Goal: Information Seeking & Learning: Learn about a topic

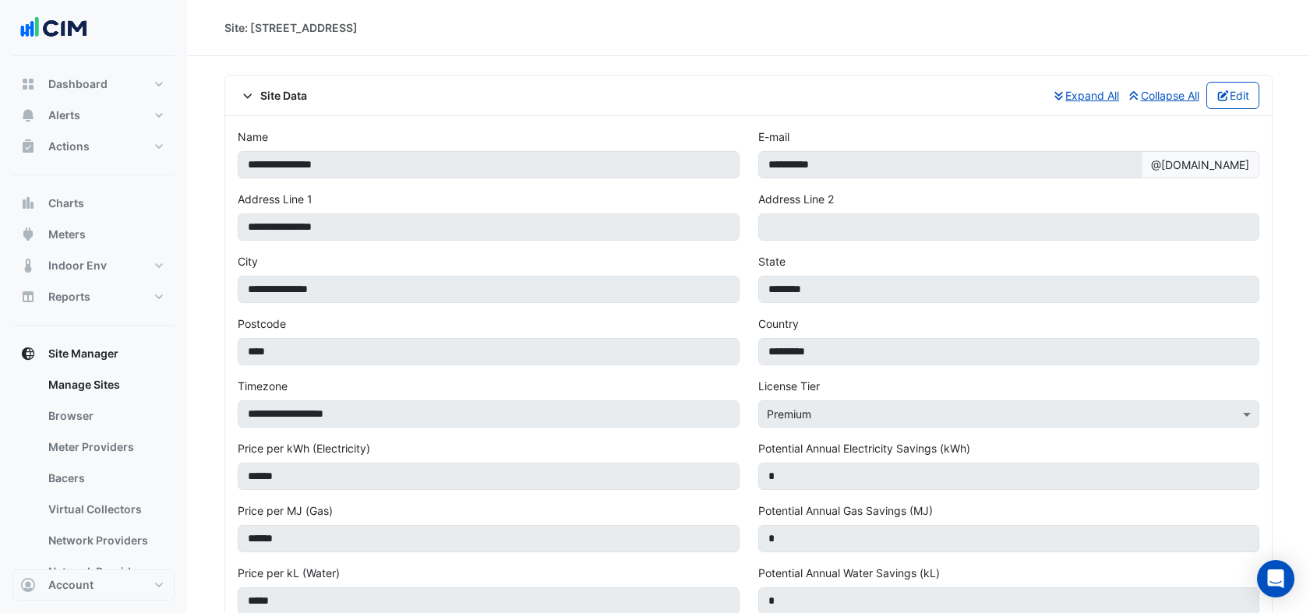
scroll to position [779, 0]
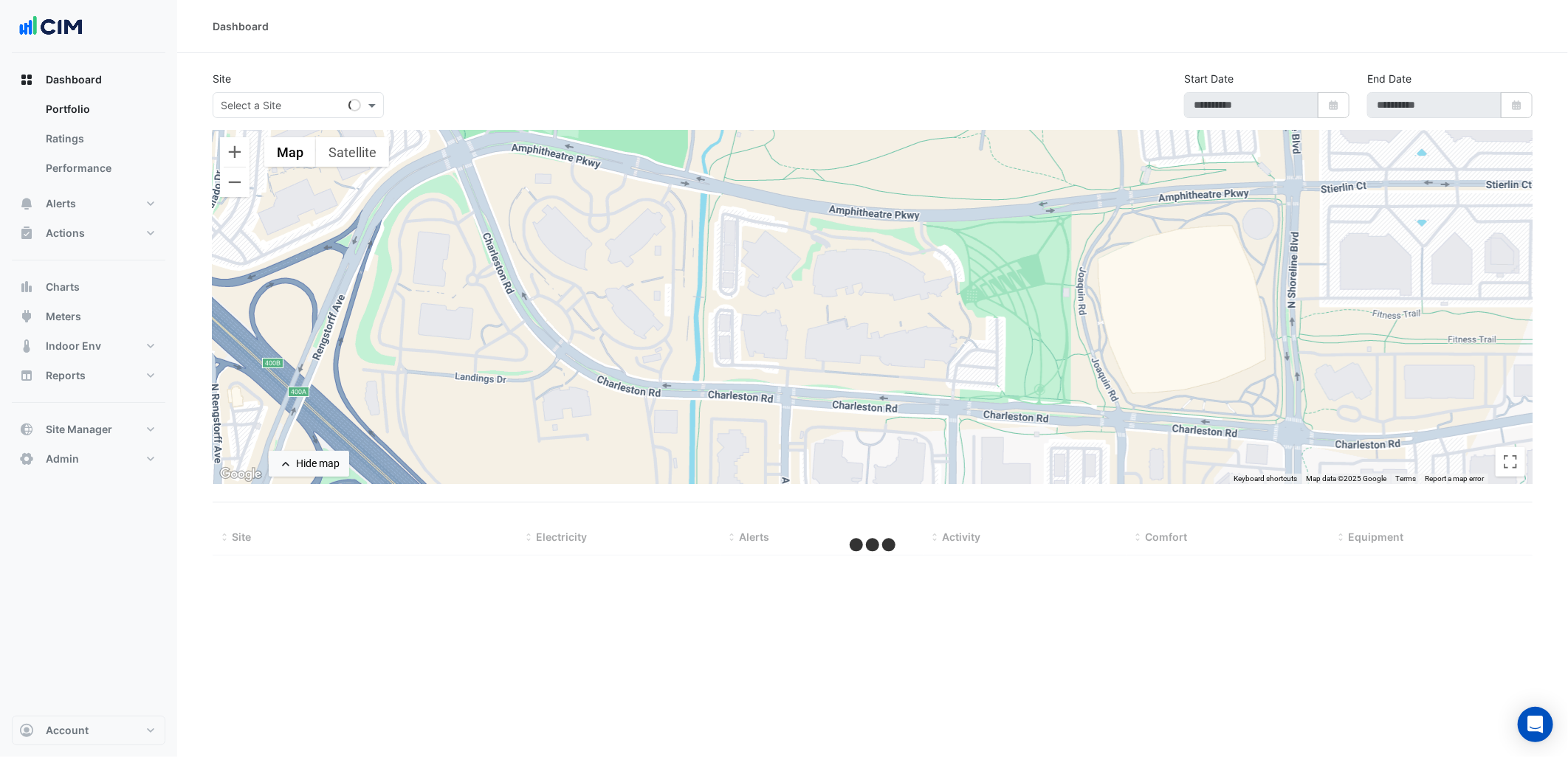
type input "**********"
select select "***"
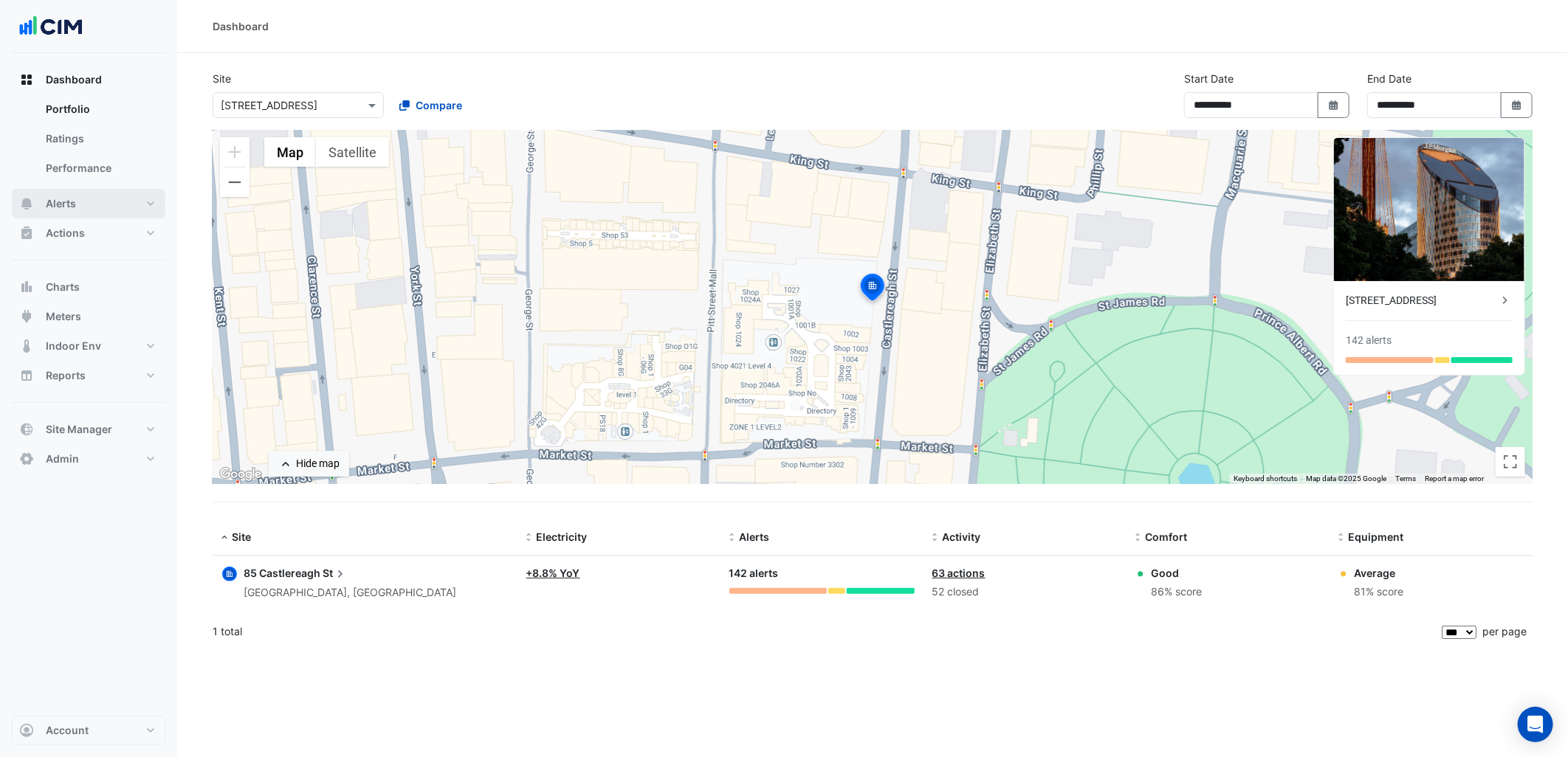
click at [135, 200] on button "Alerts" at bounding box center [88, 203] width 153 height 29
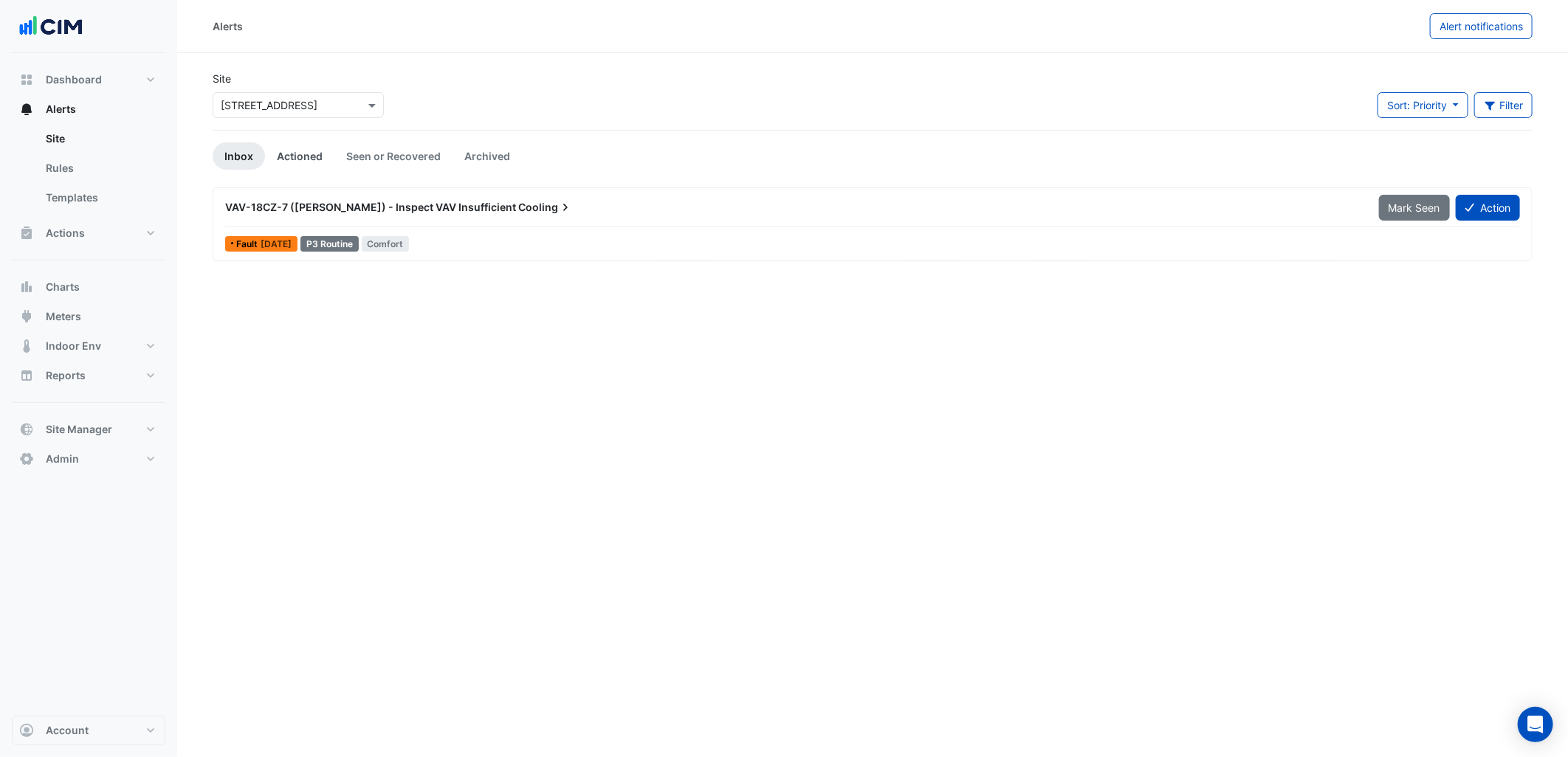
click at [305, 146] on link "Actioned" at bounding box center [299, 155] width 69 height 27
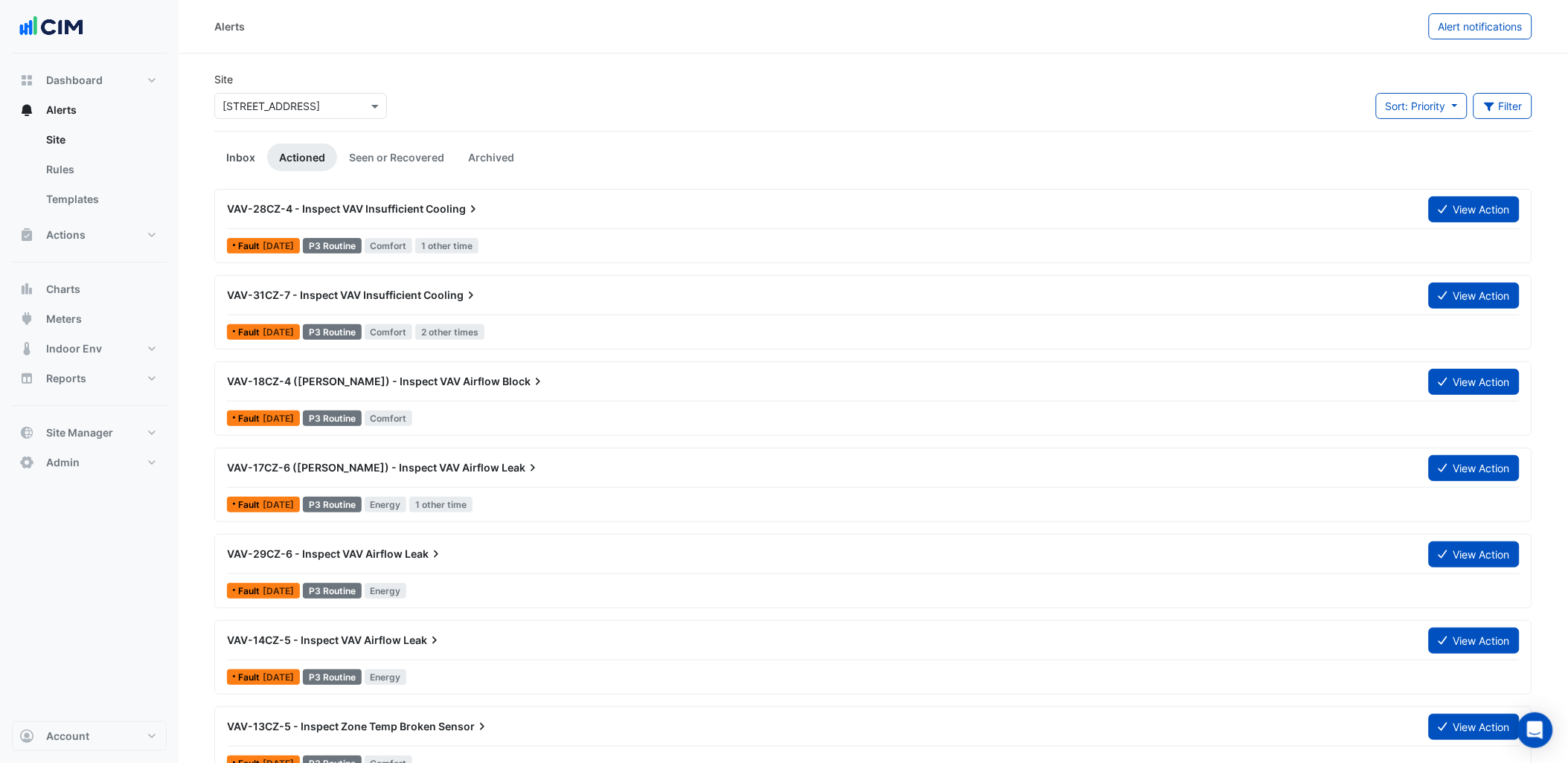
click at [236, 165] on link "Inbox" at bounding box center [240, 157] width 53 height 28
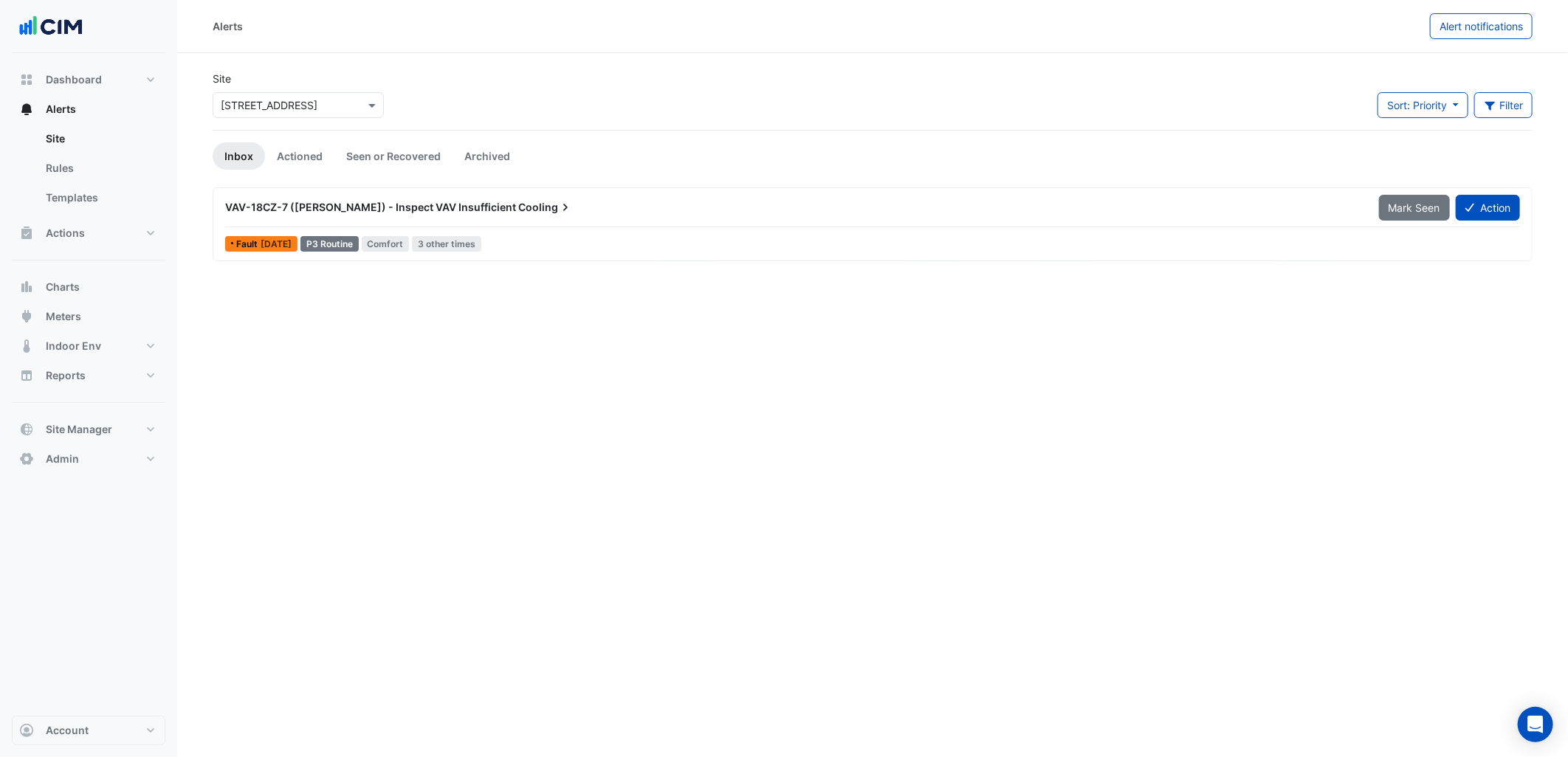
click at [283, 113] on div "× 85 Castlereagh St" at bounding box center [297, 104] width 171 height 26
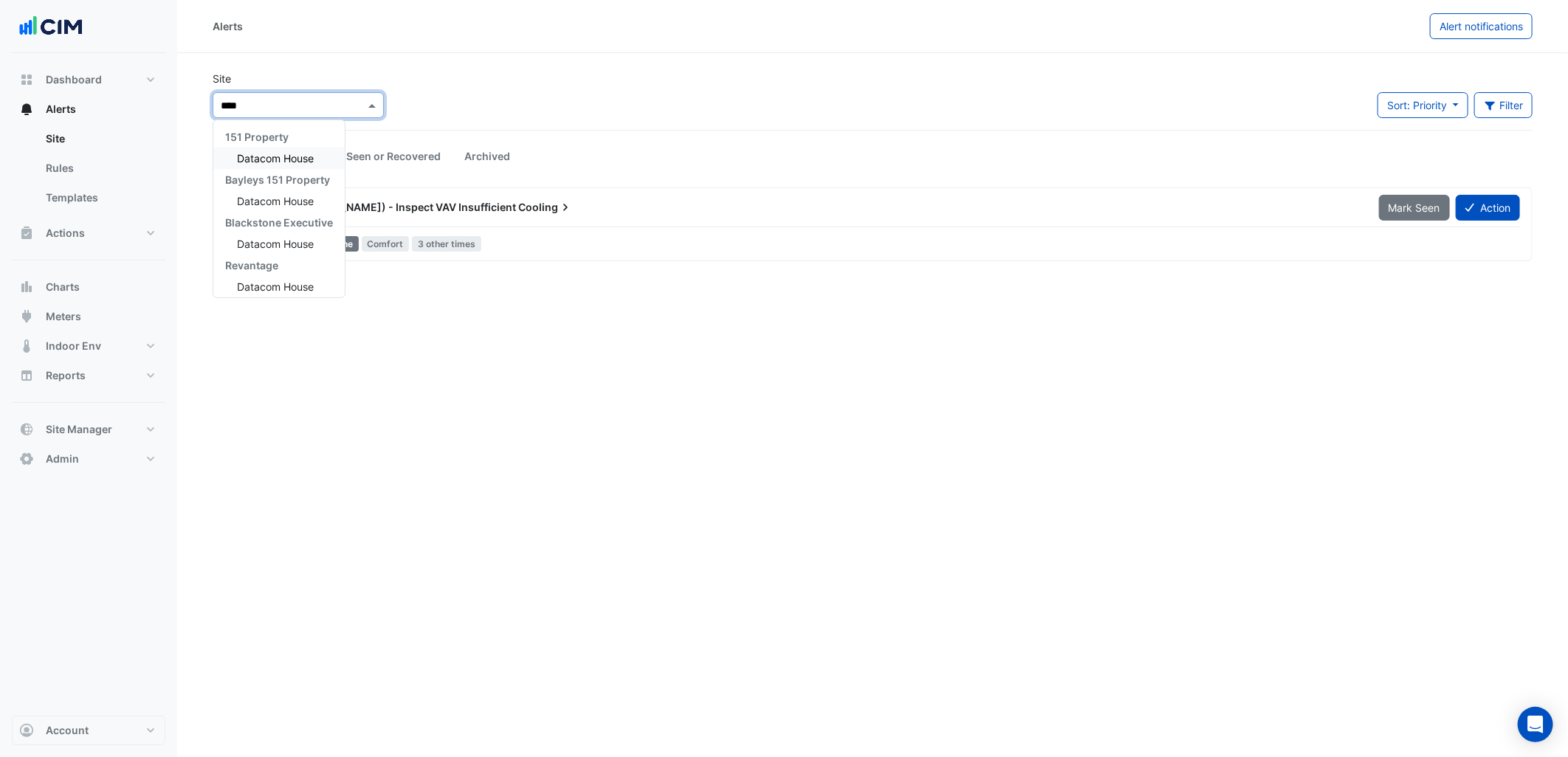
type input "*****"
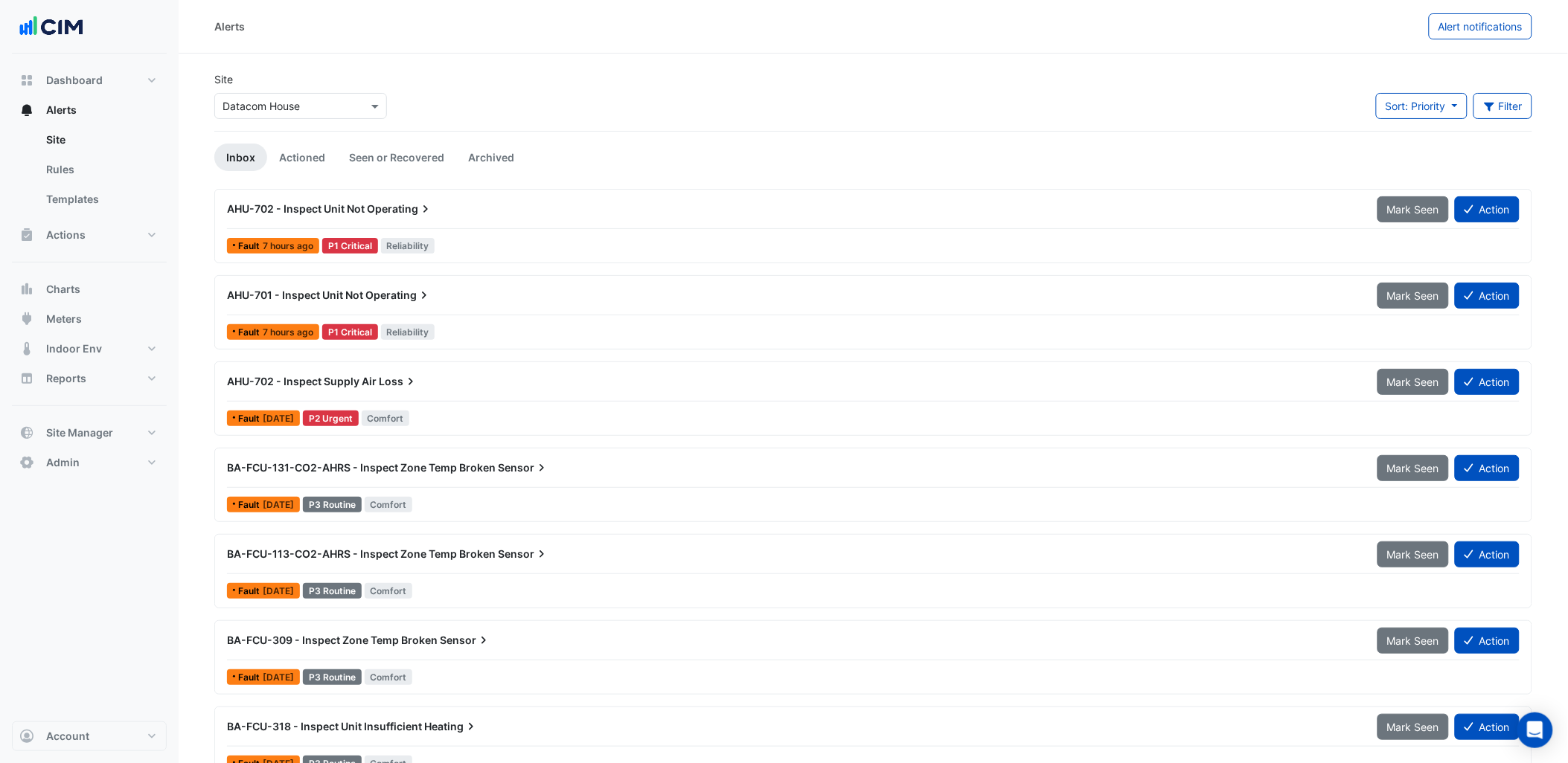
click at [541, 227] on div "AHU-702 - Inspect Unit Not Operating Mark Seen Action" at bounding box center [873, 212] width 1292 height 33
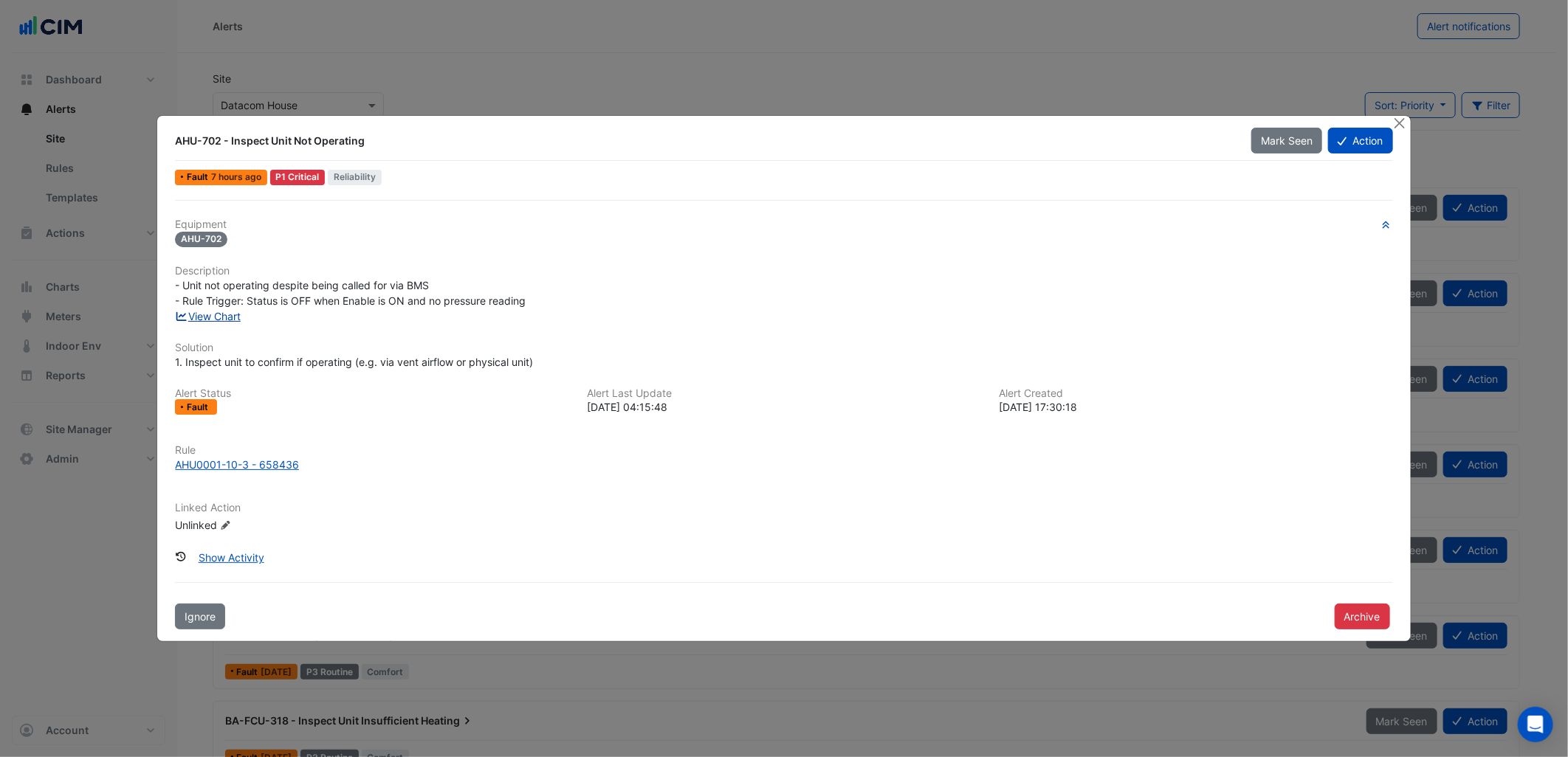
click at [226, 320] on link "View Chart" at bounding box center [207, 315] width 65 height 12
click at [293, 203] on div "Equipment AHU-702 Description - Unit not operating despite being called for via…" at bounding box center [783, 415] width 1229 height 430
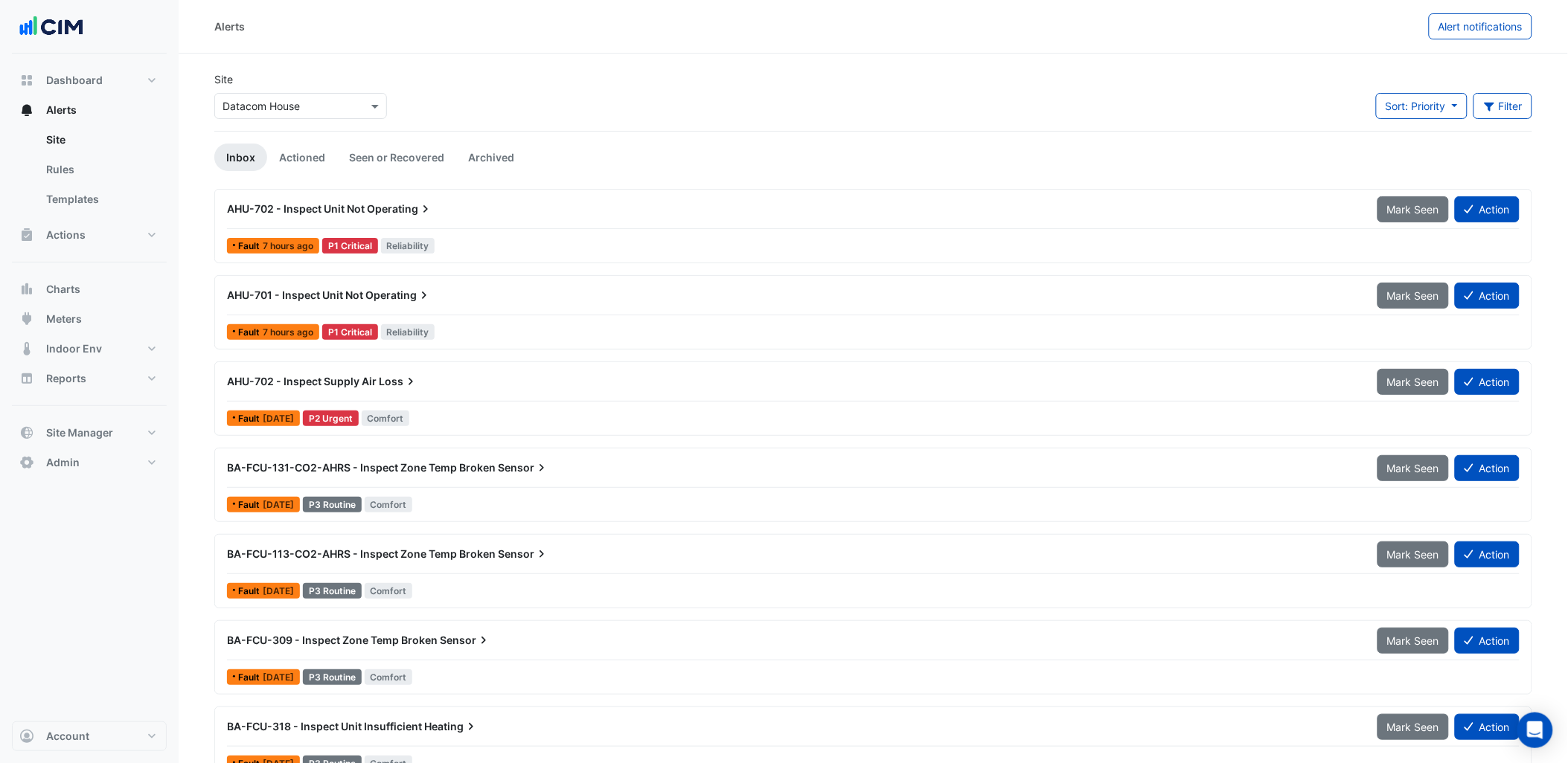
click at [305, 107] on input "text" at bounding box center [286, 107] width 126 height 15
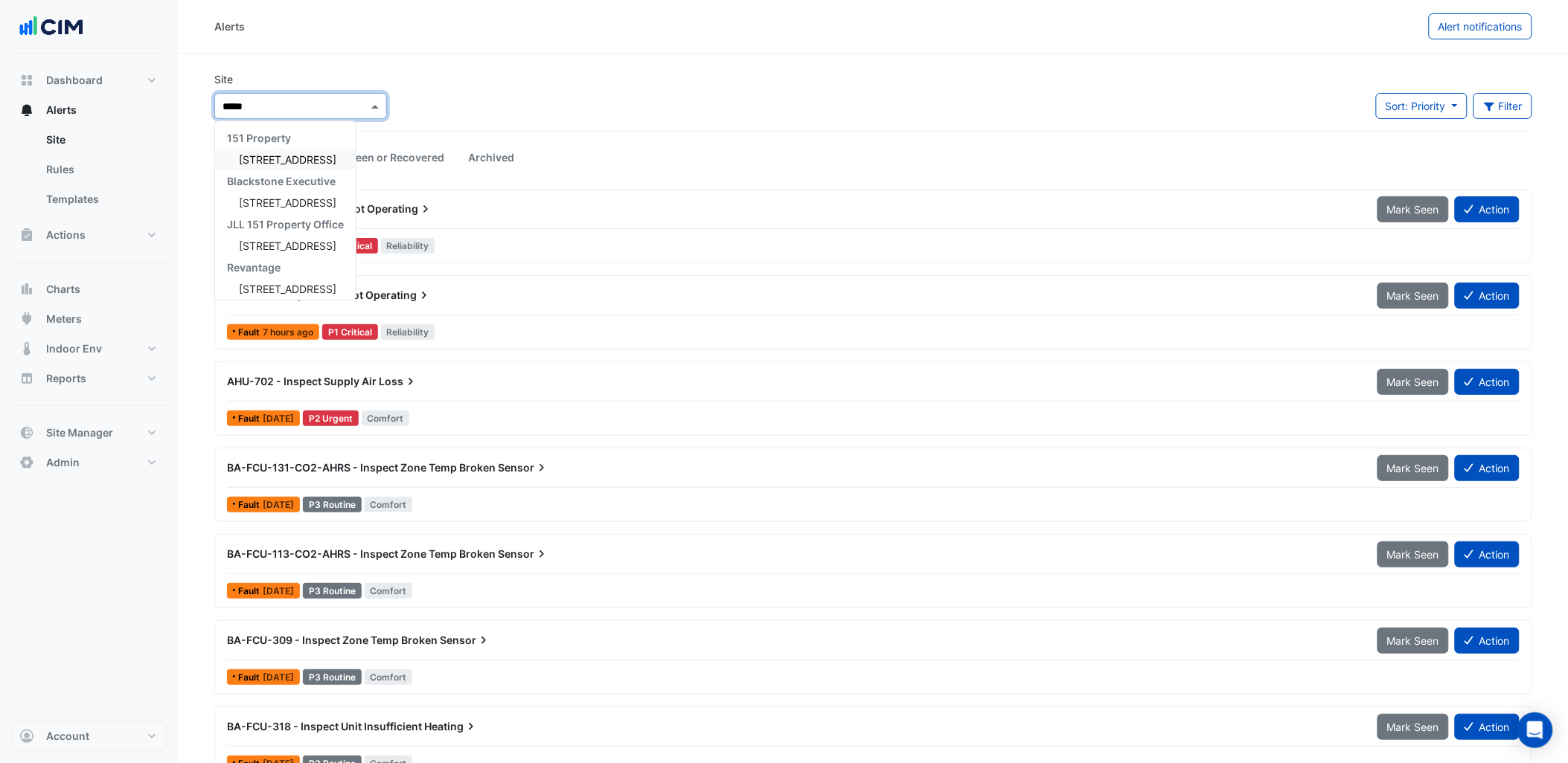
type input "******"
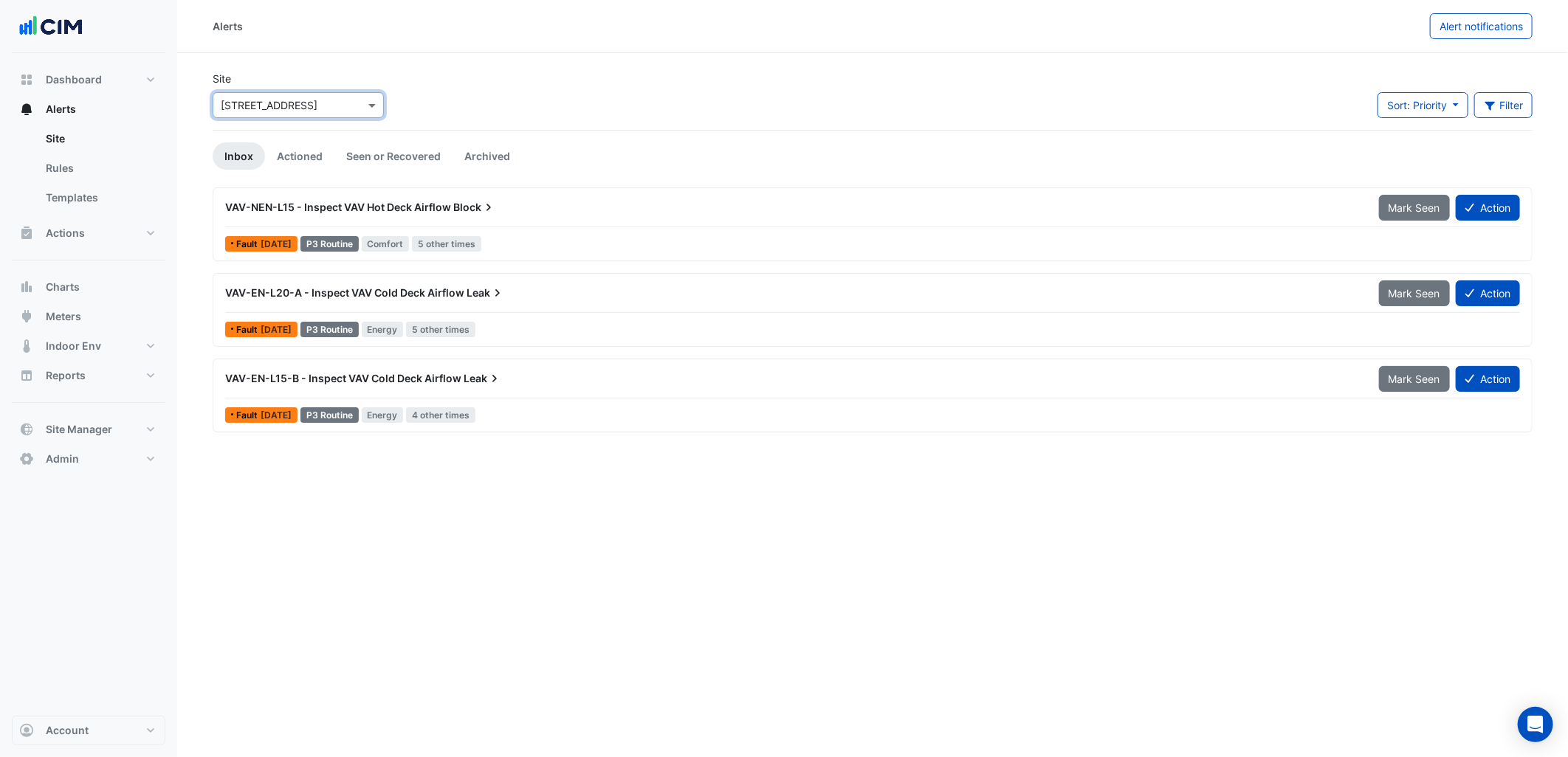
click at [306, 99] on input "text" at bounding box center [283, 106] width 125 height 15
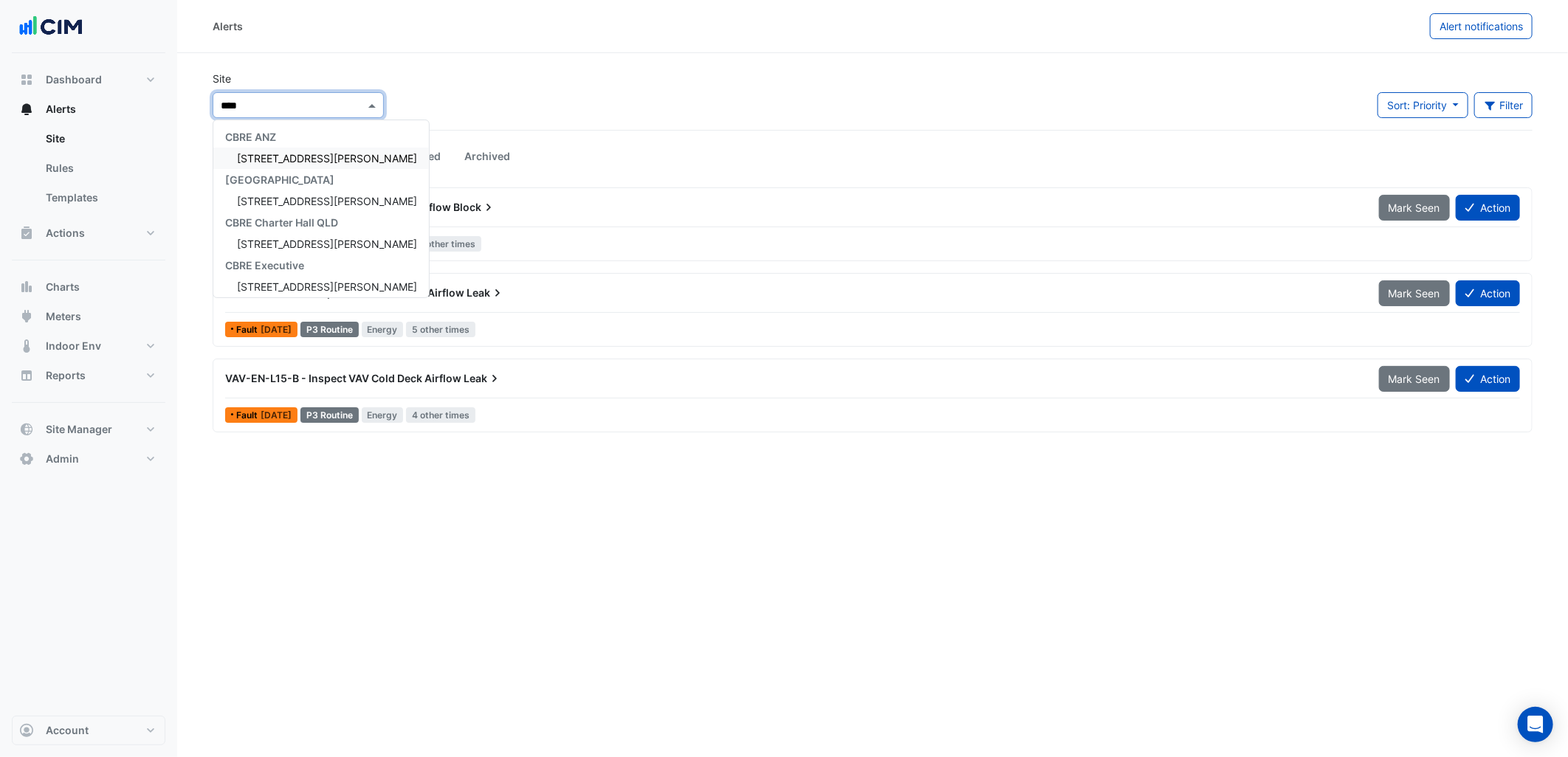
type input "*****"
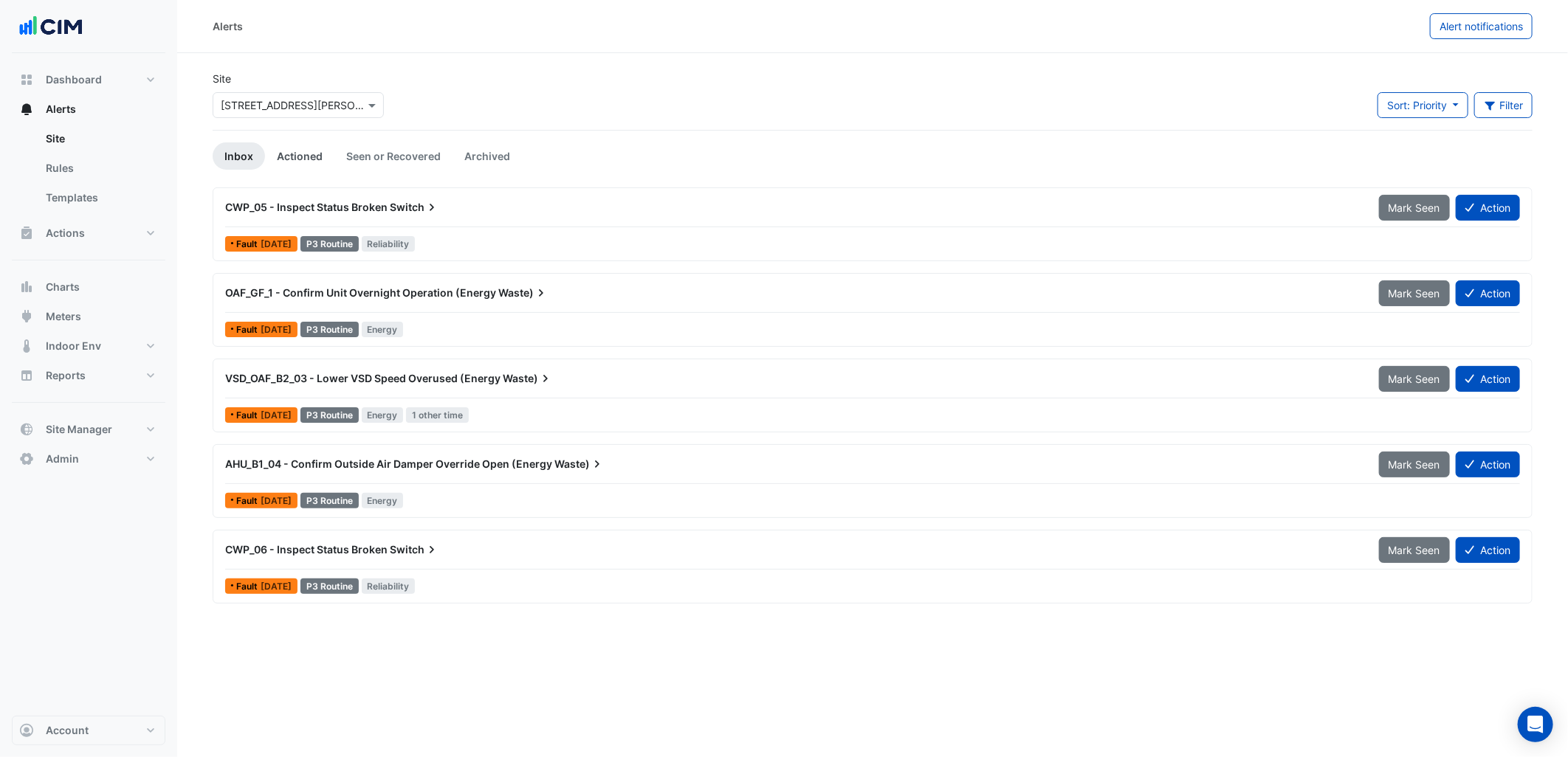
click at [306, 159] on link "Actioned" at bounding box center [299, 155] width 69 height 27
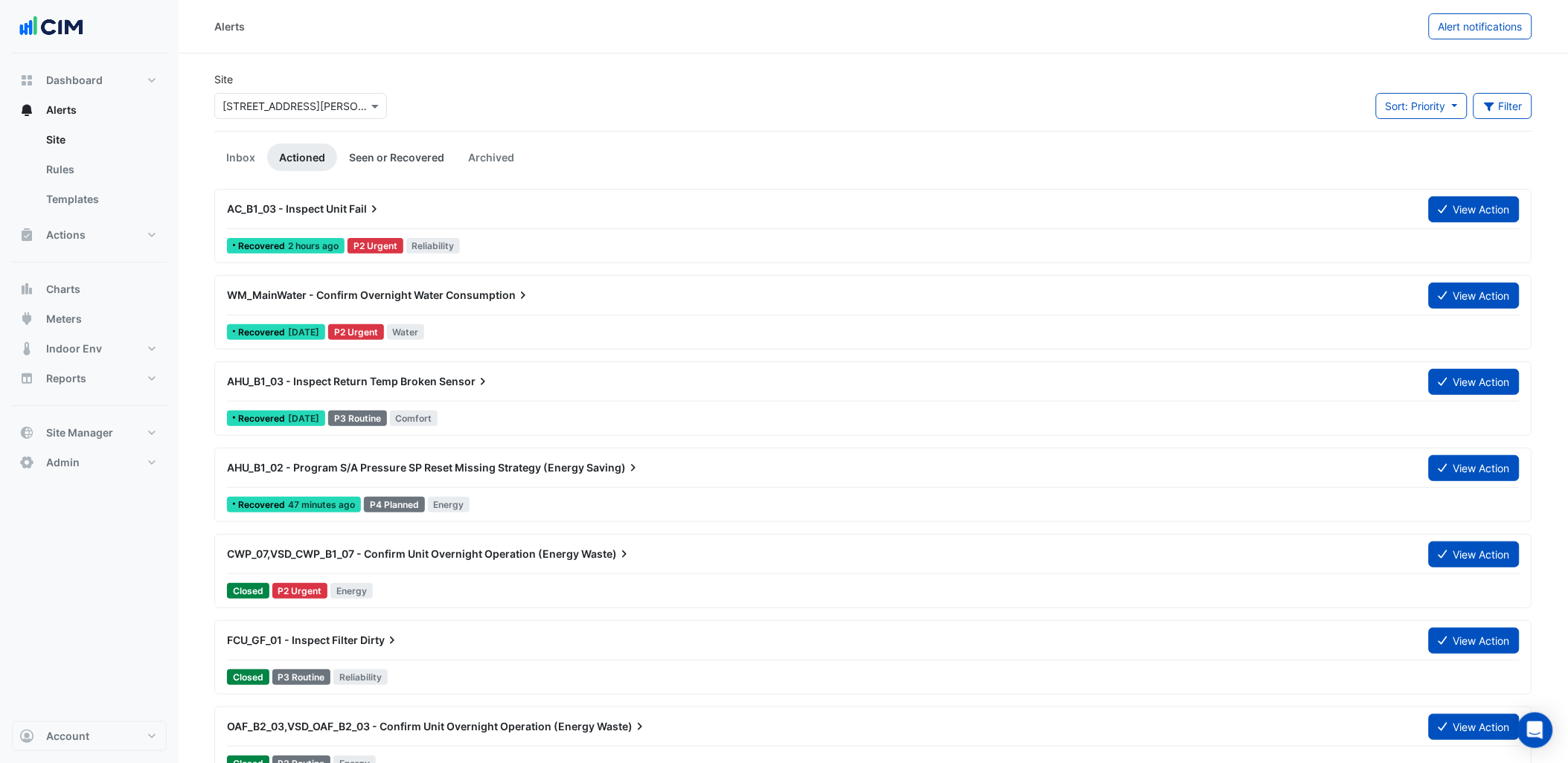
click at [413, 151] on link "Seen or Recovered" at bounding box center [396, 157] width 119 height 28
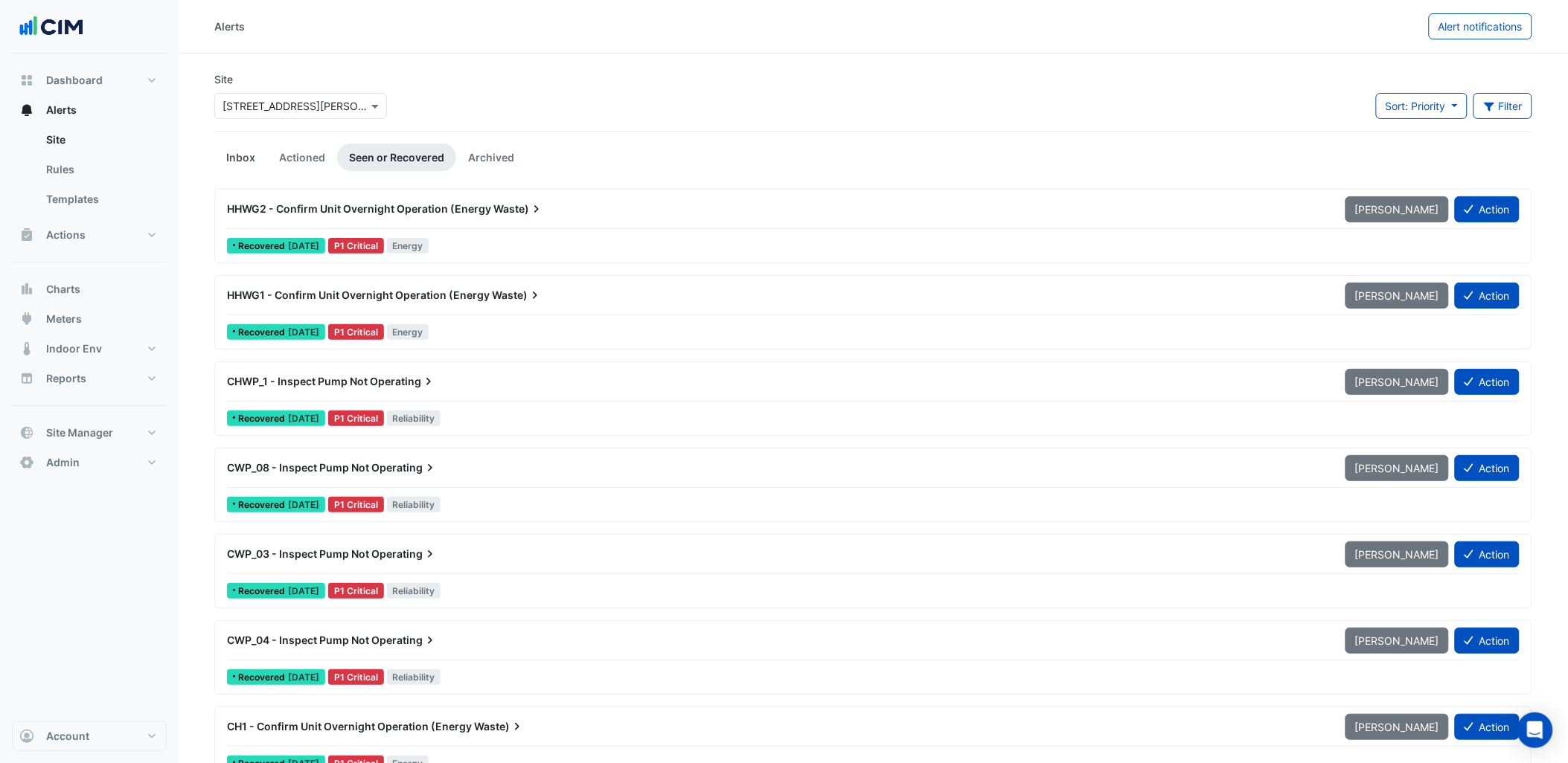
click at [243, 160] on link "Inbox" at bounding box center [240, 157] width 53 height 28
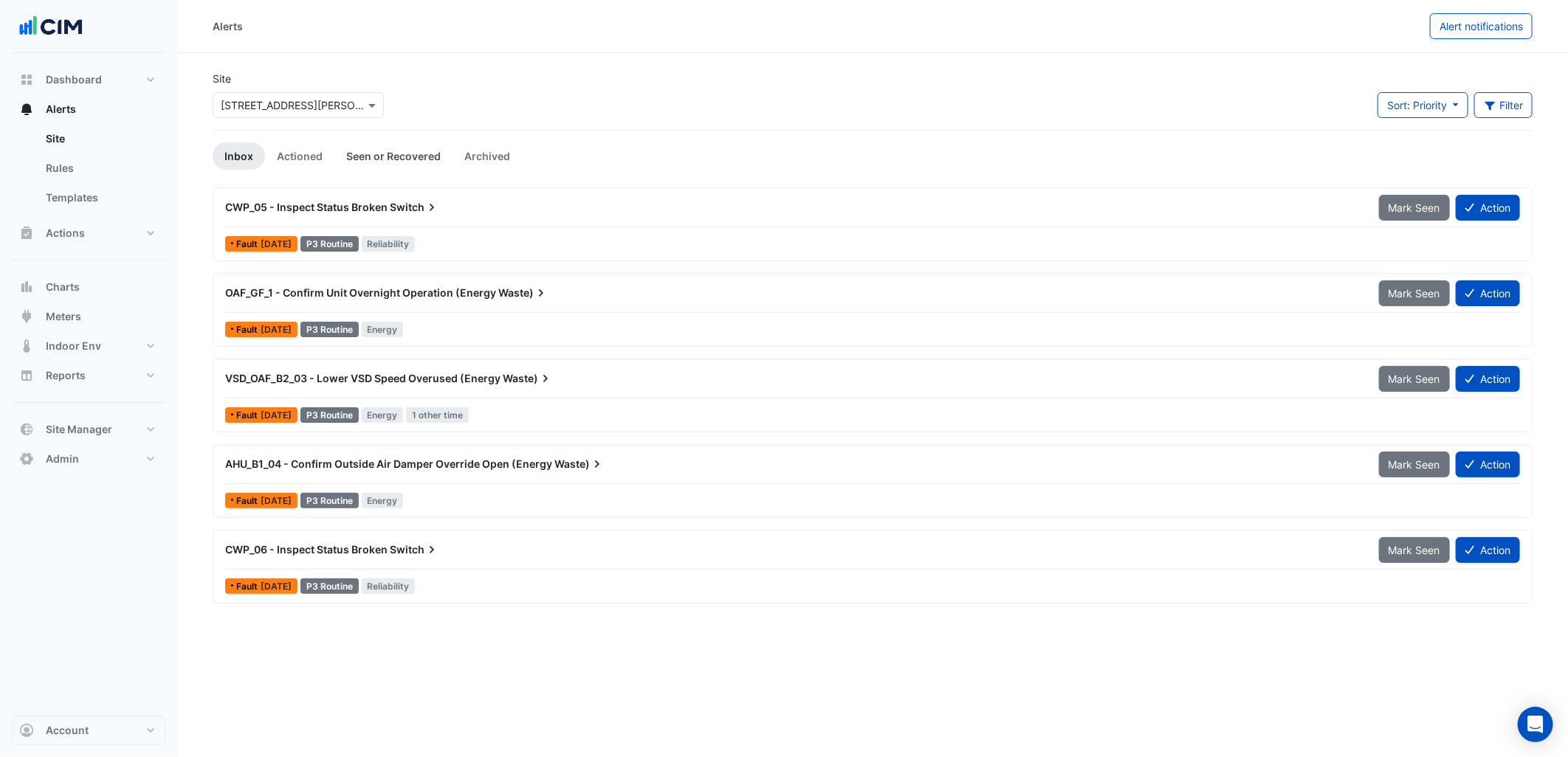
click at [369, 159] on link "Seen or Recovered" at bounding box center [393, 155] width 118 height 27
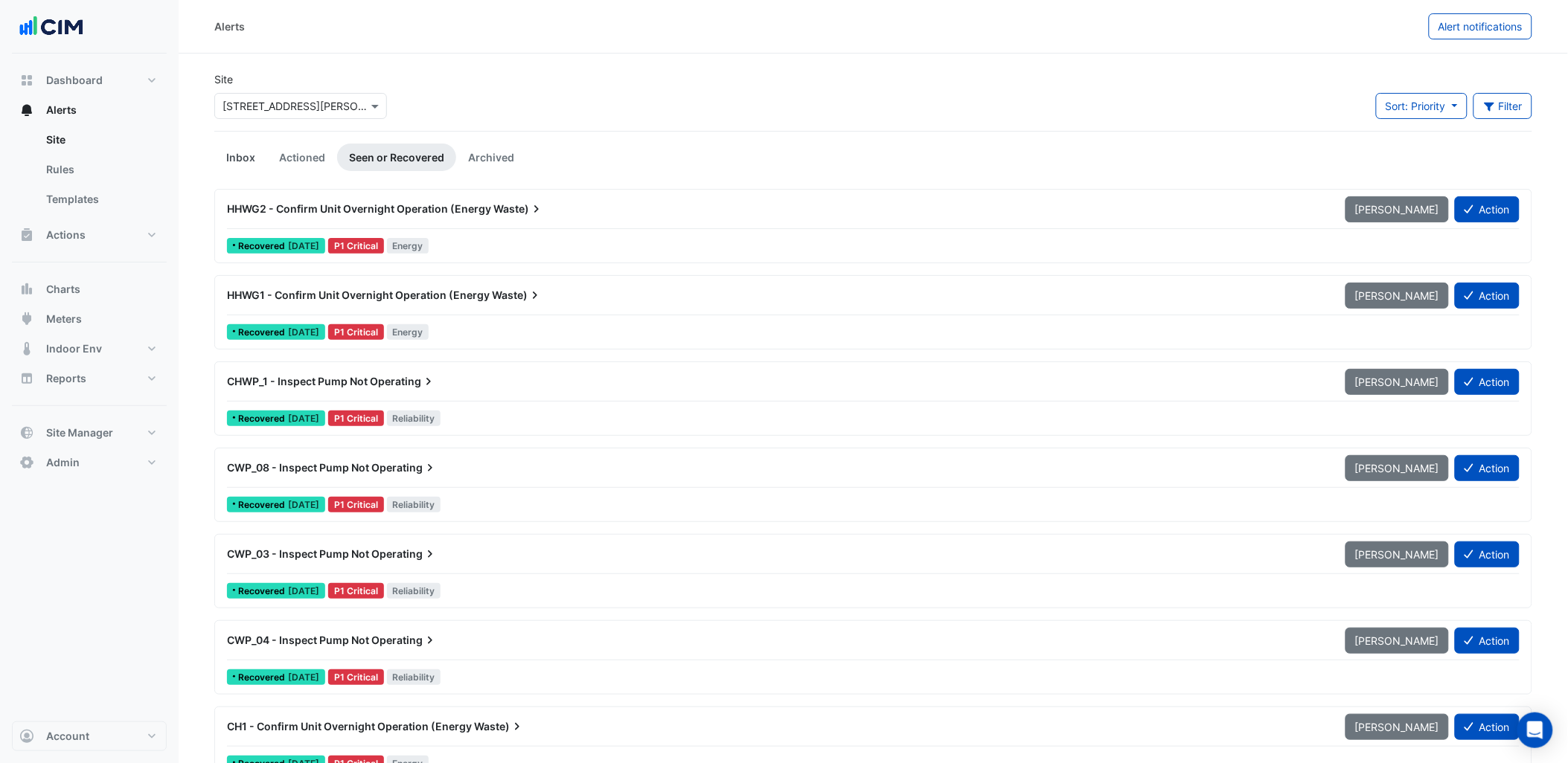
click at [256, 150] on link "Inbox" at bounding box center [240, 157] width 53 height 28
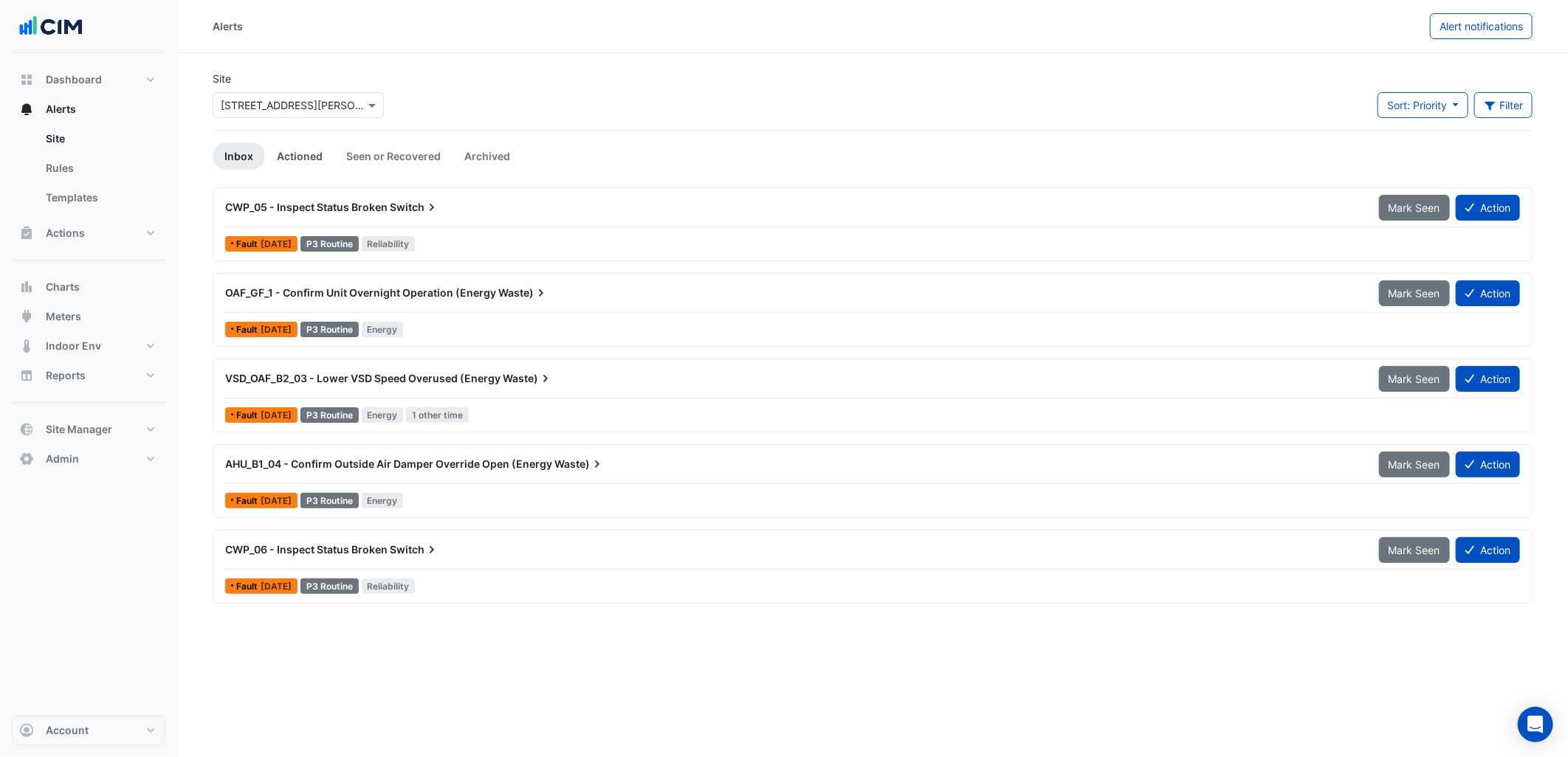
click at [286, 149] on link "Actioned" at bounding box center [299, 155] width 69 height 27
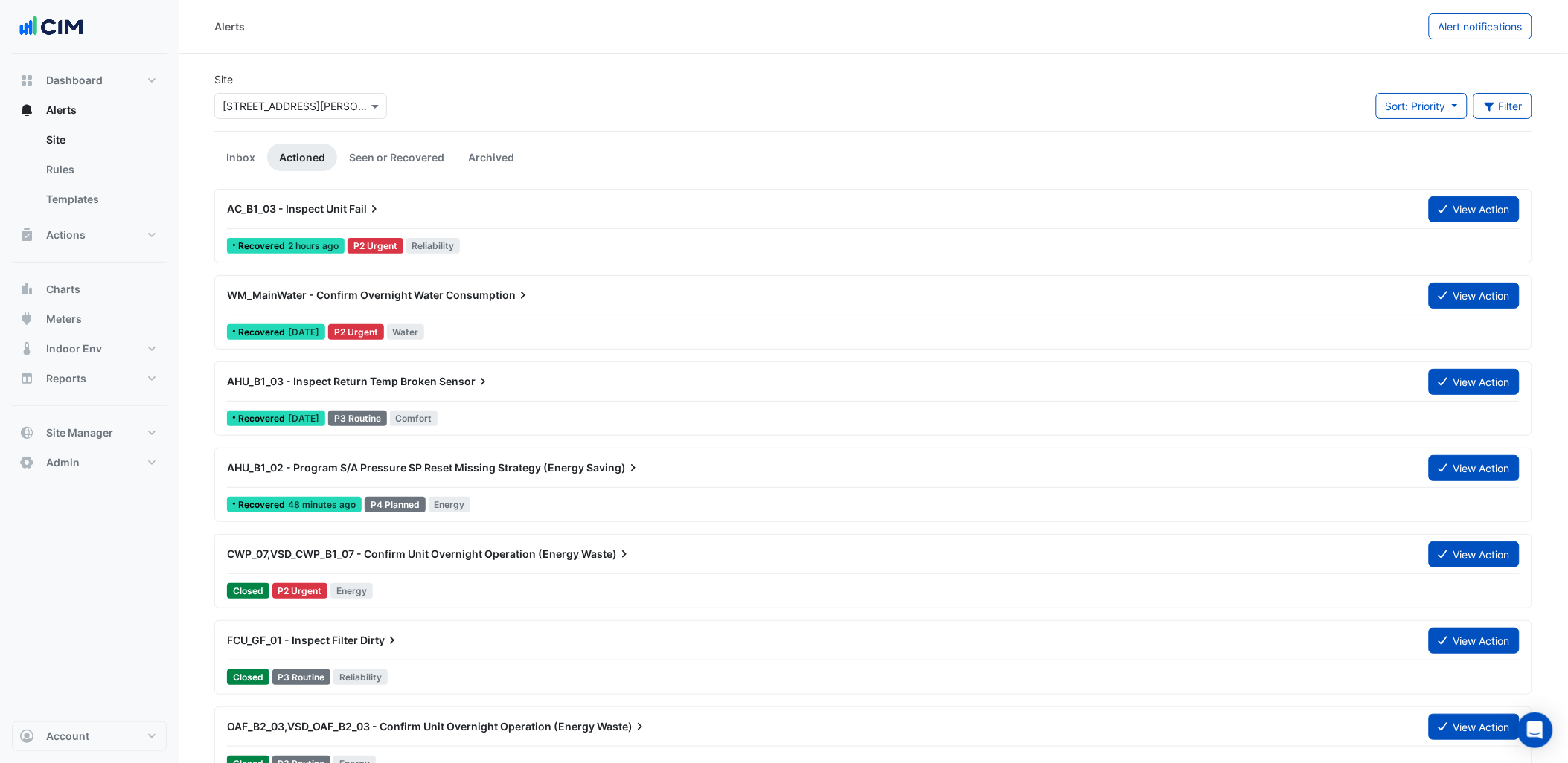
click at [240, 154] on link "Inbox" at bounding box center [240, 157] width 53 height 28
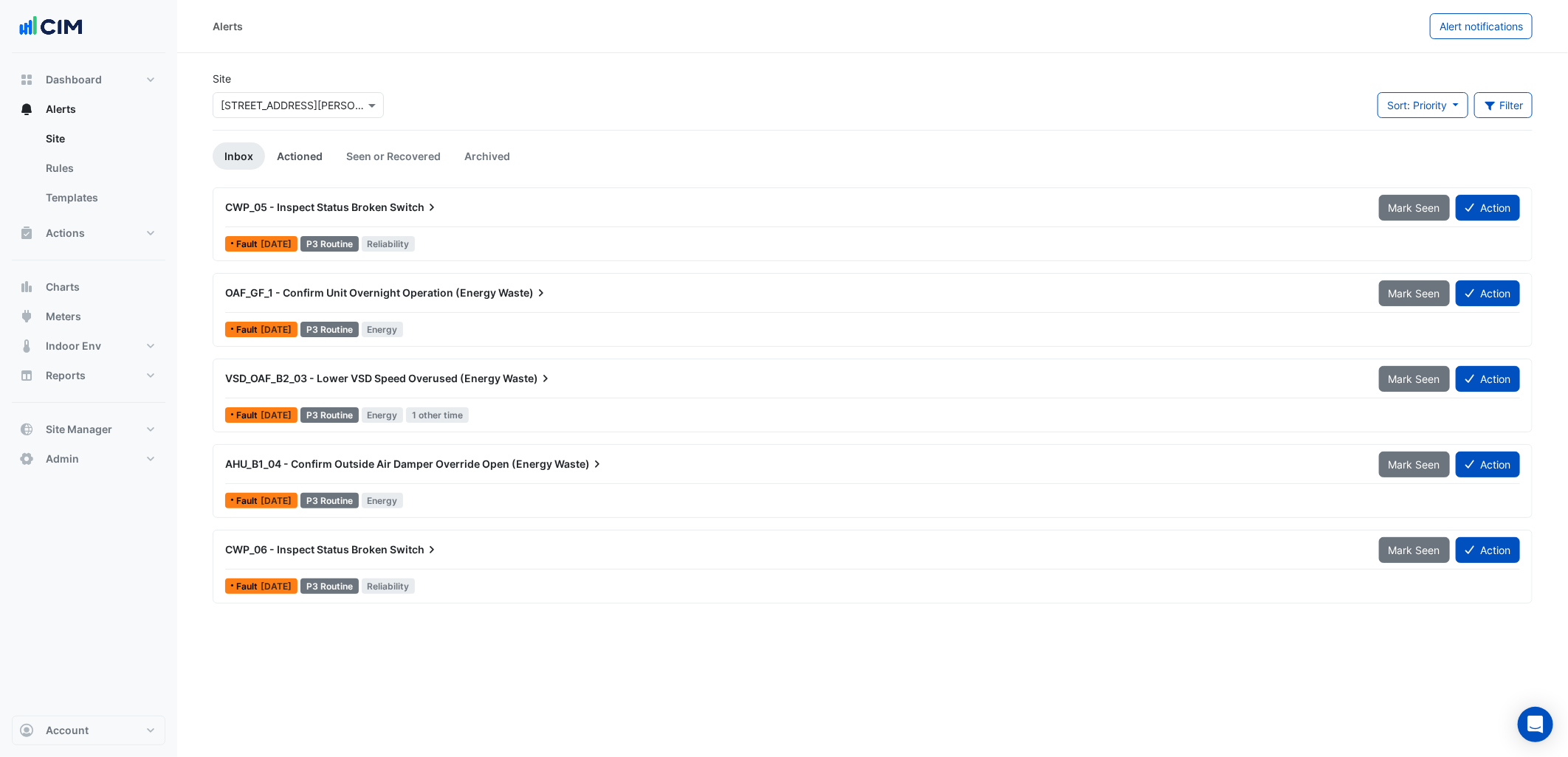
click at [297, 149] on link "Actioned" at bounding box center [299, 155] width 69 height 27
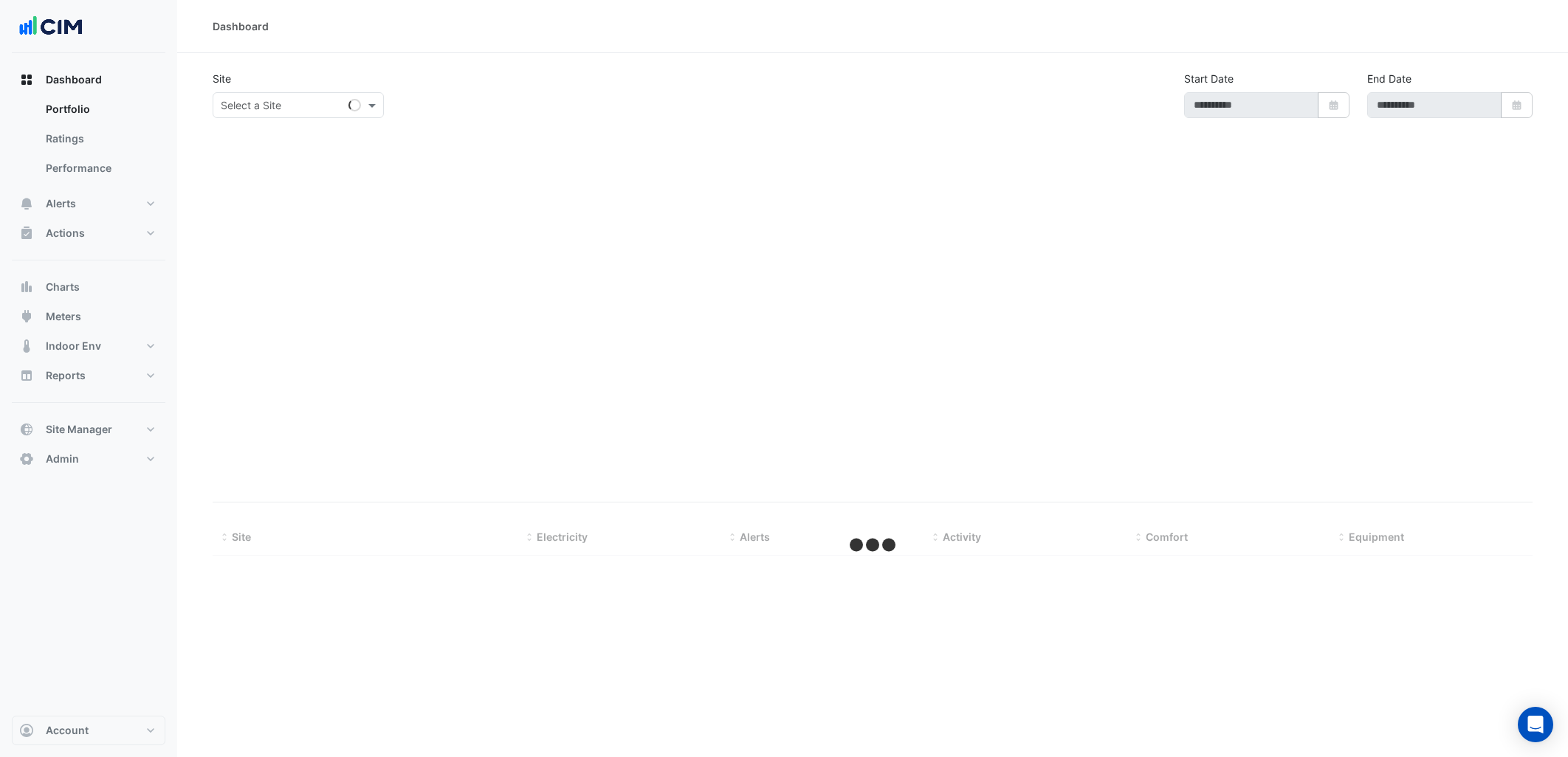
type input "**********"
select select "***"
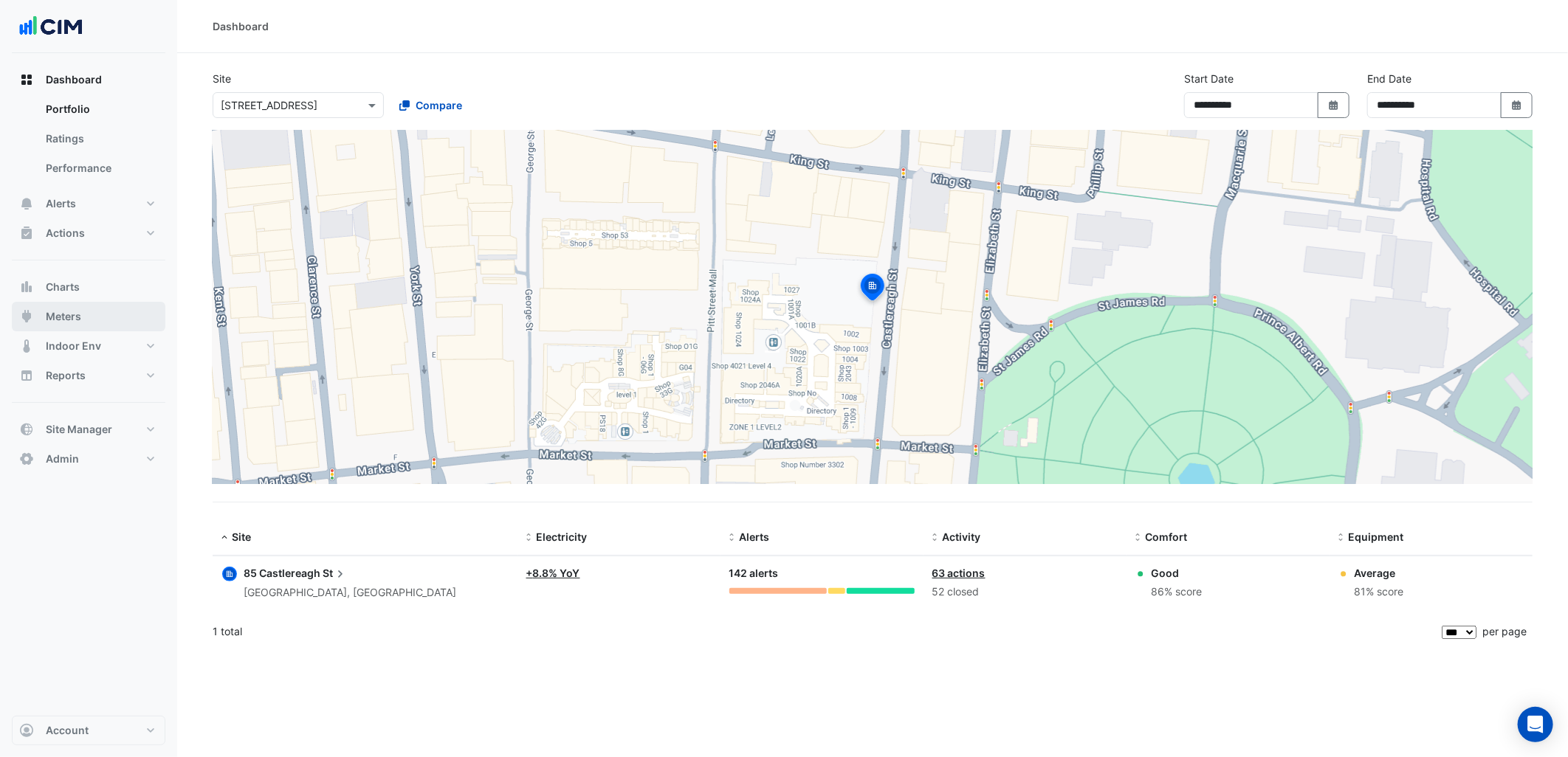
click at [133, 307] on button "Meters" at bounding box center [88, 316] width 153 height 29
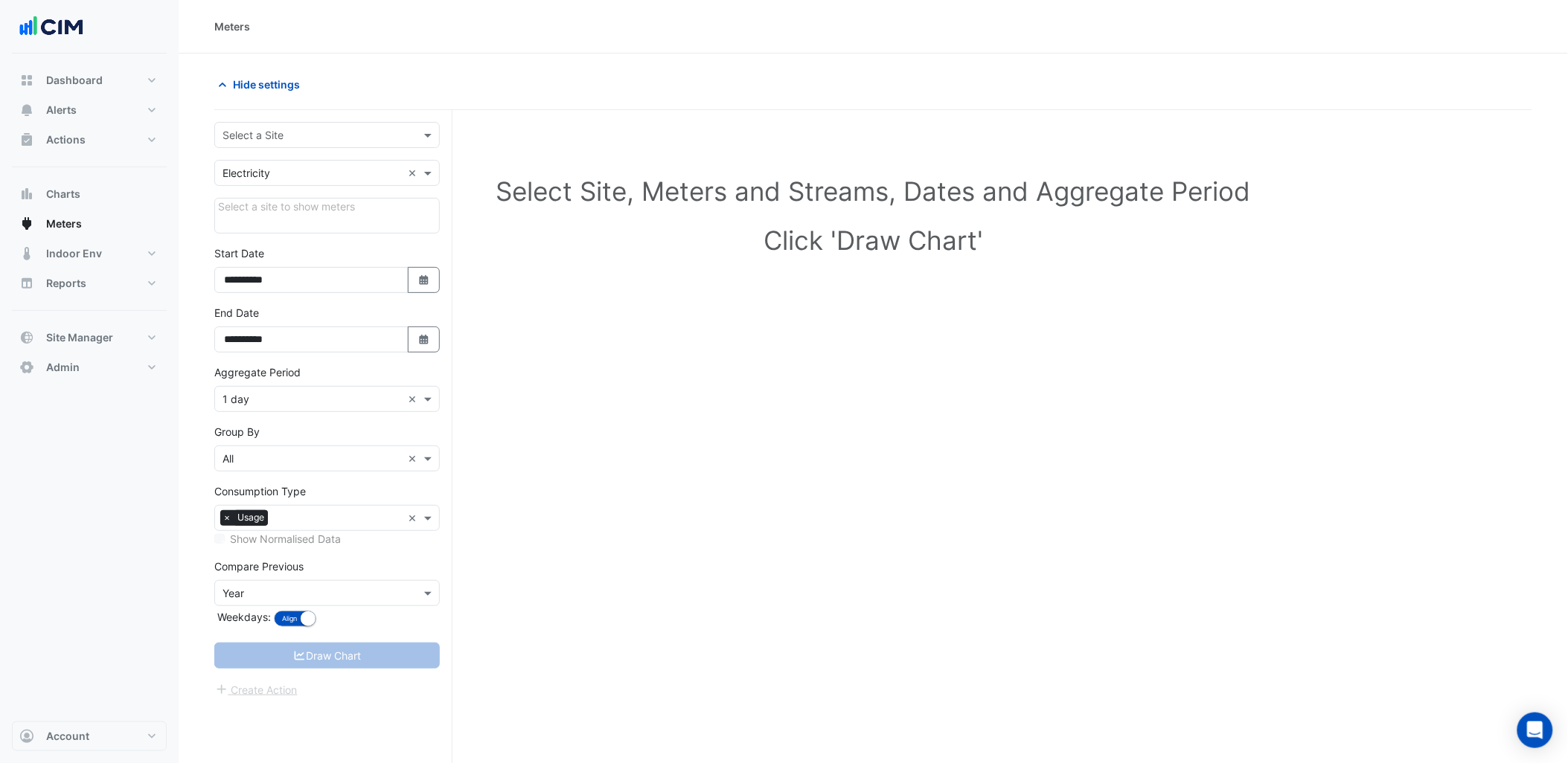
click at [308, 136] on input "text" at bounding box center [312, 136] width 180 height 15
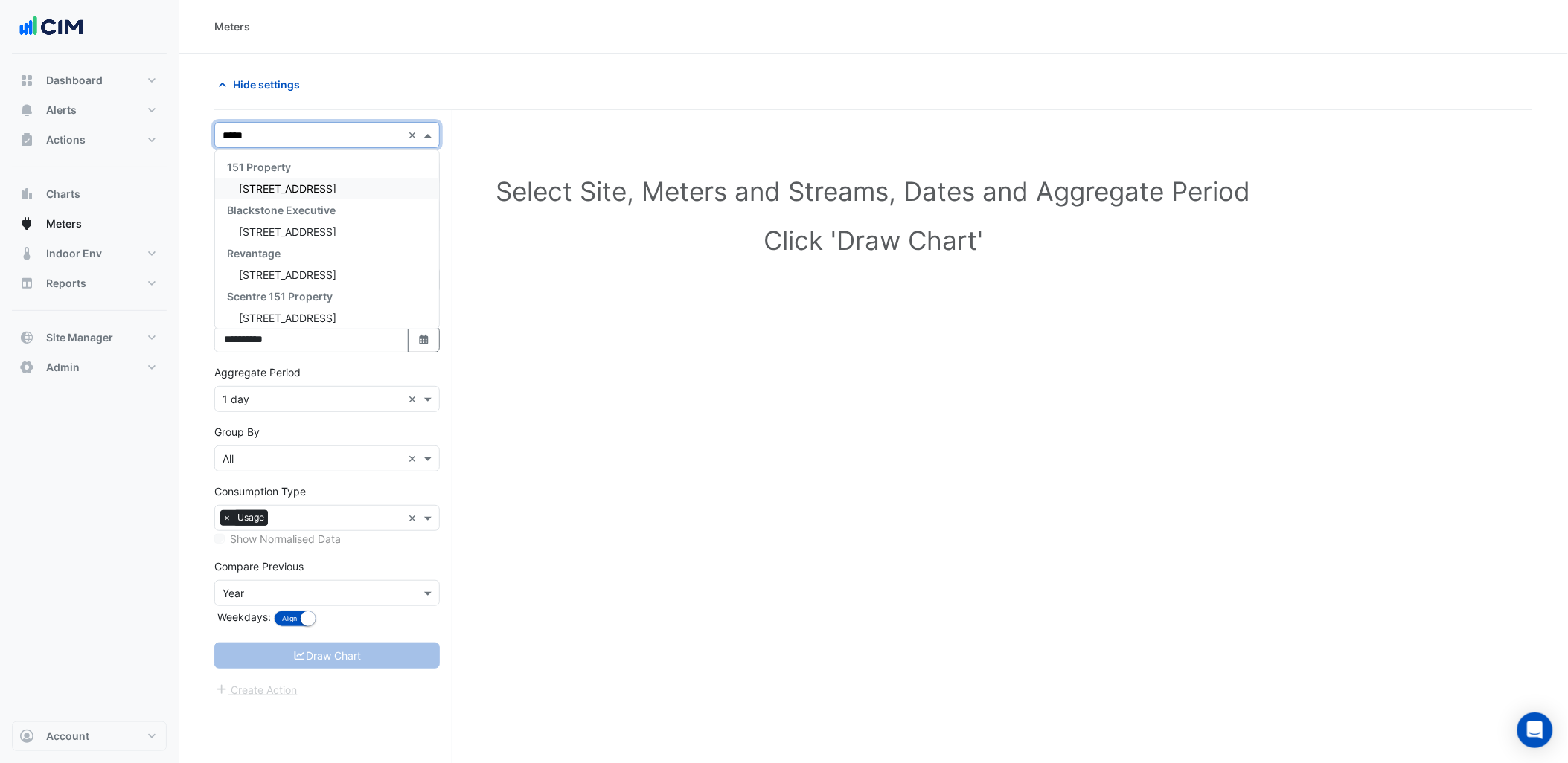
type input "******"
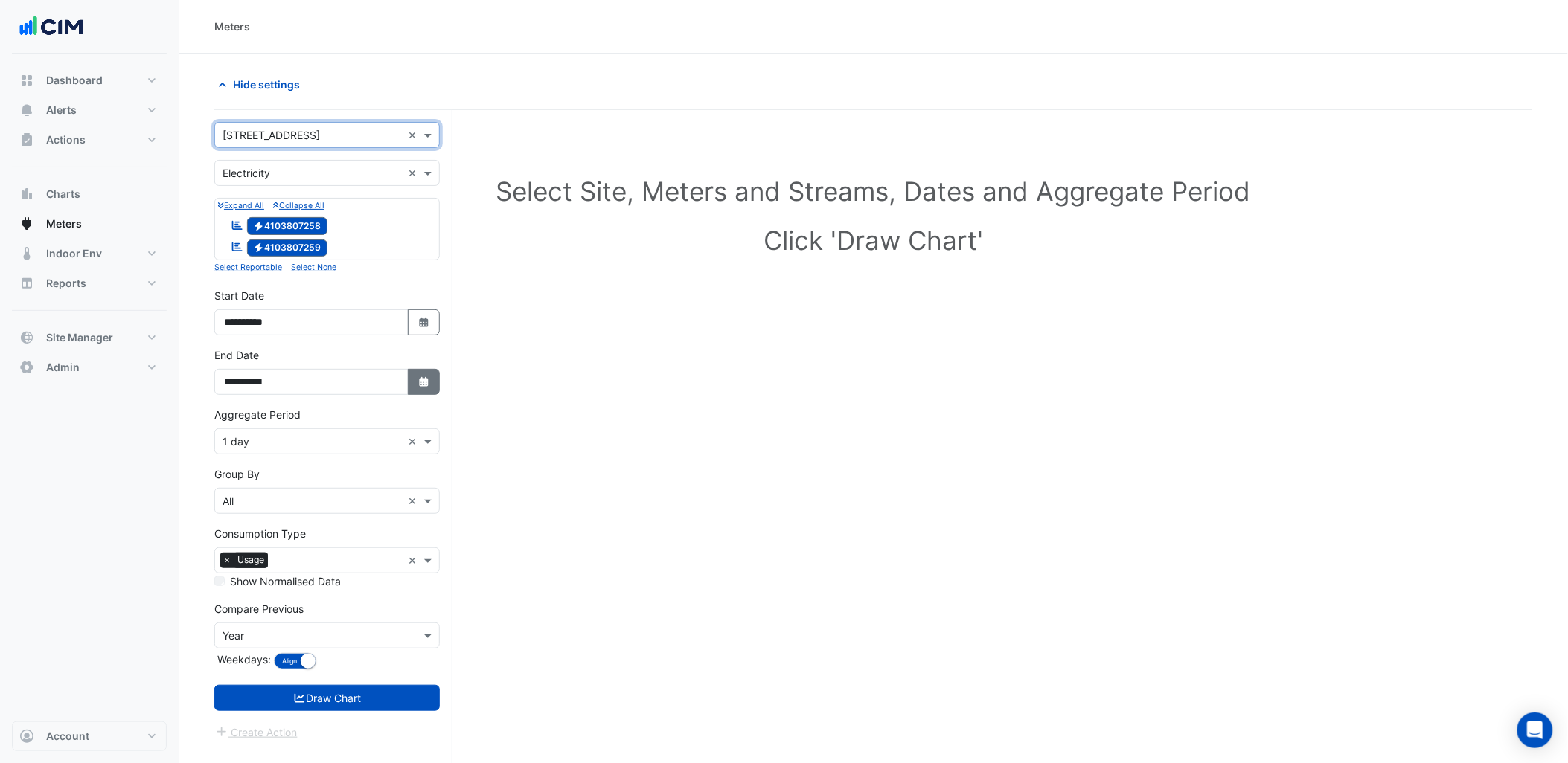
click at [429, 389] on fa-icon "Select Date" at bounding box center [424, 381] width 13 height 12
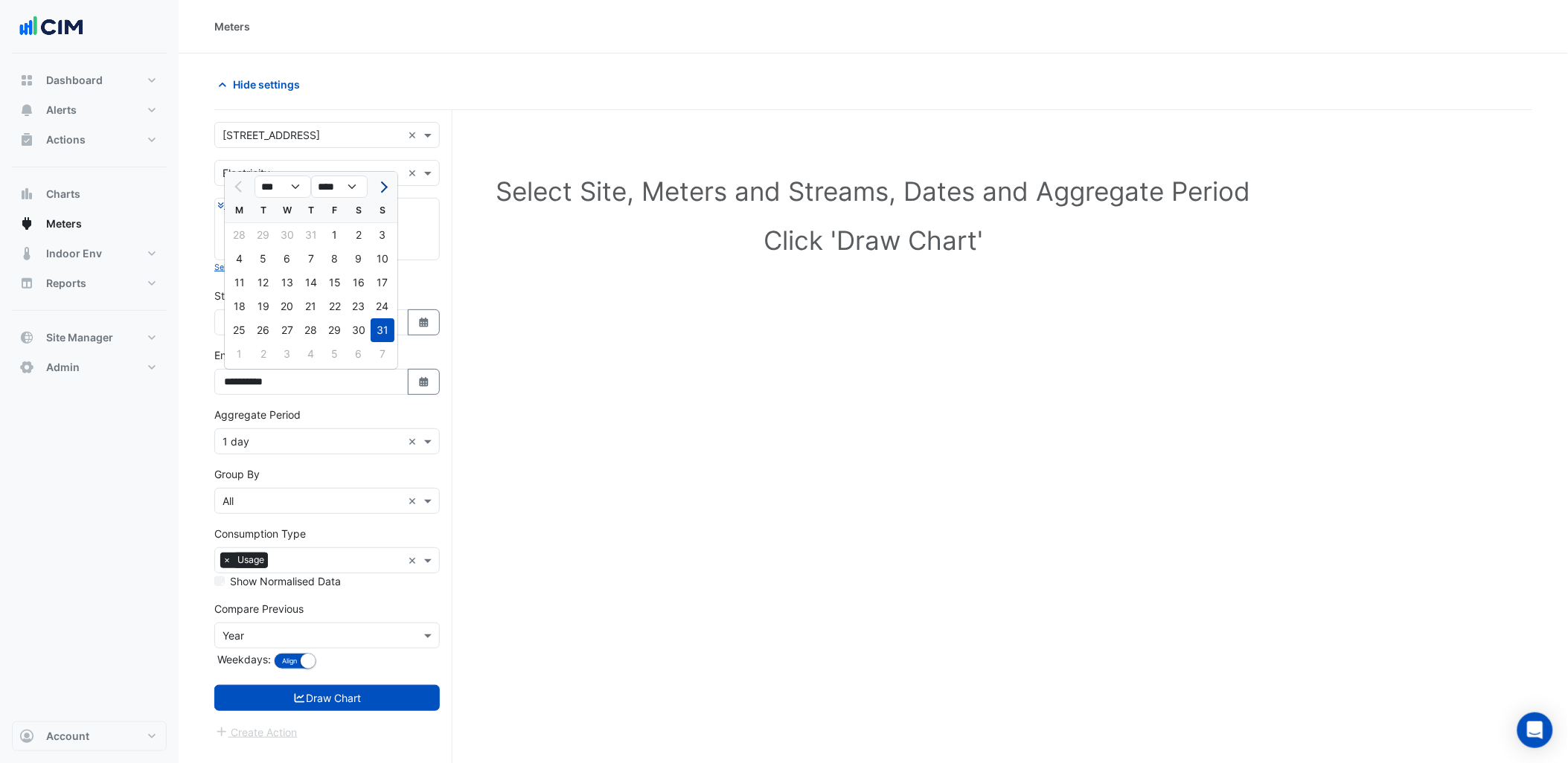
click at [387, 188] on button "Next month" at bounding box center [382, 186] width 18 height 24
select select "*"
click at [247, 310] on div "22" at bounding box center [239, 307] width 24 height 24
type input "**********"
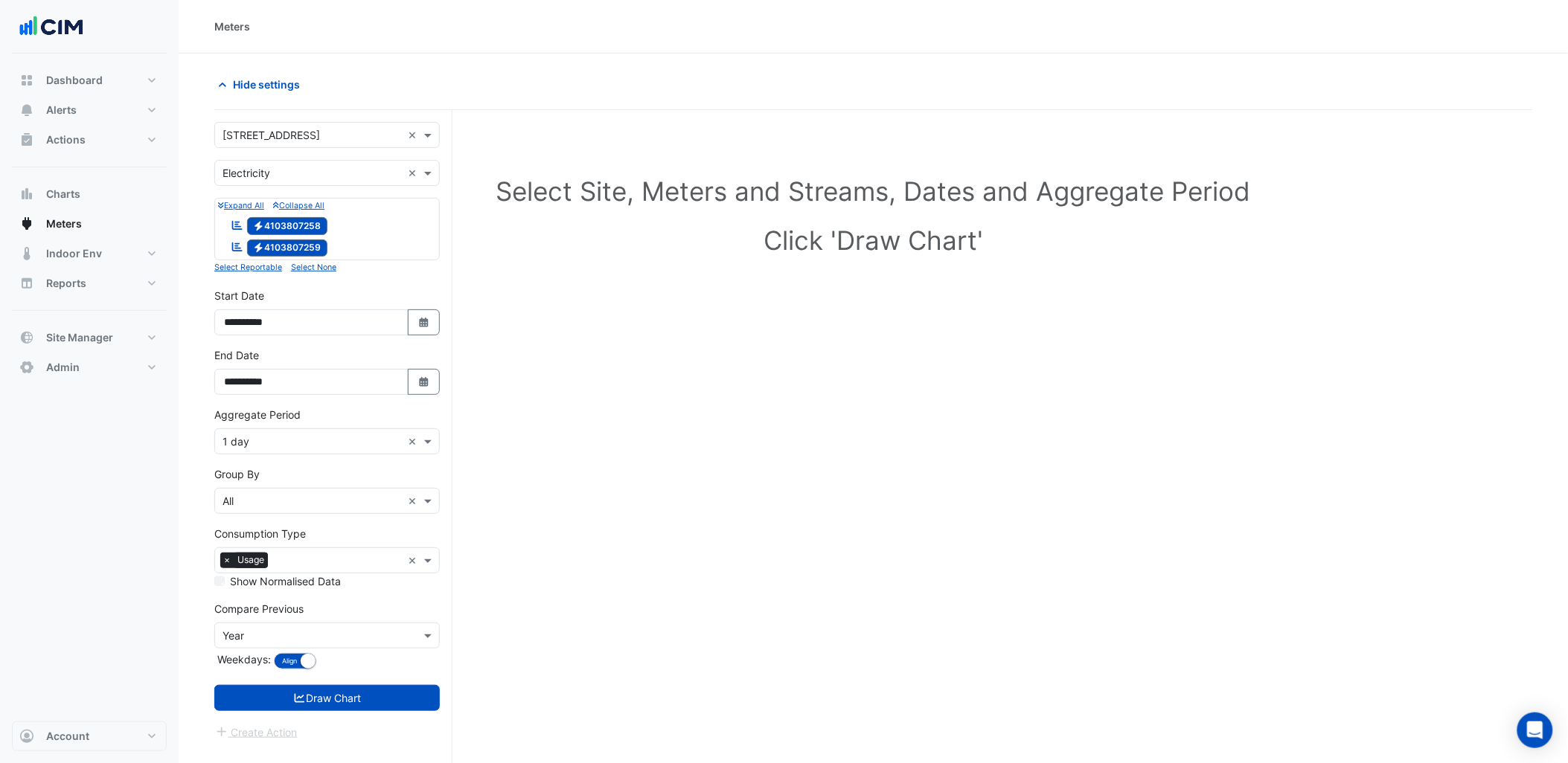
click at [293, 443] on input "text" at bounding box center [312, 442] width 180 height 15
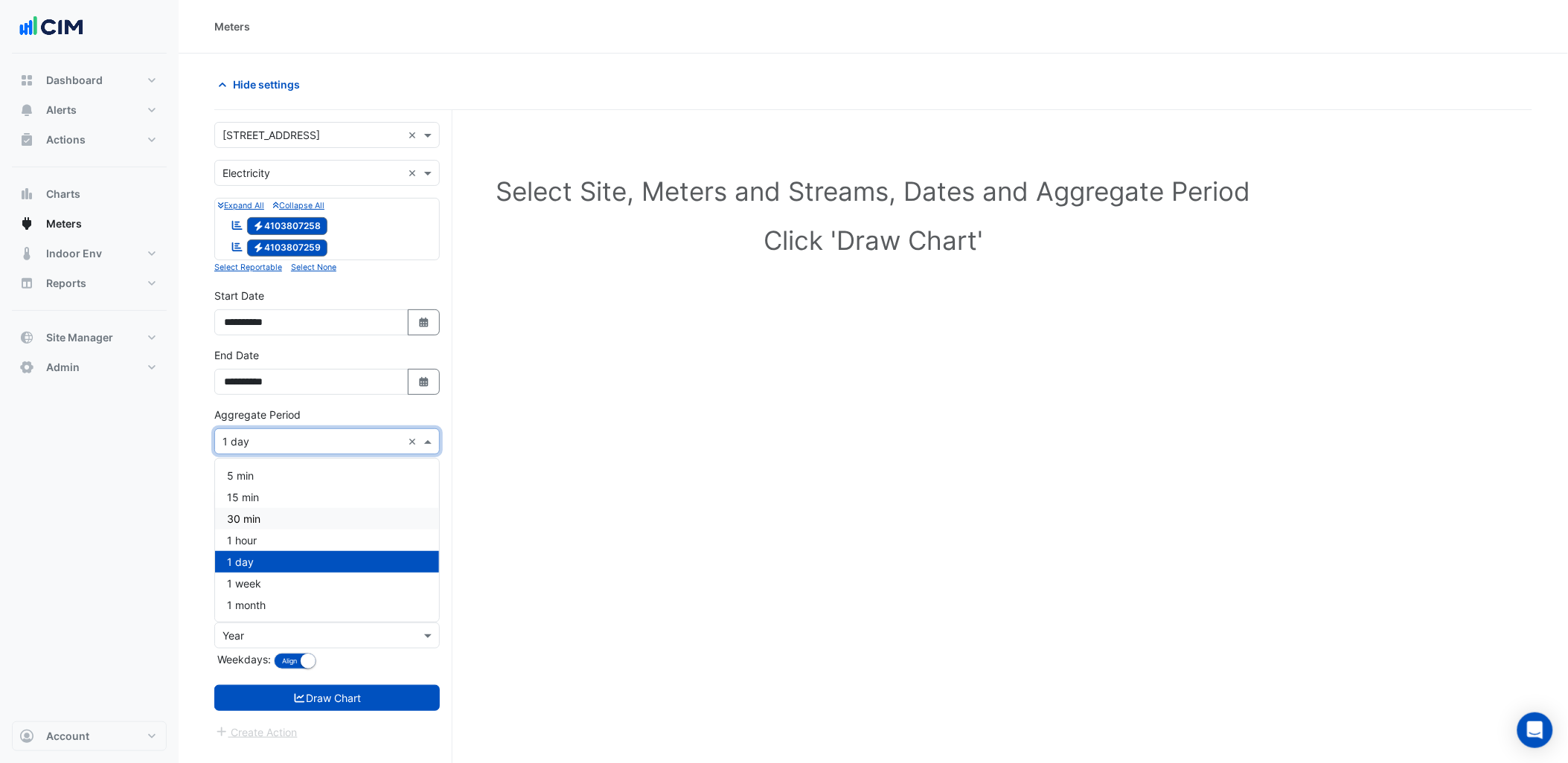
click at [286, 525] on div "30 min" at bounding box center [327, 519] width 224 height 22
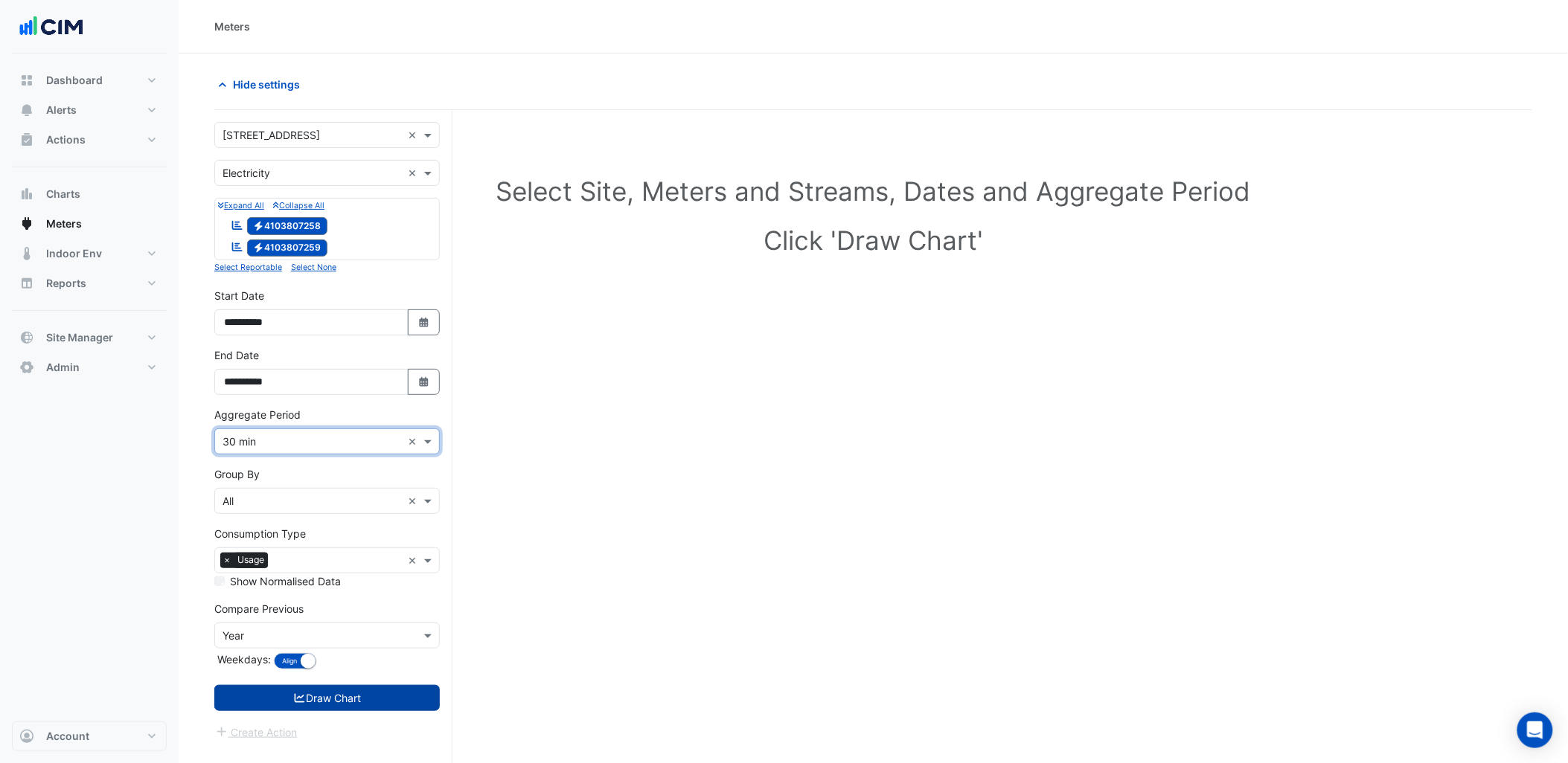
click at [337, 695] on button "Draw Chart" at bounding box center [327, 698] width 225 height 26
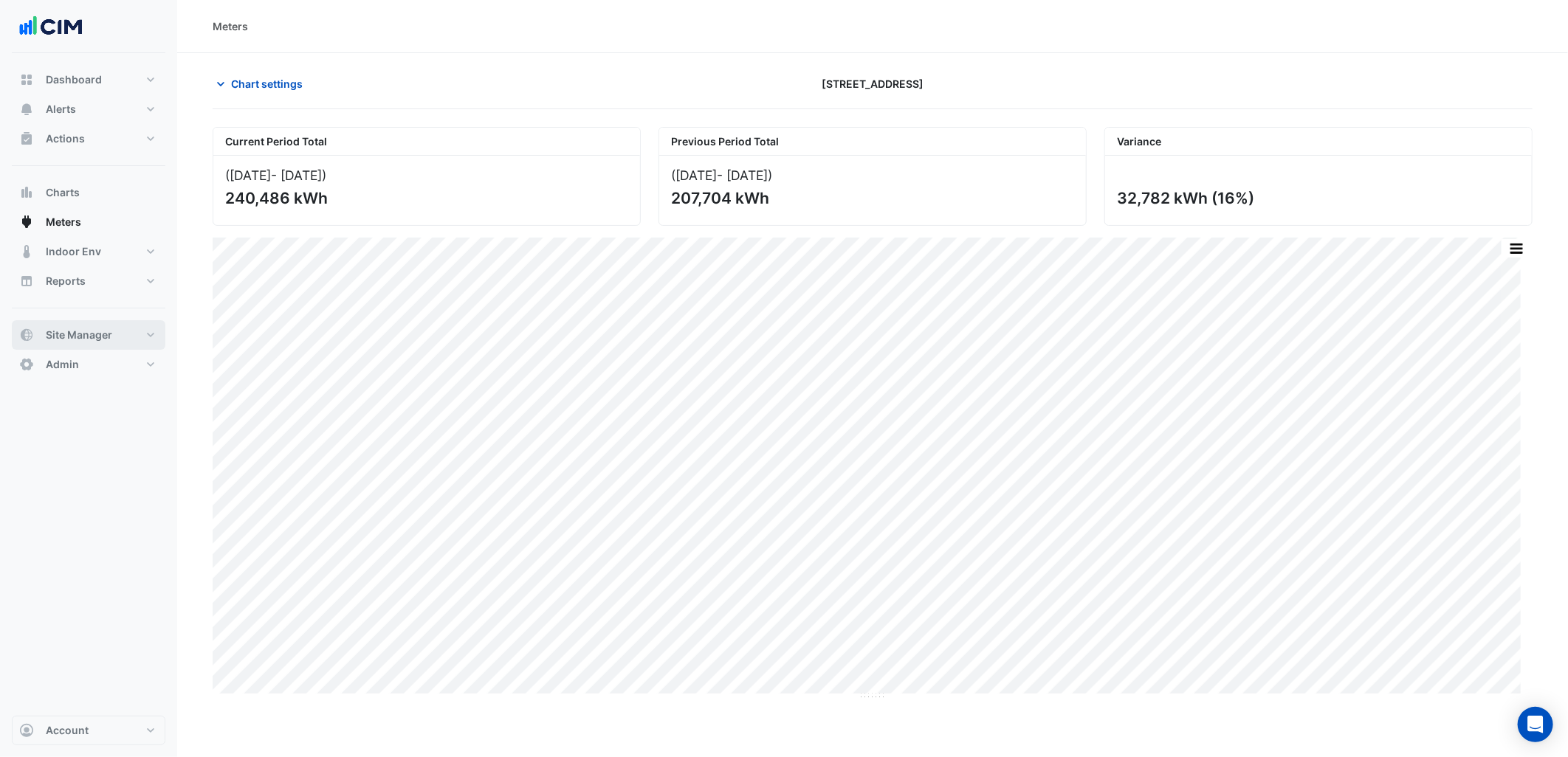
click at [130, 336] on button "Site Manager" at bounding box center [88, 334] width 153 height 29
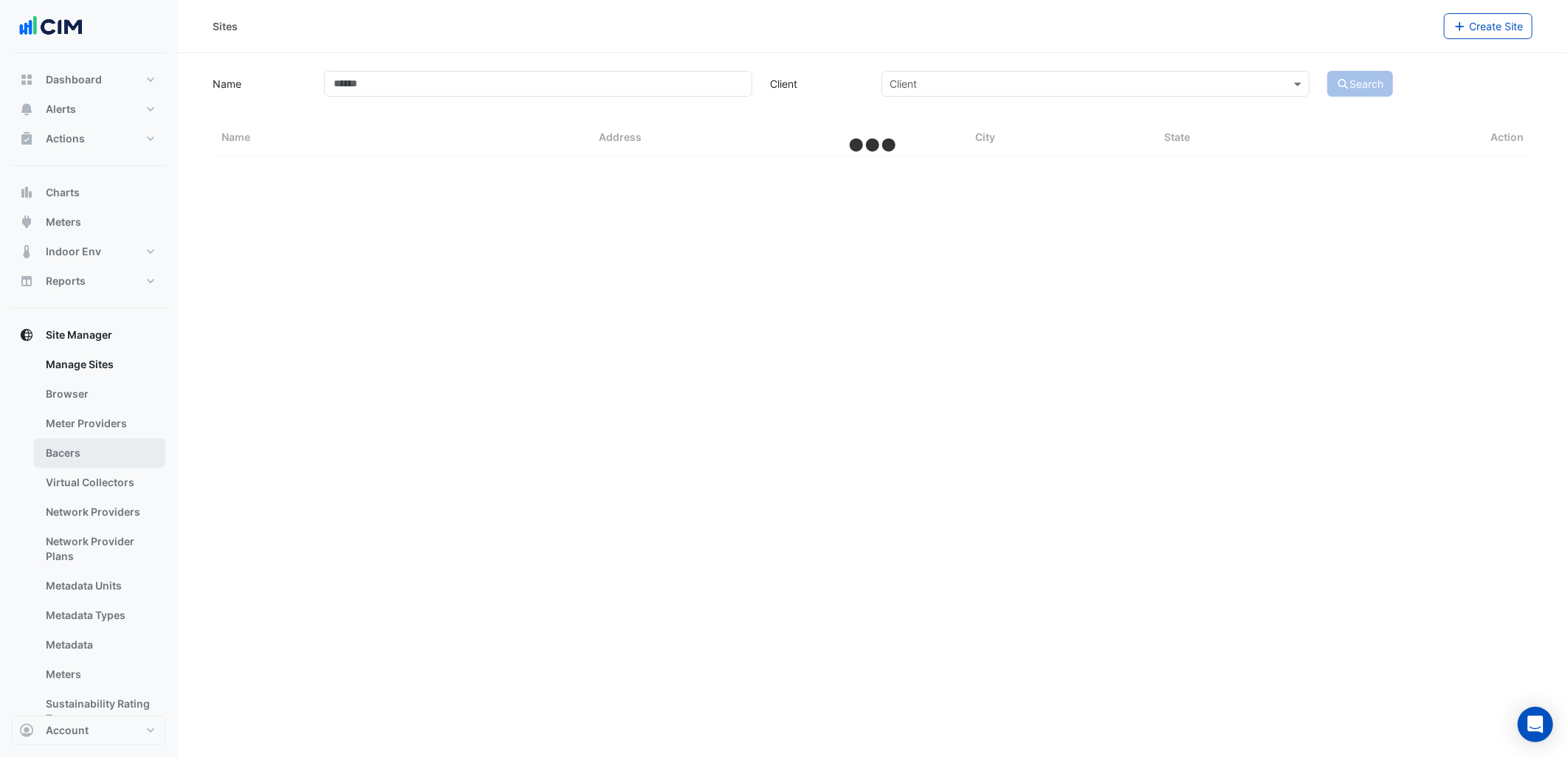
select select "***"
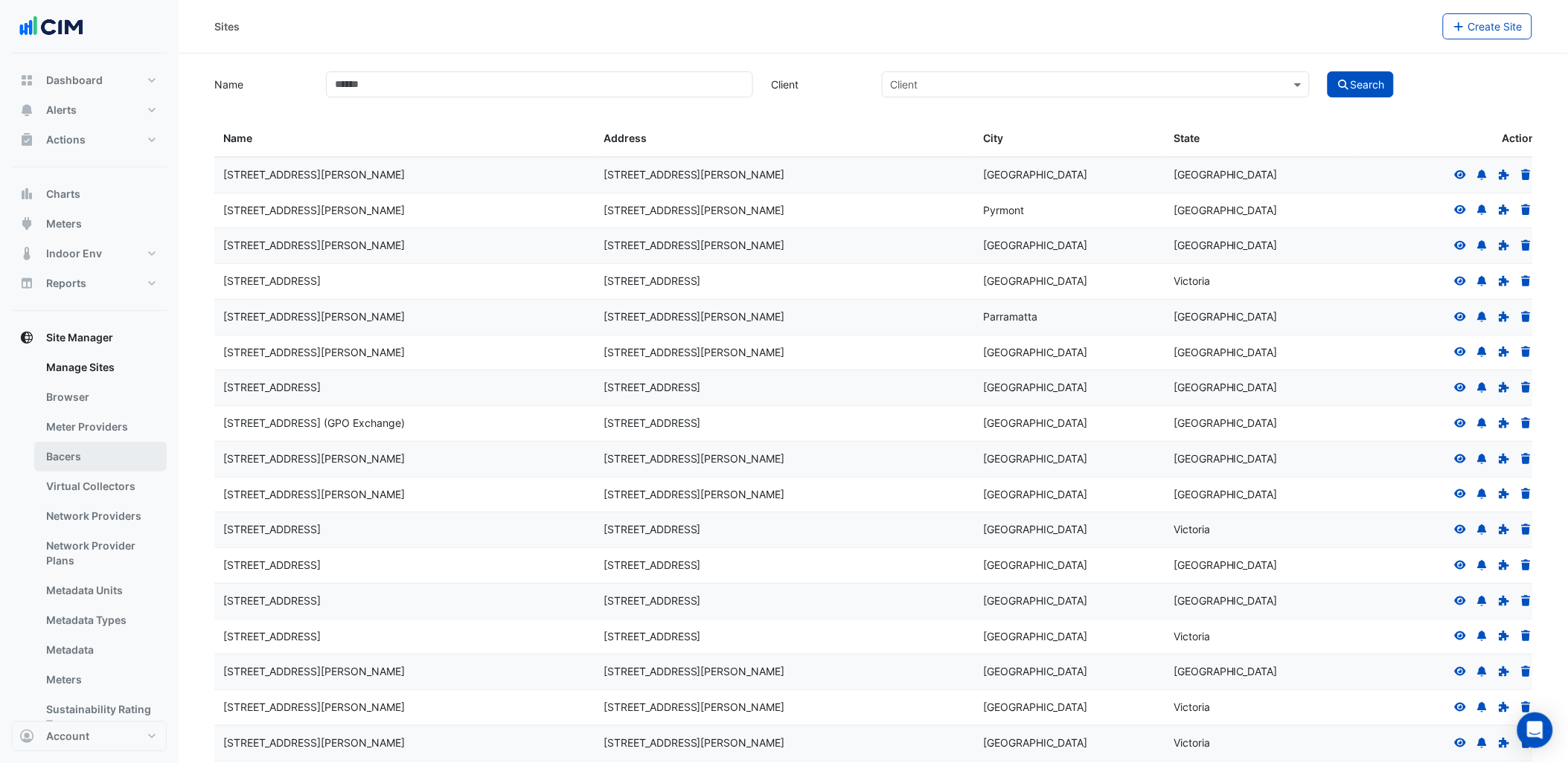
click at [65, 457] on link "Bacers" at bounding box center [100, 456] width 133 height 30
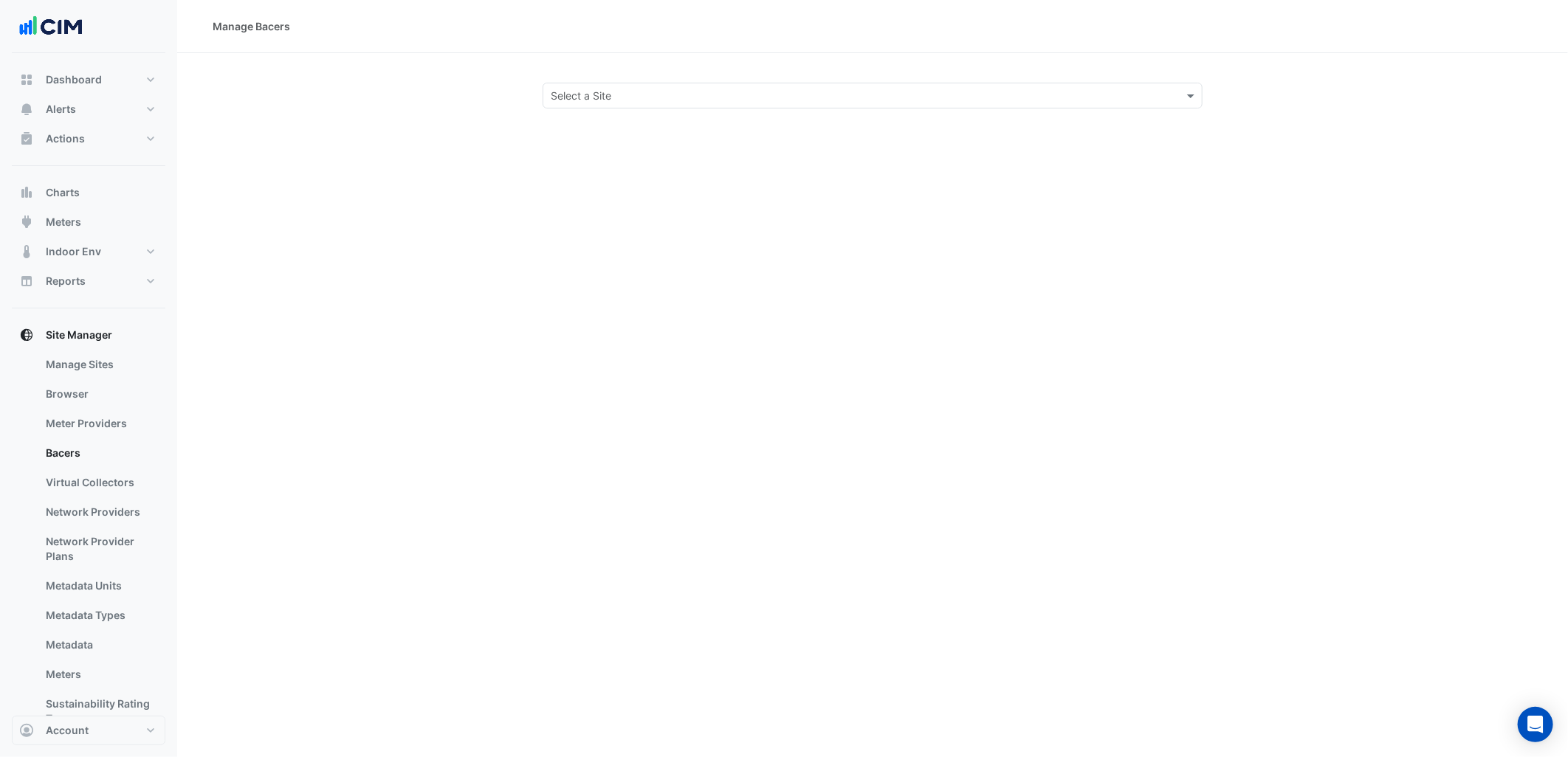
click at [564, 95] on input "text" at bounding box center [857, 97] width 614 height 15
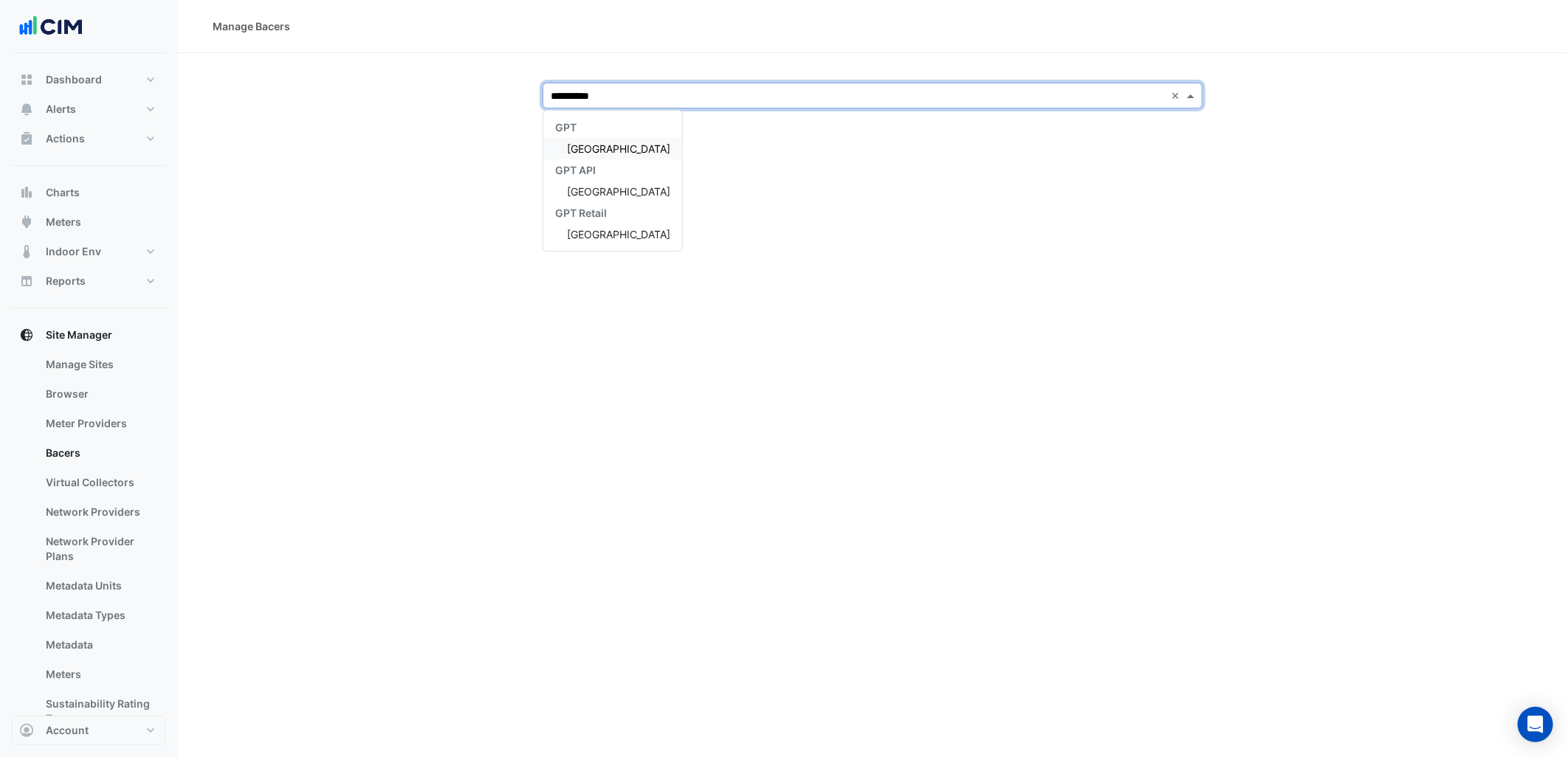
type input "**********"
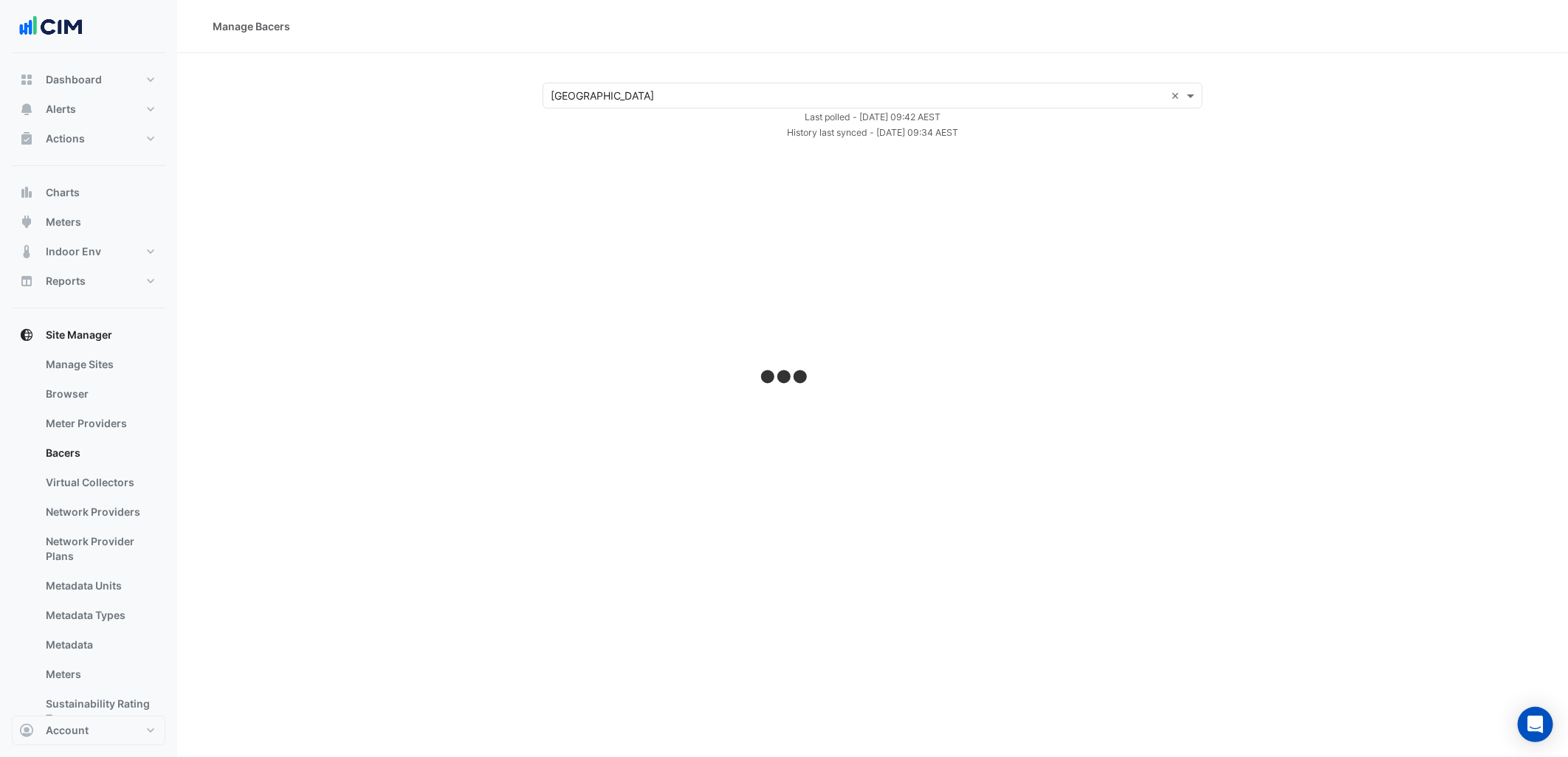
select select "***"
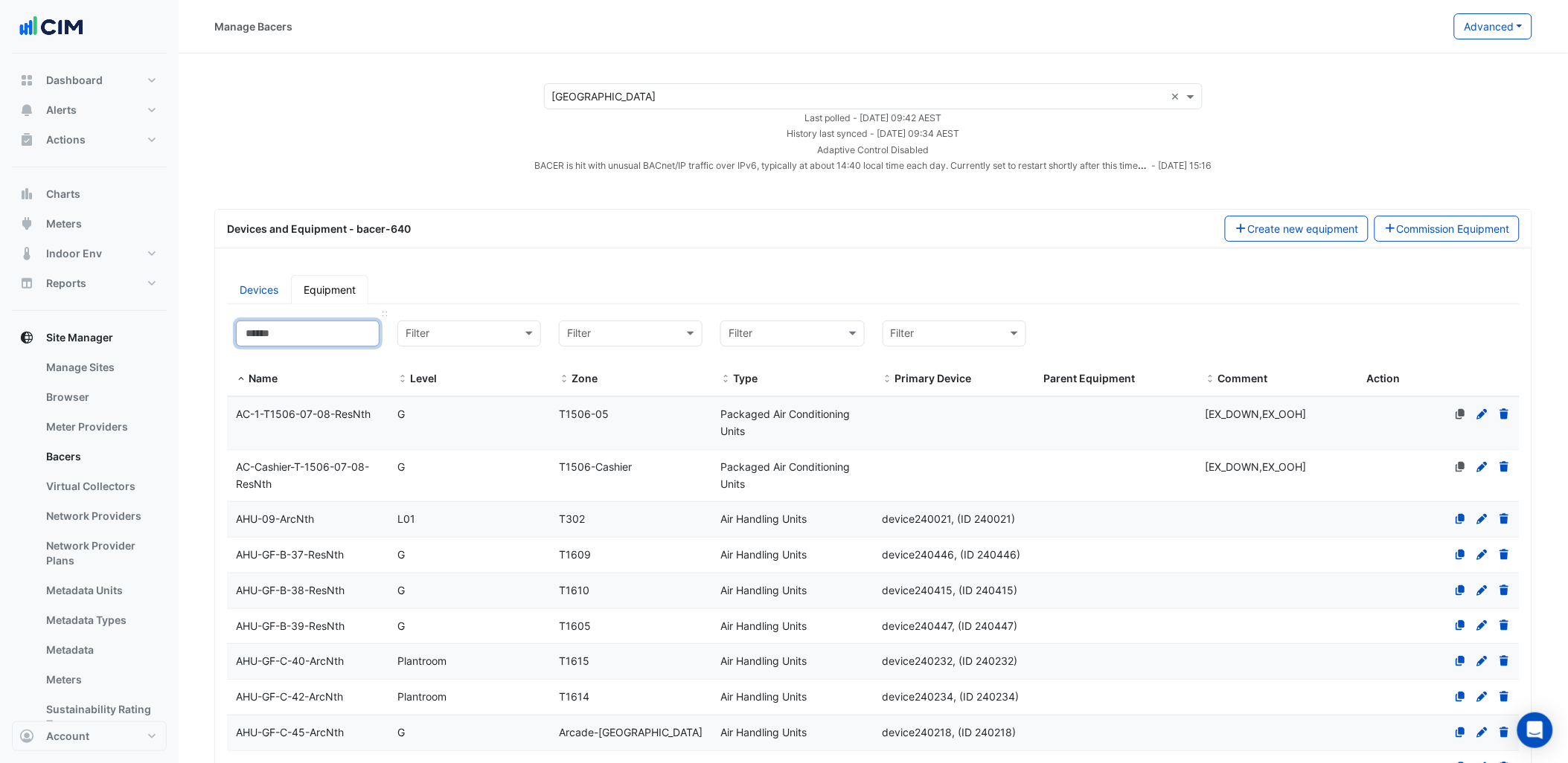
click at [316, 333] on input at bounding box center [307, 333] width 143 height 26
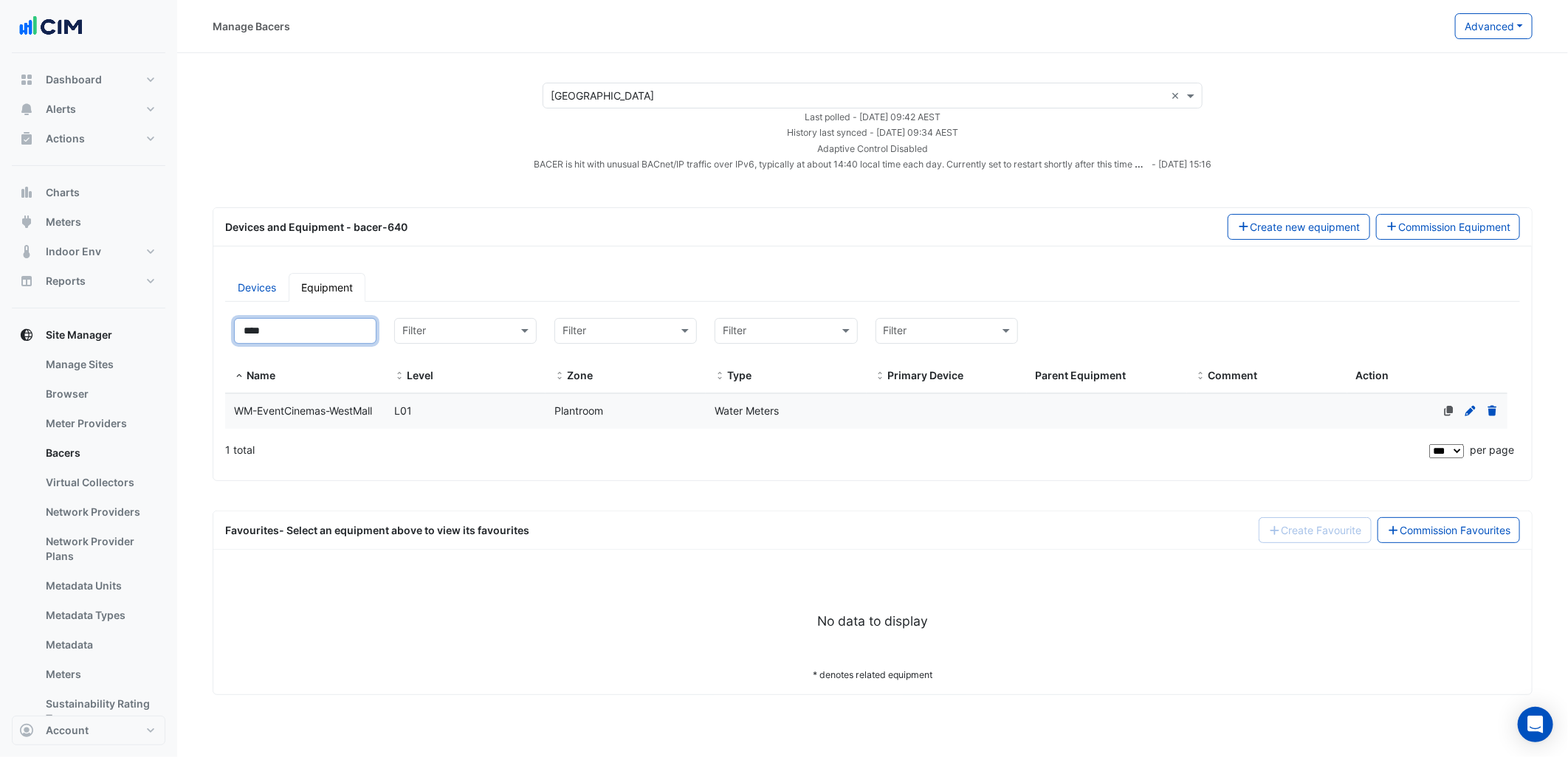
type input "****"
click at [359, 424] on datatable-body-cell "Name WM-EventCinemas-WestMall" at bounding box center [305, 411] width 160 height 35
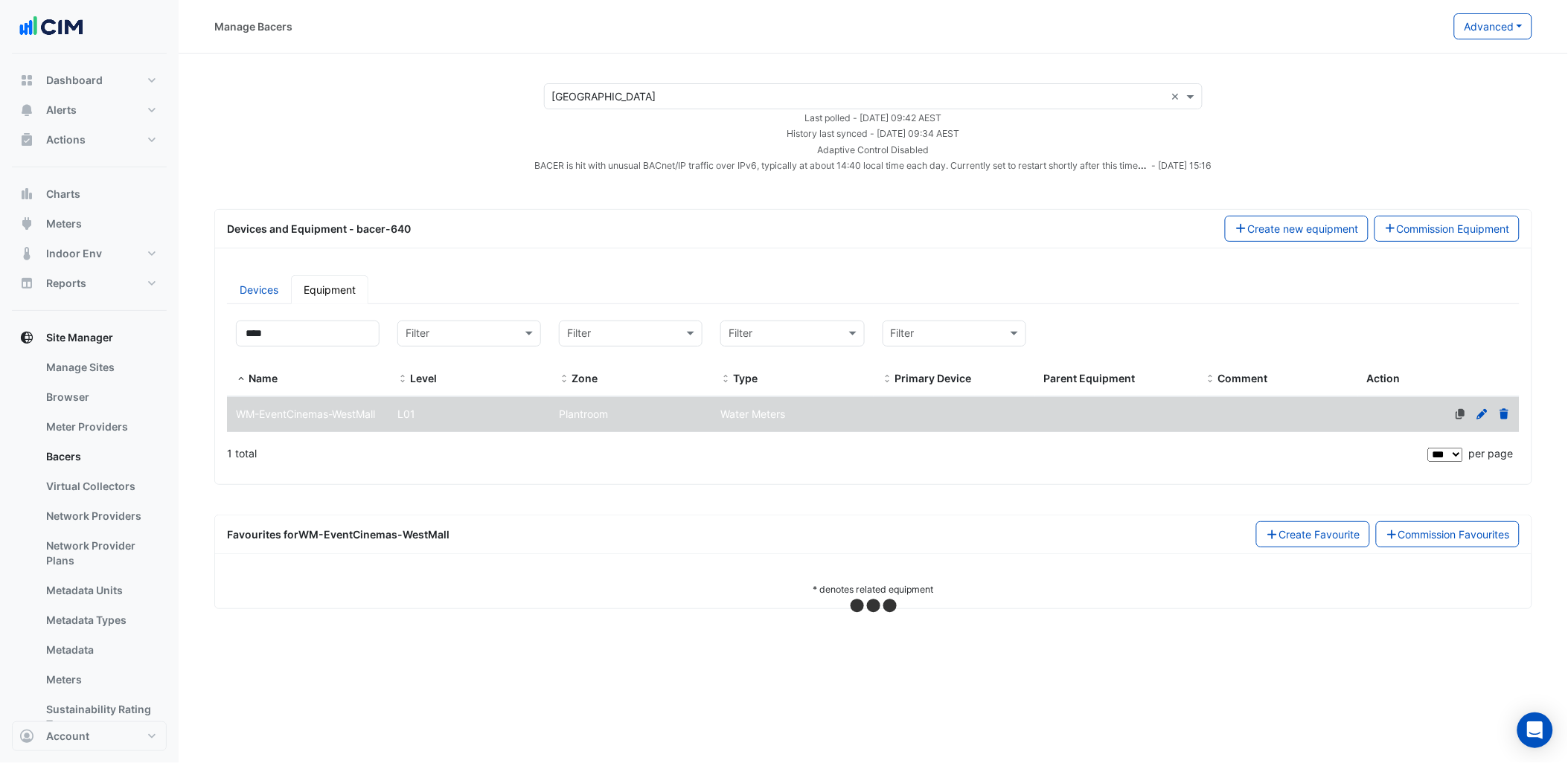
select select "***"
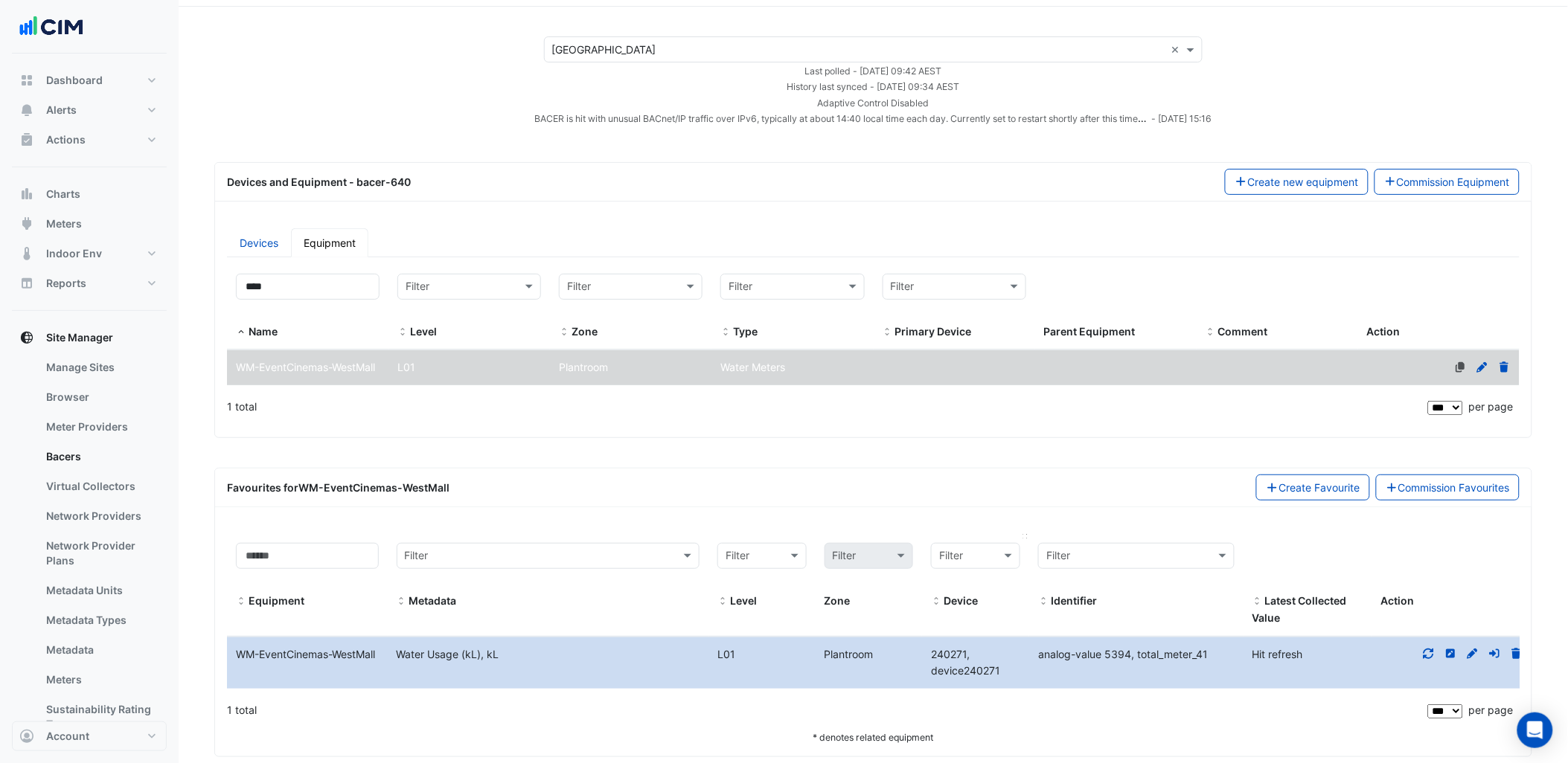
scroll to position [73, 0]
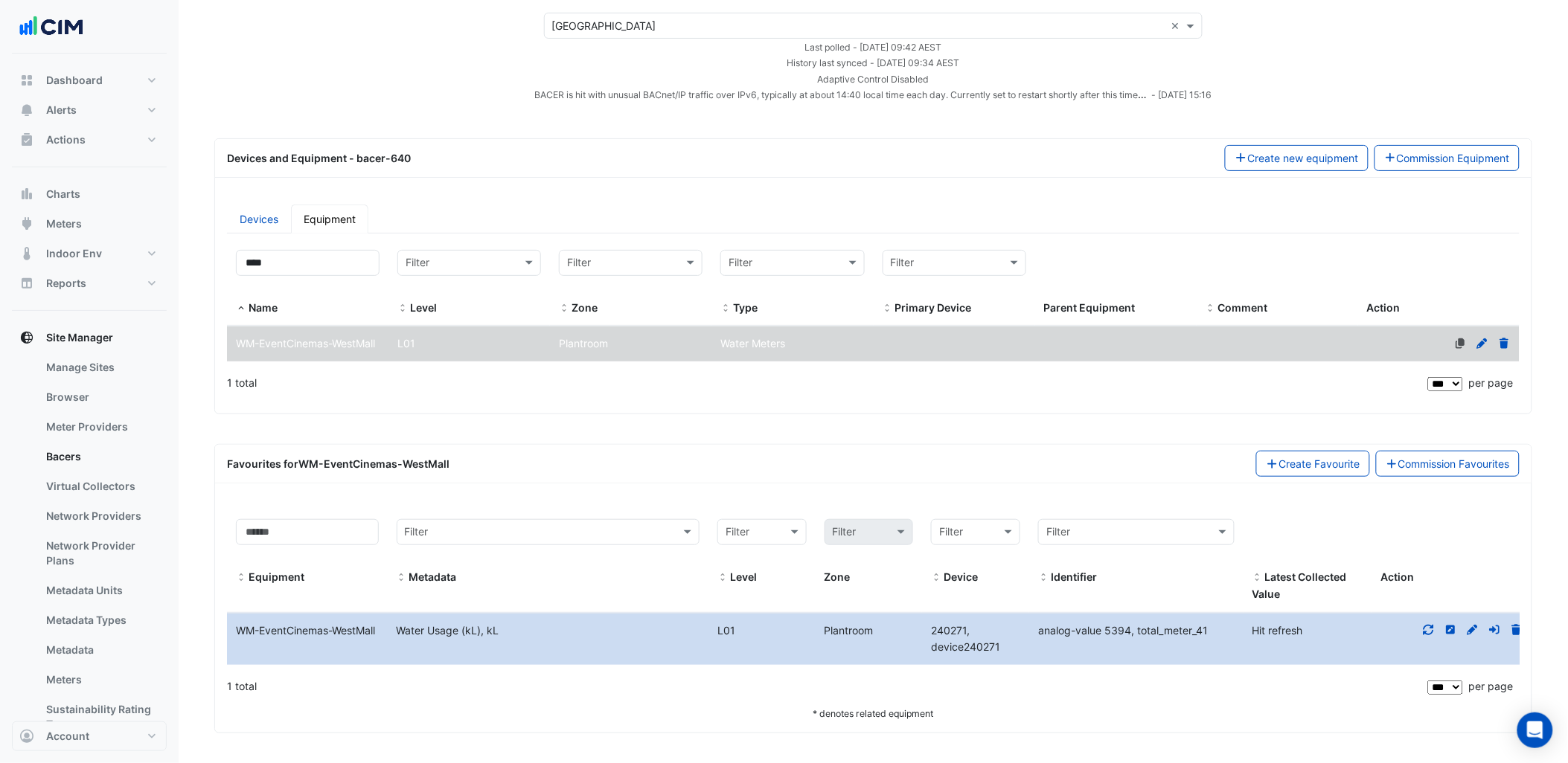
click at [1434, 628] on div at bounding box center [1451, 631] width 160 height 17
click at [1431, 628] on icon at bounding box center [1429, 630] width 13 height 11
drag, startPoint x: 234, startPoint y: 337, endPoint x: 378, endPoint y: 340, distance: 144.0
click at [378, 340] on div "WM-EventCinemas-WestMall" at bounding box center [307, 344] width 161 height 17
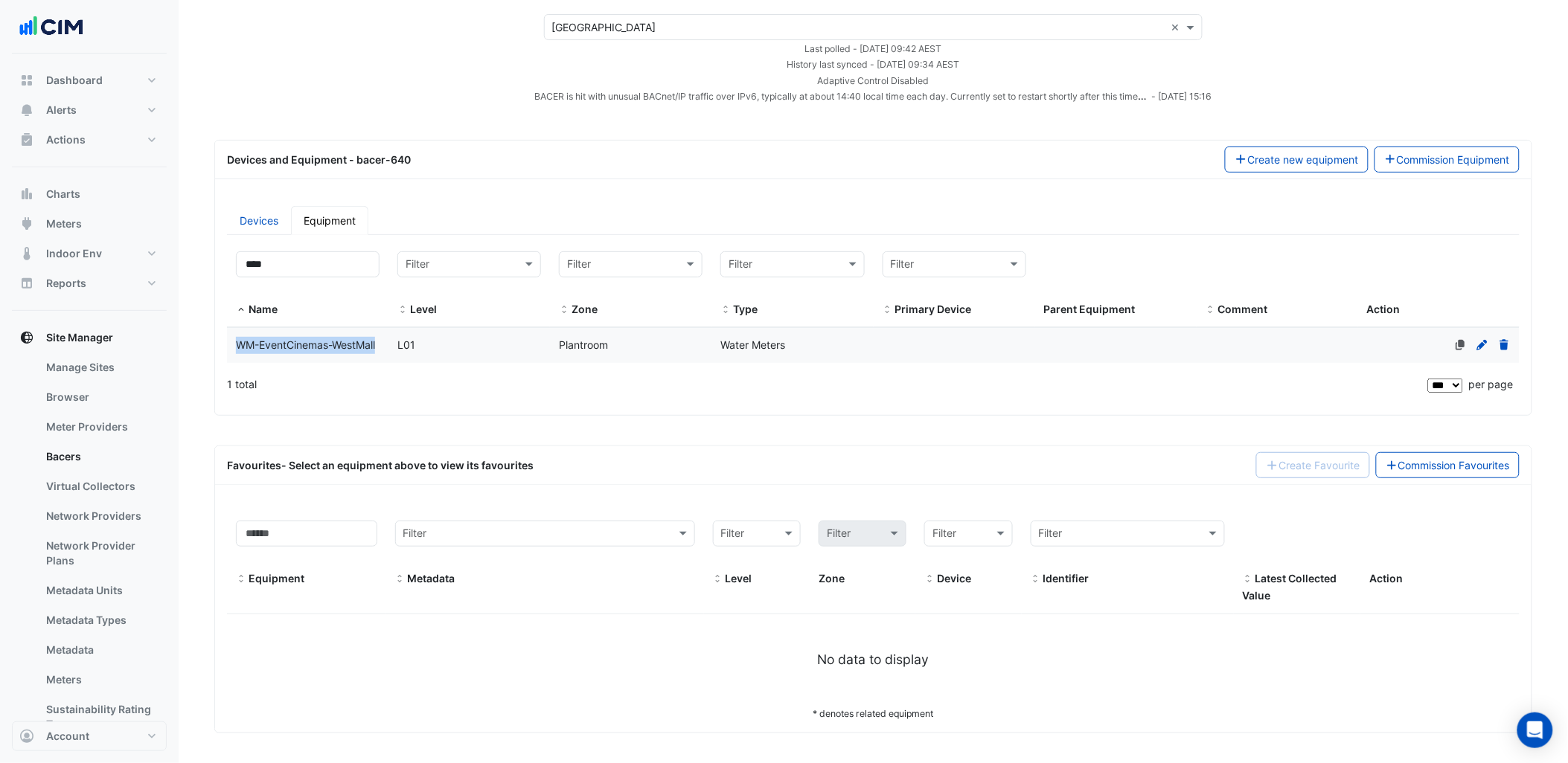
drag, startPoint x: 378, startPoint y: 340, endPoint x: 369, endPoint y: 339, distance: 9.1
copy span "WM-EventCinemas-WestMall"
click at [315, 411] on div "Devices Equipment Filter by name: **** Filter by level: Filter Filter by zone: …" at bounding box center [873, 305] width 1316 height 222
click at [331, 345] on span "WM-EventCinemas-WestMall" at bounding box center [306, 345] width 139 height 12
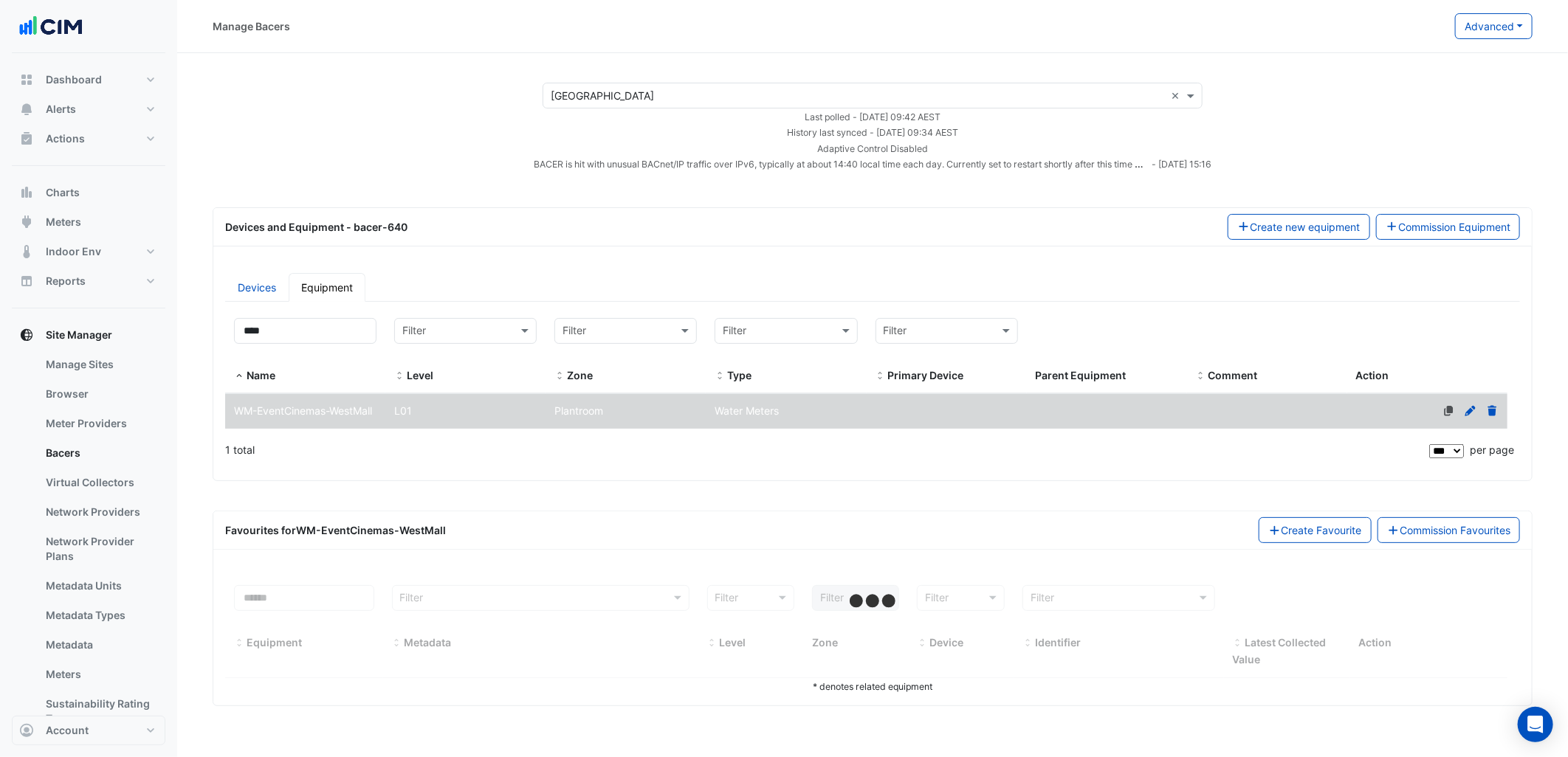
select select "***"
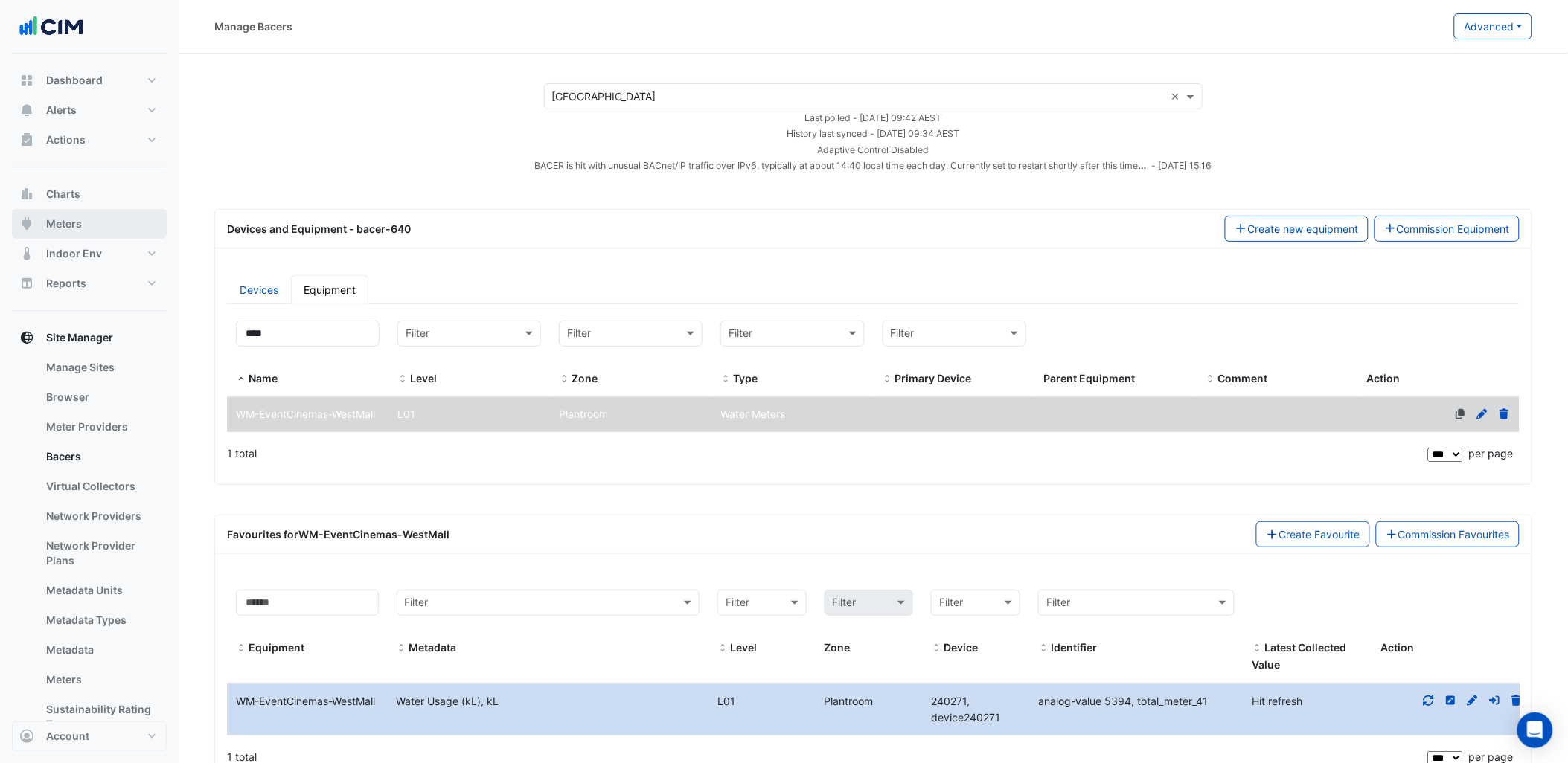
click at [98, 220] on button "Meters" at bounding box center [89, 223] width 155 height 30
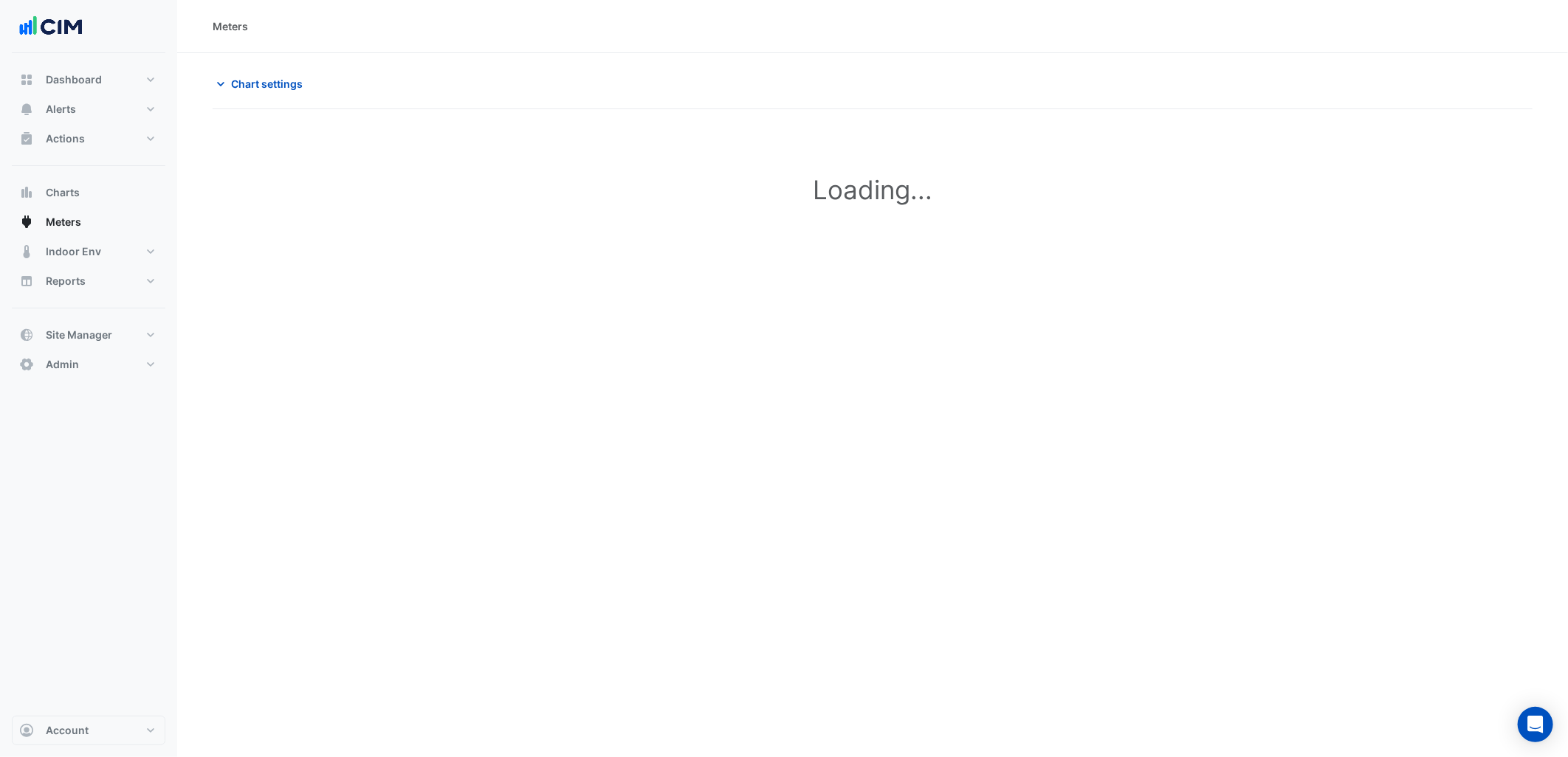
type input "**********"
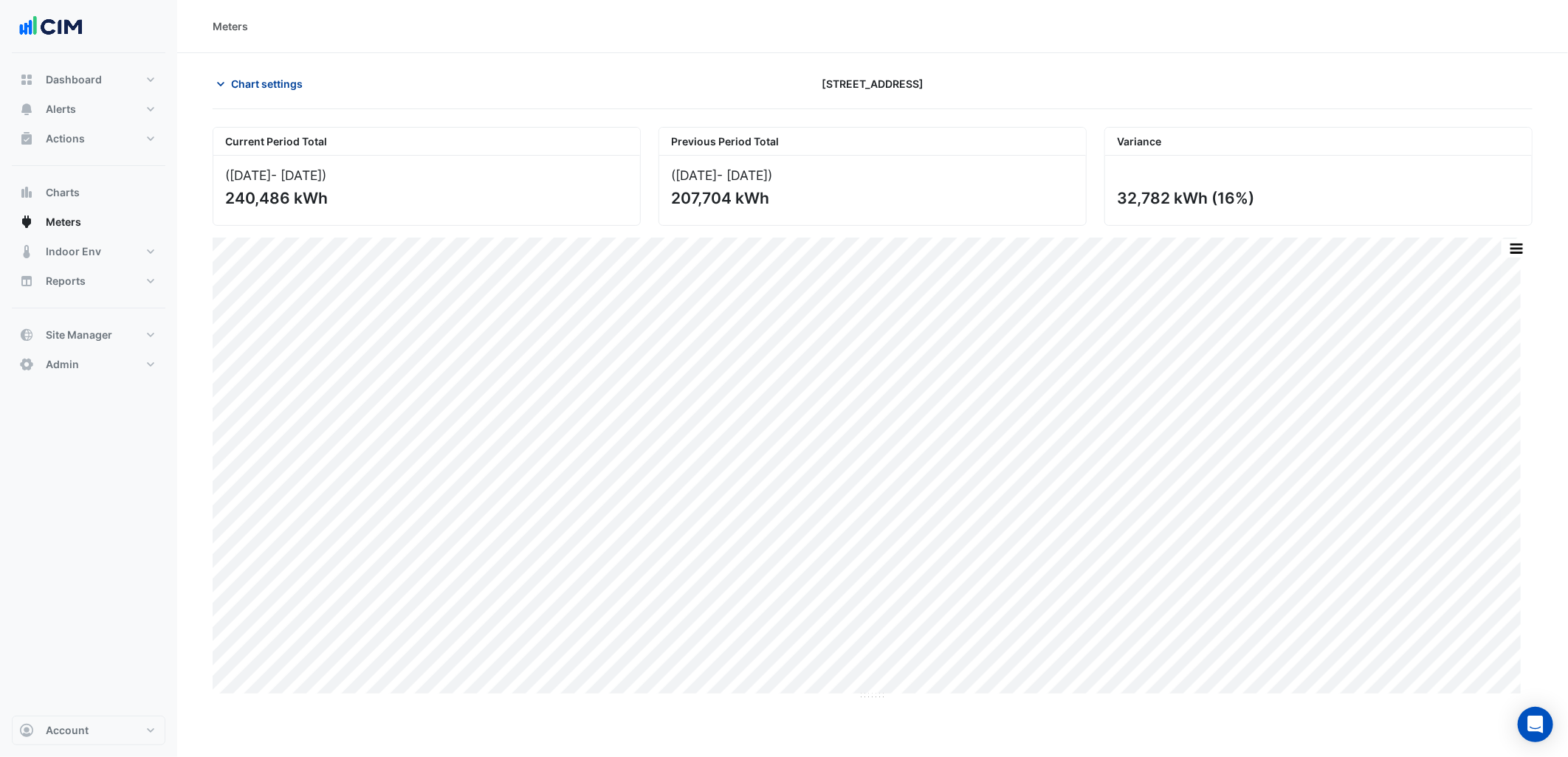
click at [240, 79] on span "Chart settings" at bounding box center [267, 83] width 72 height 15
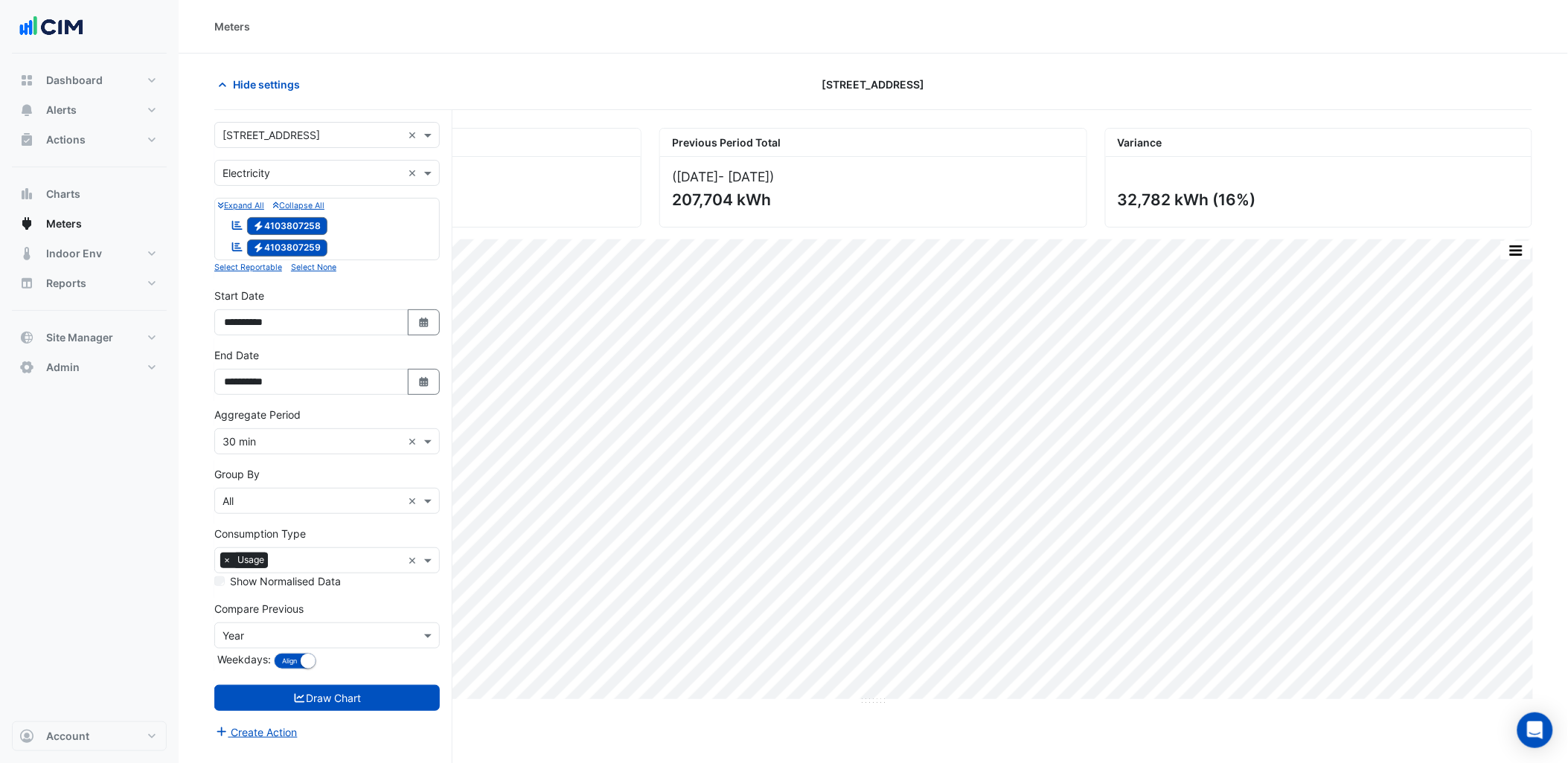
click at [271, 128] on input "text" at bounding box center [312, 136] width 180 height 15
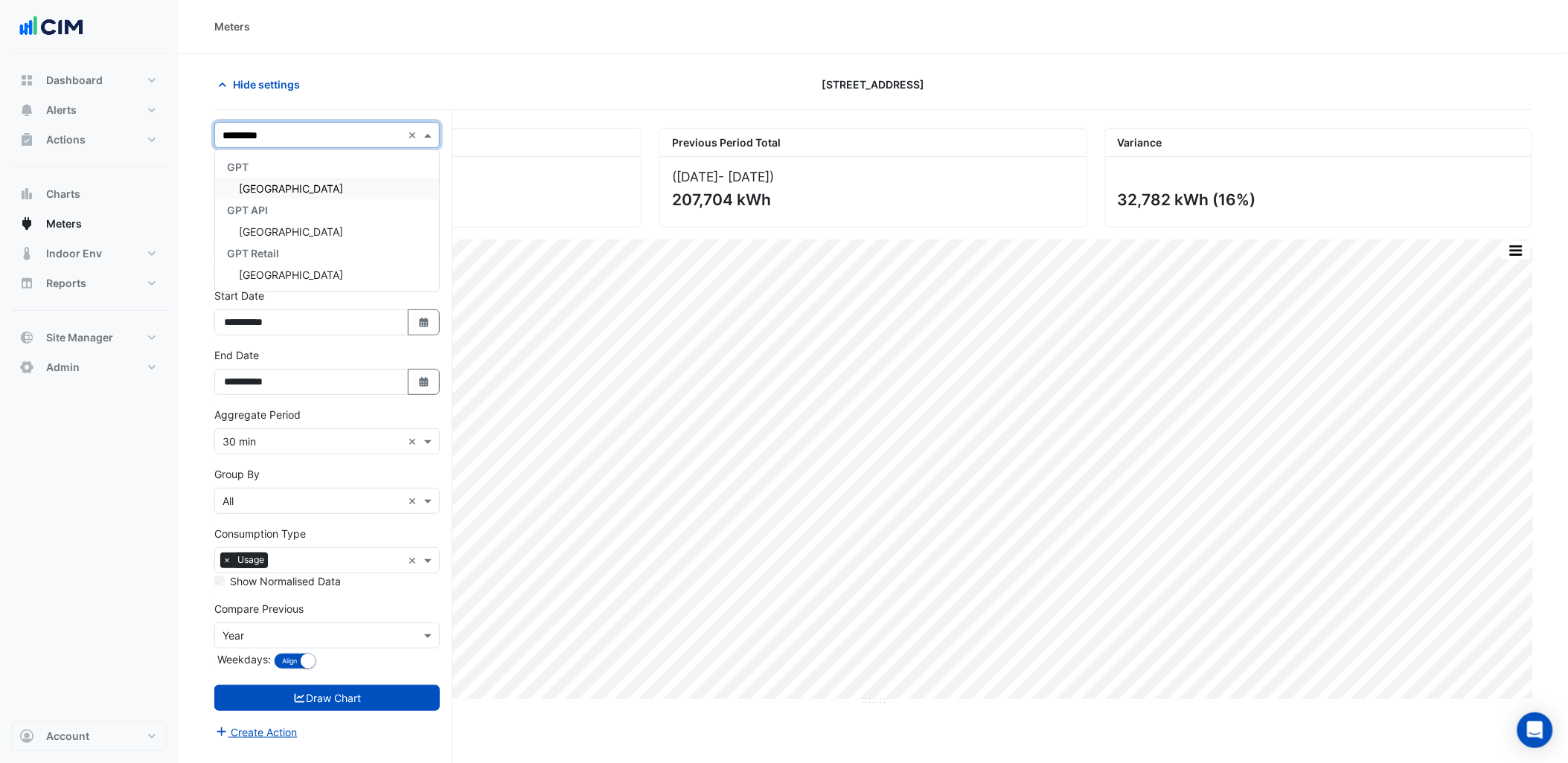
type input "**********"
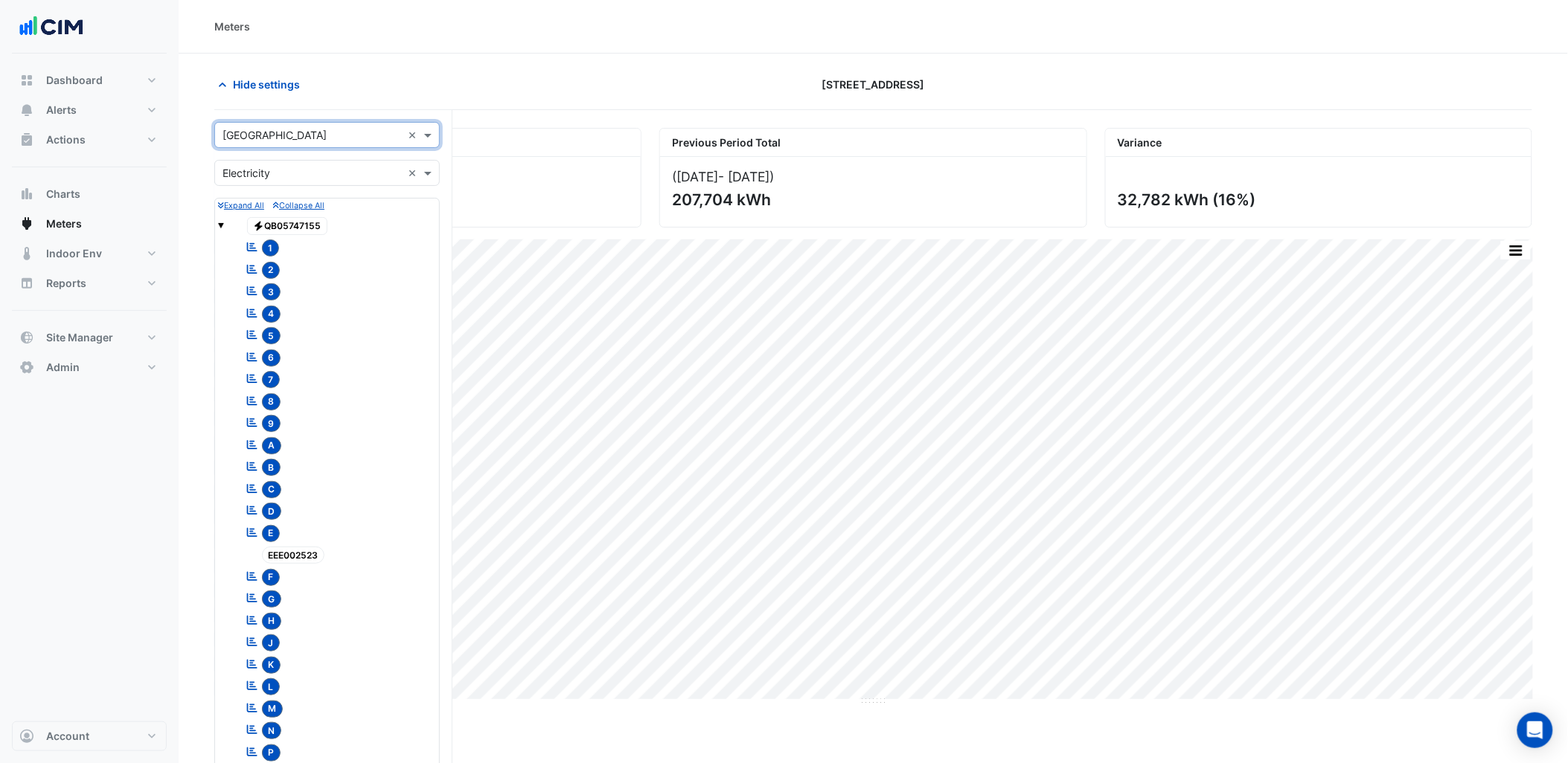
click at [358, 167] on input "text" at bounding box center [312, 174] width 180 height 15
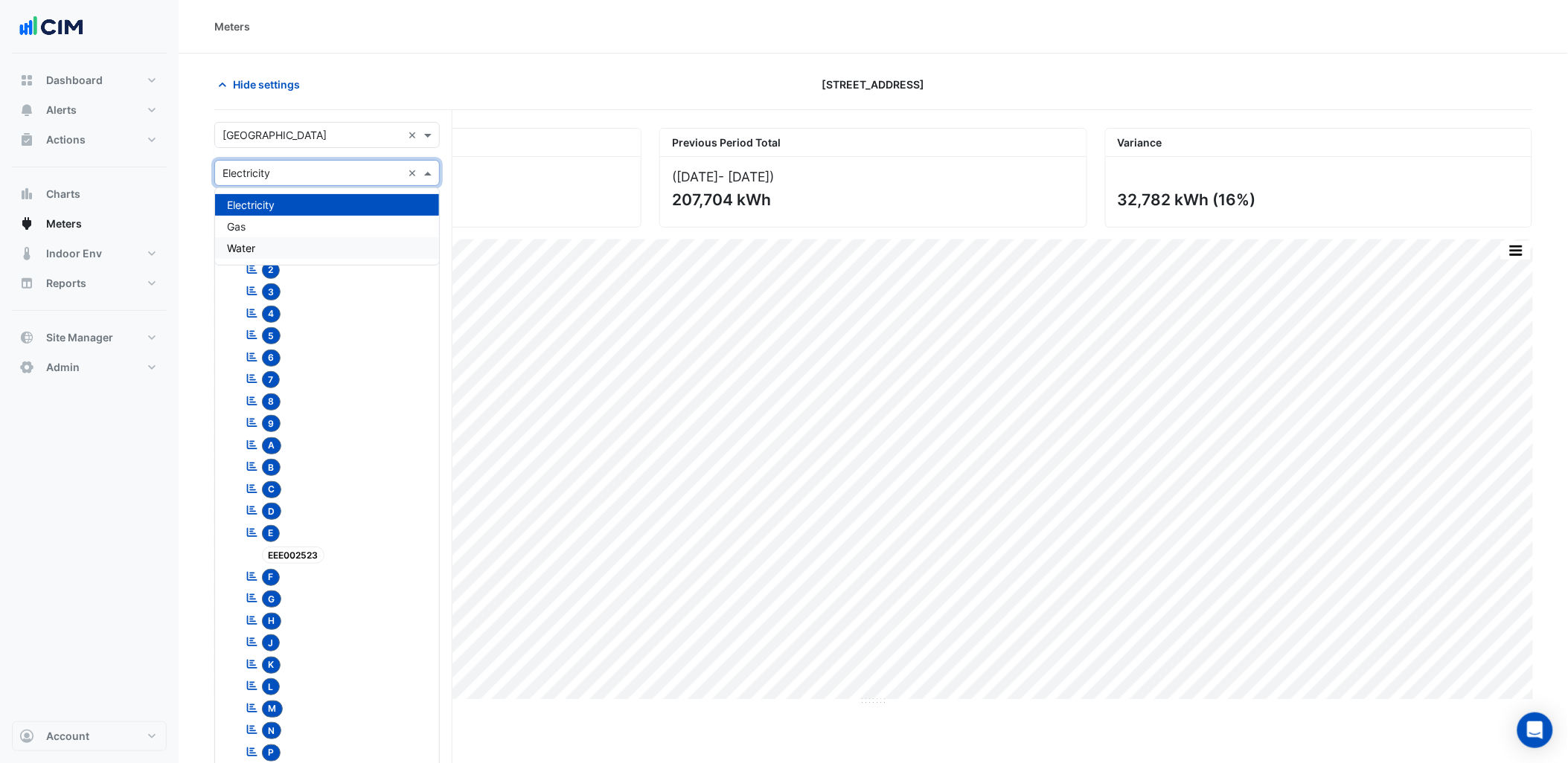
click at [276, 241] on div "Water" at bounding box center [327, 248] width 224 height 22
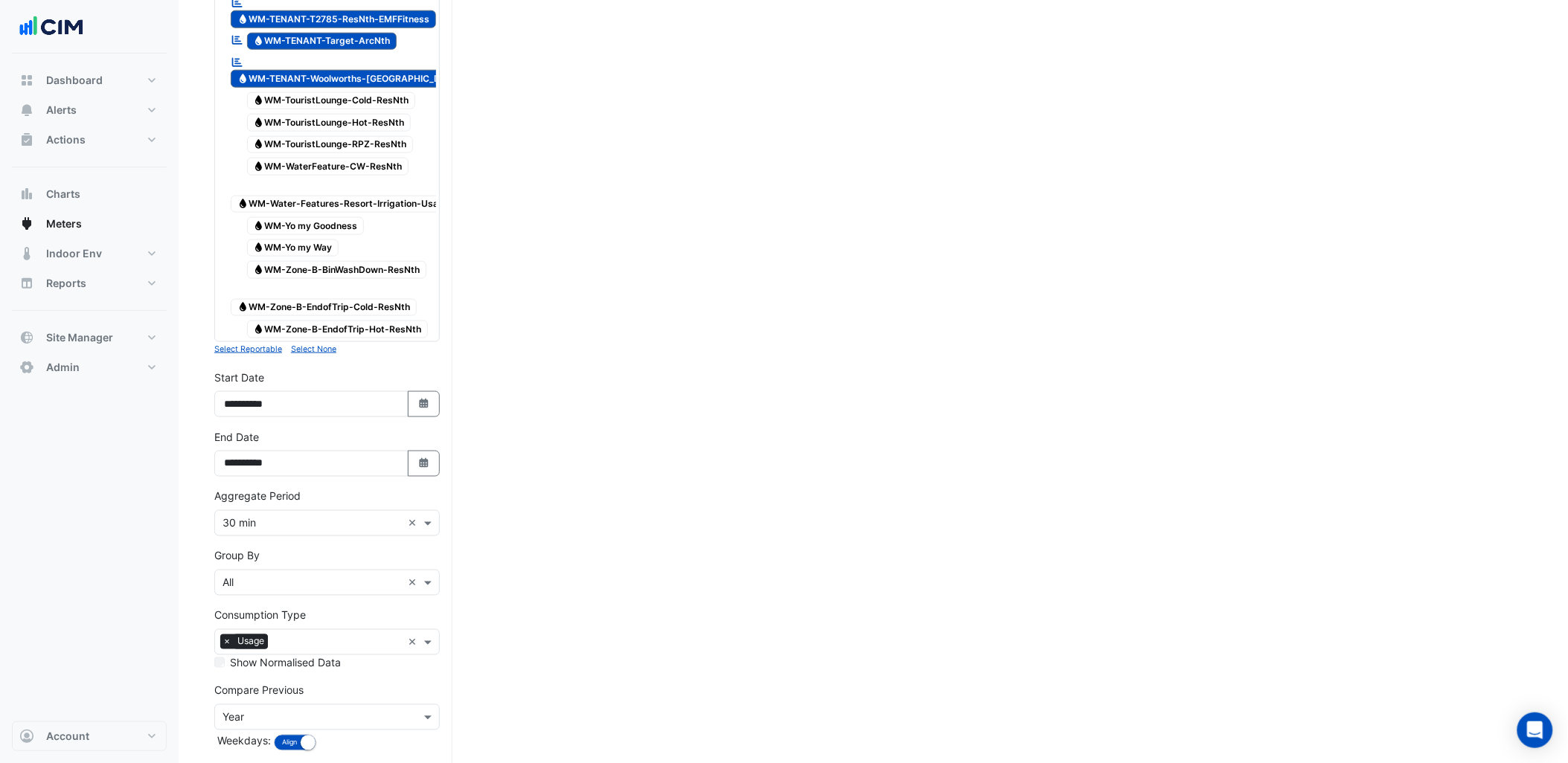
scroll to position [4713, 0]
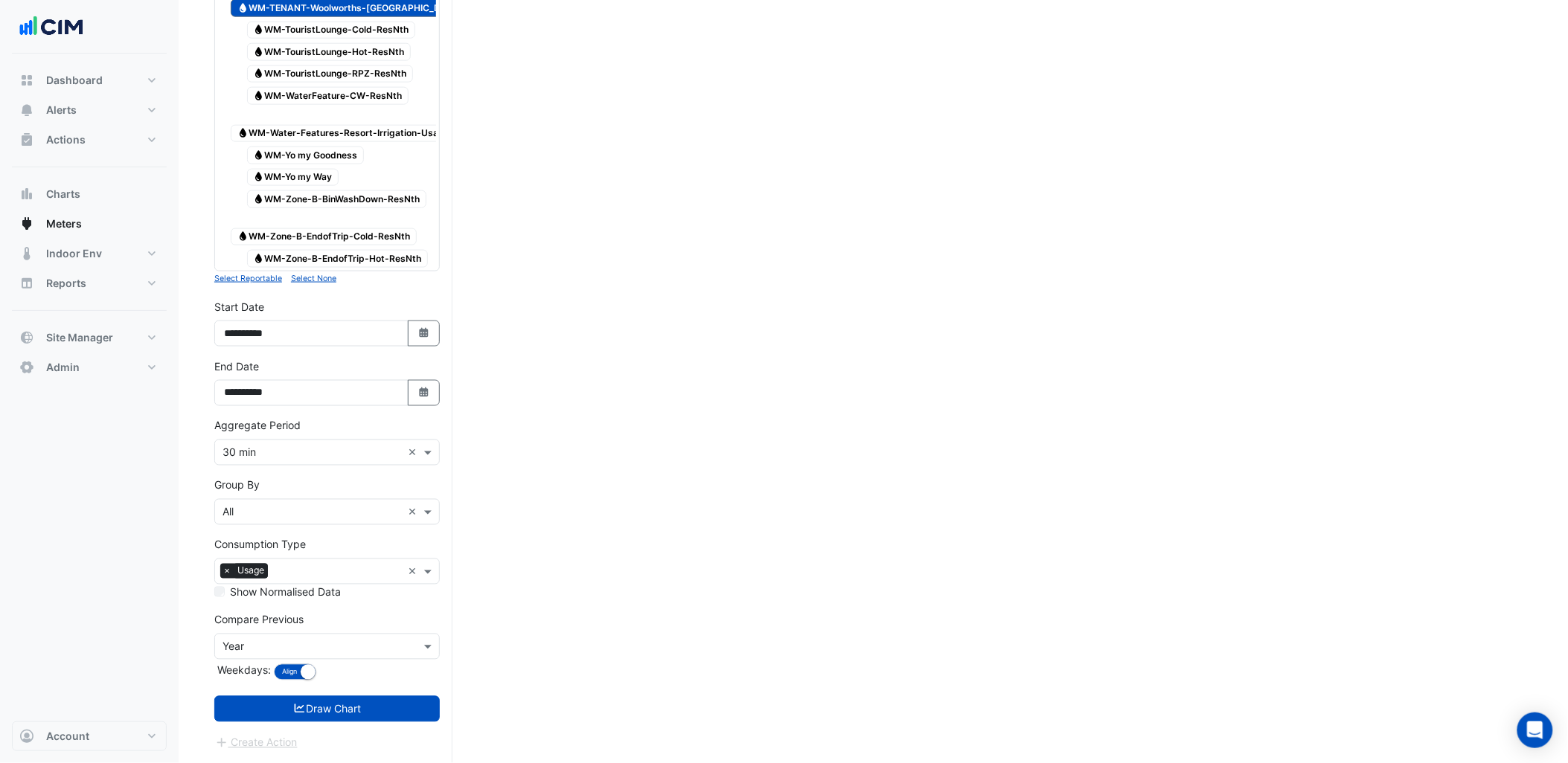
click at [302, 284] on small "Select None" at bounding box center [314, 279] width 46 height 10
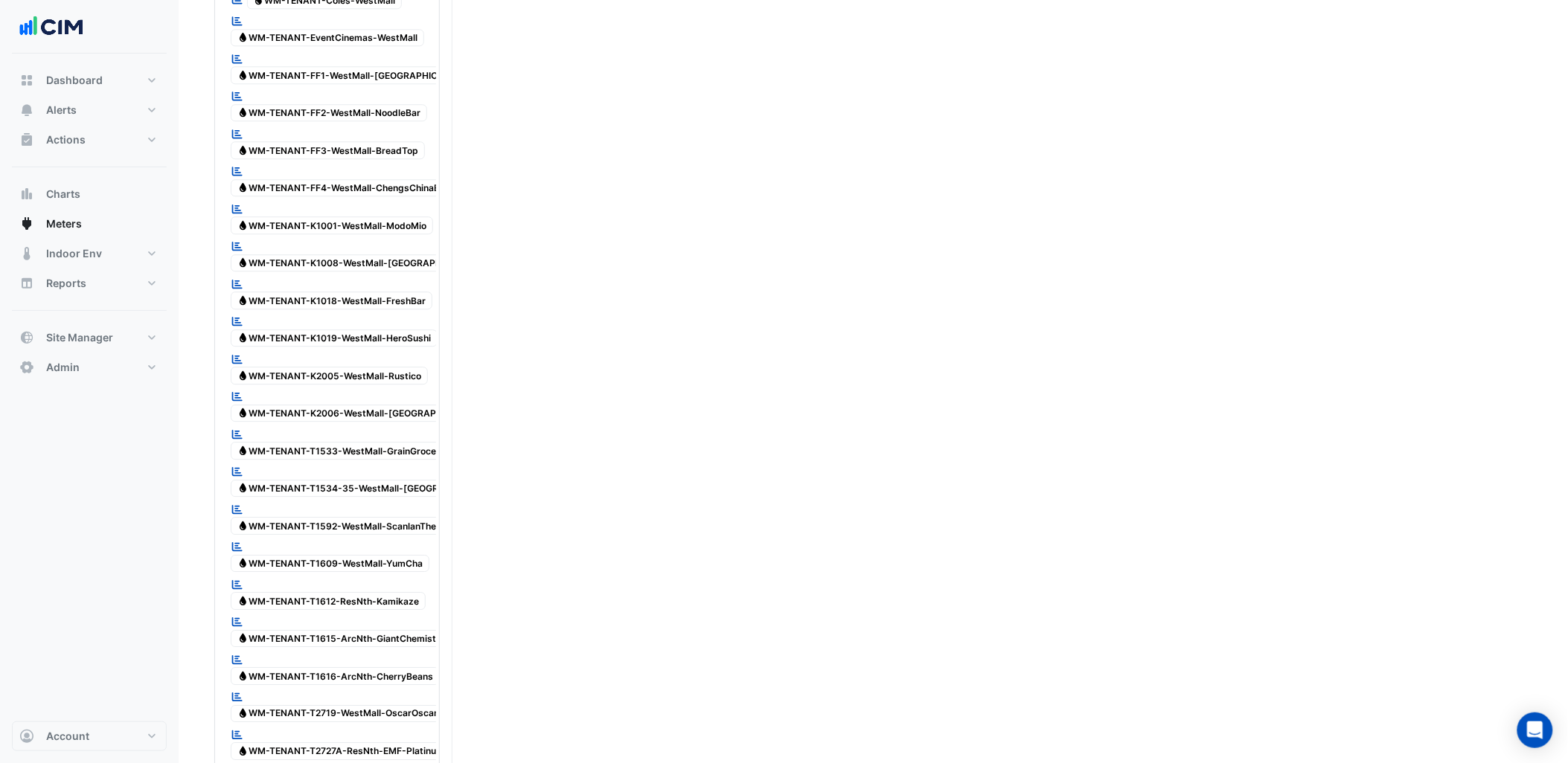
scroll to position [3307, 0]
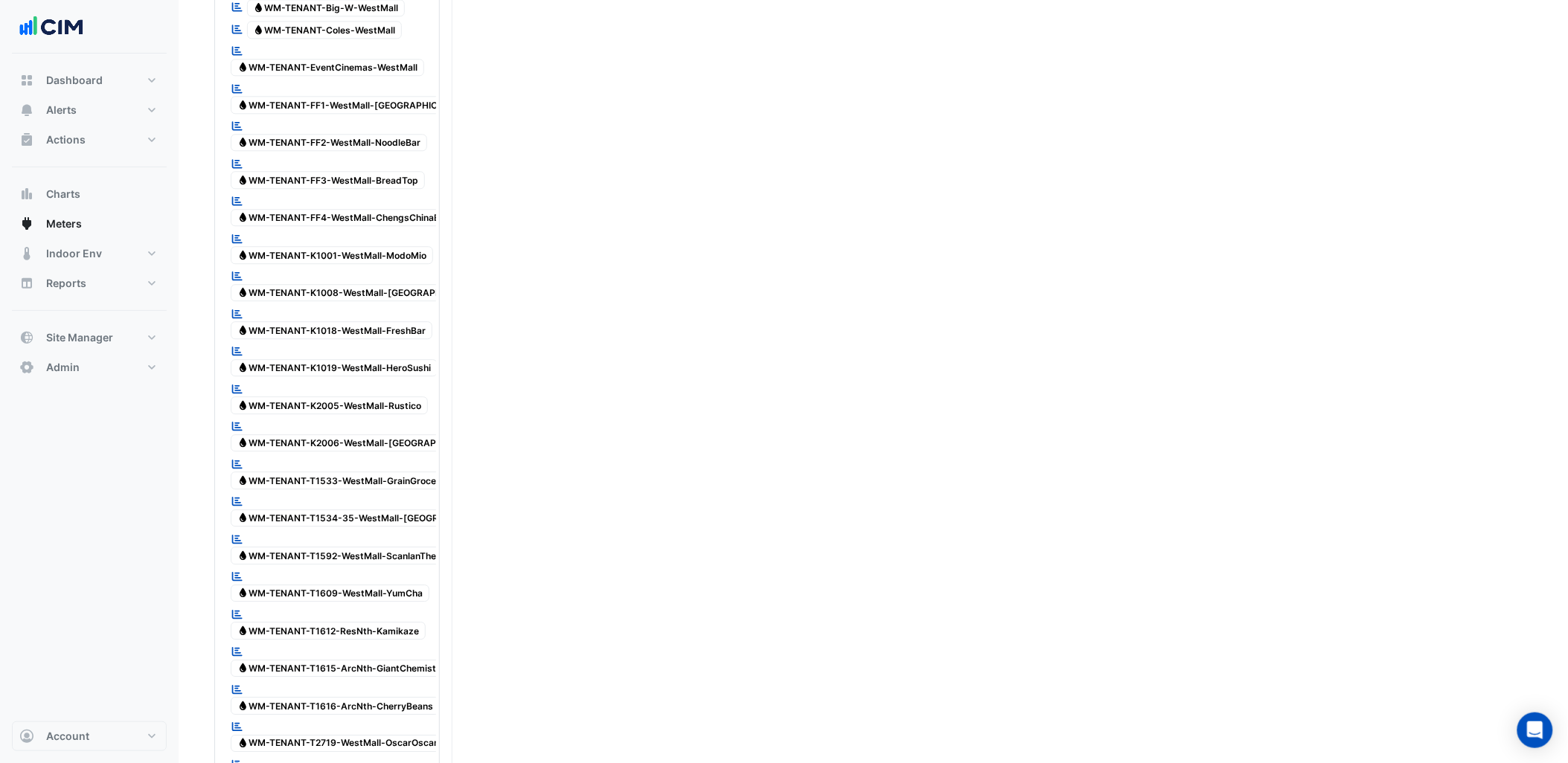
click at [377, 76] on span "Water WM-TENANT-EventCinemas-WestMall" at bounding box center [328, 68] width 194 height 18
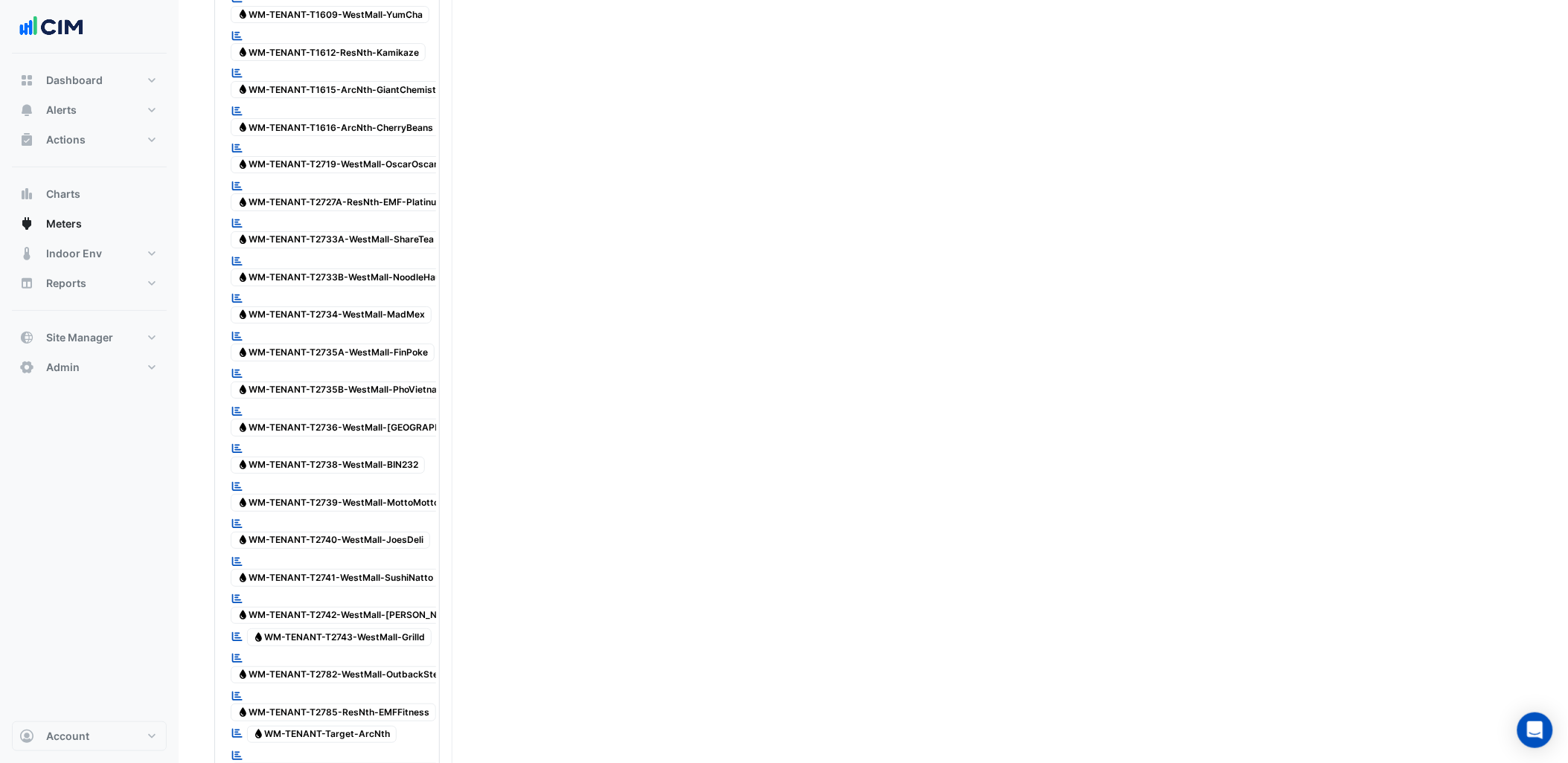
scroll to position [4809, 0]
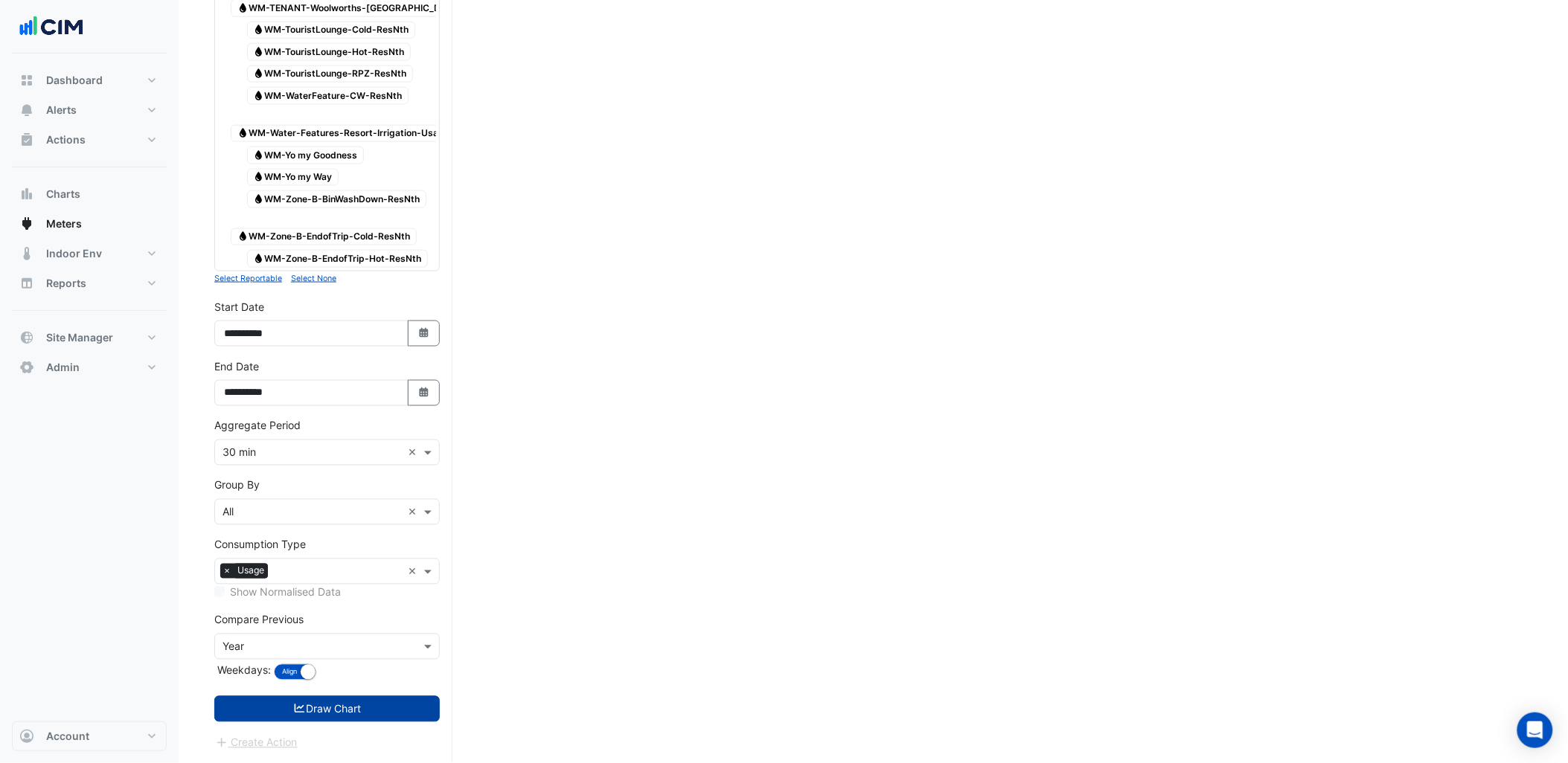
click at [375, 710] on button "Draw Chart" at bounding box center [327, 709] width 225 height 26
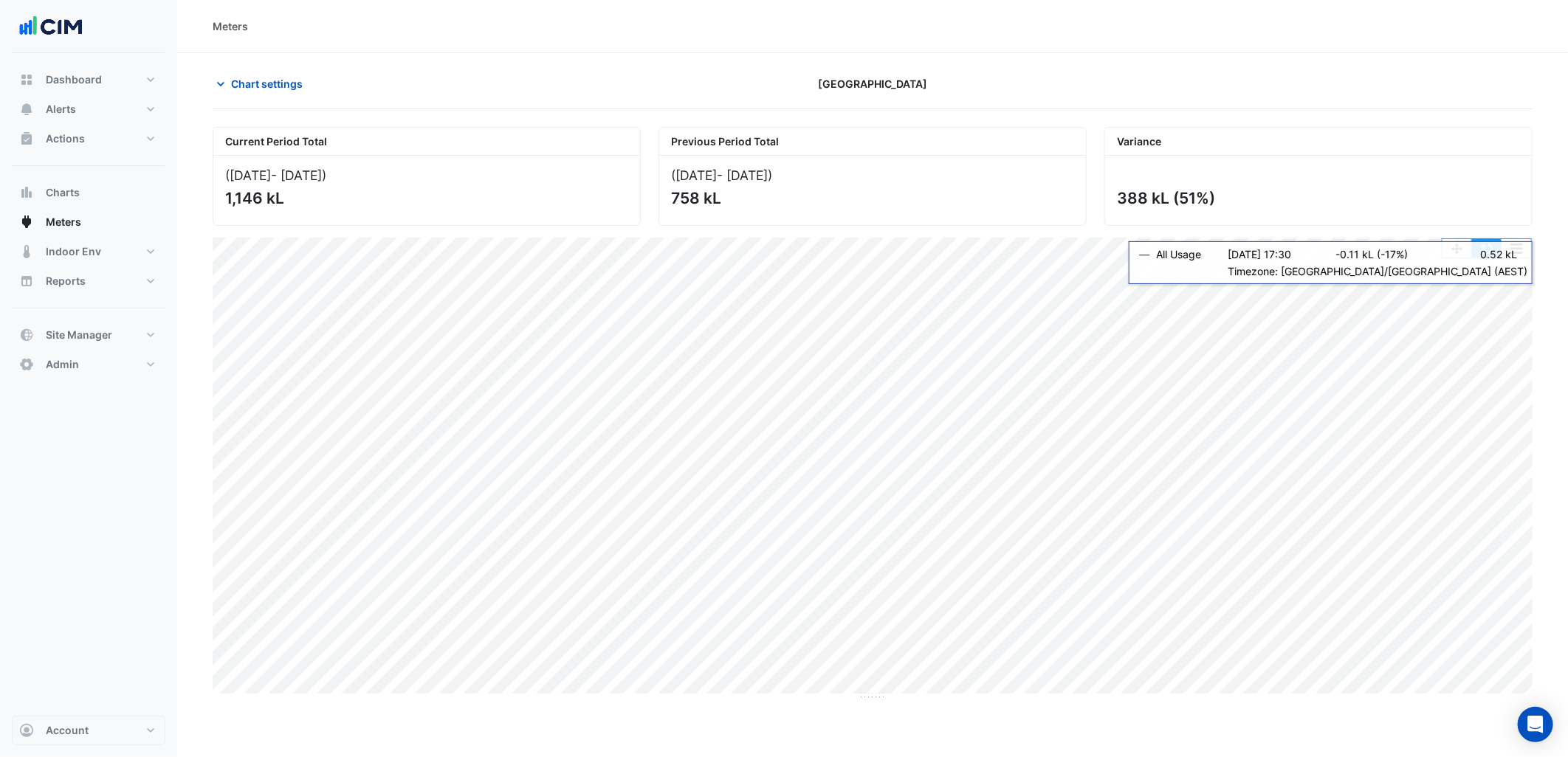
click at [1486, 251] on button "button" at bounding box center [1487, 247] width 29 height 18
click at [256, 79] on span "Chart settings" at bounding box center [267, 83] width 72 height 15
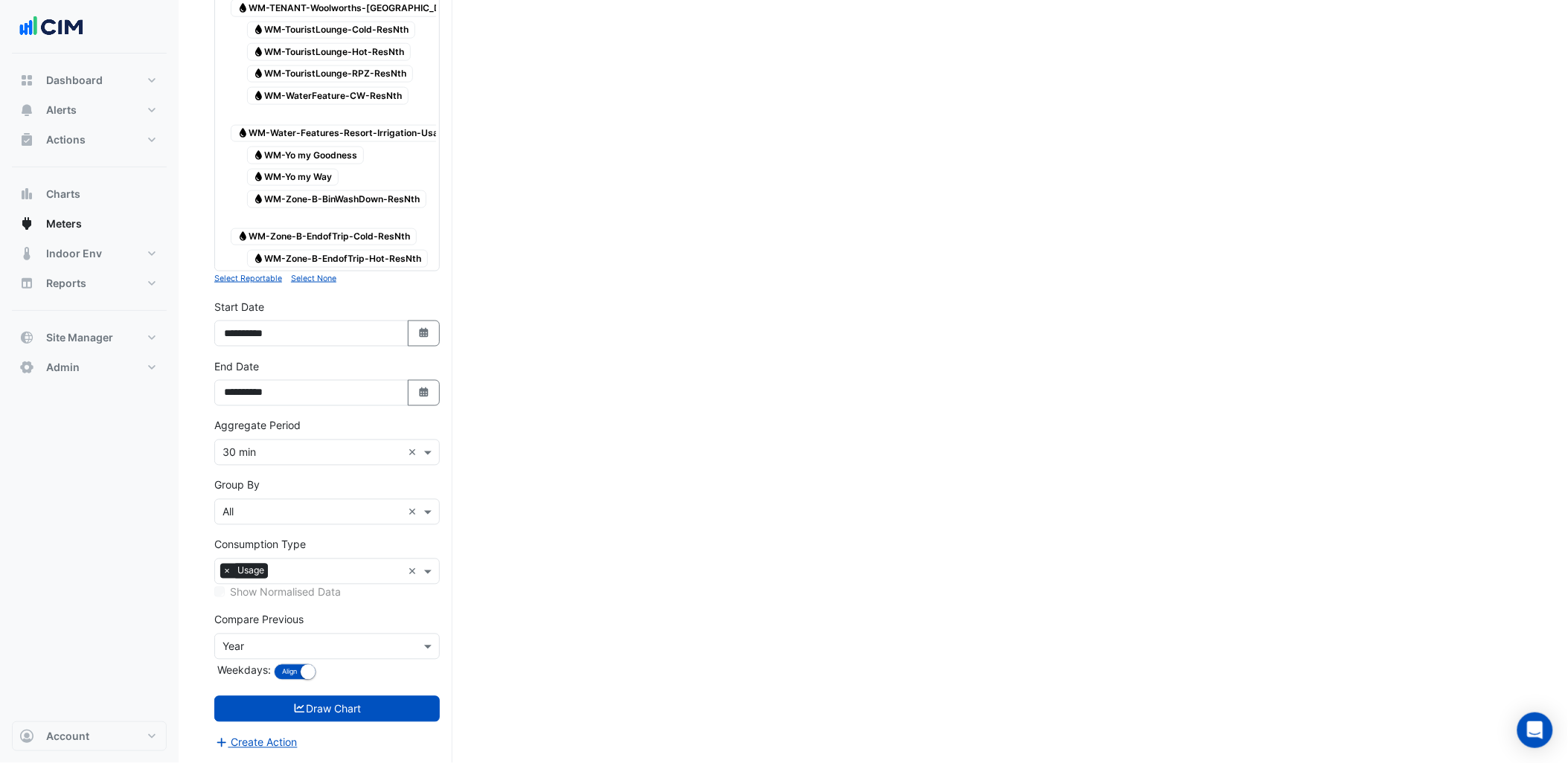
scroll to position [4809, 0]
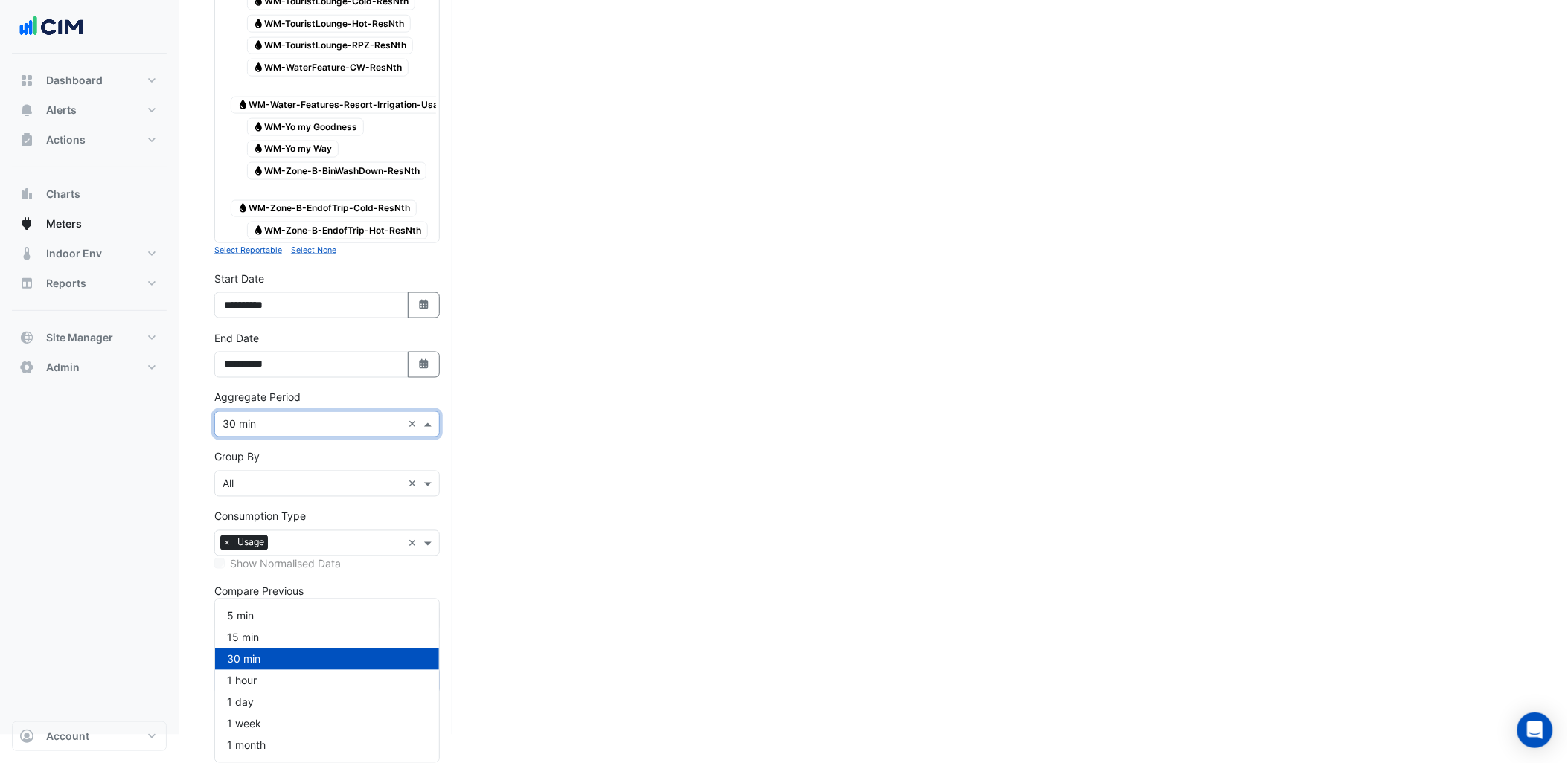
click at [286, 433] on input "text" at bounding box center [312, 425] width 180 height 15
click at [287, 627] on div "15 min" at bounding box center [327, 638] width 224 height 22
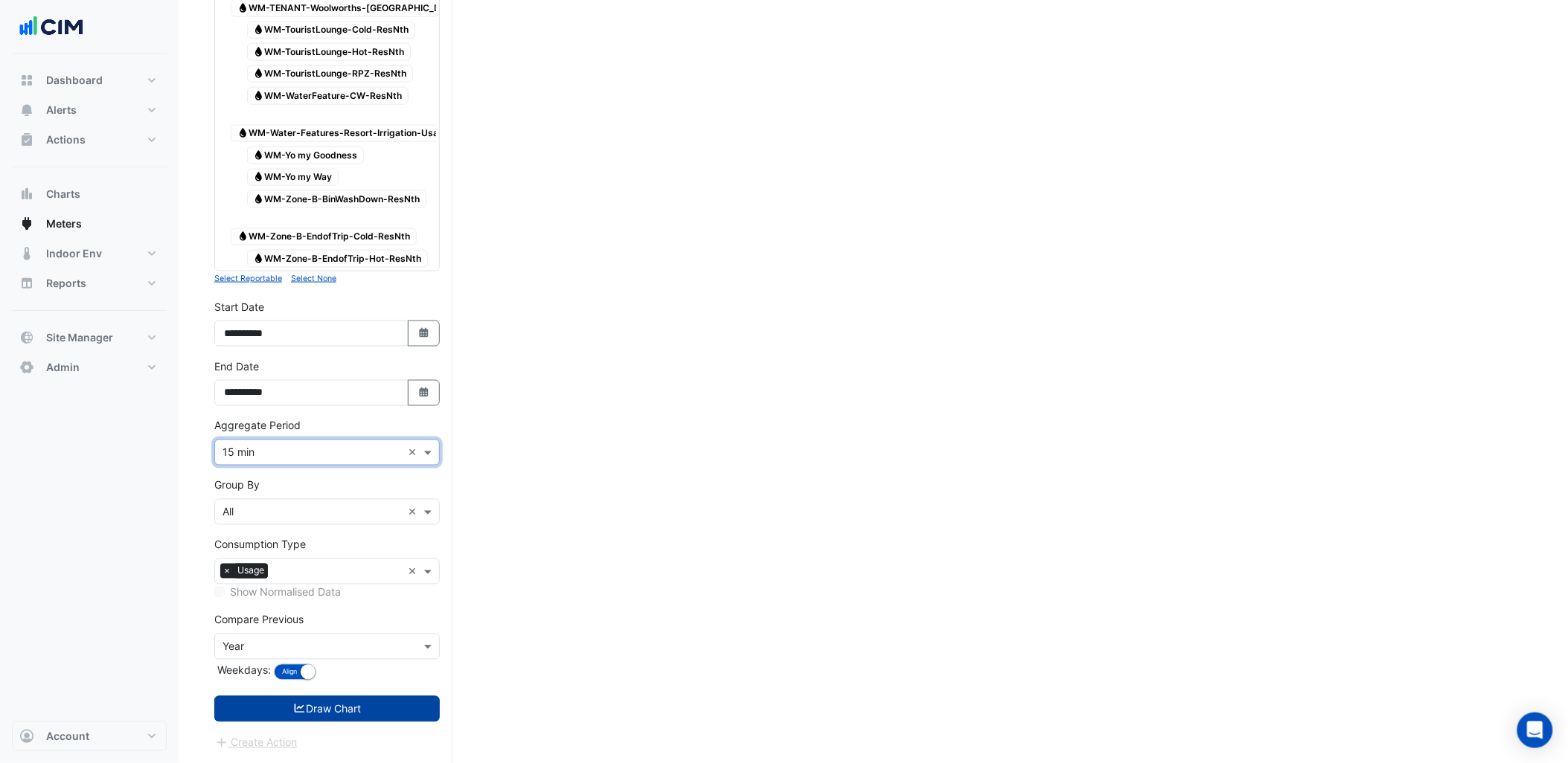
click at [346, 712] on button "Draw Chart" at bounding box center [327, 709] width 225 height 26
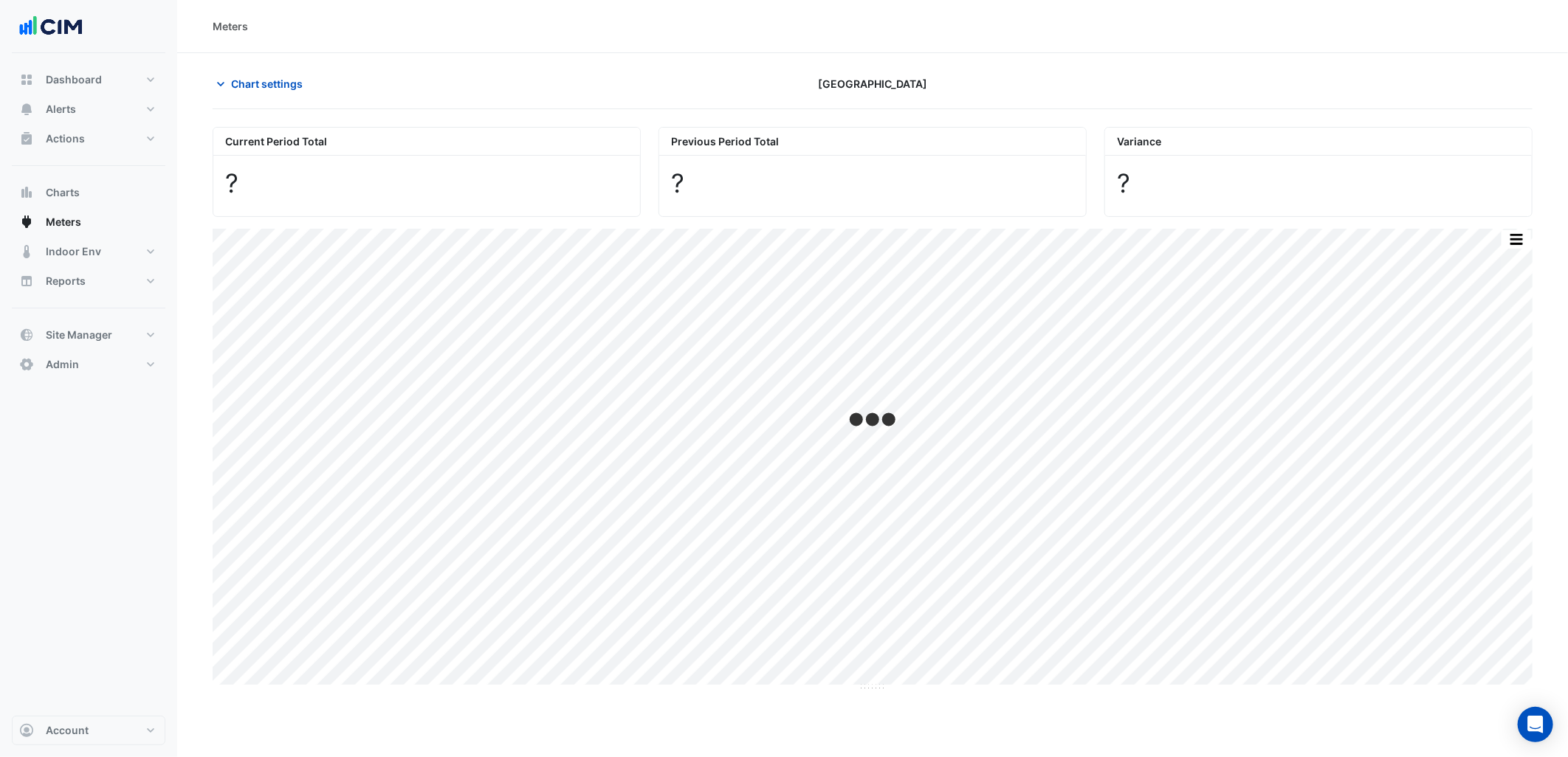
click at [155, 507] on div "Dashboard Portfolio Ratings Performance Alerts Site Rules Templates Actions Sit…" at bounding box center [88, 385] width 153 height 663
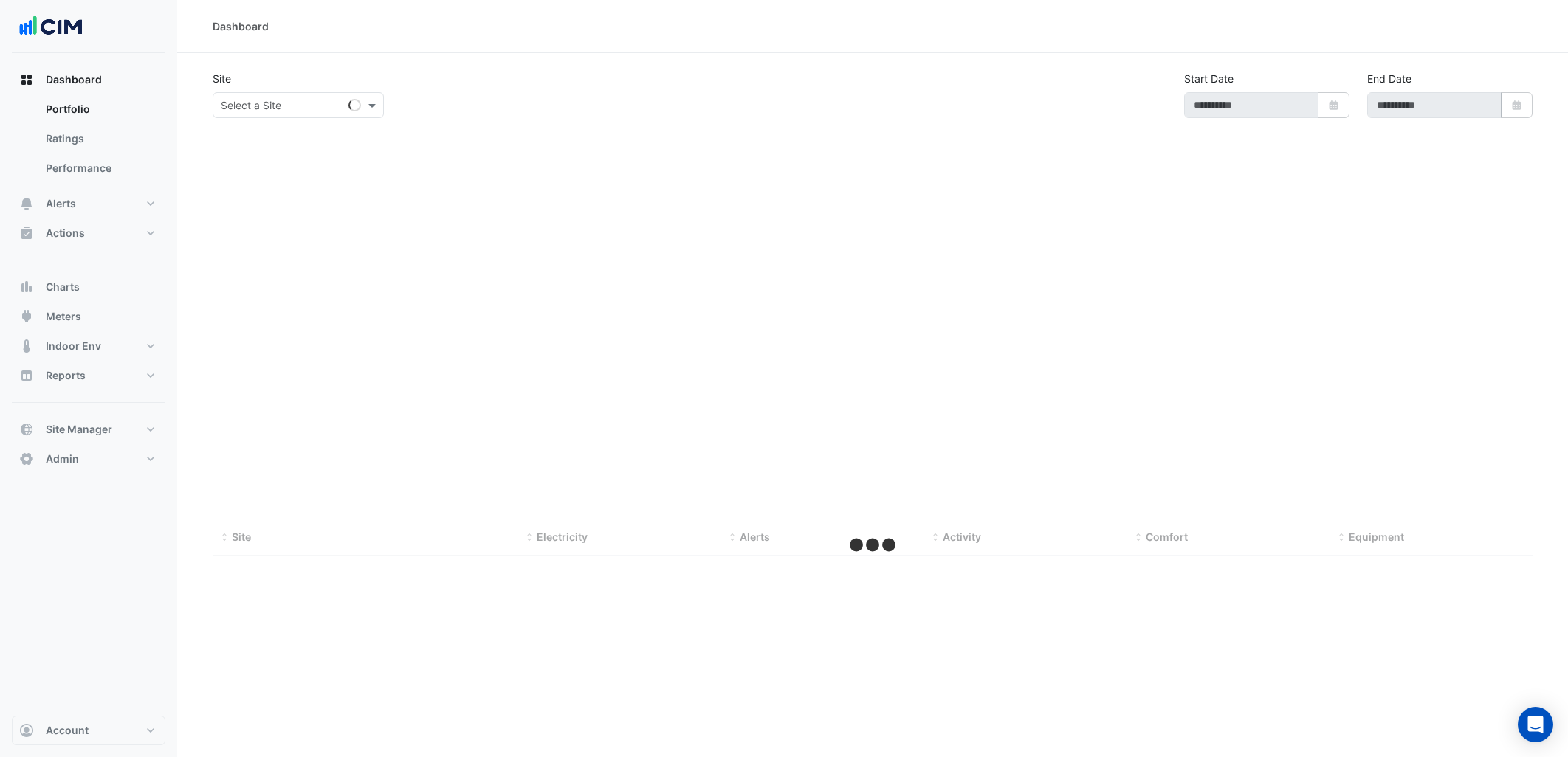
select select "***"
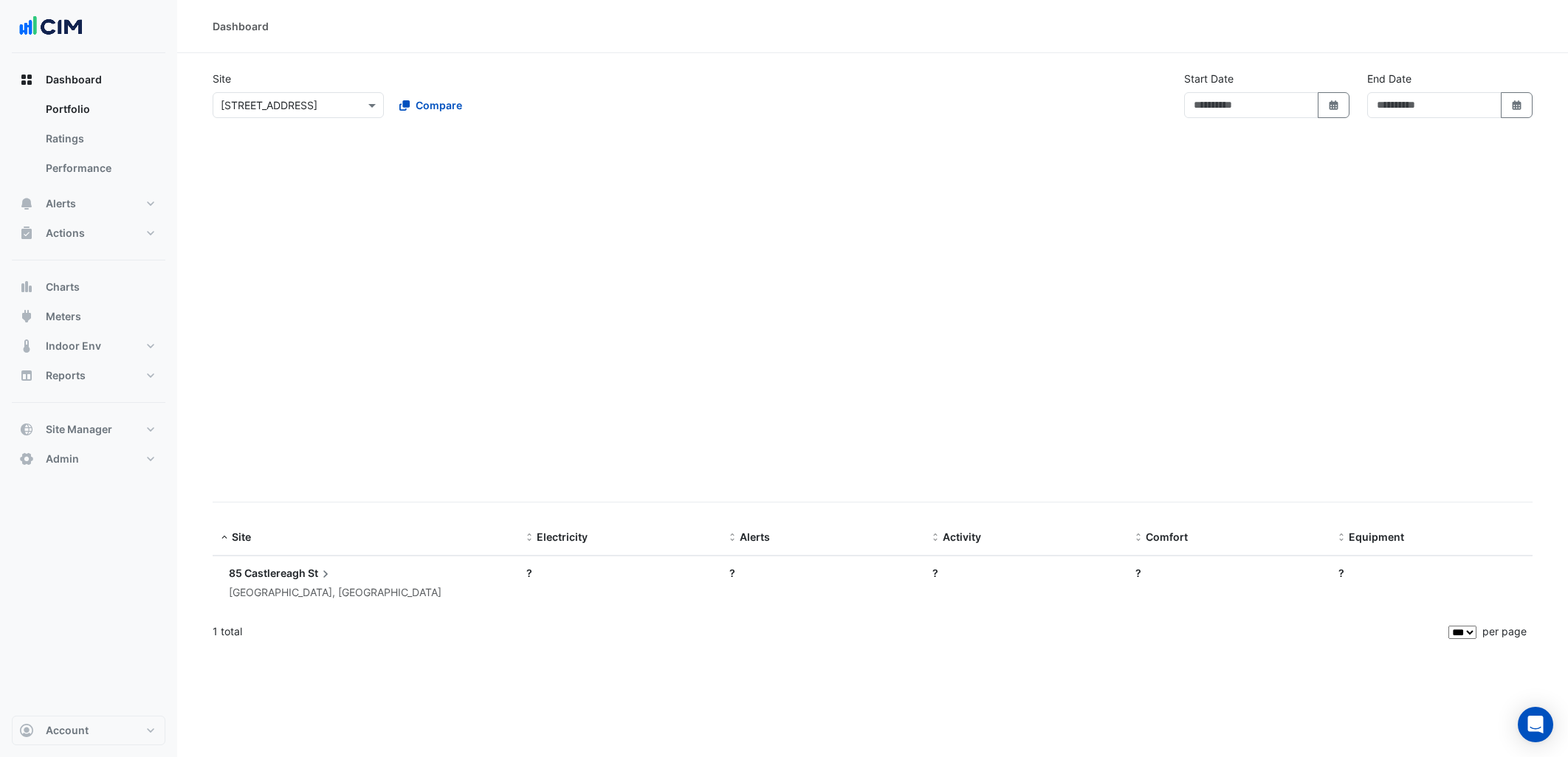
type input "**********"
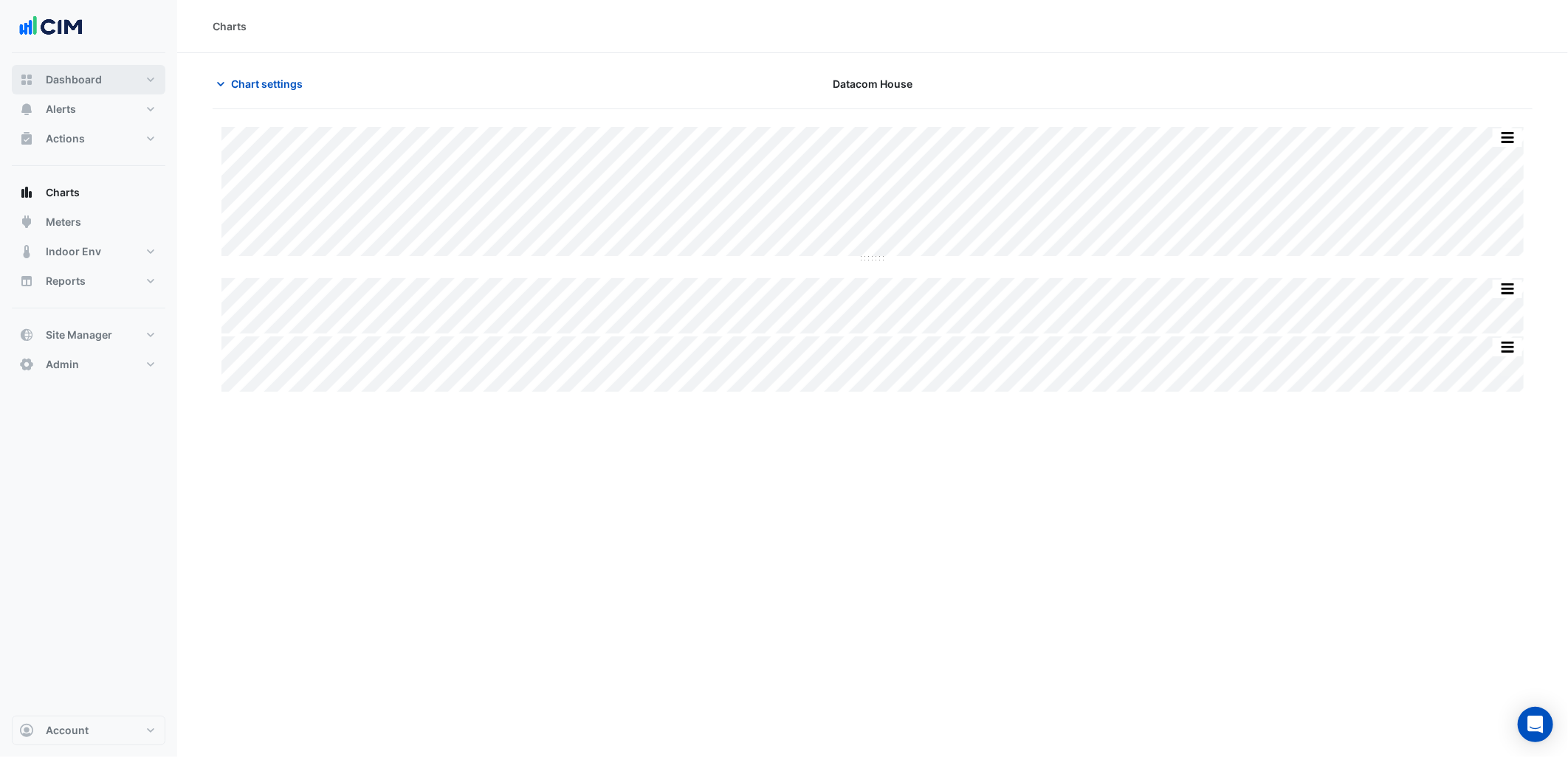
click at [126, 92] on button "Dashboard" at bounding box center [88, 80] width 153 height 29
select select "***"
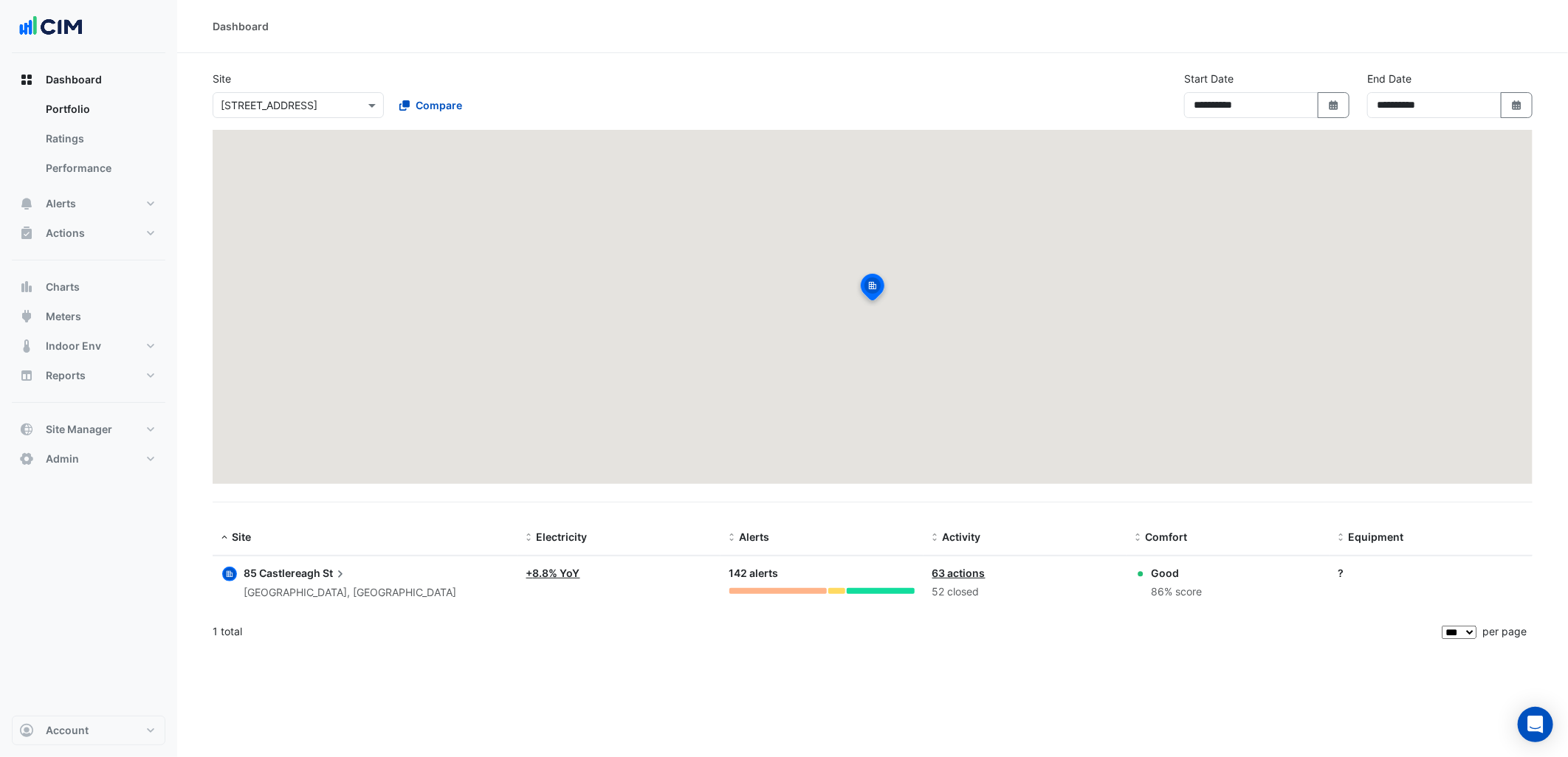
click at [345, 116] on div "× 85 Castlereagh St" at bounding box center [297, 104] width 171 height 26
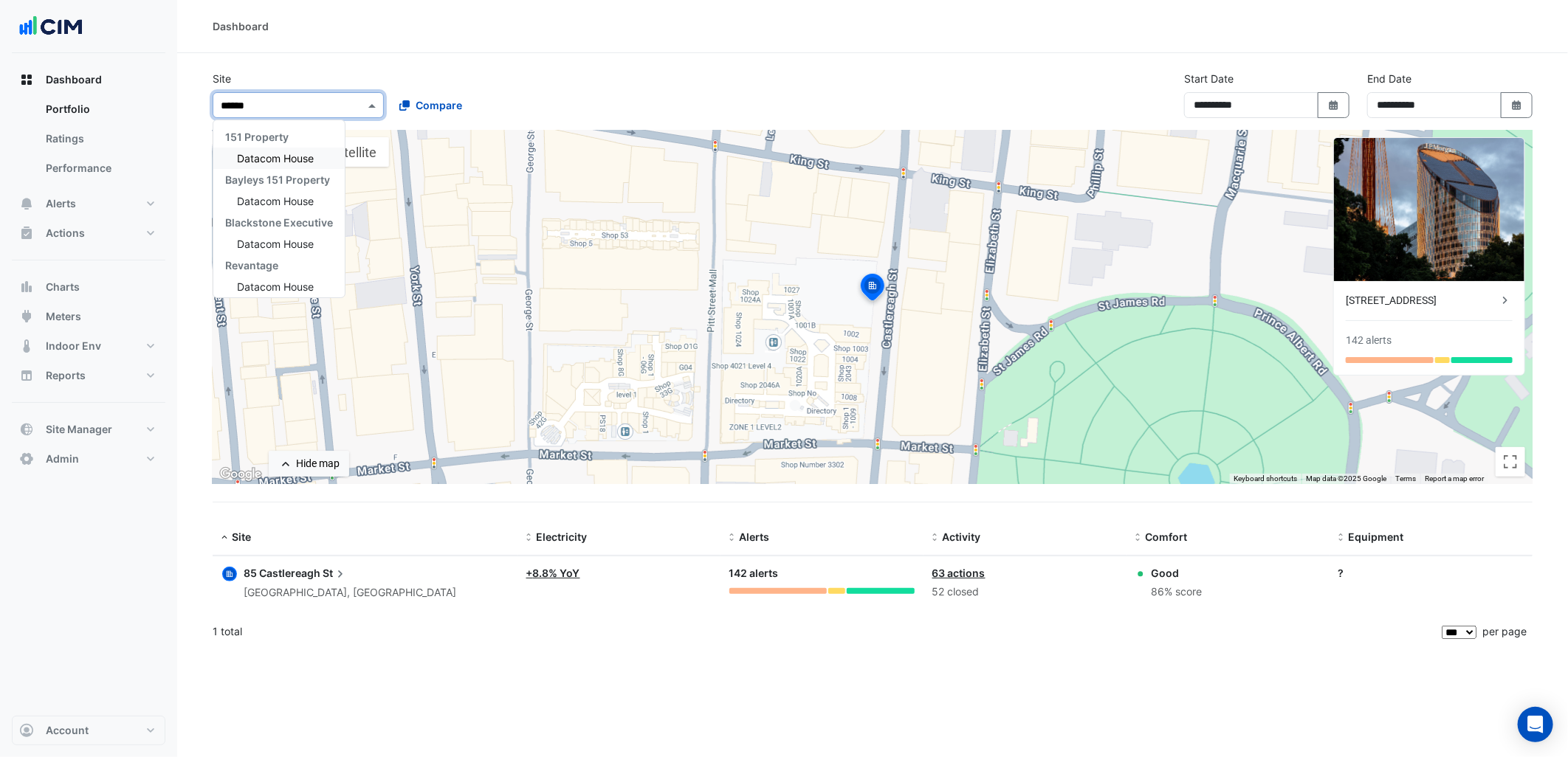
type input "*******"
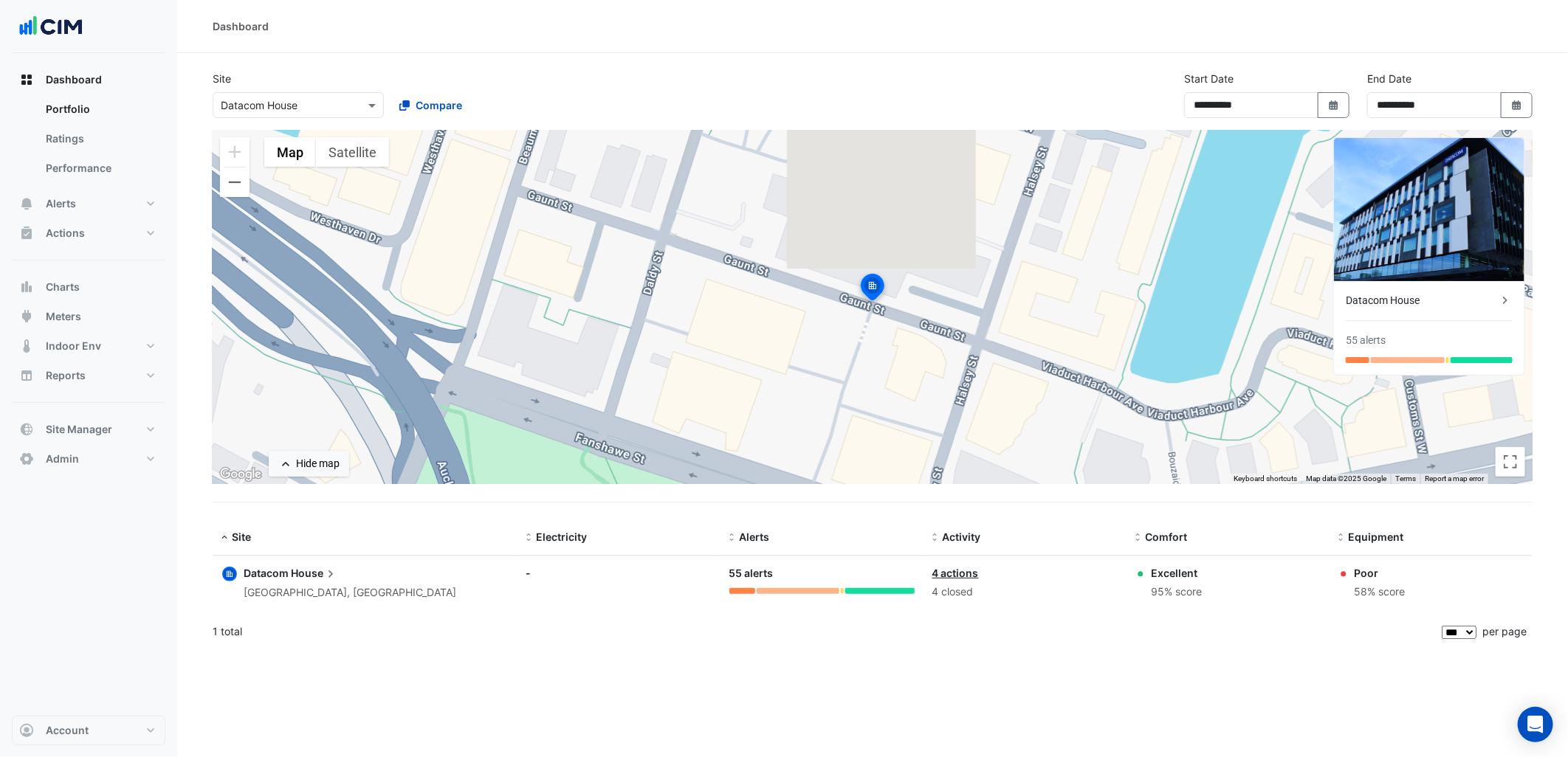
click at [297, 567] on span "House" at bounding box center [315, 573] width 47 height 16
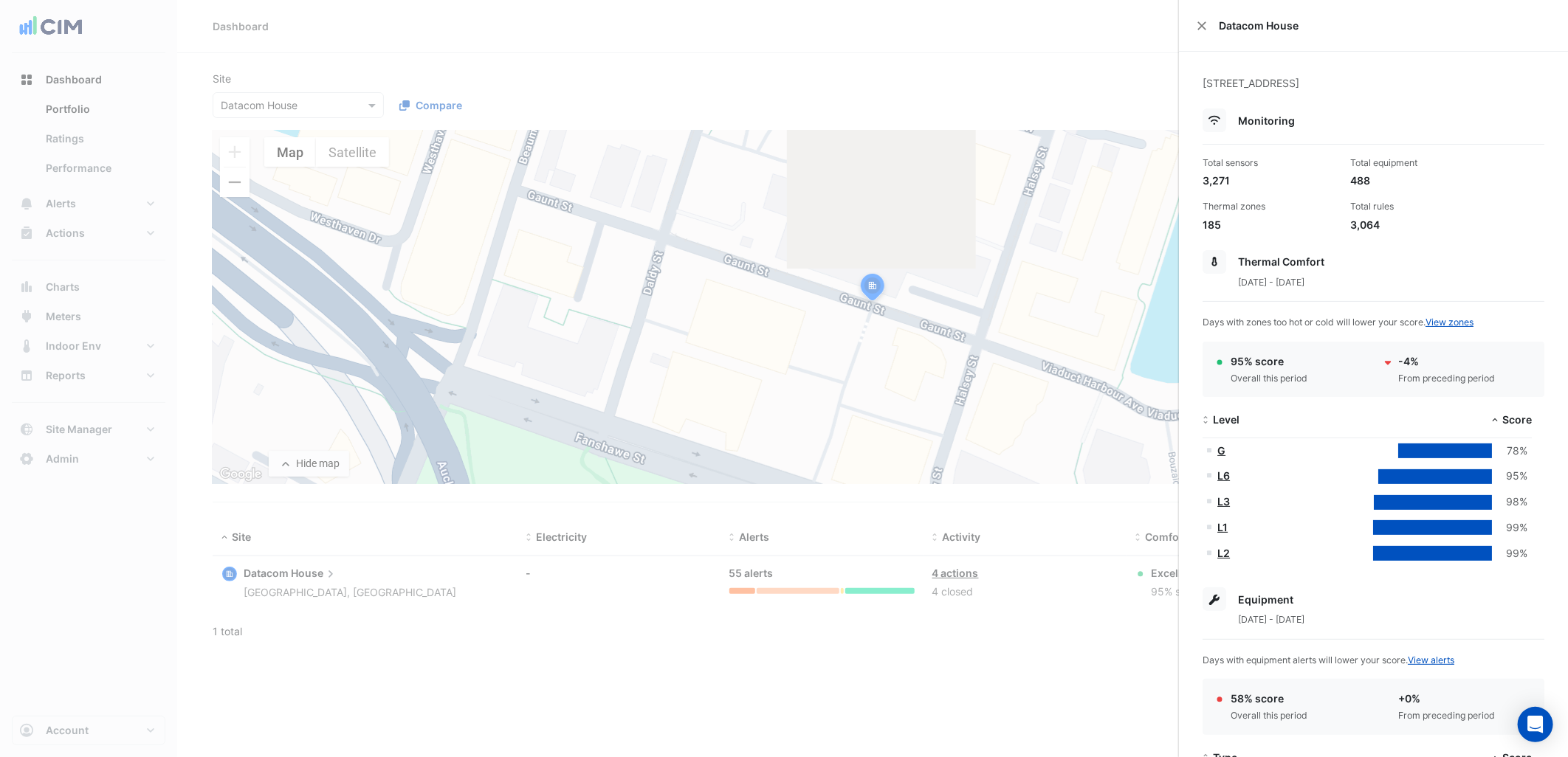
click at [153, 166] on ngb-offcanvas-backdrop at bounding box center [784, 378] width 1568 height 757
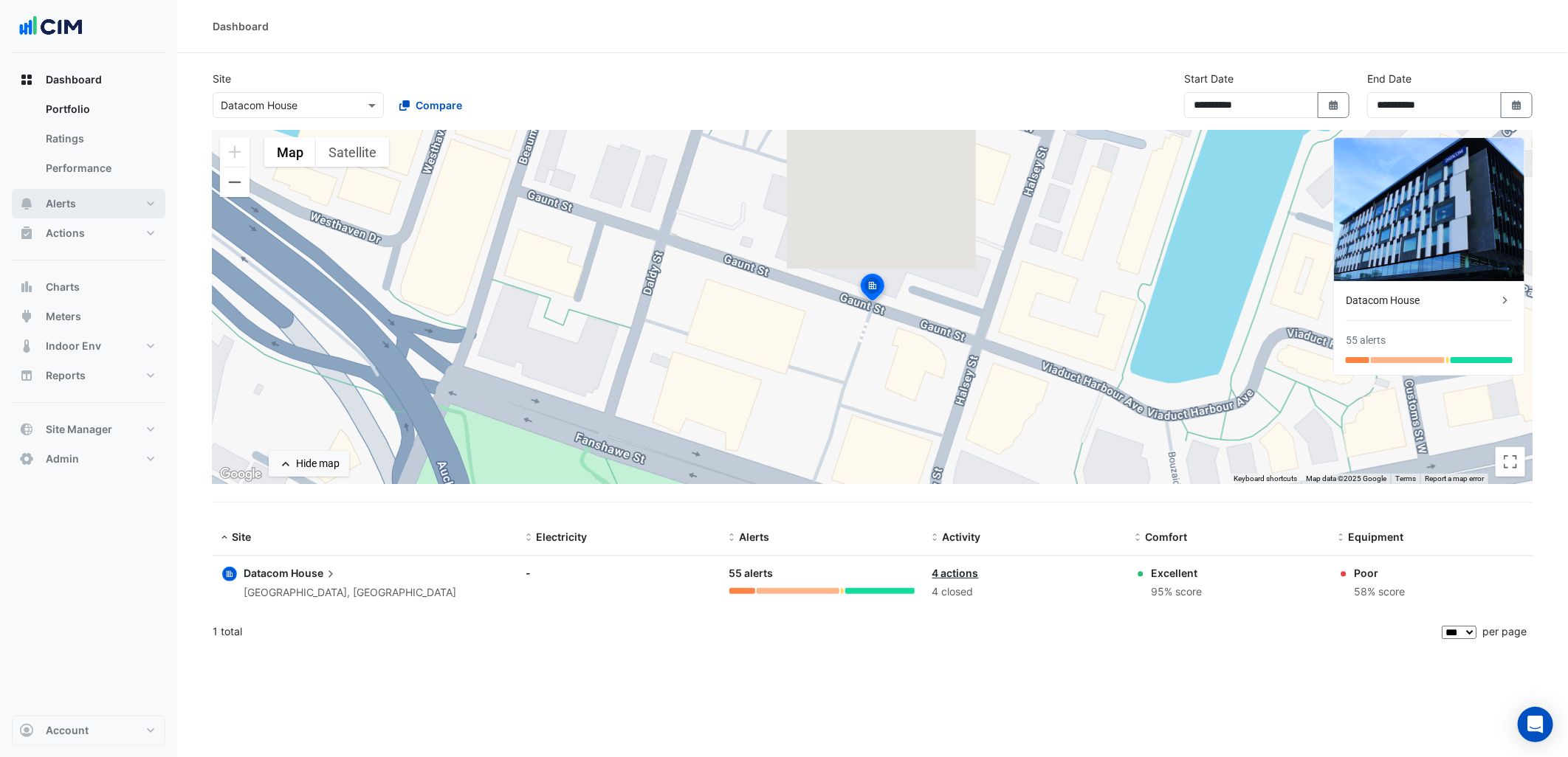
click at [115, 205] on button "Alerts" at bounding box center [88, 203] width 153 height 29
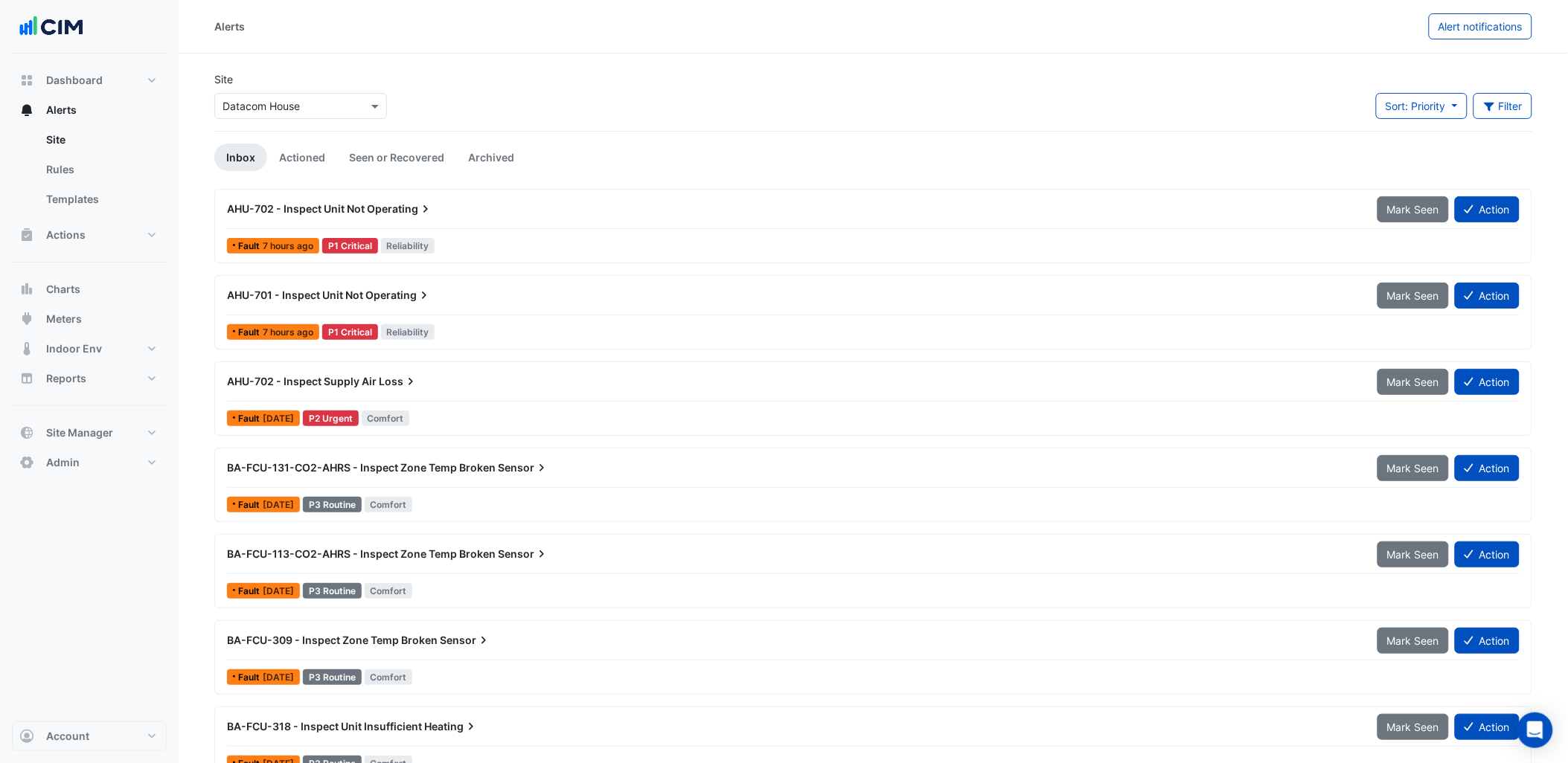
click at [1507, 41] on div "Alerts Alert notifications" at bounding box center [873, 27] width 1389 height 53
click at [1494, 32] on button "Alert notifications" at bounding box center [1480, 26] width 103 height 26
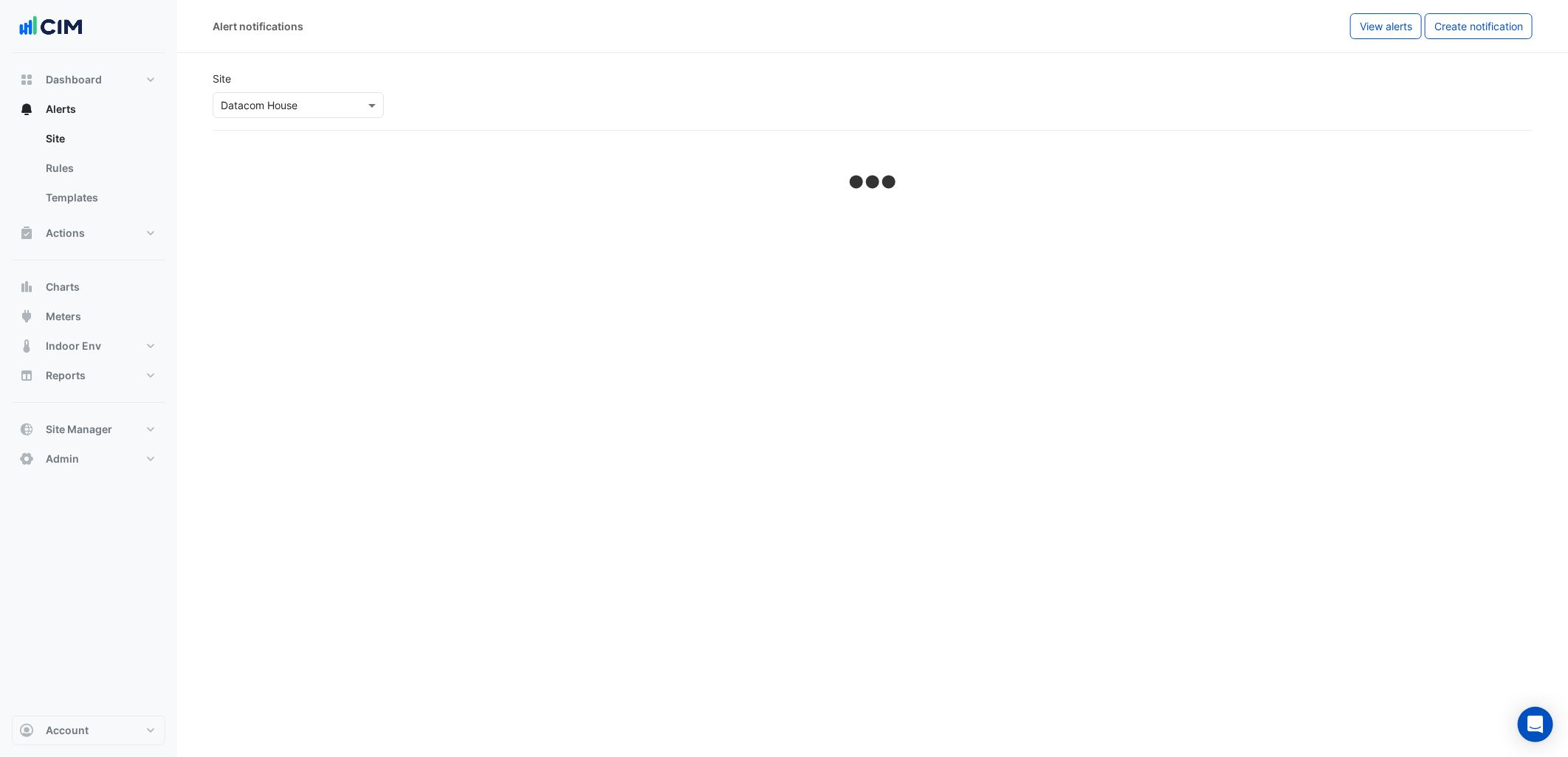
select select "******"
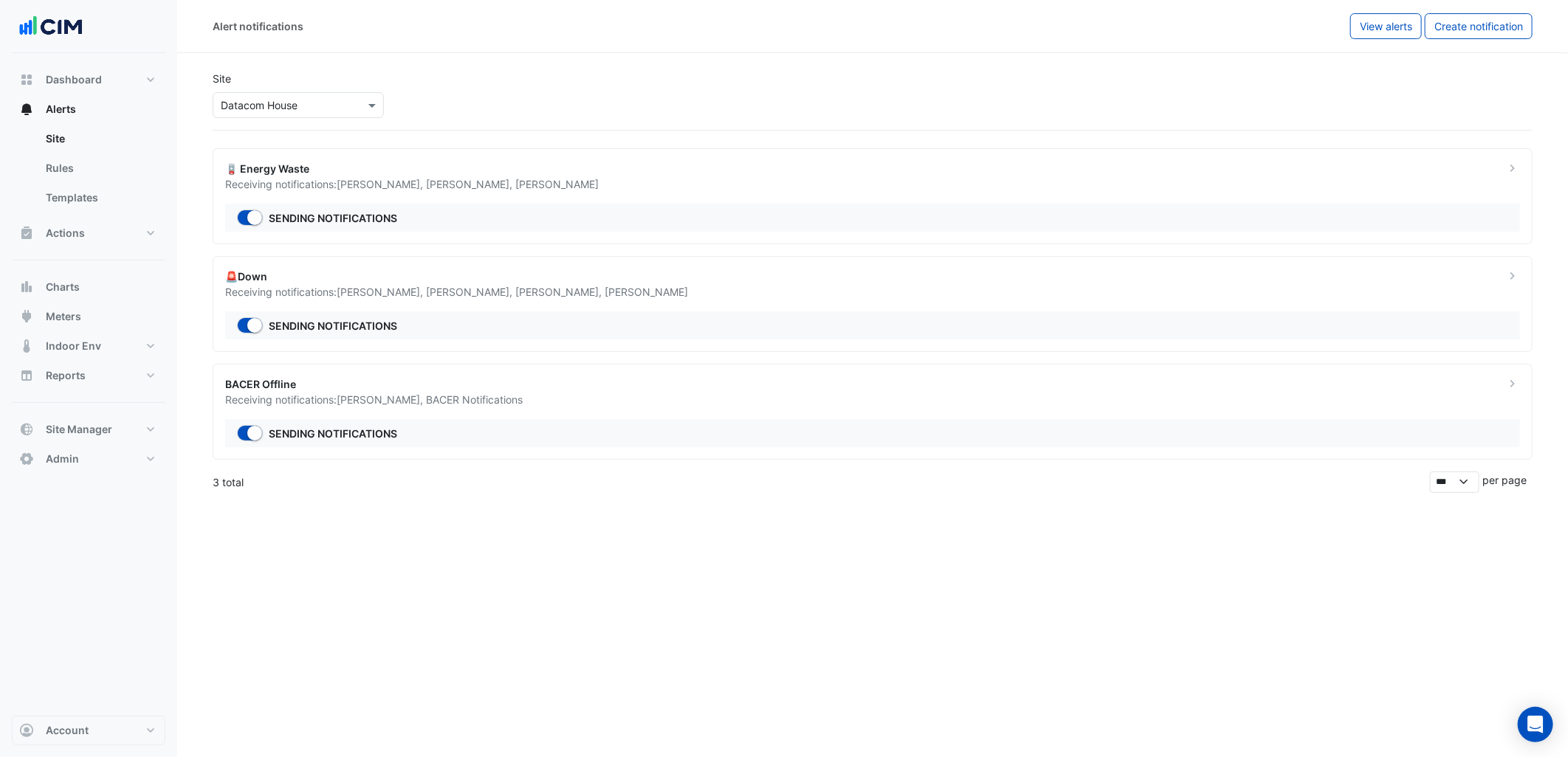
click at [526, 172] on div "🪫 Energy Waste" at bounding box center [856, 169] width 1262 height 15
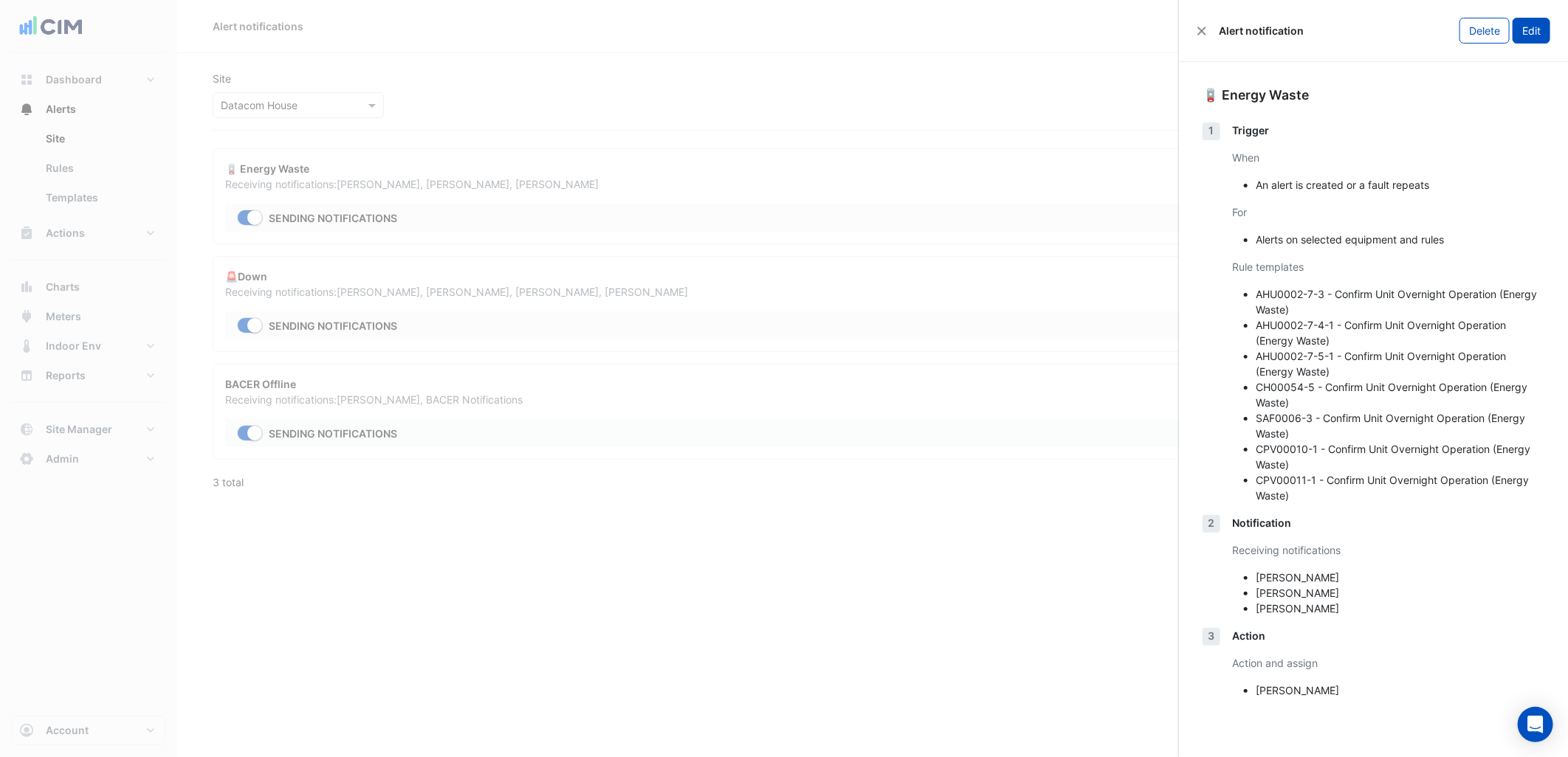
click at [1531, 35] on button "Edit" at bounding box center [1532, 30] width 38 height 26
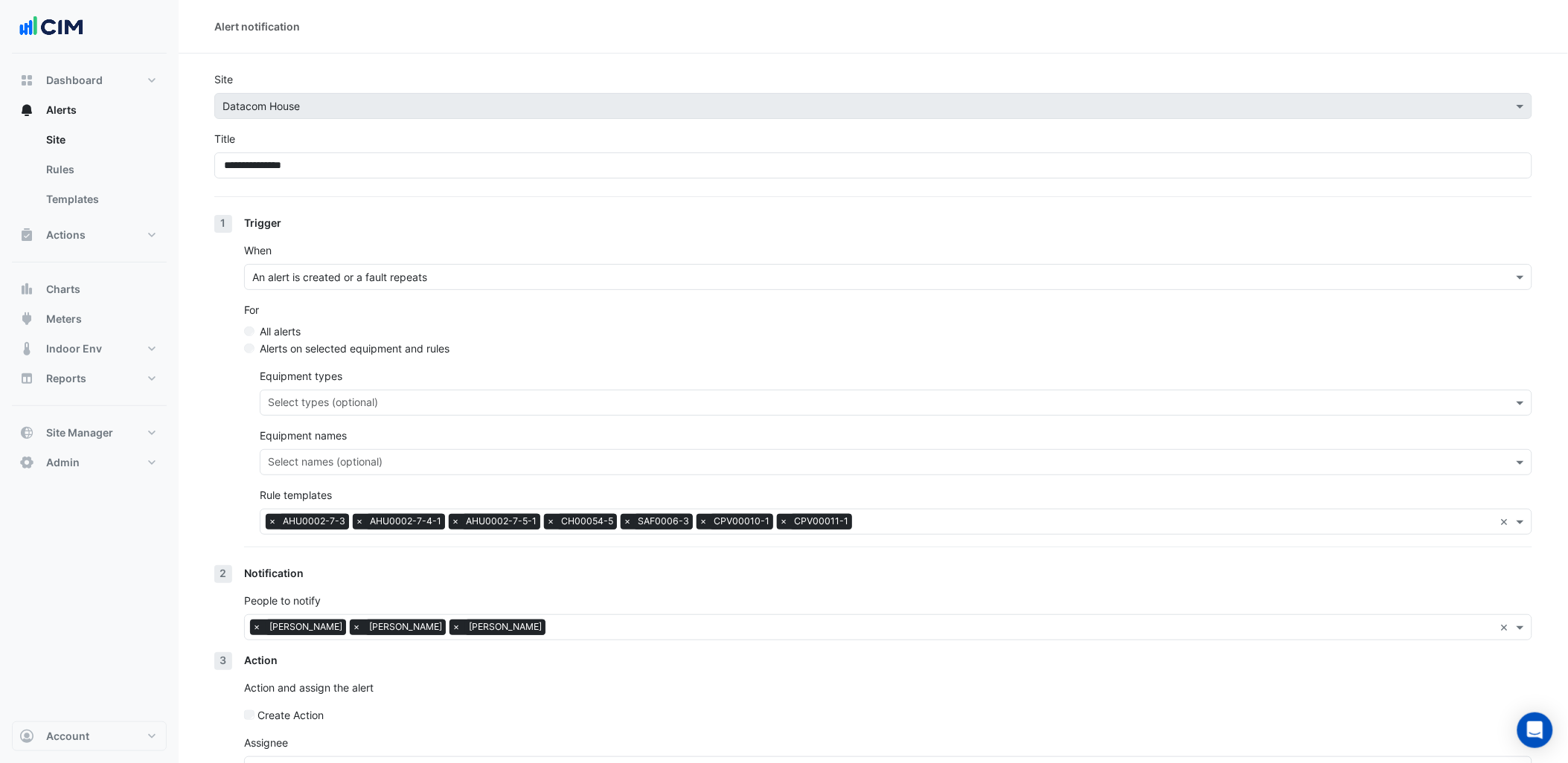
click at [633, 629] on input "text" at bounding box center [1022, 629] width 943 height 15
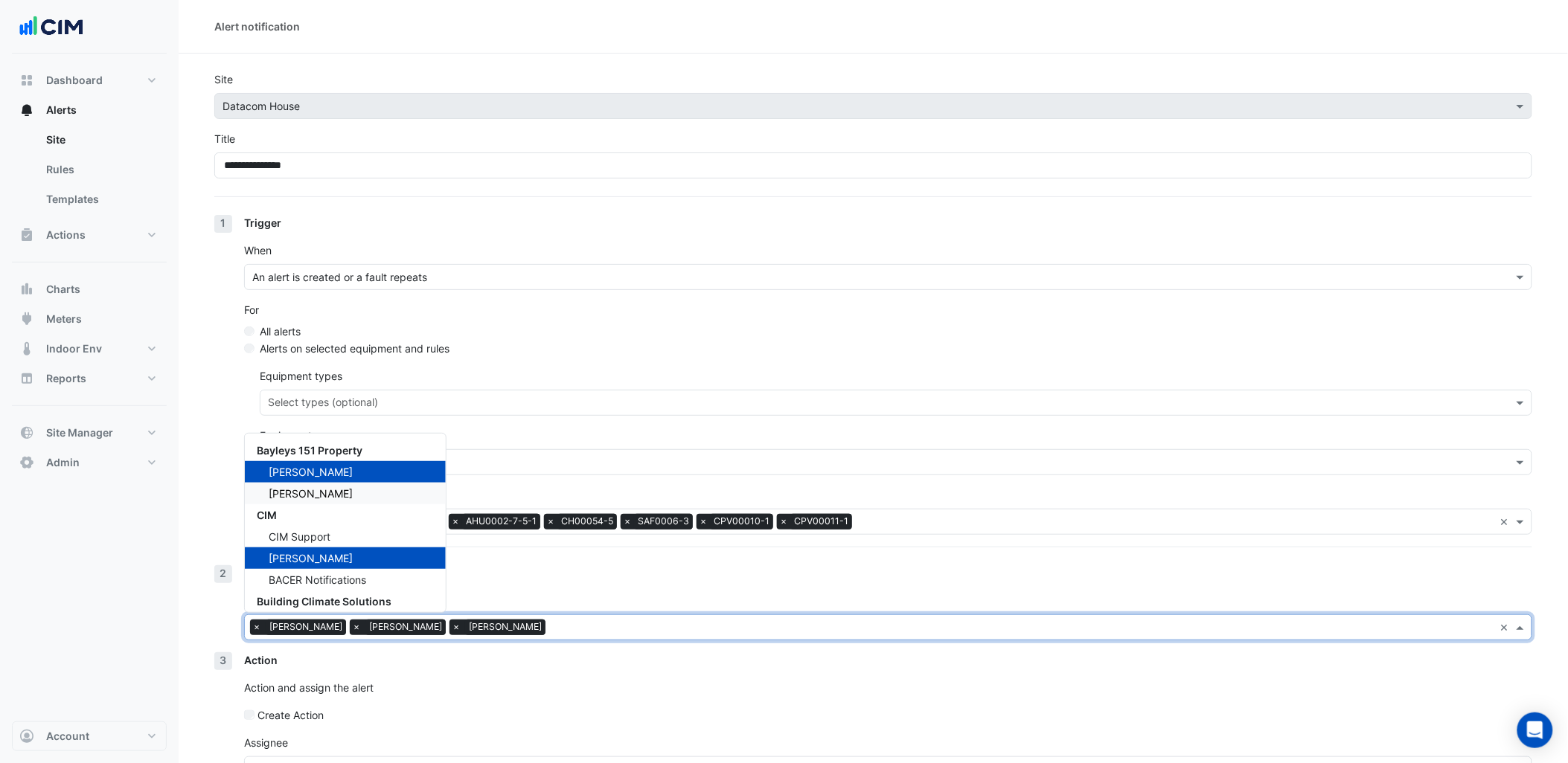
click at [340, 498] on div "Cian Jackson" at bounding box center [345, 494] width 201 height 22
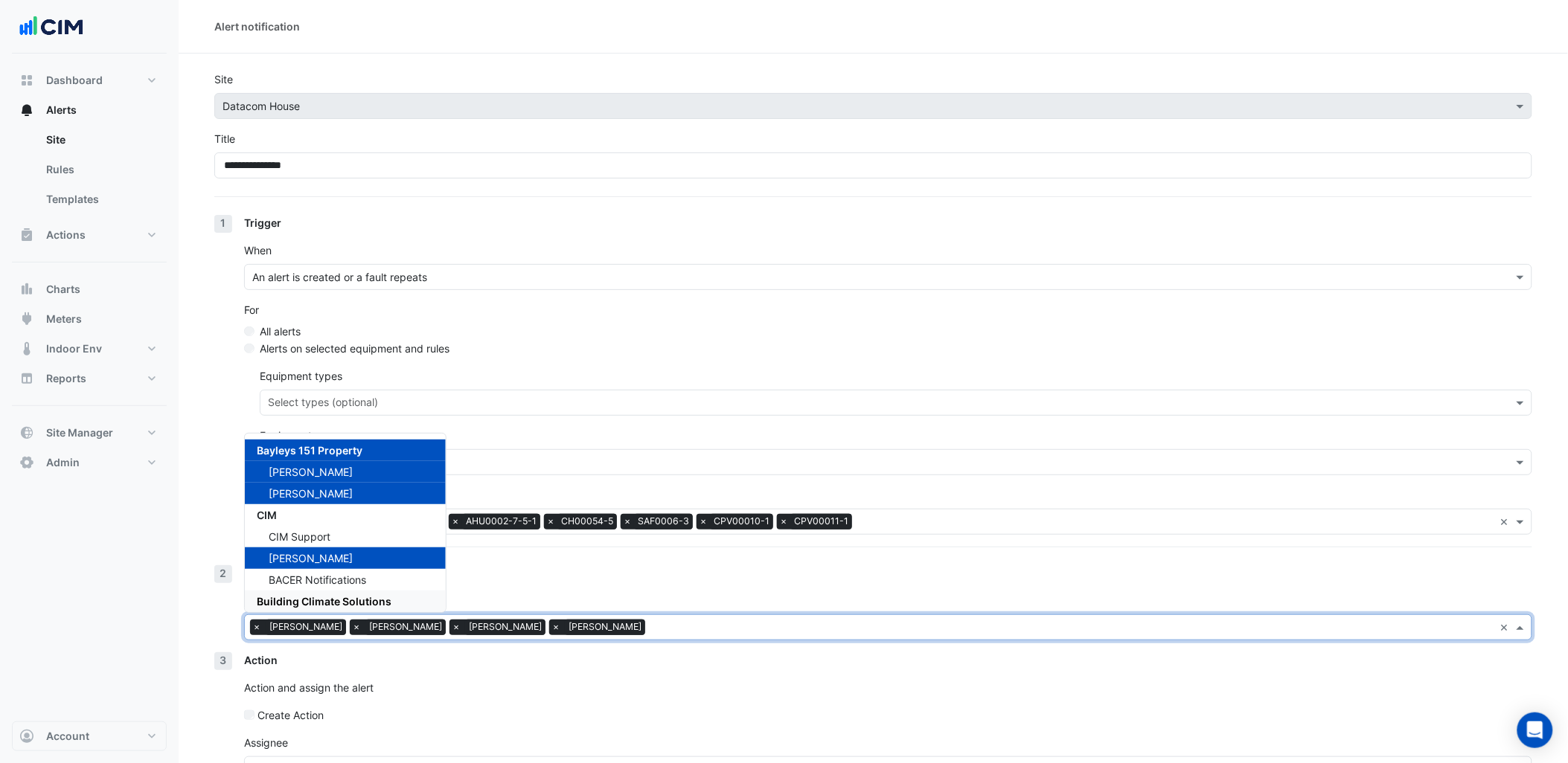
click at [411, 718] on div "Create Action" at bounding box center [888, 715] width 1288 height 15
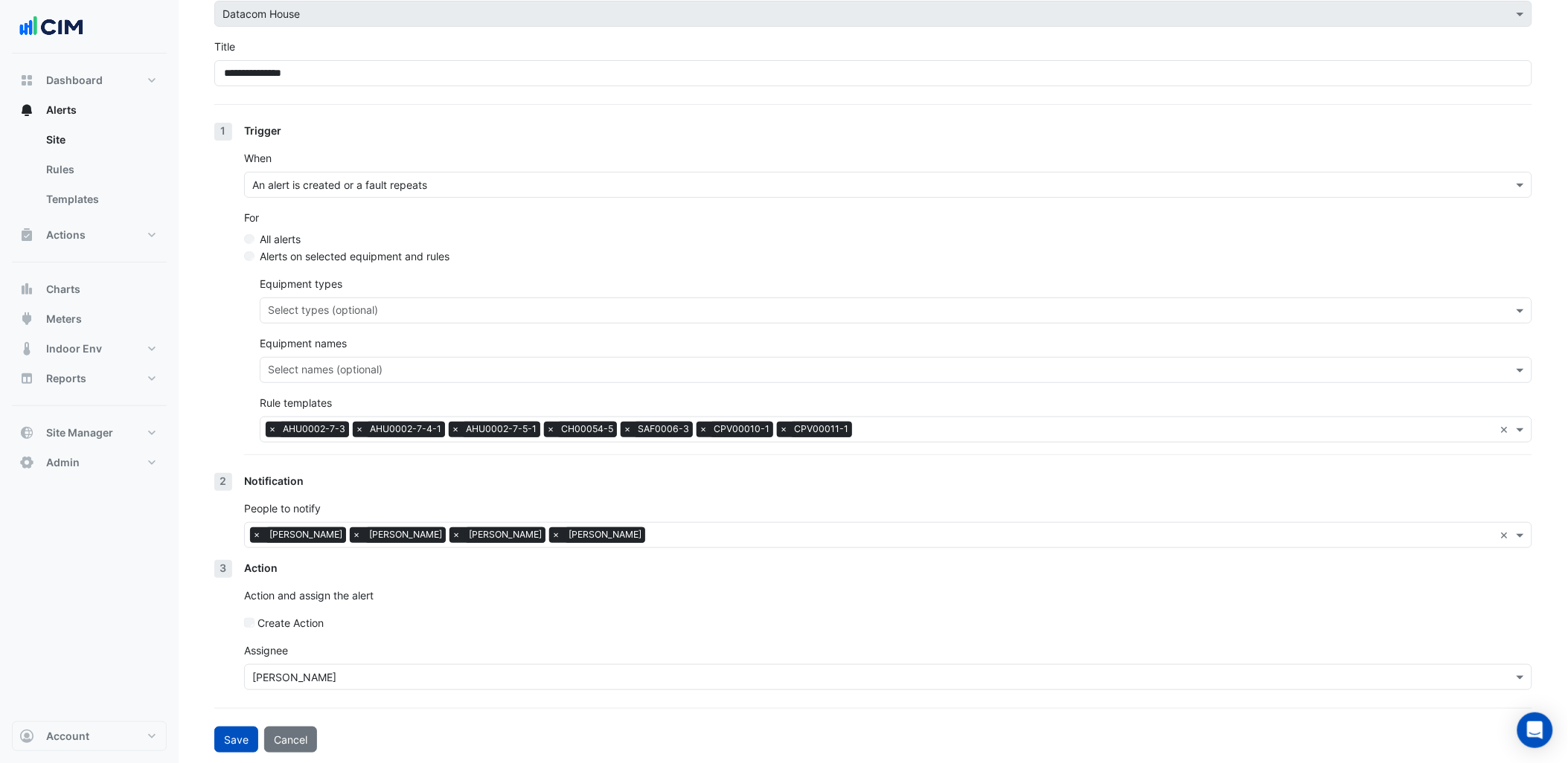
scroll to position [93, 0]
click at [248, 730] on button "Save" at bounding box center [236, 738] width 44 height 26
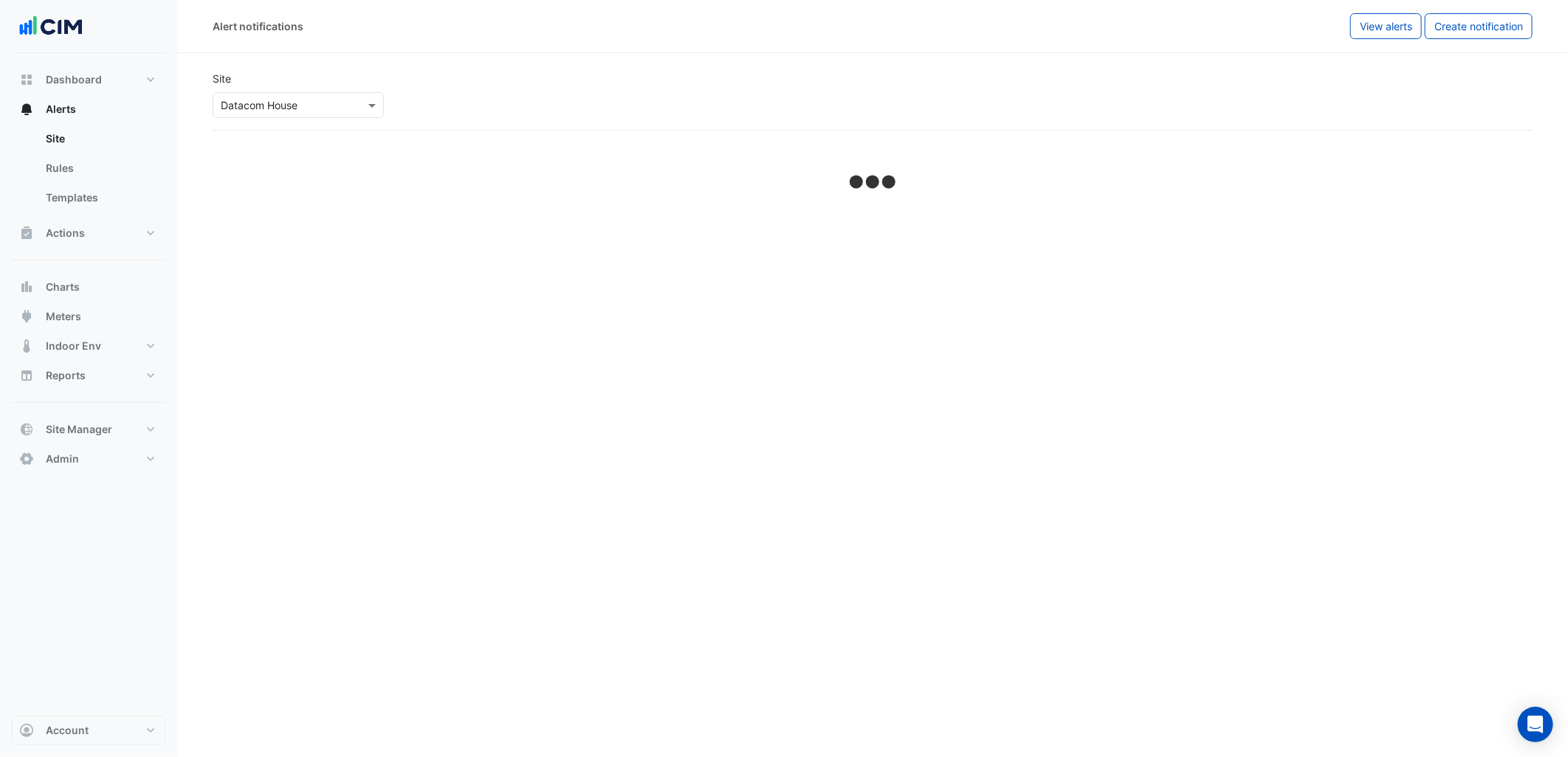
select select "******"
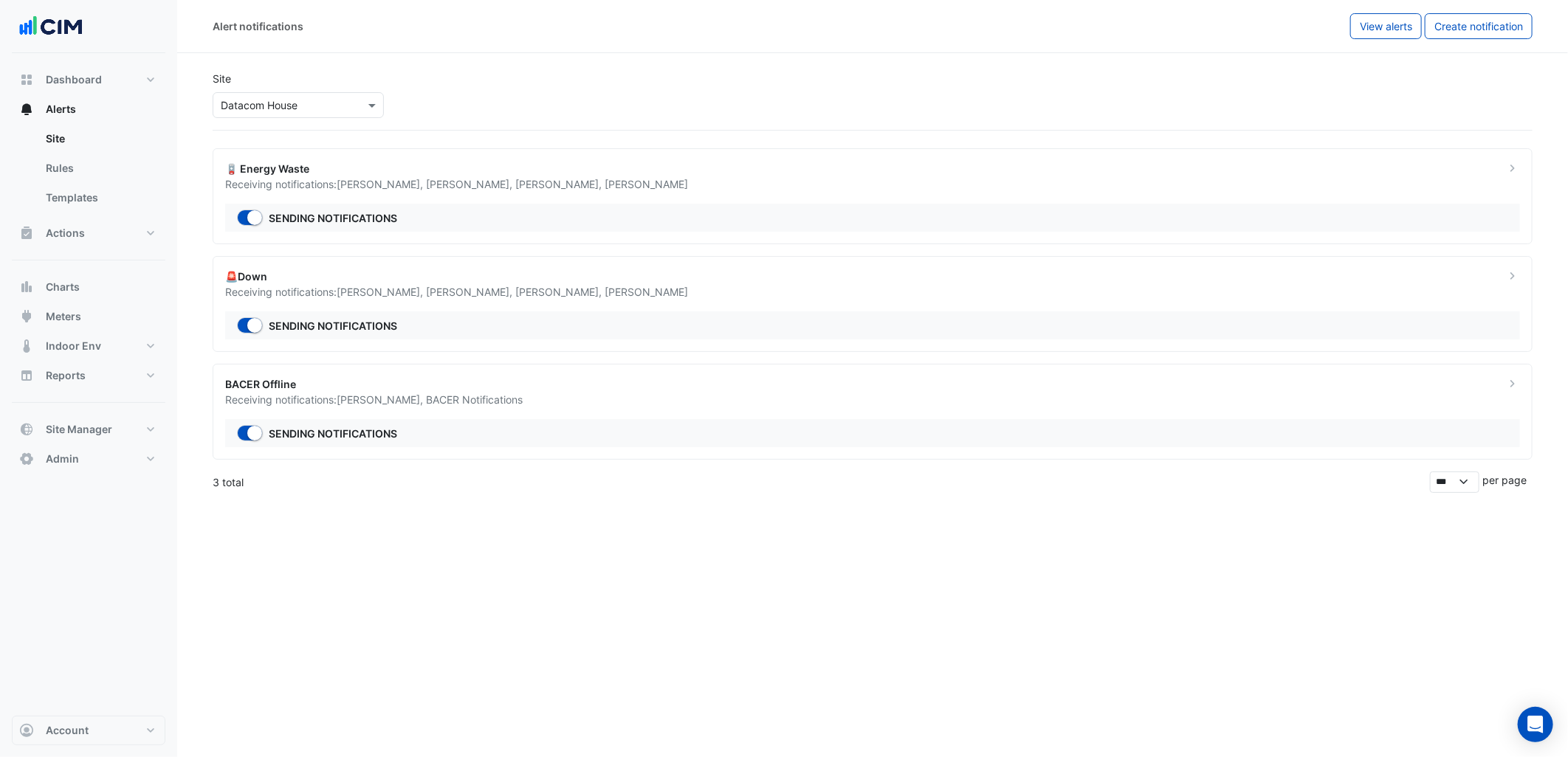
click at [766, 282] on ngb-offcanvas-backdrop at bounding box center [784, 378] width 1568 height 757
click at [766, 282] on div "🚨Down" at bounding box center [856, 277] width 1262 height 15
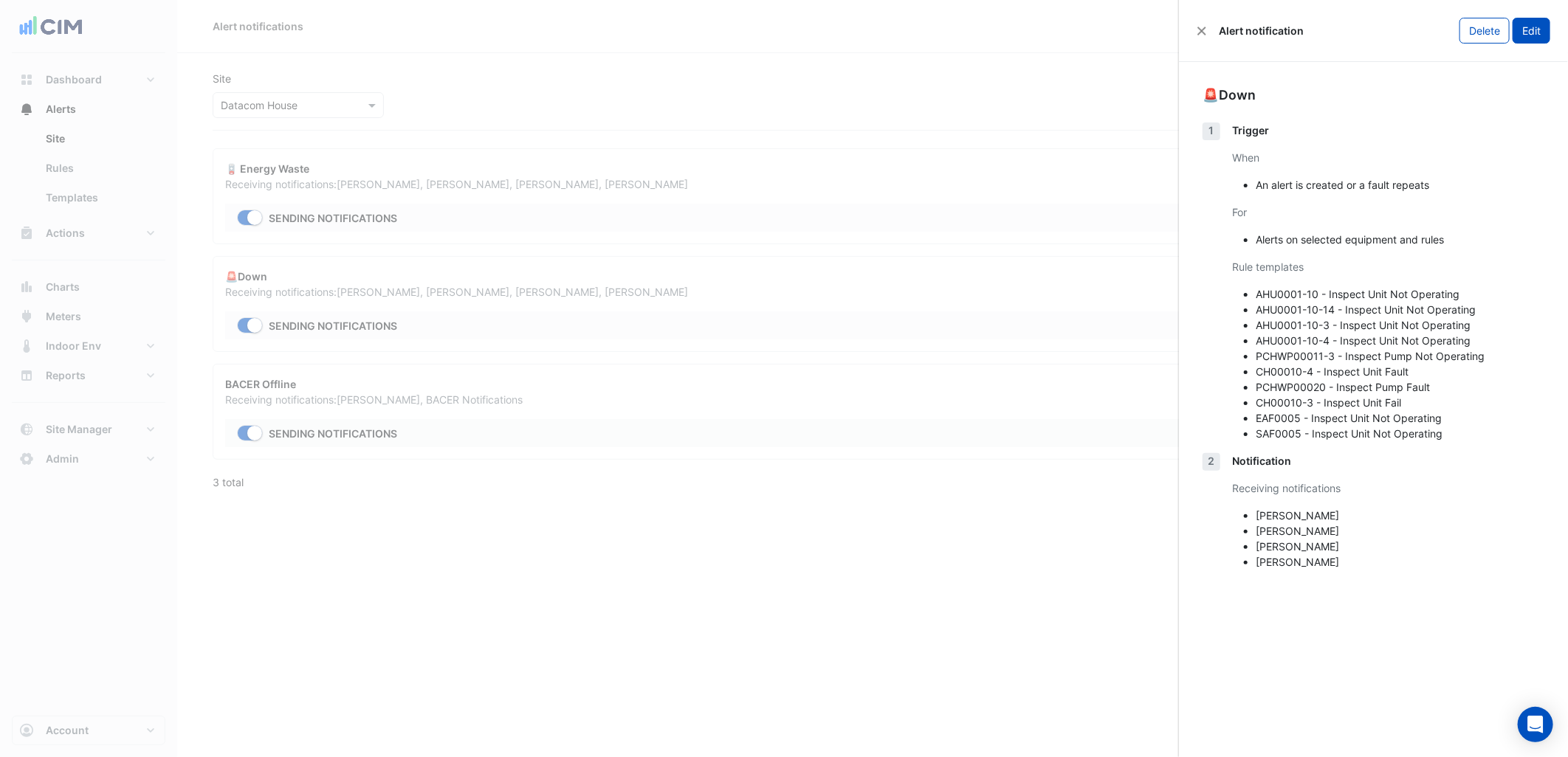
click at [1536, 40] on button "Edit" at bounding box center [1532, 30] width 38 height 26
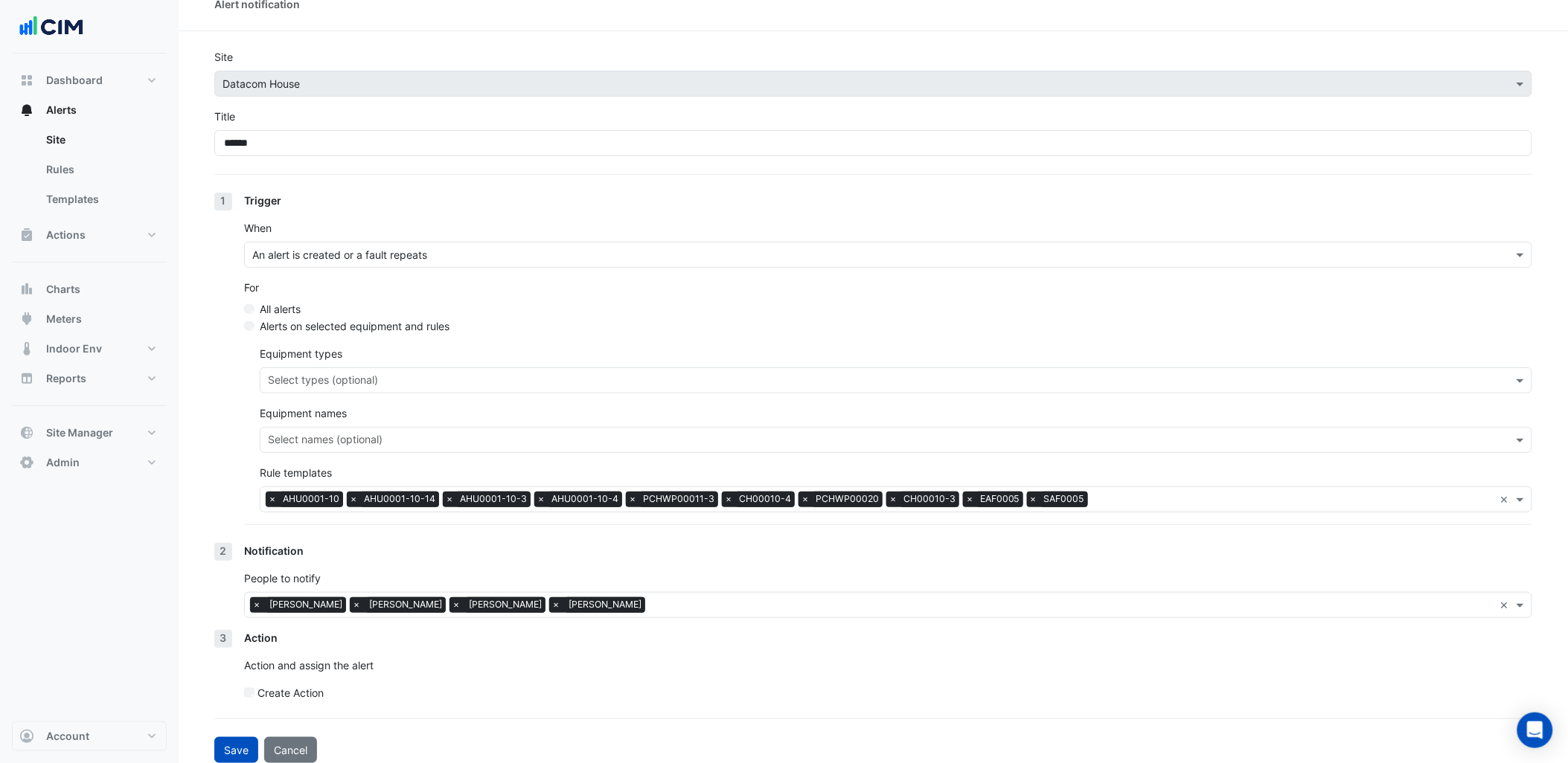
scroll to position [33, 0]
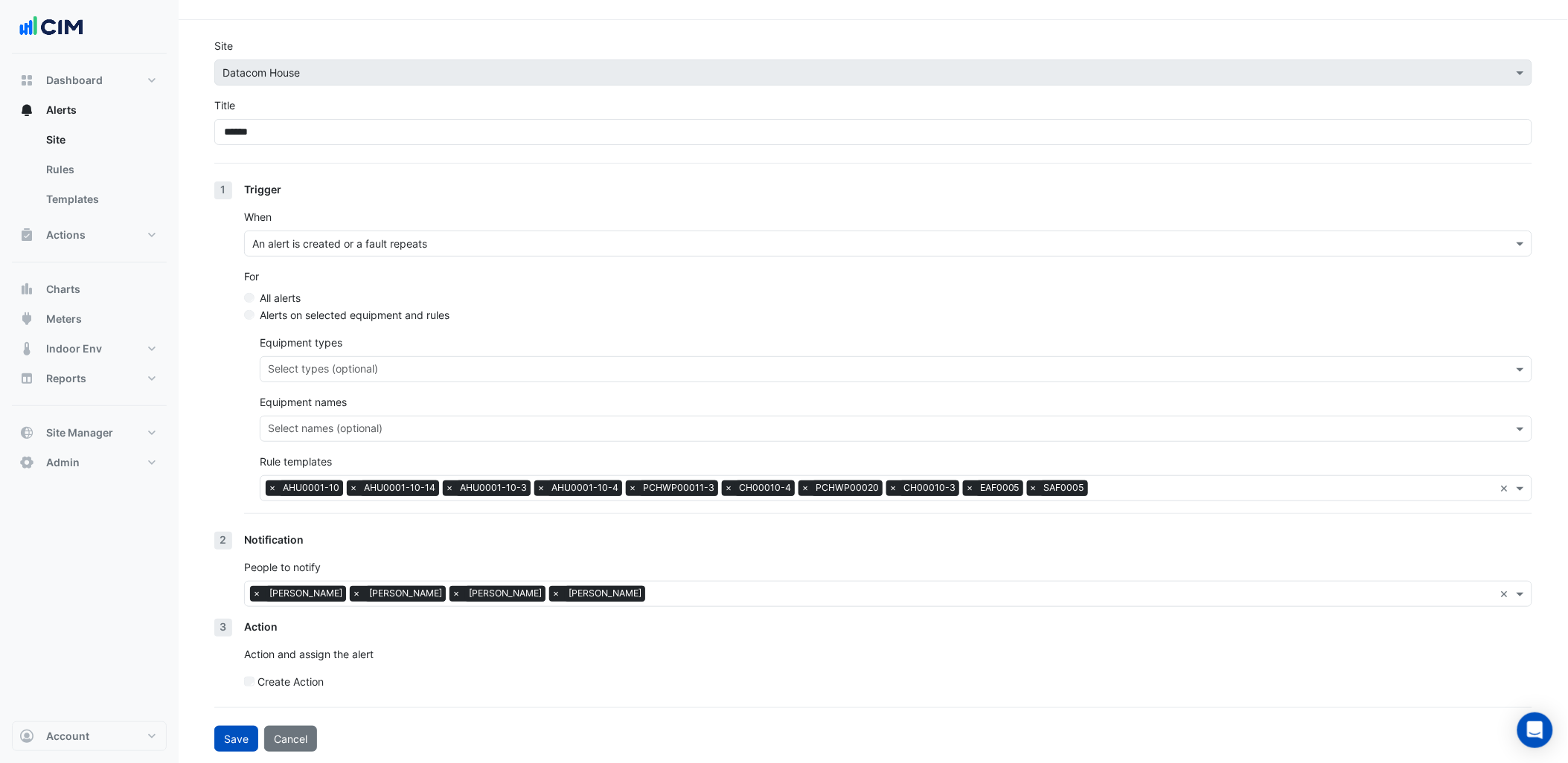
click at [679, 591] on input "text" at bounding box center [1072, 596] width 843 height 15
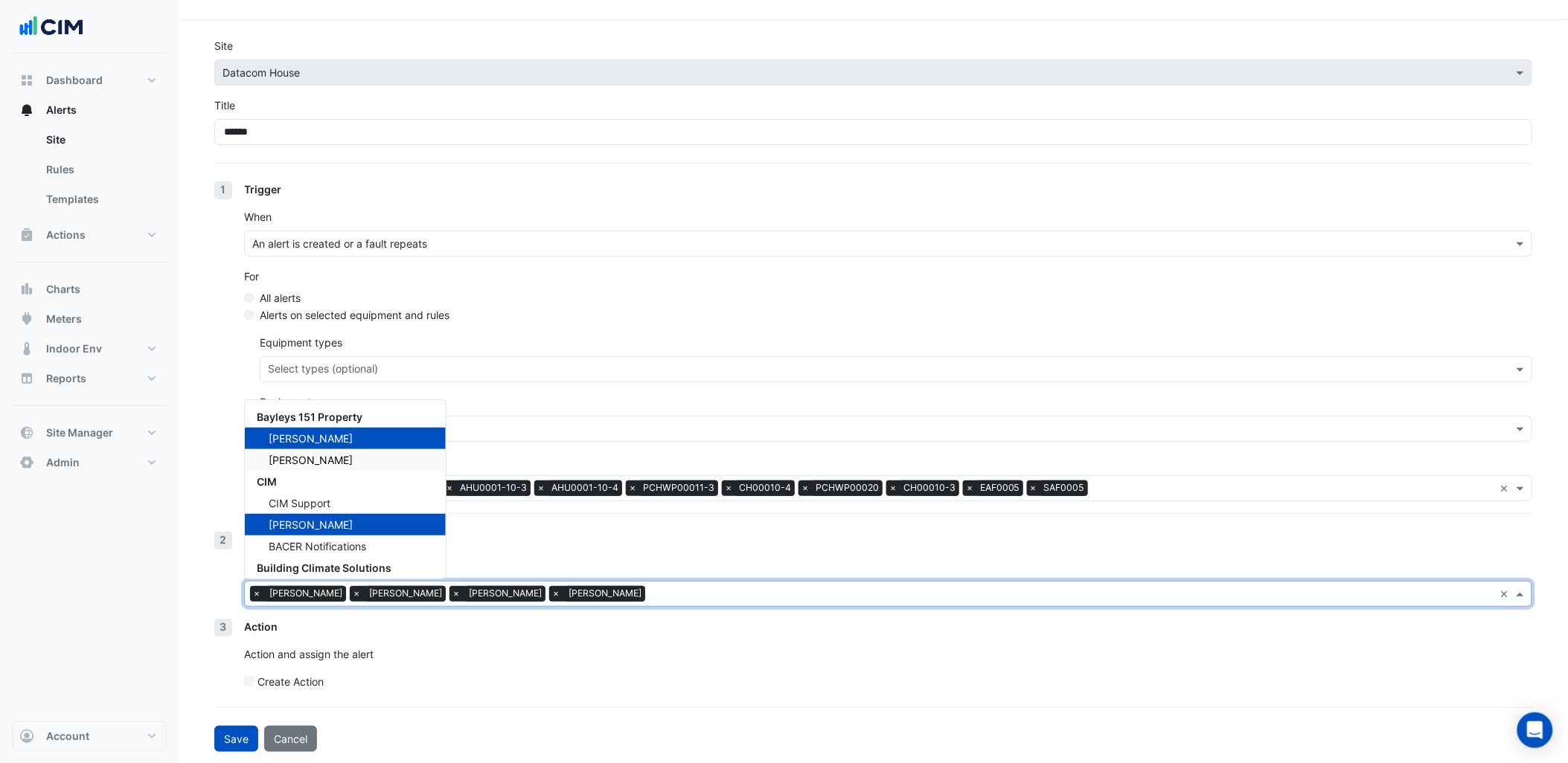
scroll to position [0, 0]
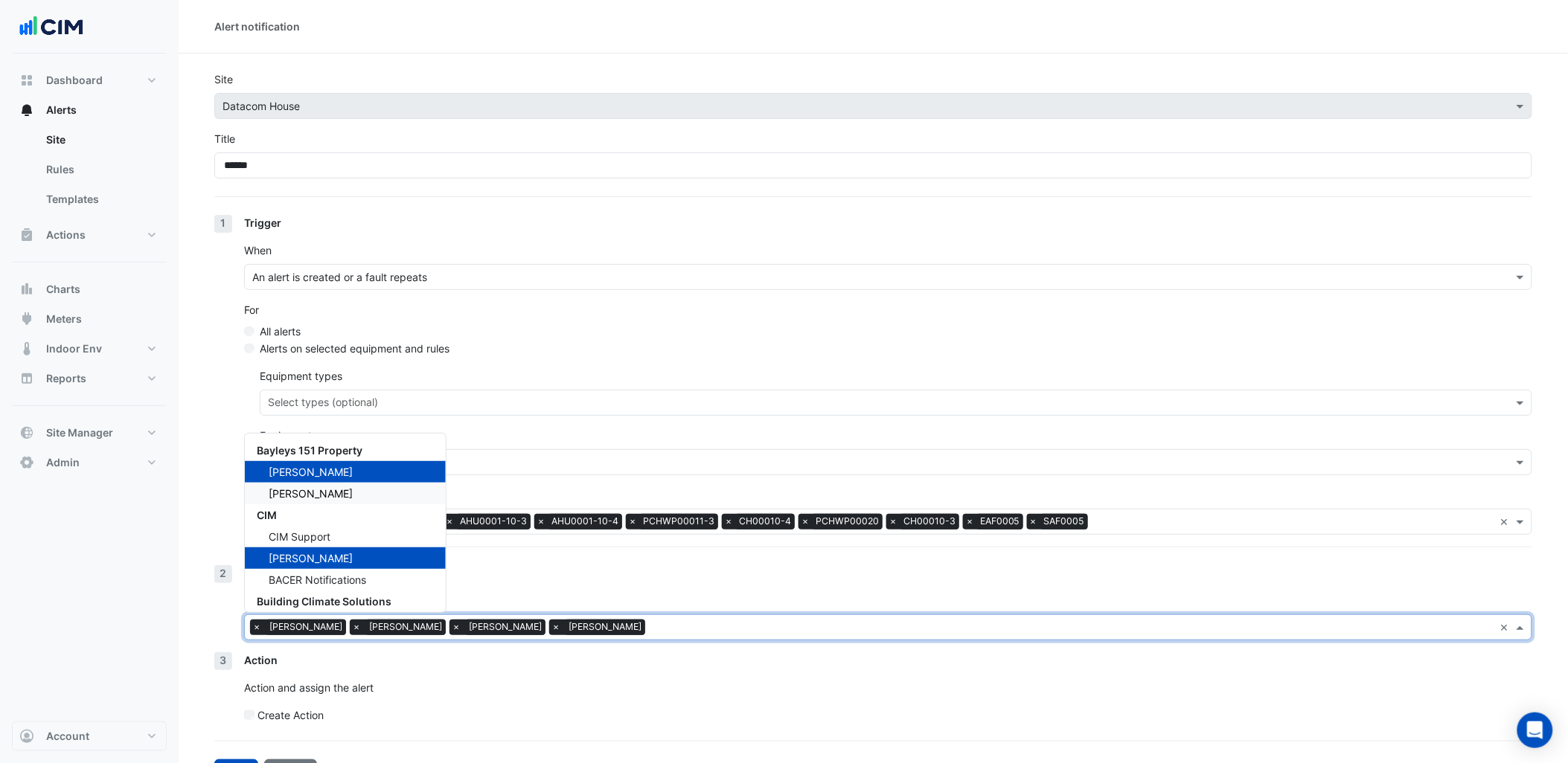
click at [321, 487] on span "Cian Jackson" at bounding box center [310, 493] width 84 height 12
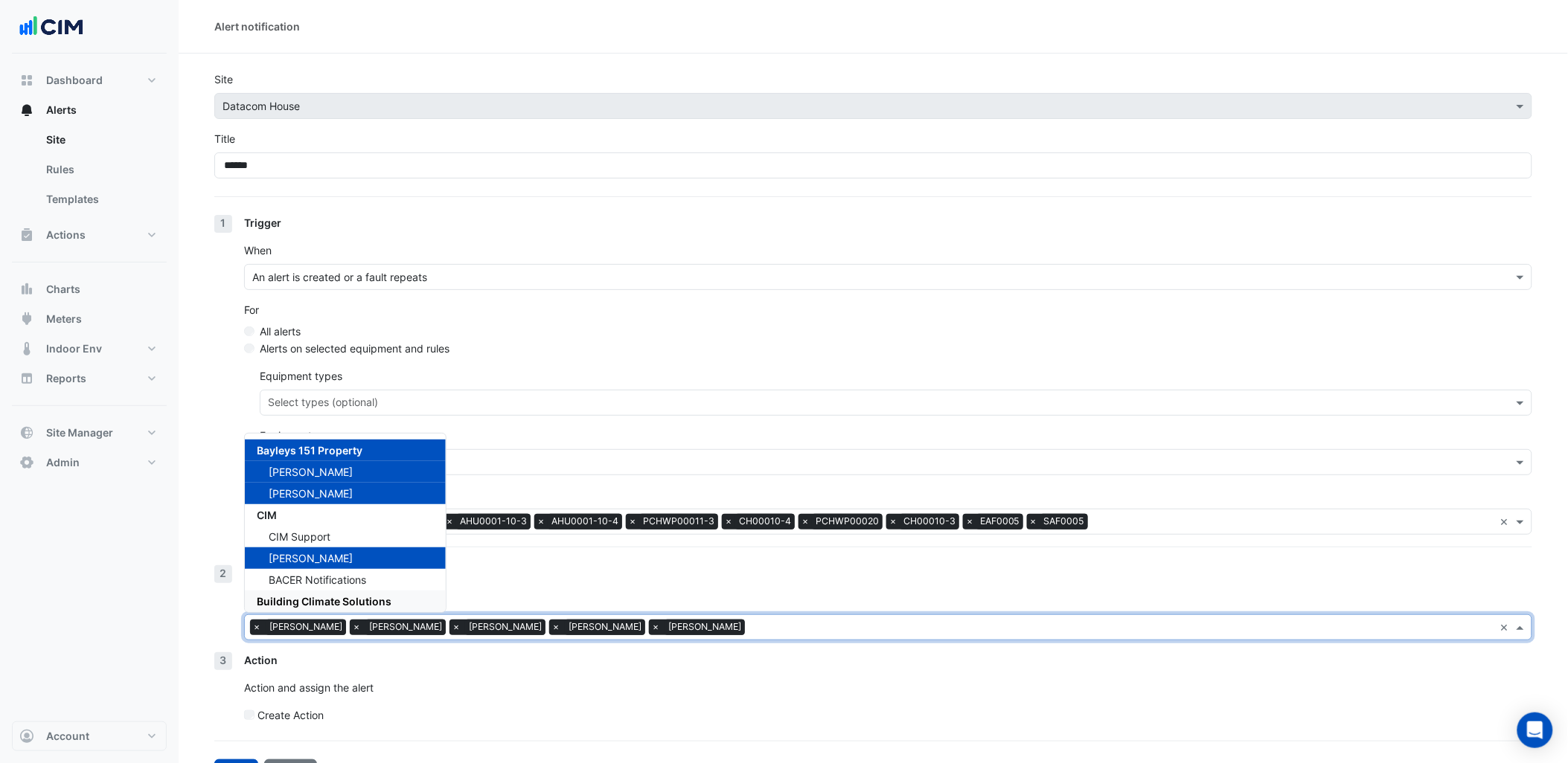
click at [443, 699] on div "Action Action and assign the alert Create Action" at bounding box center [888, 693] width 1288 height 82
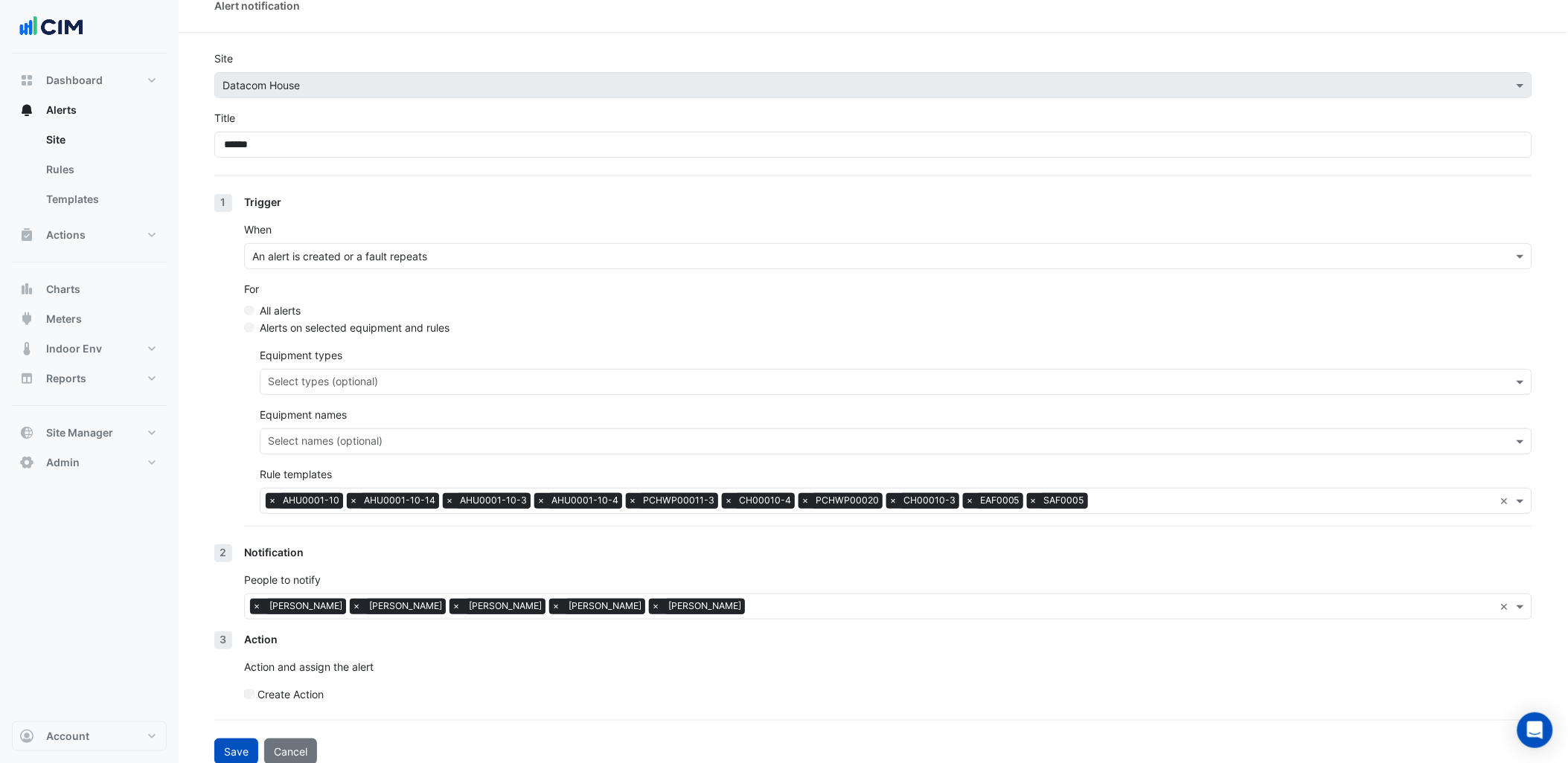
scroll to position [33, 0]
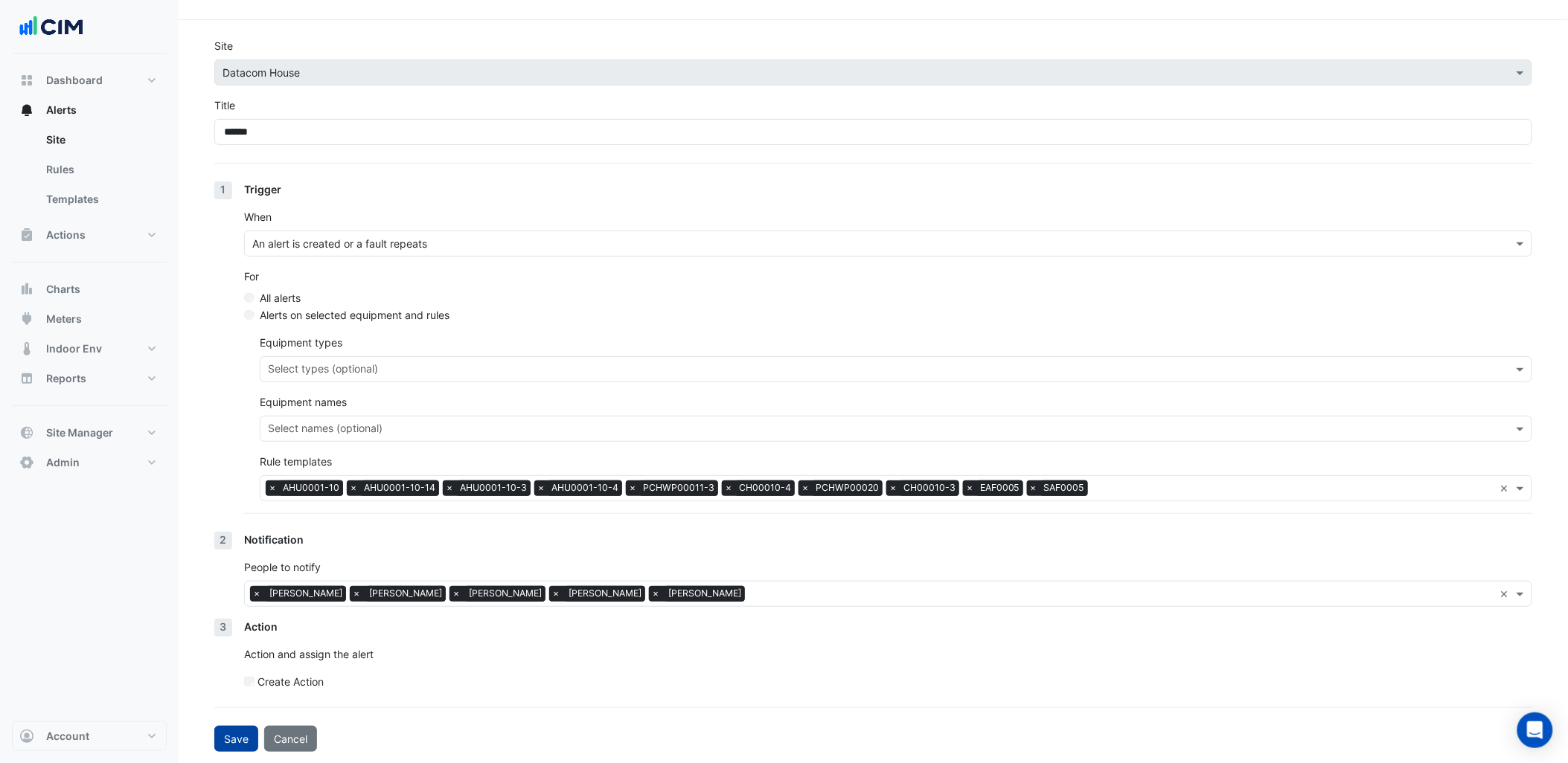
click at [242, 746] on button "Save" at bounding box center [236, 738] width 44 height 26
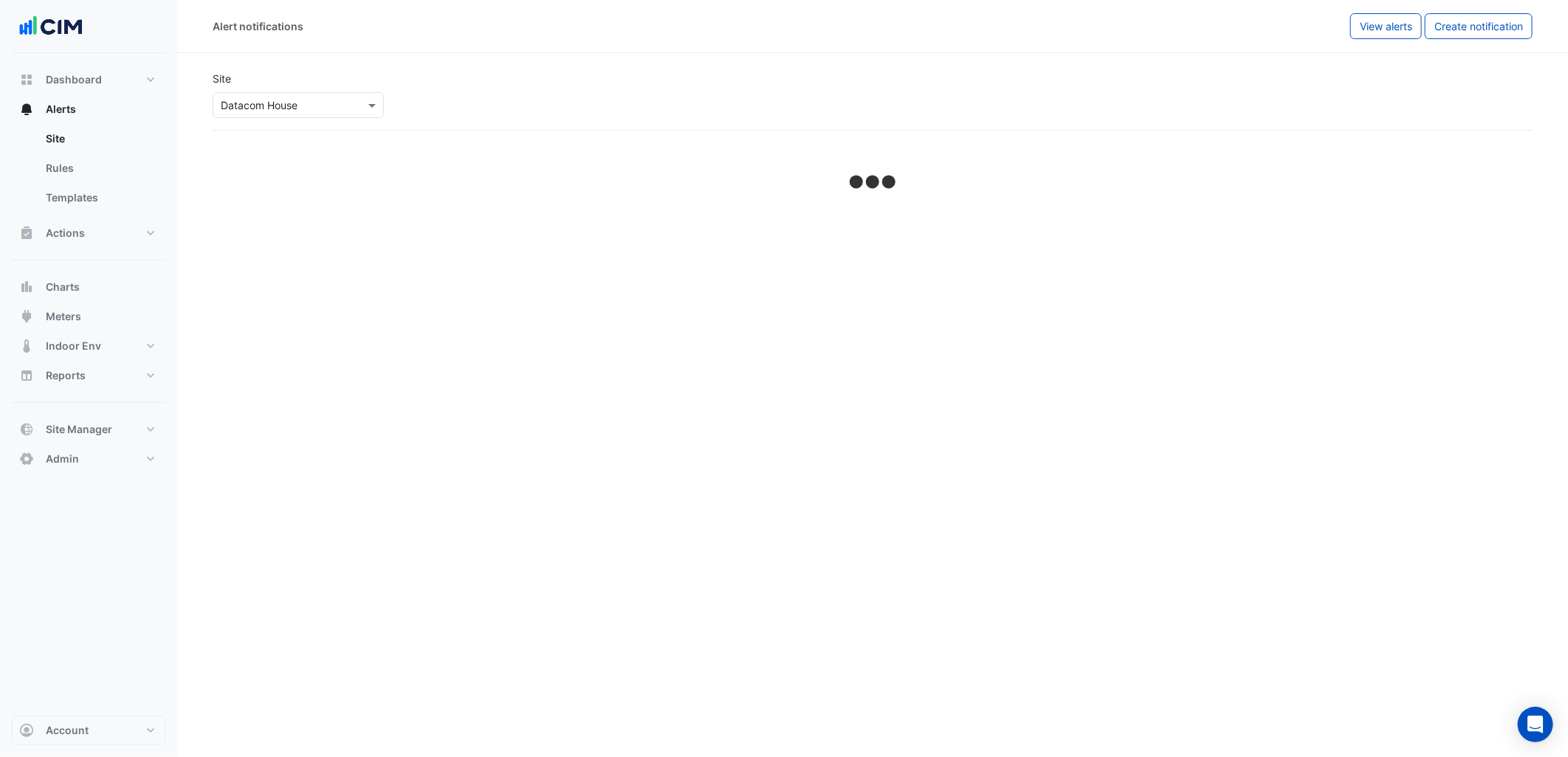
select select "******"
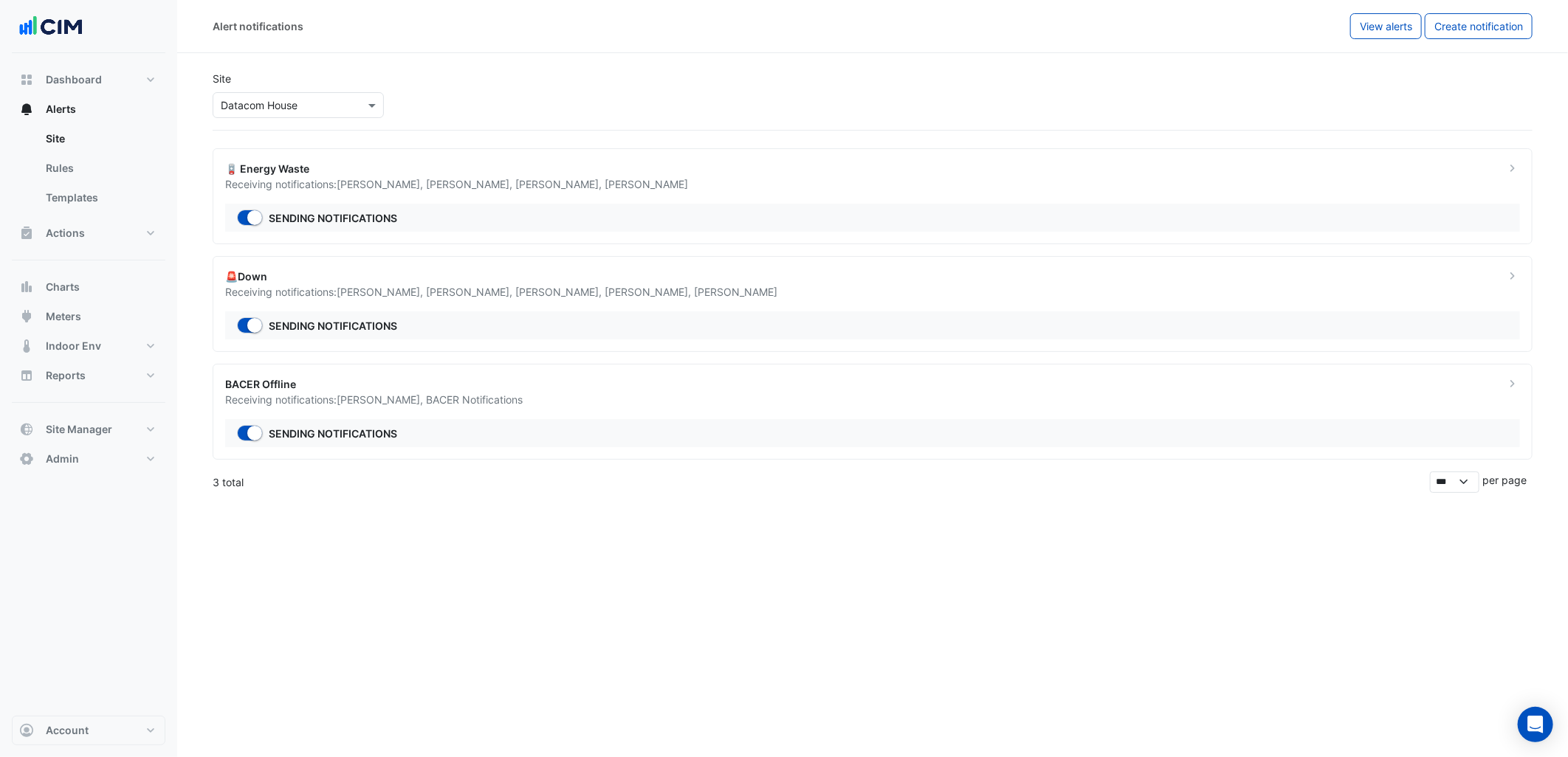
click at [662, 100] on ngb-offcanvas-backdrop at bounding box center [784, 378] width 1568 height 757
click at [1398, 42] on div "Alert notifications View alerts Create notification" at bounding box center [873, 27] width 1391 height 53
click at [1388, 37] on button "View alerts" at bounding box center [1386, 26] width 72 height 26
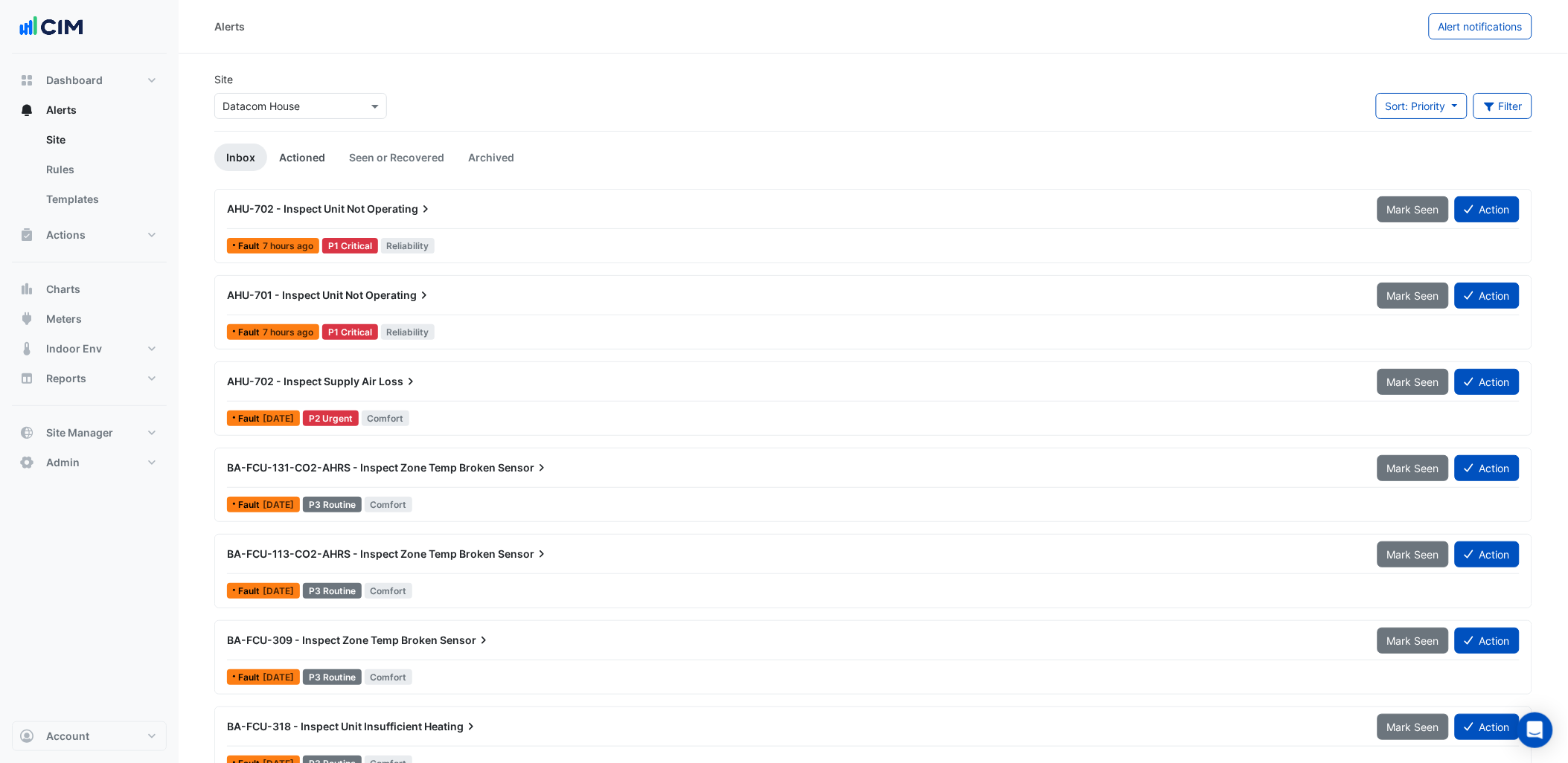
click at [300, 154] on link "Actioned" at bounding box center [302, 157] width 70 height 28
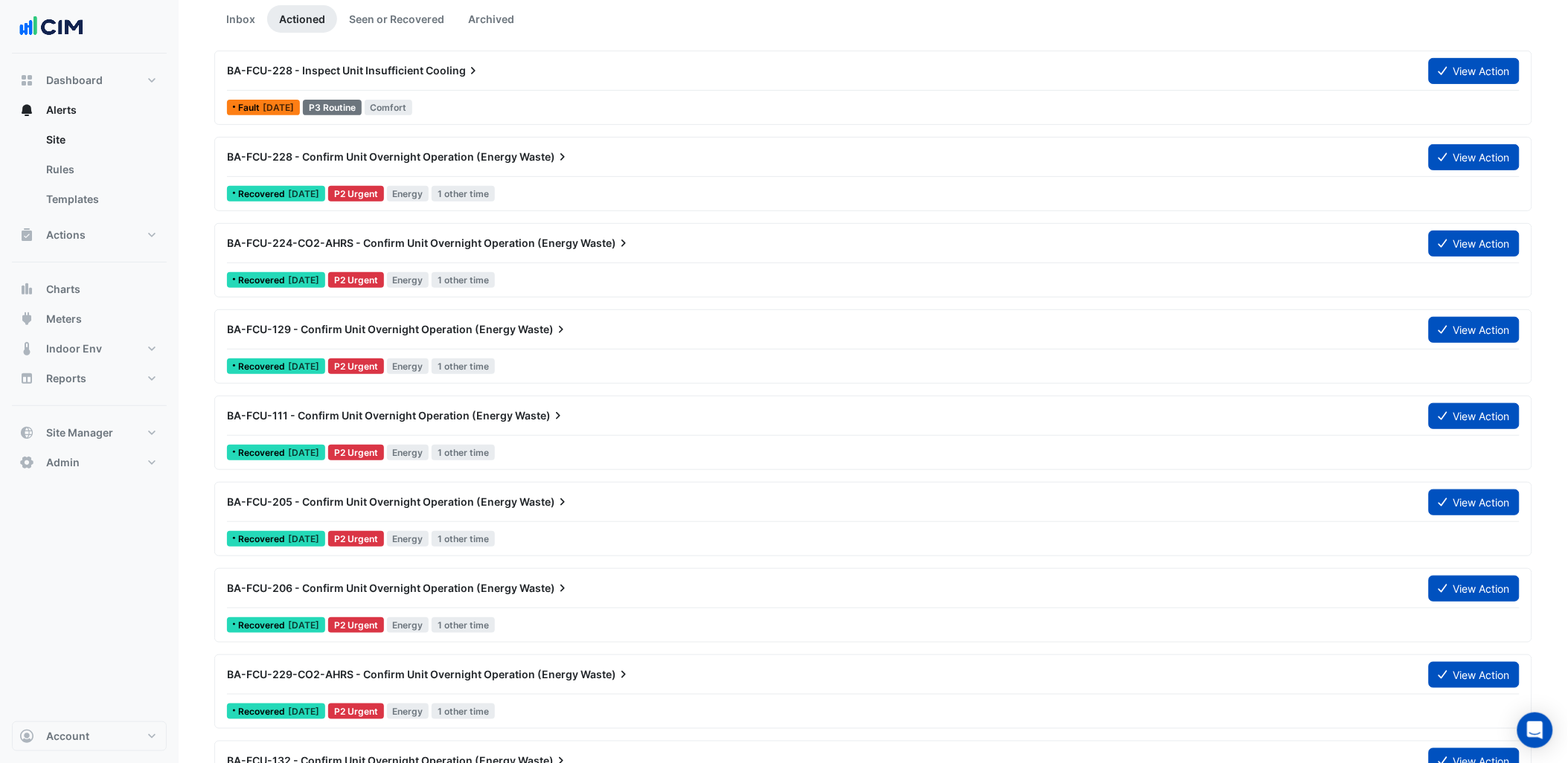
scroll to position [165, 0]
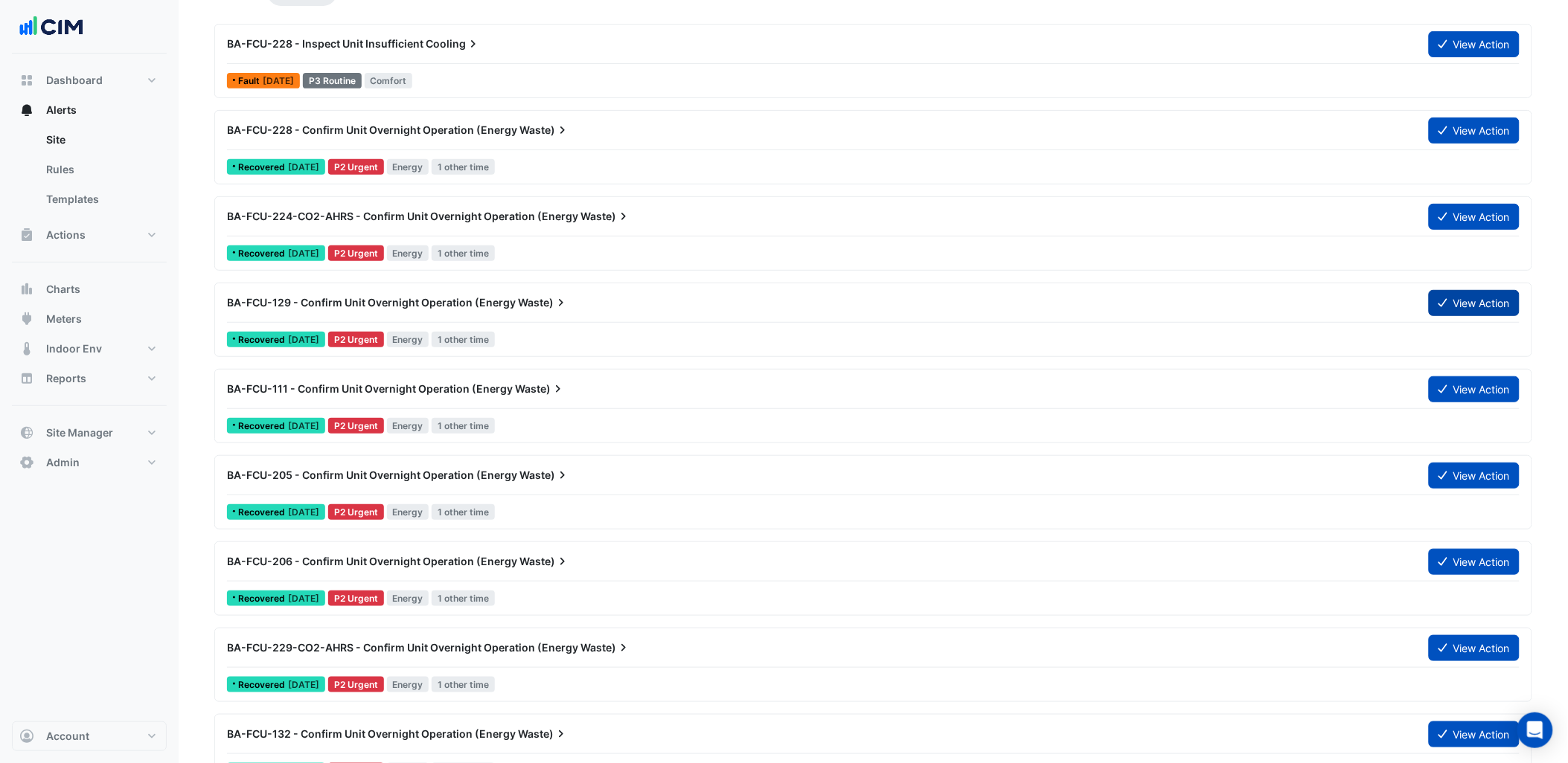
click at [1474, 301] on button "View Action" at bounding box center [1473, 303] width 91 height 26
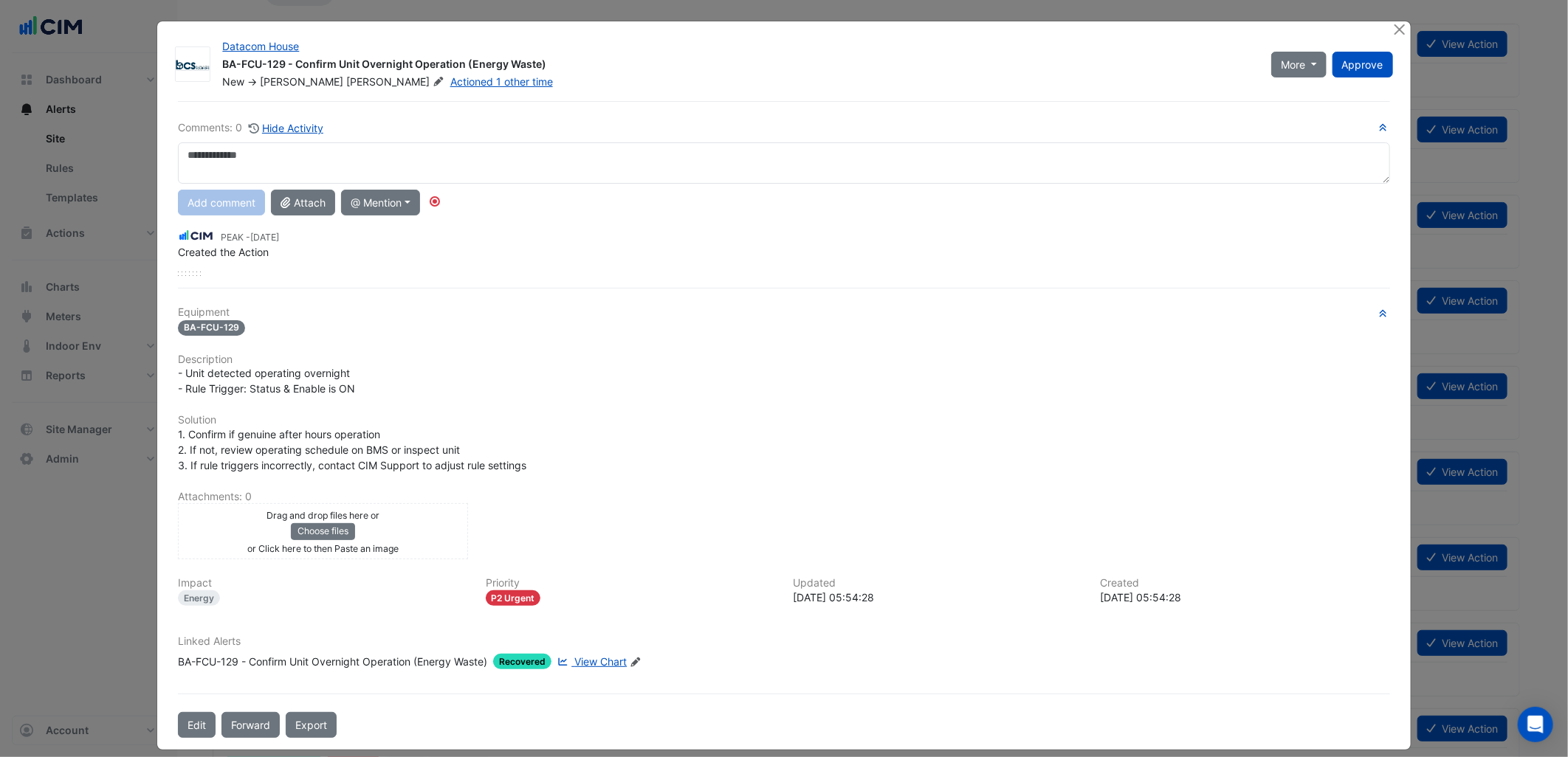
click at [613, 657] on span "View Chart" at bounding box center [600, 661] width 52 height 12
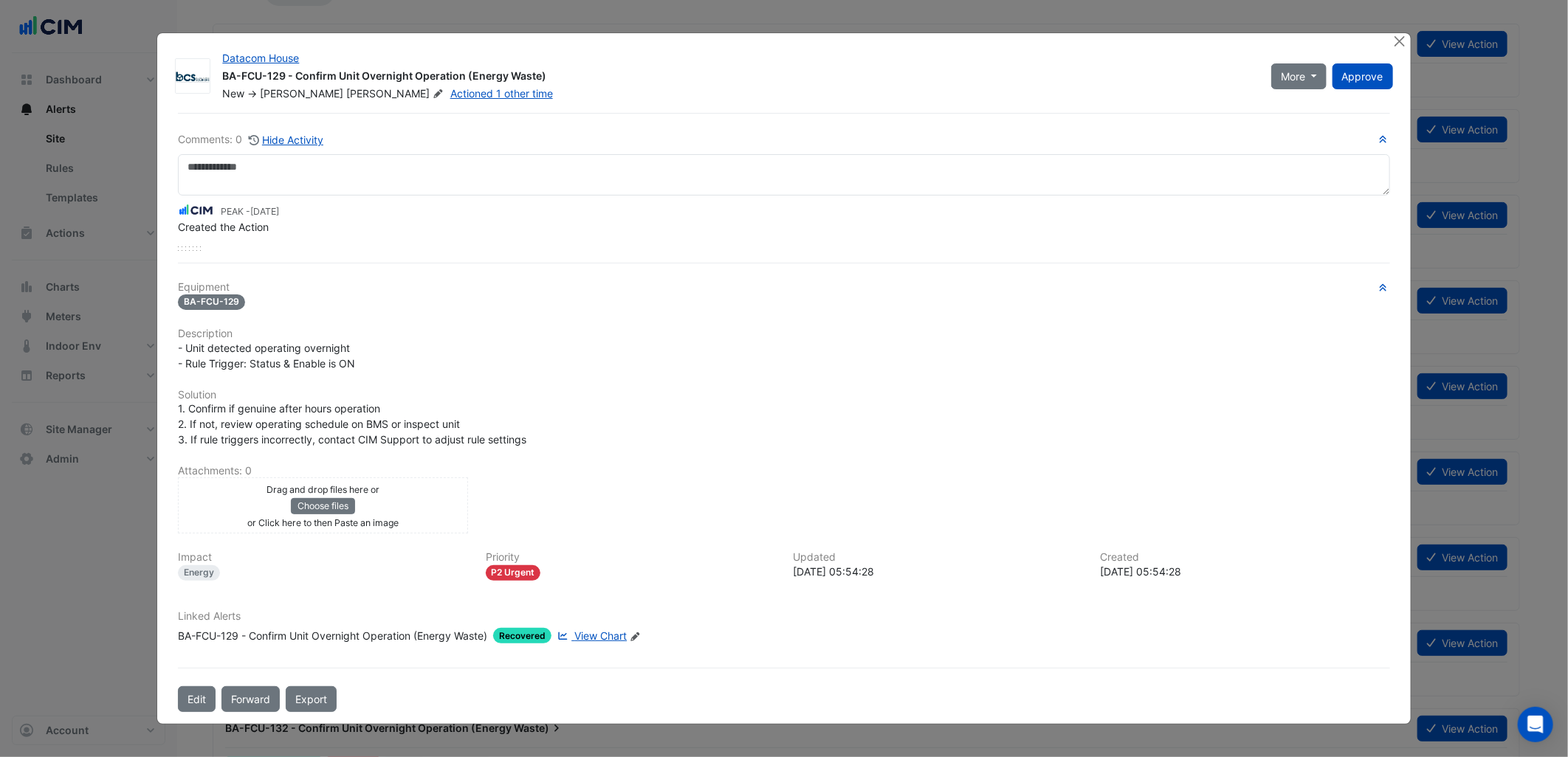
click at [574, 357] on div "- Unit detected operating overnight - Rule Trigger: Status & Enable is ON" at bounding box center [784, 355] width 1212 height 31
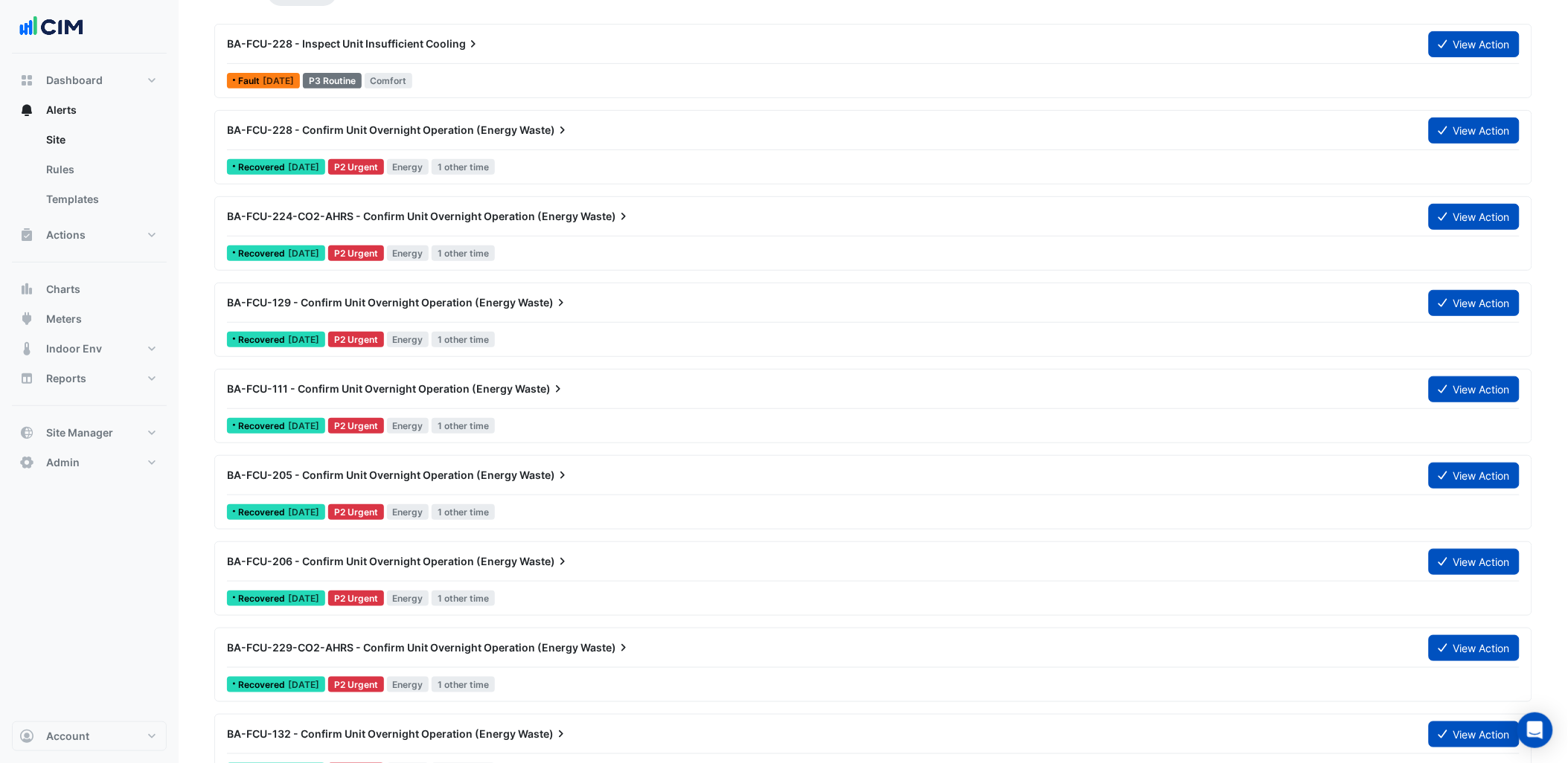
scroll to position [0, 0]
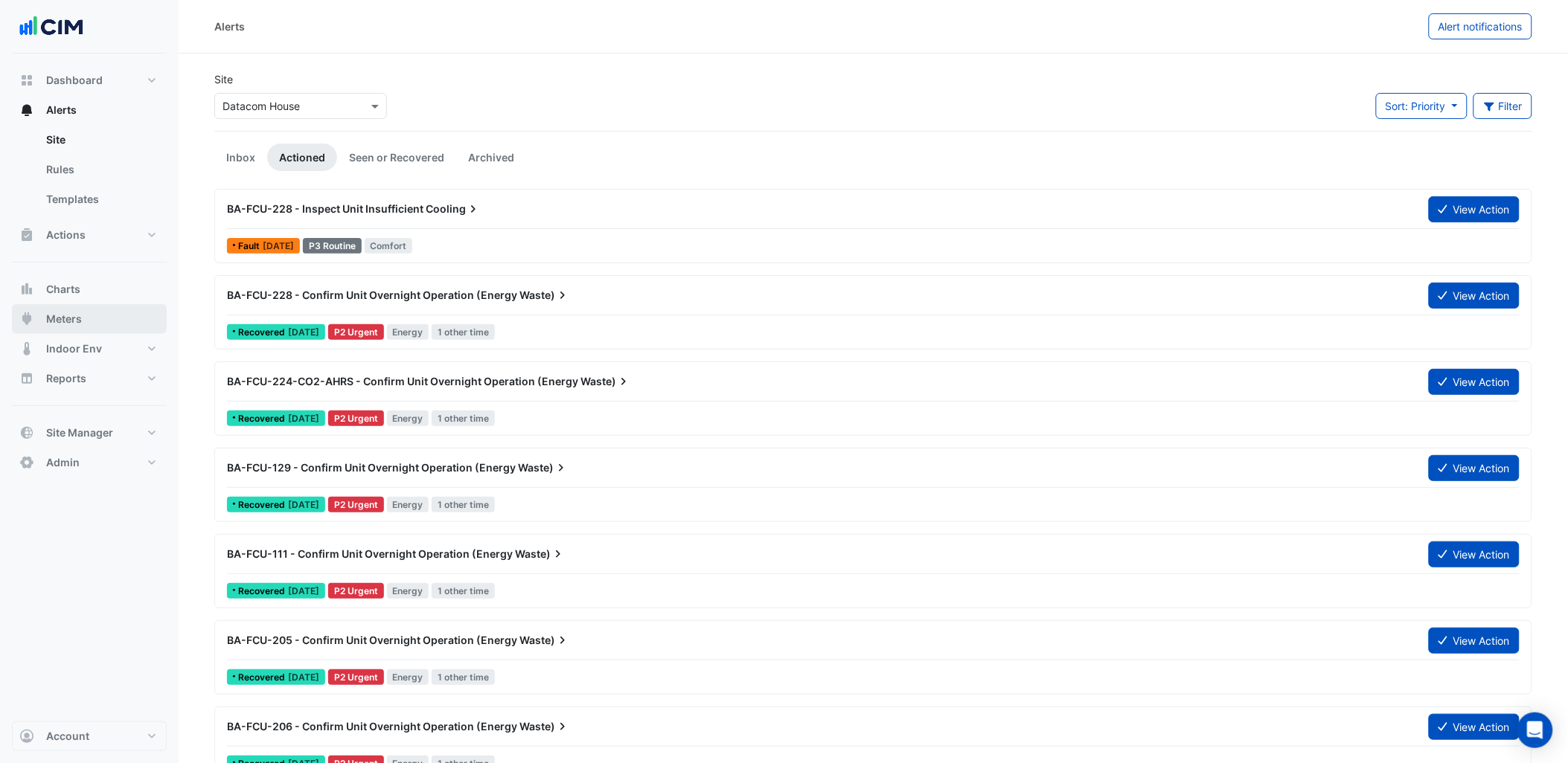
click at [109, 328] on button "Meters" at bounding box center [89, 319] width 155 height 30
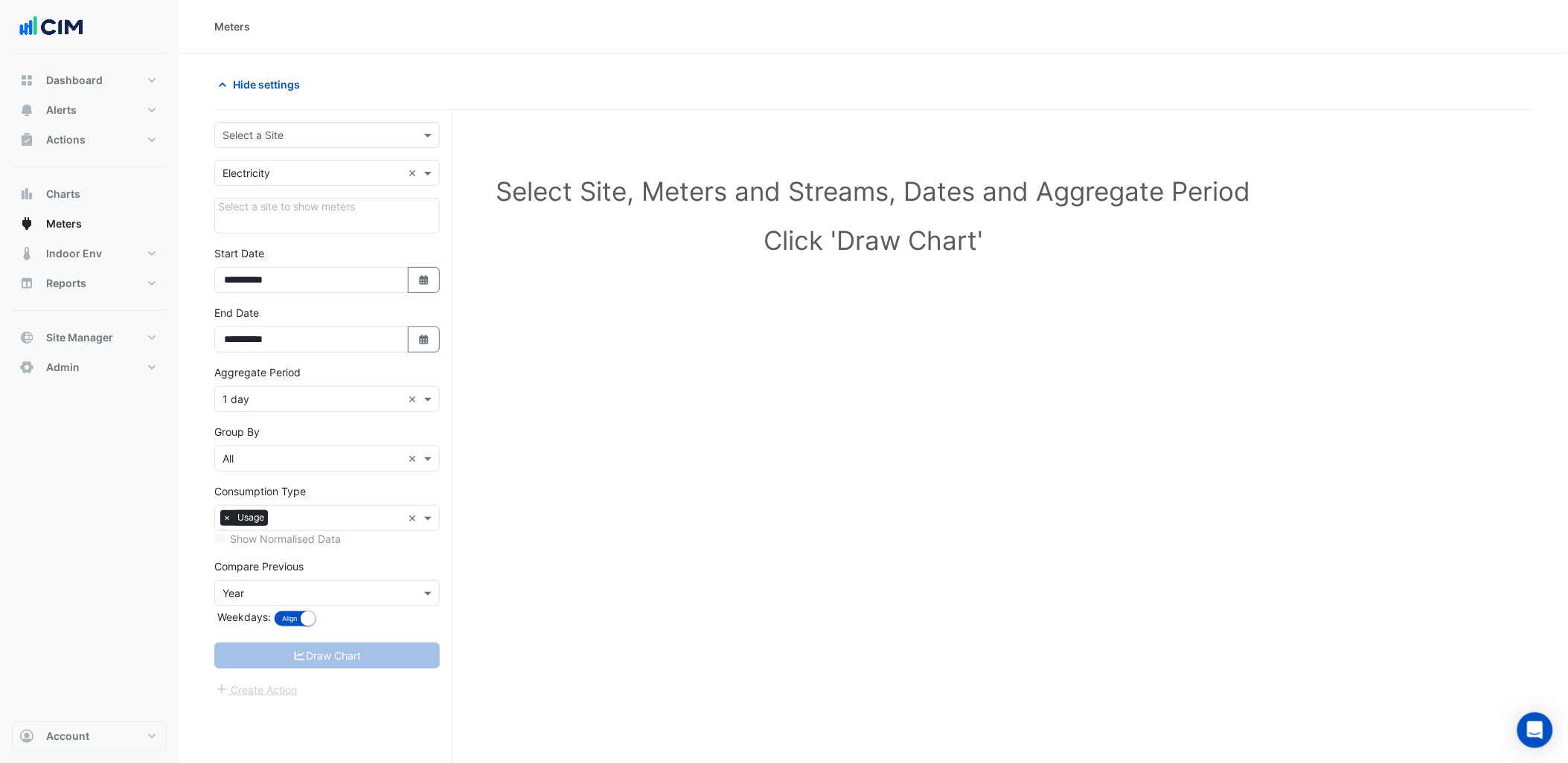
click at [369, 137] on input "text" at bounding box center [312, 136] width 180 height 15
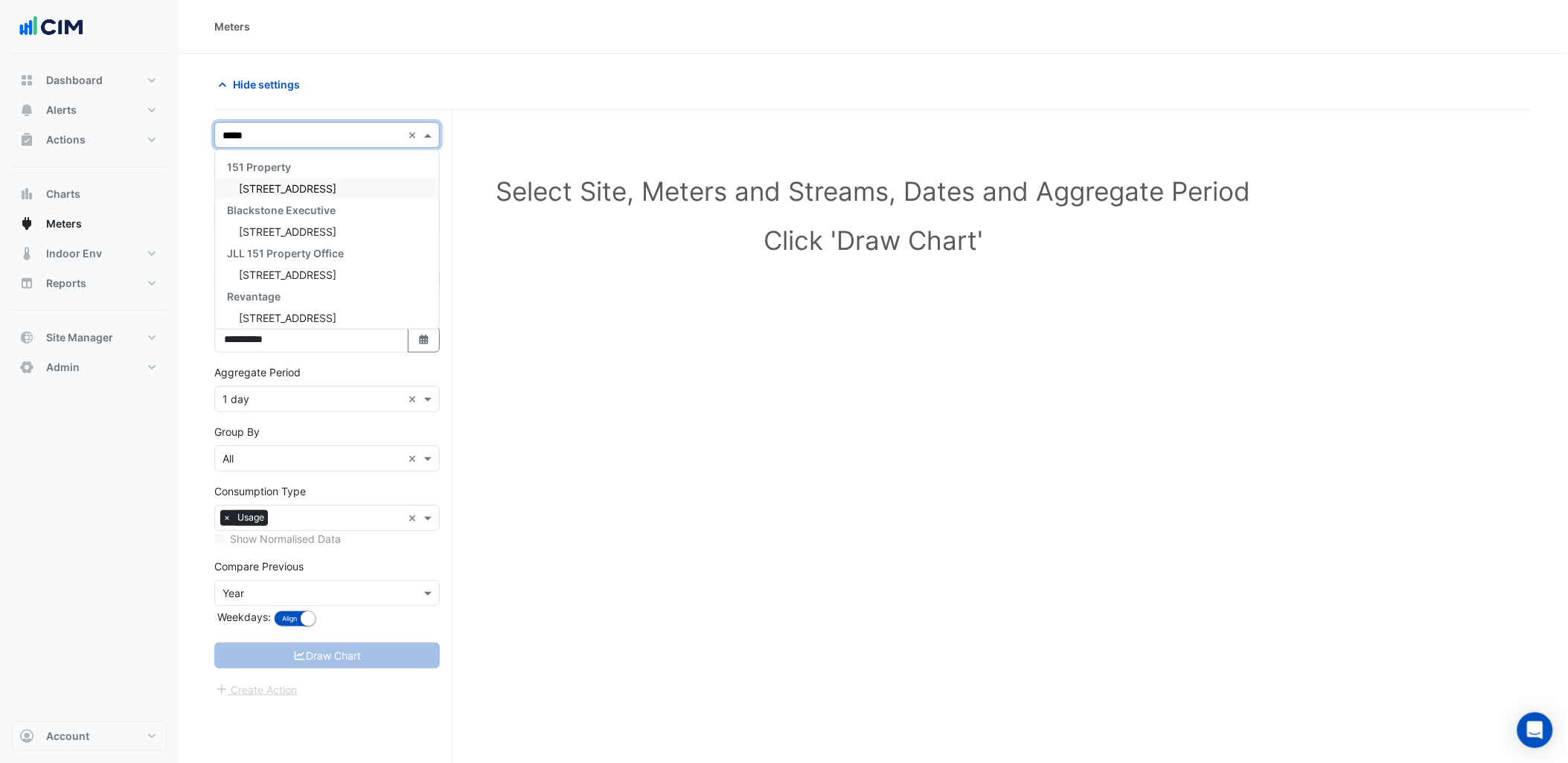
type input "******"
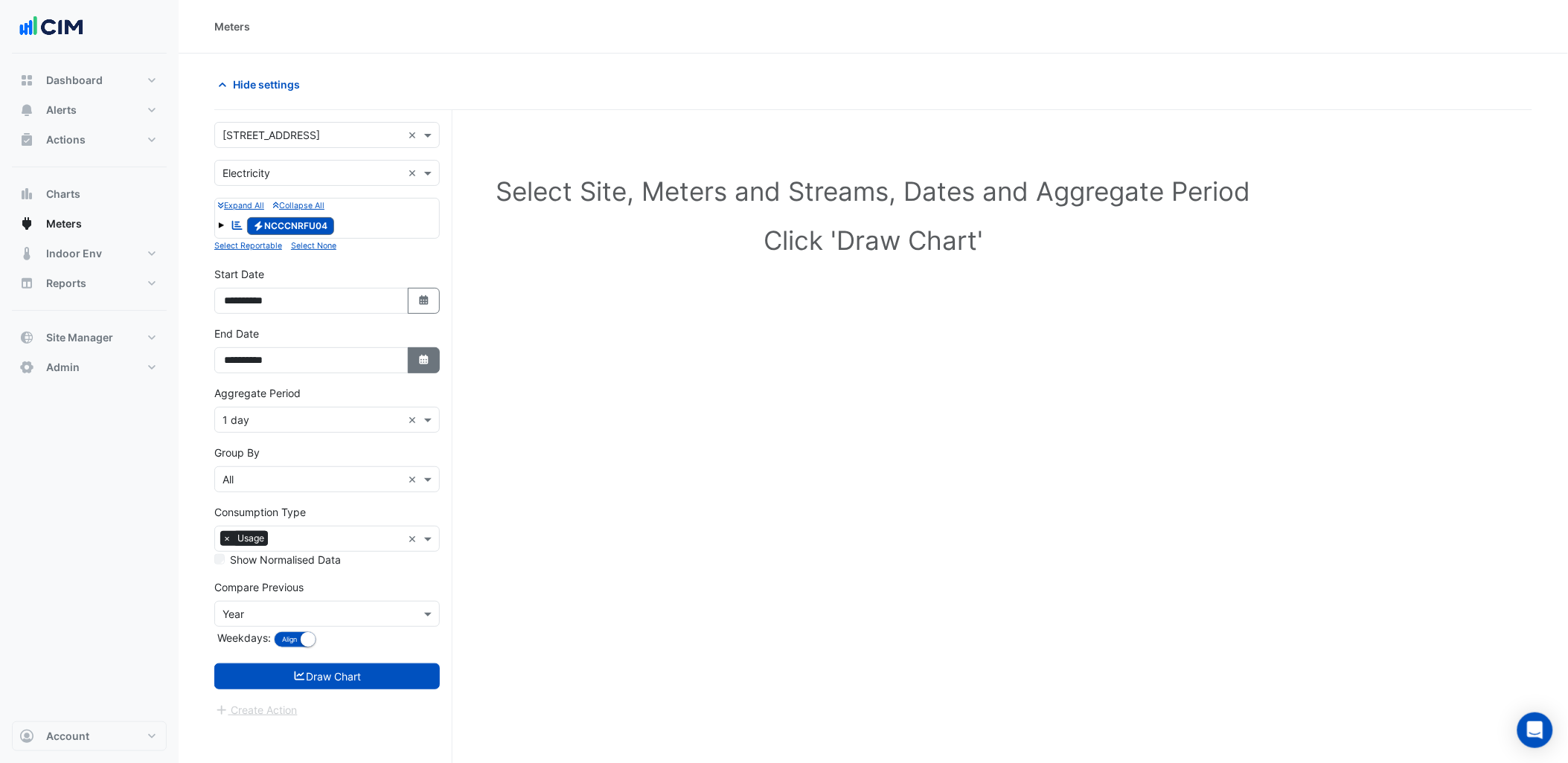
click at [433, 370] on button "Select Date" at bounding box center [424, 360] width 32 height 26
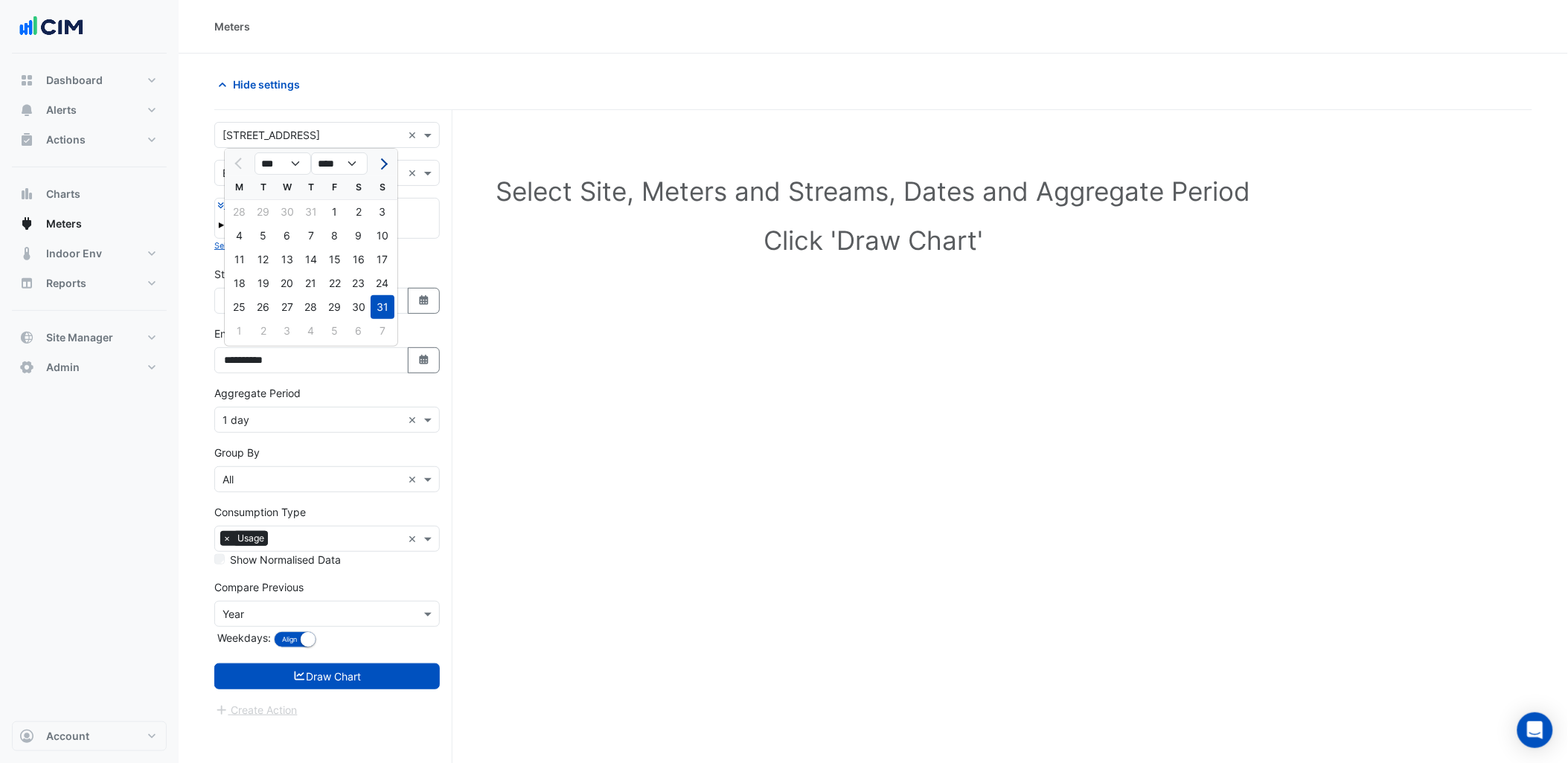
click at [380, 159] on span "Next month" at bounding box center [382, 164] width 11 height 11
select select "*"
click at [265, 286] on div "23" at bounding box center [263, 283] width 24 height 24
type input "**********"
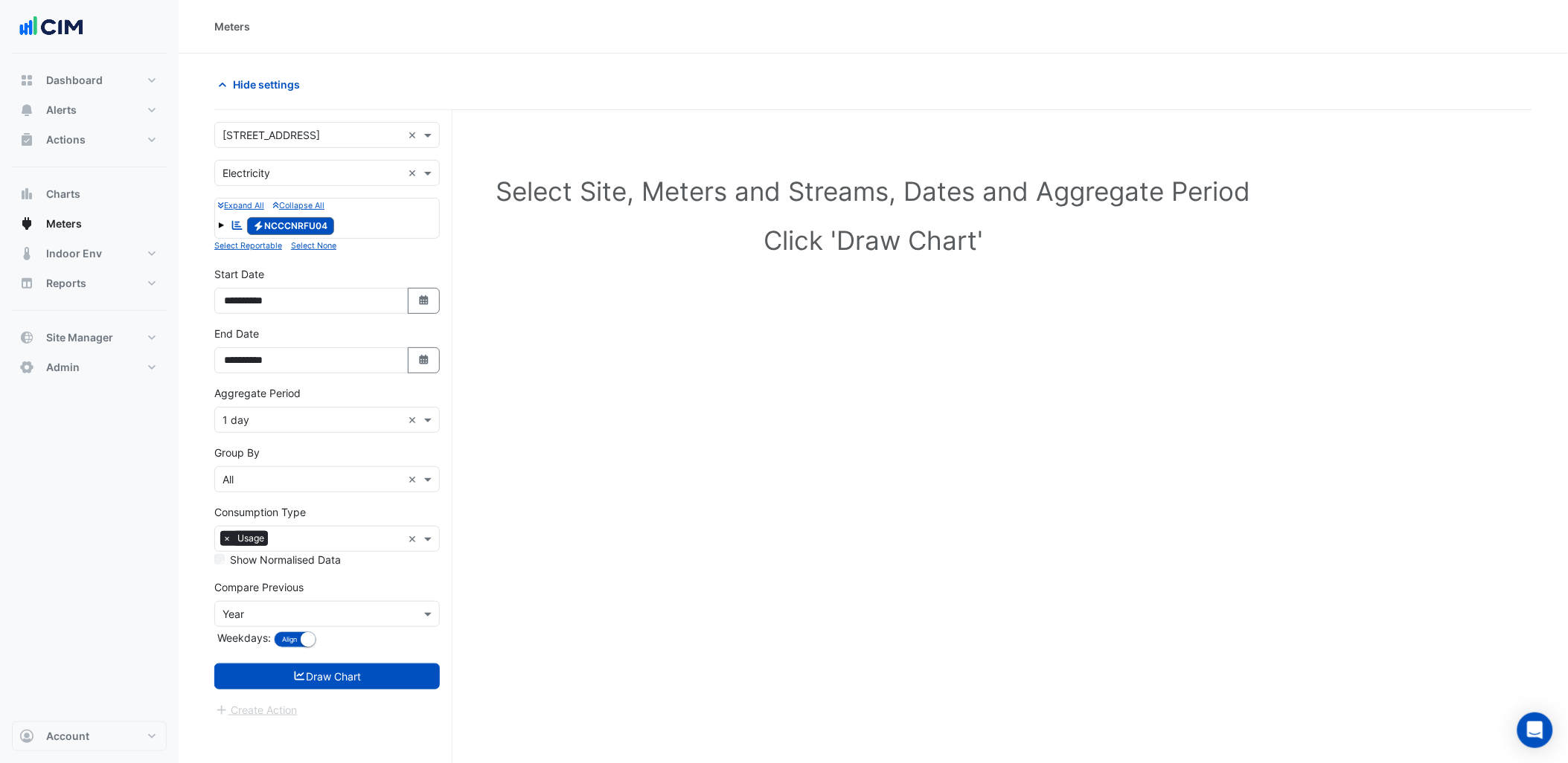
click at [309, 418] on input "text" at bounding box center [312, 420] width 180 height 15
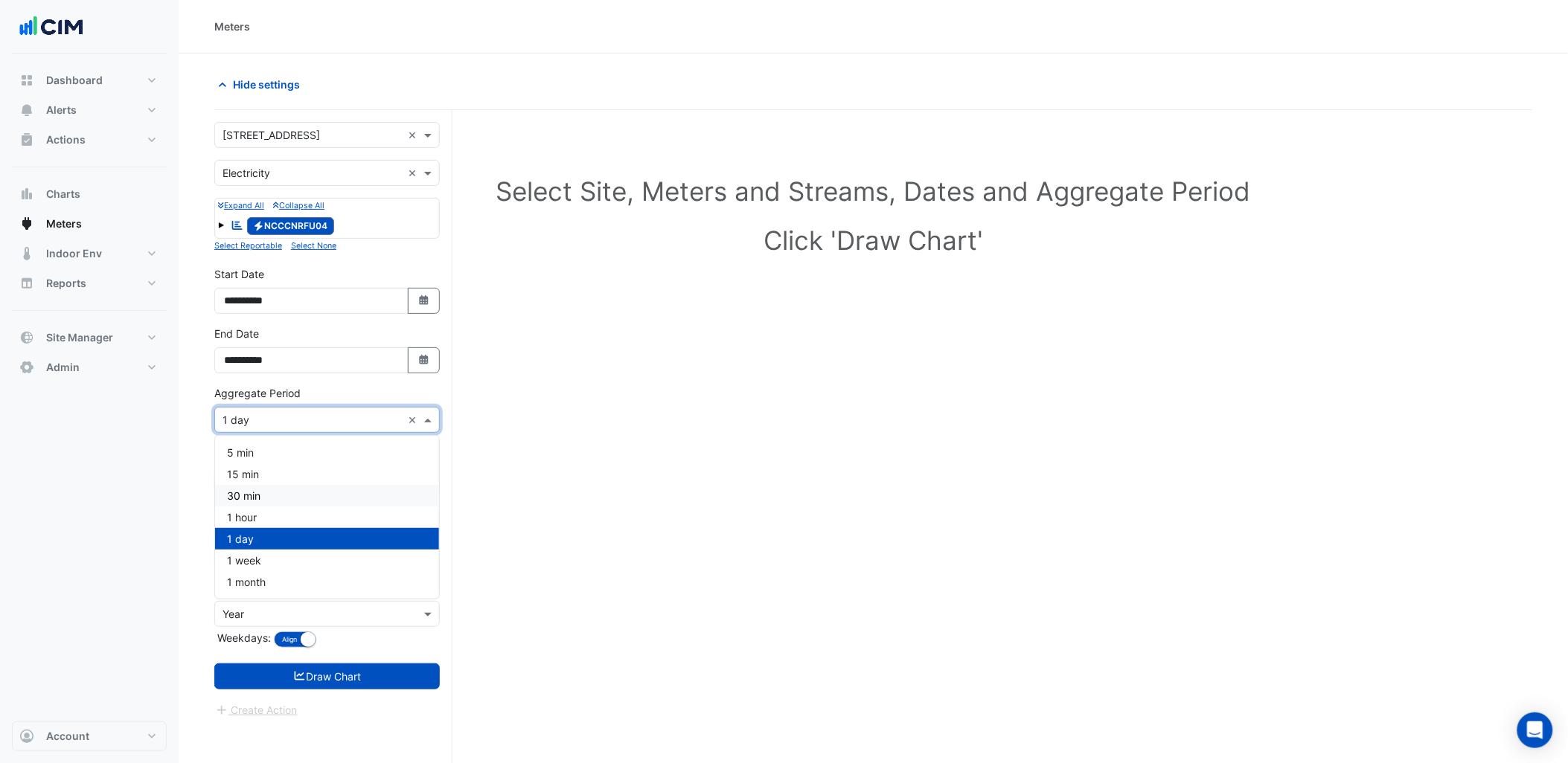
click at [301, 500] on div "30 min" at bounding box center [327, 496] width 224 height 22
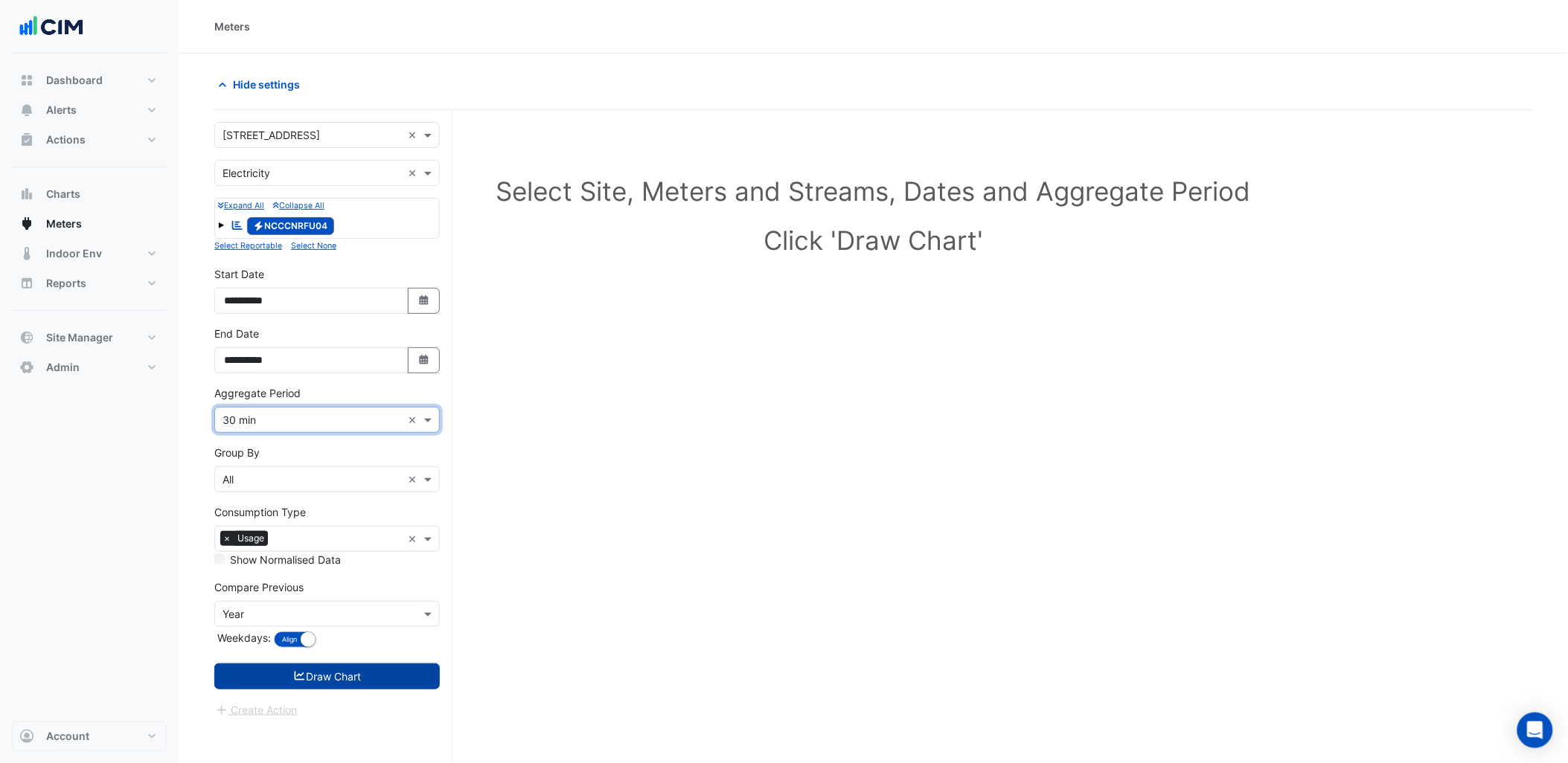
click at [337, 683] on button "Draw Chart" at bounding box center [327, 676] width 225 height 26
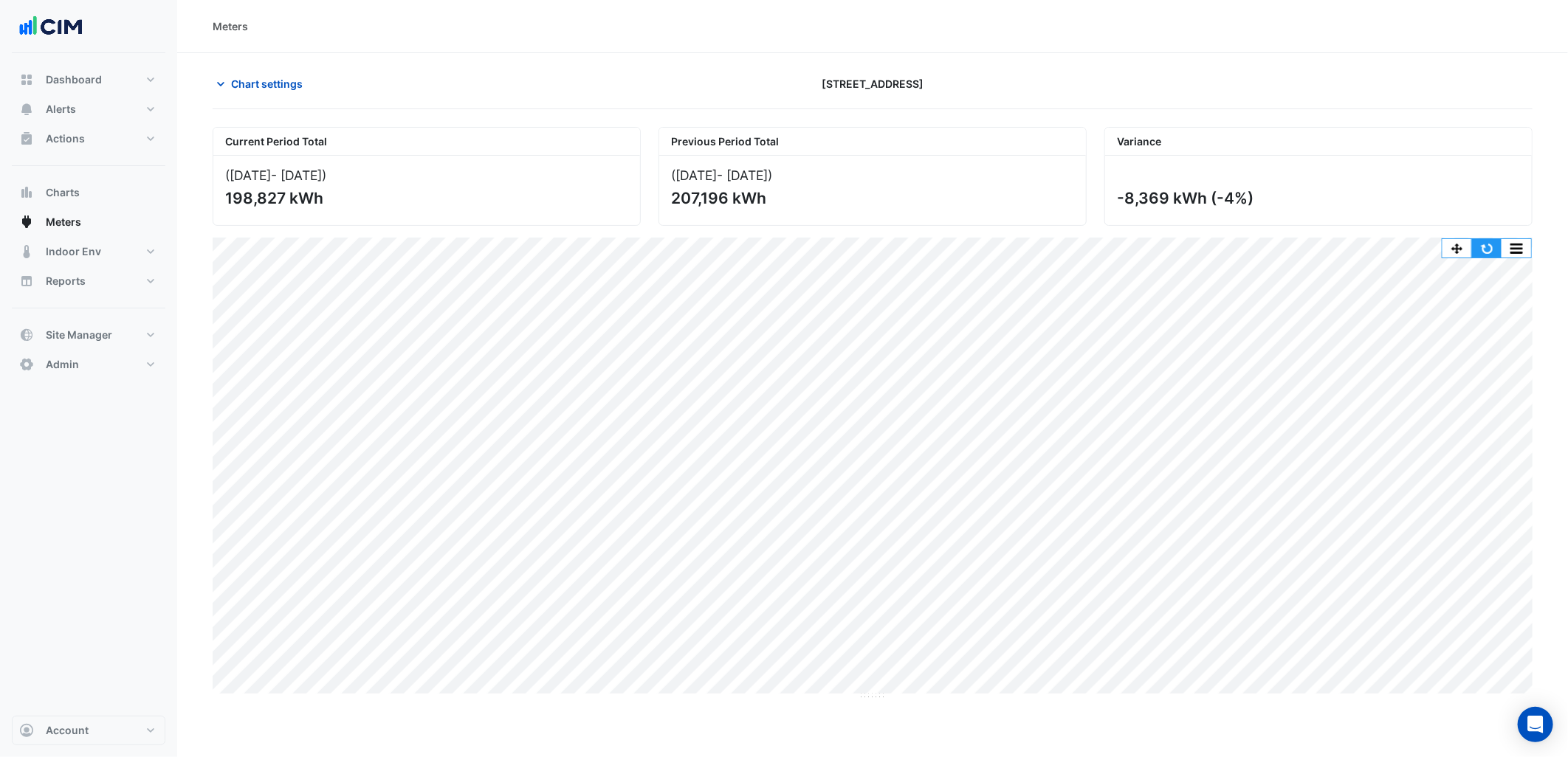
click at [1495, 246] on button "button" at bounding box center [1487, 247] width 29 height 18
click at [269, 72] on button "Chart settings" at bounding box center [261, 83] width 99 height 26
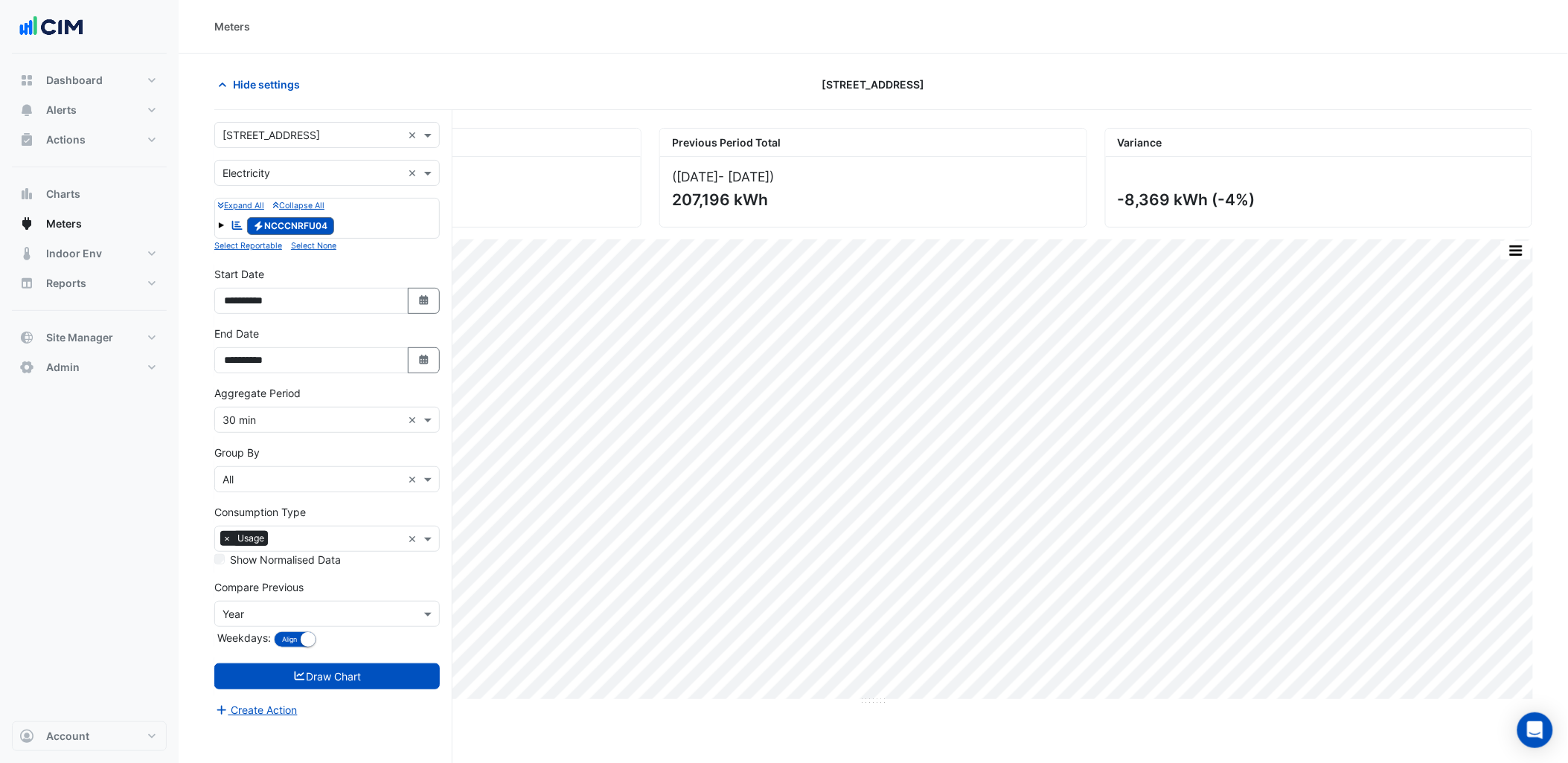
click at [328, 144] on div "× 1 York Street ×" at bounding box center [327, 135] width 225 height 26
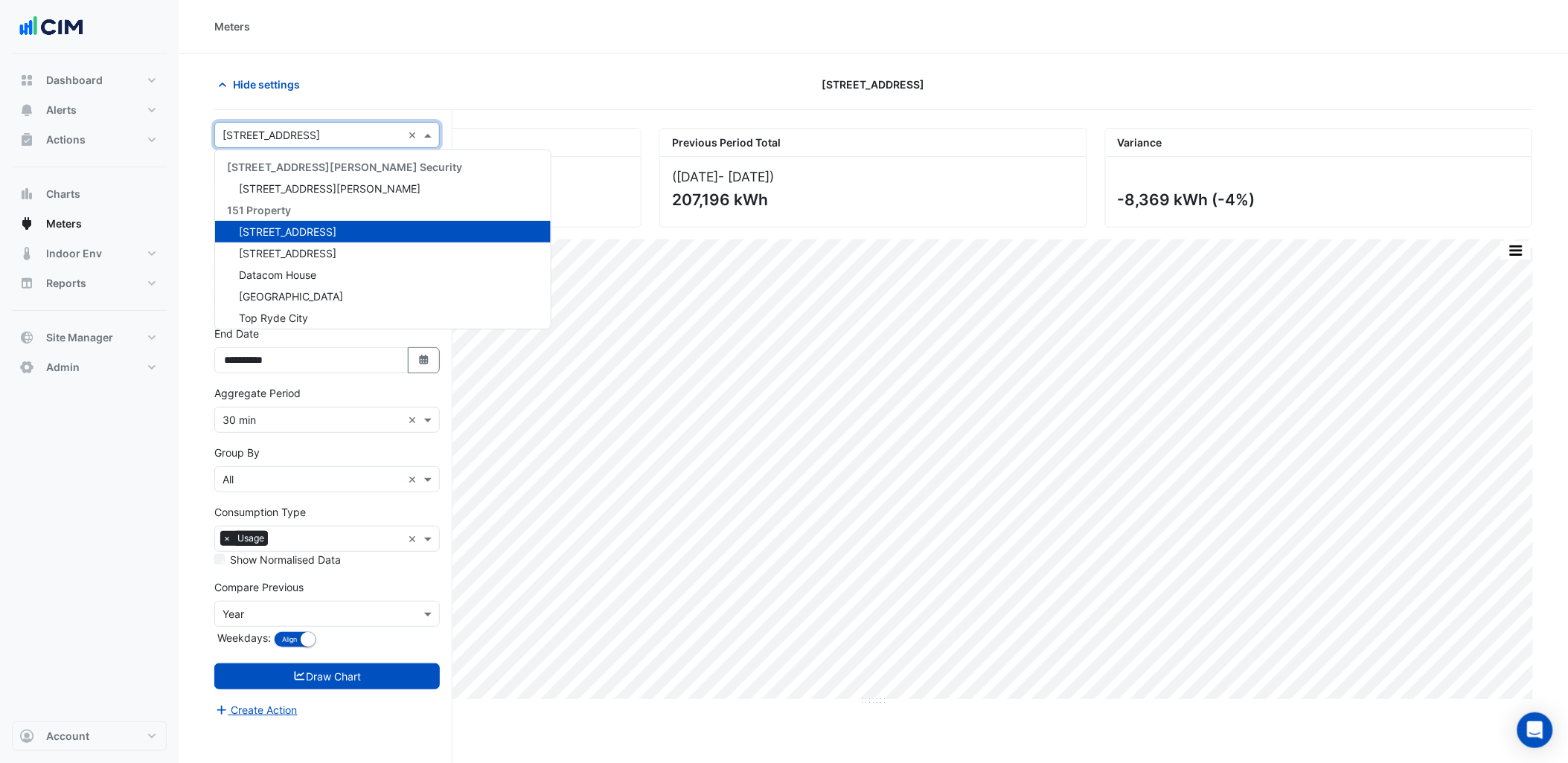
type input "*"
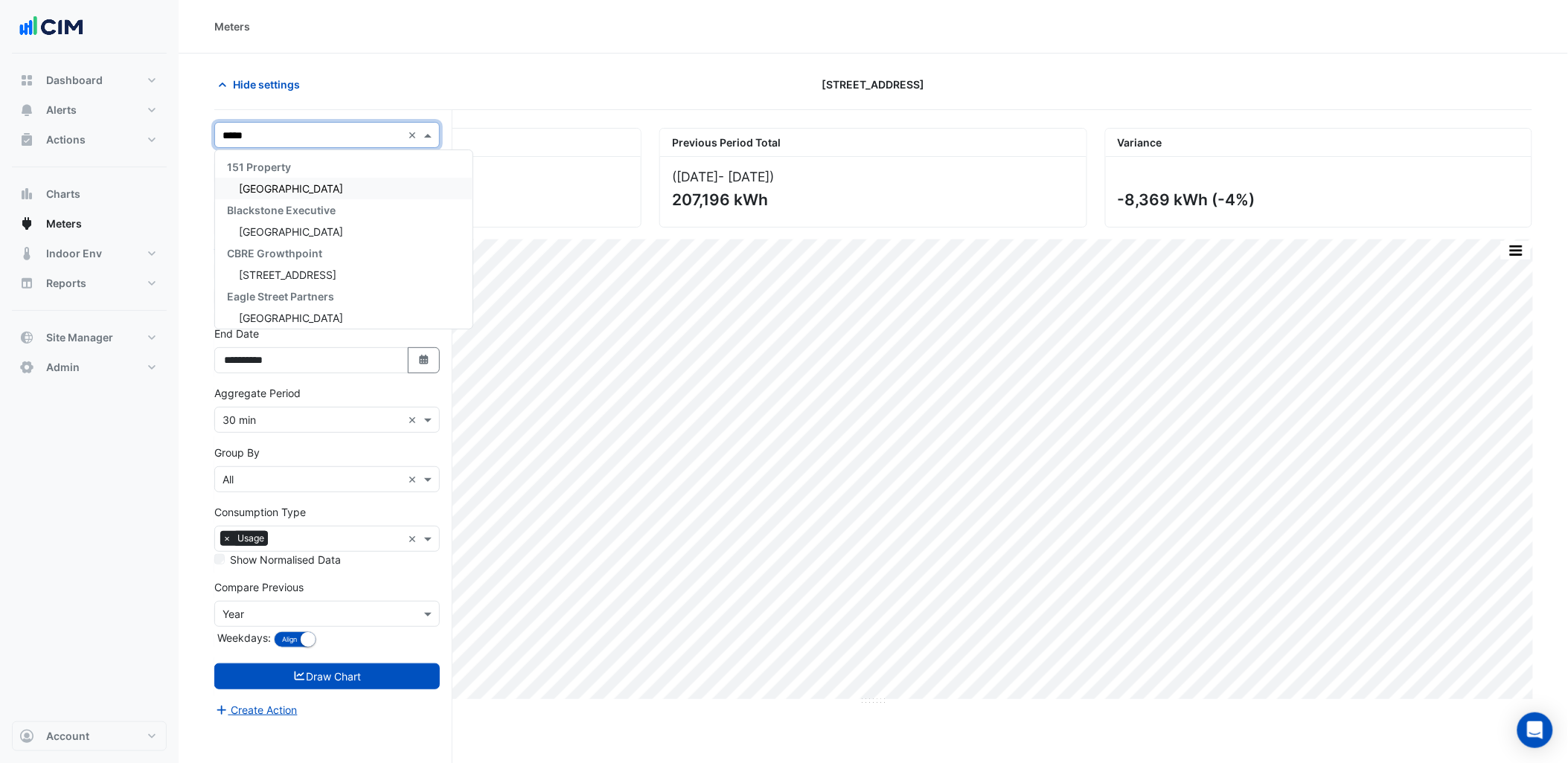
type input "******"
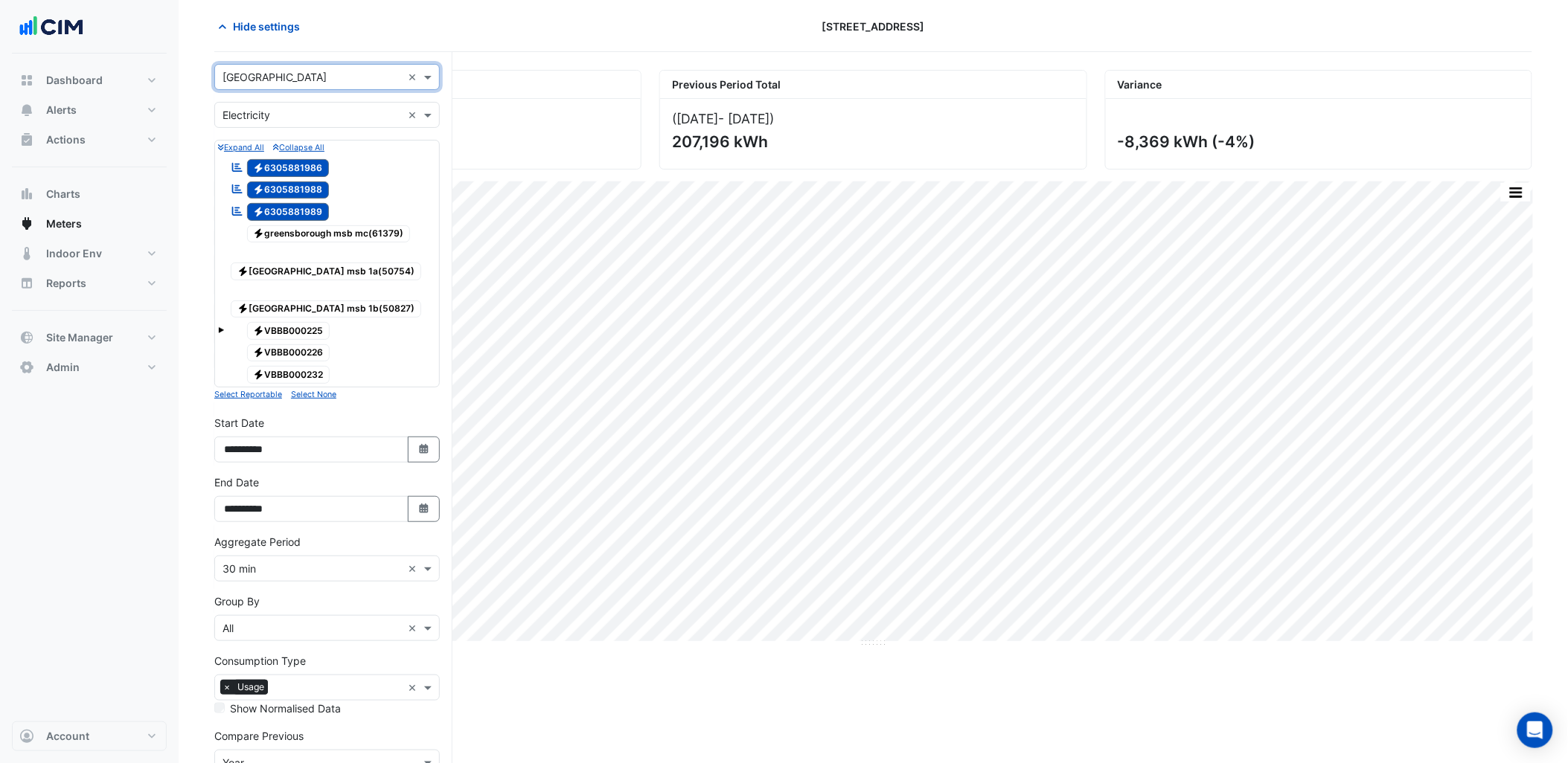
scroll to position [182, 0]
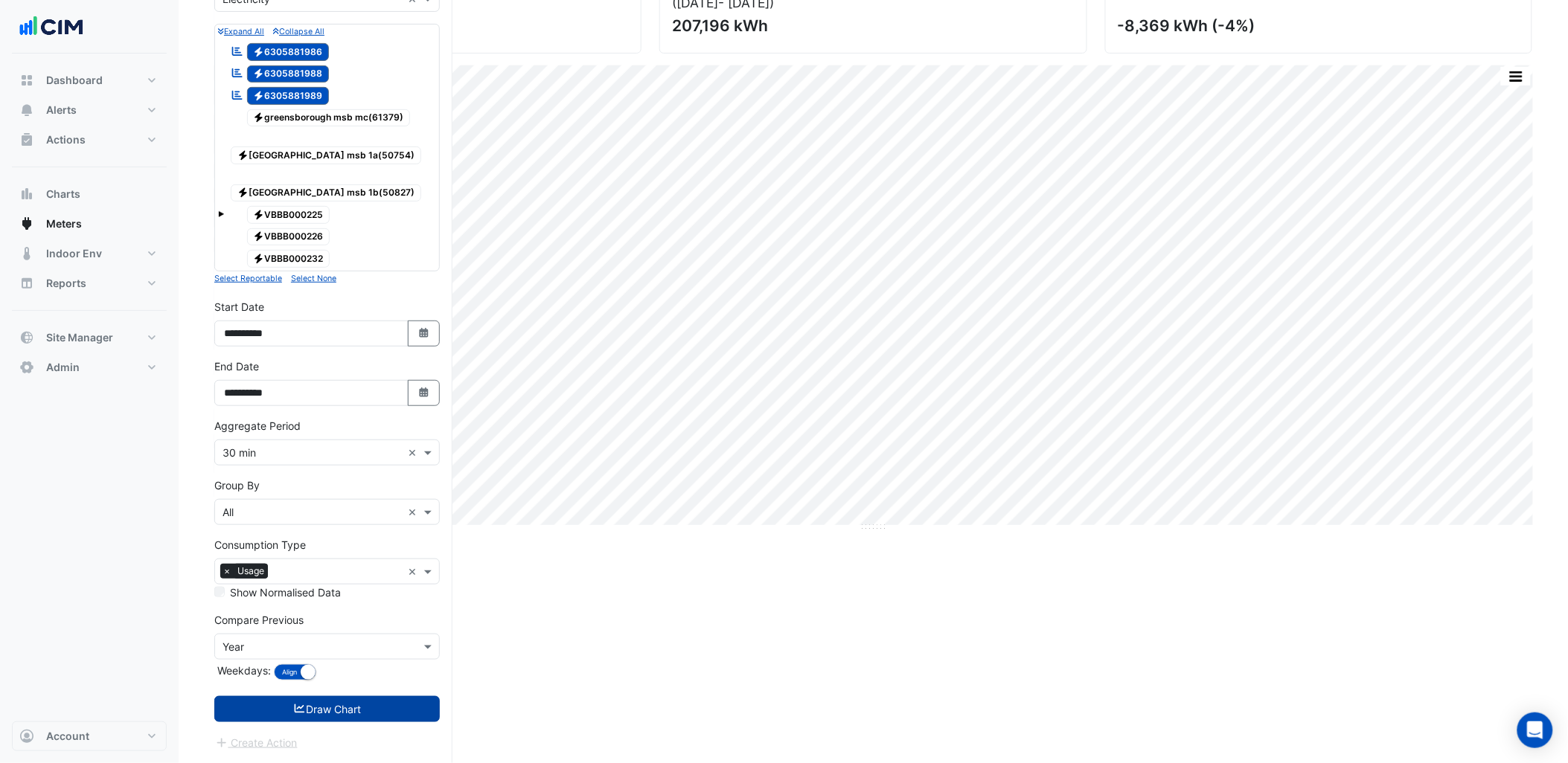
click at [350, 708] on button "Draw Chart" at bounding box center [327, 709] width 225 height 26
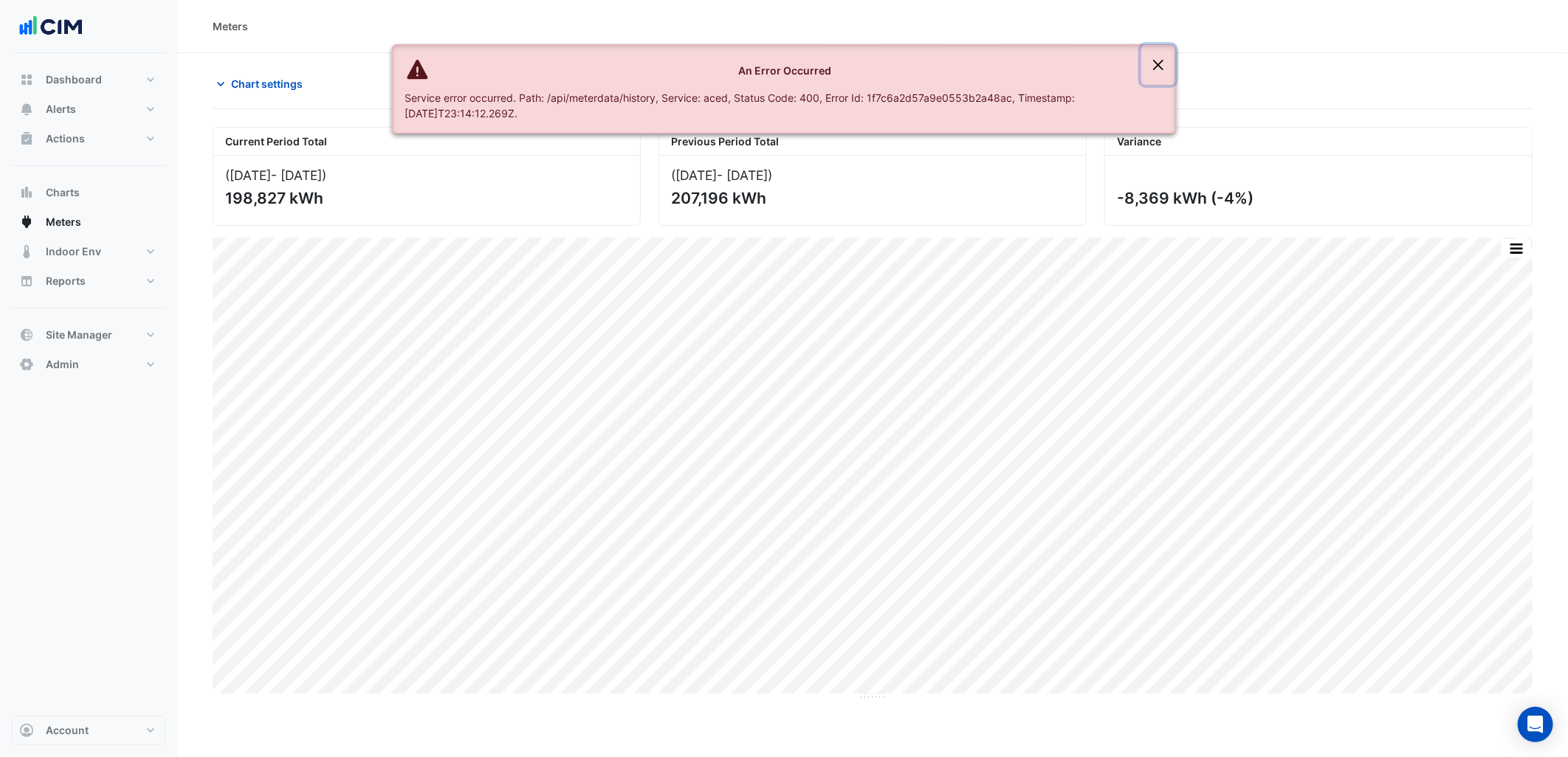
click at [1160, 68] on button "Close" at bounding box center [1159, 65] width 34 height 40
click at [1156, 67] on button "Close" at bounding box center [1159, 65] width 34 height 40
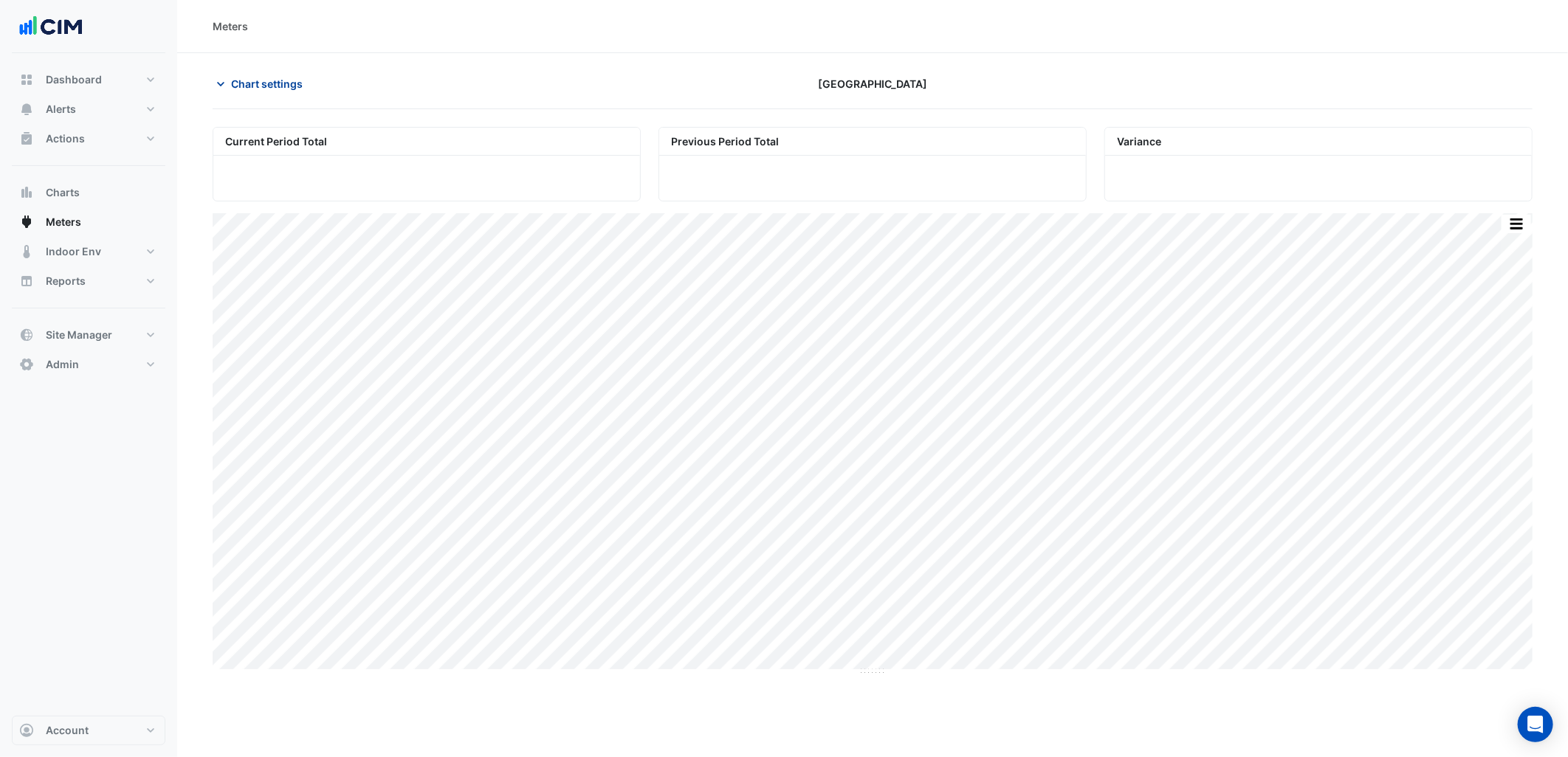
click at [248, 80] on span "Chart settings" at bounding box center [267, 83] width 72 height 15
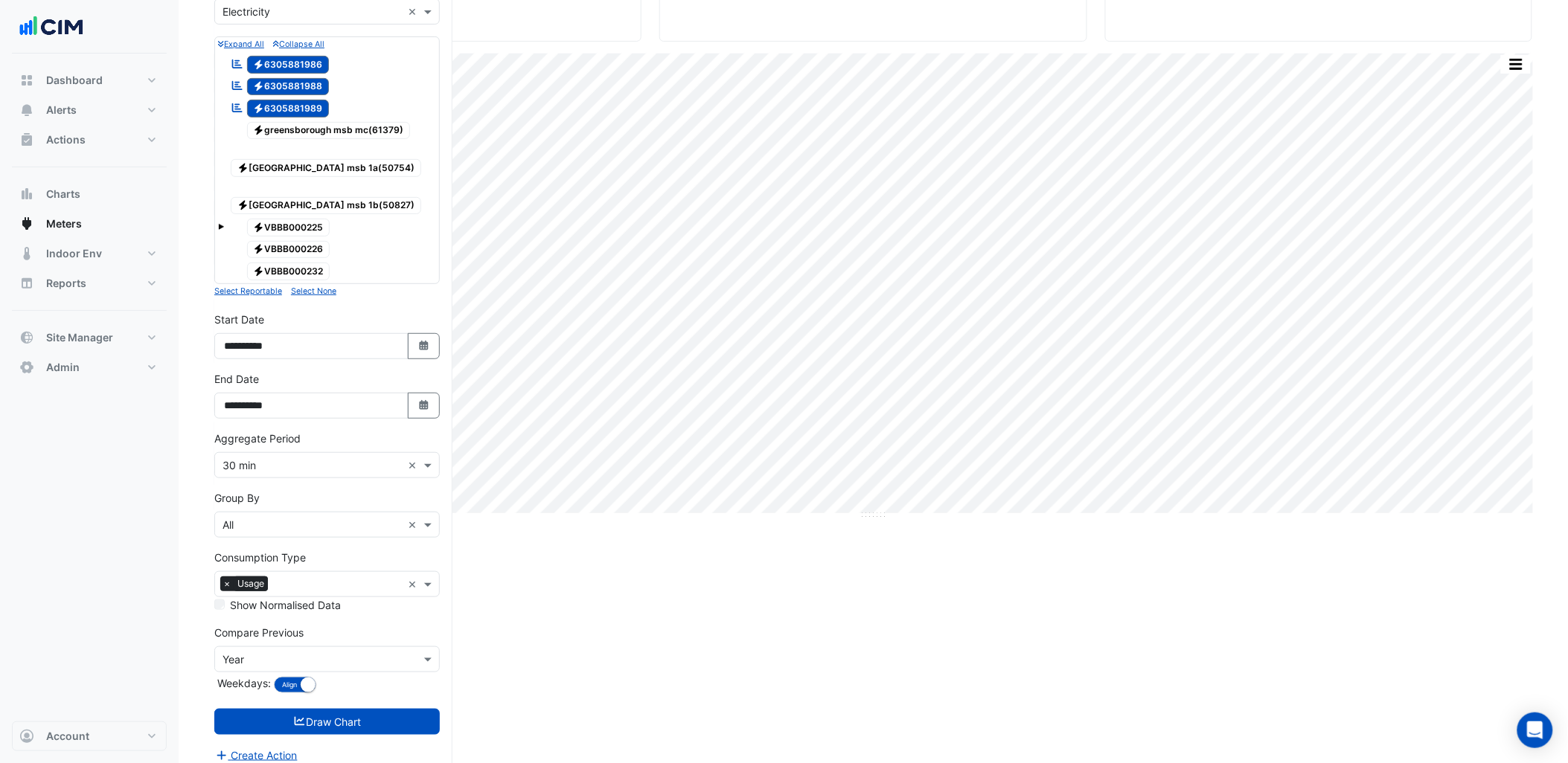
scroll to position [182, 0]
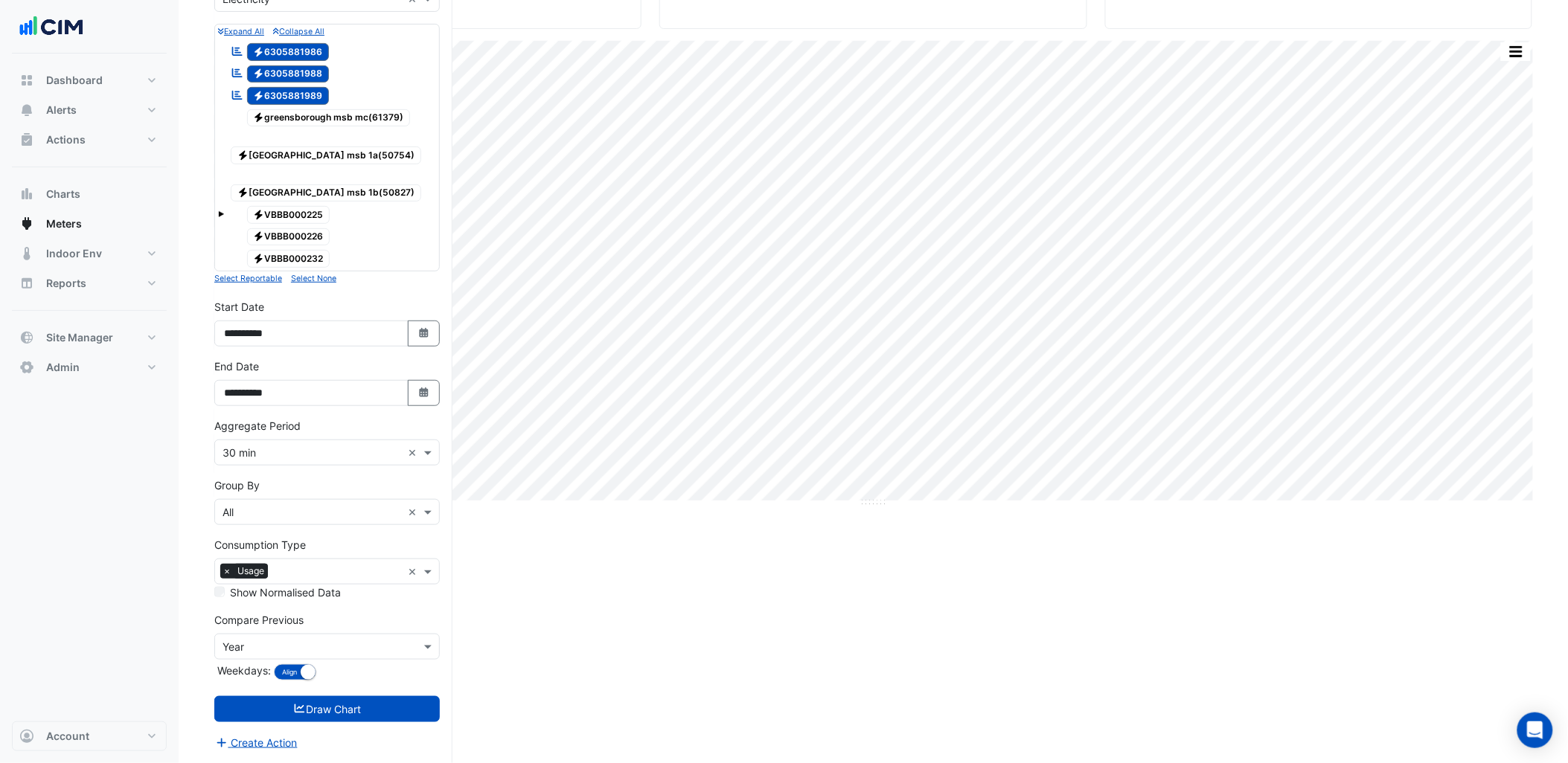
click at [307, 449] on input "text" at bounding box center [312, 454] width 180 height 15
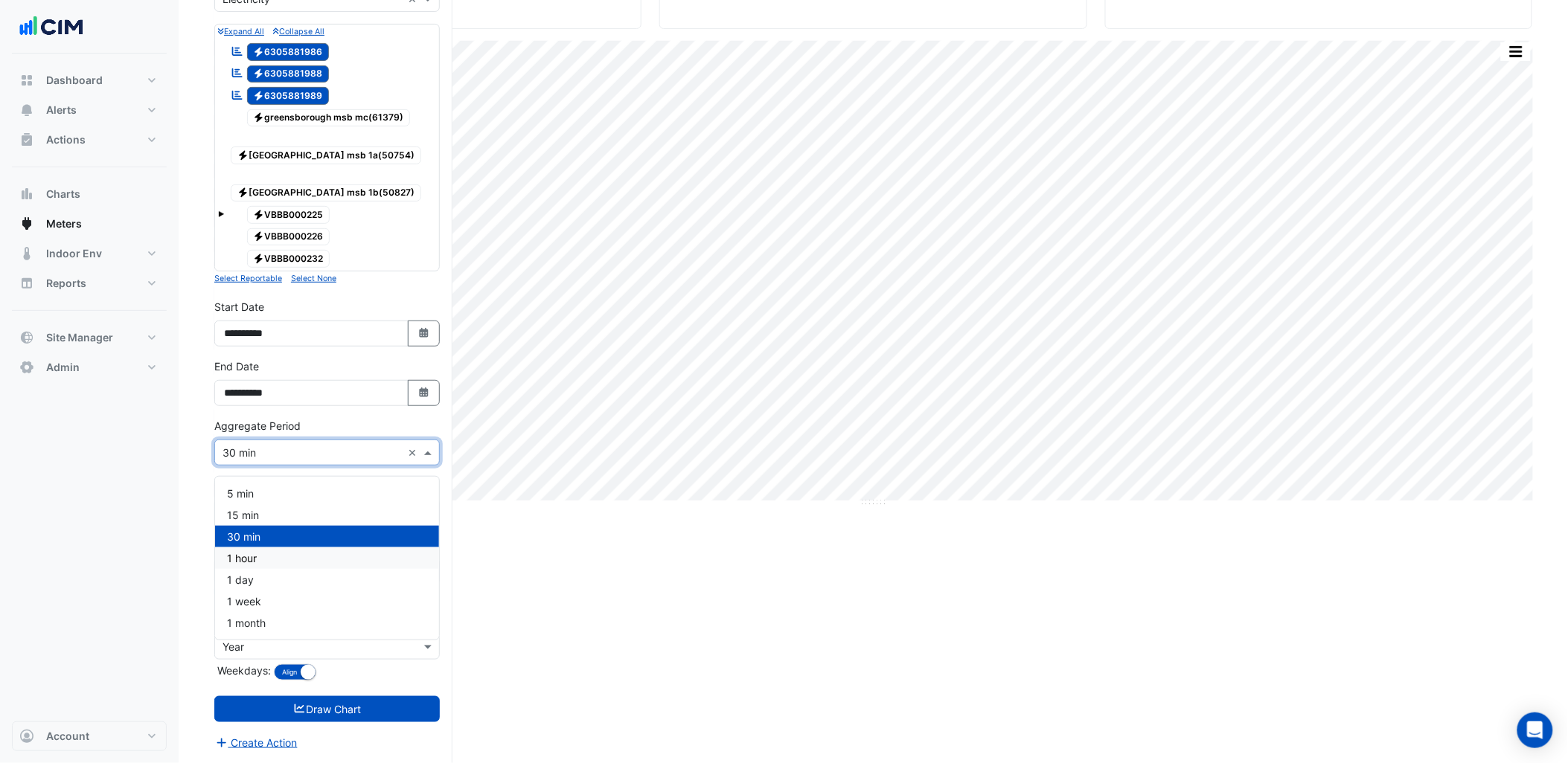
click at [284, 556] on div "1 hour" at bounding box center [327, 558] width 224 height 22
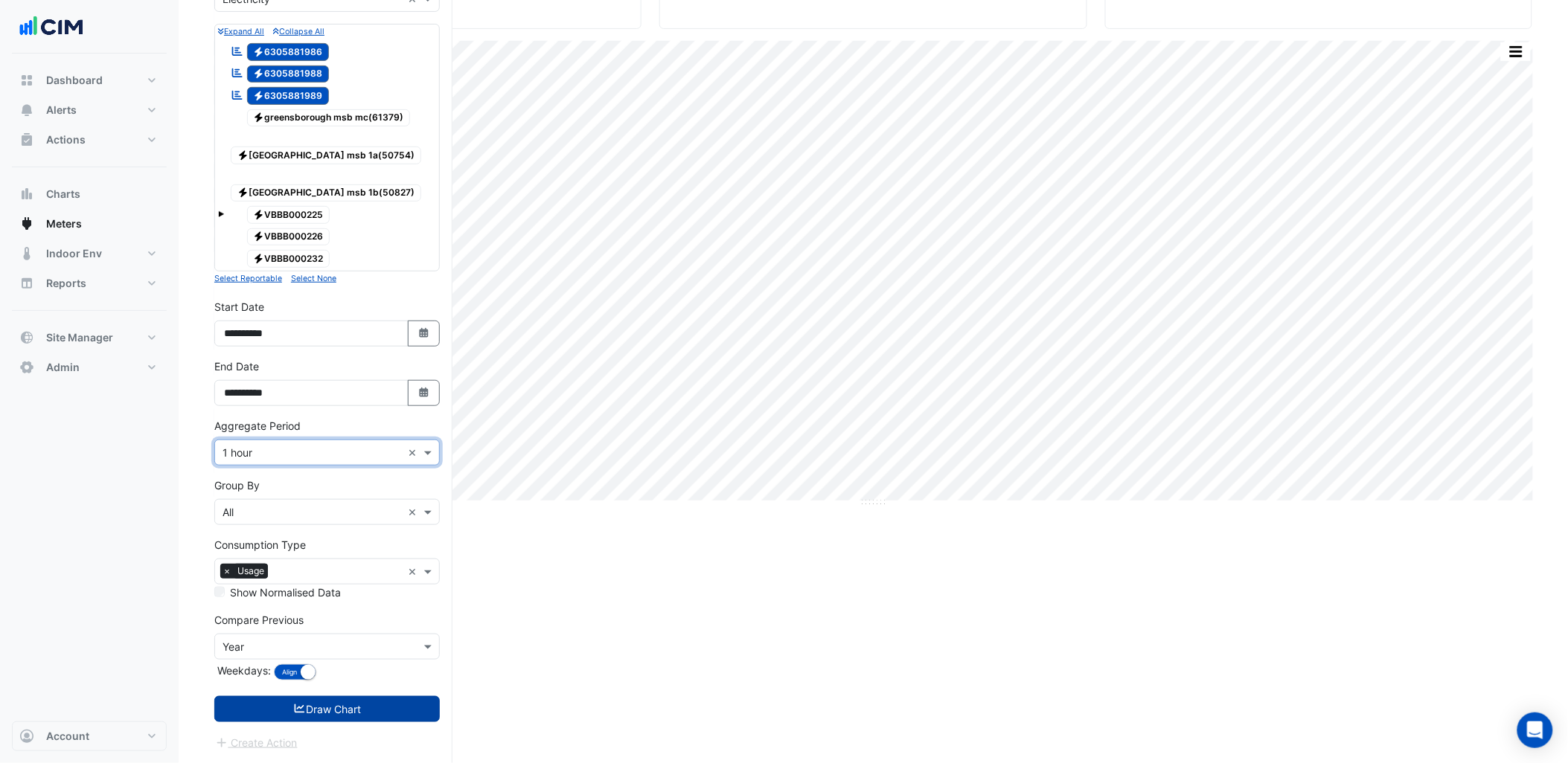
click at [328, 703] on button "Draw Chart" at bounding box center [327, 709] width 225 height 26
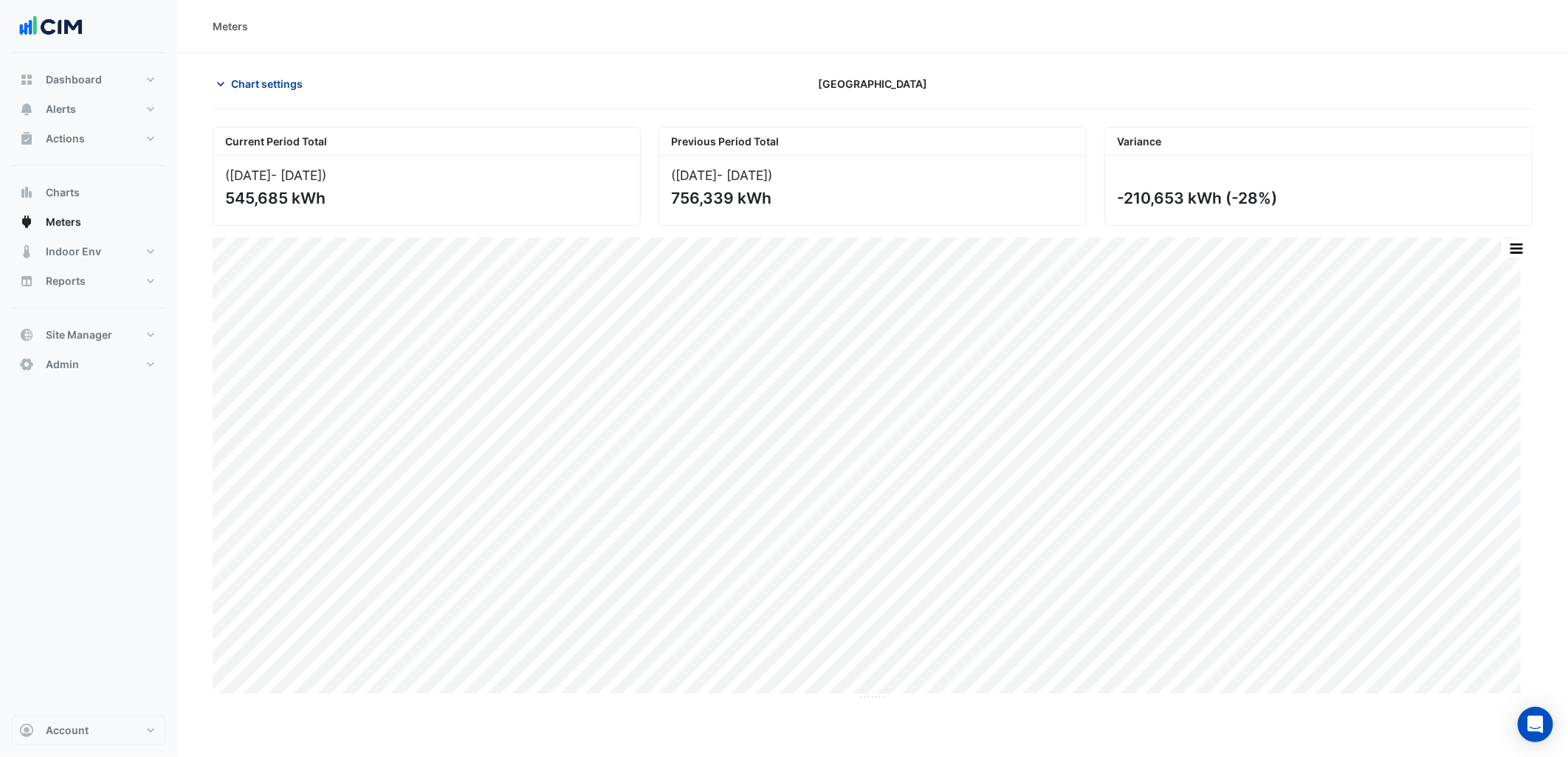
click at [266, 85] on span "Chart settings" at bounding box center [267, 83] width 72 height 15
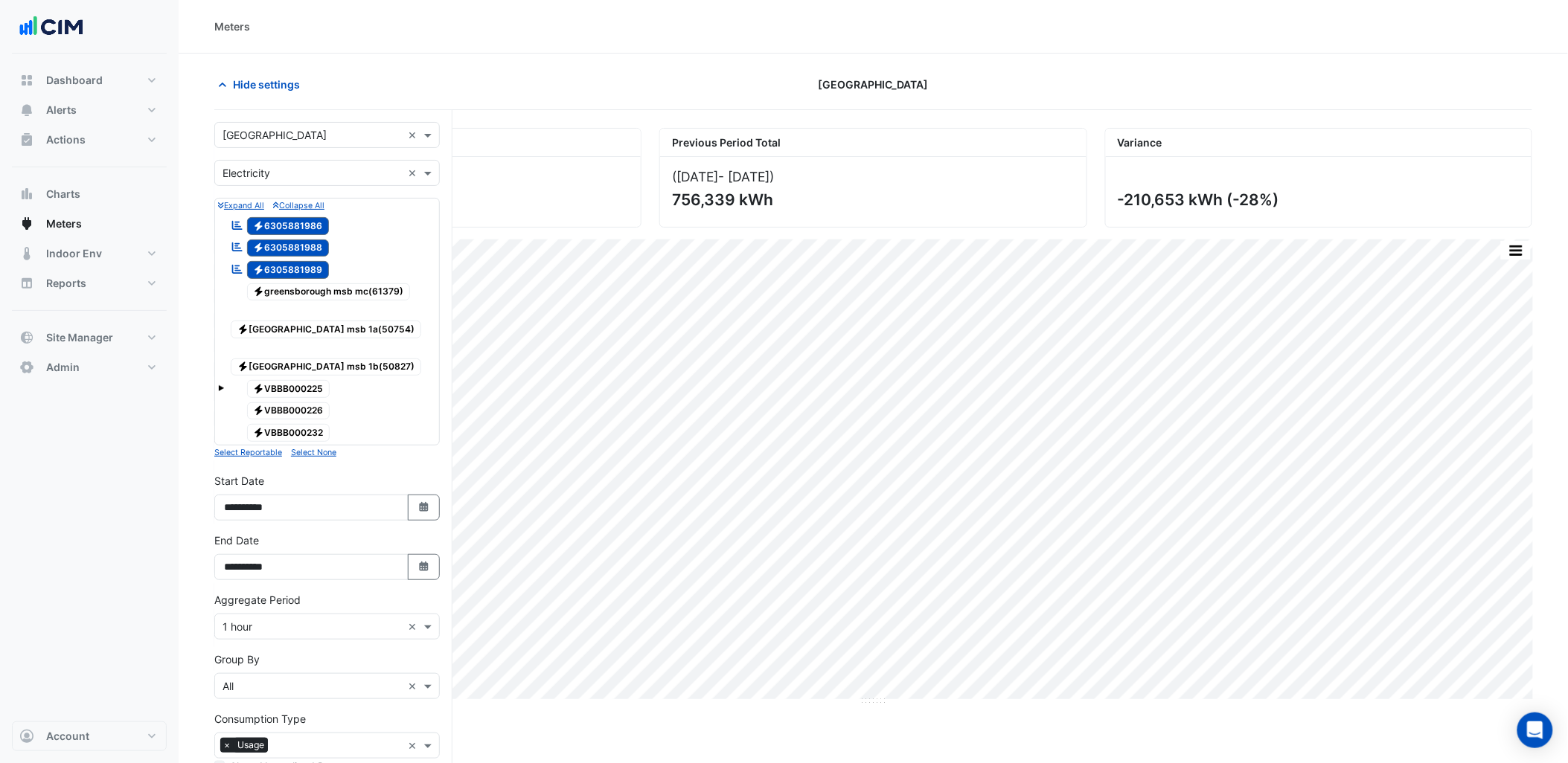
click at [309, 141] on input "text" at bounding box center [312, 136] width 180 height 15
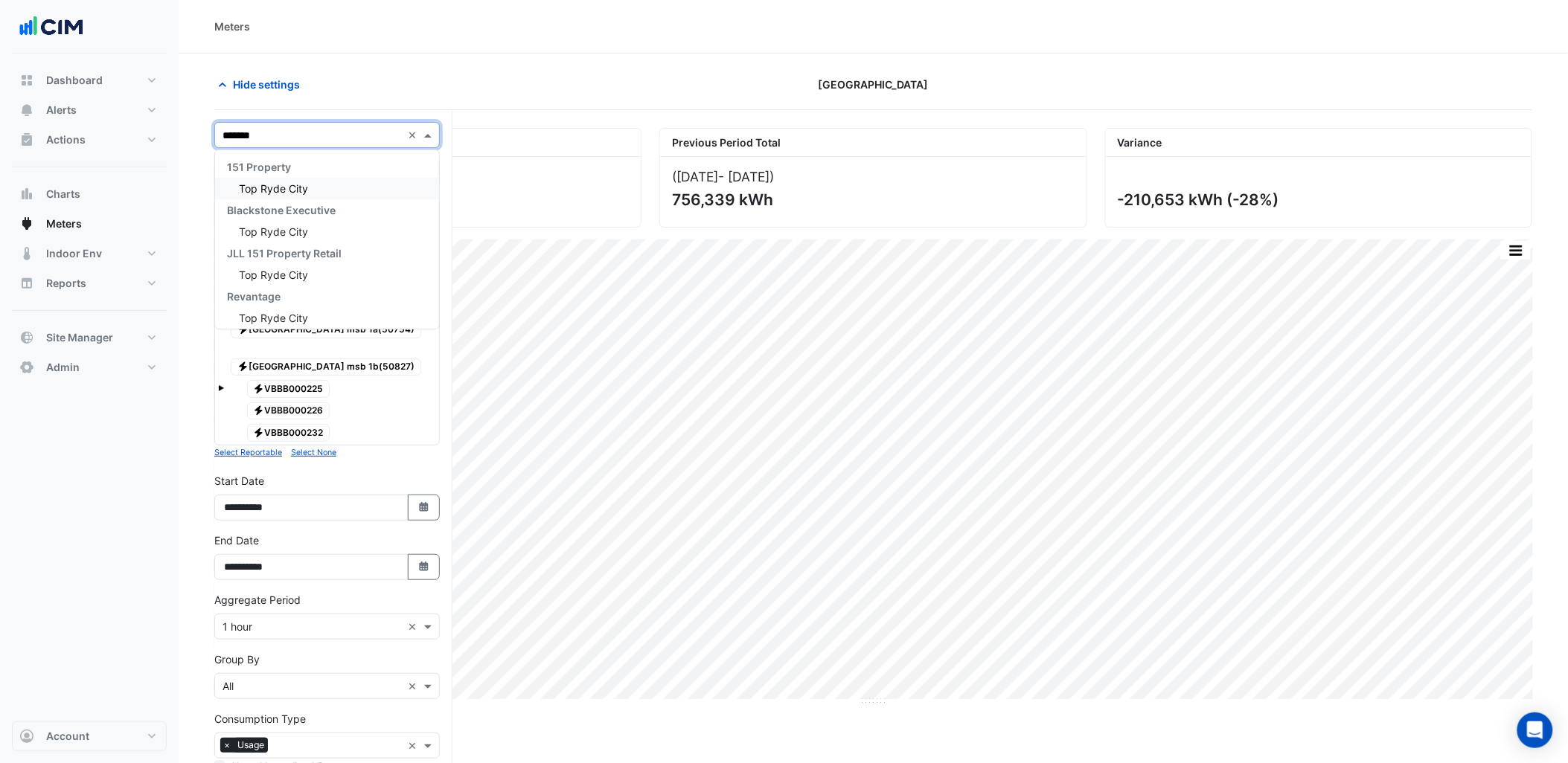
type input "********"
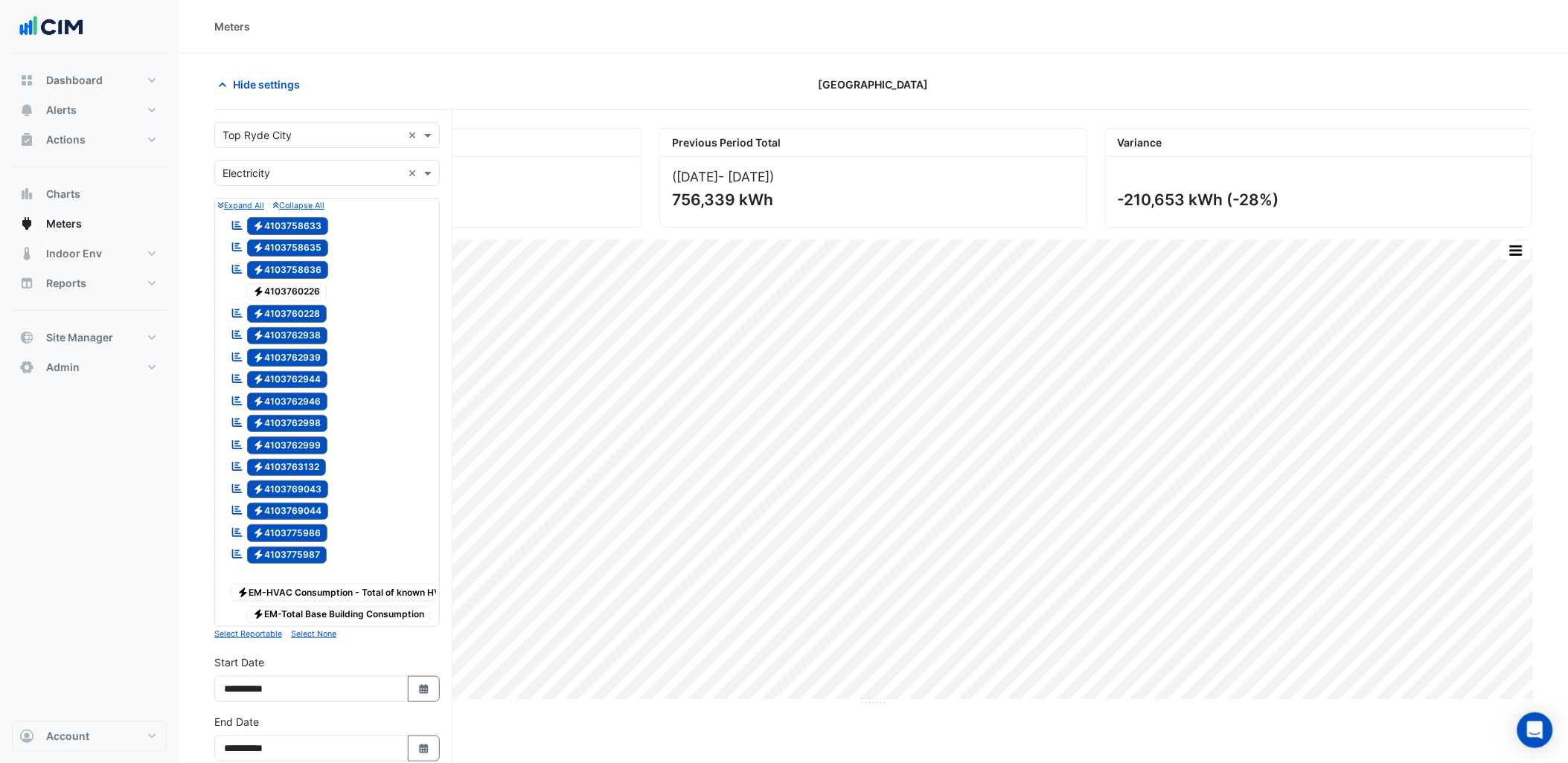
click at [312, 299] on span "Electricity 4103760226" at bounding box center [287, 292] width 80 height 18
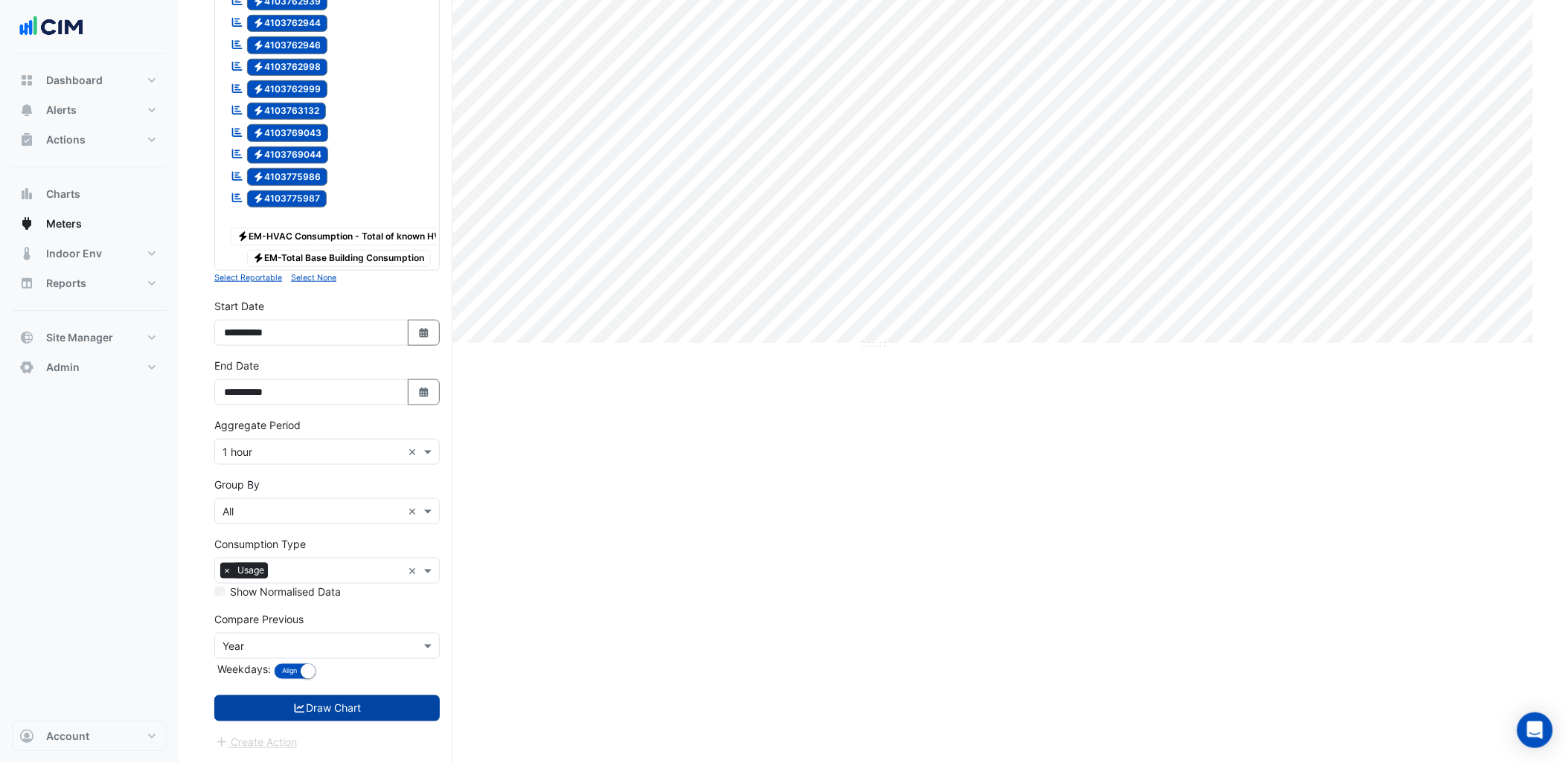
click at [343, 700] on button "Draw Chart" at bounding box center [327, 709] width 225 height 26
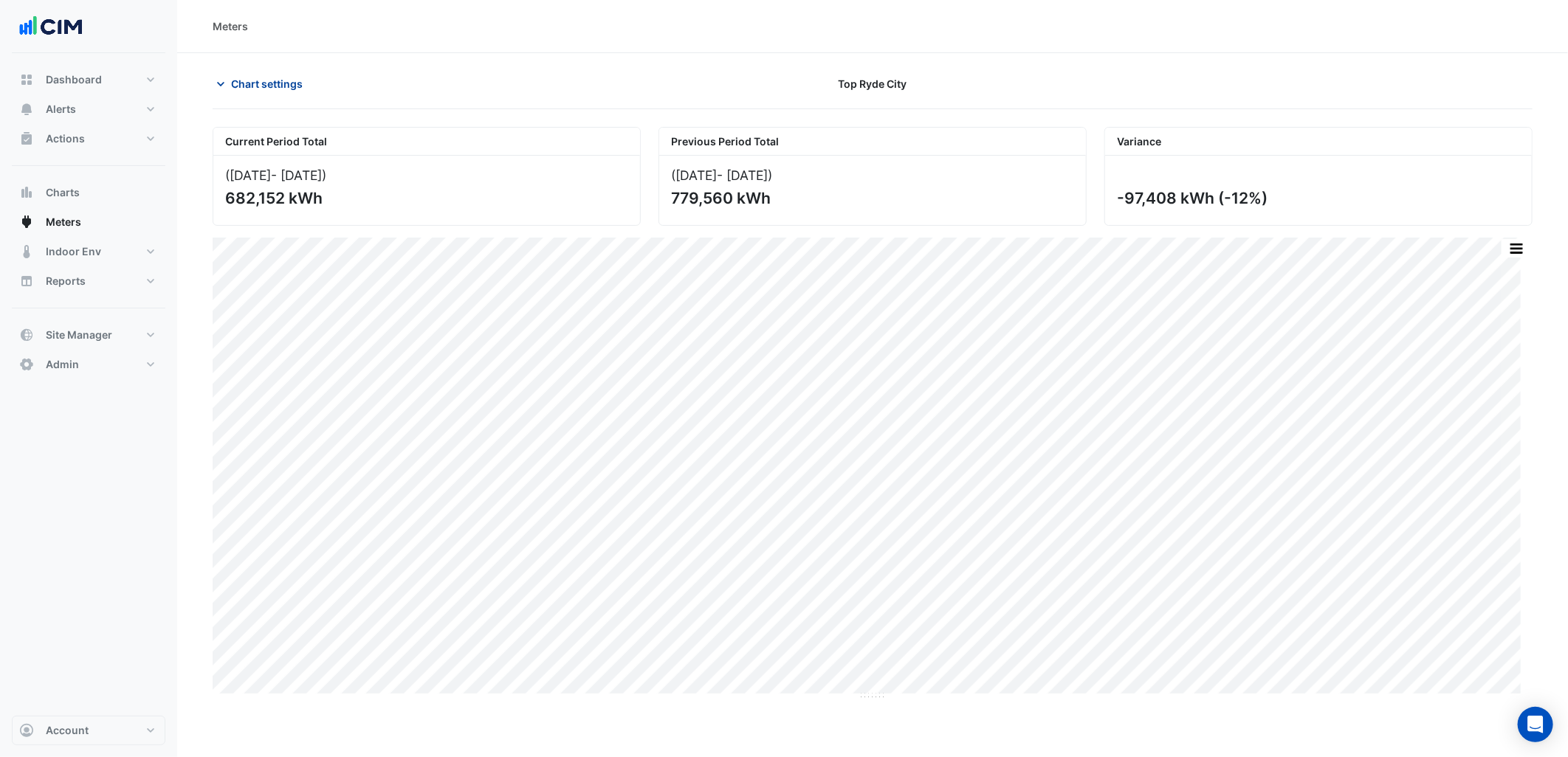
click at [298, 79] on span "Chart settings" at bounding box center [267, 83] width 72 height 15
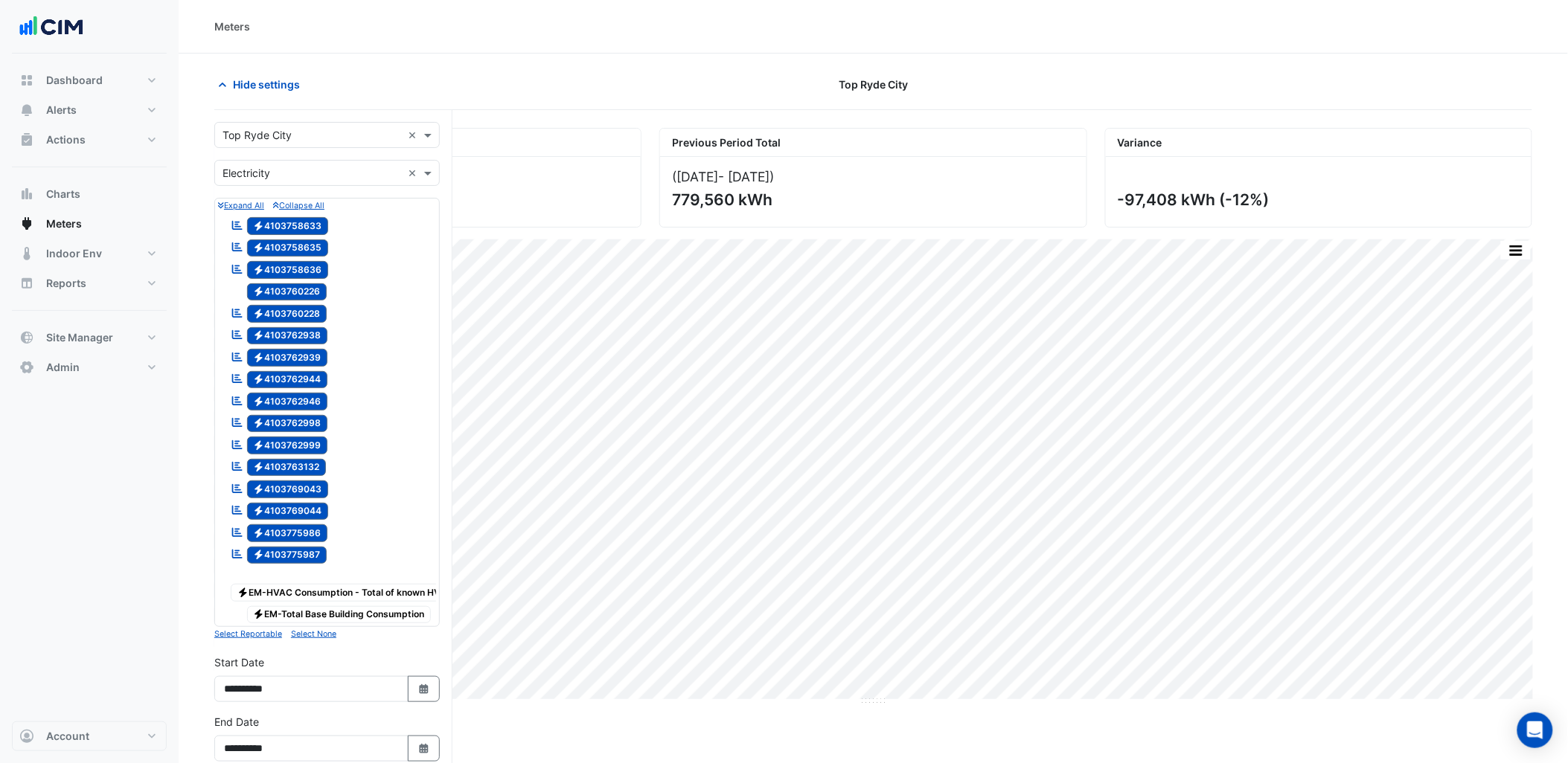
click at [305, 136] on input "text" at bounding box center [312, 136] width 180 height 15
type input "********"
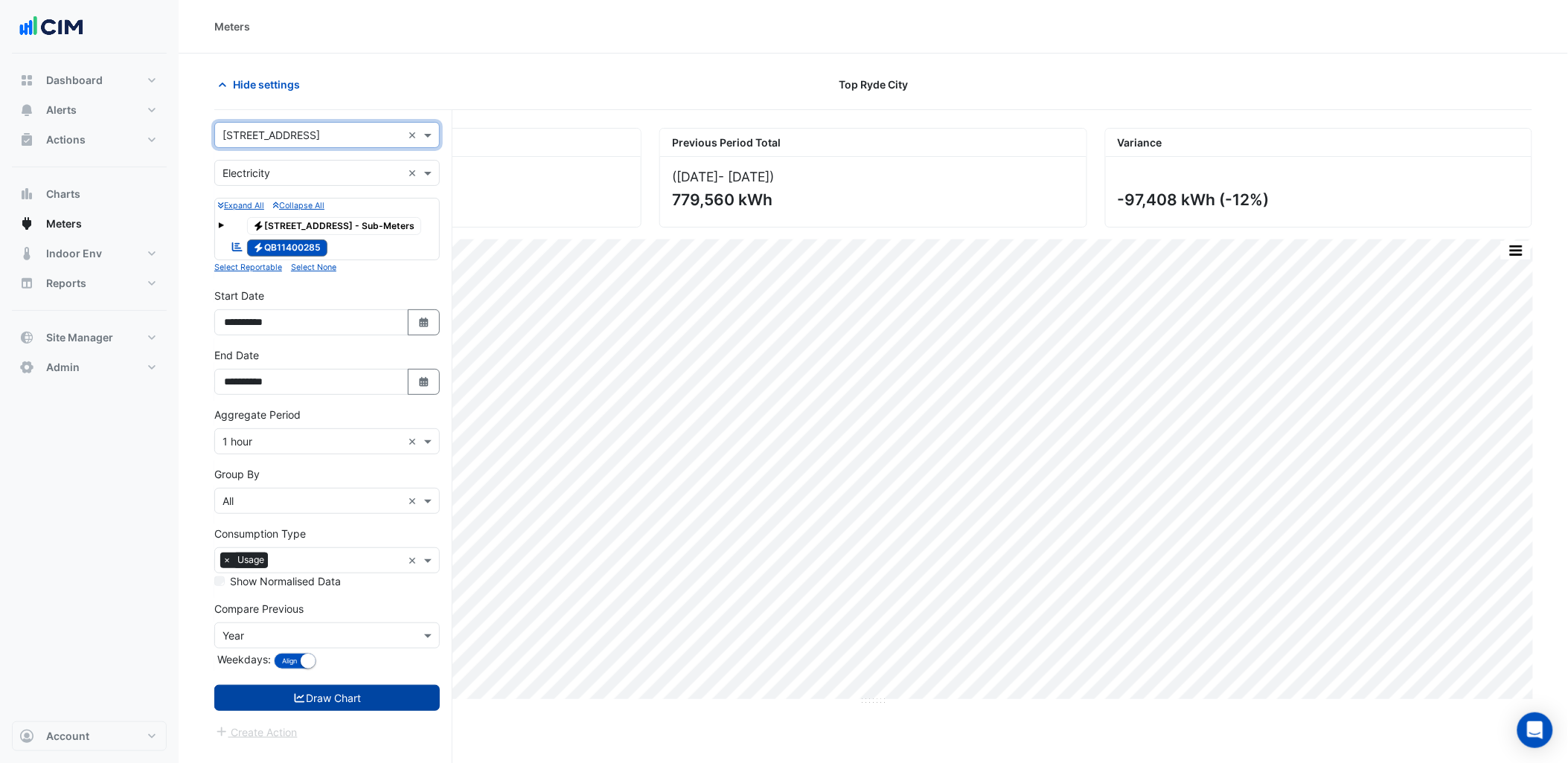
click at [379, 696] on button "Draw Chart" at bounding box center [327, 698] width 225 height 26
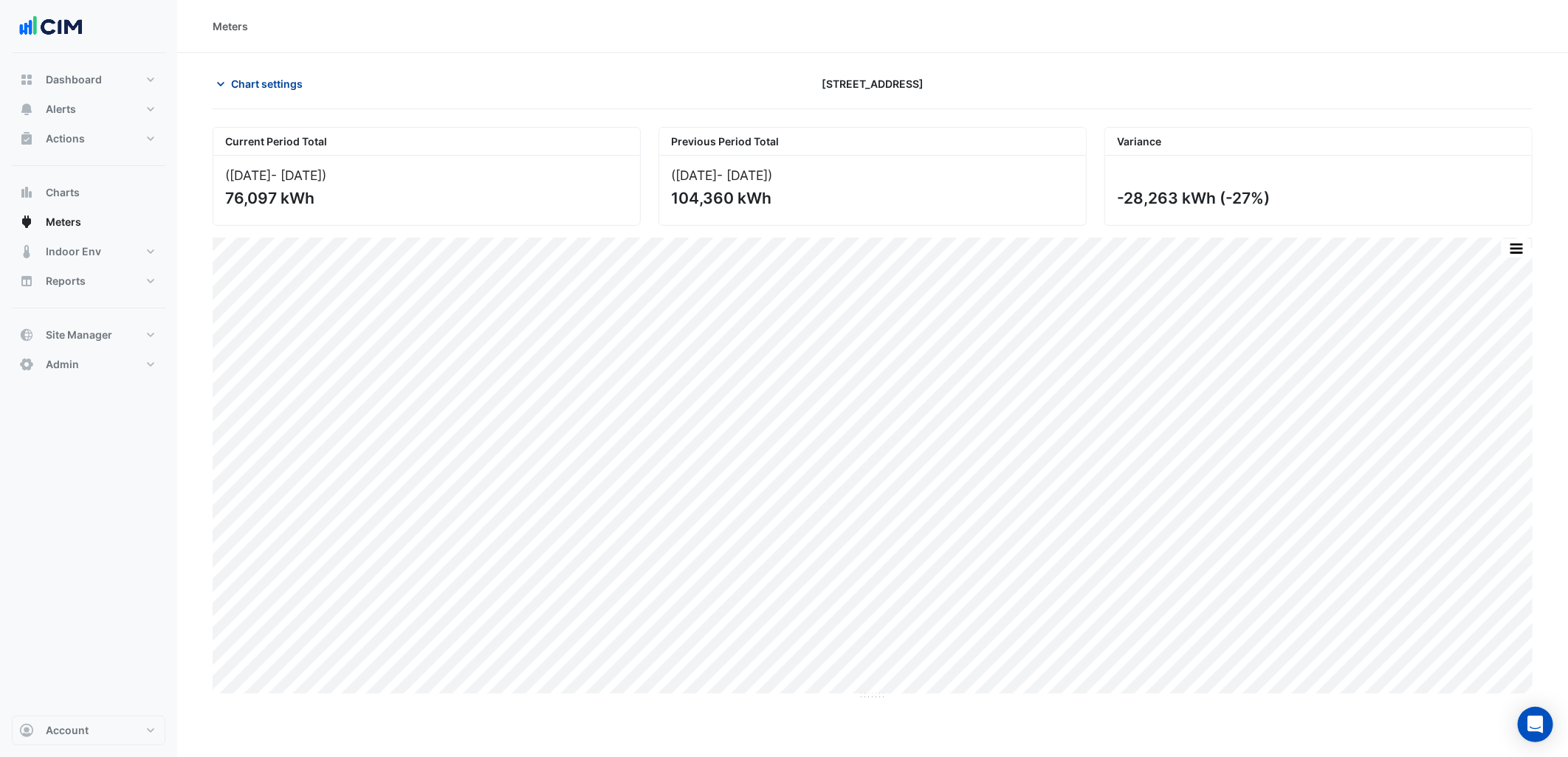
click at [266, 81] on span "Chart settings" at bounding box center [267, 83] width 72 height 15
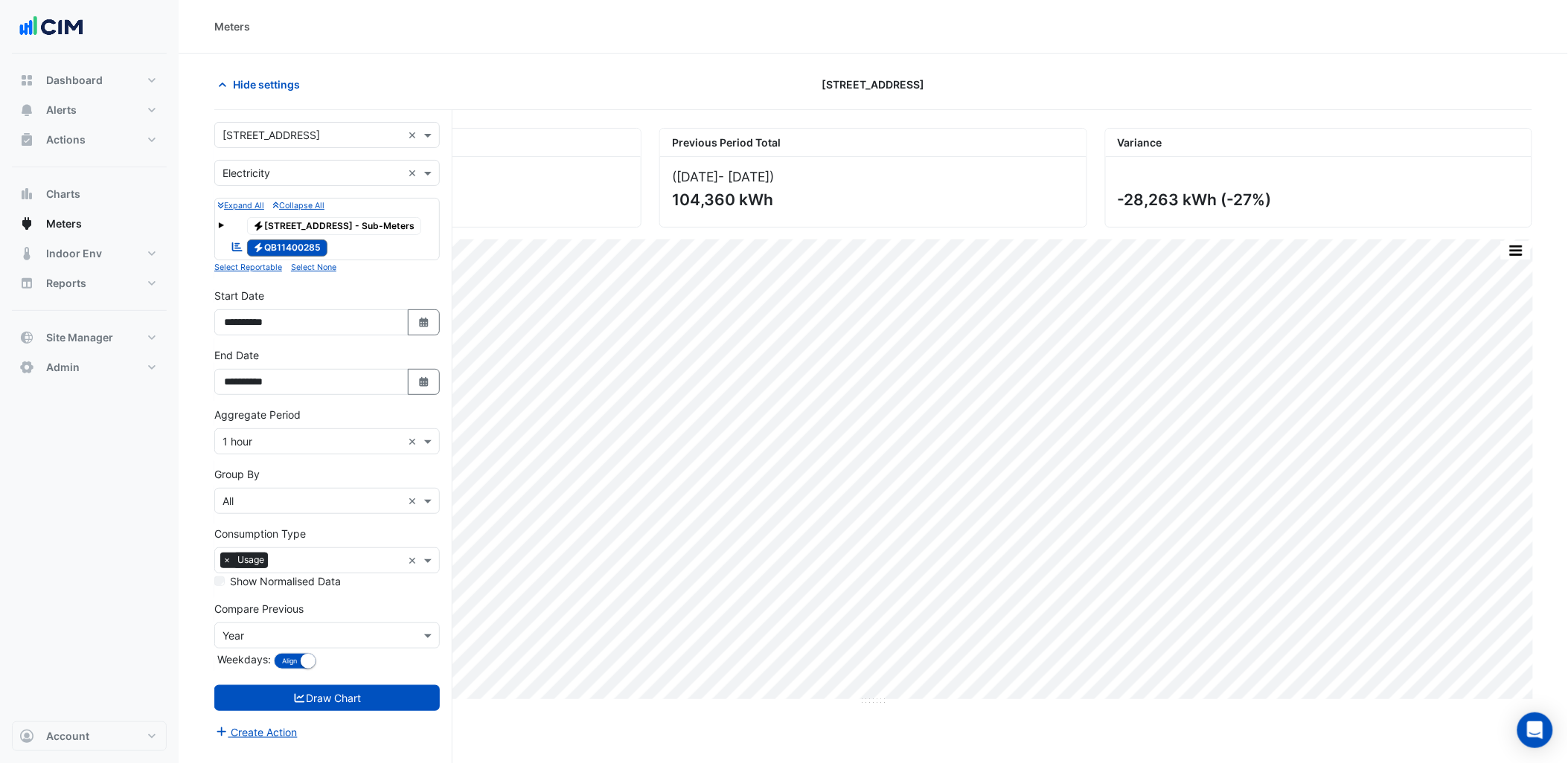
click at [299, 133] on input "text" at bounding box center [312, 136] width 180 height 15
type input "*******"
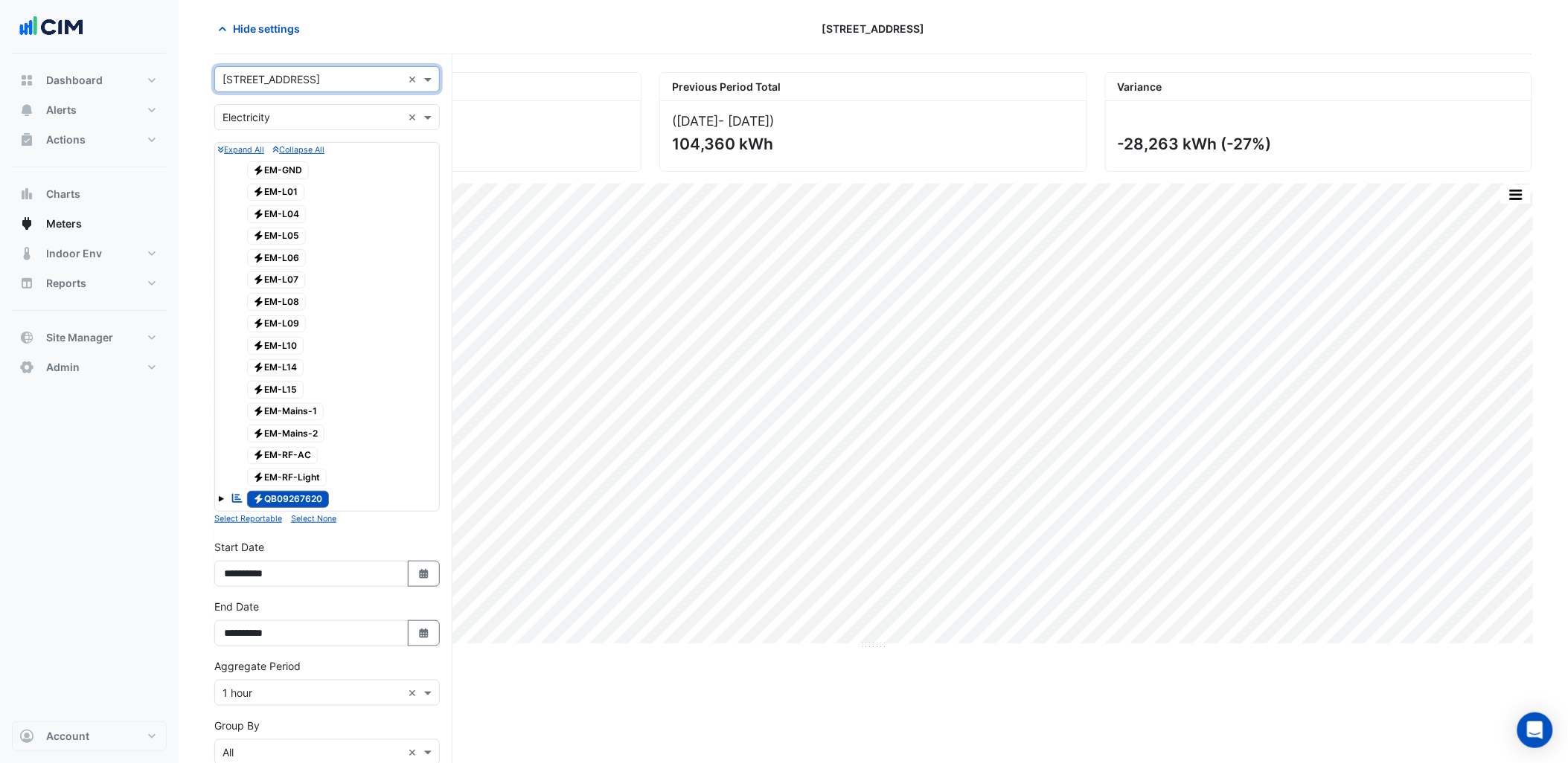
scroll to position [311, 0]
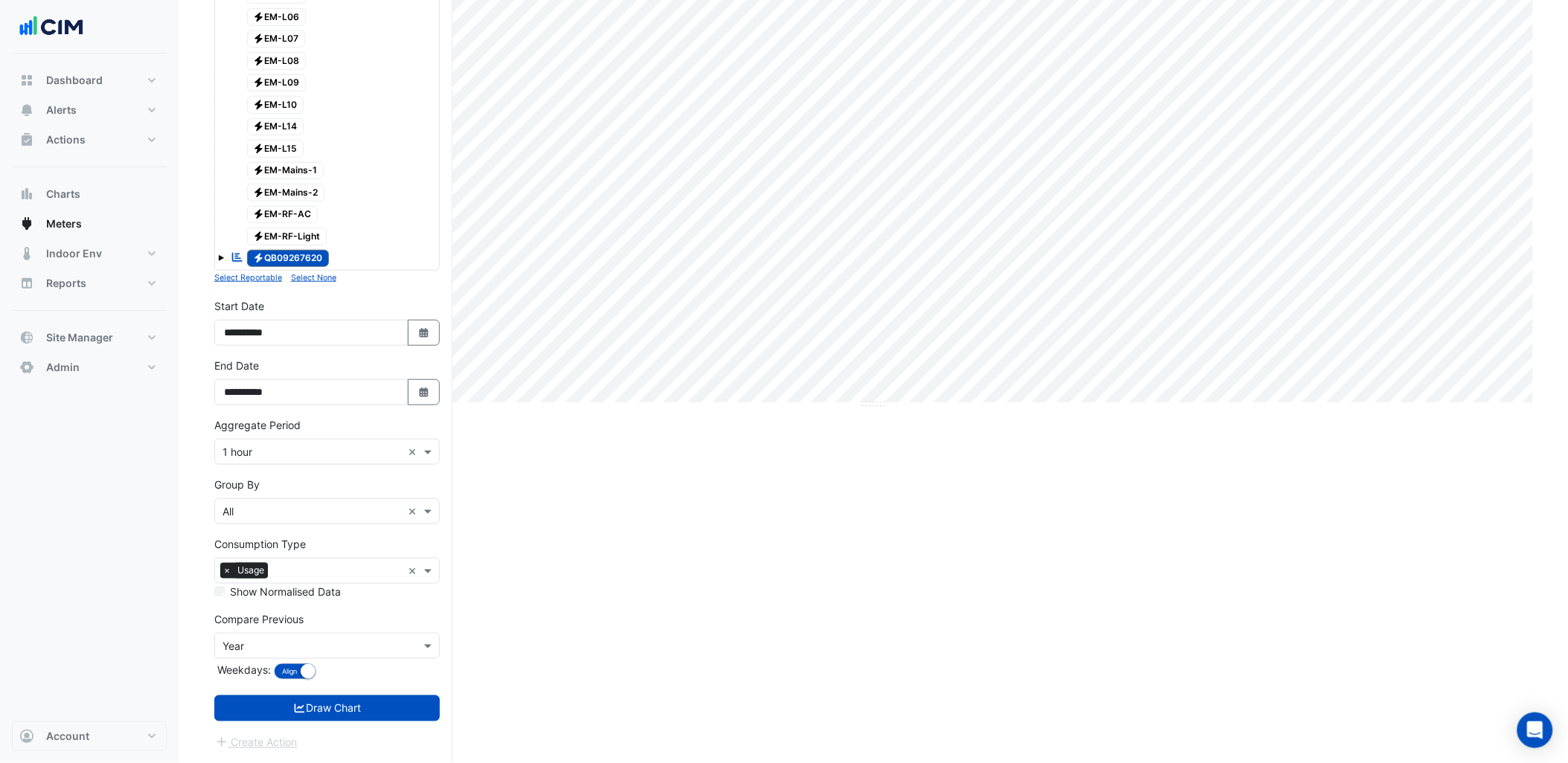
click at [346, 695] on form "× [STREET_ADDRESS] × × Electricity × Expand All Collapse All Electricity EM-GND…" at bounding box center [327, 288] width 225 height 926
click at [352, 710] on button "Draw Chart" at bounding box center [327, 709] width 225 height 26
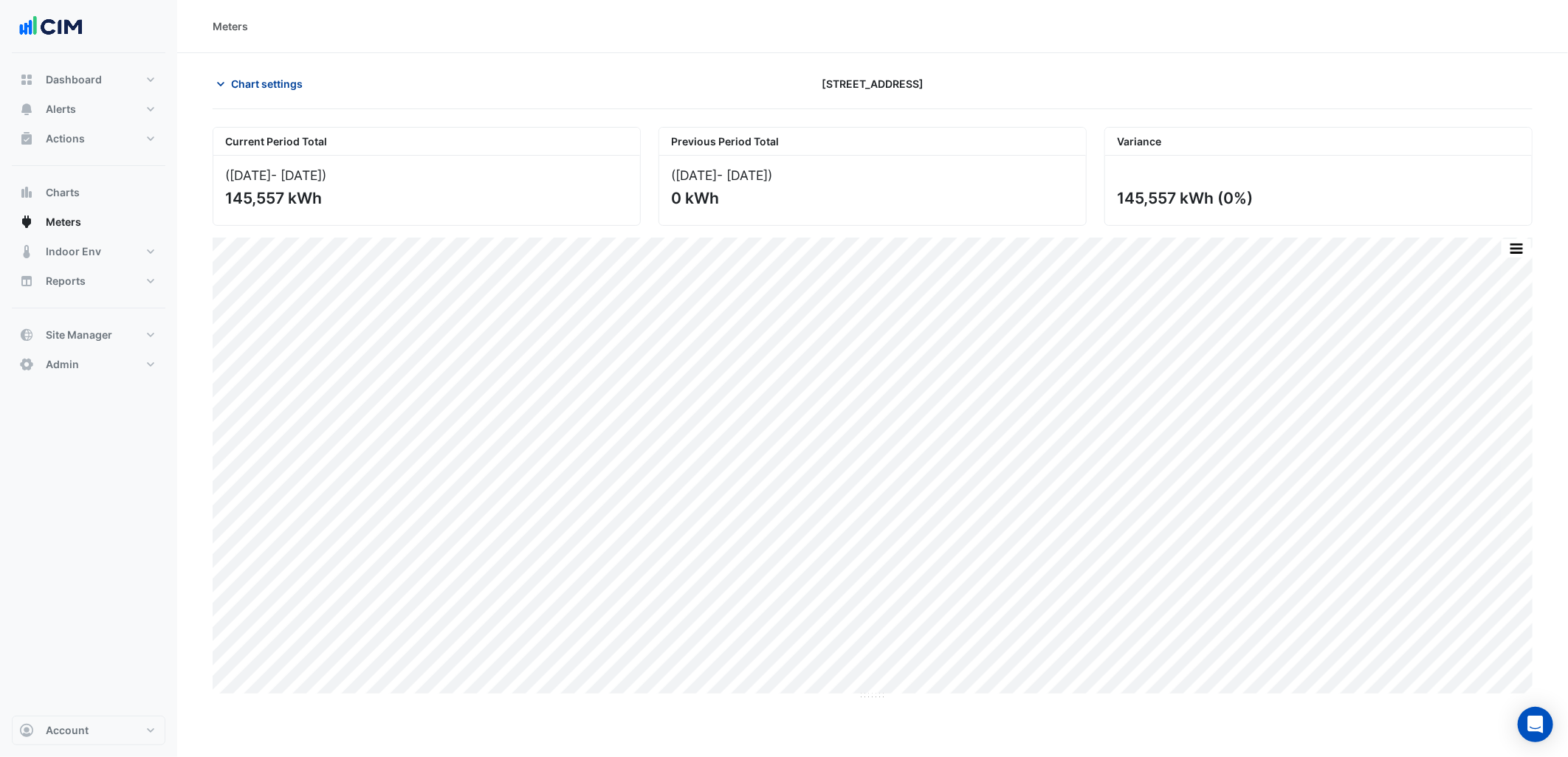
click at [308, 92] on button "Chart settings" at bounding box center [261, 83] width 99 height 26
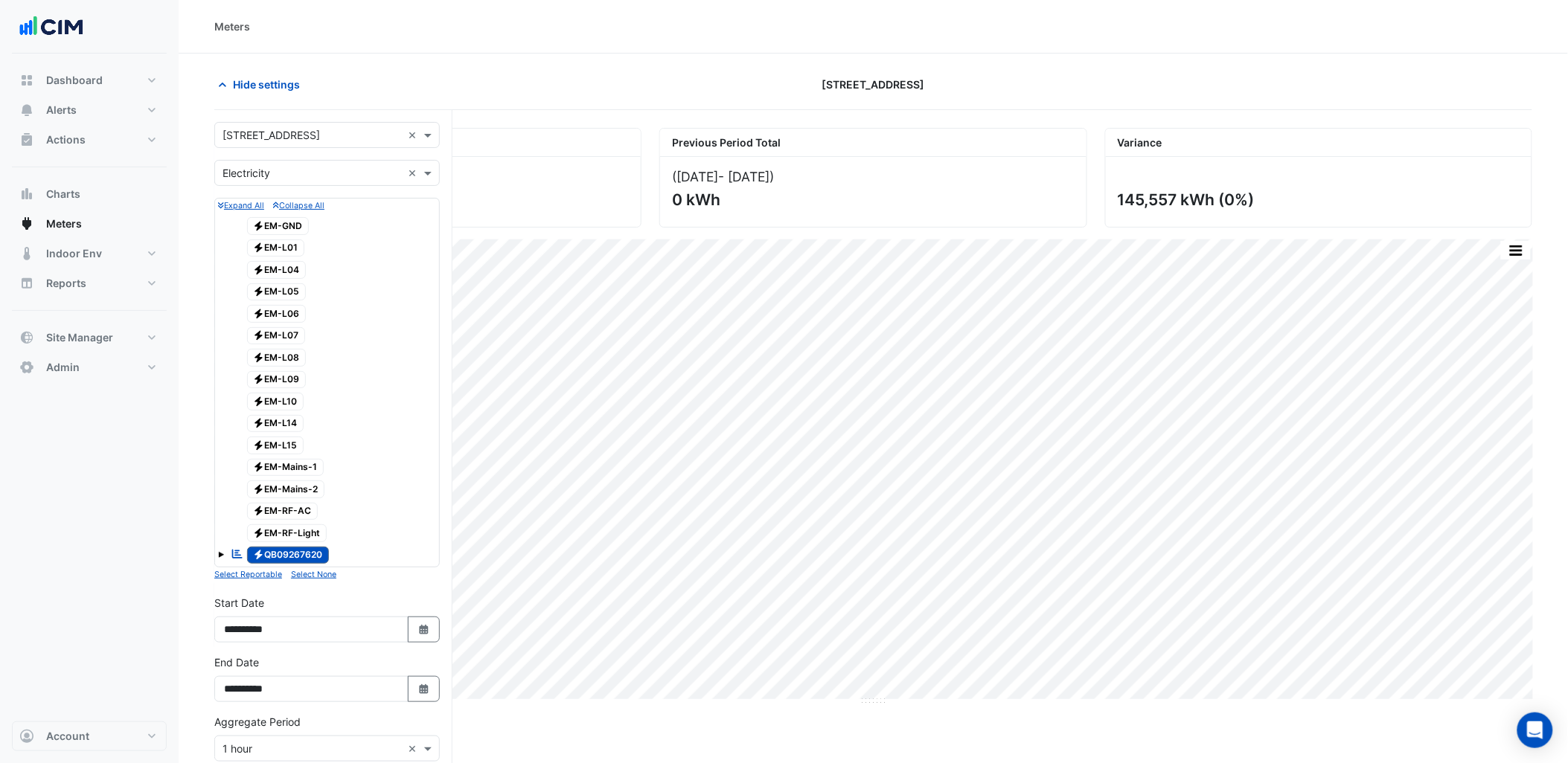
click at [315, 147] on div "× [STREET_ADDRESS] ×" at bounding box center [327, 135] width 225 height 26
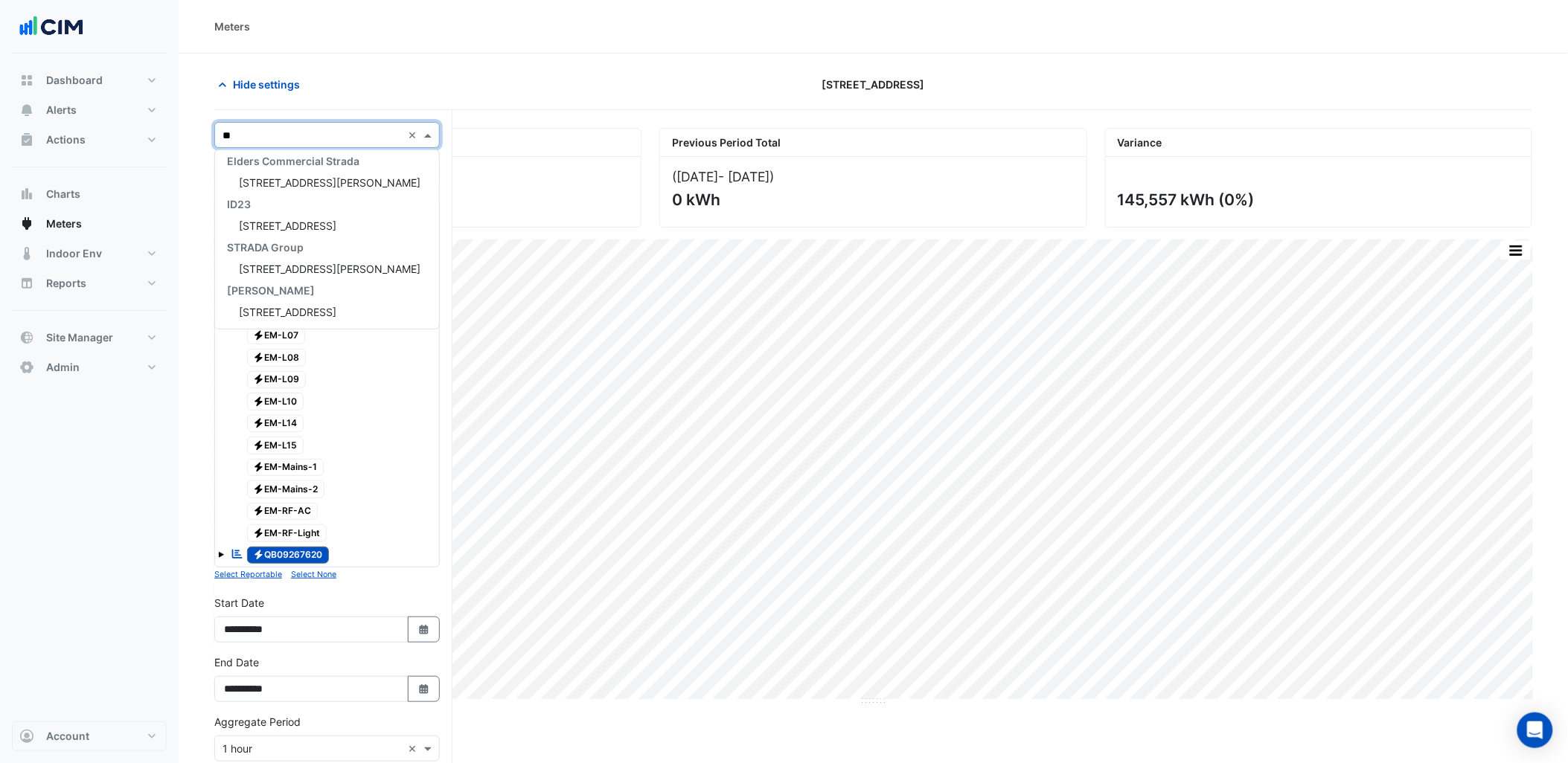
scroll to position [5, 0]
type input "***"
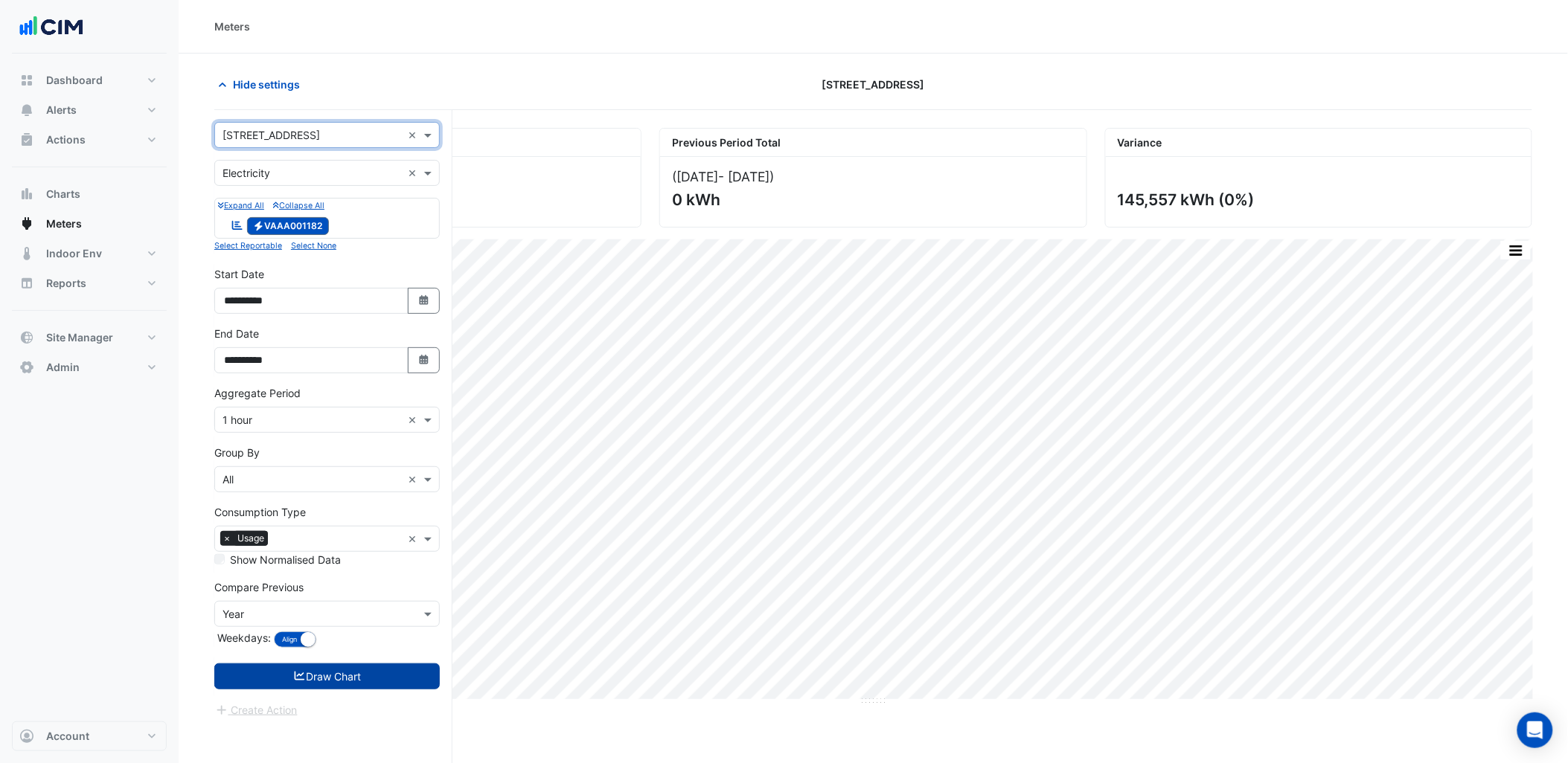
click at [379, 671] on button "Draw Chart" at bounding box center [327, 676] width 225 height 26
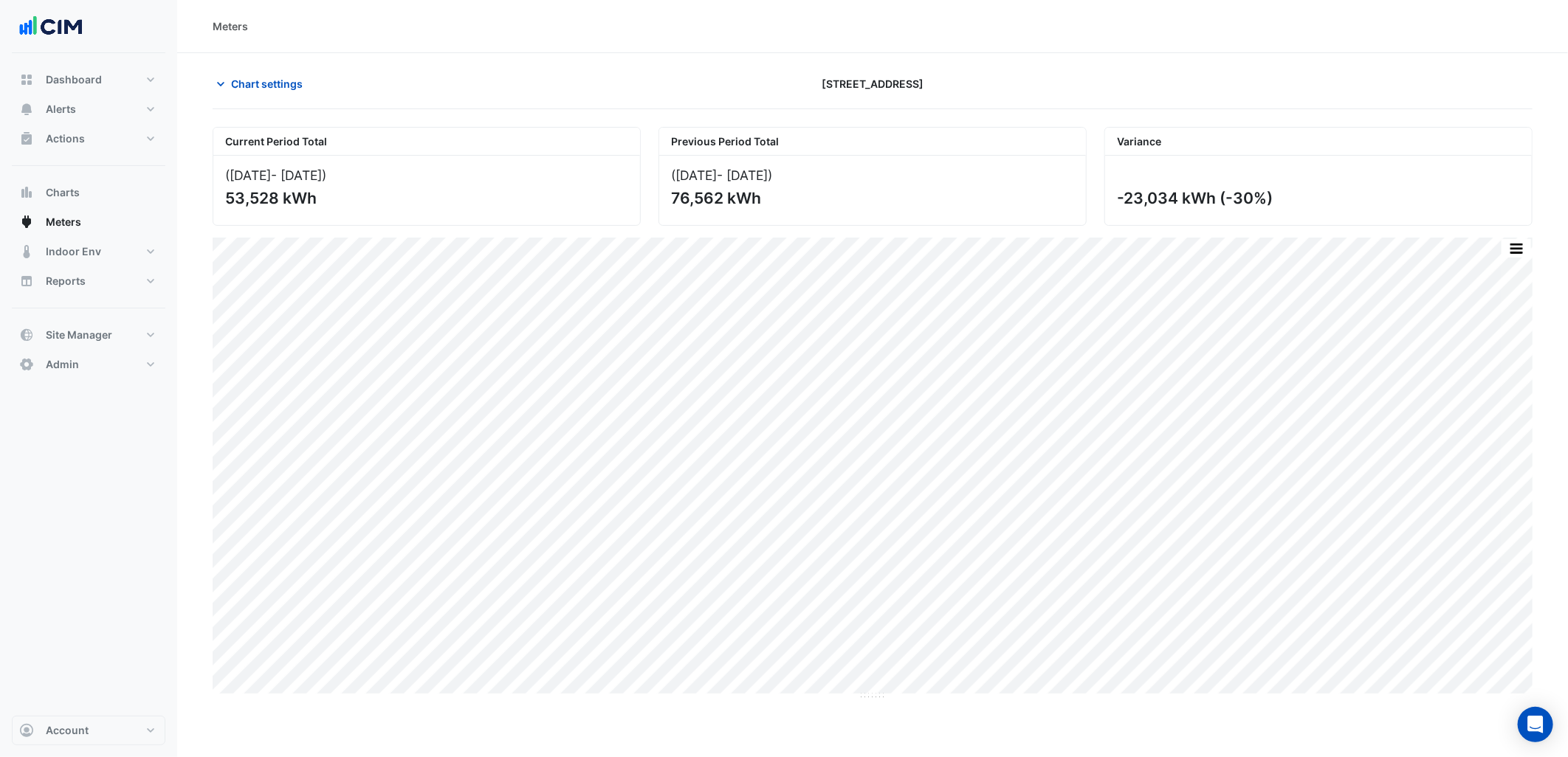
click at [327, 68] on section "Chart settings [STREET_ADDRESS] Current Period Total ([DATE] - [DATE] ) 53,528 …" at bounding box center [873, 376] width 1391 height 647
click at [306, 84] on button "Chart settings" at bounding box center [261, 83] width 99 height 26
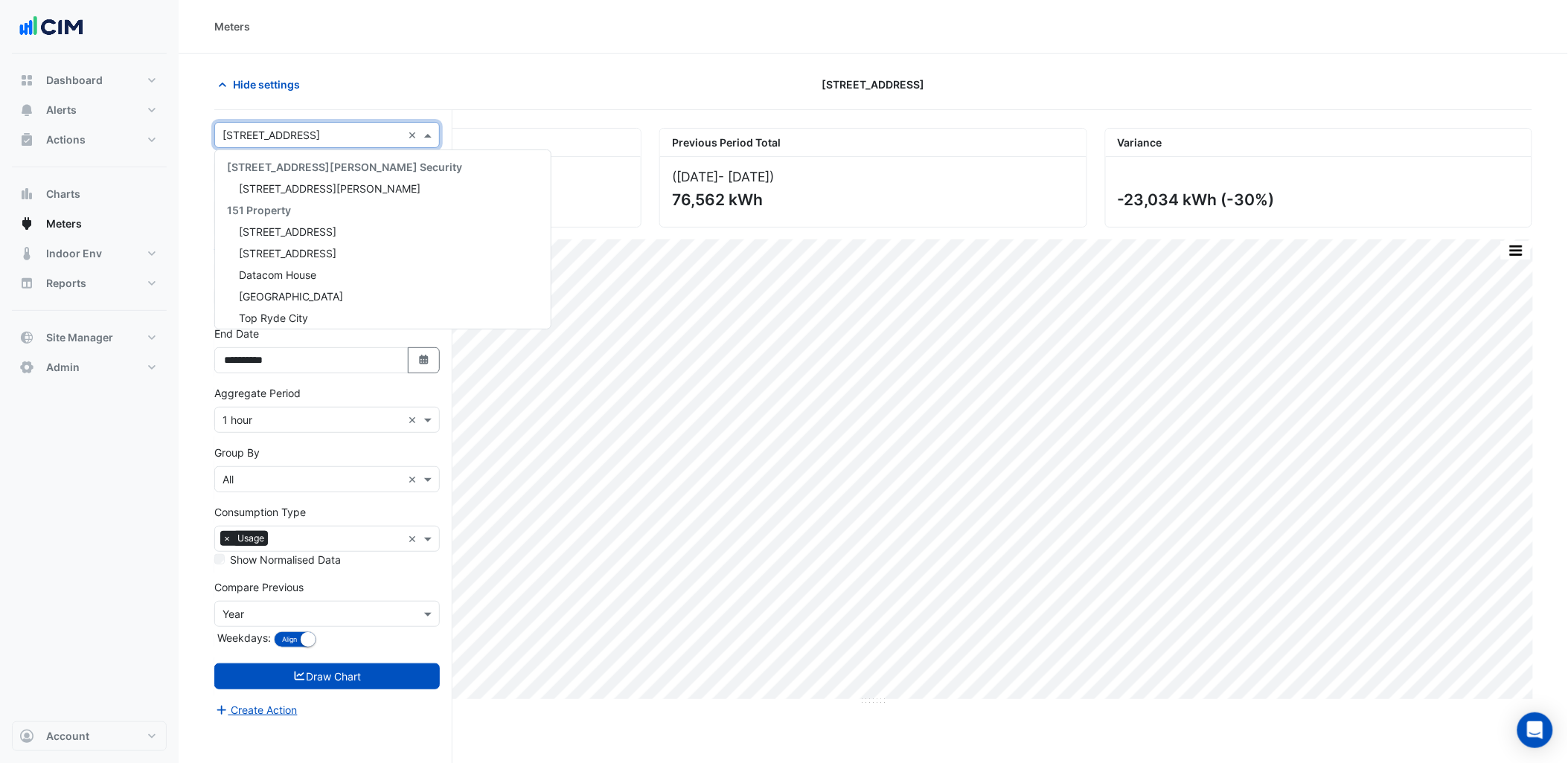
click at [360, 138] on input "text" at bounding box center [312, 136] width 180 height 15
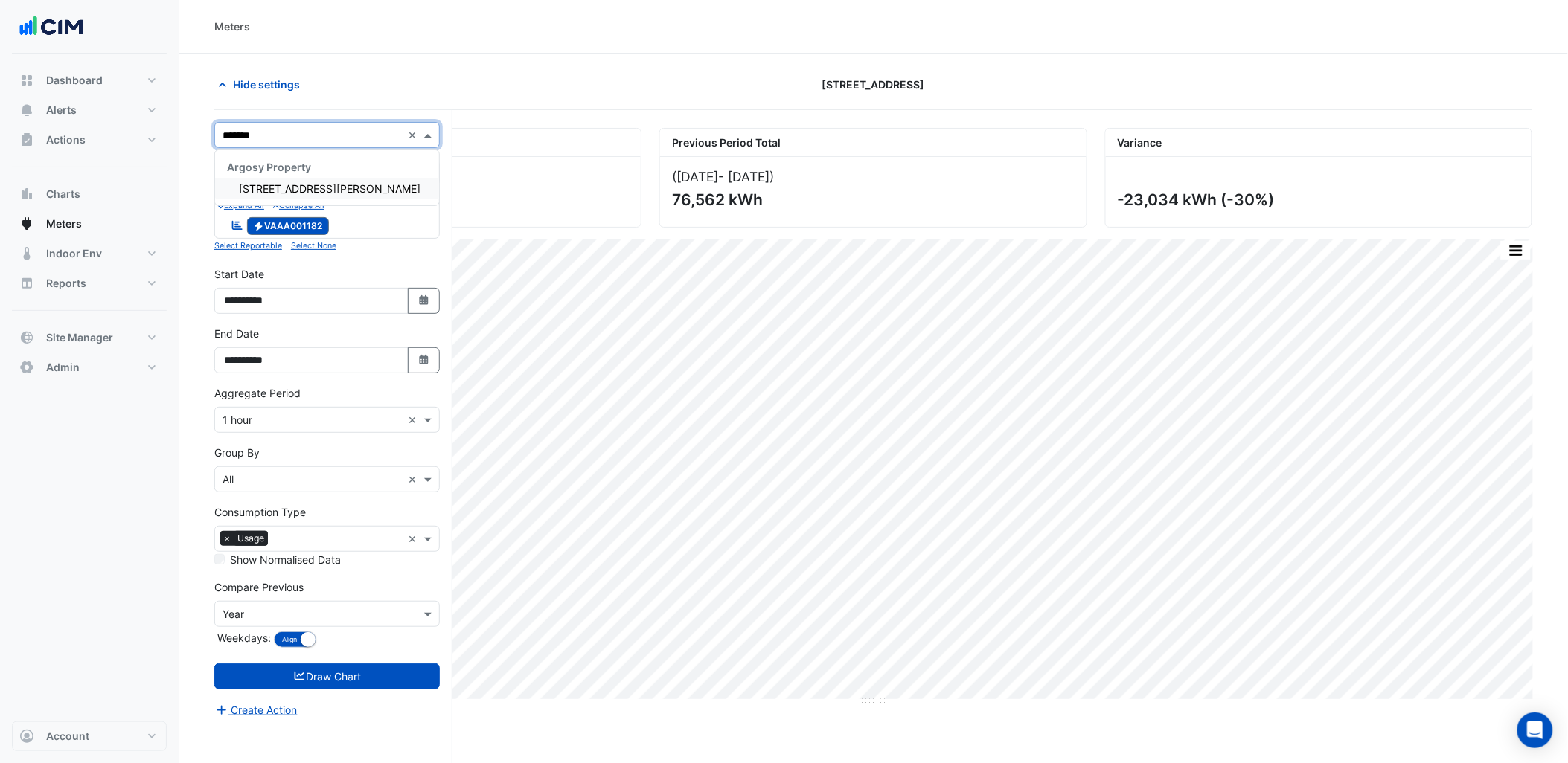
type input "********"
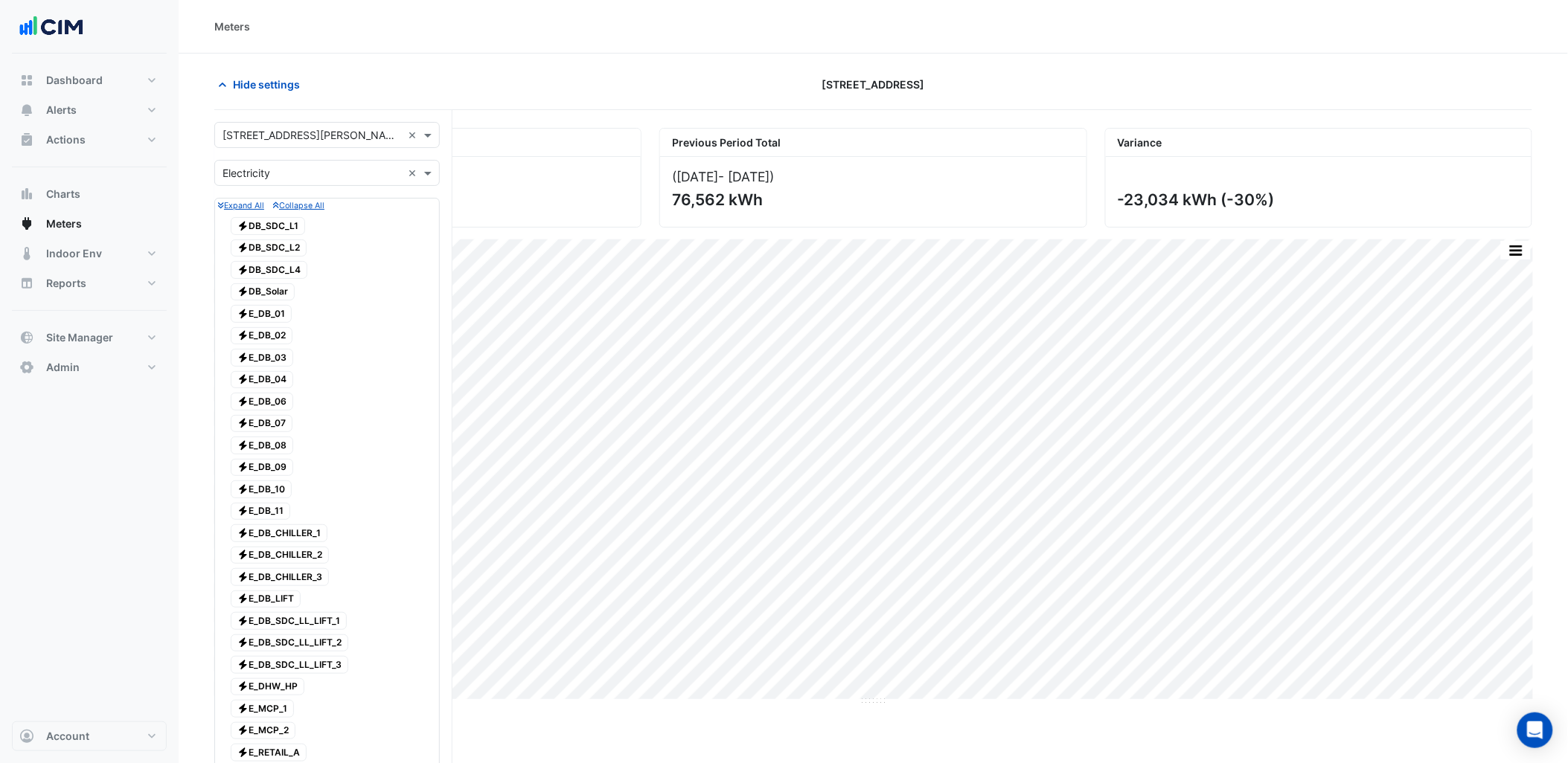
click at [296, 146] on div "× [STREET_ADDRESS][PERSON_NAME] ×" at bounding box center [327, 135] width 225 height 26
type input "********"
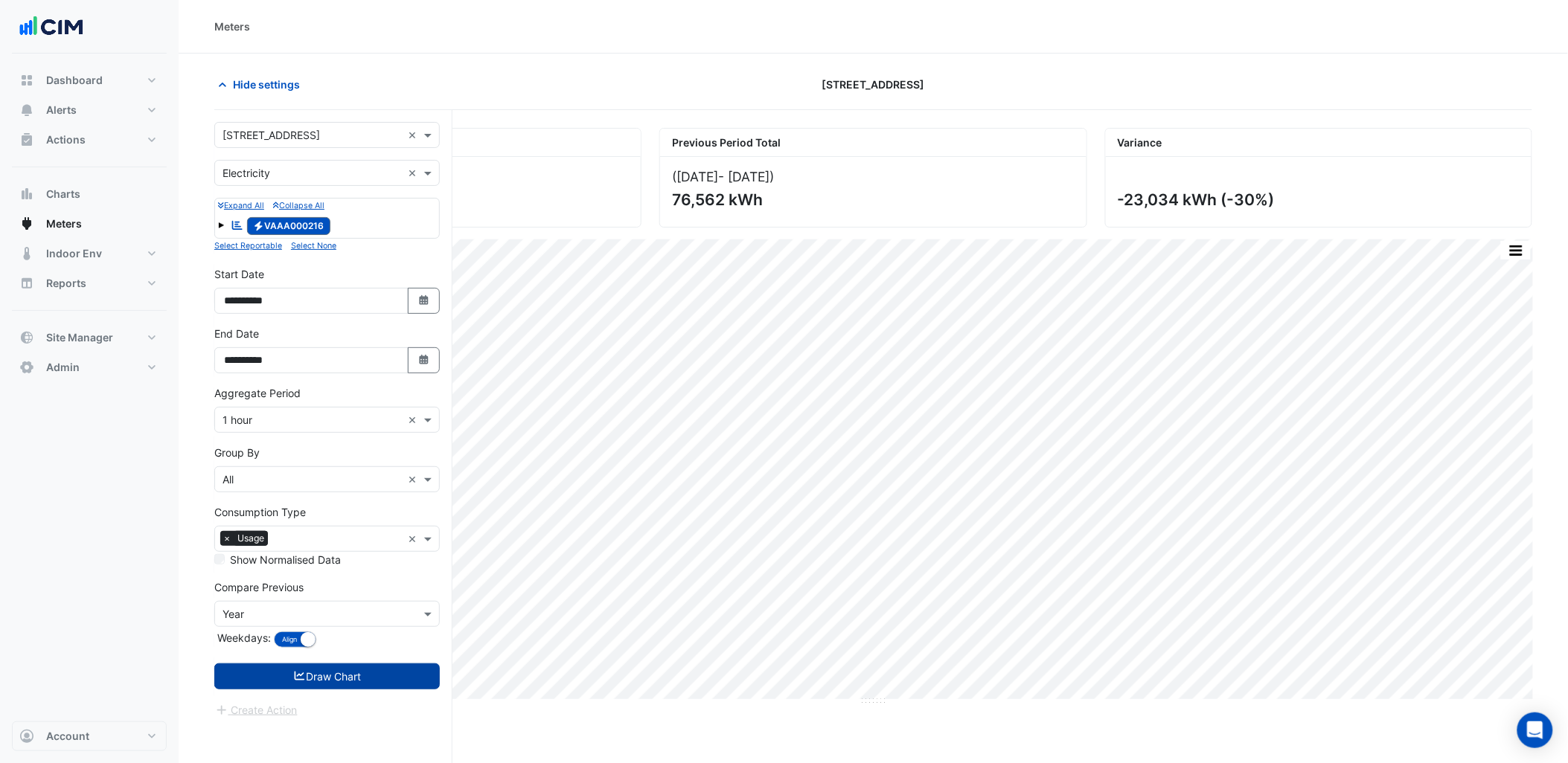
click at [335, 676] on button "Draw Chart" at bounding box center [327, 676] width 225 height 26
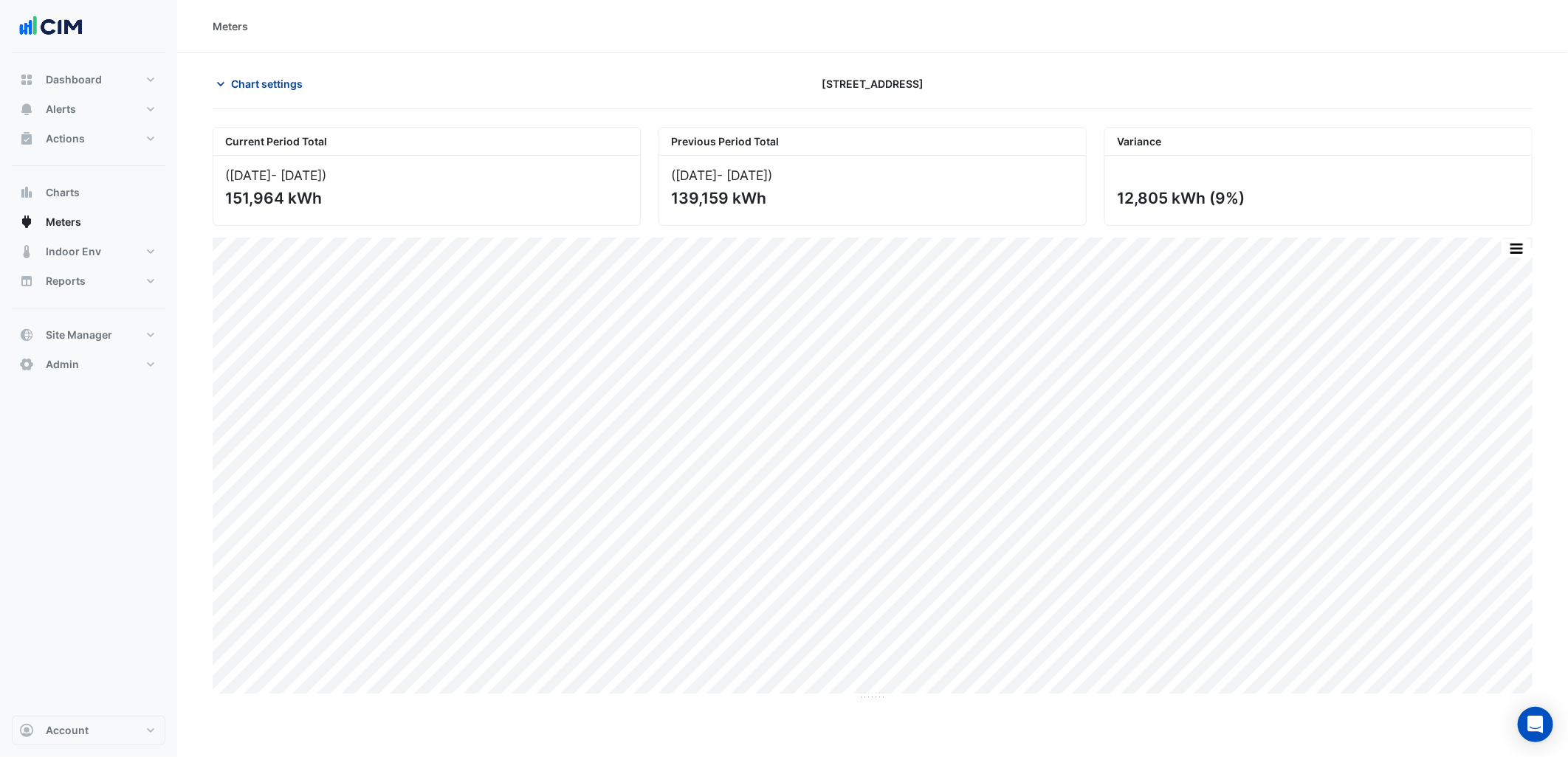
click at [281, 95] on button "Chart settings" at bounding box center [261, 83] width 99 height 26
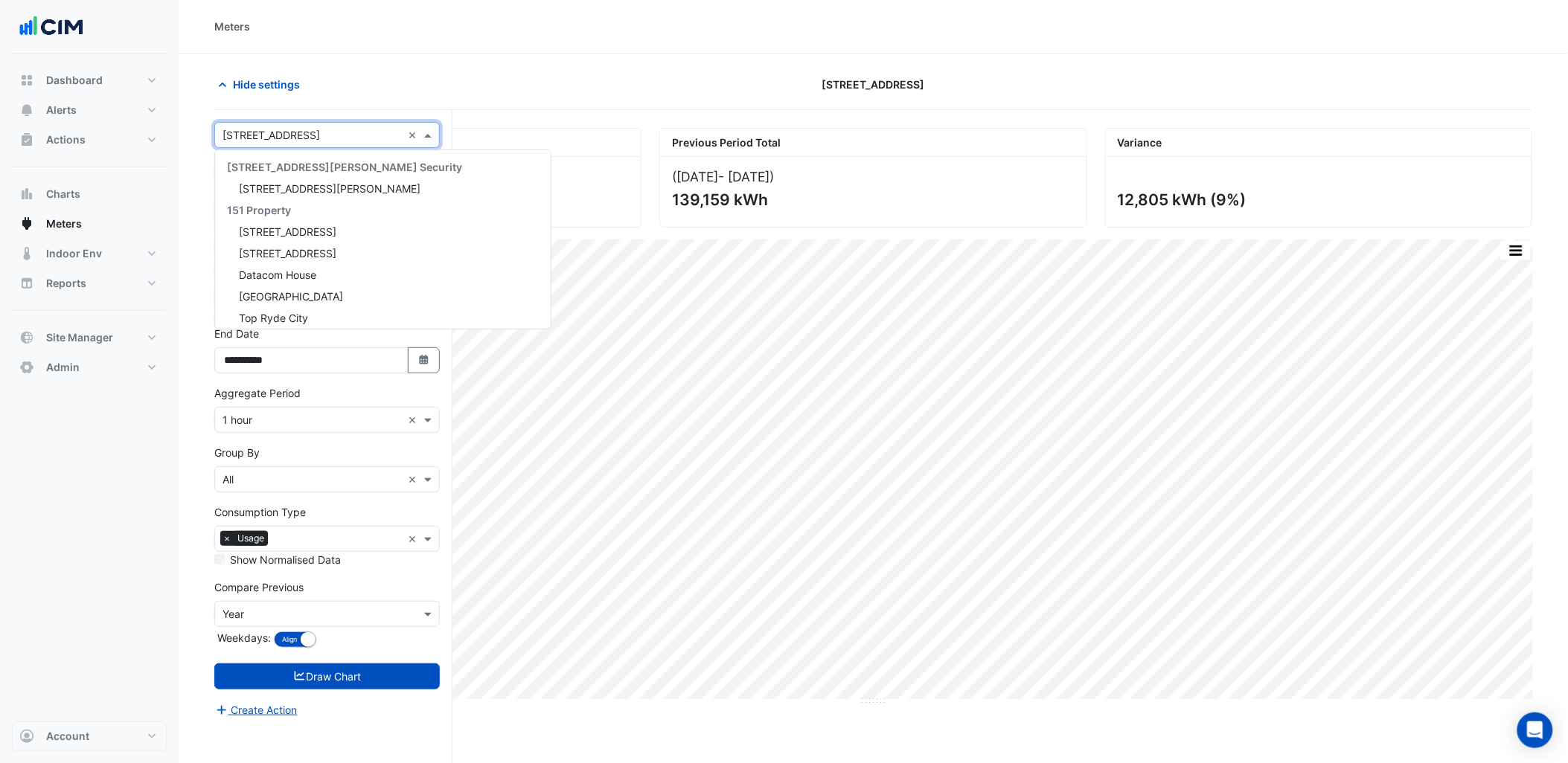
click at [306, 131] on input "text" at bounding box center [312, 136] width 180 height 15
type input "*****"
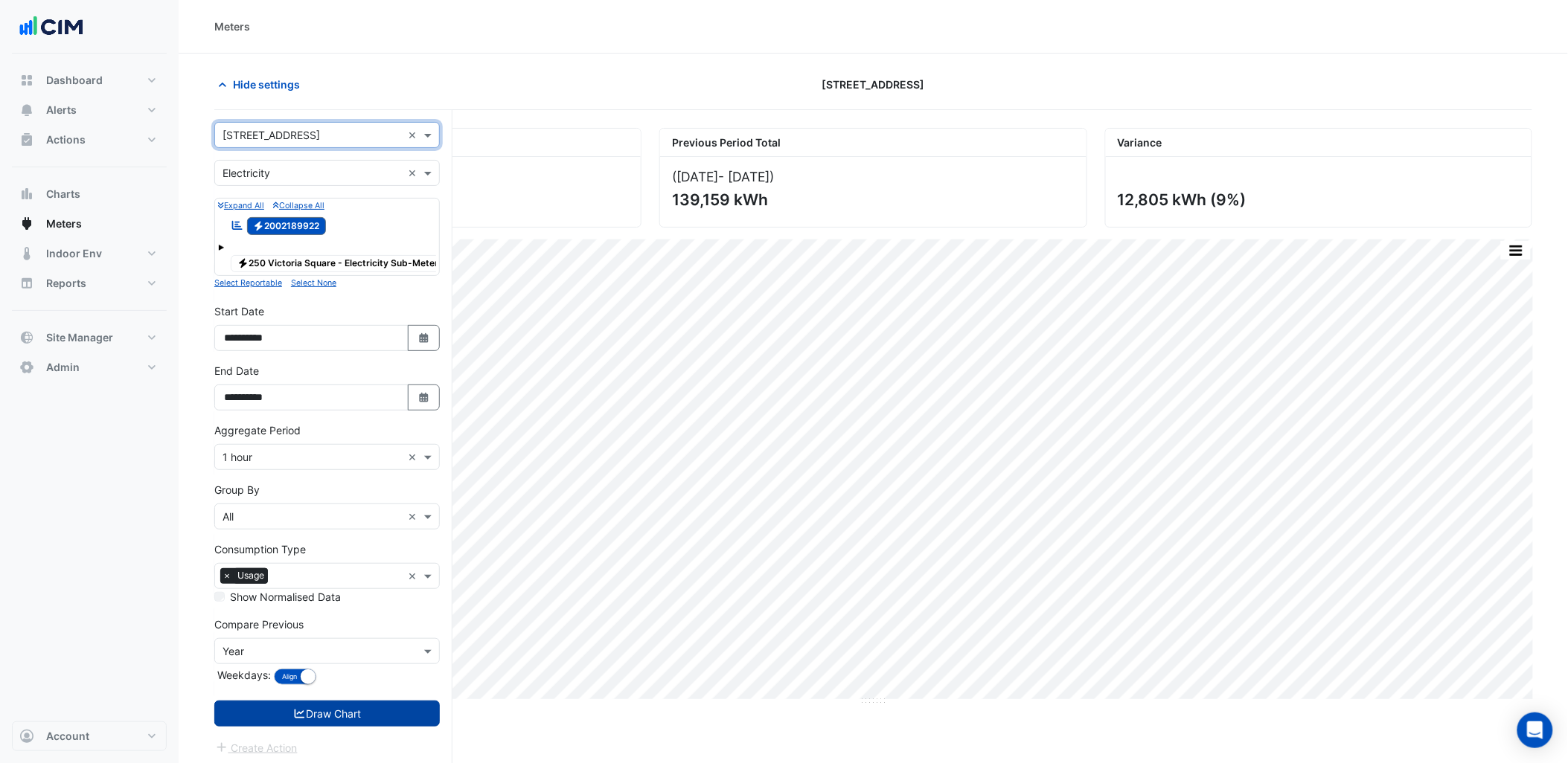
click at [329, 727] on button "Draw Chart" at bounding box center [327, 713] width 225 height 26
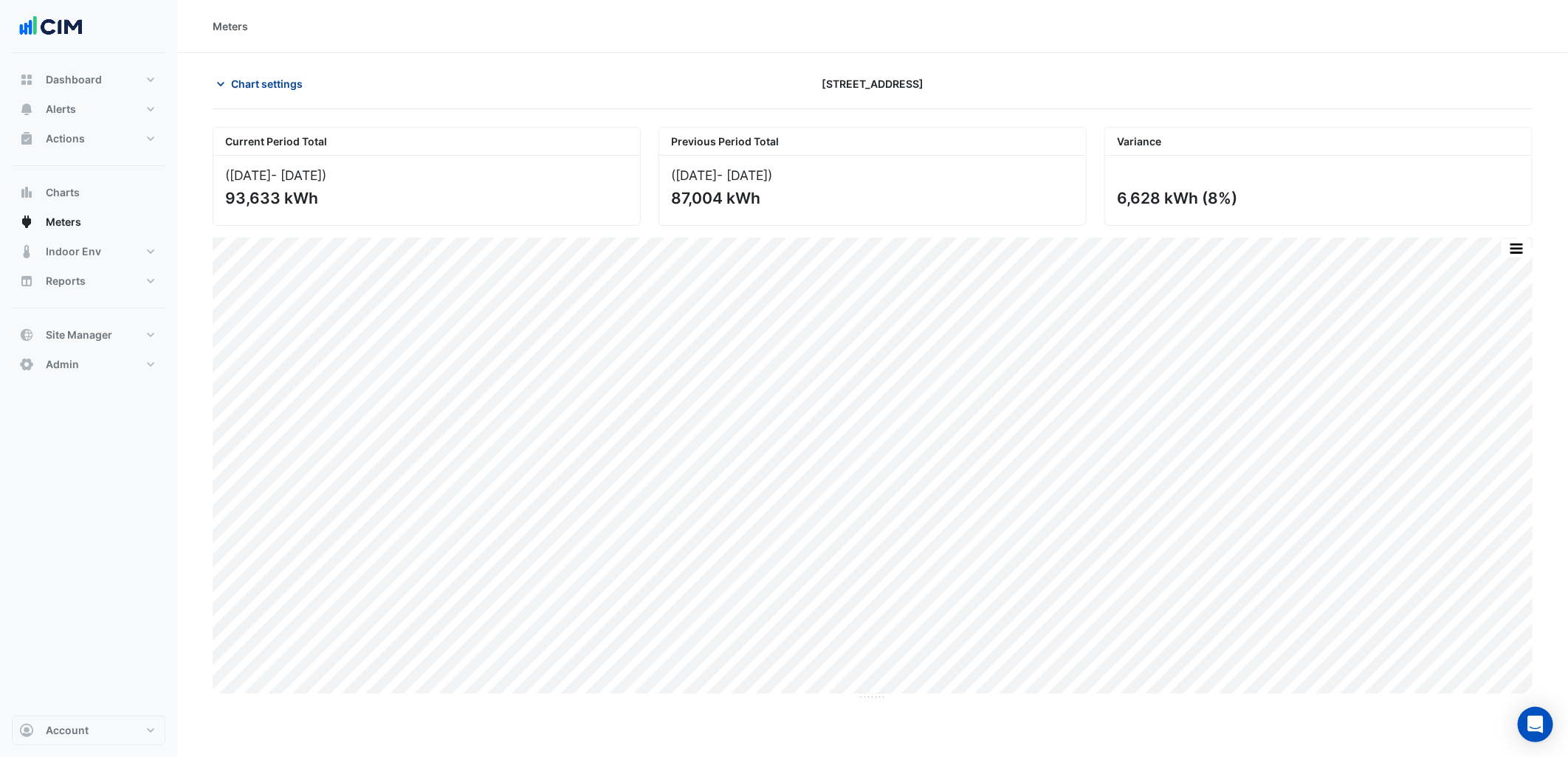
click at [285, 80] on span "Chart settings" at bounding box center [267, 83] width 72 height 15
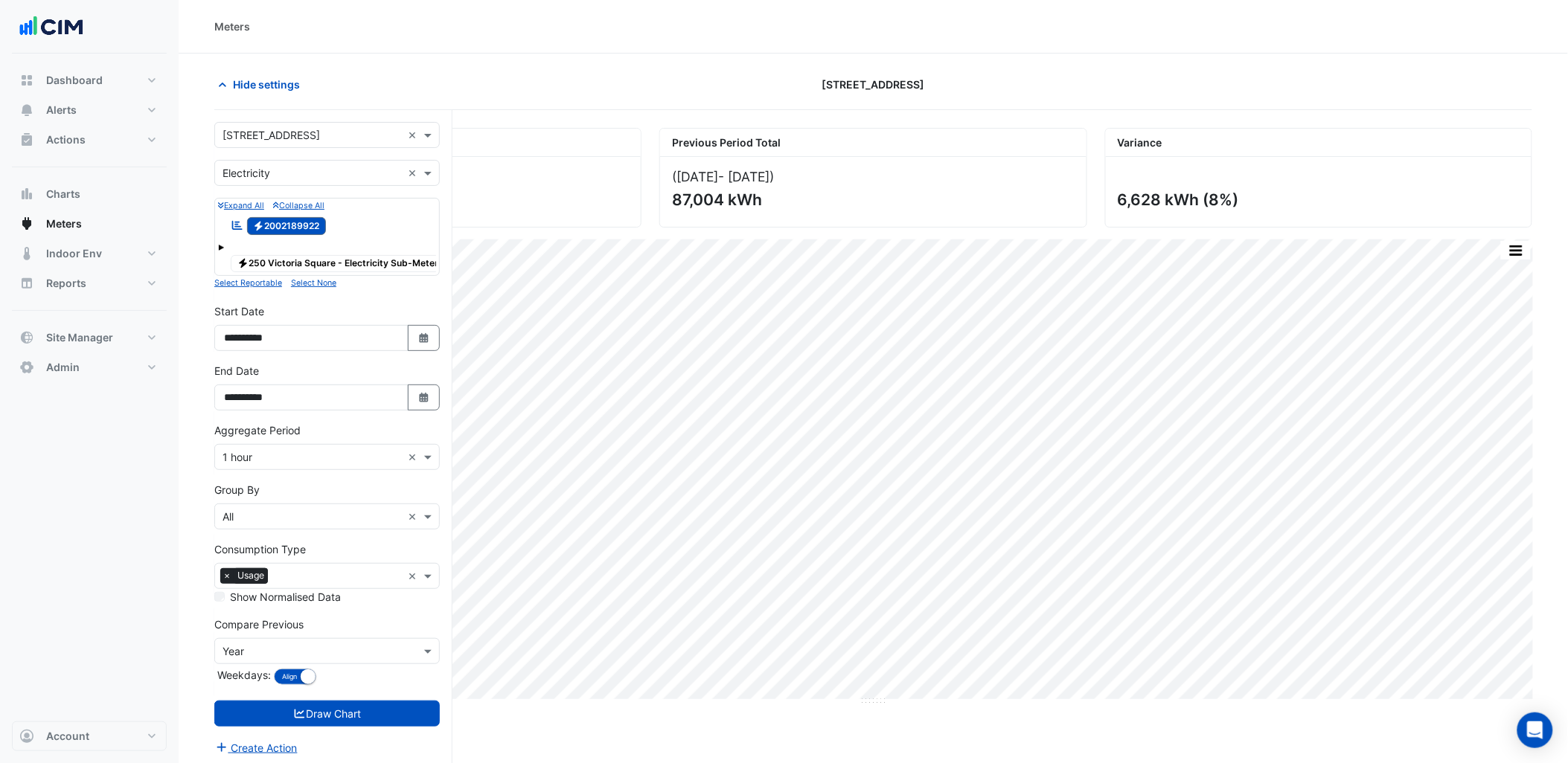
click at [322, 141] on input "text" at bounding box center [312, 136] width 180 height 15
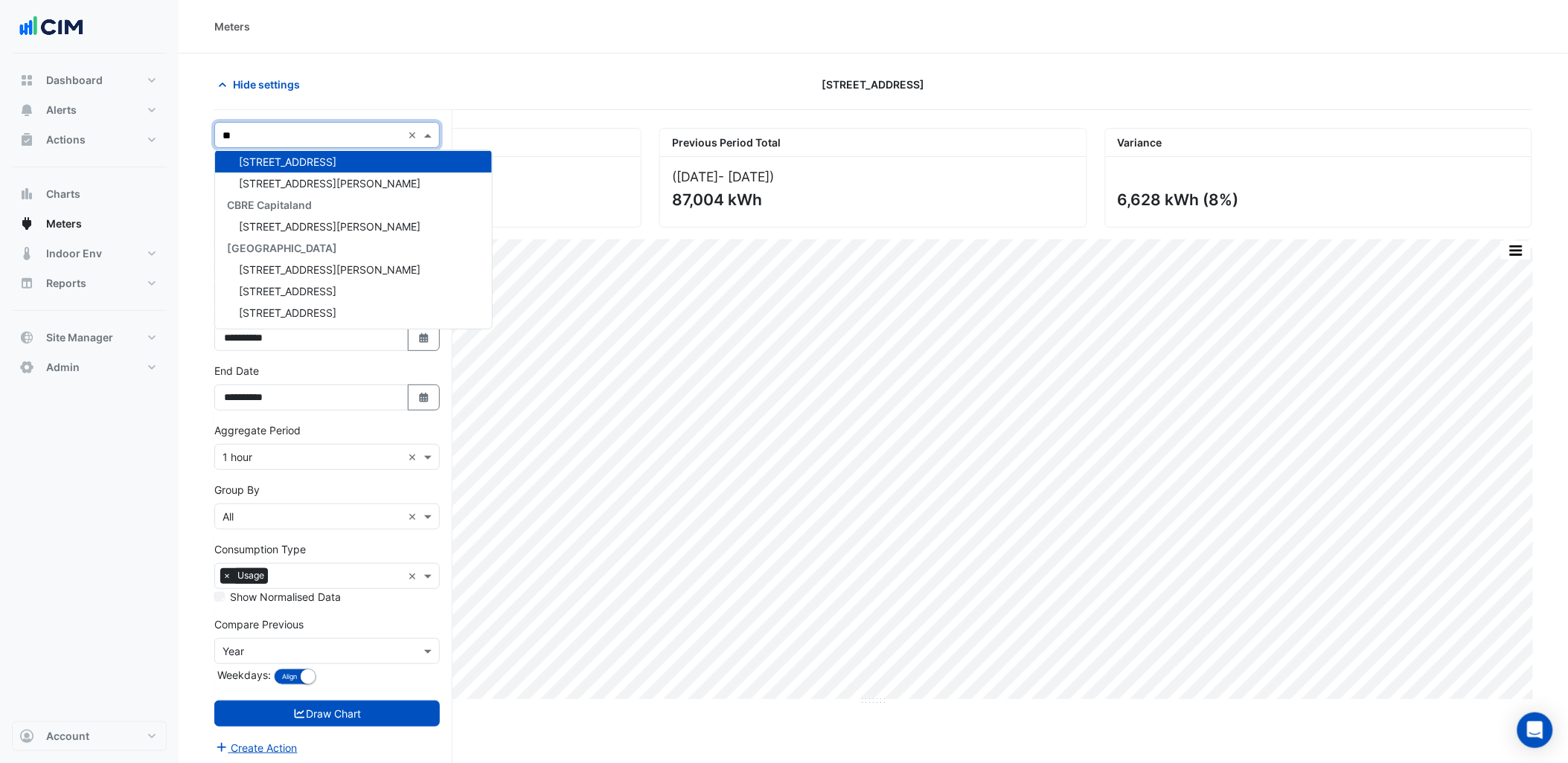
scroll to position [5, 0]
type input "*****"
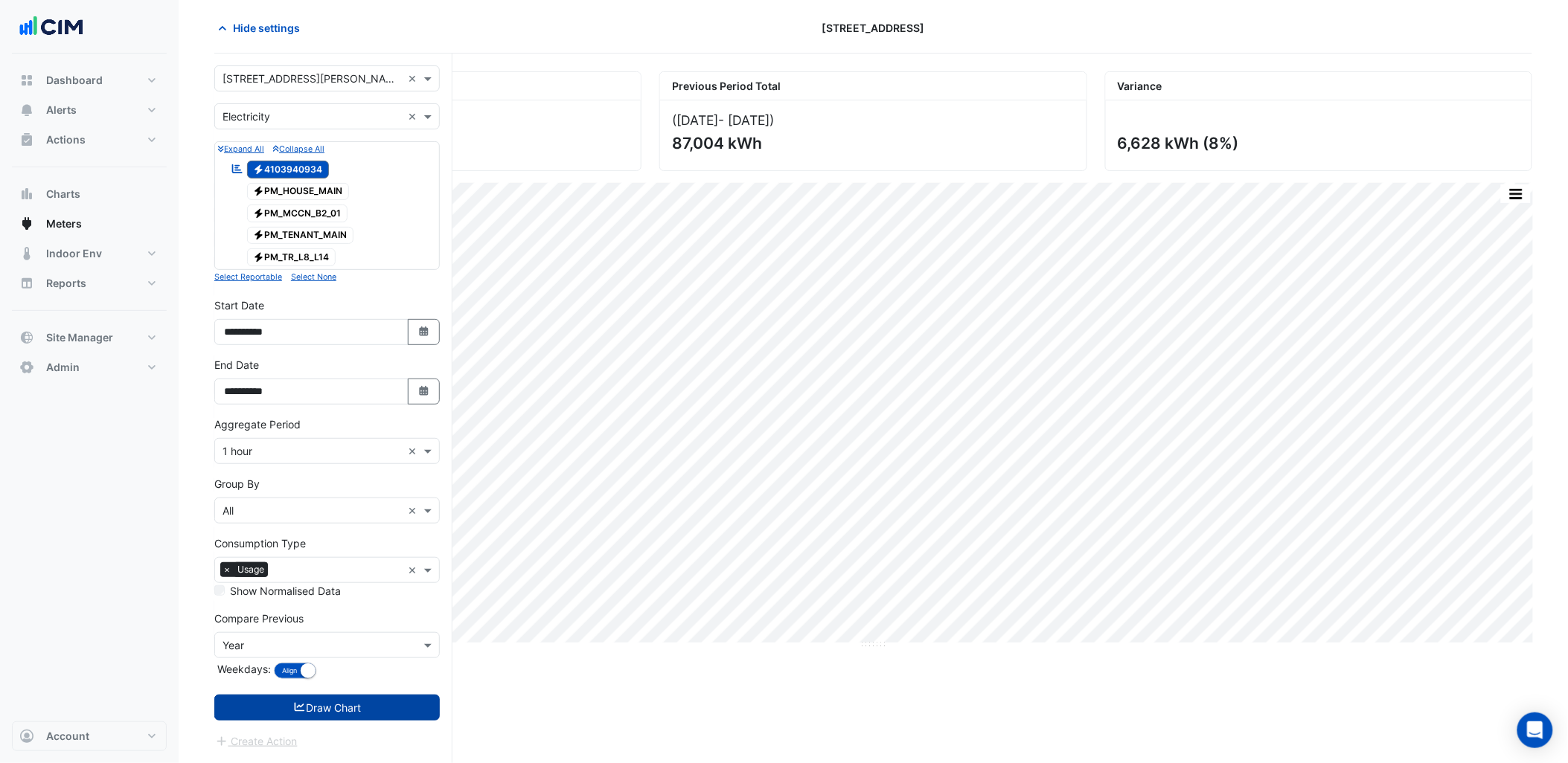
click at [389, 721] on button "Draw Chart" at bounding box center [327, 708] width 225 height 26
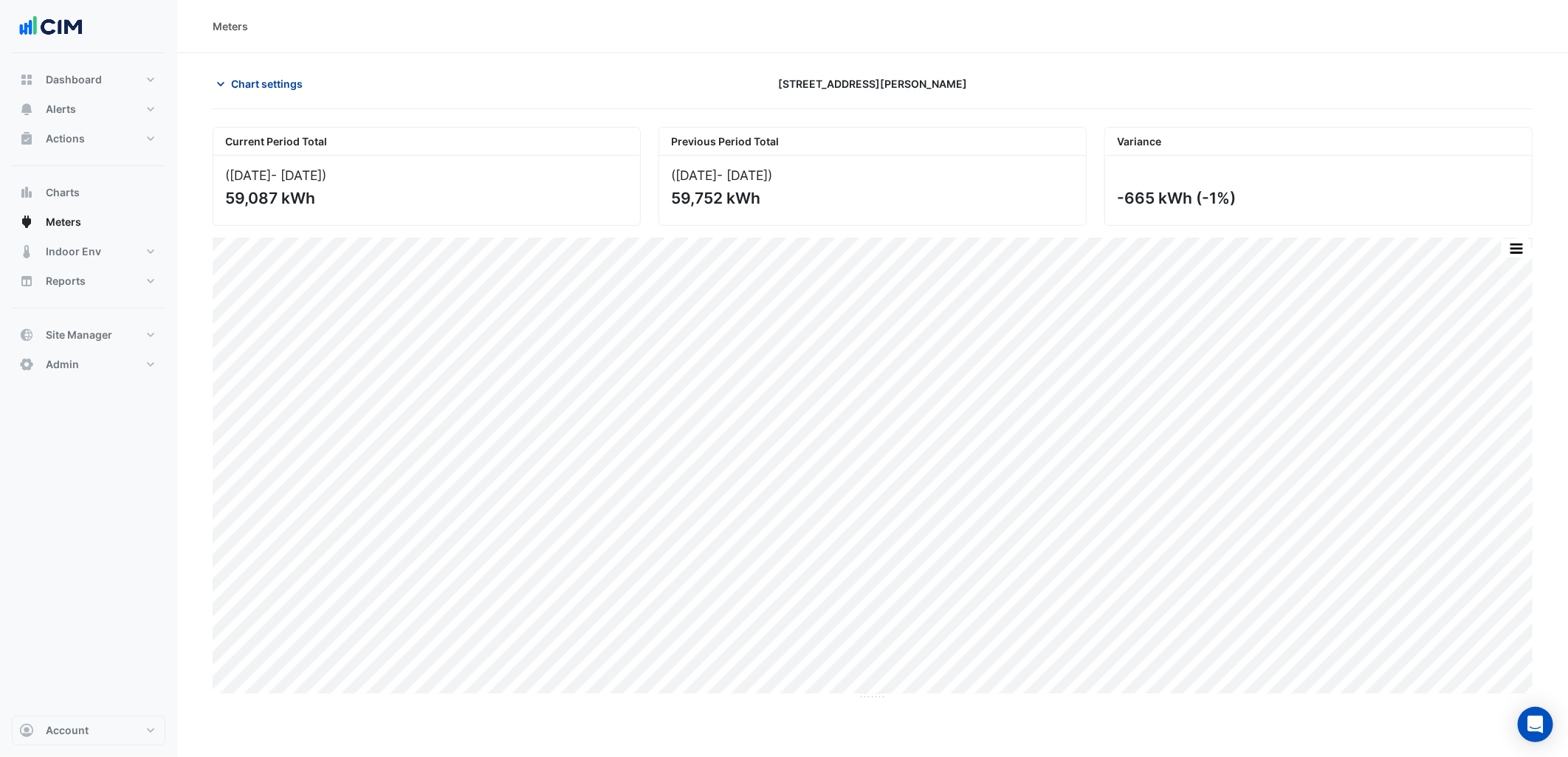
click at [272, 85] on span "Chart settings" at bounding box center [267, 83] width 72 height 15
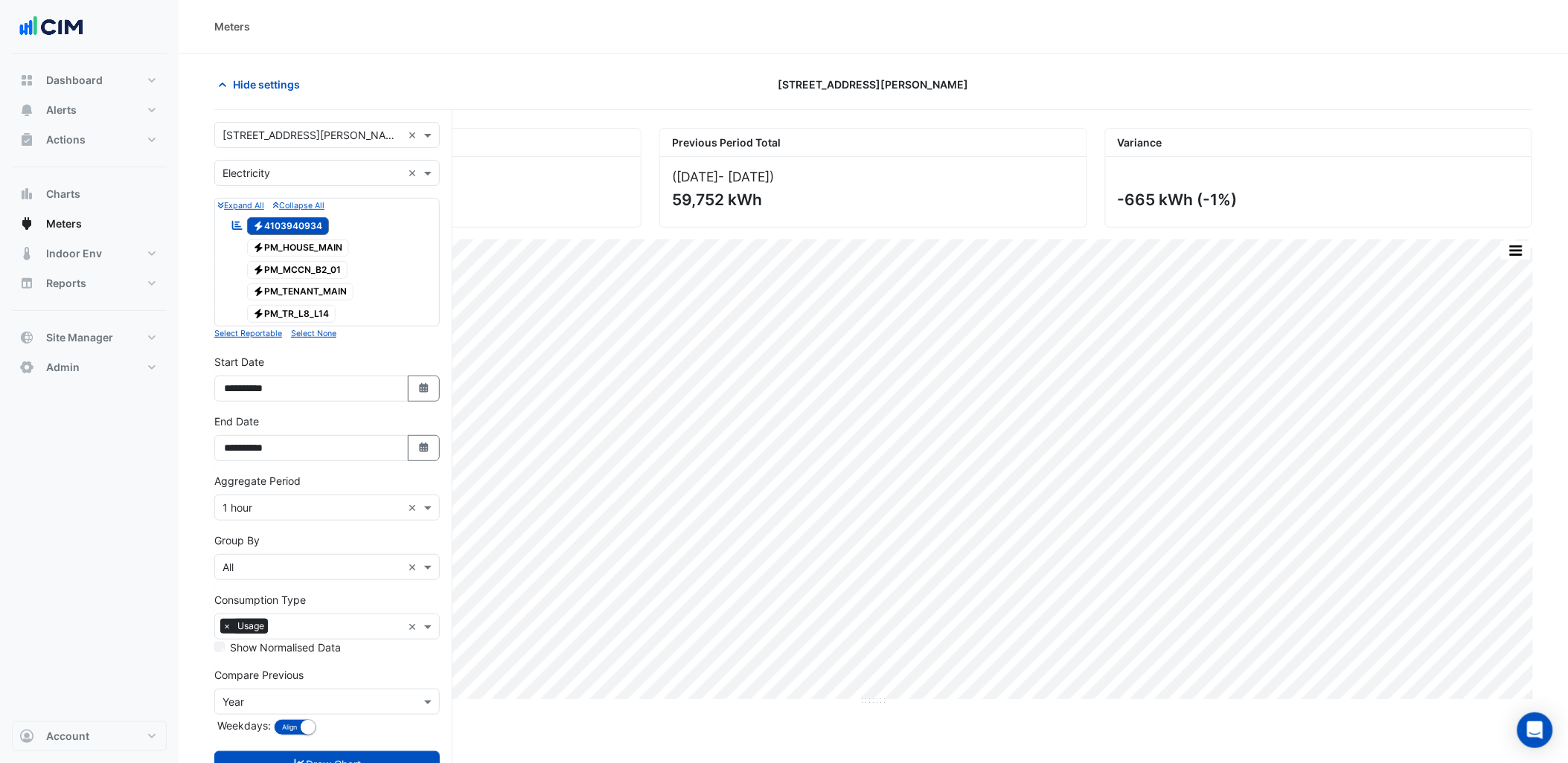
click at [261, 139] on input "text" at bounding box center [312, 136] width 180 height 15
type input "******"
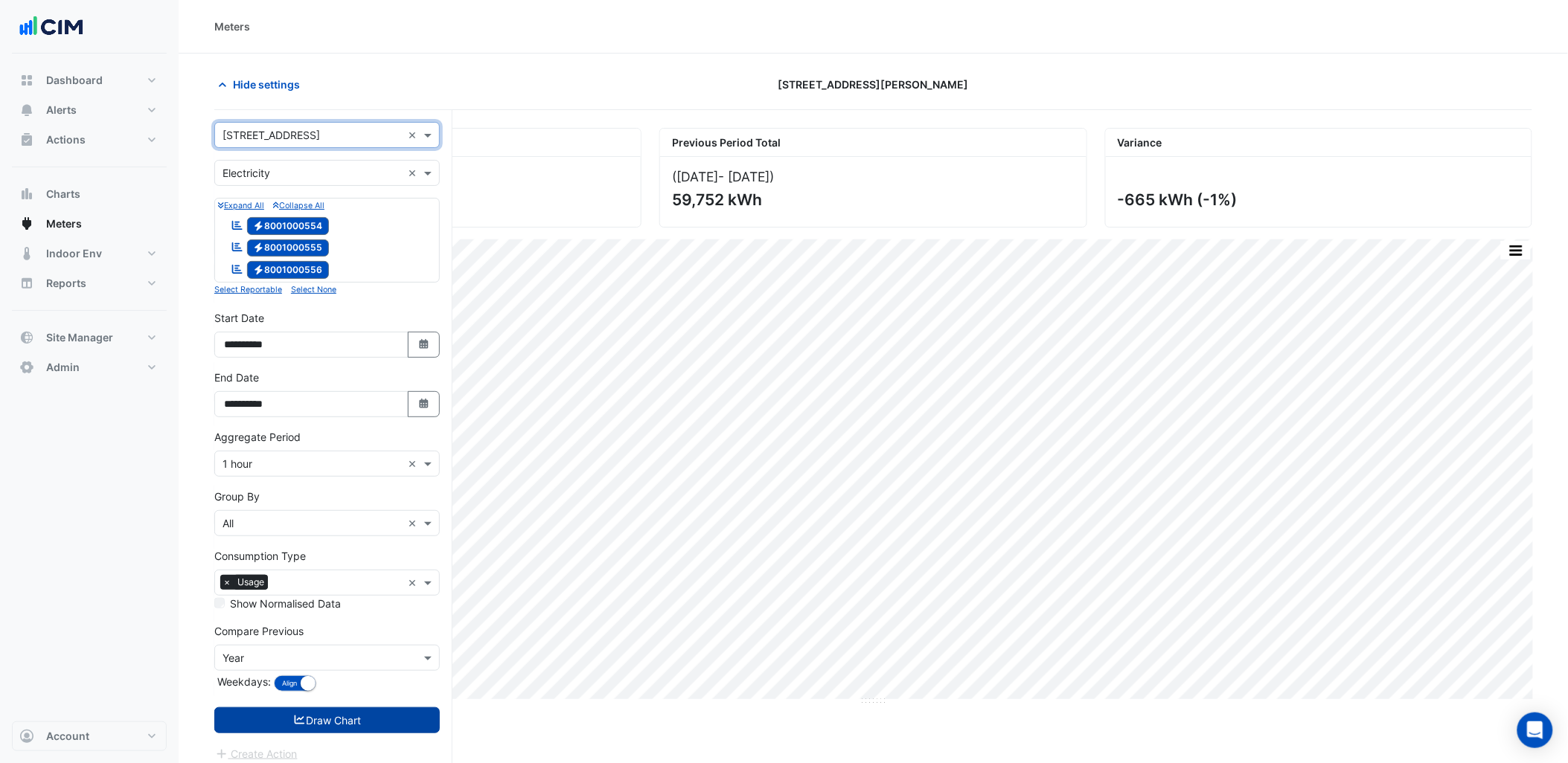
click at [348, 733] on button "Draw Chart" at bounding box center [327, 720] width 225 height 26
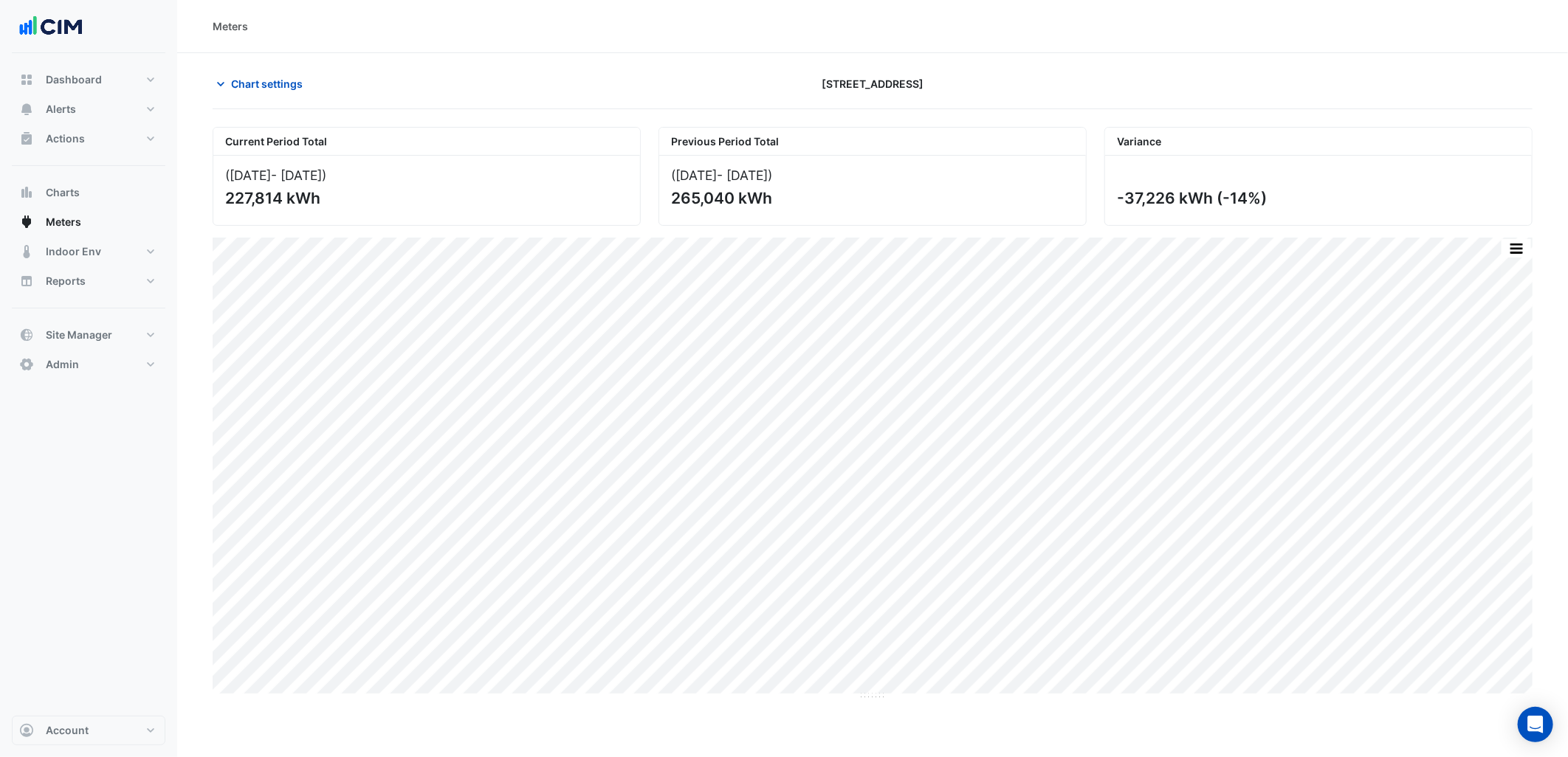
click at [272, 99] on div "Chart settings 111 St Georges Terrace" at bounding box center [872, 90] width 1320 height 39
click at [286, 89] on span "Chart settings" at bounding box center [267, 83] width 72 height 15
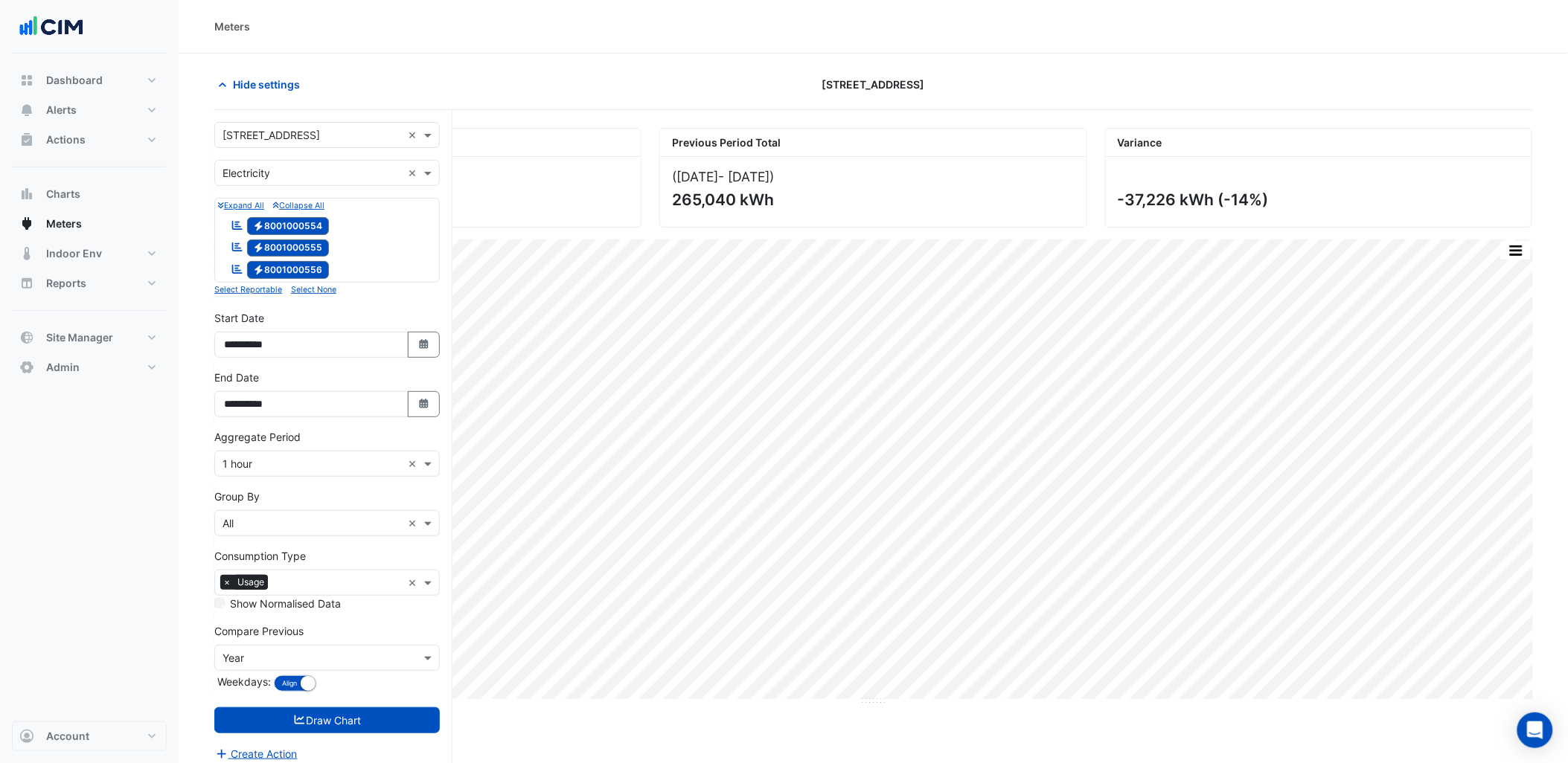
click at [315, 131] on input "text" at bounding box center [312, 136] width 180 height 15
type input "***"
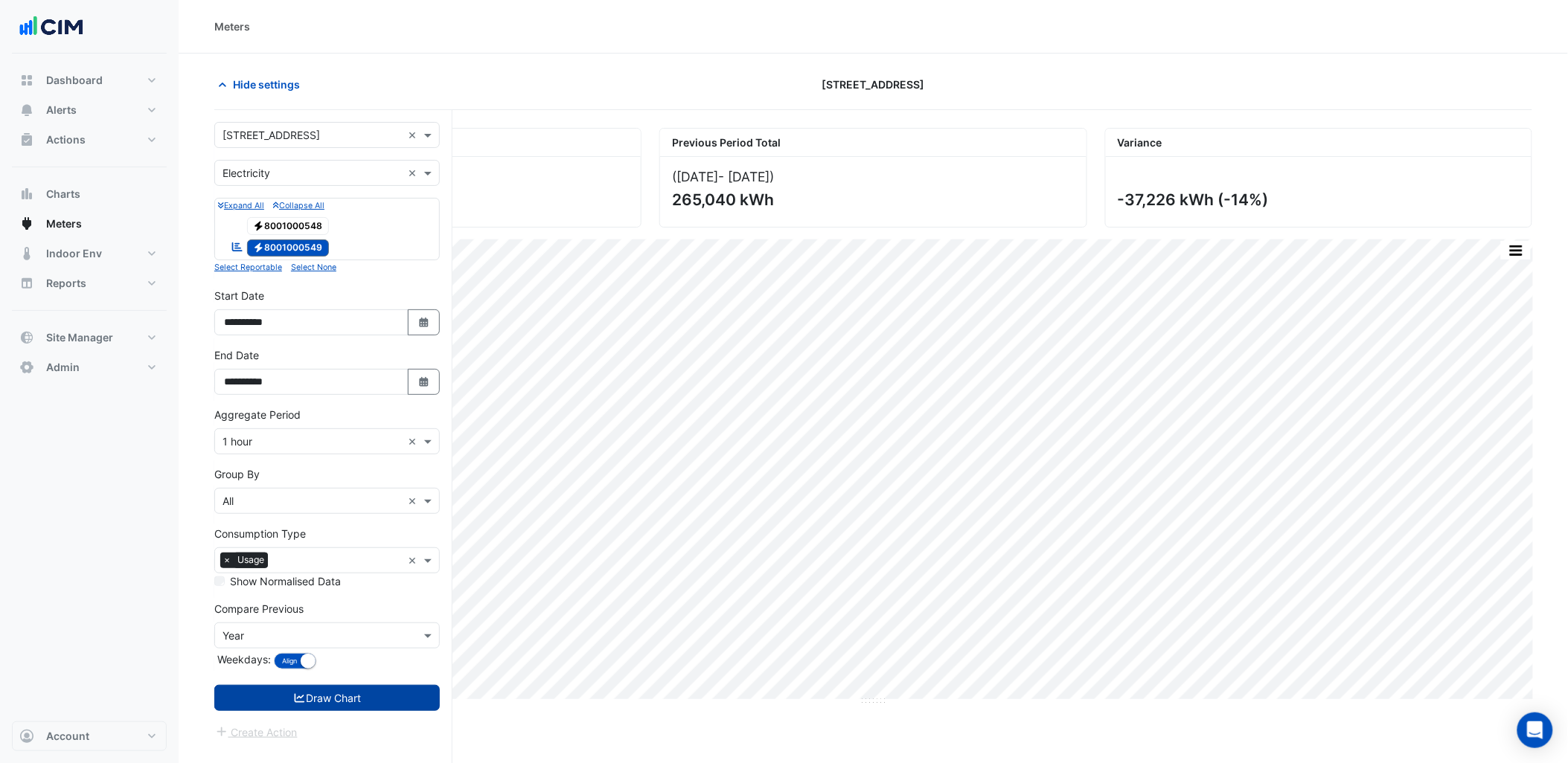
click at [358, 693] on button "Draw Chart" at bounding box center [327, 698] width 225 height 26
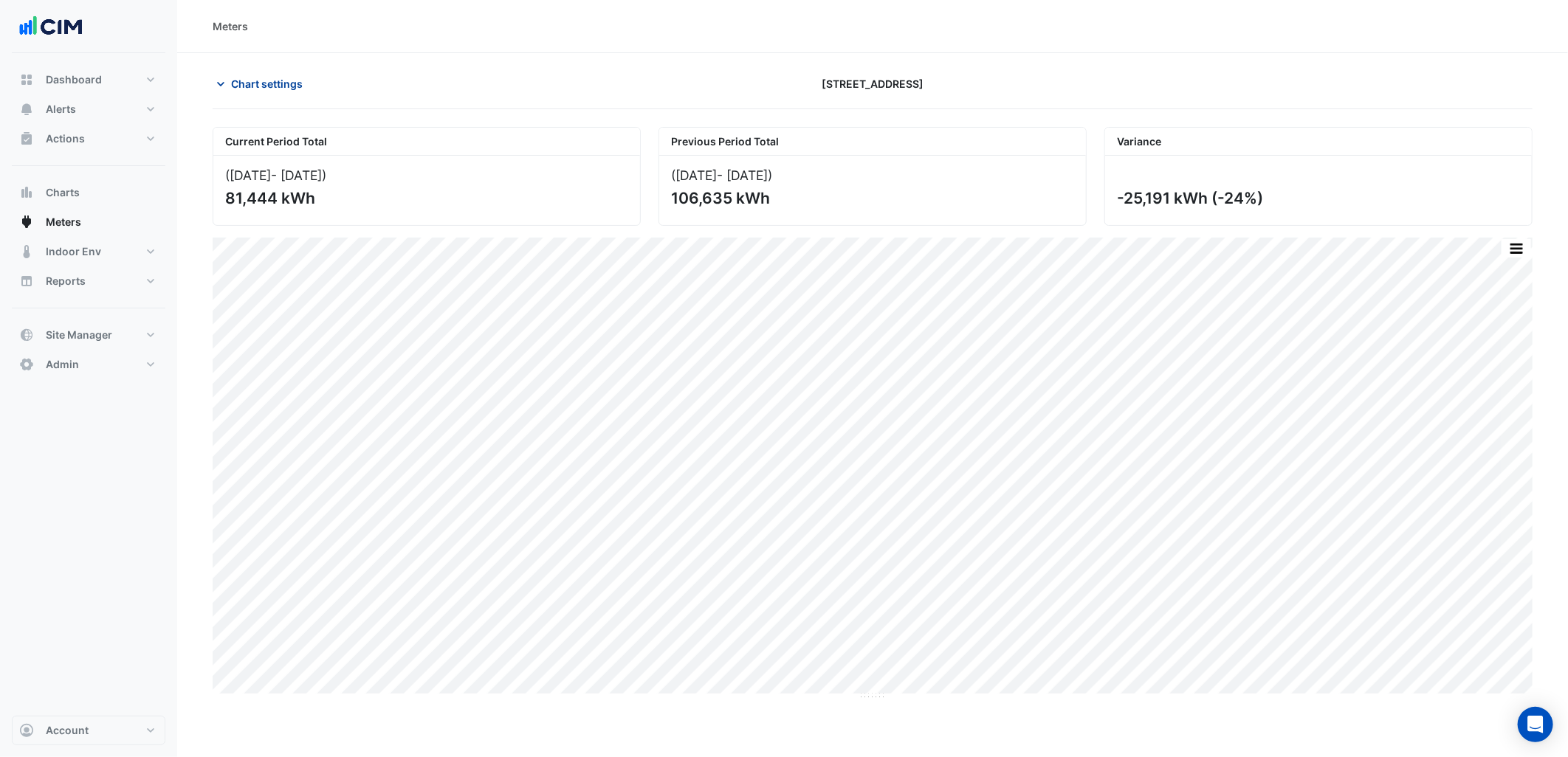
click at [276, 93] on button "Chart settings" at bounding box center [261, 83] width 99 height 26
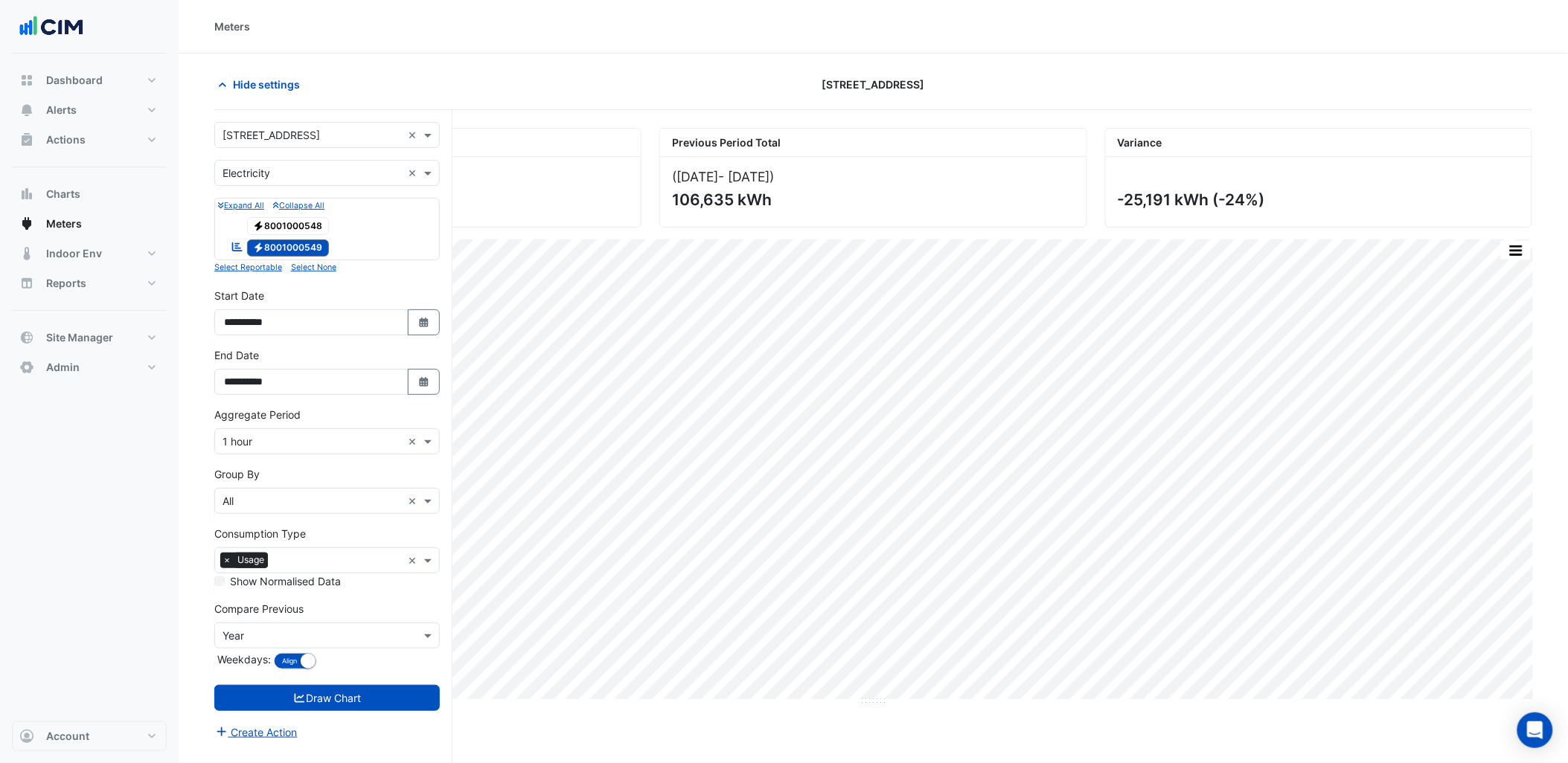
click at [309, 139] on input "text" at bounding box center [312, 136] width 180 height 15
type input "*****"
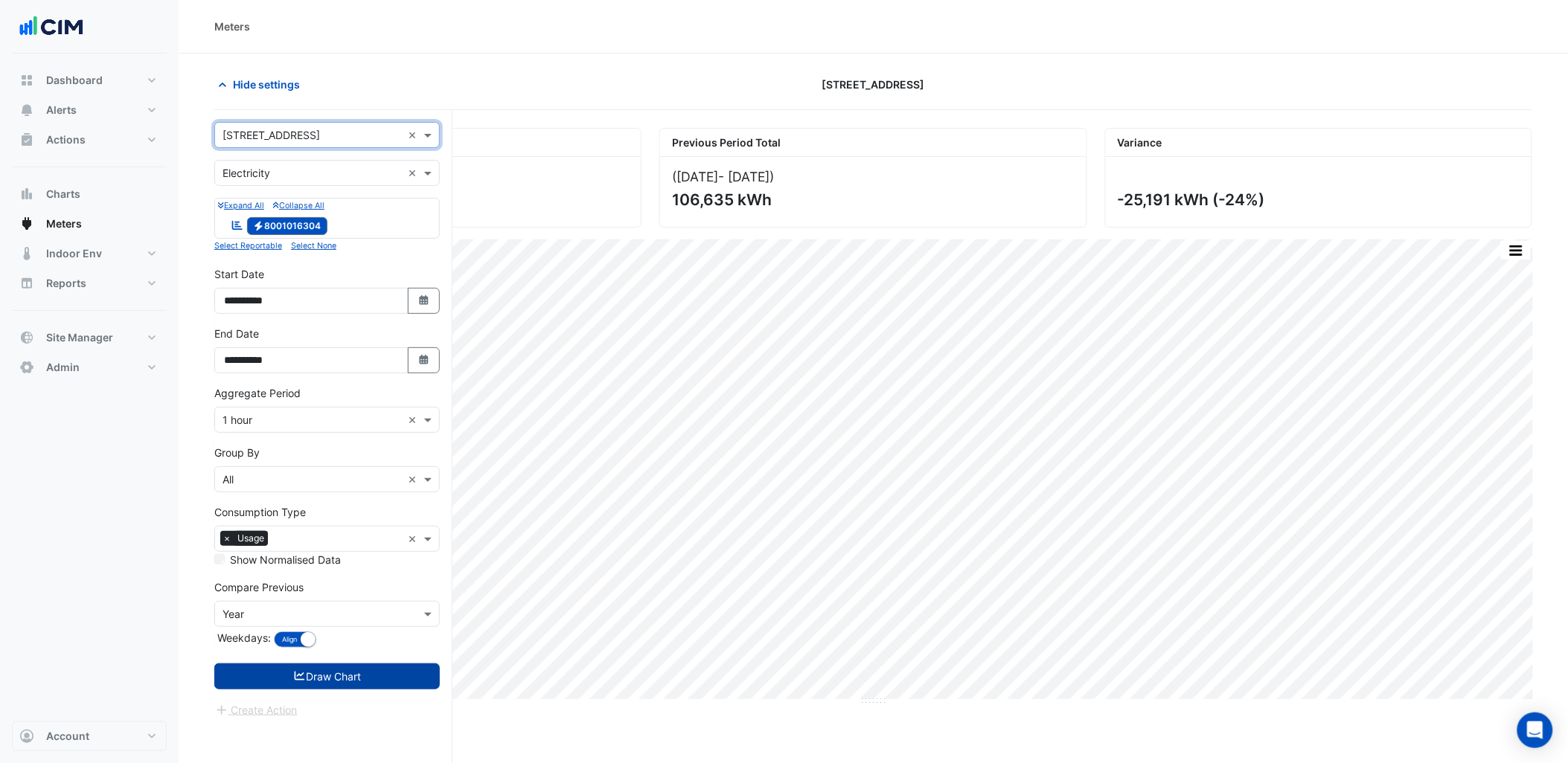
click at [298, 681] on icon "submit" at bounding box center [300, 676] width 11 height 9
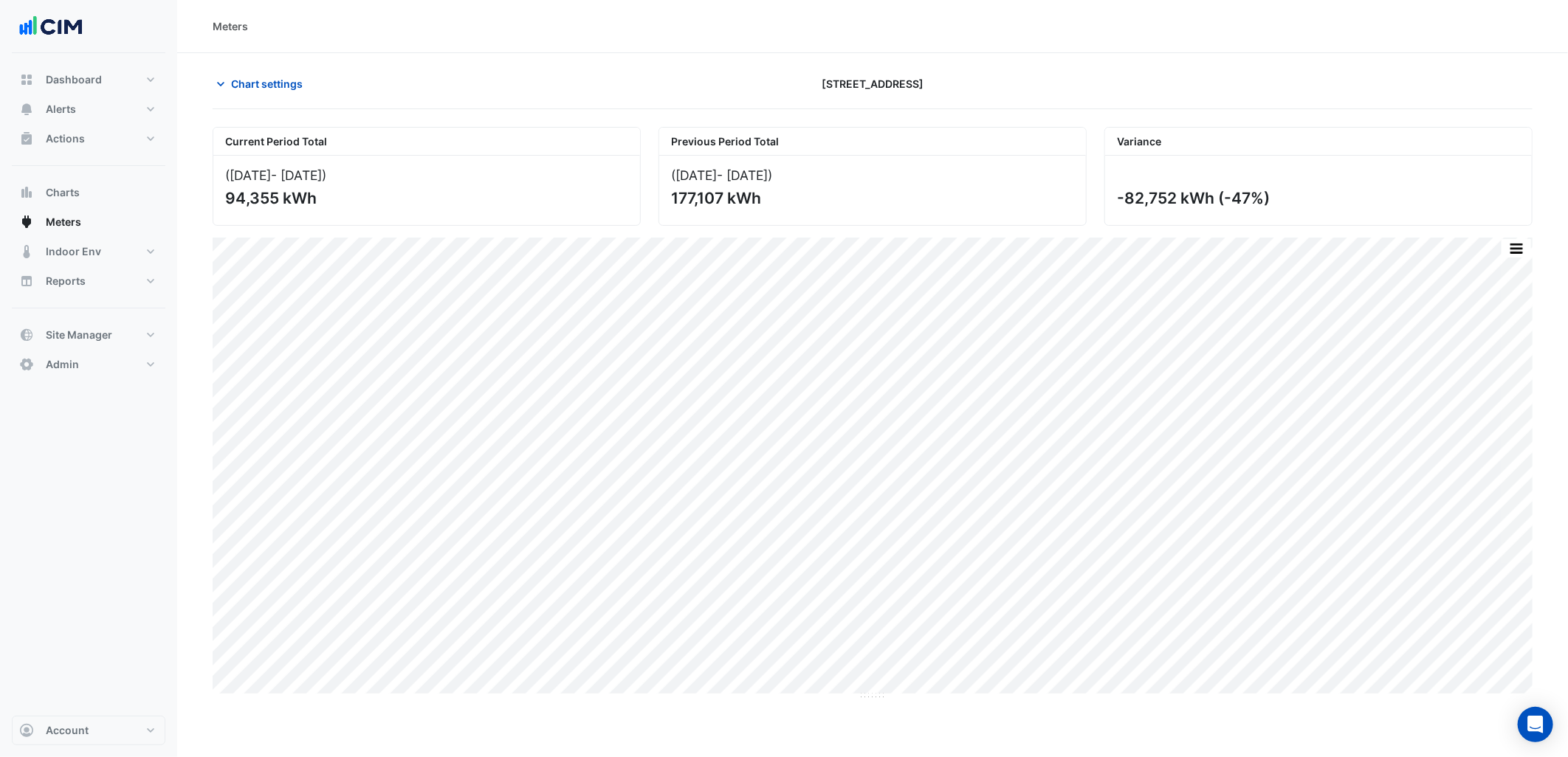
click at [262, 68] on section "Chart settings 144 Stirling Street Current Period Total (01 Aug 25 - 23 Sep 25 …" at bounding box center [873, 376] width 1391 height 647
click at [275, 84] on span "Chart settings" at bounding box center [267, 83] width 72 height 15
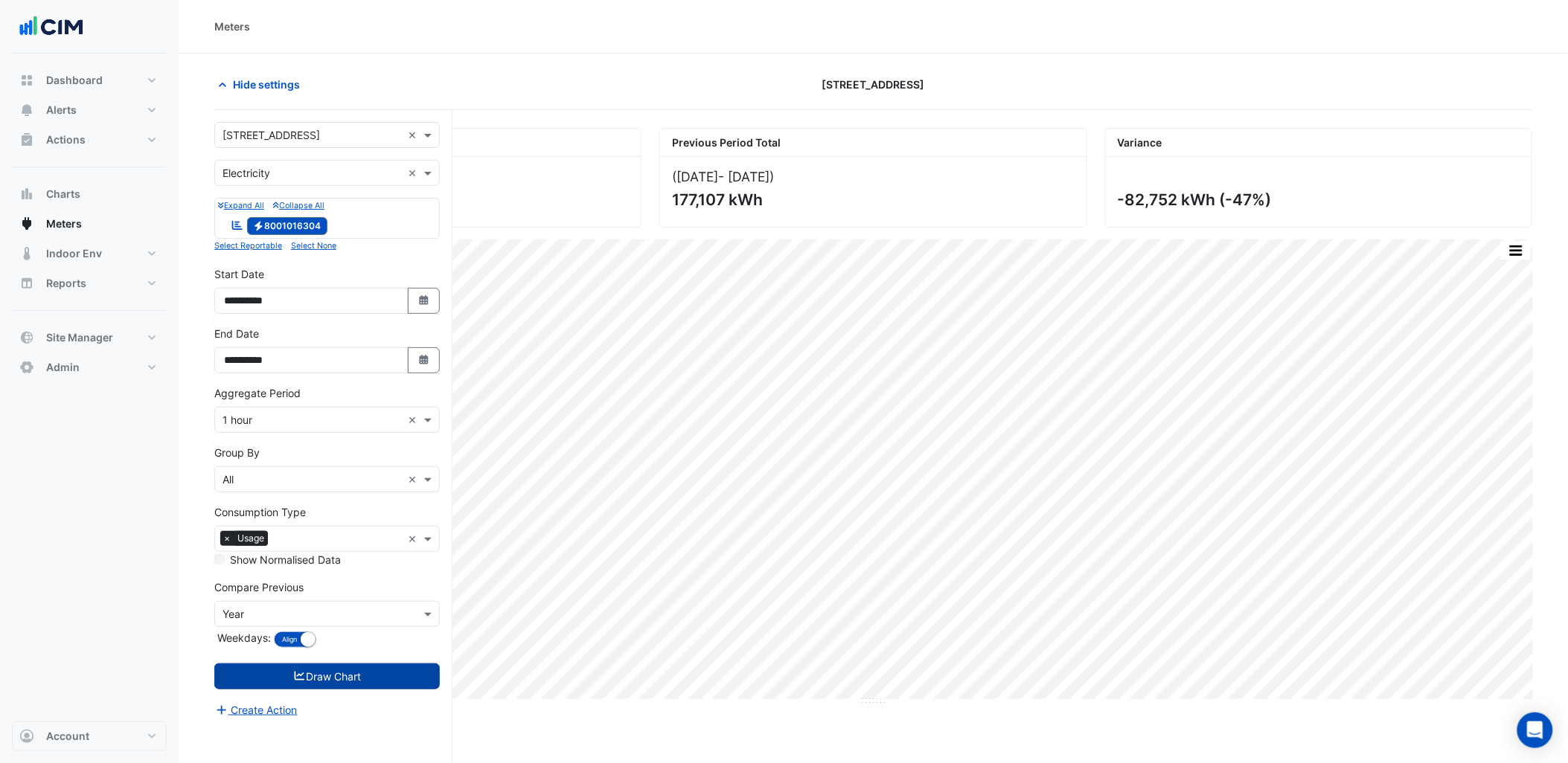
click at [324, 145] on div "× 144 Stirling Street ×" at bounding box center [327, 135] width 225 height 26
type input "*****"
click at [346, 678] on button "Draw Chart" at bounding box center [327, 676] width 225 height 26
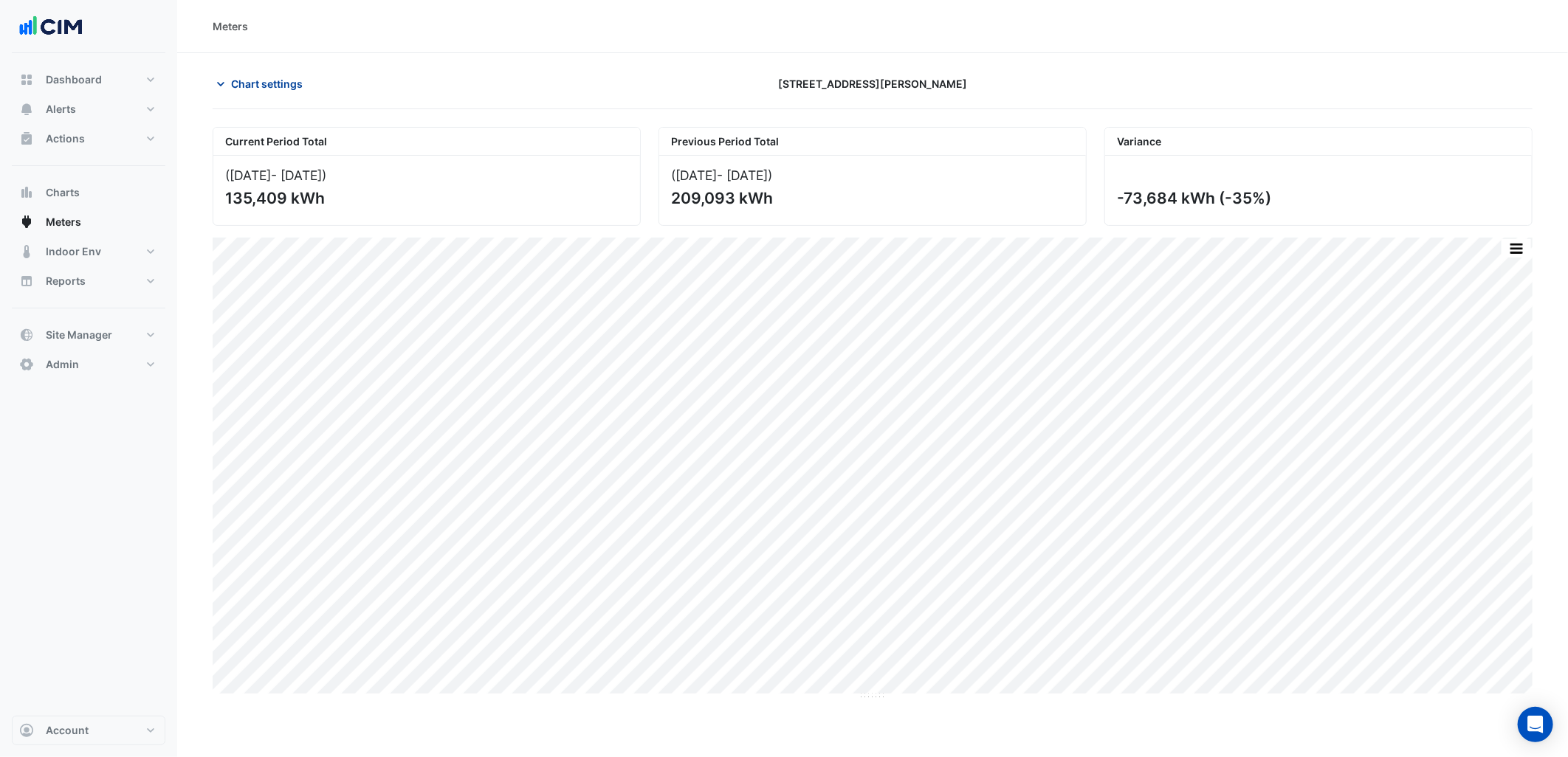
click at [293, 83] on span "Chart settings" at bounding box center [267, 83] width 72 height 15
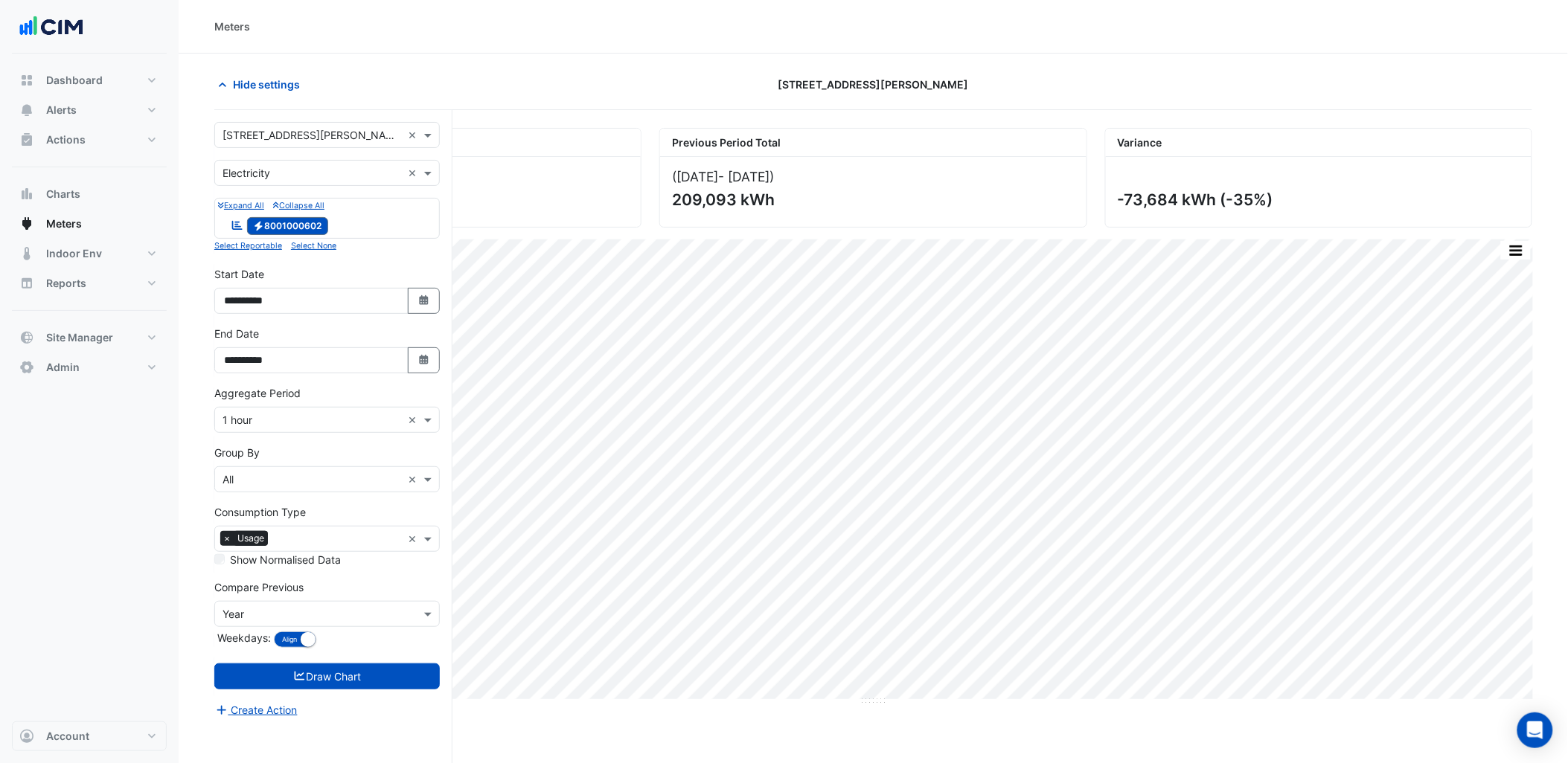
click at [332, 139] on input "text" at bounding box center [312, 136] width 180 height 15
type input "****"
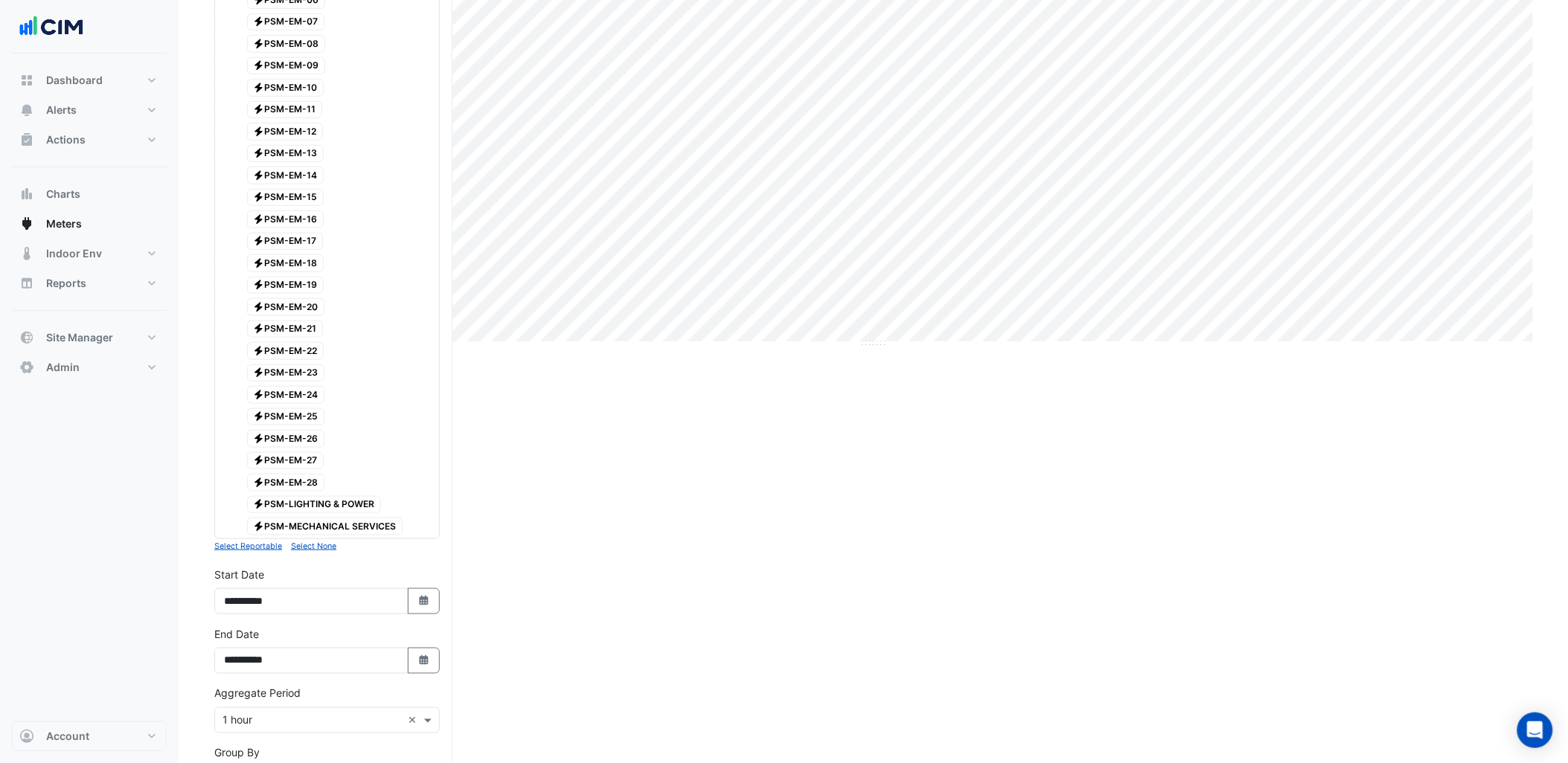
scroll to position [655, 0]
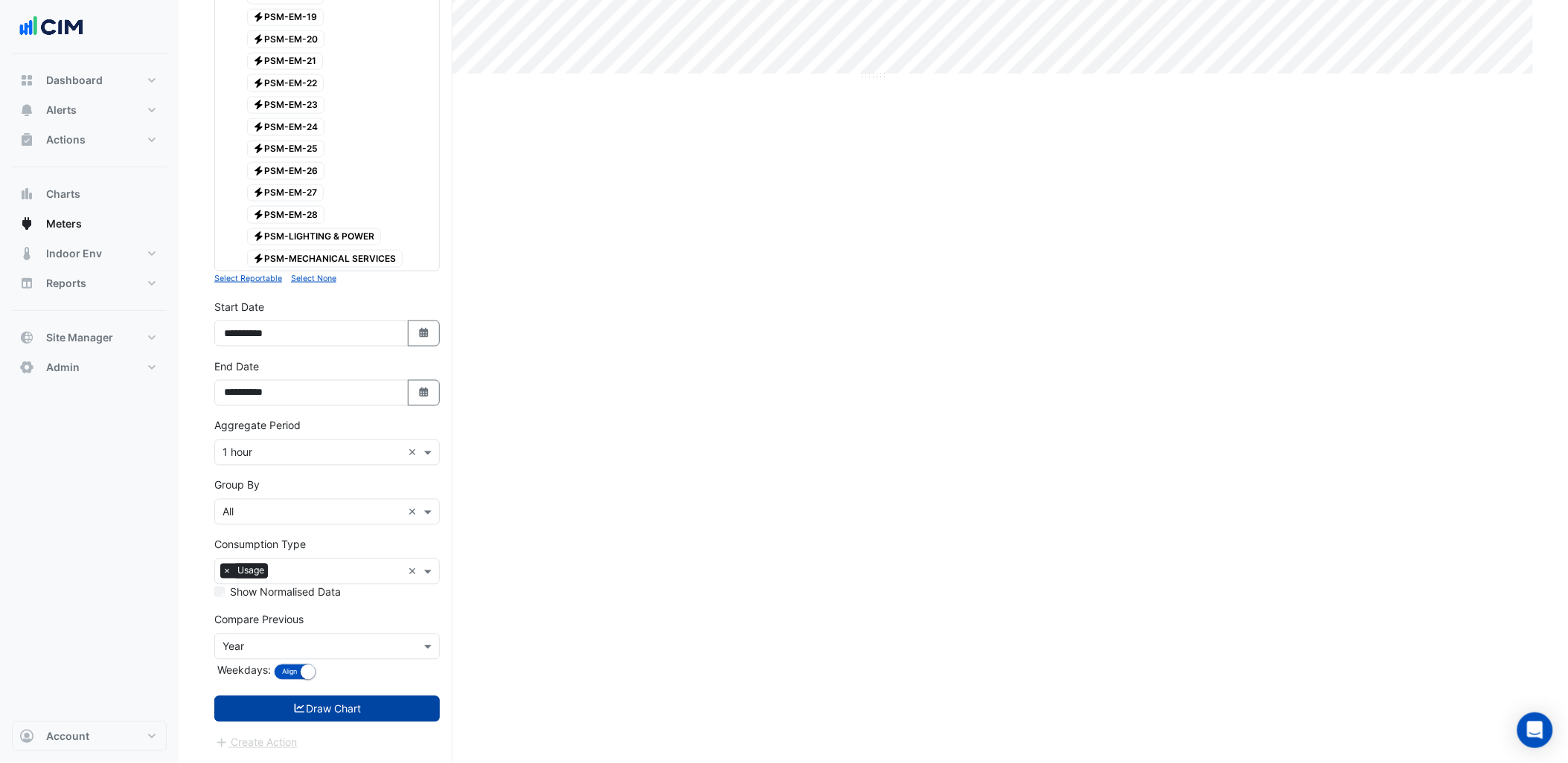
click at [366, 718] on button "Draw Chart" at bounding box center [327, 709] width 225 height 26
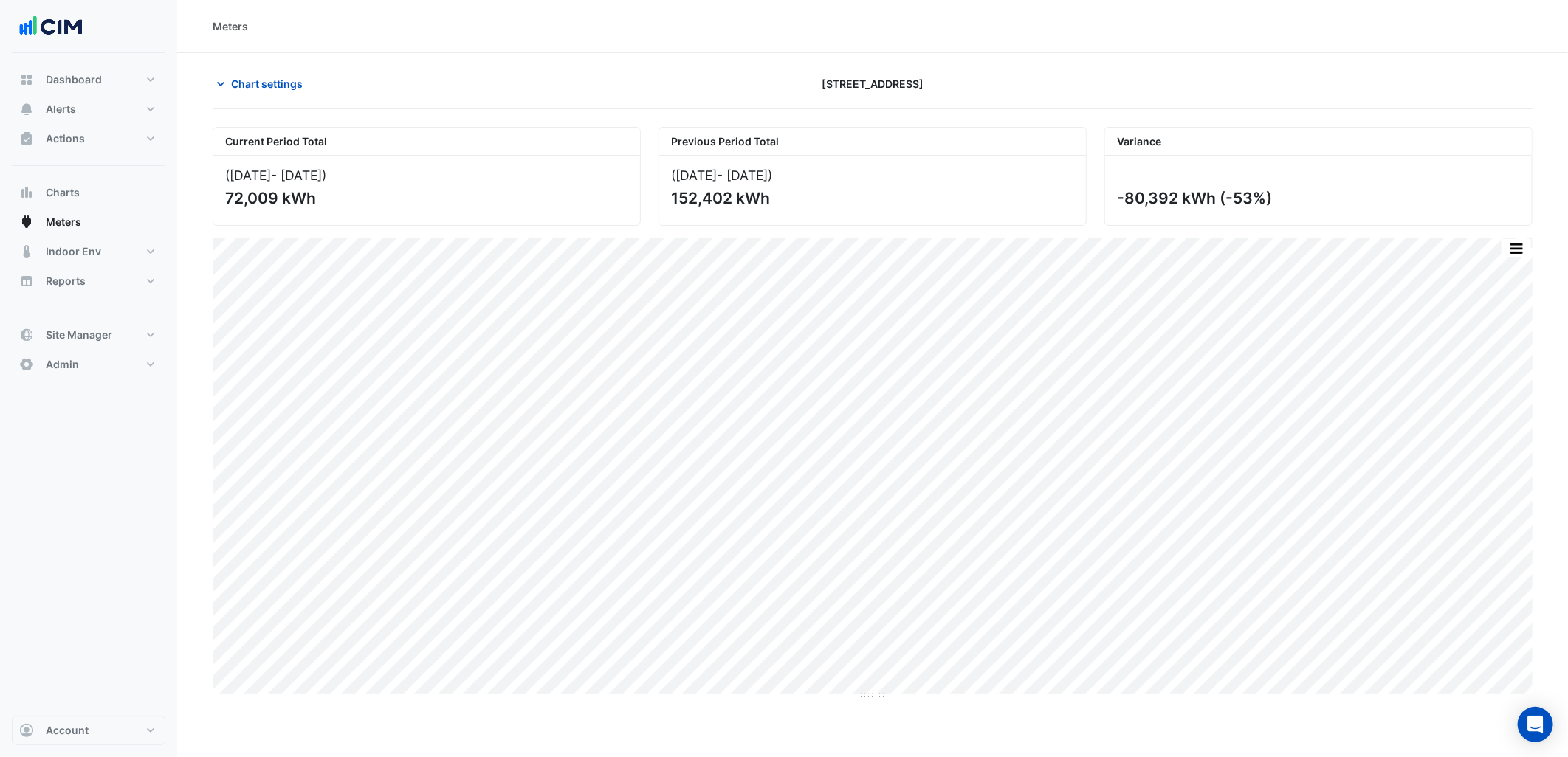
click at [273, 69] on section "Chart settings 46 Colin Street Current Period Total (01 Aug 25 - 23 Sep 25 ) 72…" at bounding box center [873, 376] width 1391 height 647
click at [291, 84] on span "Chart settings" at bounding box center [267, 83] width 72 height 15
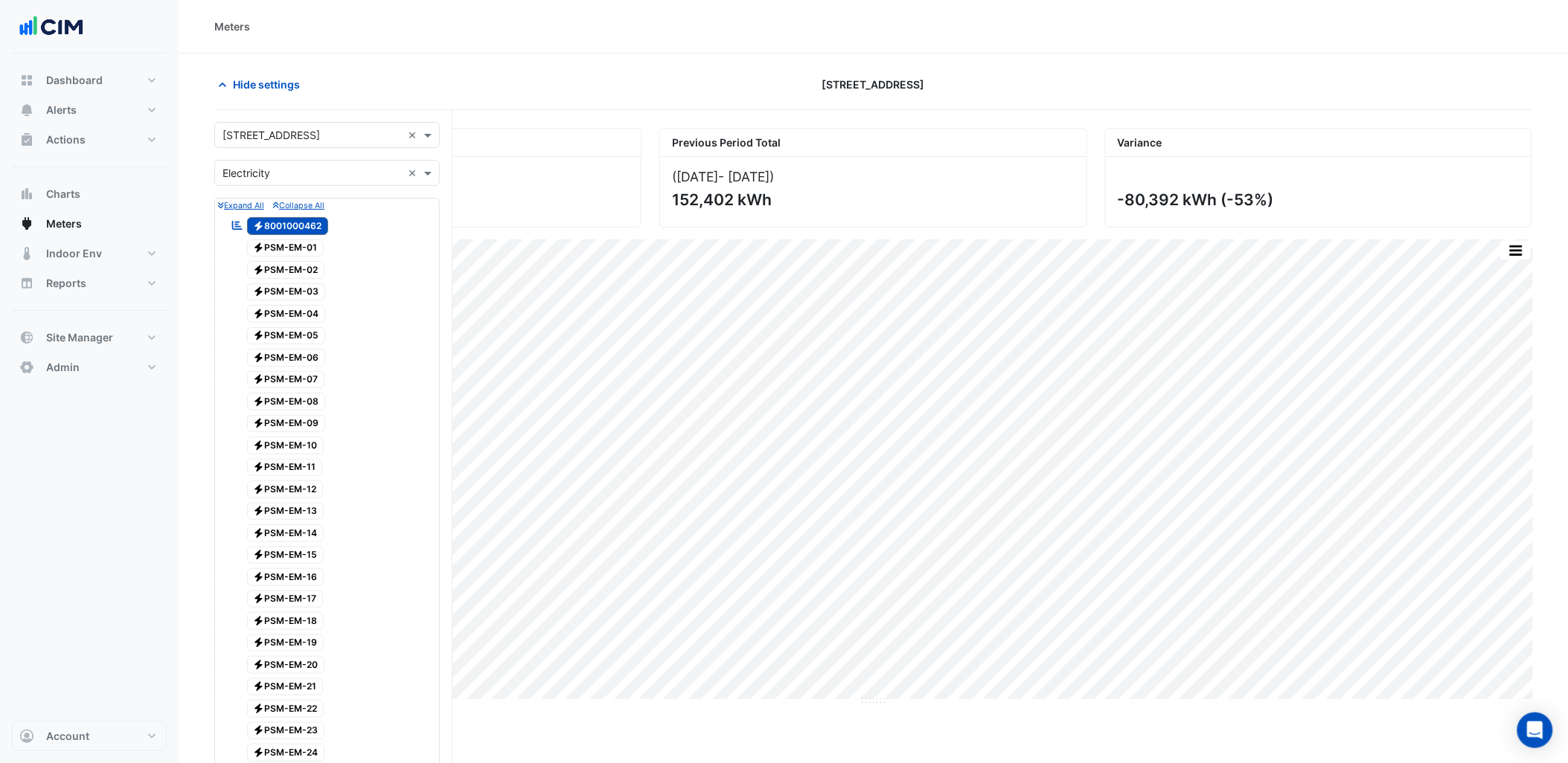
click at [328, 132] on input "text" at bounding box center [312, 136] width 180 height 15
type input "*******"
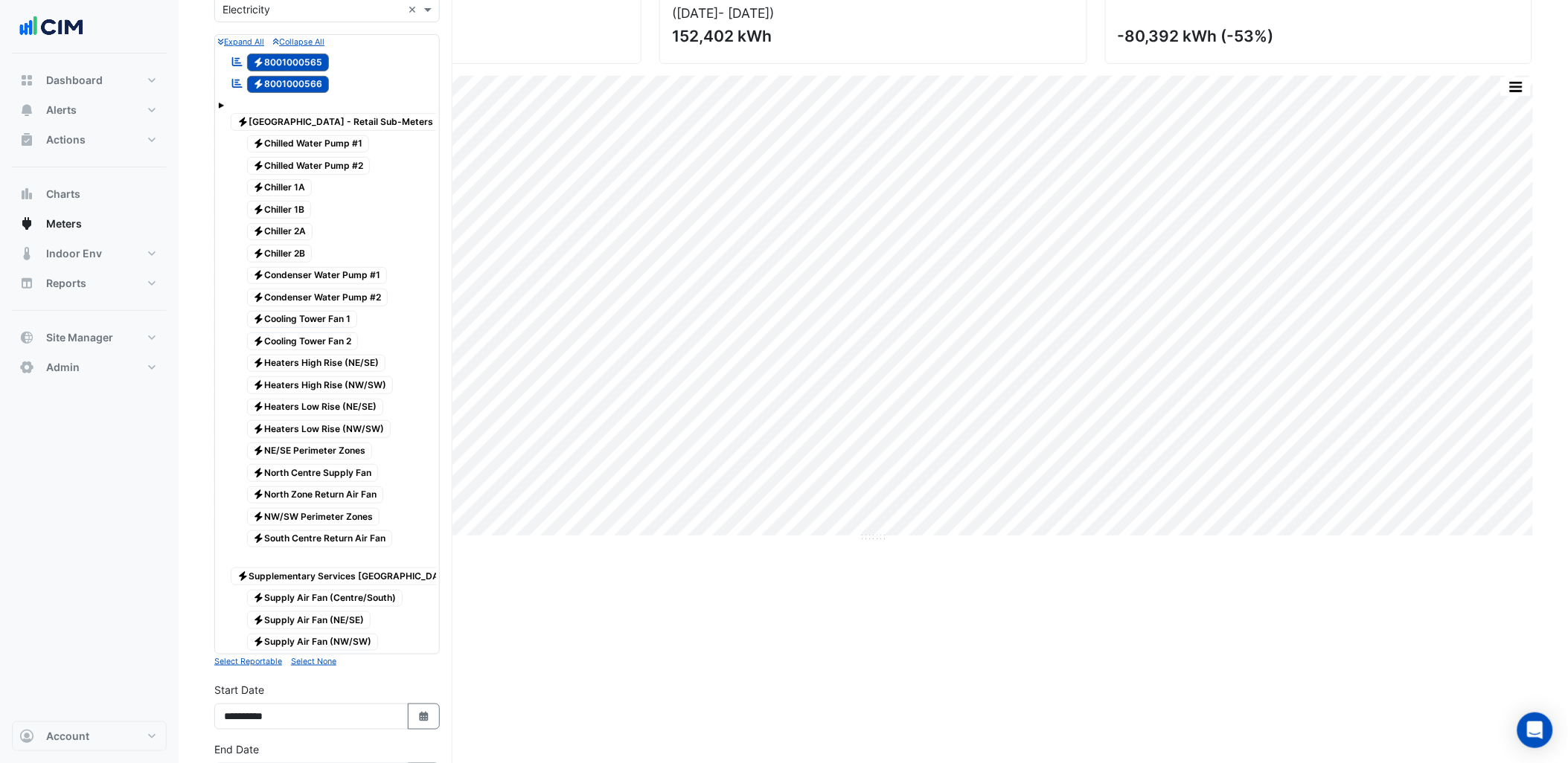
scroll to position [584, 0]
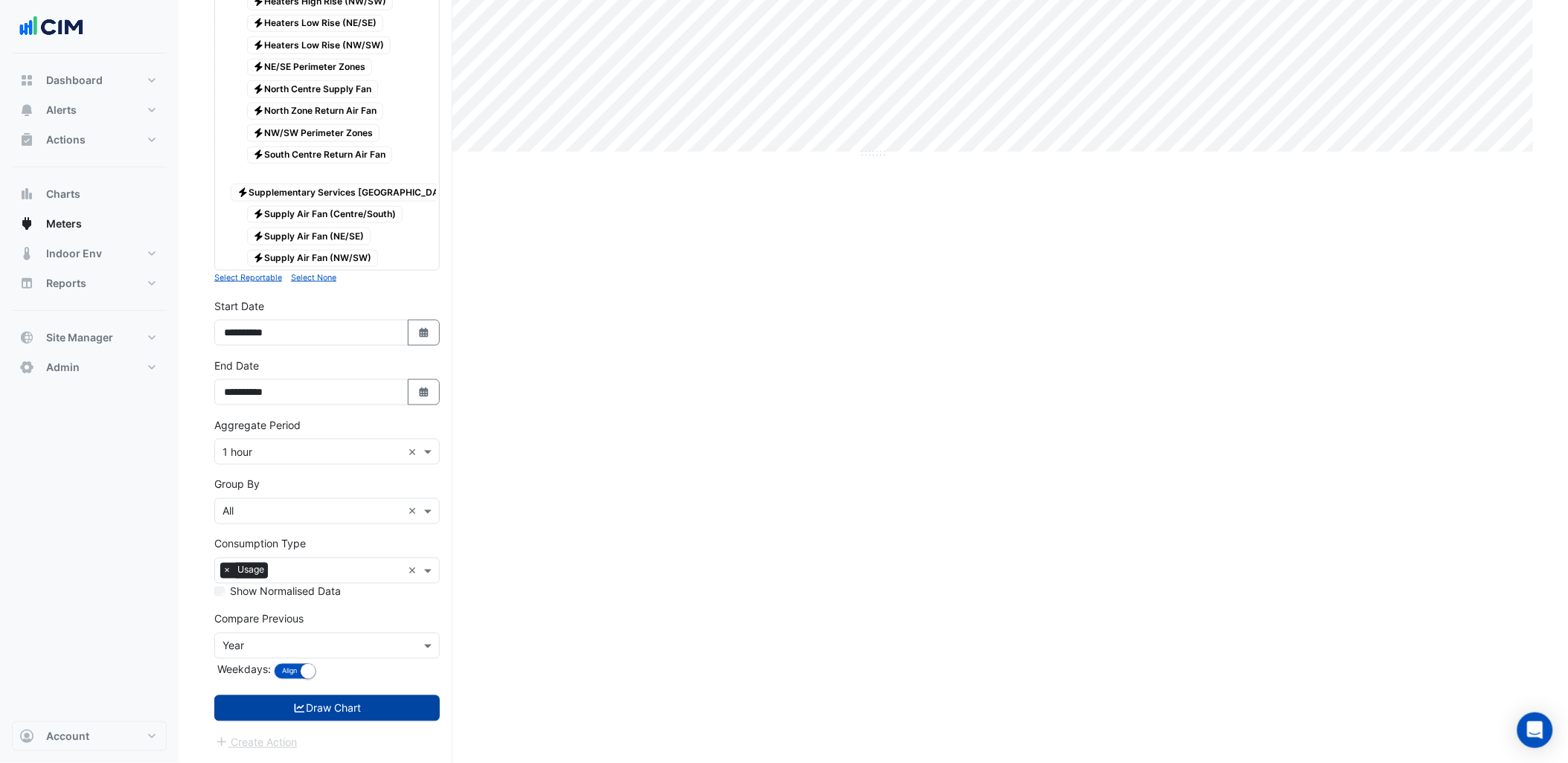
click at [360, 712] on button "Draw Chart" at bounding box center [327, 709] width 225 height 26
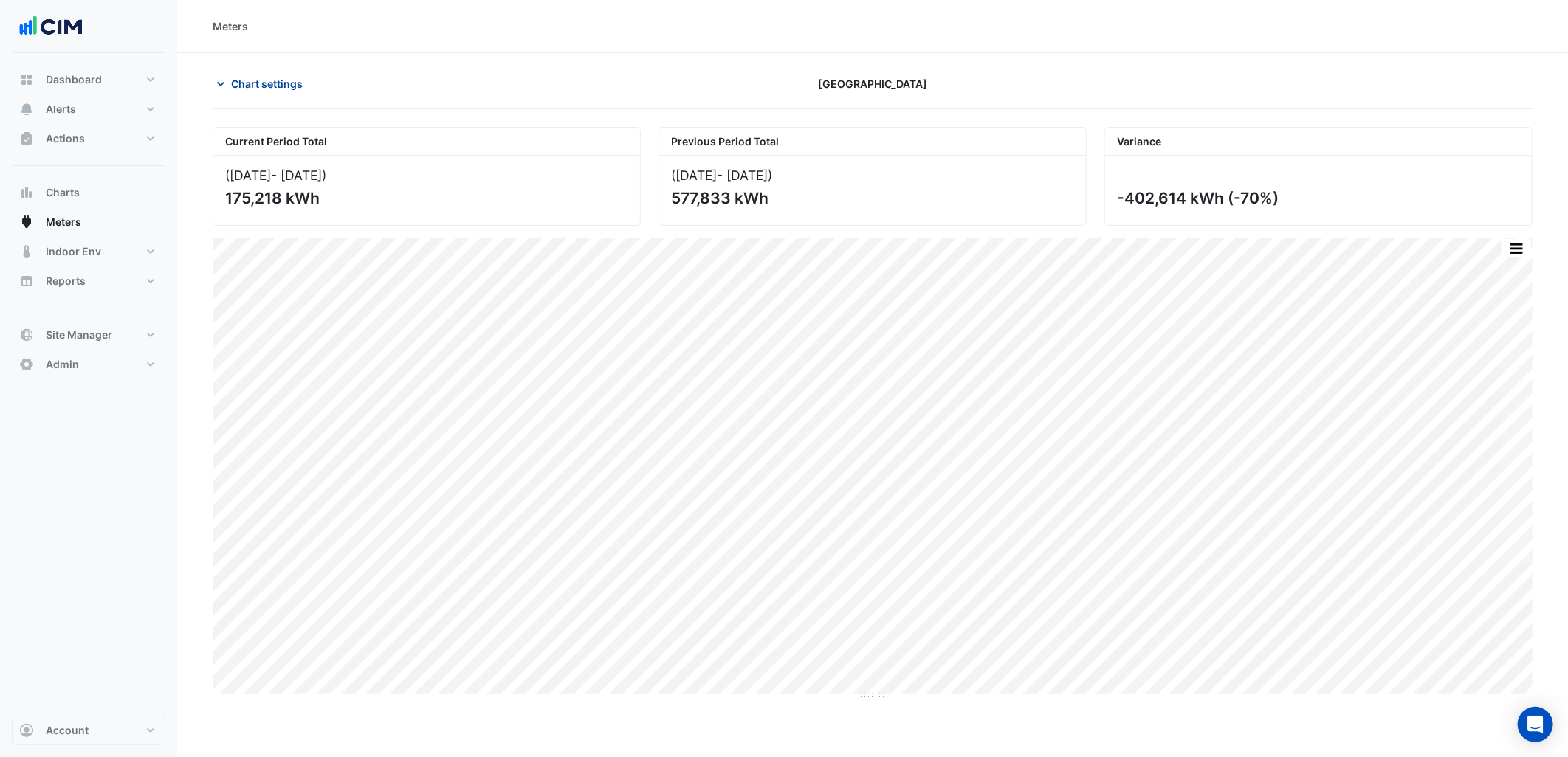
click at [268, 89] on span "Chart settings" at bounding box center [267, 83] width 72 height 15
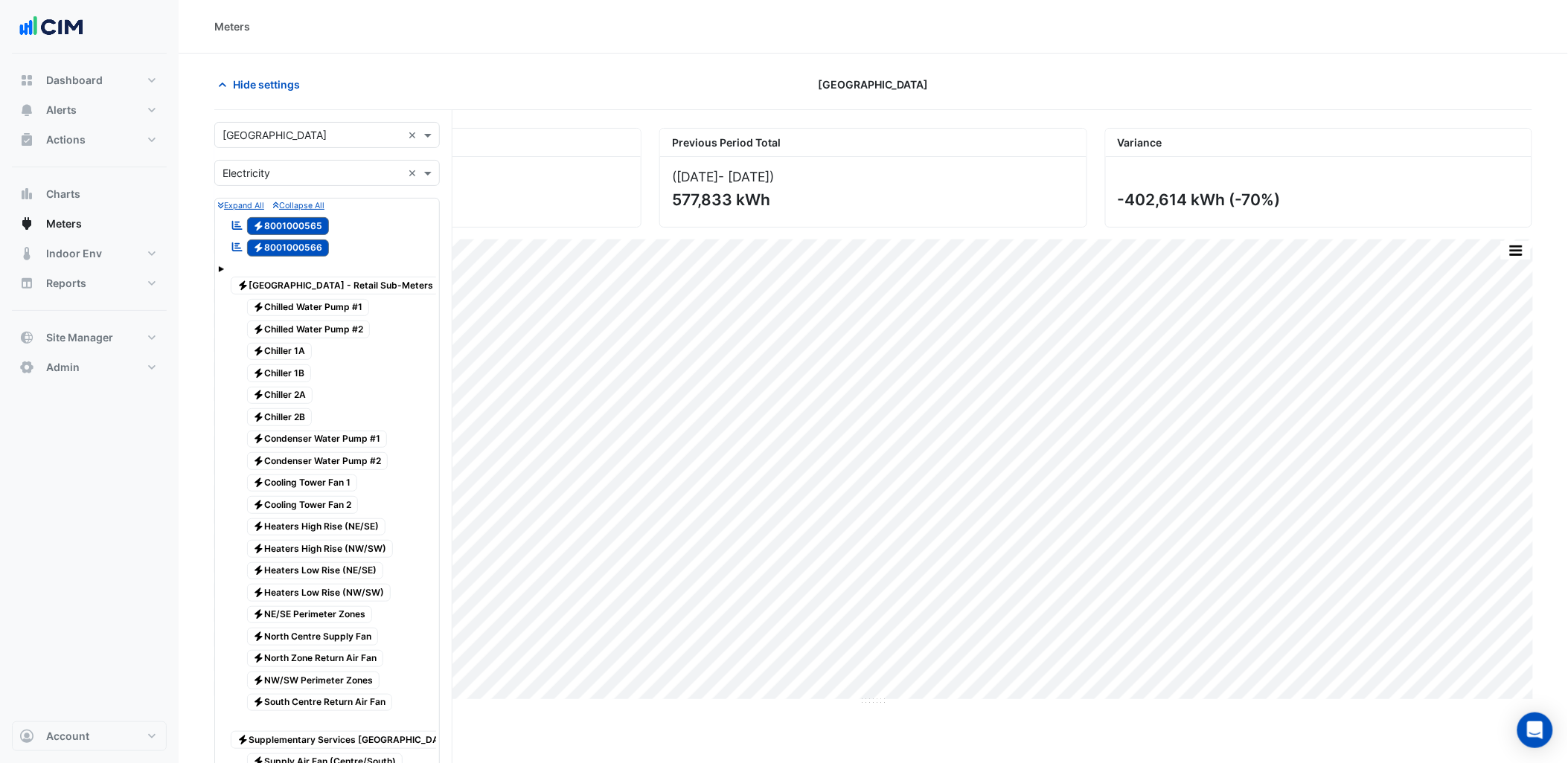
click at [335, 132] on input "text" at bounding box center [312, 136] width 180 height 15
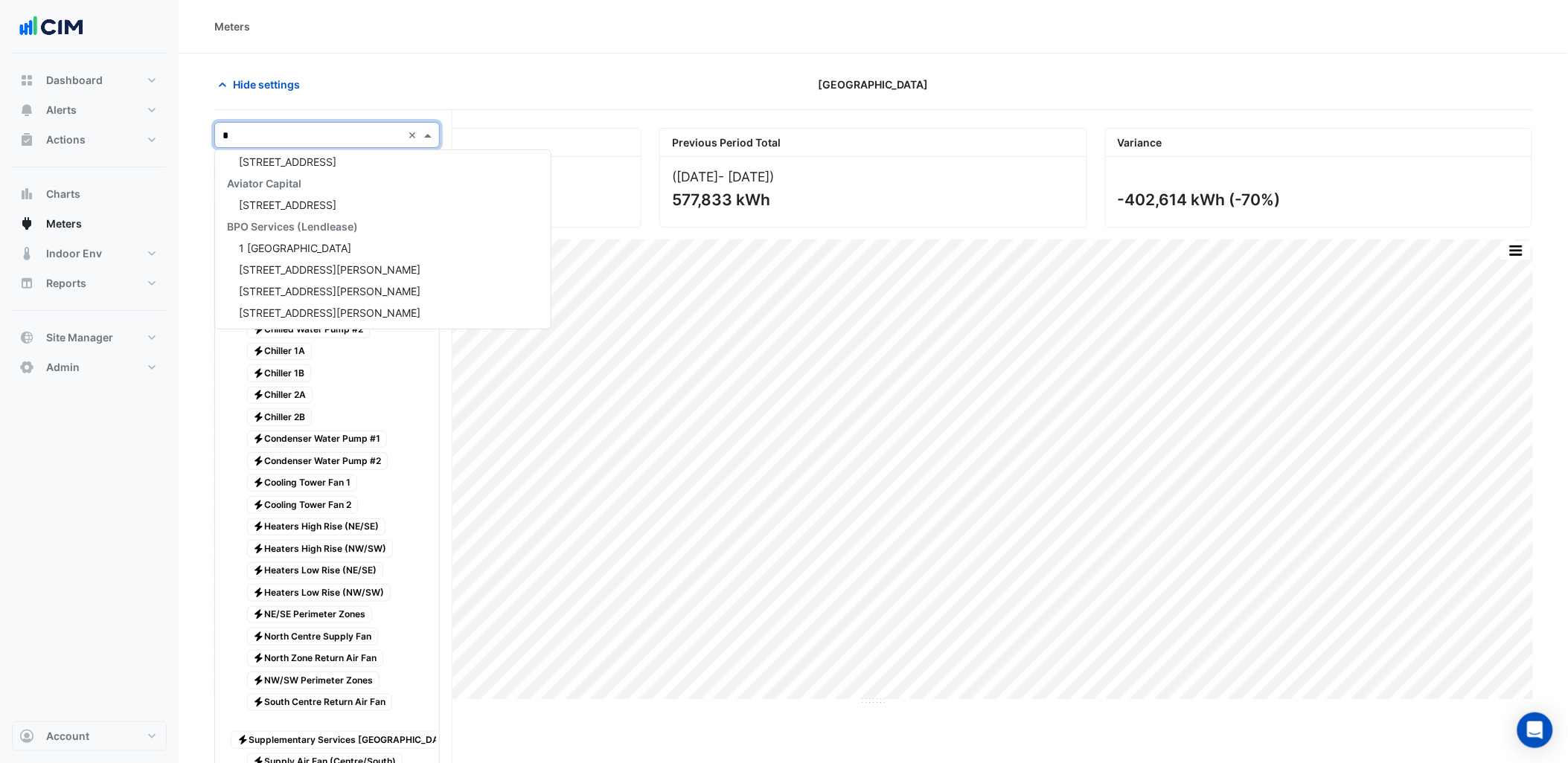
scroll to position [265, 0]
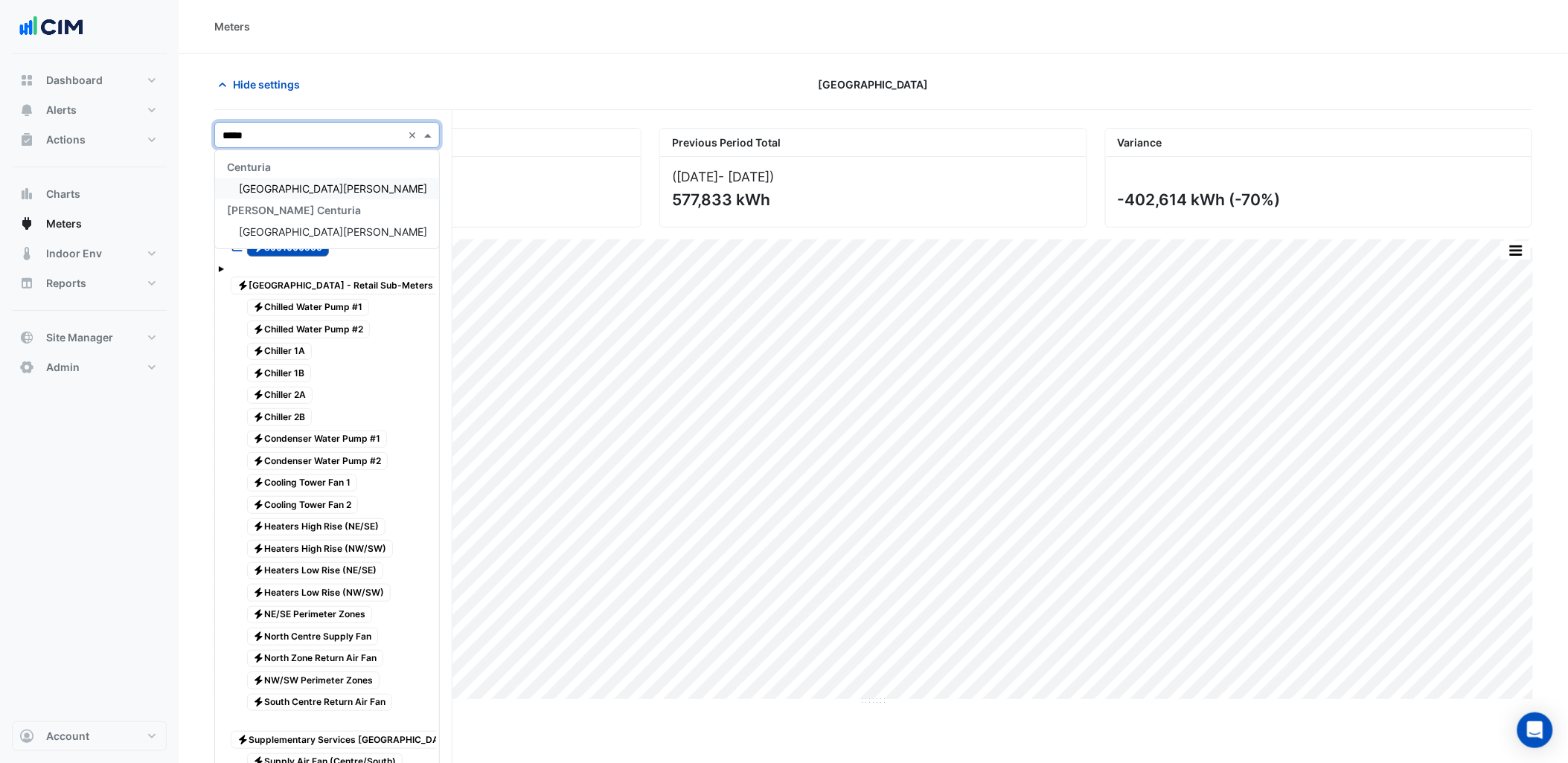
type input "******"
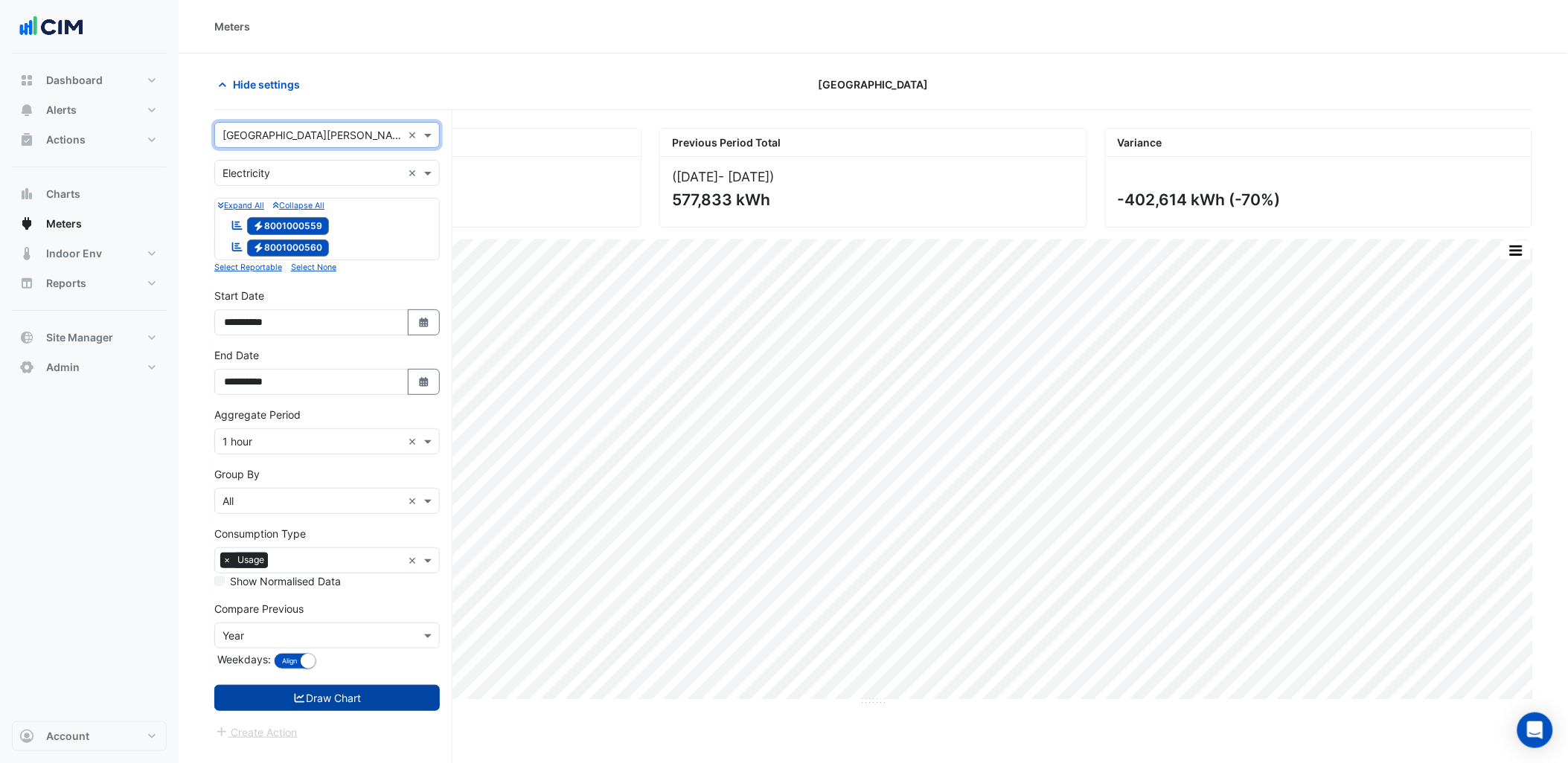
click at [362, 710] on button "Draw Chart" at bounding box center [327, 698] width 225 height 26
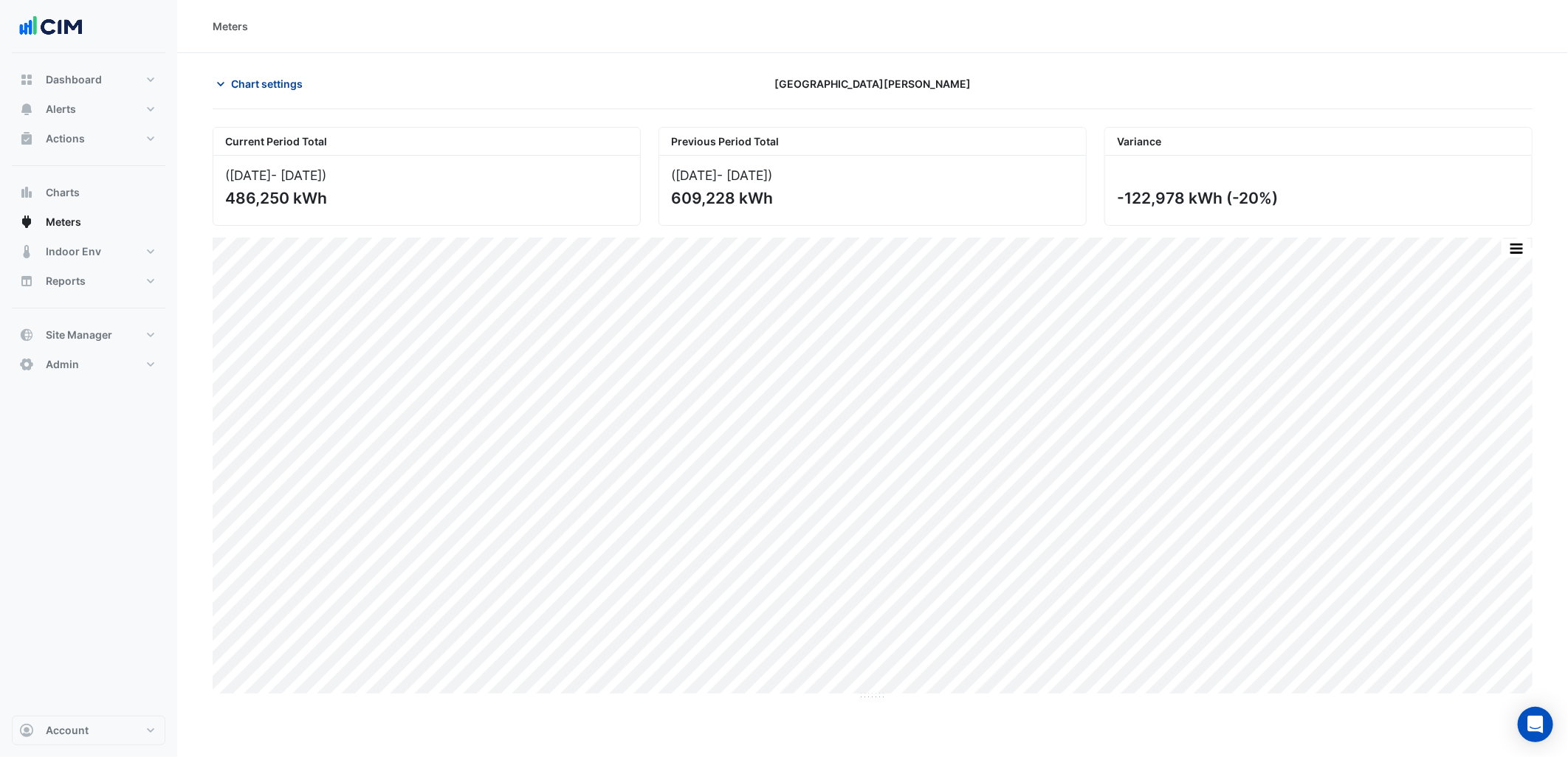
click at [278, 79] on span "Chart settings" at bounding box center [267, 83] width 72 height 15
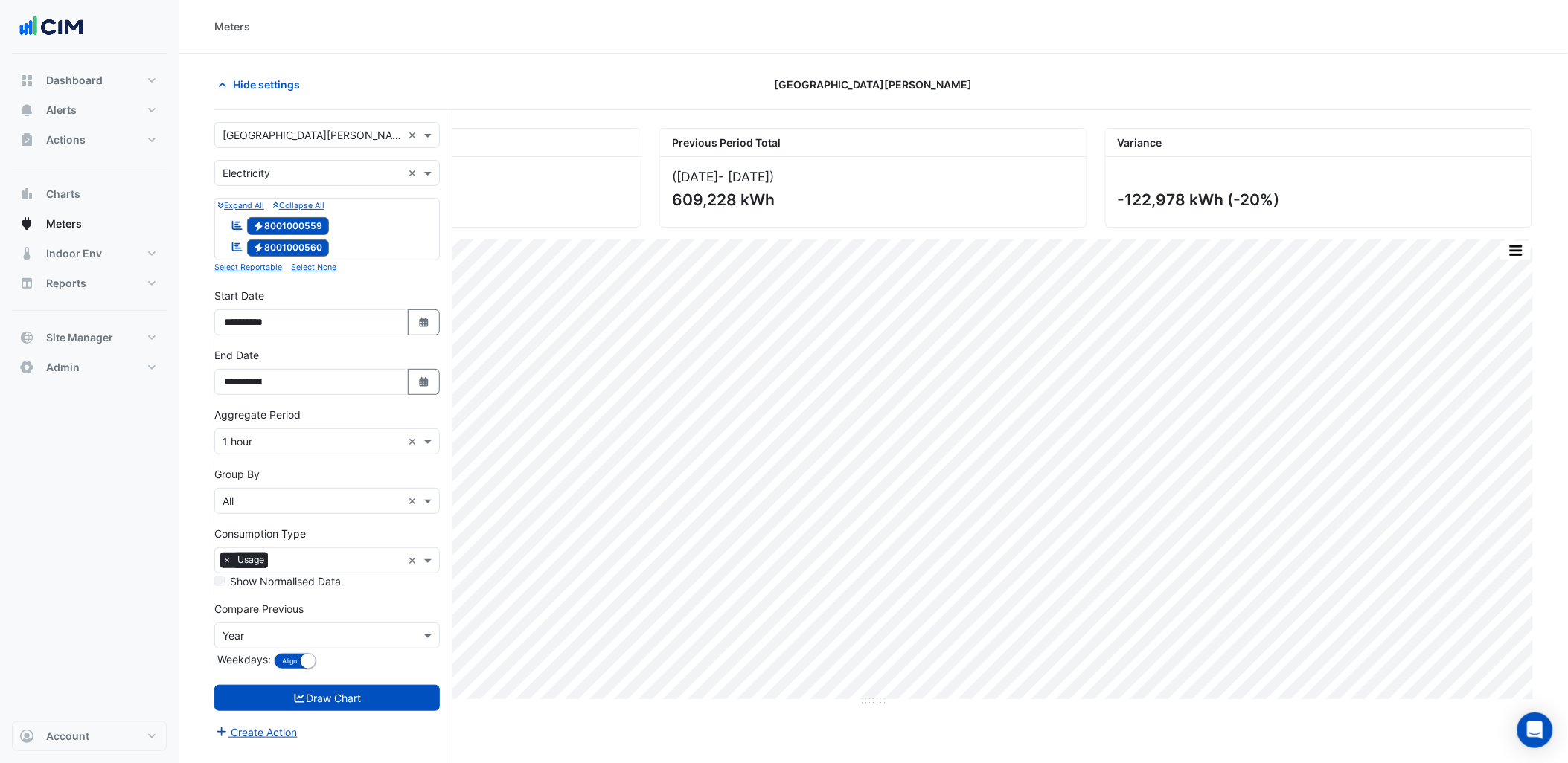
click at [282, 508] on input "text" at bounding box center [312, 501] width 180 height 15
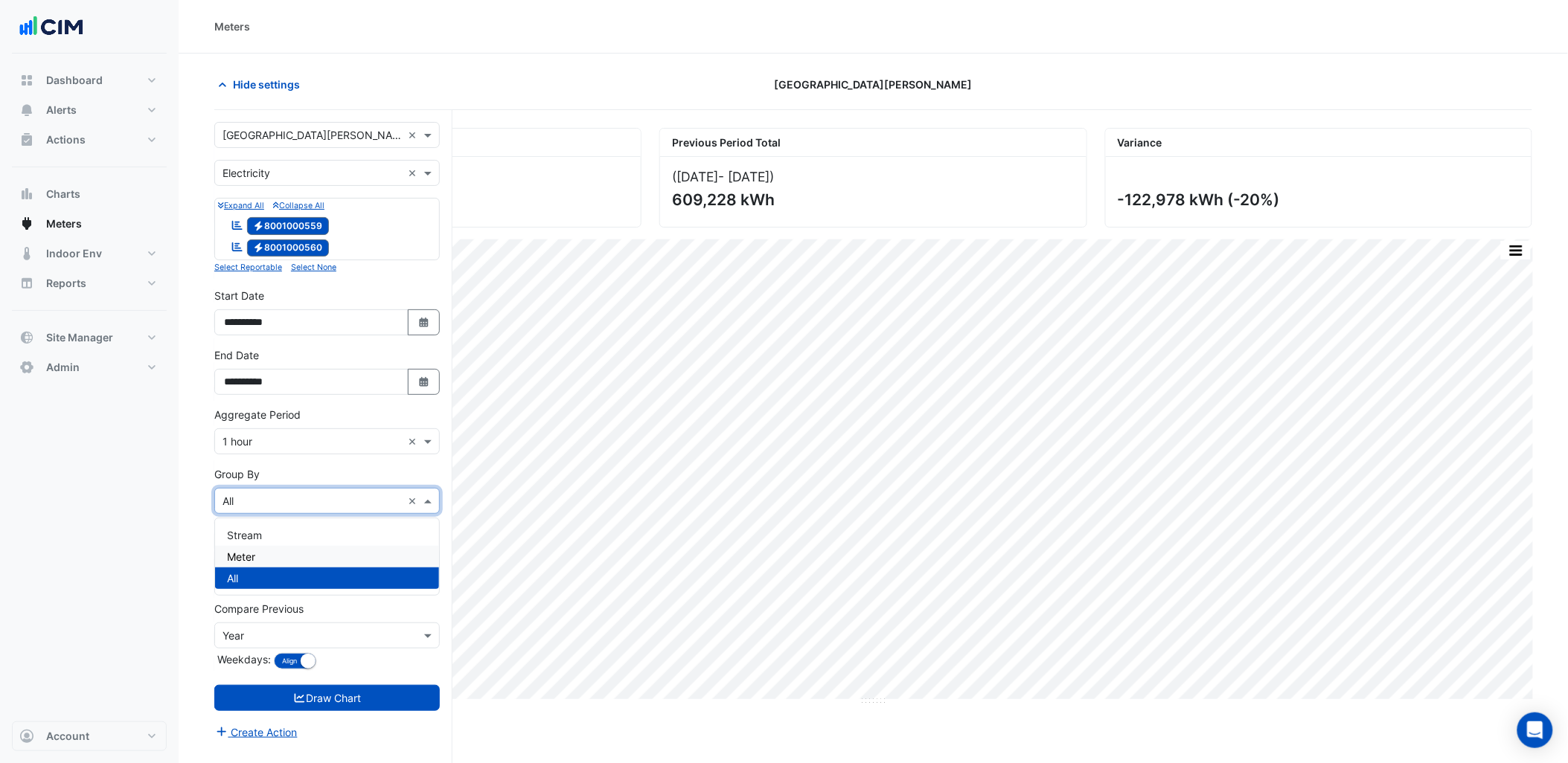
click at [270, 552] on div "Meter" at bounding box center [327, 557] width 224 height 22
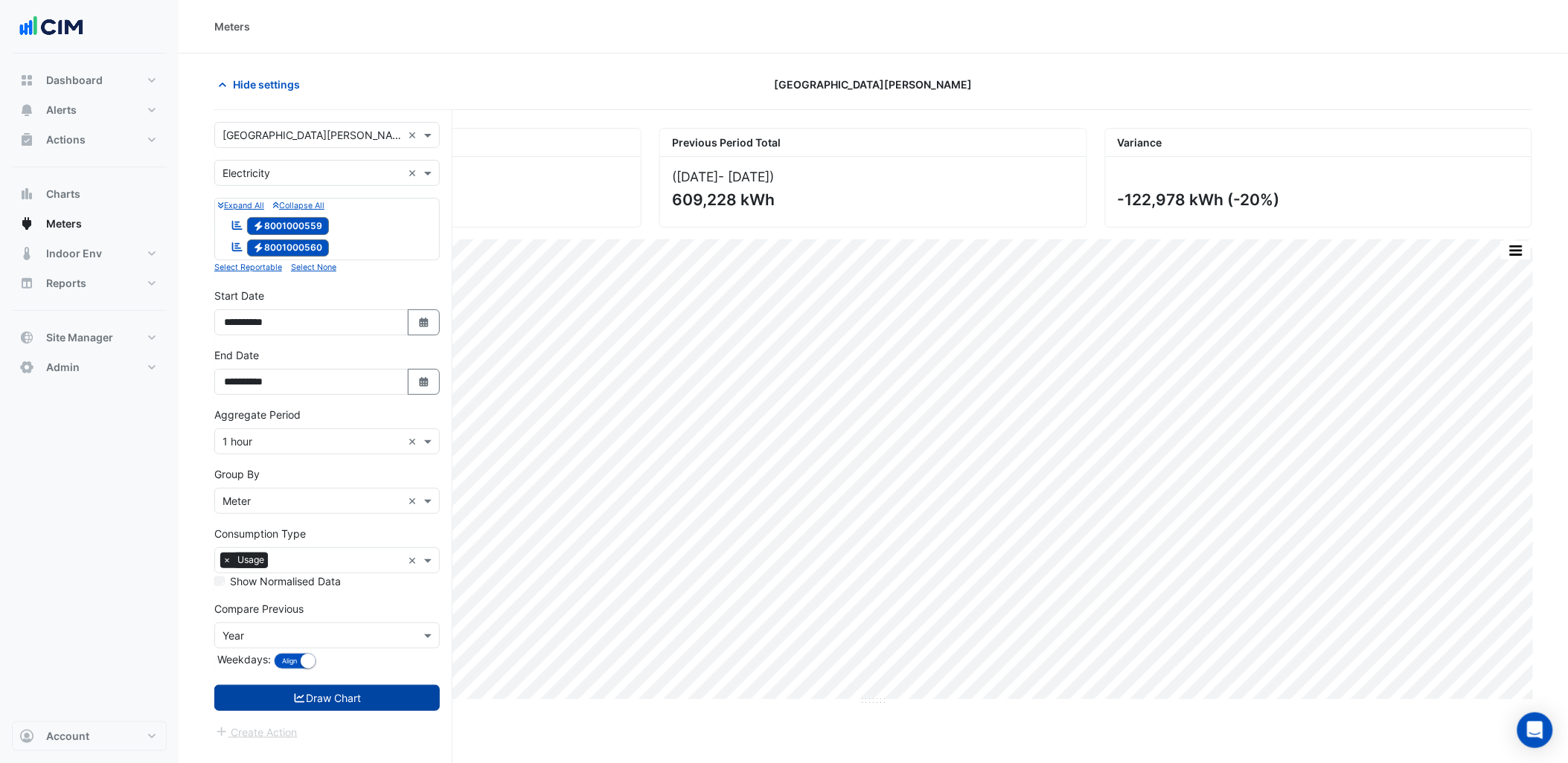
click at [362, 695] on button "Draw Chart" at bounding box center [327, 698] width 225 height 26
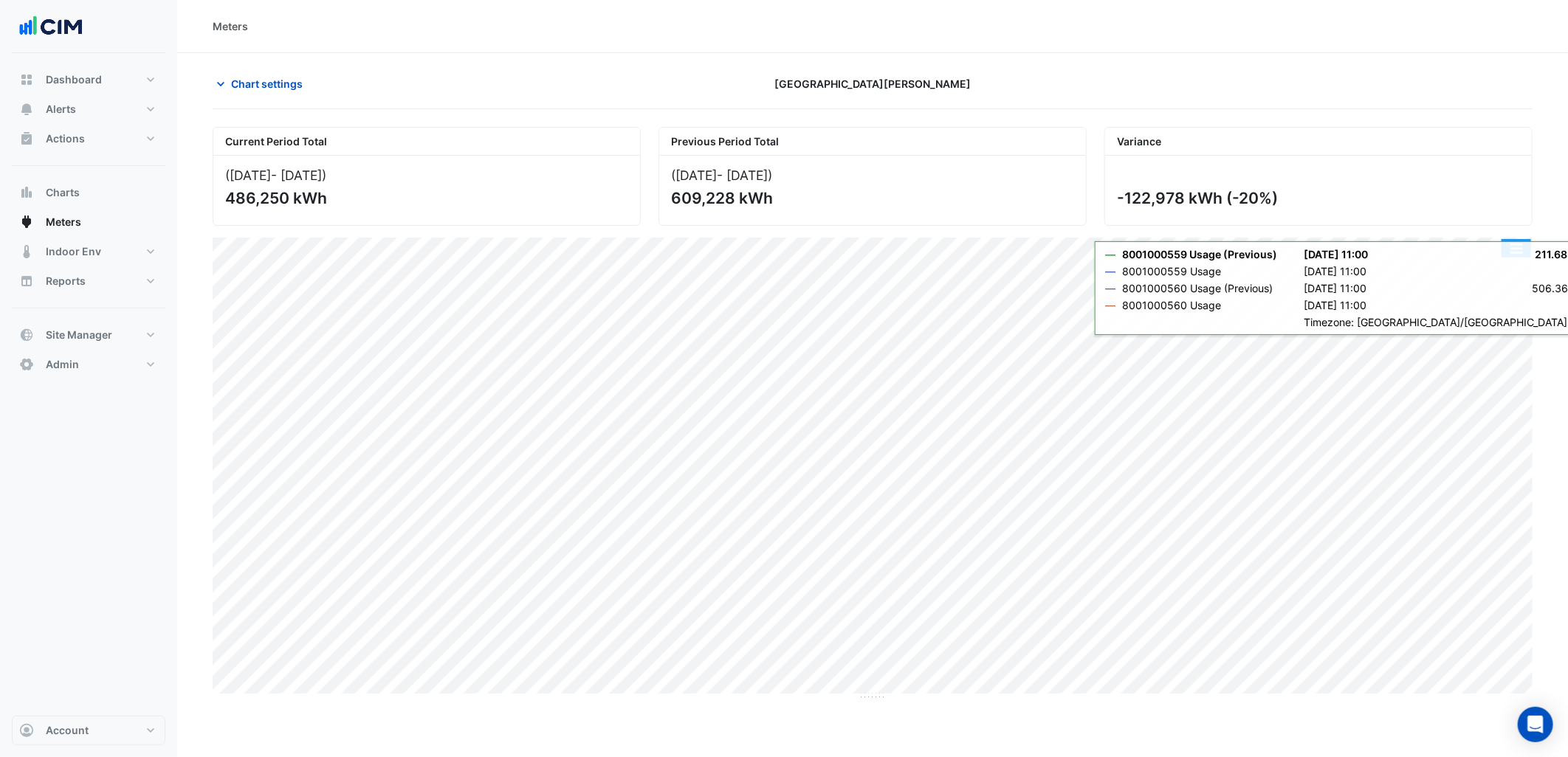
click at [1509, 257] on button "button" at bounding box center [1516, 247] width 29 height 18
click at [1499, 280] on div "Split by Meter" at bounding box center [1487, 275] width 89 height 27
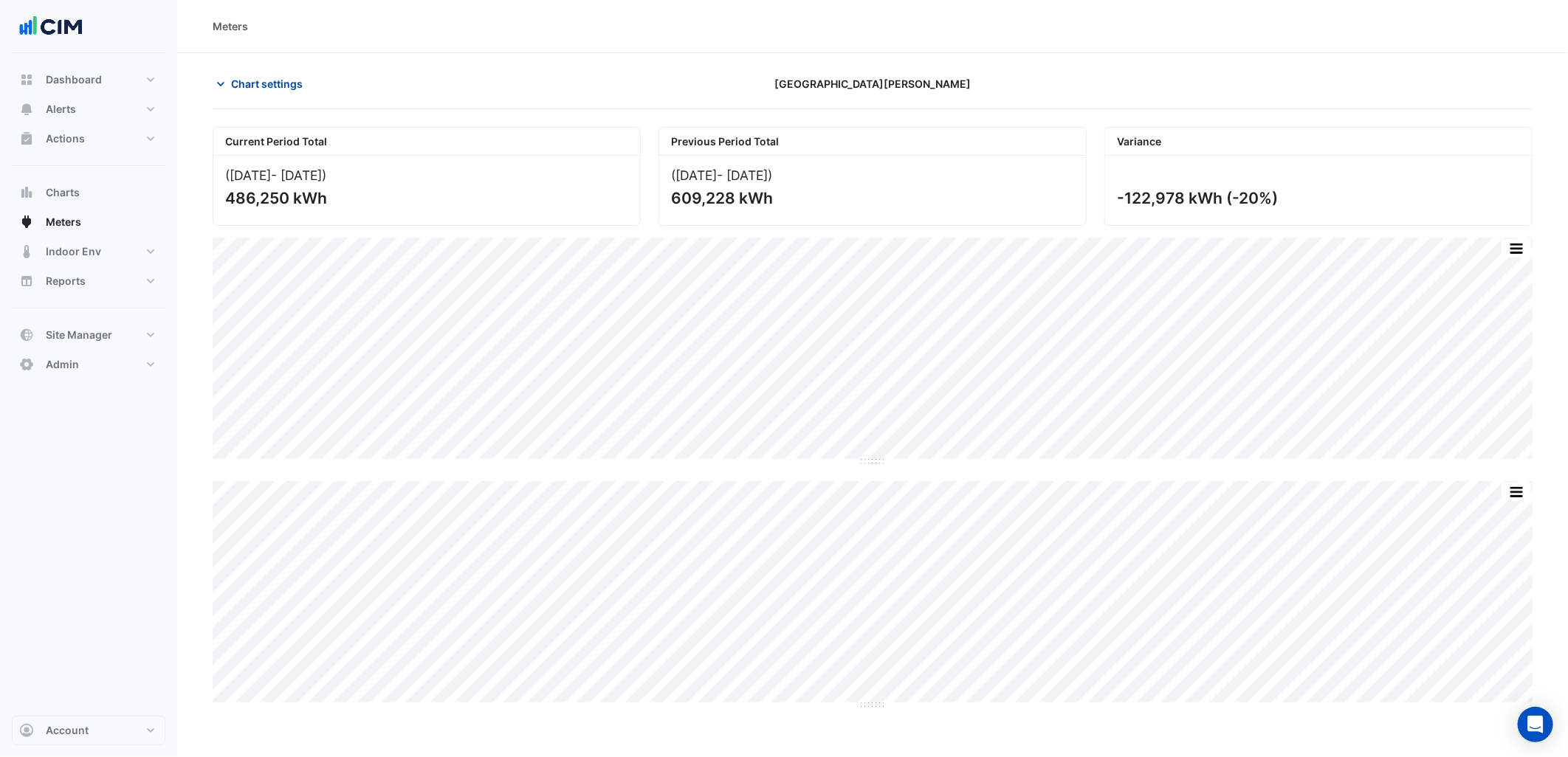
click at [254, 87] on span "Chart settings" at bounding box center [267, 83] width 72 height 15
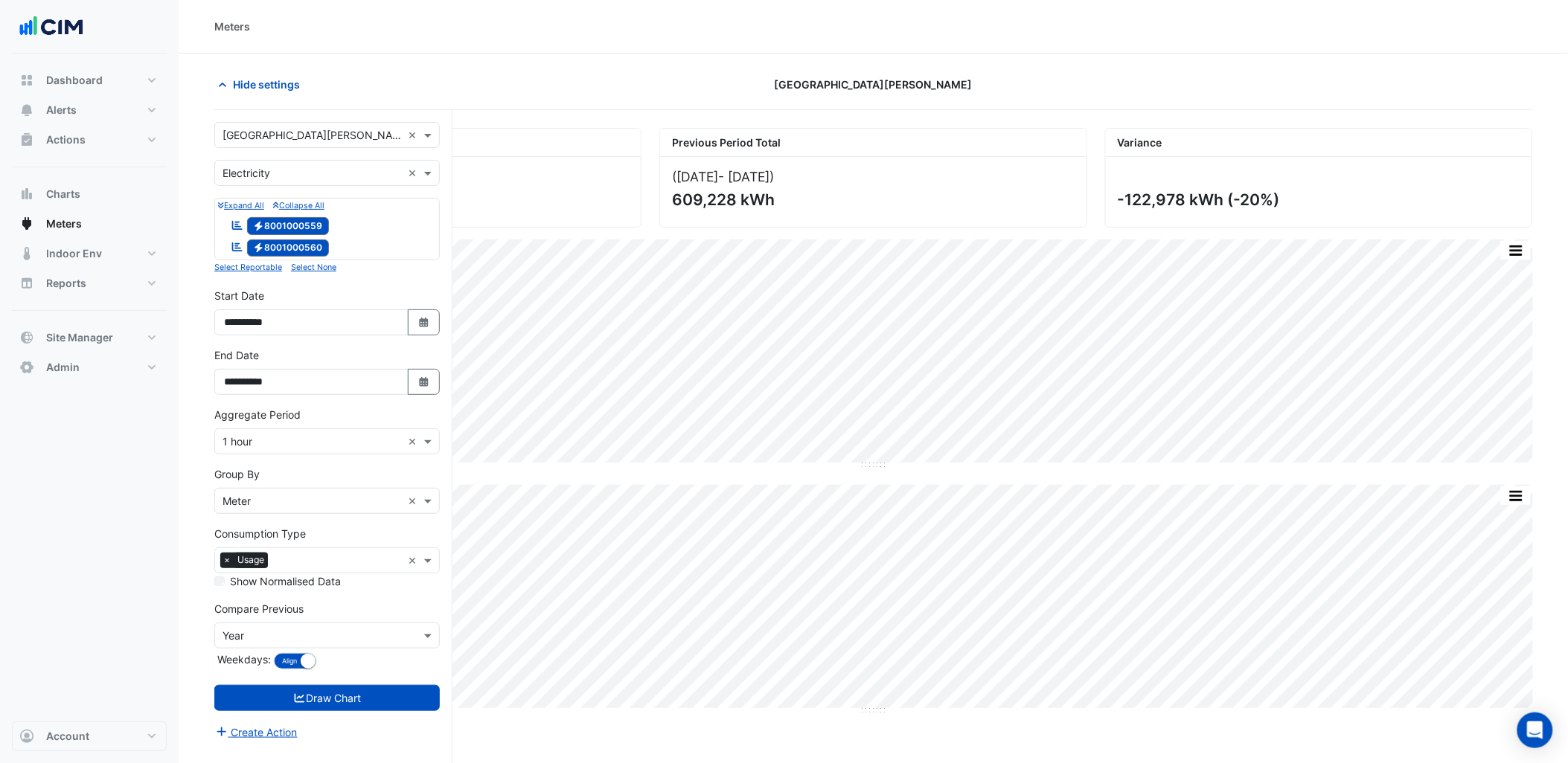
click at [322, 137] on input "text" at bounding box center [312, 136] width 180 height 15
paste input "**********"
type input "**********"
click at [299, 186] on span "[STREET_ADDRESS]" at bounding box center [287, 188] width 97 height 12
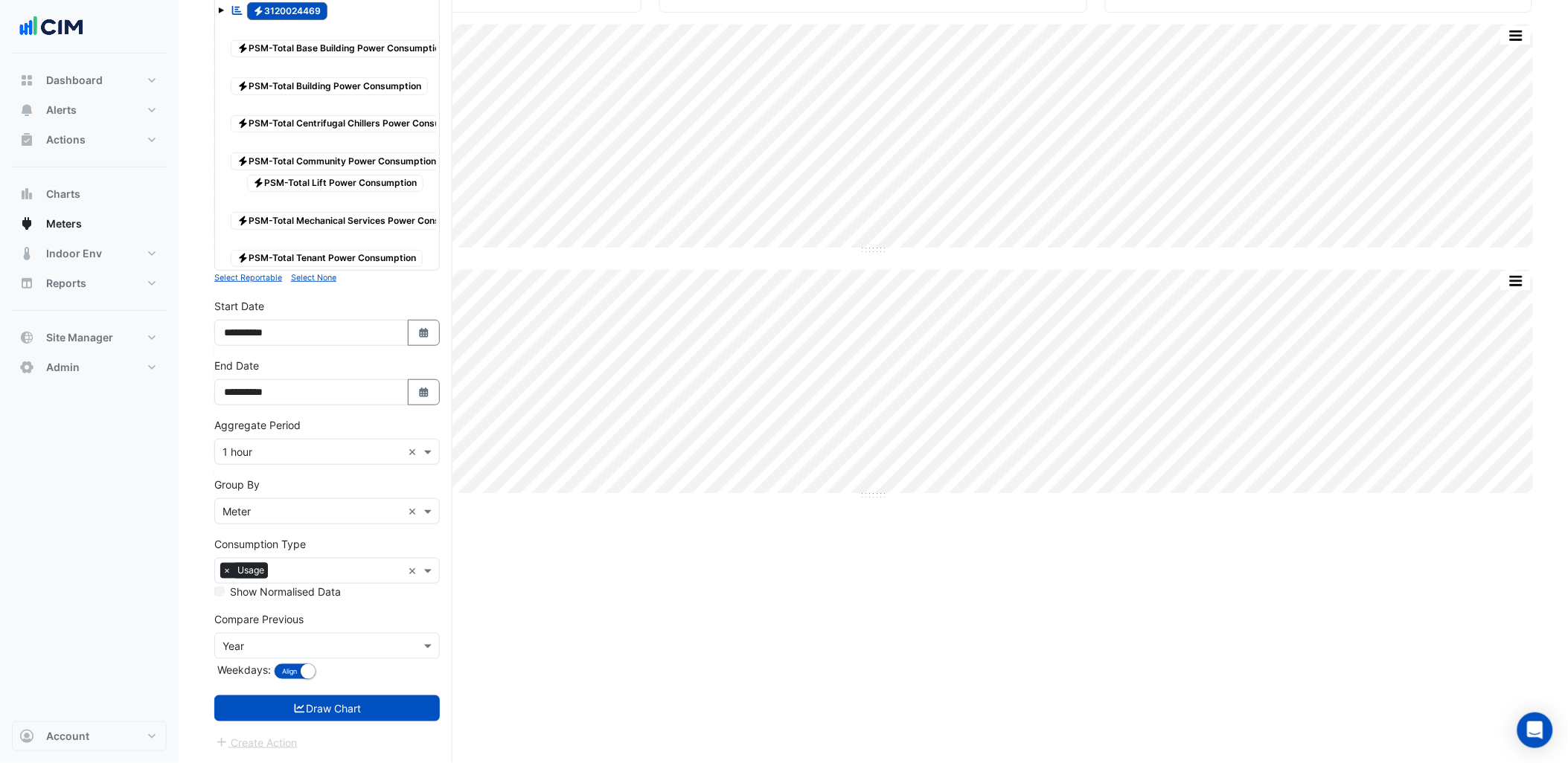
click at [342, 708] on button "Draw Chart" at bounding box center [327, 709] width 225 height 26
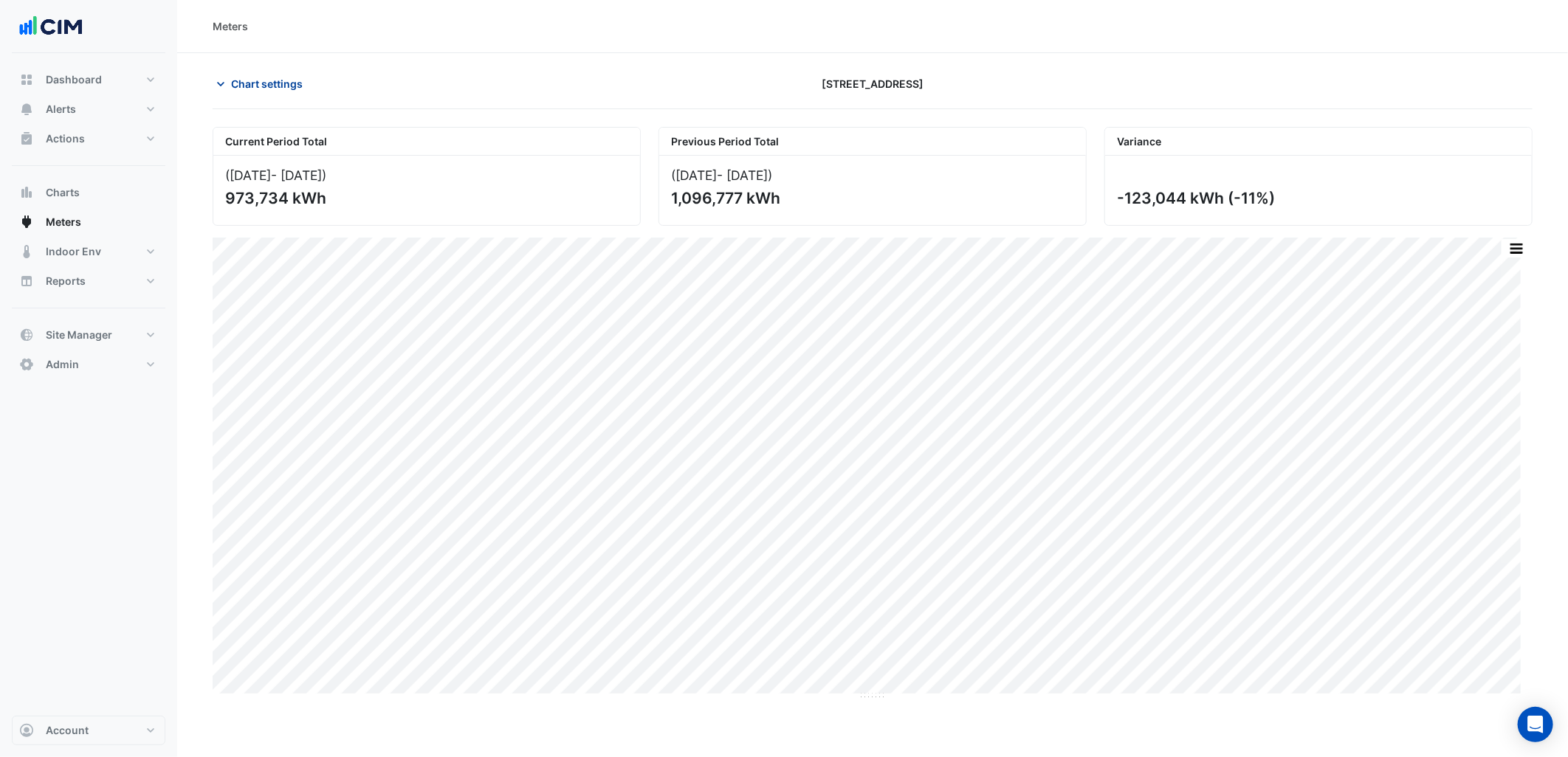
click at [283, 81] on span "Chart settings" at bounding box center [267, 83] width 72 height 15
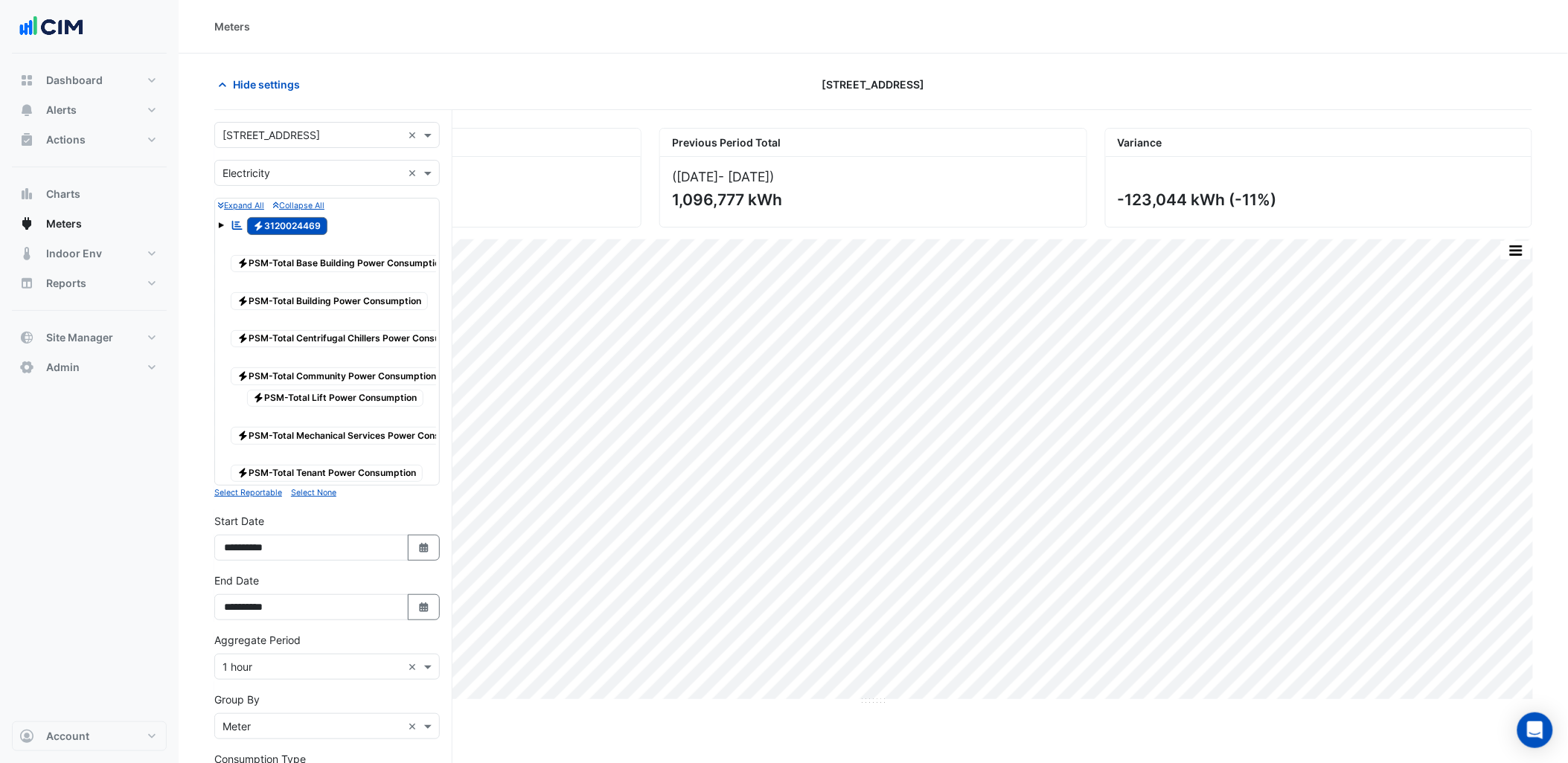
click at [315, 135] on input "text" at bounding box center [312, 136] width 180 height 15
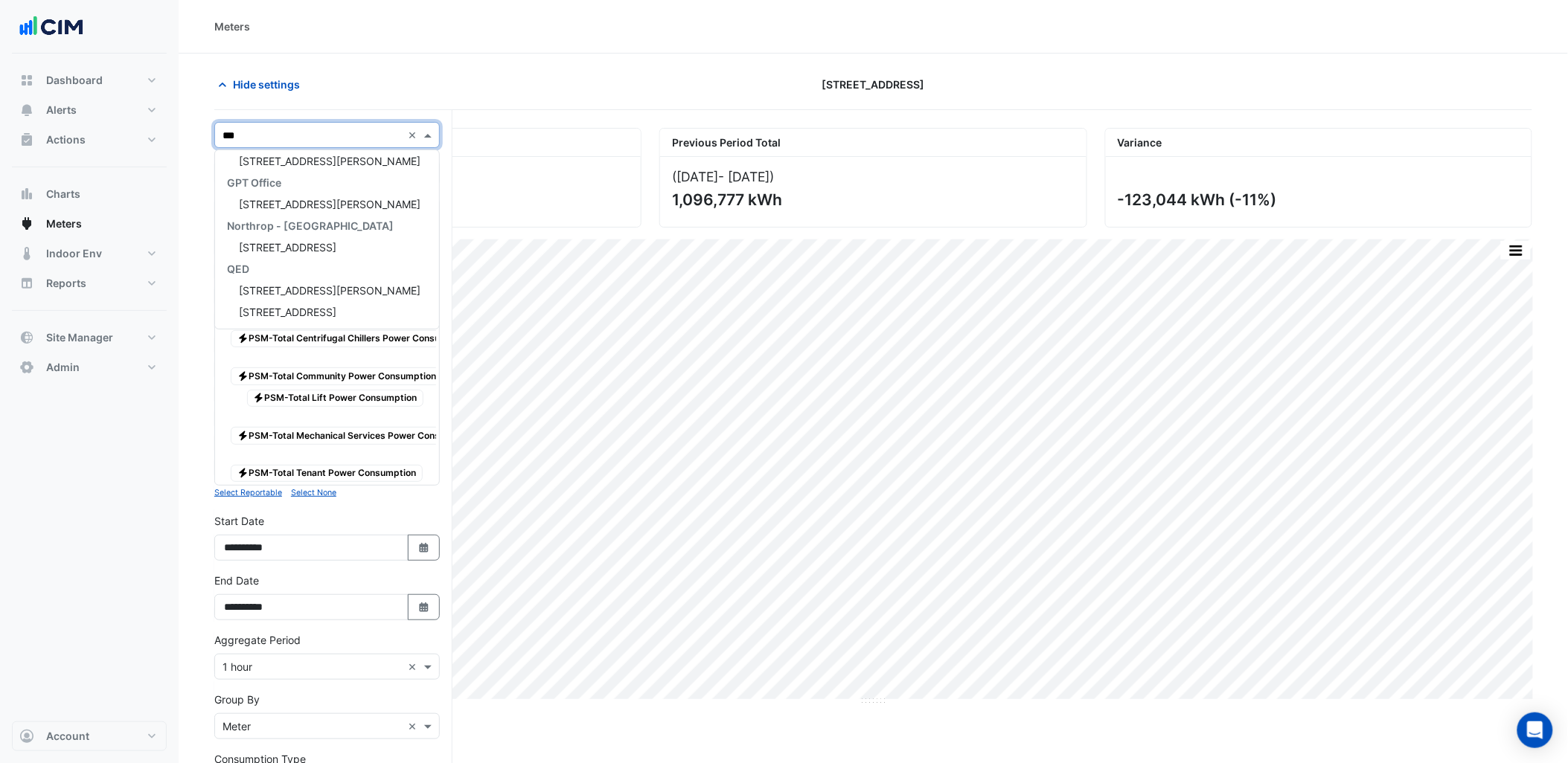
scroll to position [200, 0]
type input "*****"
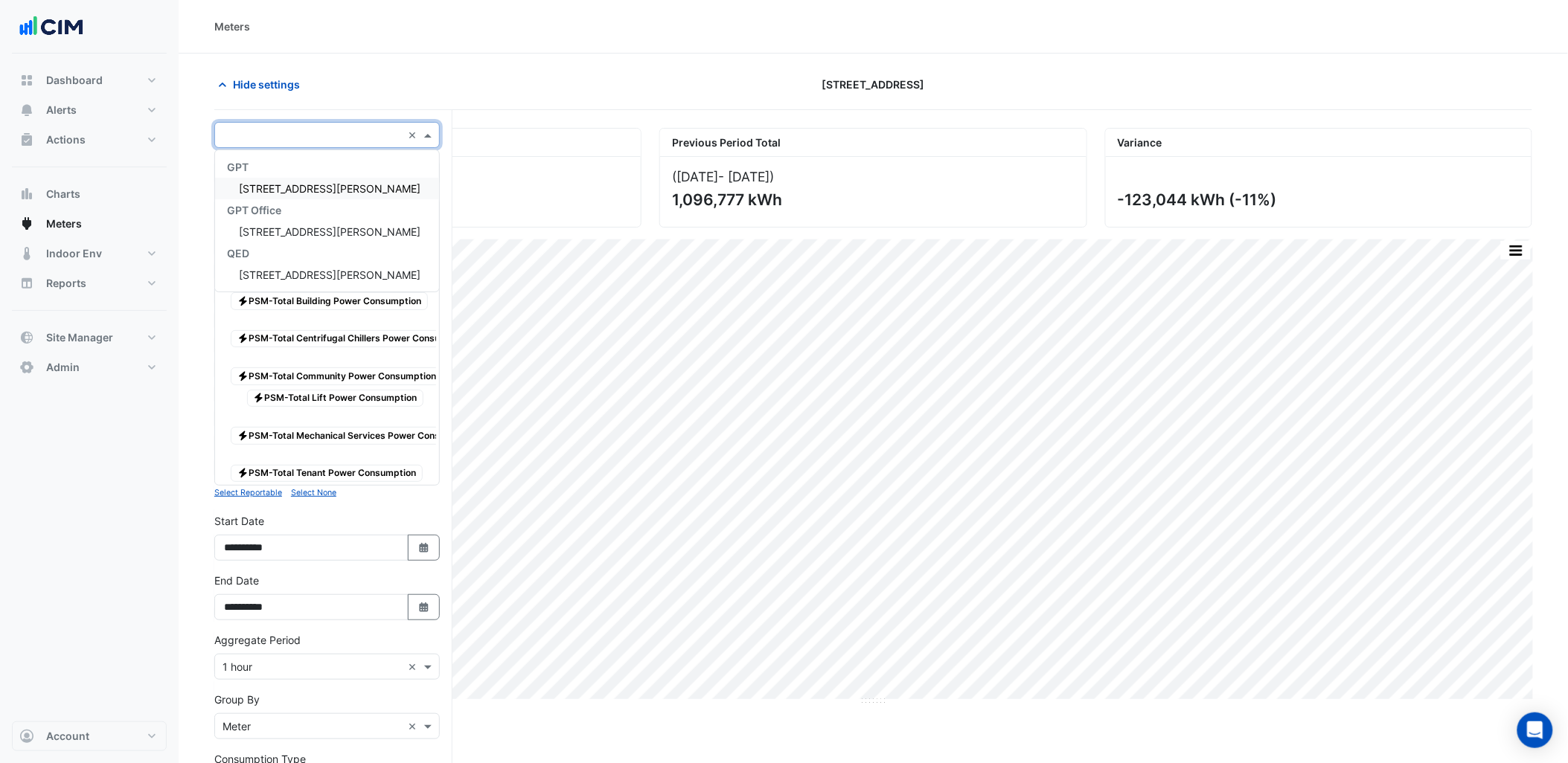
scroll to position [0, 0]
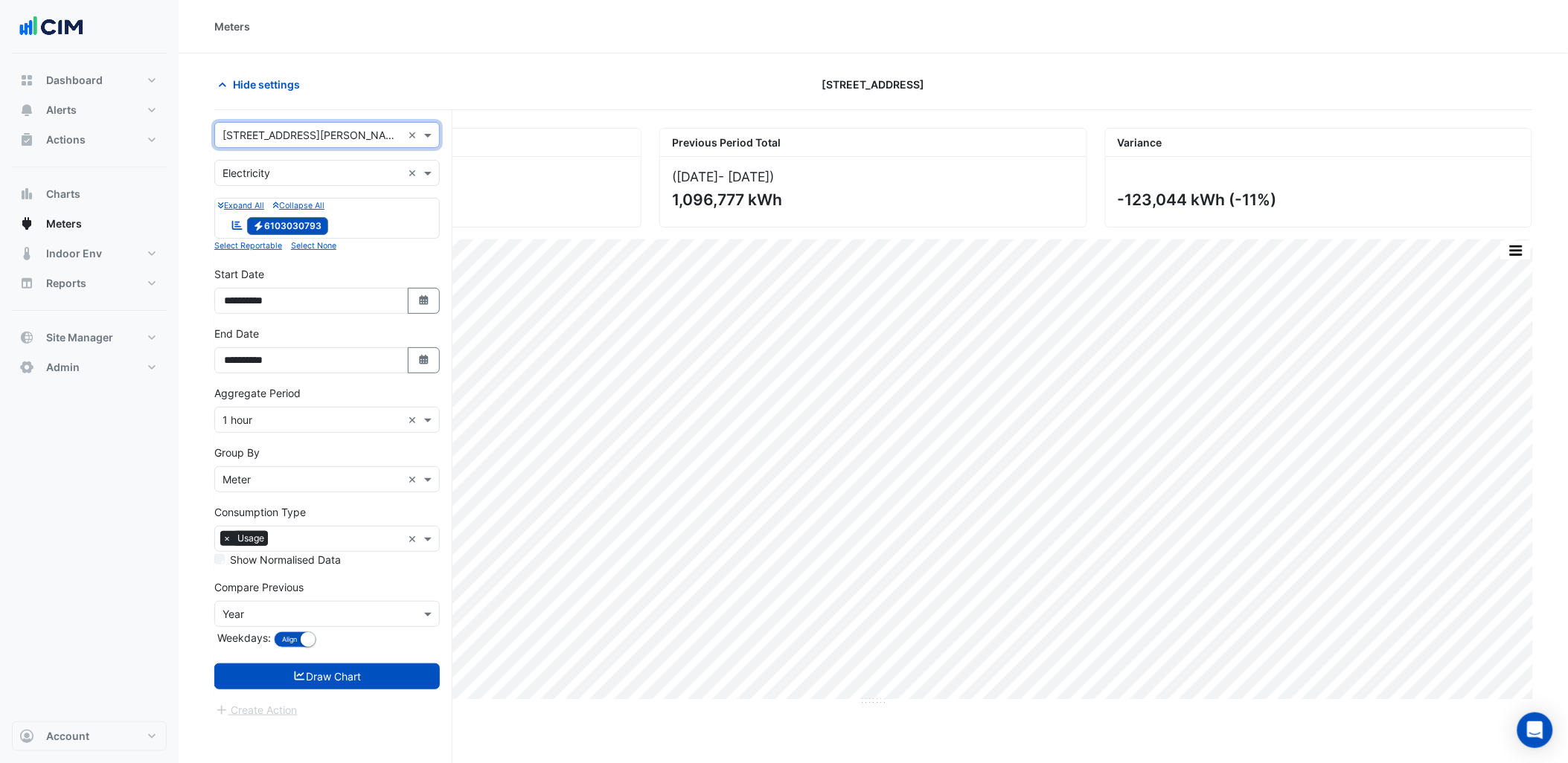
click at [350, 659] on form "**********" at bounding box center [327, 420] width 225 height 597
click at [353, 673] on button "Draw Chart" at bounding box center [327, 676] width 225 height 26
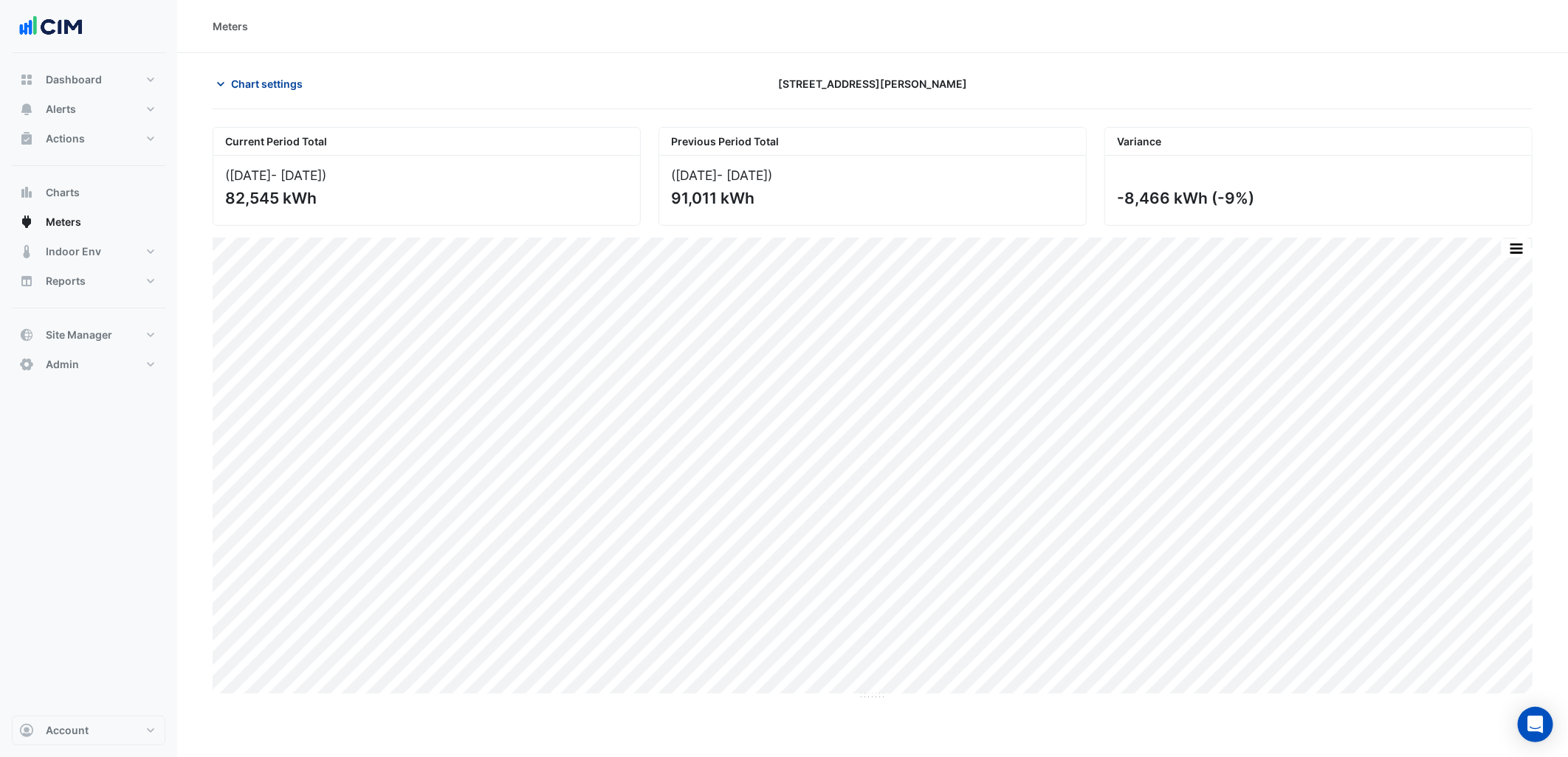
click at [249, 89] on span "Chart settings" at bounding box center [267, 83] width 72 height 15
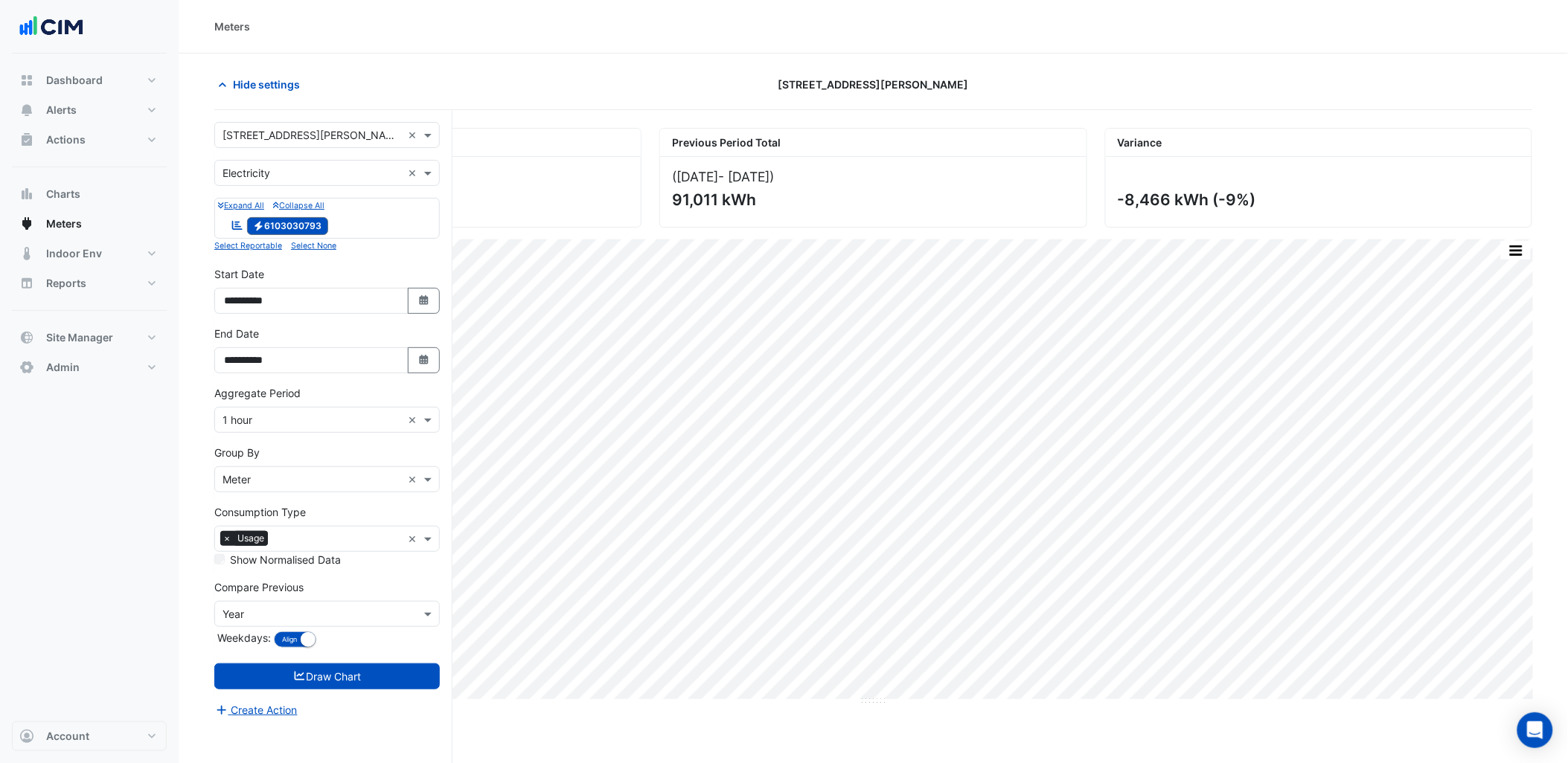
click at [295, 130] on input "text" at bounding box center [312, 136] width 180 height 15
type input "*******"
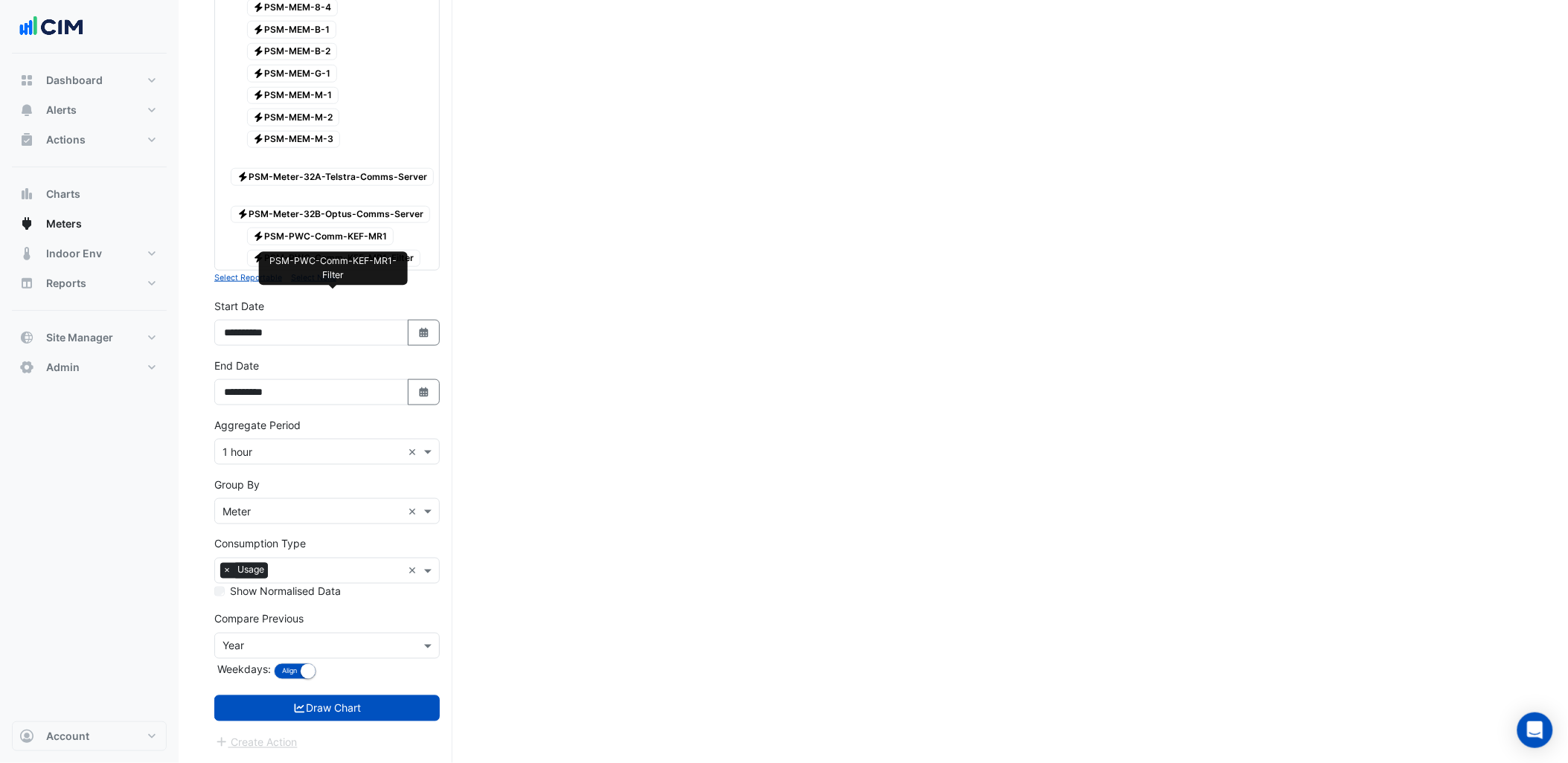
scroll to position [2536, 0]
click at [309, 516] on input "text" at bounding box center [312, 512] width 180 height 15
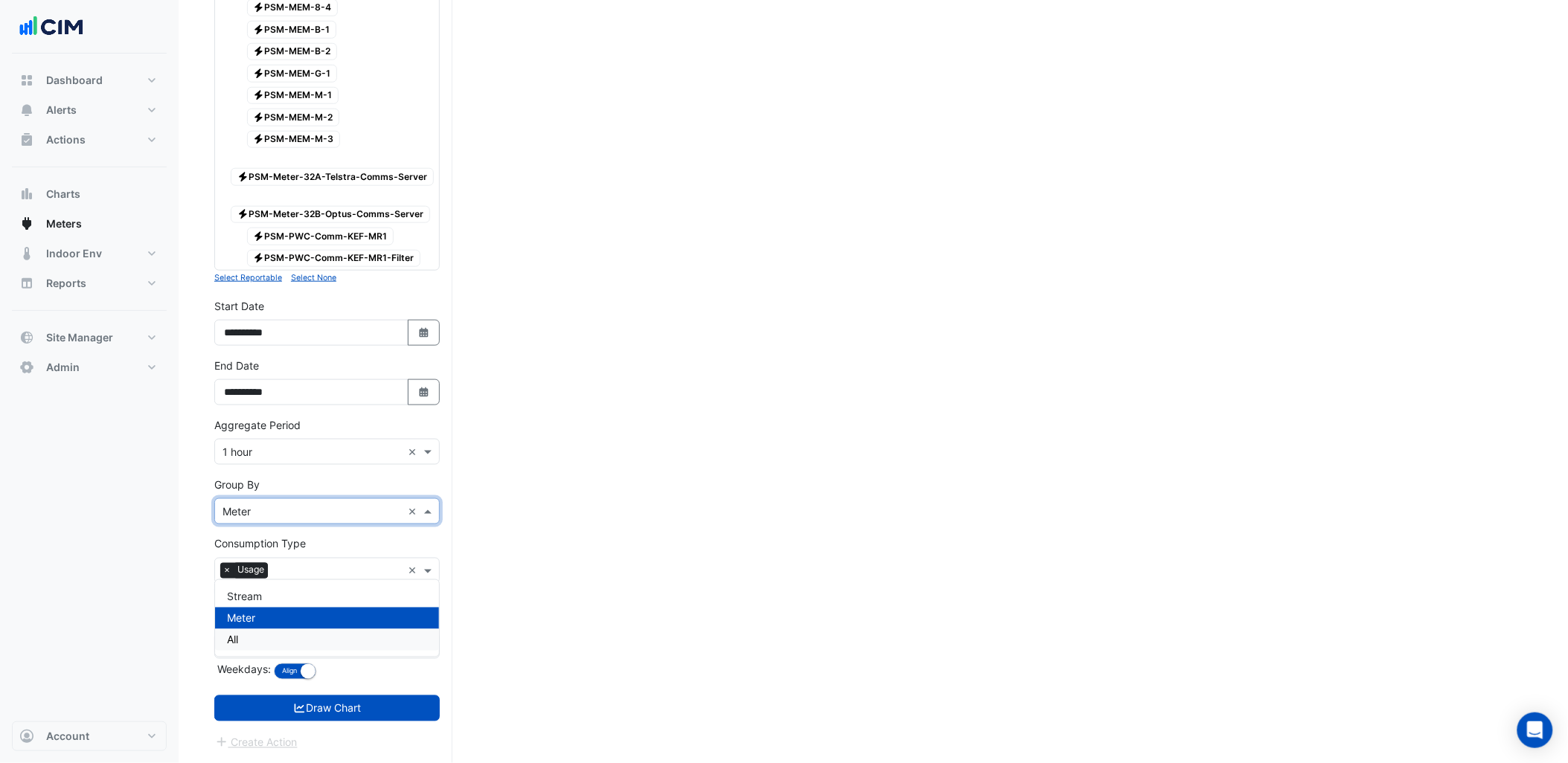
click at [286, 629] on div "All" at bounding box center [327, 640] width 224 height 22
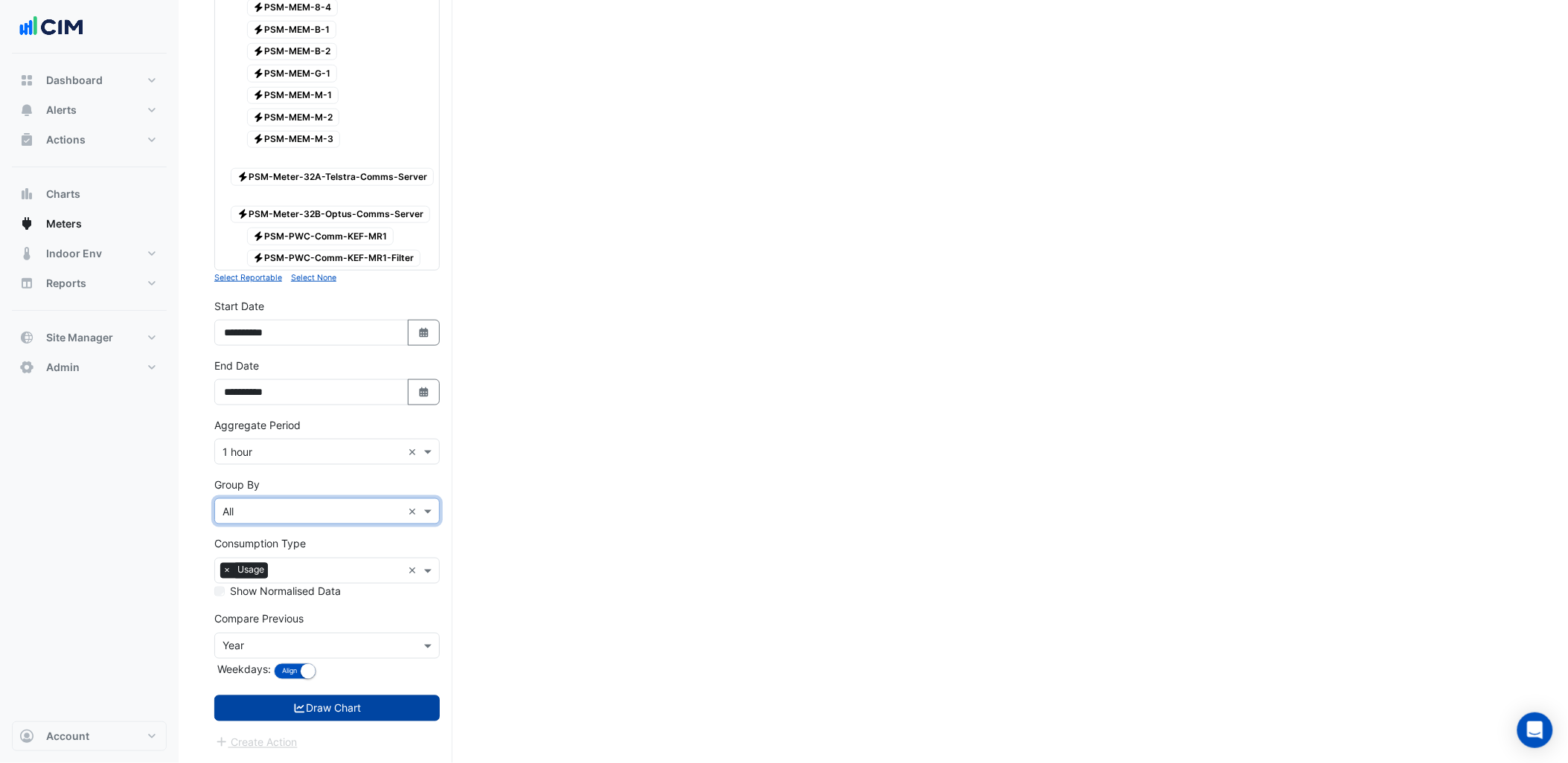
click at [336, 702] on button "Draw Chart" at bounding box center [327, 709] width 225 height 26
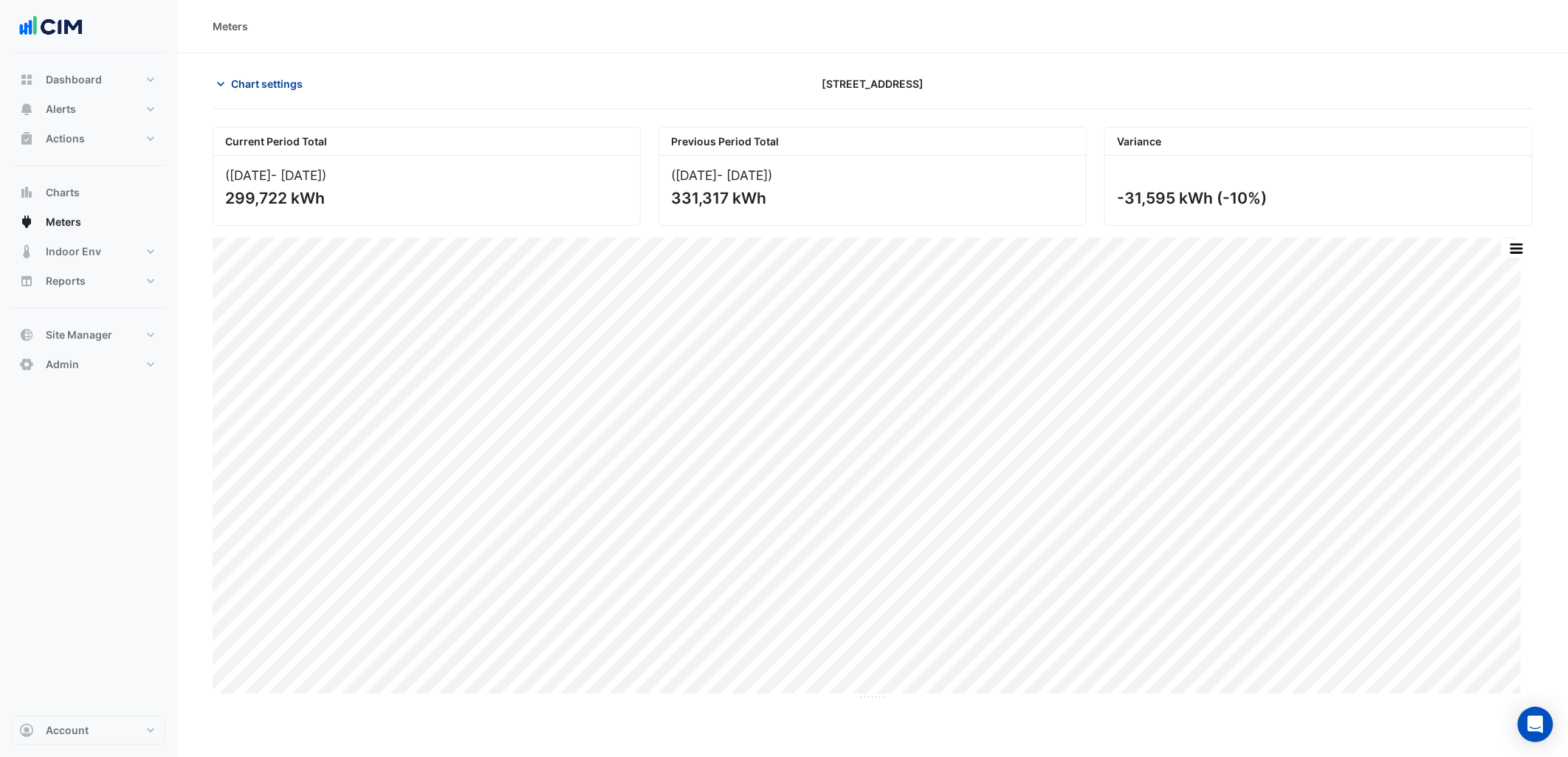
click at [262, 80] on span "Chart settings" at bounding box center [267, 83] width 72 height 15
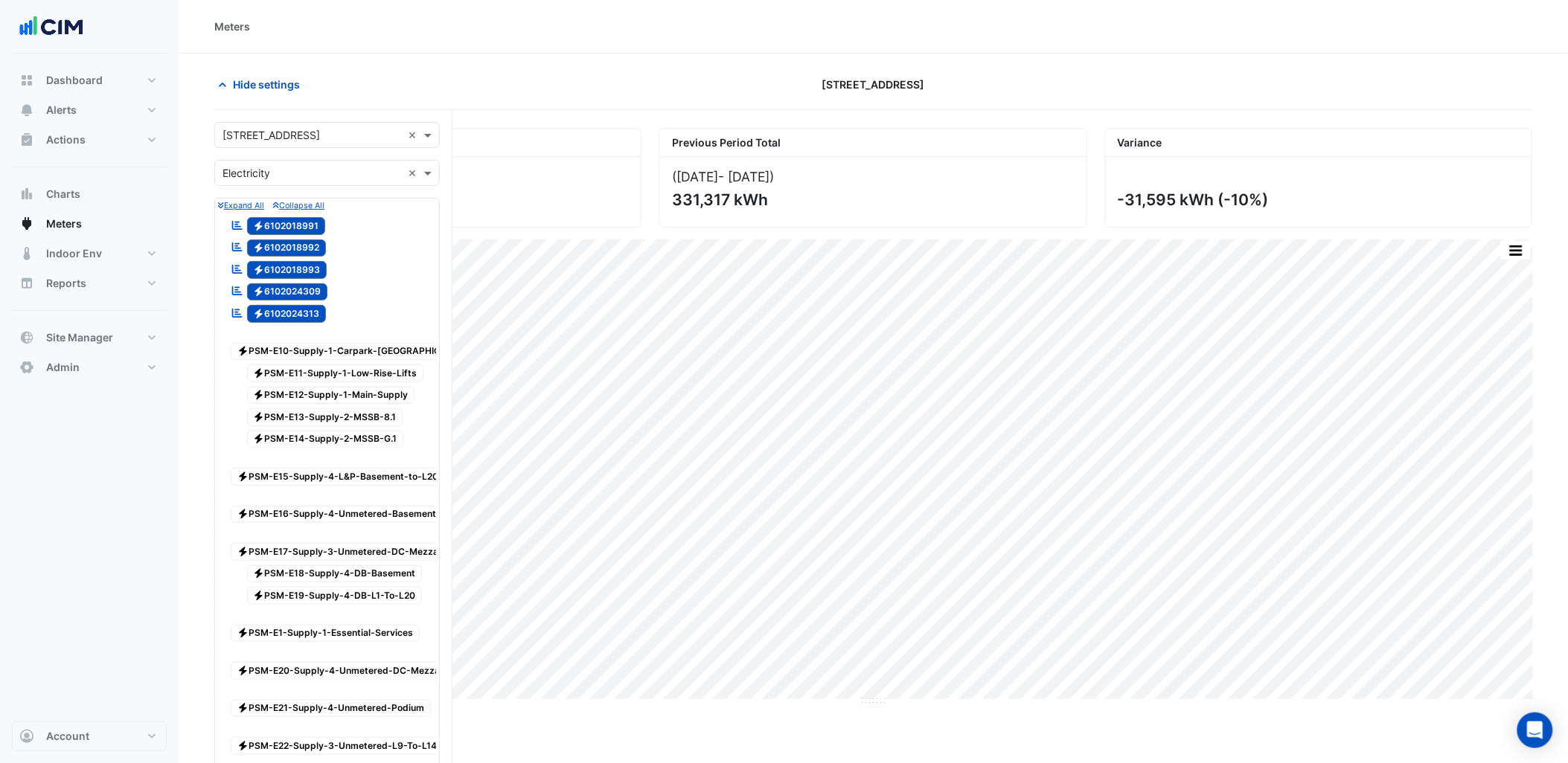
click at [331, 137] on input "text" at bounding box center [312, 136] width 180 height 15
type input "*****"
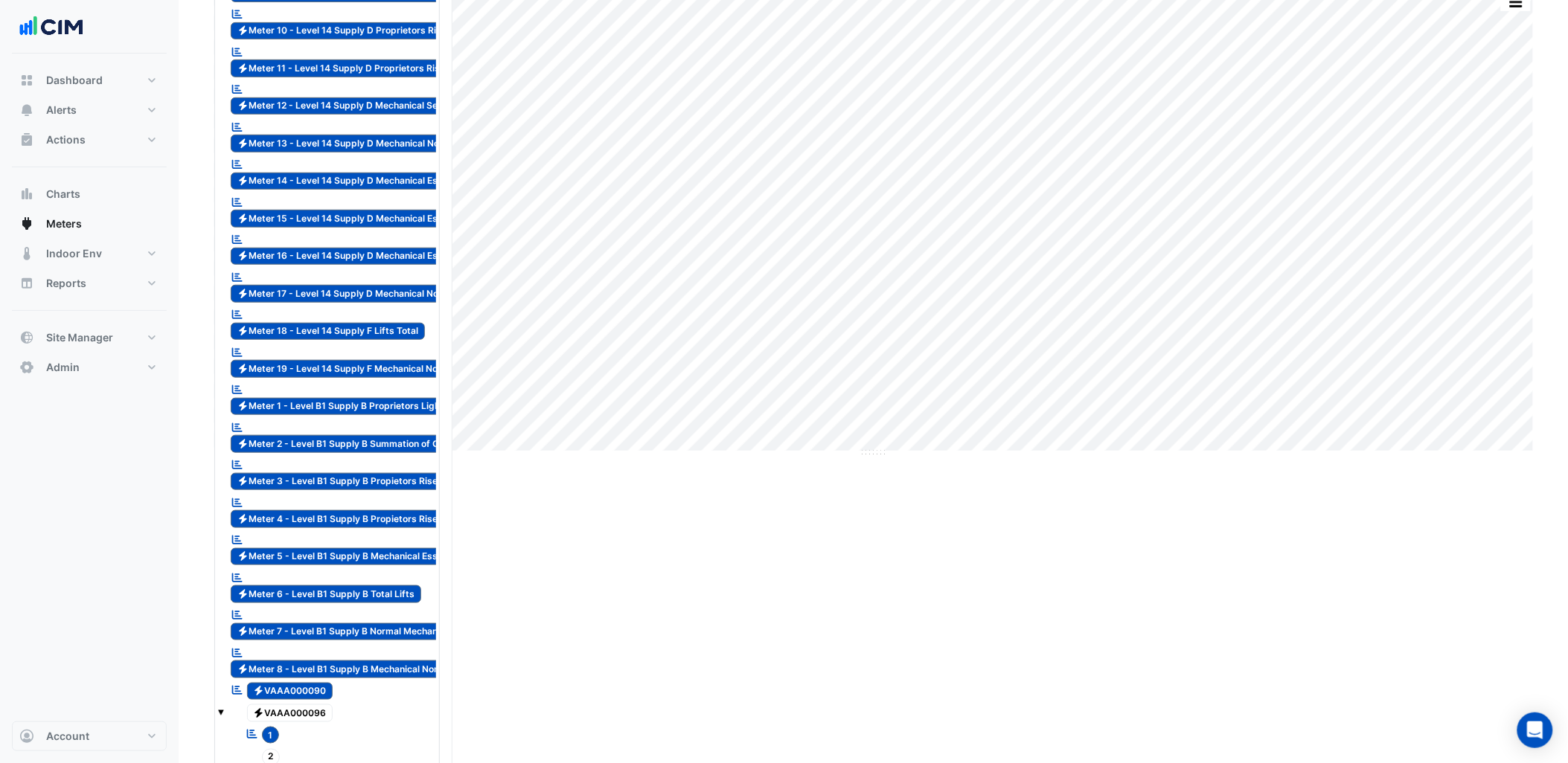
scroll to position [806, 0]
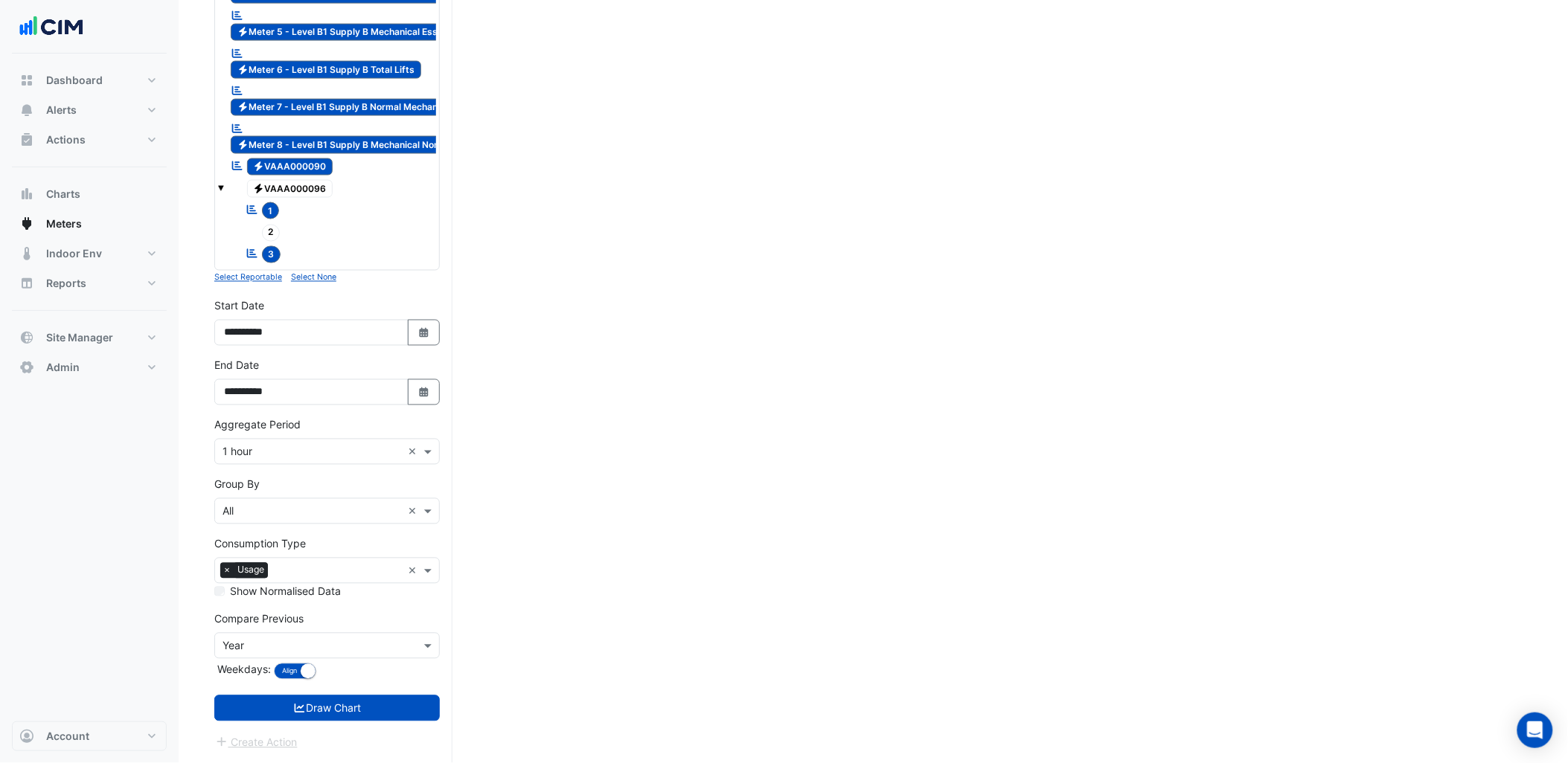
drag, startPoint x: 323, startPoint y: 280, endPoint x: 317, endPoint y: 266, distance: 15.2
click at [324, 280] on small "Select None" at bounding box center [314, 278] width 46 height 10
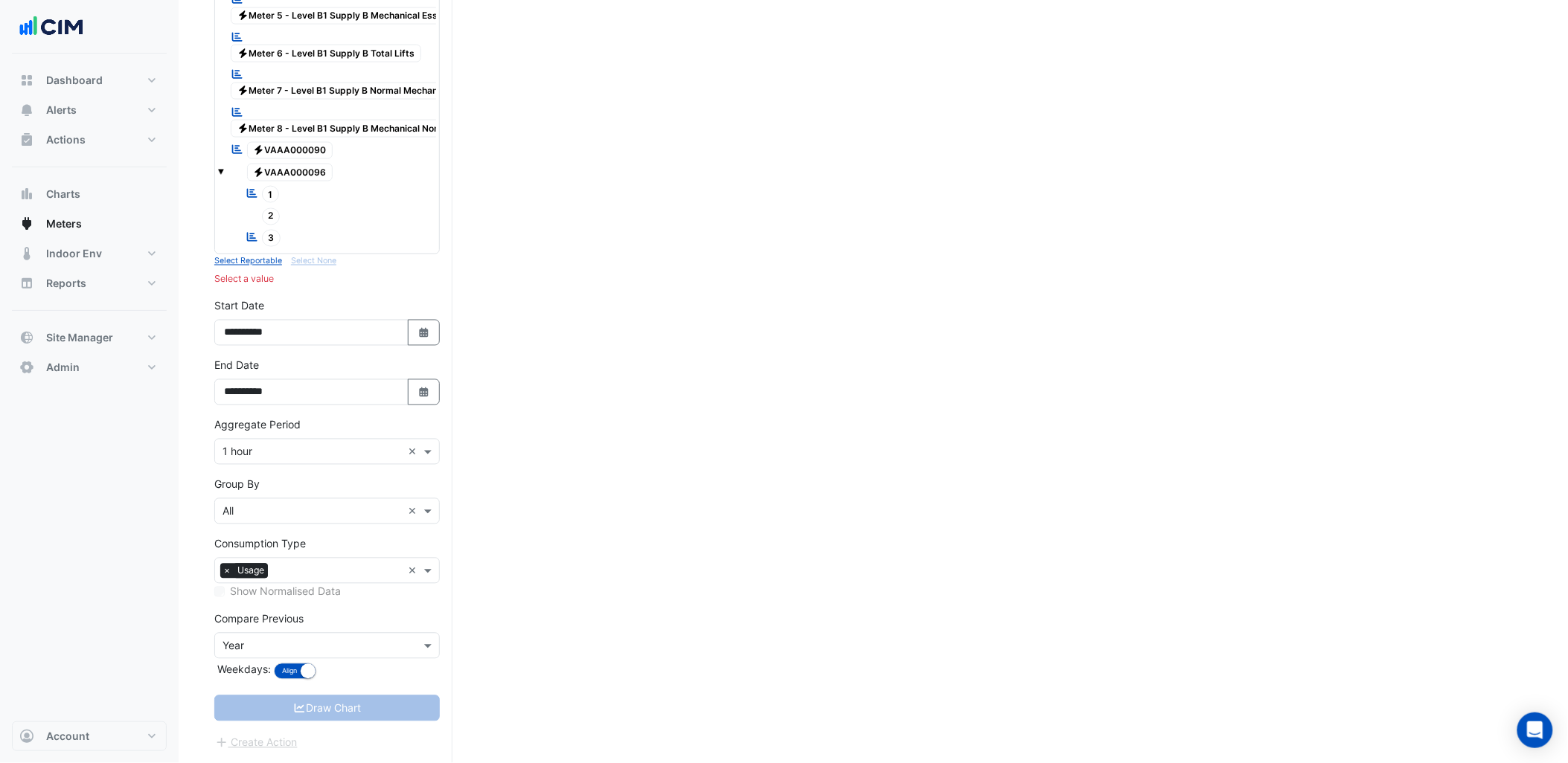
click at [278, 239] on span "3" at bounding box center [271, 239] width 19 height 17
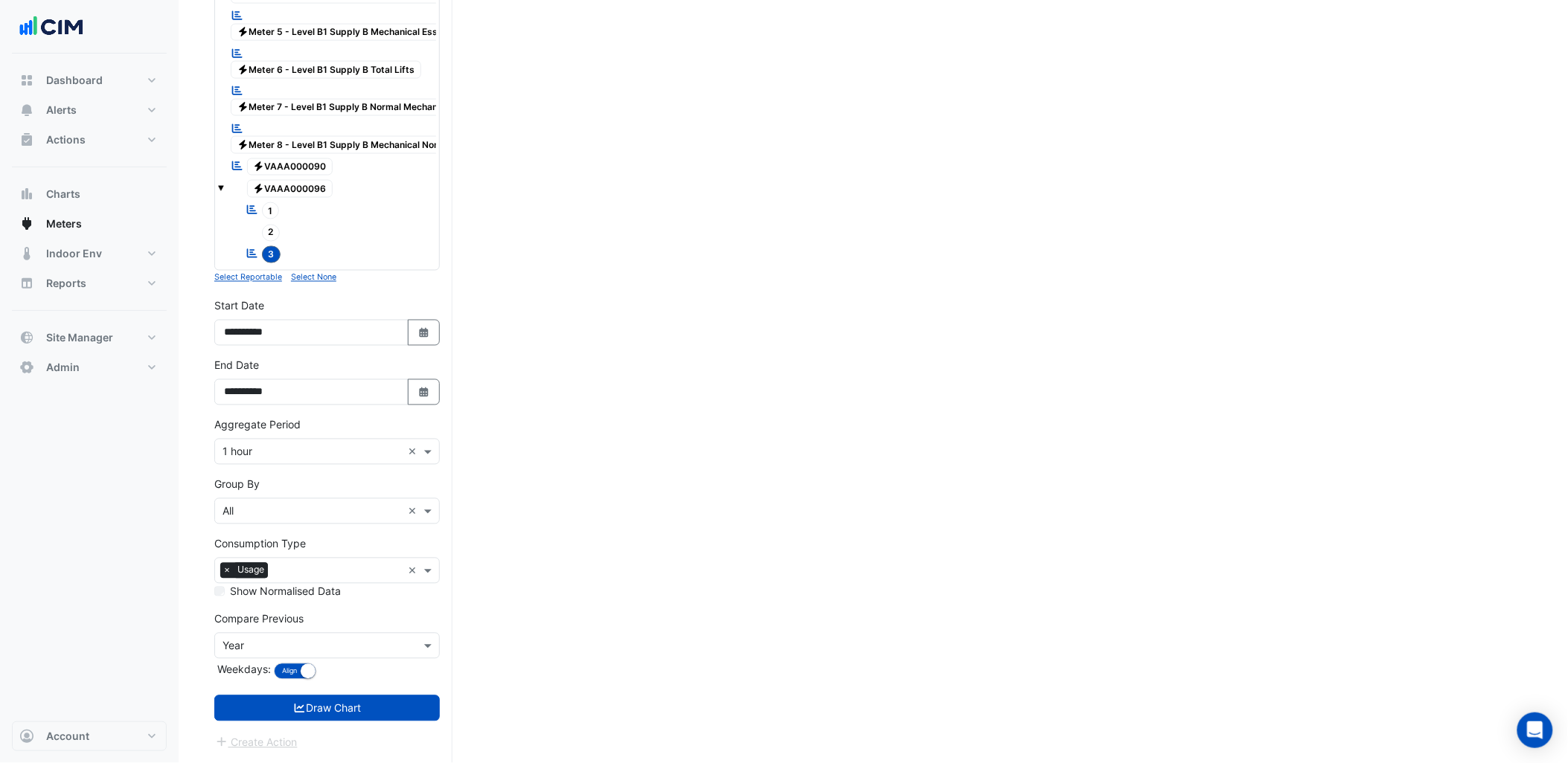
click at [269, 202] on span "1" at bounding box center [270, 211] width 18 height 17
click at [266, 159] on span "Electricity VAAA000090" at bounding box center [290, 167] width 86 height 18
click at [362, 703] on button "Draw Chart" at bounding box center [327, 709] width 225 height 26
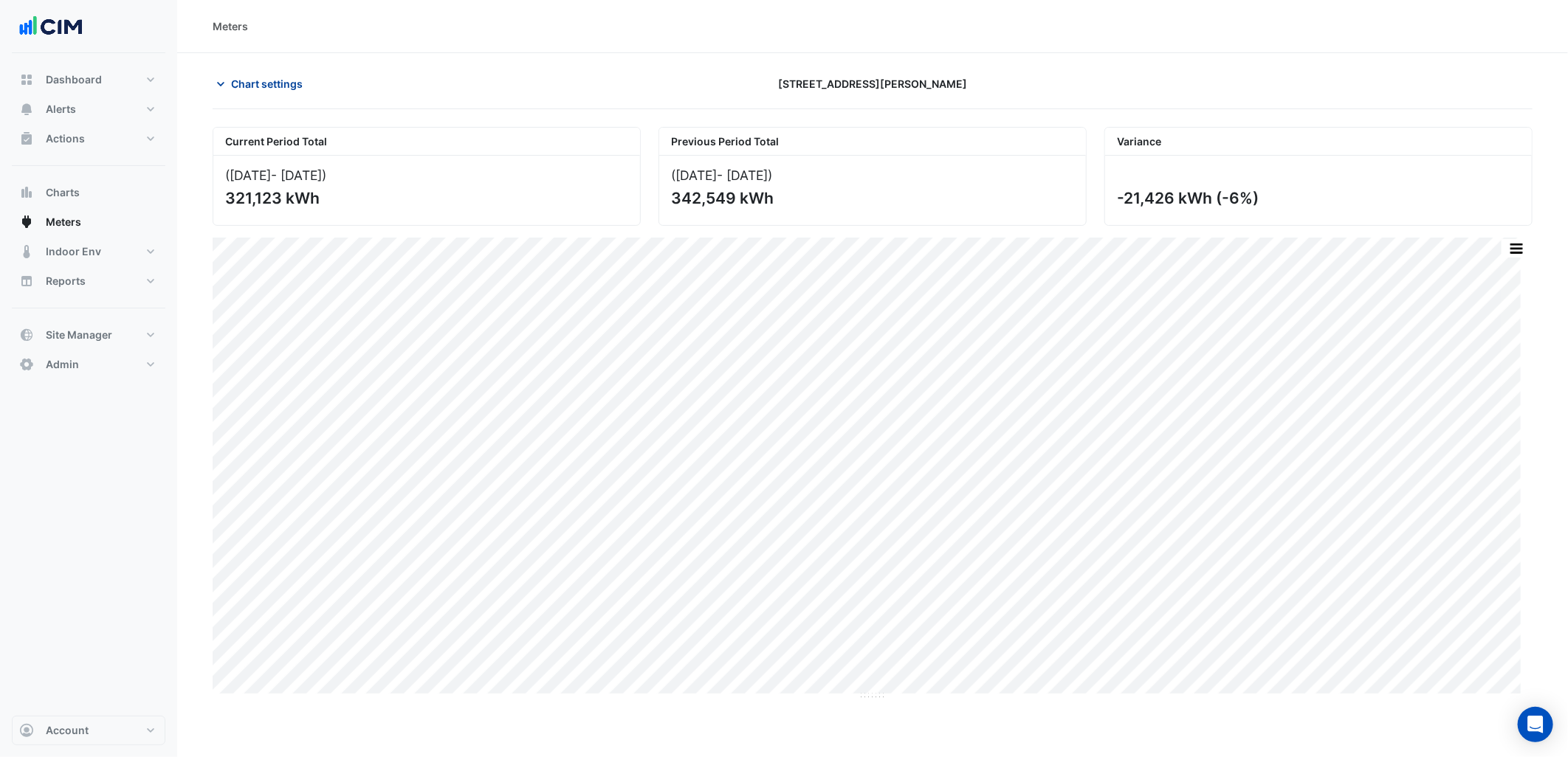
click at [263, 86] on span "Chart settings" at bounding box center [267, 83] width 72 height 15
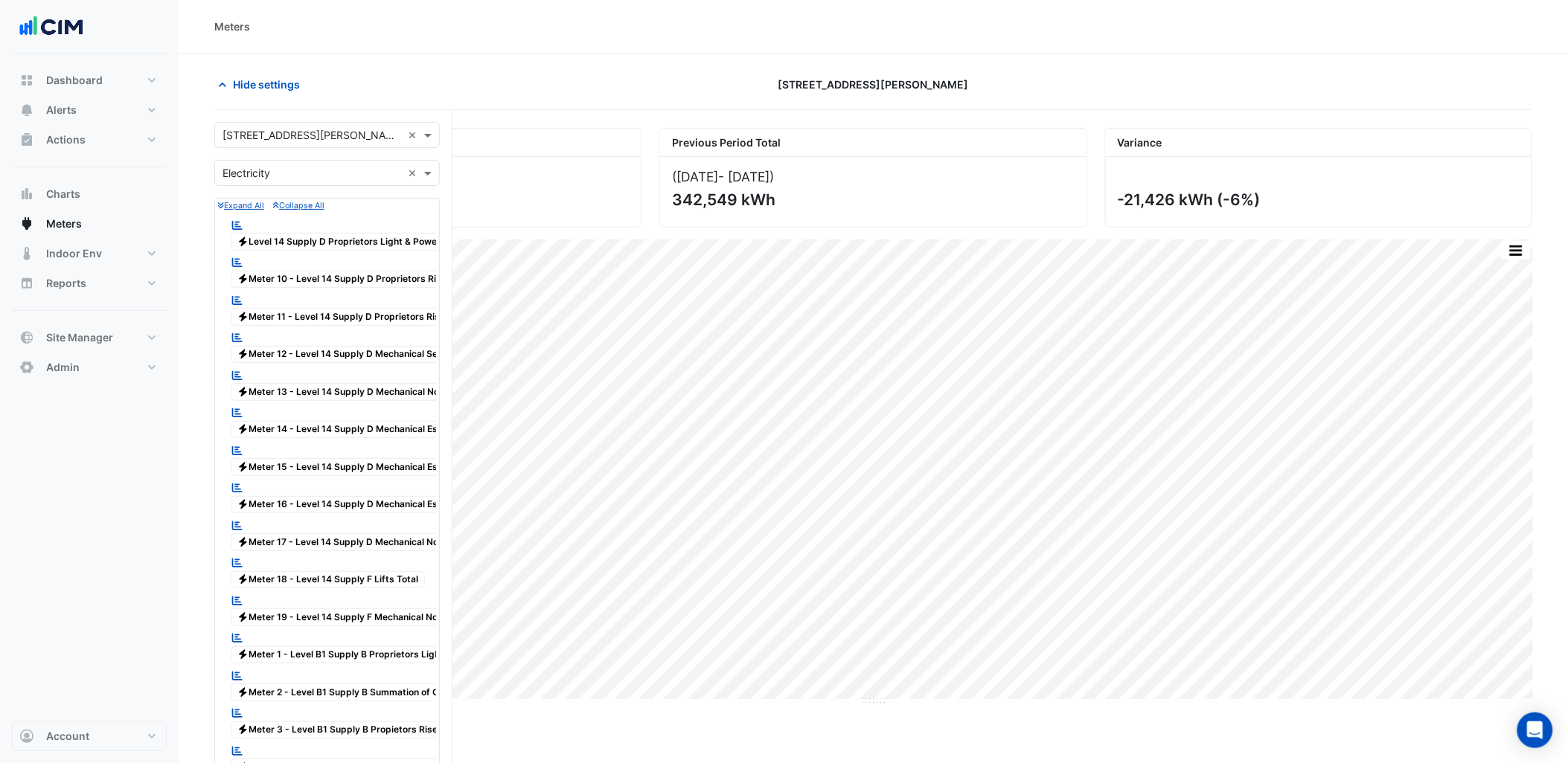
click at [300, 128] on input "text" at bounding box center [312, 136] width 180 height 15
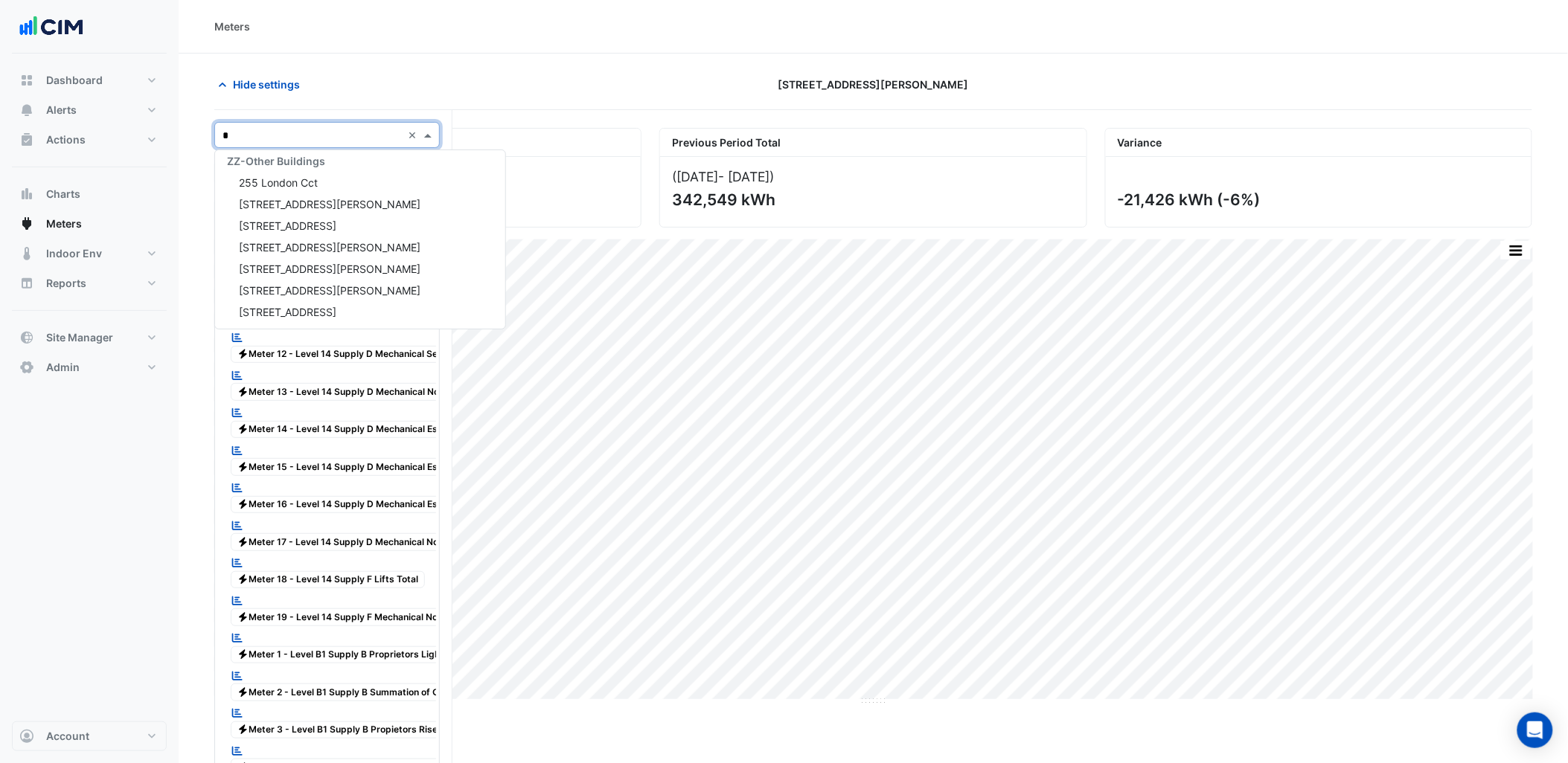
scroll to position [2206, 0]
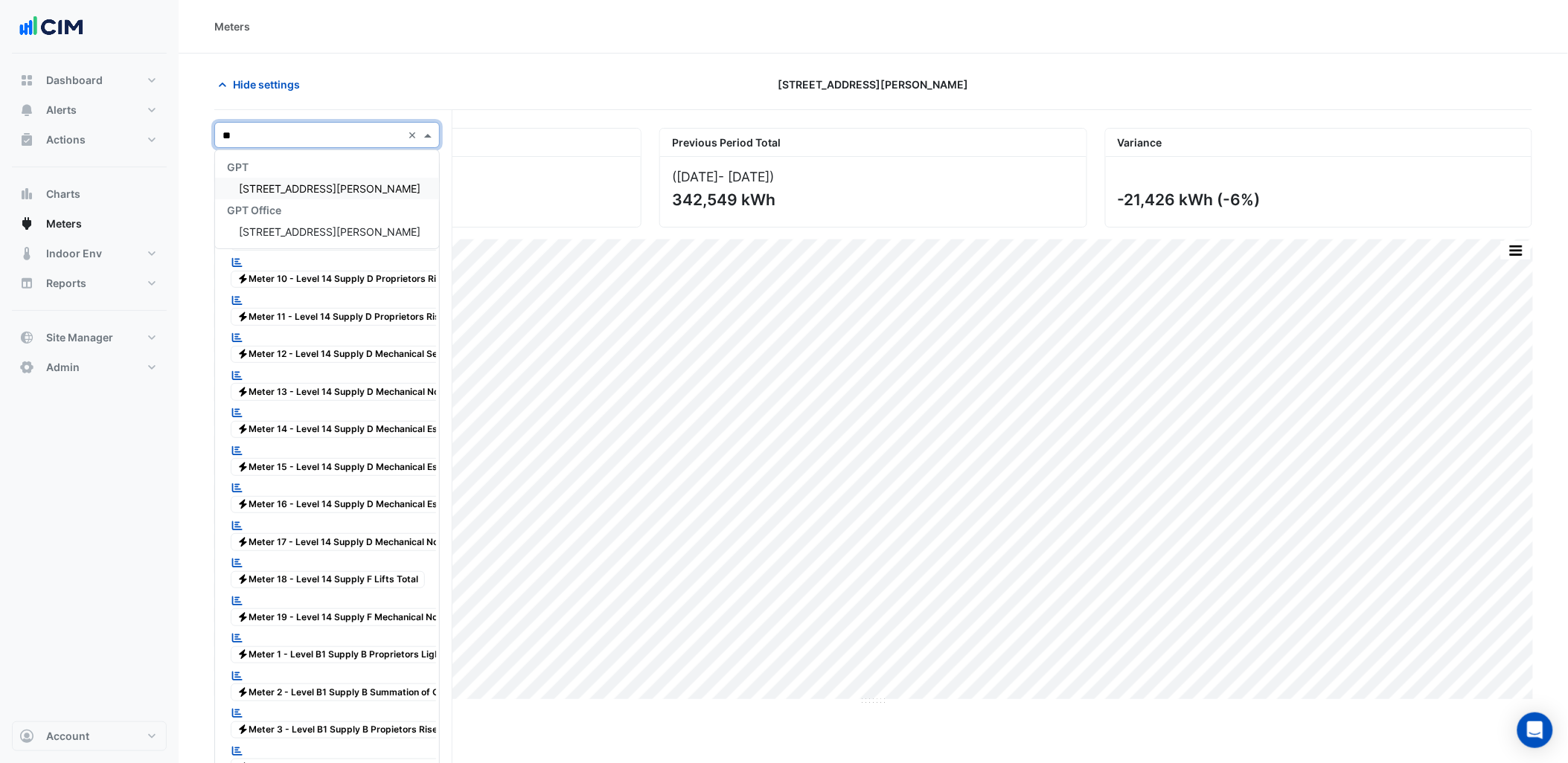
type input "***"
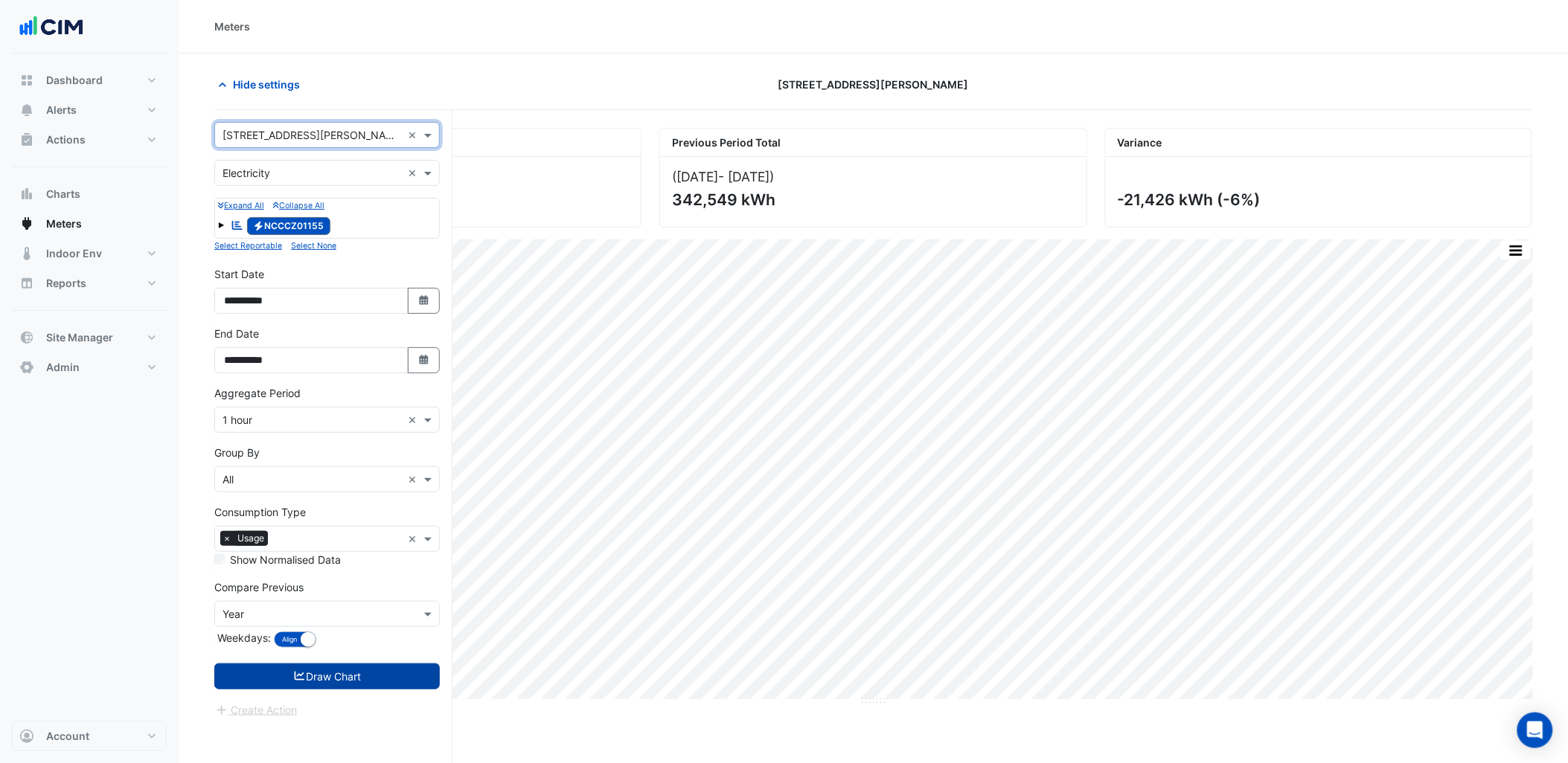
click at [337, 668] on button "Draw Chart" at bounding box center [327, 676] width 225 height 26
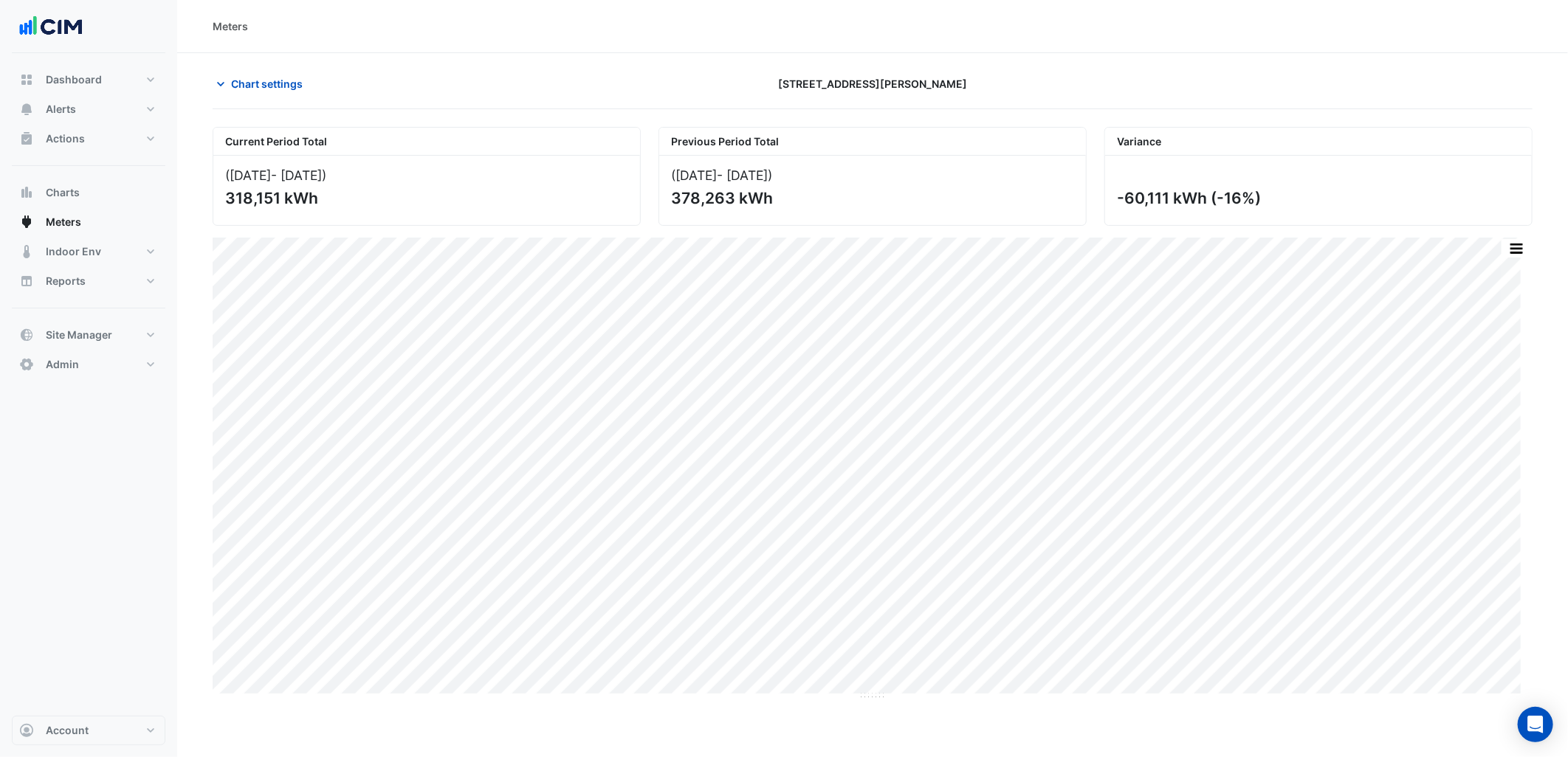
click at [261, 104] on div "Chart settings 580 George Street" at bounding box center [872, 90] width 1320 height 39
click at [281, 90] on span "Chart settings" at bounding box center [267, 83] width 72 height 15
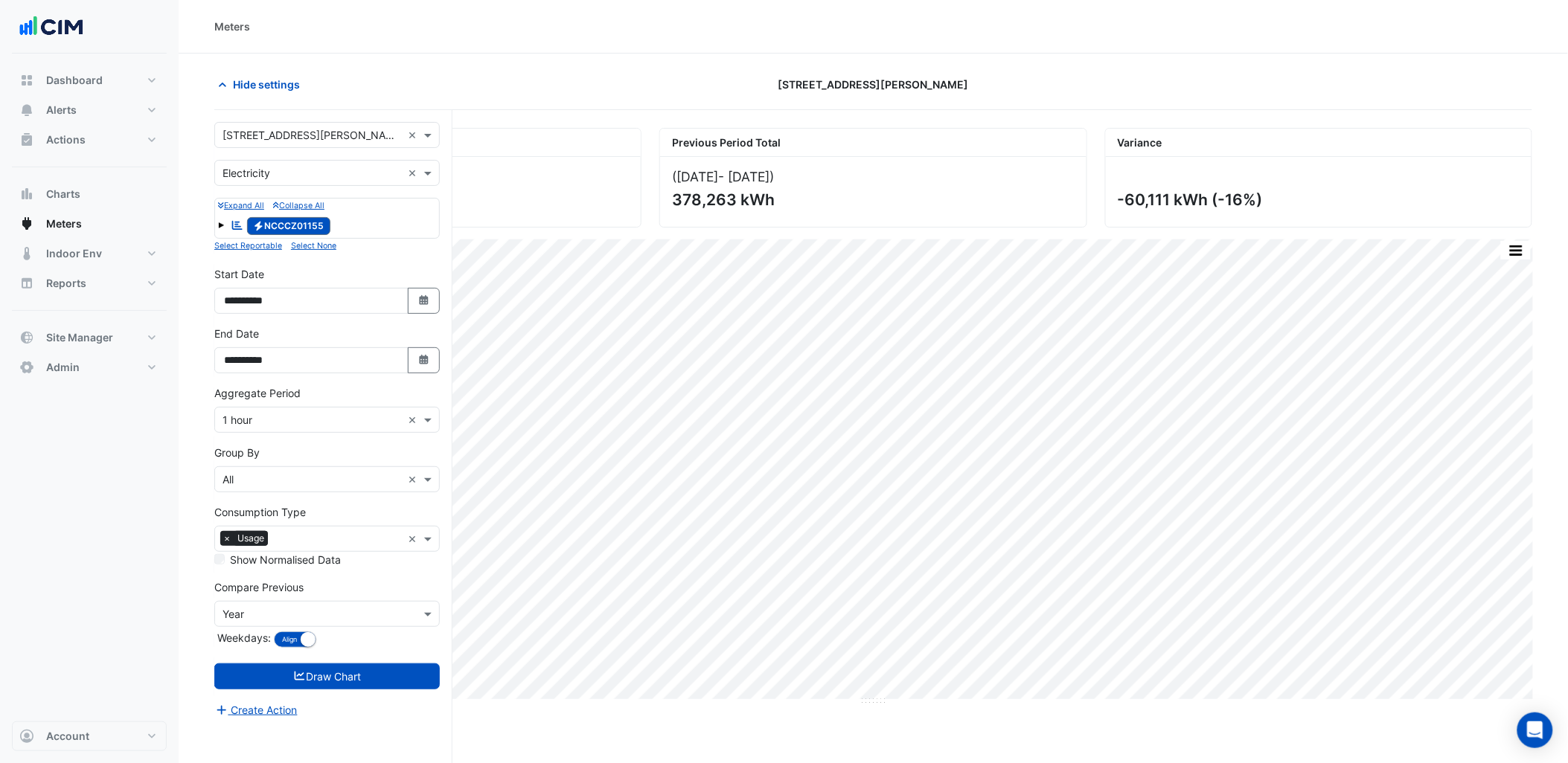
click at [336, 129] on input "text" at bounding box center [312, 136] width 180 height 15
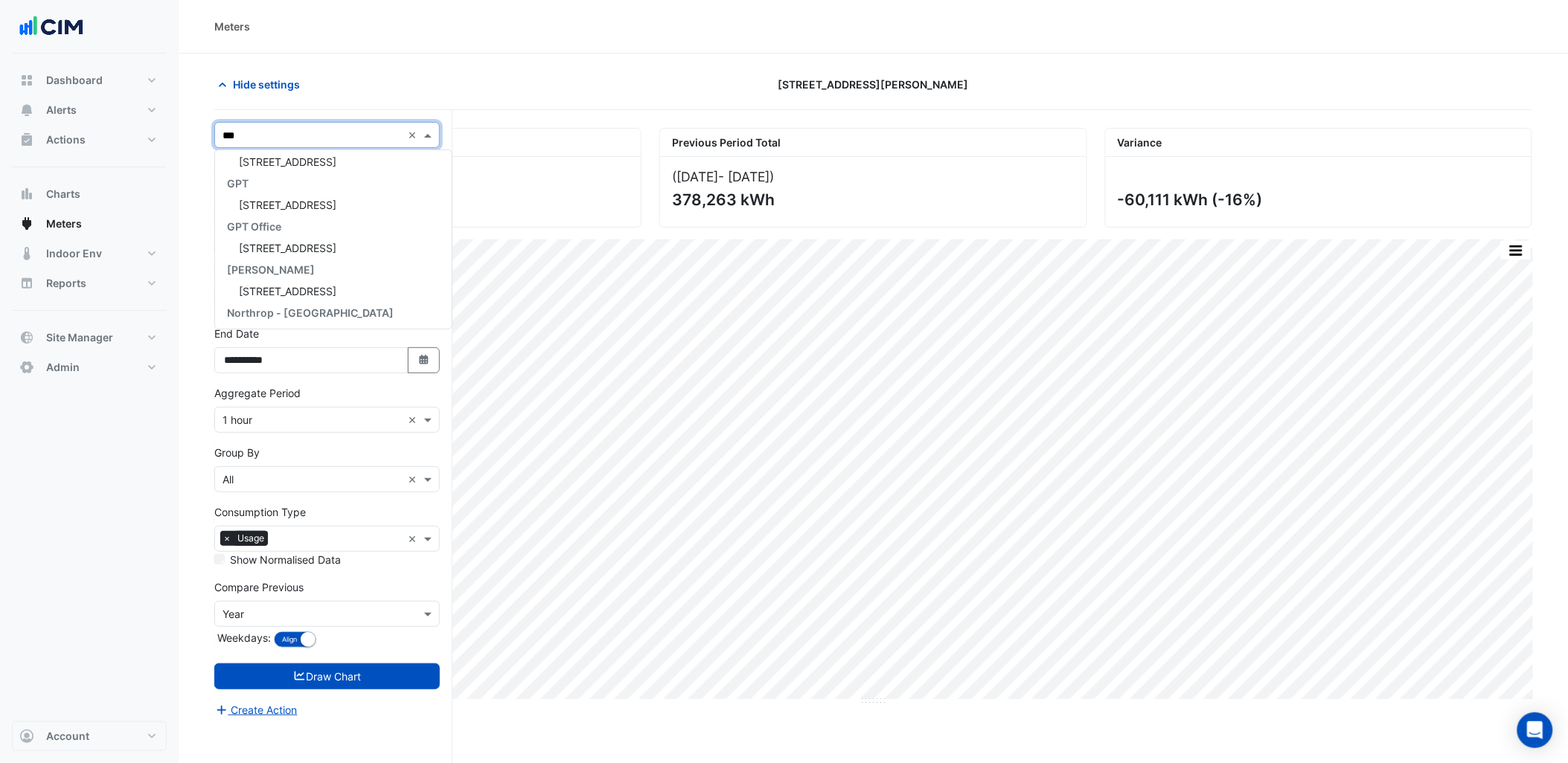
scroll to position [157, 0]
type input "********"
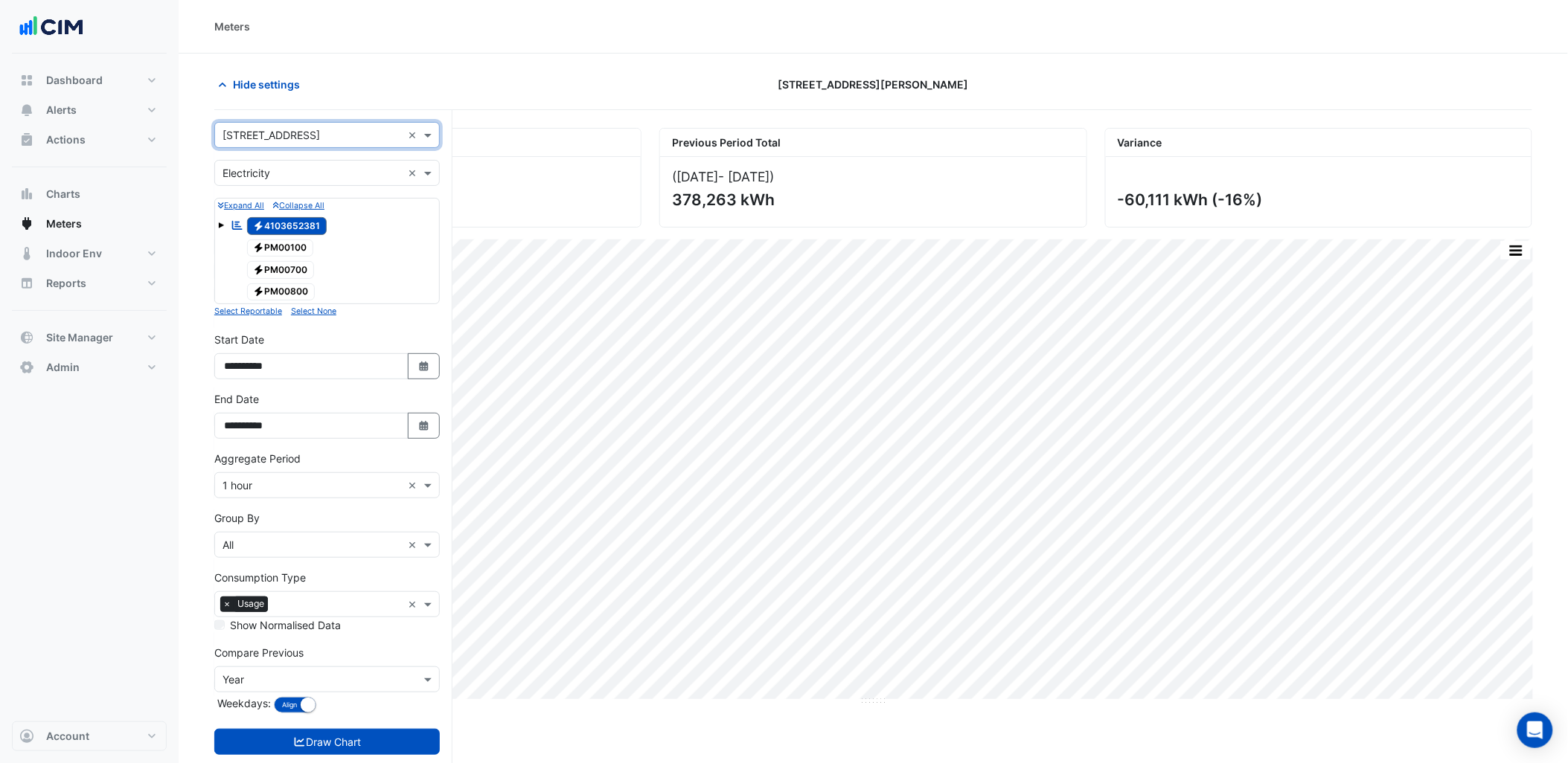
click at [336, 129] on input "text" at bounding box center [312, 136] width 180 height 15
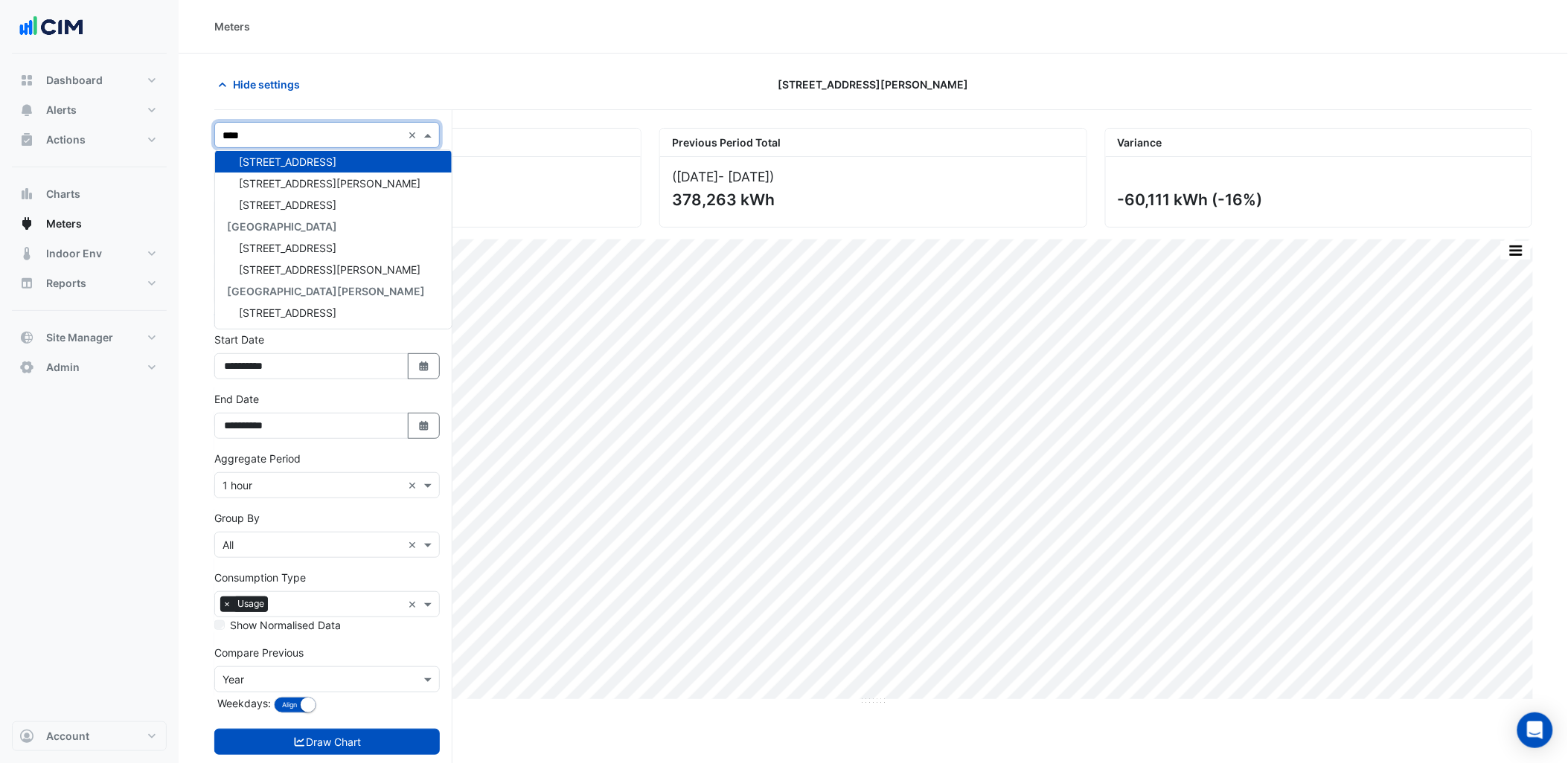
scroll to position [27, 0]
type input "**********"
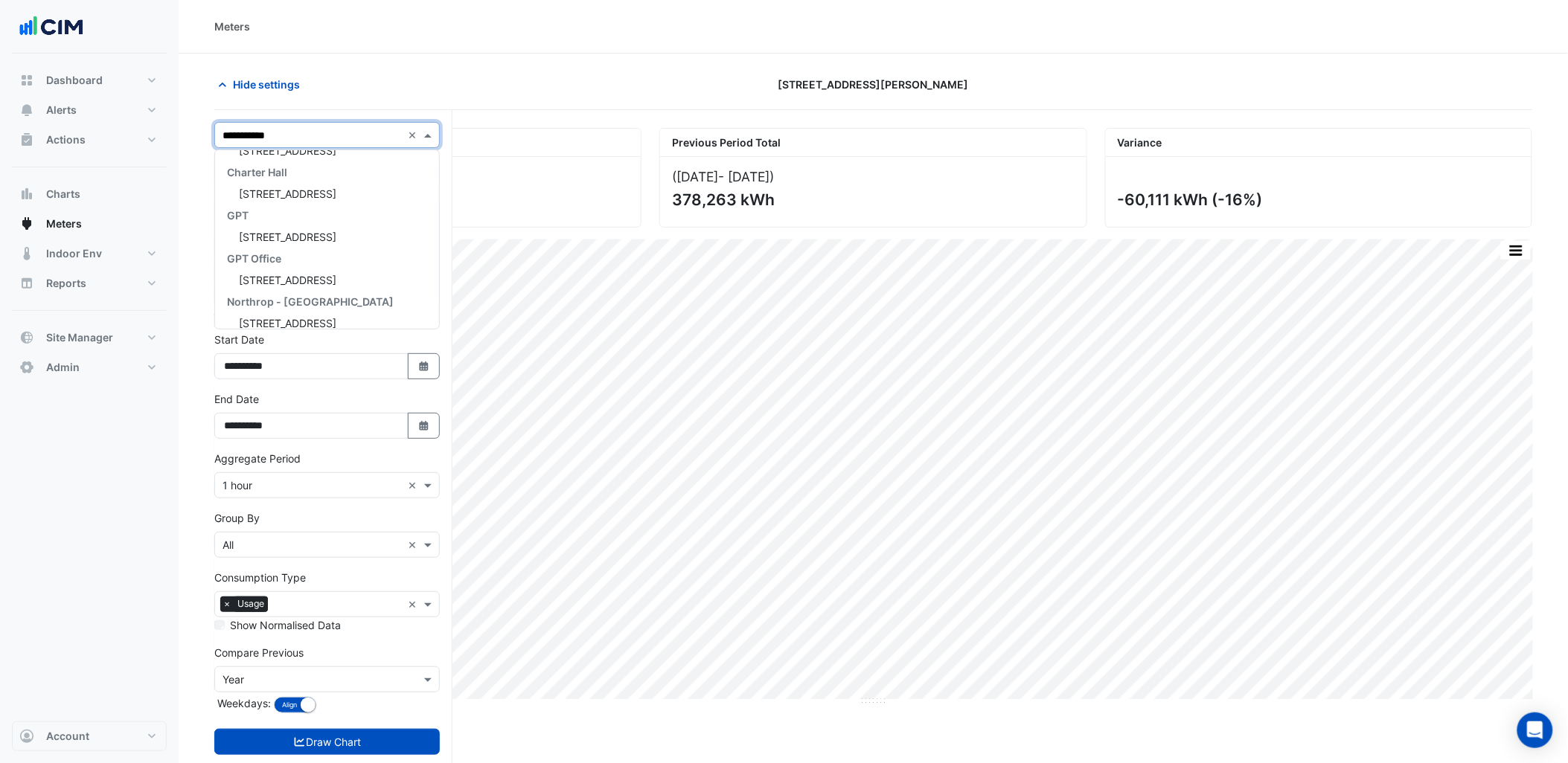
scroll to position [179, 0]
click at [325, 216] on div "[STREET_ADDRESS]" at bounding box center [327, 225] width 224 height 22
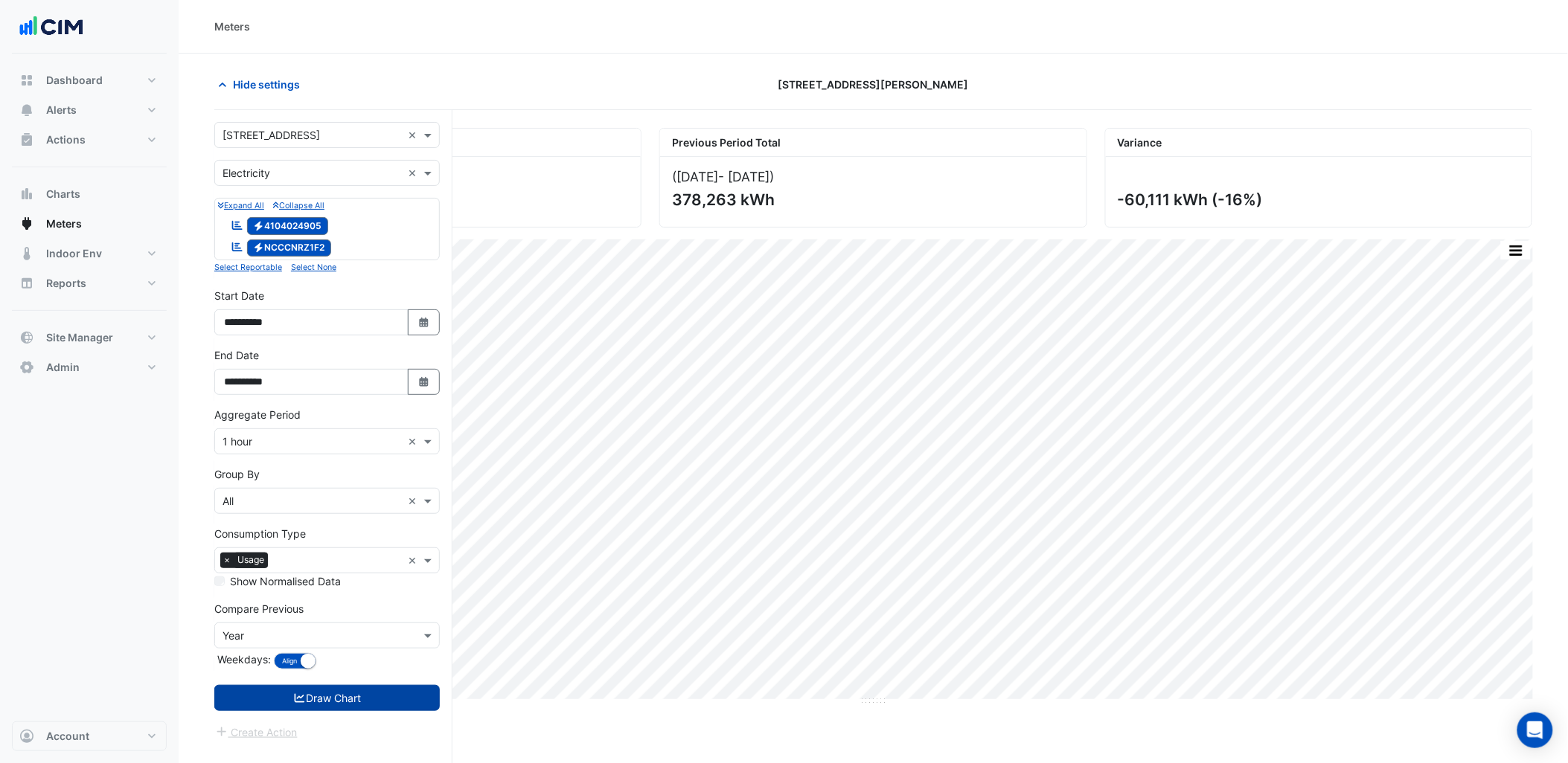
click at [321, 692] on button "Draw Chart" at bounding box center [327, 698] width 225 height 26
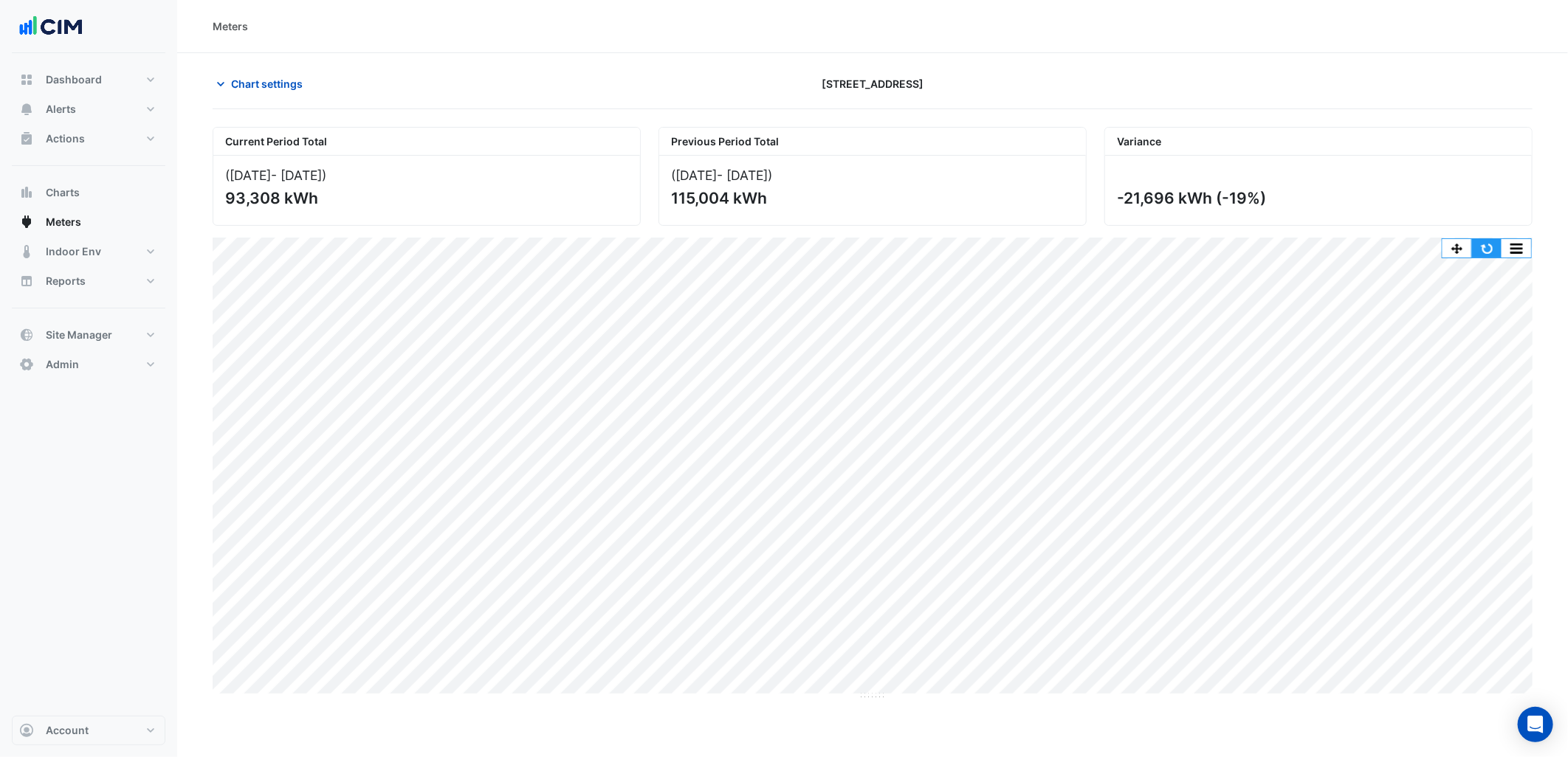
click at [1487, 246] on button "button" at bounding box center [1487, 247] width 29 height 18
click at [263, 99] on div "Chart settings 7 Macquarie Place" at bounding box center [872, 90] width 1320 height 39
click at [276, 89] on span "Chart settings" at bounding box center [267, 83] width 72 height 15
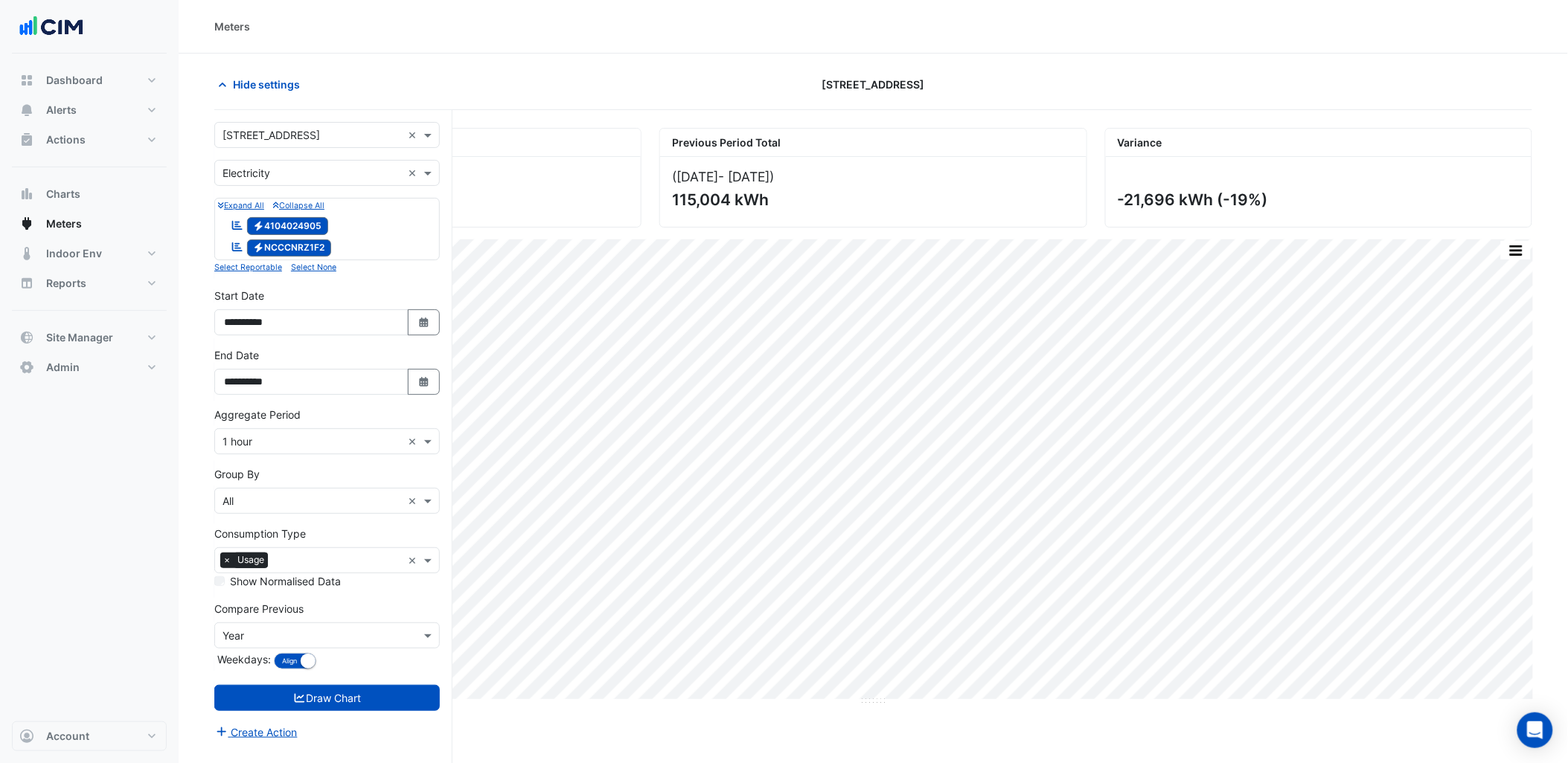
click at [307, 138] on input "text" at bounding box center [312, 136] width 180 height 15
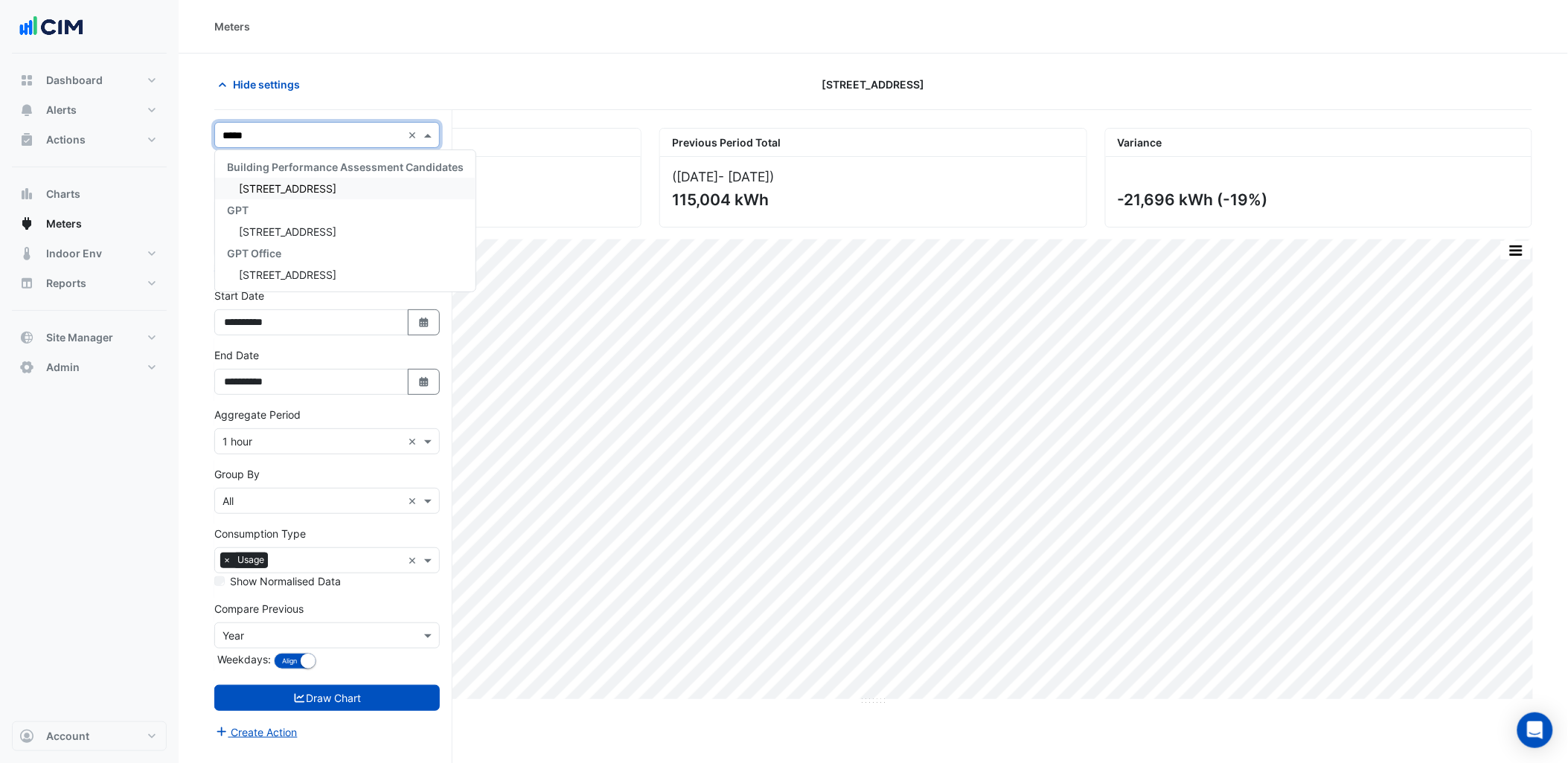
type input "******"
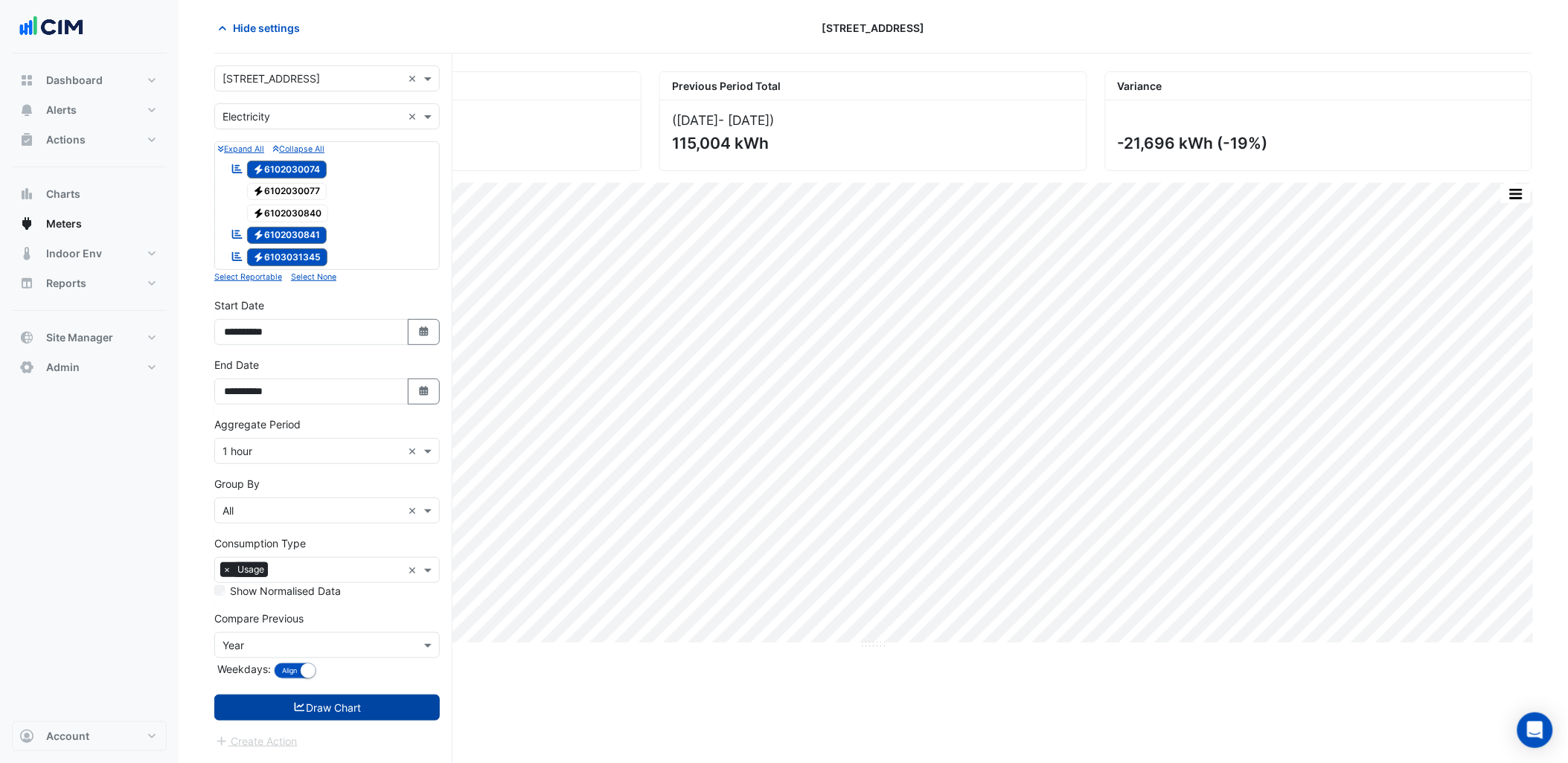
click at [305, 703] on button "Draw Chart" at bounding box center [327, 708] width 225 height 26
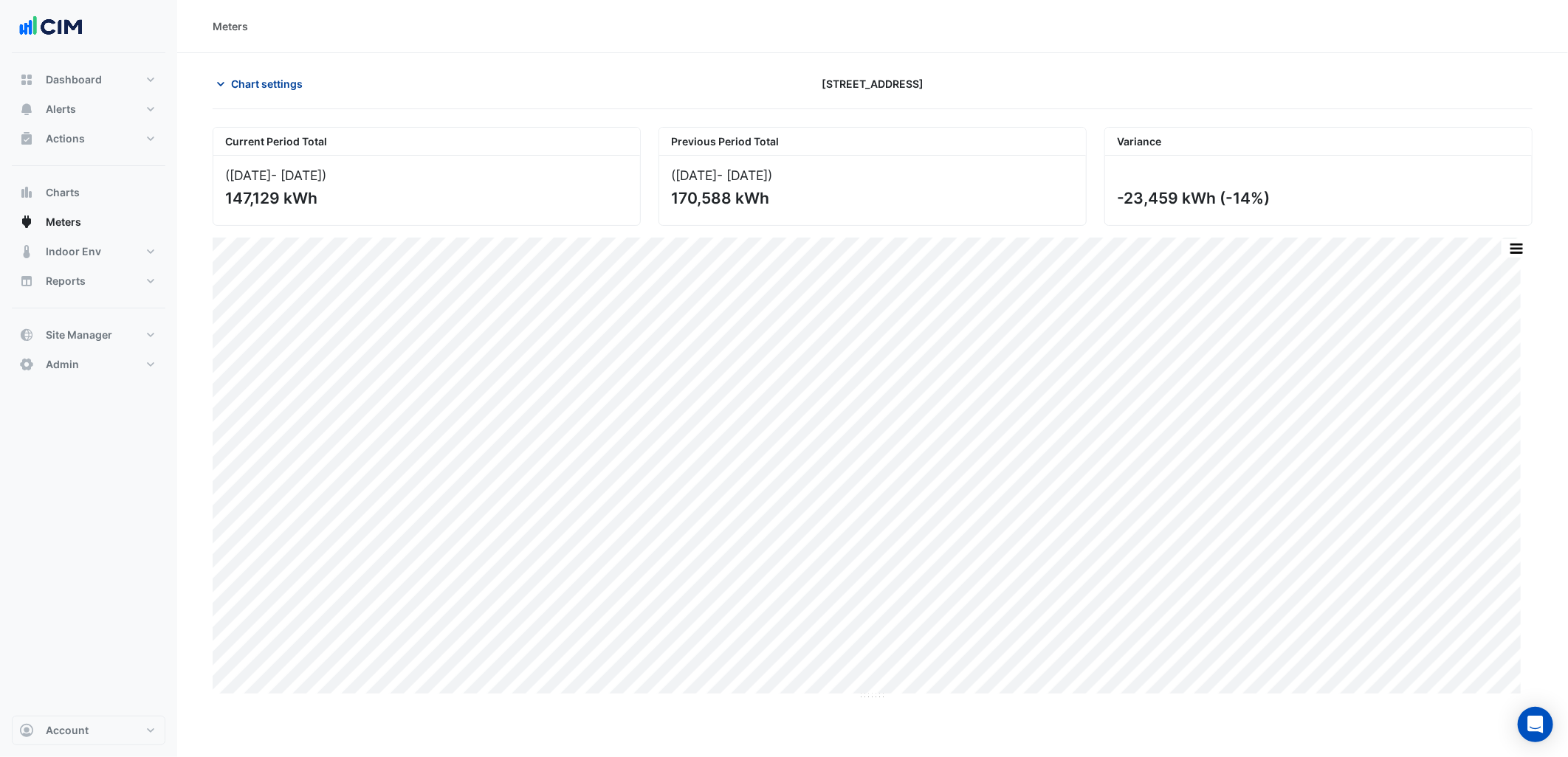
click at [280, 84] on span "Chart settings" at bounding box center [267, 83] width 72 height 15
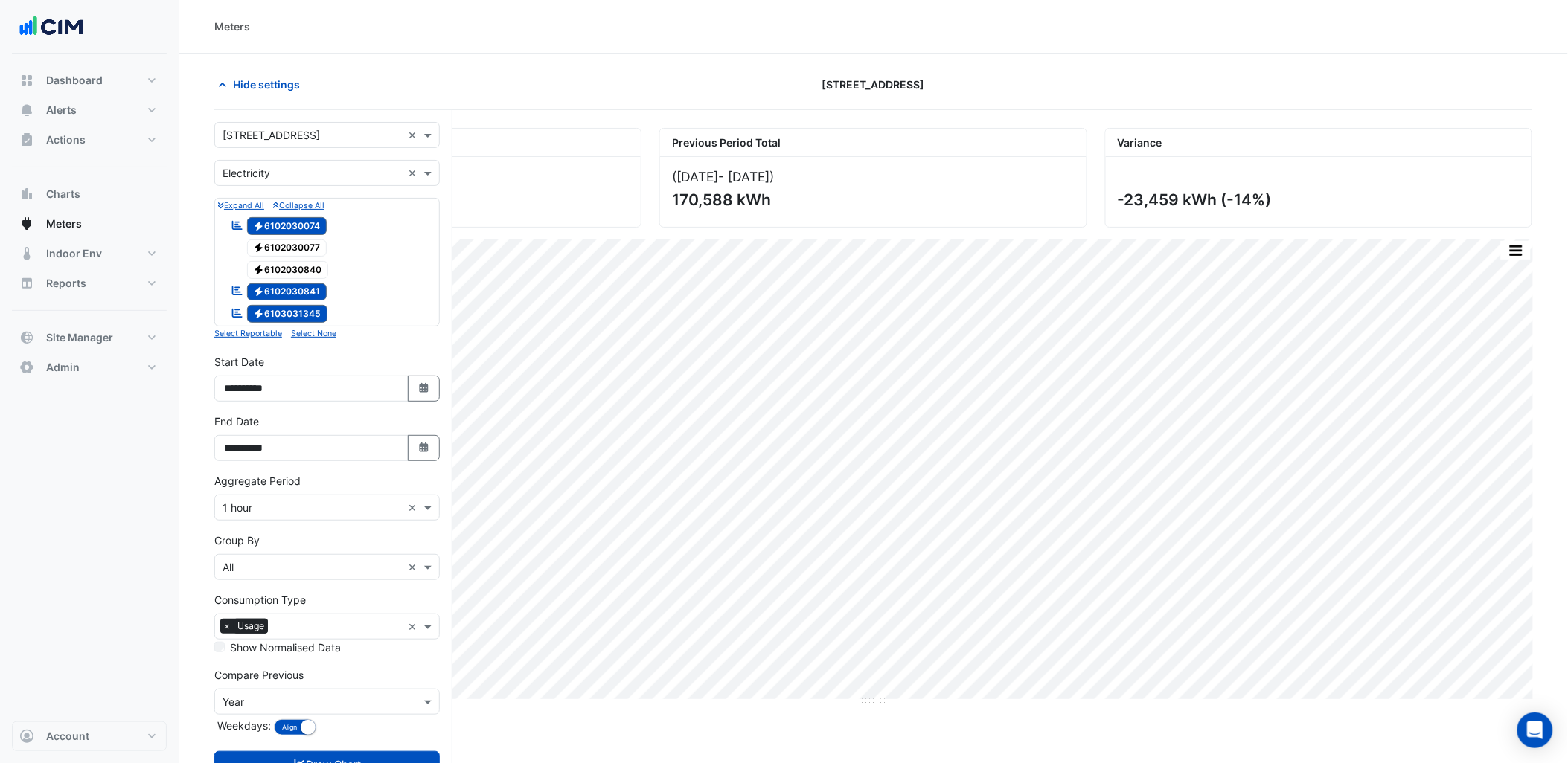
click at [311, 139] on input "text" at bounding box center [312, 136] width 180 height 15
type input "*******"
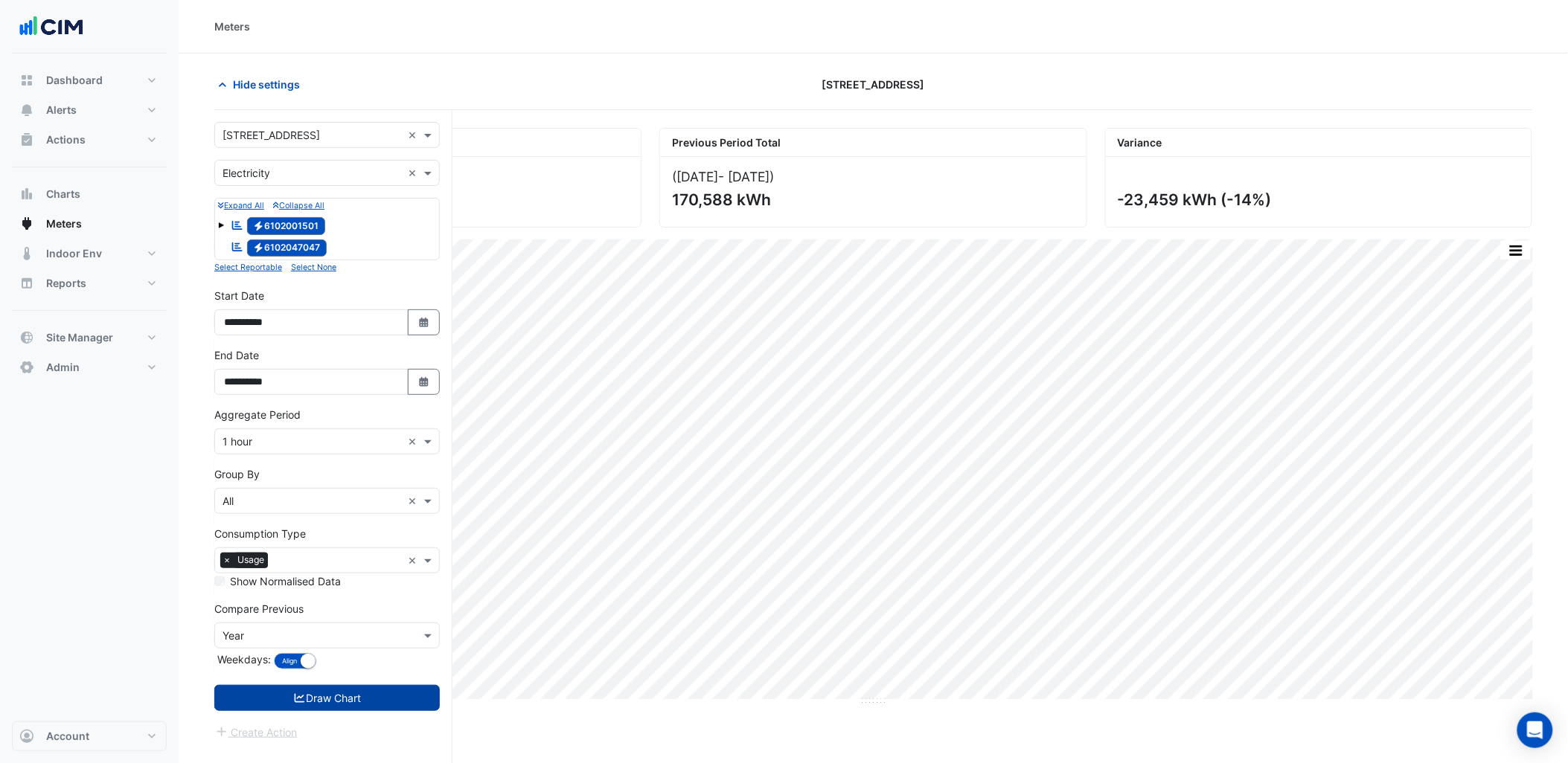
click at [348, 707] on button "Draw Chart" at bounding box center [327, 698] width 225 height 26
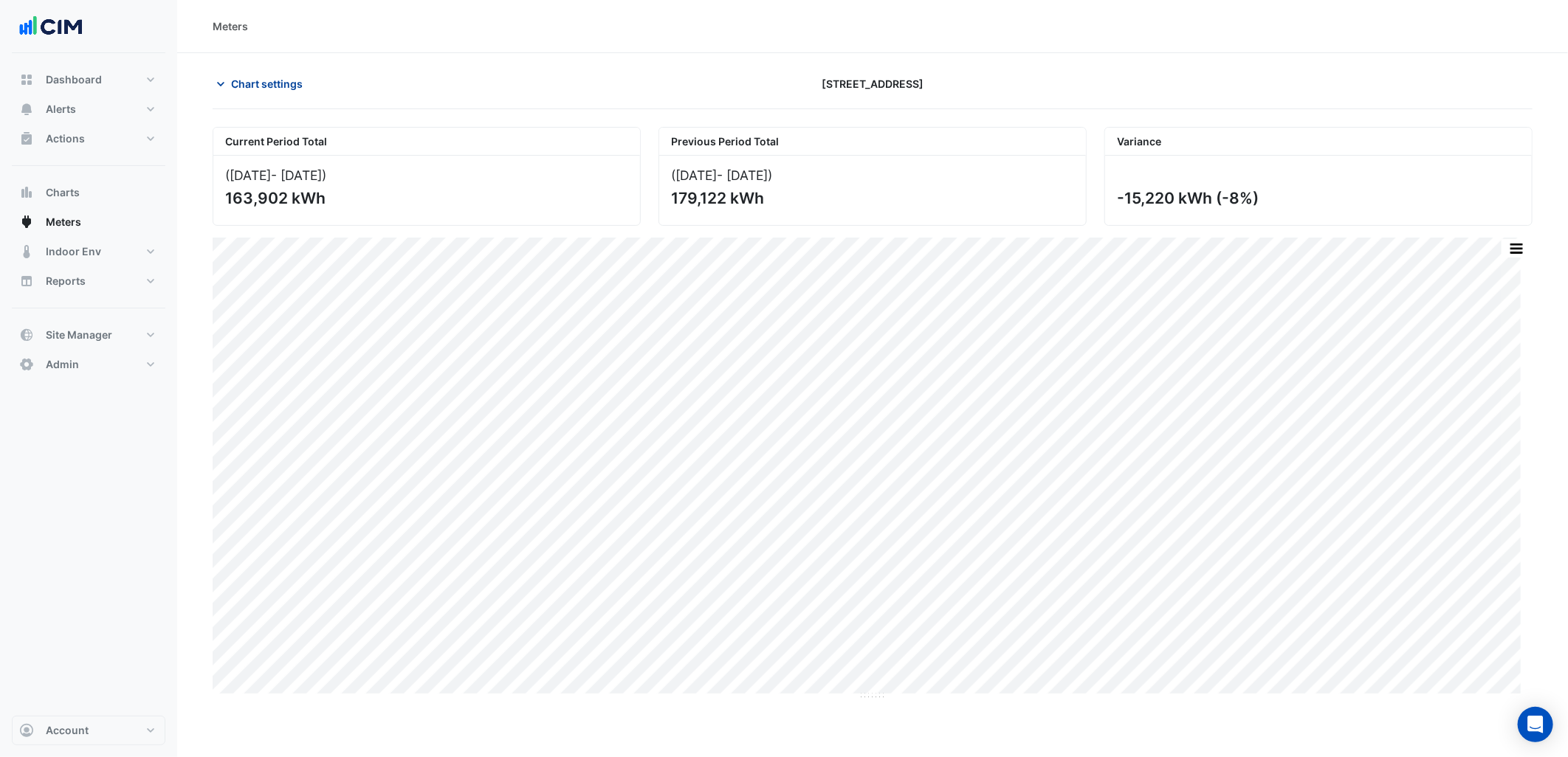
click at [279, 82] on span "Chart settings" at bounding box center [267, 83] width 72 height 15
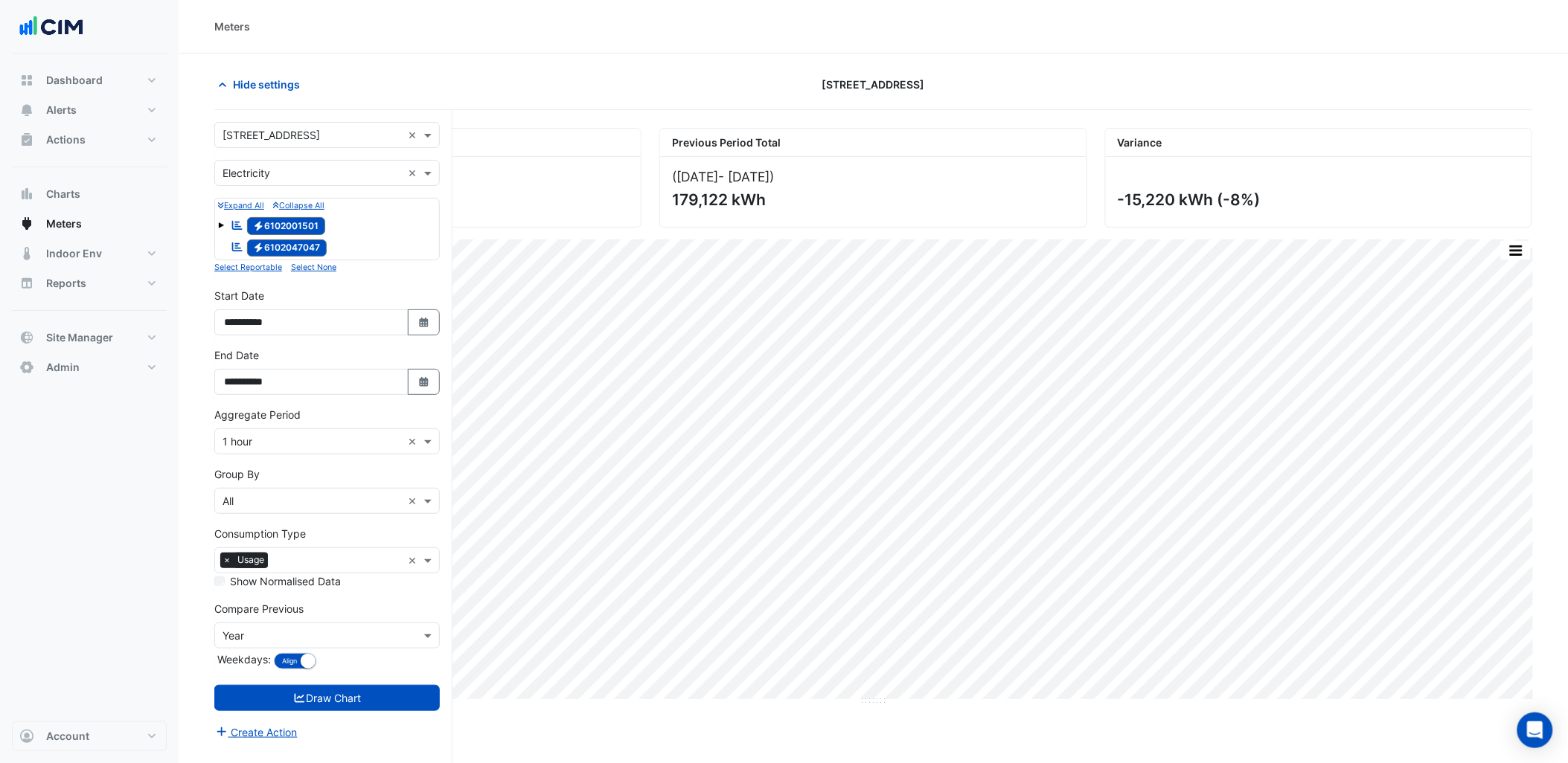
click at [311, 130] on input "text" at bounding box center [312, 136] width 180 height 15
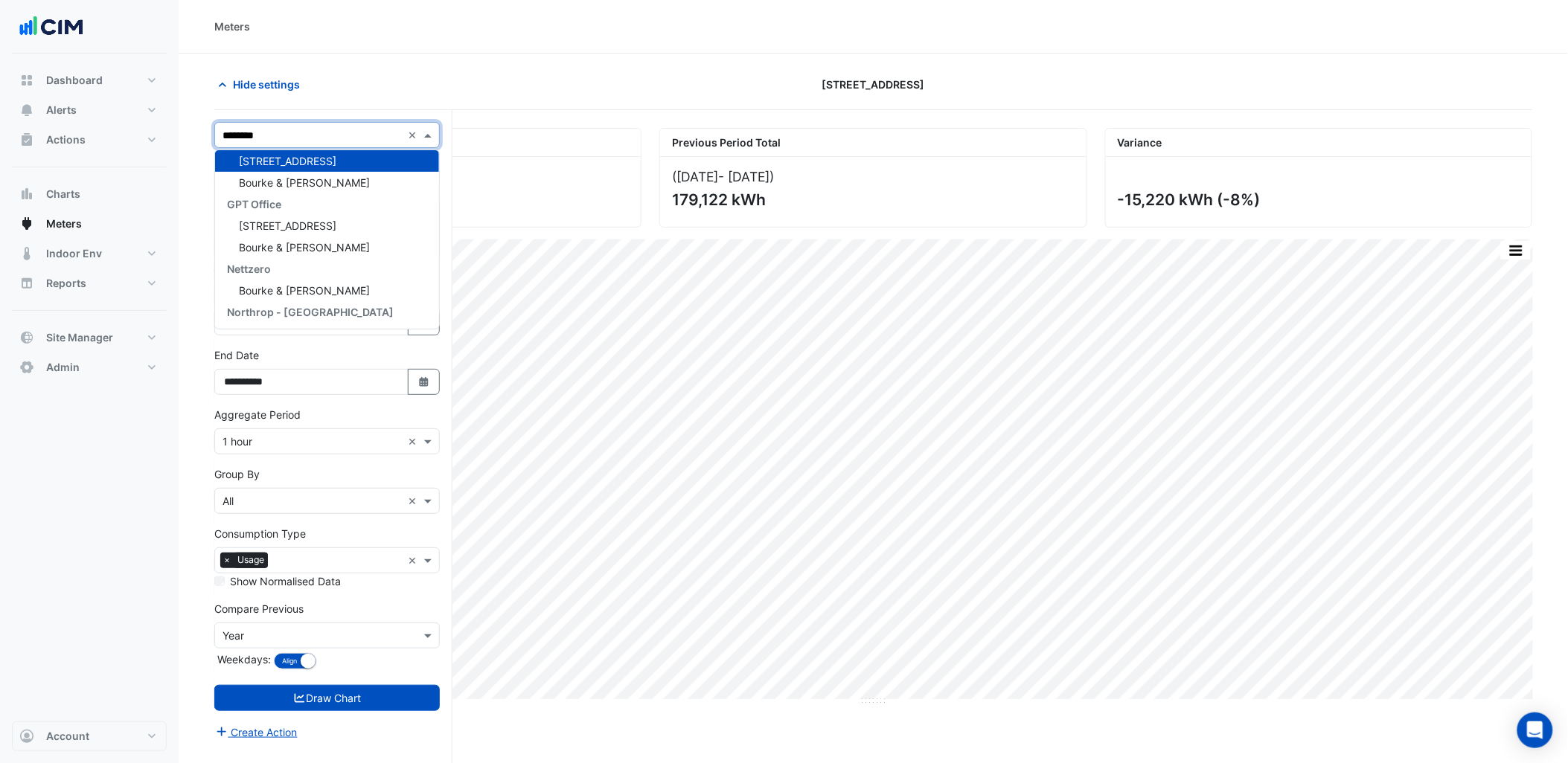
scroll to position [5, 0]
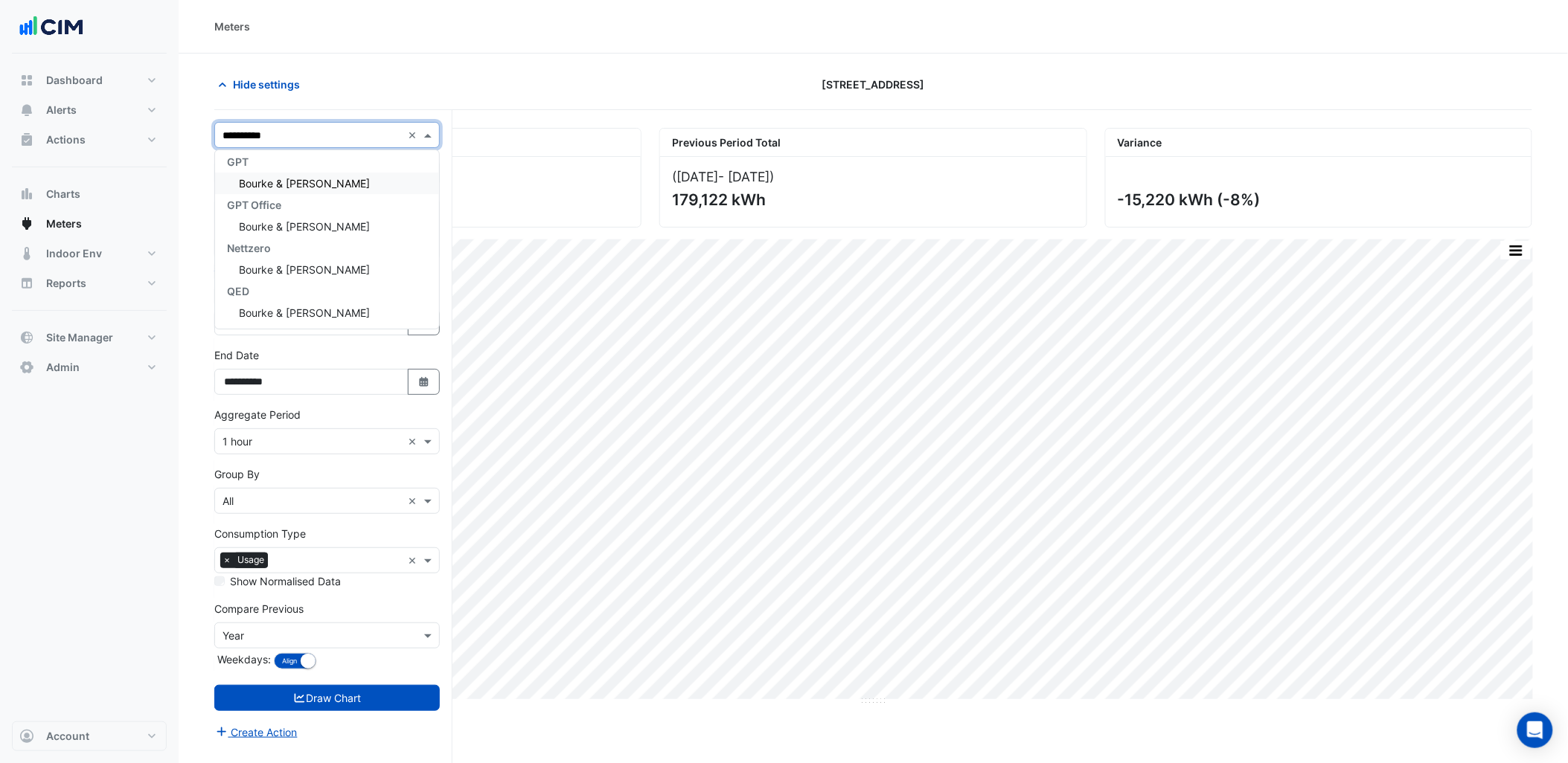
type input "**********"
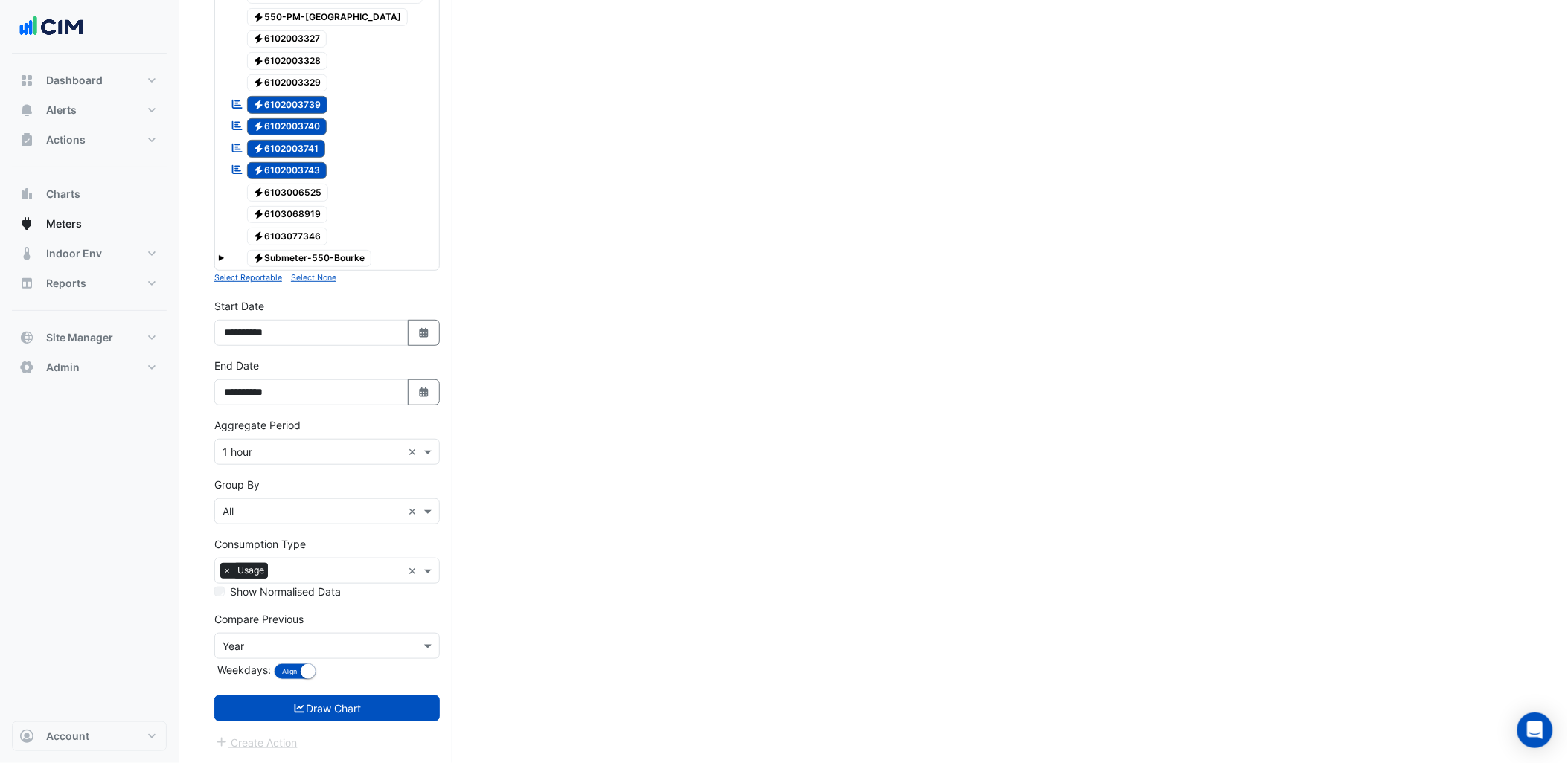
scroll to position [4302, 0]
click at [396, 696] on button "Draw Chart" at bounding box center [327, 709] width 225 height 26
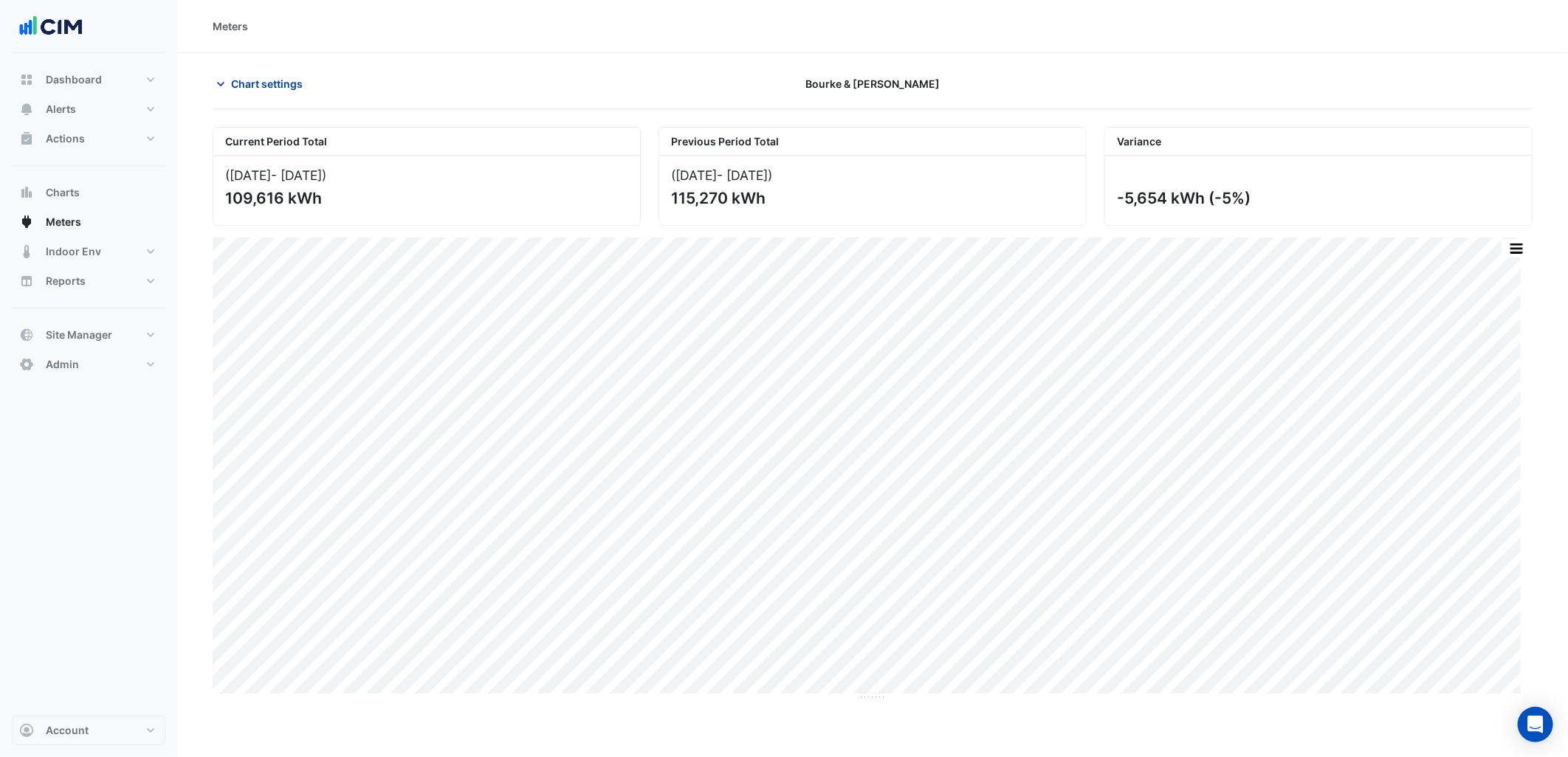
click at [284, 75] on button "Chart settings" at bounding box center [261, 83] width 99 height 26
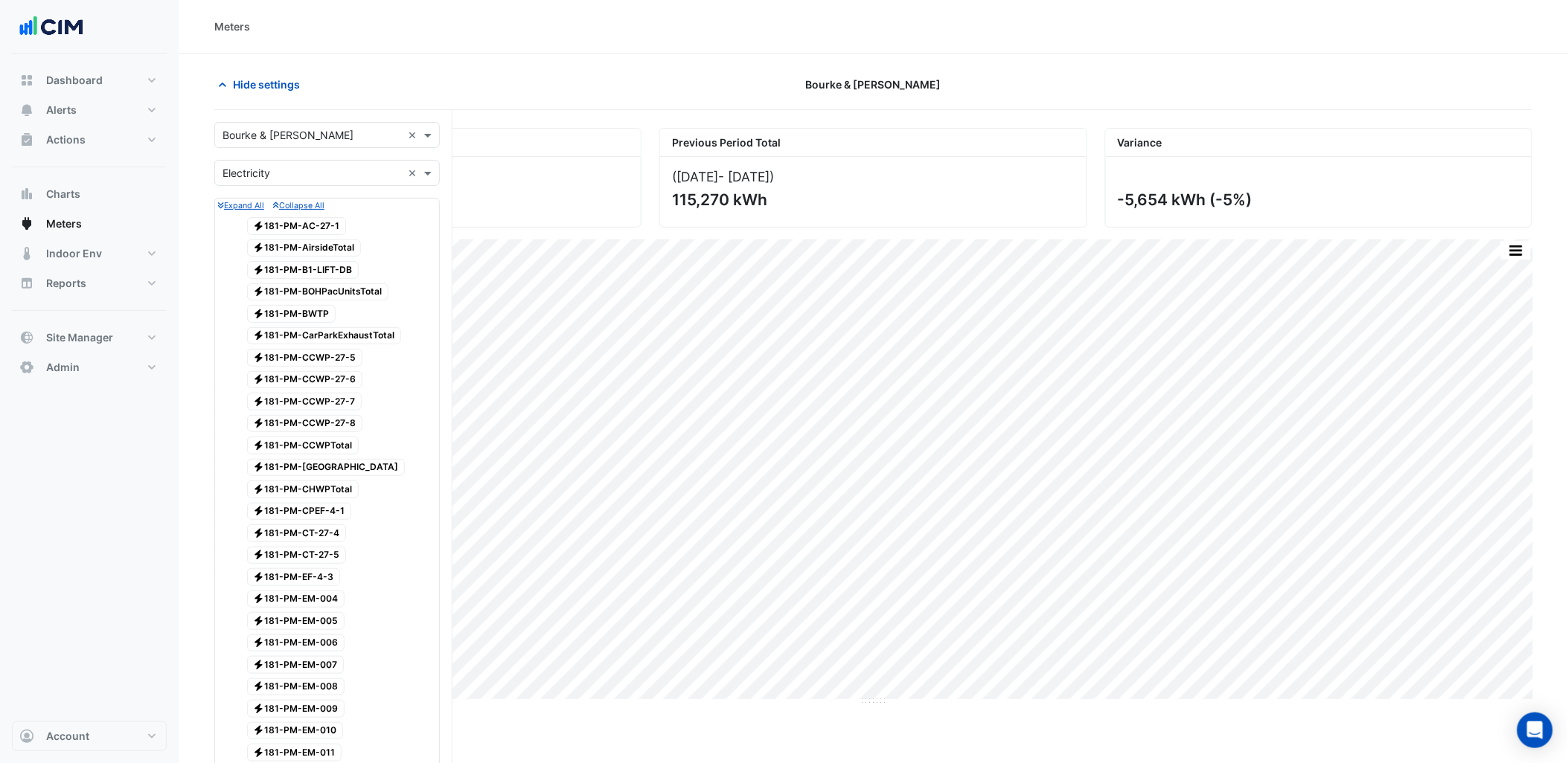
click at [300, 138] on input "text" at bounding box center [312, 136] width 180 height 15
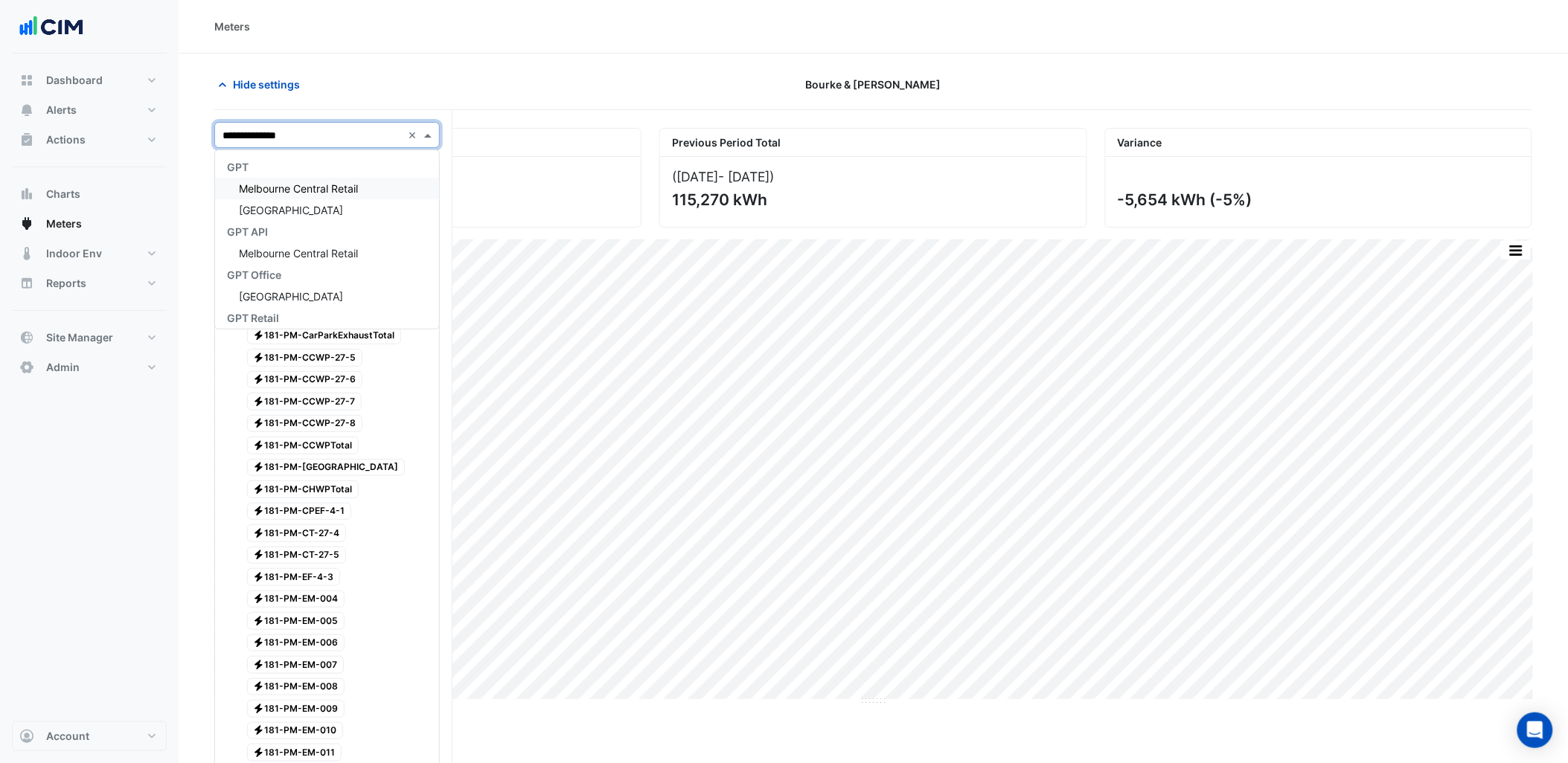
type input "**********"
click at [383, 207] on div "[GEOGRAPHIC_DATA]" at bounding box center [327, 210] width 224 height 22
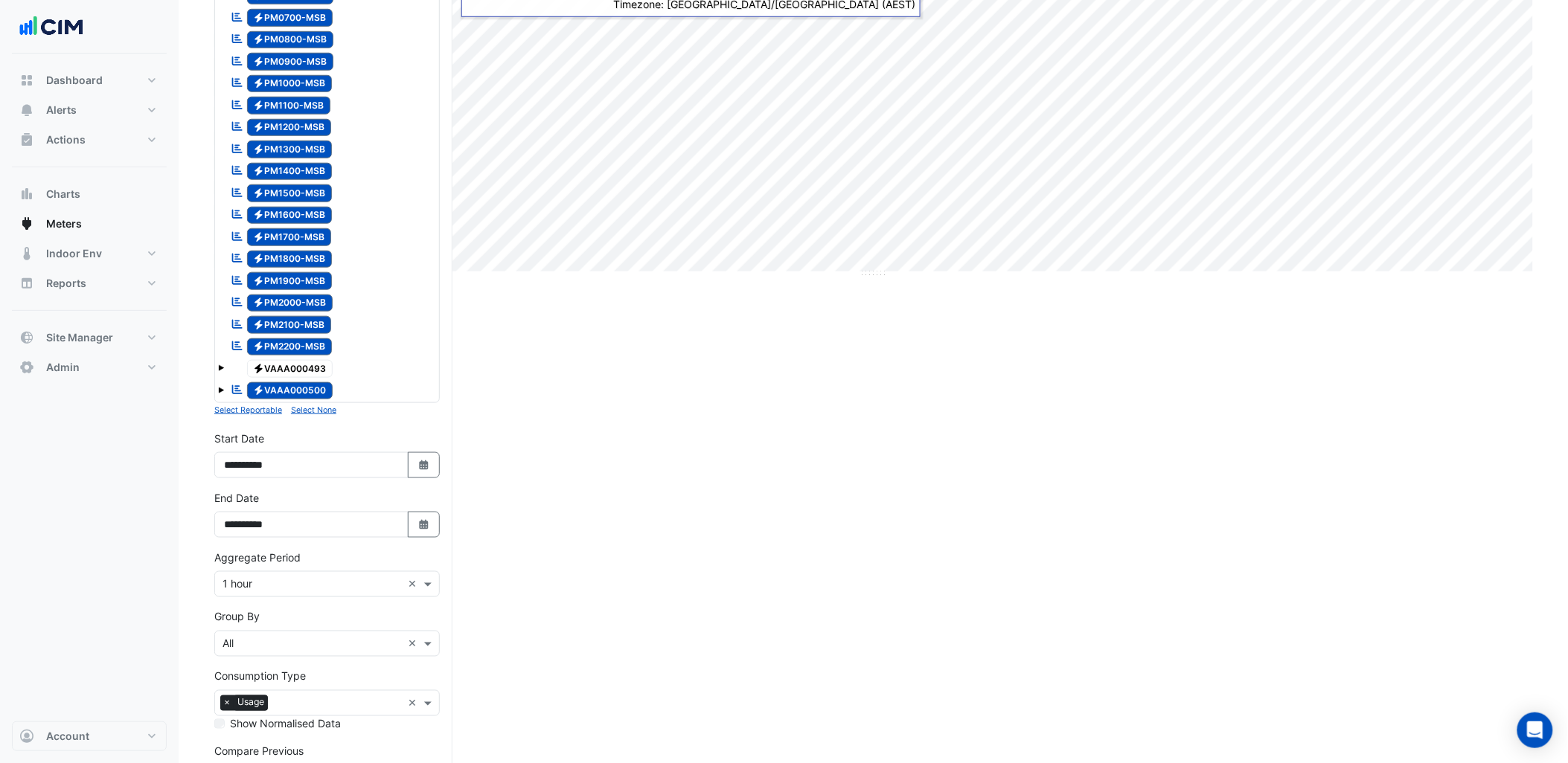
scroll to position [496, 0]
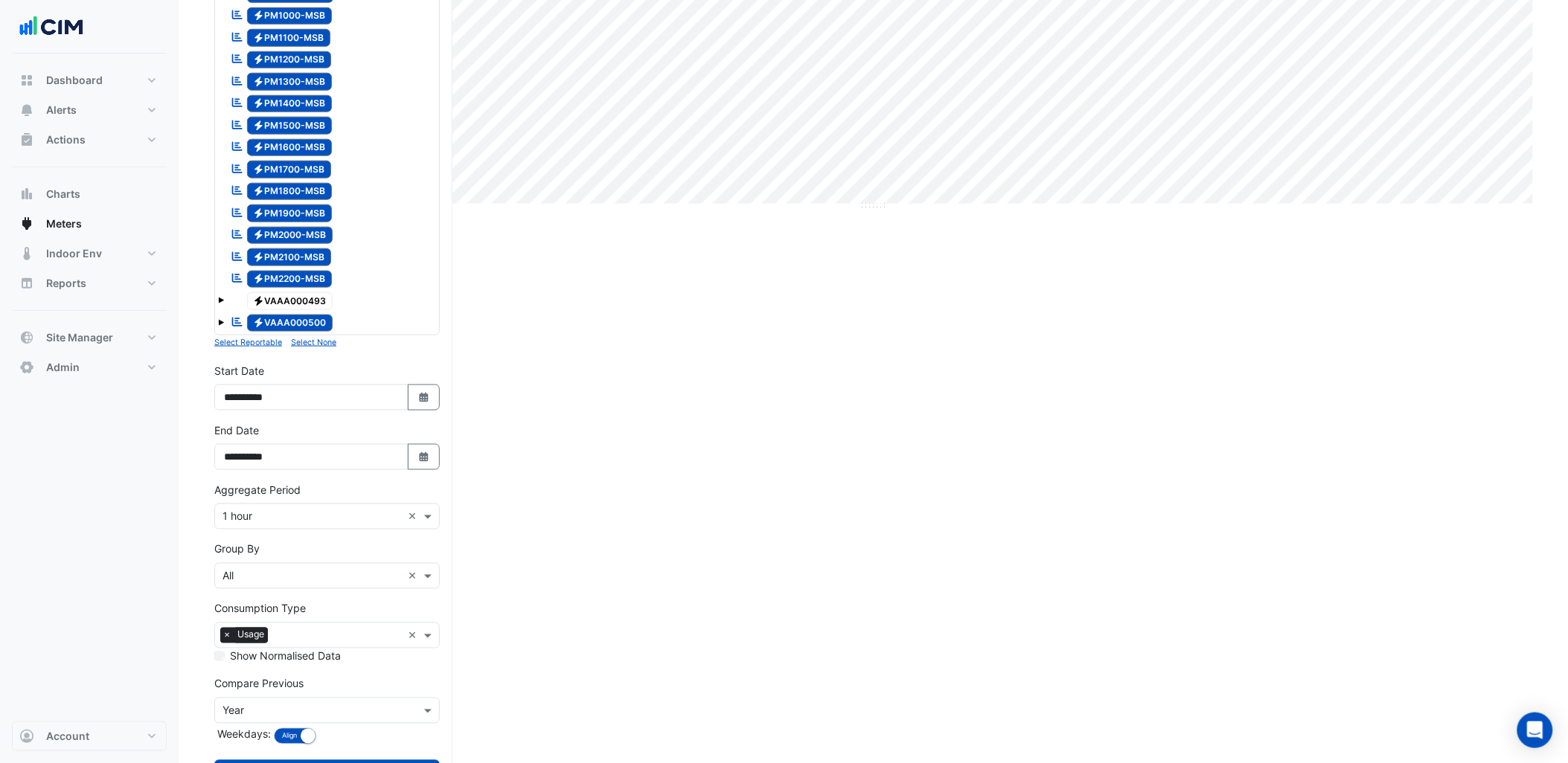
click at [315, 348] on small "Select None" at bounding box center [314, 343] width 46 height 10
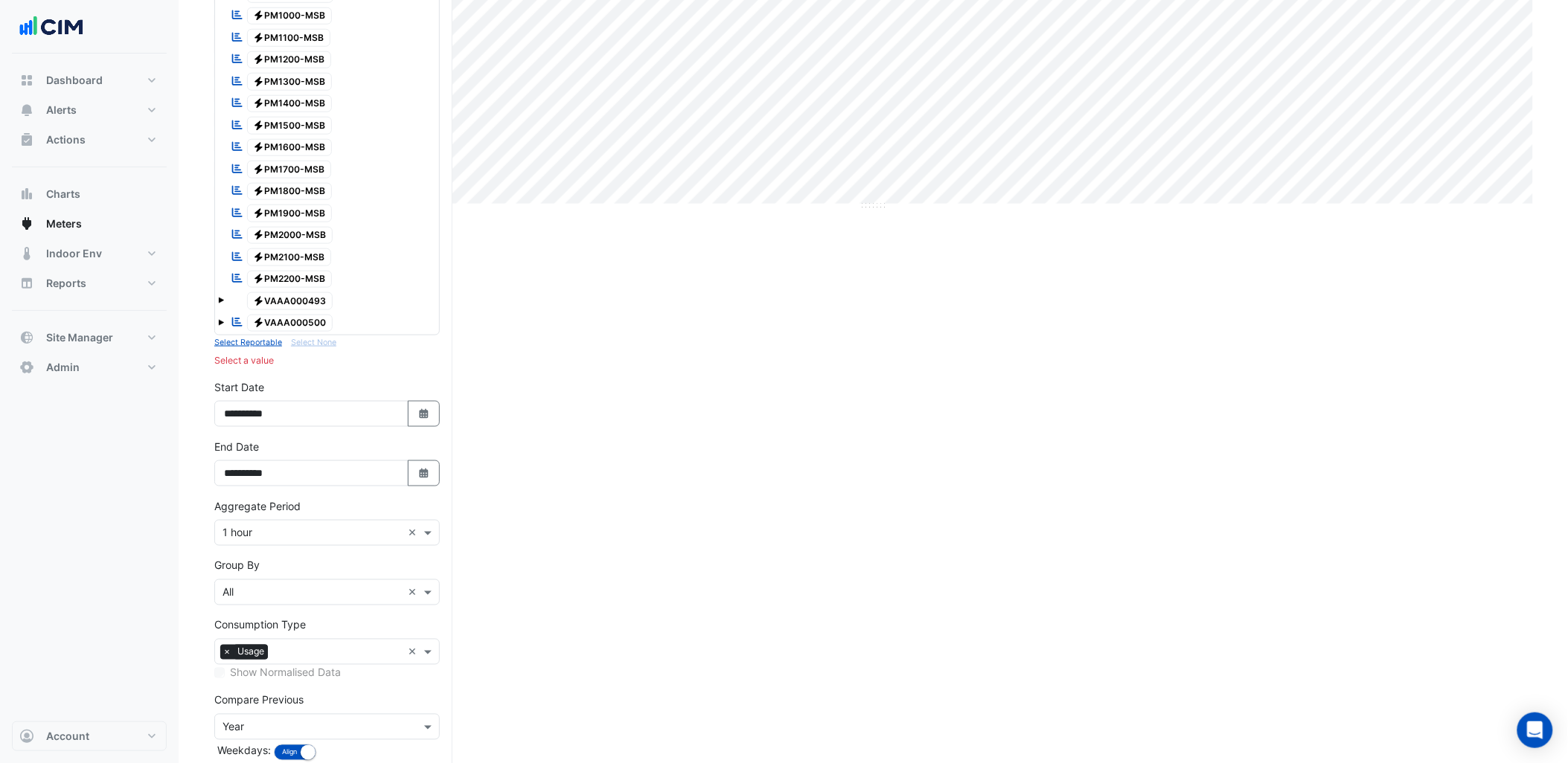
click at [312, 332] on span "Electricity VAAA000500" at bounding box center [290, 324] width 86 height 18
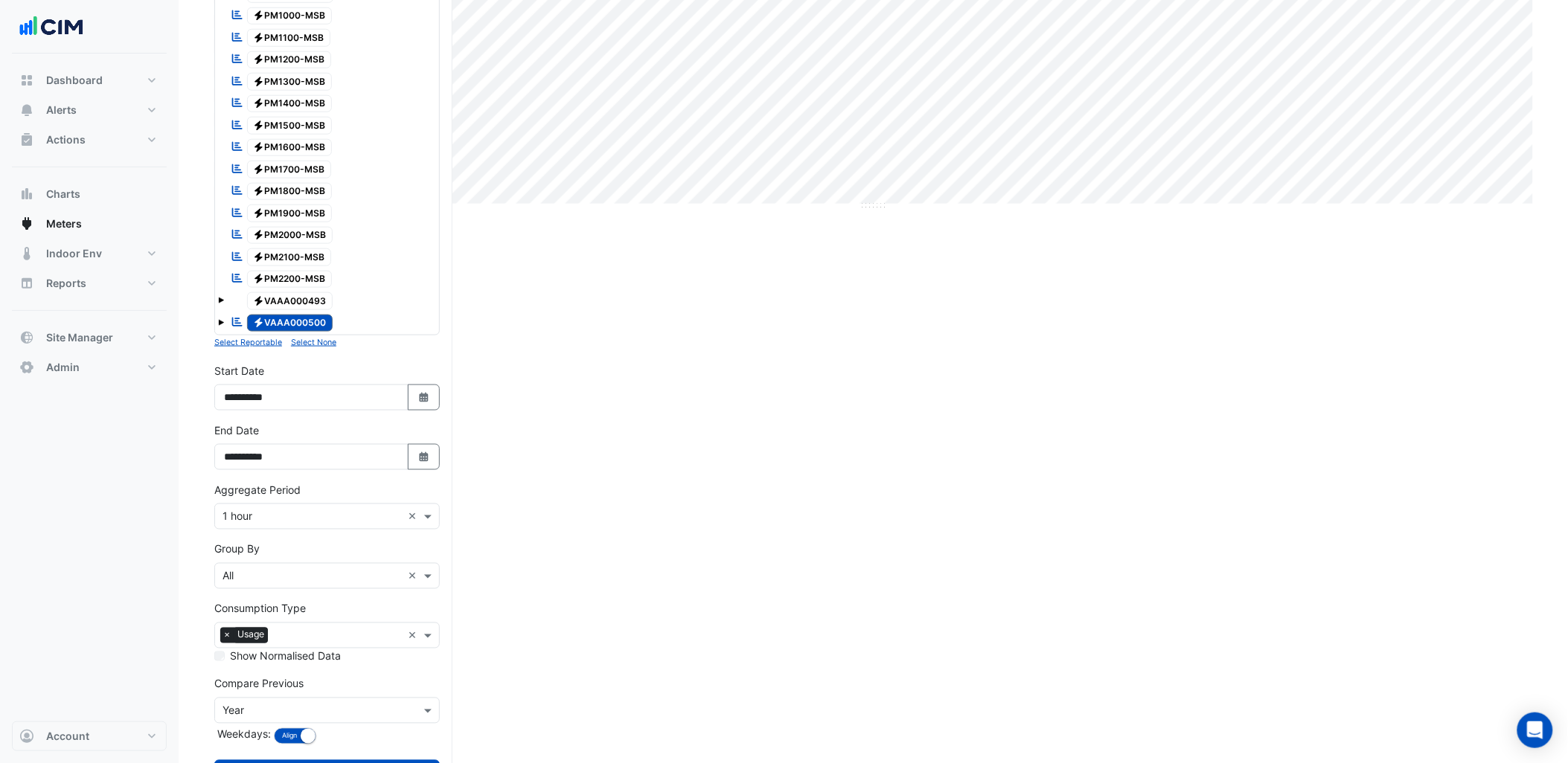
click at [314, 310] on span "Electricity VAAA000493" at bounding box center [290, 301] width 86 height 18
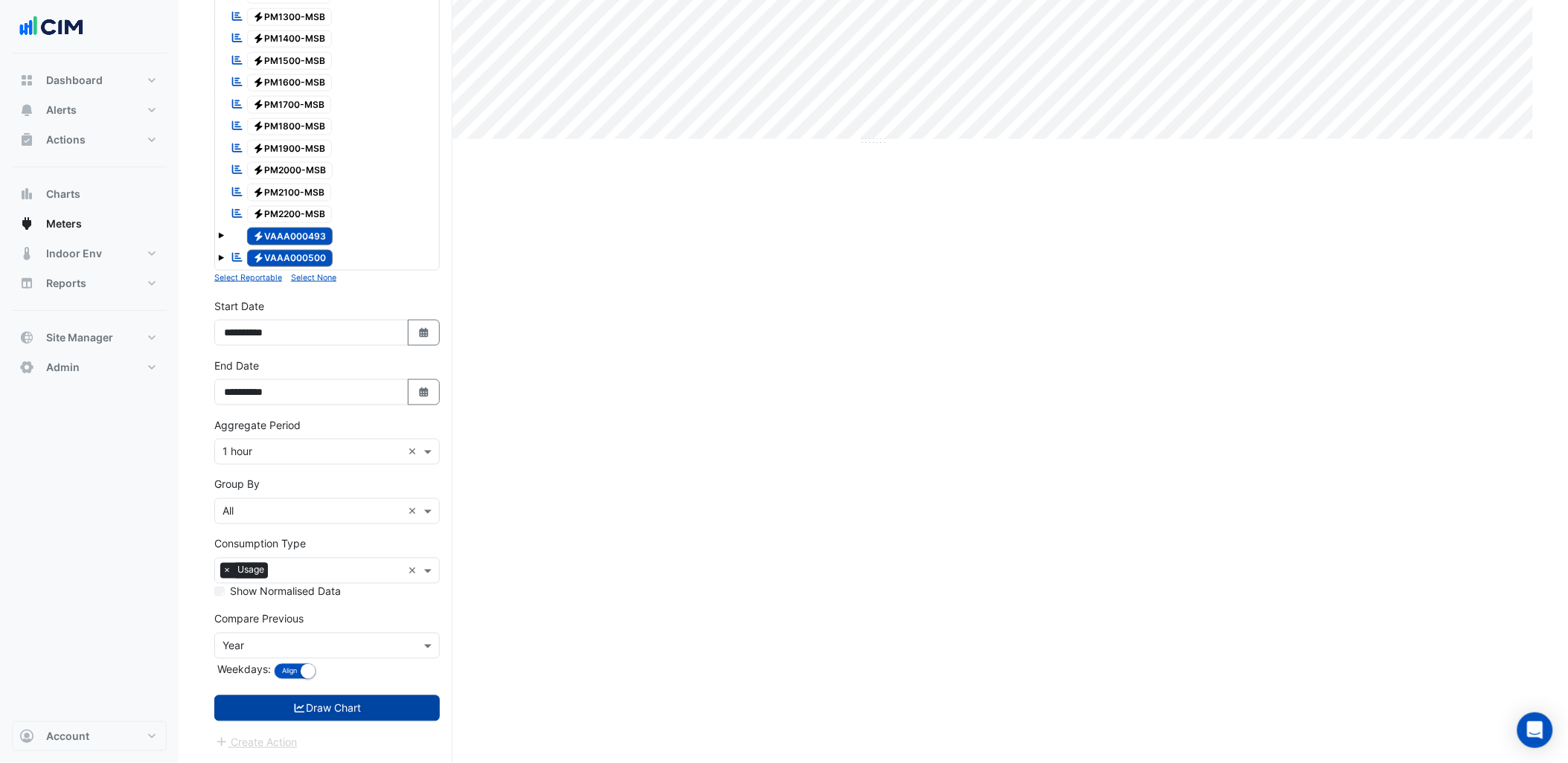
click at [372, 717] on button "Draw Chart" at bounding box center [327, 709] width 225 height 26
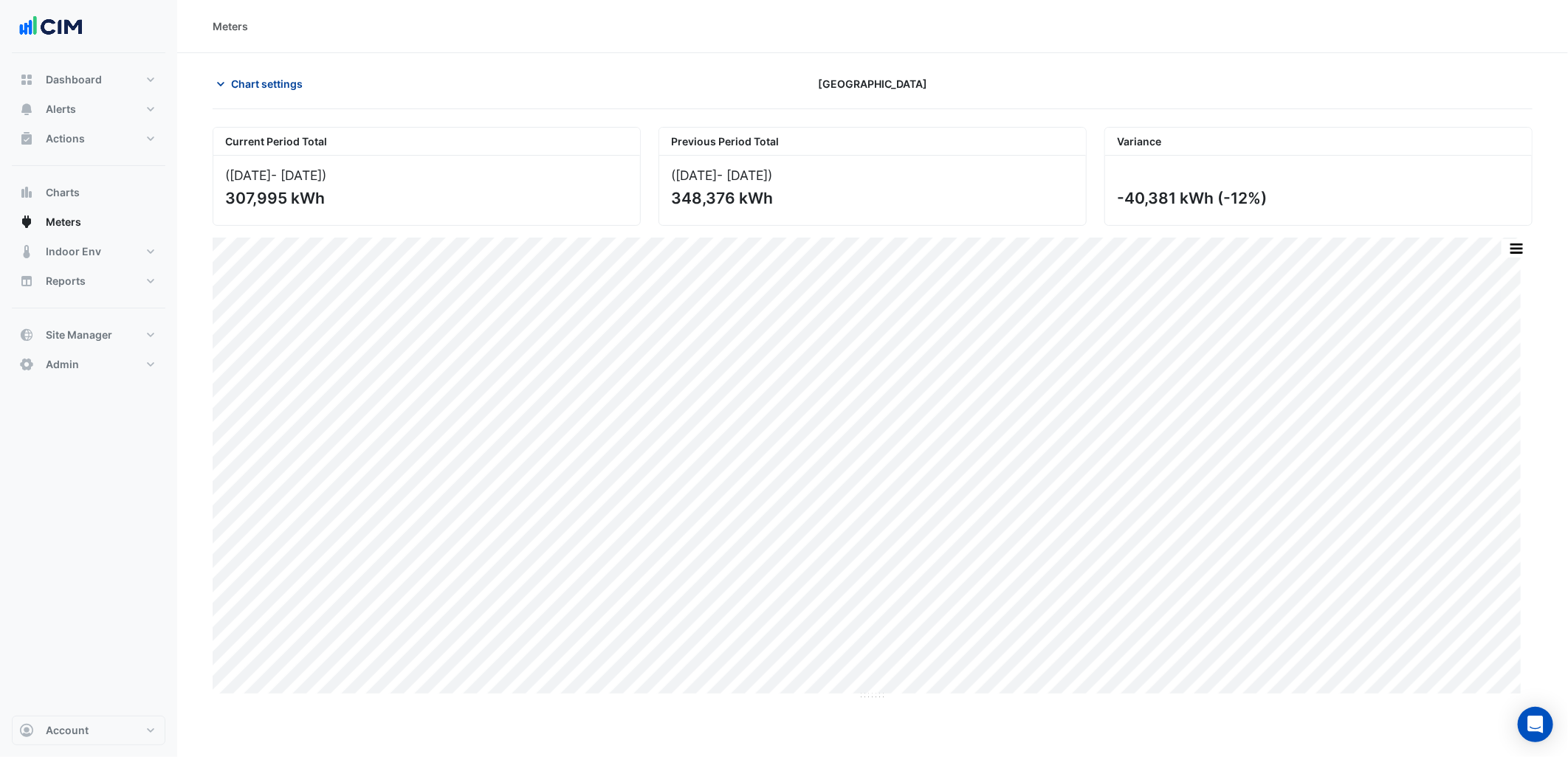
click at [276, 92] on button "Chart settings" at bounding box center [261, 83] width 99 height 26
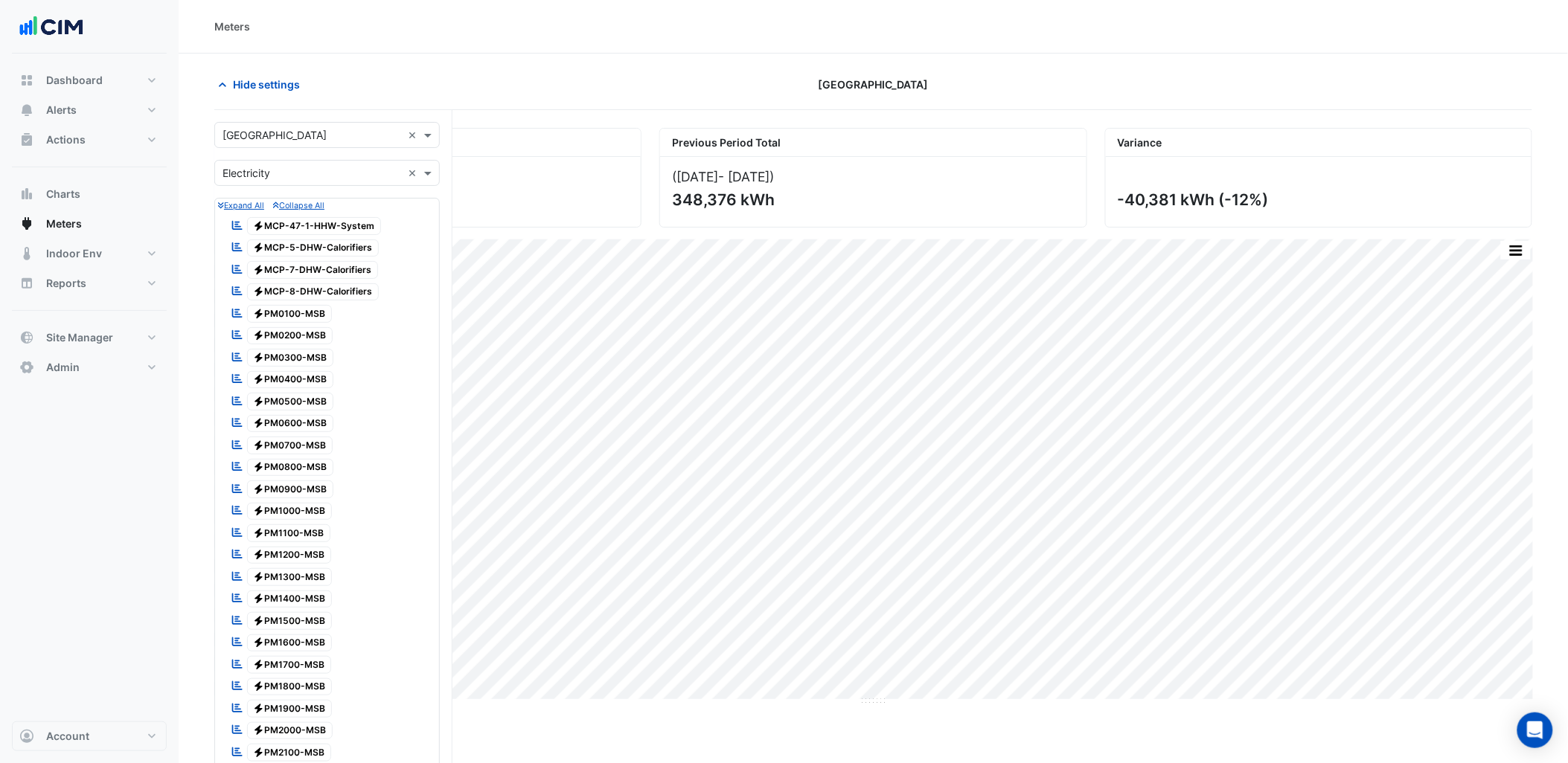
click at [307, 139] on input "text" at bounding box center [312, 136] width 180 height 15
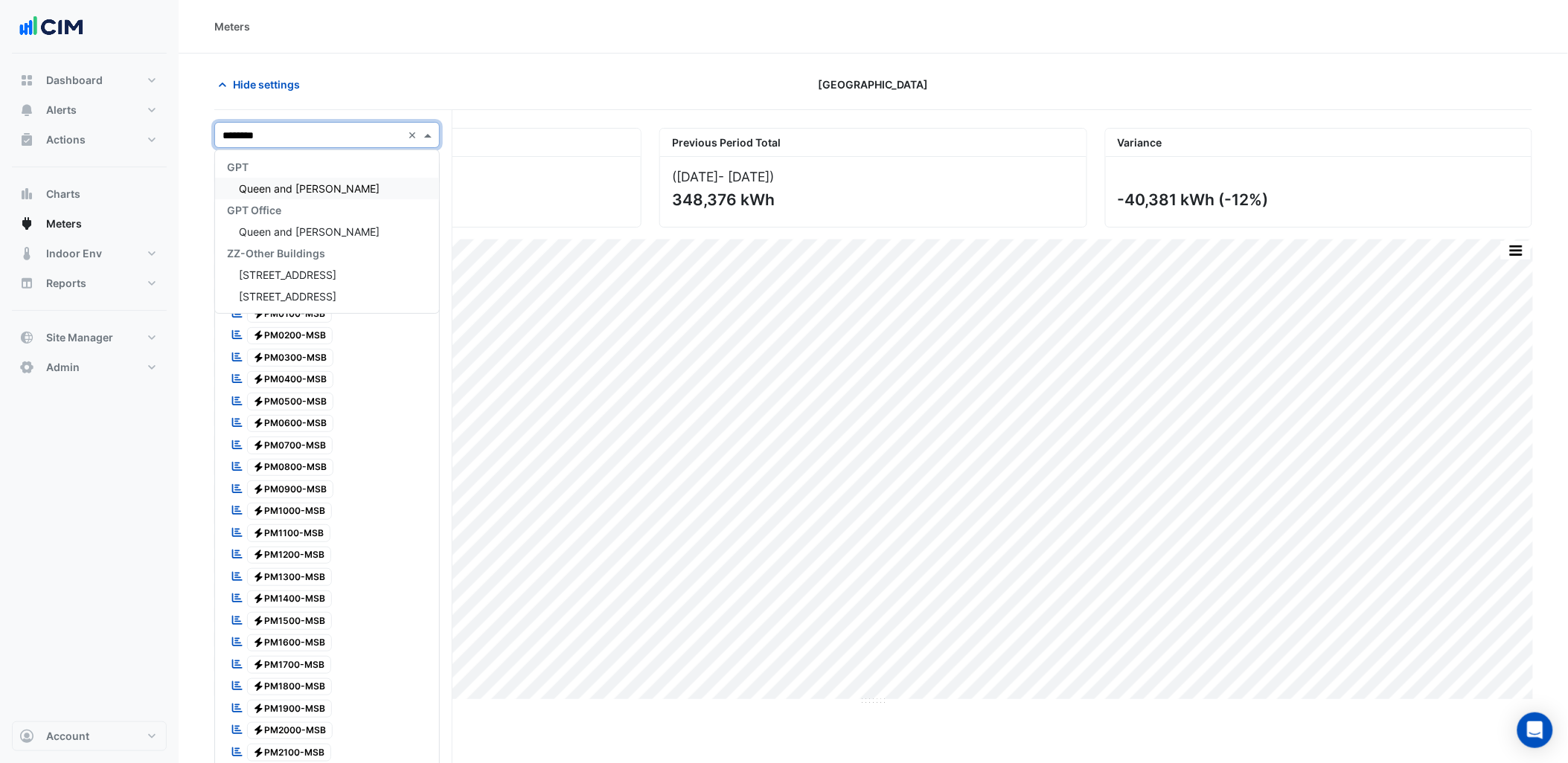
type input "*********"
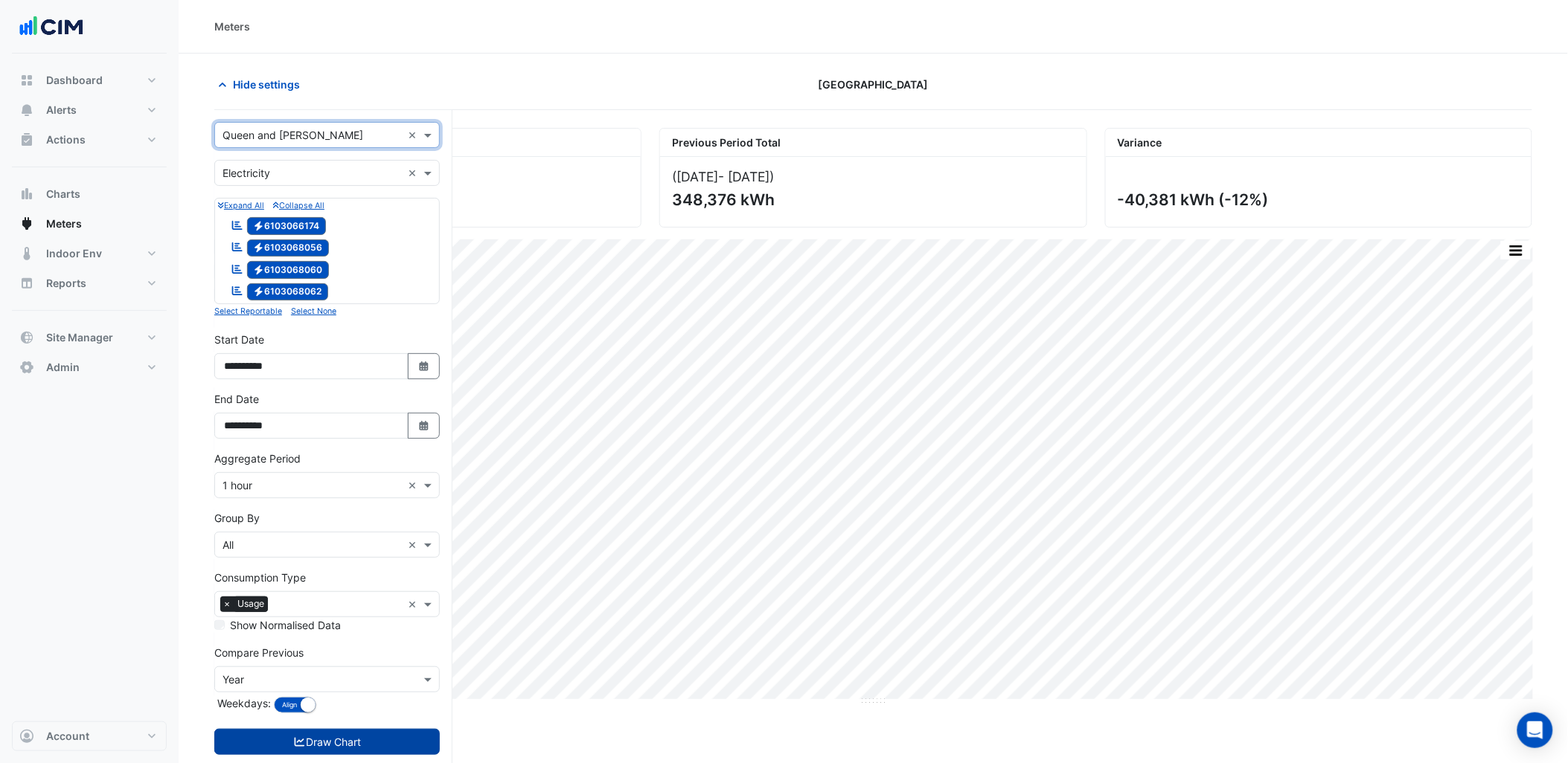
click at [343, 734] on button "Draw Chart" at bounding box center [327, 742] width 225 height 26
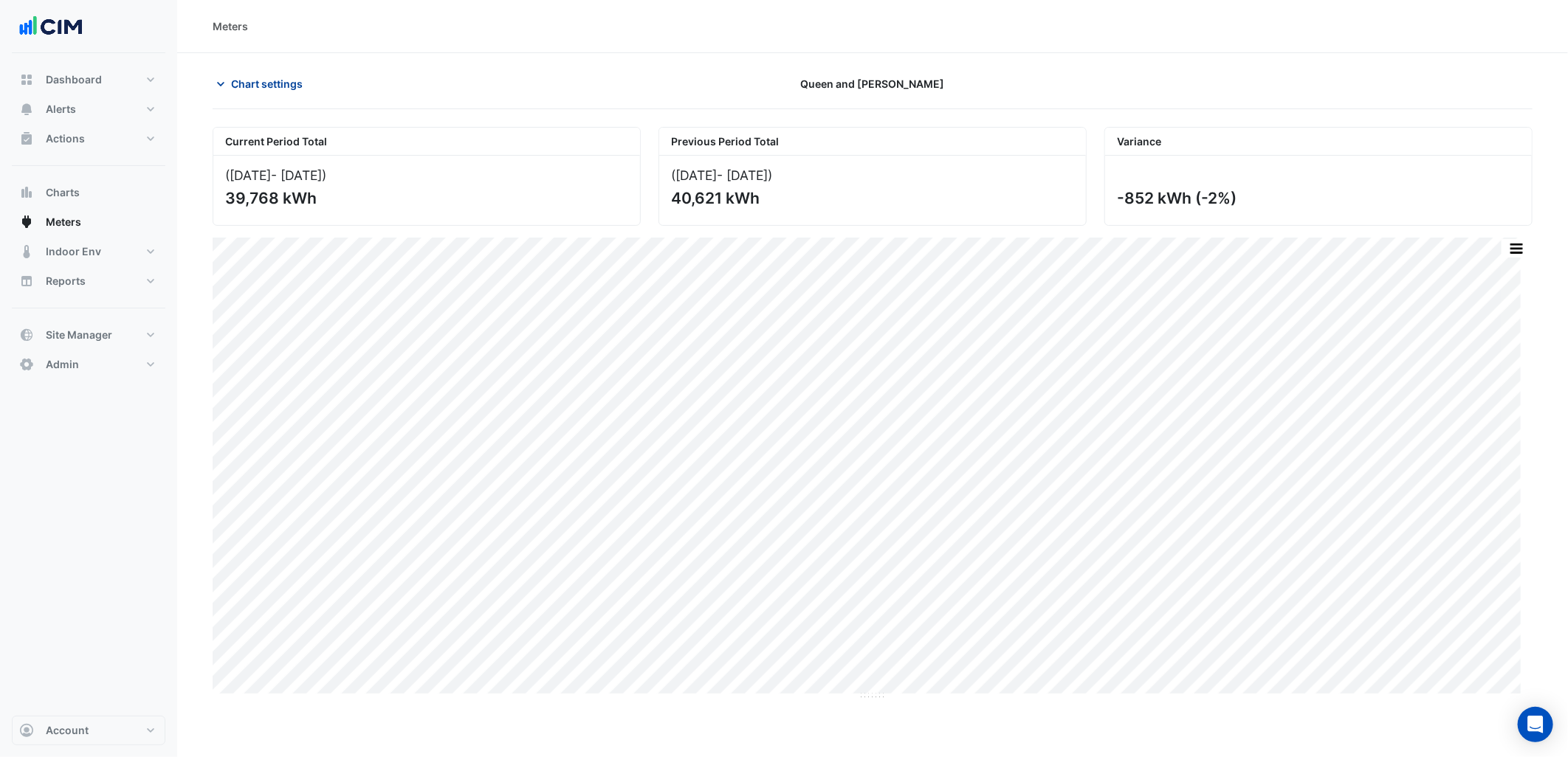
click at [273, 92] on button "Chart settings" at bounding box center [261, 83] width 99 height 26
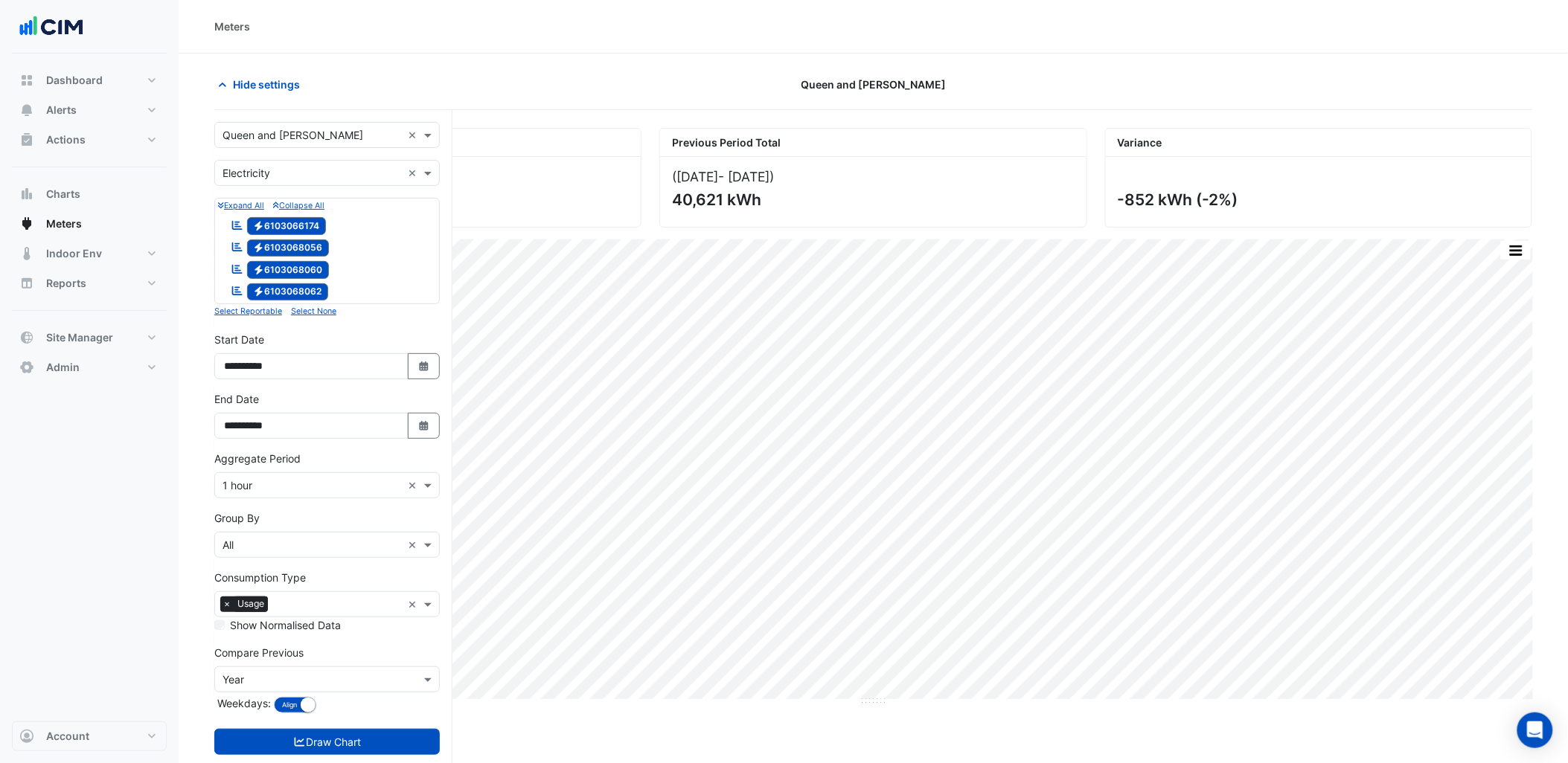
click at [300, 142] on input "text" at bounding box center [312, 136] width 180 height 15
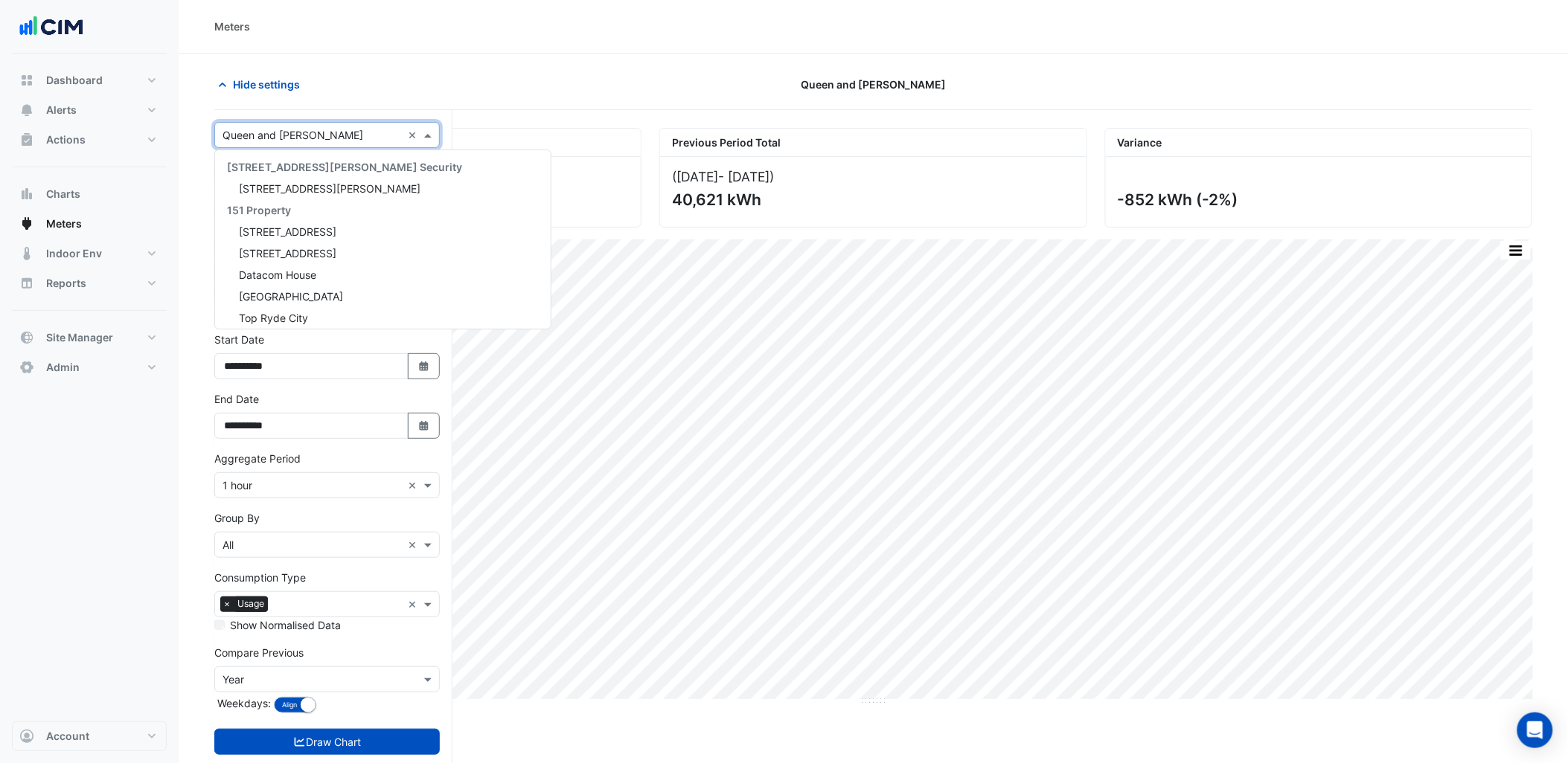
paste input "**********"
type input "**********"
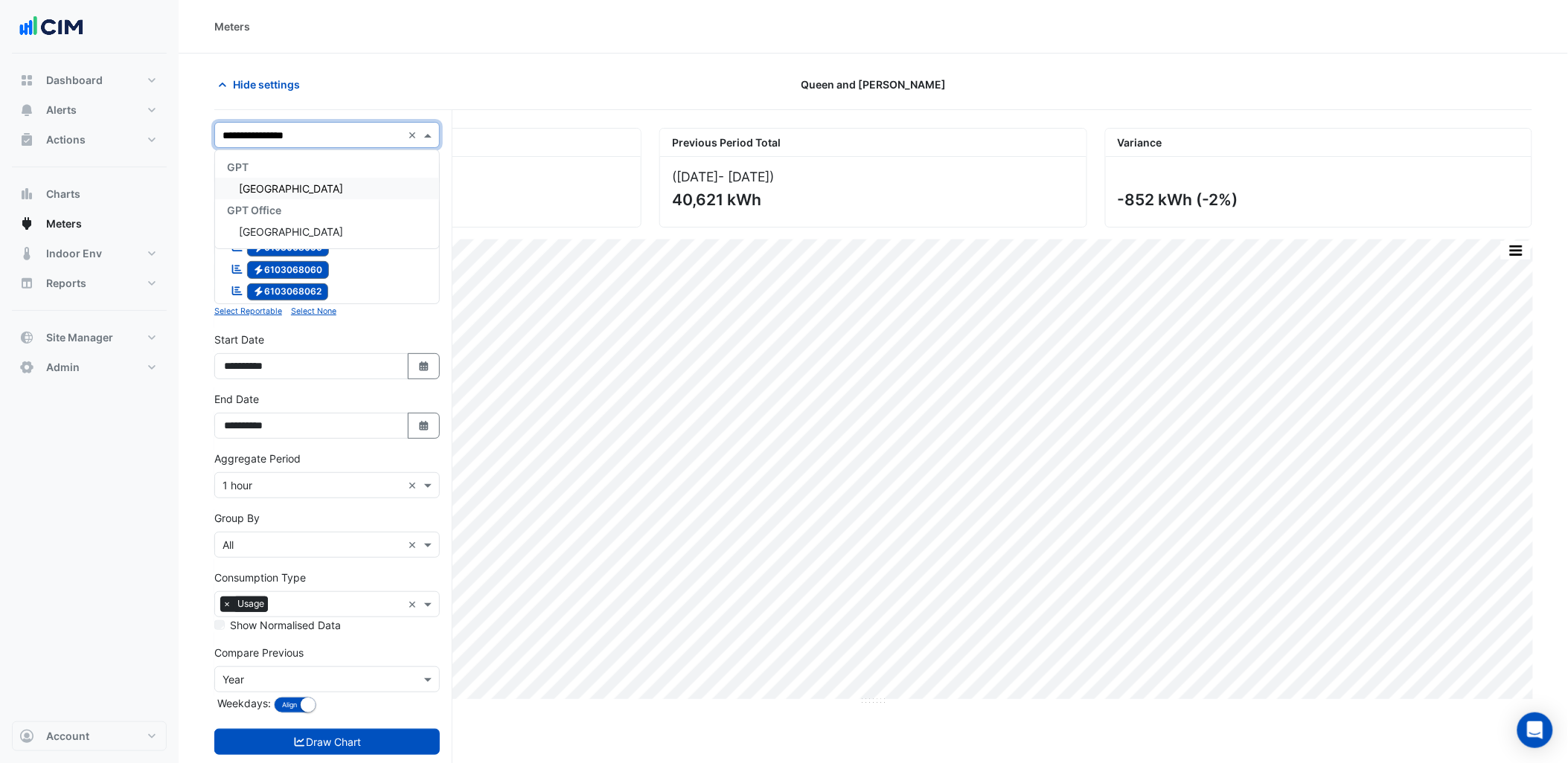
click at [278, 192] on span "[GEOGRAPHIC_DATA]" at bounding box center [290, 188] width 104 height 12
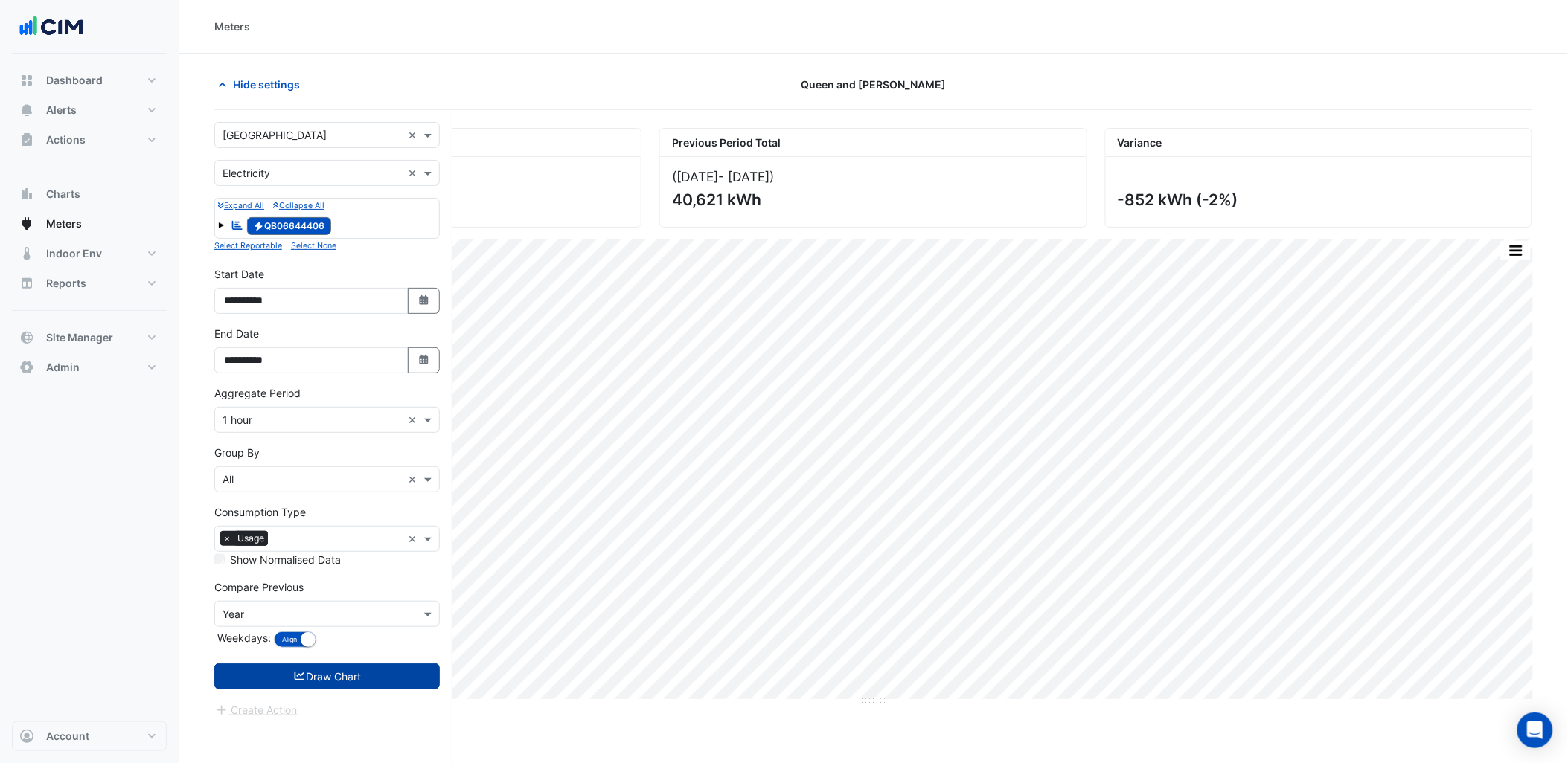
click at [353, 670] on button "Draw Chart" at bounding box center [327, 676] width 225 height 26
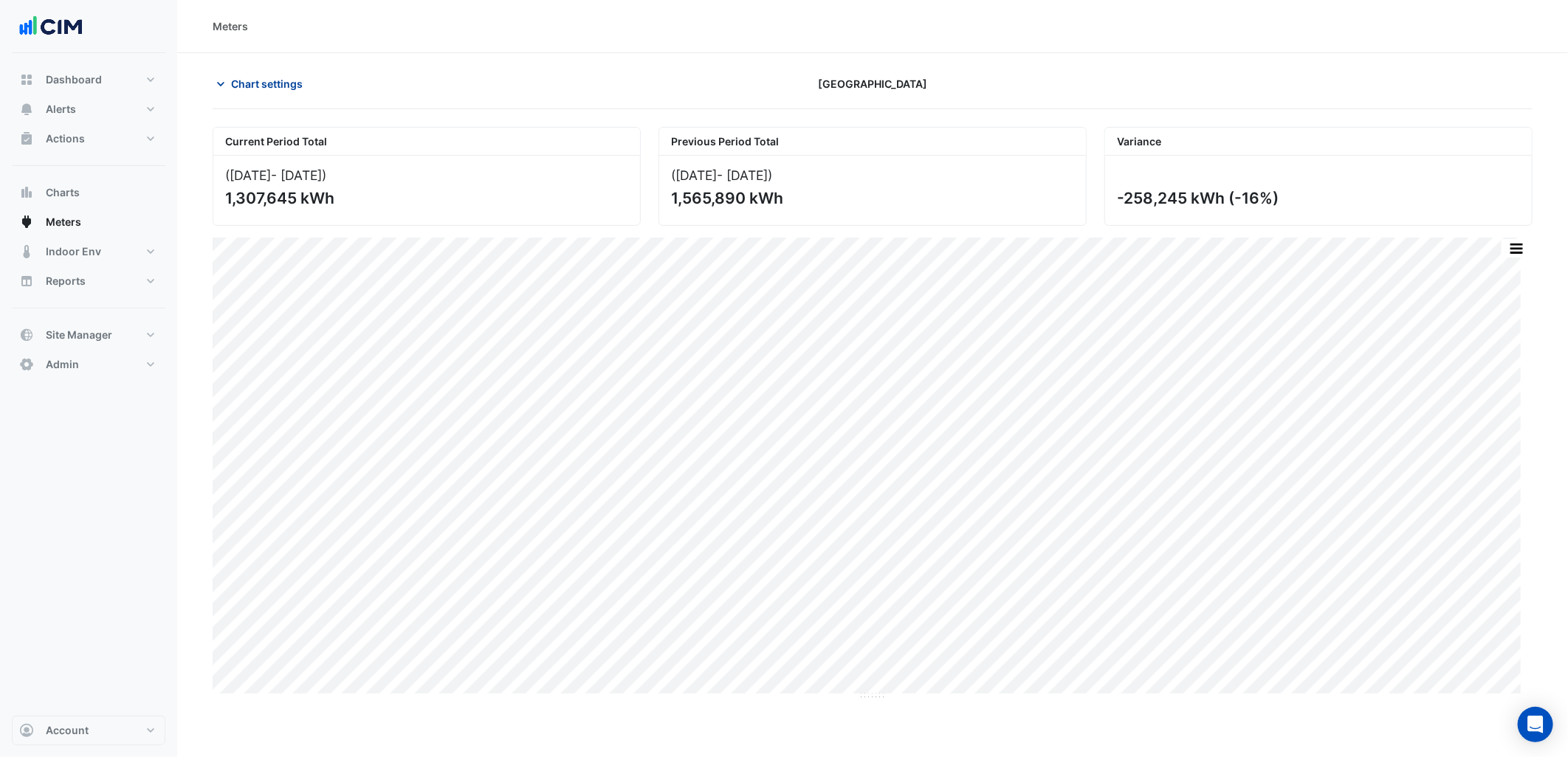
click at [279, 90] on span "Chart settings" at bounding box center [267, 83] width 72 height 15
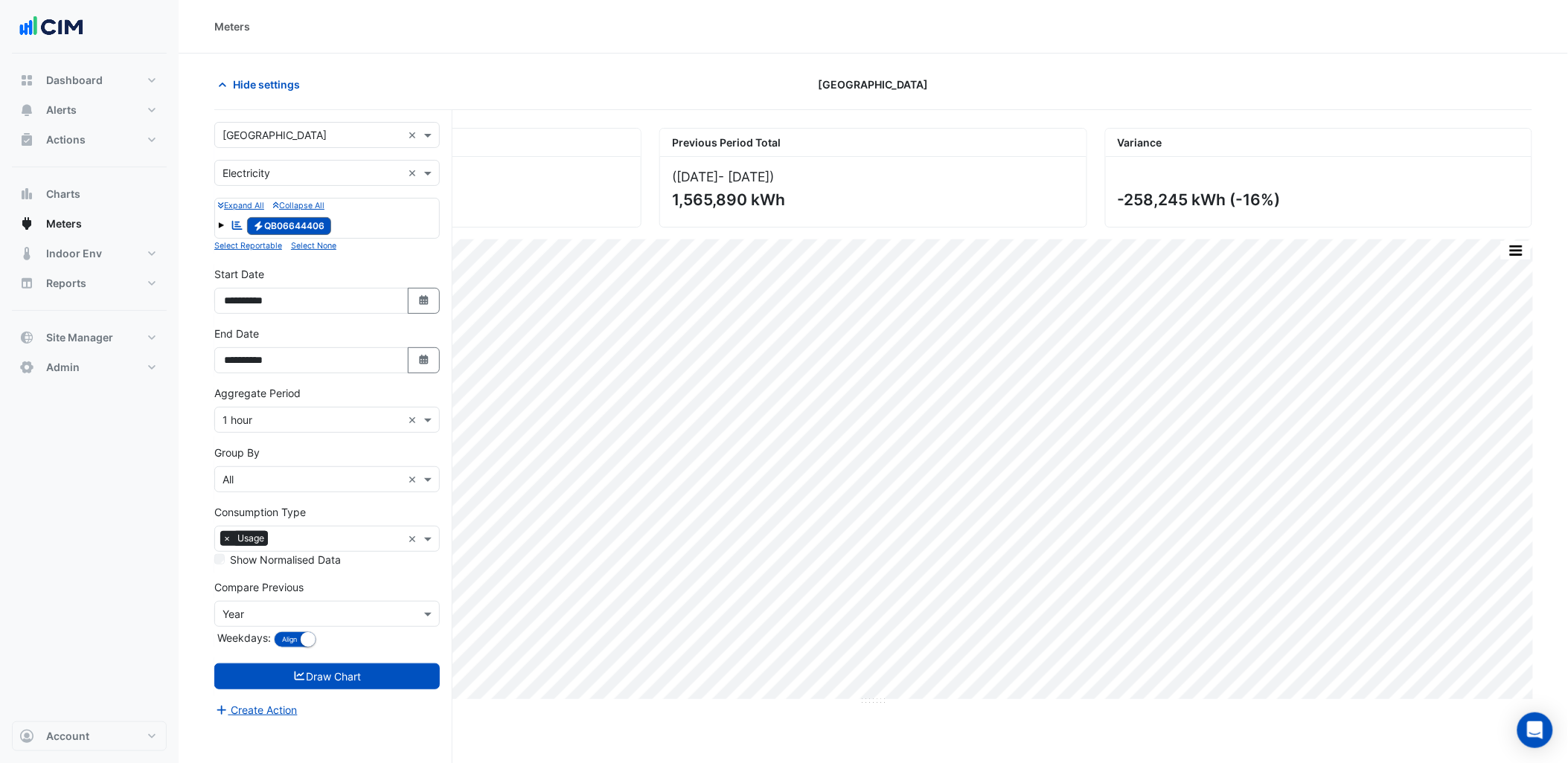
click at [331, 130] on input "text" at bounding box center [312, 136] width 180 height 15
type input "*********"
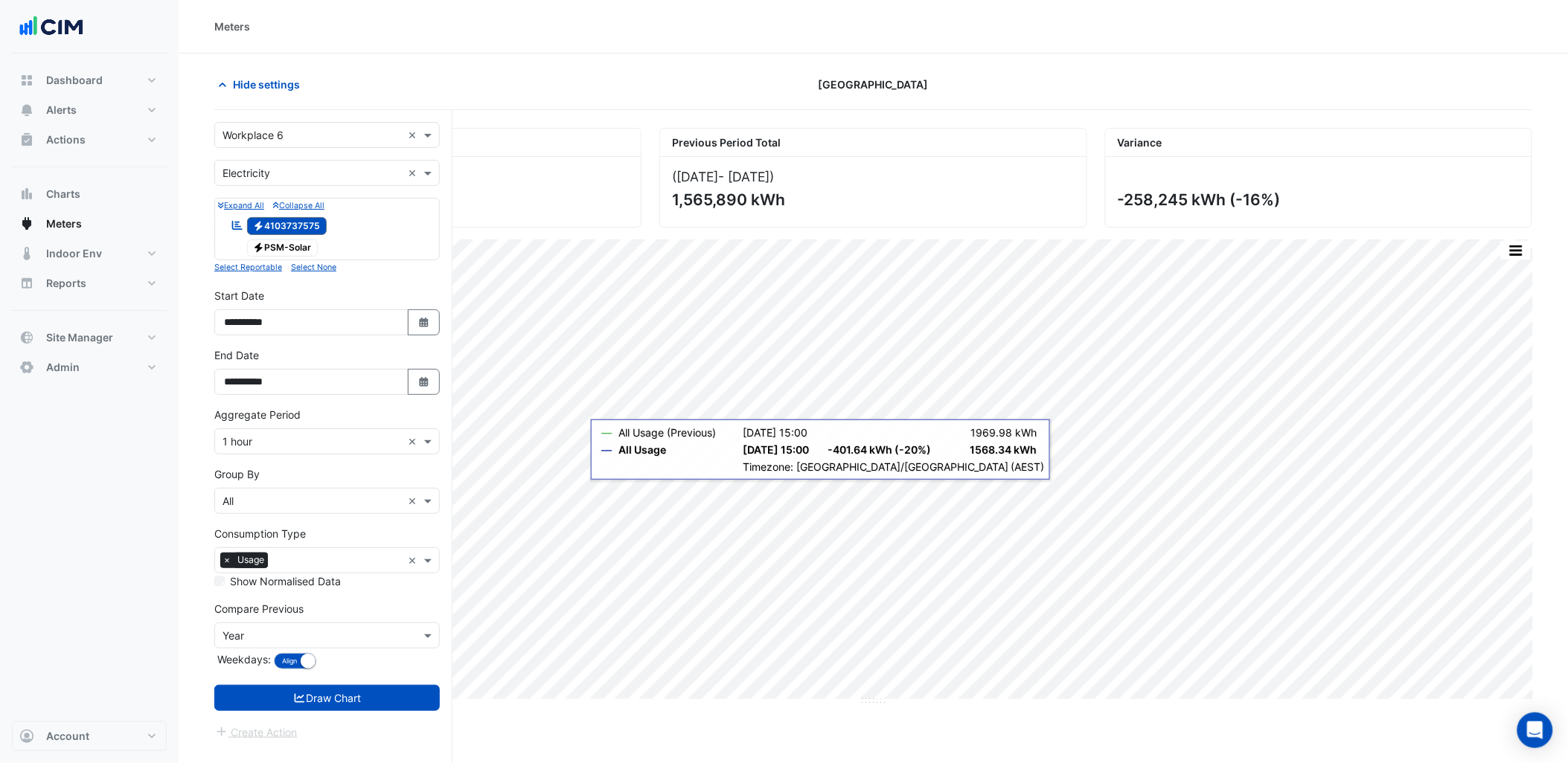
click at [277, 134] on input "text" at bounding box center [312, 136] width 180 height 15
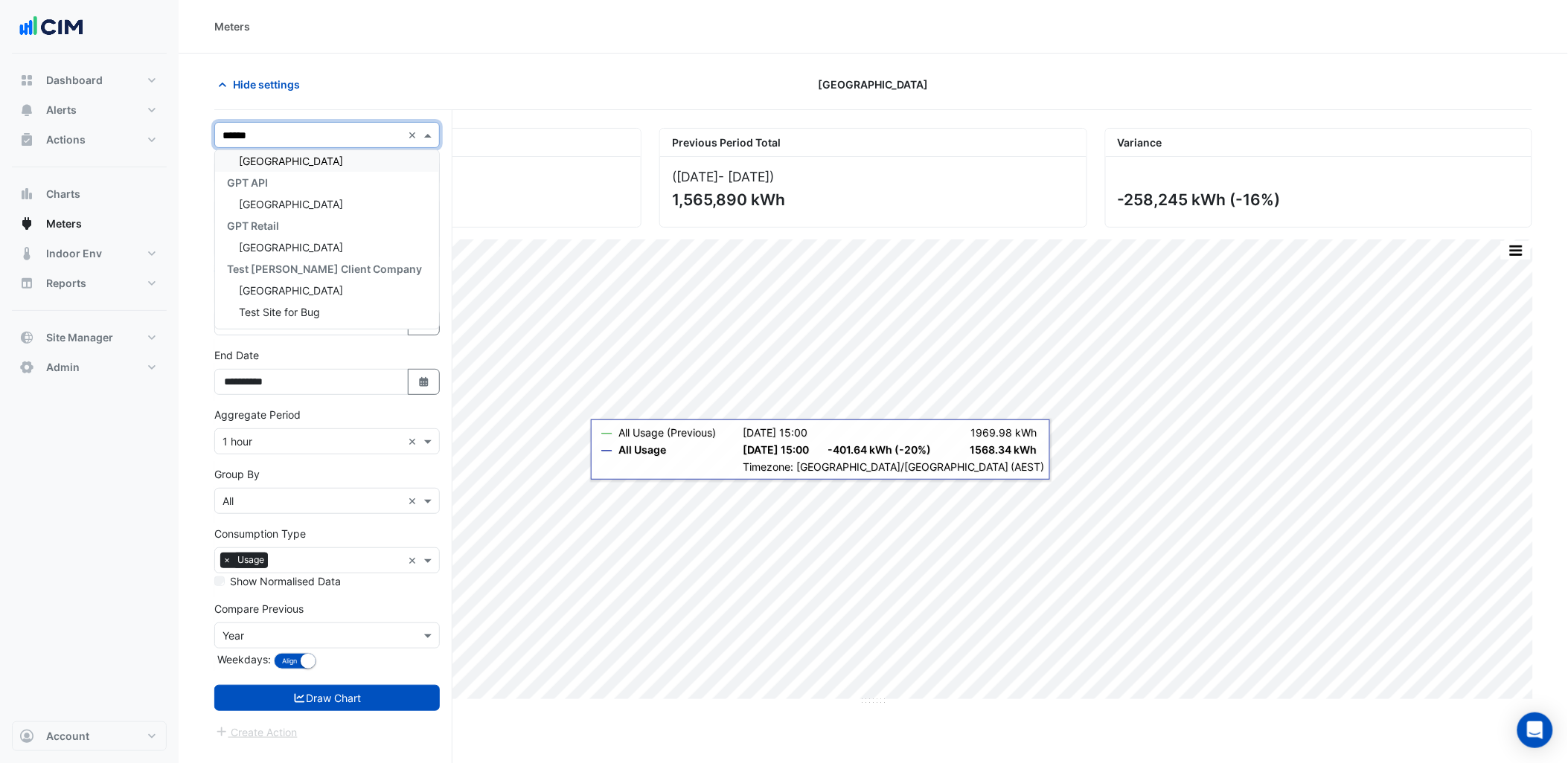
scroll to position [27, 0]
type input "*******"
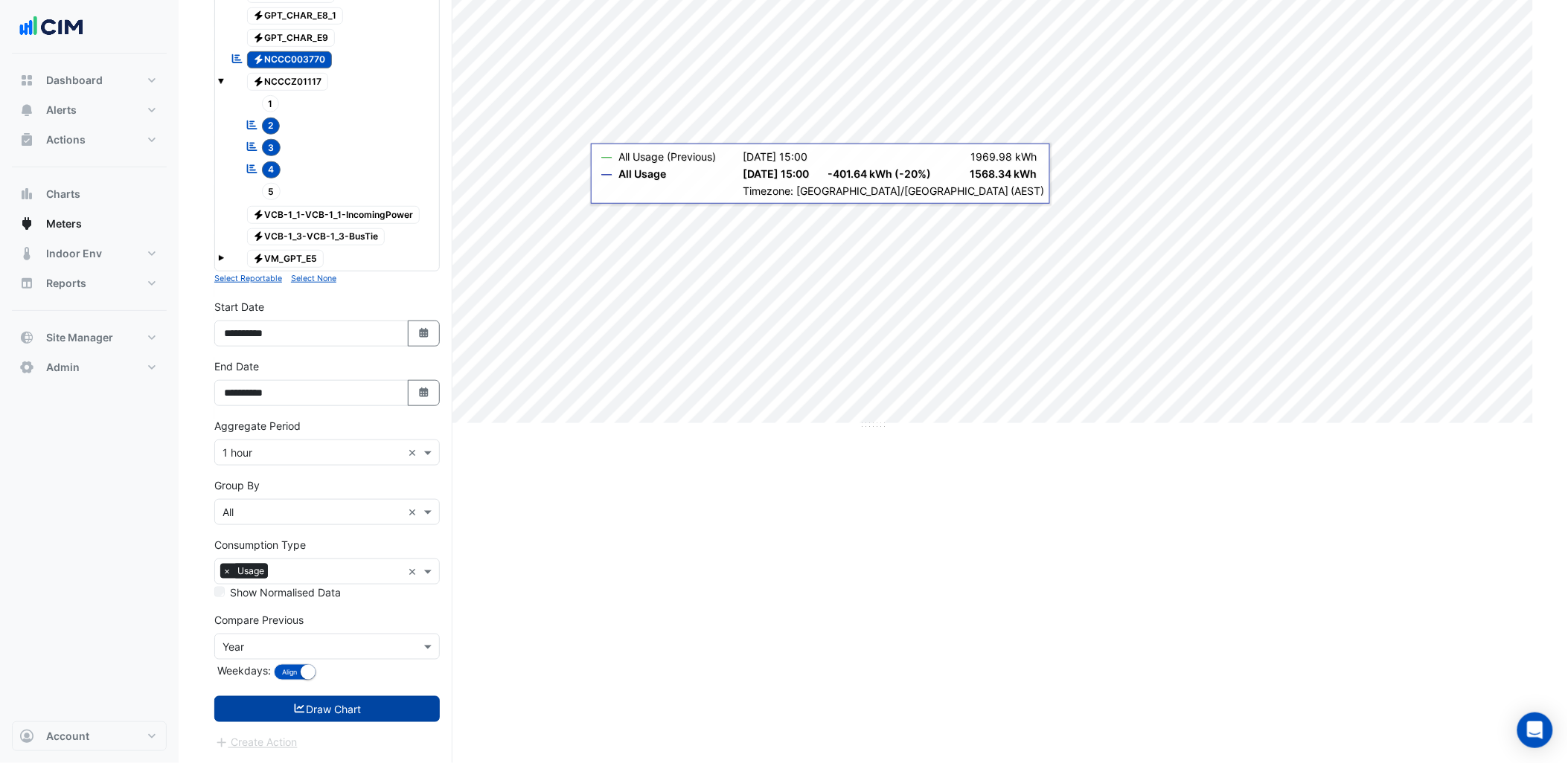
click at [406, 702] on button "Draw Chart" at bounding box center [327, 709] width 225 height 26
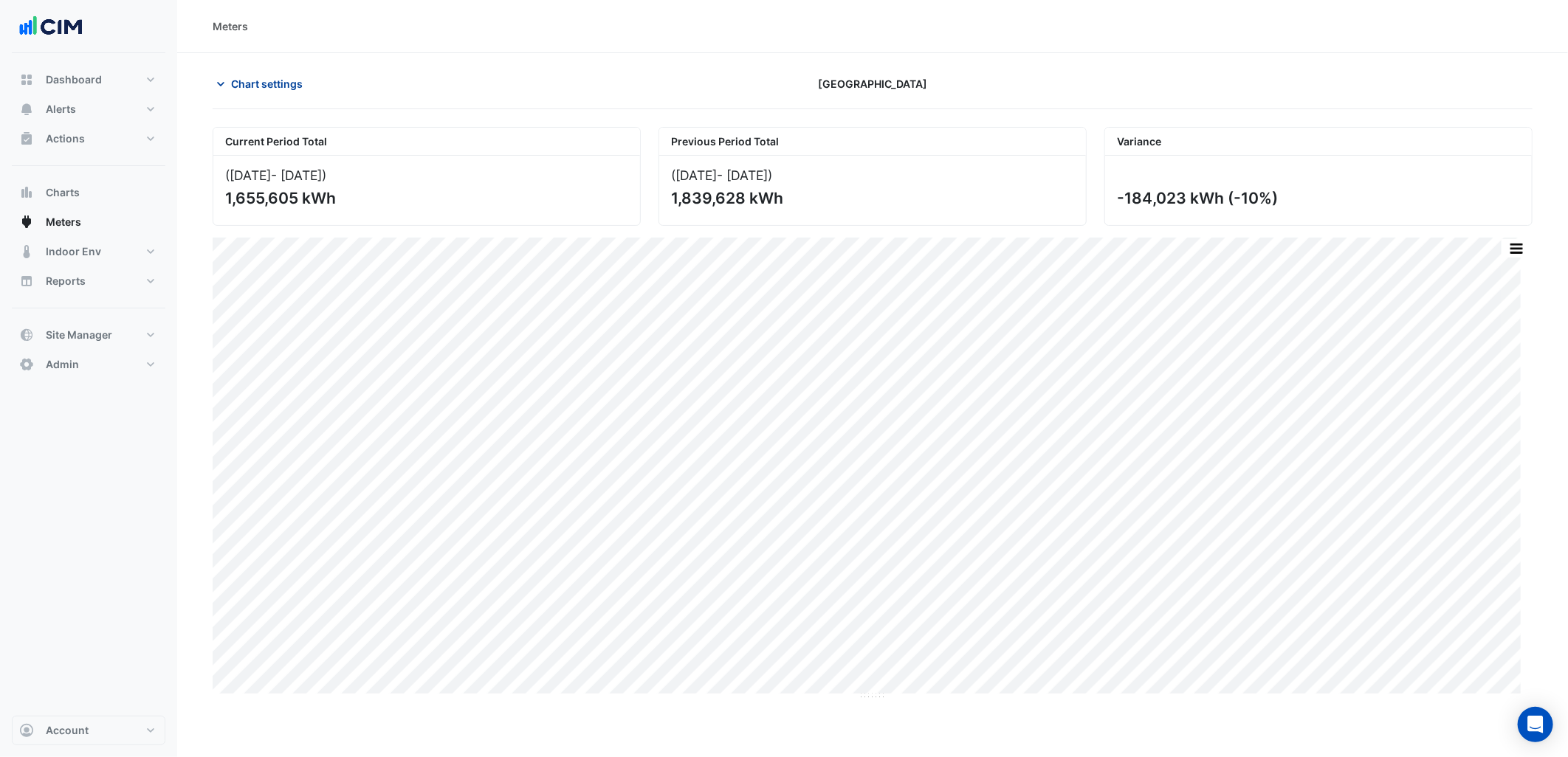
drag, startPoint x: 300, startPoint y: 79, endPoint x: 300, endPoint y: 89, distance: 10.0
click at [300, 79] on span "Chart settings" at bounding box center [267, 83] width 72 height 15
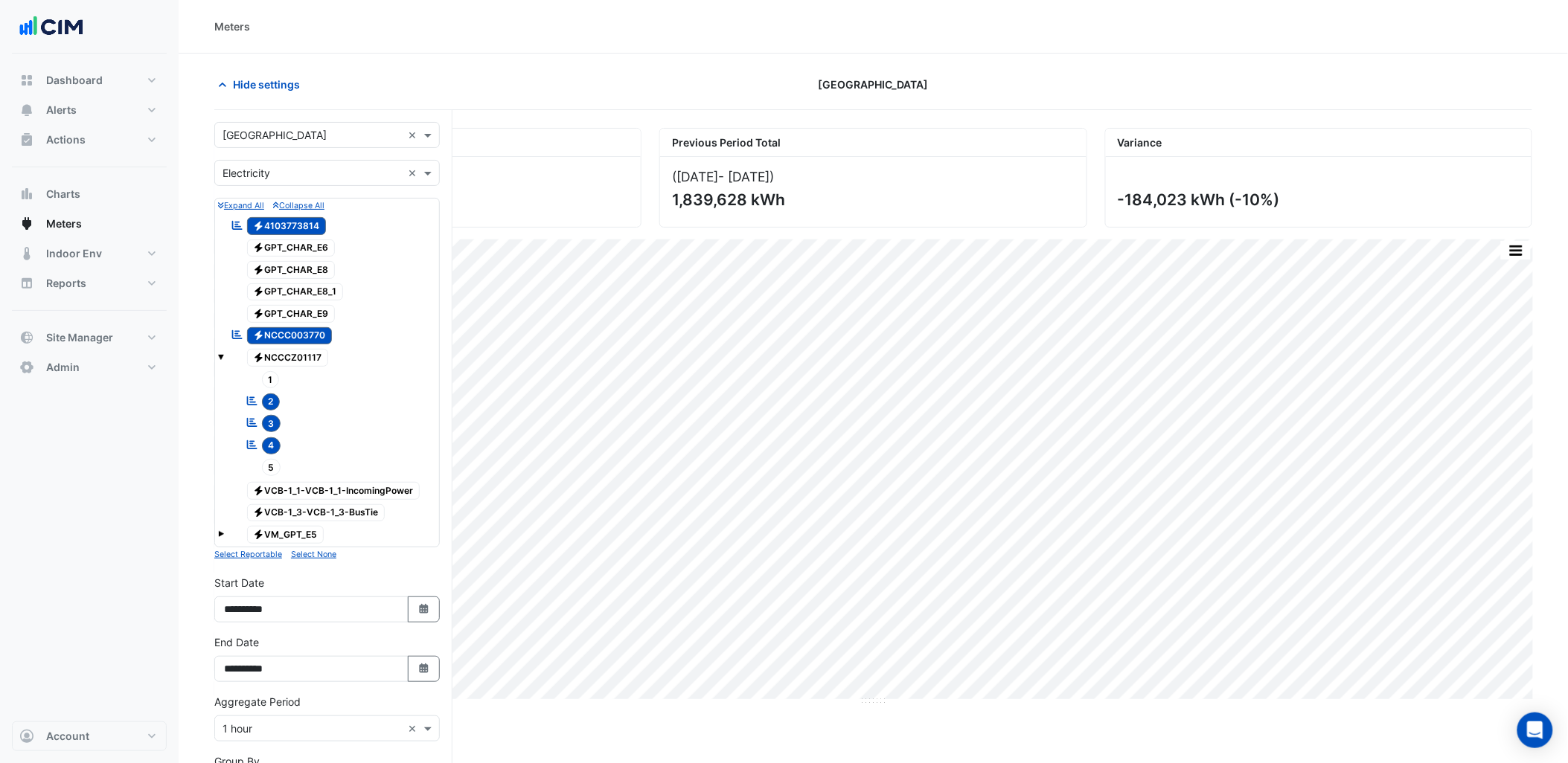
click at [305, 130] on input "text" at bounding box center [312, 136] width 180 height 15
type input "*********"
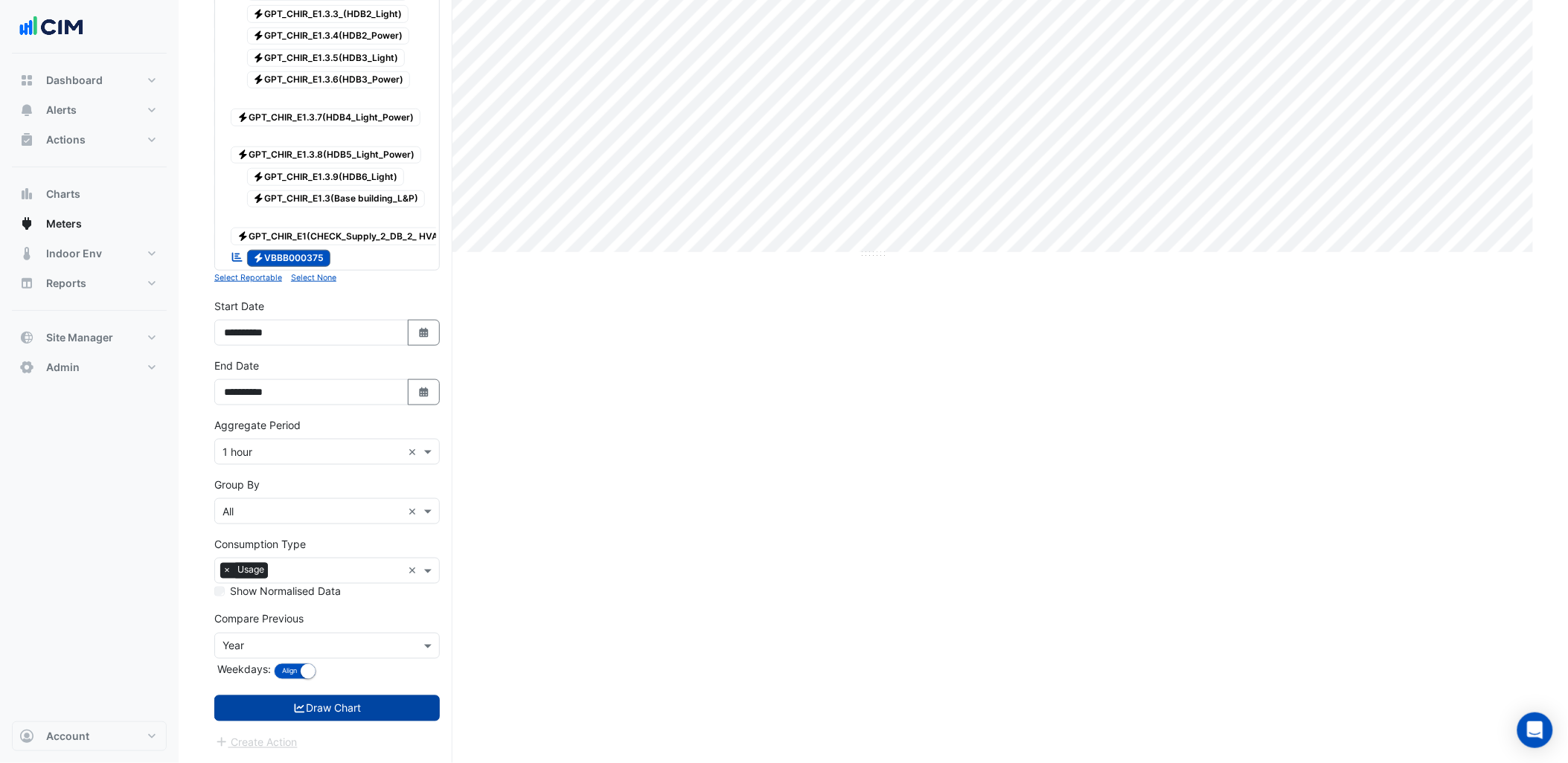
click at [377, 716] on button "Draw Chart" at bounding box center [327, 709] width 225 height 26
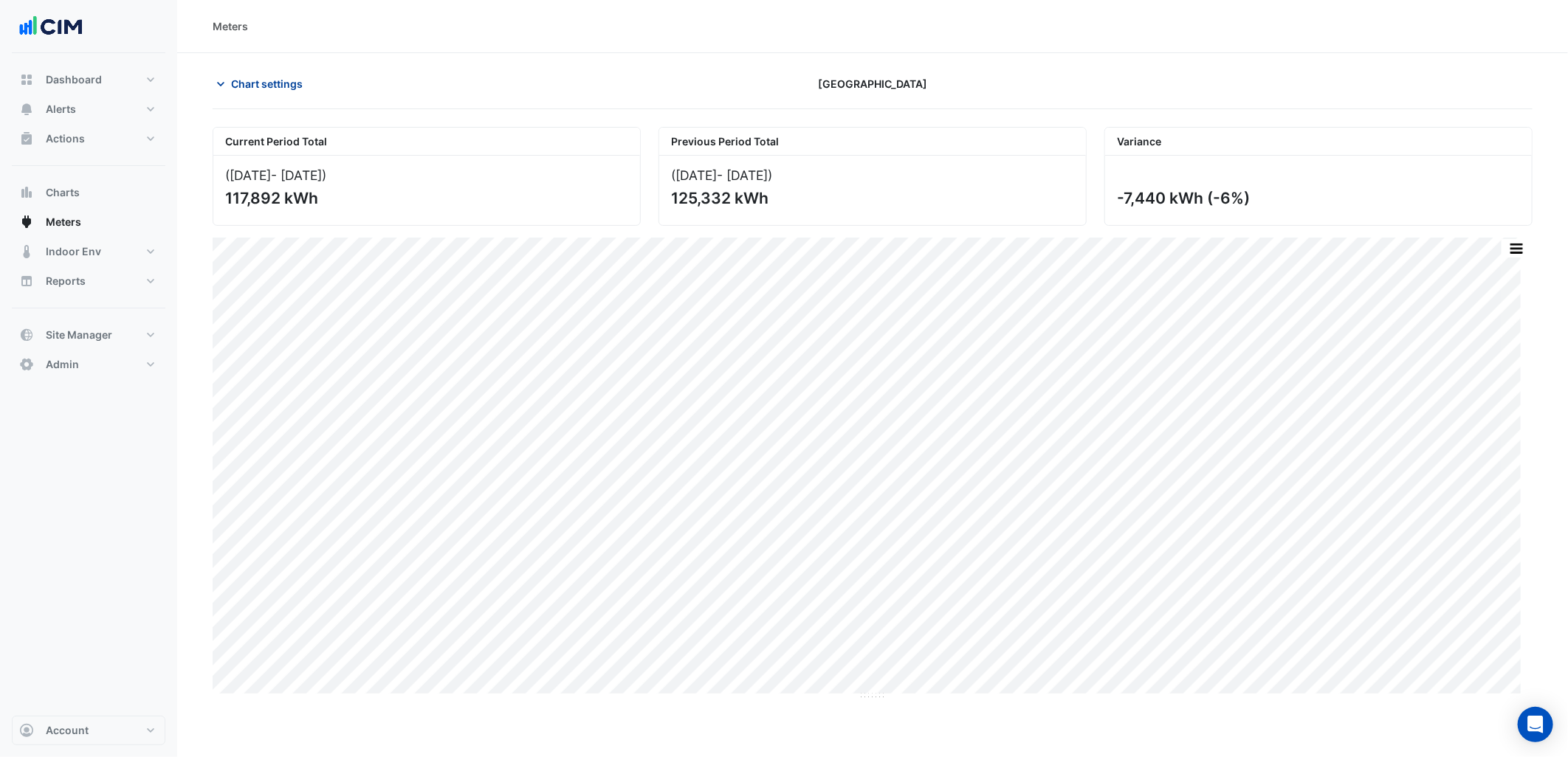
click at [296, 87] on span "Chart settings" at bounding box center [267, 83] width 72 height 15
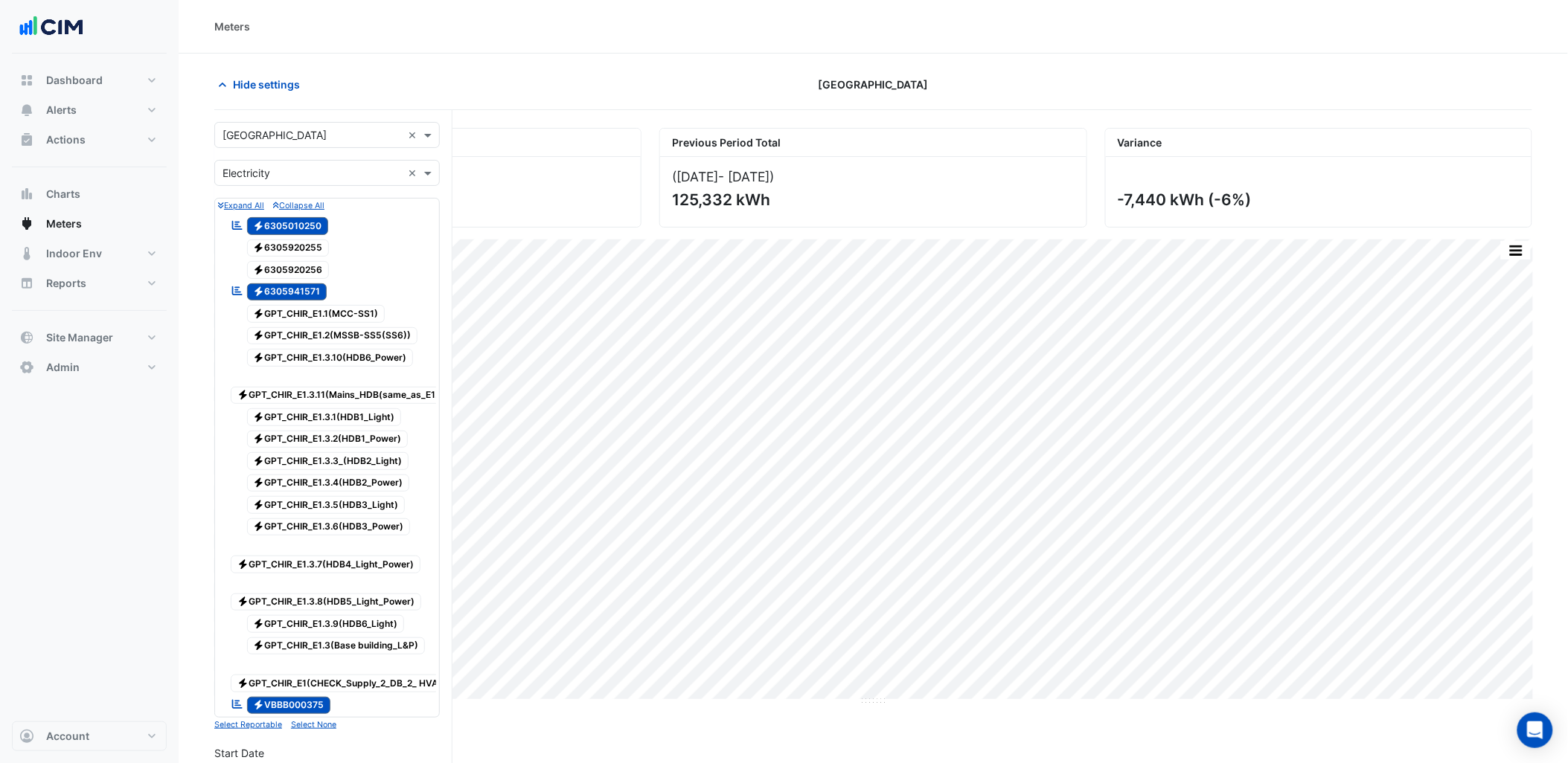
click at [307, 141] on input "text" at bounding box center [312, 136] width 180 height 15
type input "*****"
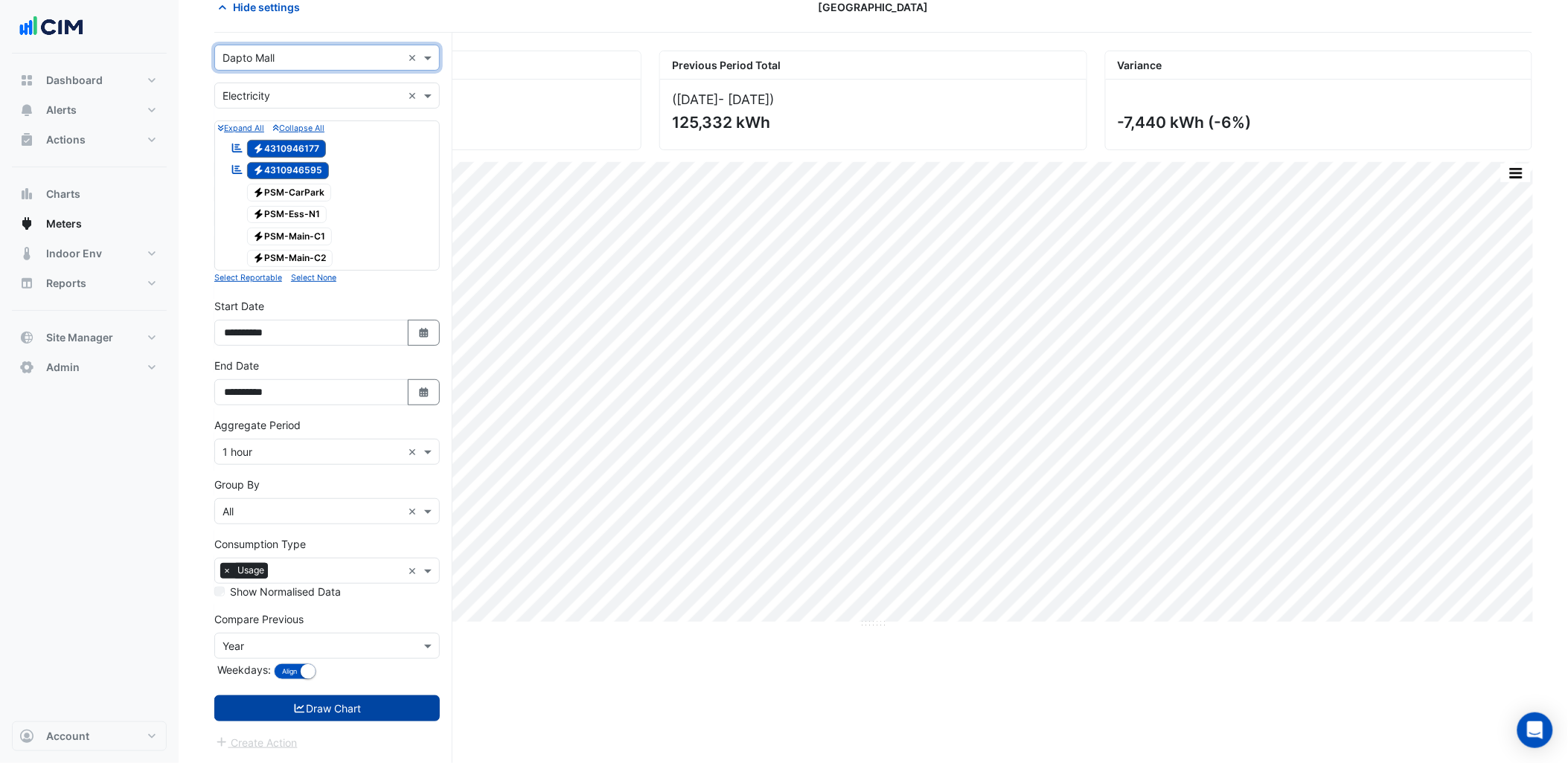
click at [337, 712] on button "Draw Chart" at bounding box center [327, 709] width 225 height 26
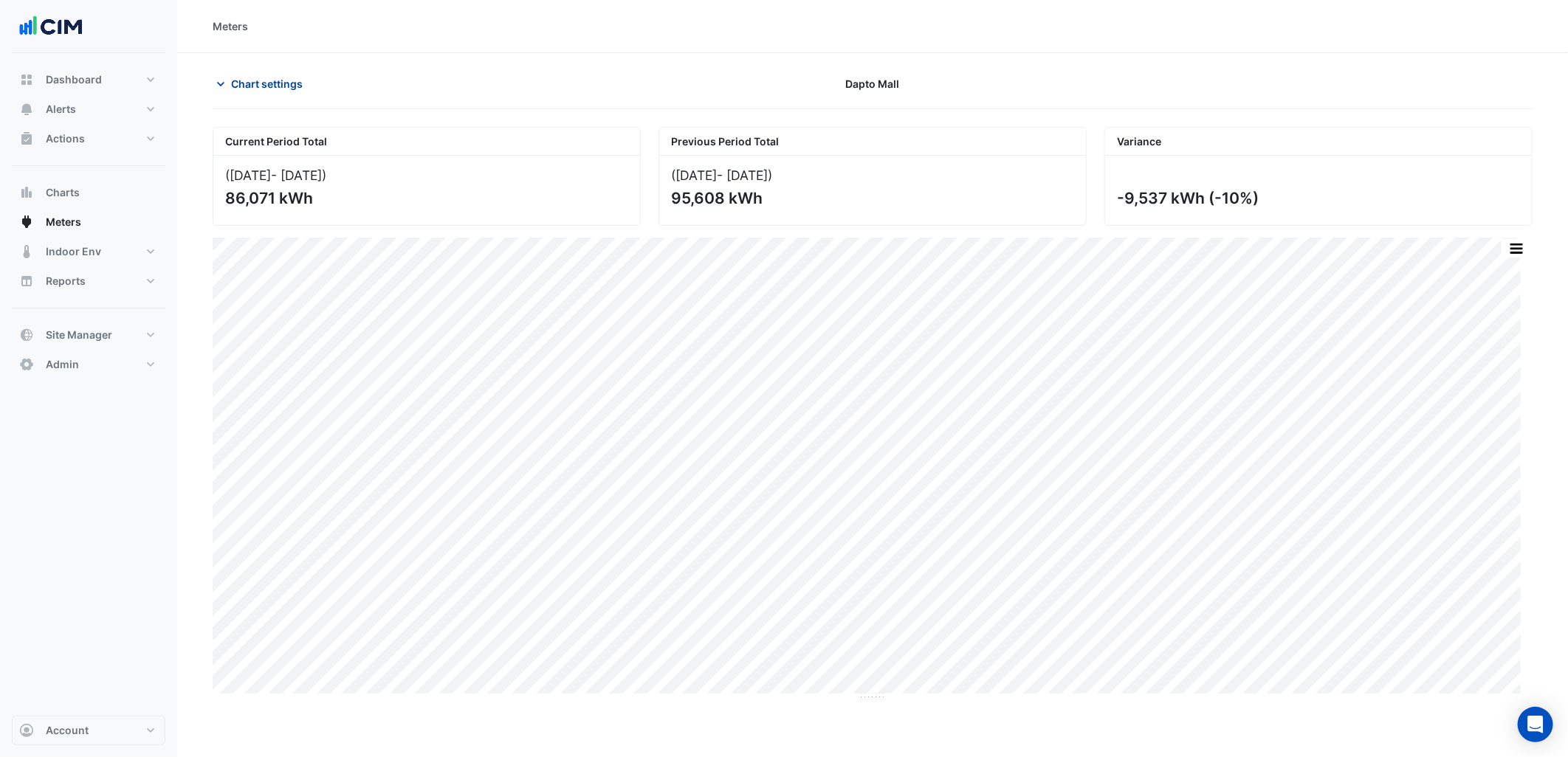
click at [278, 81] on span "Chart settings" at bounding box center [267, 83] width 72 height 15
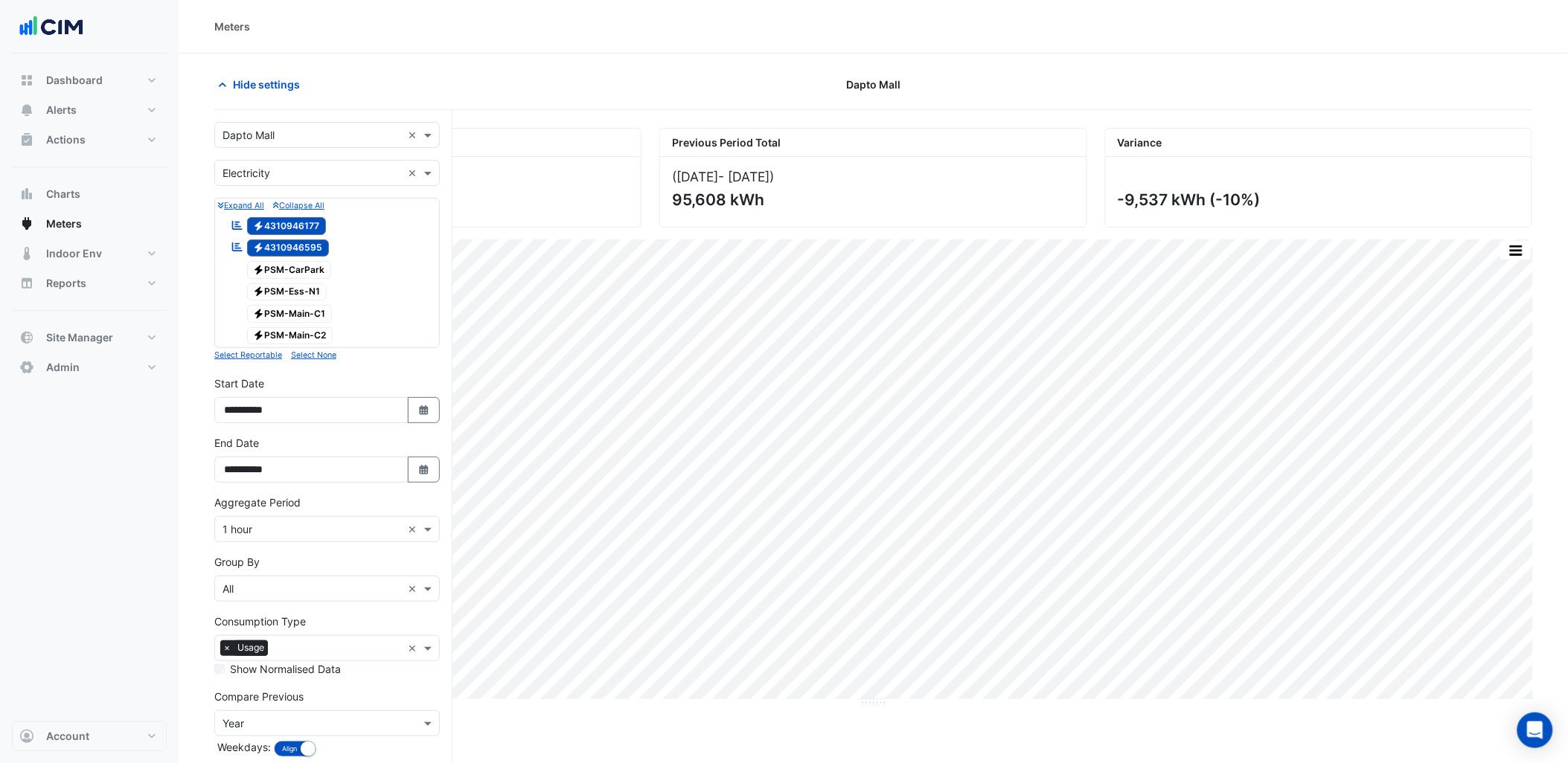
click at [295, 143] on div "× Dapto Mall ×" at bounding box center [327, 135] width 225 height 26
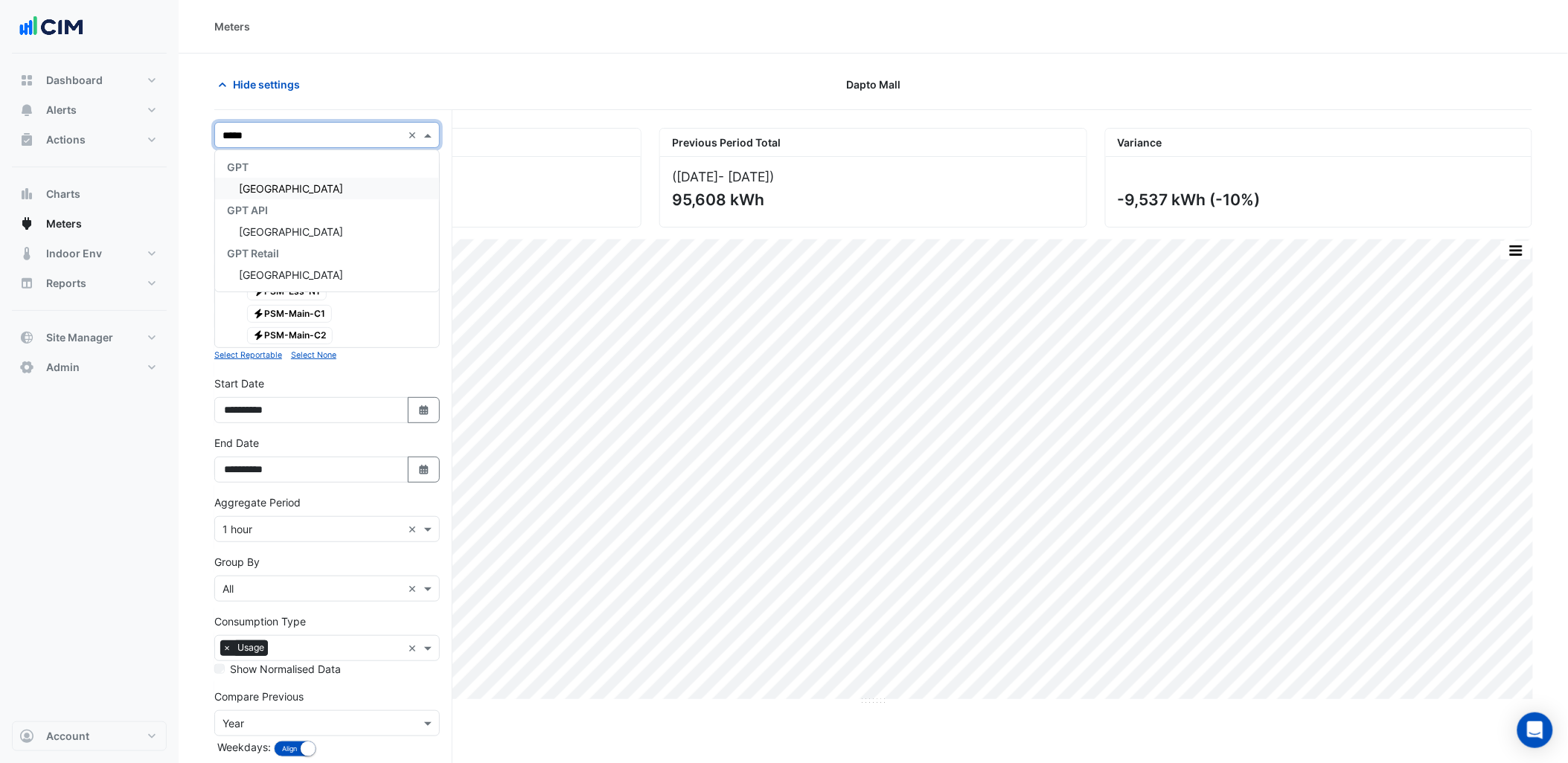
type input "******"
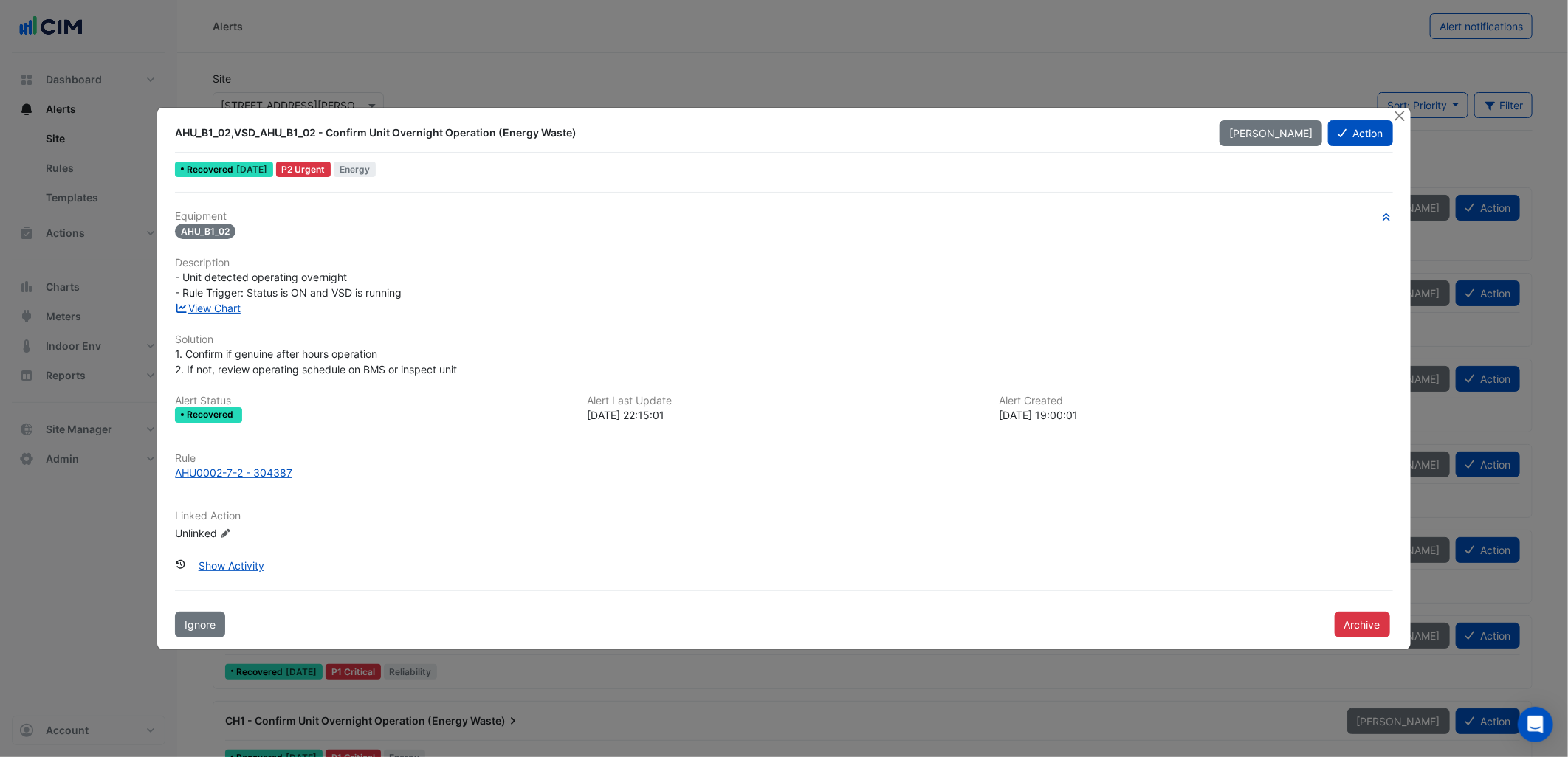
click at [355, 296] on span "- Unit detected operating overnight - Rule Trigger: Status is ON and VSD is run…" at bounding box center [288, 285] width 226 height 28
click at [222, 309] on link "View Chart" at bounding box center [207, 308] width 65 height 12
click at [563, 282] on div "- Unit detected operating overnight - Rule Trigger: Status is ON and VSD is run…" at bounding box center [784, 284] width 1217 height 31
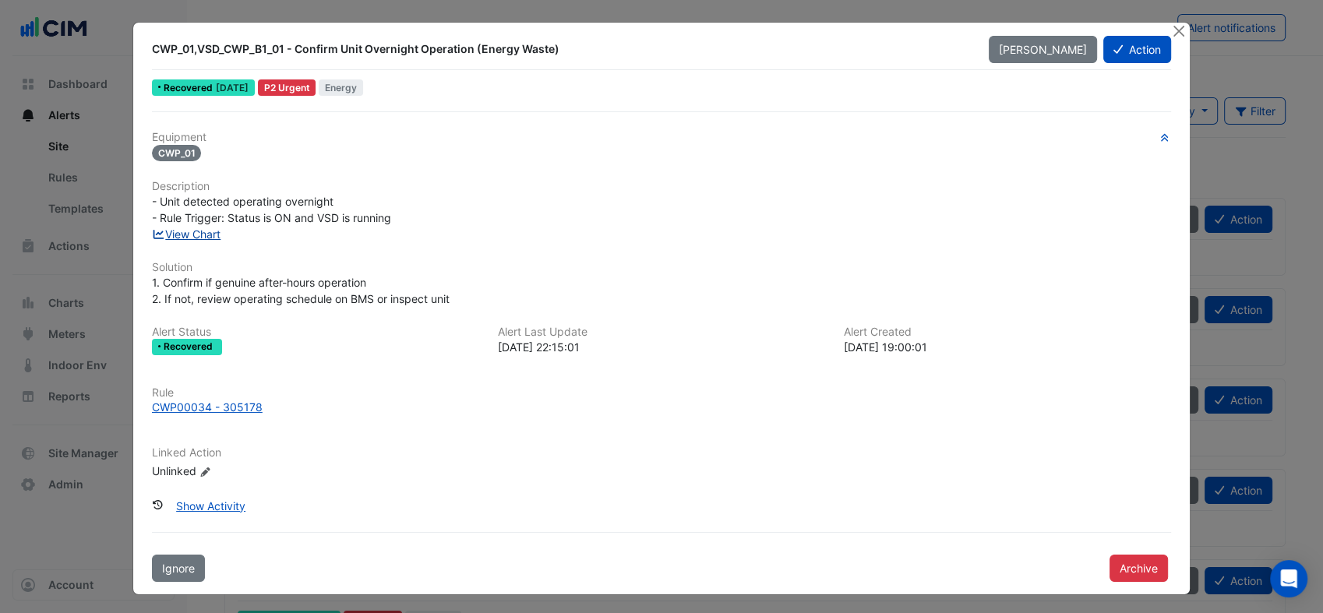
click at [191, 231] on link "View Chart" at bounding box center [186, 234] width 69 height 13
click at [1175, 31] on button "Close" at bounding box center [1178, 31] width 16 height 16
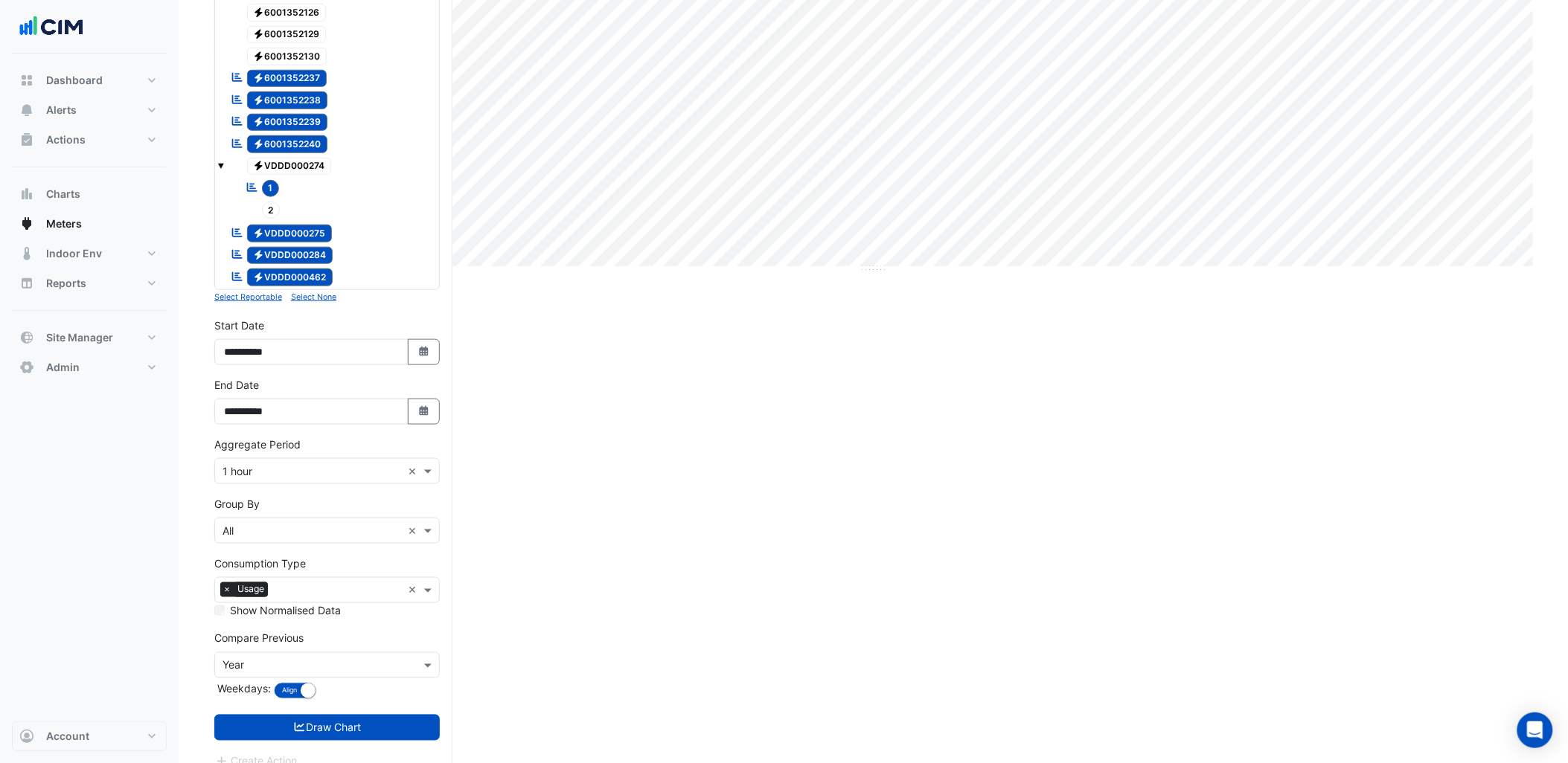
scroll to position [471, 0]
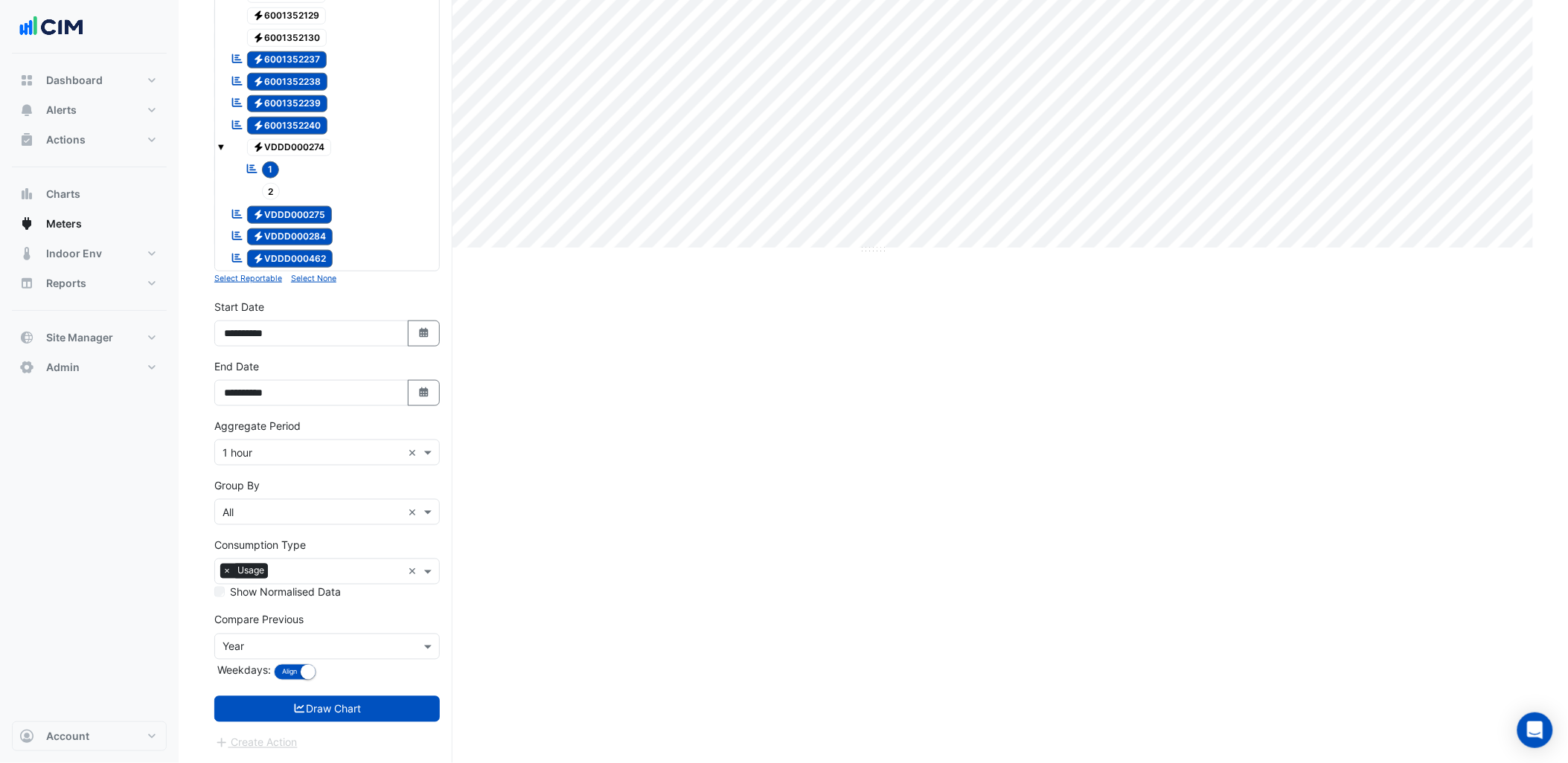
click at [395, 725] on form "× [GEOGRAPHIC_DATA] × × Electricity × Expand All Collapse All Reportable Electr…" at bounding box center [327, 211] width 225 height 1081
click at [381, 705] on button "Draw Chart" at bounding box center [327, 709] width 225 height 26
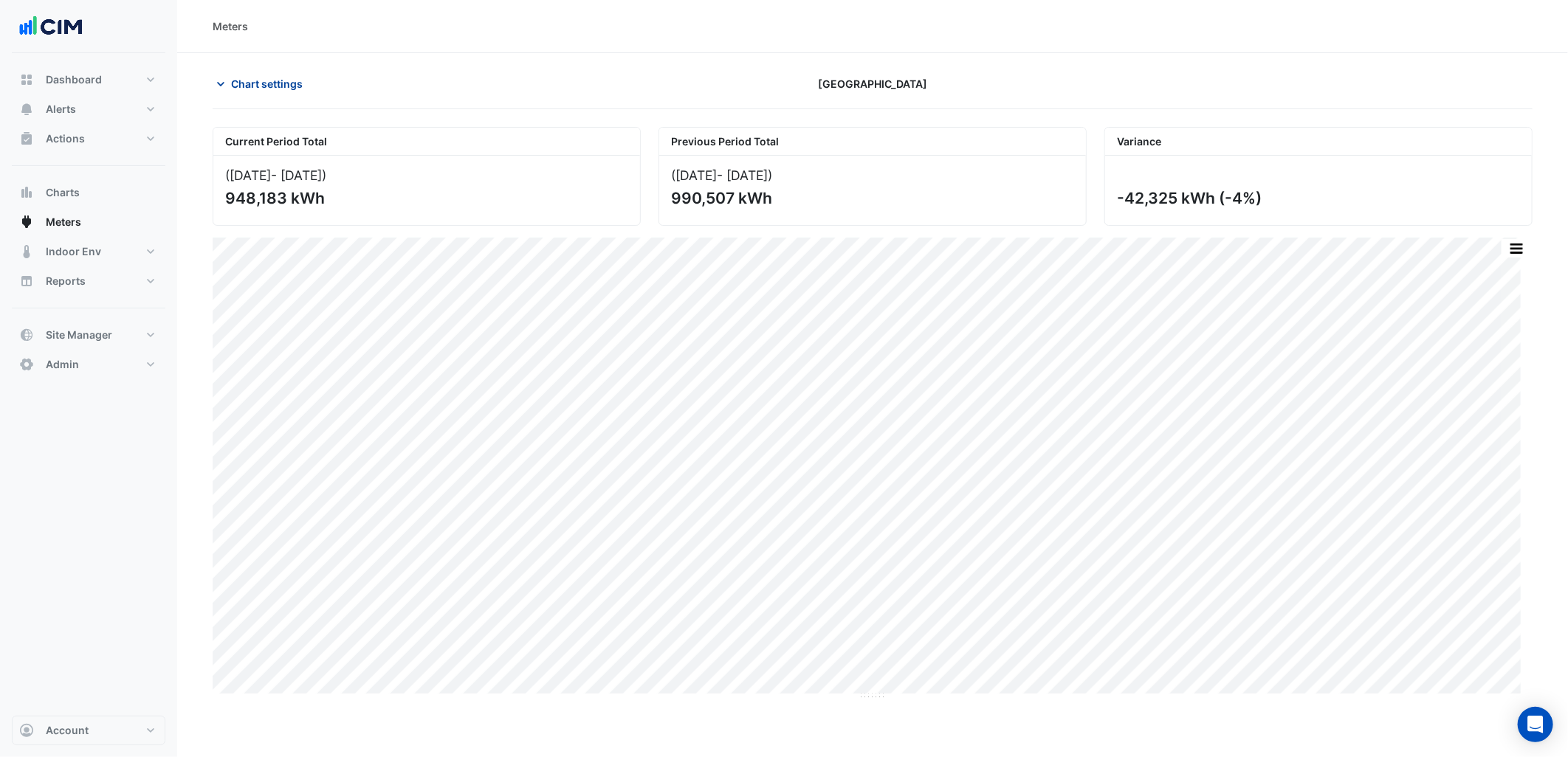
drag, startPoint x: 293, startPoint y: 72, endPoint x: 291, endPoint y: 91, distance: 19.1
click at [290, 75] on button "Chart settings" at bounding box center [261, 83] width 99 height 26
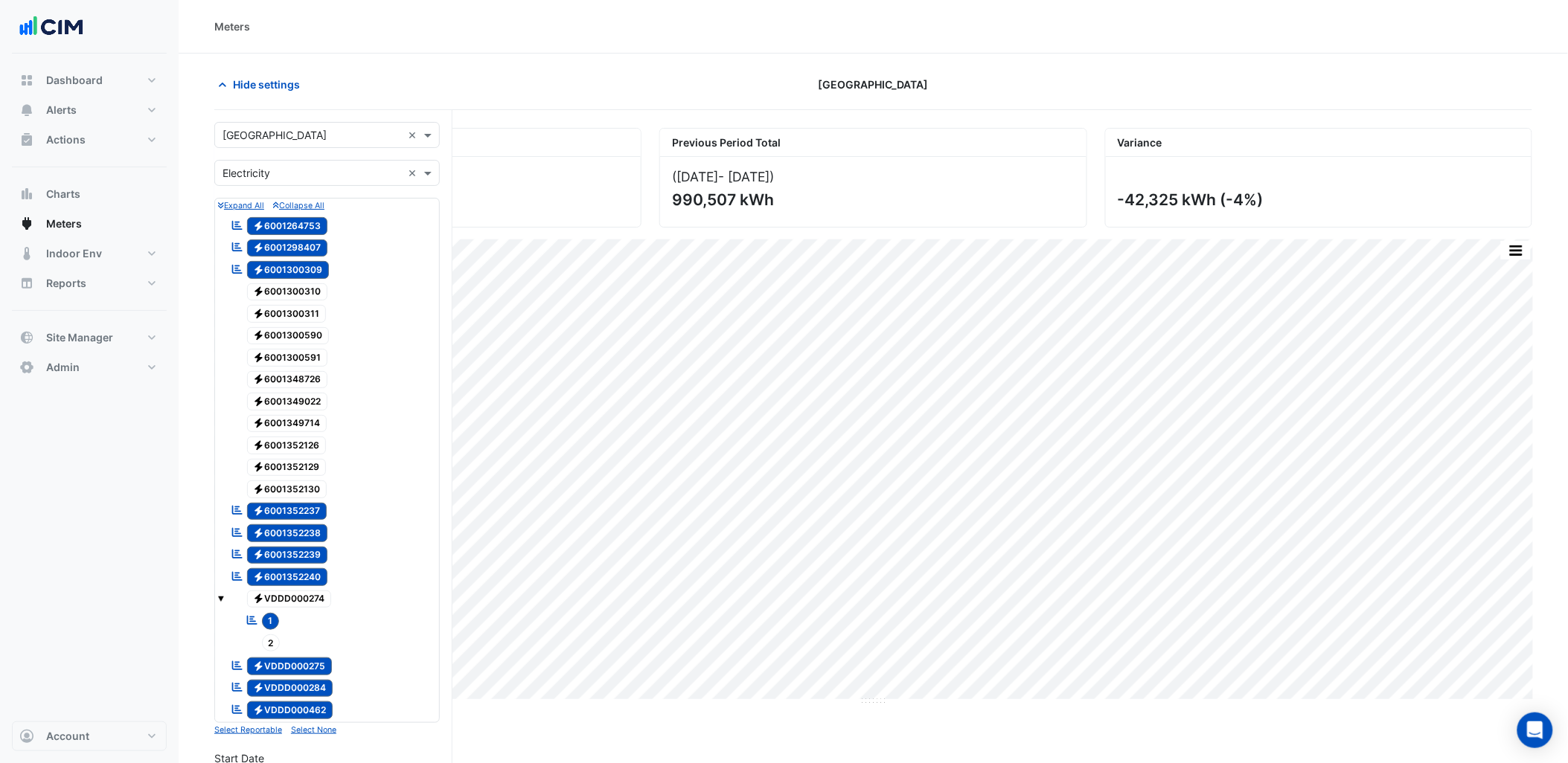
click at [314, 150] on form "× [GEOGRAPHIC_DATA] × × Electricity × Expand All Collapse All Reportable Electr…" at bounding box center [327, 663] width 225 height 1081
click at [307, 133] on input "text" at bounding box center [312, 136] width 180 height 15
type input "******"
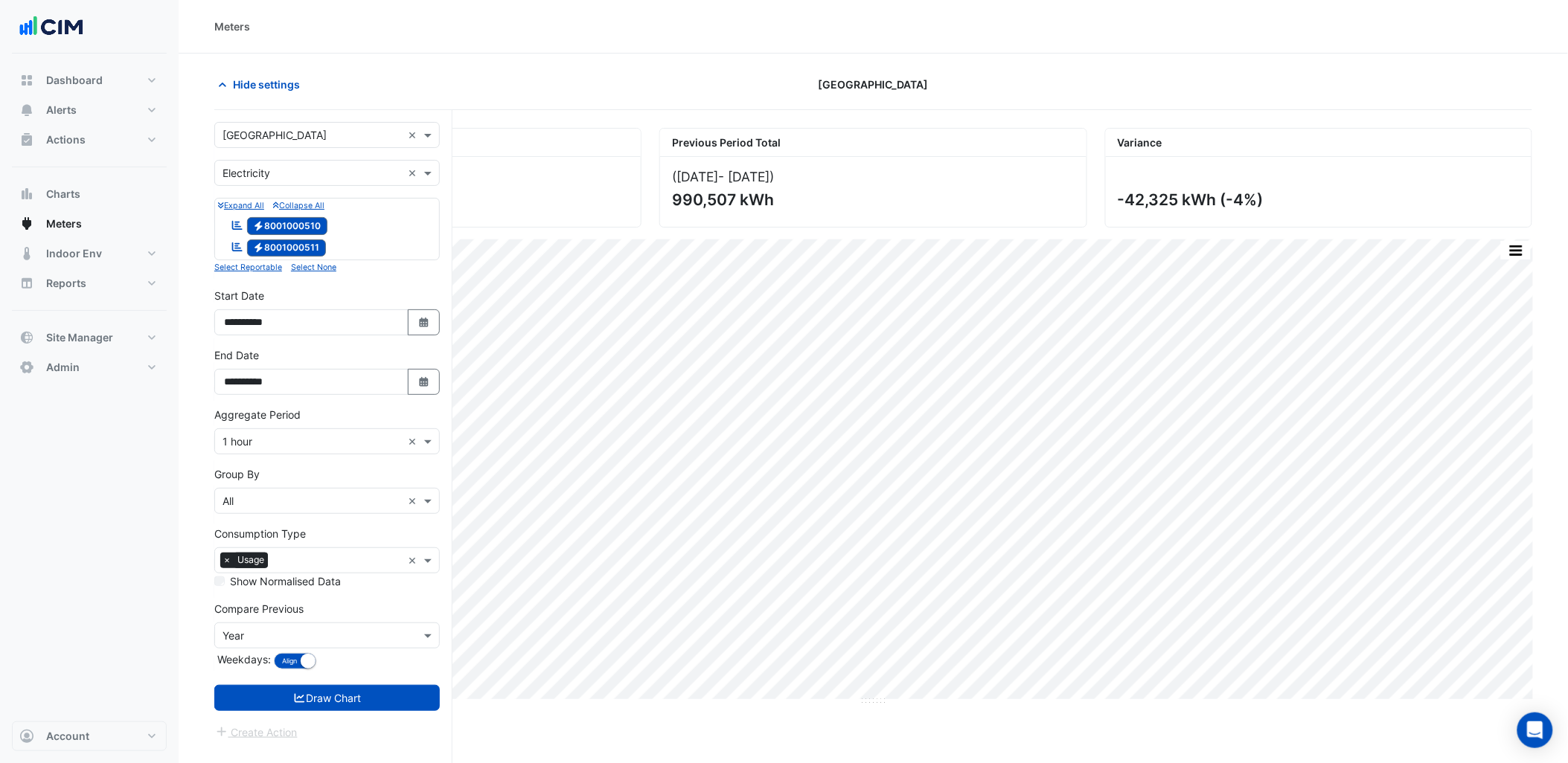
click at [320, 679] on form "**********" at bounding box center [327, 432] width 225 height 619
click at [322, 694] on button "Draw Chart" at bounding box center [327, 698] width 225 height 26
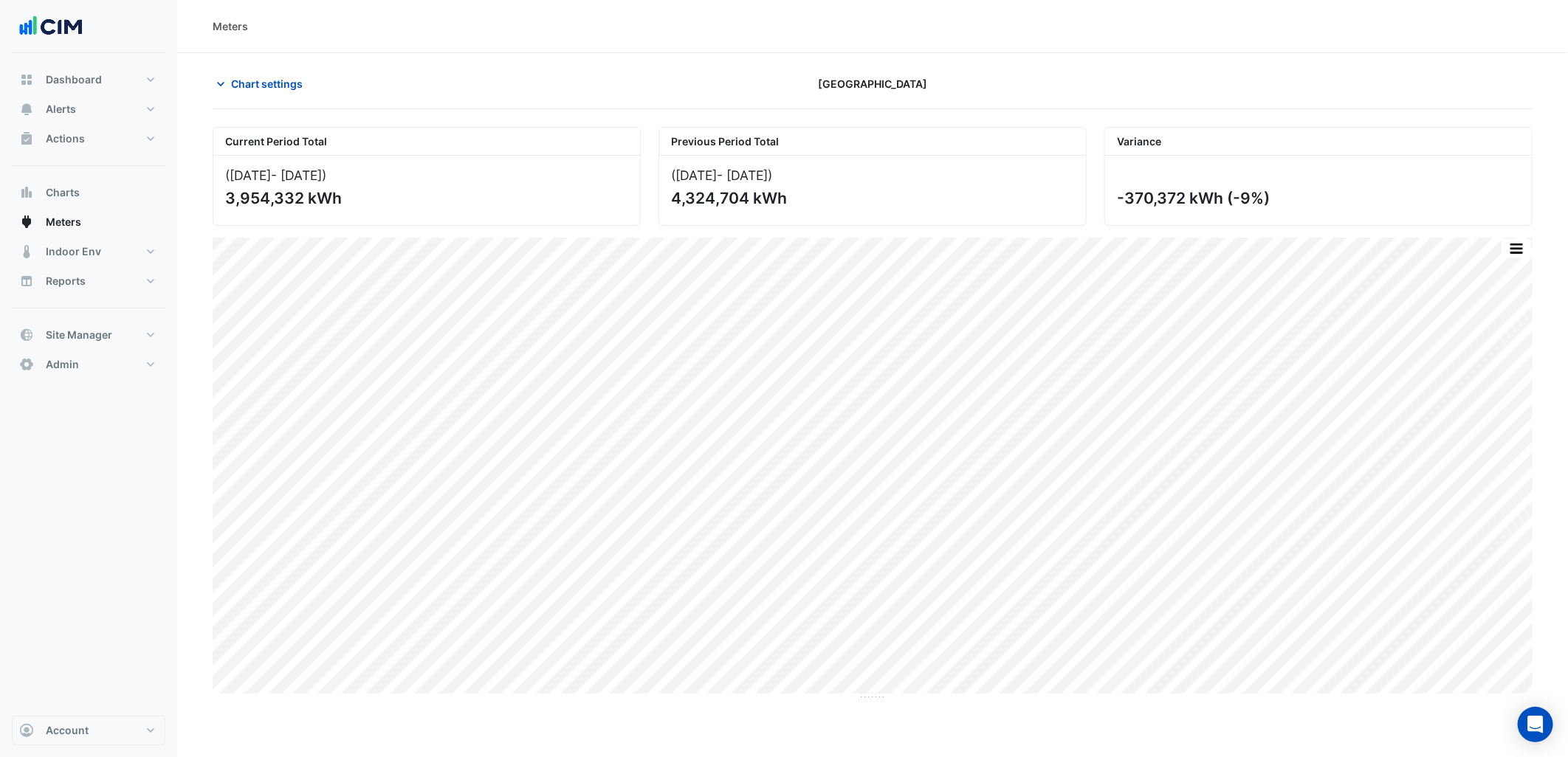
click at [282, 68] on section "Chart settings [GEOGRAPHIC_DATA] Current Period Total ([DATE] - [DATE] ) 3,954,…" at bounding box center [873, 376] width 1391 height 647
click at [282, 71] on button "Chart settings" at bounding box center [261, 83] width 99 height 26
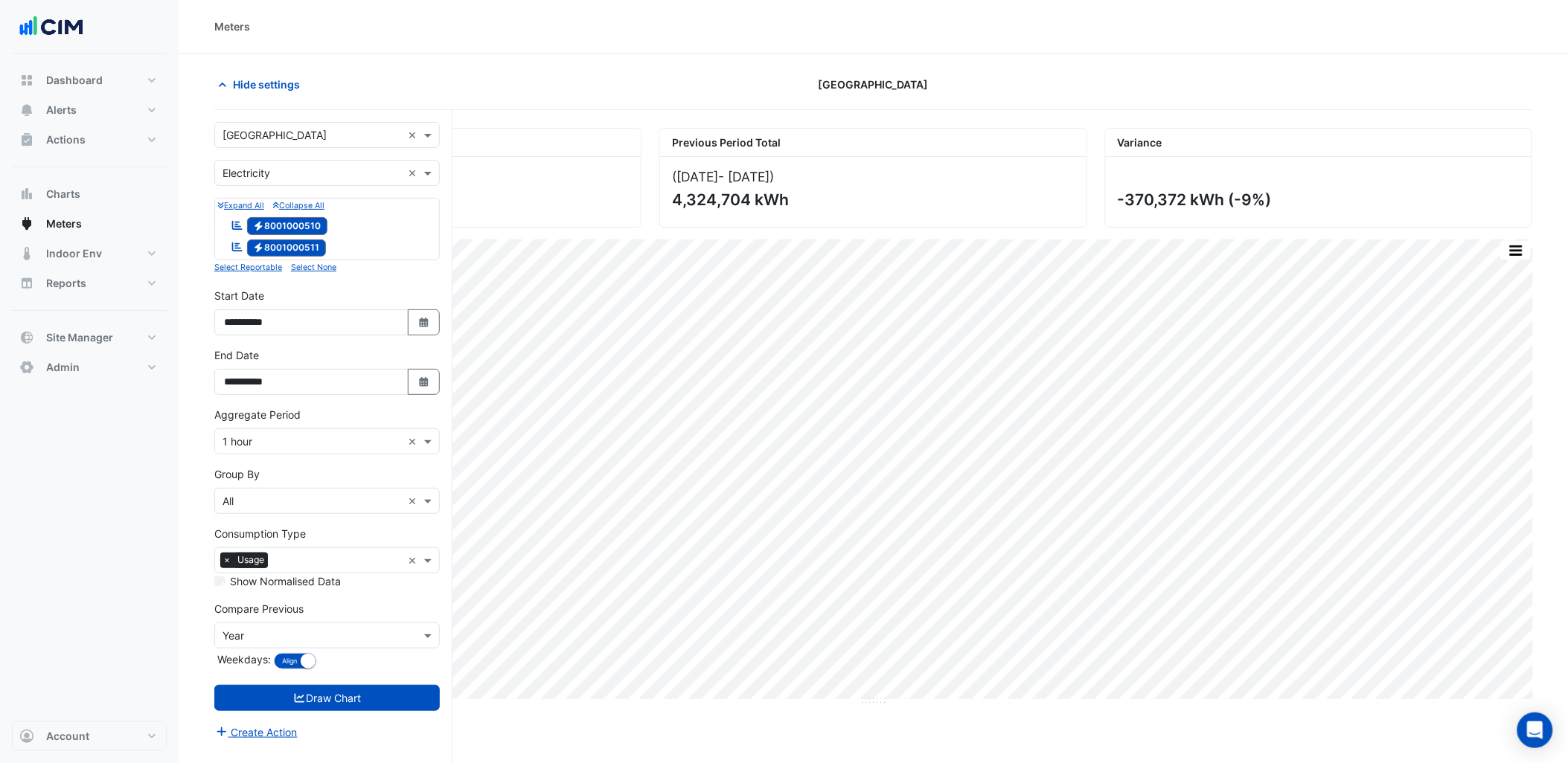
click at [316, 147] on div "× Karrinyup Shopping Centre ×" at bounding box center [327, 135] width 225 height 26
type input "*******"
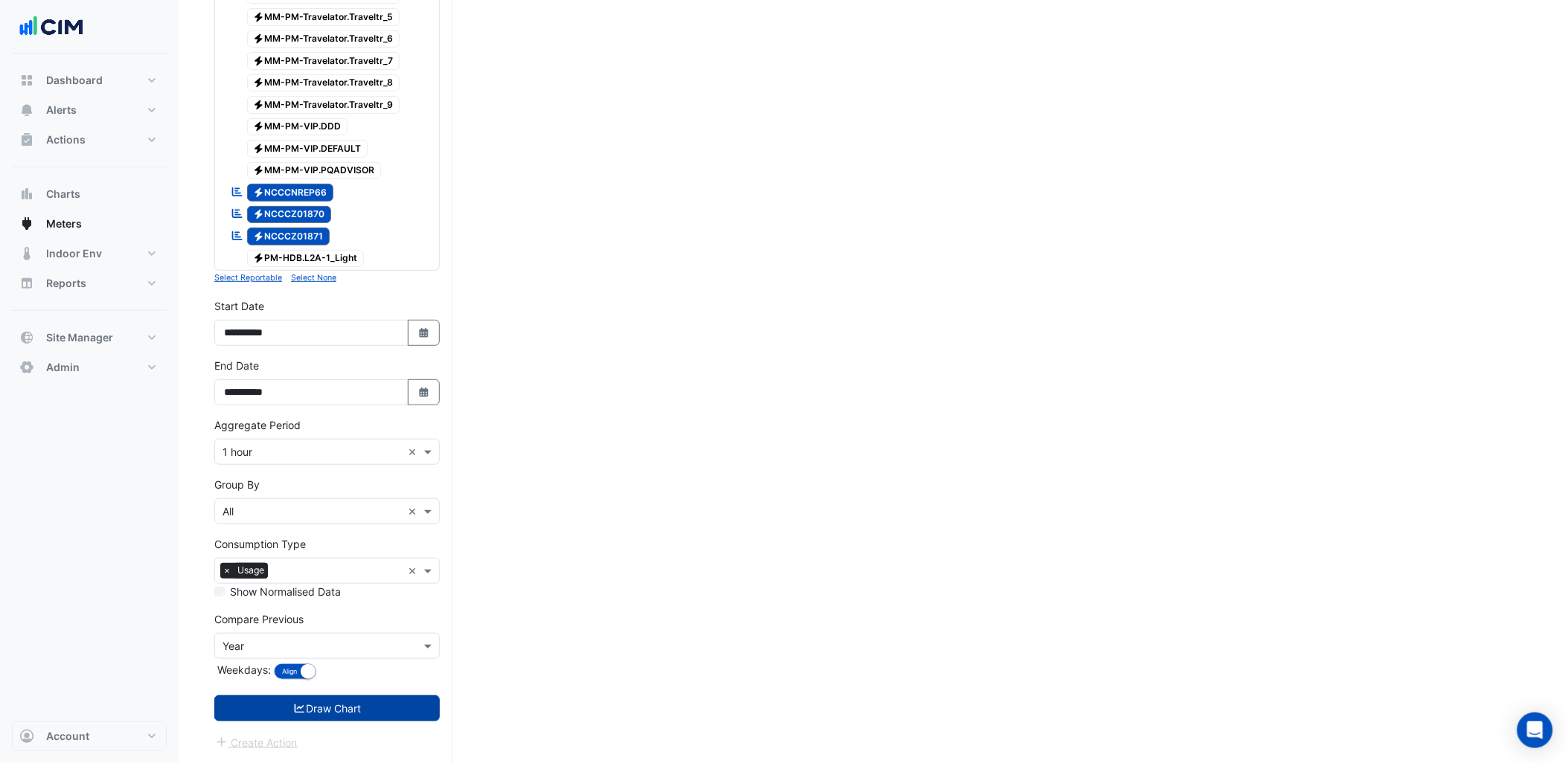
click at [394, 708] on button "Draw Chart" at bounding box center [327, 709] width 225 height 26
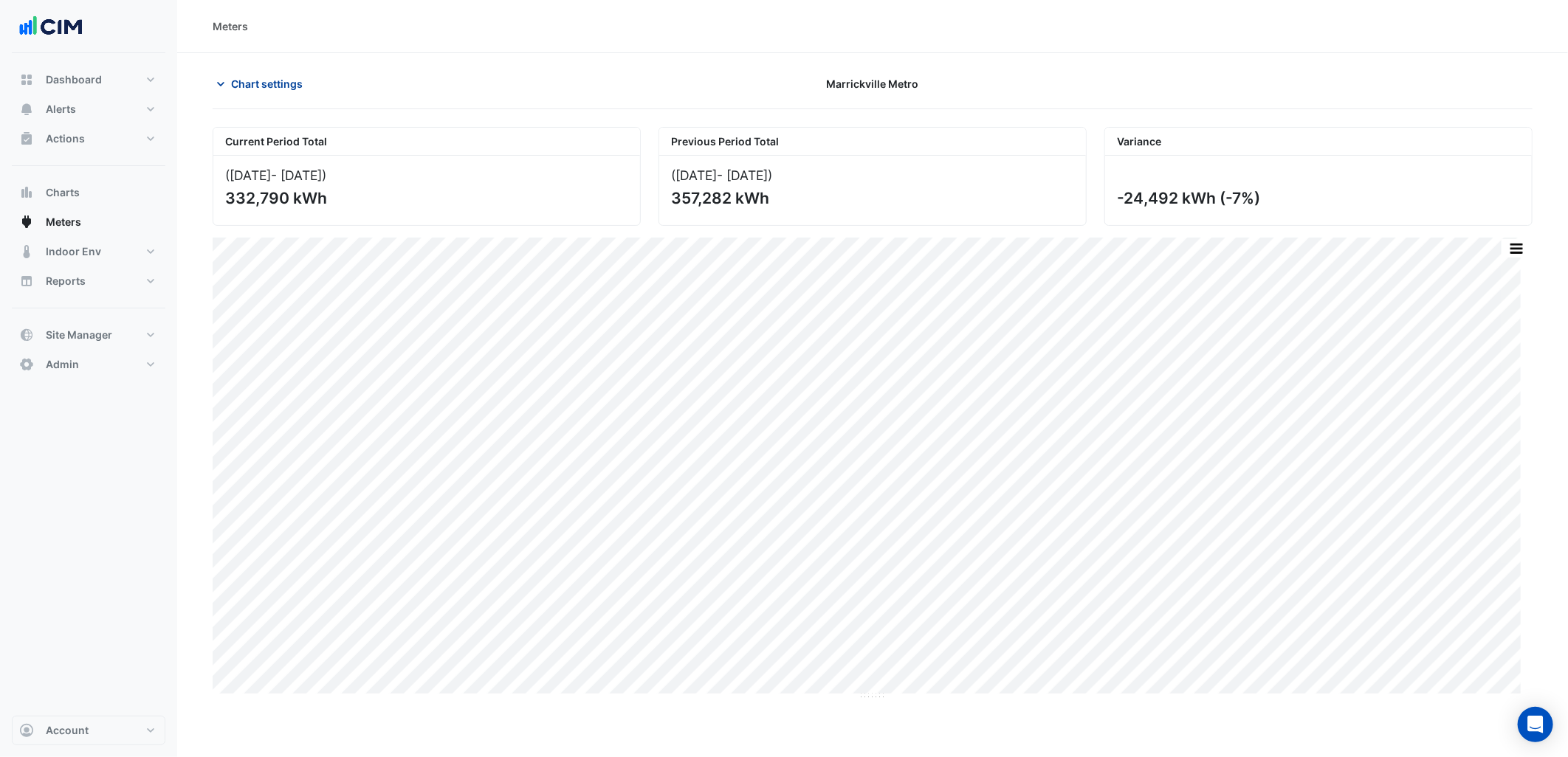
click at [278, 93] on button "Chart settings" at bounding box center [261, 83] width 99 height 26
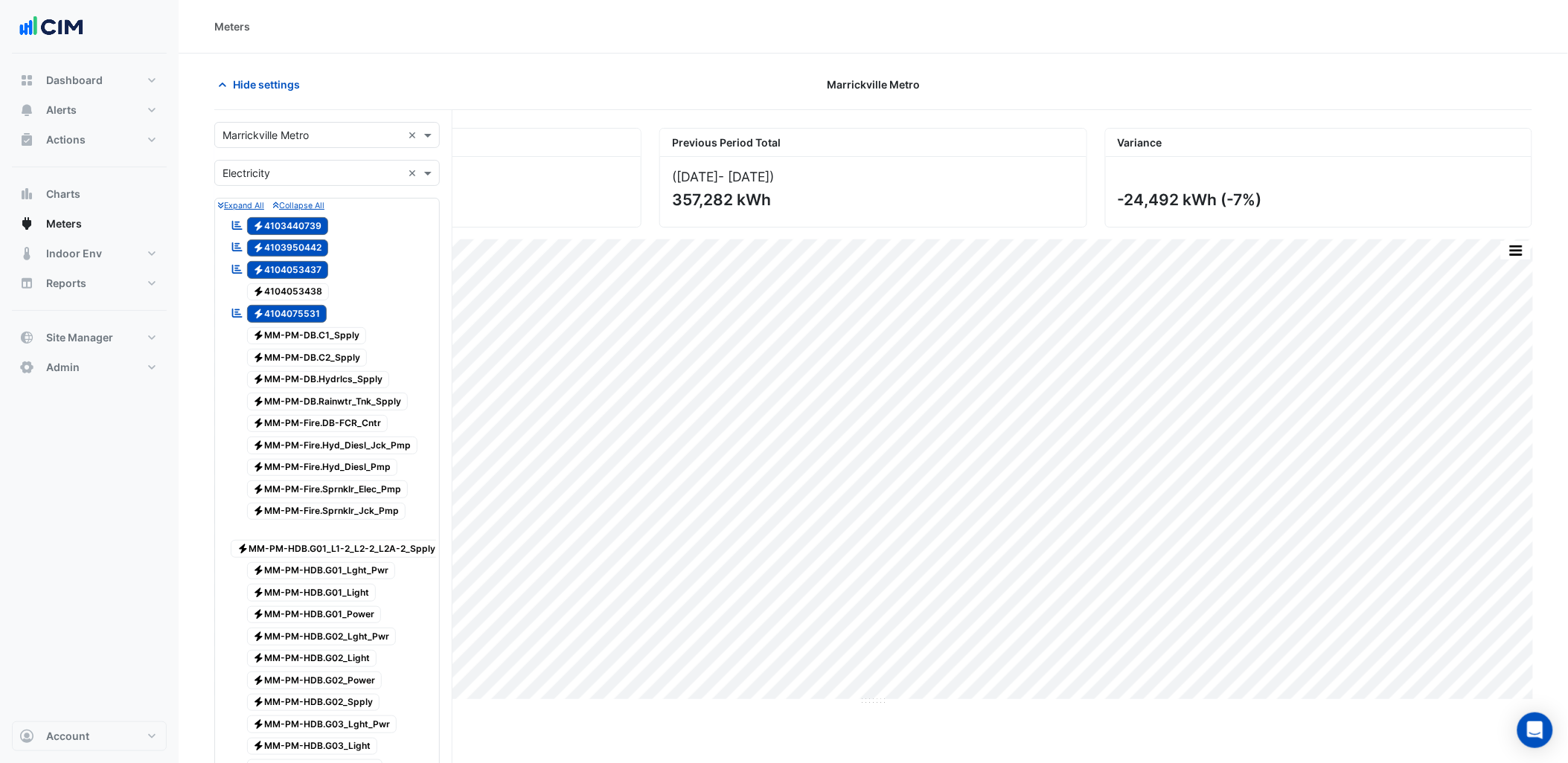
click at [284, 125] on div "× Marrickville Metro ×" at bounding box center [327, 135] width 225 height 26
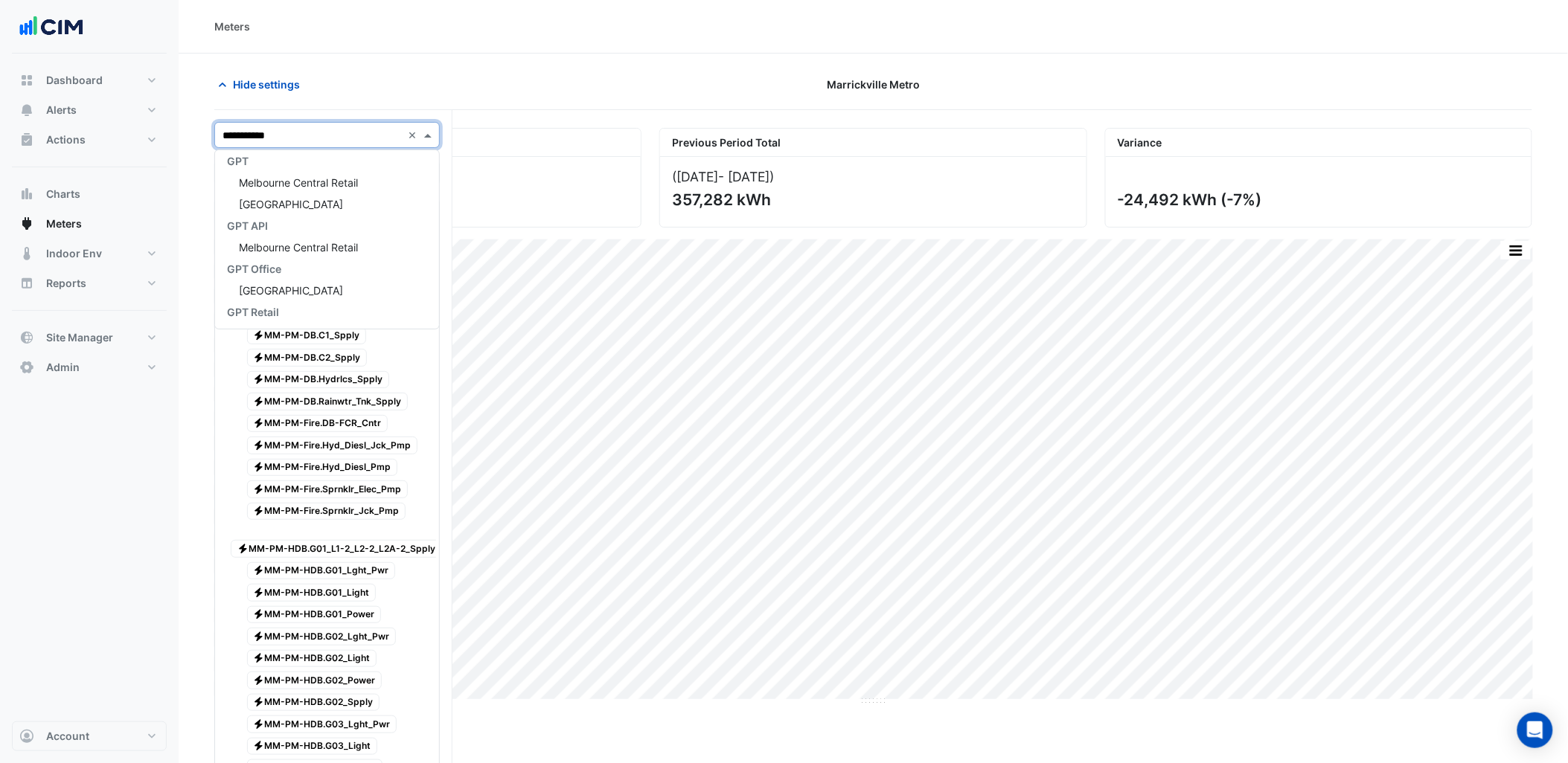
scroll to position [5, 0]
type input "**********"
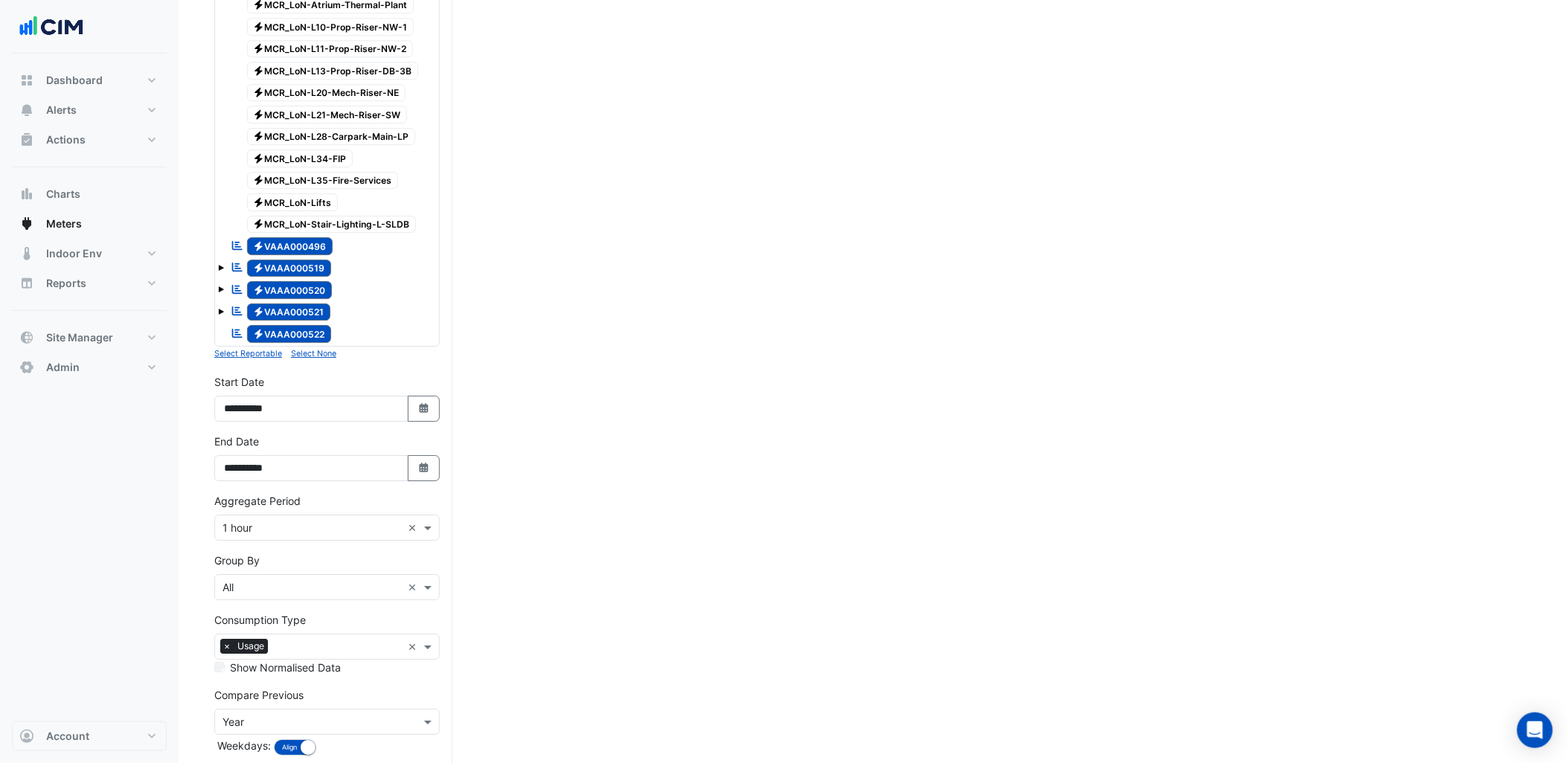
scroll to position [1620, 0]
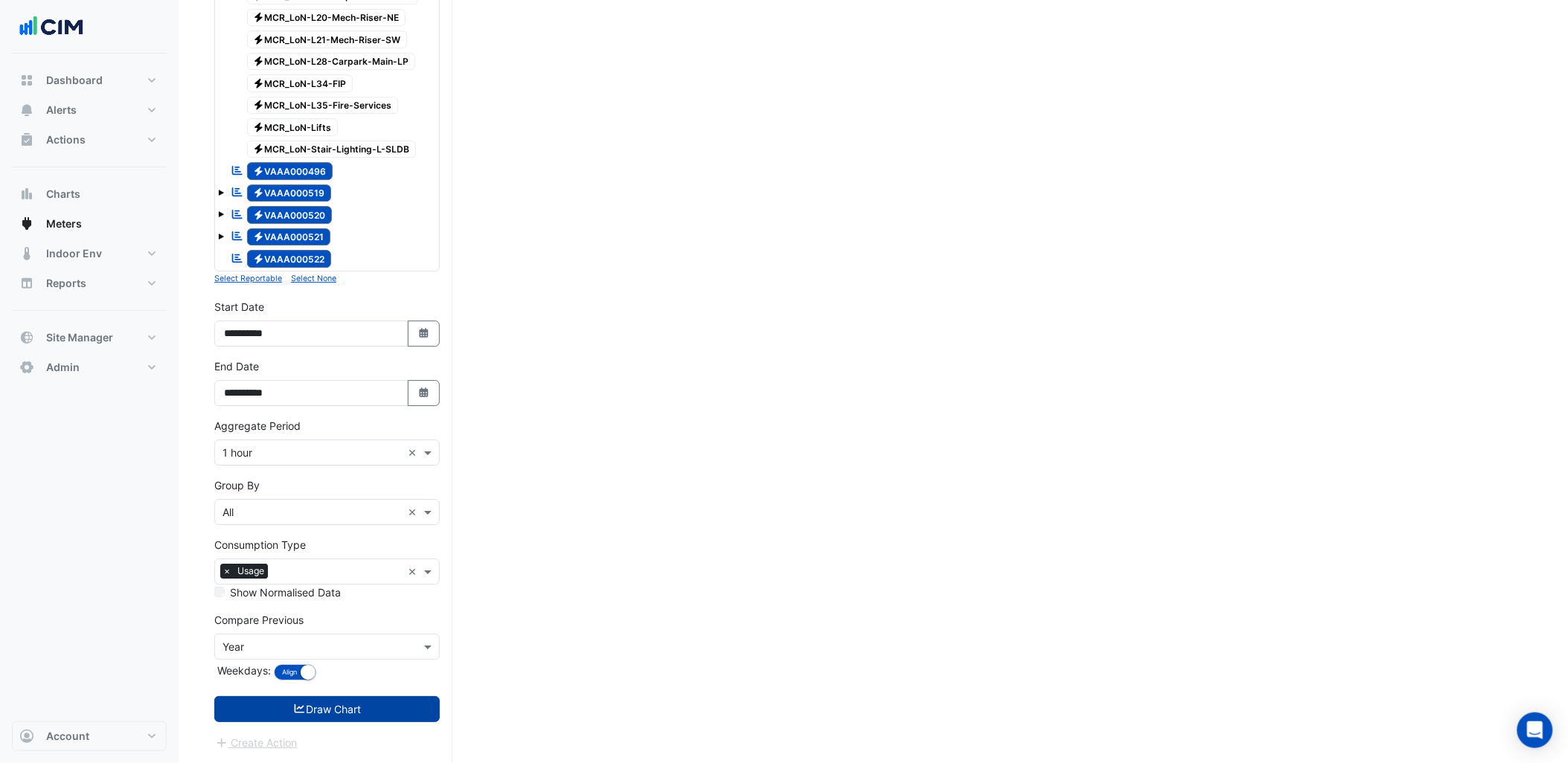
click at [406, 700] on button "Draw Chart" at bounding box center [327, 709] width 225 height 26
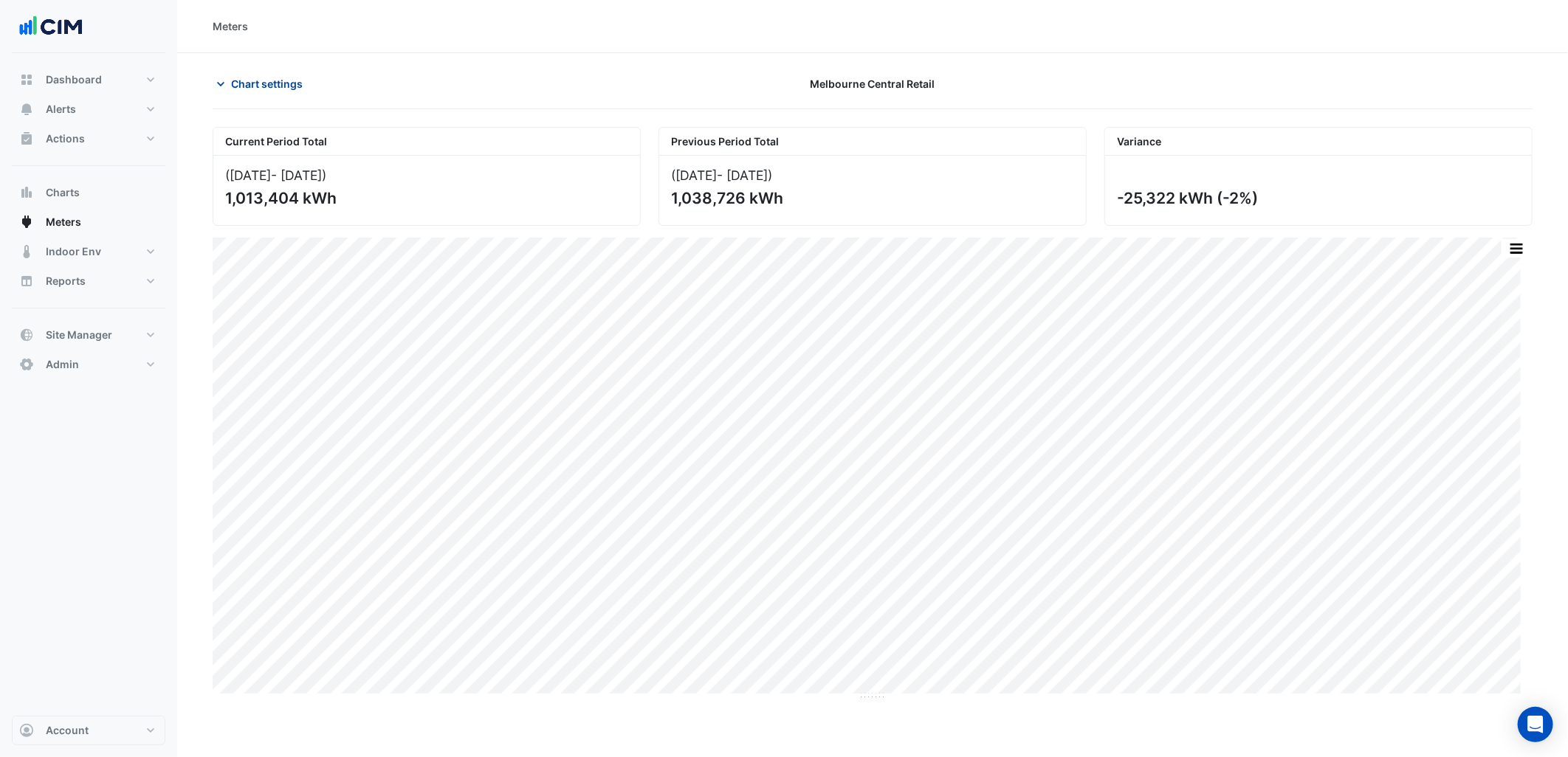
click at [276, 90] on span "Chart settings" at bounding box center [267, 83] width 72 height 15
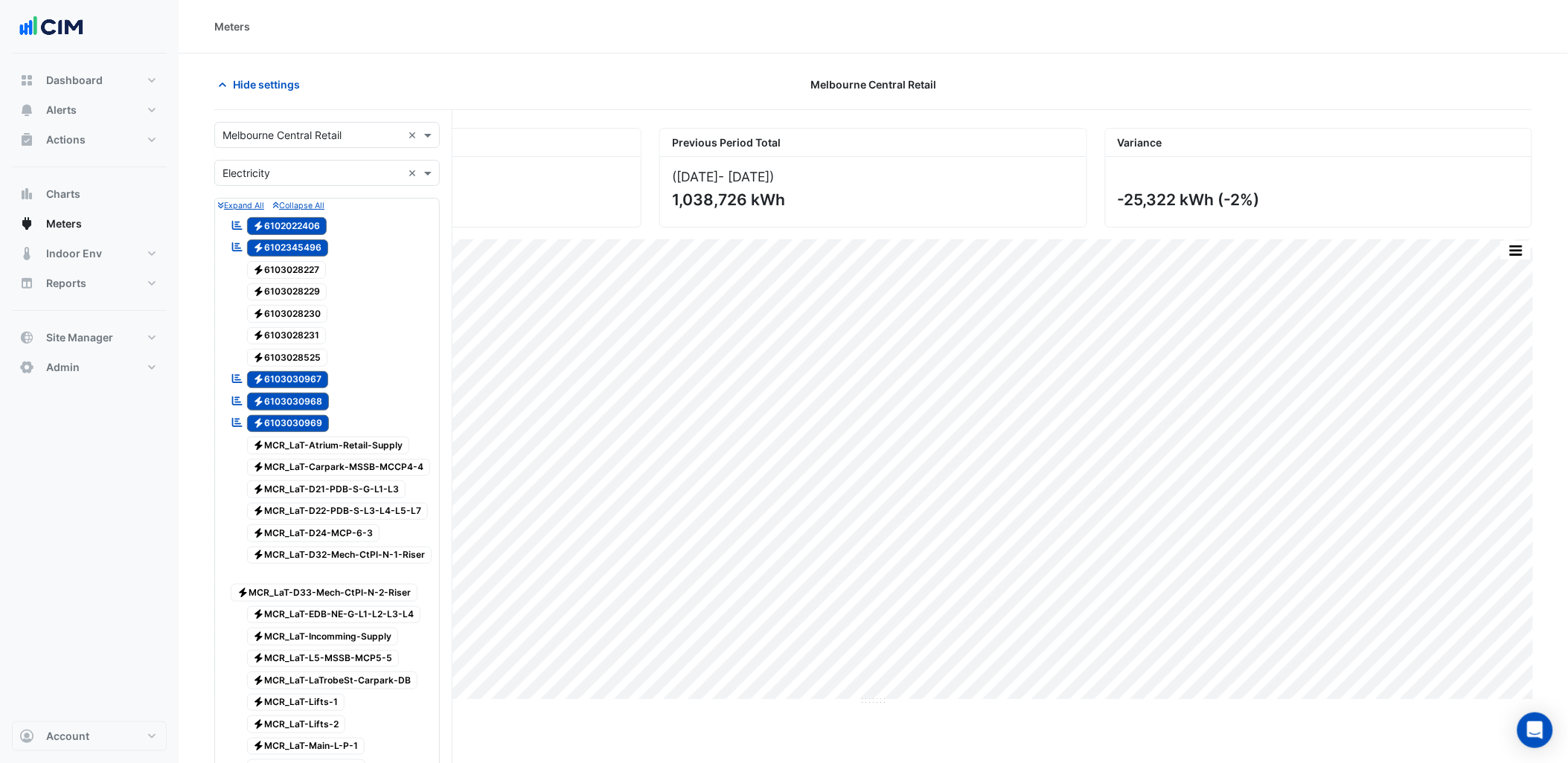
click at [278, 137] on input "text" at bounding box center [312, 136] width 180 height 15
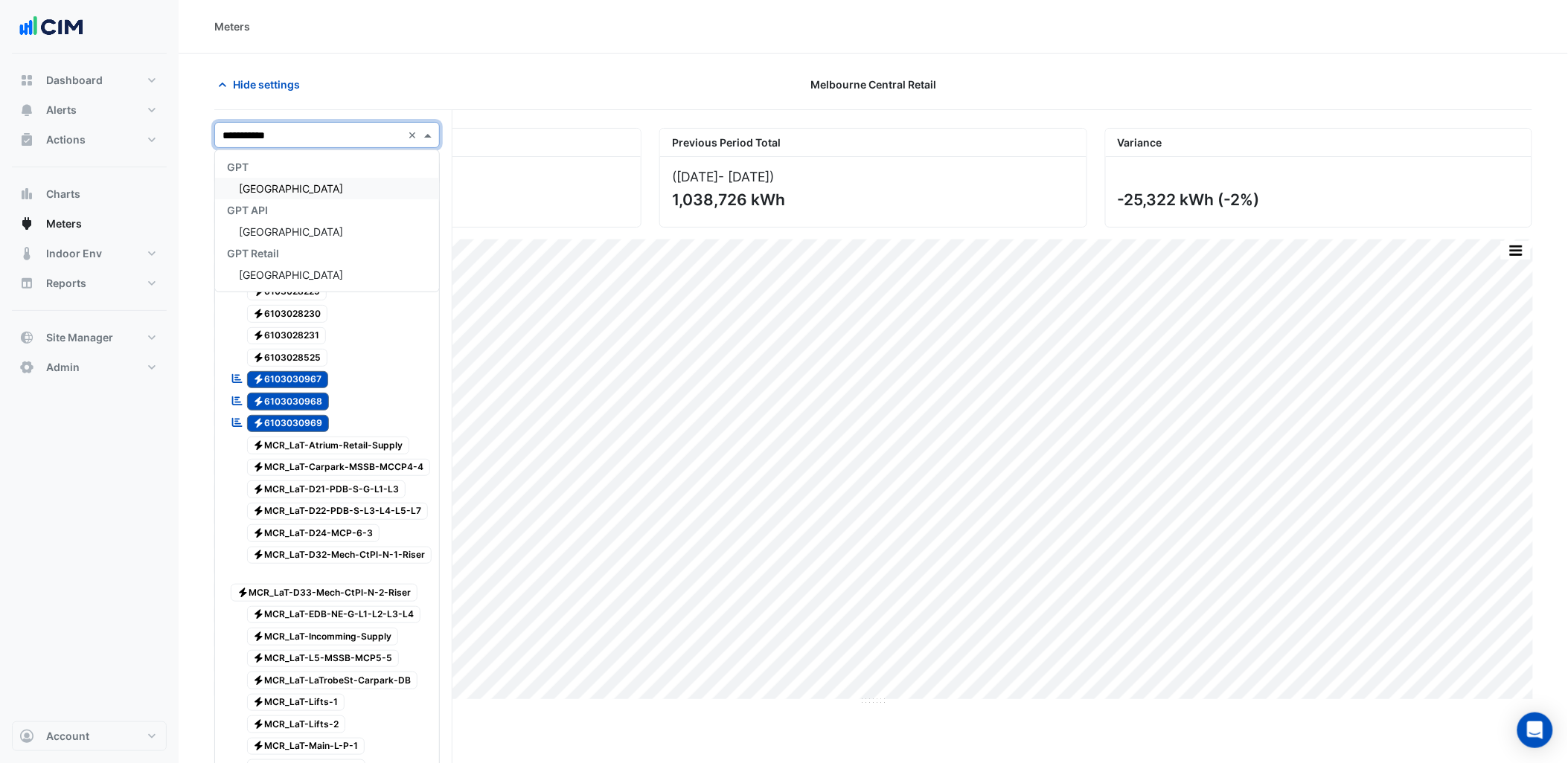
type input "**********"
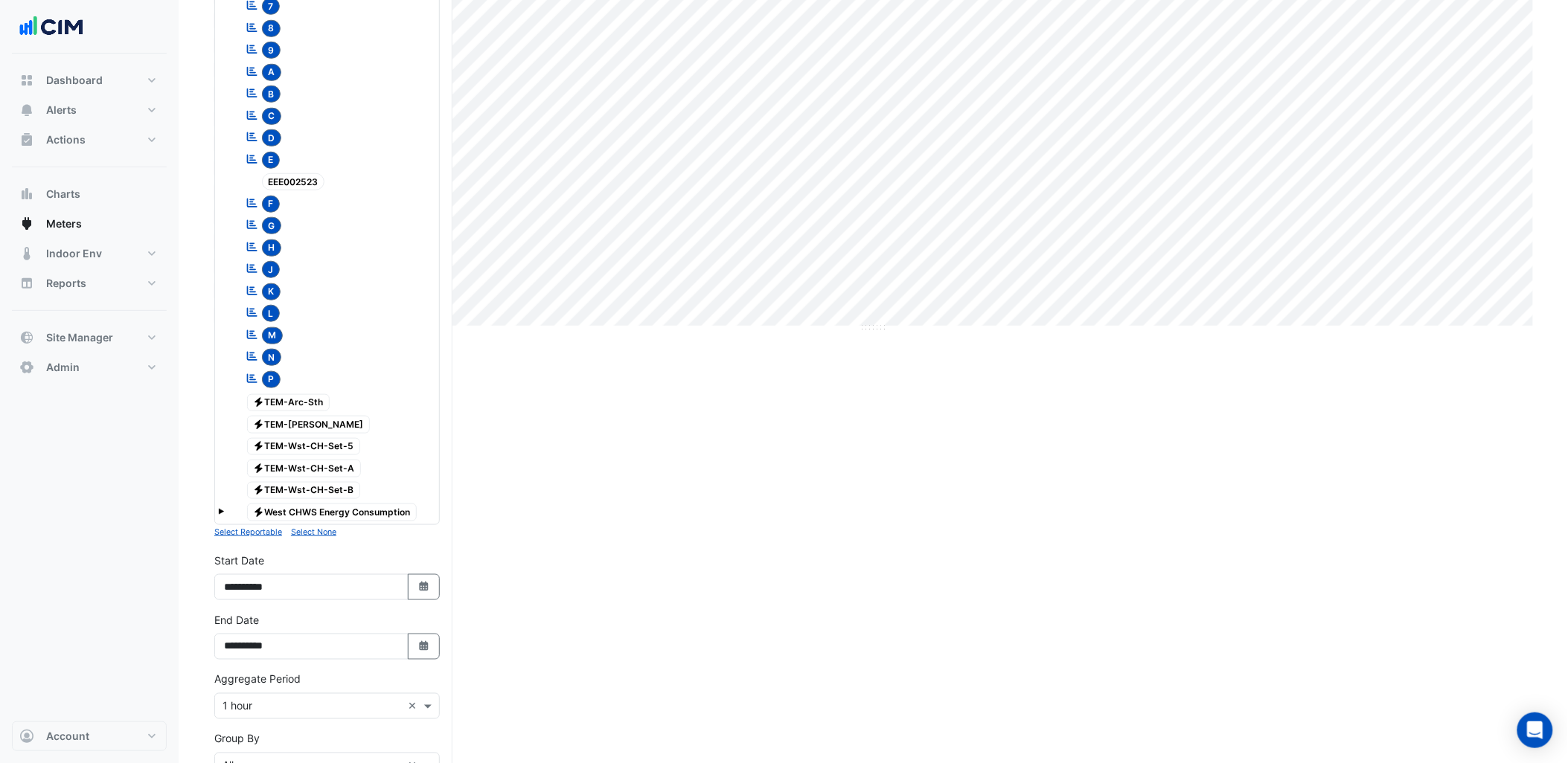
scroll to position [628, 0]
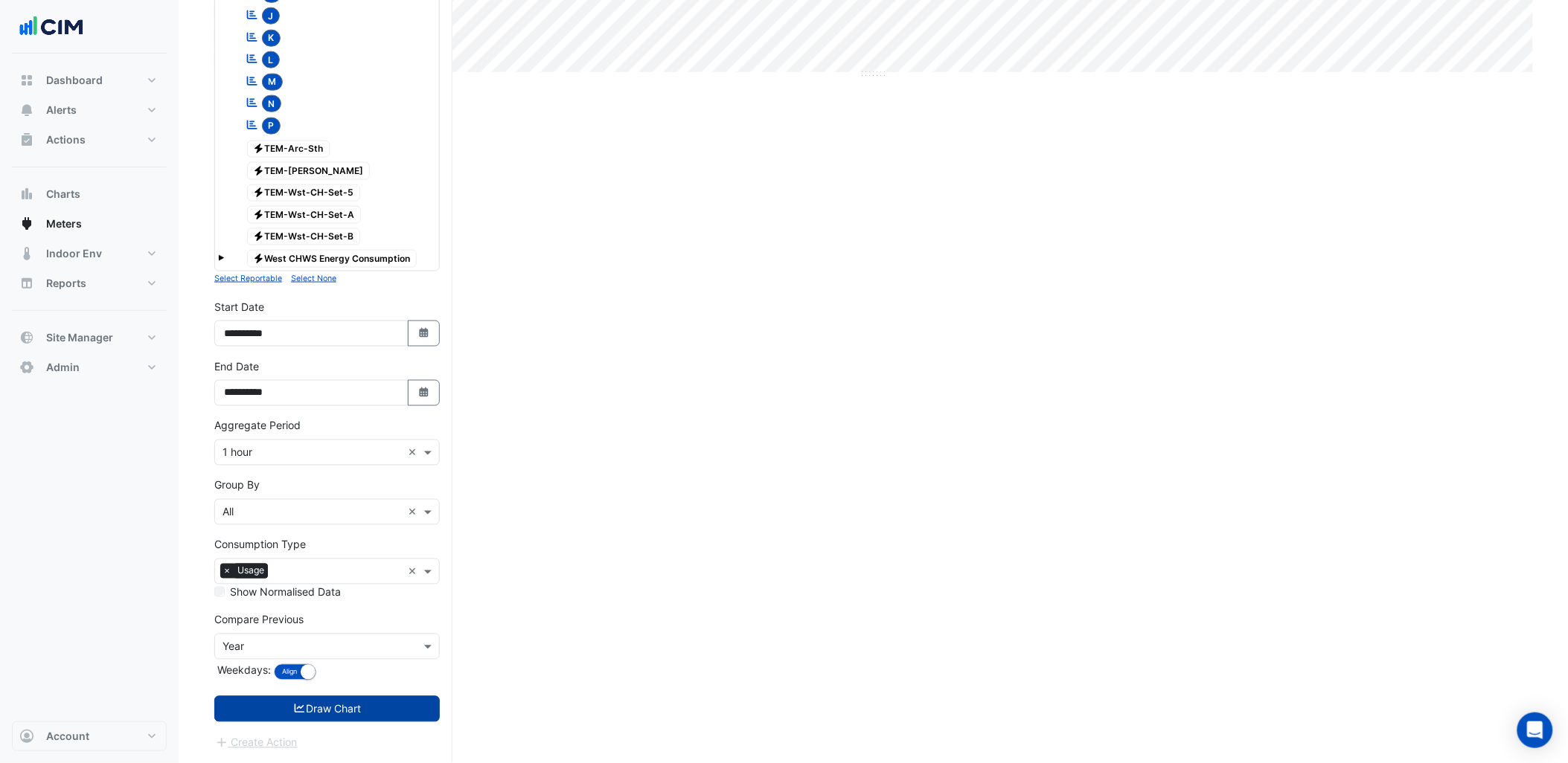
click at [399, 696] on button "Draw Chart" at bounding box center [327, 709] width 225 height 26
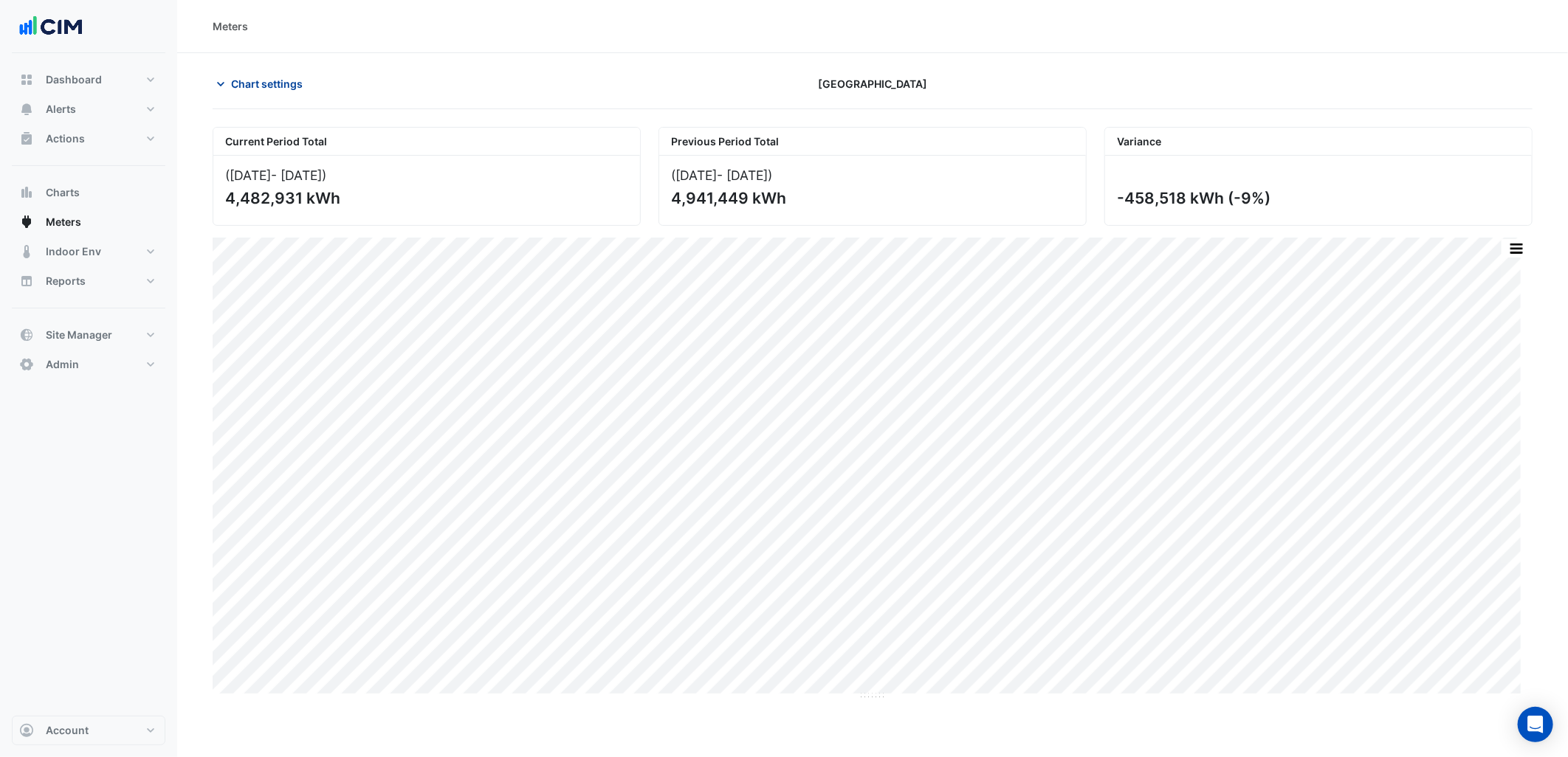
drag, startPoint x: 286, startPoint y: 67, endPoint x: 291, endPoint y: 86, distance: 19.6
click at [286, 67] on section "Chart settings [GEOGRAPHIC_DATA] Current Period Total ([DATE] - [DATE] ) 4,482,…" at bounding box center [873, 376] width 1391 height 647
click at [292, 92] on button "Chart settings" at bounding box center [261, 83] width 99 height 26
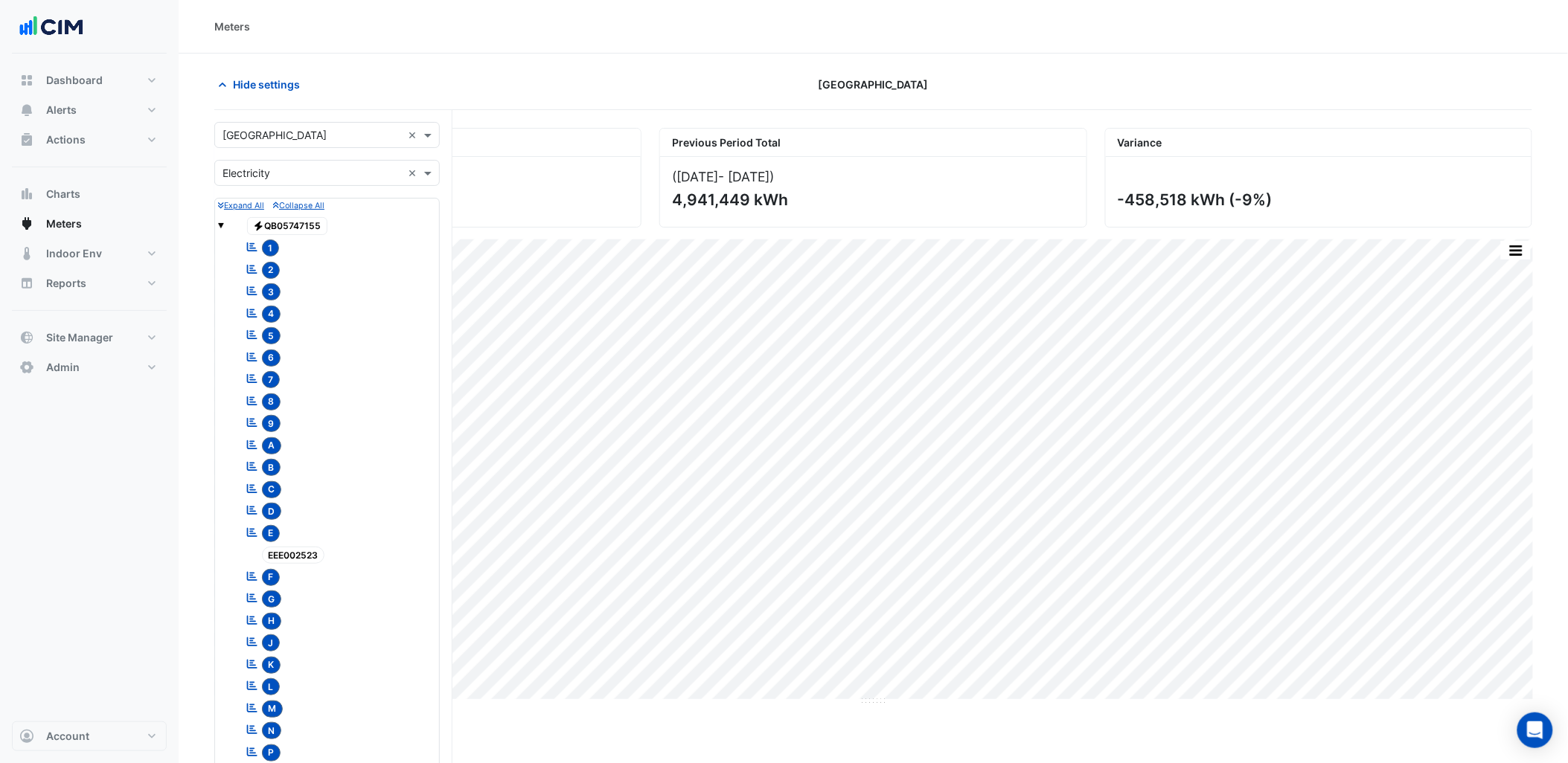
click at [328, 125] on div "× [GEOGRAPHIC_DATA] ×" at bounding box center [327, 135] width 225 height 26
type input "********"
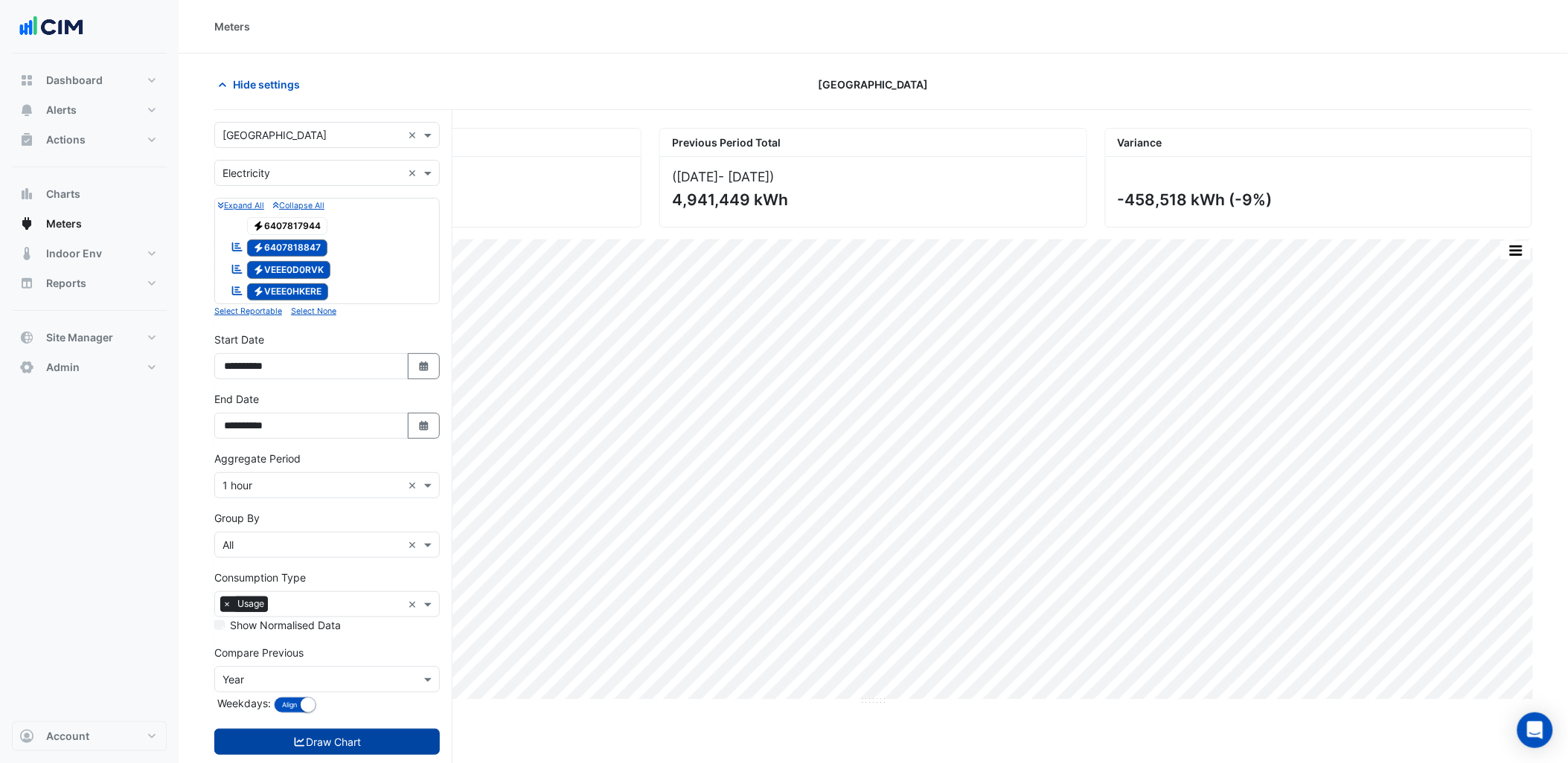
click at [392, 755] on button "Draw Chart" at bounding box center [327, 742] width 225 height 26
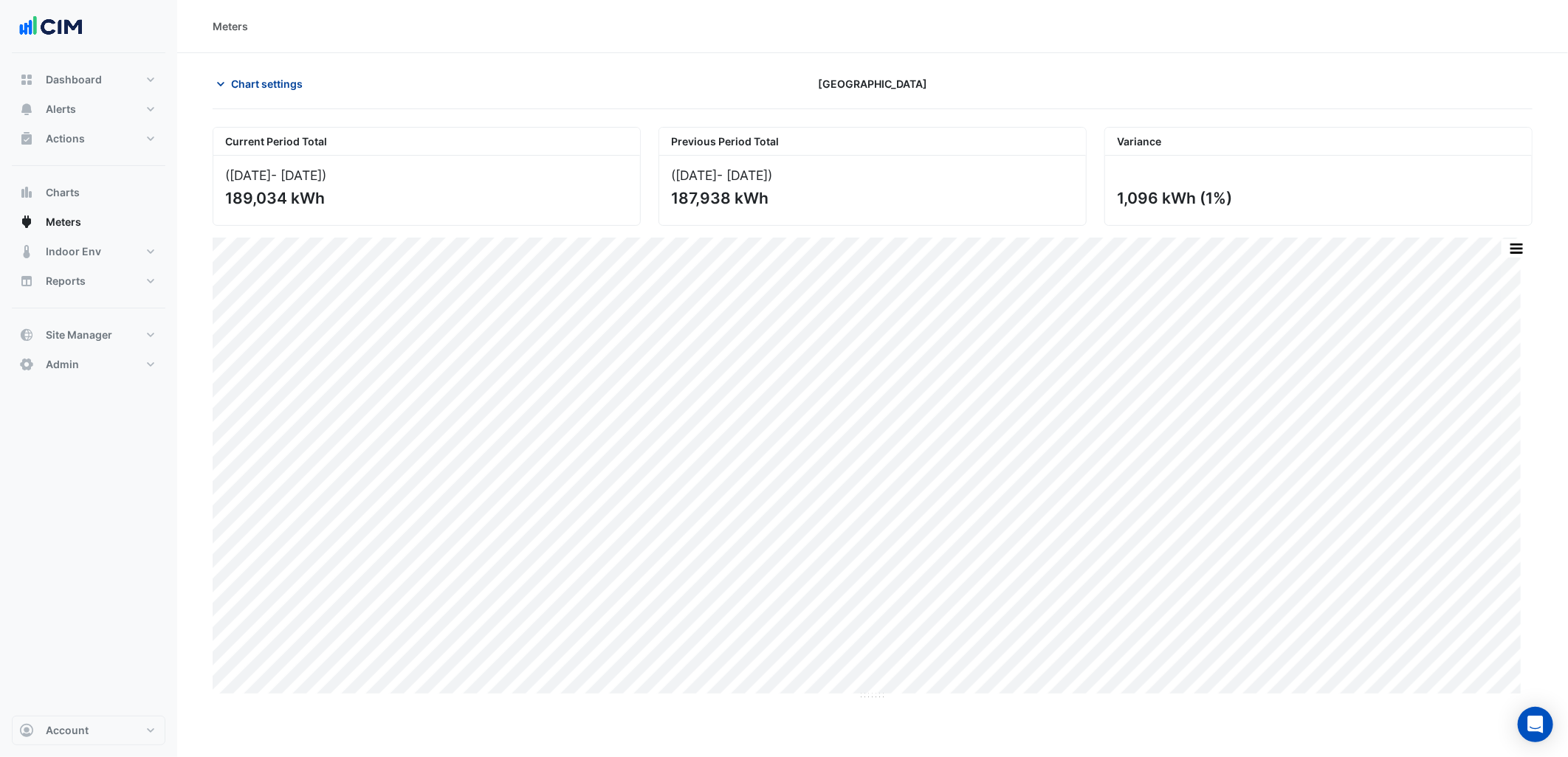
click at [282, 84] on span "Chart settings" at bounding box center [267, 83] width 72 height 15
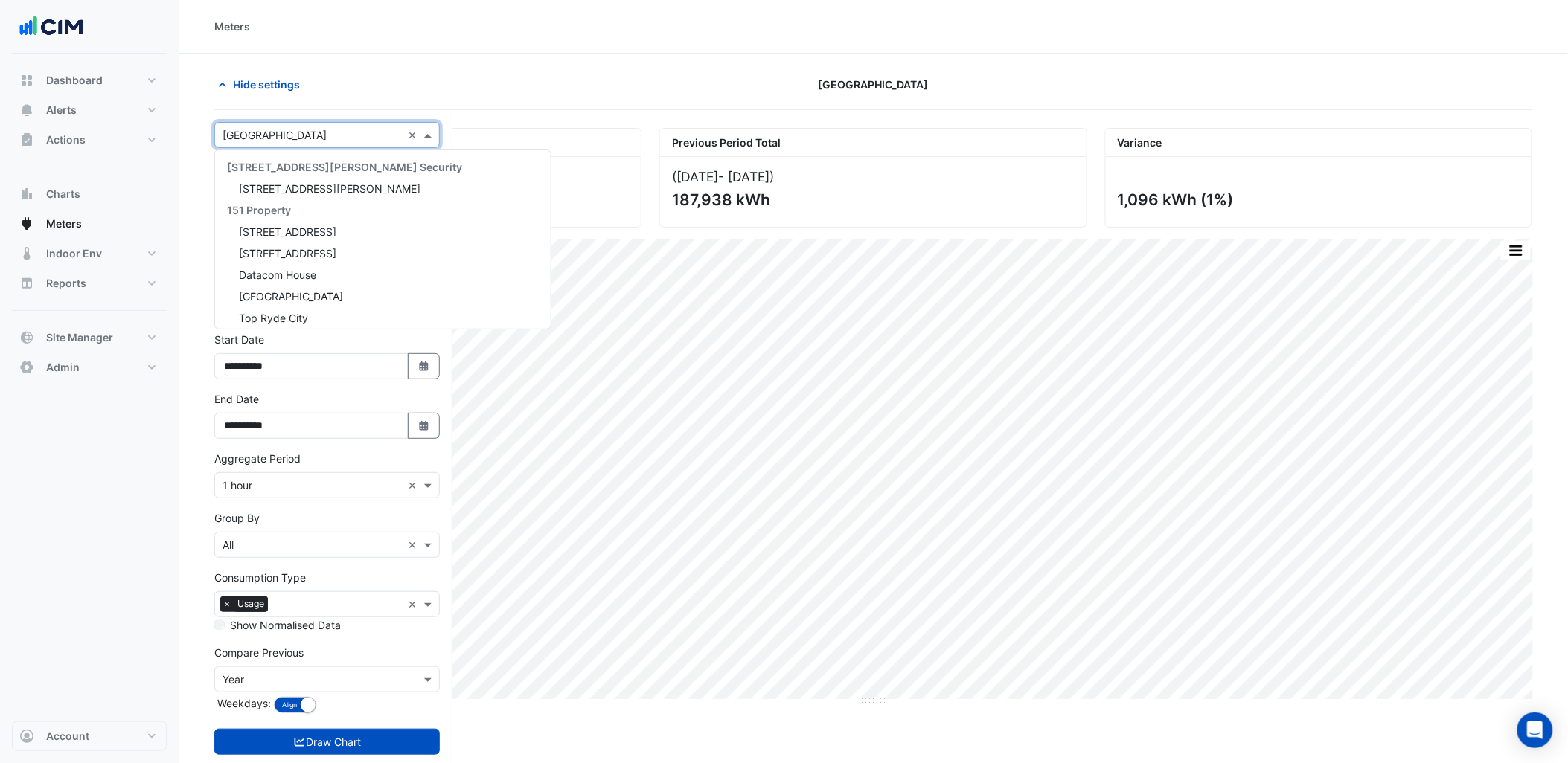
click at [322, 129] on input "text" at bounding box center [312, 136] width 180 height 15
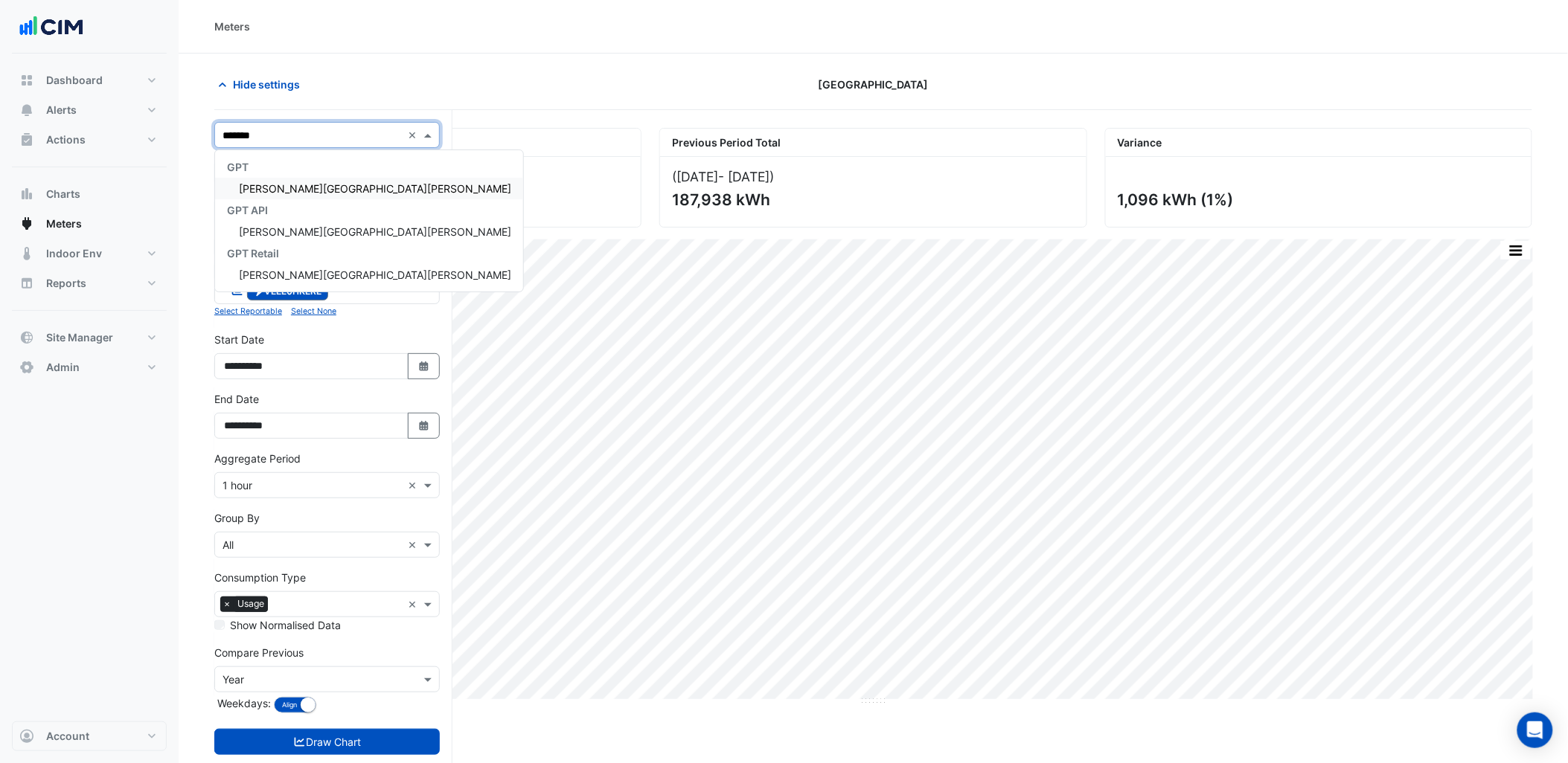
type input "********"
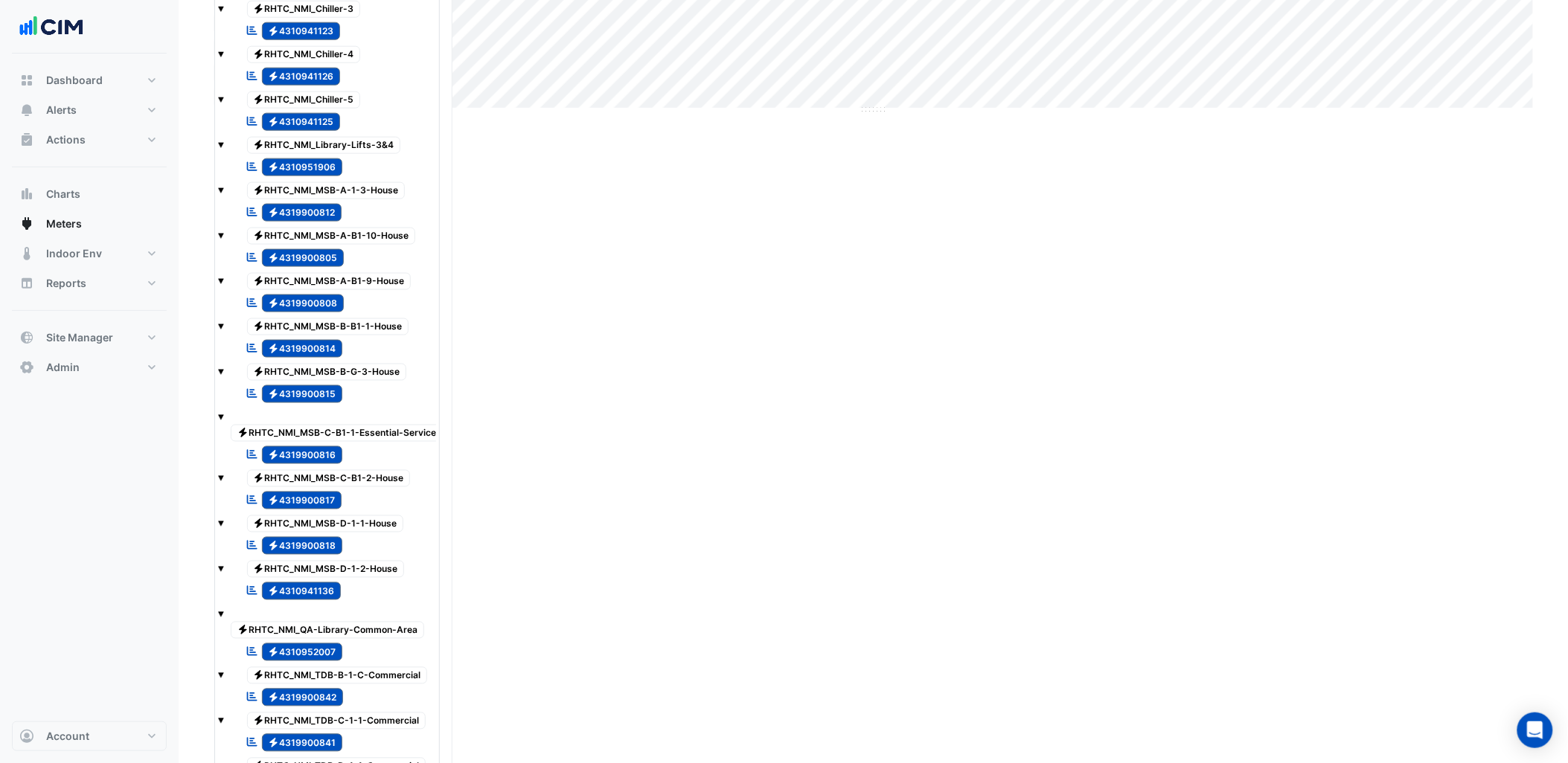
scroll to position [1188, 0]
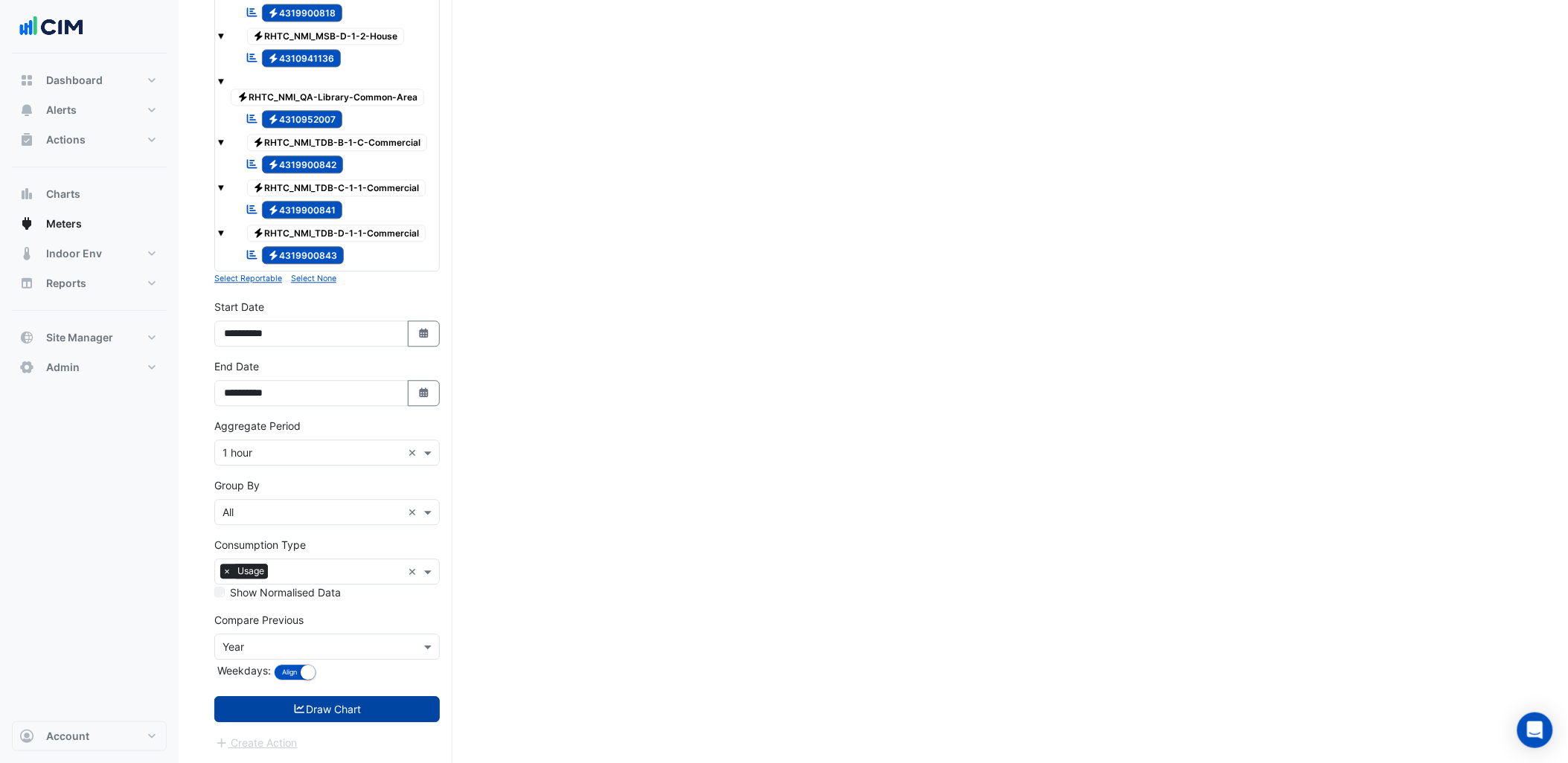
click at [375, 697] on button "Draw Chart" at bounding box center [327, 709] width 225 height 26
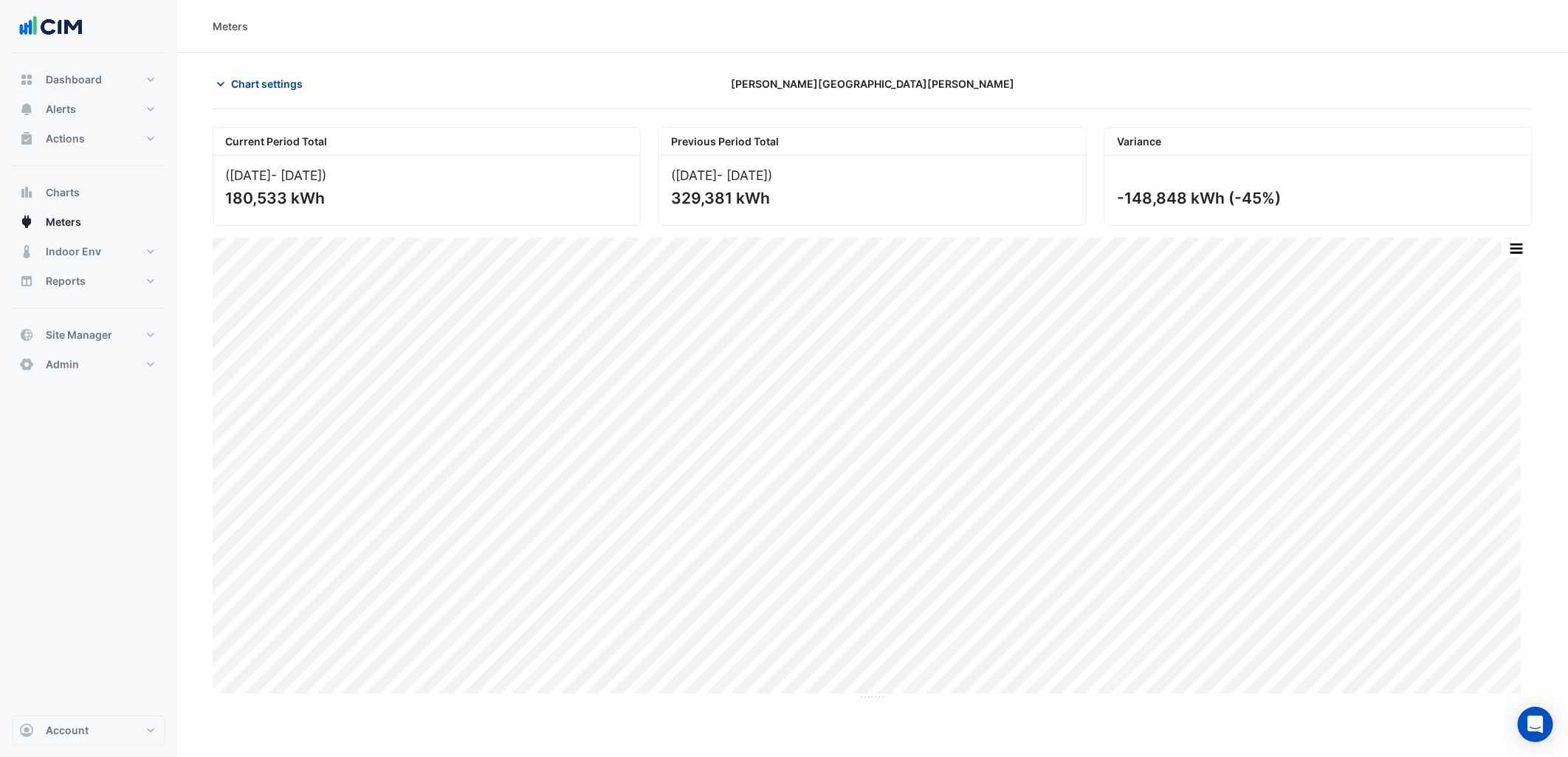
click at [293, 86] on span "Chart settings" at bounding box center [267, 83] width 72 height 15
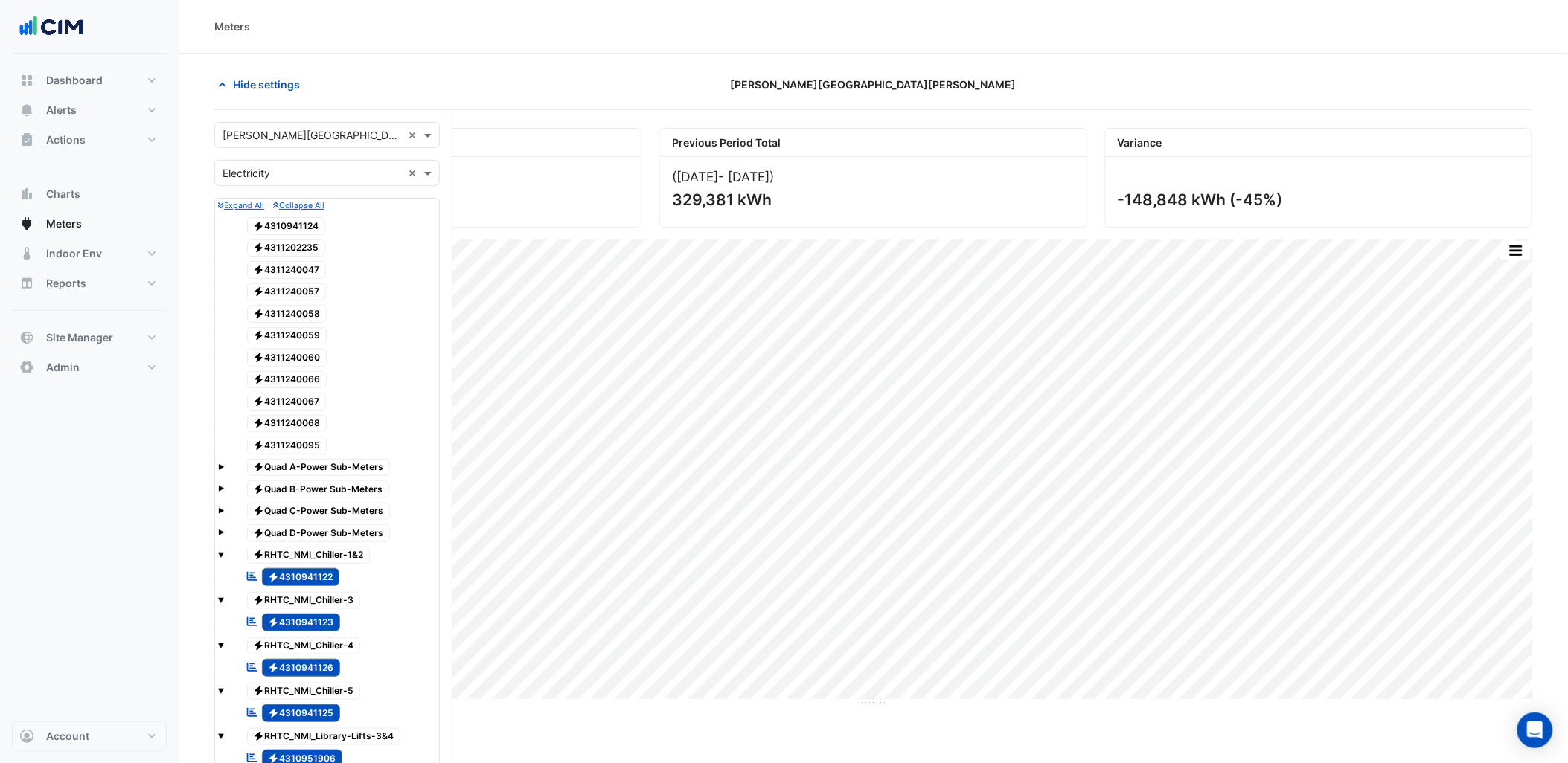
click at [326, 137] on input "text" at bounding box center [312, 136] width 180 height 15
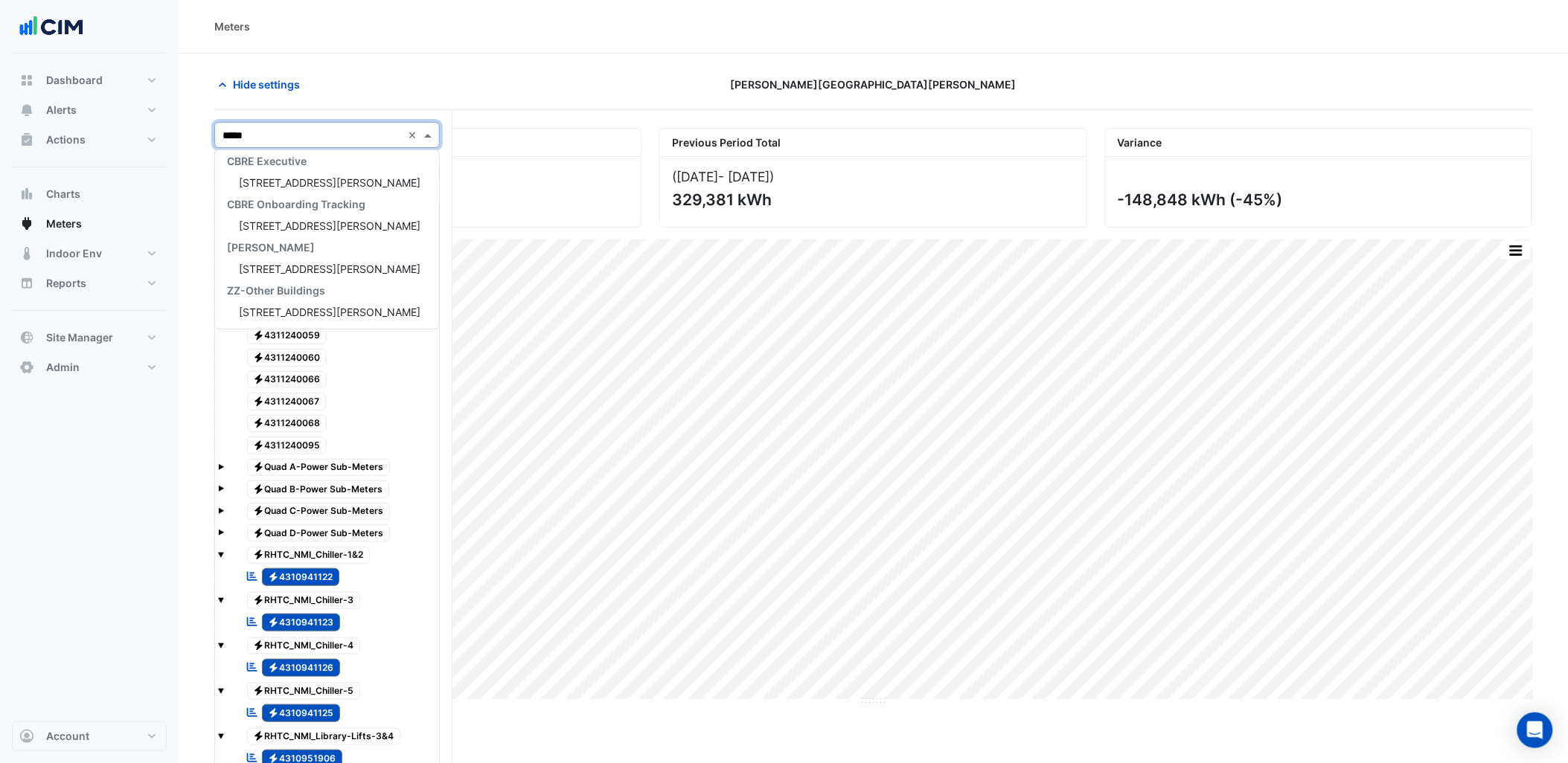
scroll to position [49, 0]
type input "******"
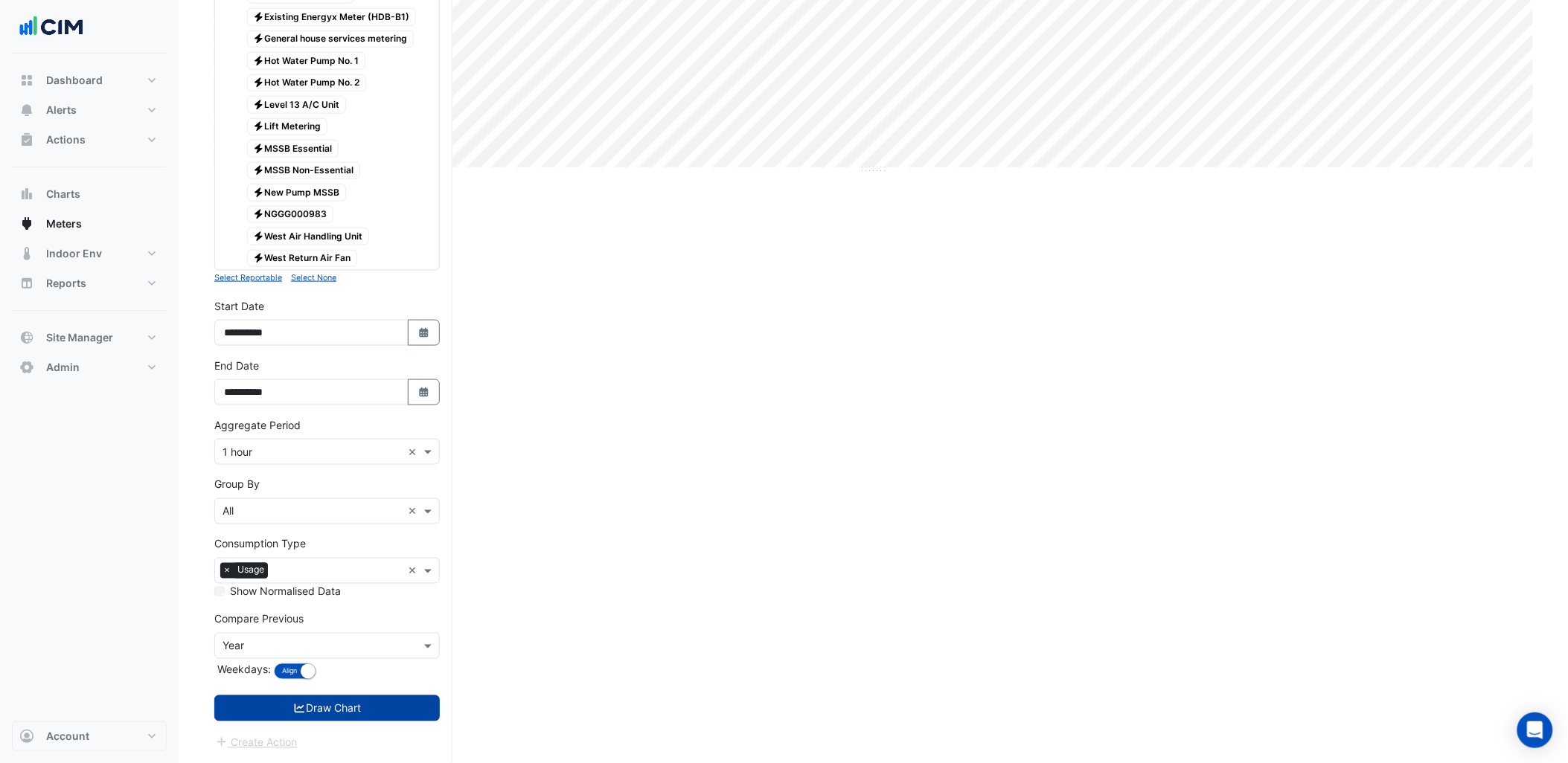
click at [383, 716] on button "Draw Chart" at bounding box center [327, 709] width 225 height 26
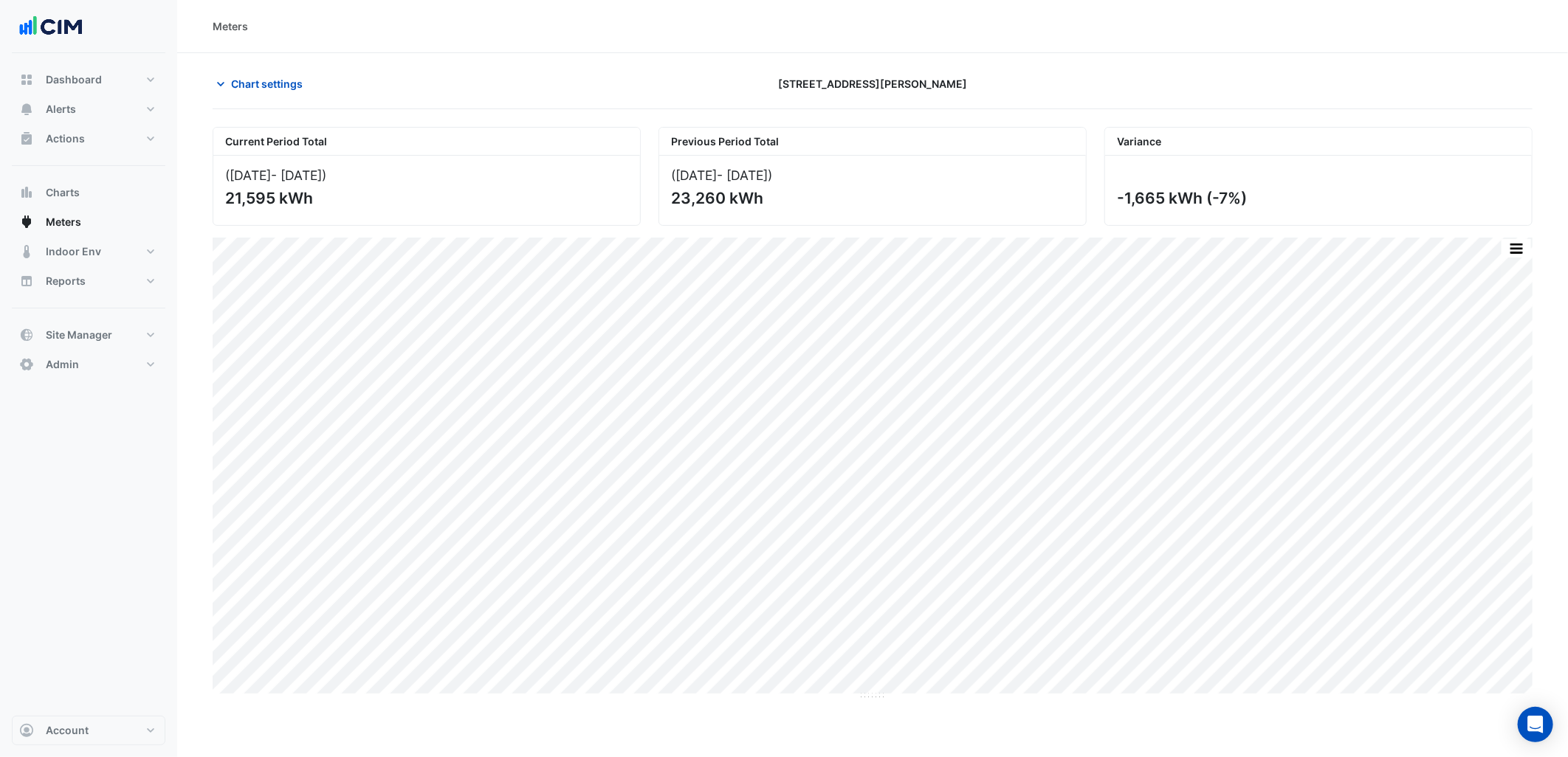
click at [274, 98] on div "Chart settings 14 Moore Street" at bounding box center [872, 90] width 1320 height 39
click at [277, 85] on span "Chart settings" at bounding box center [267, 83] width 72 height 15
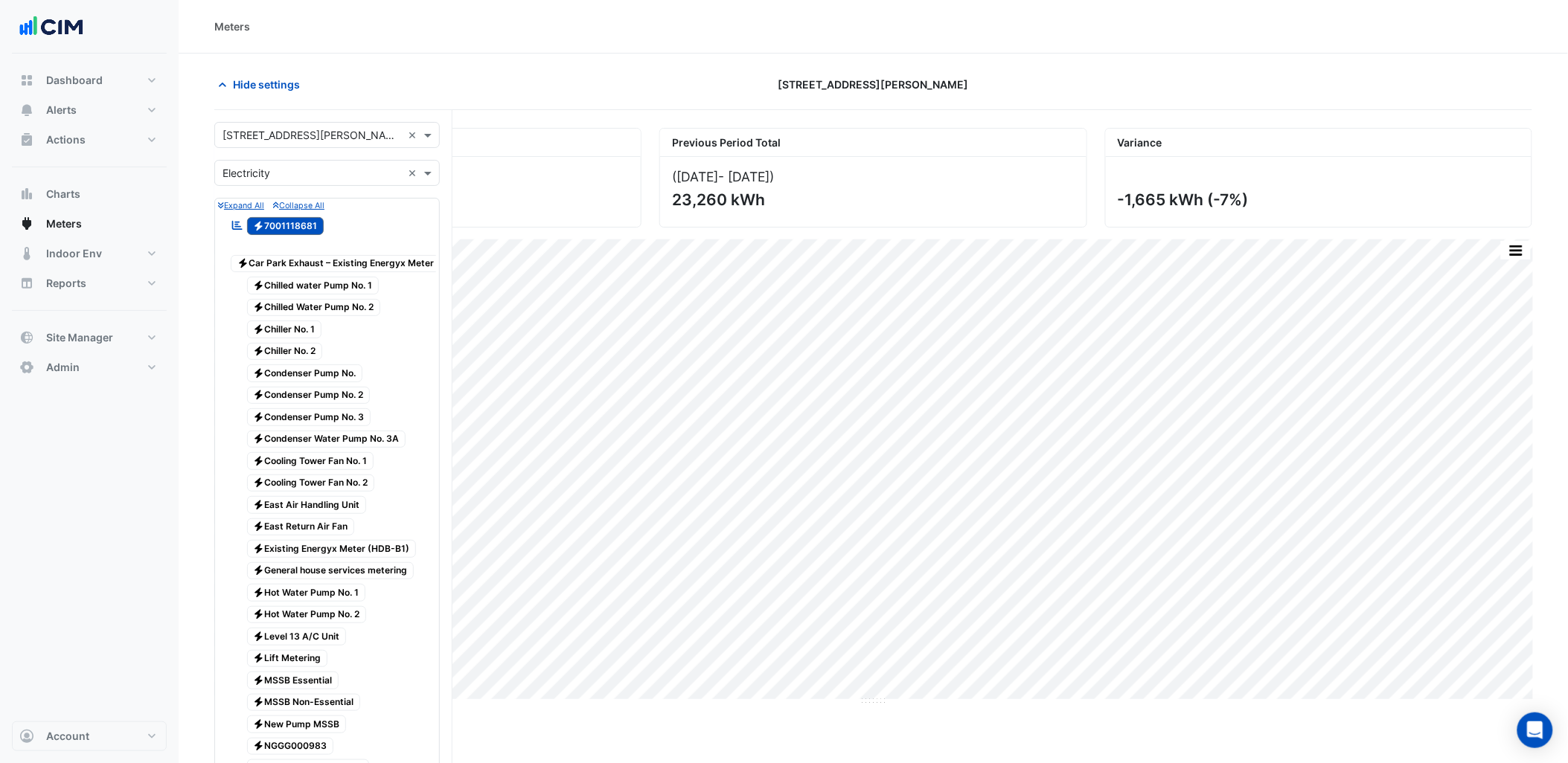
click at [285, 119] on div "× 14 Moore Street × × Electricity × Expand All Collapse All Reportable Electric…" at bounding box center [332, 702] width 238 height 1185
click at [286, 134] on input "text" at bounding box center [312, 136] width 180 height 15
type input "*****"
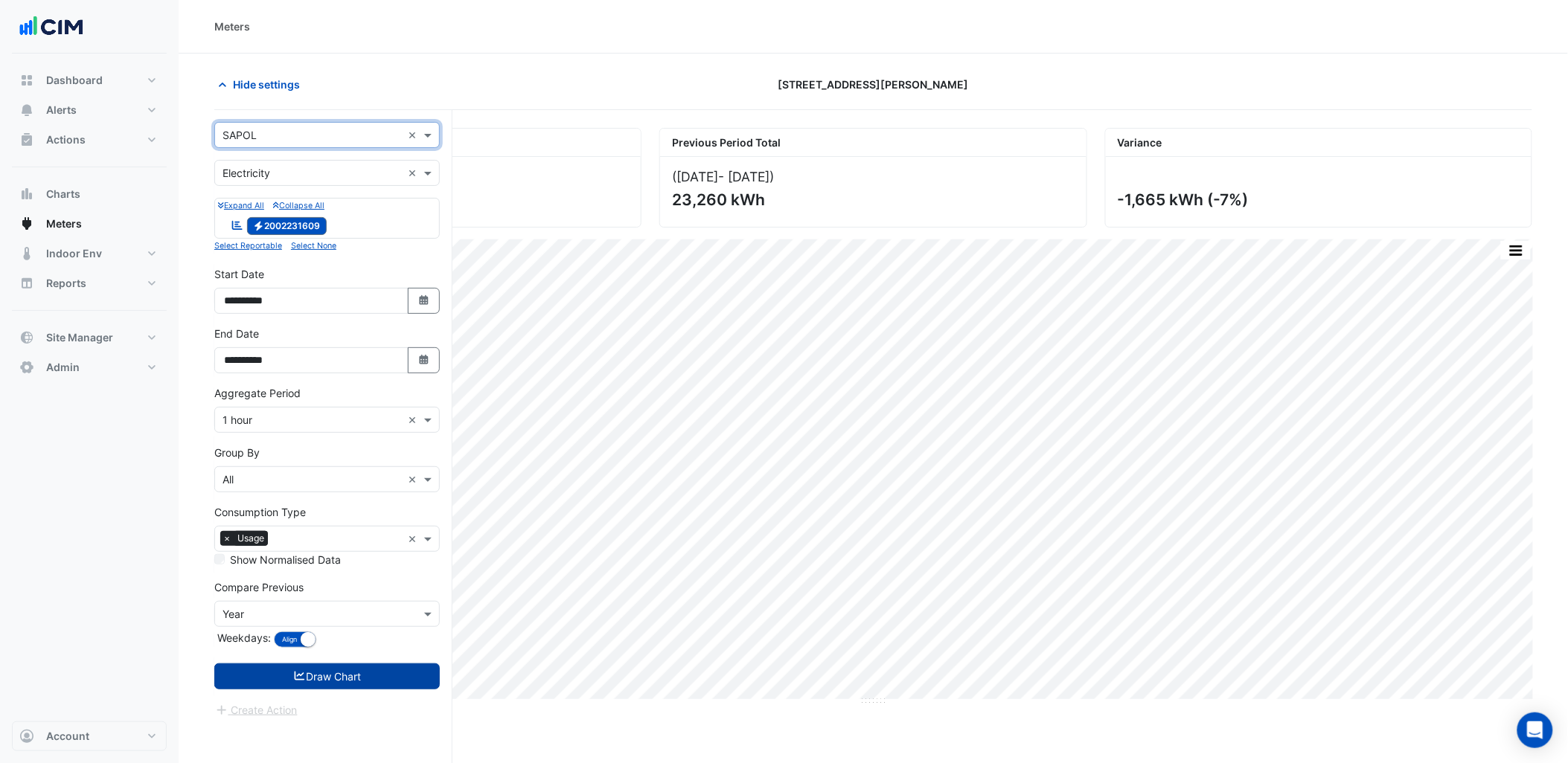
click at [375, 689] on button "Draw Chart" at bounding box center [327, 676] width 225 height 26
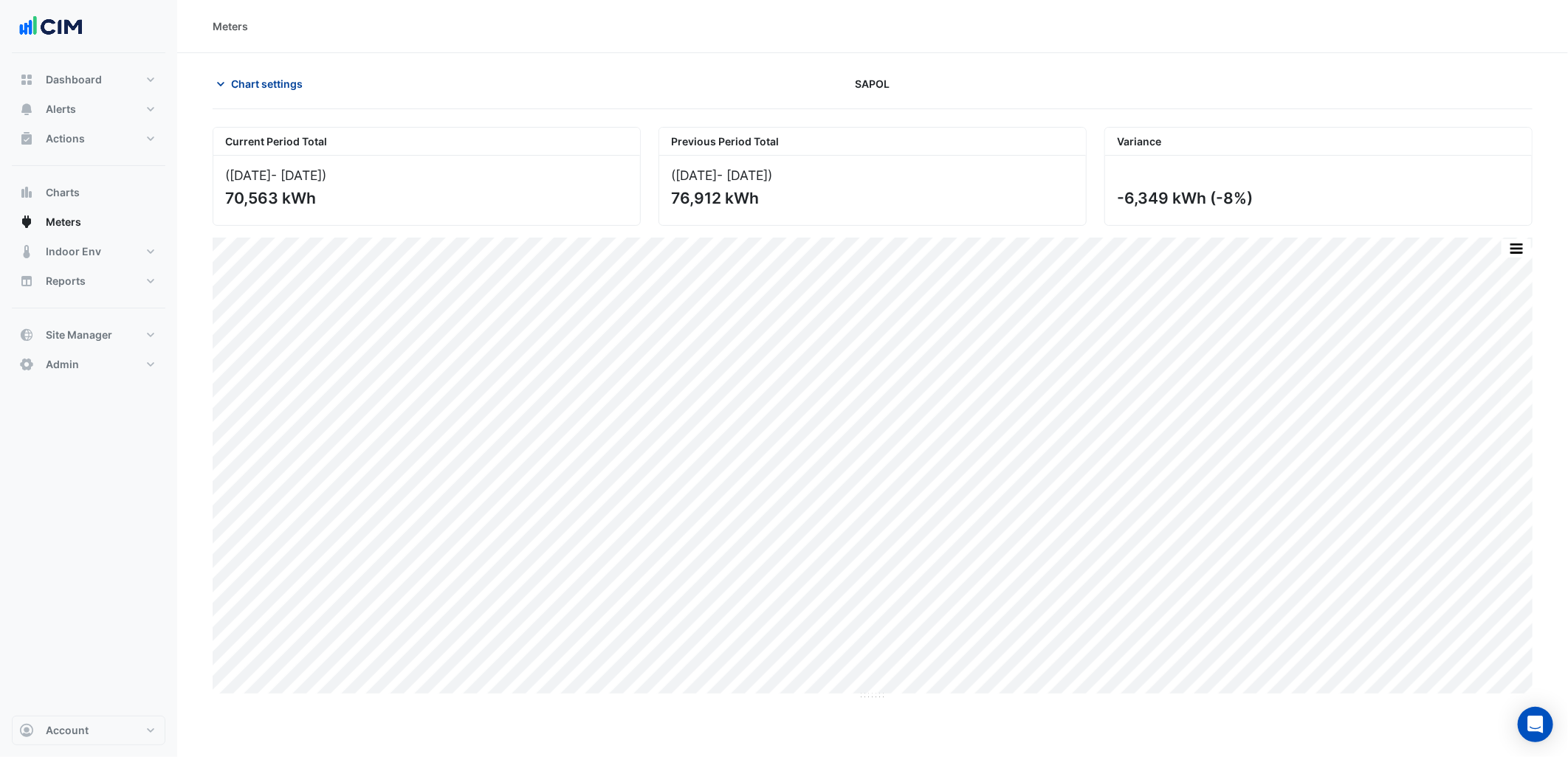
click at [271, 79] on span "Chart settings" at bounding box center [267, 83] width 72 height 15
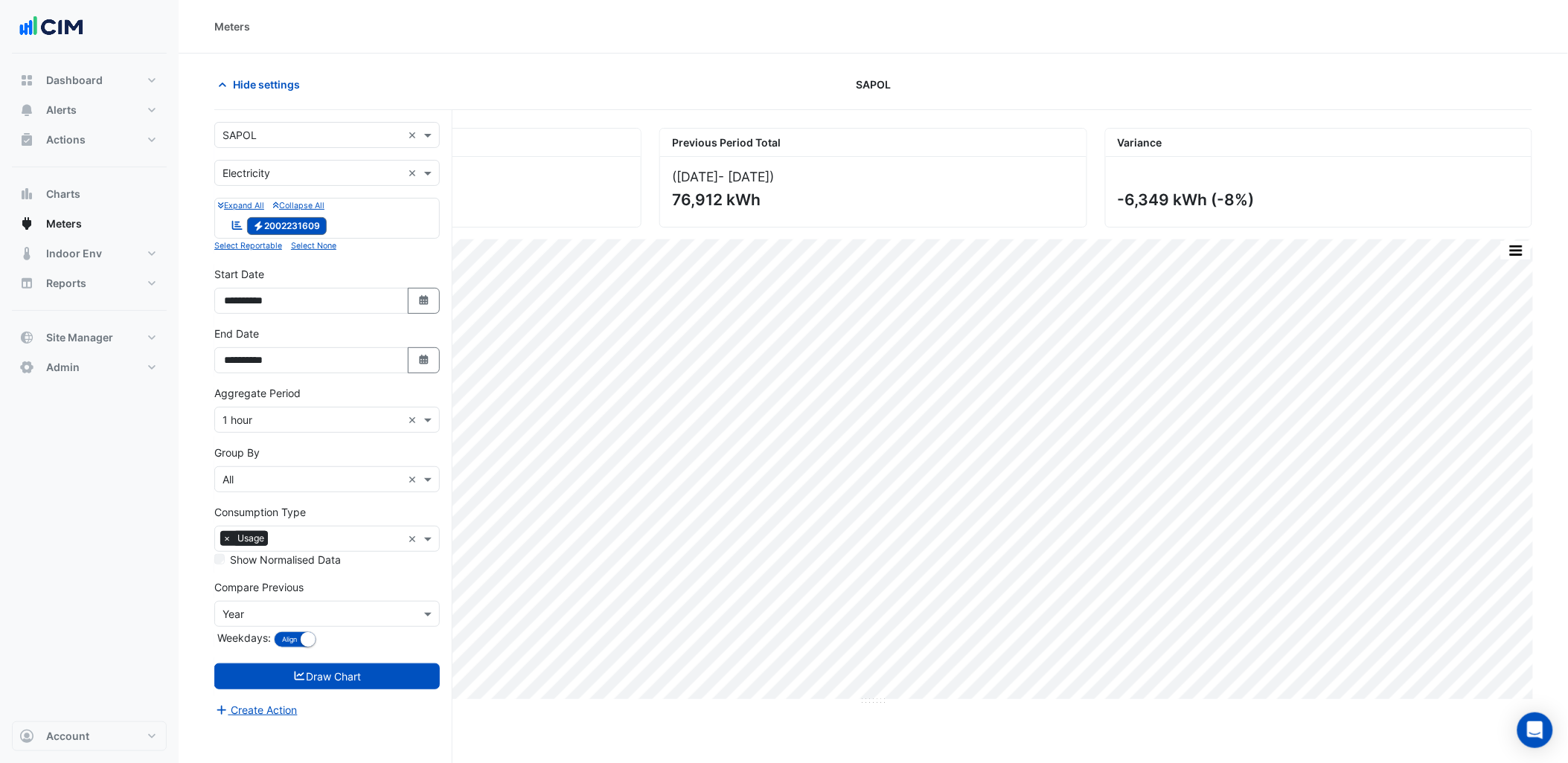
click at [298, 136] on input "text" at bounding box center [312, 136] width 180 height 15
type input "*****"
drag, startPoint x: 302, startPoint y: 190, endPoint x: 302, endPoint y: 207, distance: 17.0
click at [302, 190] on div "Wharf 10" at bounding box center [327, 188] width 224 height 22
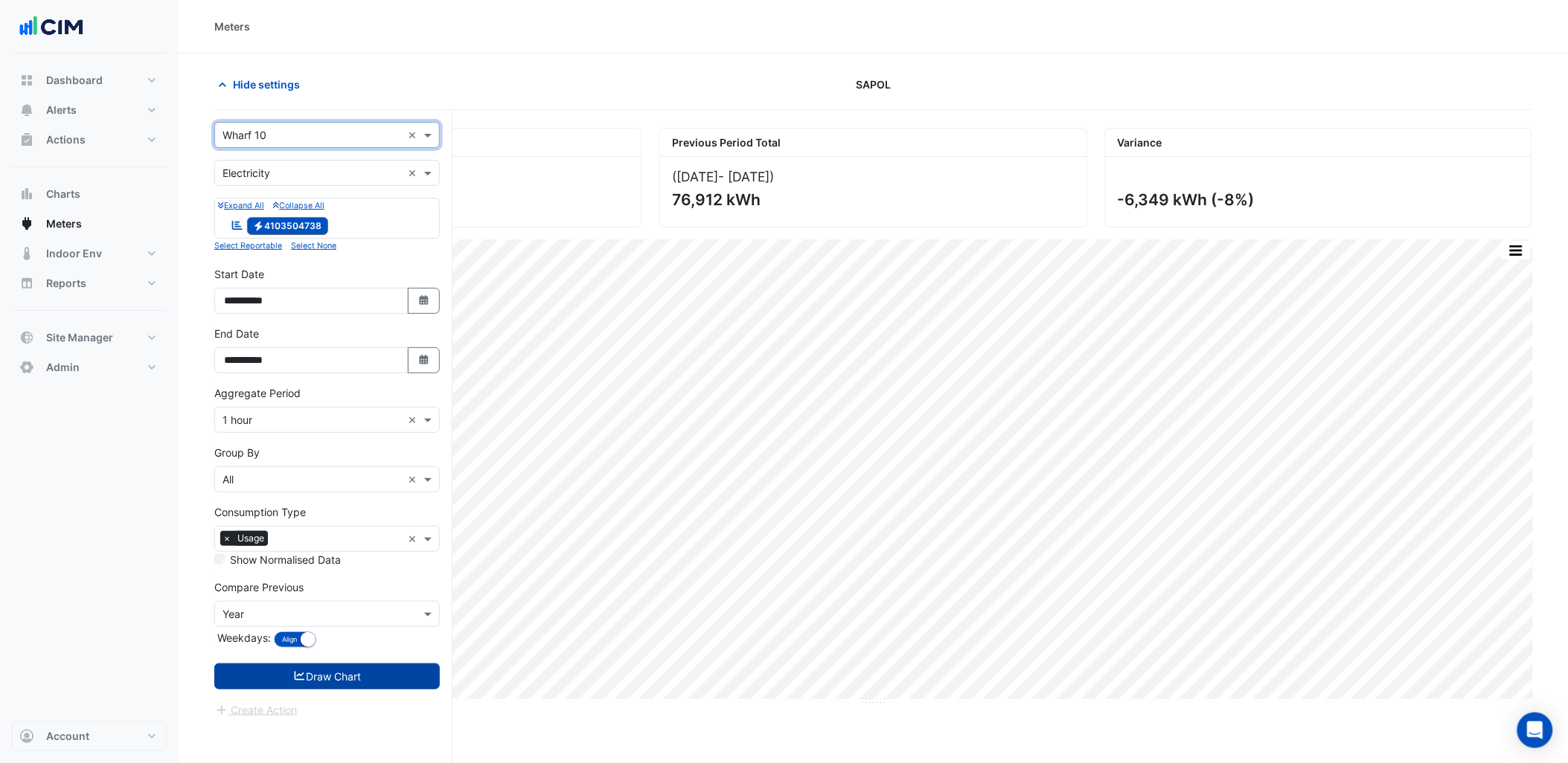
click at [396, 680] on button "Draw Chart" at bounding box center [327, 676] width 225 height 26
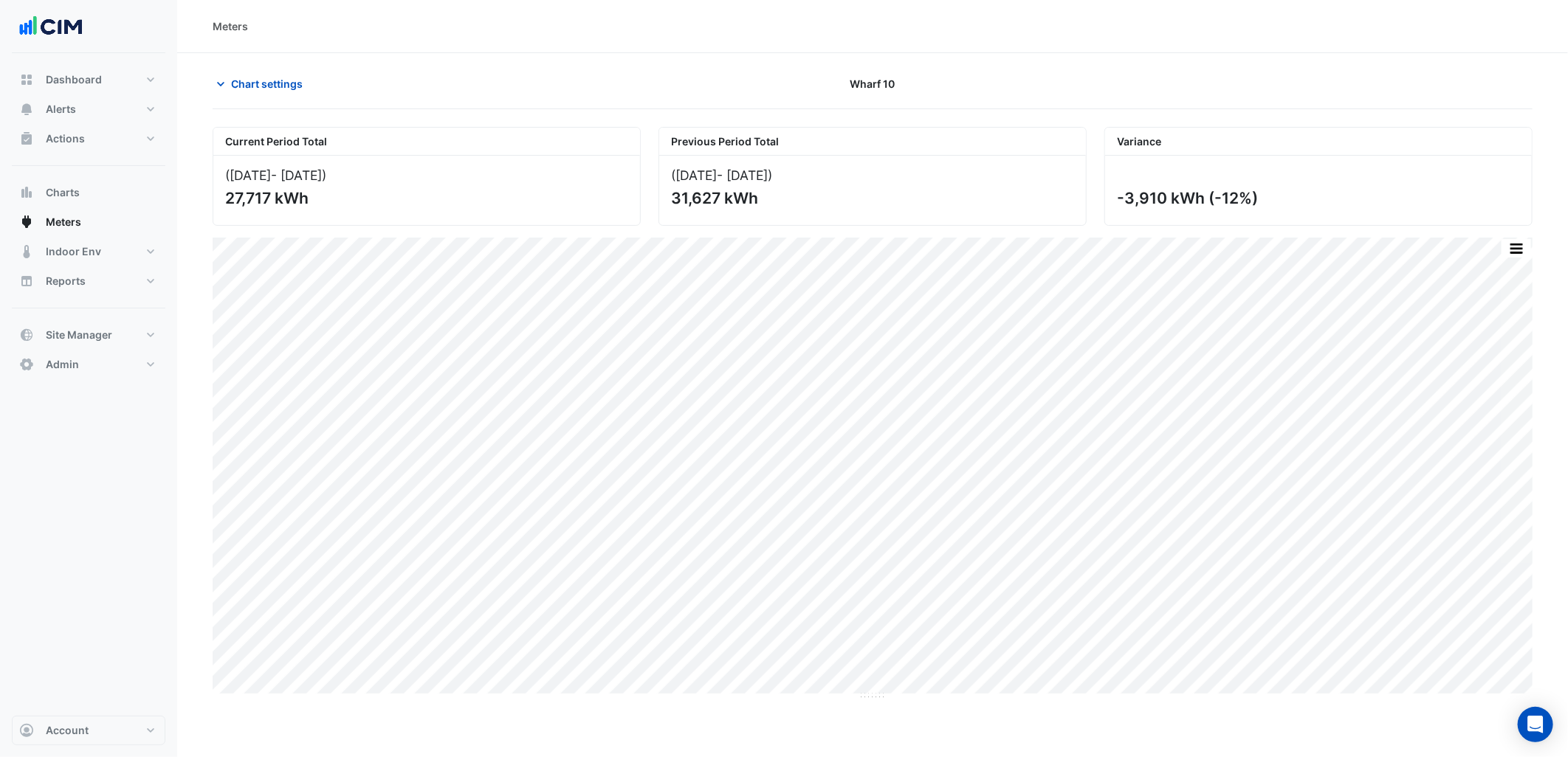
drag, startPoint x: 302, startPoint y: 86, endPoint x: 293, endPoint y: 108, distance: 23.8
click at [297, 89] on span "Chart settings" at bounding box center [267, 83] width 72 height 15
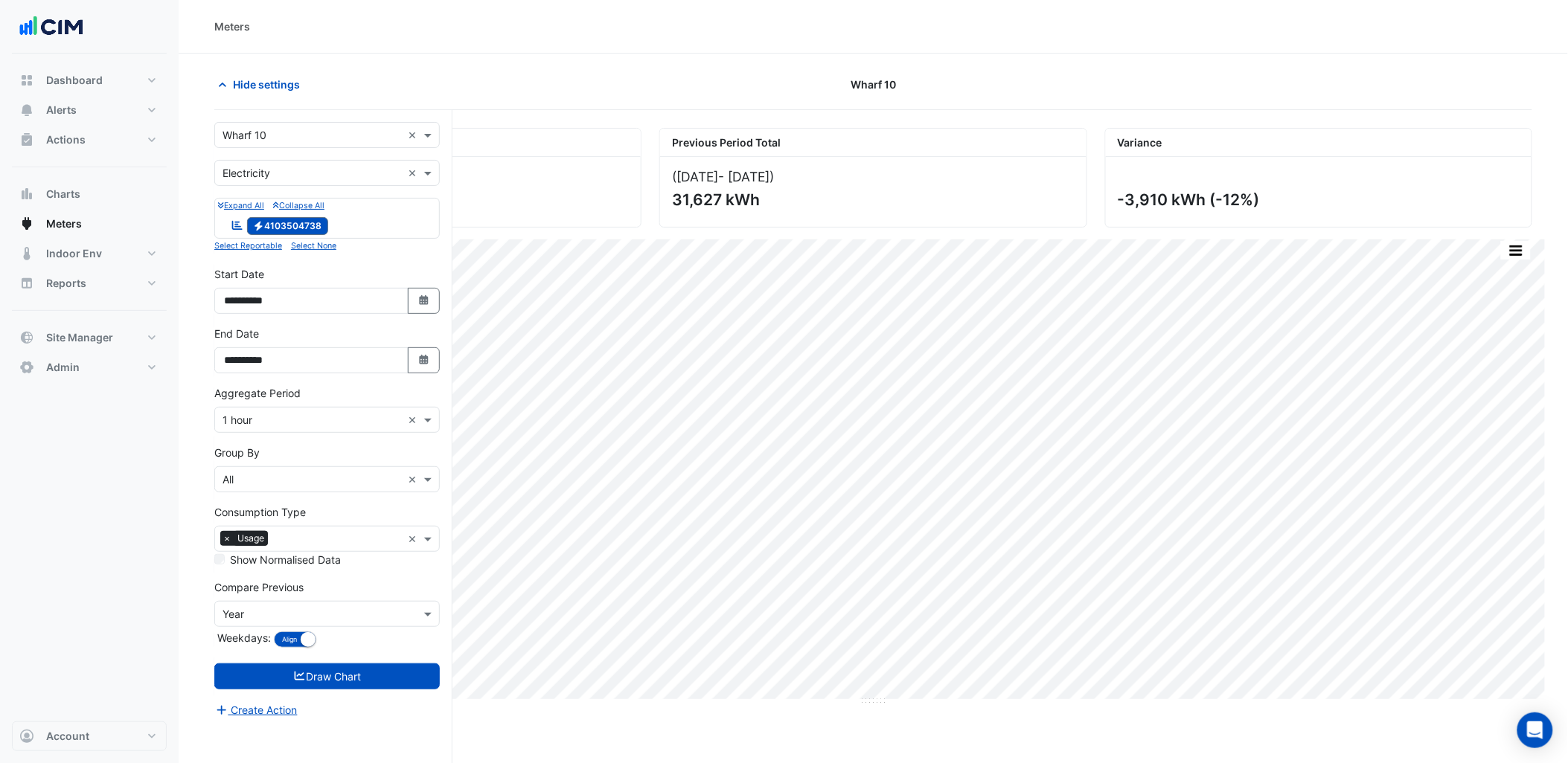
click at [295, 132] on input "text" at bounding box center [312, 136] width 180 height 15
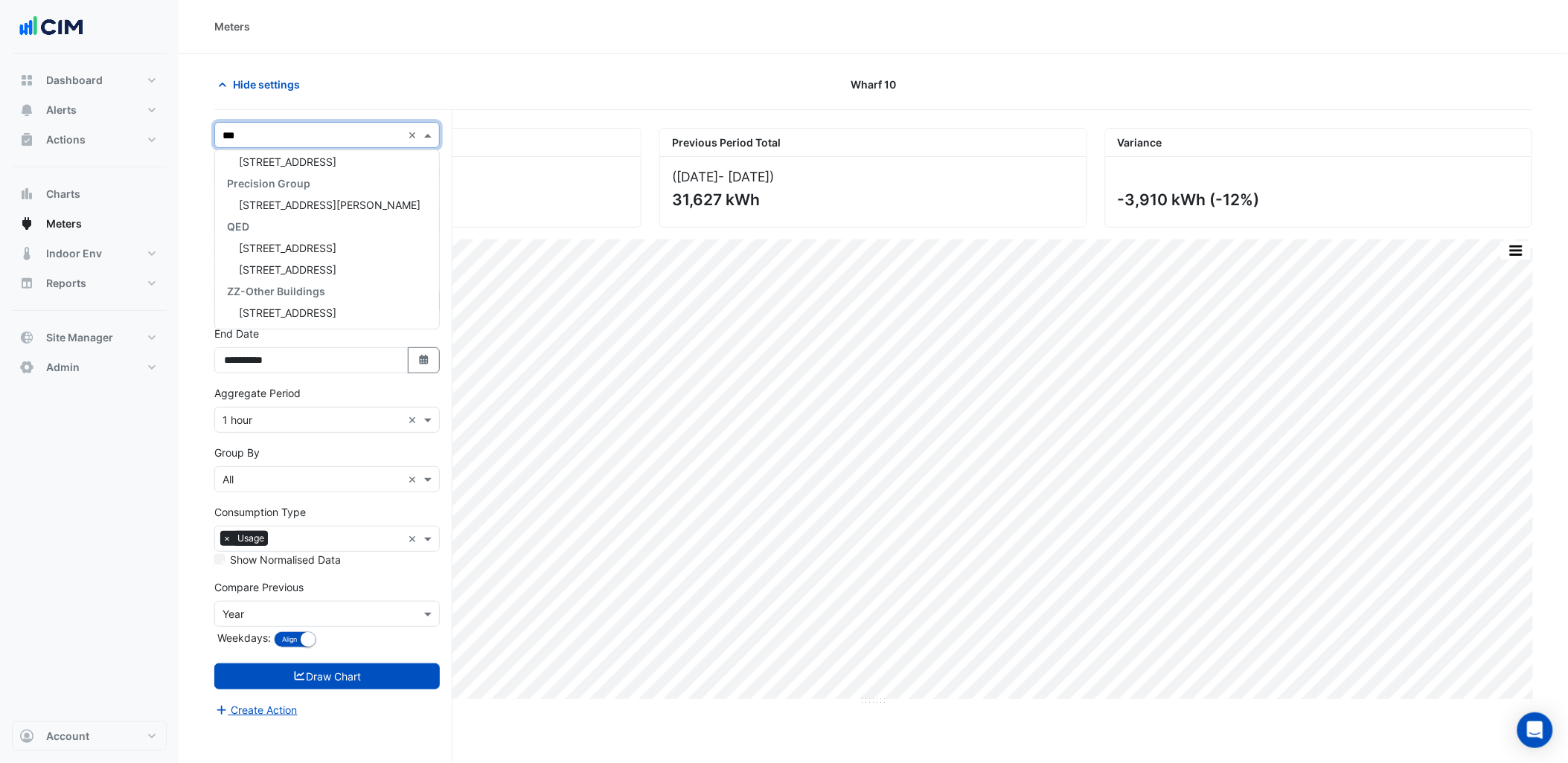
type input "****"
click at [296, 177] on span "44 Market Street" at bounding box center [287, 182] width 97 height 12
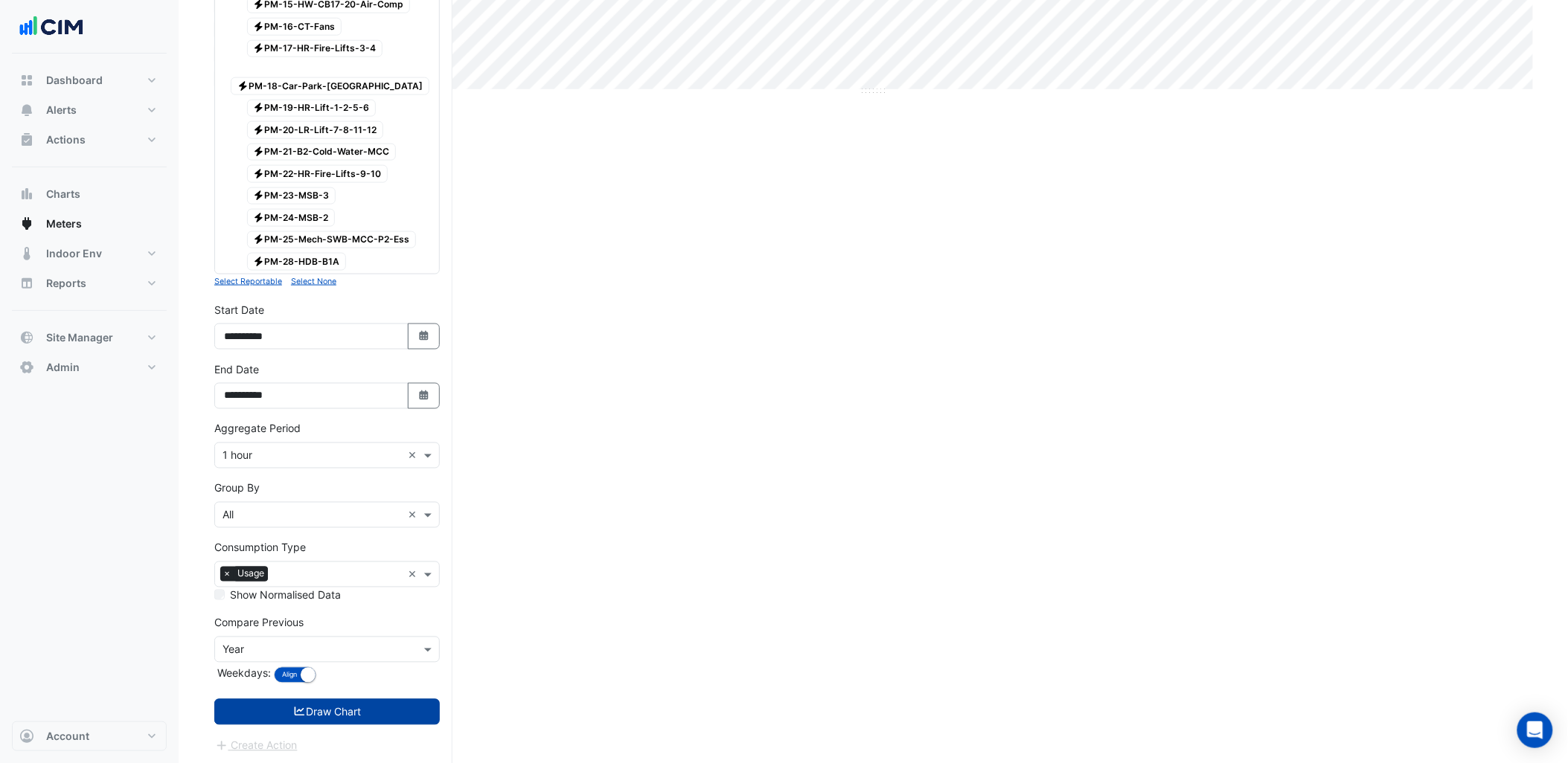
click at [376, 710] on button "Draw Chart" at bounding box center [327, 711] width 225 height 26
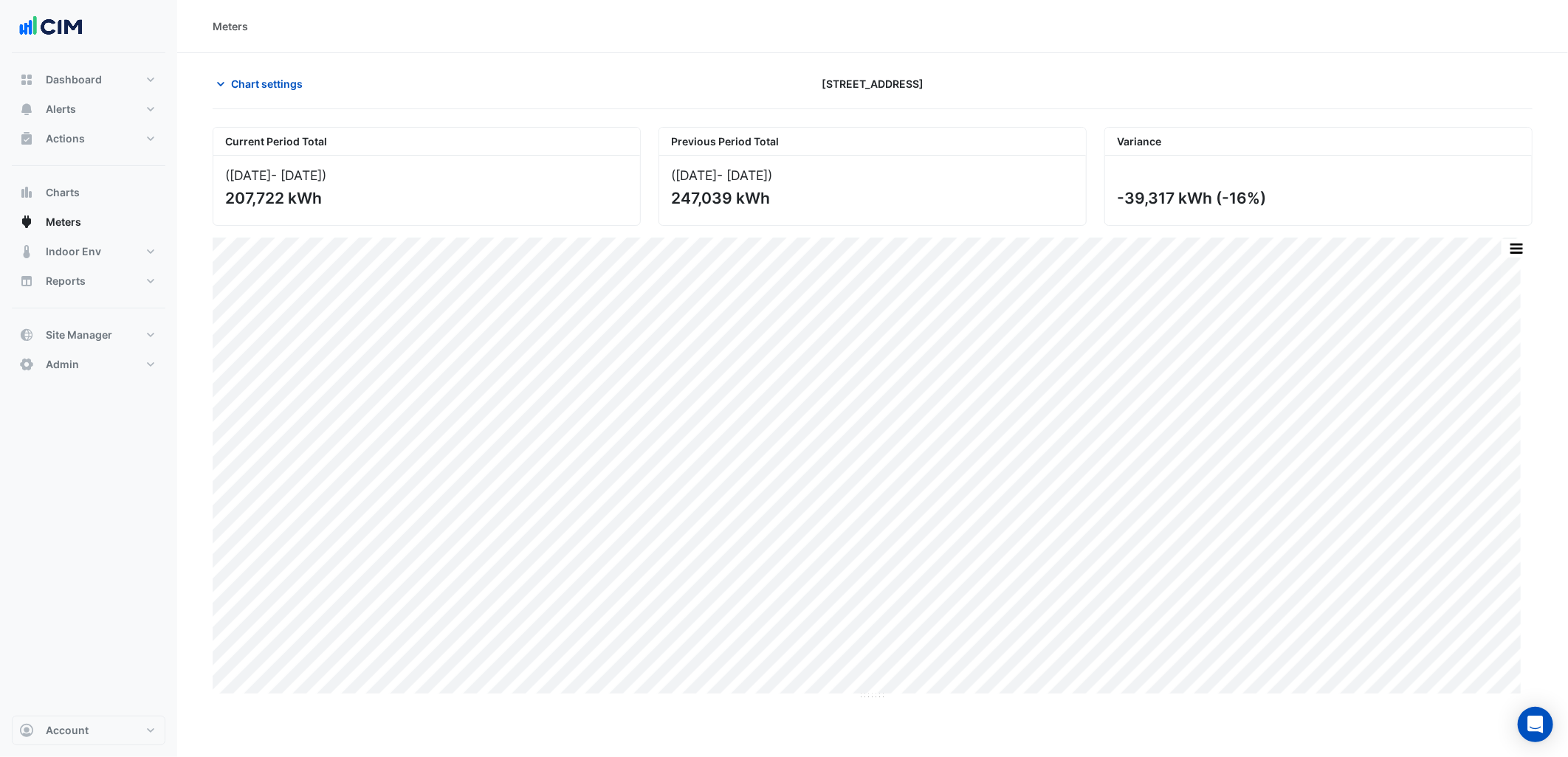
drag, startPoint x: 296, startPoint y: 77, endPoint x: 311, endPoint y: 104, distance: 30.9
click at [296, 77] on span "Chart settings" at bounding box center [267, 83] width 72 height 15
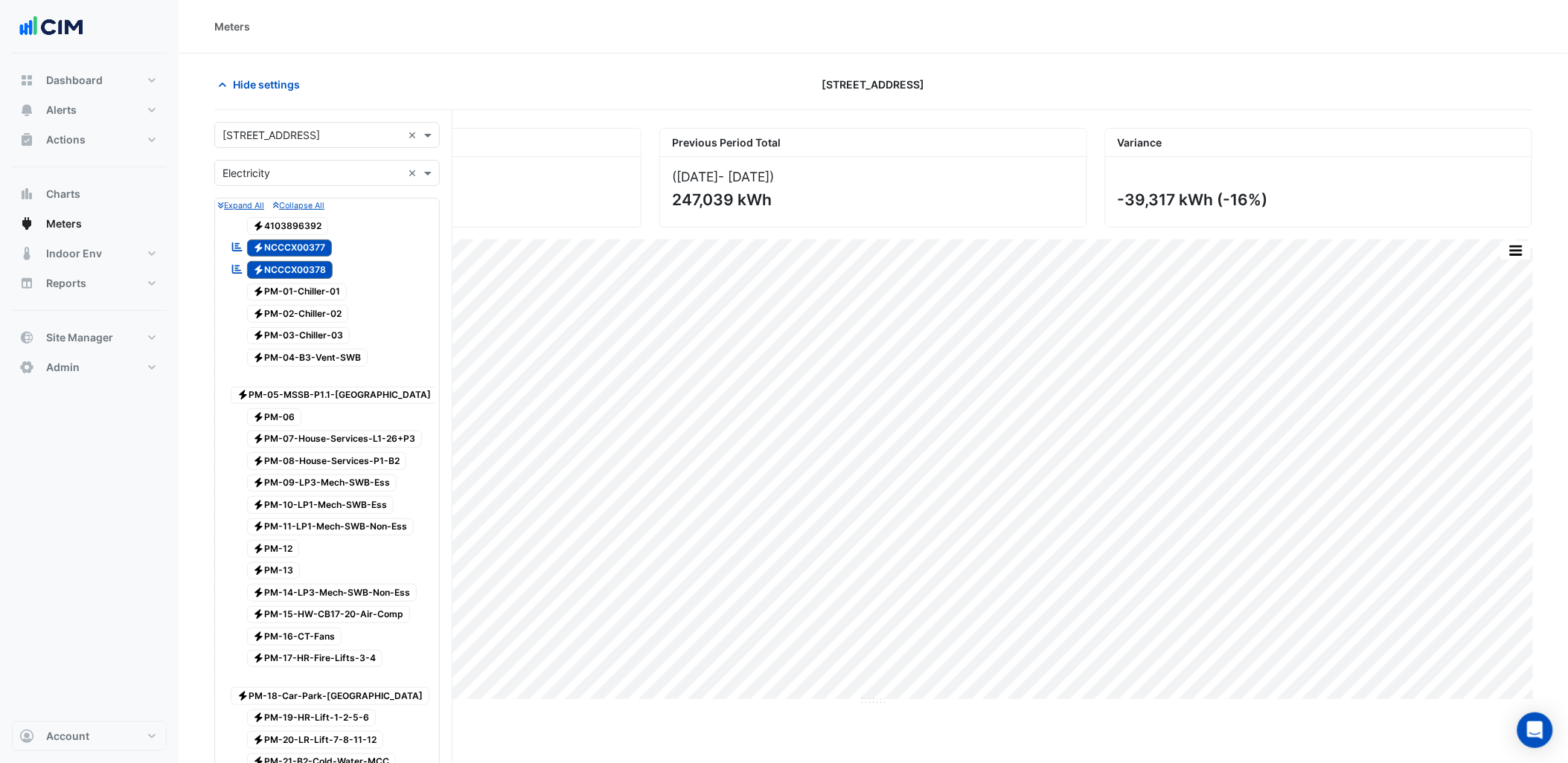
click at [322, 132] on input "text" at bounding box center [312, 136] width 180 height 15
type input "******"
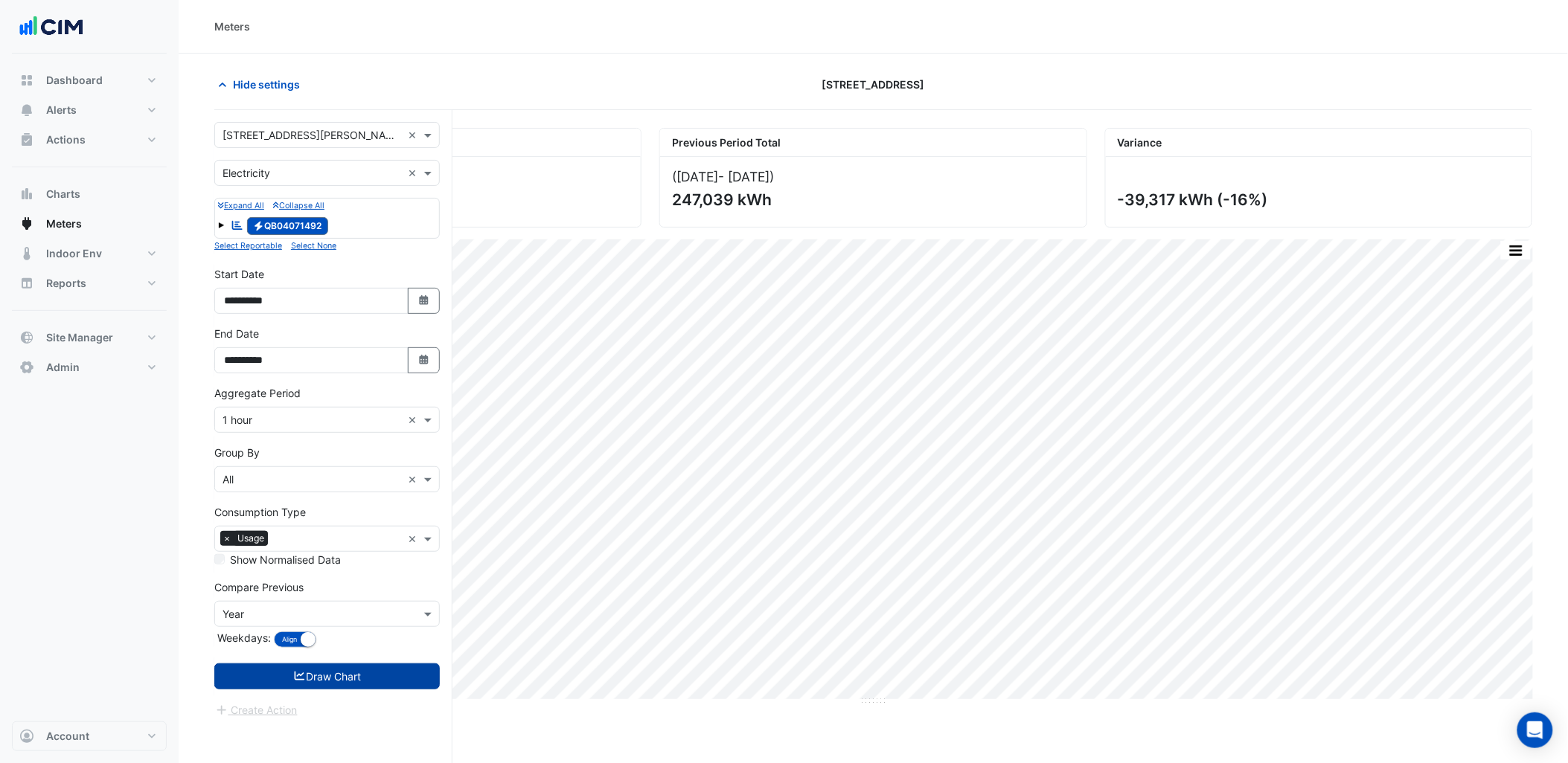
click at [373, 682] on button "Draw Chart" at bounding box center [327, 676] width 225 height 26
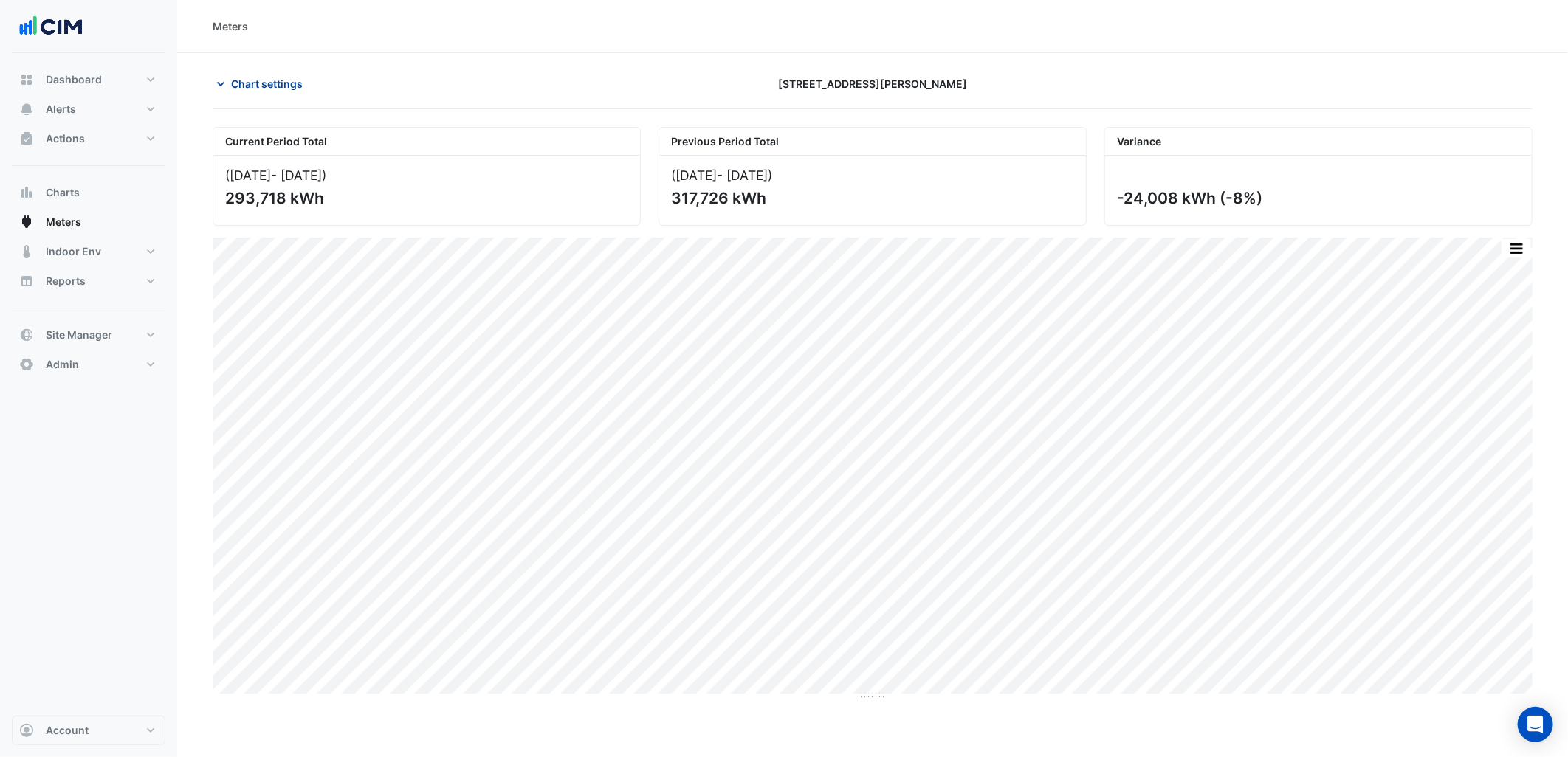
click at [246, 71] on button "Chart settings" at bounding box center [261, 83] width 99 height 26
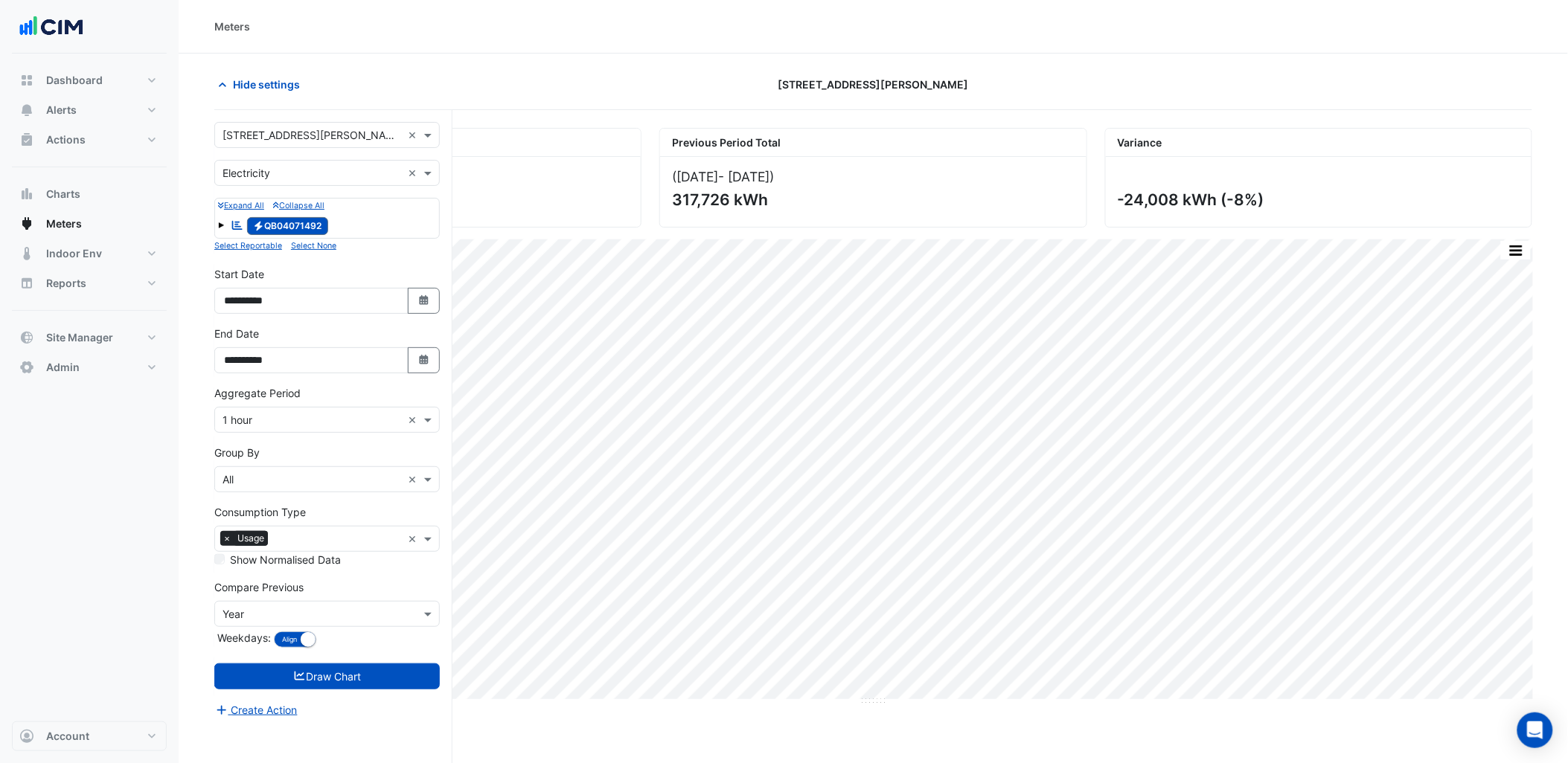
click at [275, 128] on input "text" at bounding box center [312, 136] width 180 height 15
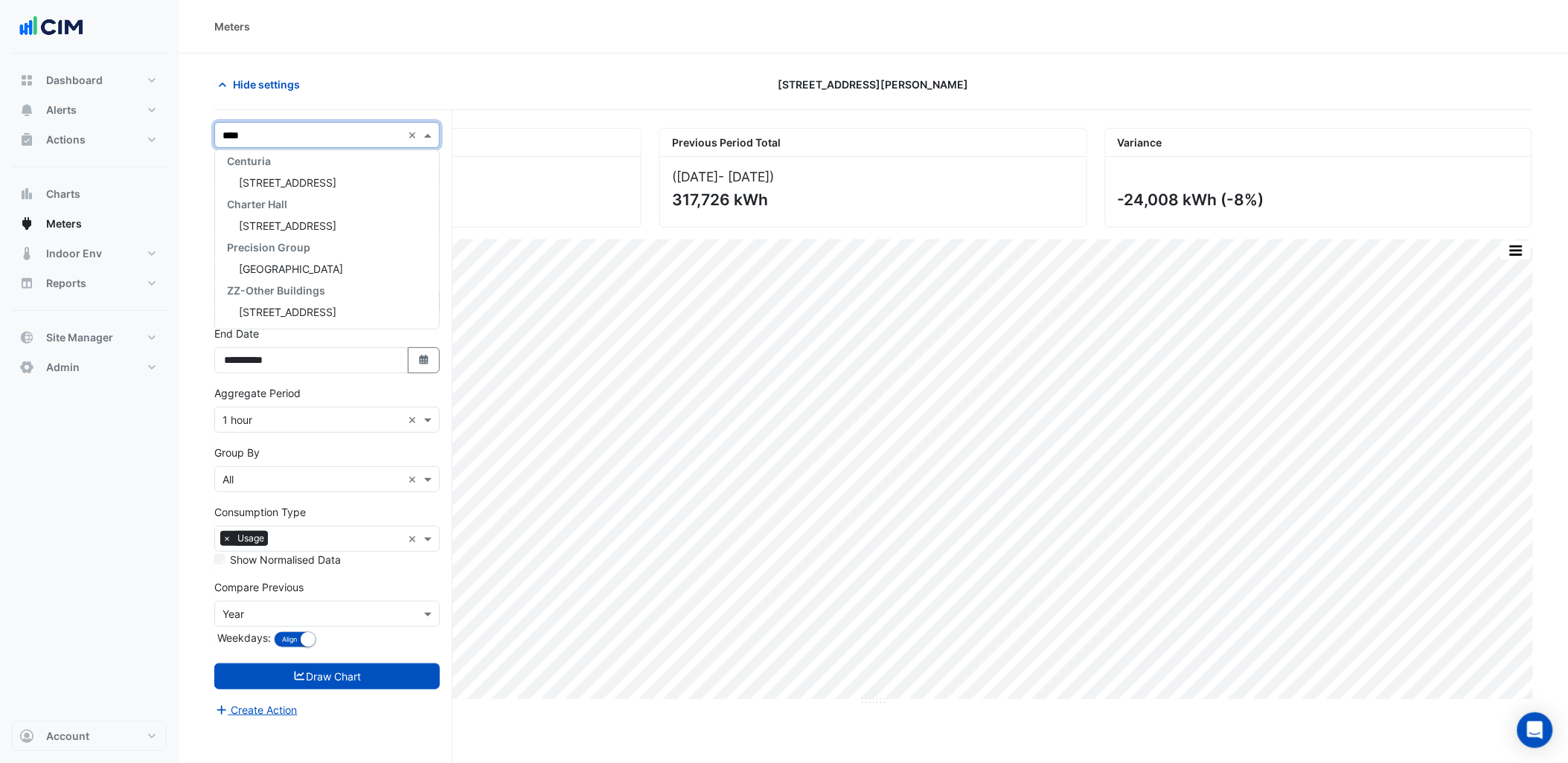
scroll to position [135, 0]
type input "**********"
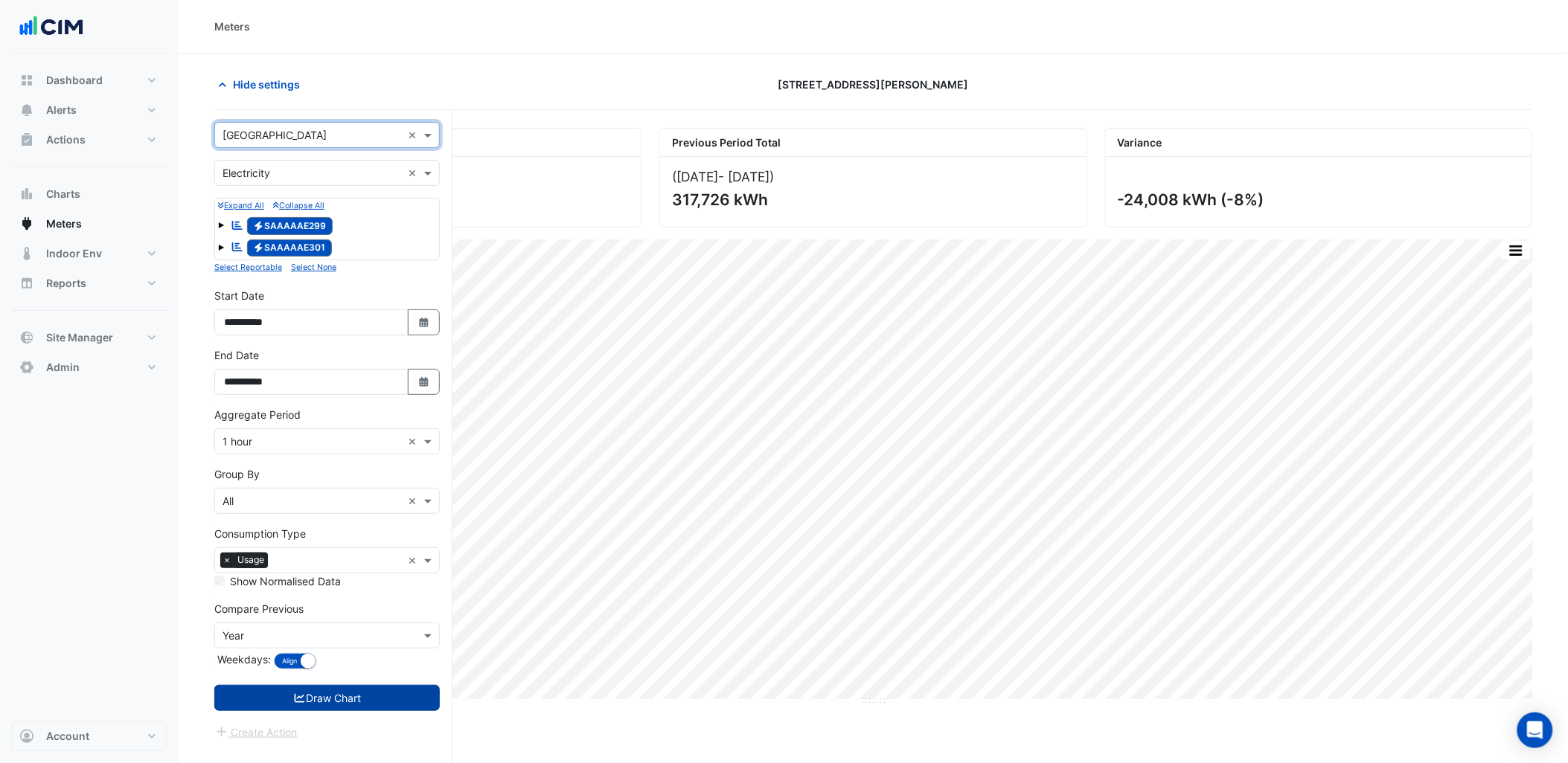
click at [414, 703] on button "Draw Chart" at bounding box center [327, 698] width 225 height 26
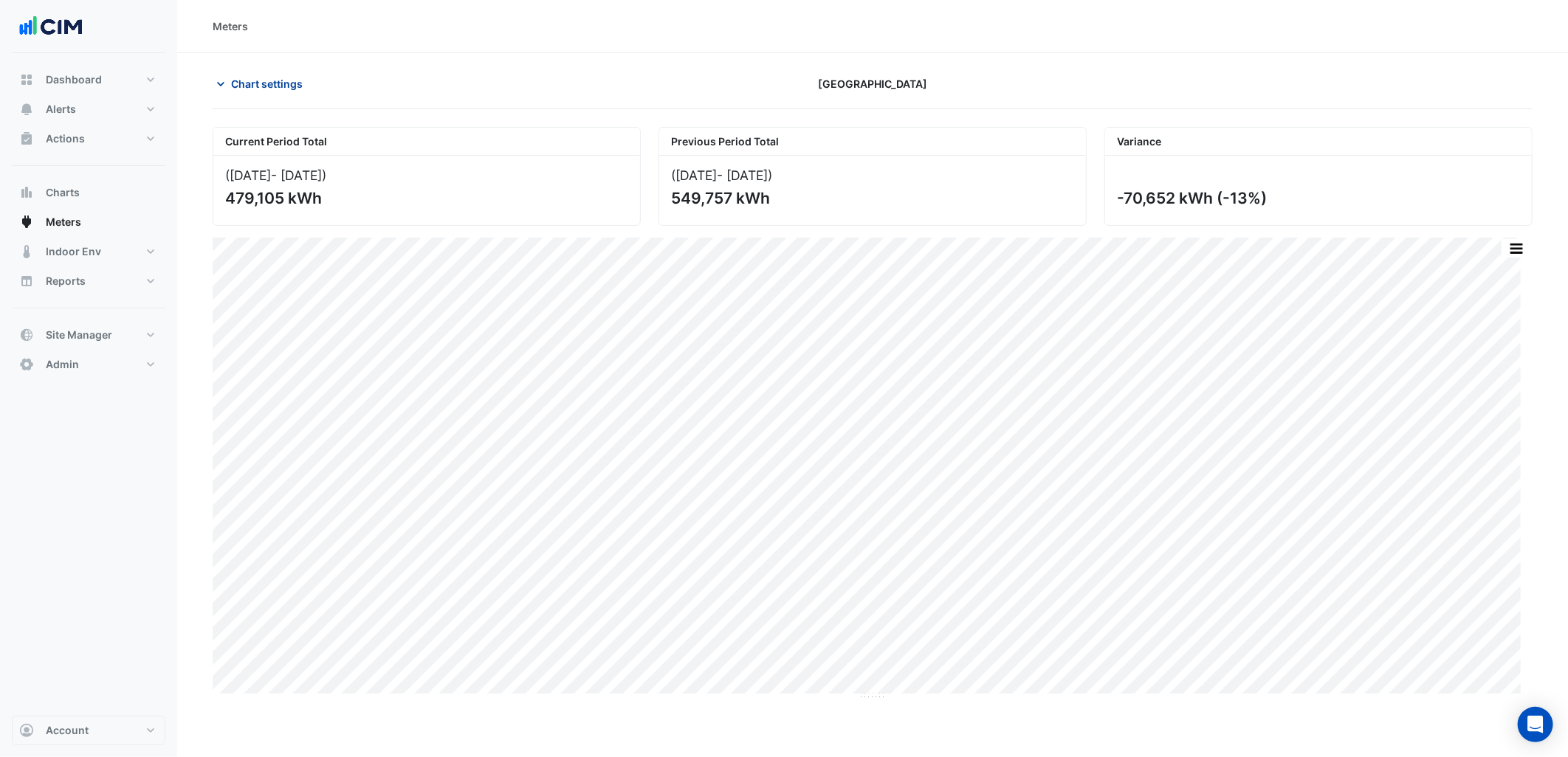
click at [286, 85] on span "Chart settings" at bounding box center [267, 83] width 72 height 15
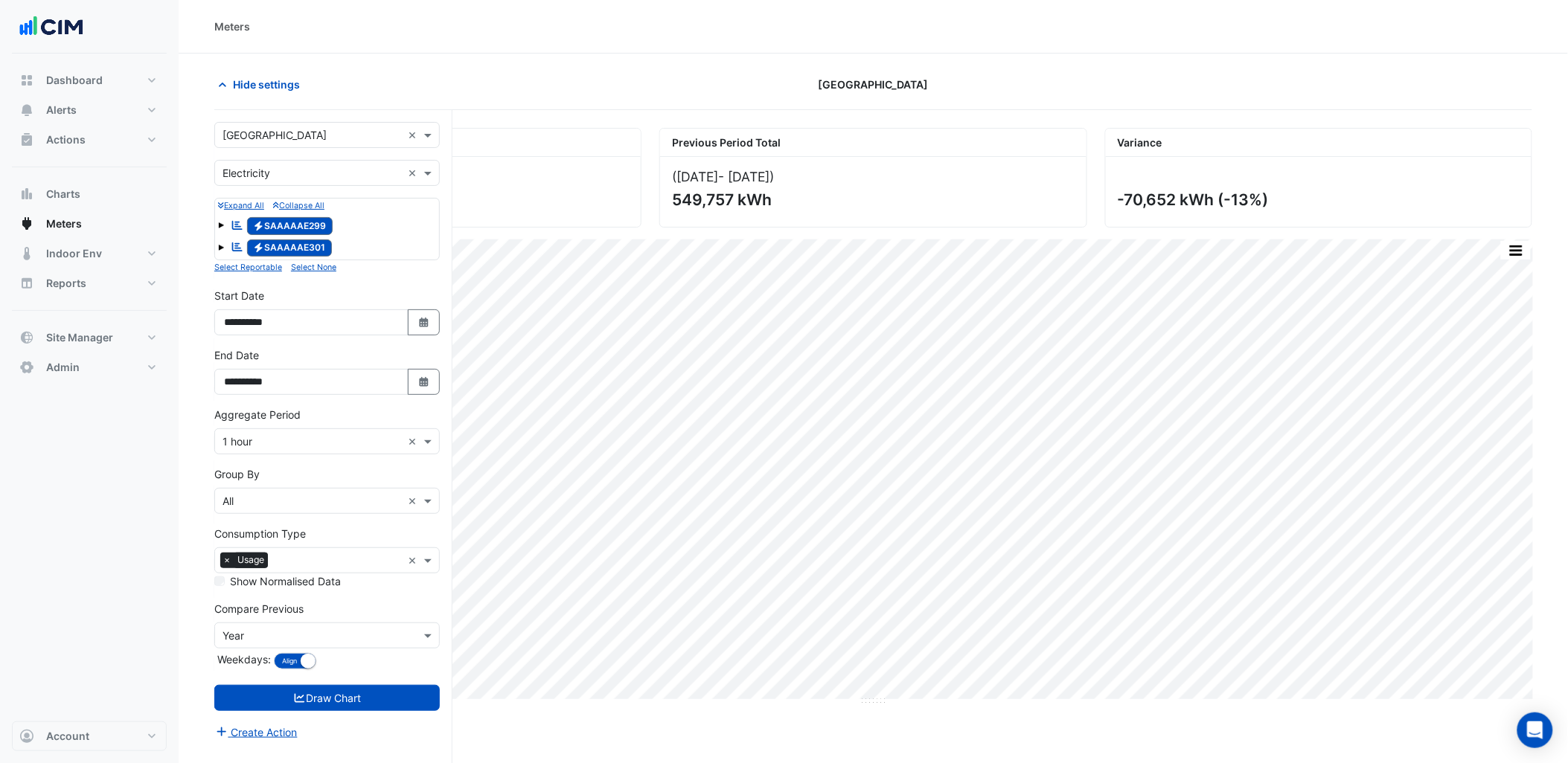
click at [295, 134] on input "text" at bounding box center [312, 136] width 180 height 15
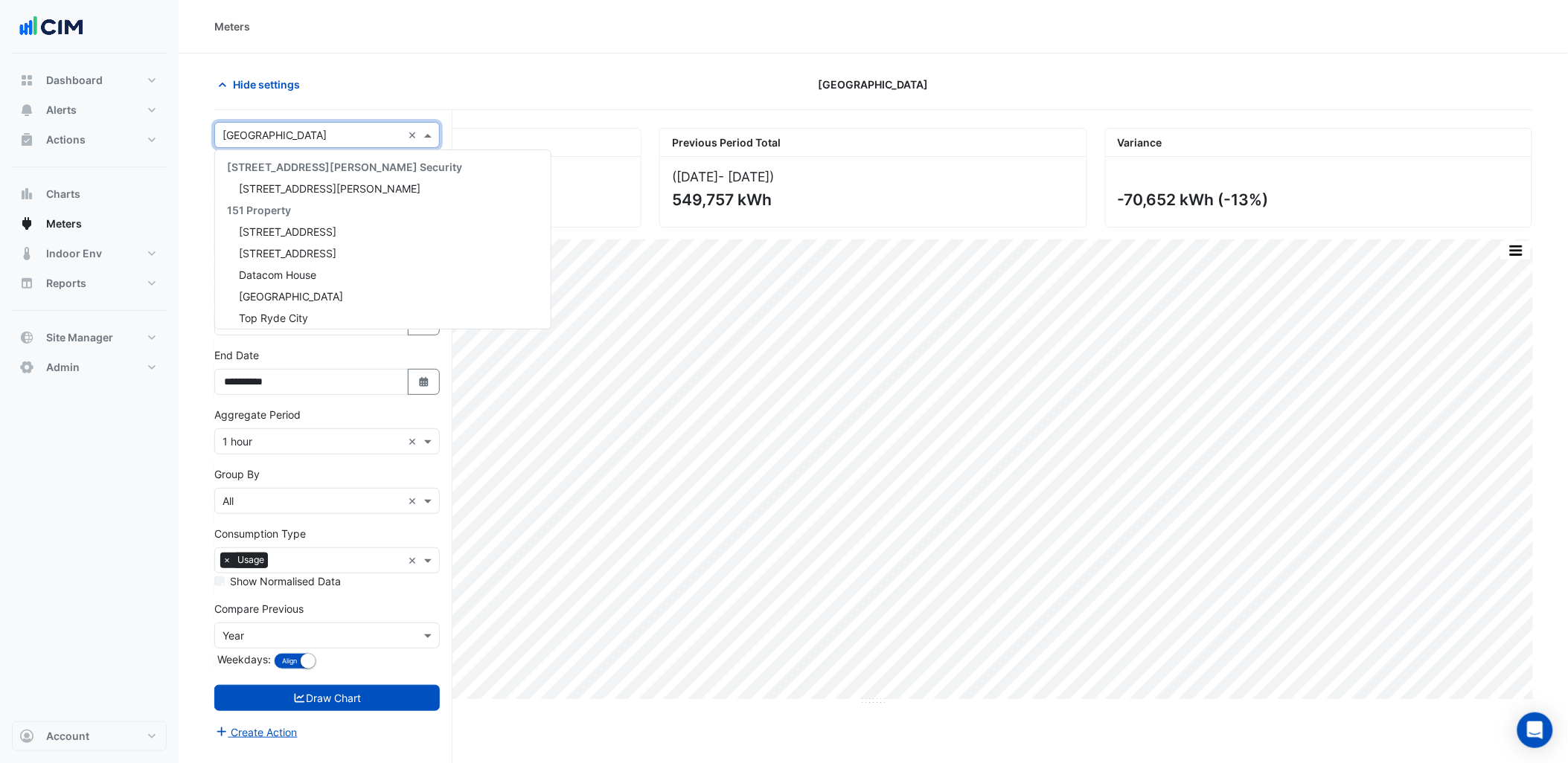
scroll to position [18807, 0]
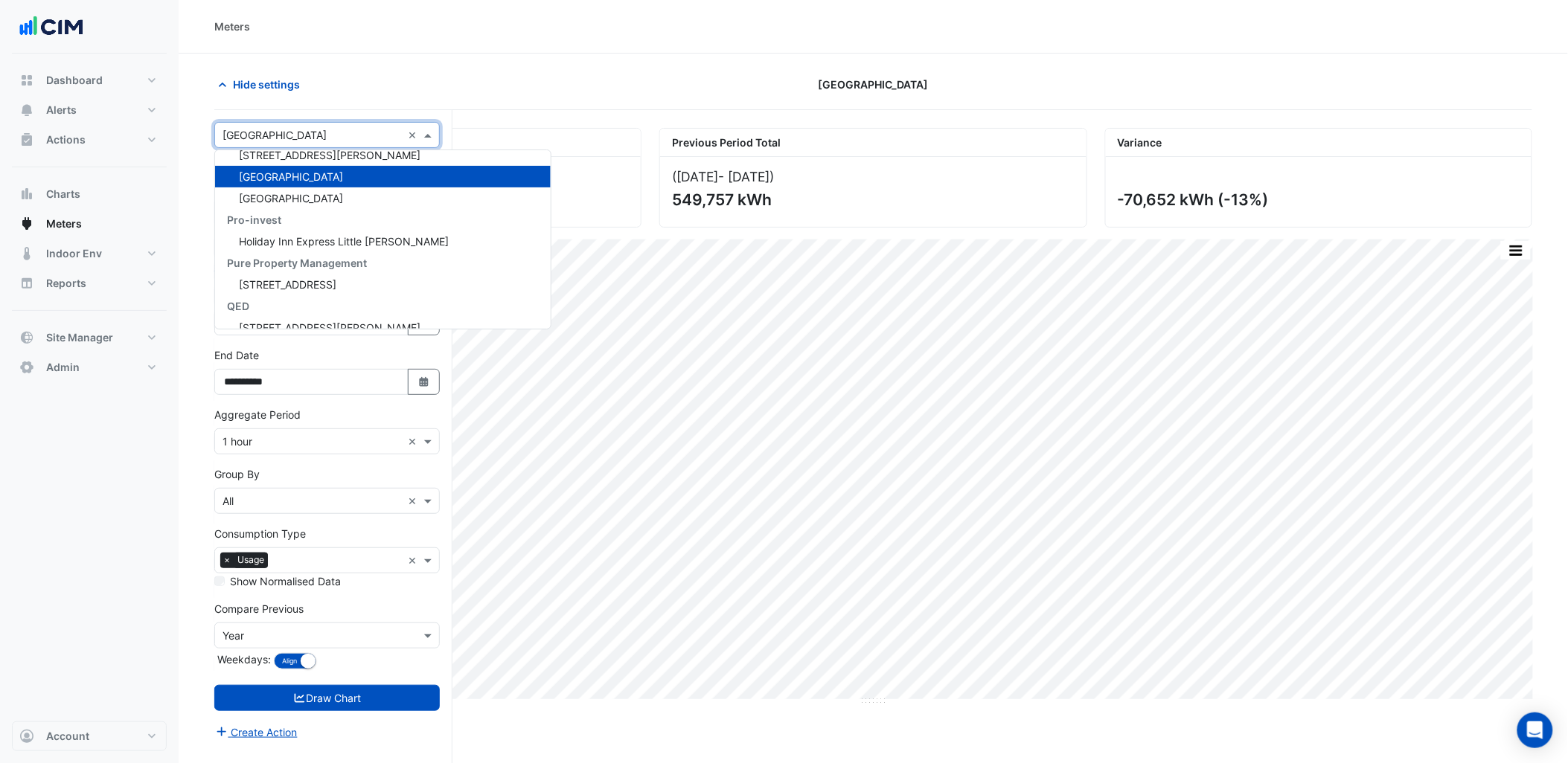
paste input "**********"
type input "**********"
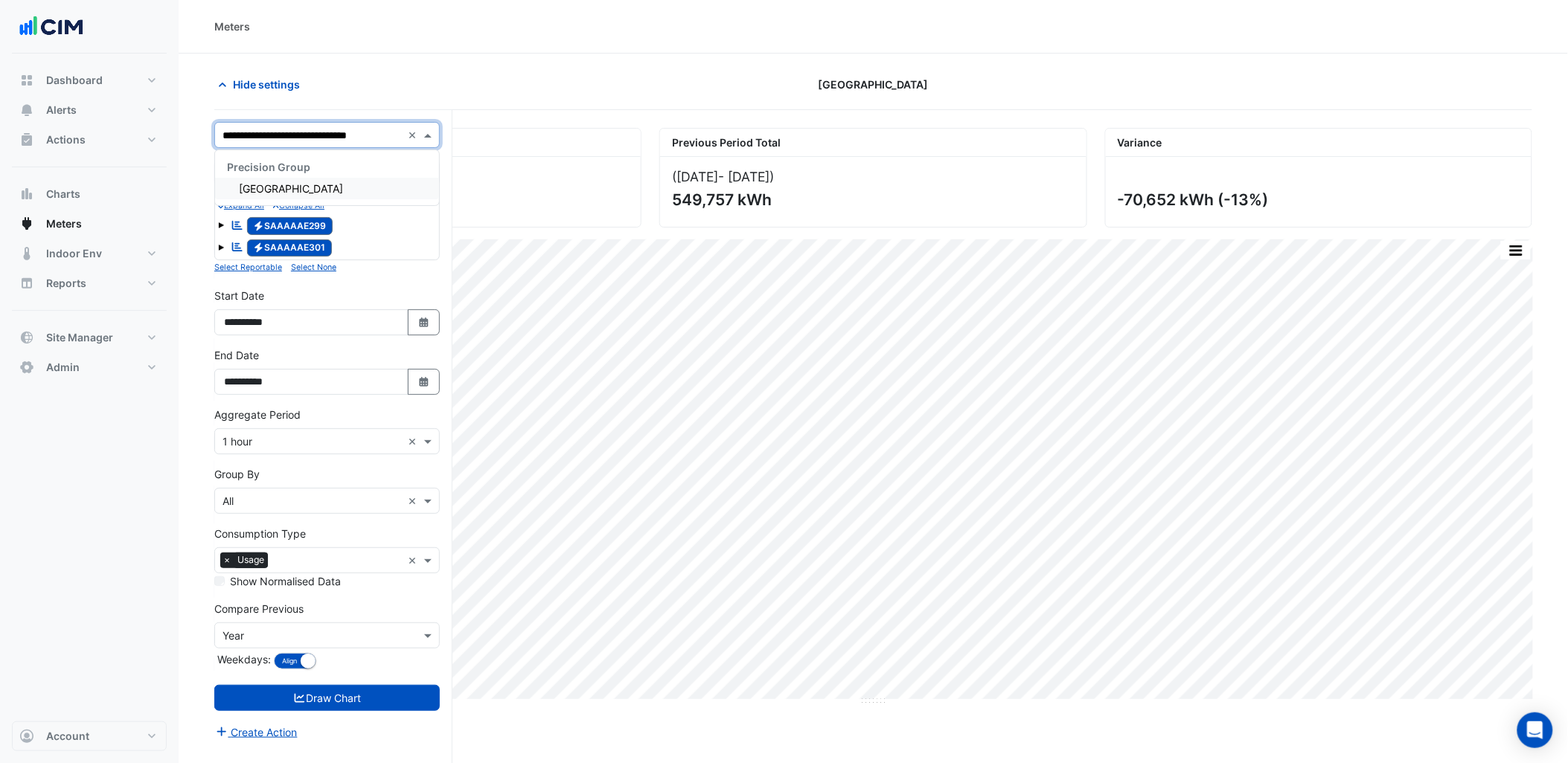
scroll to position [0, 0]
click at [278, 194] on div "MacArthur Central Shopping Centre" at bounding box center [327, 188] width 224 height 22
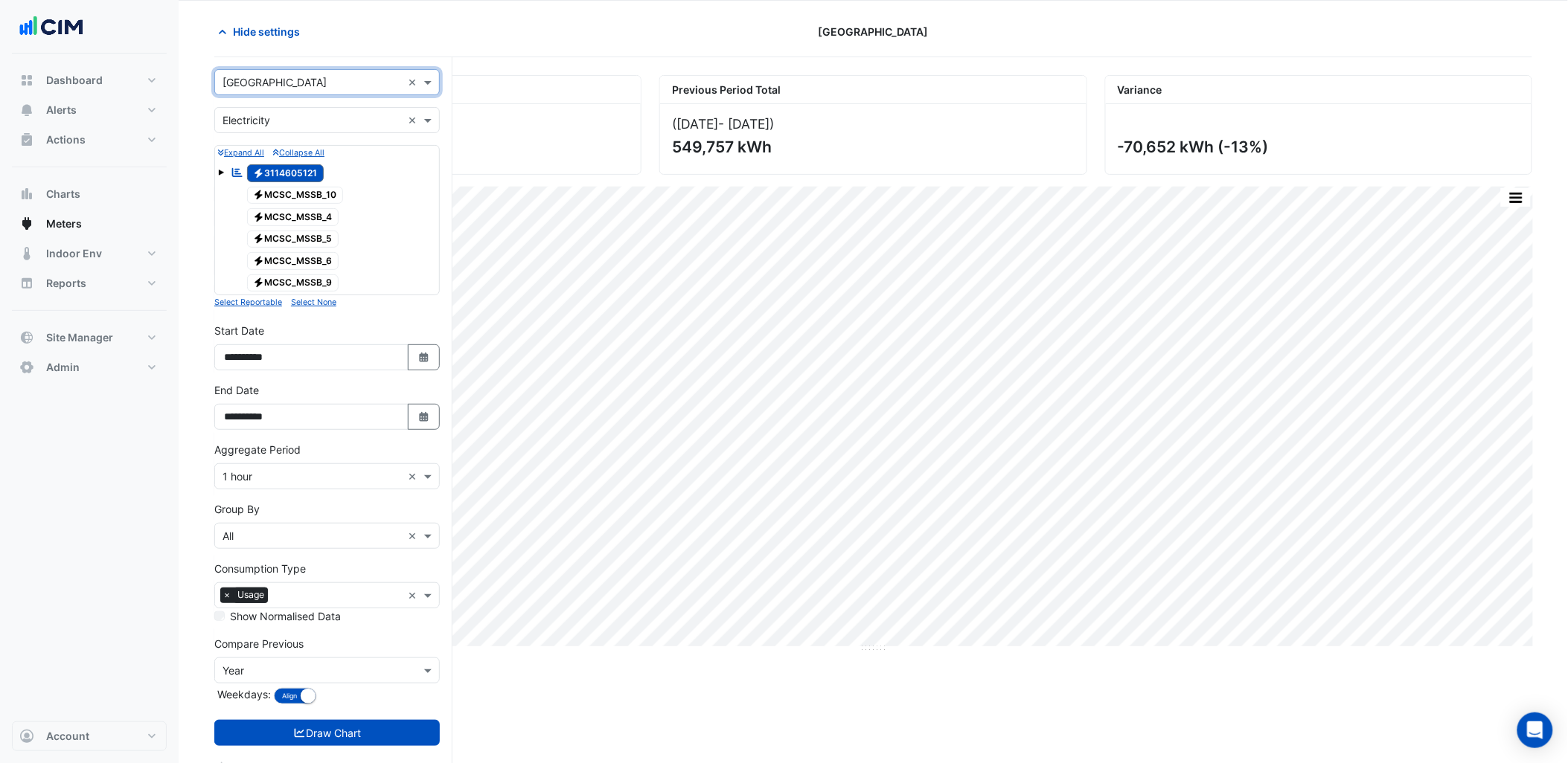
scroll to position [82, 0]
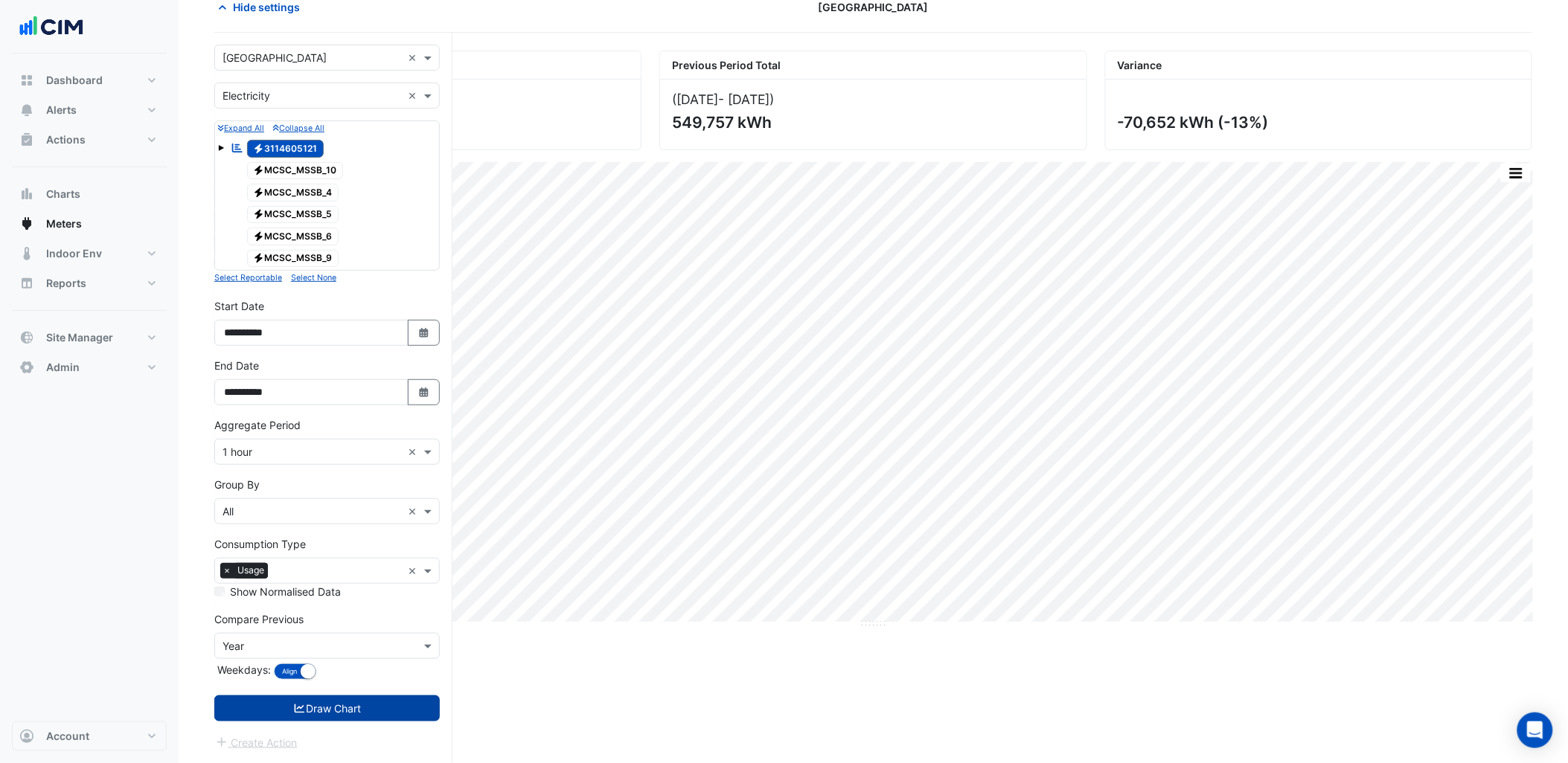
click at [295, 705] on icon "submit" at bounding box center [300, 709] width 13 height 11
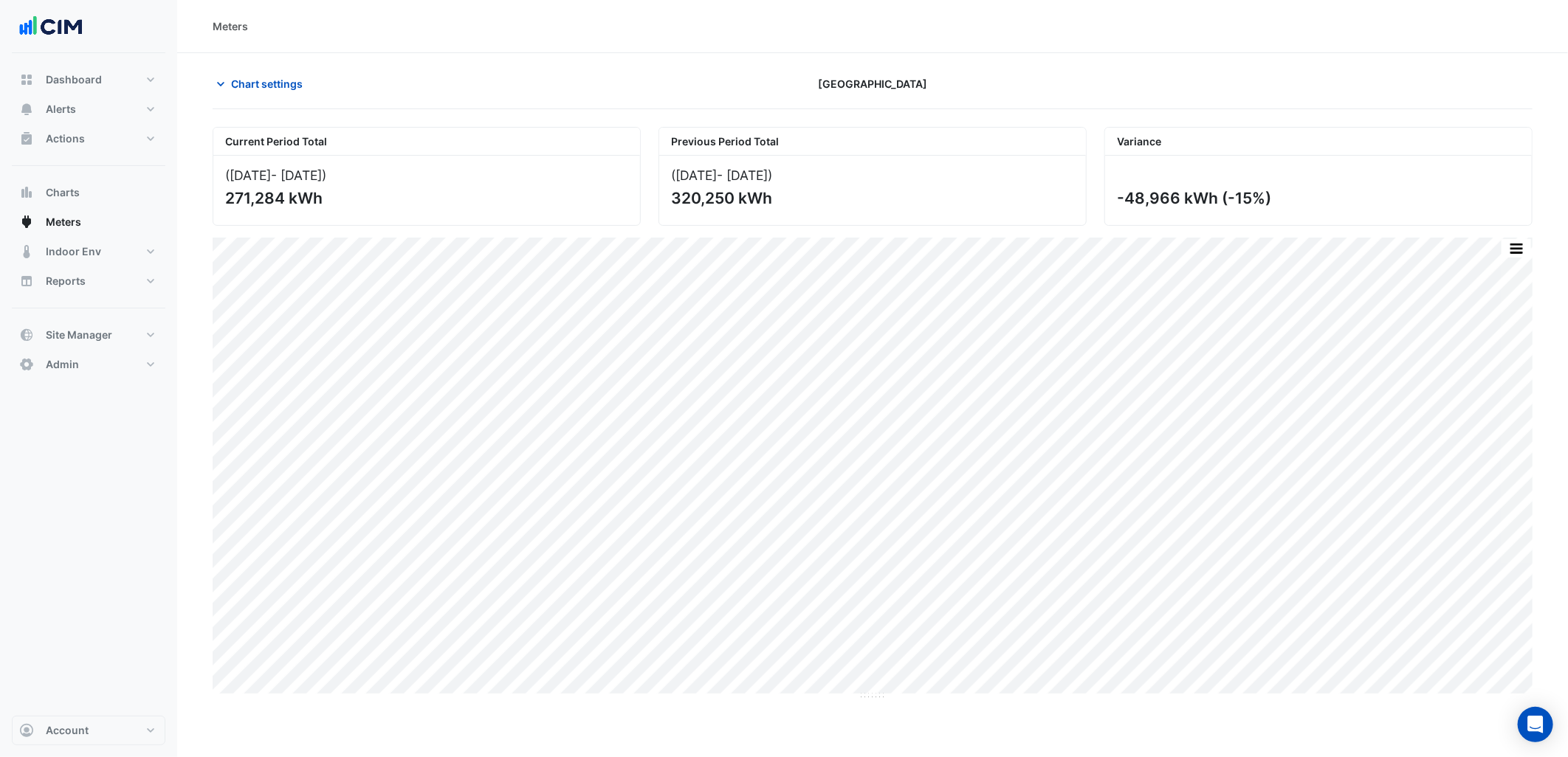
click at [259, 68] on section "Chart settings MacArthur Central Shopping Centre Current Period Total (01 Aug 2…" at bounding box center [873, 376] width 1391 height 647
click at [276, 89] on span "Chart settings" at bounding box center [267, 83] width 72 height 15
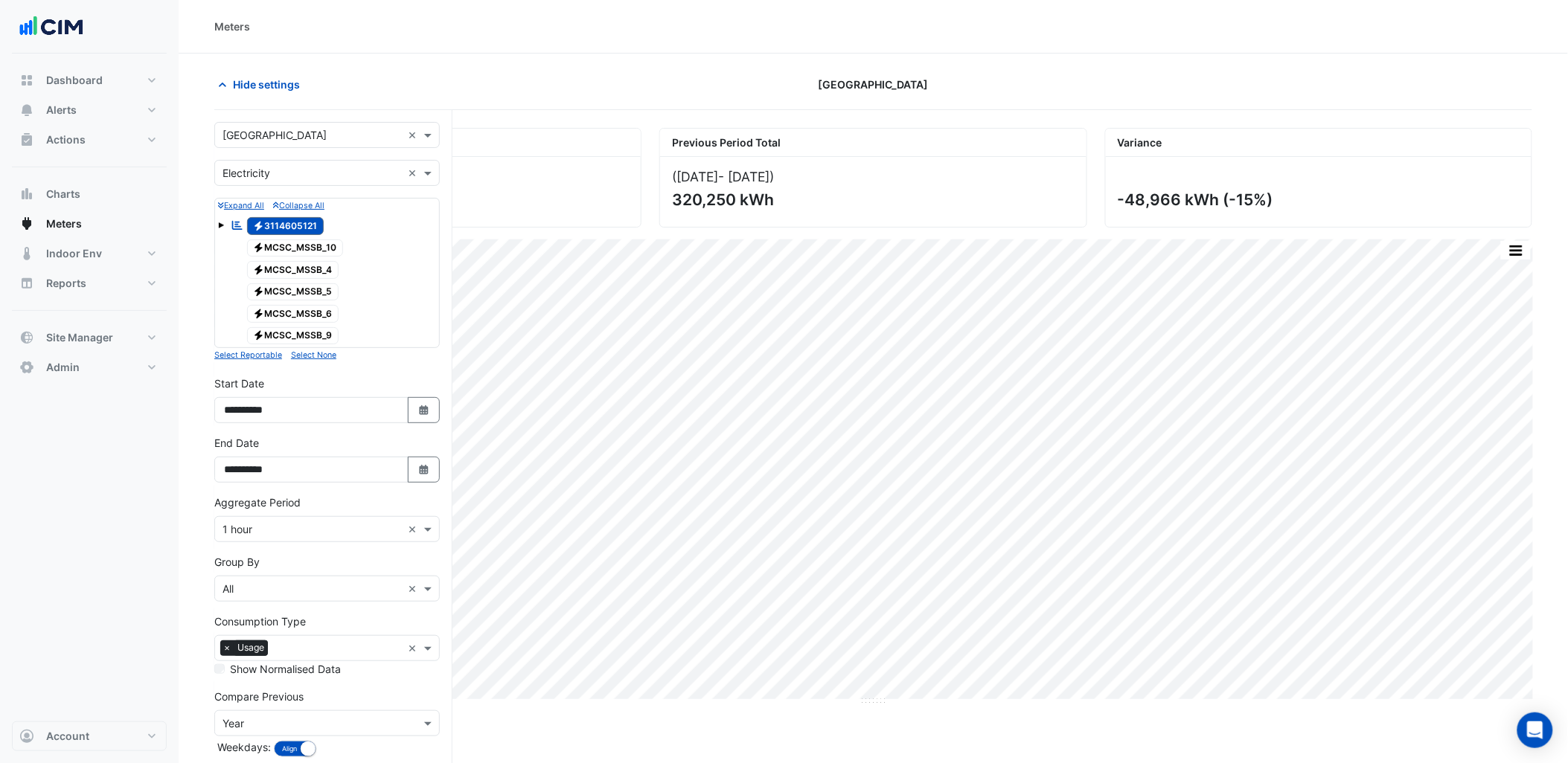
click at [298, 137] on input "text" at bounding box center [312, 136] width 180 height 15
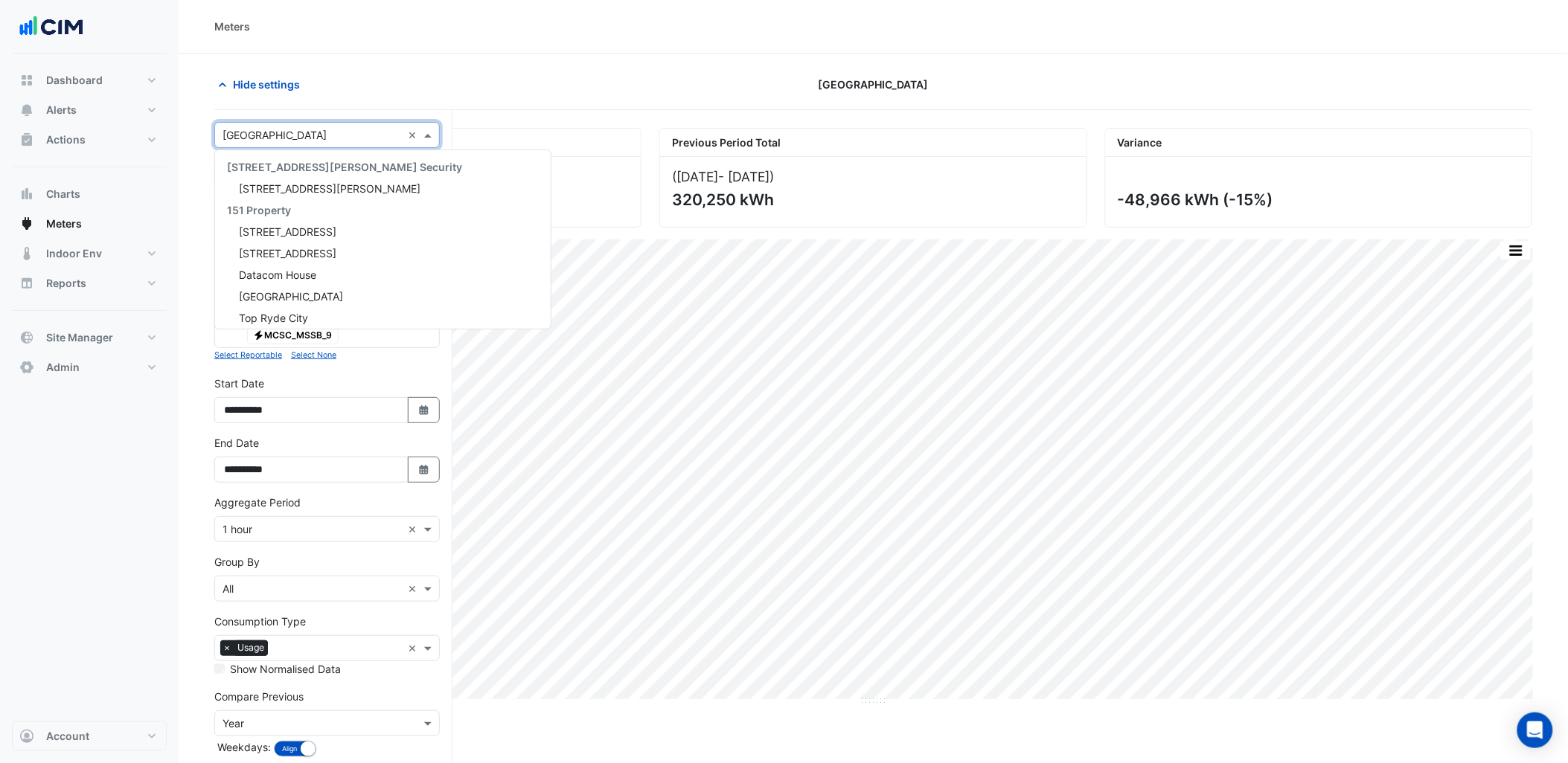
scroll to position [18829, 0]
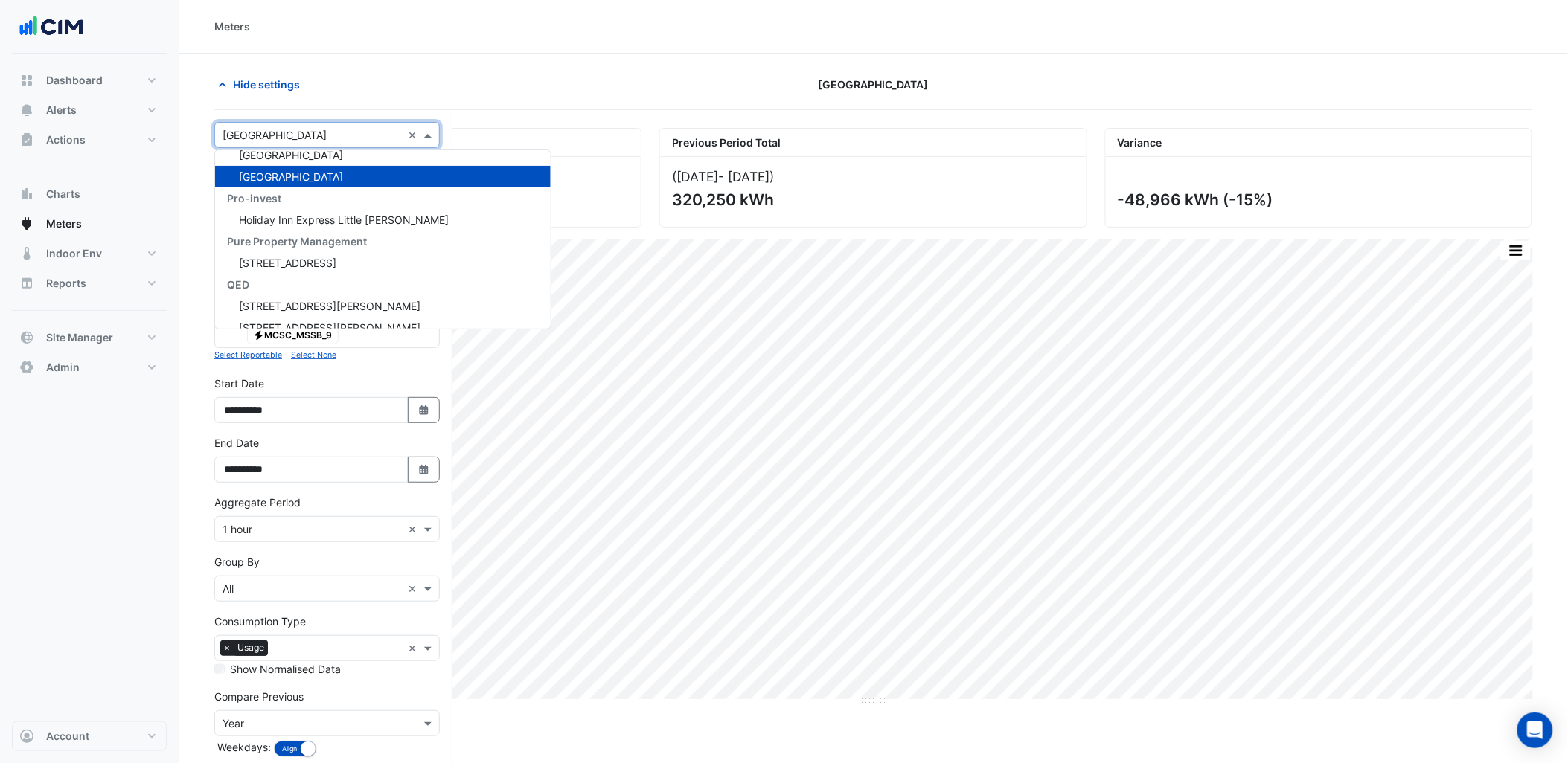
paste input "**********"
type input "**********"
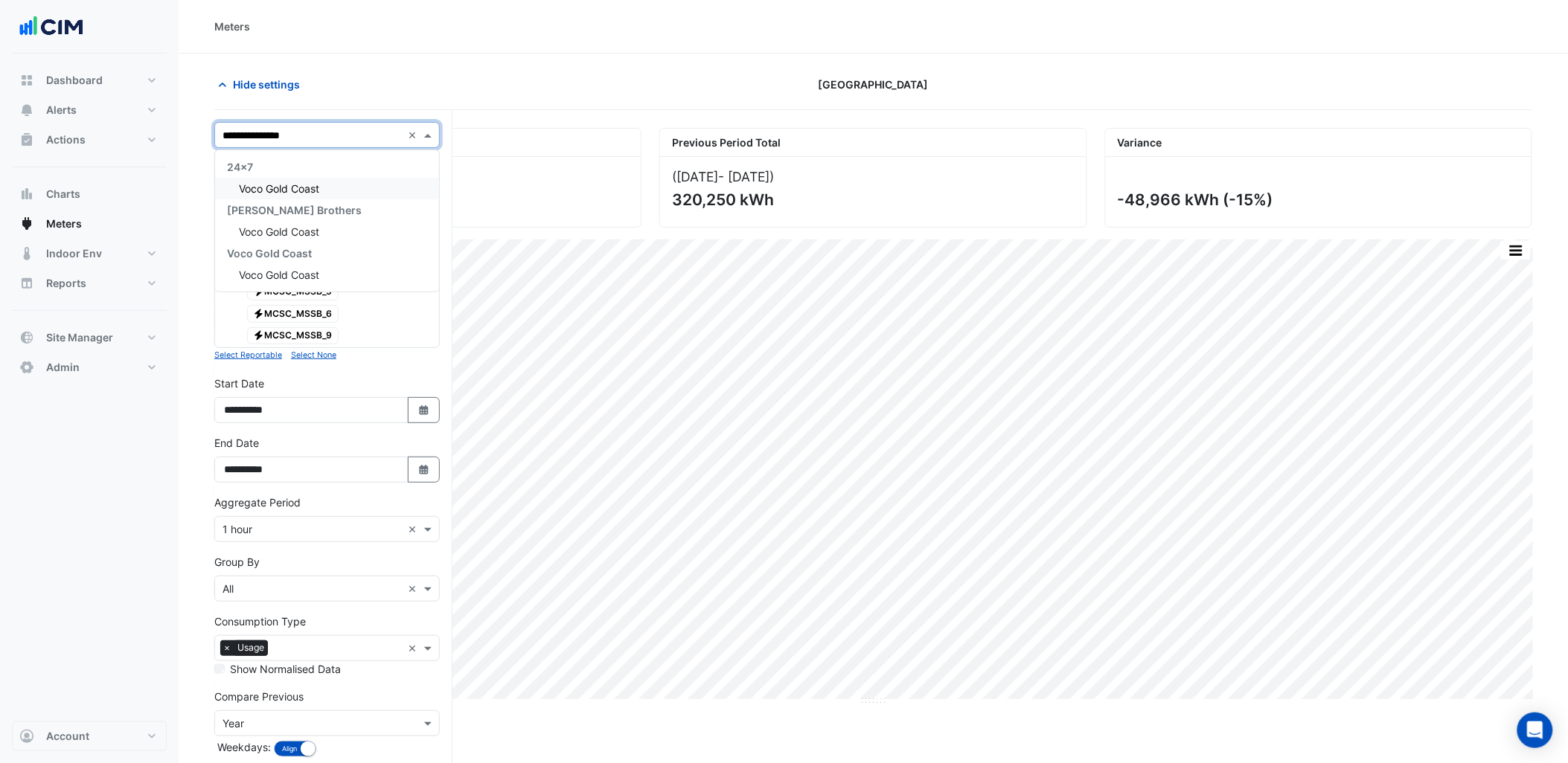
scroll to position [0, 0]
click at [278, 182] on span "Voco Gold Coast" at bounding box center [279, 188] width 80 height 12
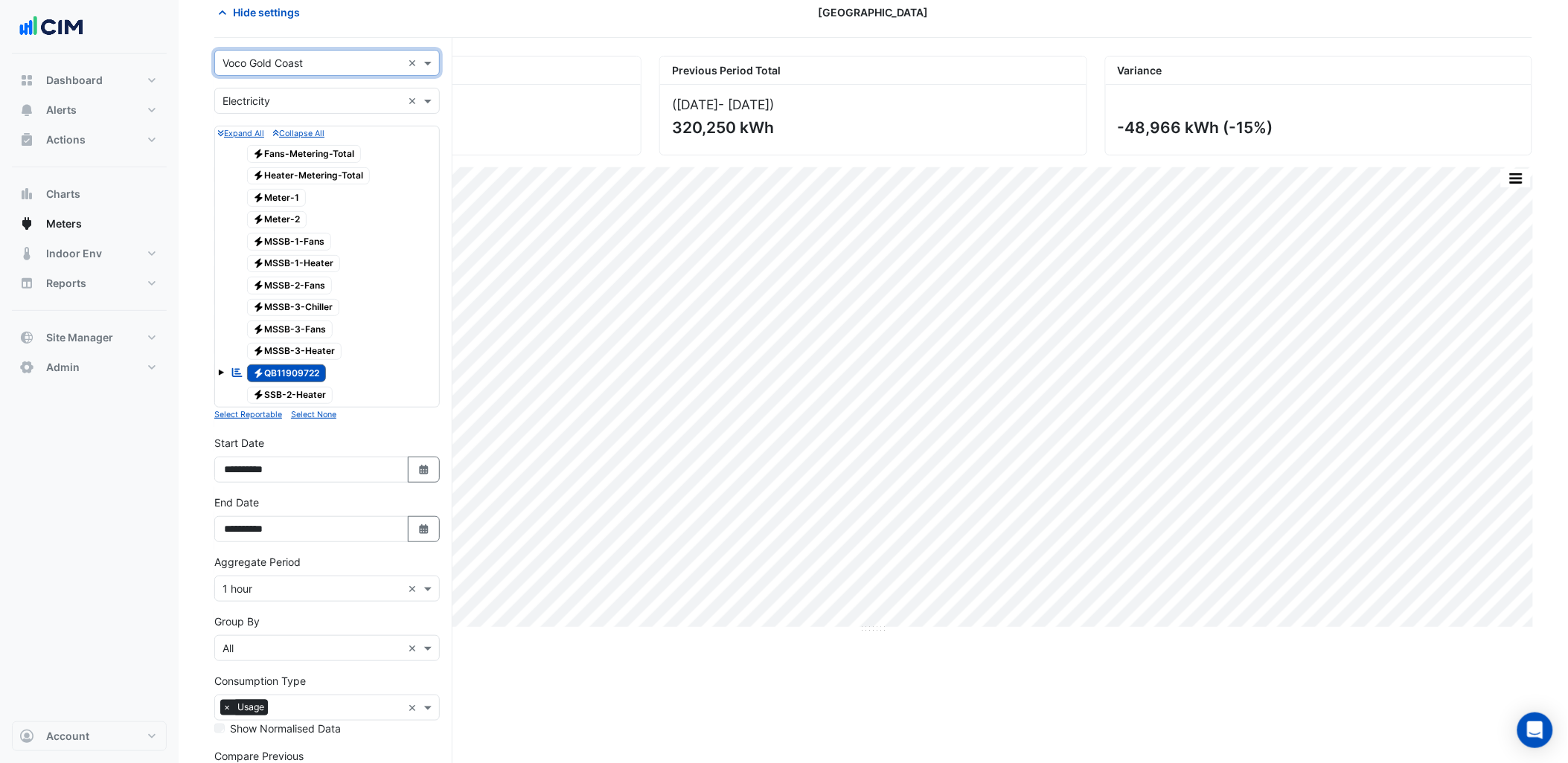
scroll to position [220, 0]
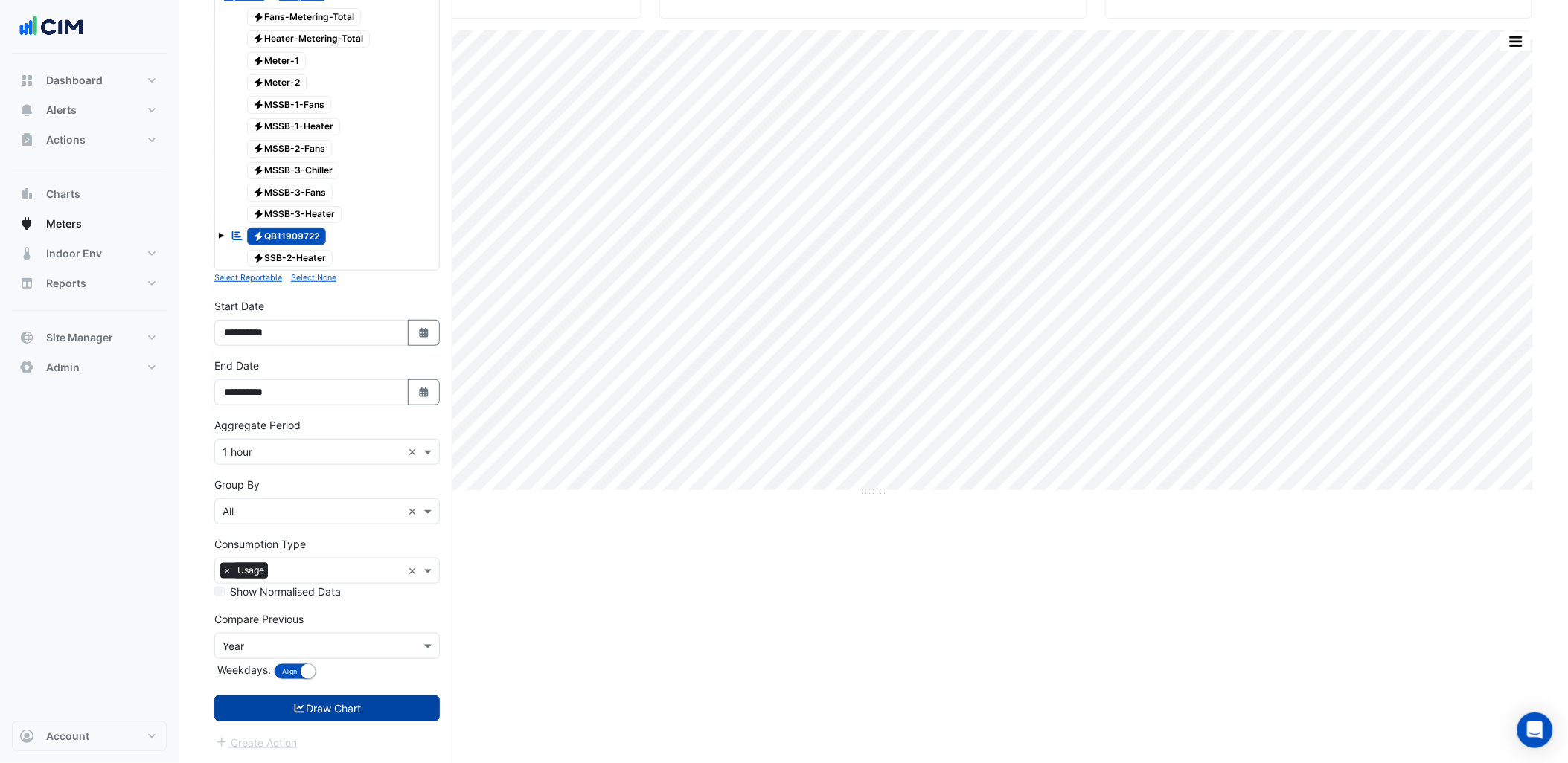
click at [316, 696] on form "× Voco Gold Coast × × Electricity × Expand All Collapse All Electricity Fans-Me…" at bounding box center [327, 332] width 225 height 838
click at [328, 700] on button "Draw Chart" at bounding box center [327, 709] width 225 height 26
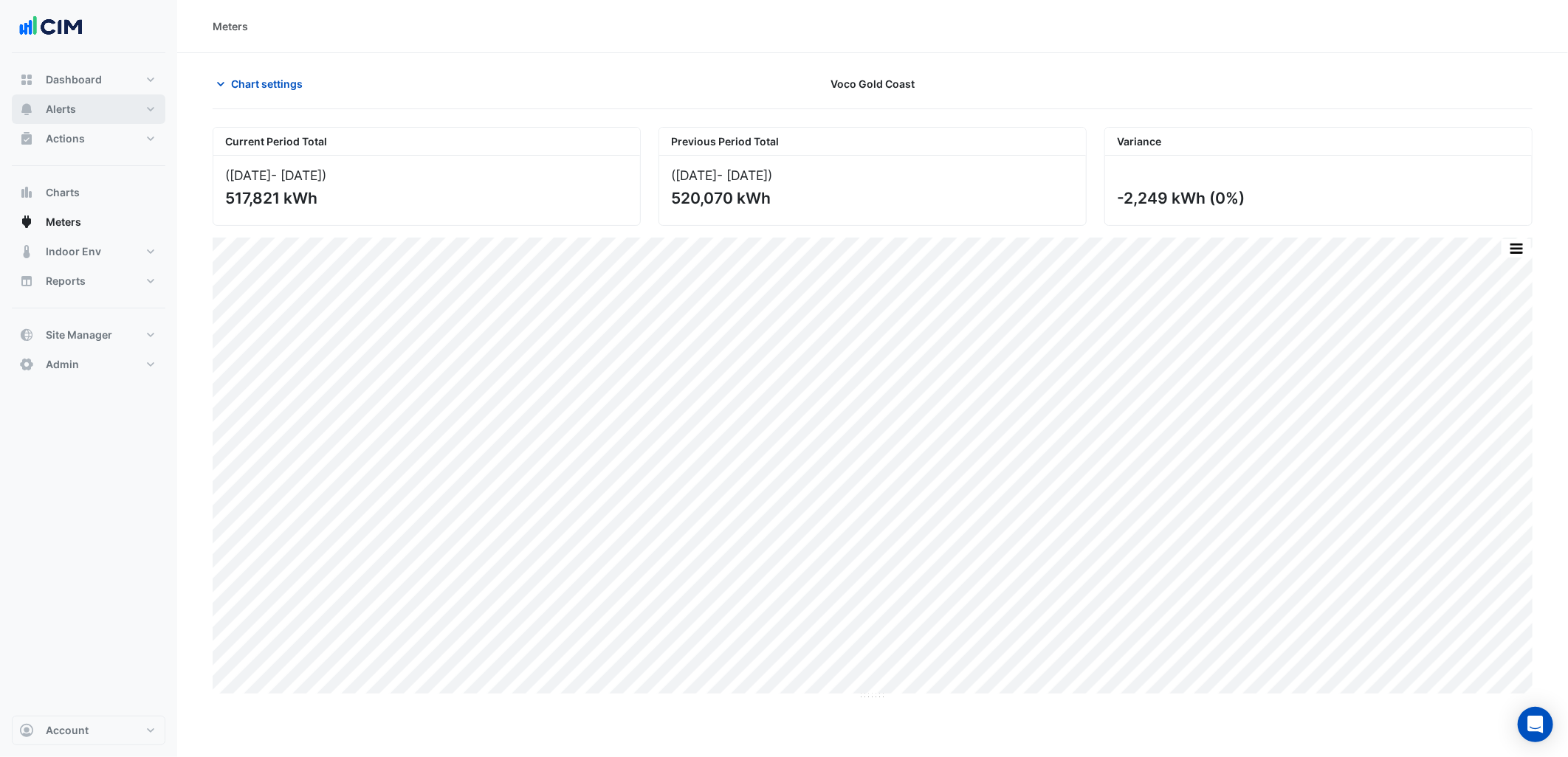
click at [127, 102] on button "Alerts" at bounding box center [88, 109] width 153 height 29
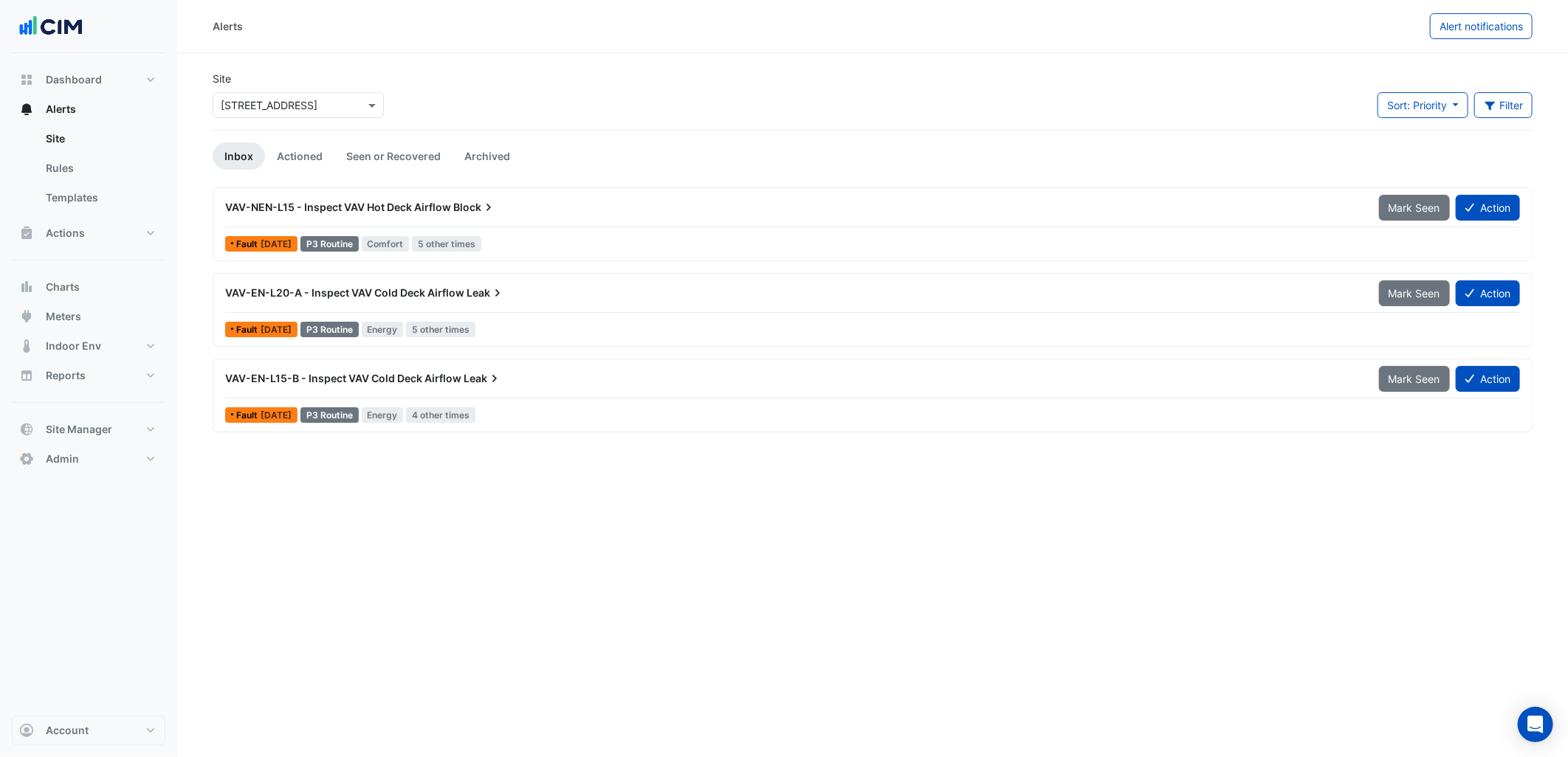
click at [319, 111] on input "text" at bounding box center [283, 106] width 125 height 15
type input "******"
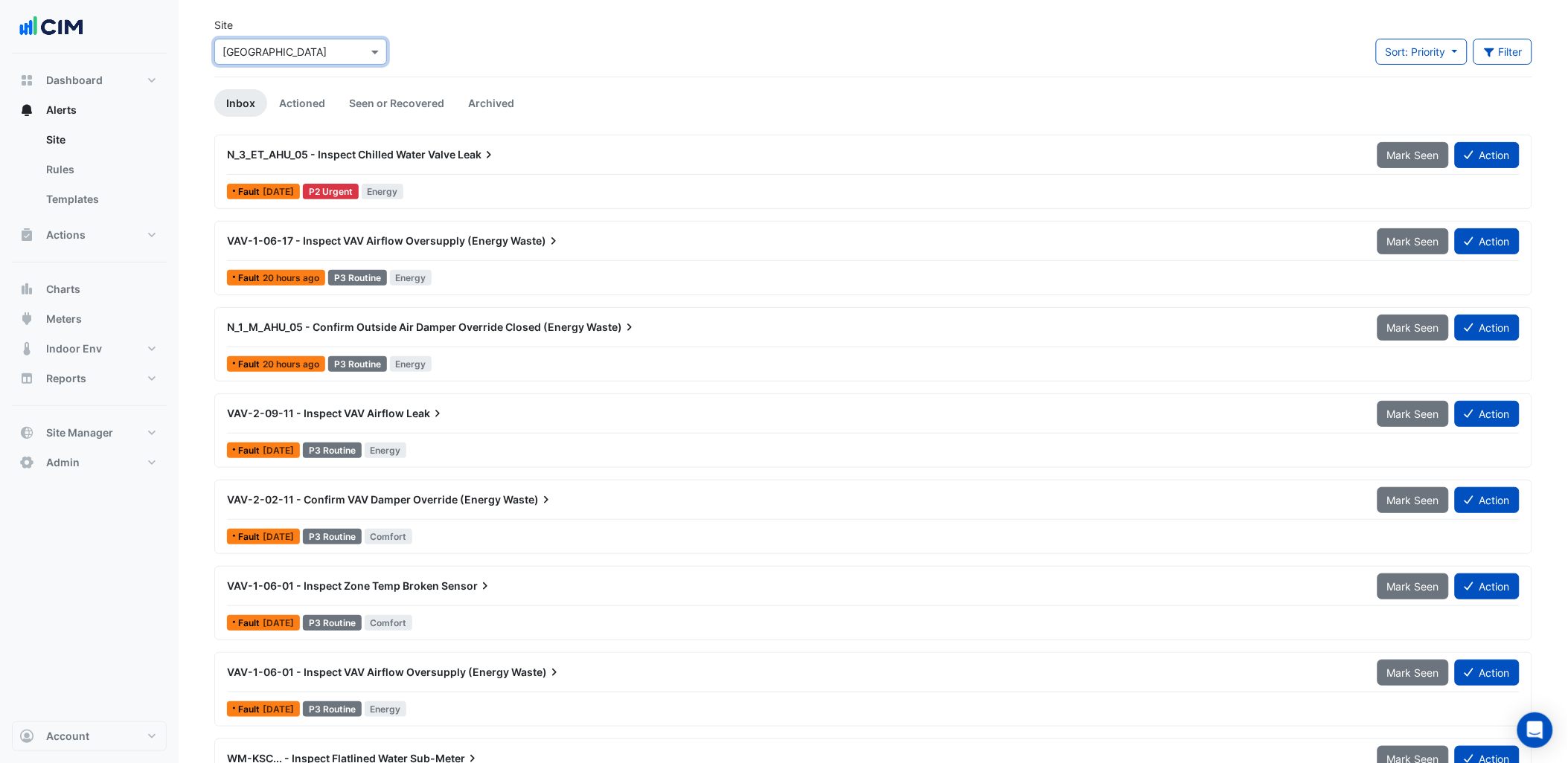
scroll to position [82, 0]
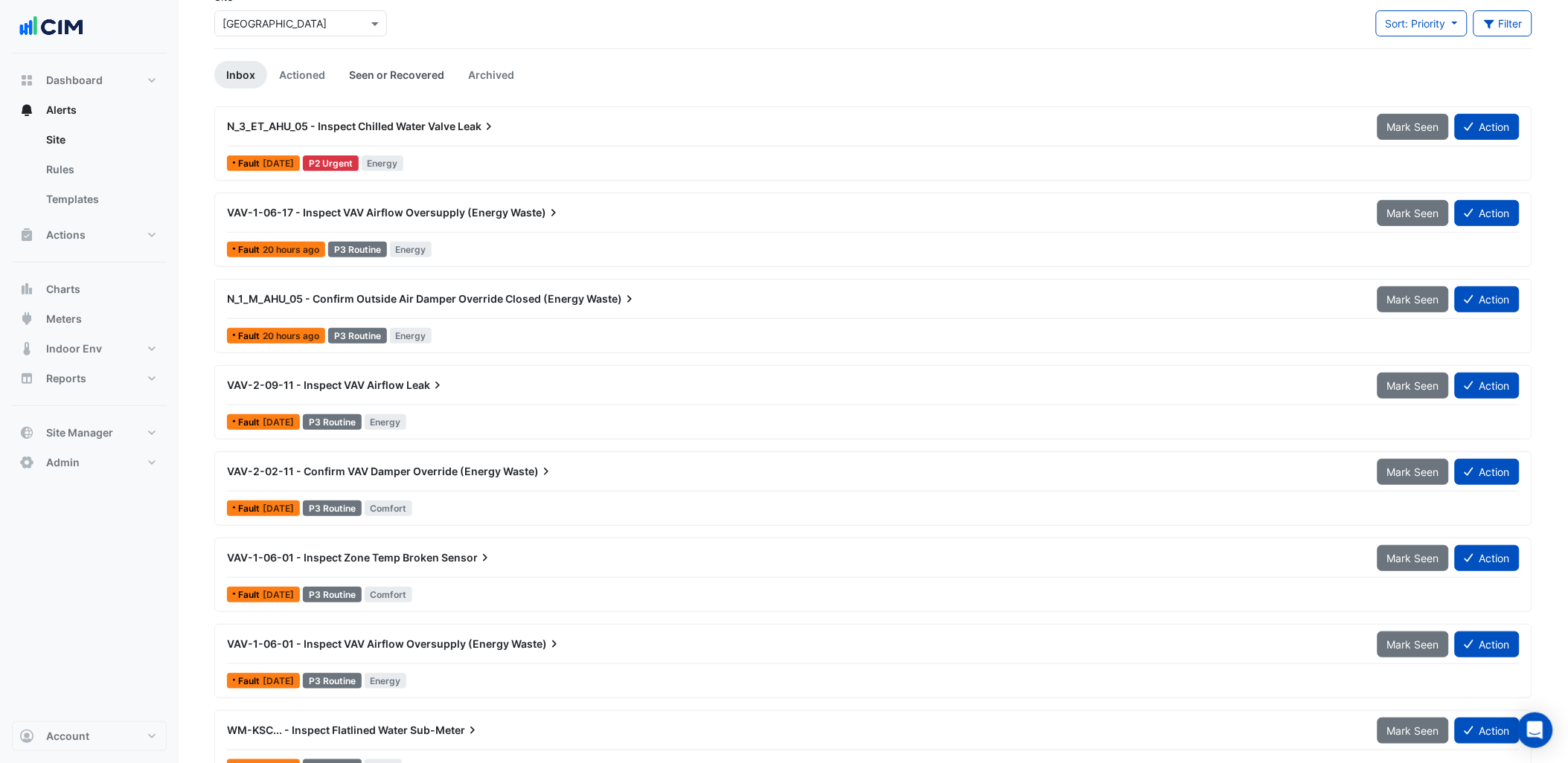
click at [368, 69] on link "Seen or Recovered" at bounding box center [396, 74] width 119 height 28
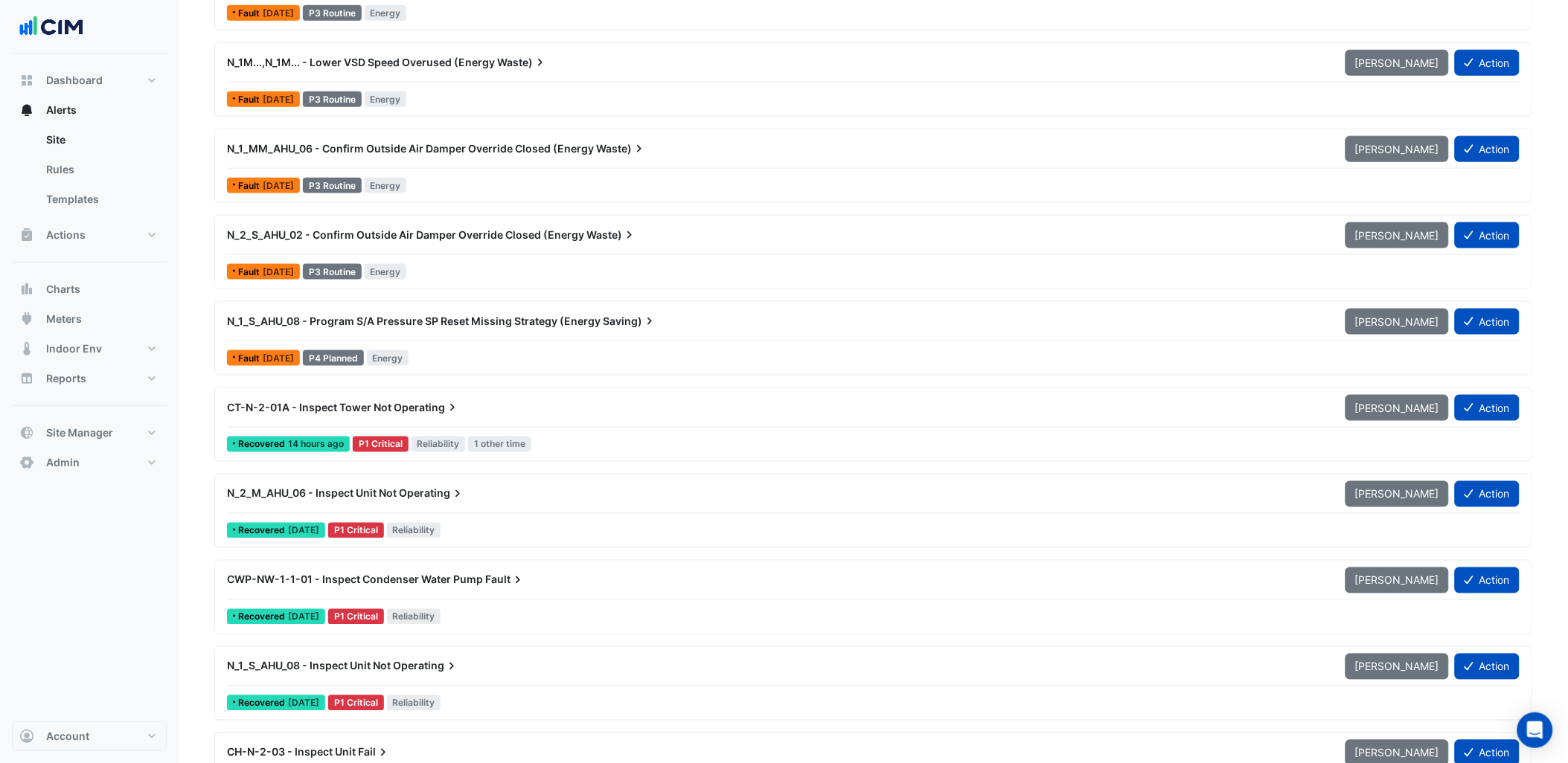
scroll to position [0, 0]
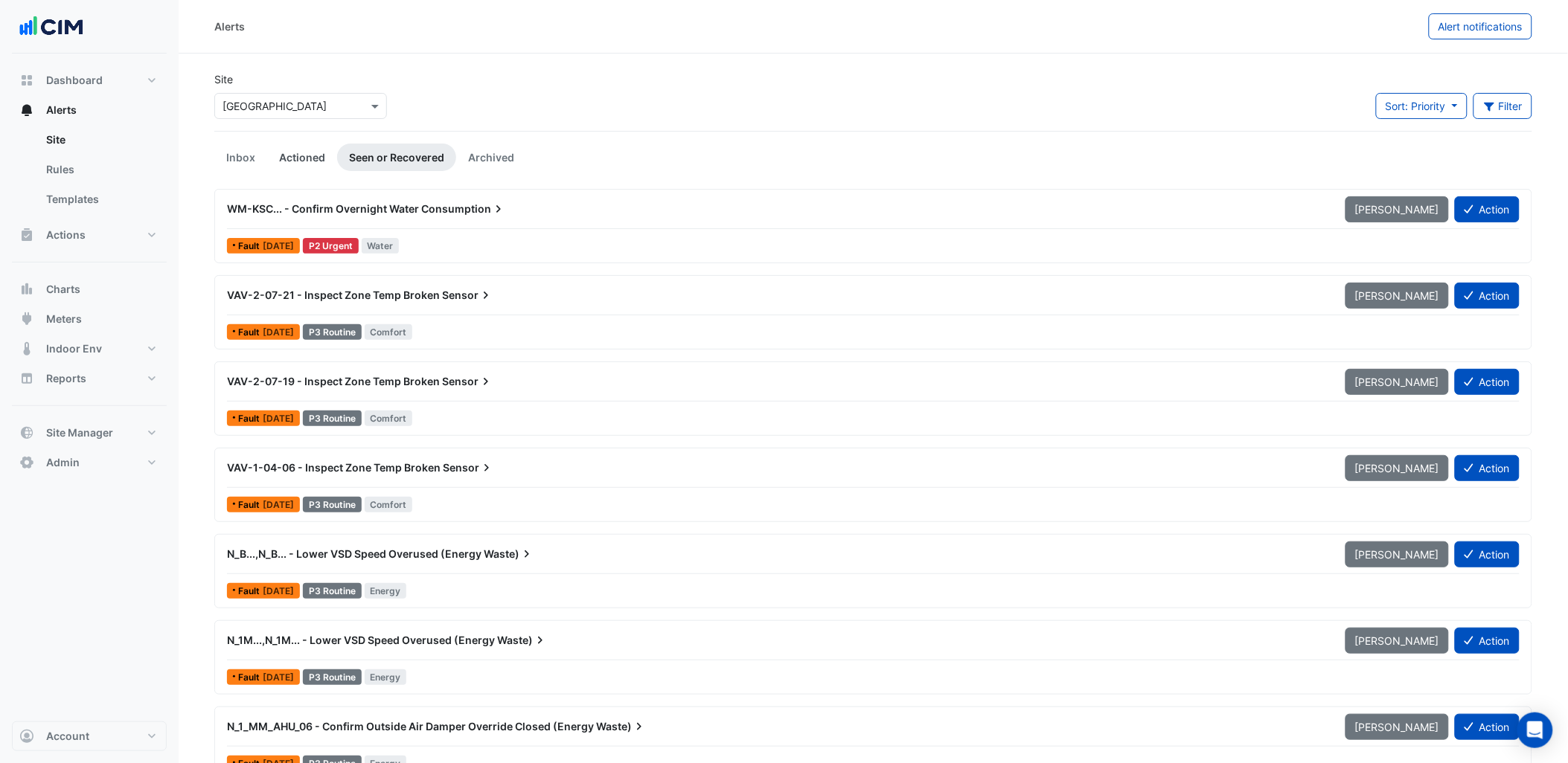
click at [325, 158] on link "Actioned" at bounding box center [302, 157] width 70 height 28
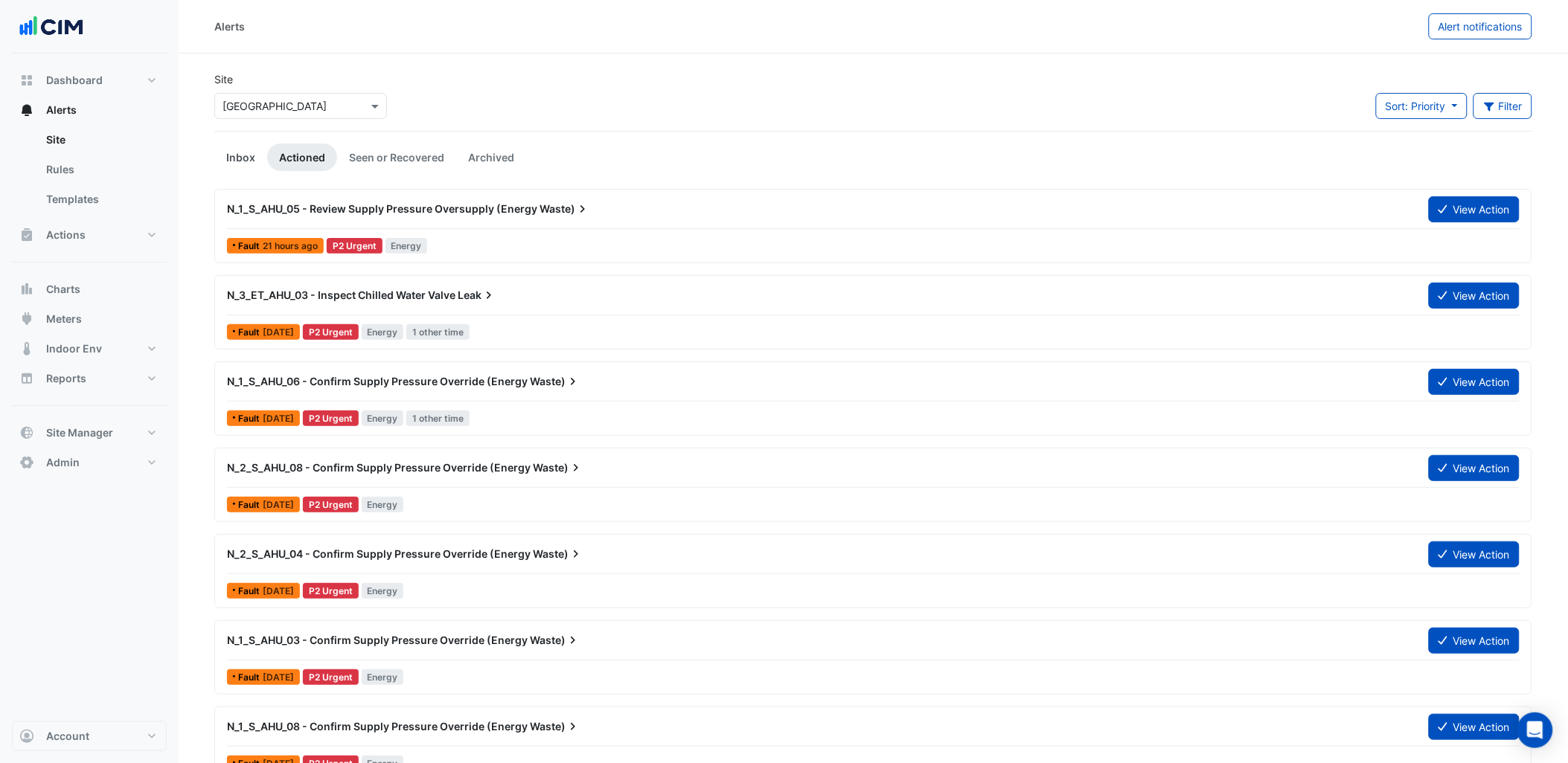
click at [241, 146] on link "Inbox" at bounding box center [240, 157] width 53 height 28
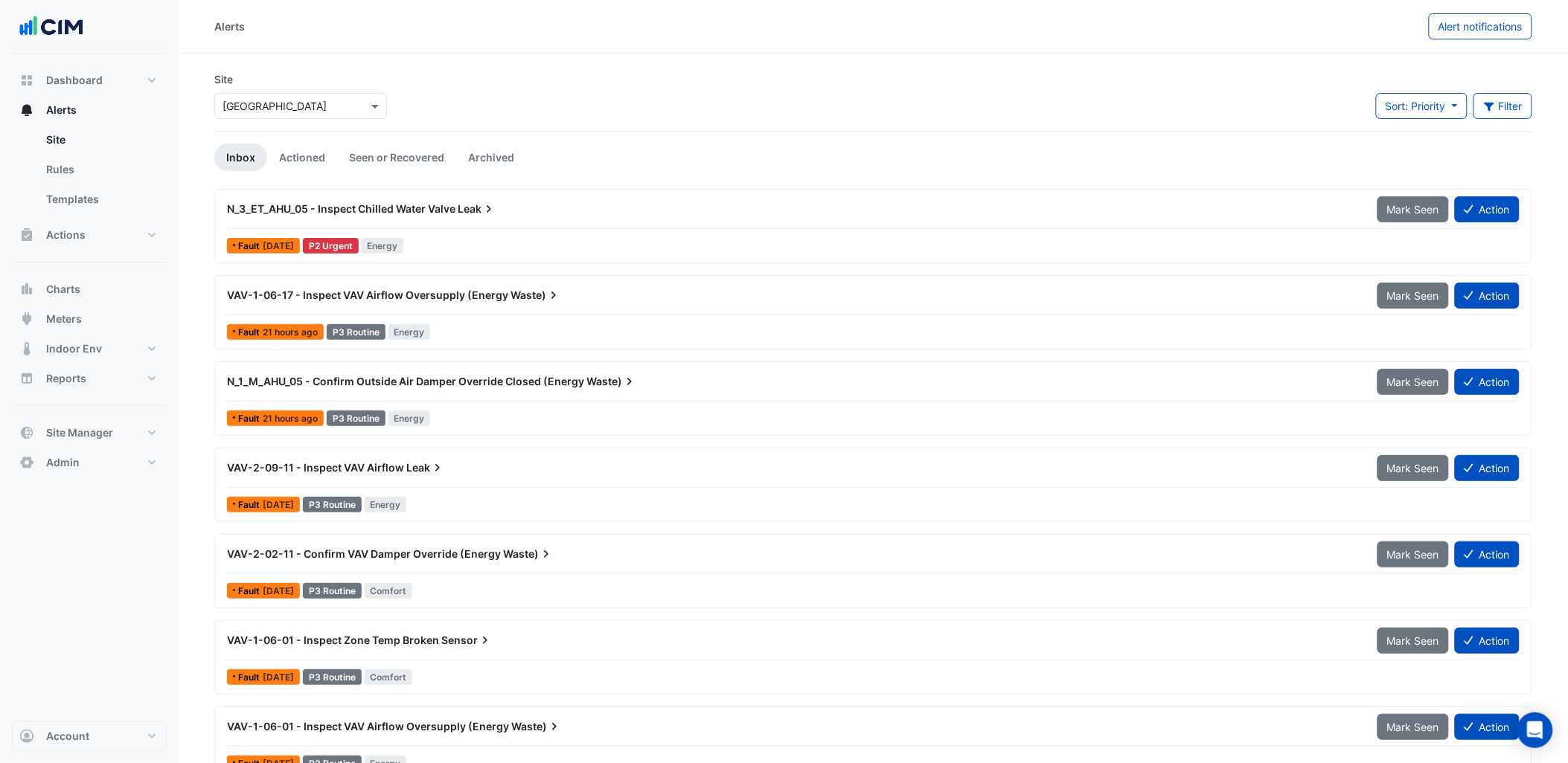
click at [315, 110] on input "text" at bounding box center [286, 107] width 126 height 15
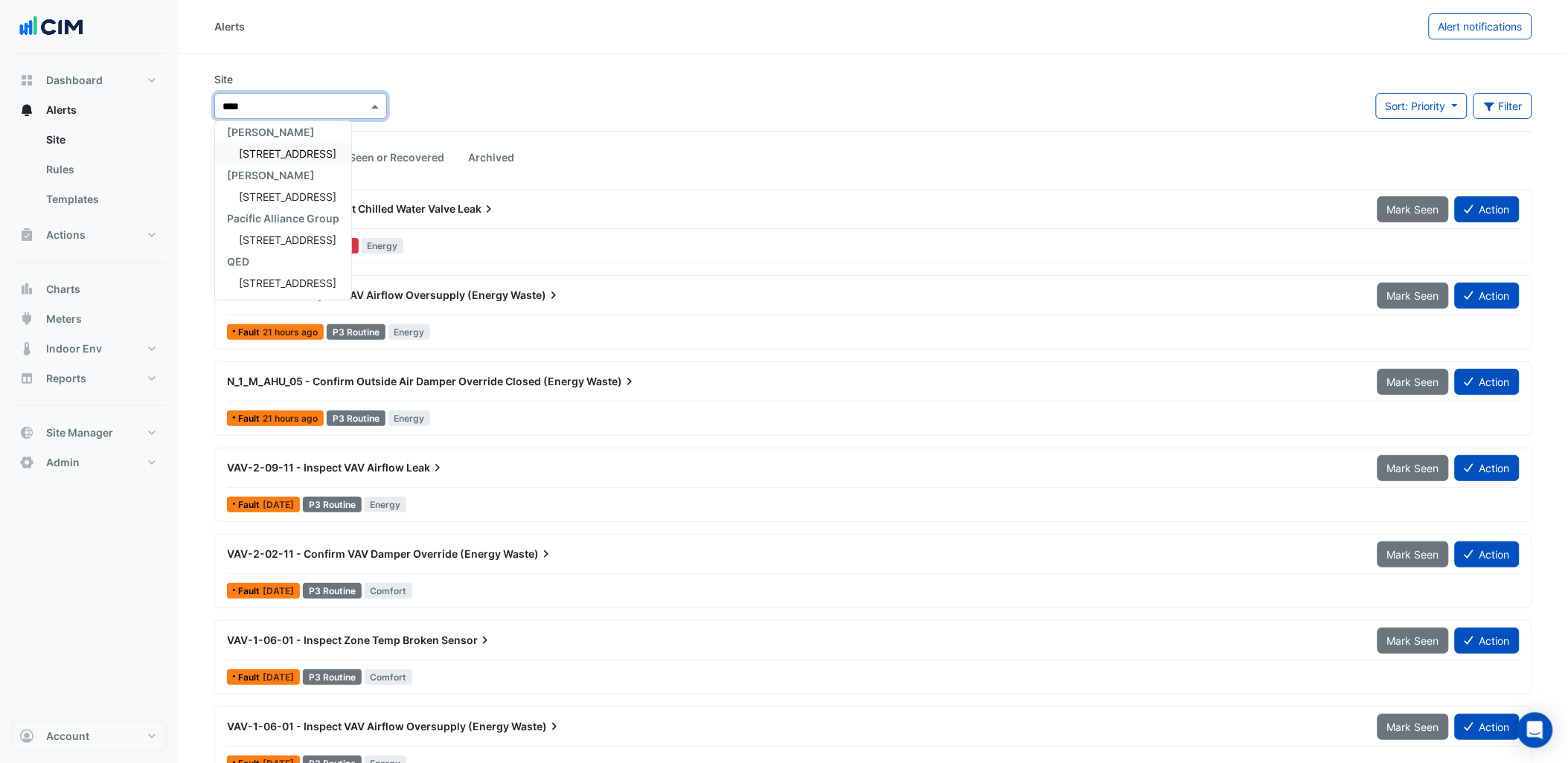
scroll to position [5, 0]
type input "********"
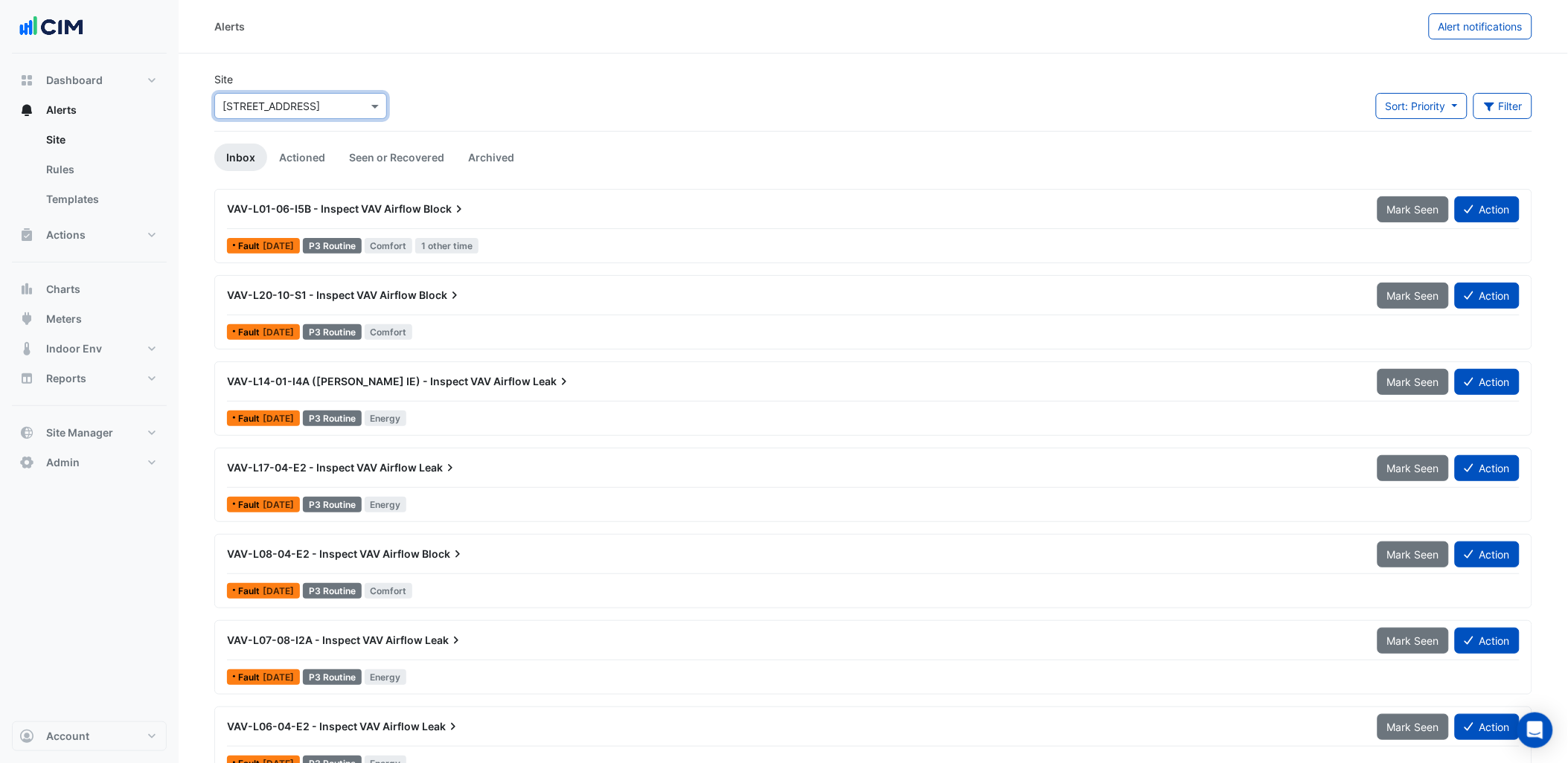
click at [608, 75] on div "Site × 44 Market Street Sort: Priority Priority Updated Filter Title Priority F…" at bounding box center [873, 101] width 1336 height 59
click at [531, 96] on div "Site × 44 Market Street Sort: Priority Priority Updated Filter Title Priority F…" at bounding box center [873, 101] width 1336 height 59
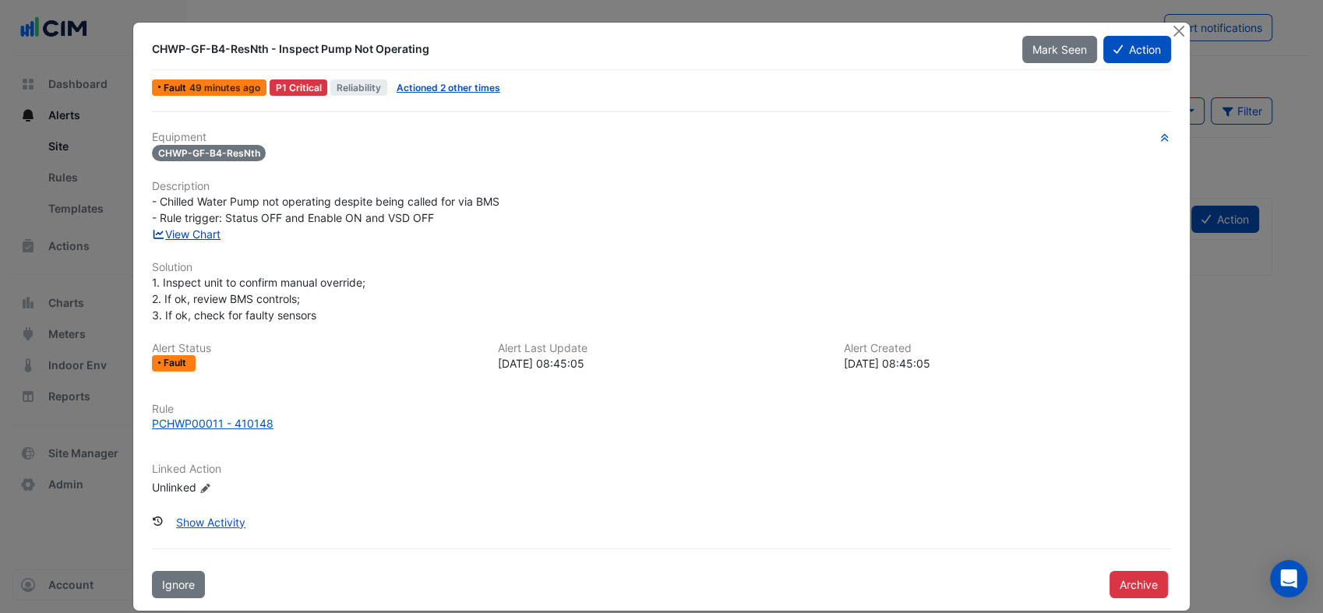
click at [187, 235] on link "View Chart" at bounding box center [186, 234] width 69 height 13
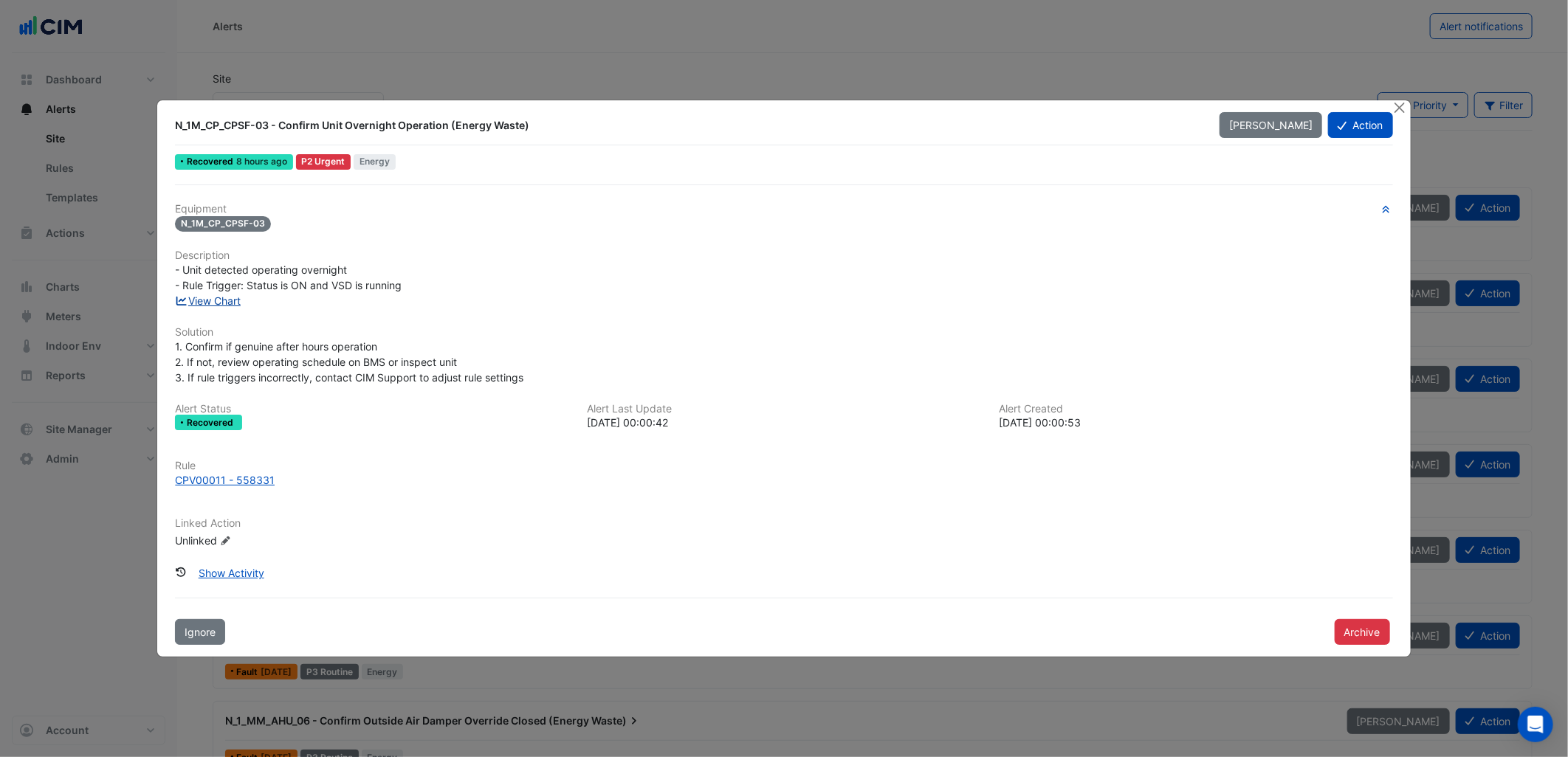
click at [225, 300] on link "View Chart" at bounding box center [207, 300] width 65 height 12
click at [524, 396] on div "Equipment N_1M_CP_CPSF-03 Description - Unit detected operating overnight - Rul…" at bounding box center [784, 382] width 1217 height 358
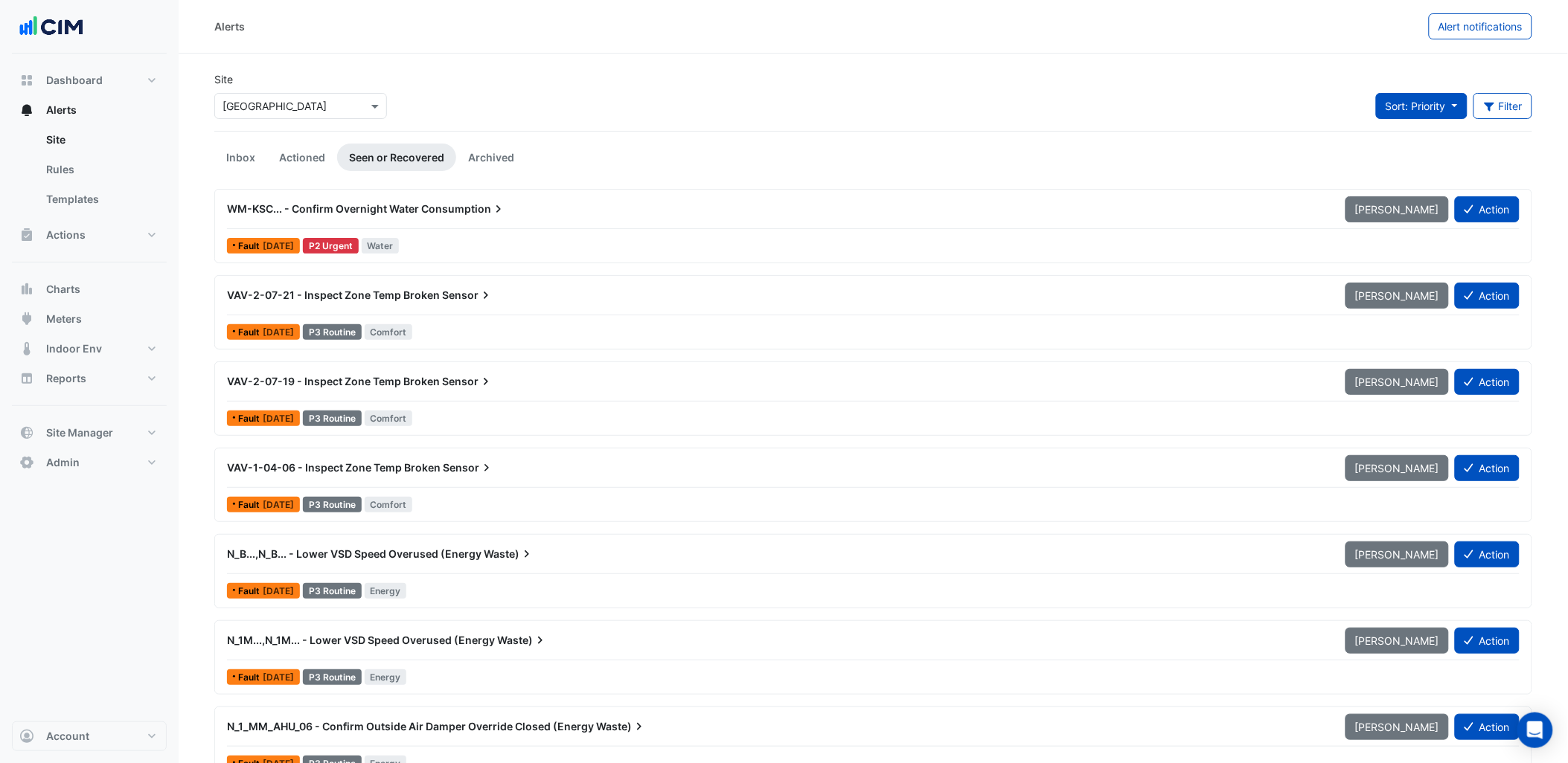
click at [1262, 110] on span "Sort: Priority" at bounding box center [1415, 105] width 60 height 12
click at [1262, 155] on li "Updated" at bounding box center [1434, 159] width 117 height 22
drag, startPoint x: 1197, startPoint y: 106, endPoint x: 1155, endPoint y: 132, distance: 49.4
click at [1196, 106] on div "Site × Karrinyup Shopping Centre Sort: Updated Priority Updated Filter Title Pr…" at bounding box center [873, 101] width 1336 height 59
click at [244, 160] on link "Inbox" at bounding box center [240, 157] width 53 height 28
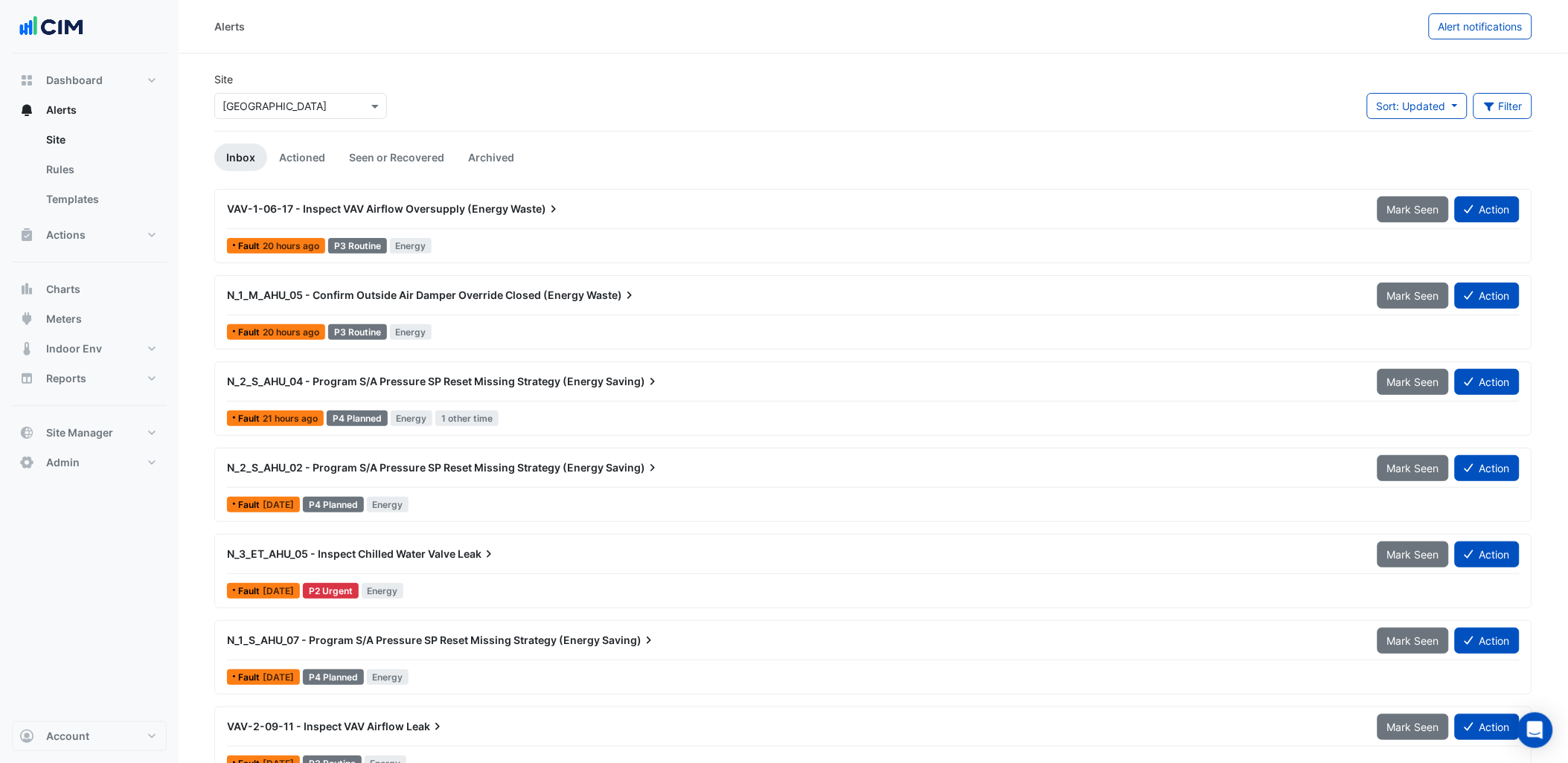
click at [578, 385] on span "N_2_S_AHU_04 - Program S/A Pressure SP Reset Missing Strategy (Energy" at bounding box center [415, 381] width 376 height 12
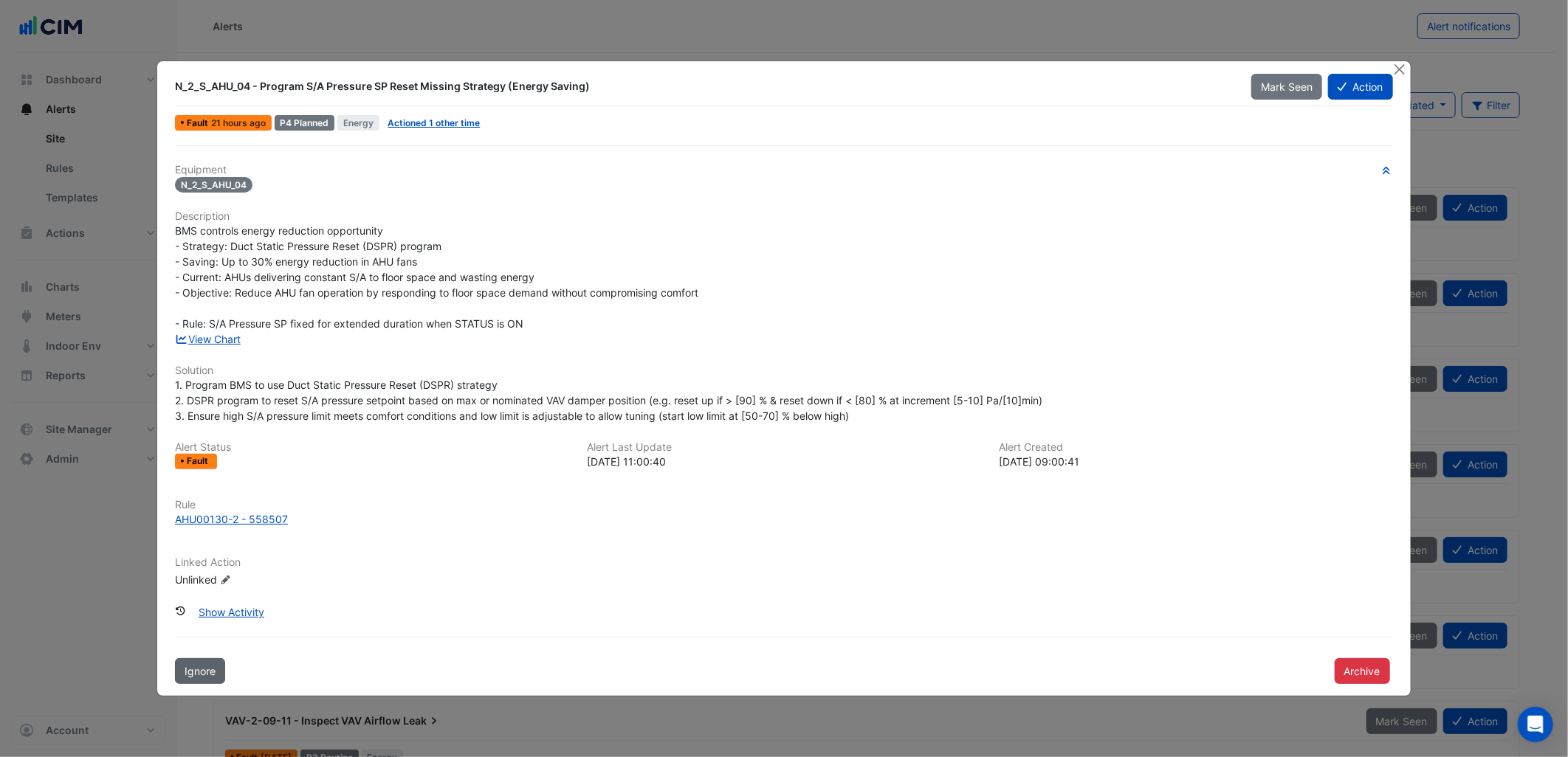
click at [199, 580] on span "Ignore" at bounding box center [200, 671] width 31 height 12
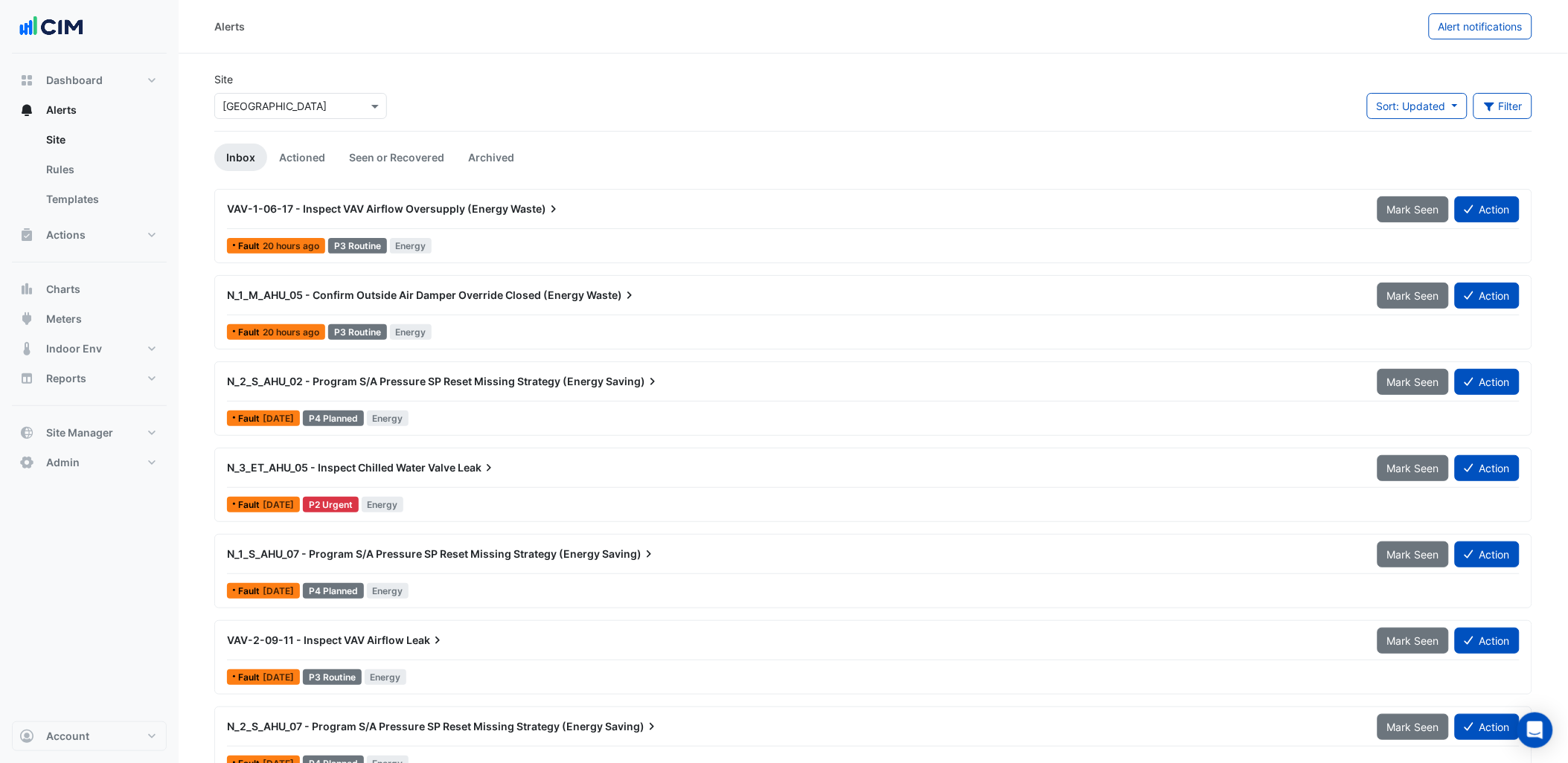
click at [479, 379] on span "N_2_S_AHU_02 - Program S/A Pressure SP Reset Missing Strategy (Energy" at bounding box center [415, 381] width 376 height 12
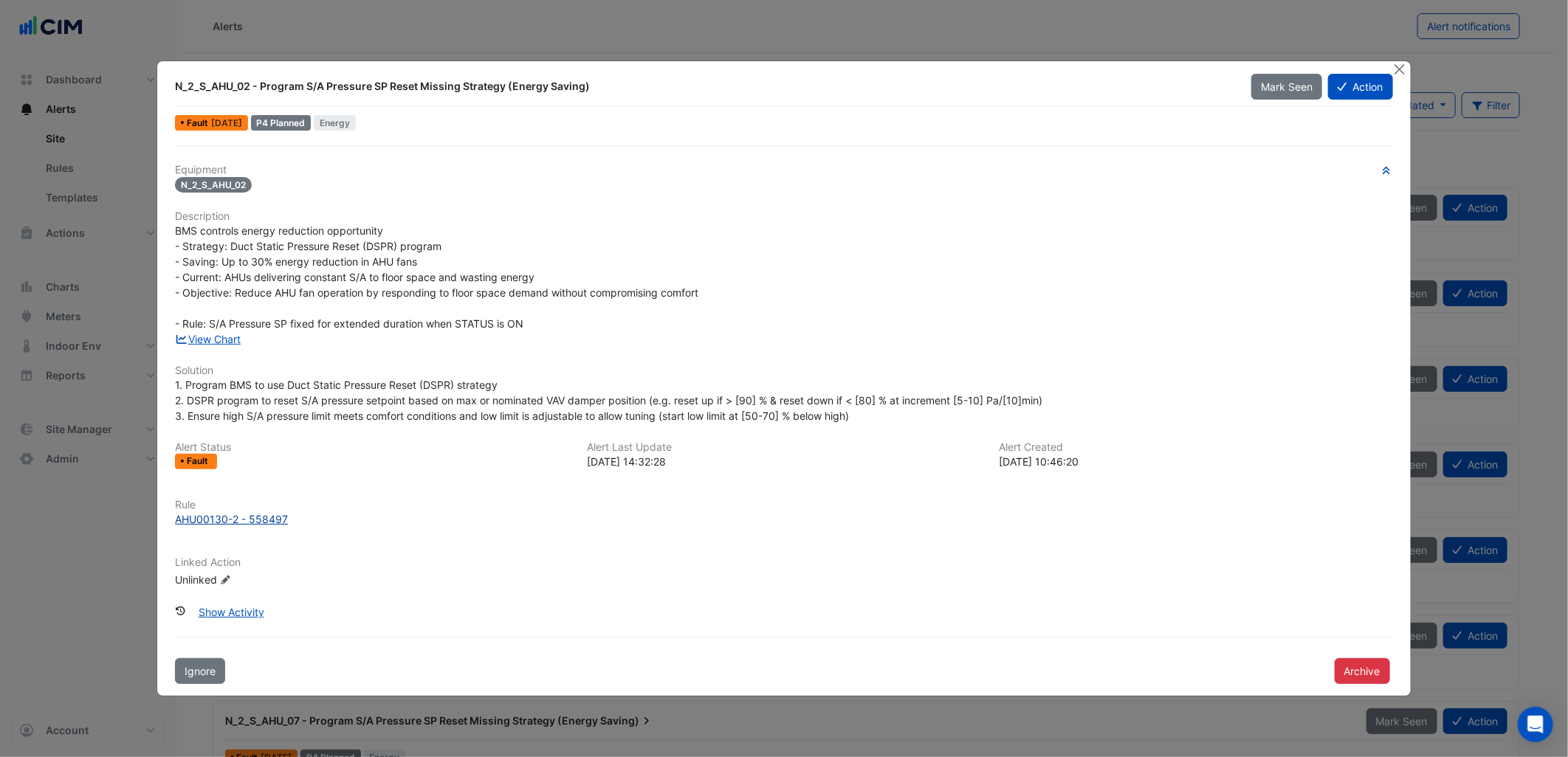
click at [237, 521] on div "AHU00130-2 - 558497" at bounding box center [231, 519] width 113 height 15
click at [214, 340] on link "View Chart" at bounding box center [207, 338] width 65 height 12
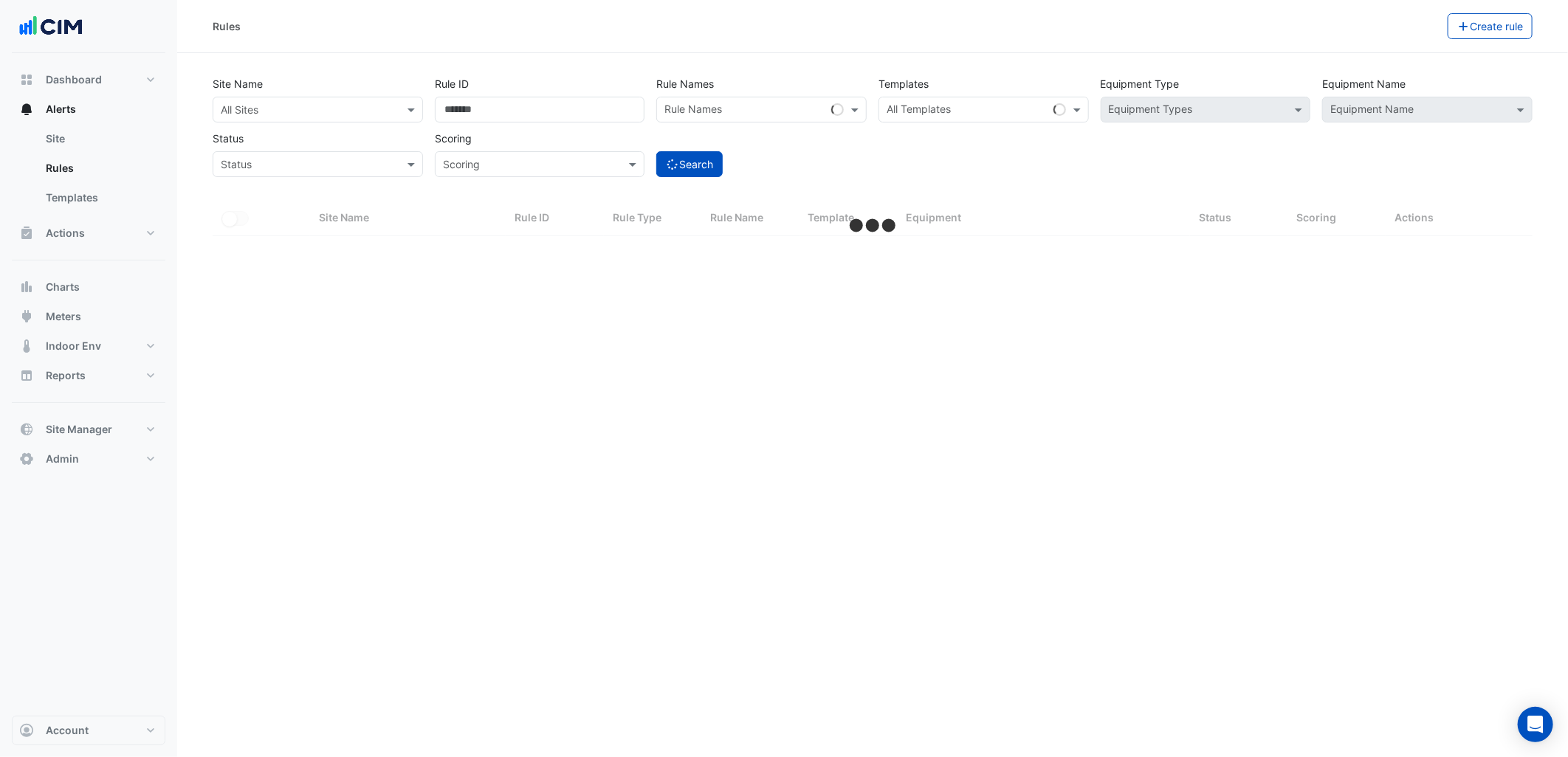
select select "***"
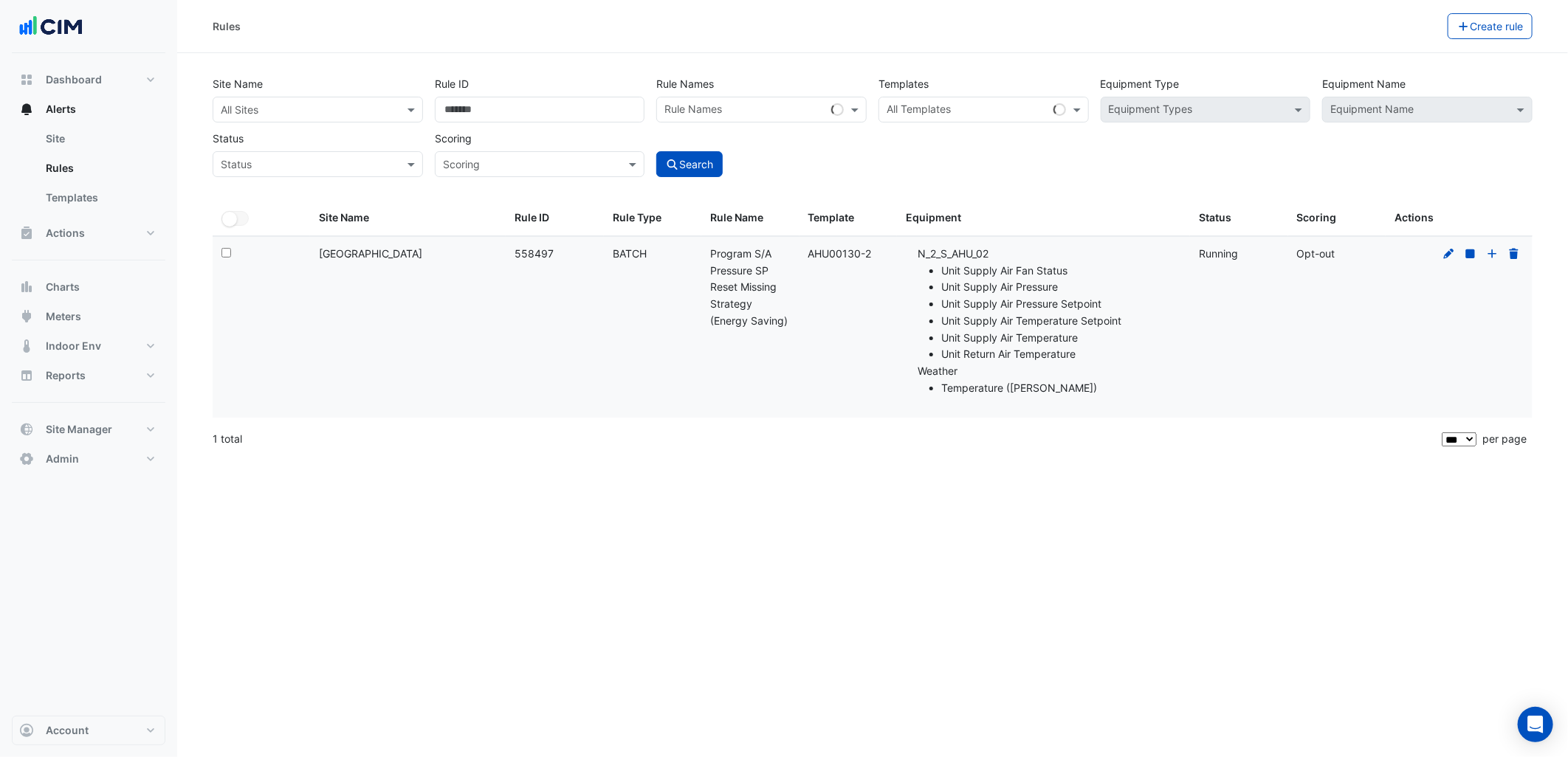
drag, startPoint x: 448, startPoint y: 251, endPoint x: 314, endPoint y: 251, distance: 134.0
click at [314, 251] on datatable-body-cell "Site Name: [GEOGRAPHIC_DATA]" at bounding box center [407, 327] width 195 height 181
copy div "[GEOGRAPHIC_DATA]"
click at [424, 424] on div "1 total" at bounding box center [825, 439] width 1226 height 37
click at [346, 115] on input "text" at bounding box center [303, 110] width 165 height 15
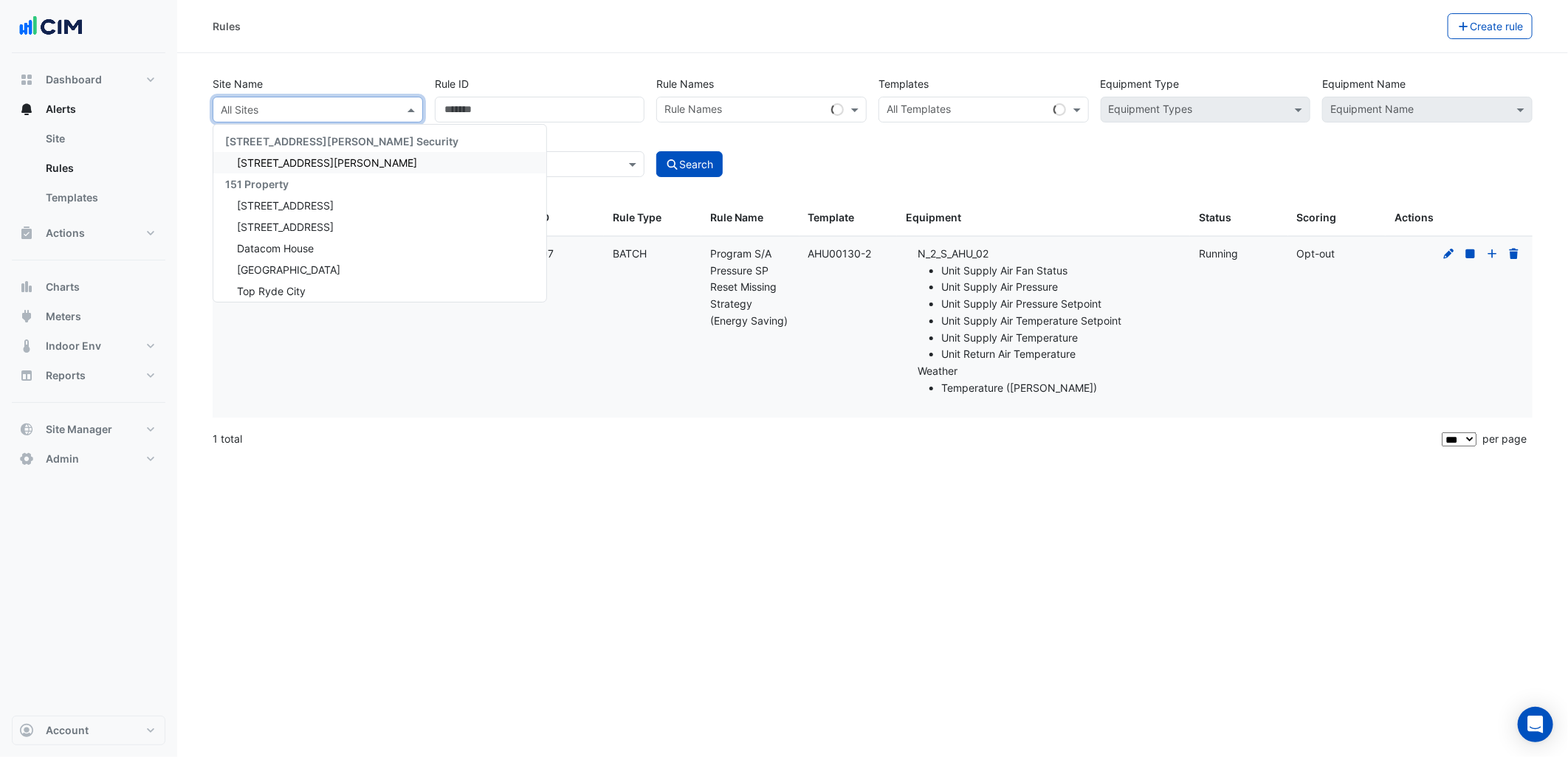
paste input "**********"
type input "**********"
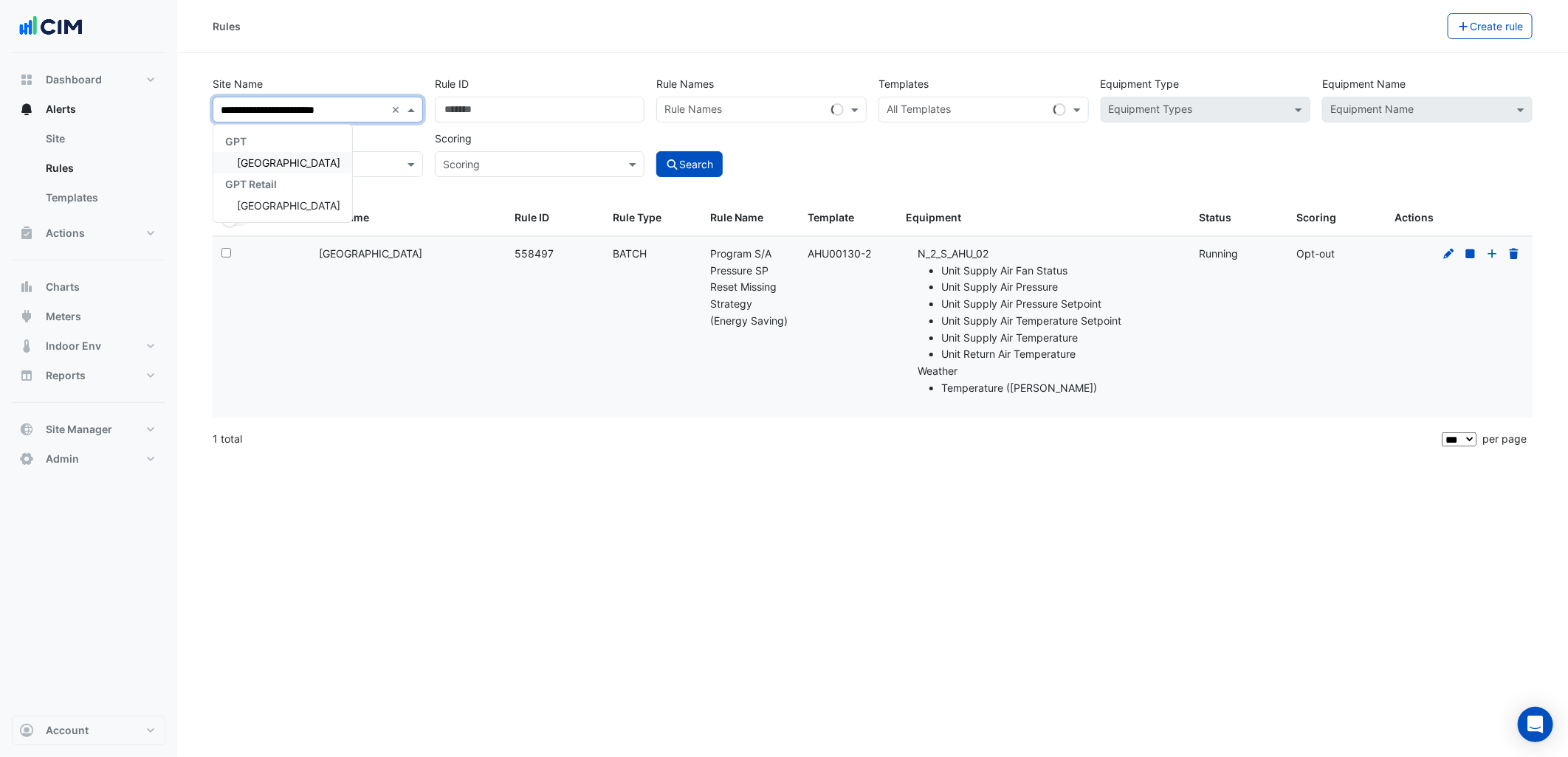
click at [297, 153] on div "[GEOGRAPHIC_DATA]" at bounding box center [282, 163] width 138 height 22
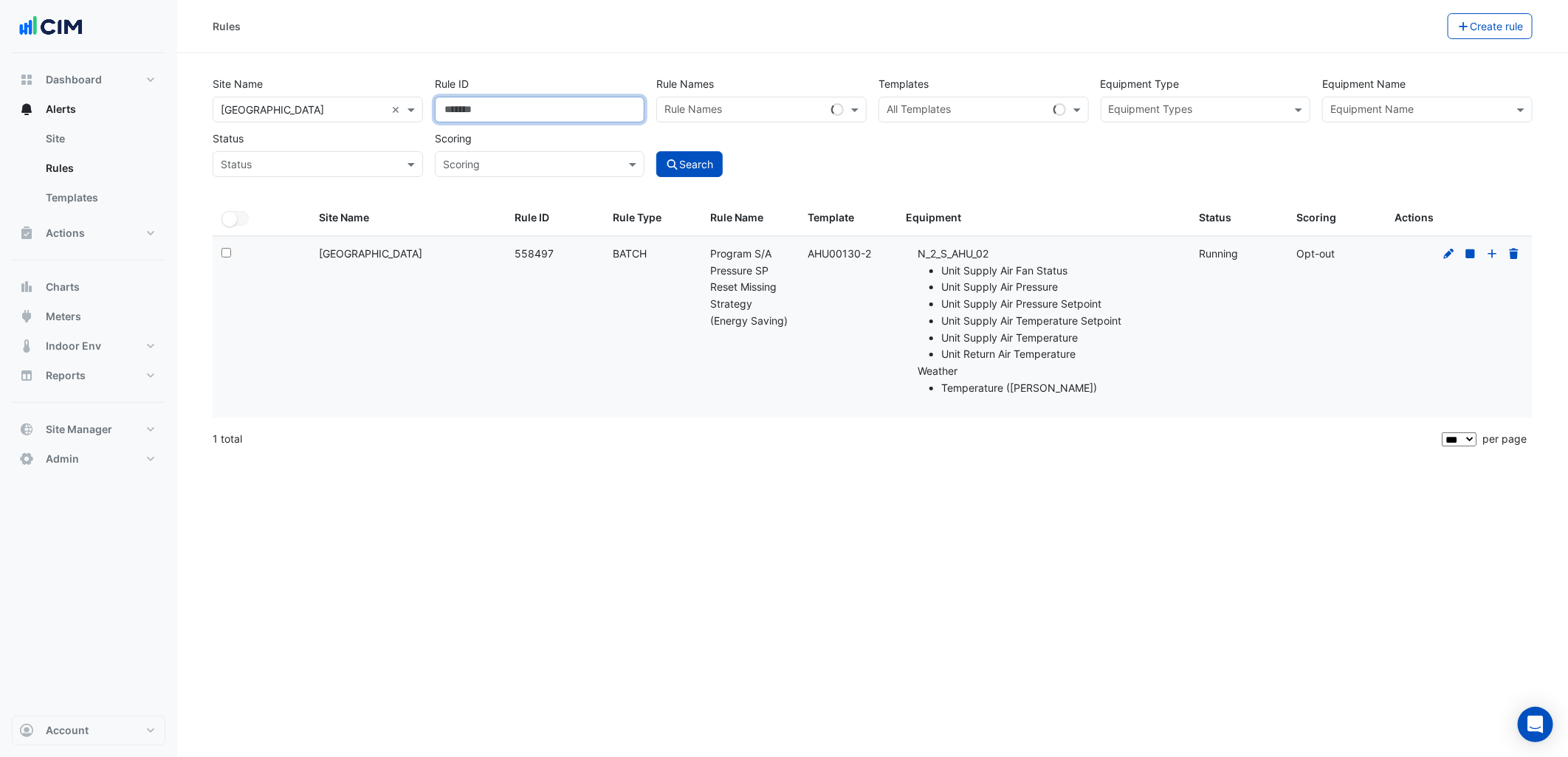
drag, startPoint x: 458, startPoint y: 114, endPoint x: 440, endPoint y: 114, distance: 18.0
click at [440, 114] on input "******" at bounding box center [540, 109] width 210 height 26
drag, startPoint x: 871, startPoint y: 253, endPoint x: 801, endPoint y: 256, distance: 70.1
click at [801, 256] on datatable-body-cell "Template: AHU00130-2" at bounding box center [848, 327] width 98 height 181
drag, startPoint x: 801, startPoint y: 256, endPoint x: 824, endPoint y: 256, distance: 23.0
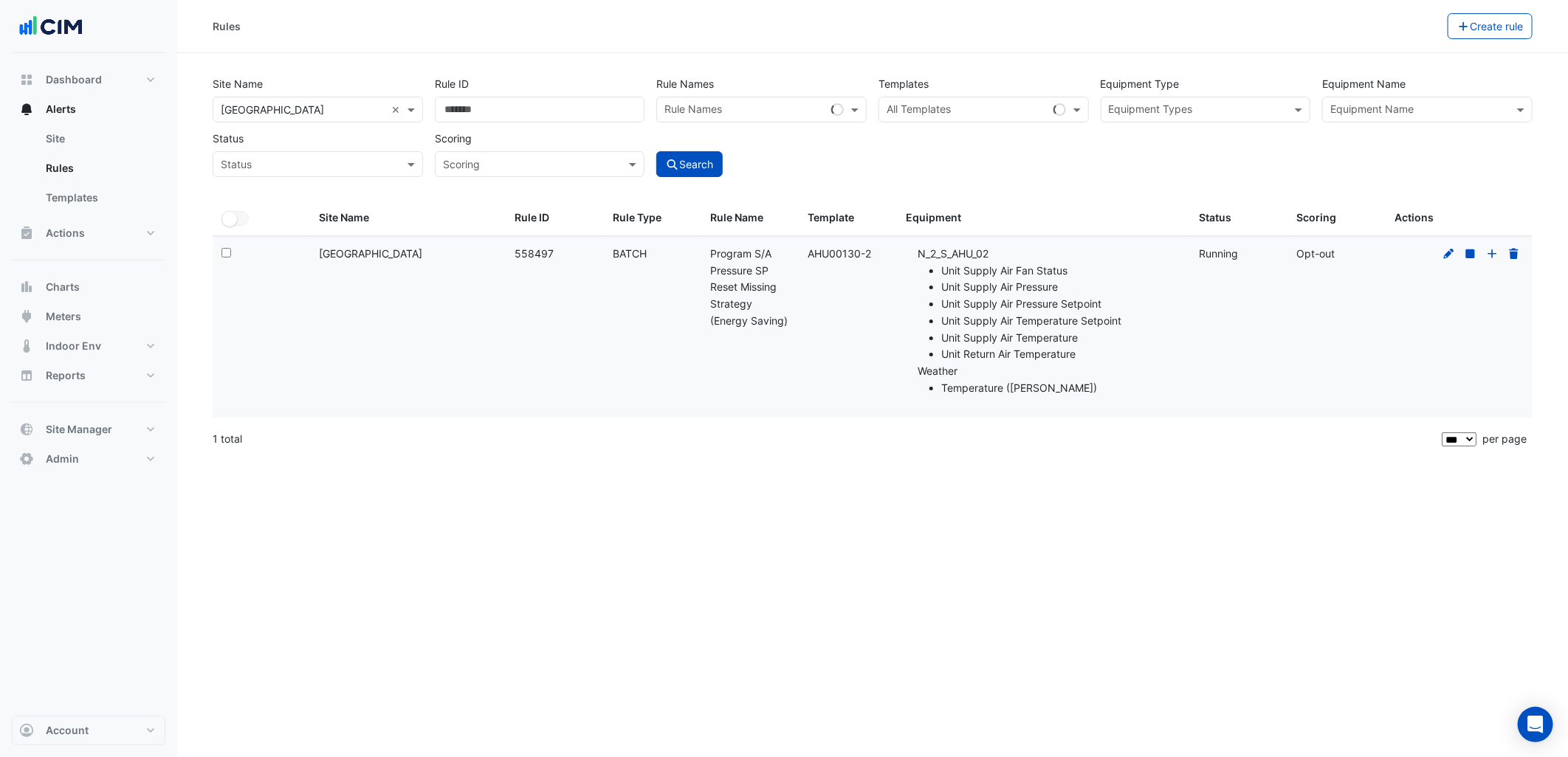
copy div "AHU00130-2"
click at [887, 202] on datatable-header-cell "Template" at bounding box center [848, 218] width 98 height 35
click at [909, 118] on div at bounding box center [973, 112] width 179 height 19
click at [916, 66] on section "Site Name × Karrinyup Shopping Centre × Rule ID Rule Names Rule Names Templates…" at bounding box center [873, 255] width 1391 height 405
click at [995, 216] on div "Equipment" at bounding box center [1043, 218] width 276 height 17
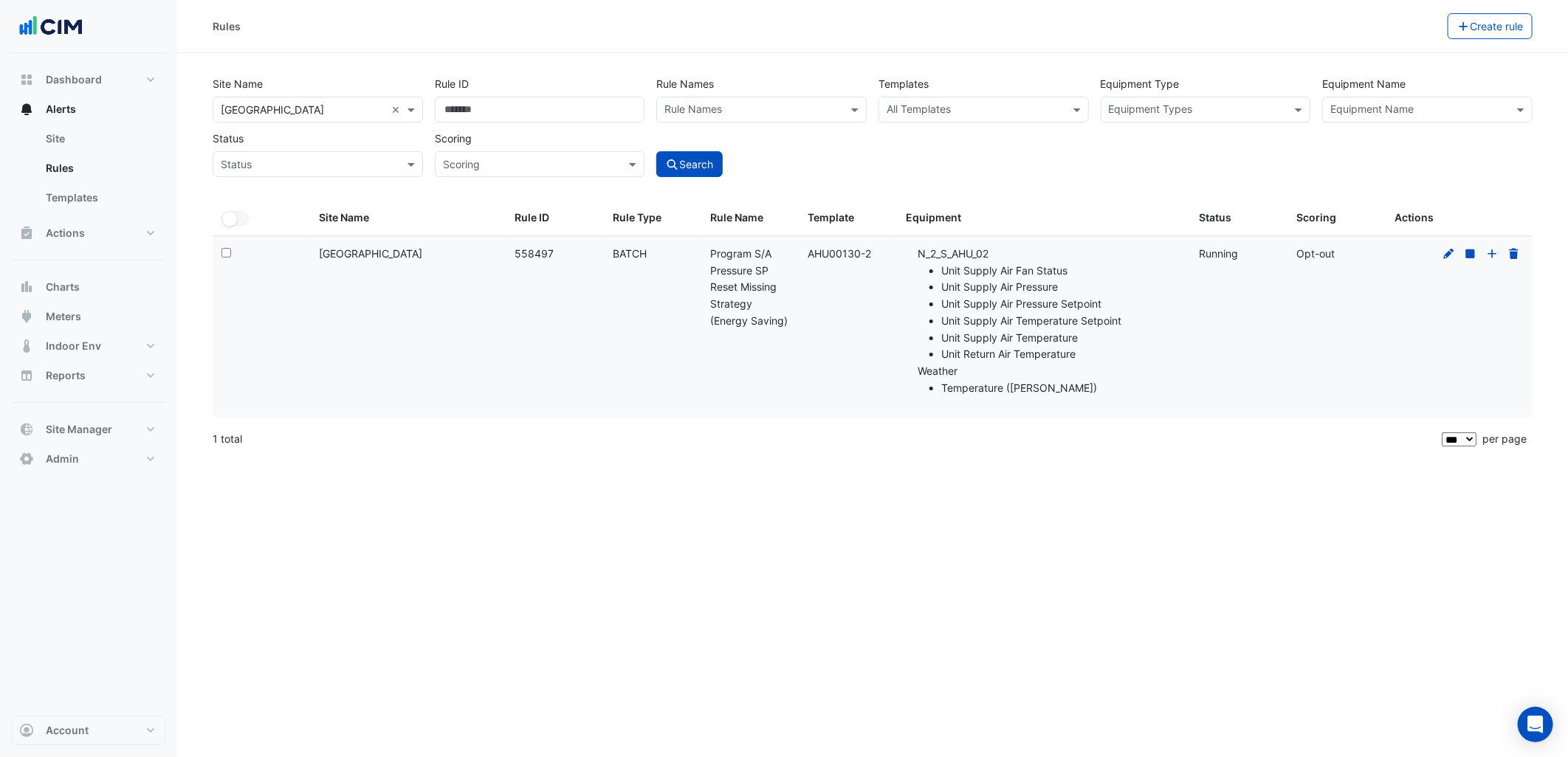
click at [967, 113] on input "text" at bounding box center [975, 111] width 177 height 15
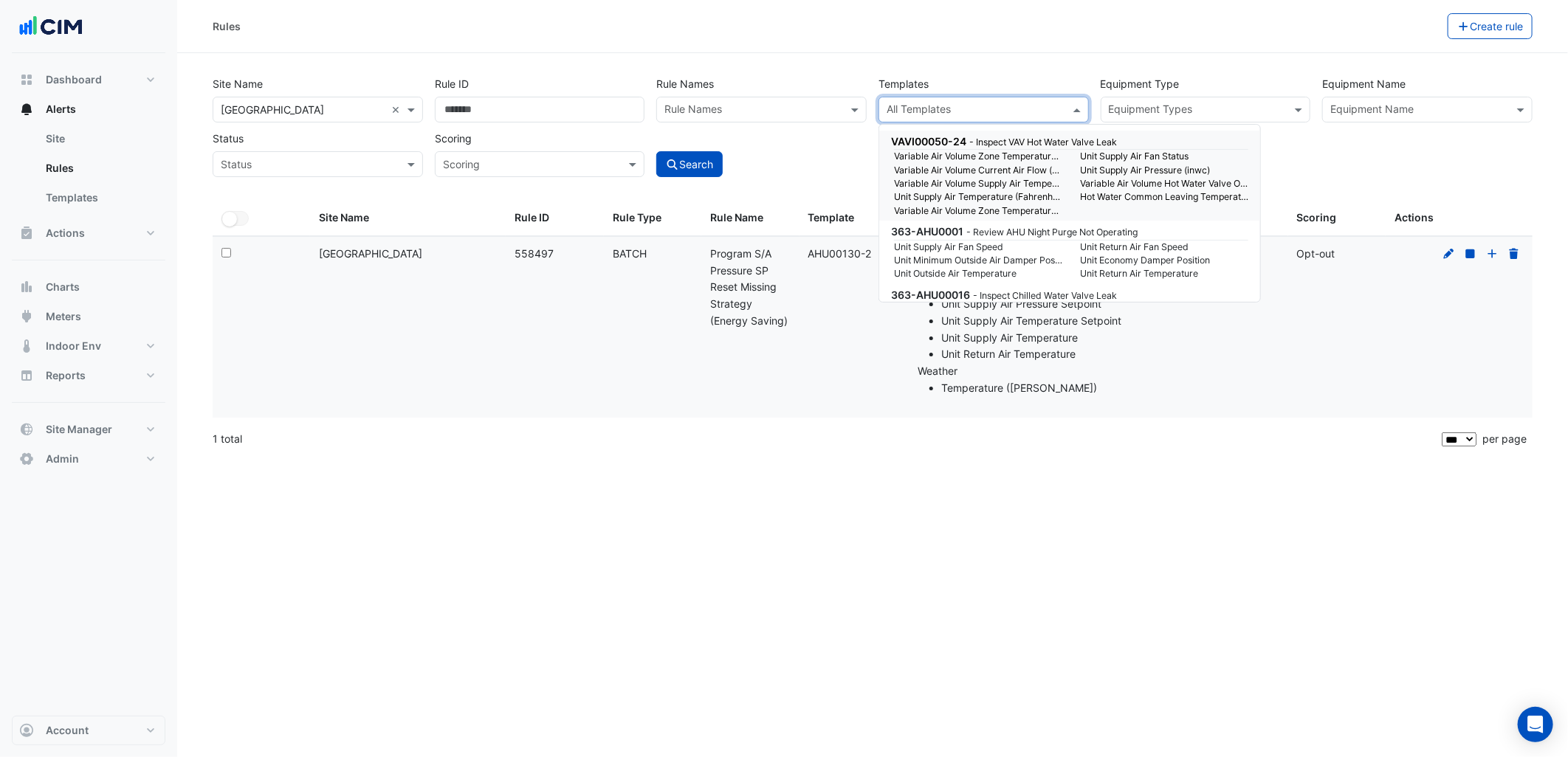
click at [967, 113] on input "text" at bounding box center [975, 111] width 177 height 15
paste input "**********"
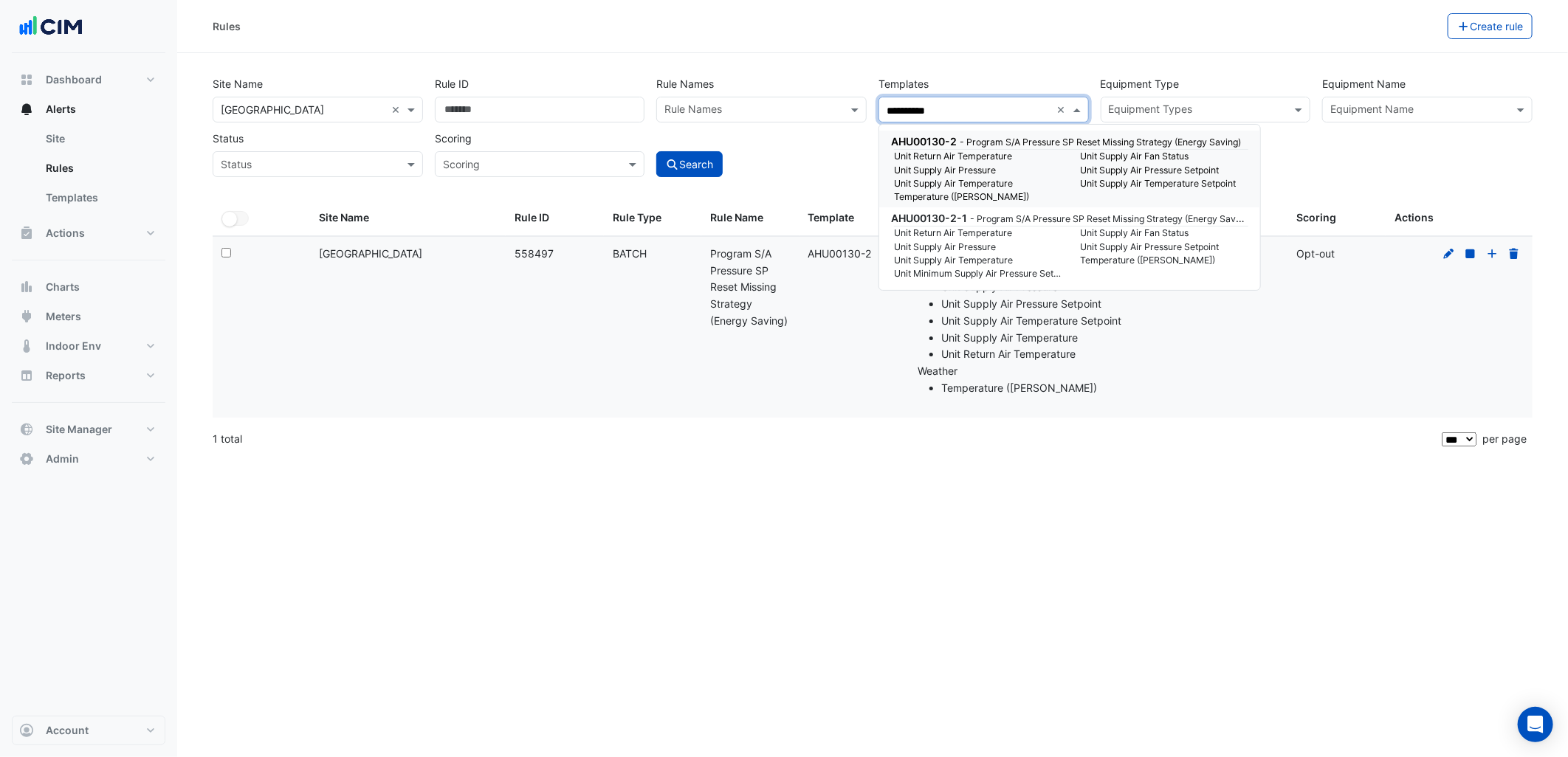
click at [957, 146] on div "AHU00130-2 - Program S/A Pressure SP Reset Missing Strategy (Energy Saving)" at bounding box center [1068, 141] width 354 height 15
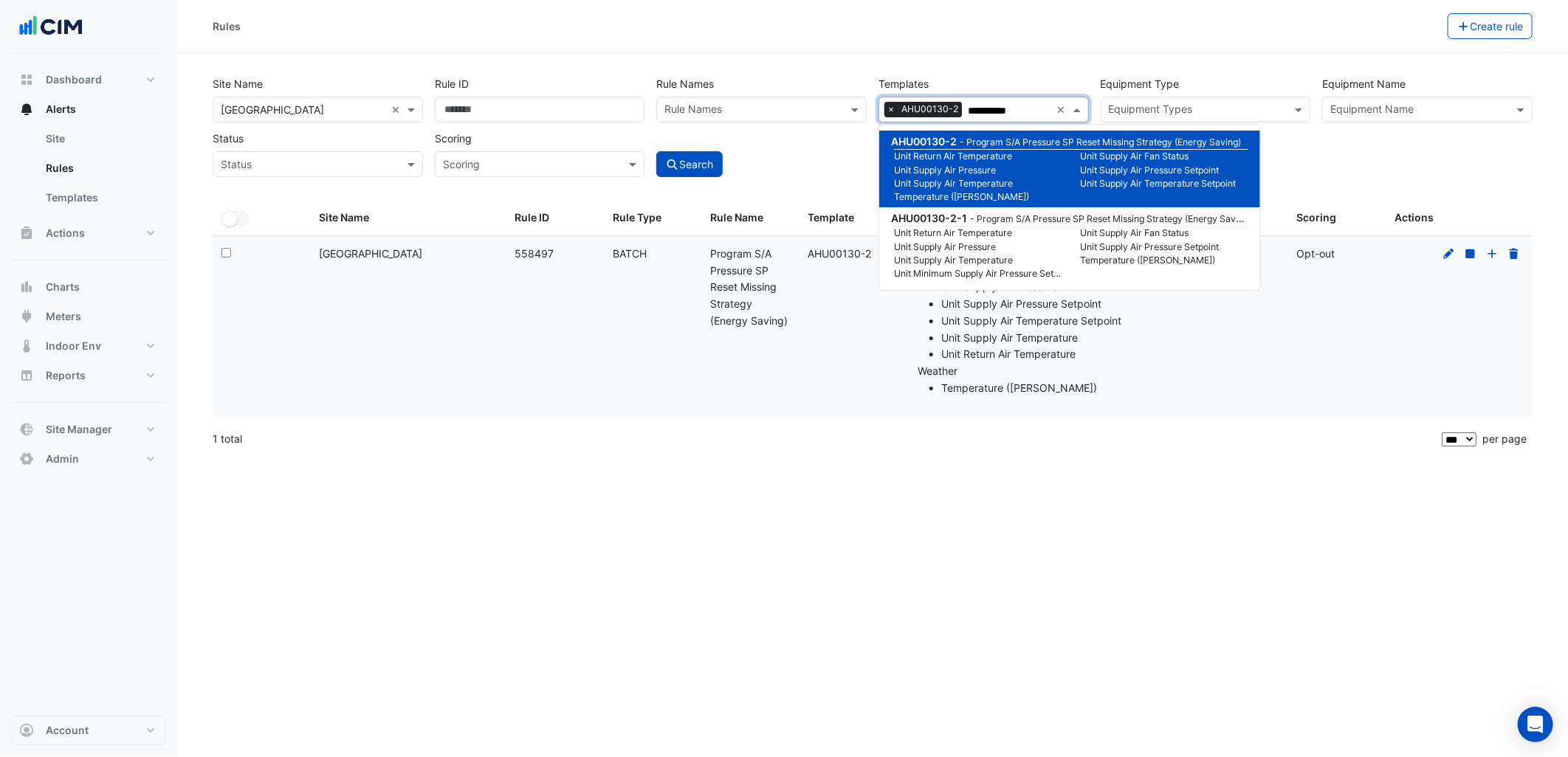
type input "**********"
drag, startPoint x: 838, startPoint y: 153, endPoint x: 807, endPoint y: 153, distance: 31.0
click at [838, 153] on div "Search" at bounding box center [761, 151] width 223 height 52
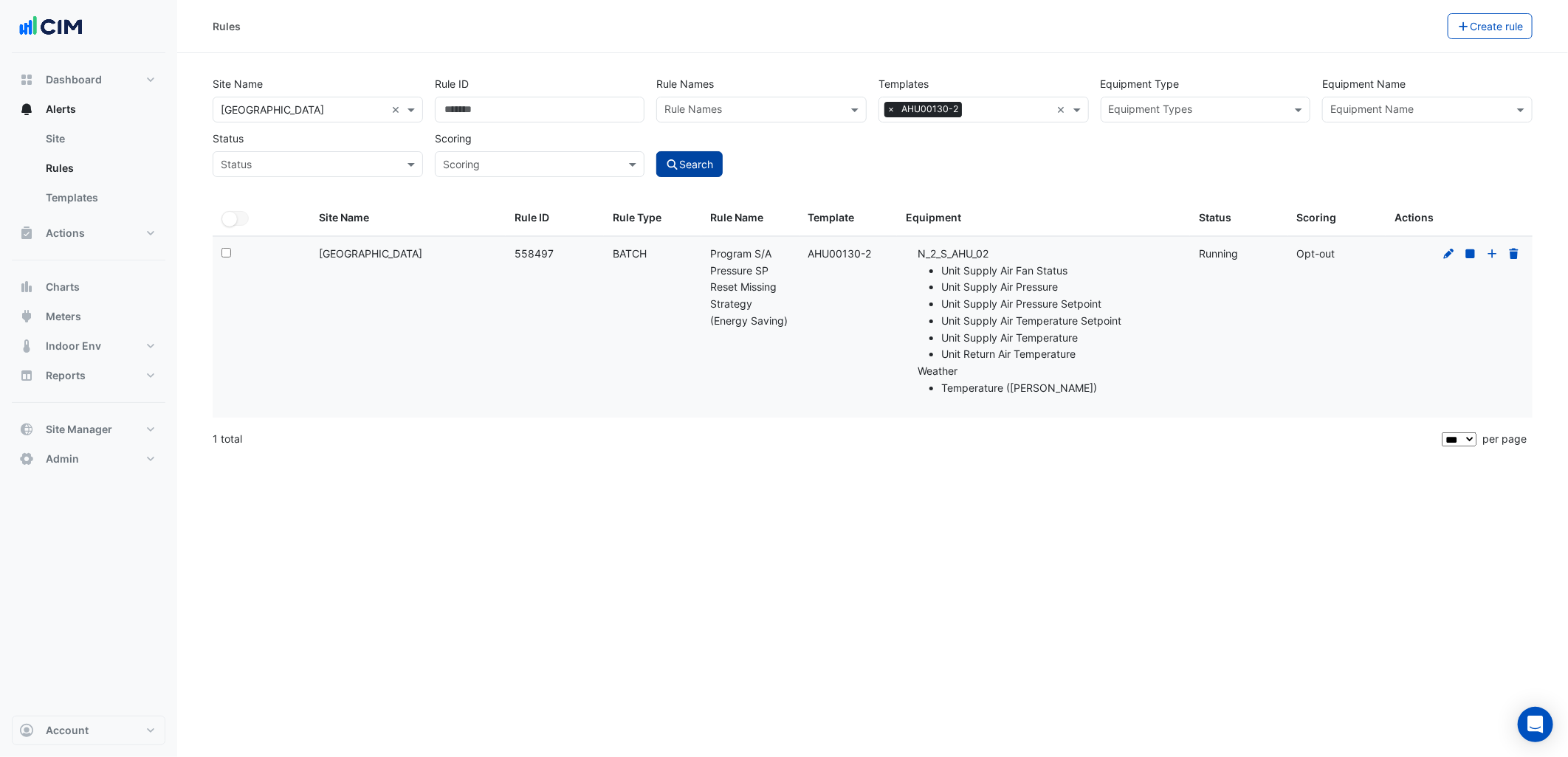
click at [697, 162] on button "Search" at bounding box center [690, 164] width 66 height 26
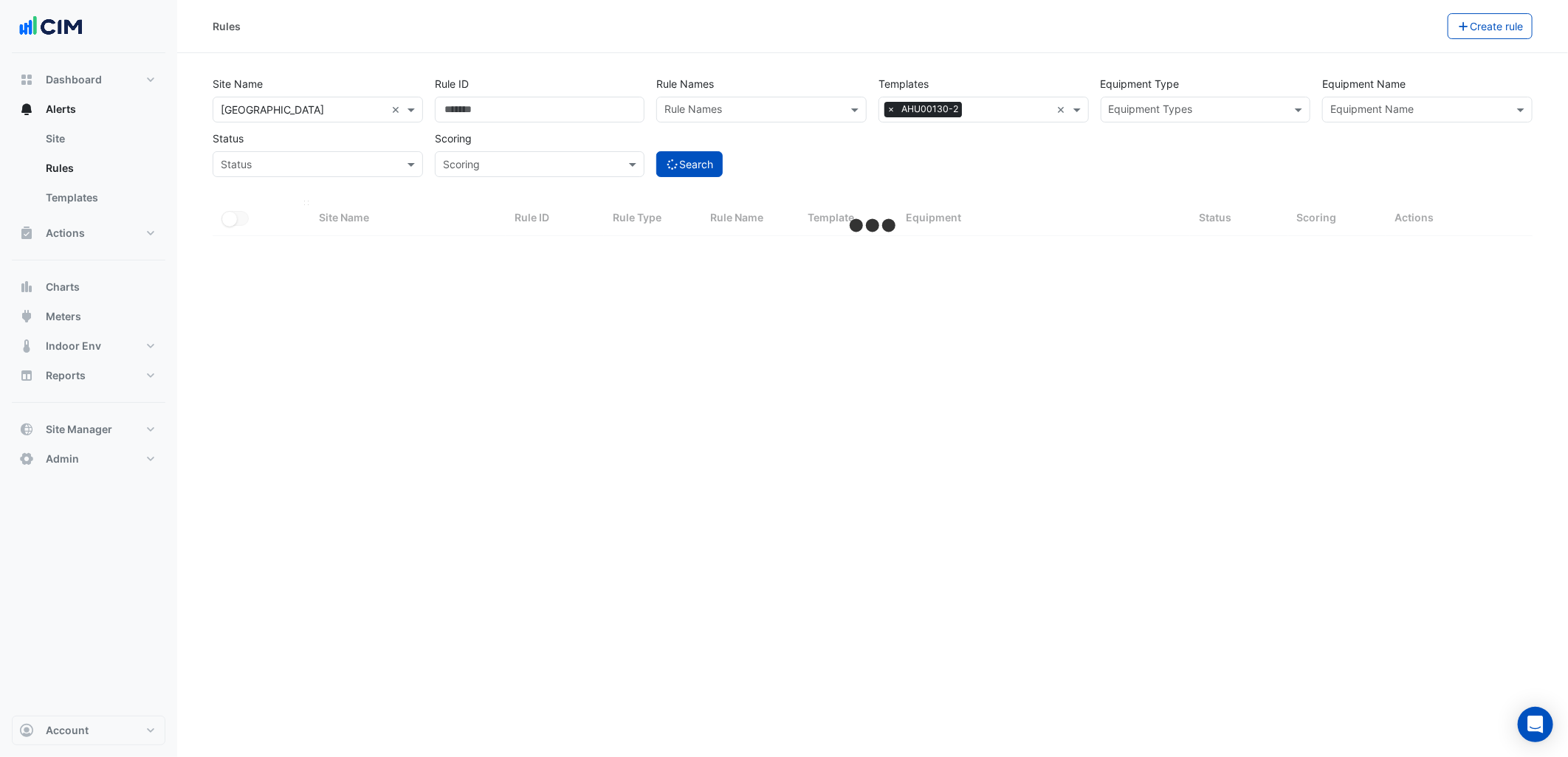
select select "***"
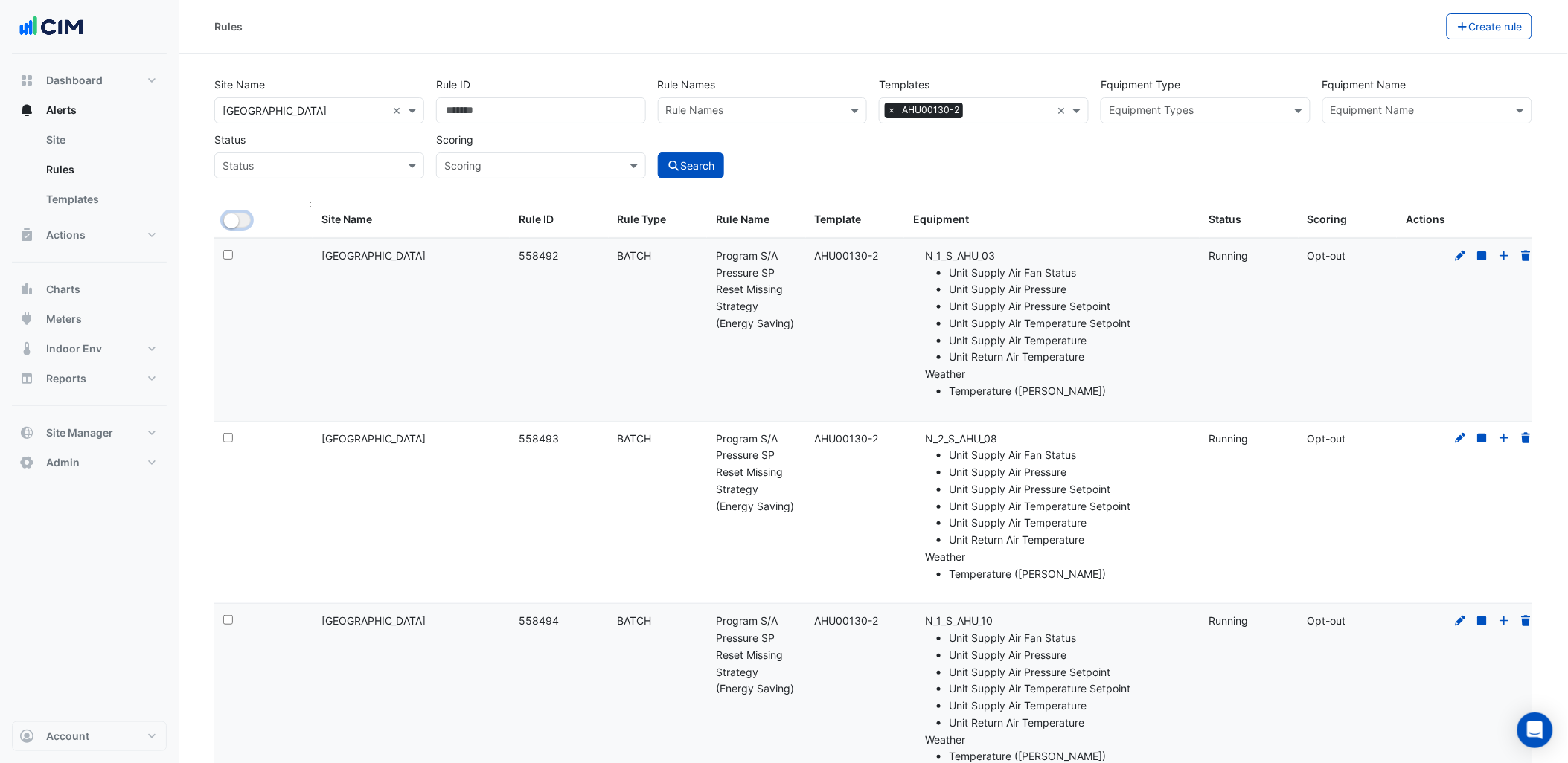
click at [240, 227] on button "All Selected" at bounding box center [237, 221] width 28 height 15
click at [1388, 27] on button "Bulk Actions" at bounding box center [1400, 26] width 88 height 26
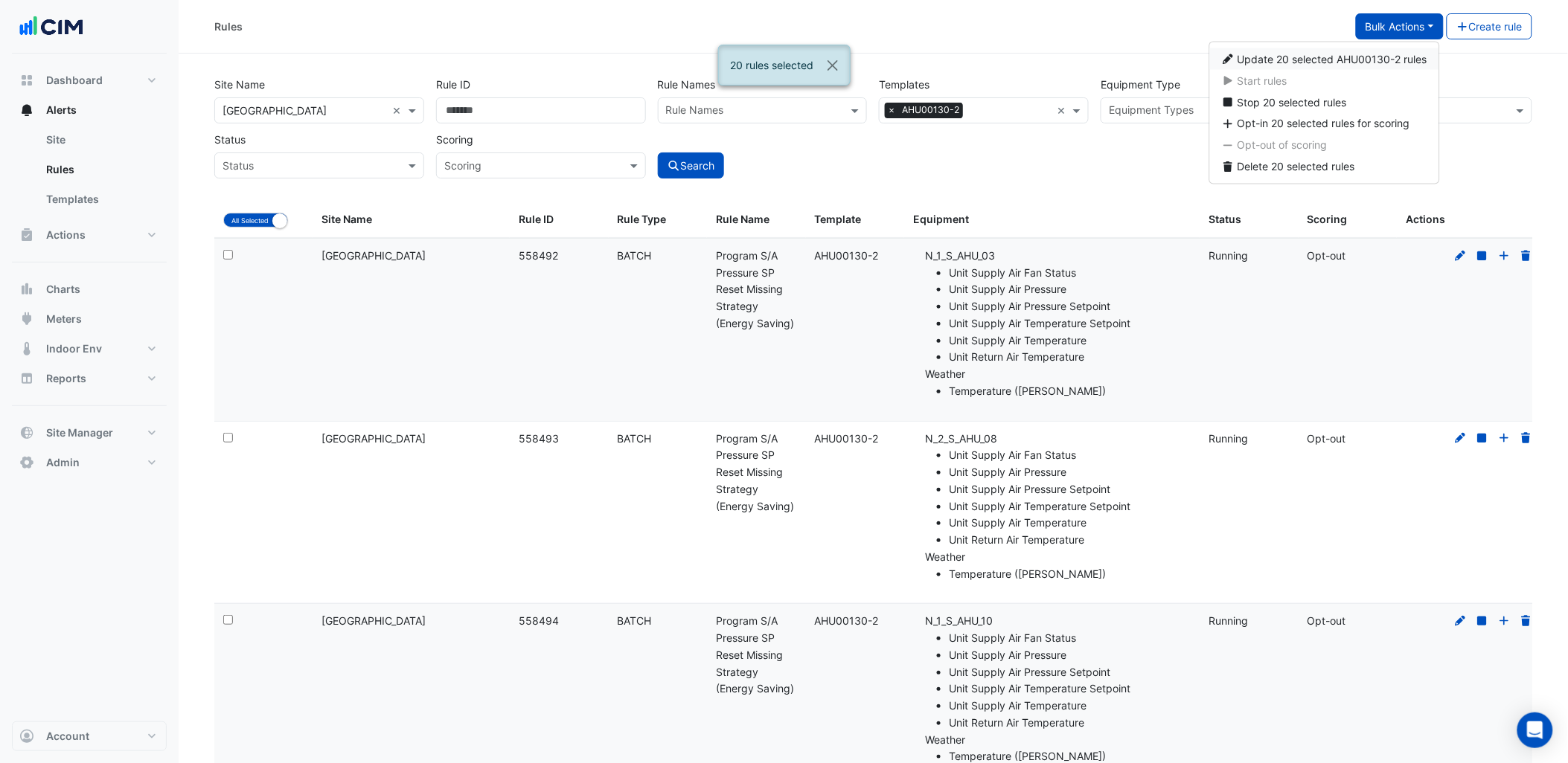
click at [1363, 57] on span "Update 20 selected AHU00130-2 rules" at bounding box center [1332, 58] width 190 height 12
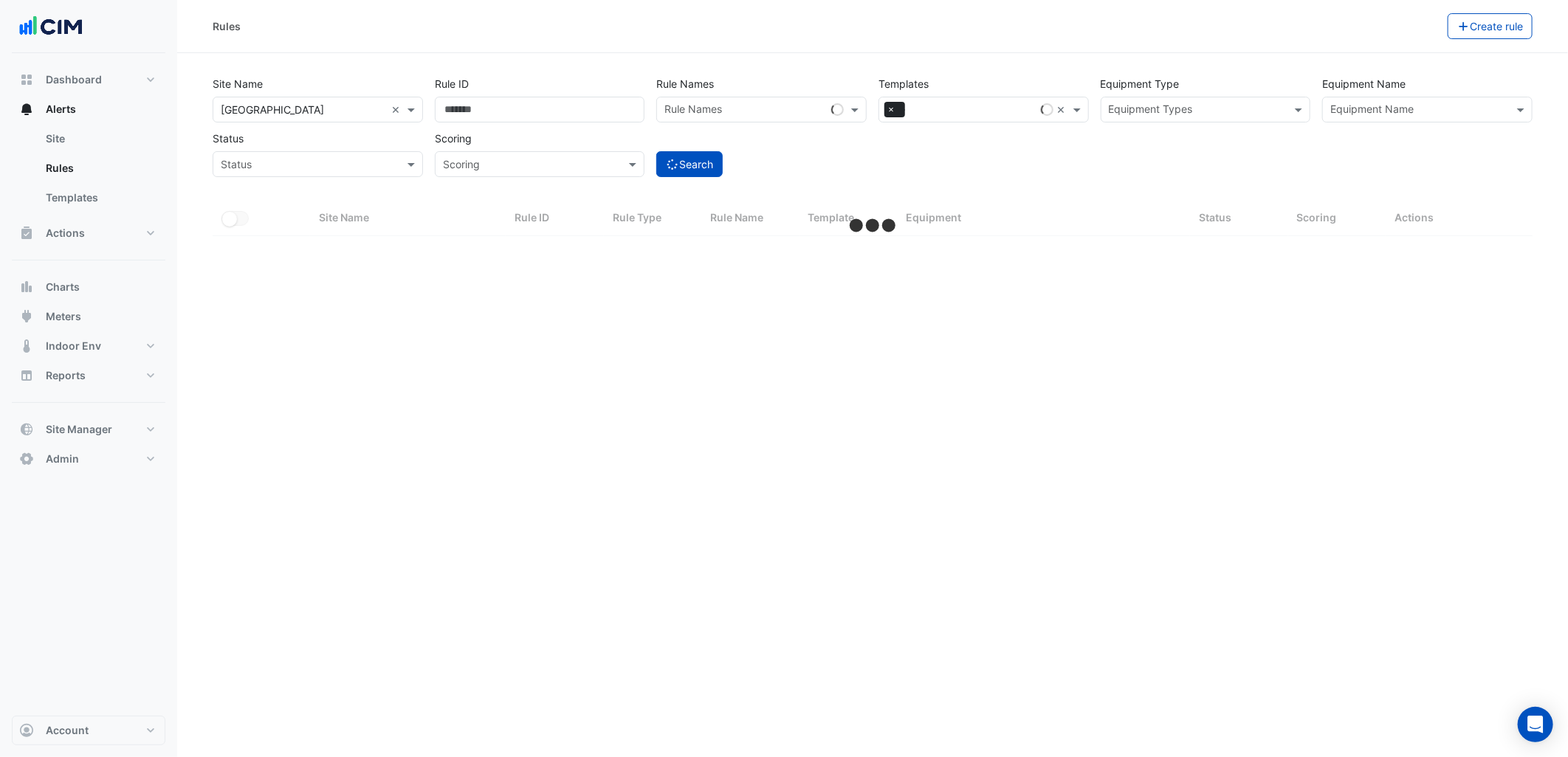
select select "***"
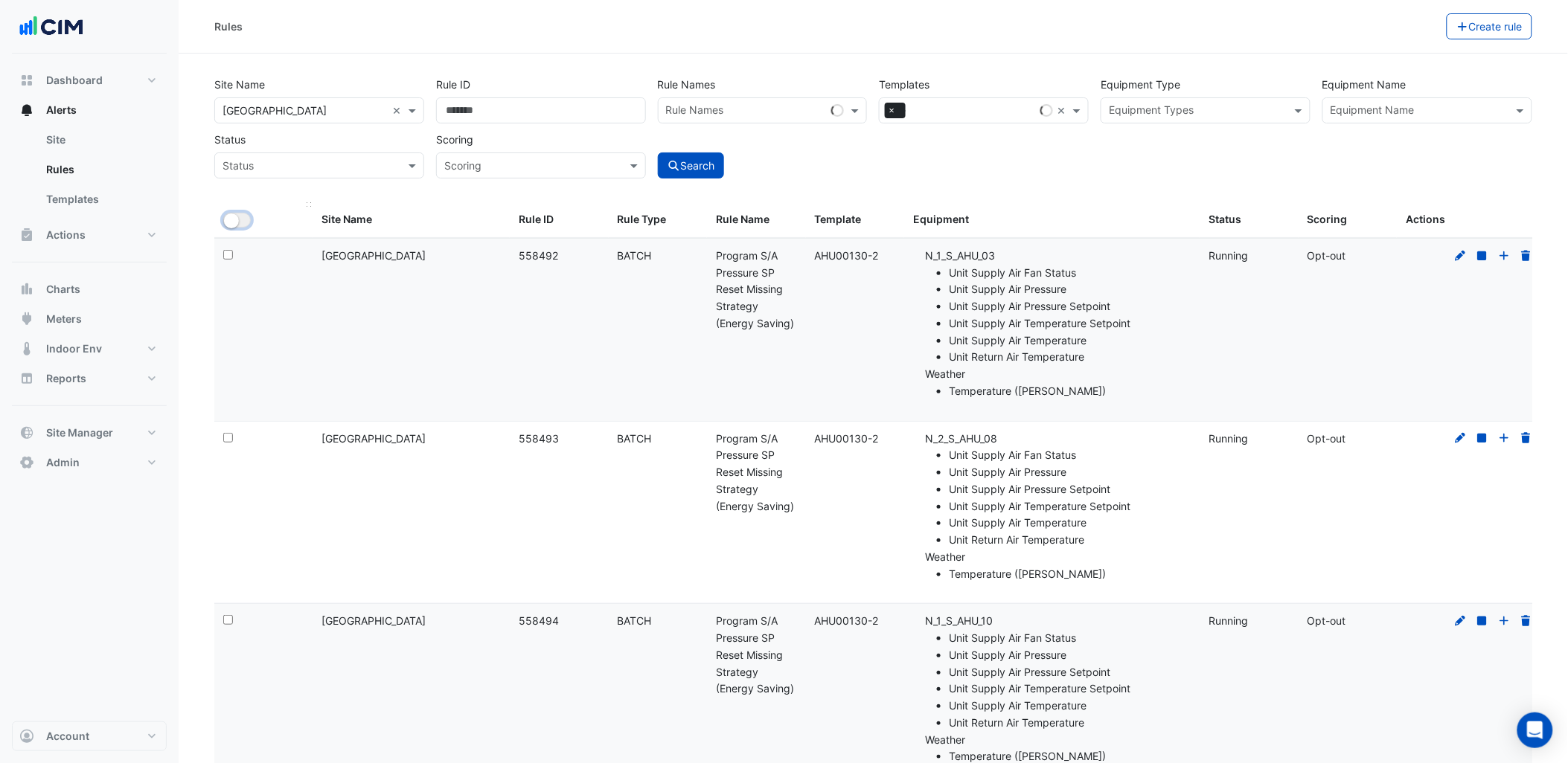
click at [242, 223] on button "All Selected" at bounding box center [237, 221] width 28 height 15
click at [1433, 25] on button "Bulk Actions" at bounding box center [1400, 26] width 88 height 26
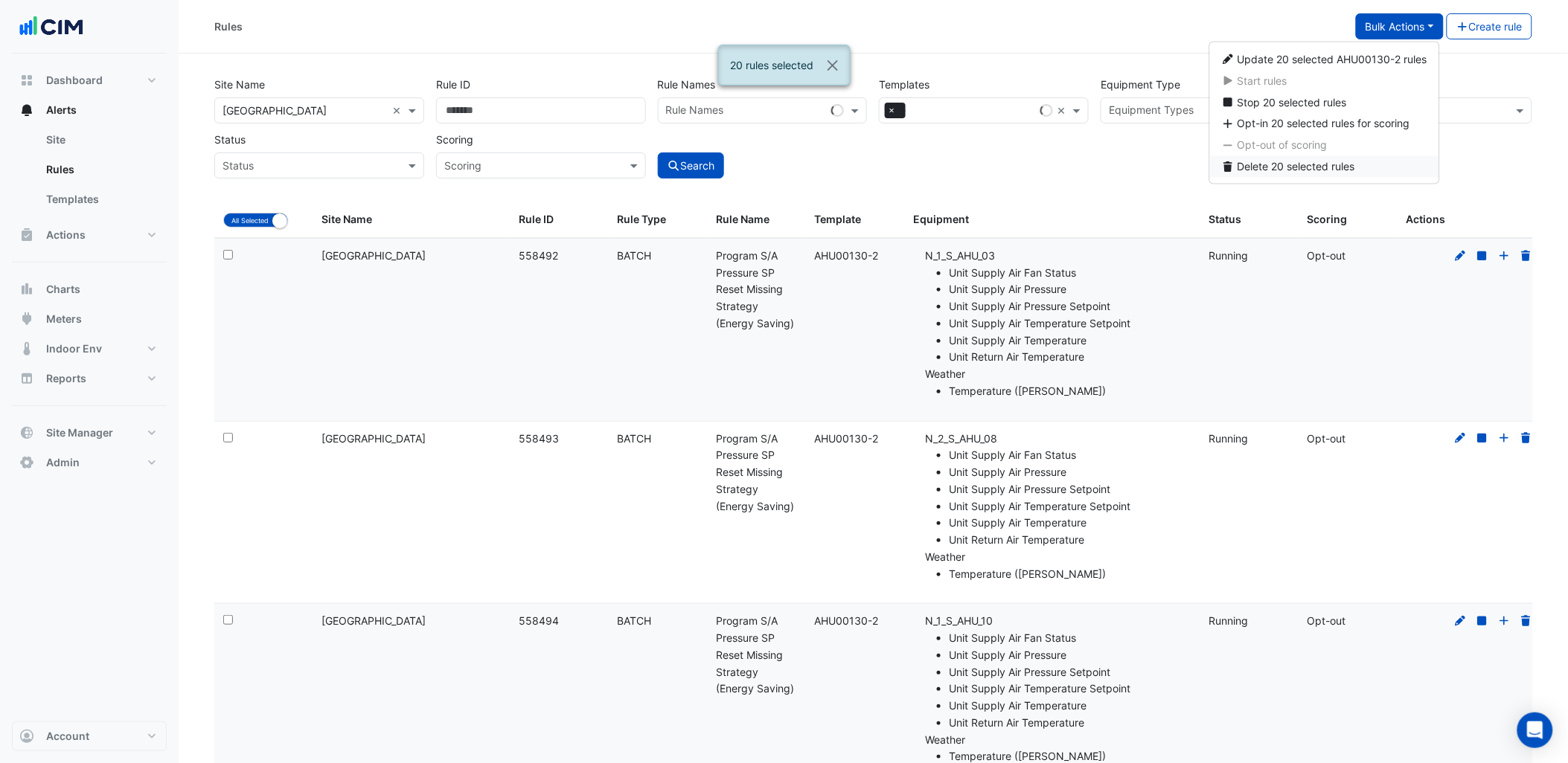
click at [1282, 163] on span "Delete 20 selected rules" at bounding box center [1296, 166] width 117 height 12
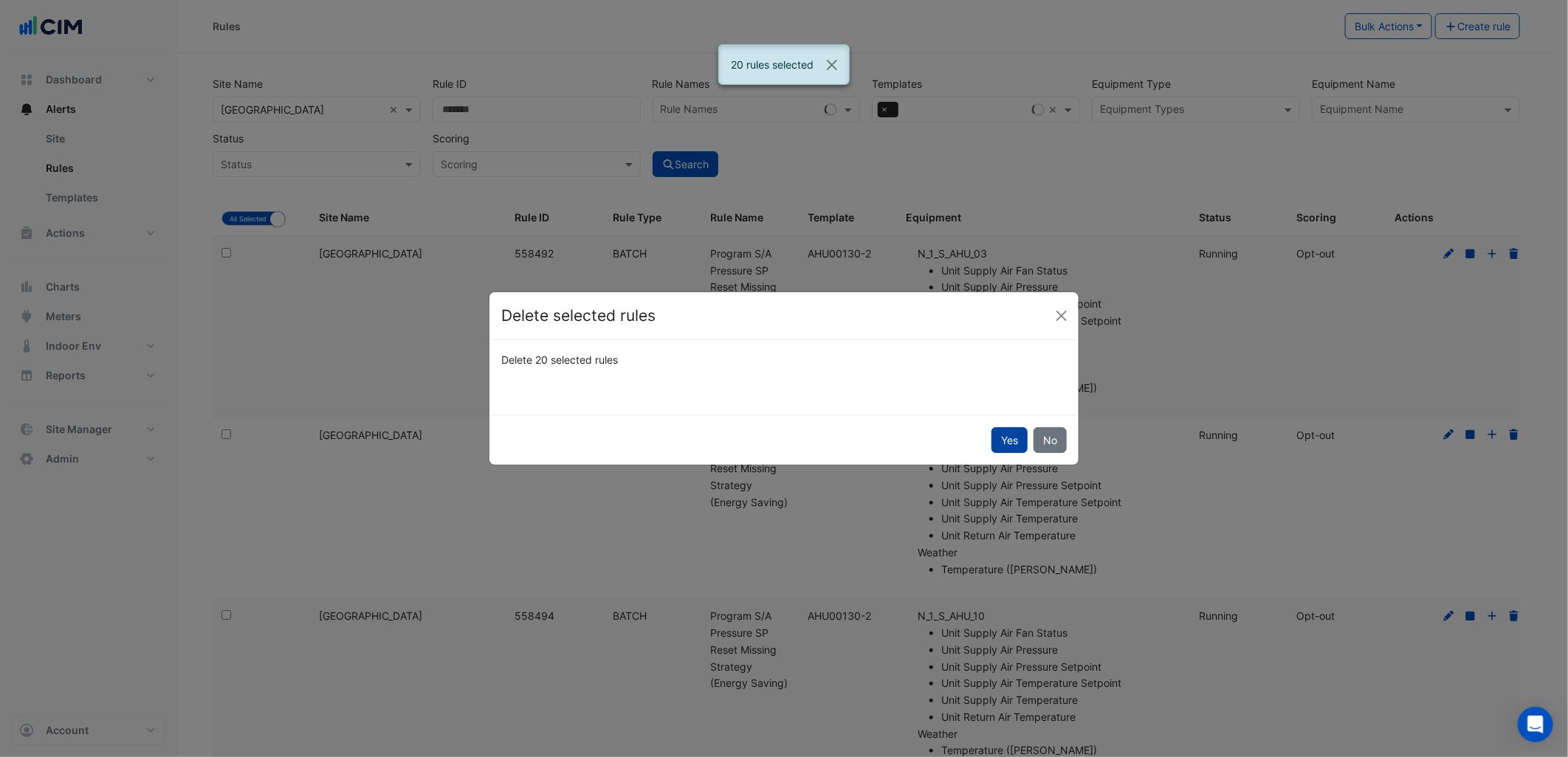
click at [1012, 431] on button "Yes" at bounding box center [1009, 440] width 36 height 26
select select "**"
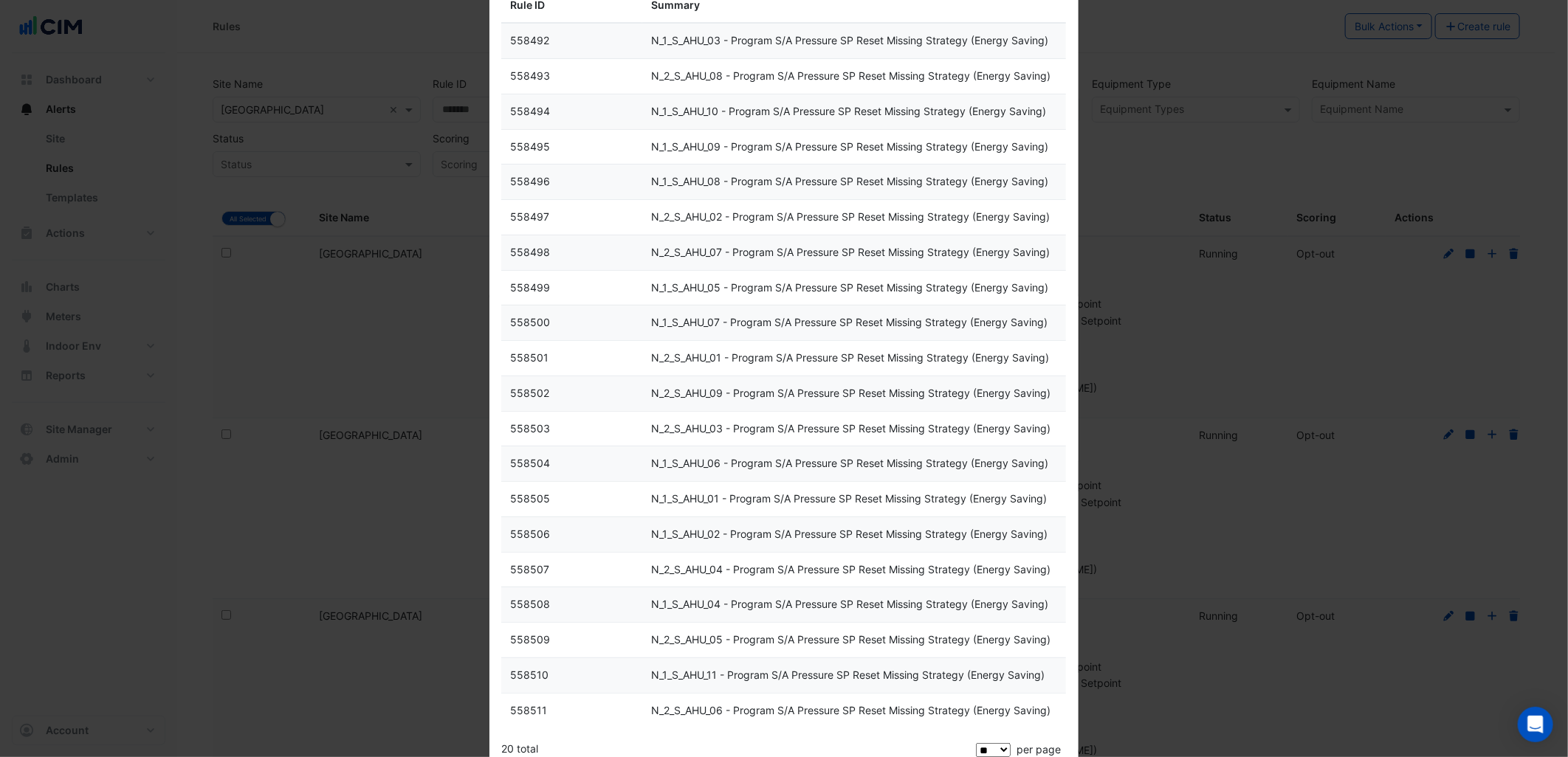
scroll to position [205, 0]
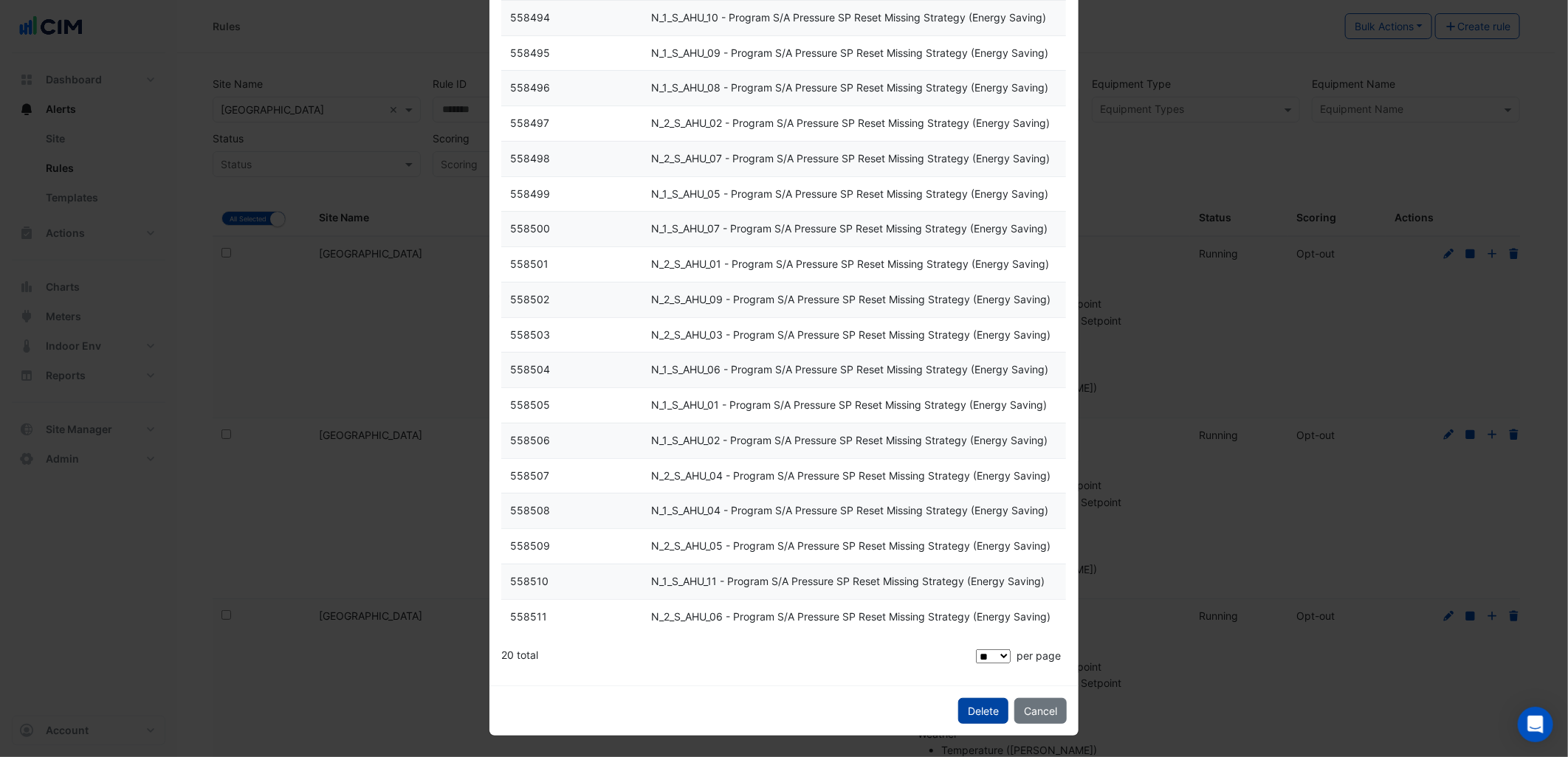
click at [972, 713] on span "Delete" at bounding box center [983, 711] width 31 height 12
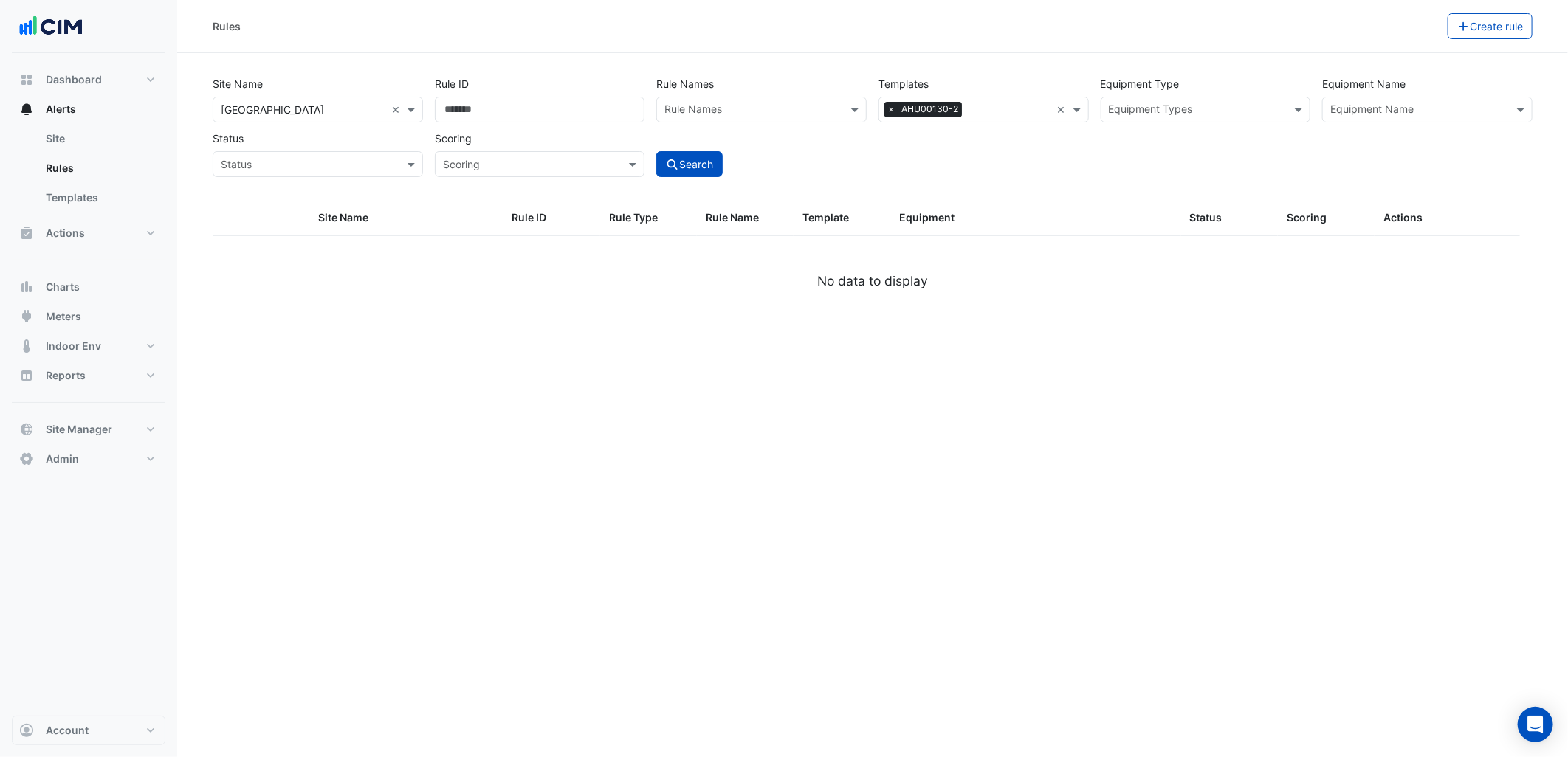
click at [323, 725] on div "Rules Create rule Site Name × Karrinyup Shopping Centre × Rule ID Rule Names Ru…" at bounding box center [873, 378] width 1391 height 757
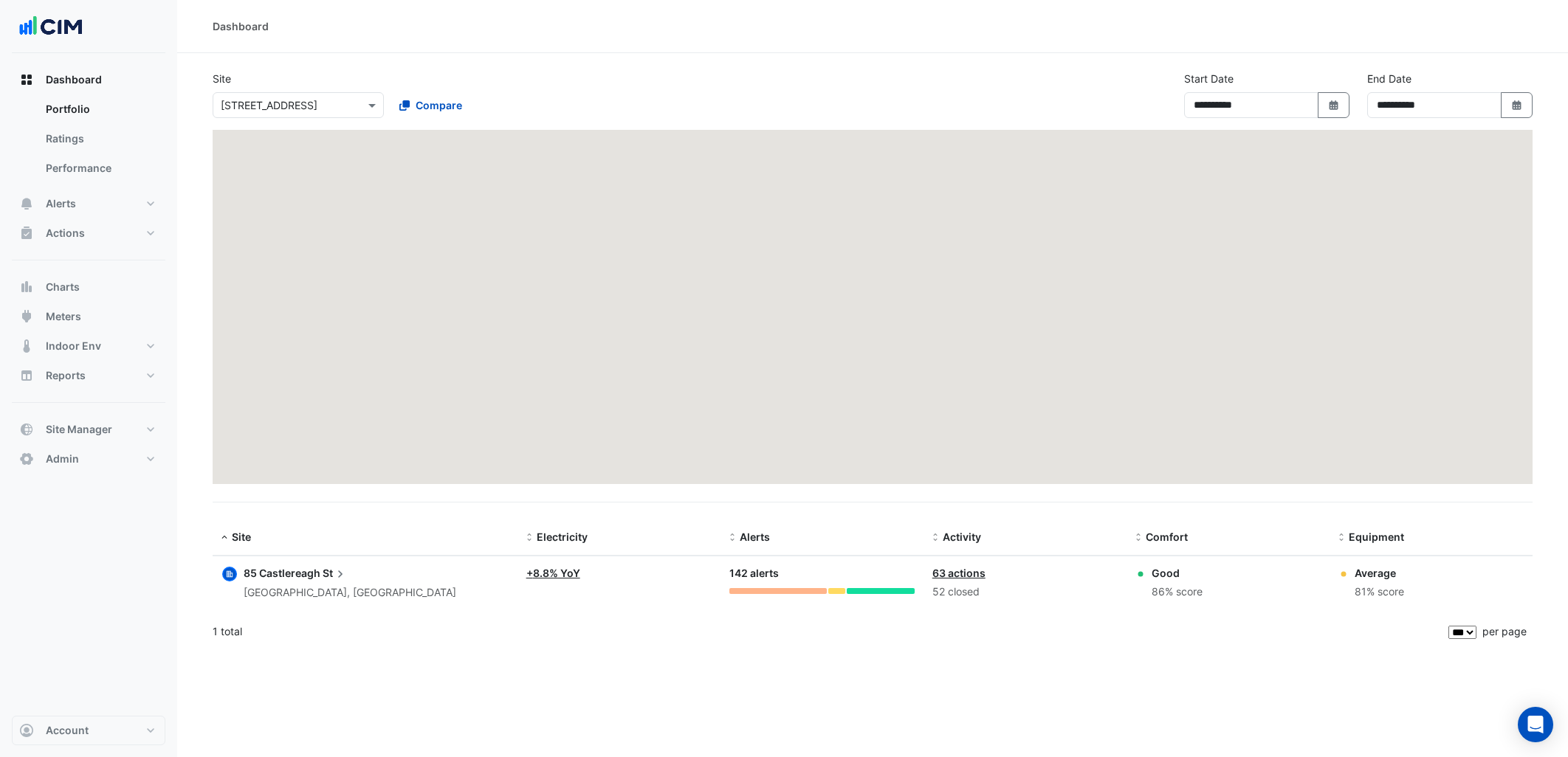
select select "***"
click at [106, 433] on span "Site Manager" at bounding box center [79, 430] width 66 height 15
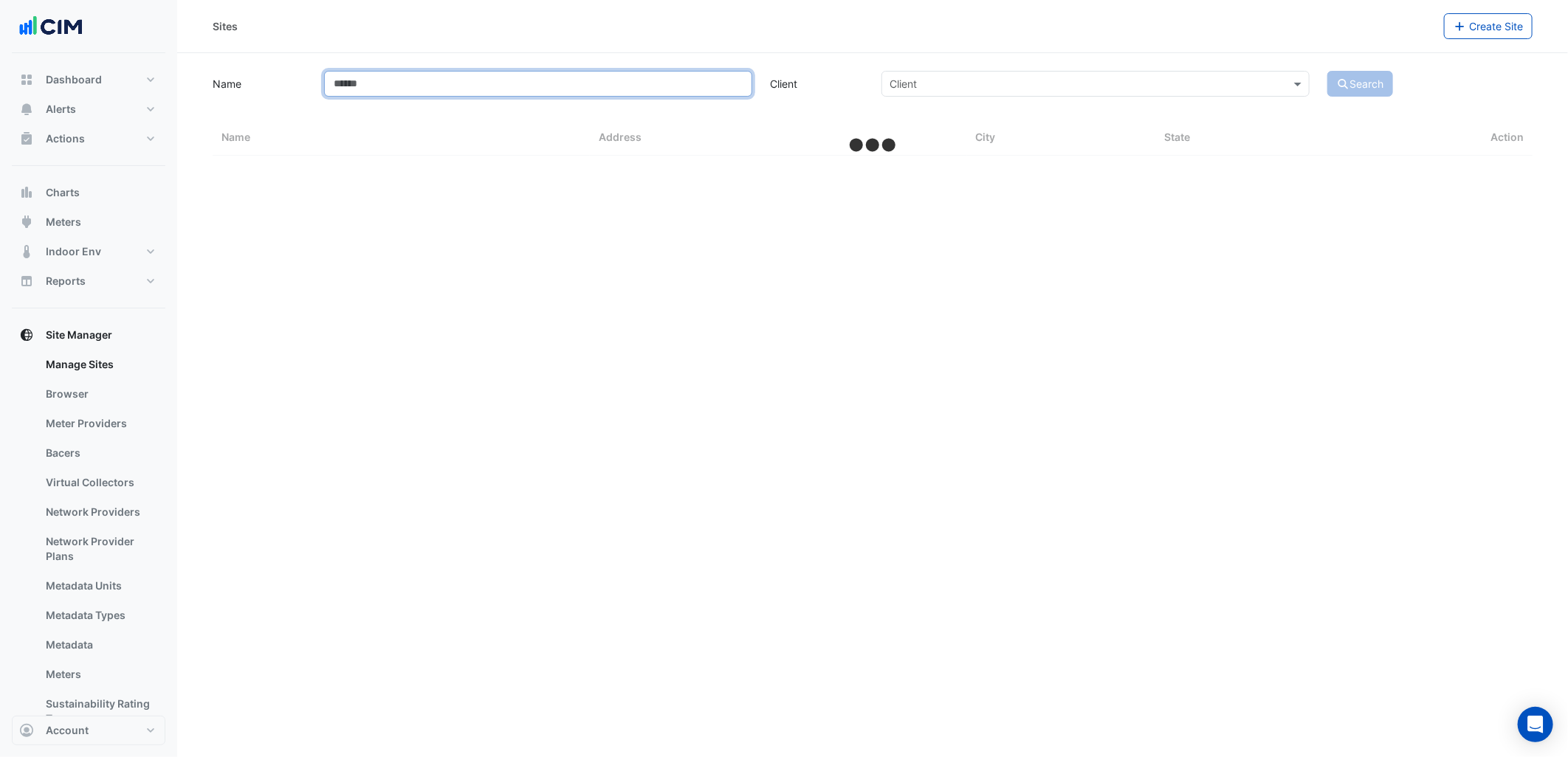
click at [478, 79] on input "Name" at bounding box center [538, 83] width 428 height 26
select select "***"
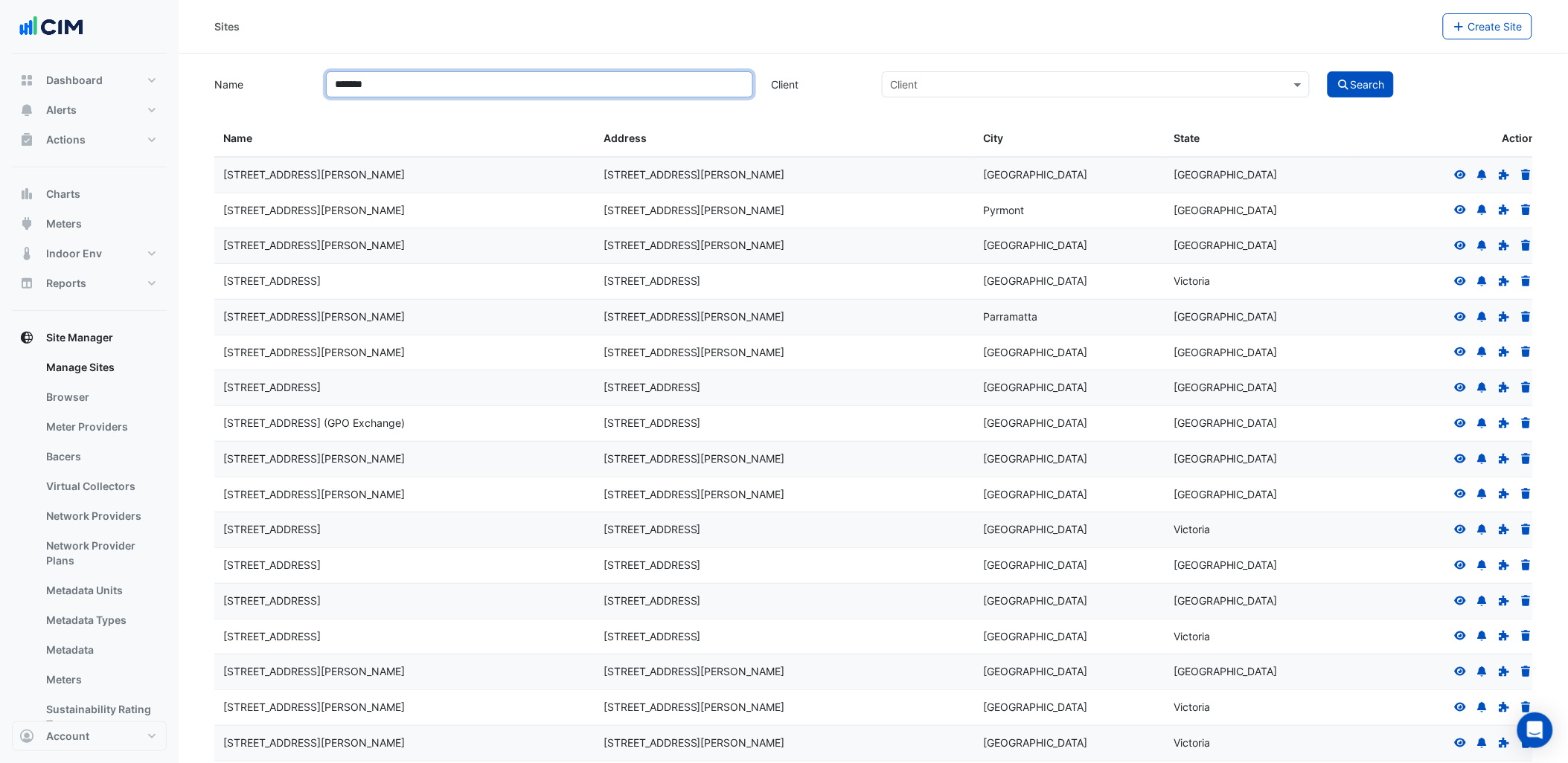
type input "*******"
click at [1327, 72] on button "Search" at bounding box center [1361, 84] width 67 height 26
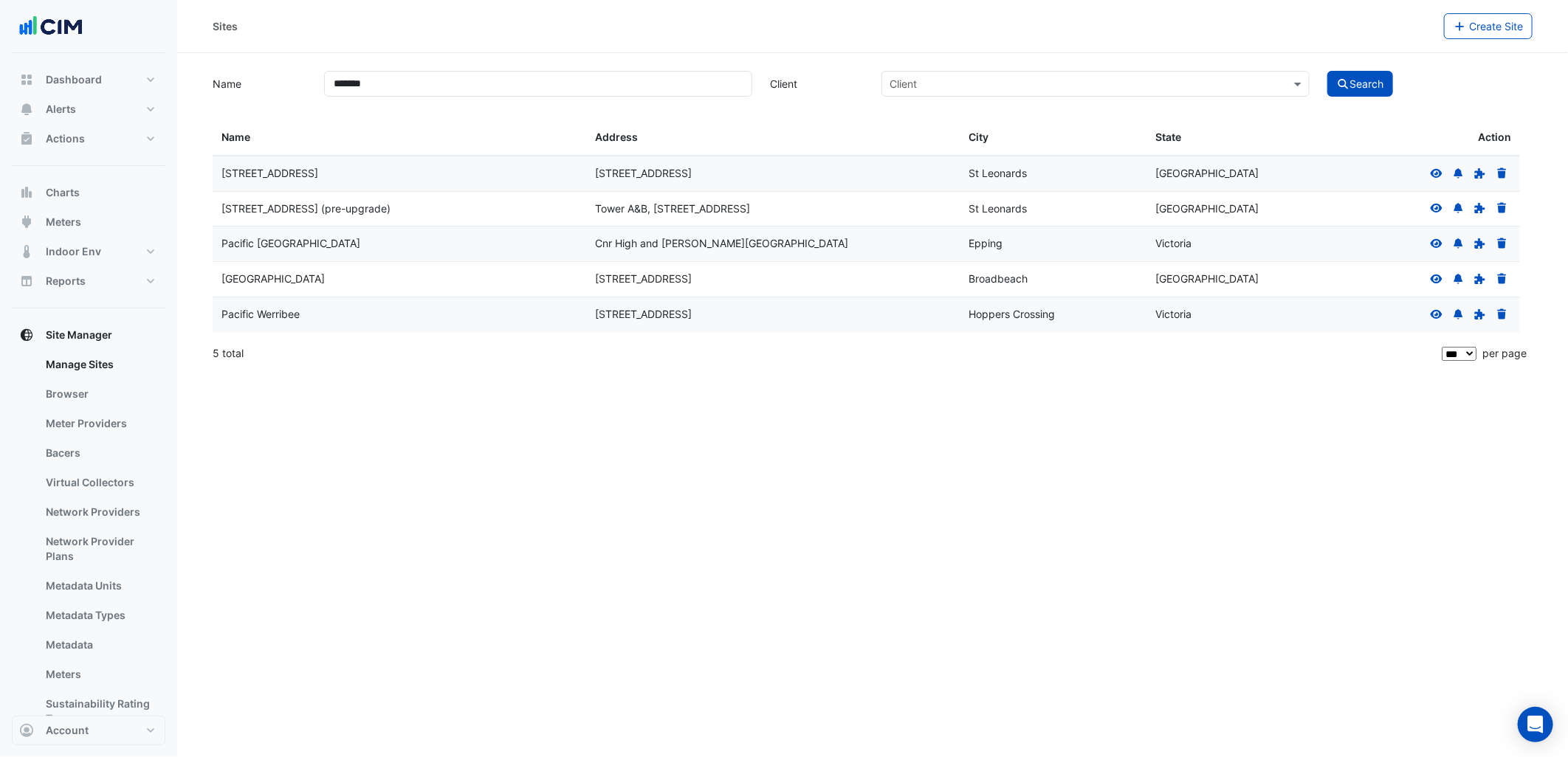
click at [1435, 282] on icon at bounding box center [1436, 279] width 11 height 9
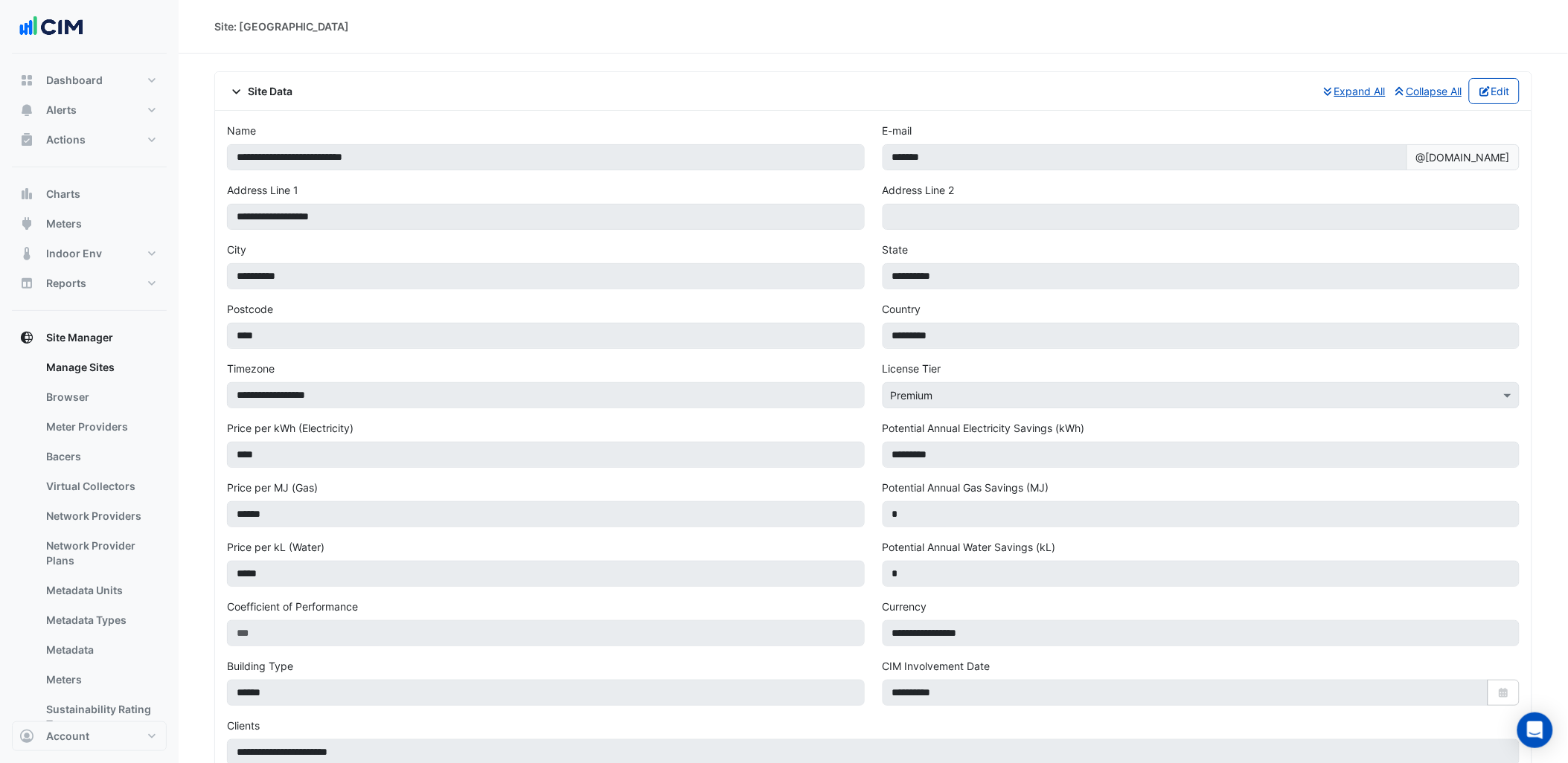
scroll to position [744, 0]
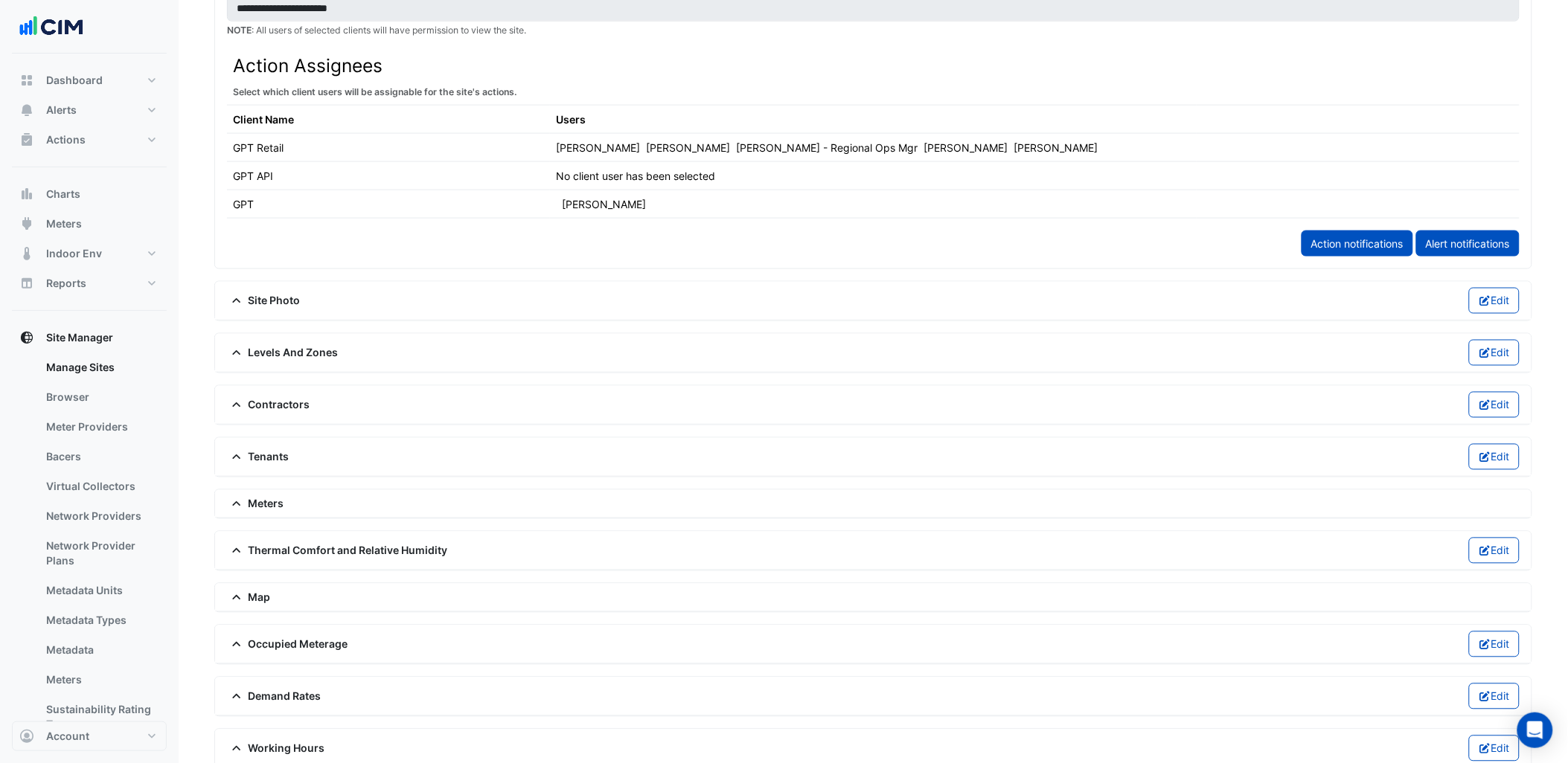
click at [285, 500] on div "Meters" at bounding box center [873, 504] width 1292 height 15
click at [270, 504] on span "Meters" at bounding box center [256, 504] width 57 height 15
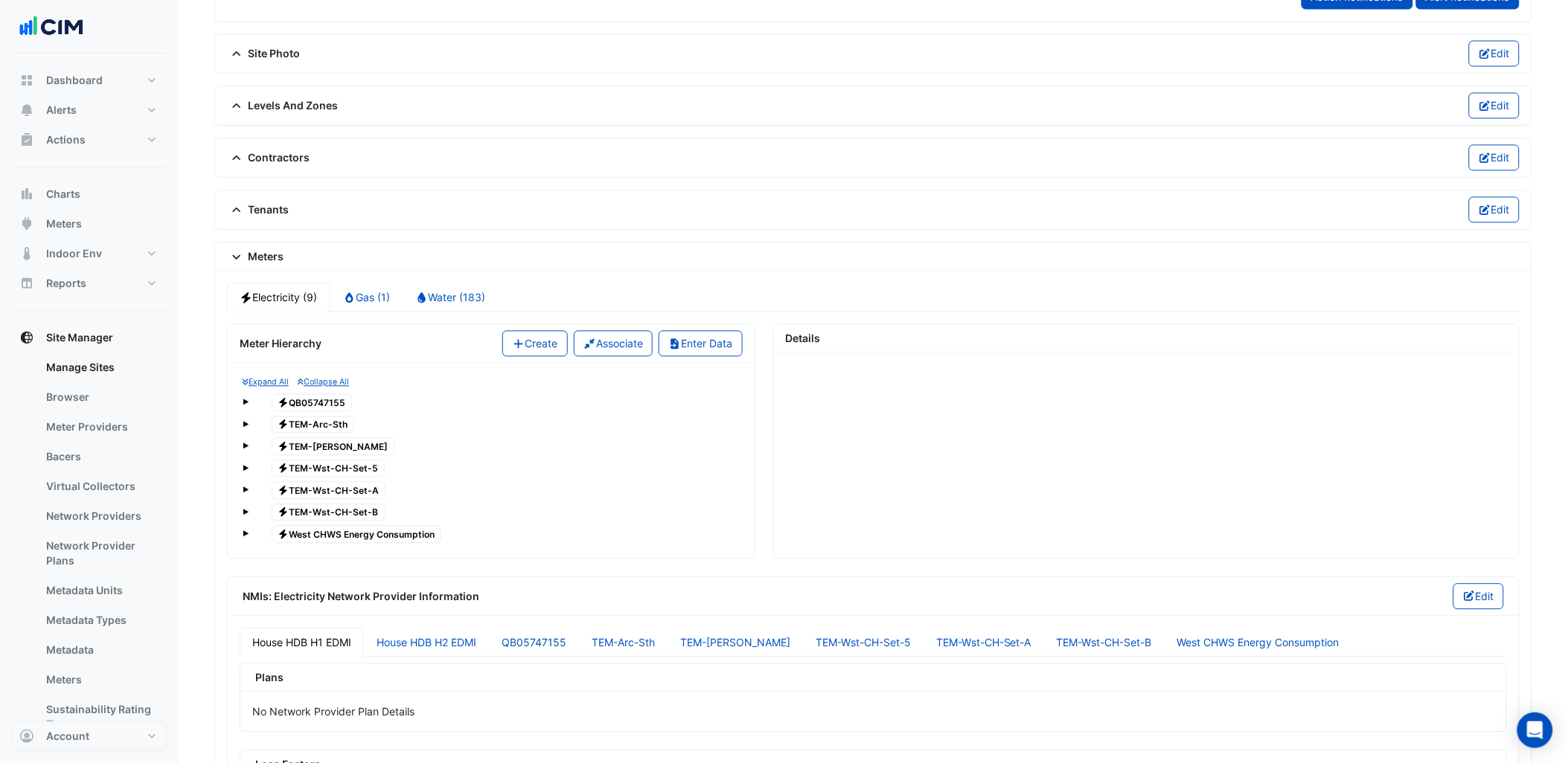
scroll to position [992, 0]
click at [483, 302] on link "Water (183)" at bounding box center [451, 297] width 96 height 29
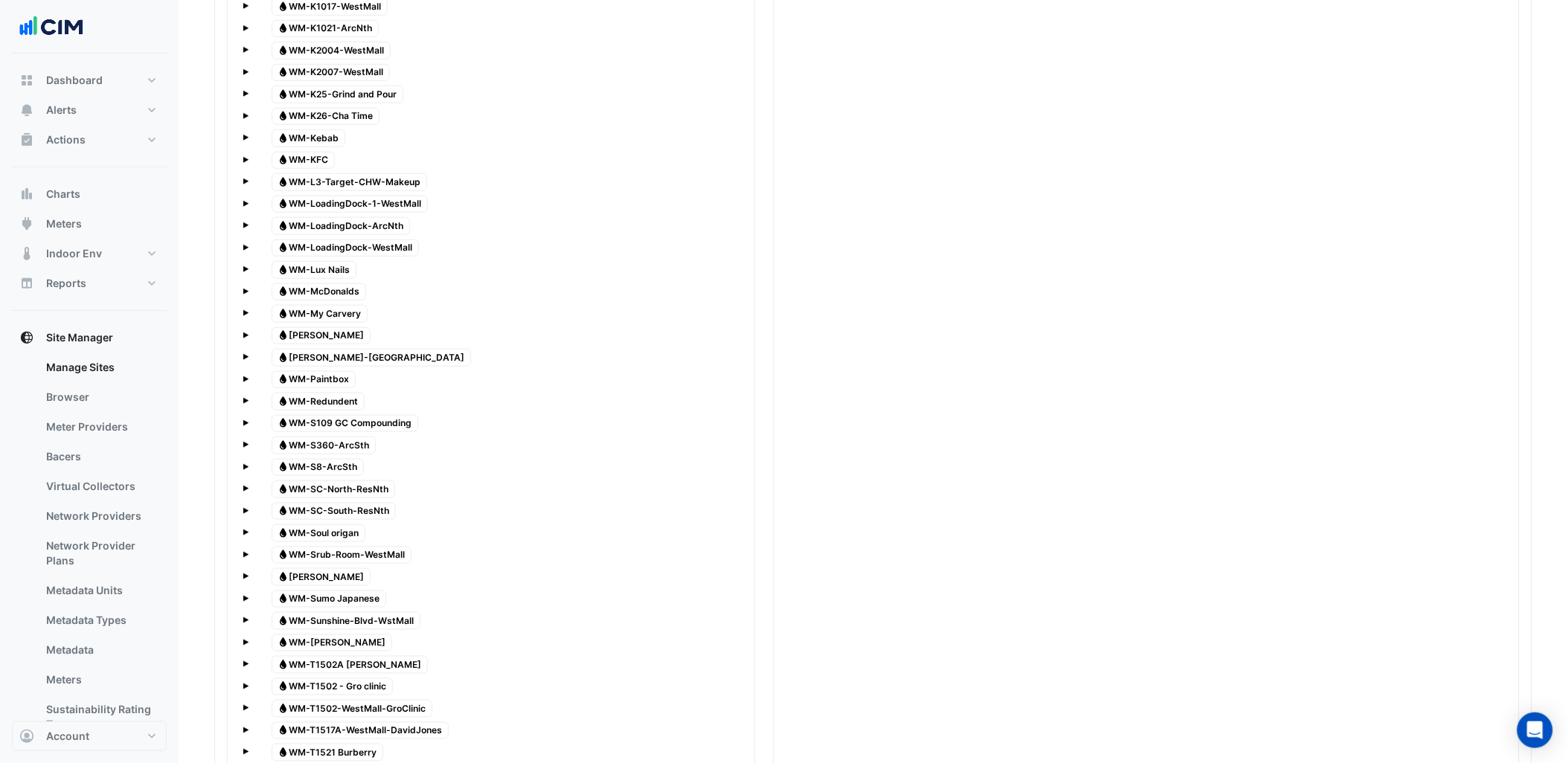
scroll to position [4157, 0]
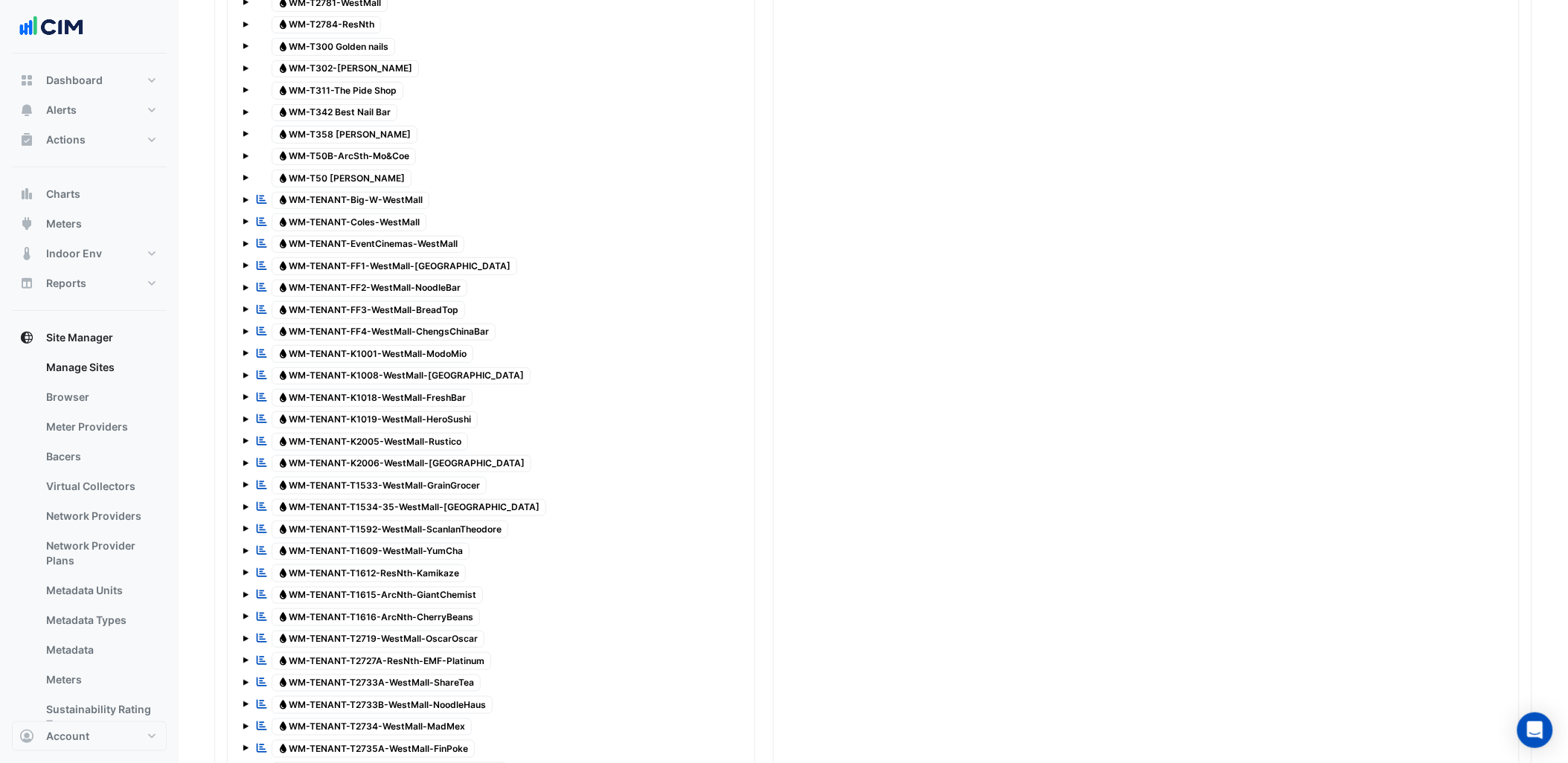
click at [402, 254] on span "Water WM-TENANT-EventCinemas-WestMall" at bounding box center [368, 244] width 194 height 18
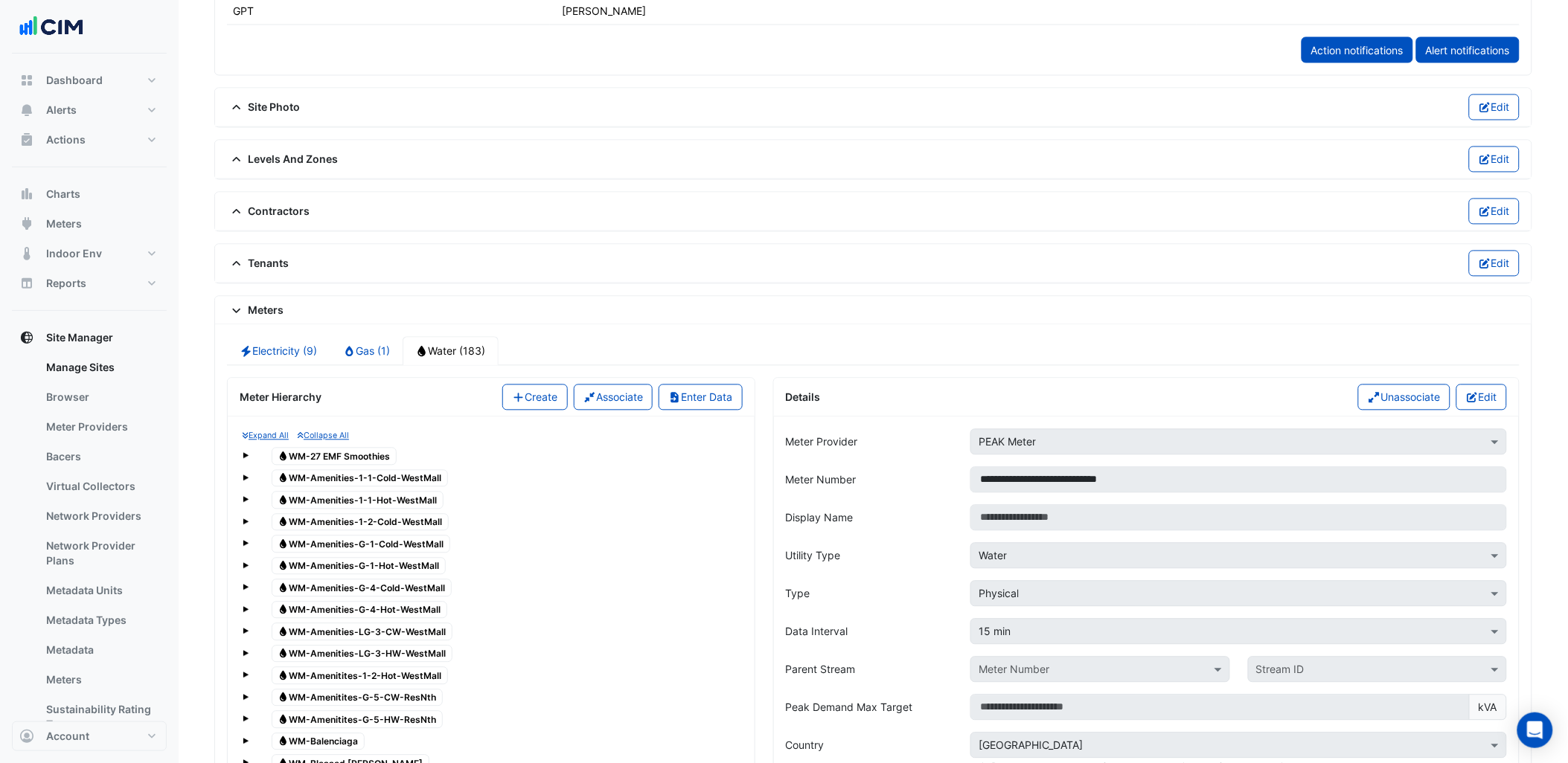
scroll to position [933, 0]
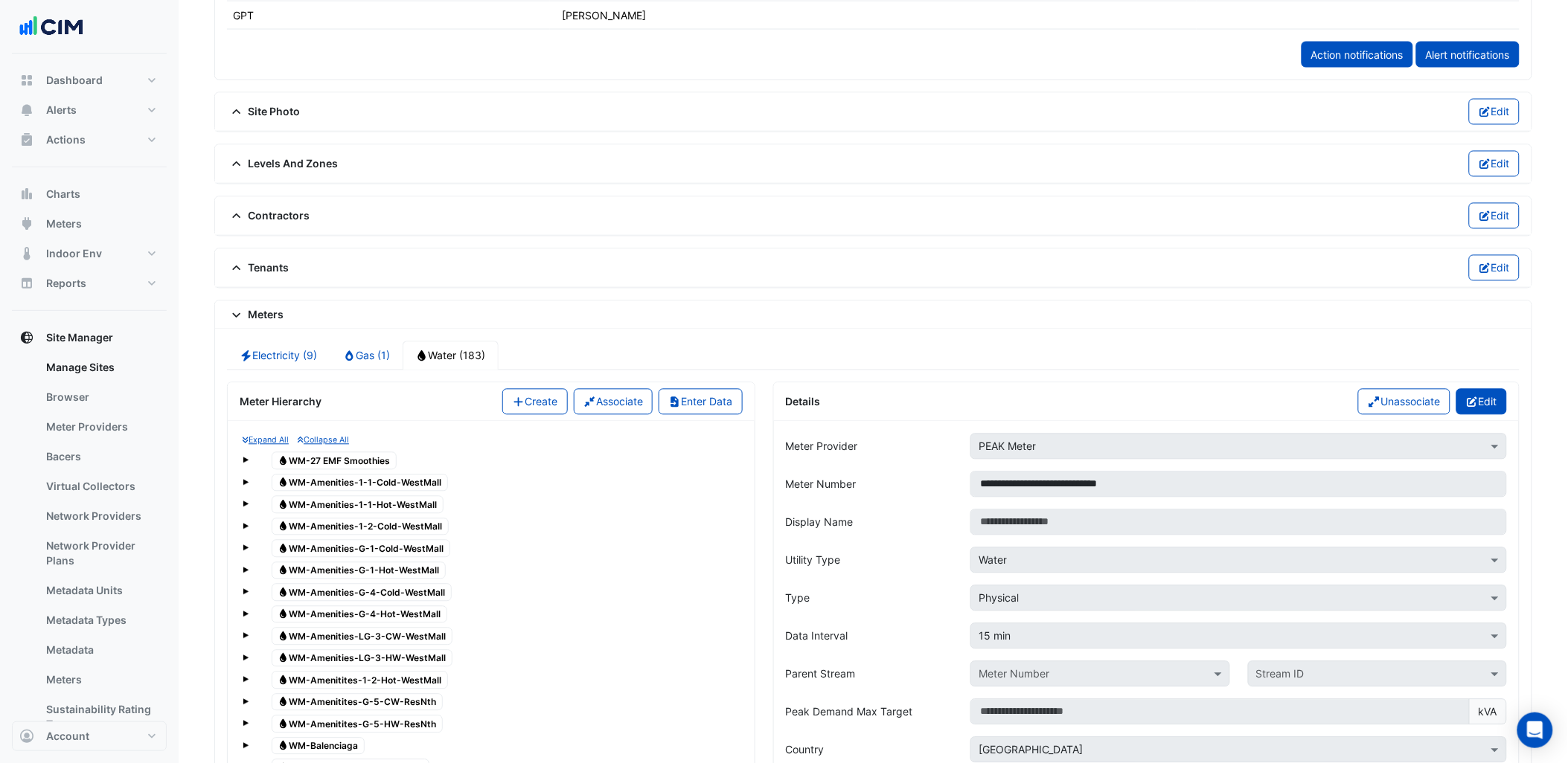
click at [1477, 406] on button "Edit" at bounding box center [1482, 402] width 52 height 26
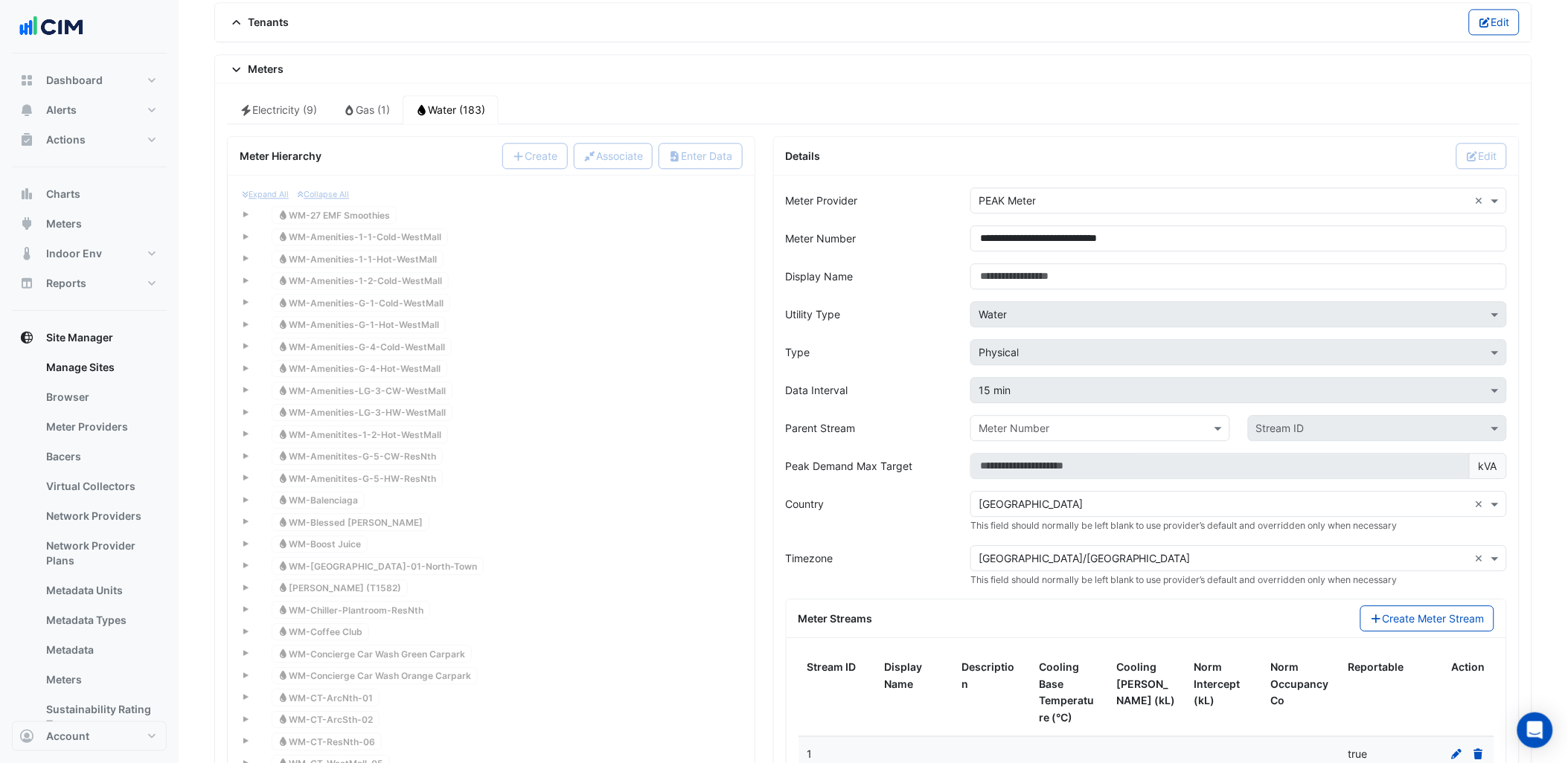
scroll to position [1430, 0]
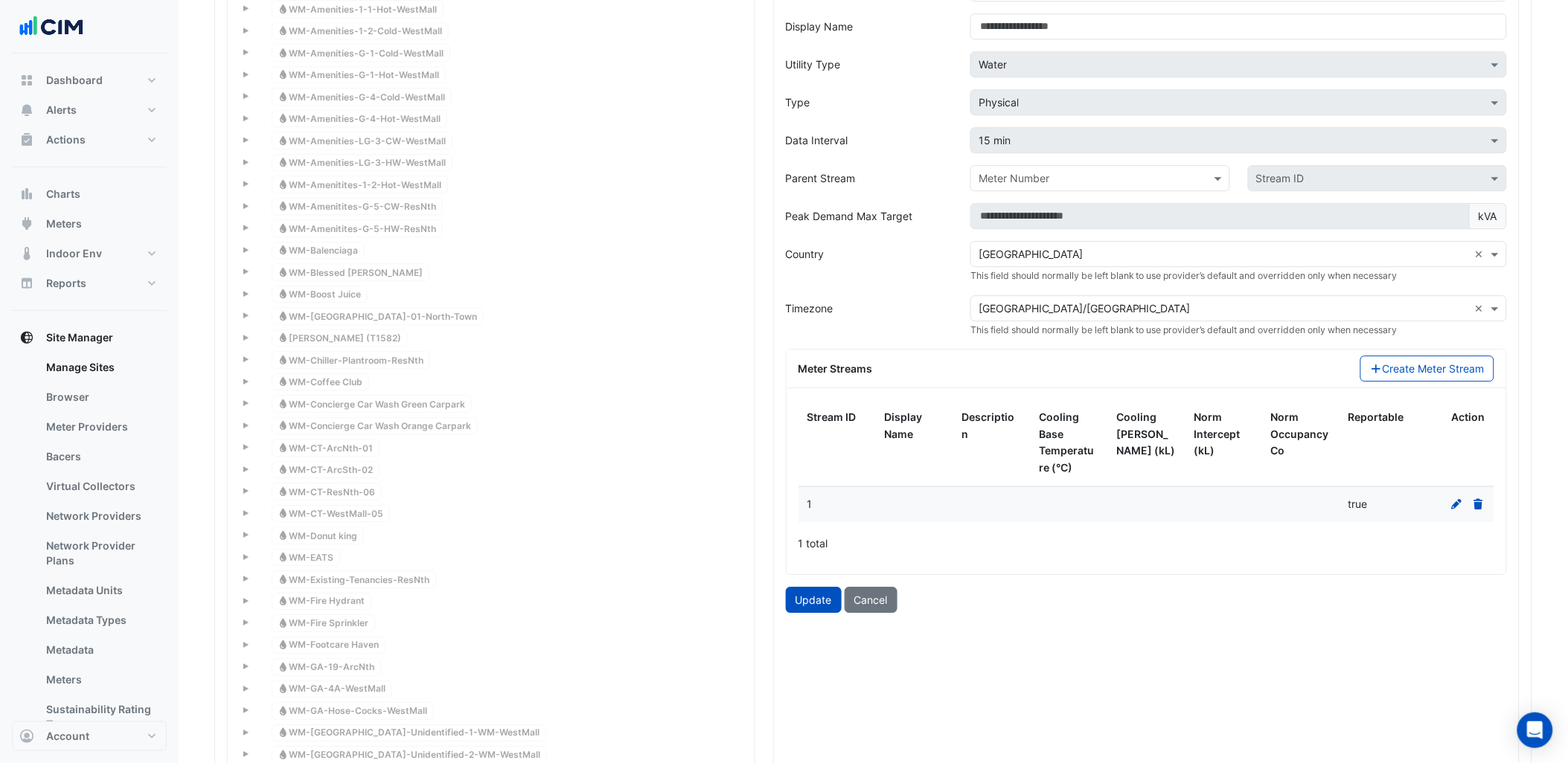
click at [1454, 510] on icon at bounding box center [1457, 504] width 13 height 11
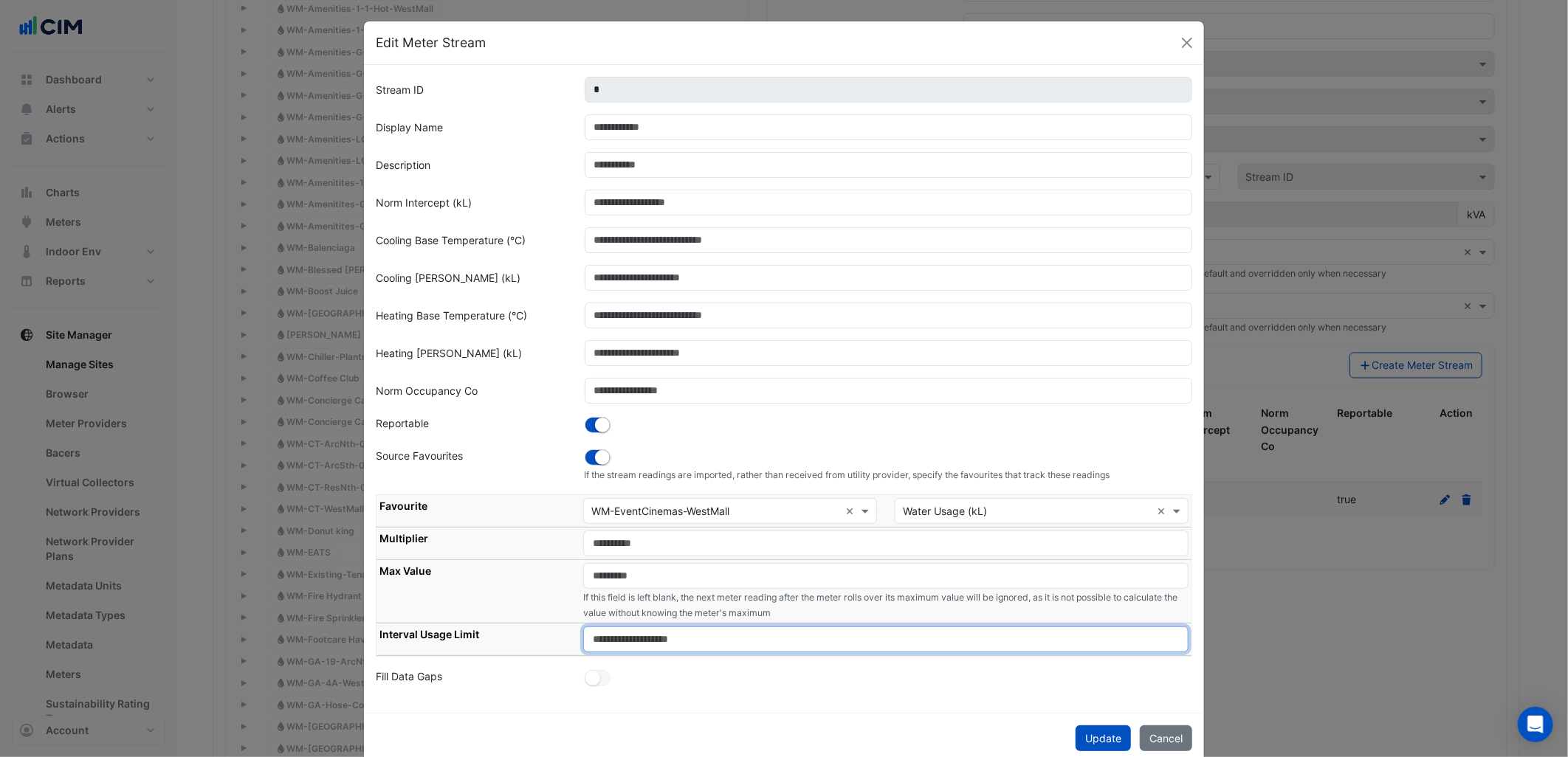
drag, startPoint x: 610, startPoint y: 648, endPoint x: 552, endPoint y: 650, distance: 58.0
click at [552, 650] on tr "Interval Usage Limit ***" at bounding box center [784, 640] width 815 height 32
type input "***"
click at [794, 720] on div "Update Cancel" at bounding box center [784, 738] width 840 height 50
click at [1090, 740] on button "Update" at bounding box center [1103, 738] width 55 height 26
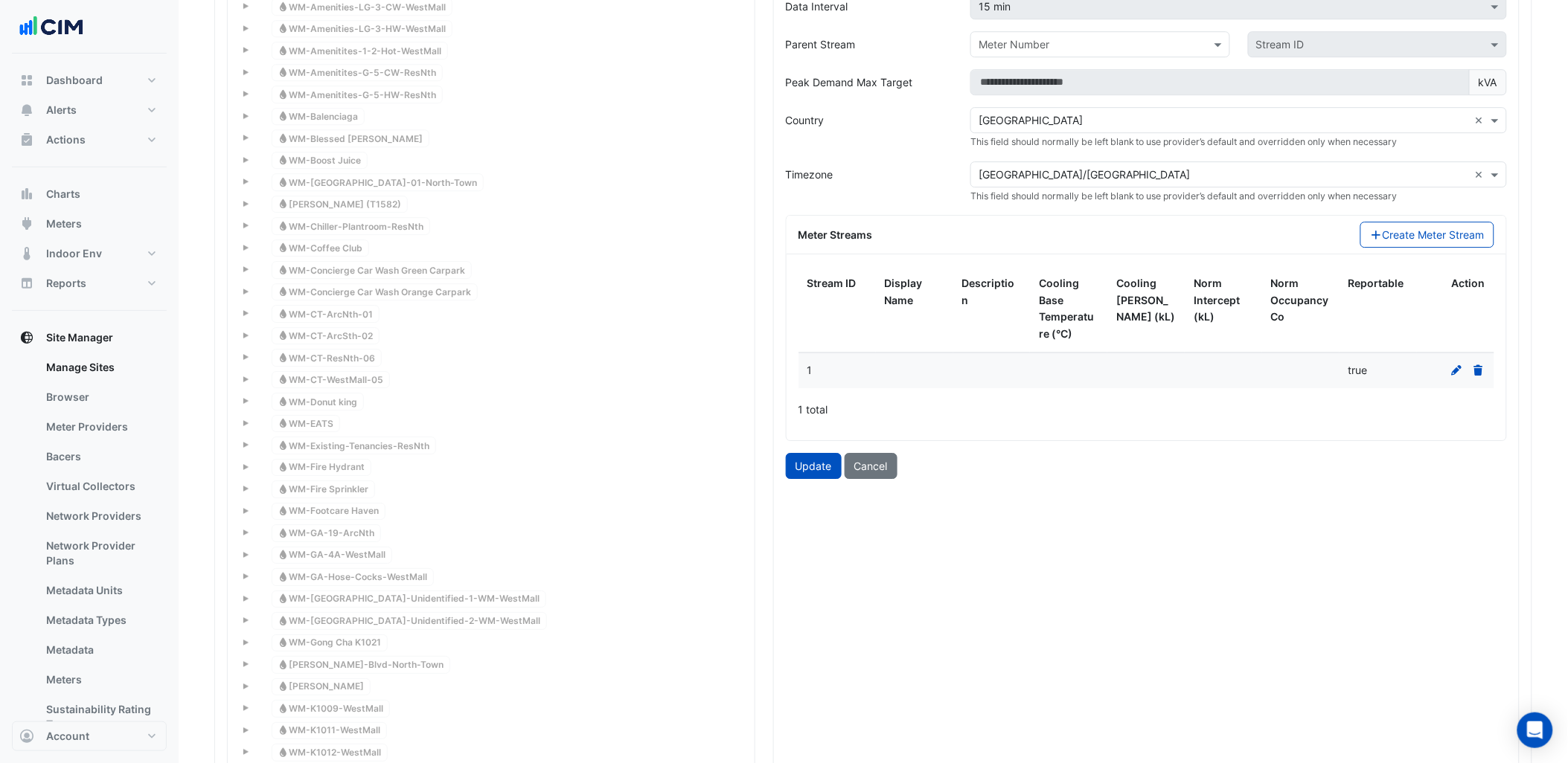
scroll to position [1595, 0]
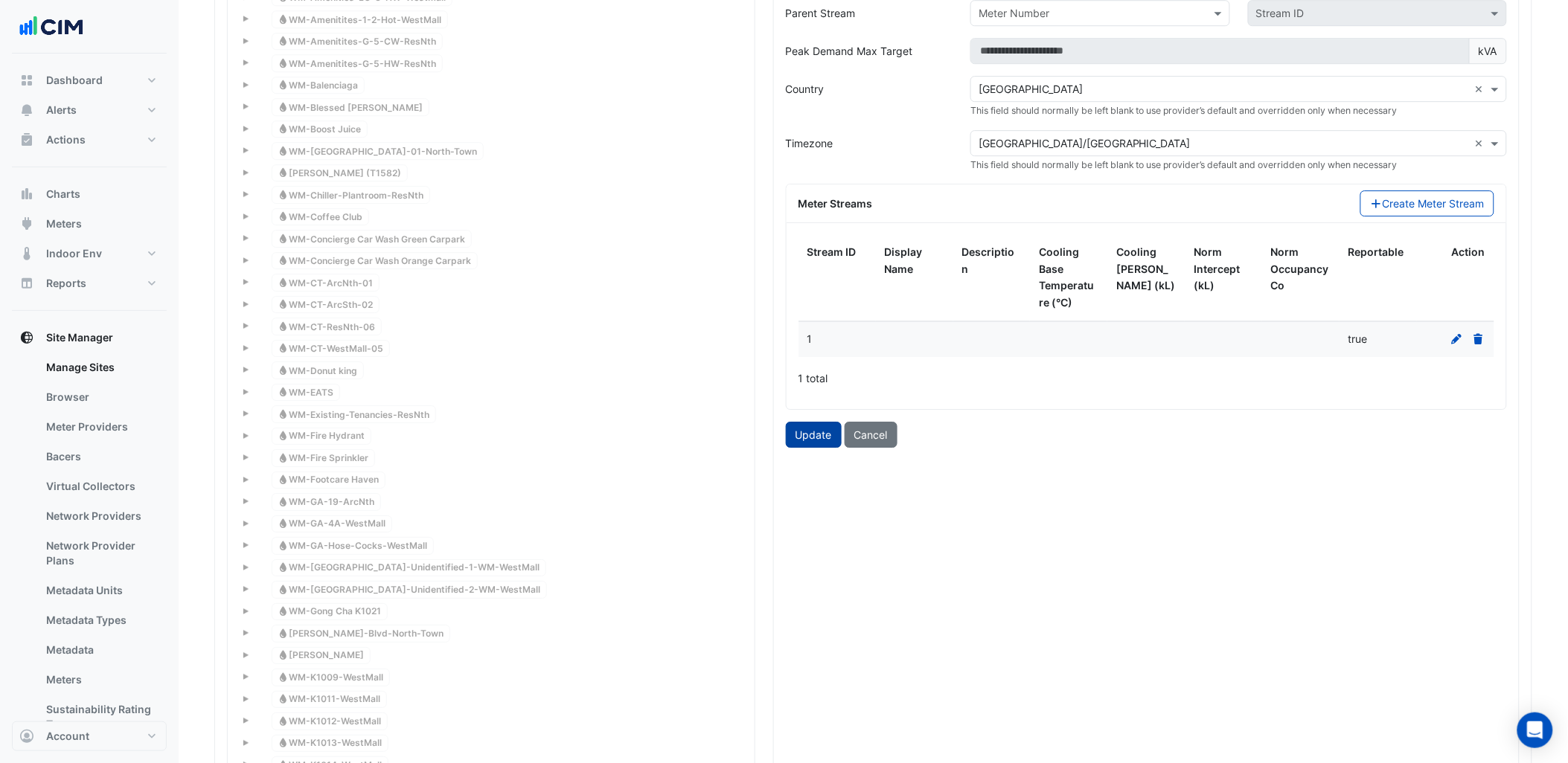
click at [824, 433] on button "Update" at bounding box center [814, 434] width 55 height 26
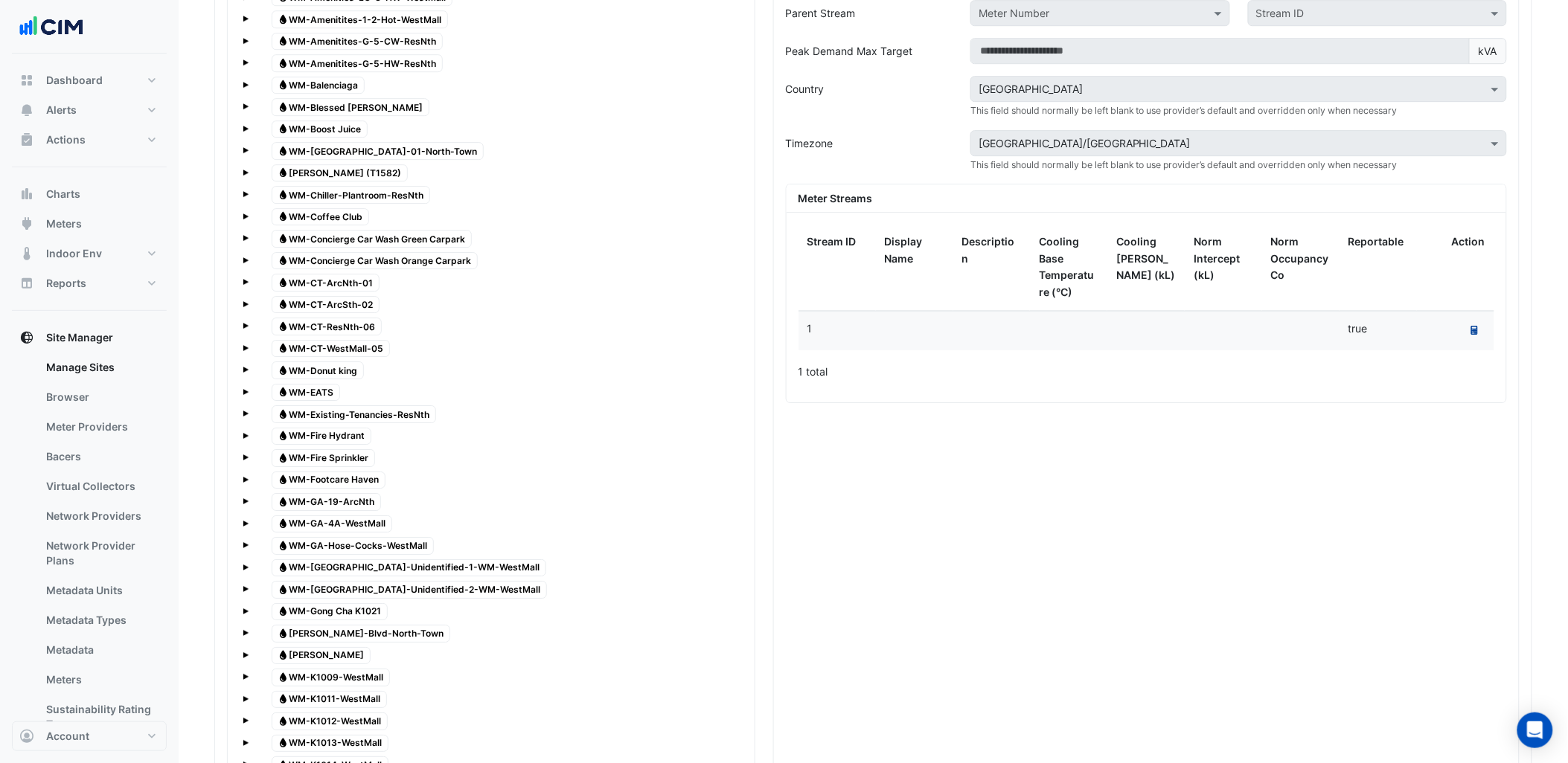
click at [1474, 333] on icon at bounding box center [1473, 329] width 7 height 9
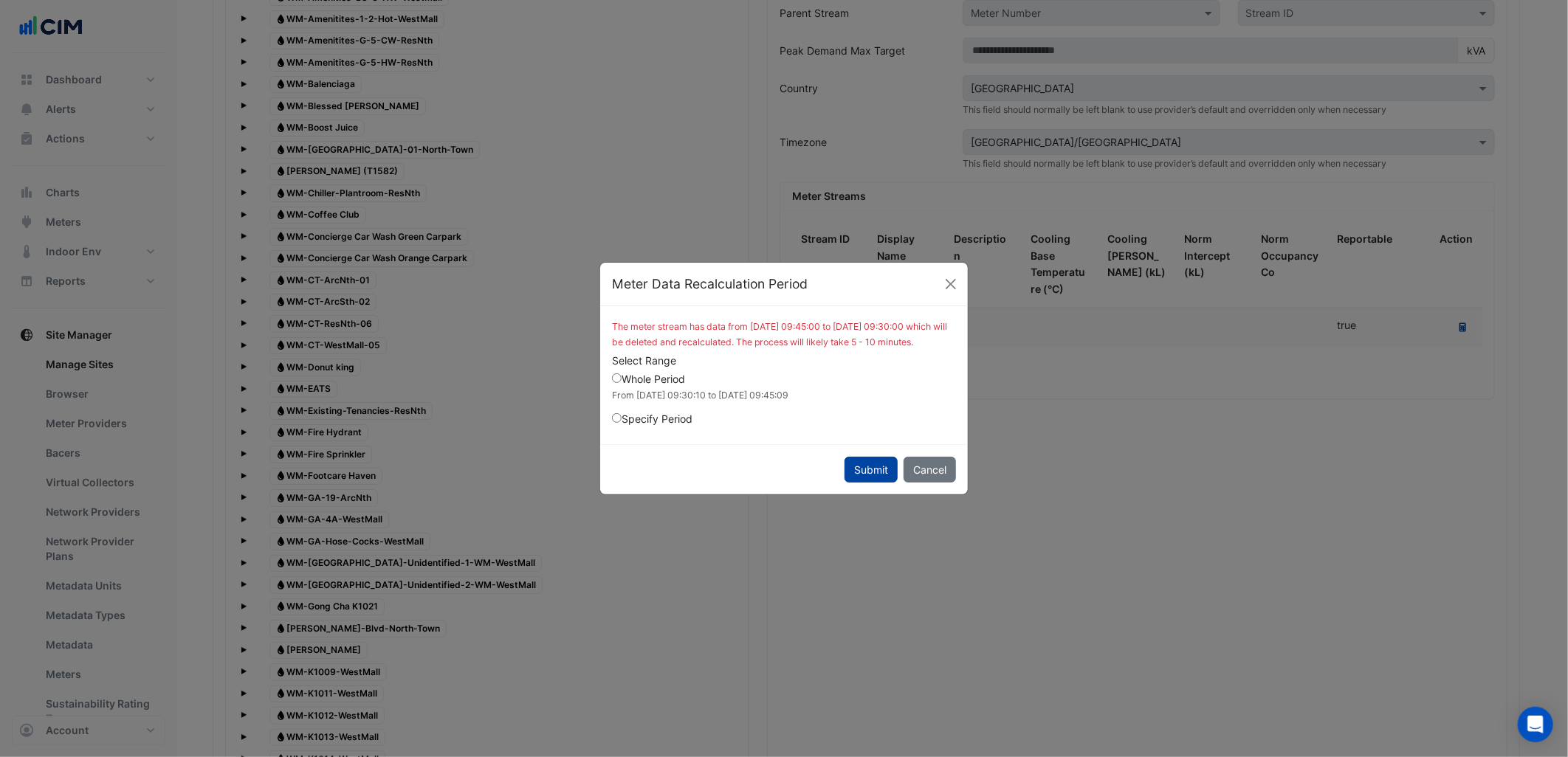
click at [860, 482] on button "Submit" at bounding box center [871, 469] width 53 height 26
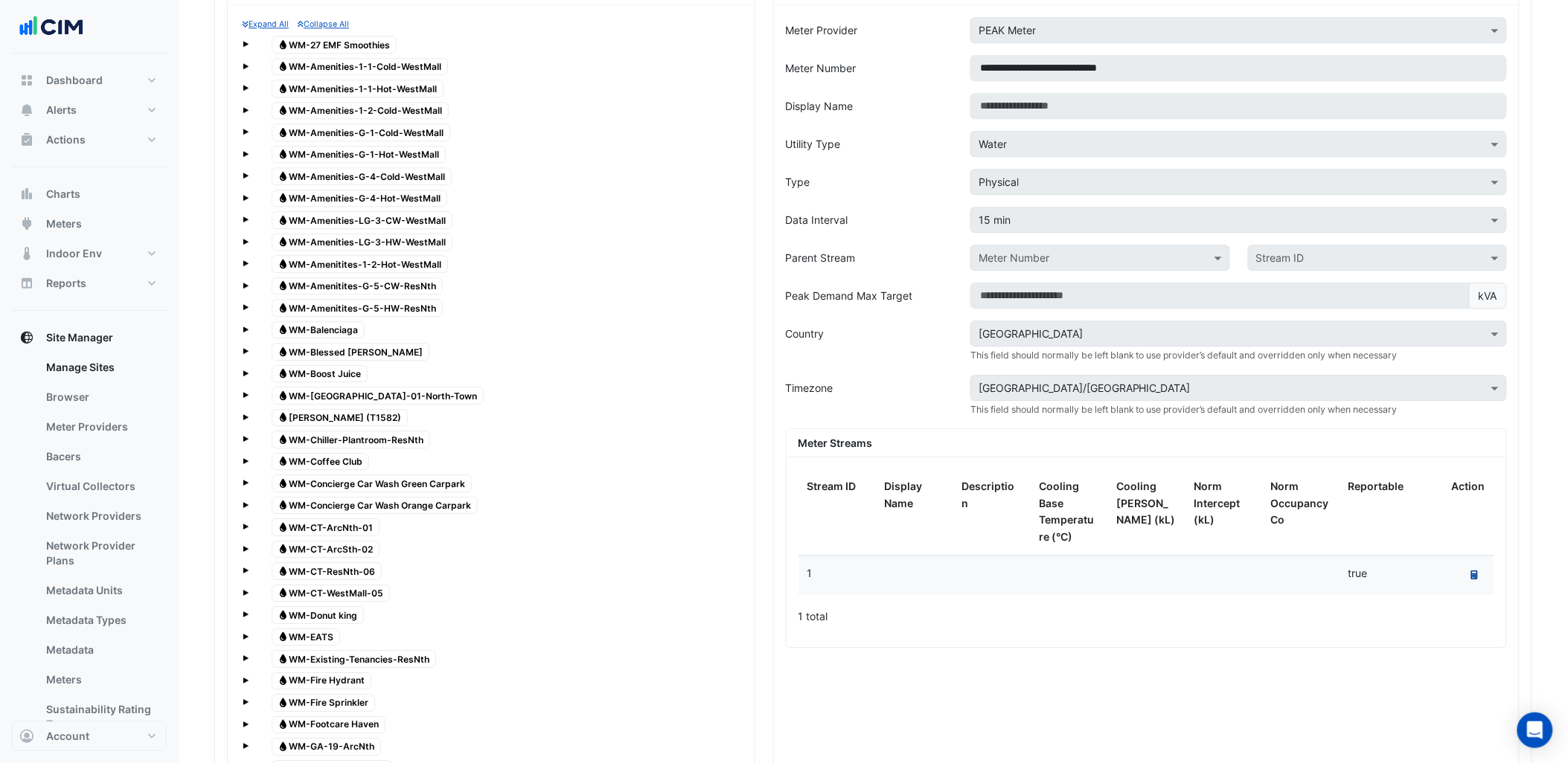
scroll to position [1346, 0]
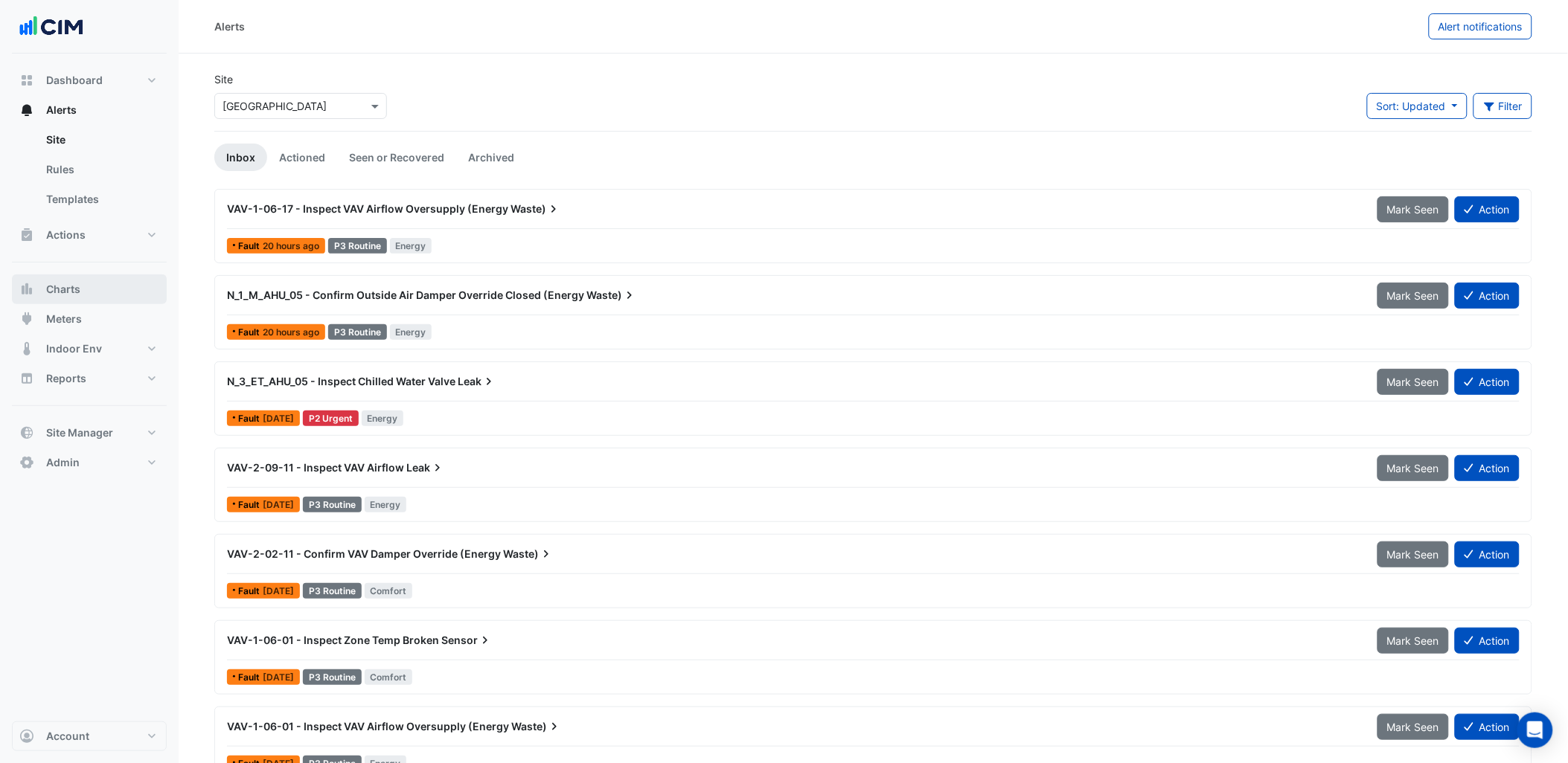
click at [117, 293] on button "Charts" at bounding box center [89, 289] width 155 height 30
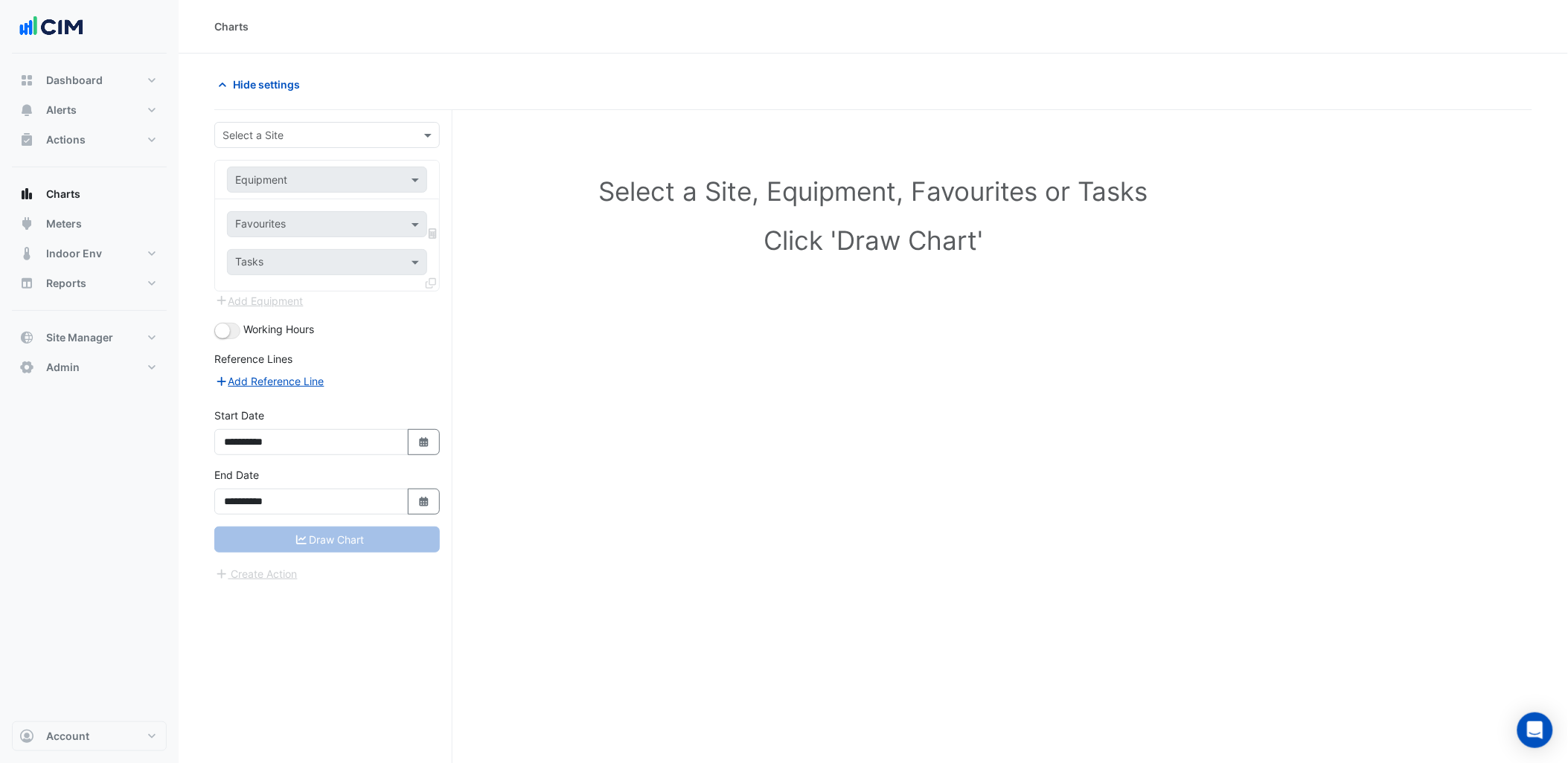
click at [308, 131] on input "text" at bounding box center [312, 136] width 180 height 15
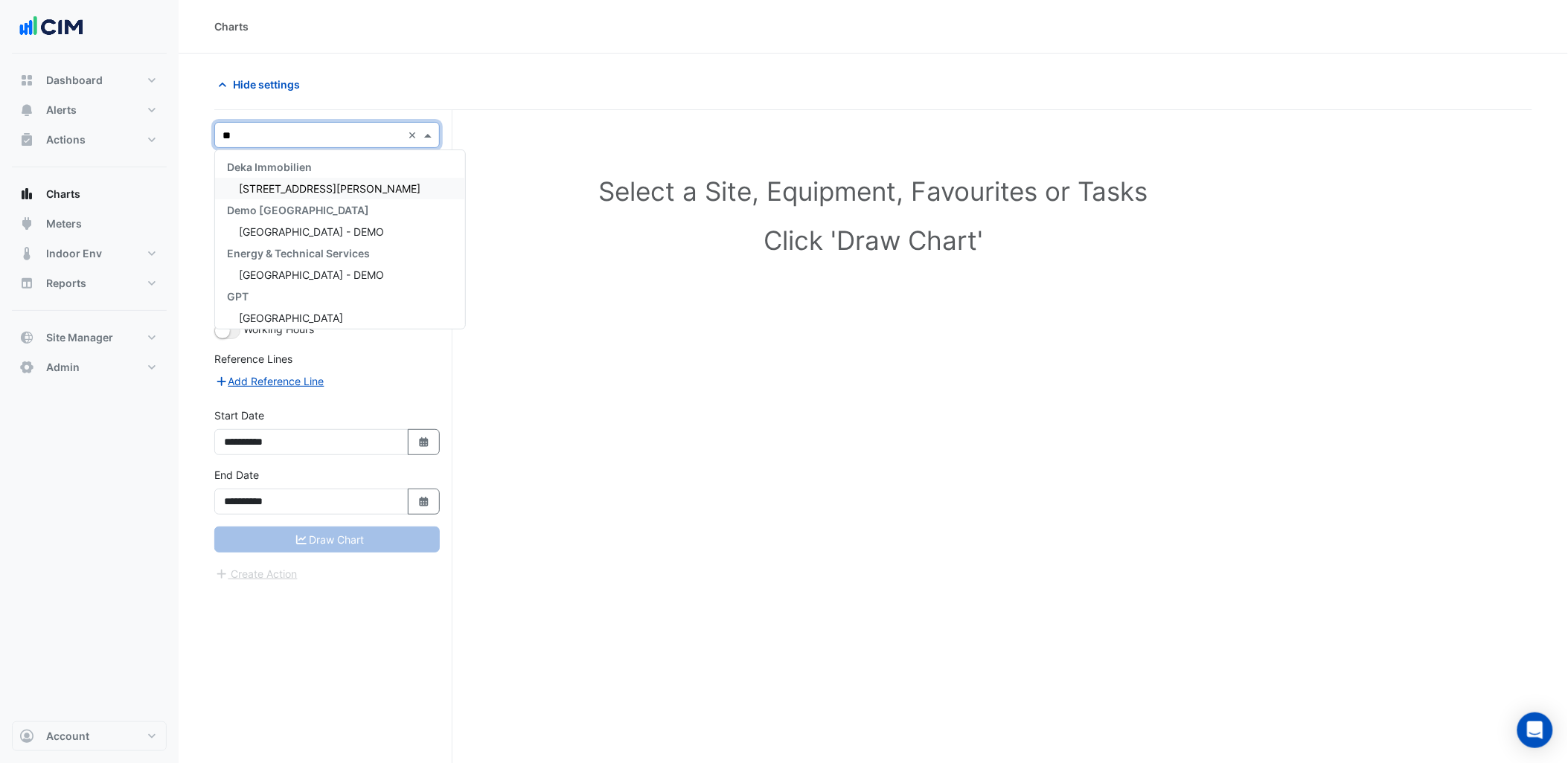
type input "*"
type input "**********"
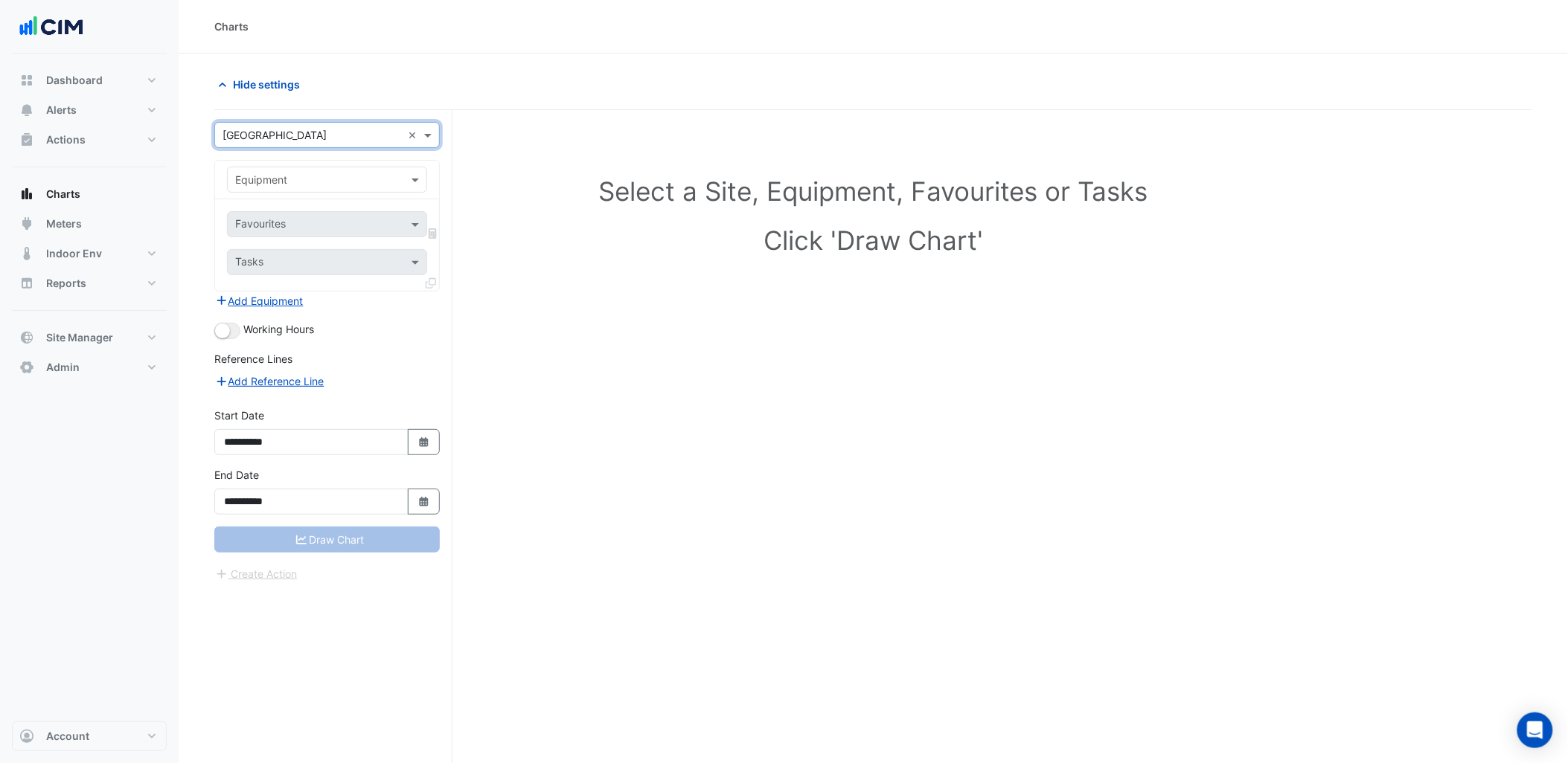
click at [296, 187] on div "Equipment" at bounding box center [314, 180] width 174 height 15
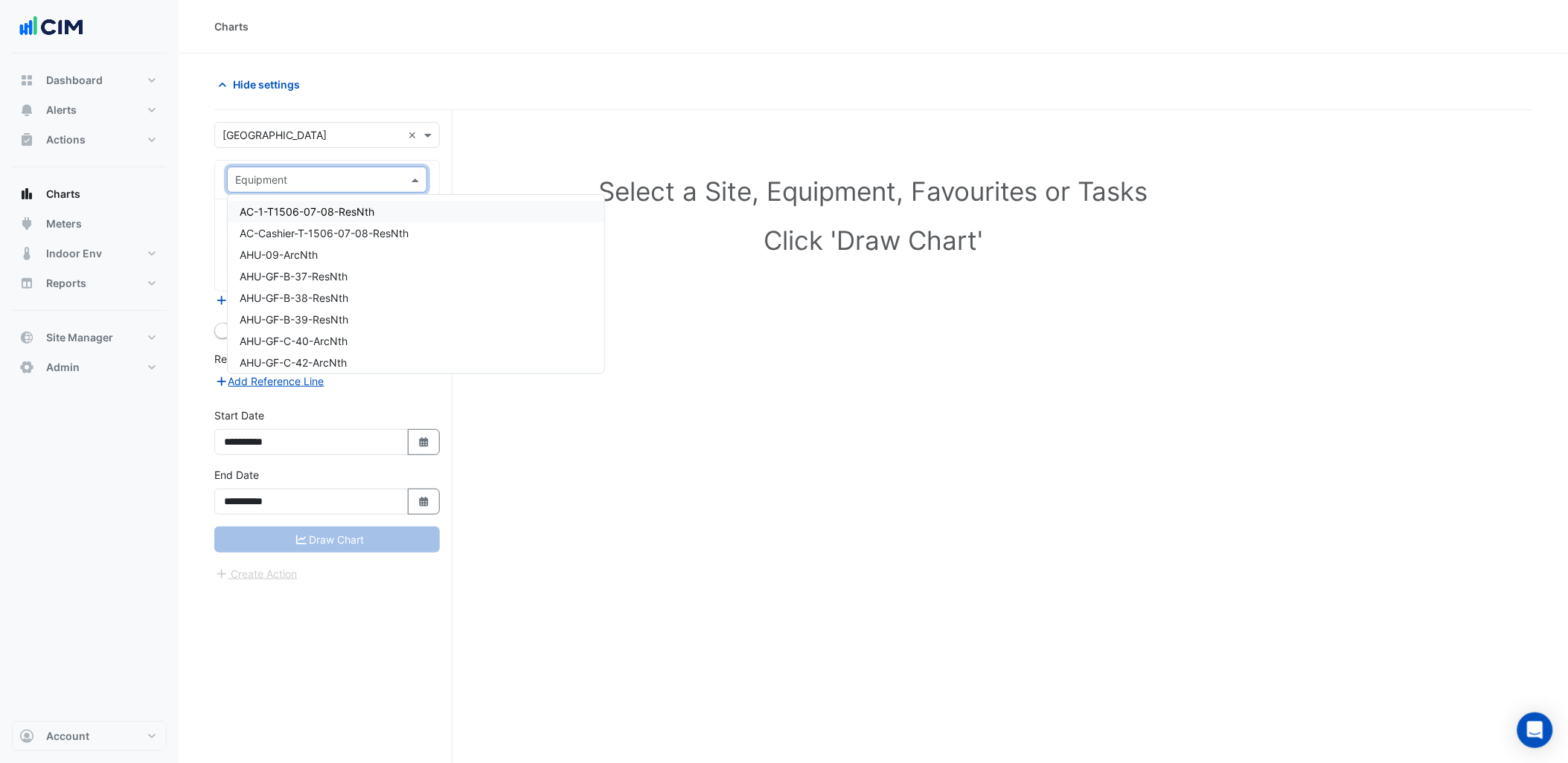
paste input "**********"
type input "**********"
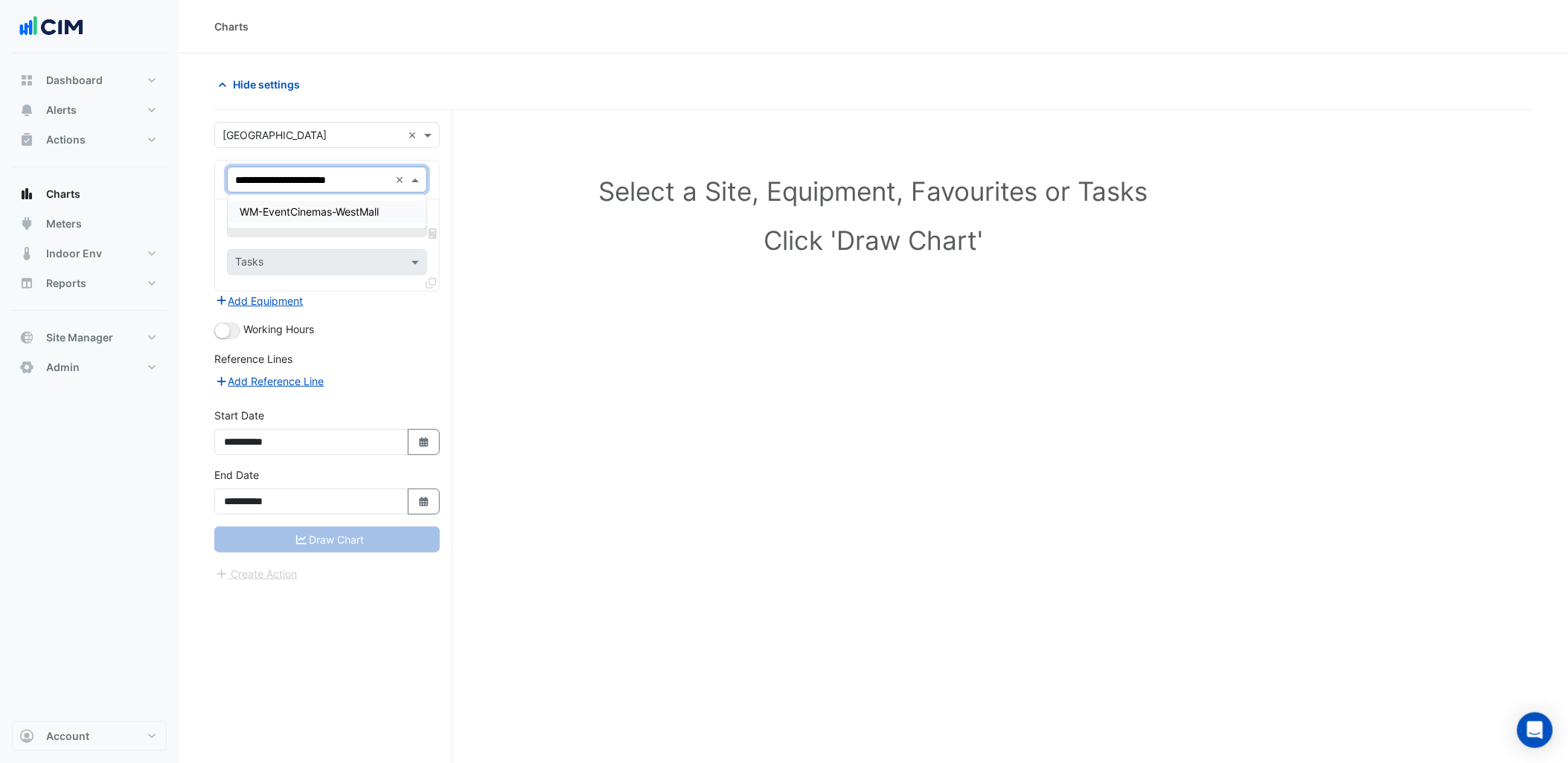
click at [300, 217] on span "WM-EventCinemas-WestMall" at bounding box center [309, 211] width 139 height 12
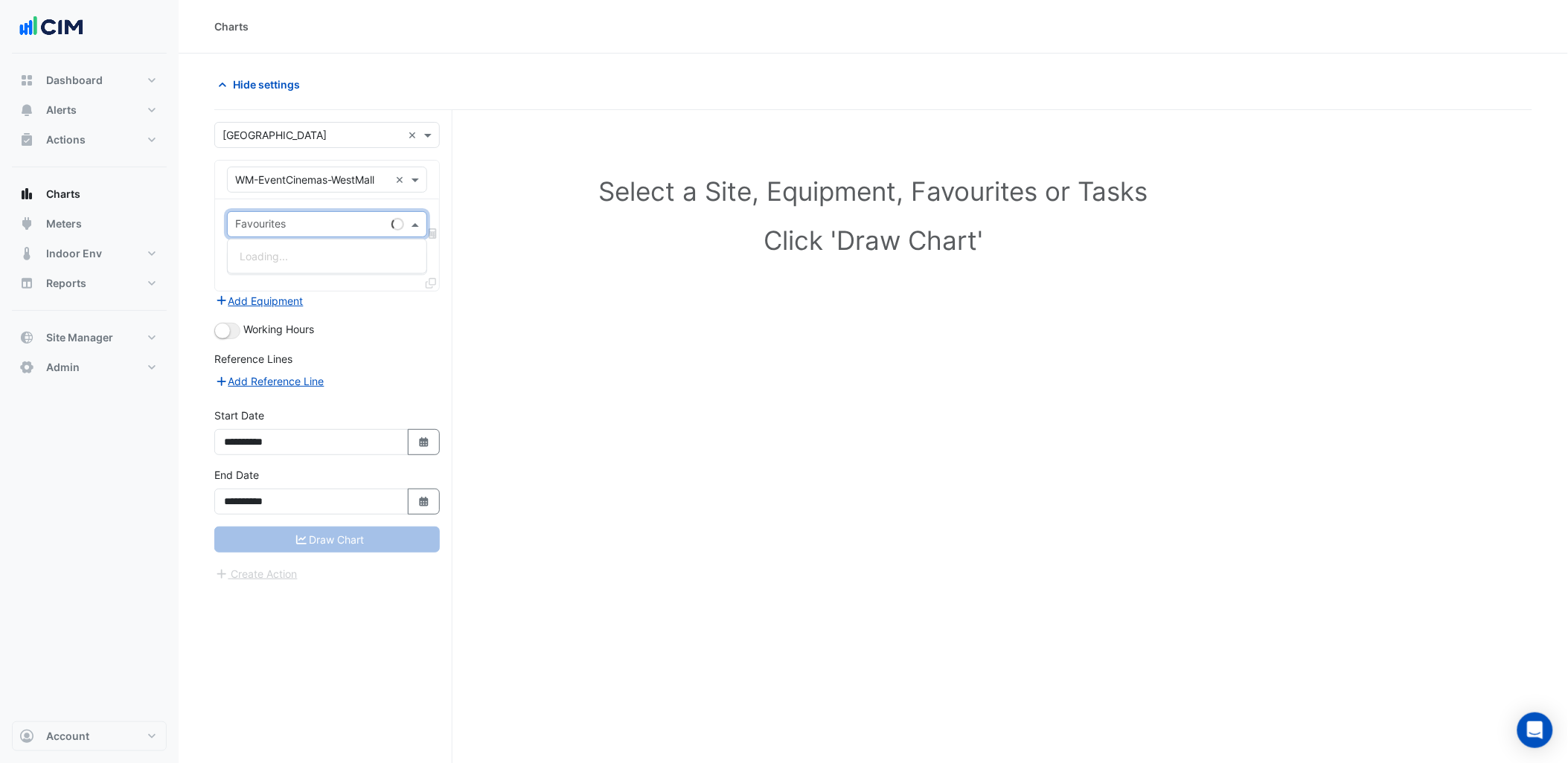
click at [301, 227] on input "text" at bounding box center [309, 225] width 150 height 15
click at [309, 264] on div "Water Usage (kL) - L01, Plantroom" at bounding box center [327, 256] width 199 height 22
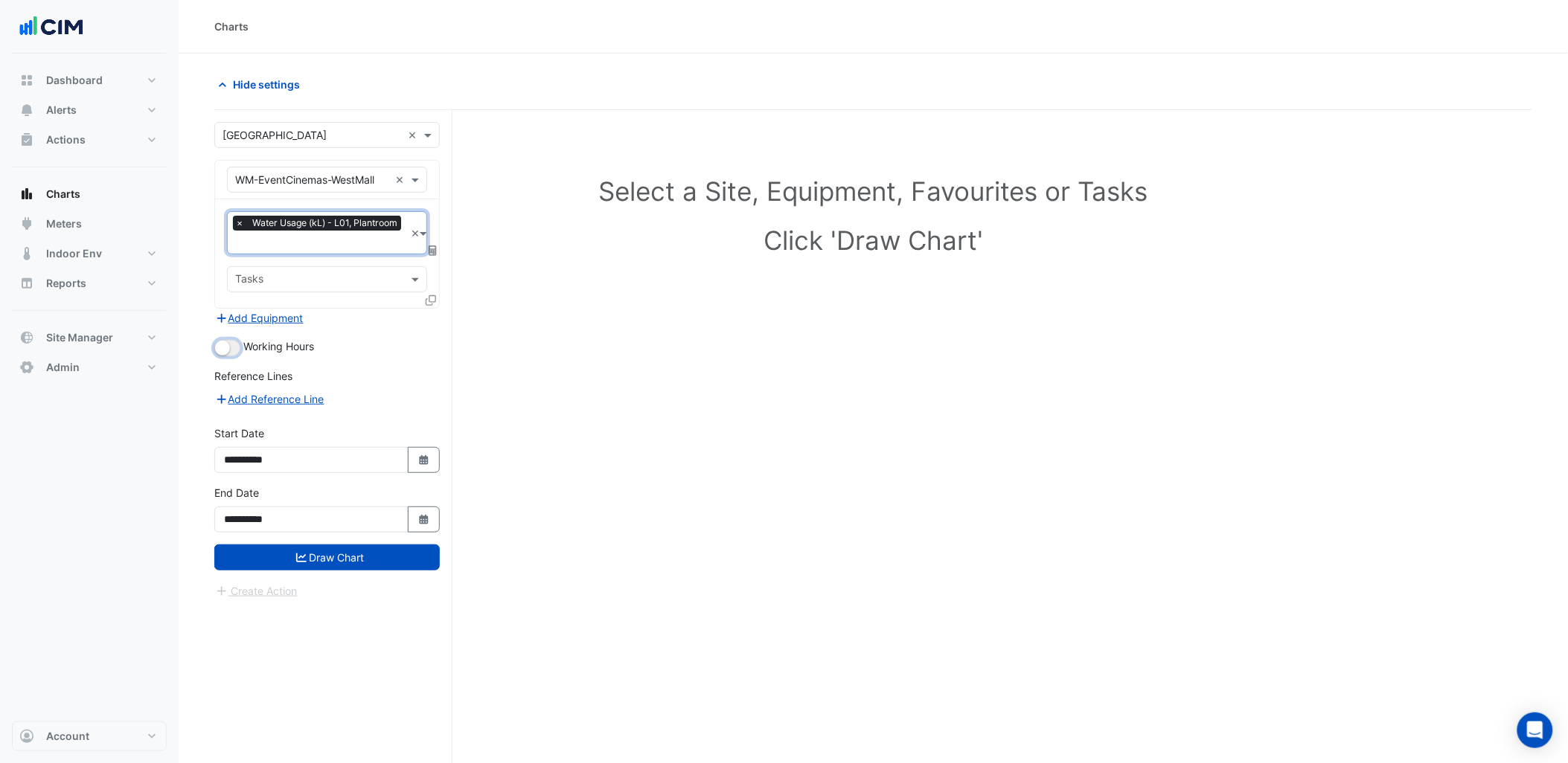
click at [234, 343] on button "button" at bounding box center [226, 348] width 26 height 16
click at [425, 462] on fa-icon "Select Date" at bounding box center [424, 459] width 13 height 12
select select "*"
select select "****"
drag, startPoint x: 245, startPoint y: 303, endPoint x: 248, endPoint y: 318, distance: 15.3
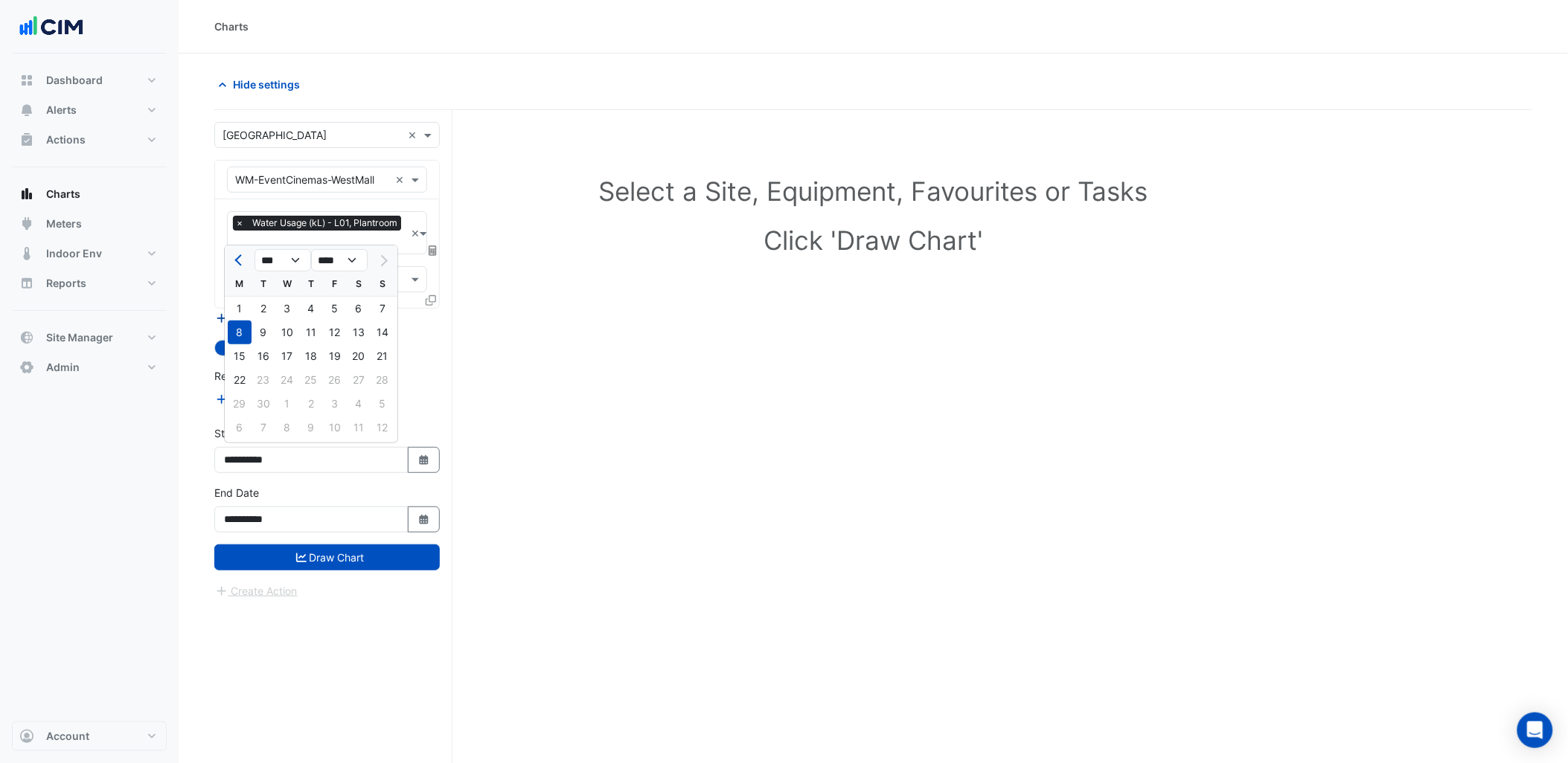
click at [244, 303] on div "1" at bounding box center [239, 308] width 24 height 24
type input "**********"
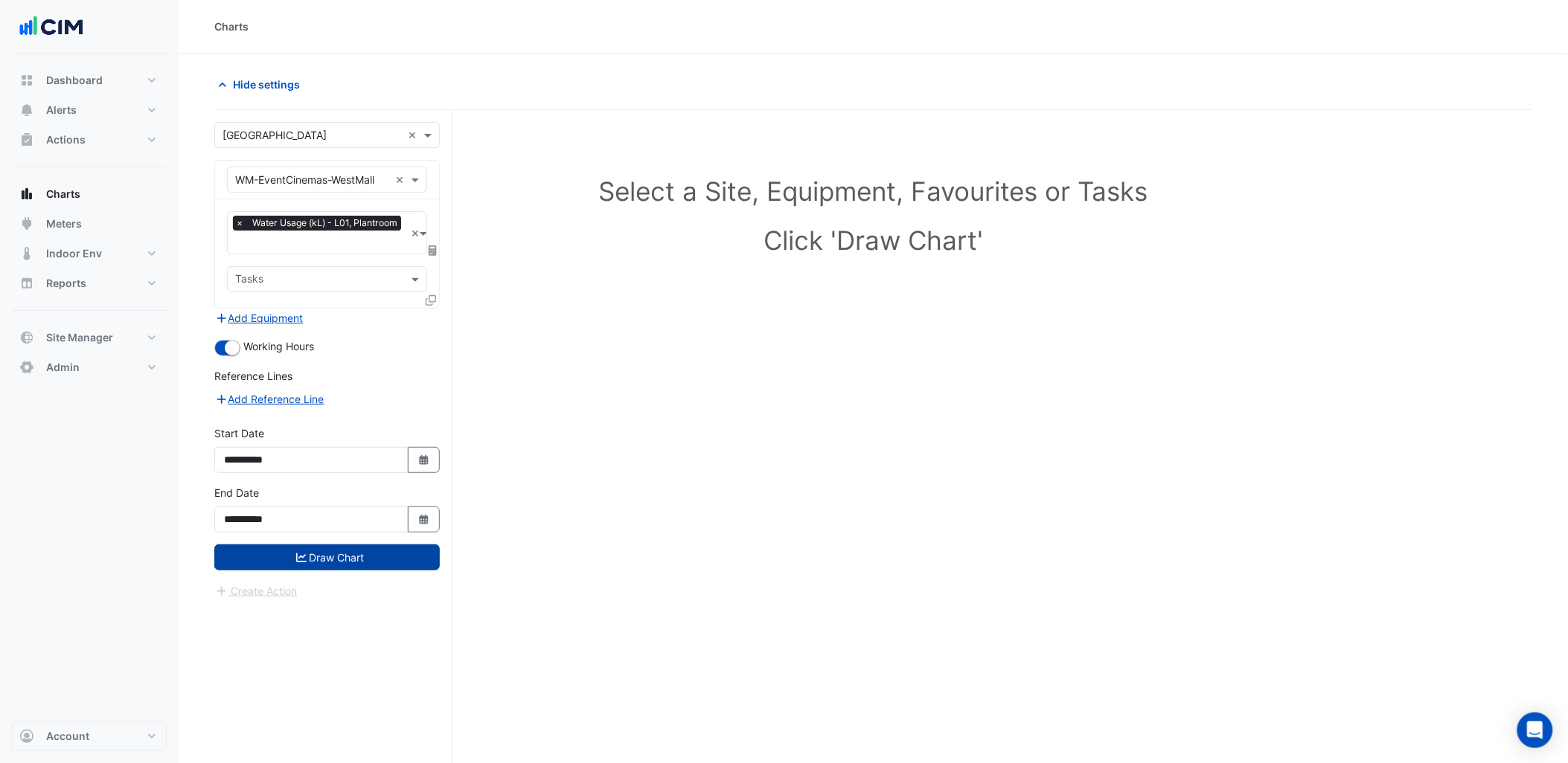
click at [379, 551] on button "Draw Chart" at bounding box center [327, 557] width 225 height 26
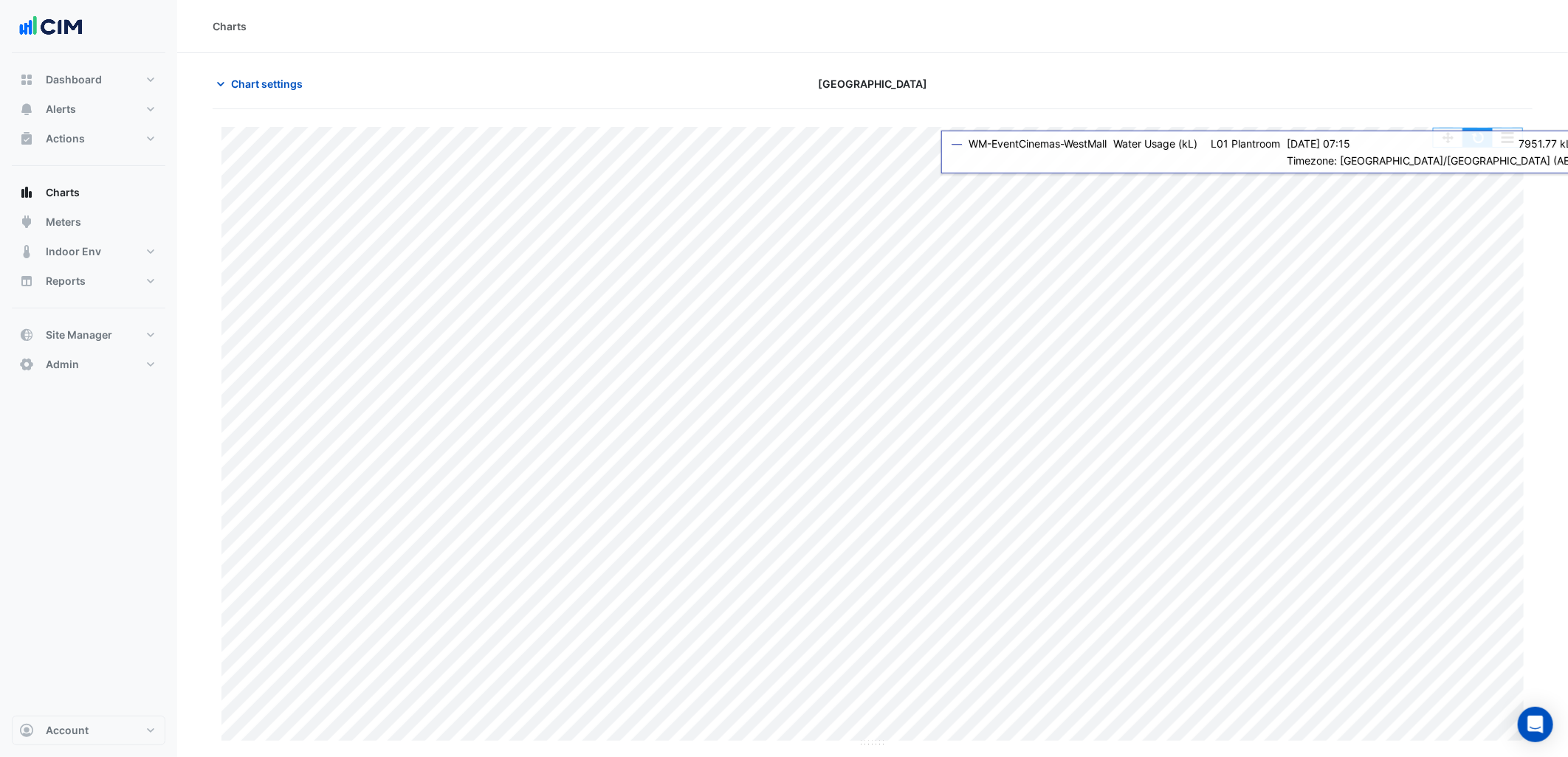
click at [1483, 146] on button "button" at bounding box center [1477, 137] width 29 height 18
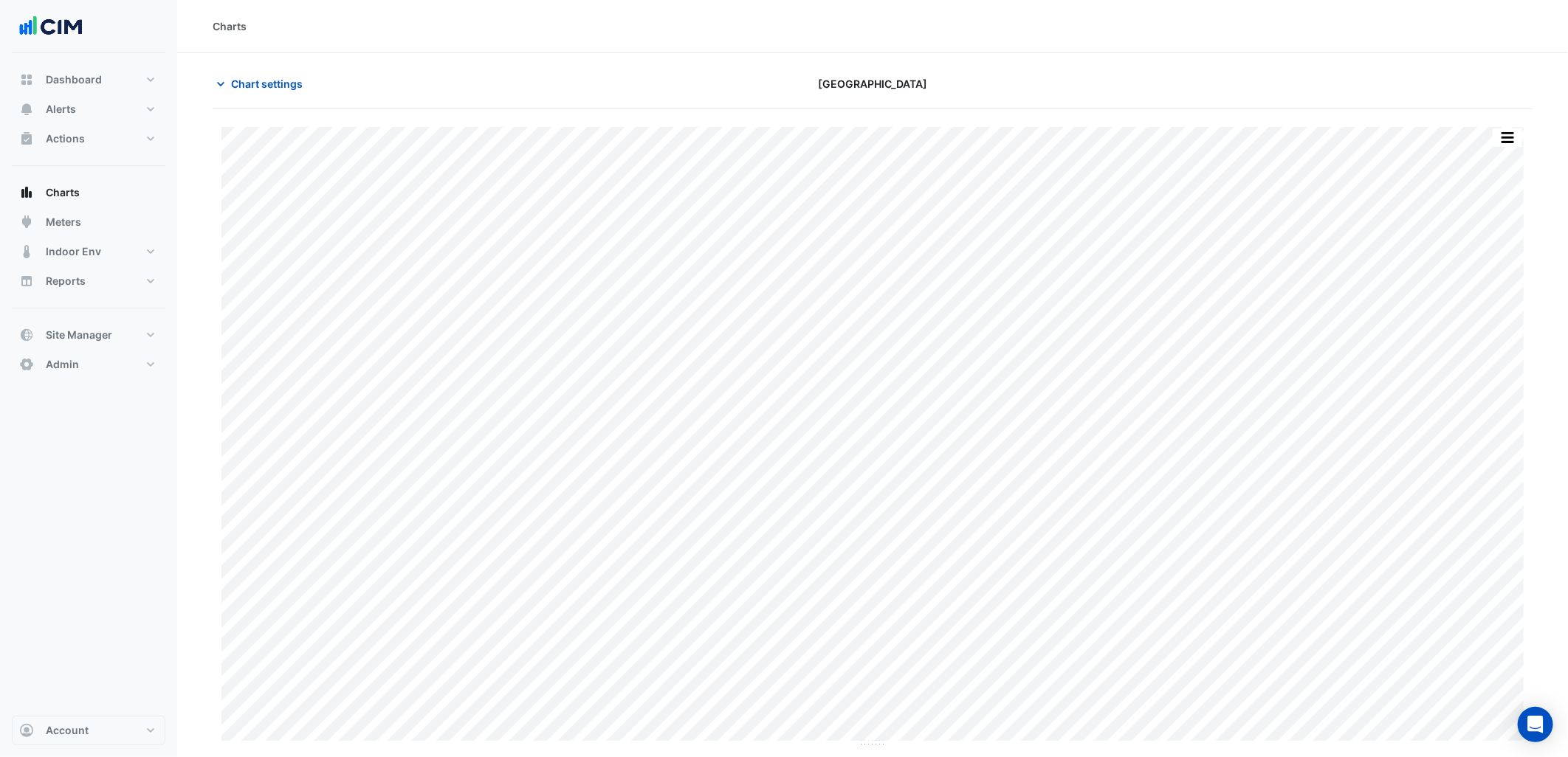
click at [252, 69] on section "Chart settings [GEOGRAPHIC_DATA] Print Save as JPEG Save as PNG Pivot Data Tabl…" at bounding box center [873, 400] width 1391 height 694
click at [252, 78] on span "Chart settings" at bounding box center [267, 83] width 72 height 15
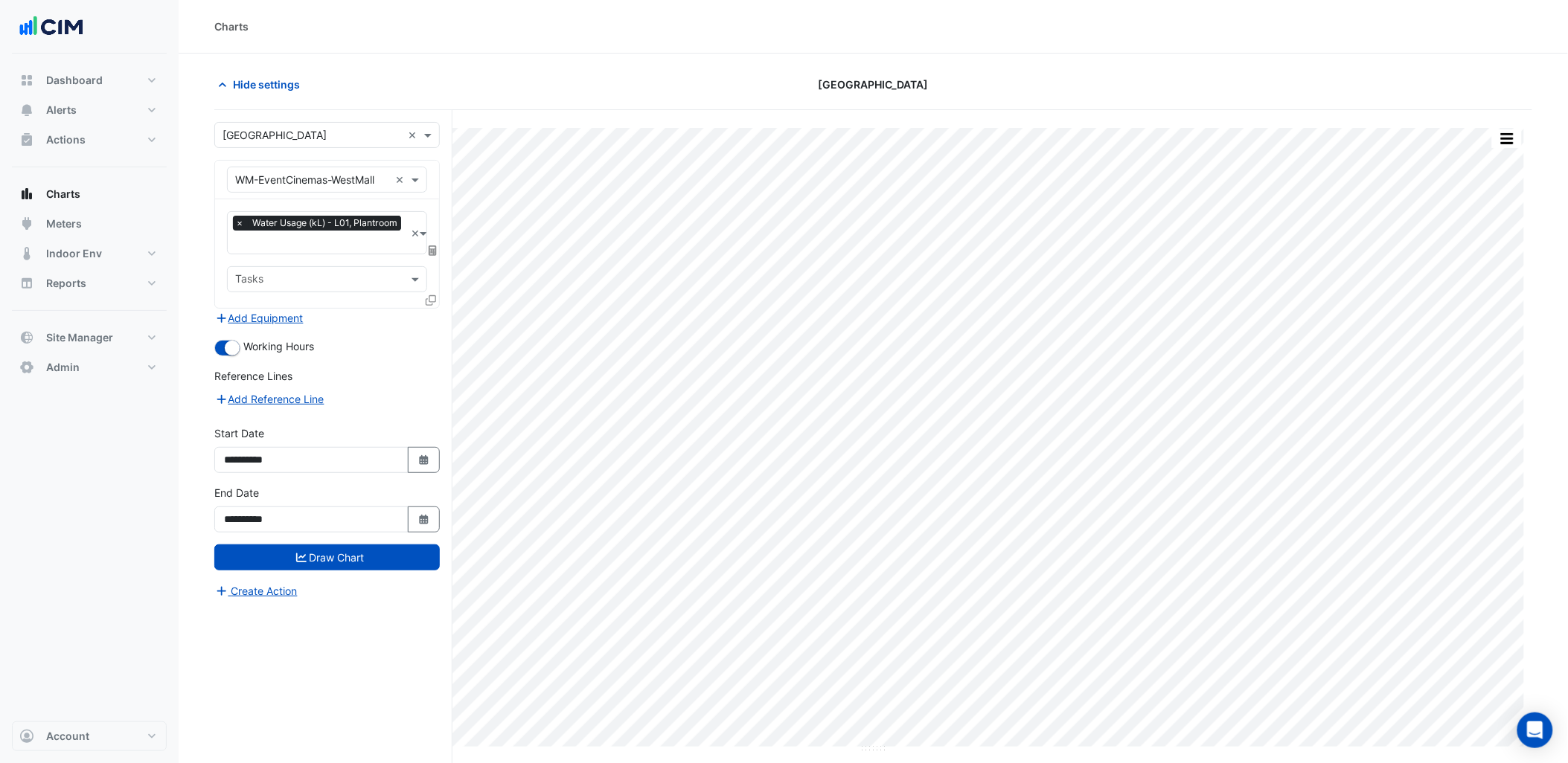
click at [436, 245] on fa-layers at bounding box center [433, 250] width 13 height 11
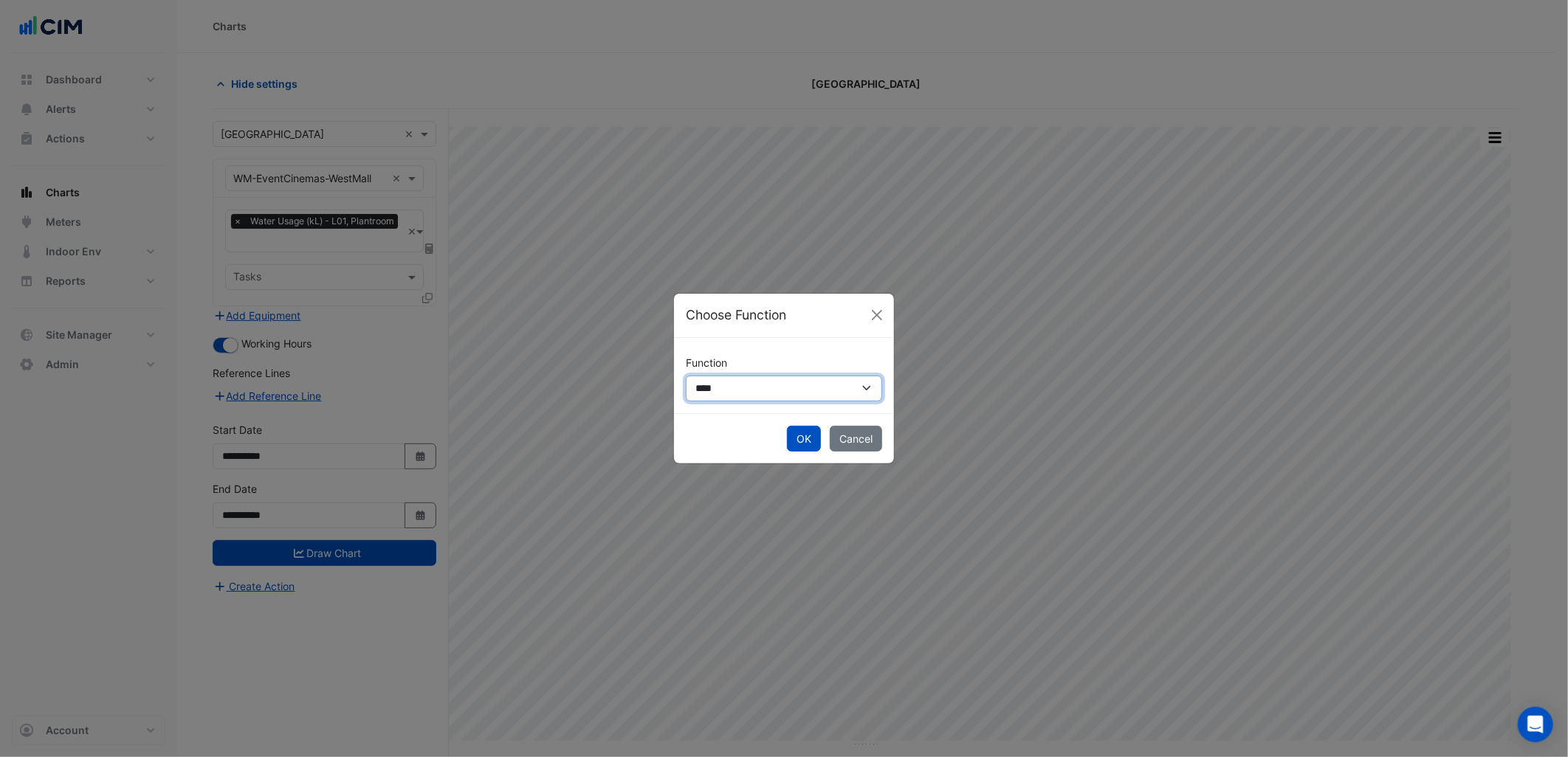
click at [743, 388] on select "**********" at bounding box center [784, 388] width 196 height 26
select select "******"
click at [686, 376] on select "**********" at bounding box center [784, 388] width 196 height 26
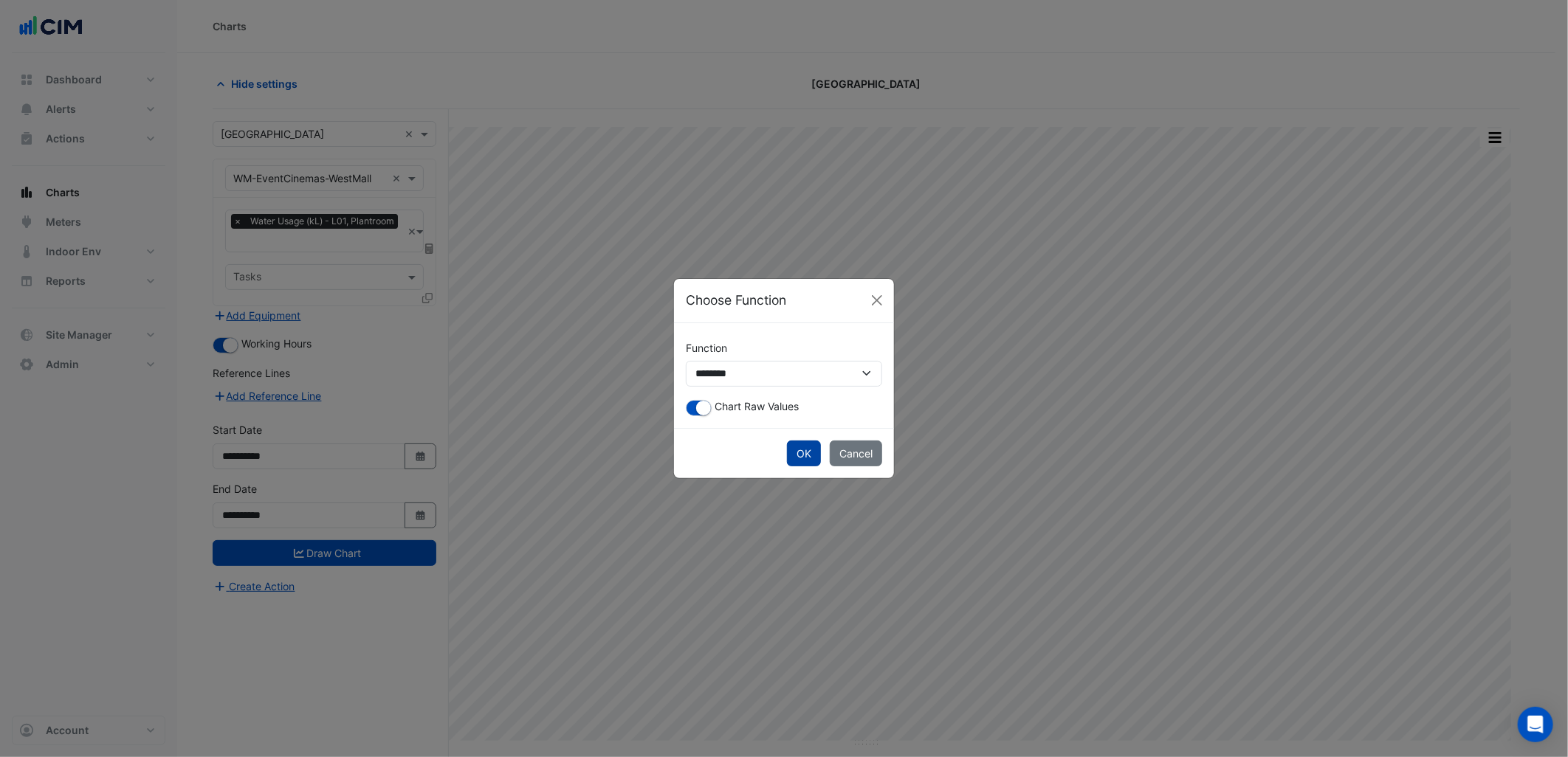
click at [799, 453] on button "OK" at bounding box center [804, 453] width 34 height 26
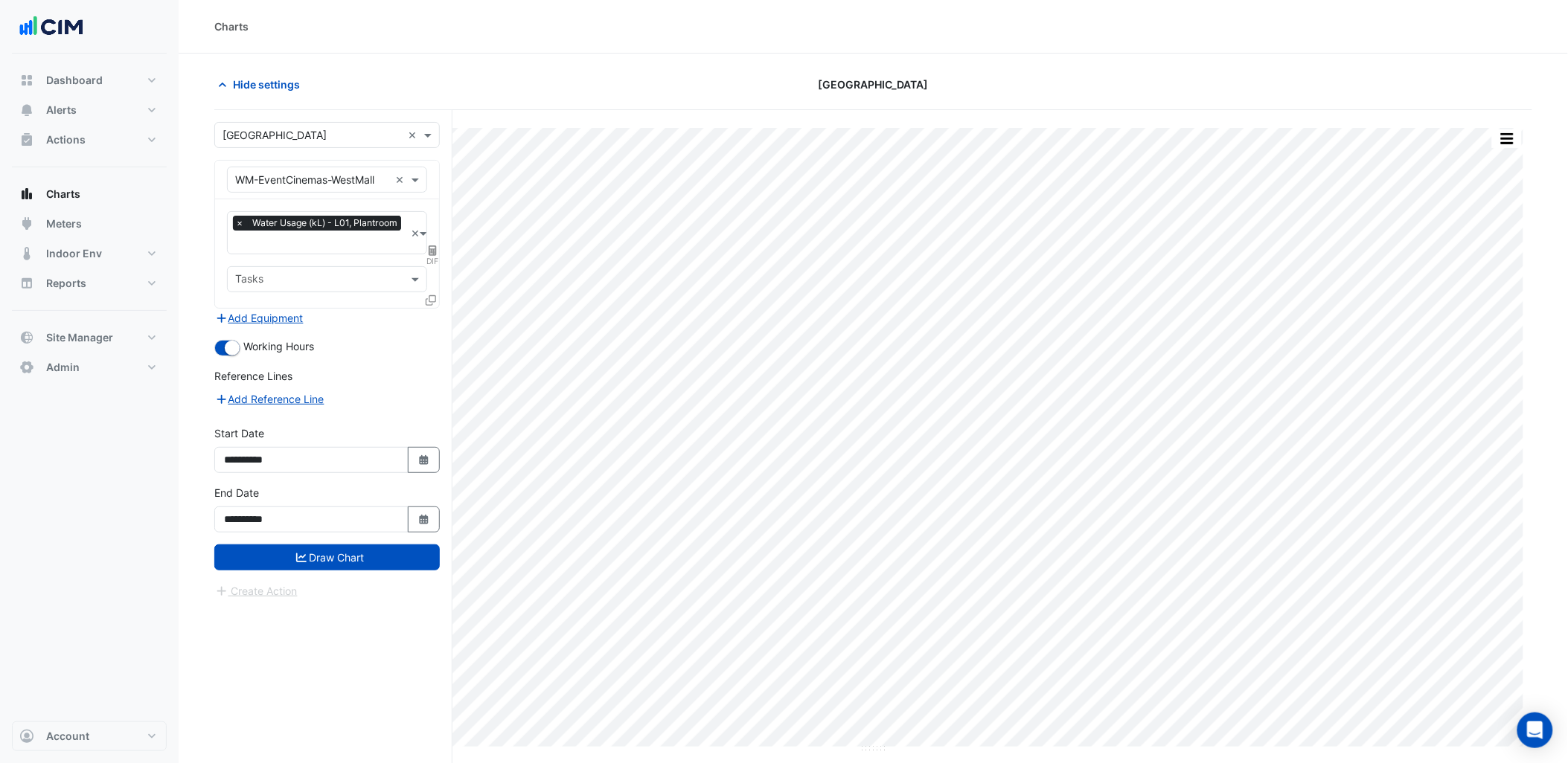
click at [398, 540] on div "**********" at bounding box center [327, 515] width 244 height 59
click at [396, 555] on button "Draw Chart" at bounding box center [327, 557] width 225 height 26
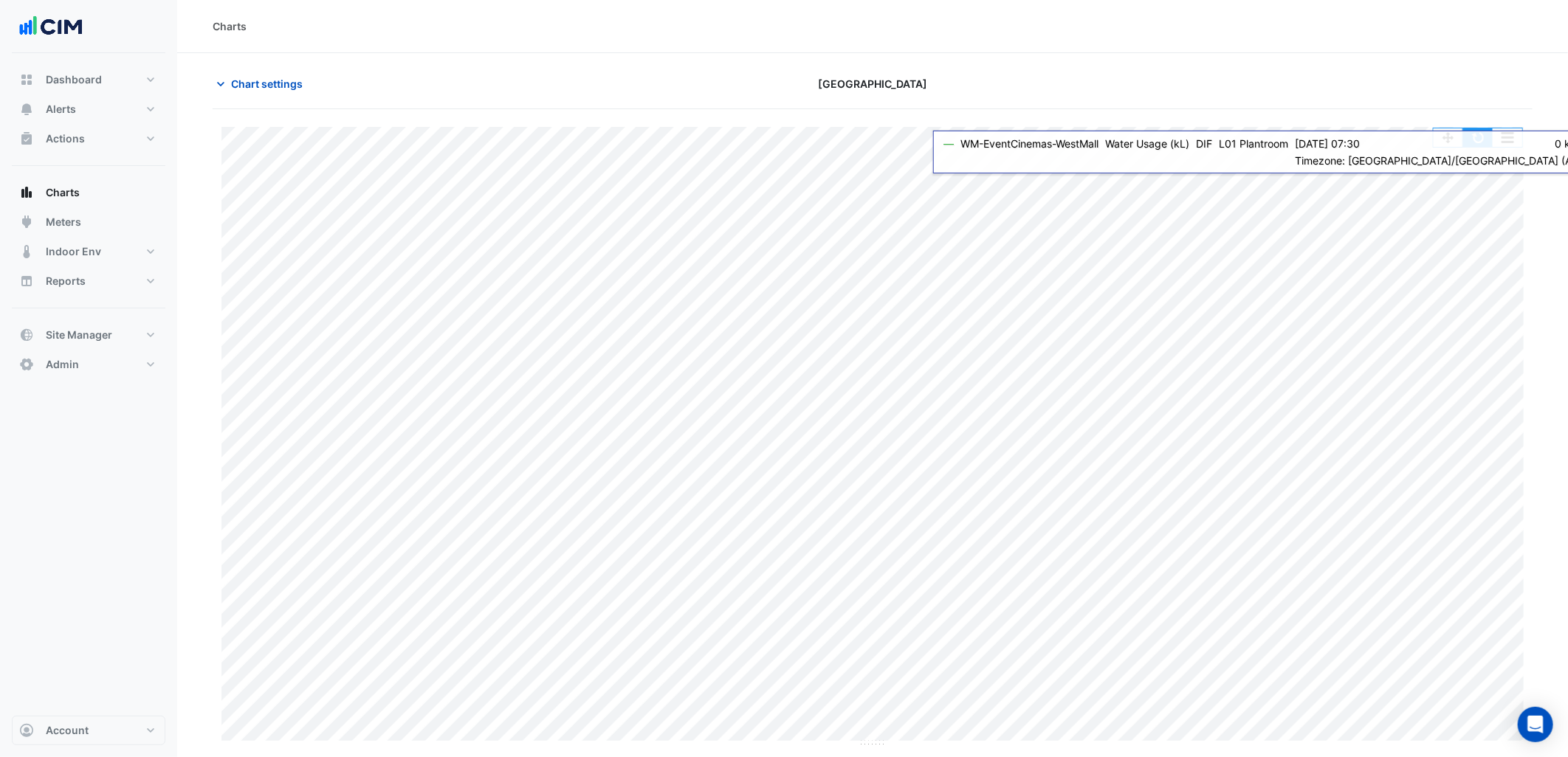
click at [1475, 132] on button "button" at bounding box center [1477, 137] width 29 height 18
click at [1479, 144] on button "button" at bounding box center [1477, 137] width 29 height 18
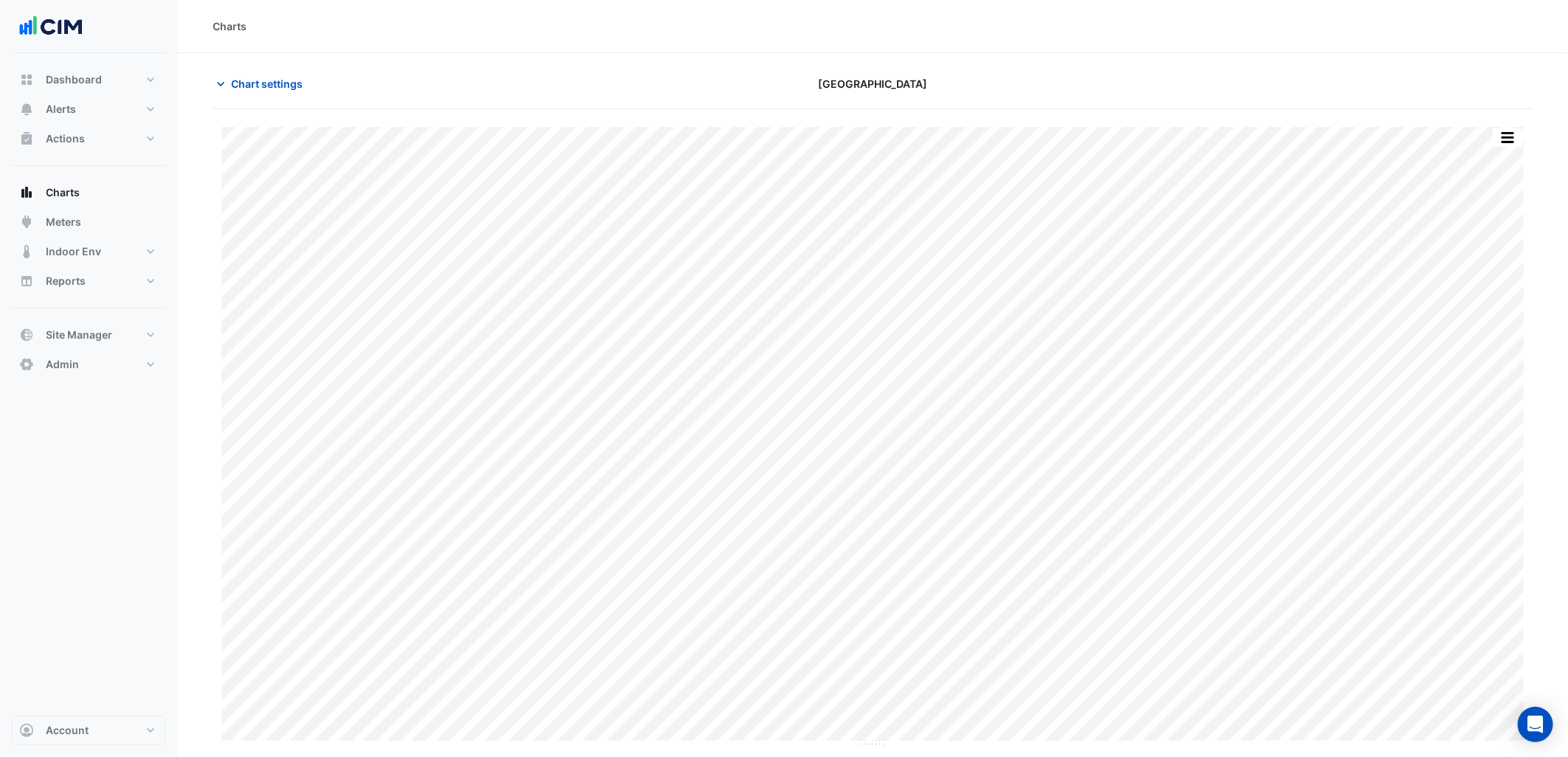
drag, startPoint x: 953, startPoint y: 0, endPoint x: 299, endPoint y: 42, distance: 655.3
click at [299, 42] on div "Charts" at bounding box center [873, 27] width 1391 height 53
click at [118, 333] on button "Site Manager" at bounding box center [88, 334] width 153 height 29
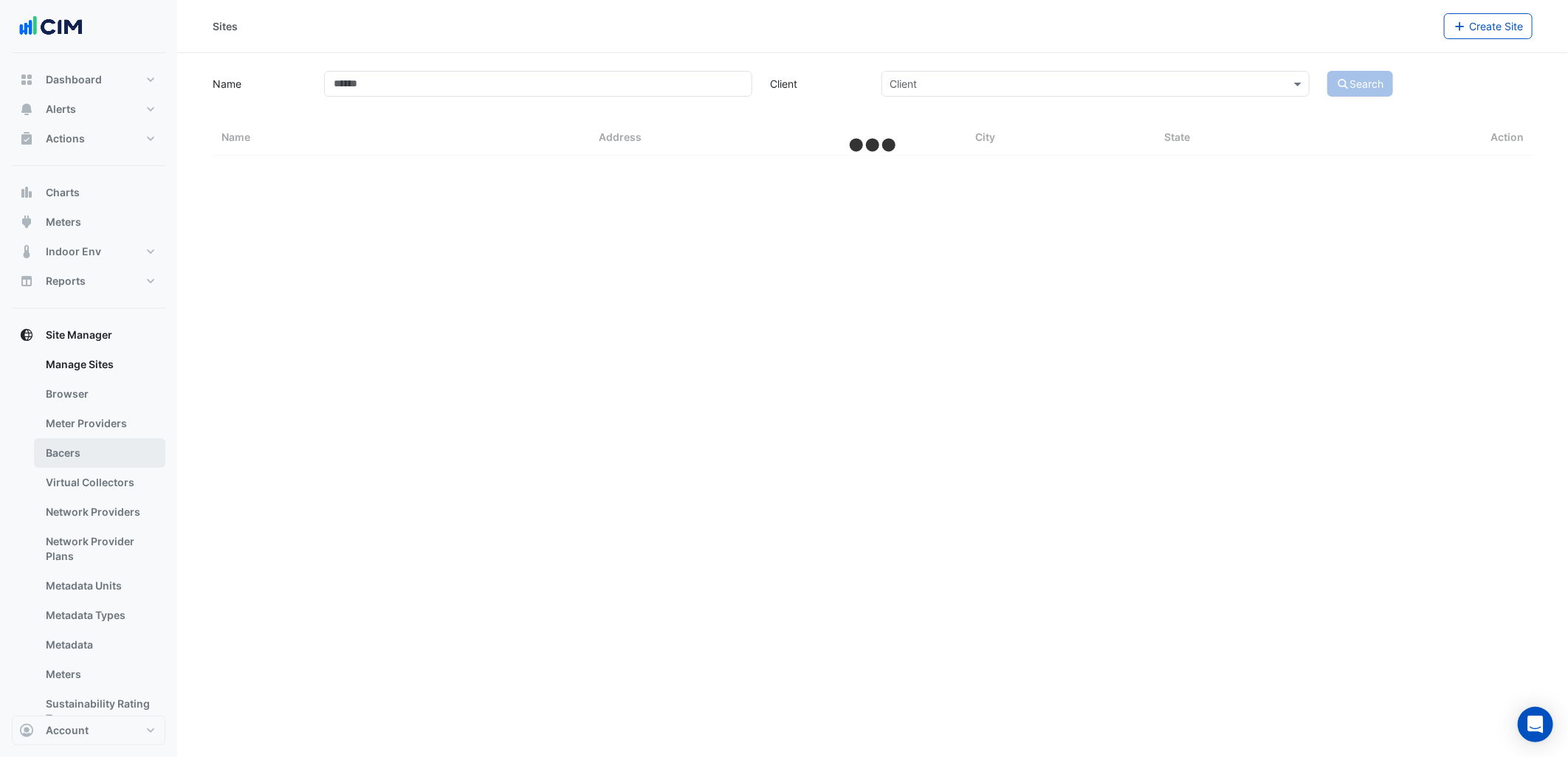
click at [112, 461] on link "Bacers" at bounding box center [99, 453] width 132 height 29
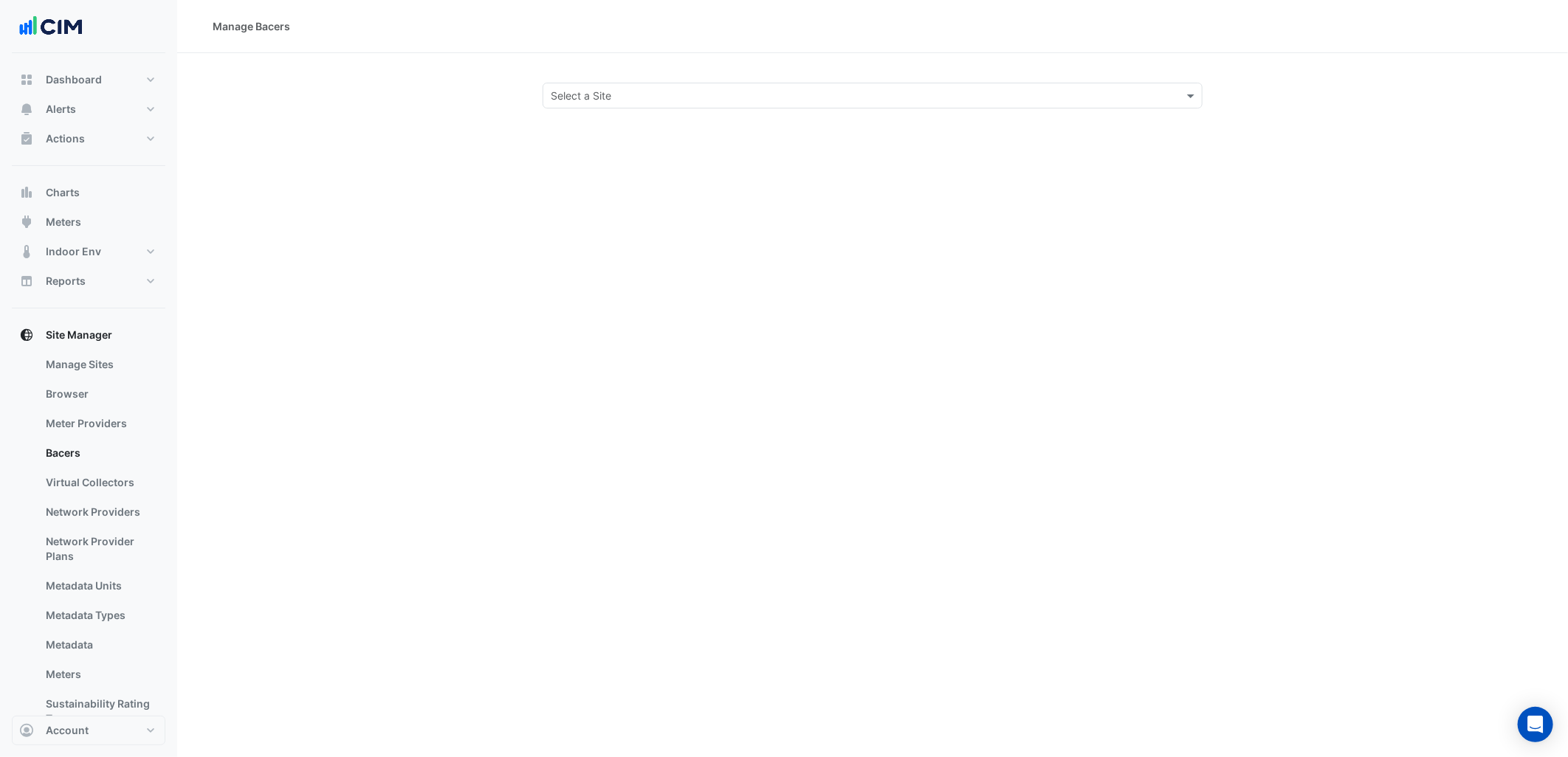
click at [741, 104] on div "Select a Site" at bounding box center [873, 95] width 660 height 26
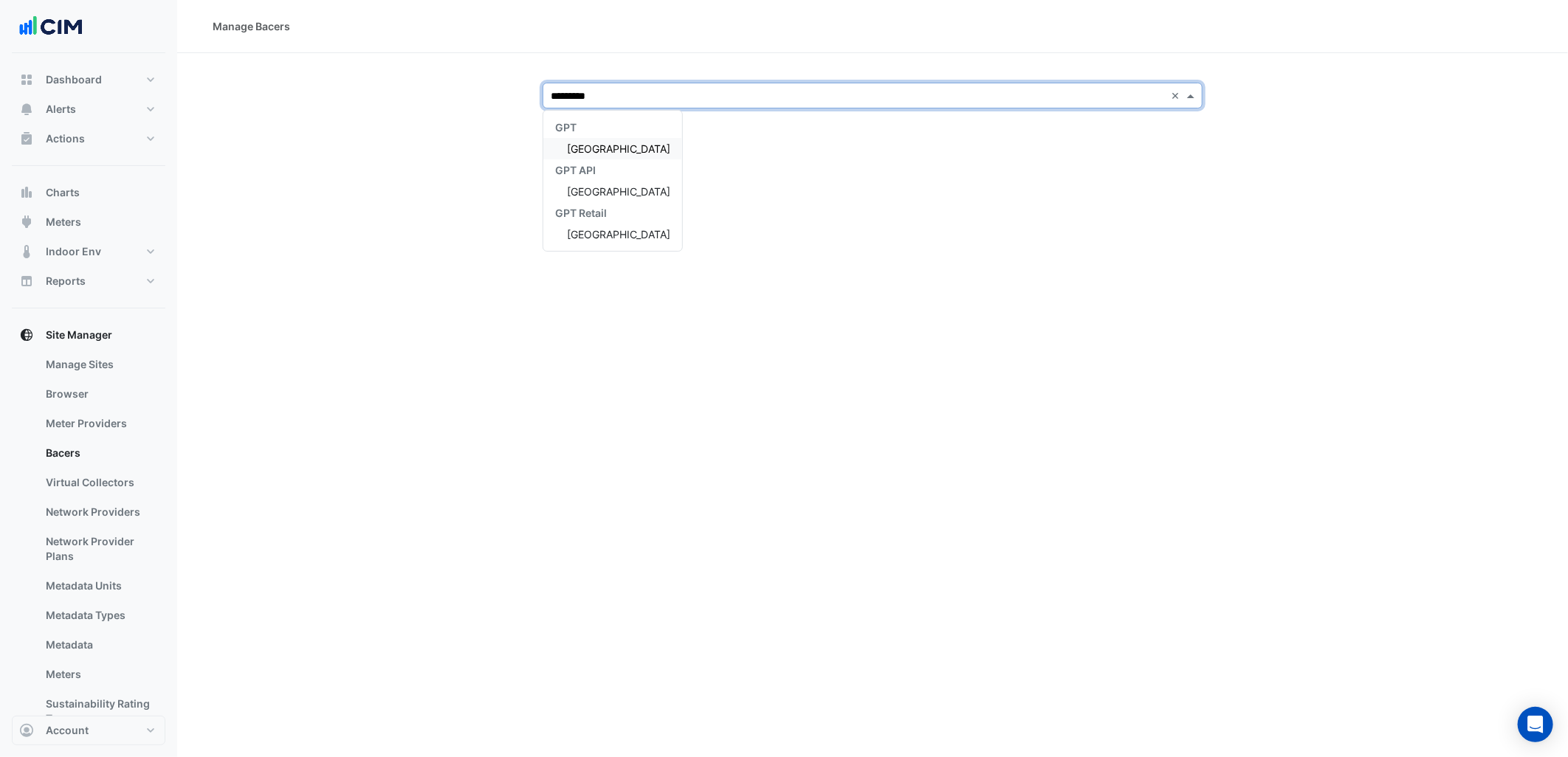
type input "**********"
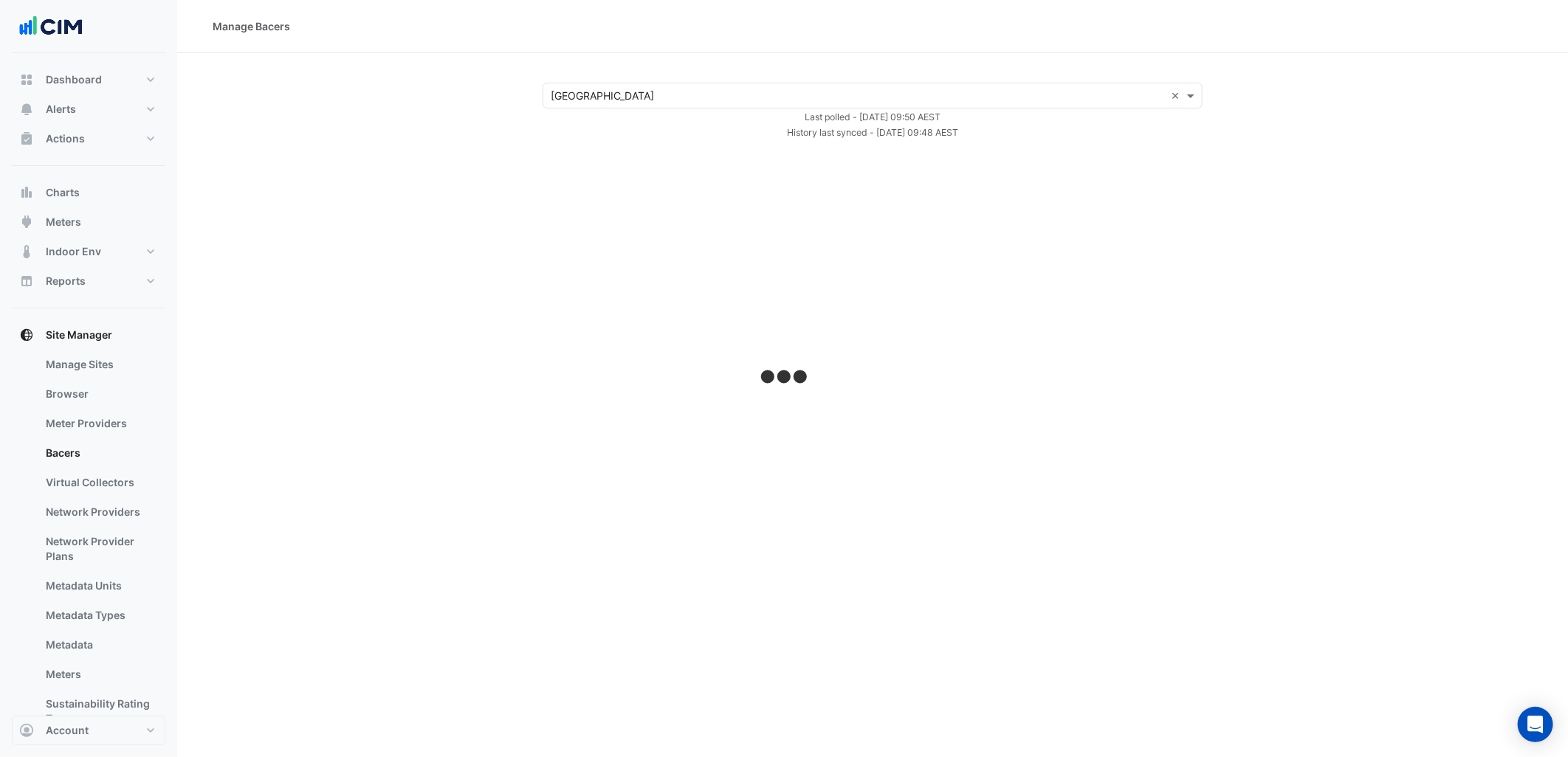
select select "***"
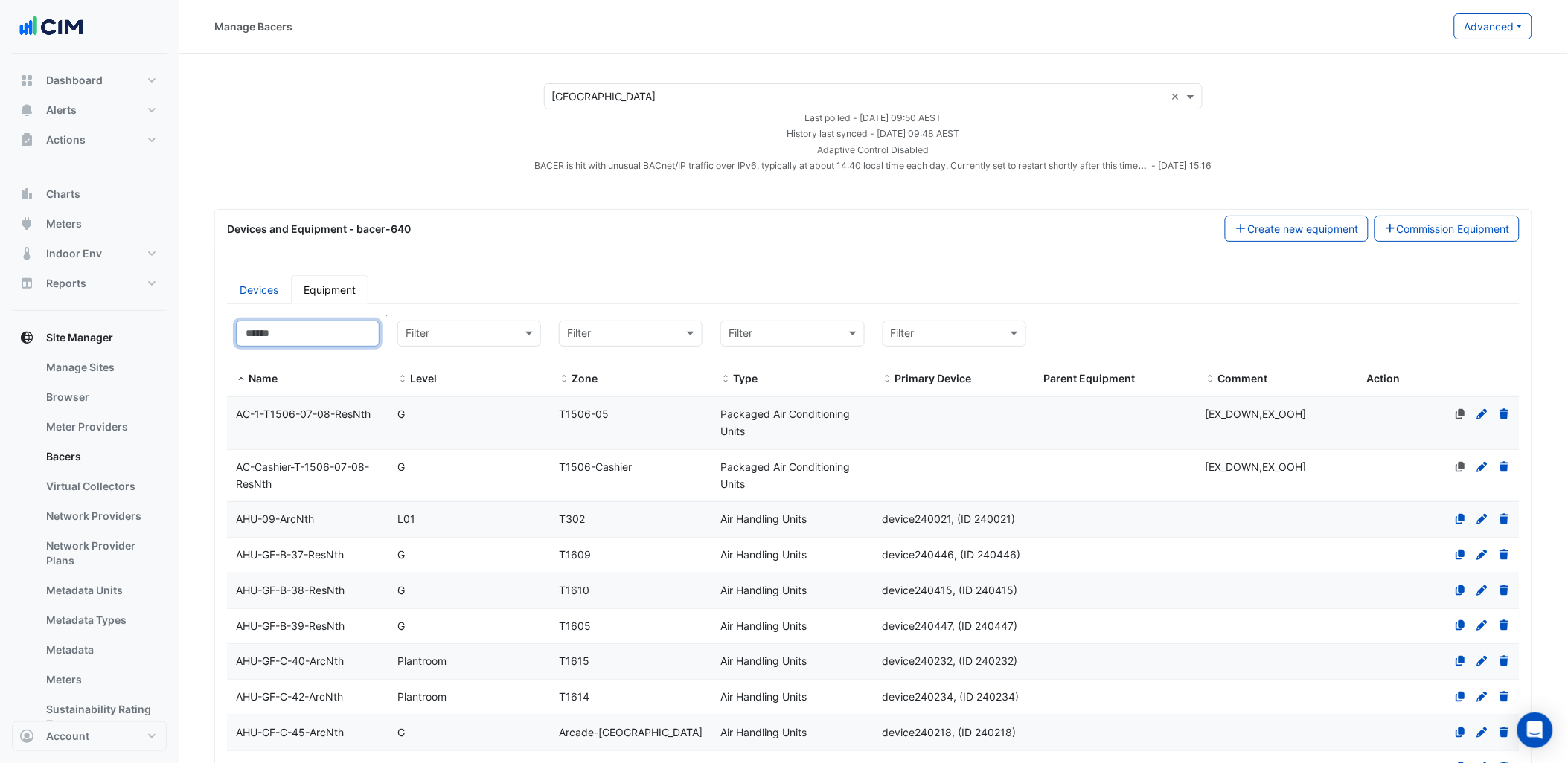
click at [253, 323] on input at bounding box center [307, 333] width 143 height 26
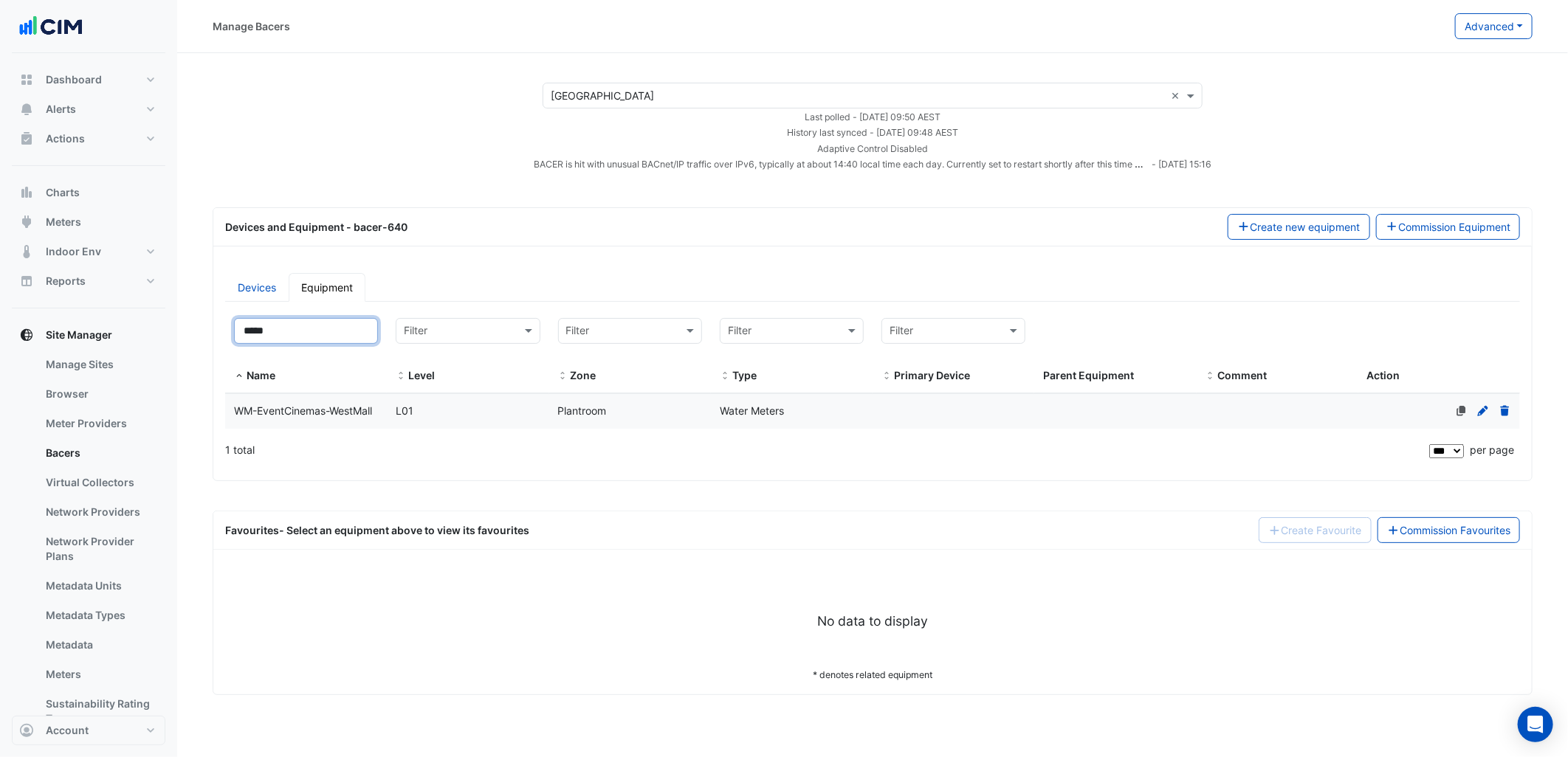
type input "*****"
click at [378, 414] on div "WM-EventCinemas-WestMall" at bounding box center [306, 411] width 162 height 17
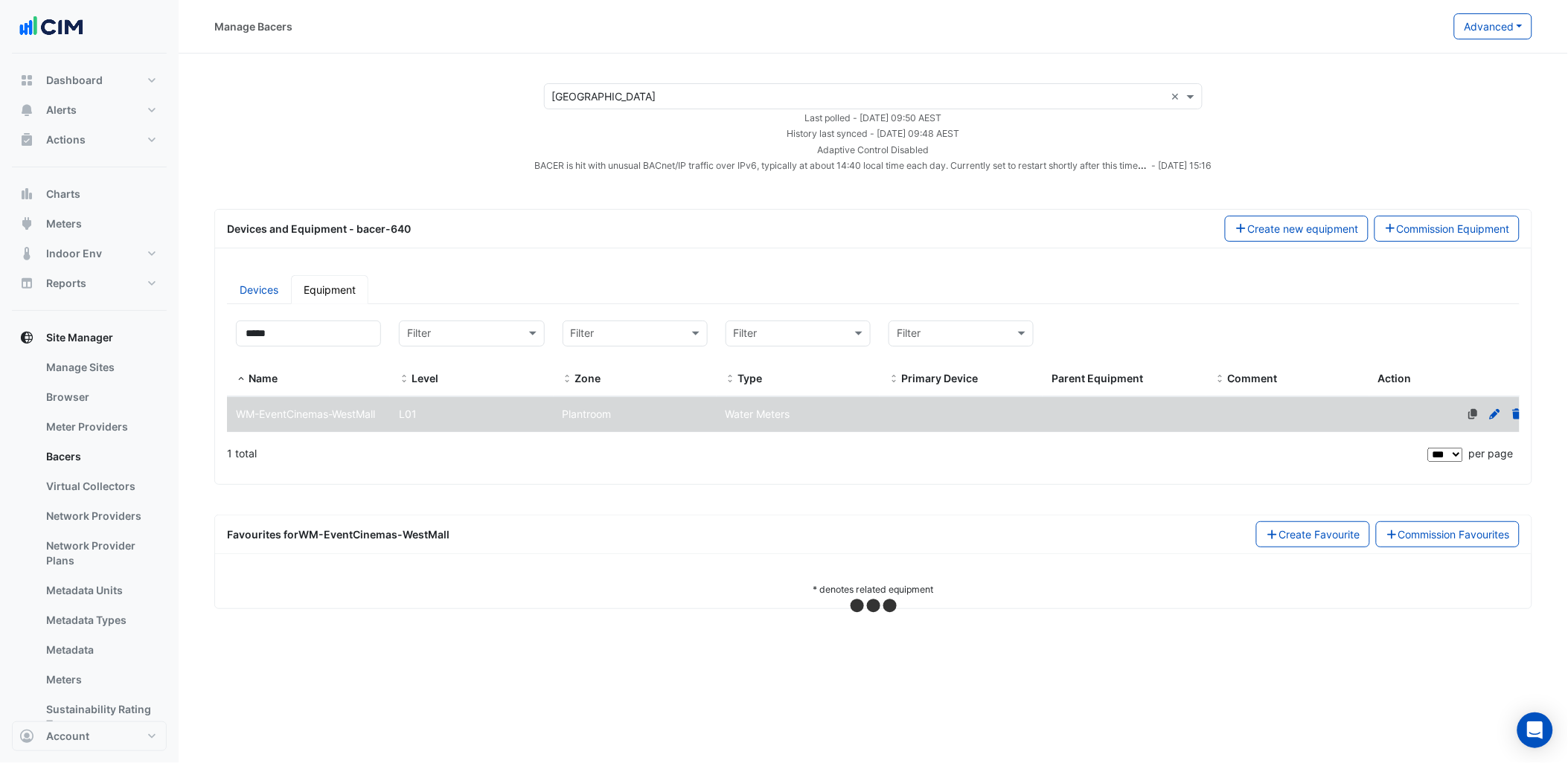
select select "***"
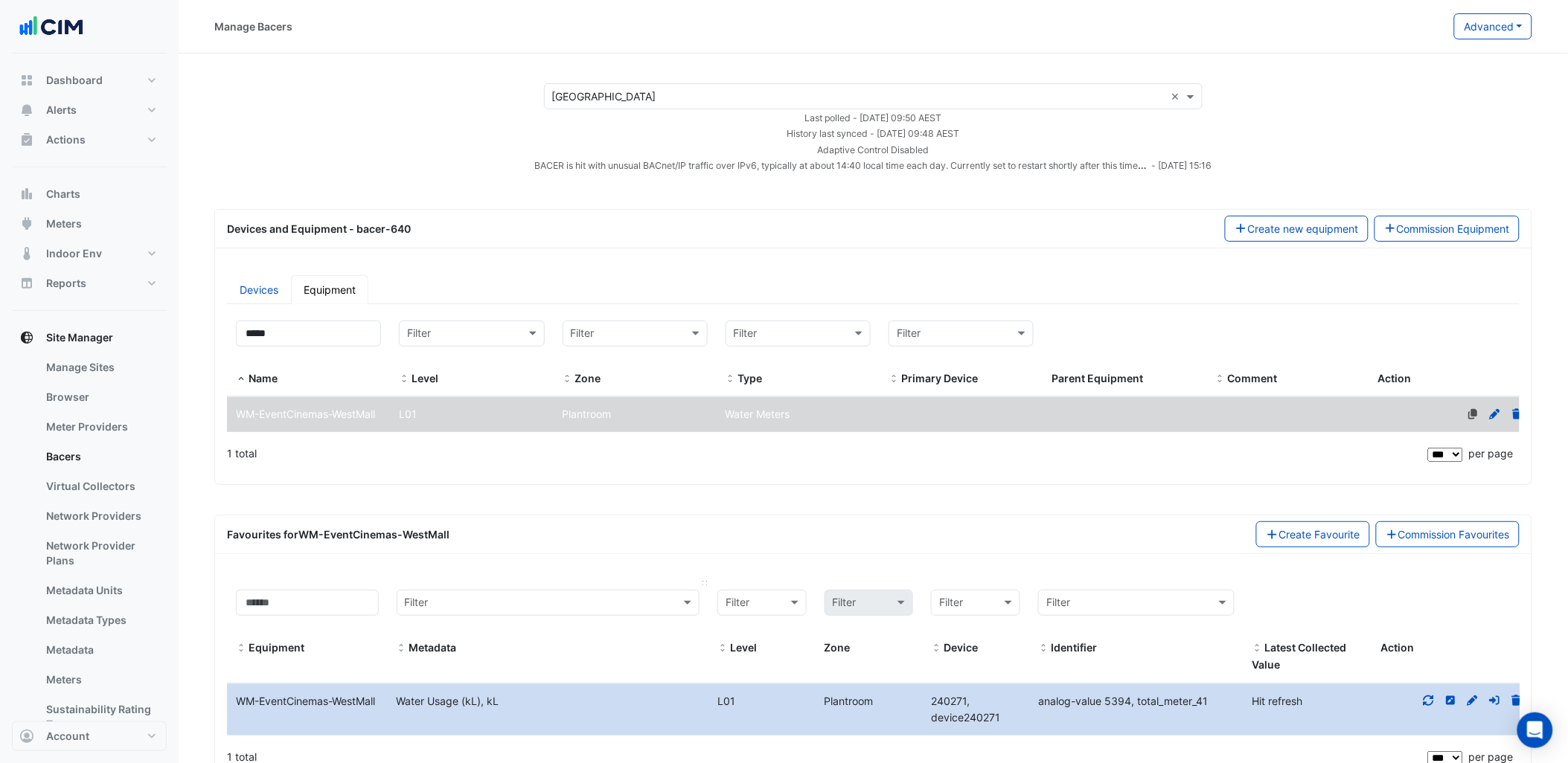
scroll to position [73, 0]
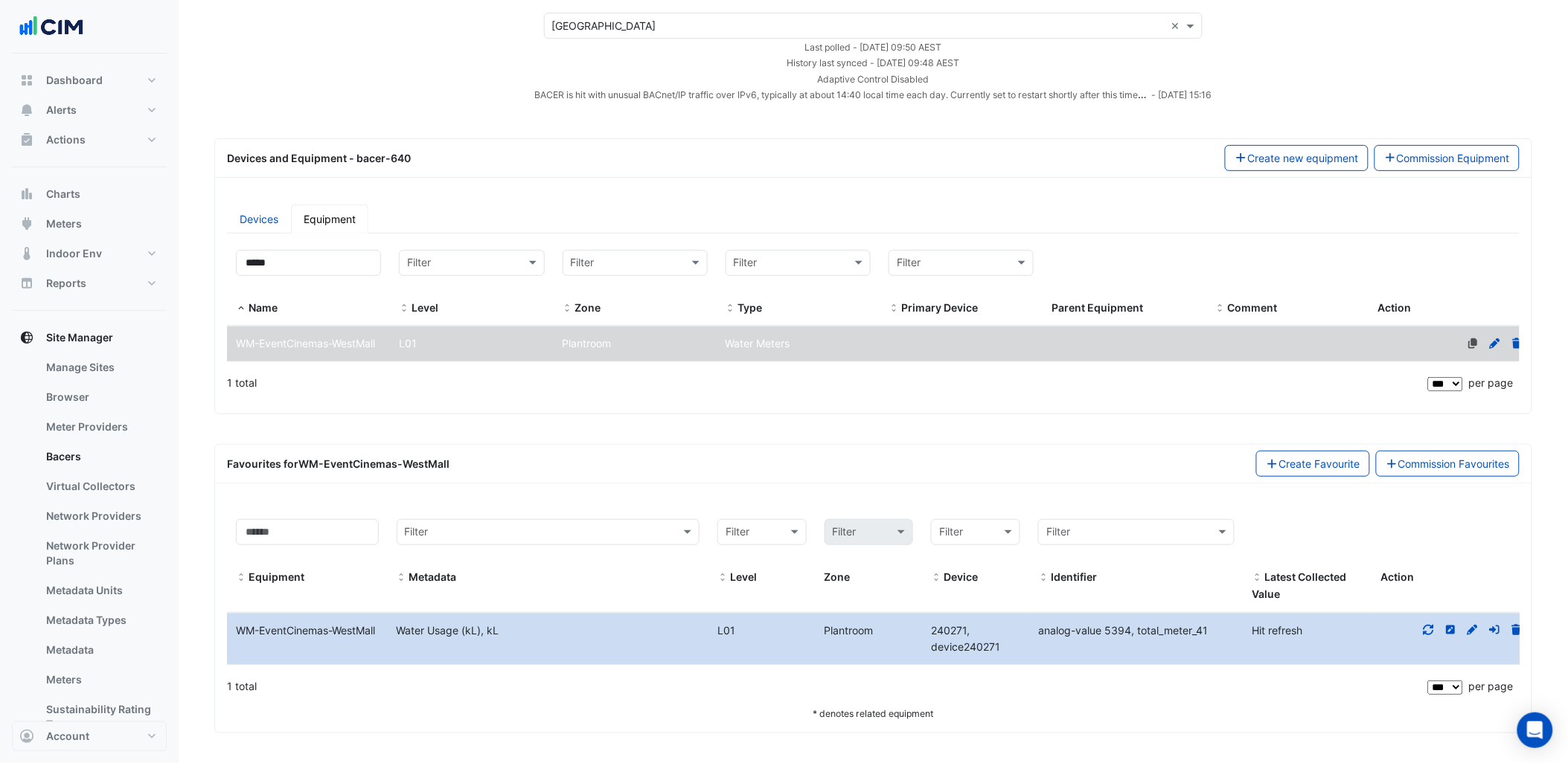
drag, startPoint x: 1006, startPoint y: 653, endPoint x: 925, endPoint y: 627, distance: 85.1
click at [925, 627] on div "240271, device240271" at bounding box center [975, 640] width 107 height 34
copy span "240271, device240271"
drag, startPoint x: 1034, startPoint y: 631, endPoint x: 1212, endPoint y: 627, distance: 178.0
click at [1213, 626] on div "analog-value 5394, total_meter_41" at bounding box center [1136, 631] width 214 height 17
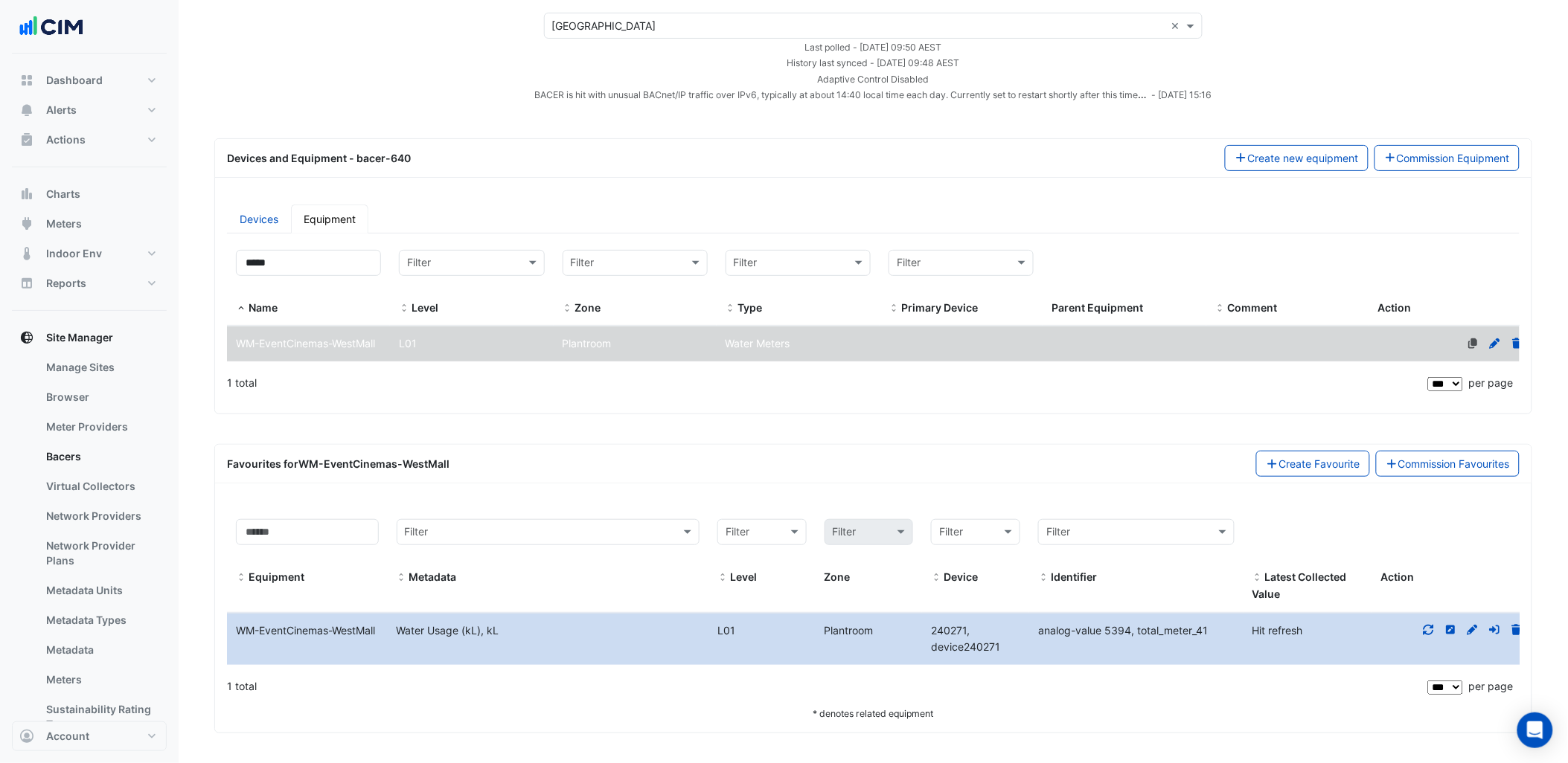
copy span "analog-value 5394, total_meter_41"
click at [137, 377] on link "Manage Sites" at bounding box center [100, 367] width 133 height 30
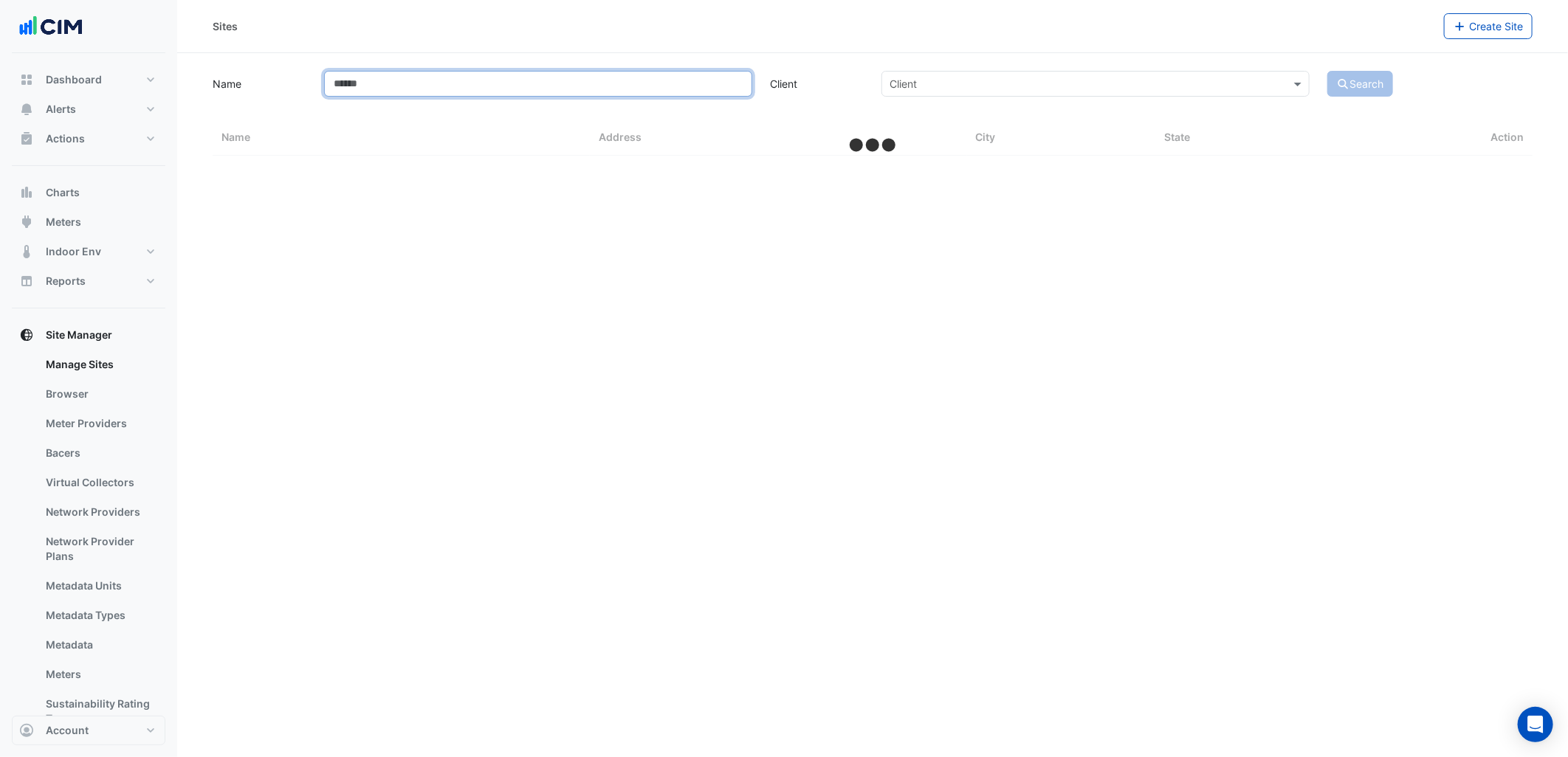
click at [400, 91] on input "Name" at bounding box center [538, 83] width 428 height 26
select select "***"
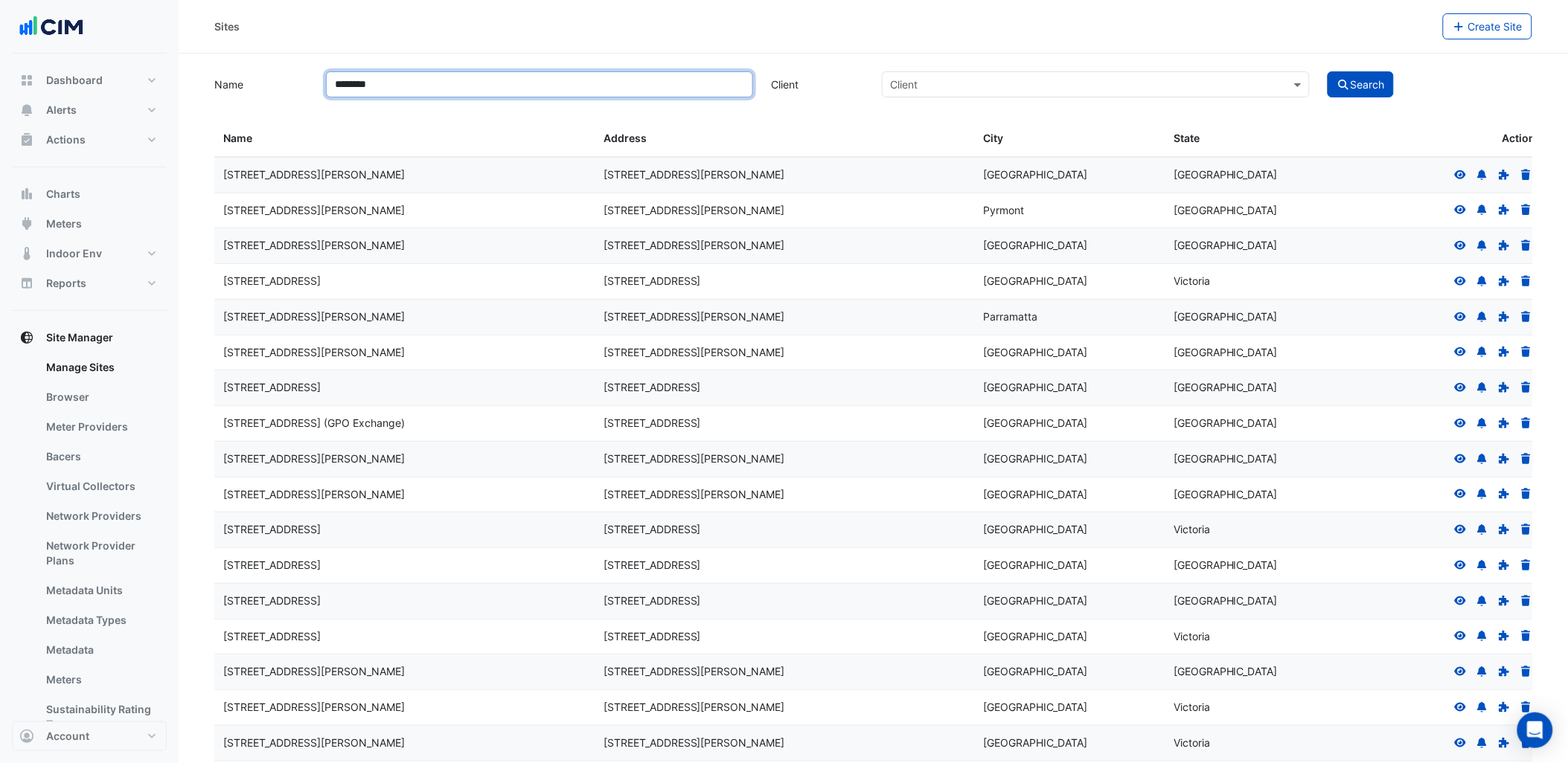
type input "********"
click at [1327, 72] on button "Search" at bounding box center [1361, 84] width 67 height 26
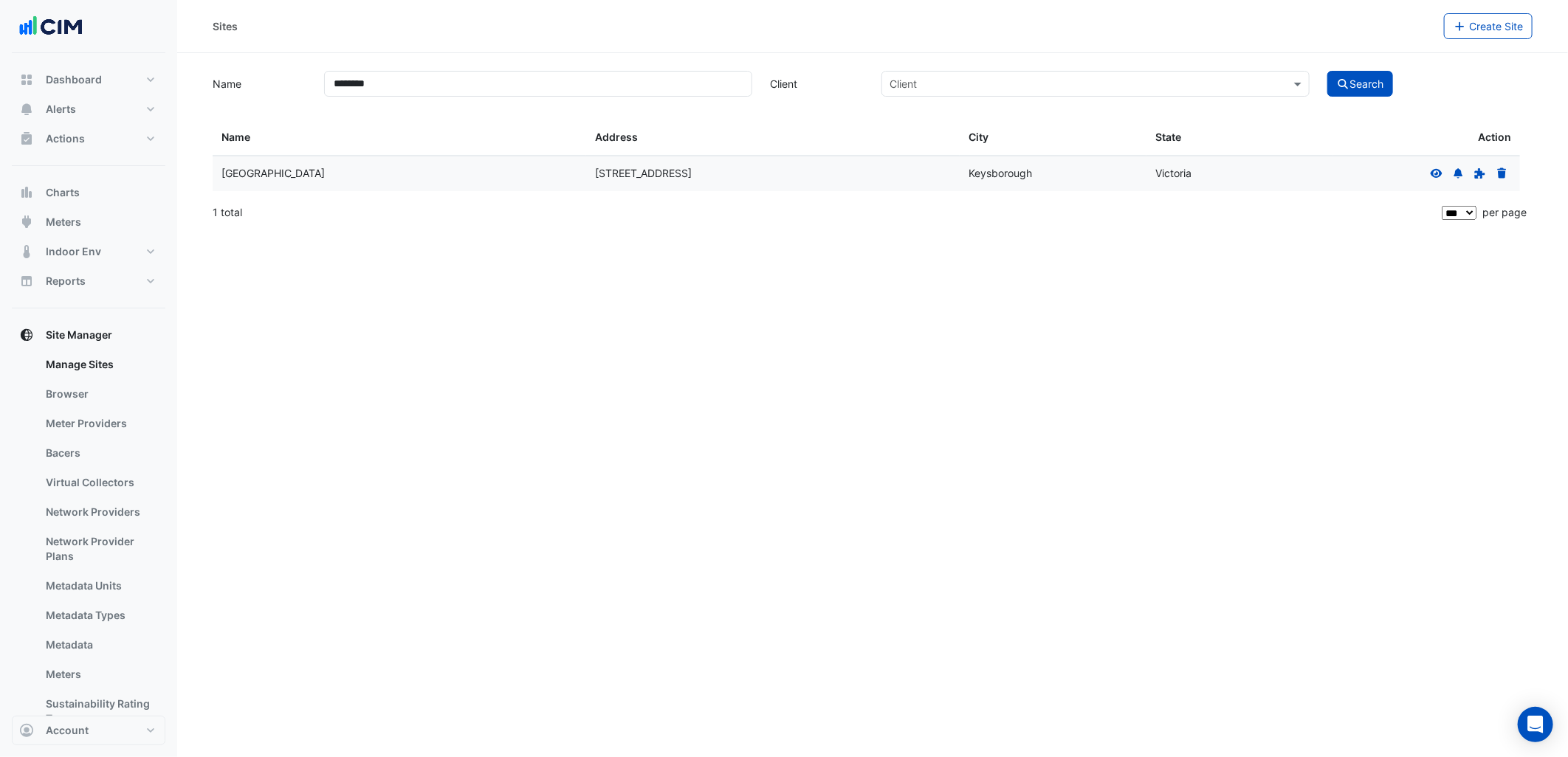
click at [1433, 172] on icon at bounding box center [1436, 173] width 13 height 10
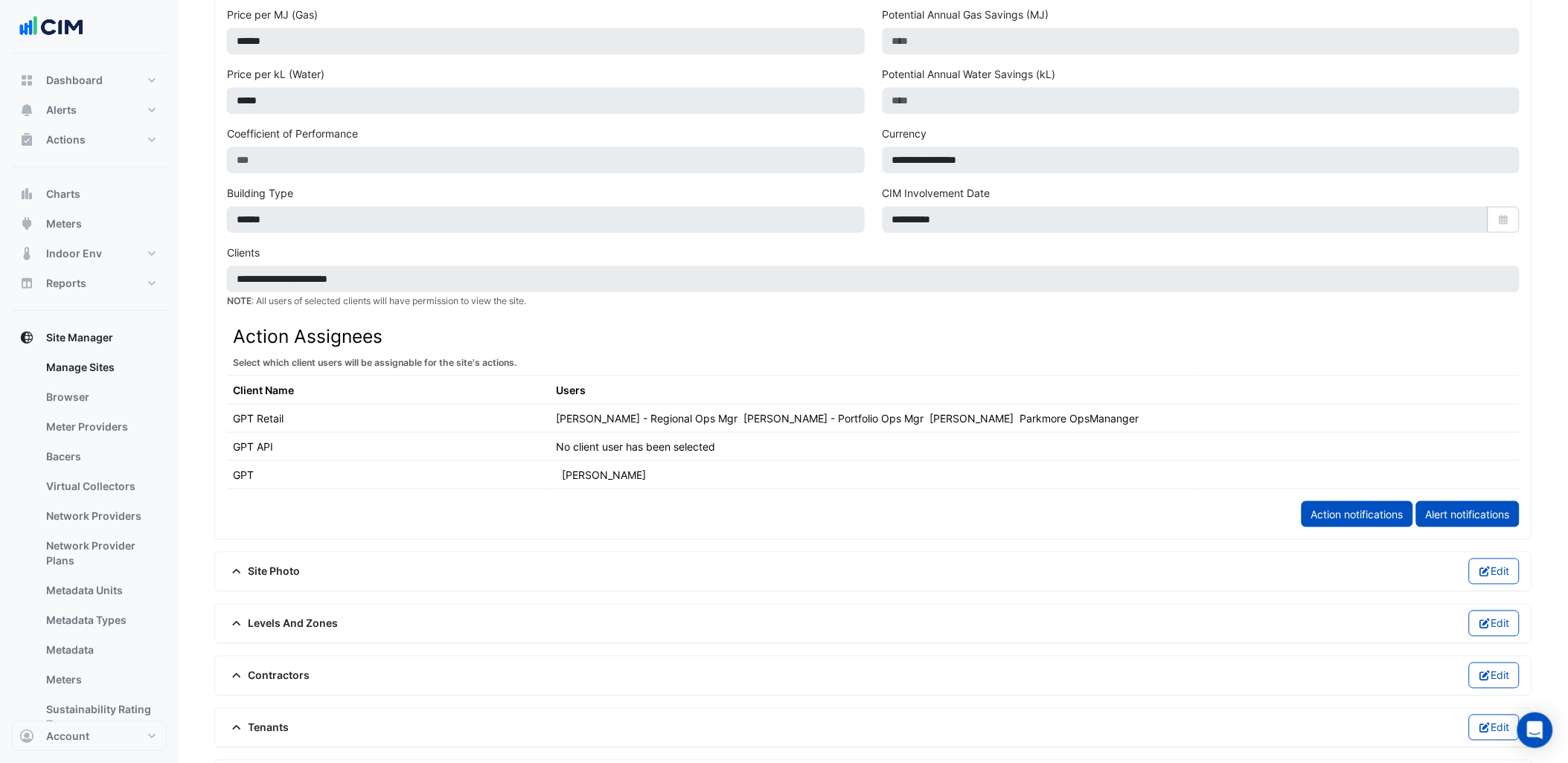
scroll to position [661, 0]
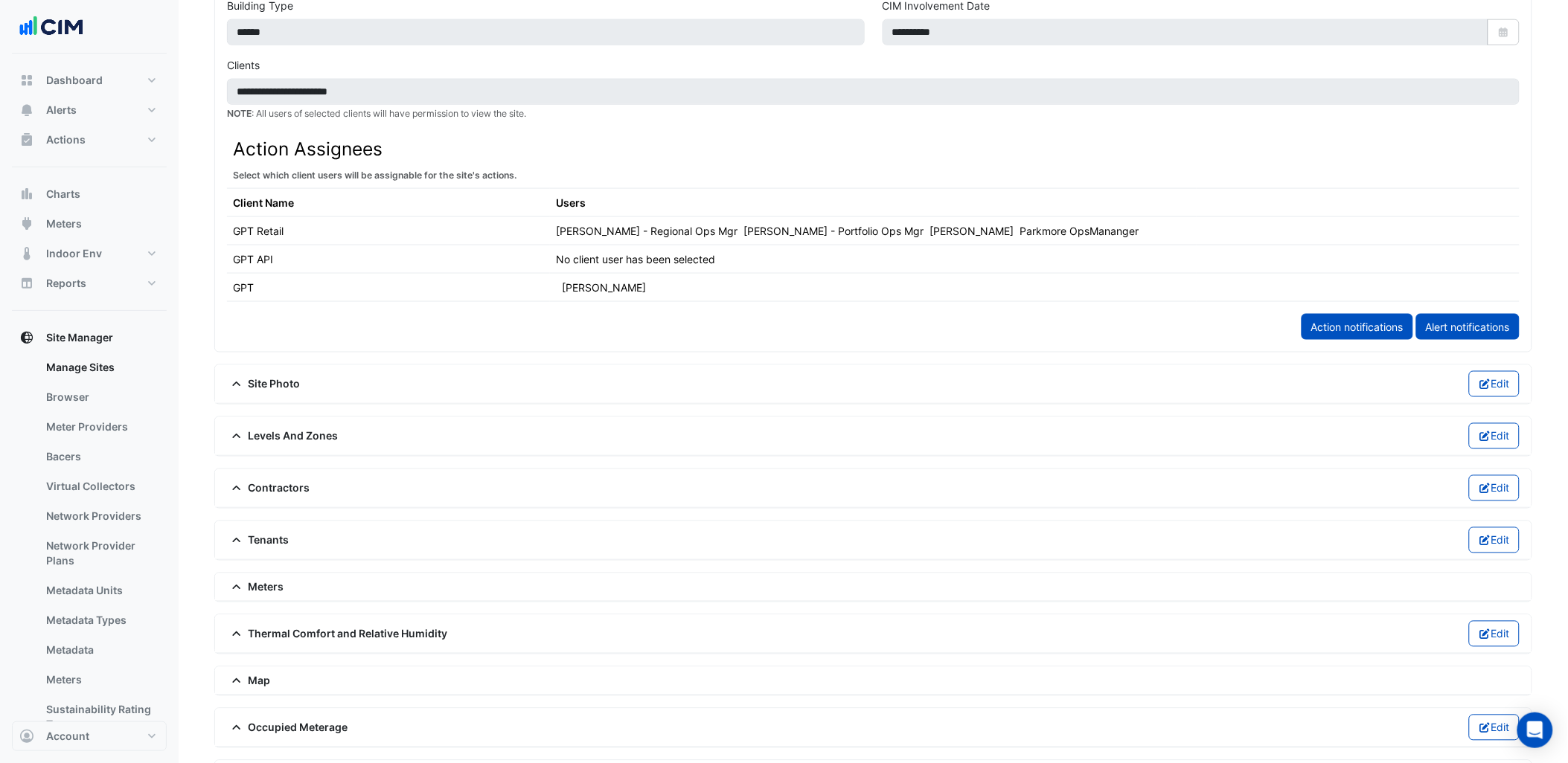
click at [241, 582] on span "Meters" at bounding box center [256, 587] width 57 height 15
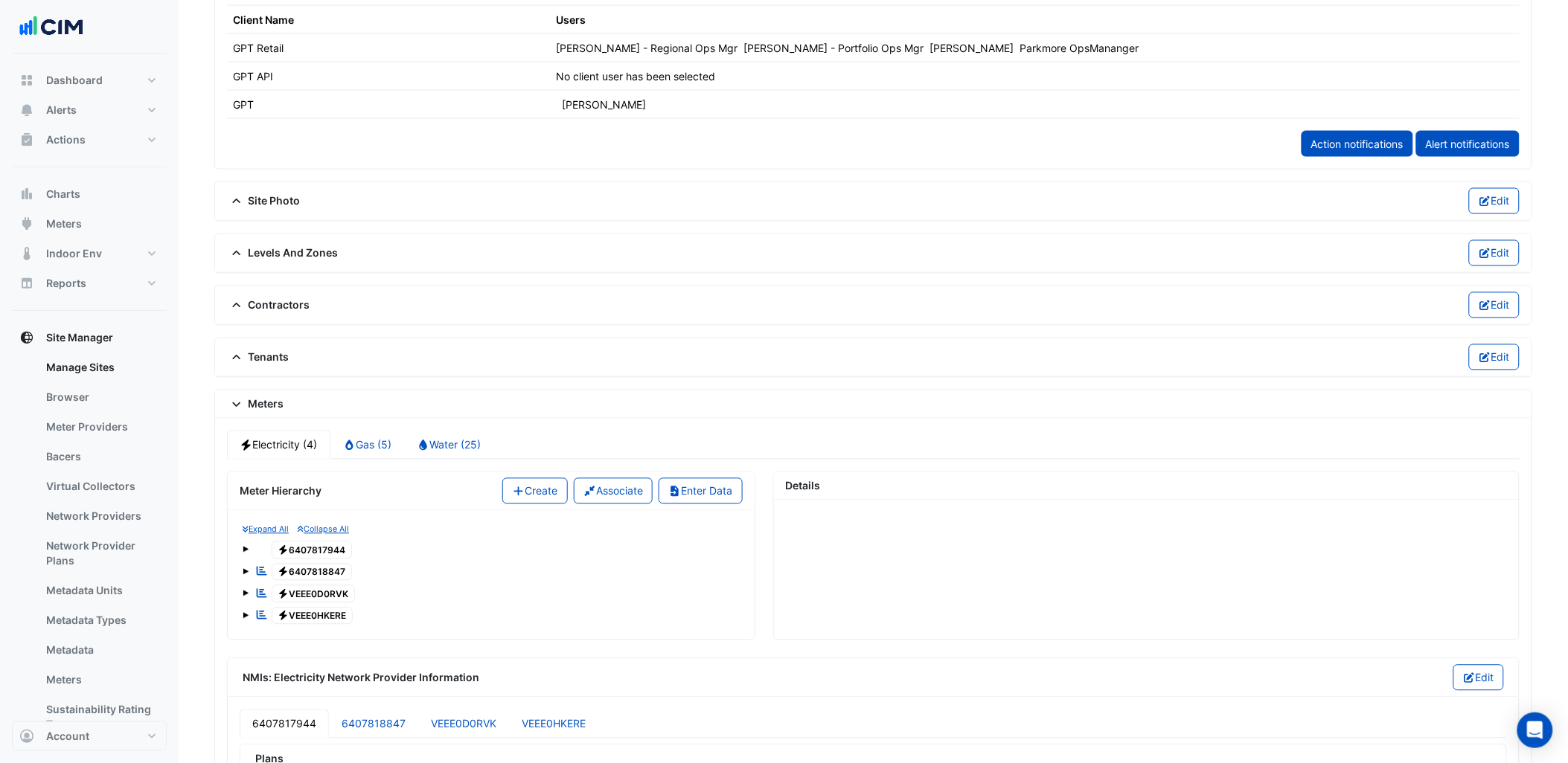
scroll to position [909, 0]
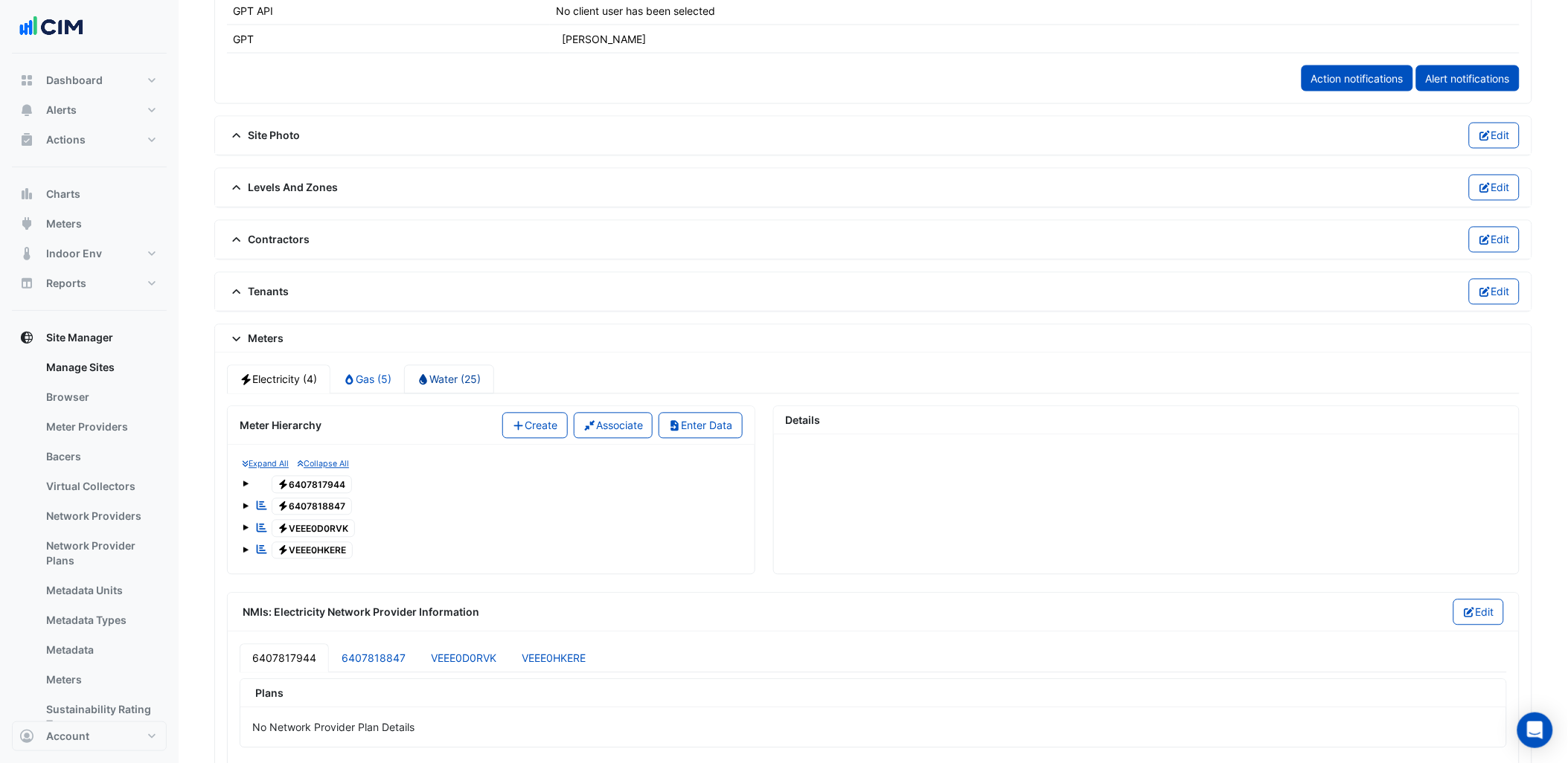
click at [448, 387] on link "Water (25)" at bounding box center [449, 380] width 90 height 29
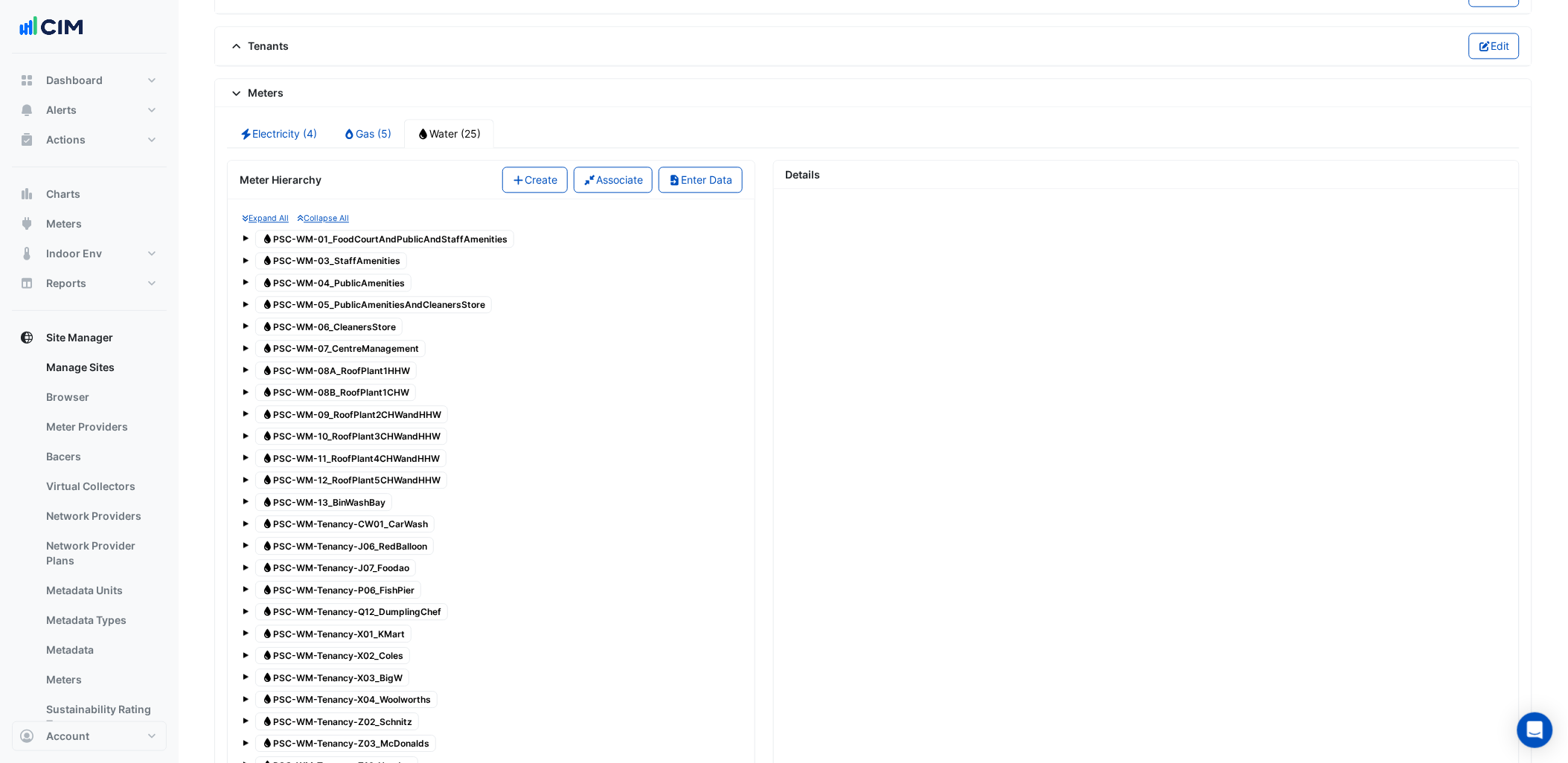
scroll to position [1157, 0]
click at [268, 131] on link "Electricity (4)" at bounding box center [279, 132] width 103 height 29
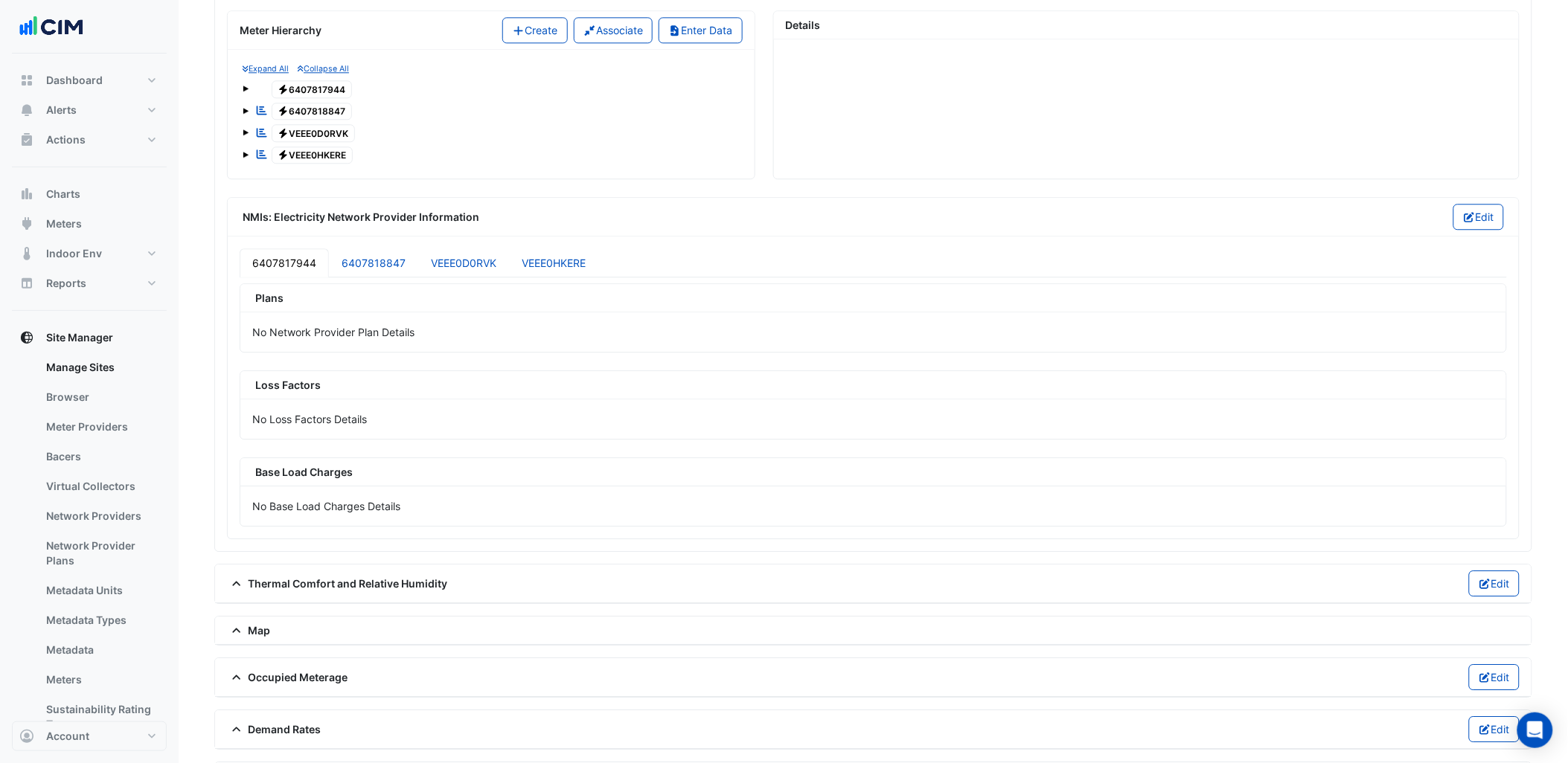
scroll to position [1252, 0]
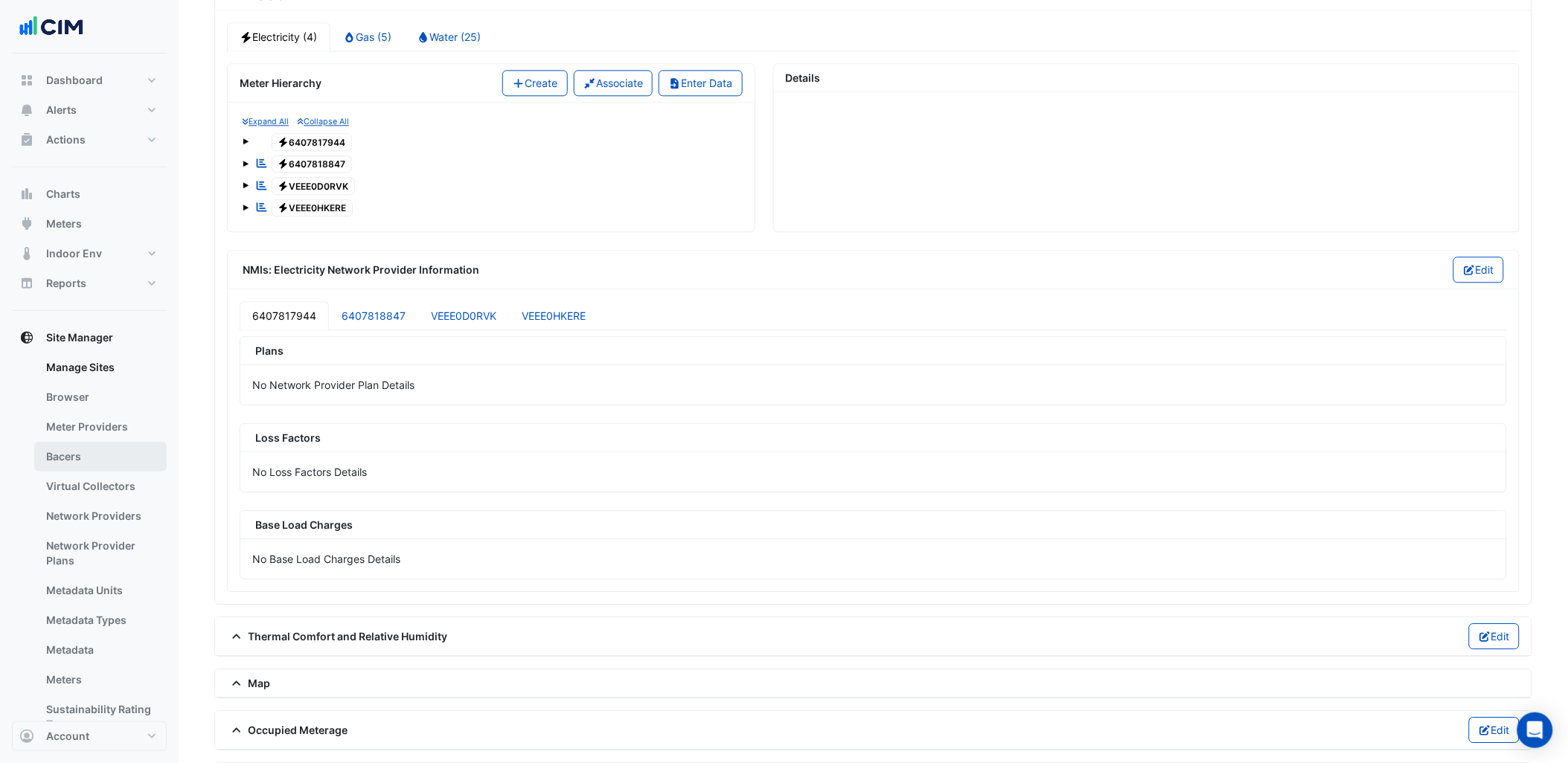
click at [98, 459] on link "Bacers" at bounding box center [100, 456] width 133 height 30
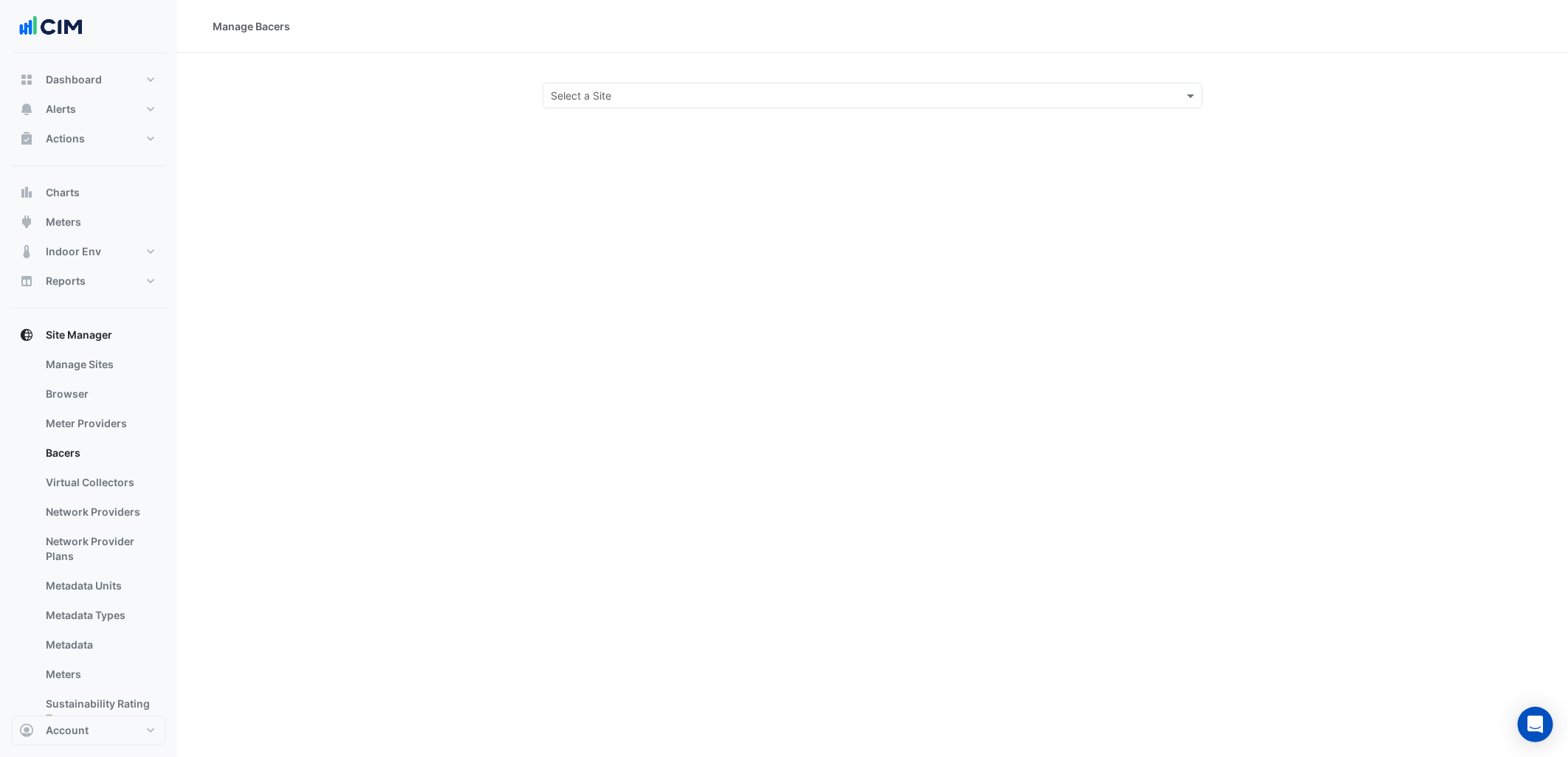
click at [579, 99] on input "text" at bounding box center [857, 97] width 614 height 15
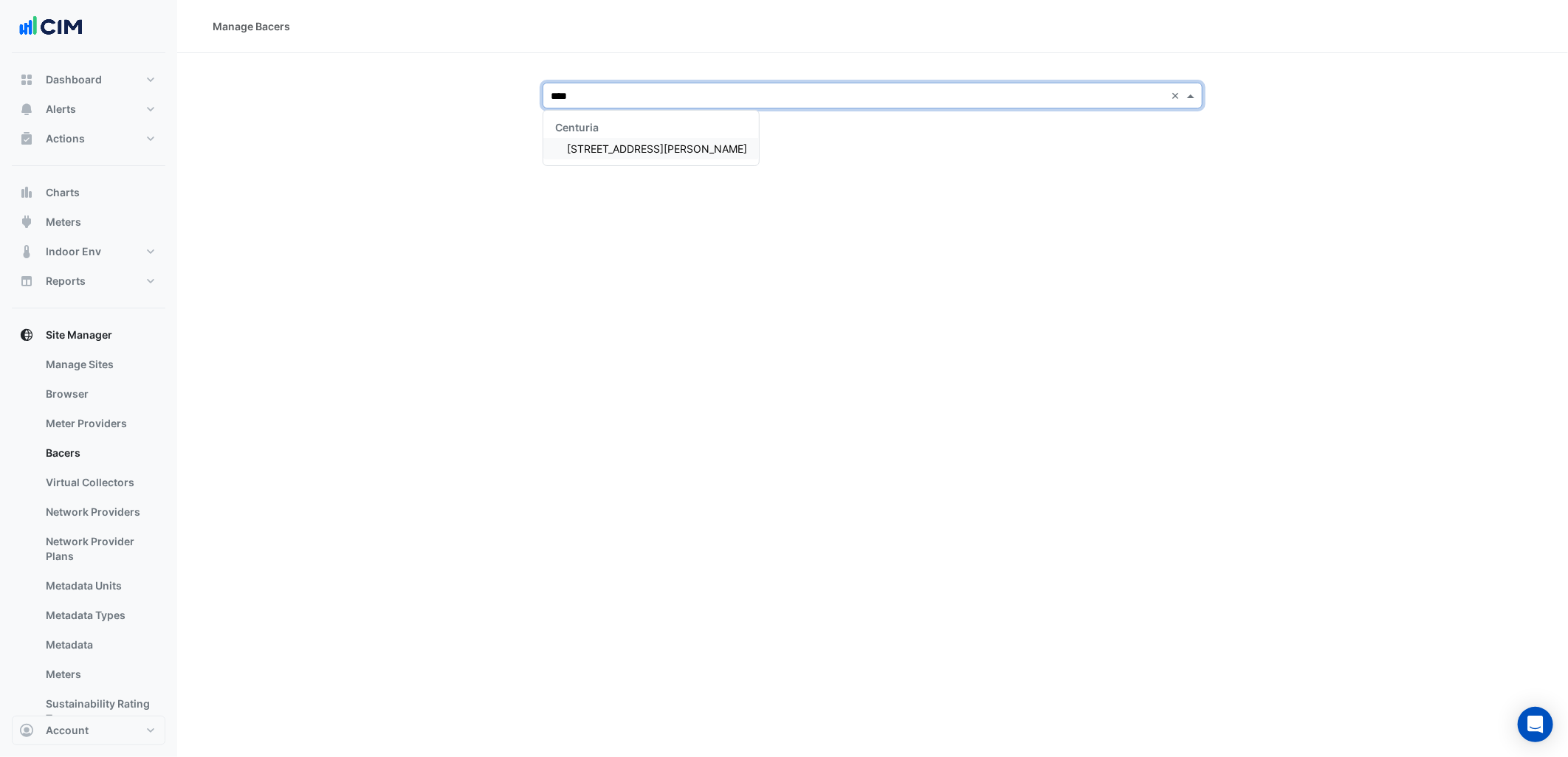
type input "*****"
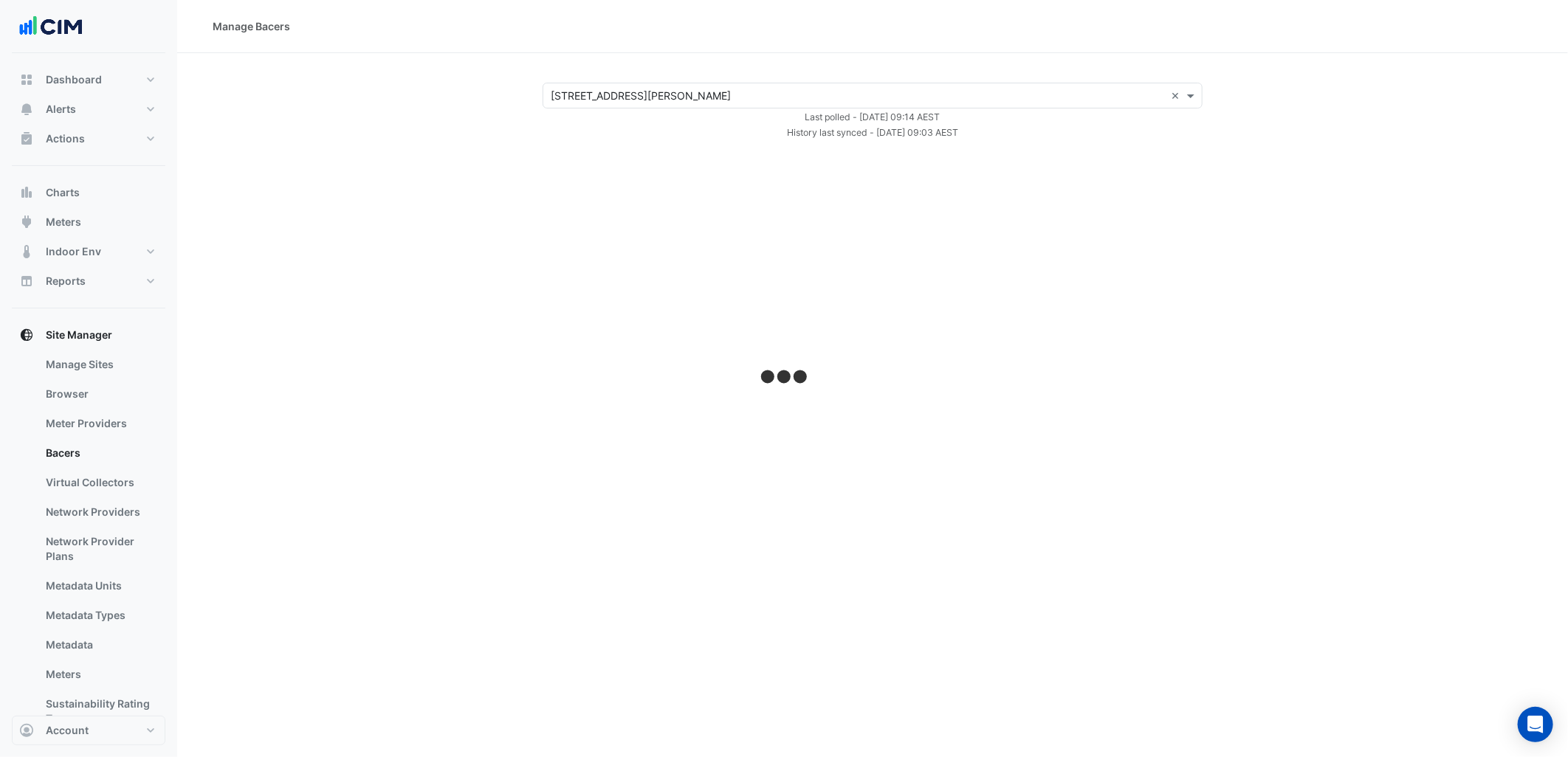
select select "***"
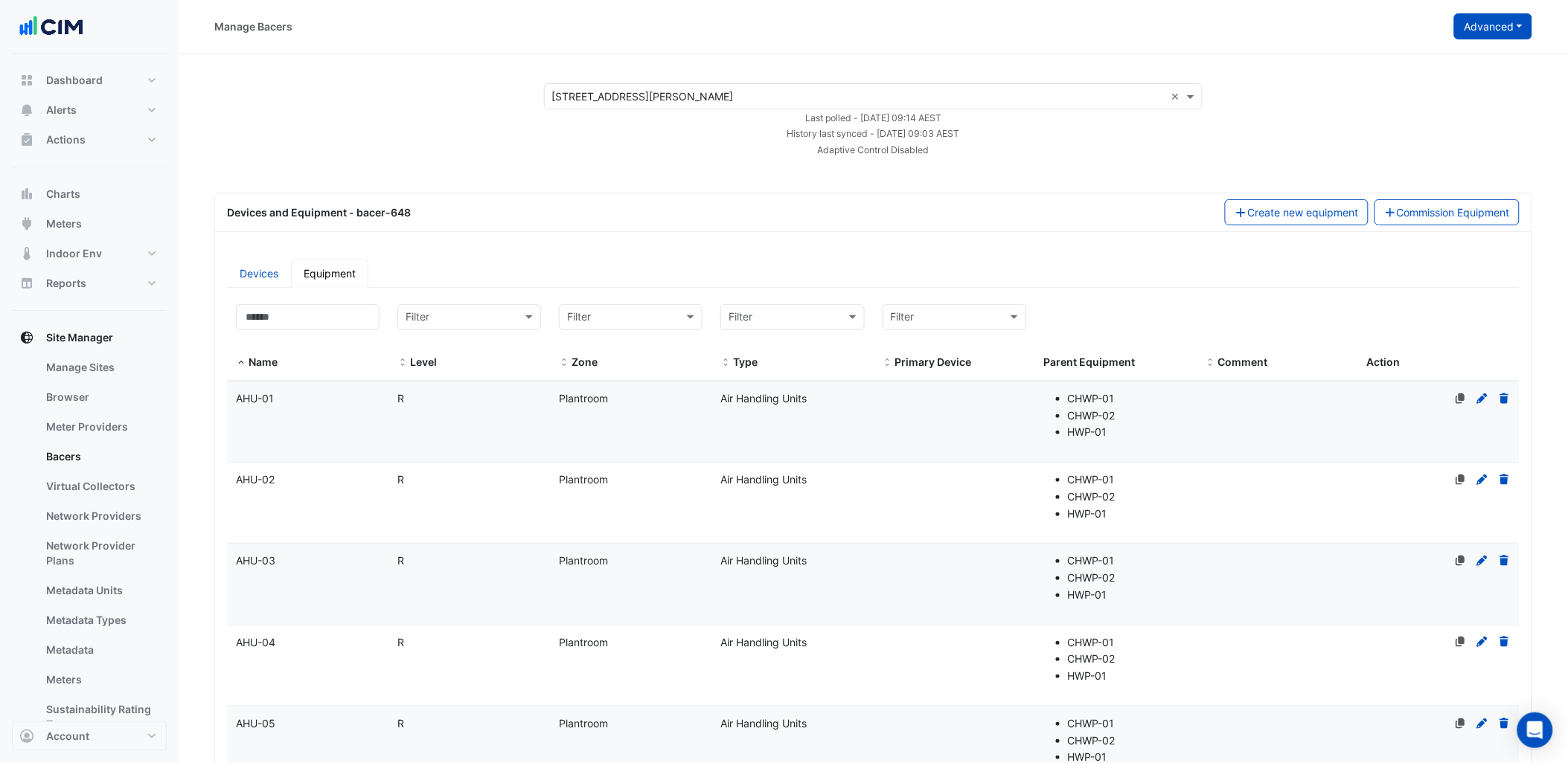
click at [1468, 35] on button "Advanced" at bounding box center [1494, 26] width 78 height 26
click at [1458, 82] on button "View scan history" at bounding box center [1435, 79] width 192 height 22
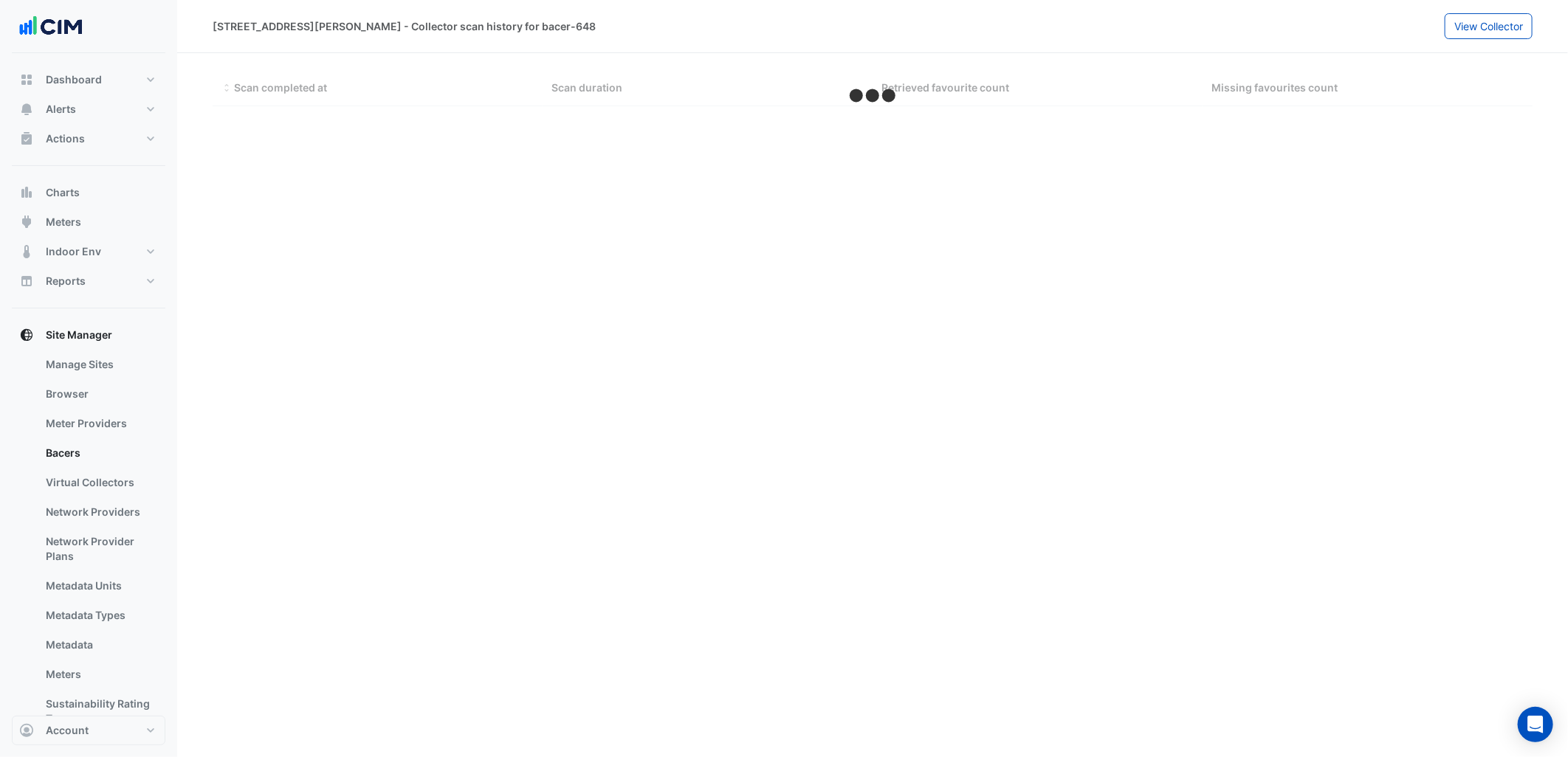
select select "***"
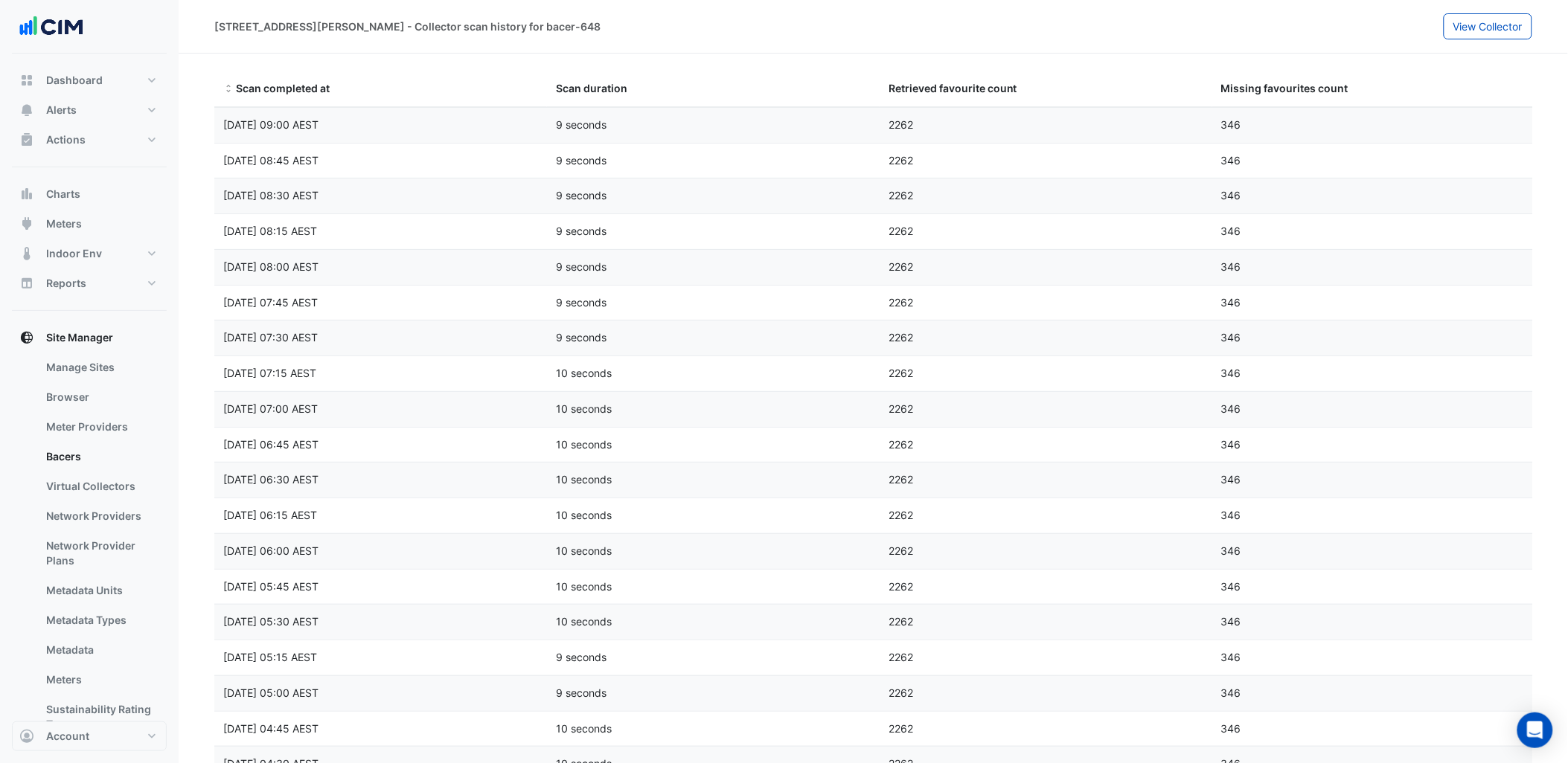
drag, startPoint x: 375, startPoint y: 123, endPoint x: 224, endPoint y: 125, distance: 151.0
click at [224, 125] on div "Sat 20-Sep-2025 09:00 AEST" at bounding box center [380, 125] width 332 height 17
copy span "Sat 20-Sep-2025 09:00 AEST"
click at [318, 270] on span "Sat 20-Sep-2025 08:00 AEST" at bounding box center [271, 266] width 95 height 12
drag, startPoint x: 68, startPoint y: 467, endPoint x: 51, endPoint y: 457, distance: 19.7
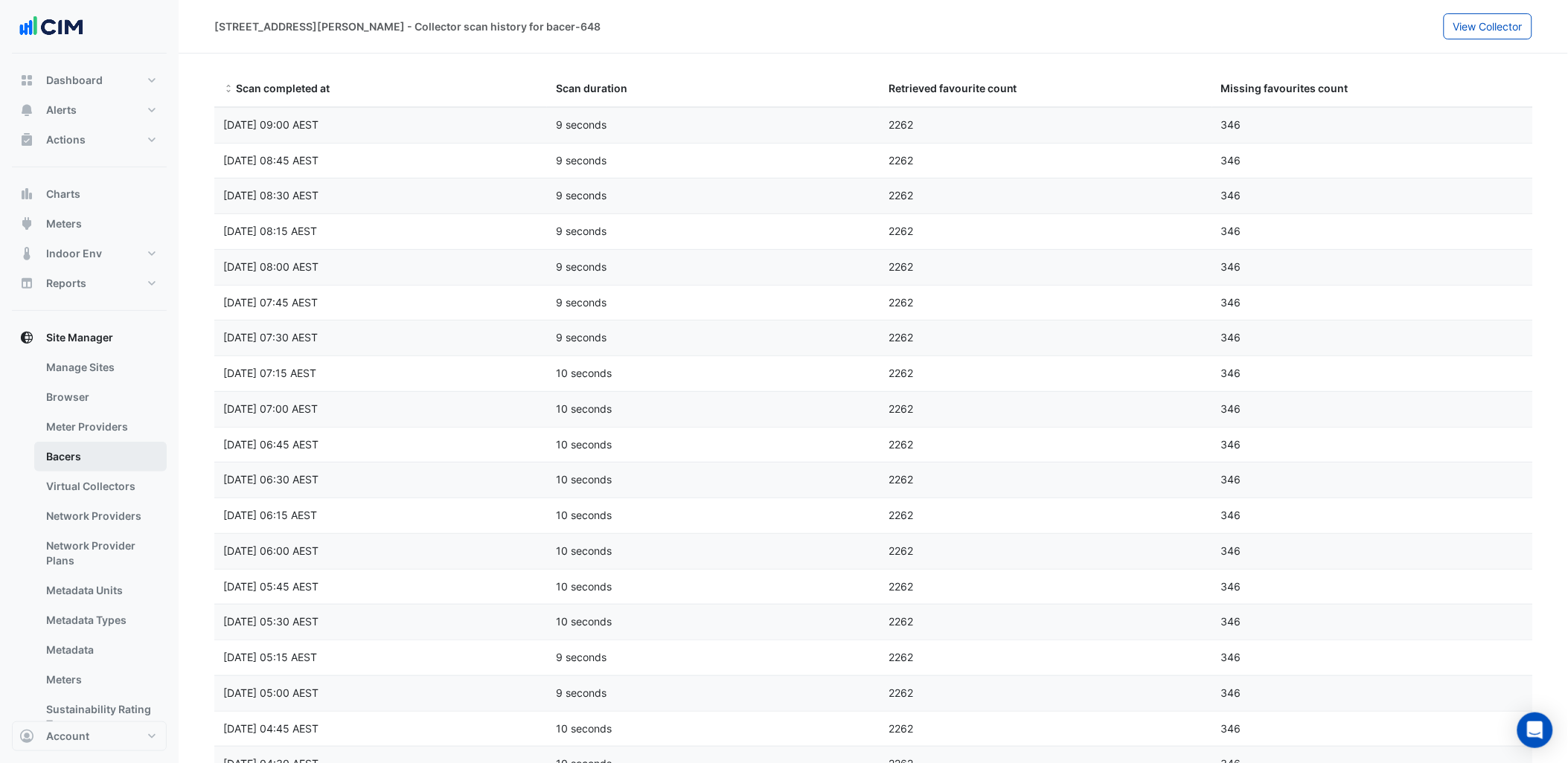
click at [68, 467] on link "Bacers" at bounding box center [100, 456] width 133 height 30
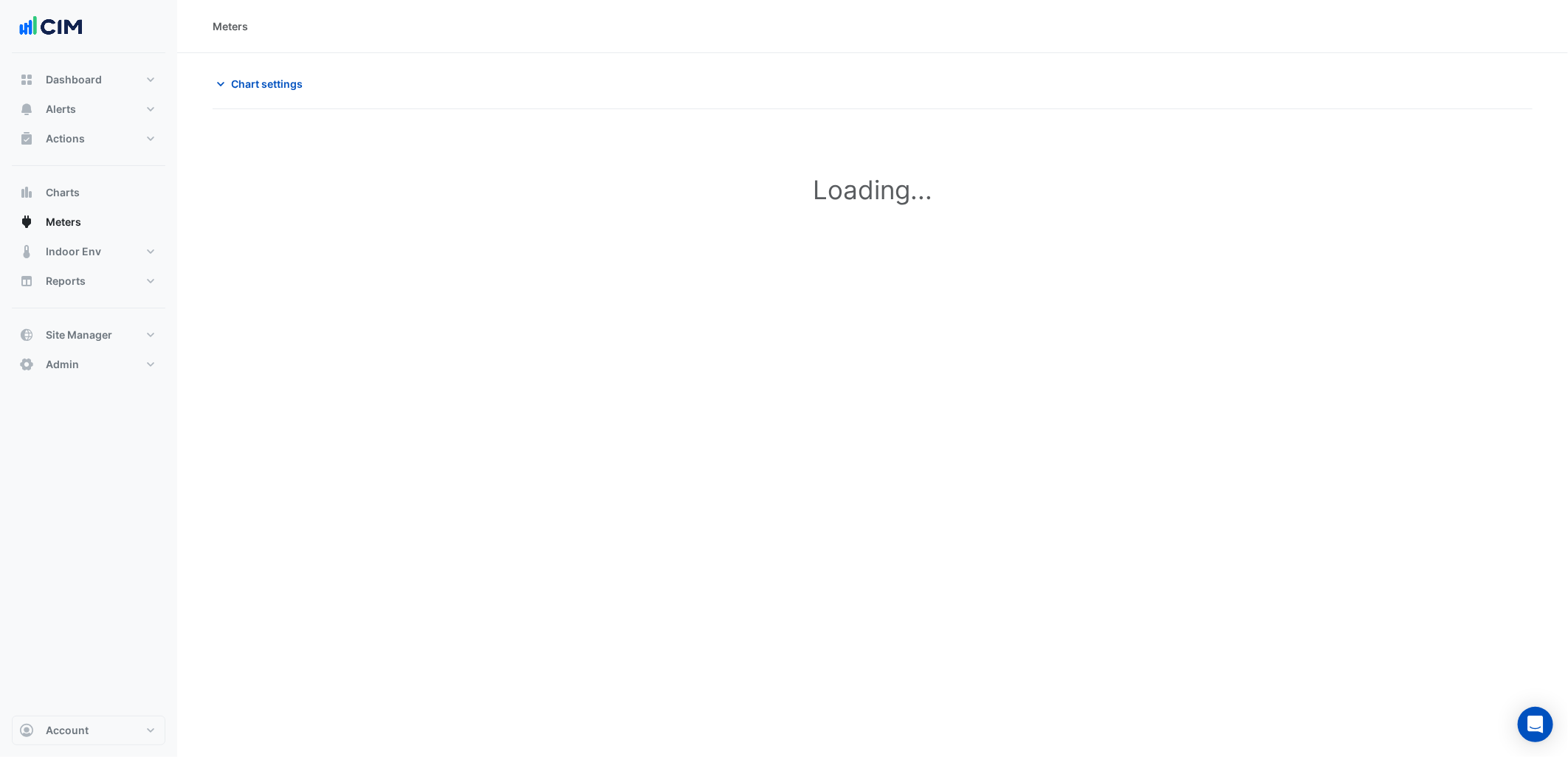
type input "**********"
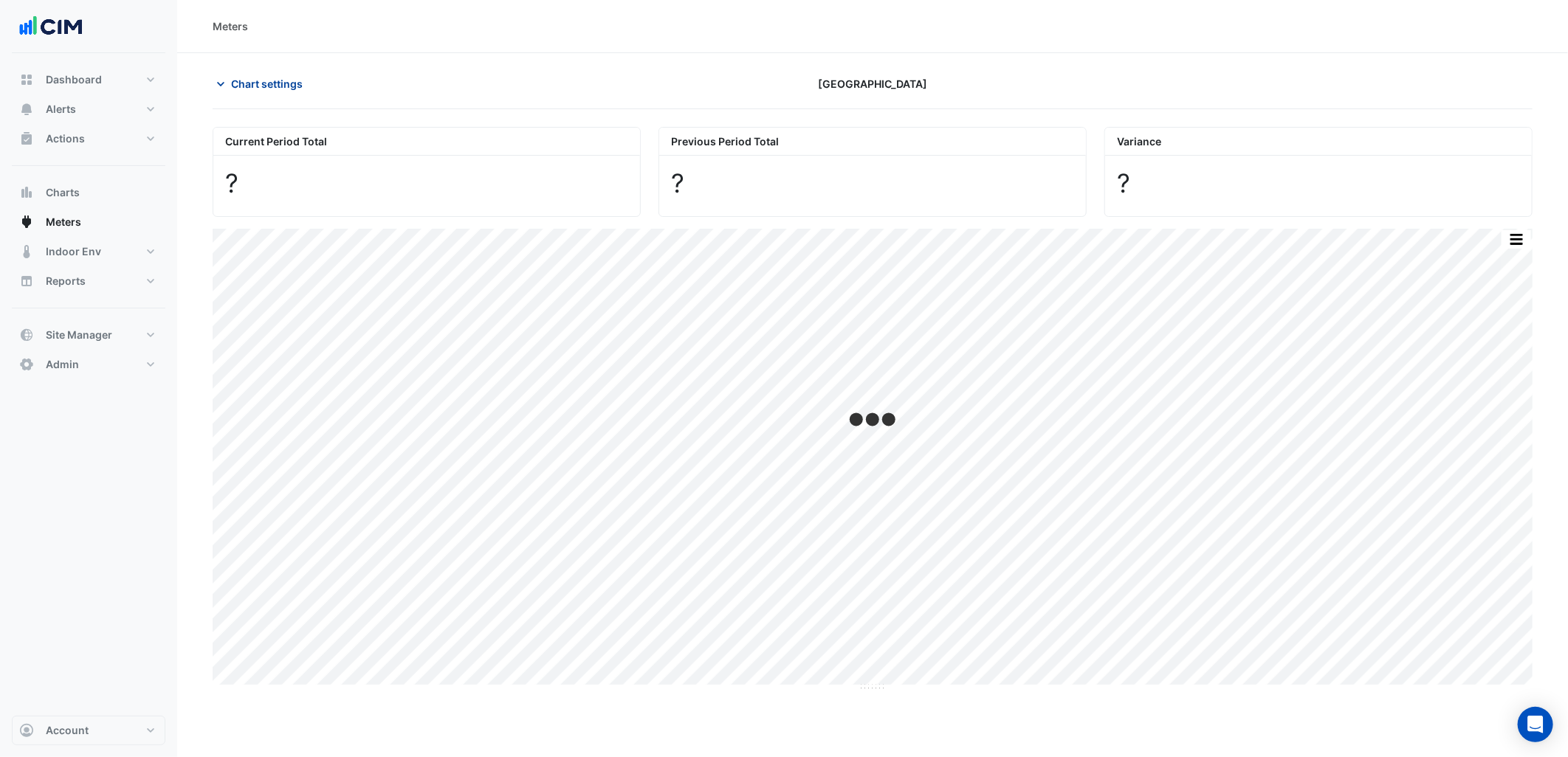
click at [257, 86] on span "Chart settings" at bounding box center [267, 83] width 72 height 15
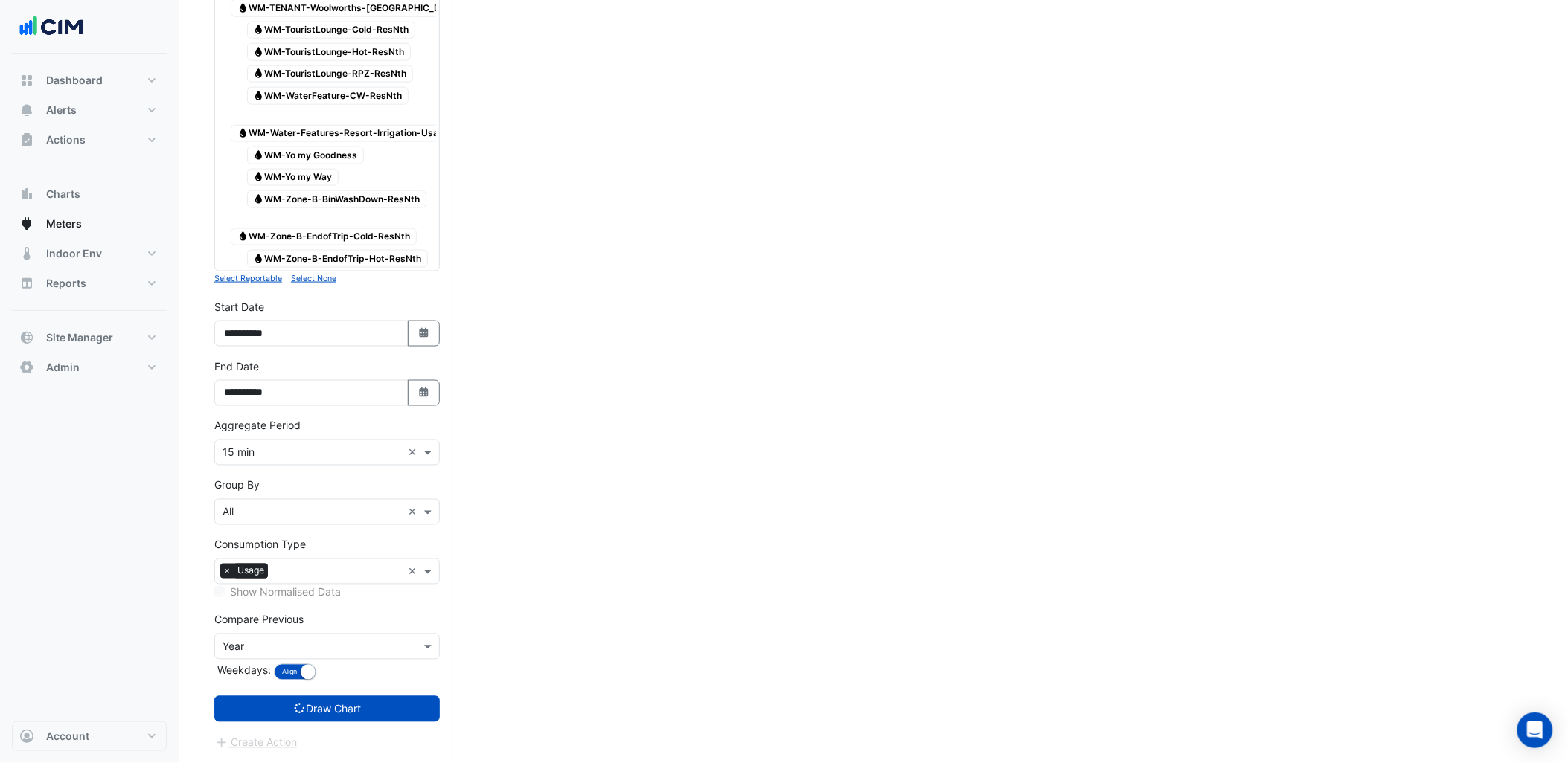
scroll to position [4809, 0]
click at [315, 651] on input "text" at bounding box center [312, 647] width 180 height 15
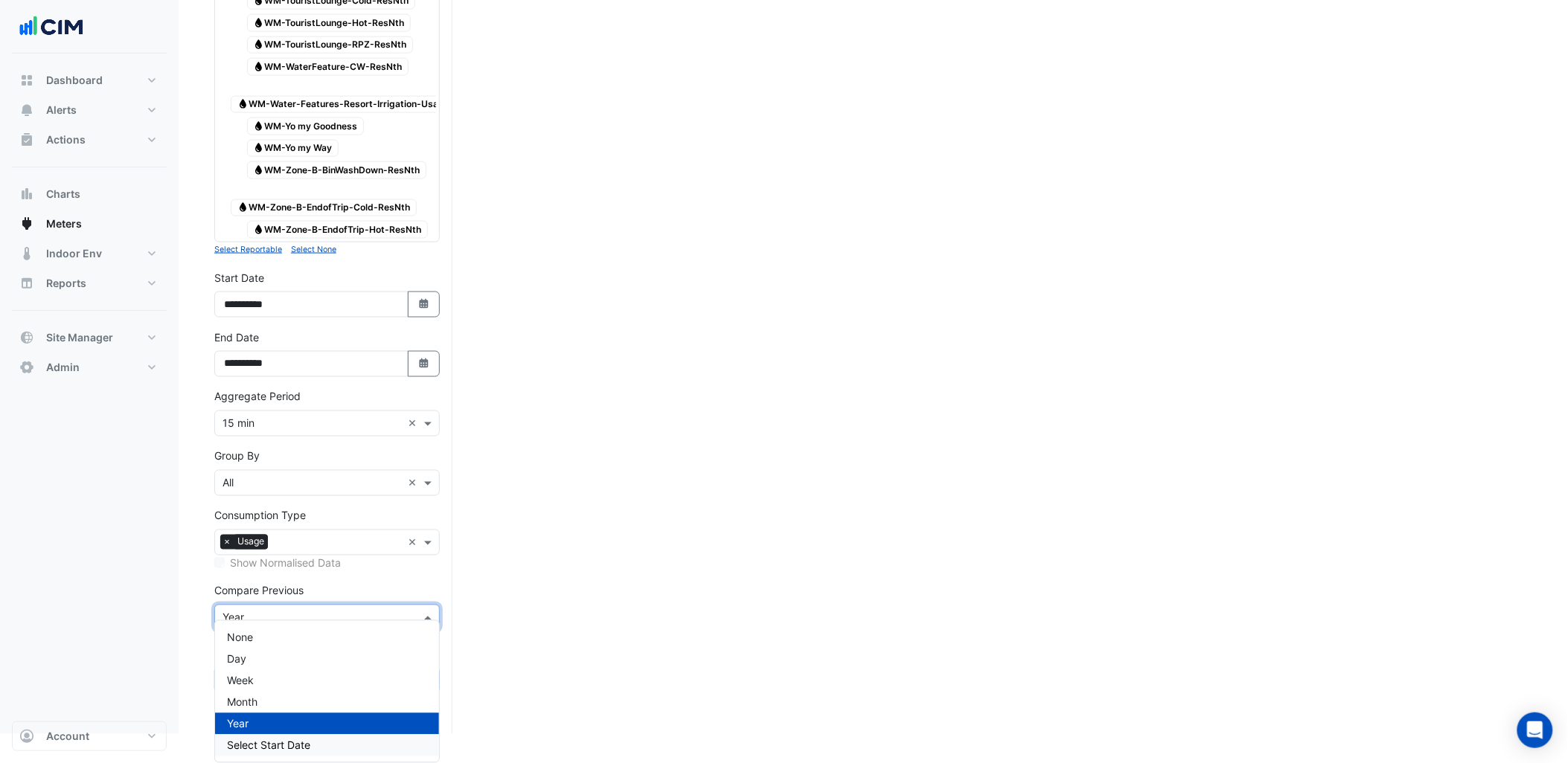
click at [286, 735] on div "Select Start Date" at bounding box center [327, 746] width 224 height 22
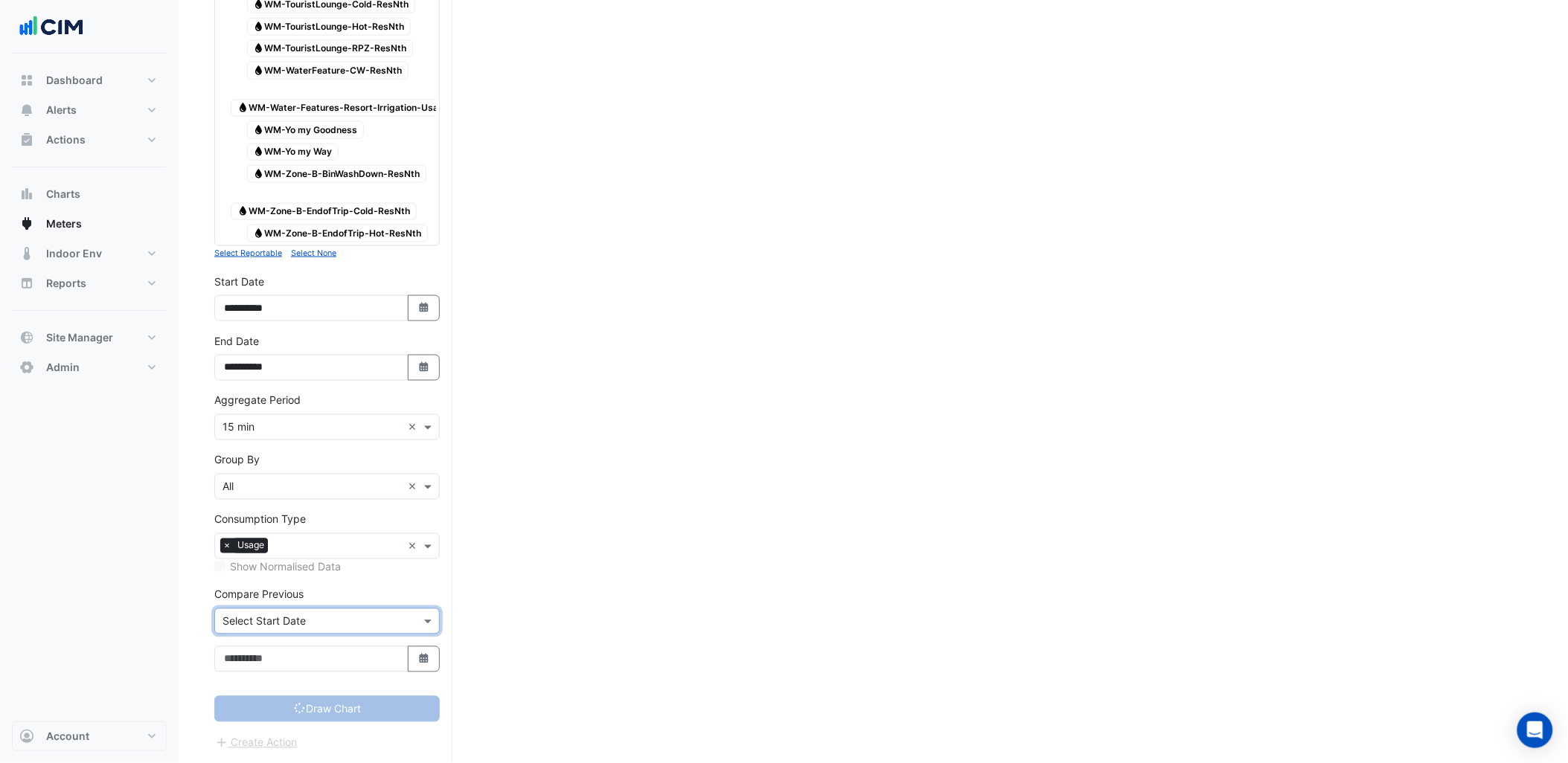
click at [317, 630] on input "text" at bounding box center [312, 623] width 180 height 15
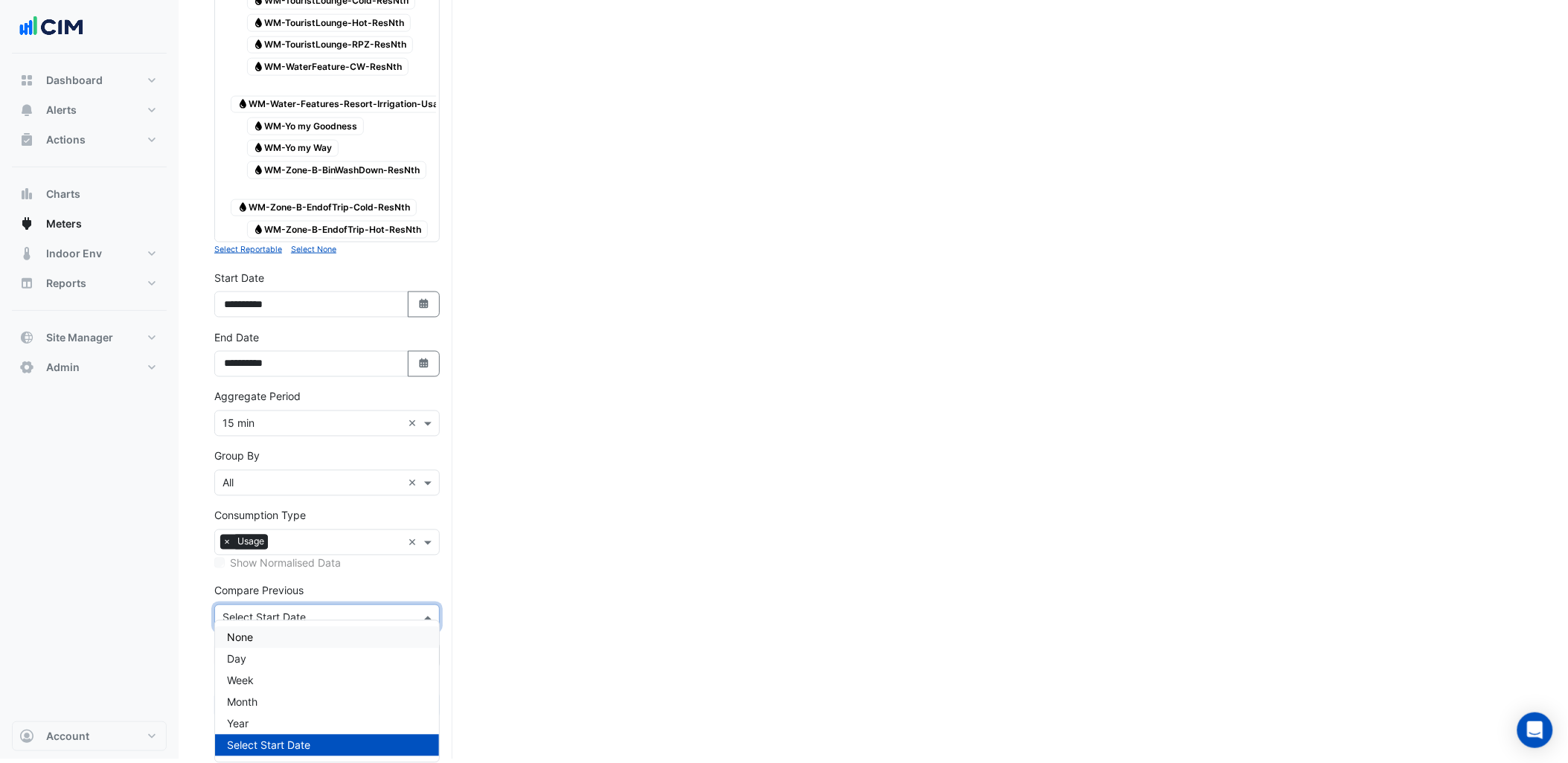
click at [268, 627] on div "None" at bounding box center [327, 638] width 224 height 22
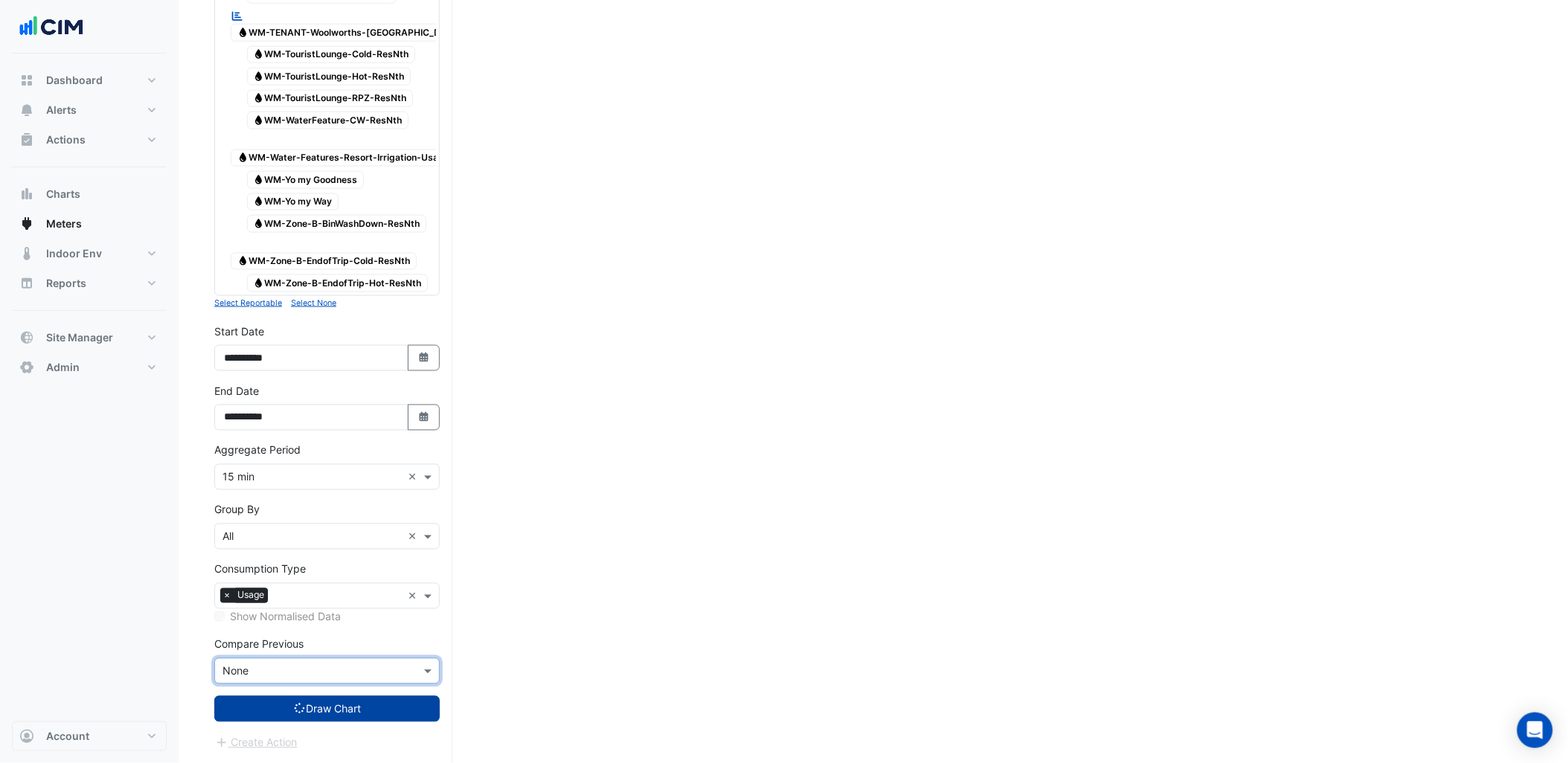
click at [344, 705] on button "Draw Chart" at bounding box center [327, 709] width 225 height 26
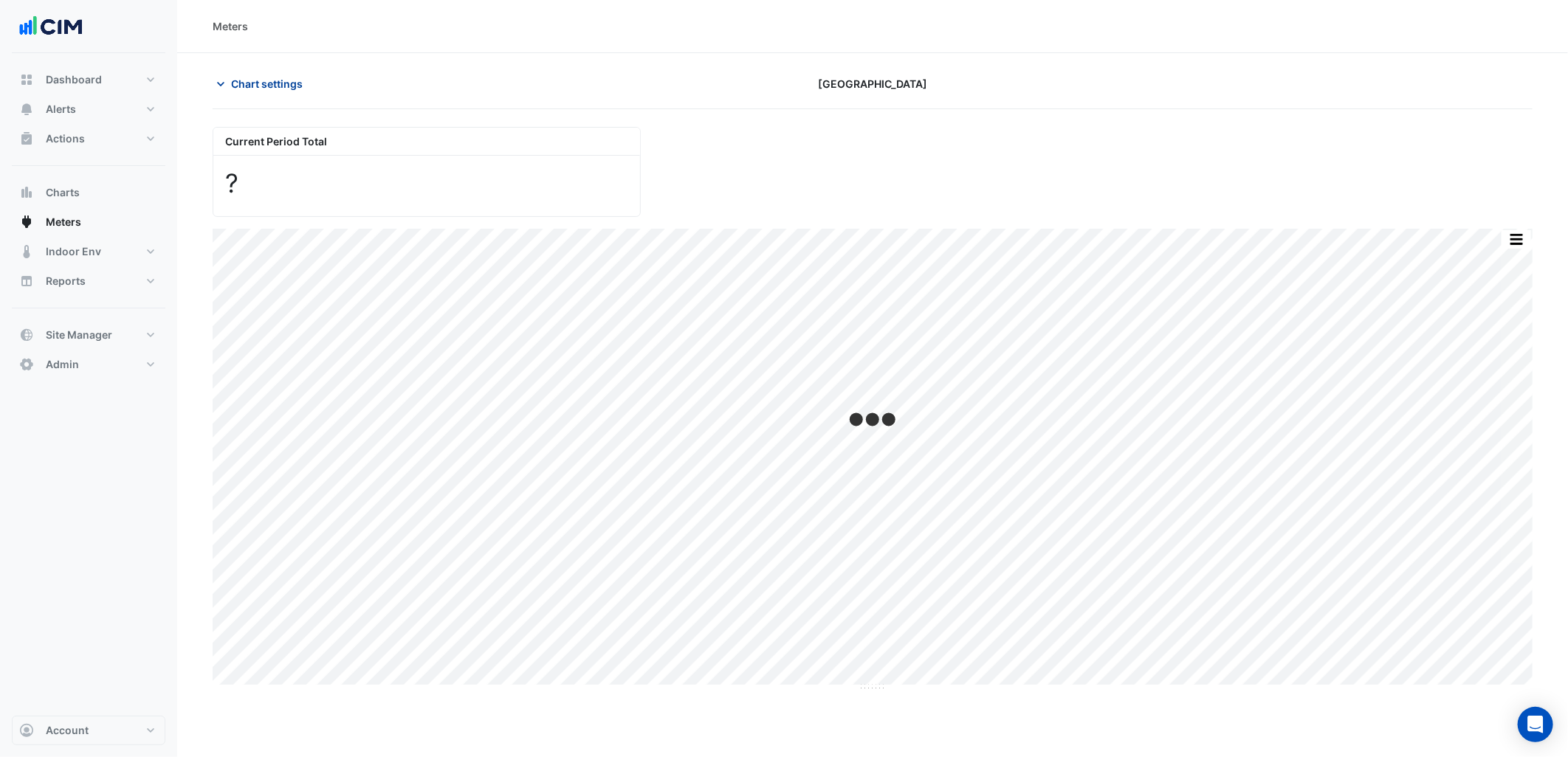
click at [286, 91] on span "Chart settings" at bounding box center [267, 83] width 72 height 15
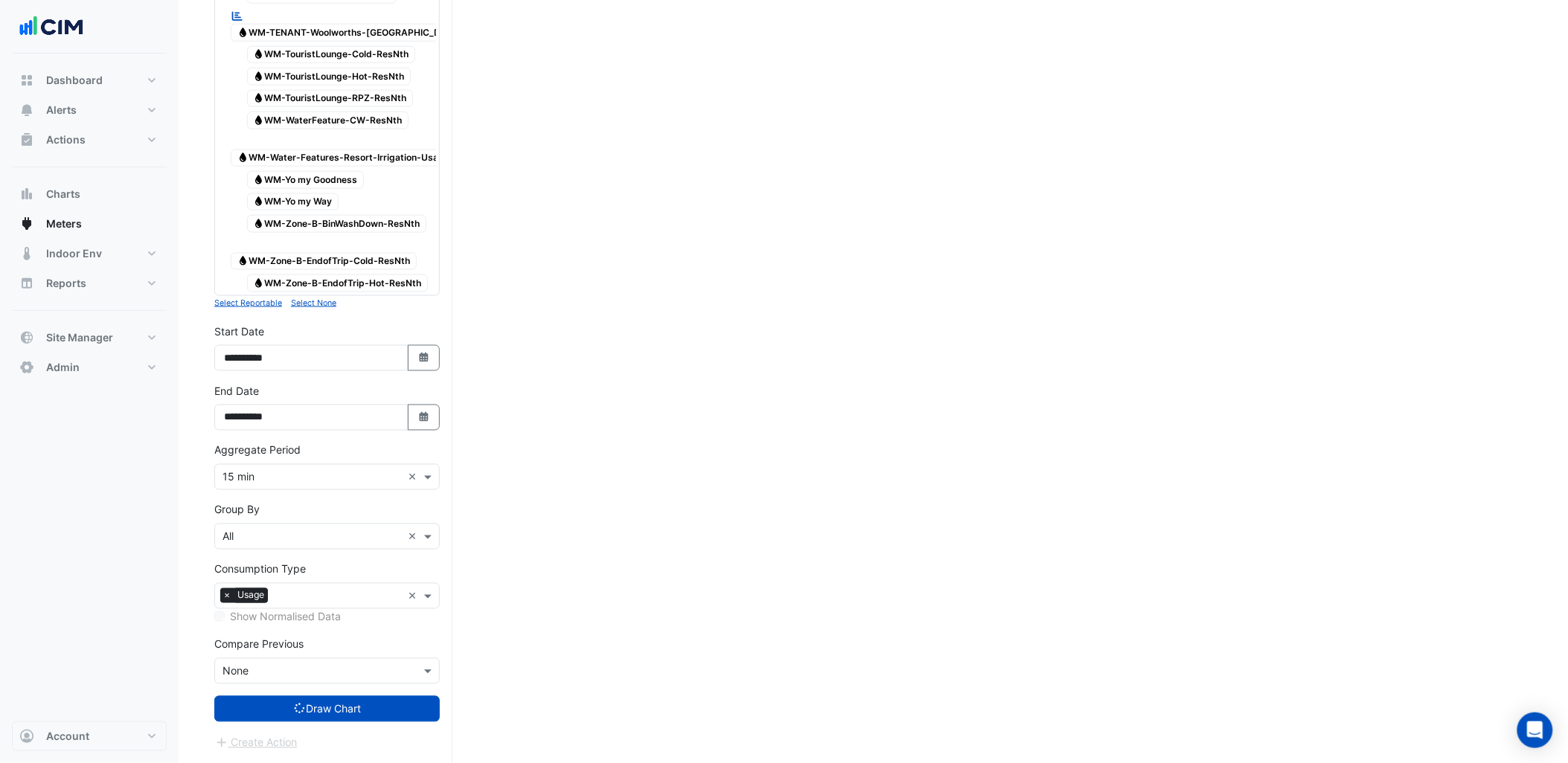
scroll to position [4785, 0]
click at [430, 362] on button "Select Date" at bounding box center [424, 358] width 32 height 26
select select "*"
select select "****"
click at [392, 308] on div at bounding box center [382, 320] width 30 height 24
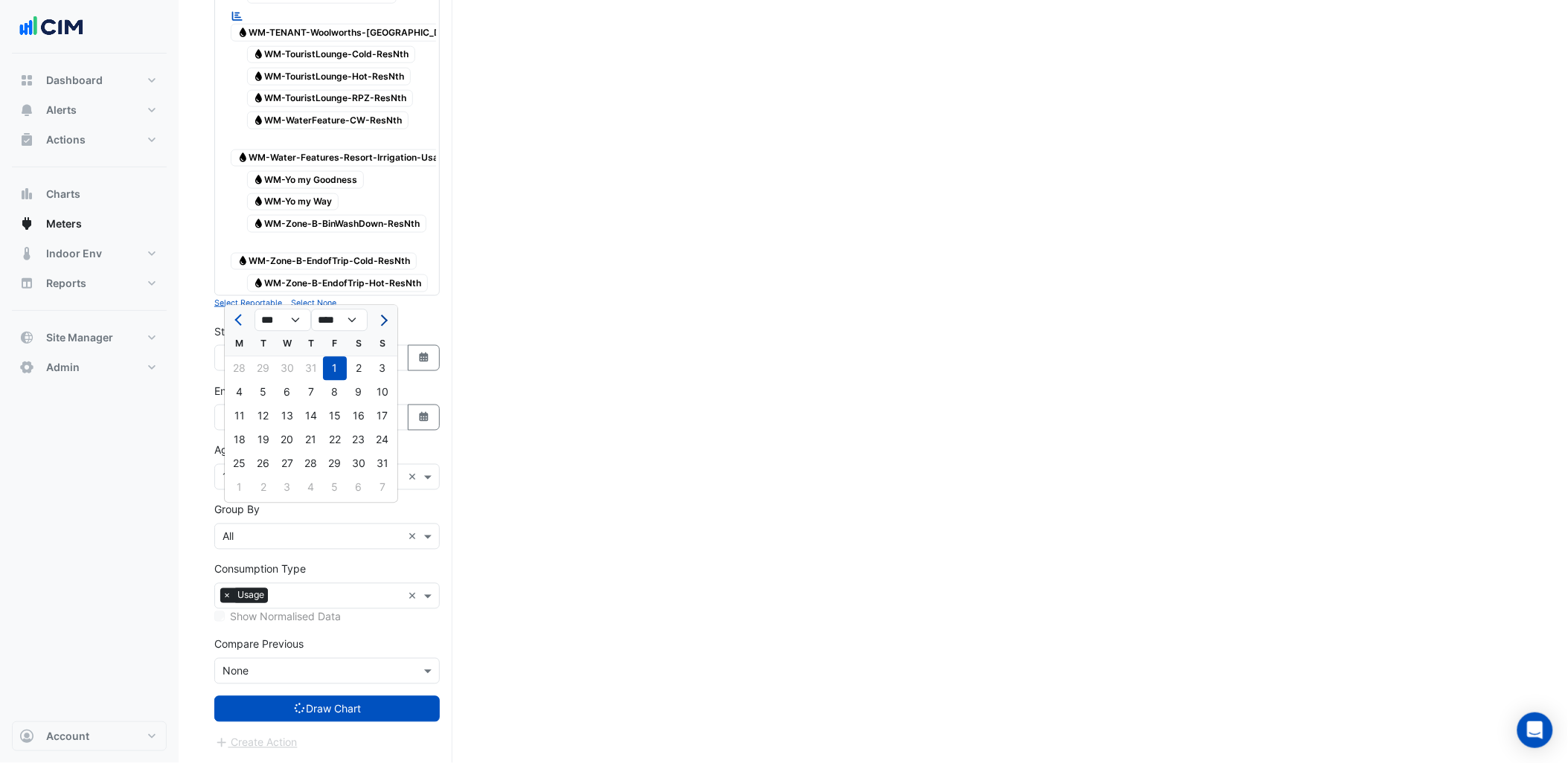
click at [389, 308] on button "Next month" at bounding box center [382, 320] width 18 height 24
select select "*"
click at [247, 357] on div "1" at bounding box center [239, 369] width 24 height 24
type input "**********"
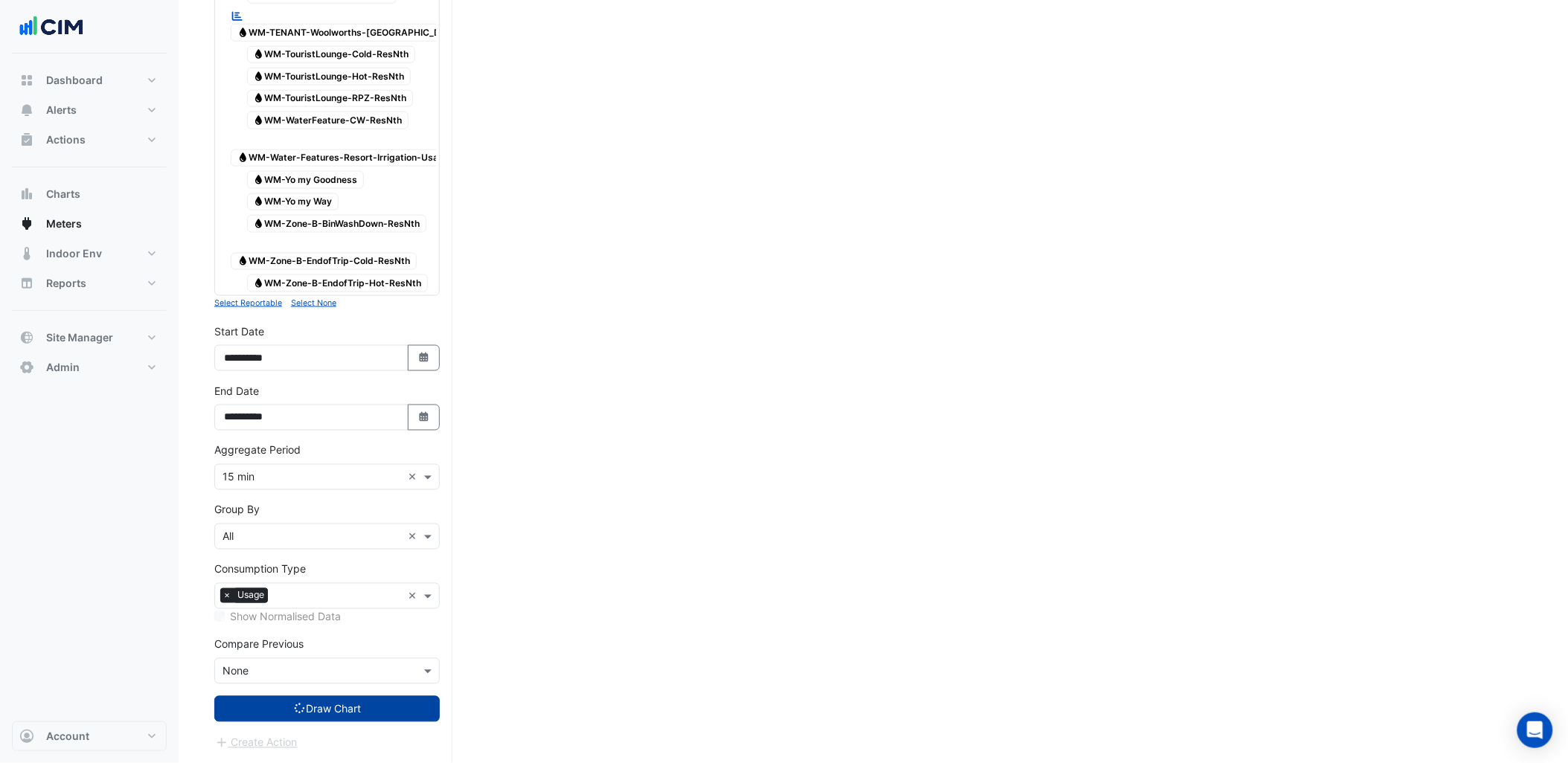
click at [299, 703] on fa-icon "submit" at bounding box center [300, 709] width 13 height 12
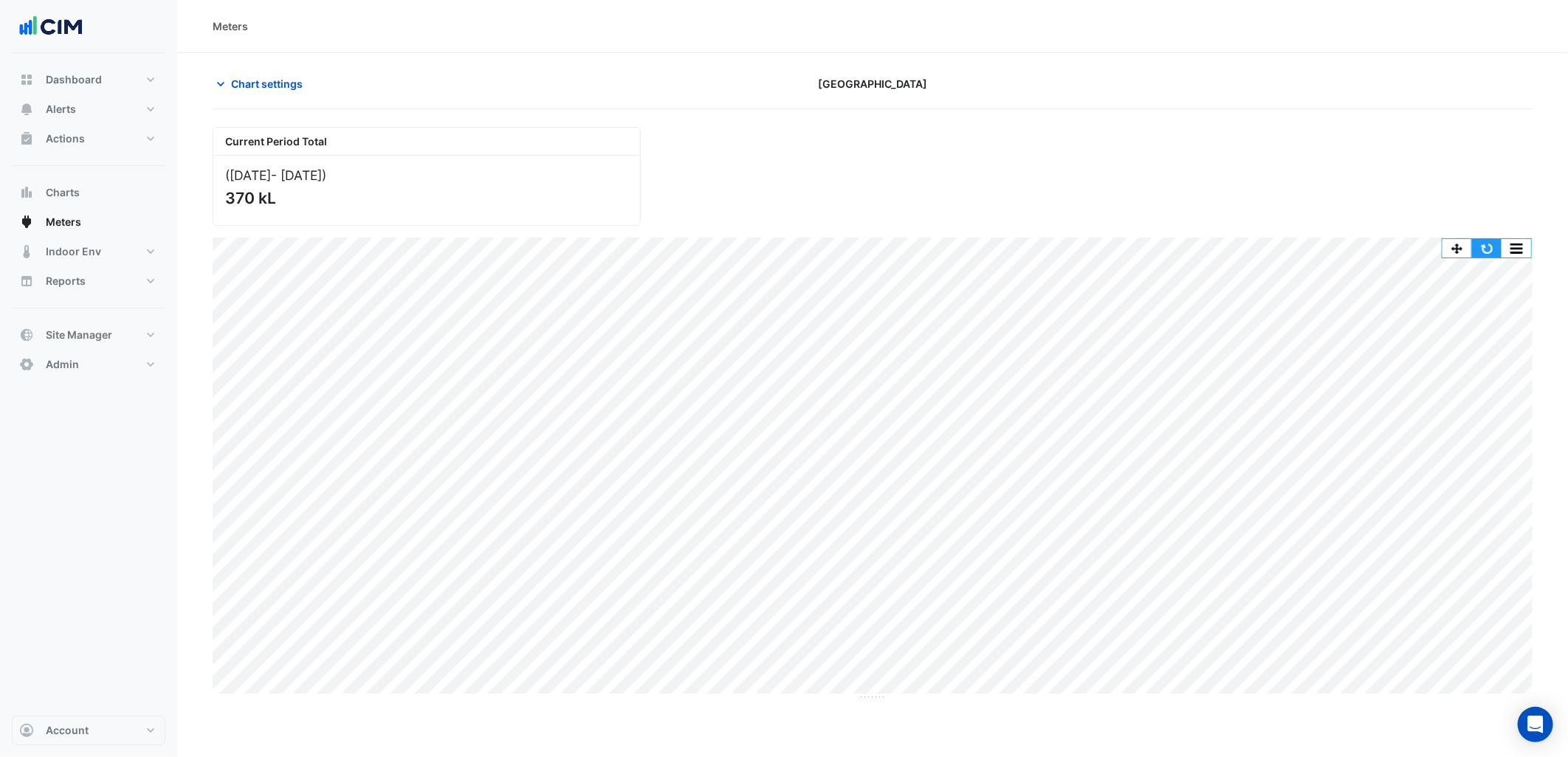
click at [1478, 239] on button "button" at bounding box center [1487, 247] width 29 height 18
click at [1456, 249] on button "button" at bounding box center [1457, 247] width 29 height 18
click at [1452, 247] on button "button" at bounding box center [1457, 247] width 29 height 18
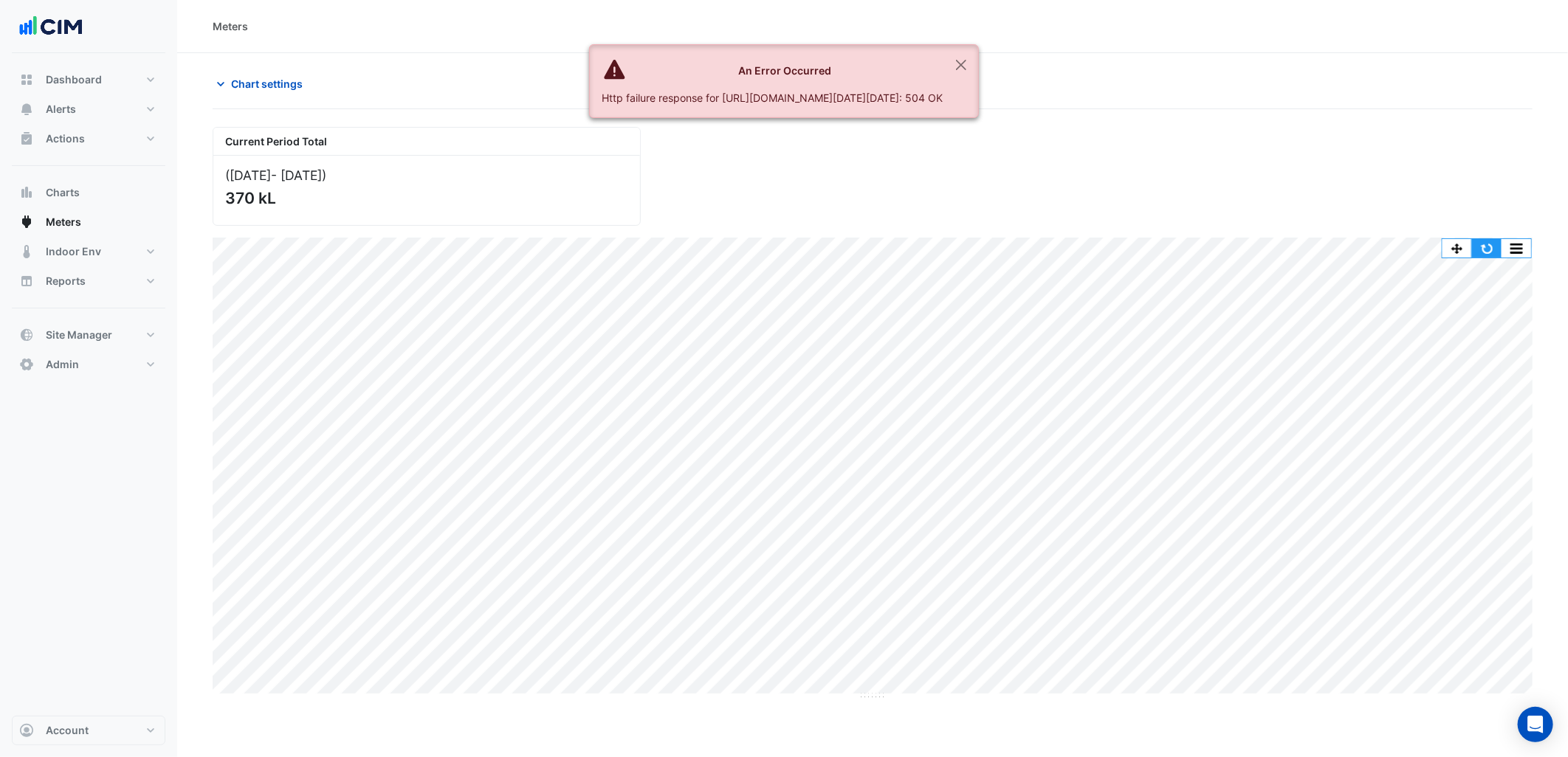
click at [1487, 241] on button "button" at bounding box center [1487, 247] width 29 height 18
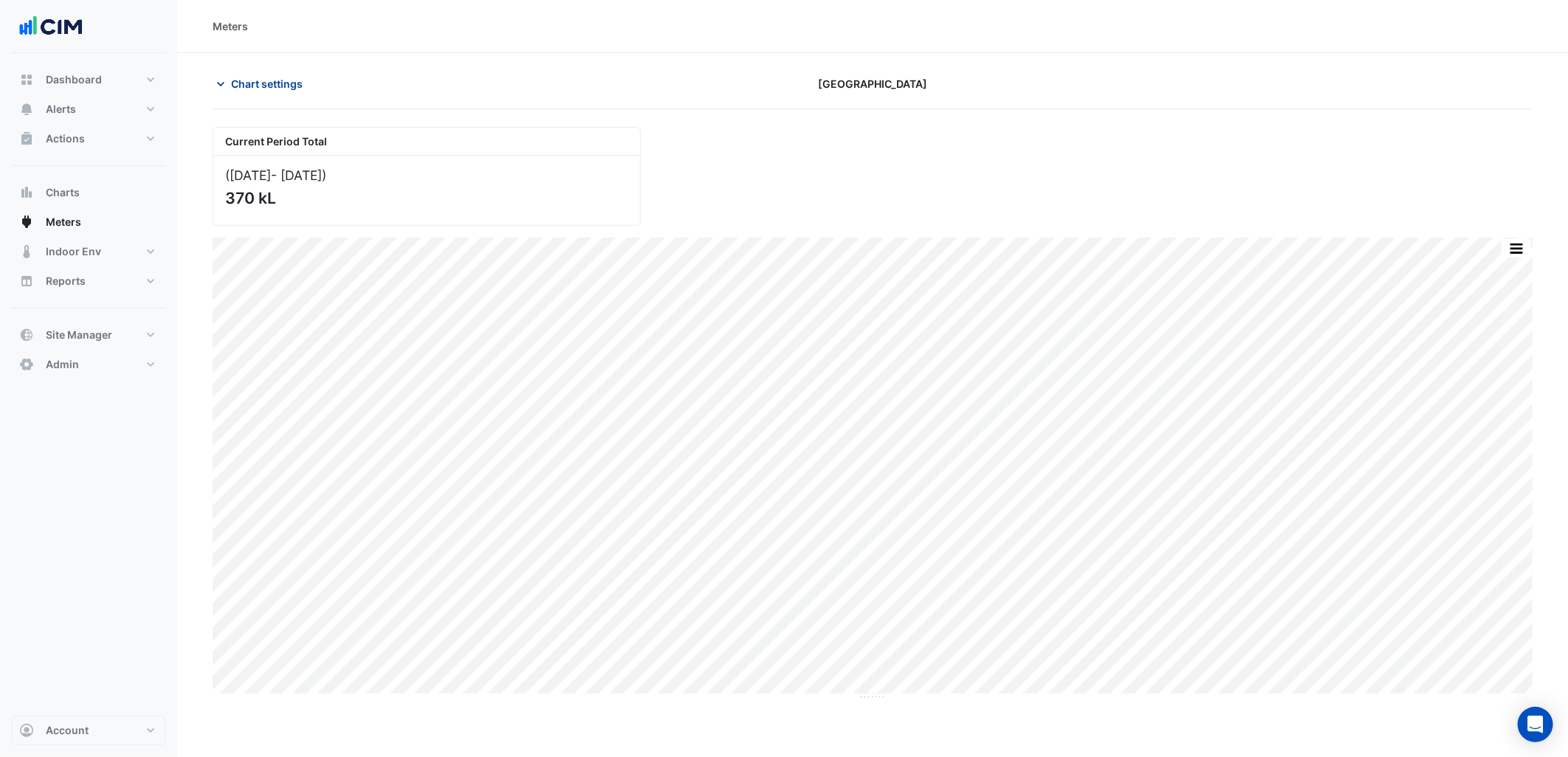
click at [256, 76] on span "Chart settings" at bounding box center [267, 83] width 72 height 15
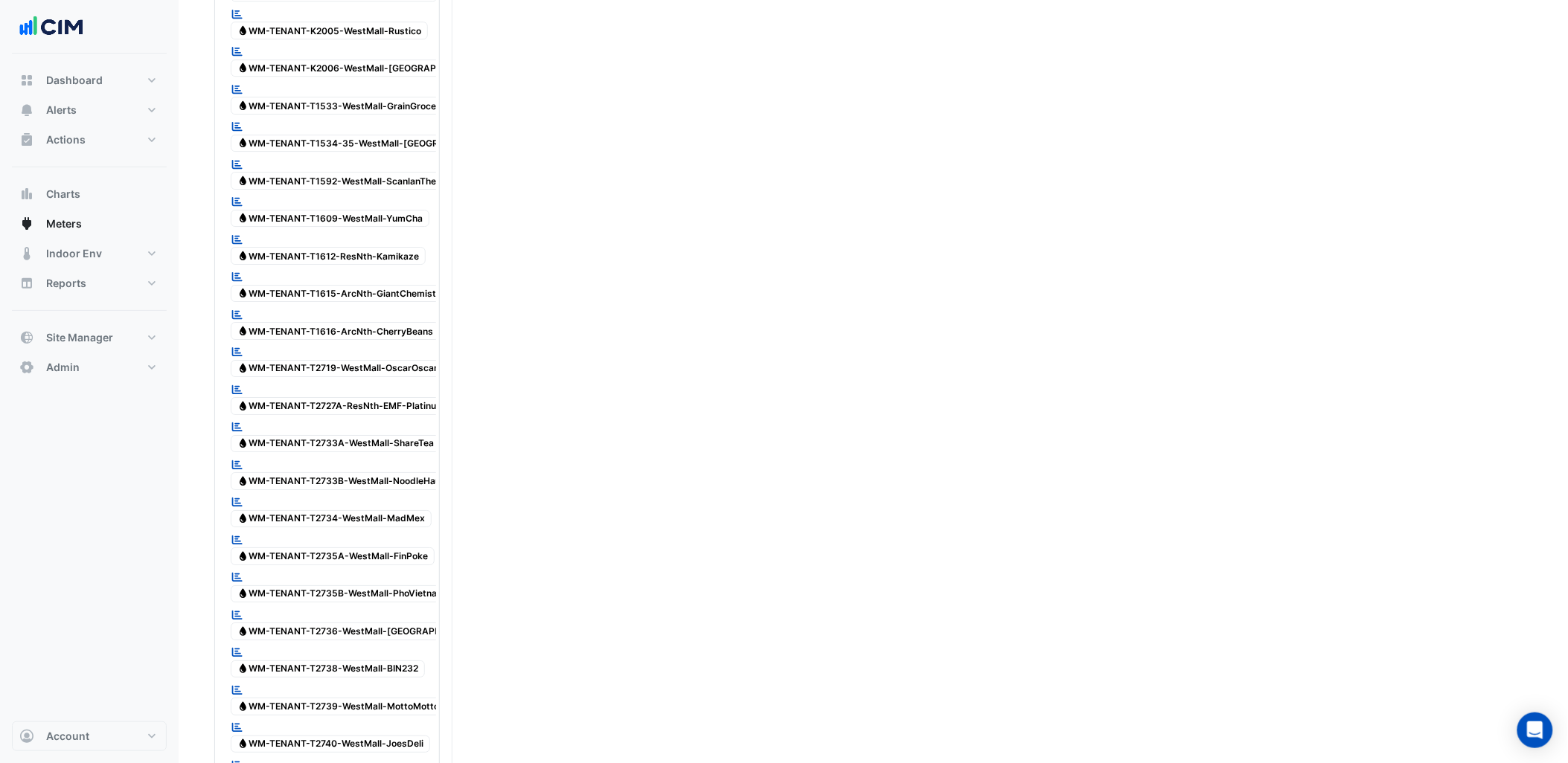
scroll to position [4713, 0]
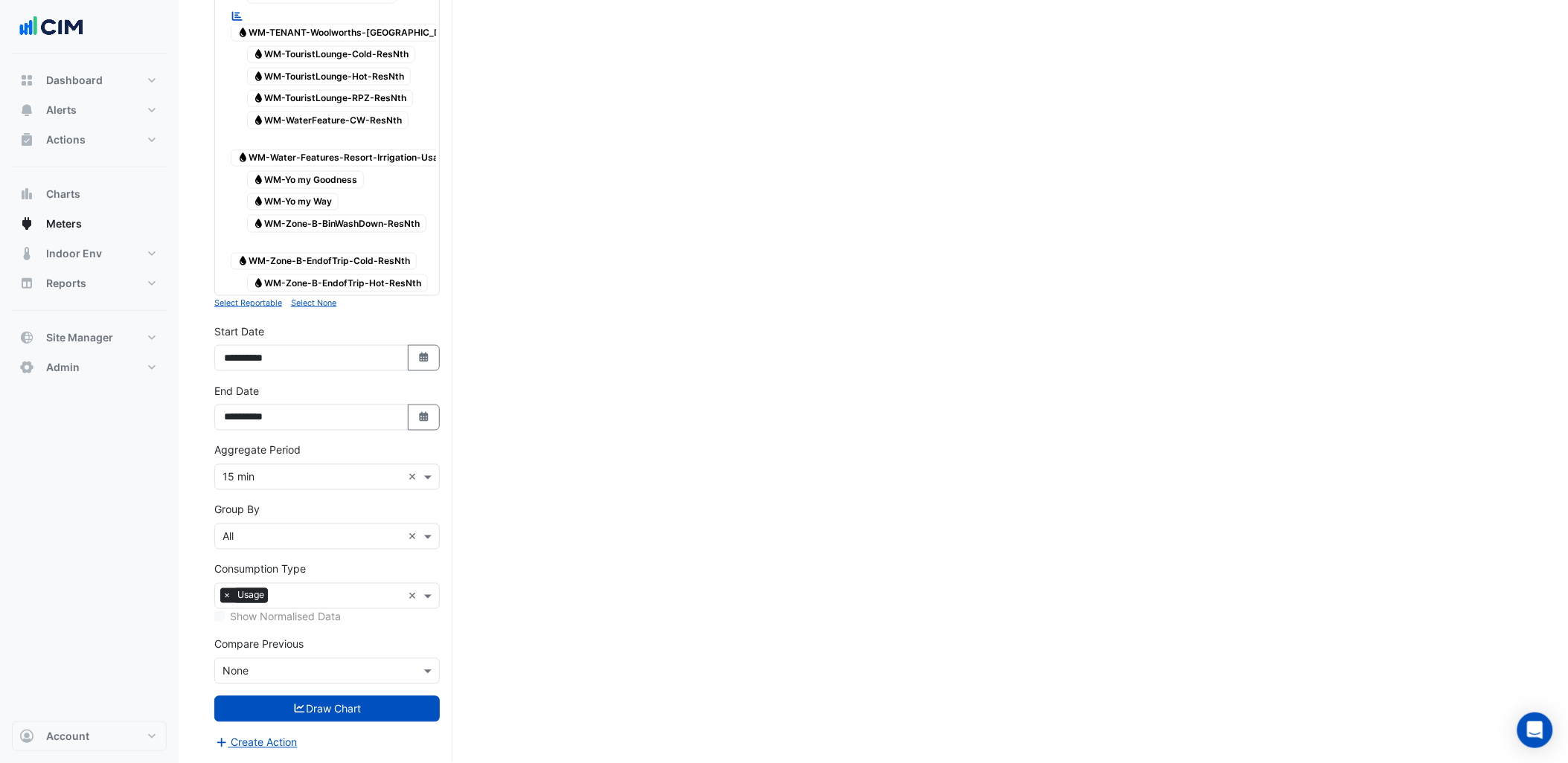
click at [345, 486] on input "text" at bounding box center [312, 477] width 180 height 15
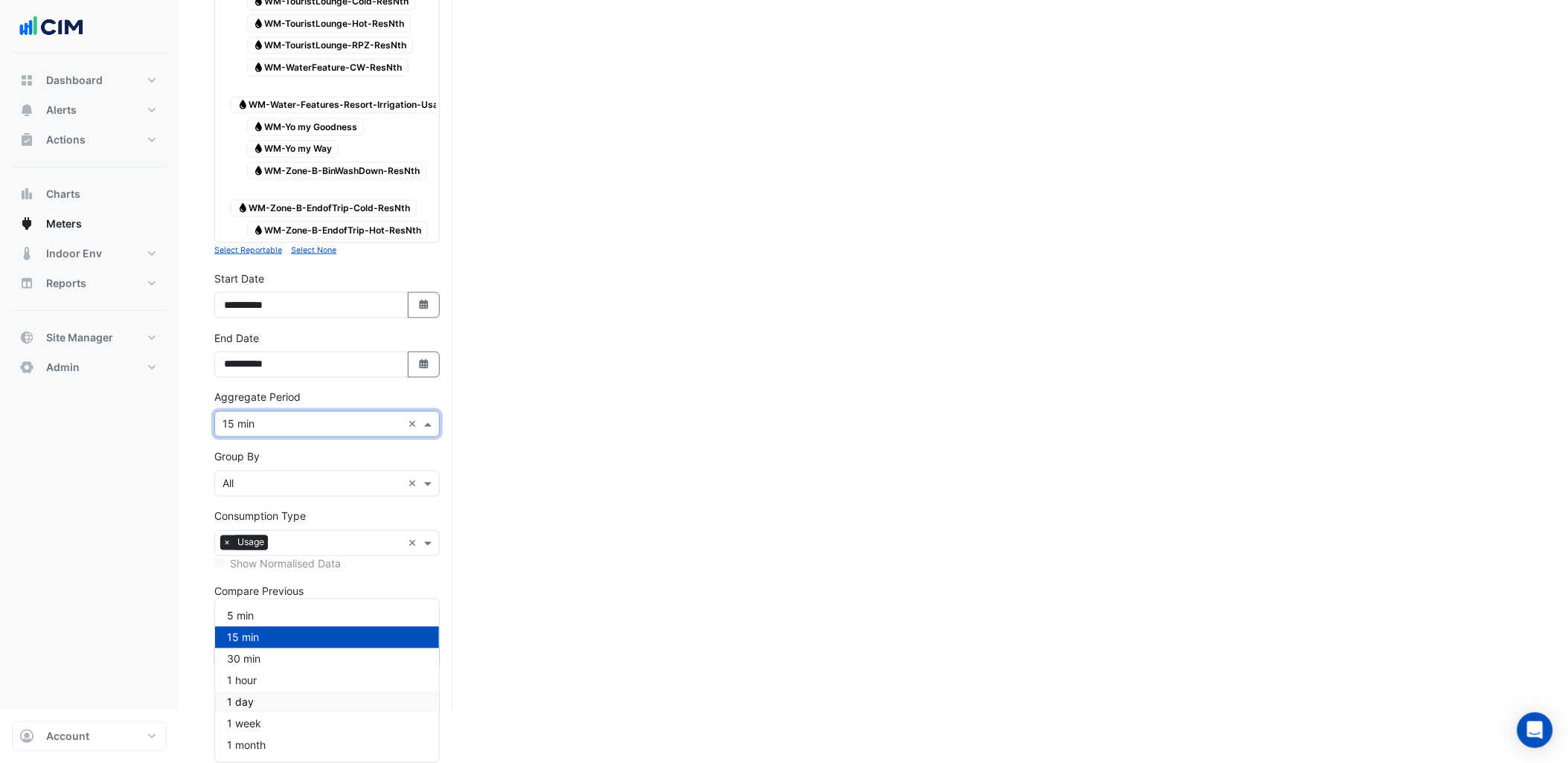
click at [286, 692] on div "1 day" at bounding box center [327, 703] width 224 height 22
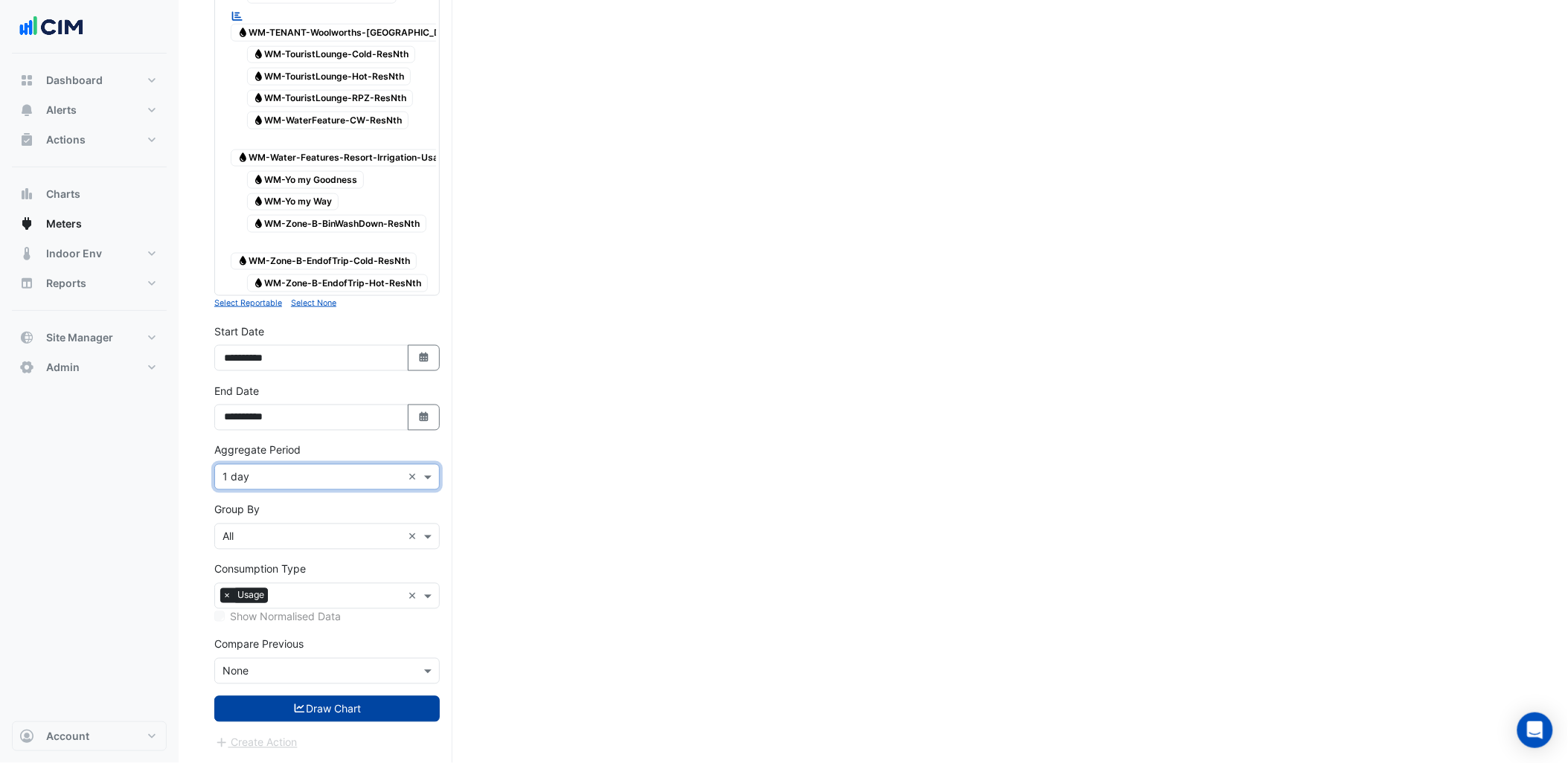
click at [309, 697] on button "Draw Chart" at bounding box center [327, 709] width 225 height 26
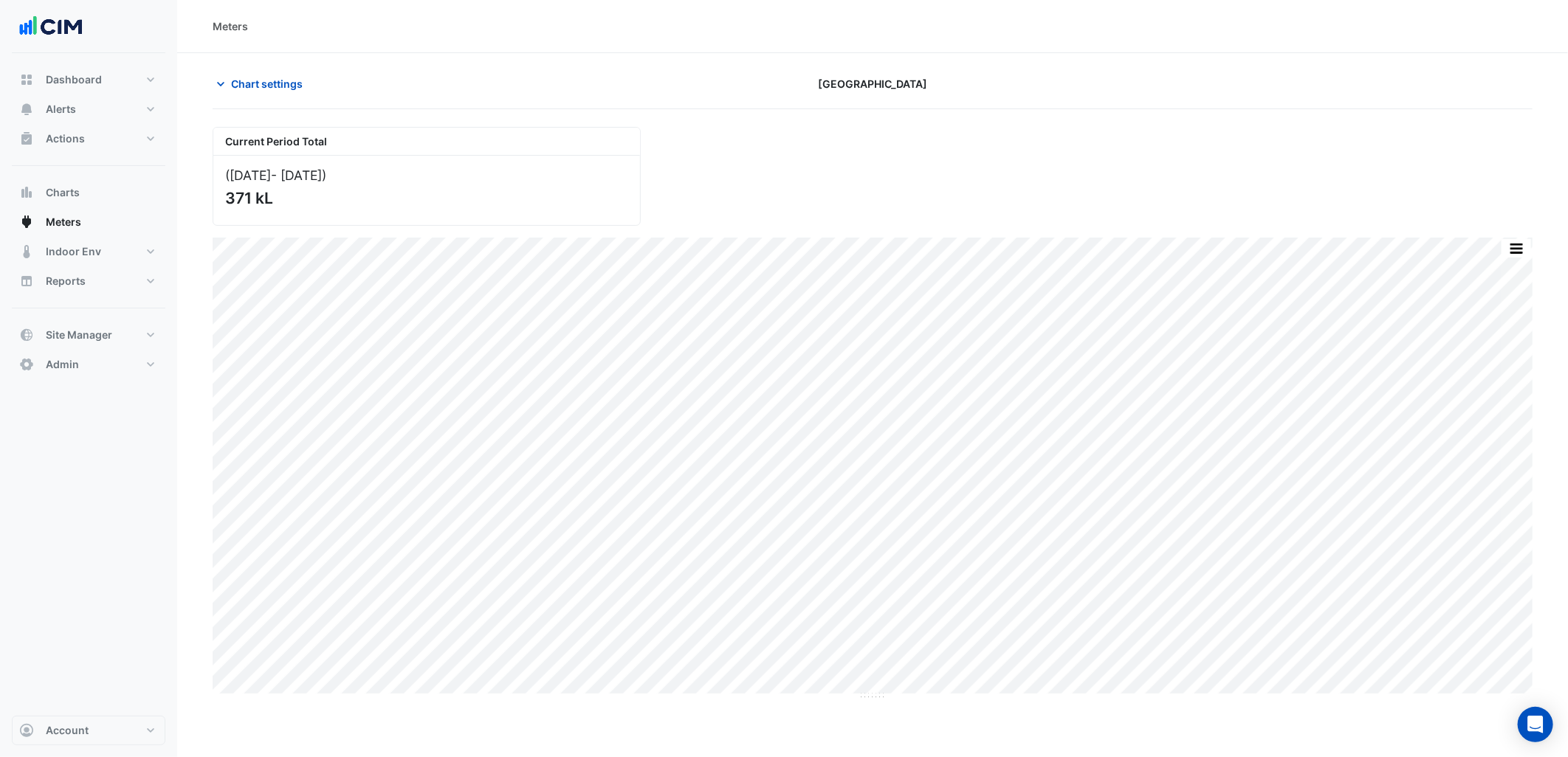
click at [275, 68] on section "Chart settings Pacific Fair Shopping Centre Current Period Total (01 Sep 25 - 2…" at bounding box center [873, 376] width 1391 height 647
click at [272, 77] on span "Chart settings" at bounding box center [267, 83] width 72 height 15
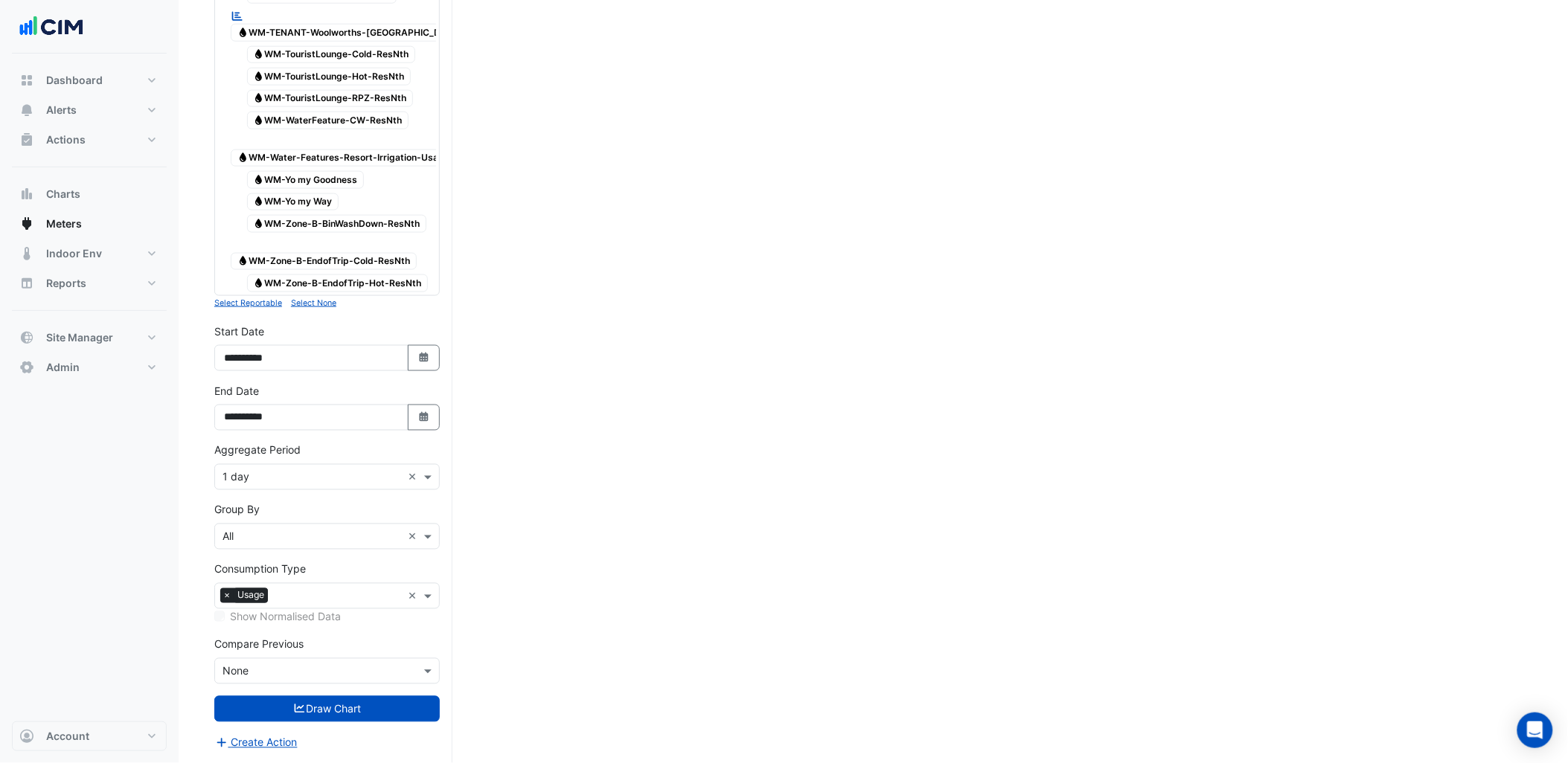
scroll to position [4785, 0]
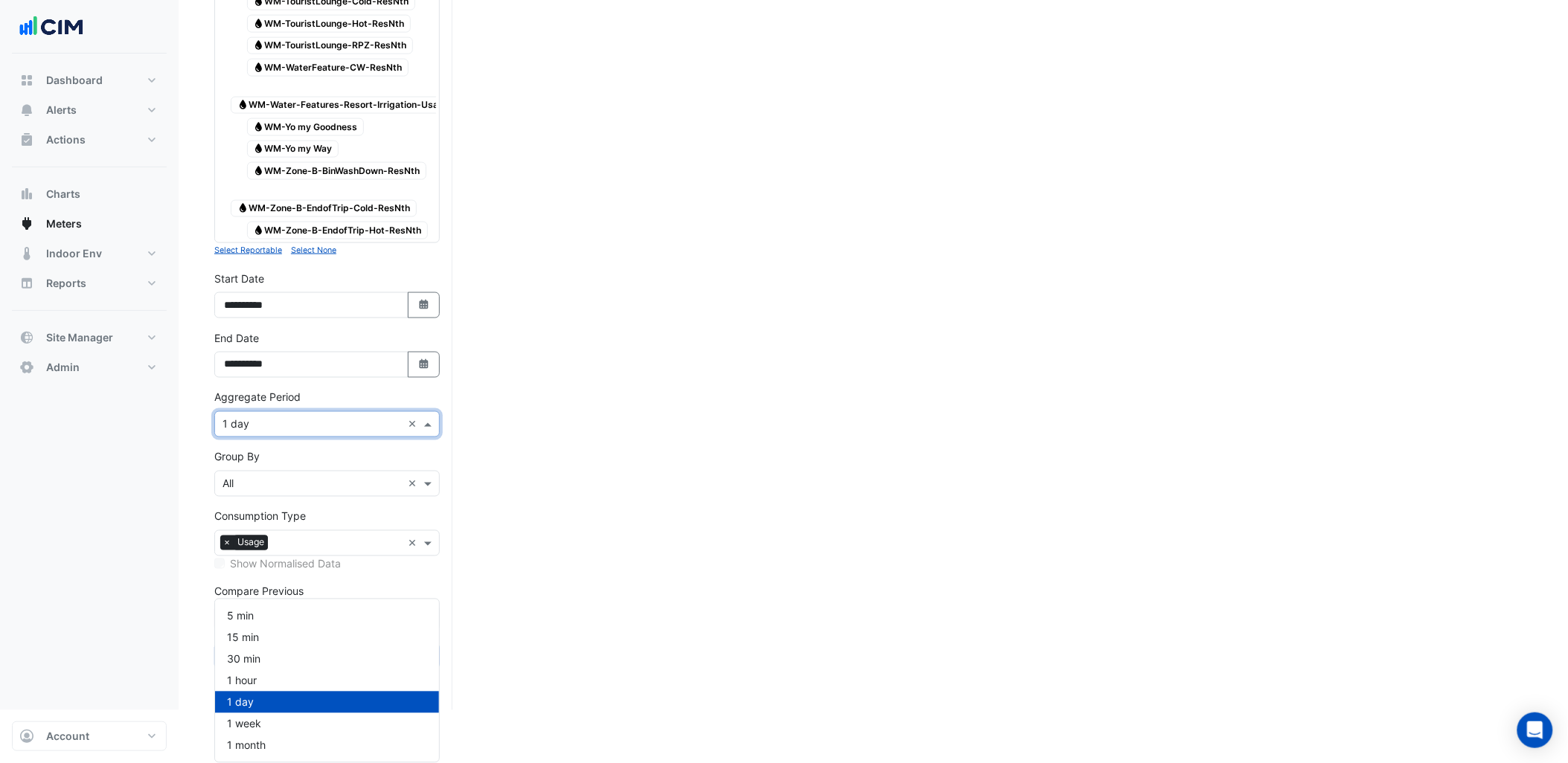
click at [329, 437] on div "× 1 day ×" at bounding box center [327, 424] width 225 height 26
click at [277, 670] on div "1 hour" at bounding box center [327, 681] width 224 height 22
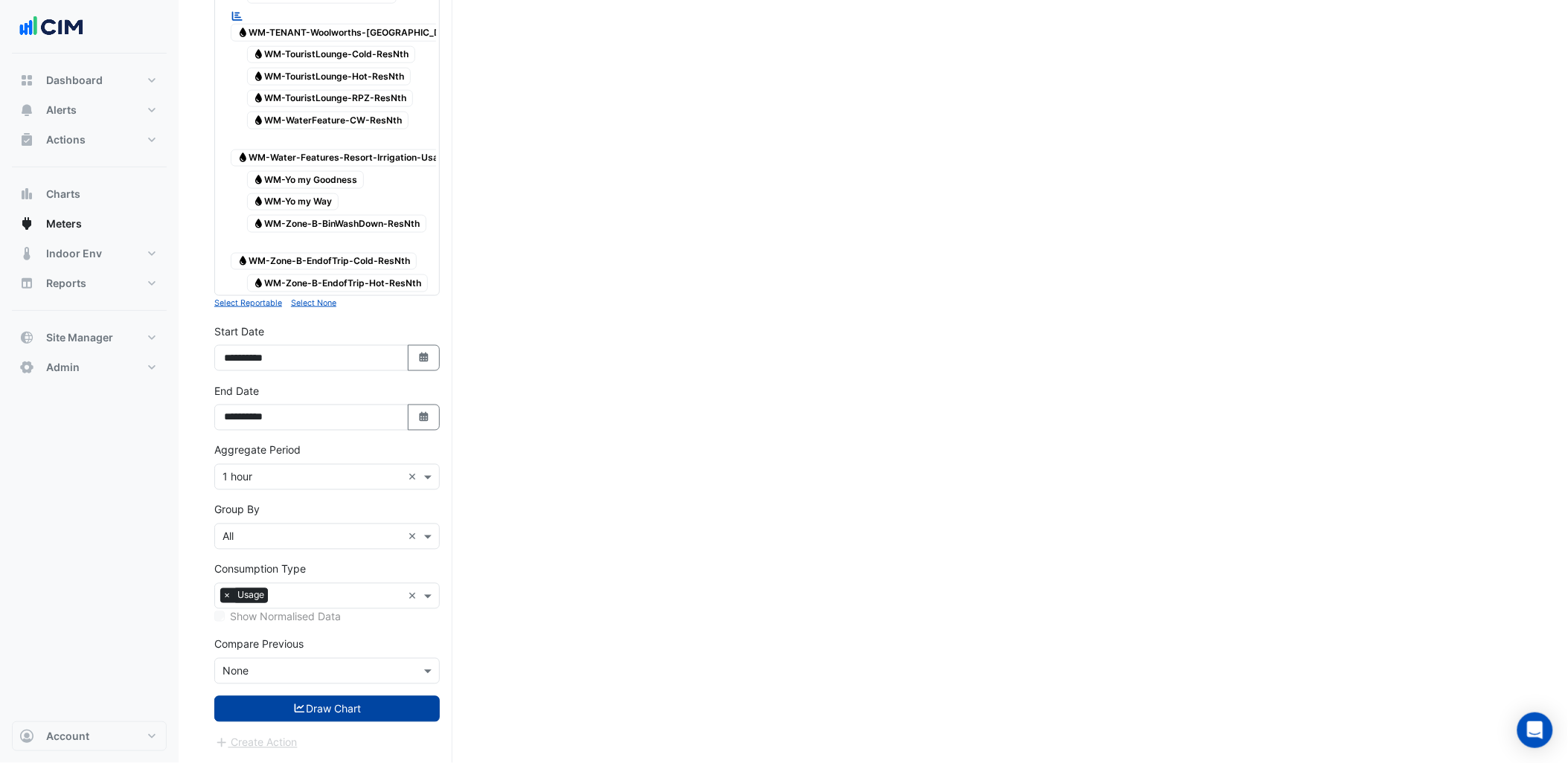
click at [346, 700] on button "Draw Chart" at bounding box center [327, 709] width 225 height 26
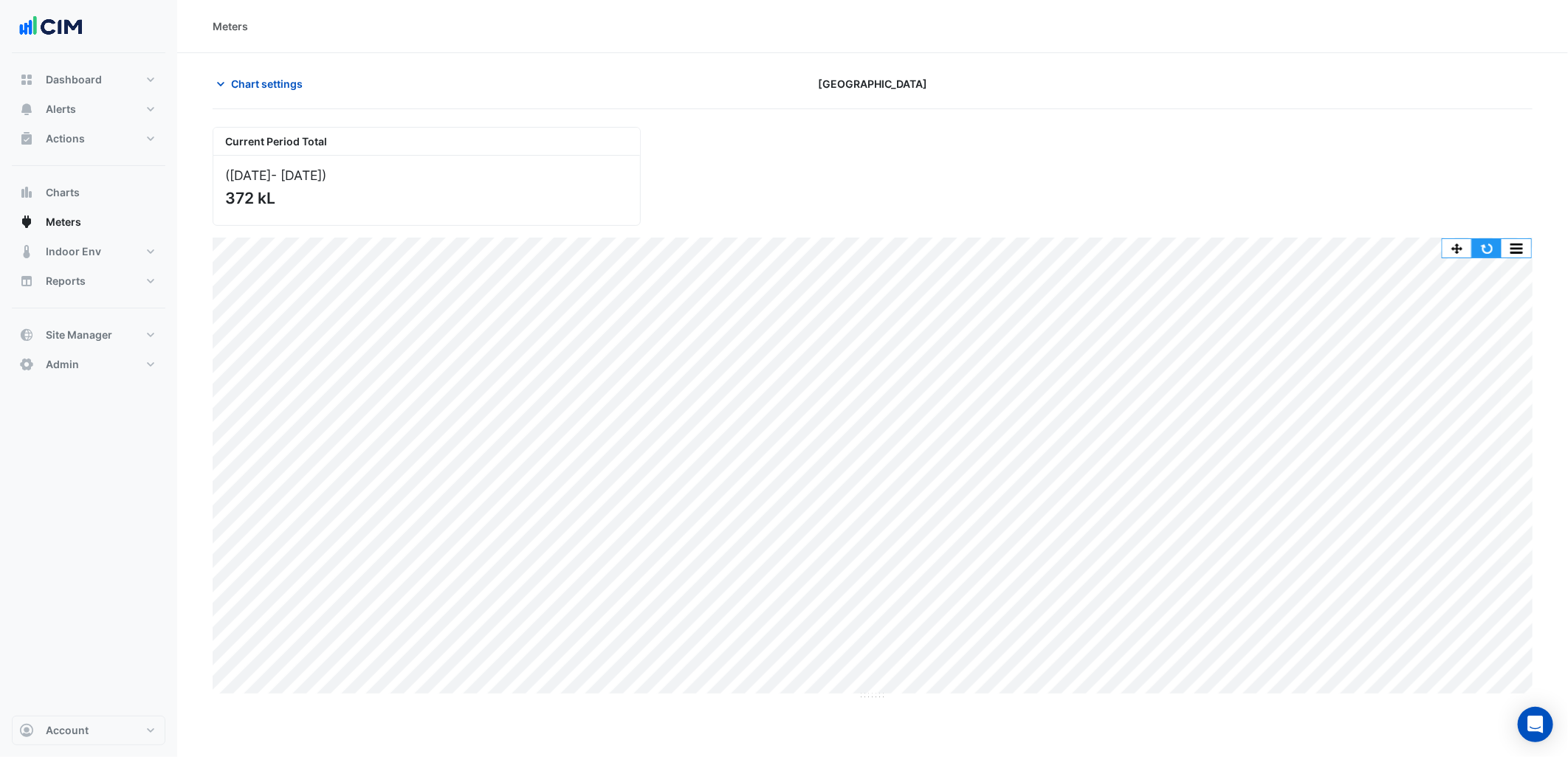
click at [1489, 241] on button "button" at bounding box center [1487, 247] width 29 height 18
click at [283, 86] on span "Chart settings" at bounding box center [267, 83] width 72 height 15
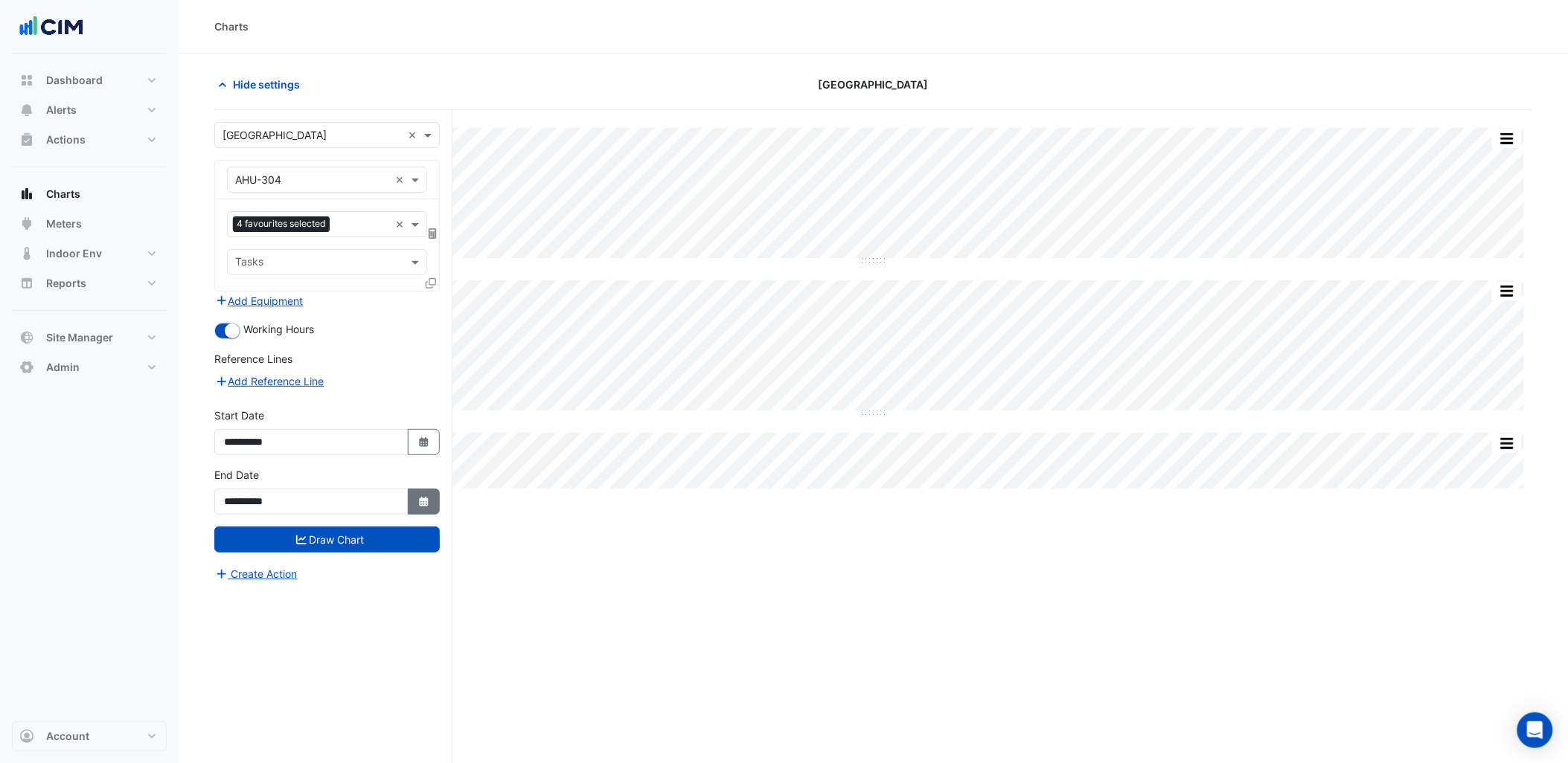
click at [428, 500] on icon "Select Date" at bounding box center [424, 502] width 13 height 11
select select "*"
click at [375, 429] on div "28" at bounding box center [382, 423] width 24 height 24
type input "**********"
drag, startPoint x: 450, startPoint y: 450, endPoint x: 423, endPoint y: 447, distance: 27.2
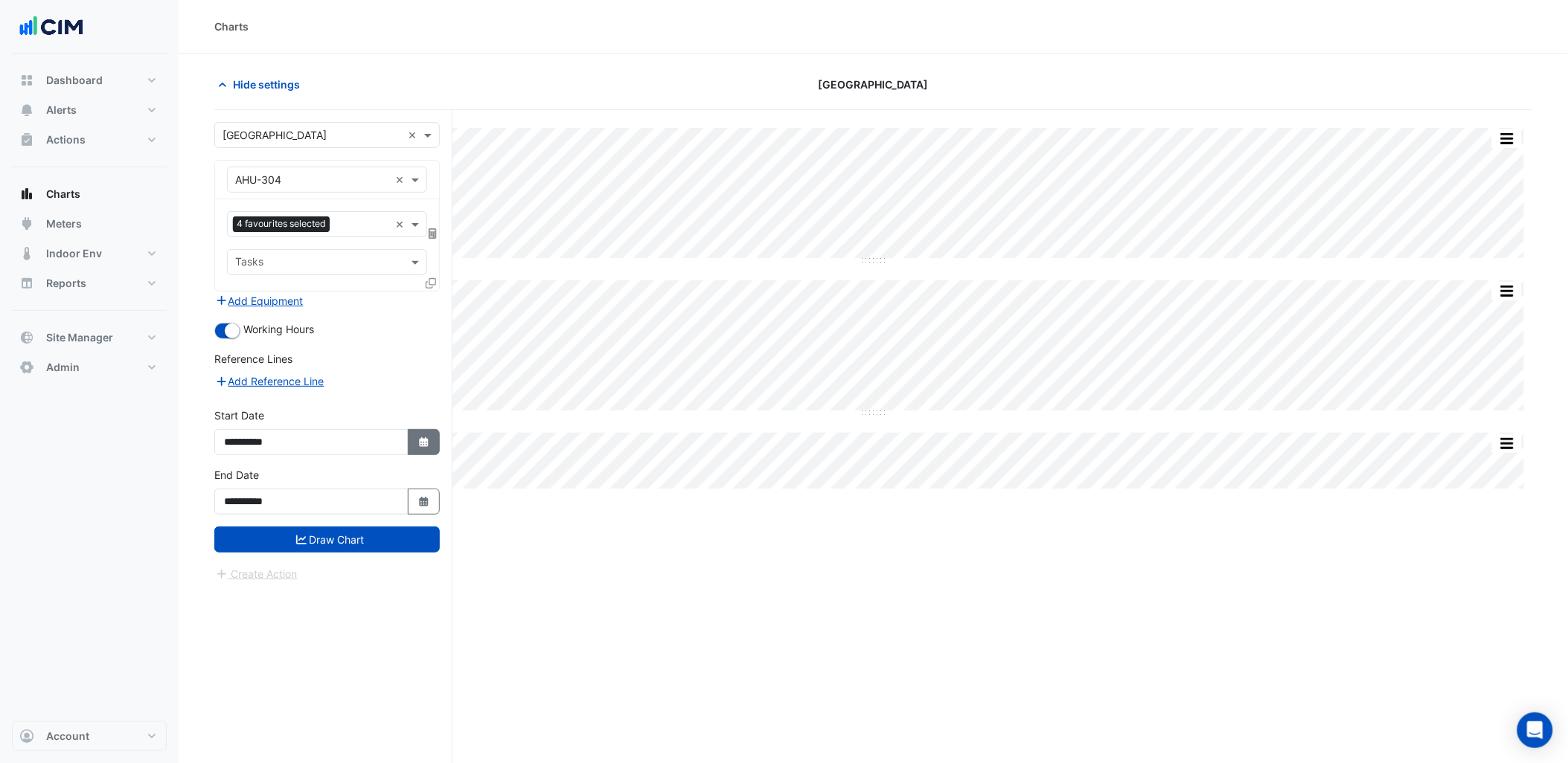
click at [450, 451] on div "**********" at bounding box center [332, 464] width 238 height 710
click at [421, 447] on fa-icon "Select Date" at bounding box center [424, 442] width 13 height 12
select select "*"
select select "****"
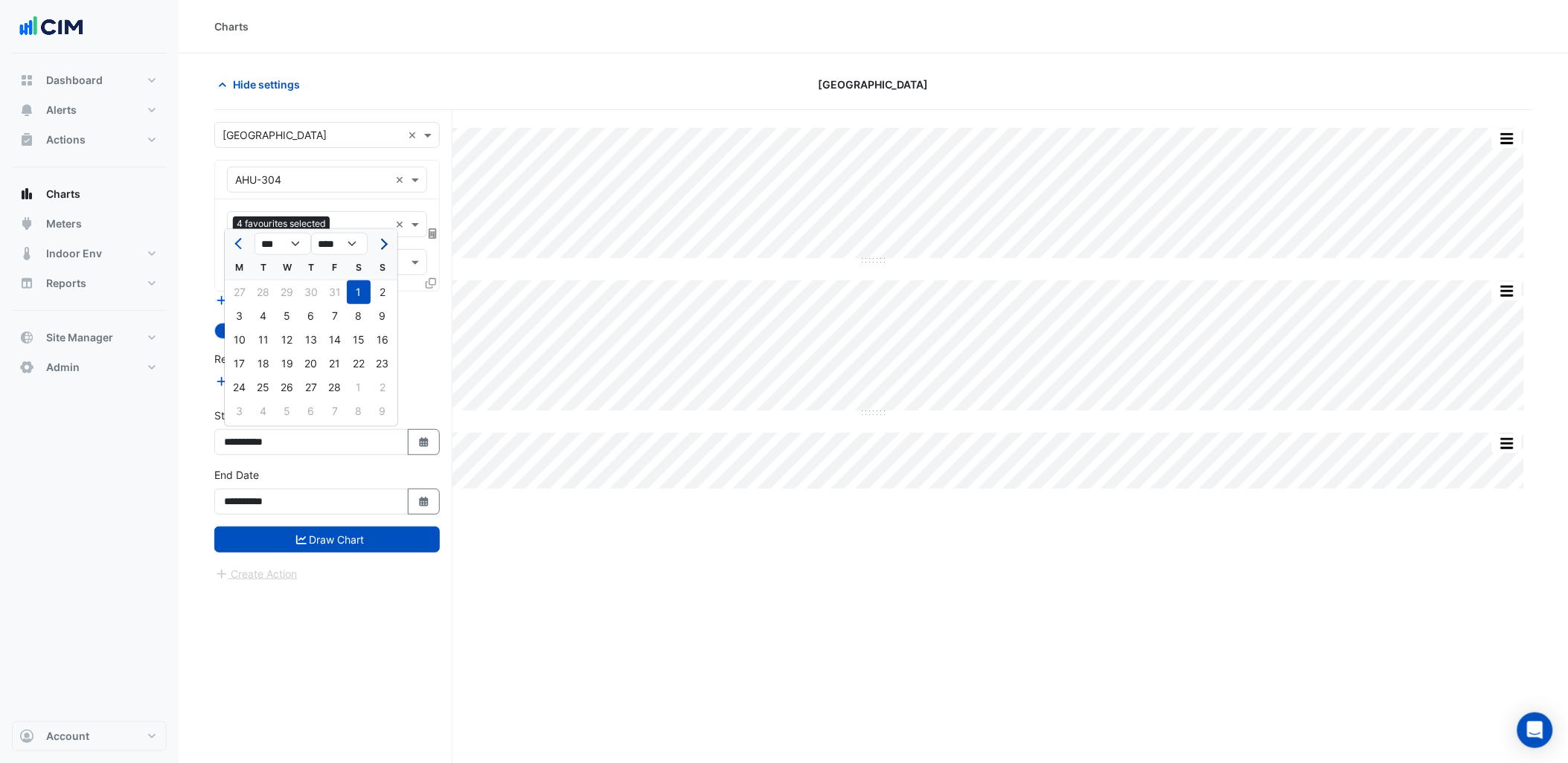
click at [388, 236] on button "Next month" at bounding box center [382, 244] width 18 height 24
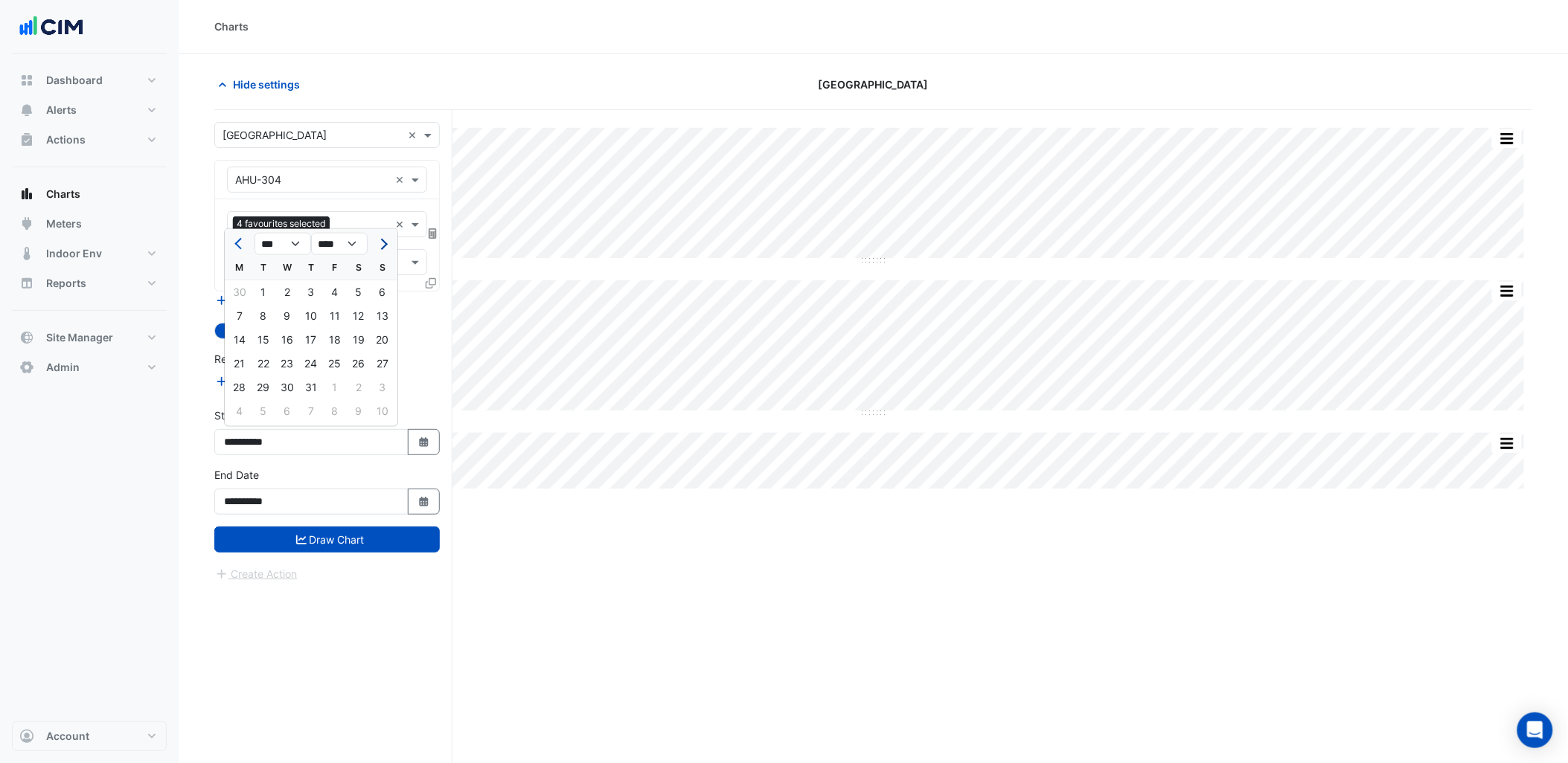
click at [388, 236] on button "Next month" at bounding box center [382, 244] width 18 height 24
select select "*"
click at [234, 293] on div "1" at bounding box center [239, 292] width 24 height 24
type input "**********"
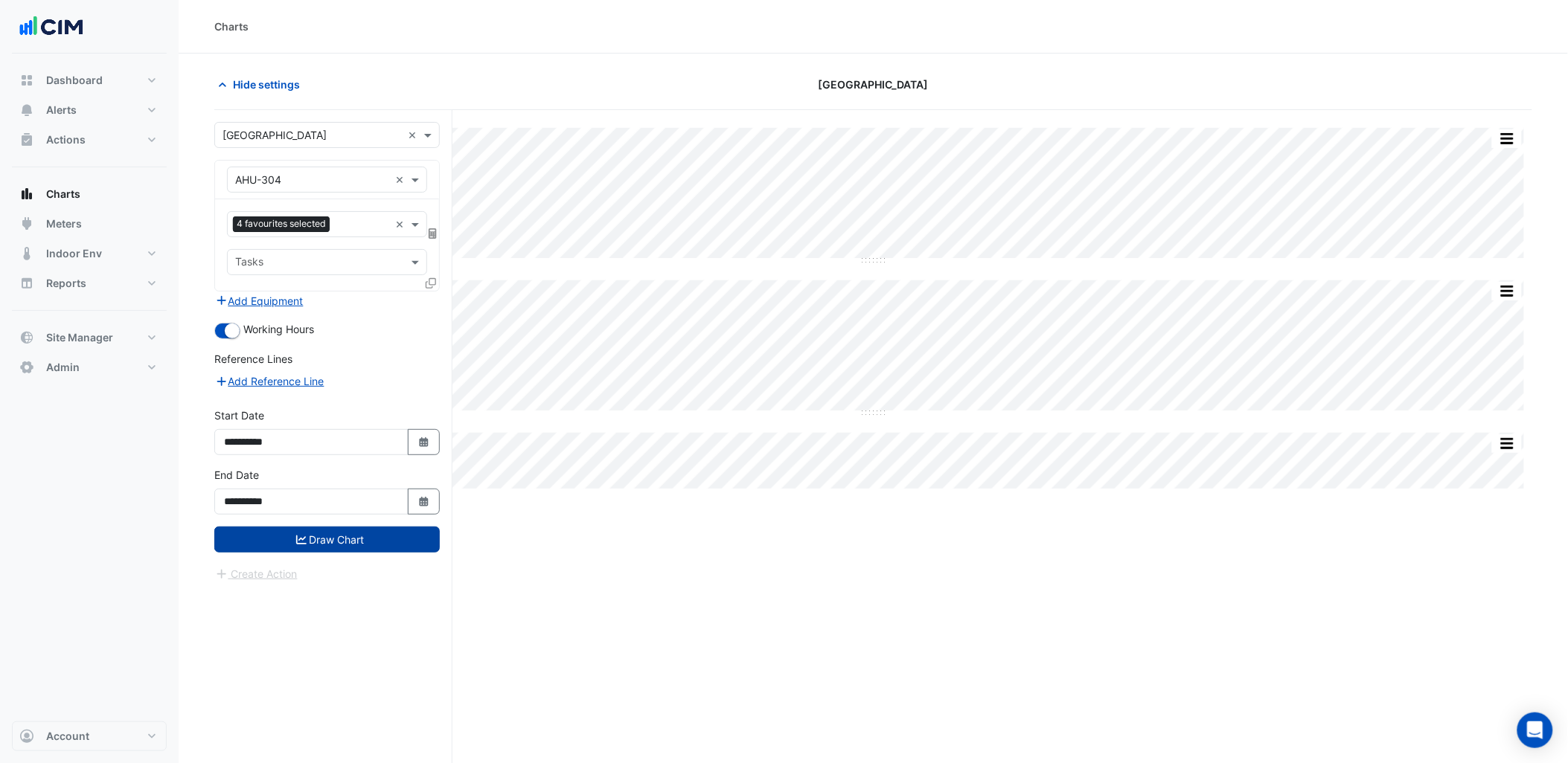
click at [312, 537] on button "Draw Chart" at bounding box center [327, 540] width 225 height 26
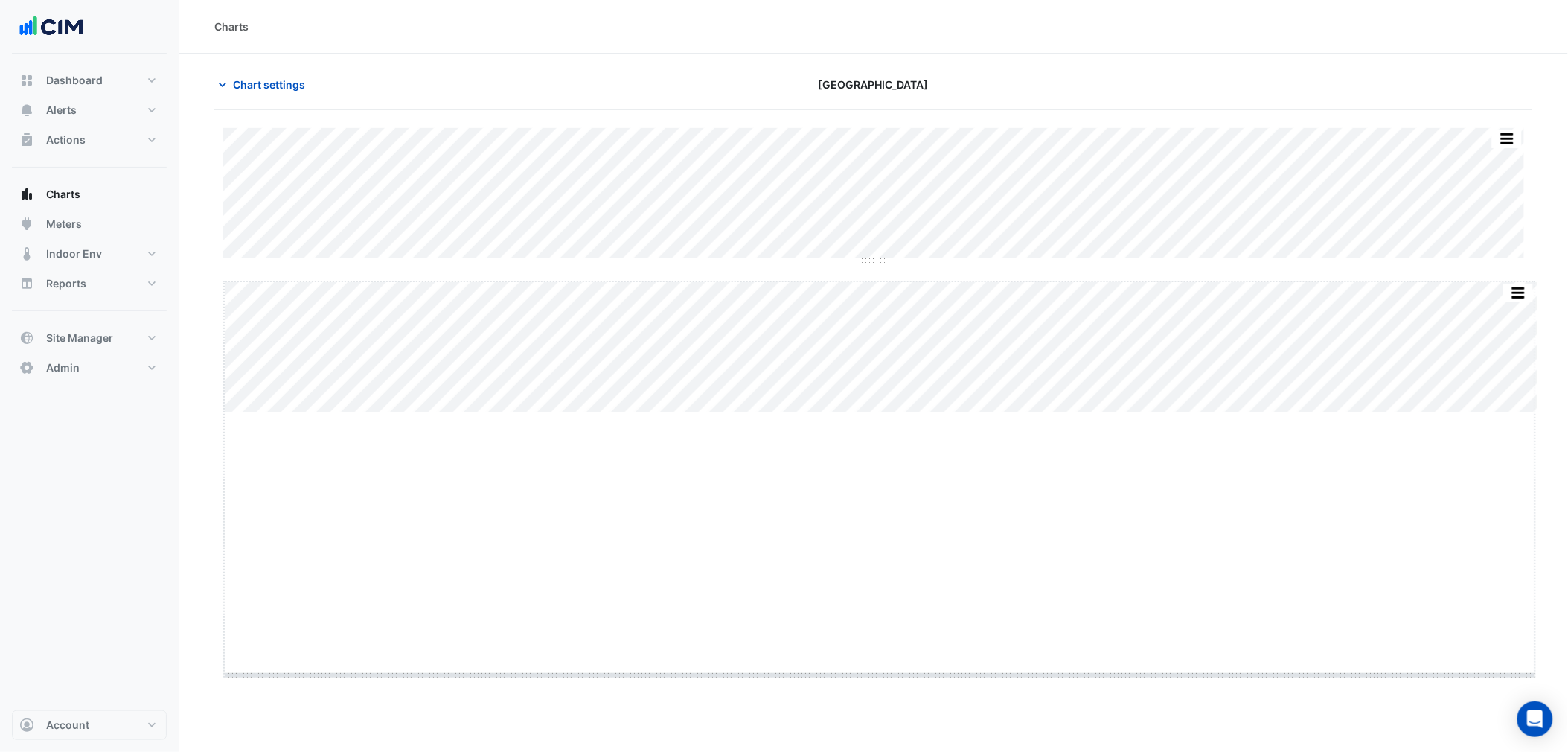
drag, startPoint x: 888, startPoint y: 413, endPoint x: 891, endPoint y: 685, distance: 272.0
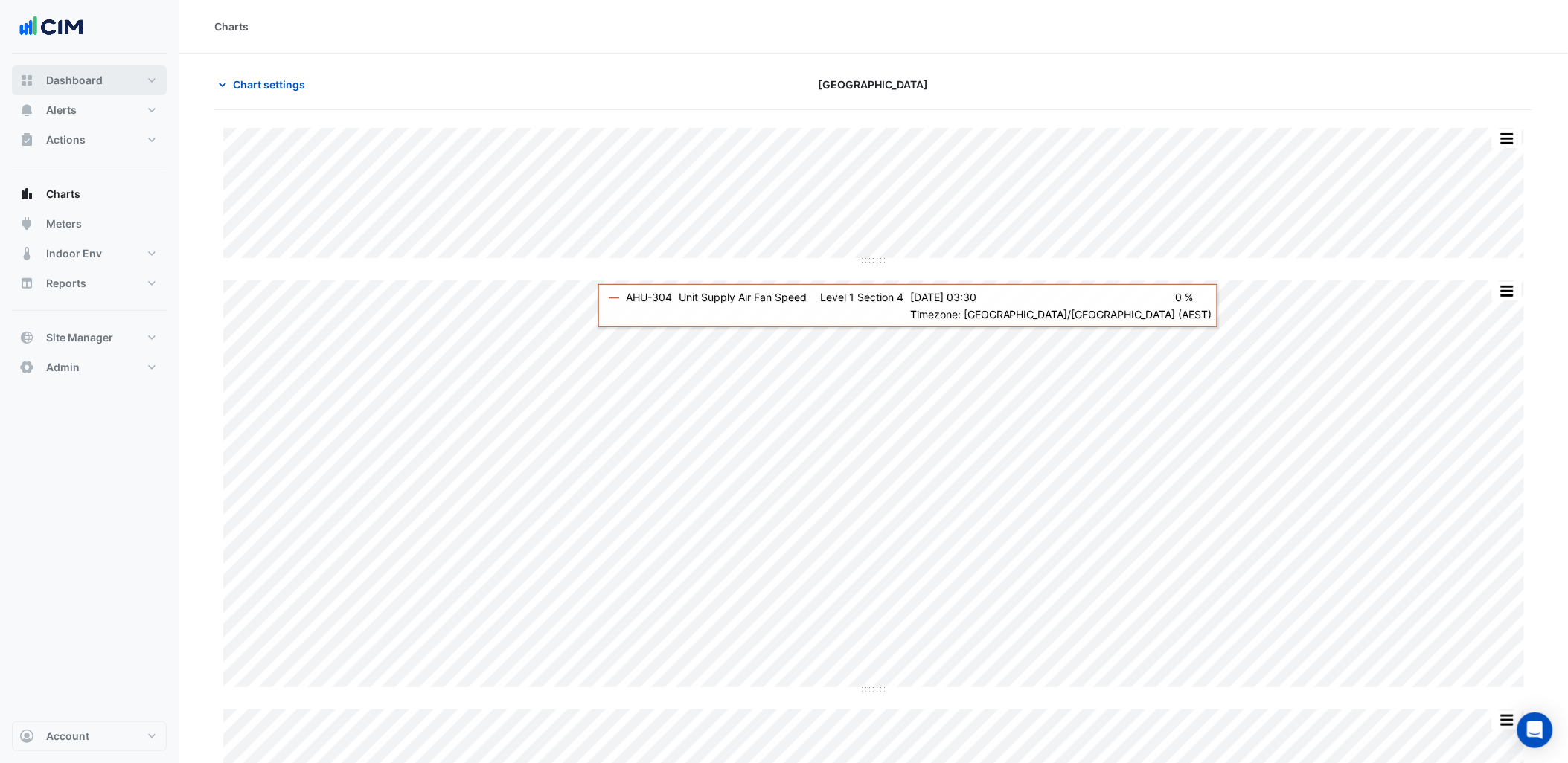
click at [141, 80] on button "Dashboard" at bounding box center [89, 80] width 155 height 30
select select "***"
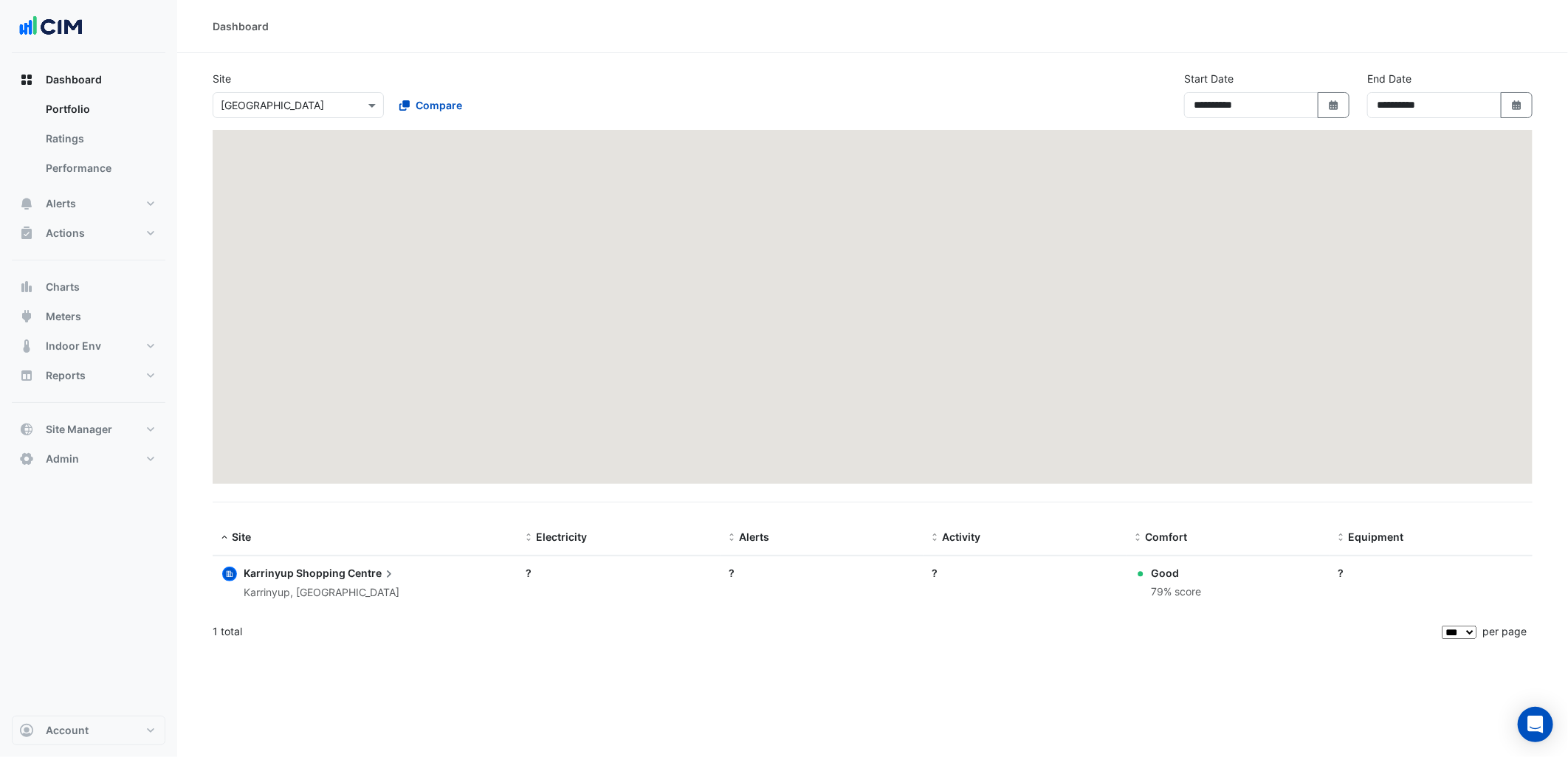
click at [299, 111] on input "text" at bounding box center [283, 106] width 125 height 15
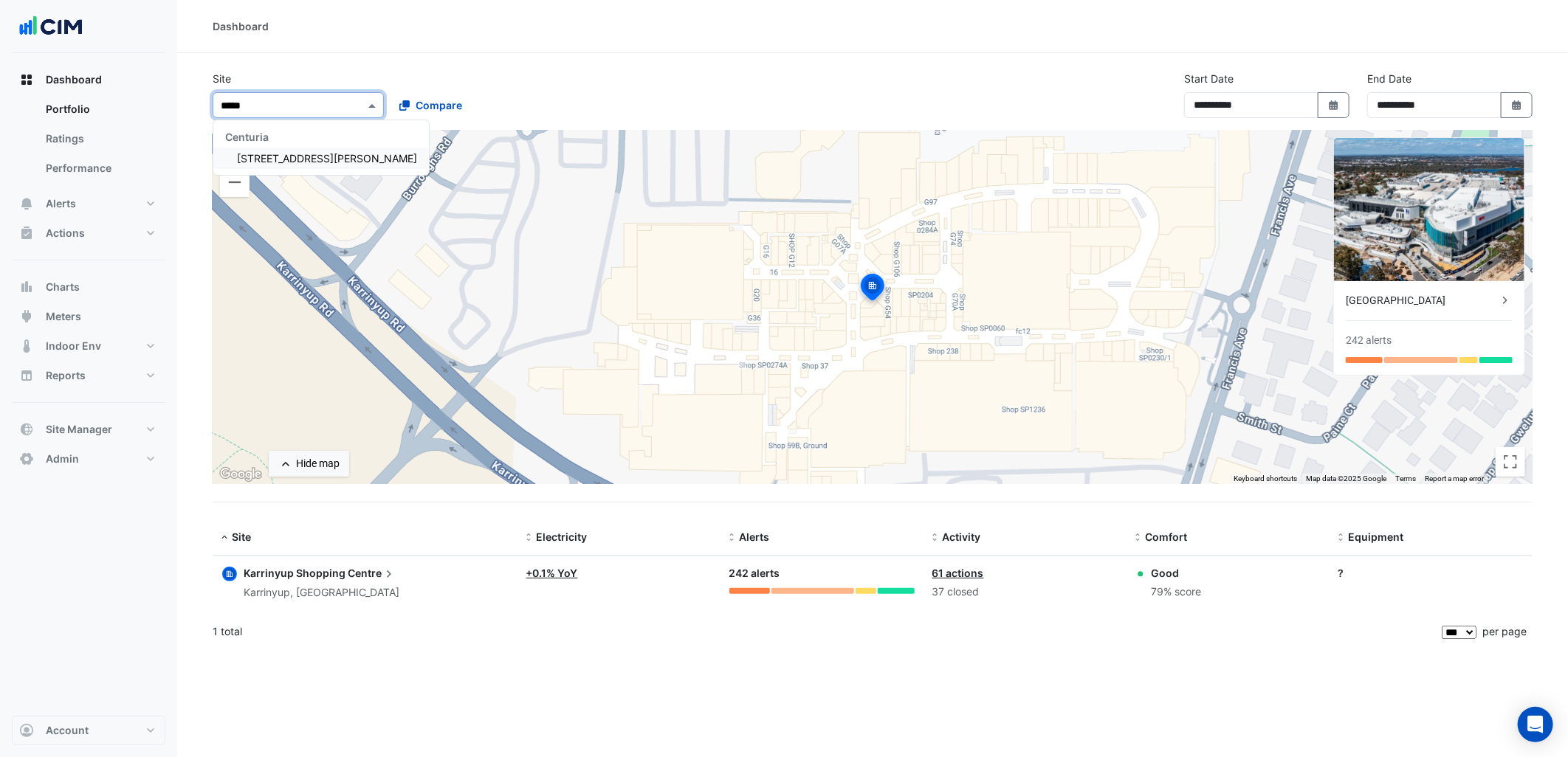
type input "*****"
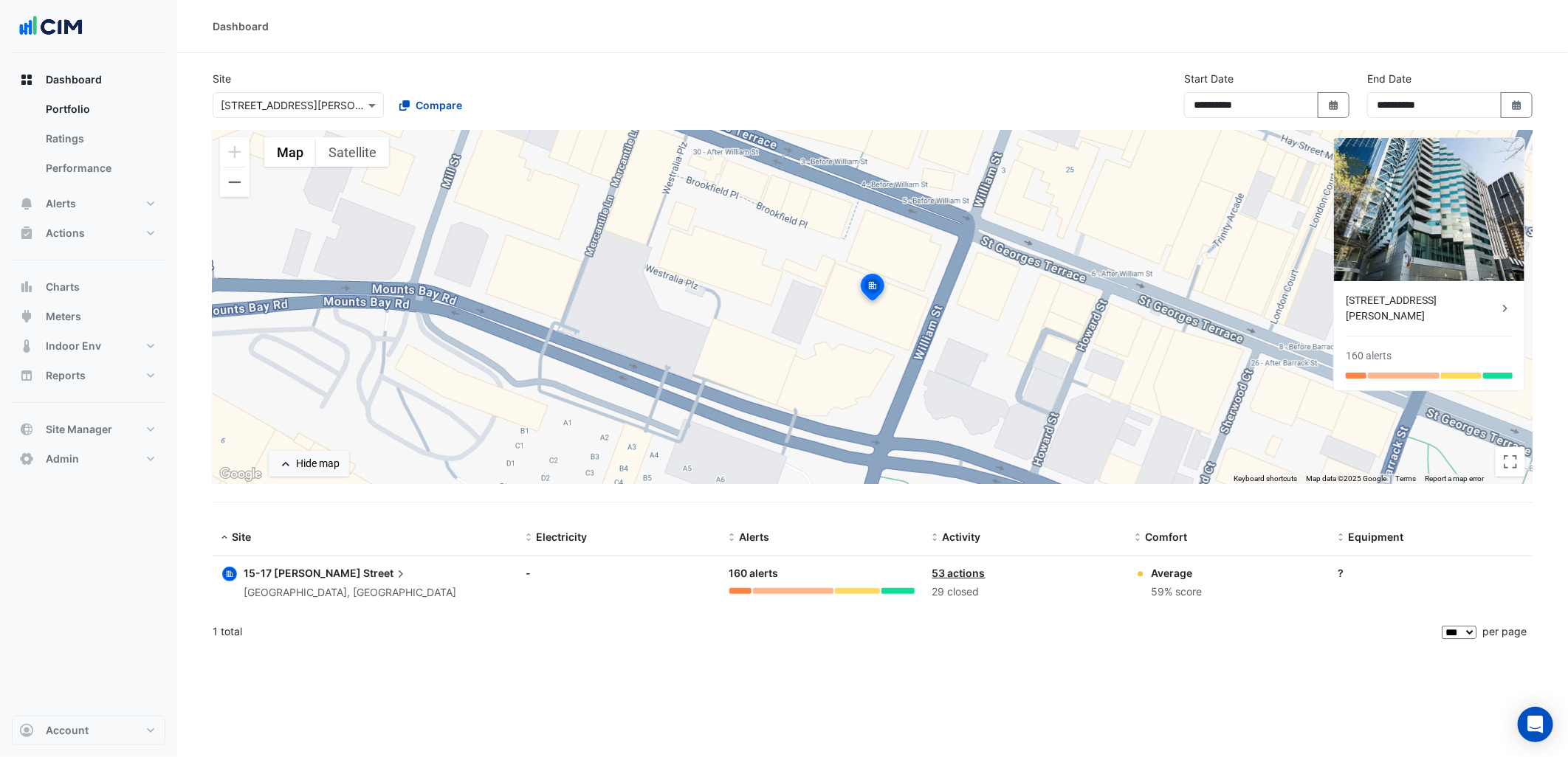
click at [323, 586] on div "[GEOGRAPHIC_DATA], [GEOGRAPHIC_DATA]" at bounding box center [350, 593] width 212 height 17
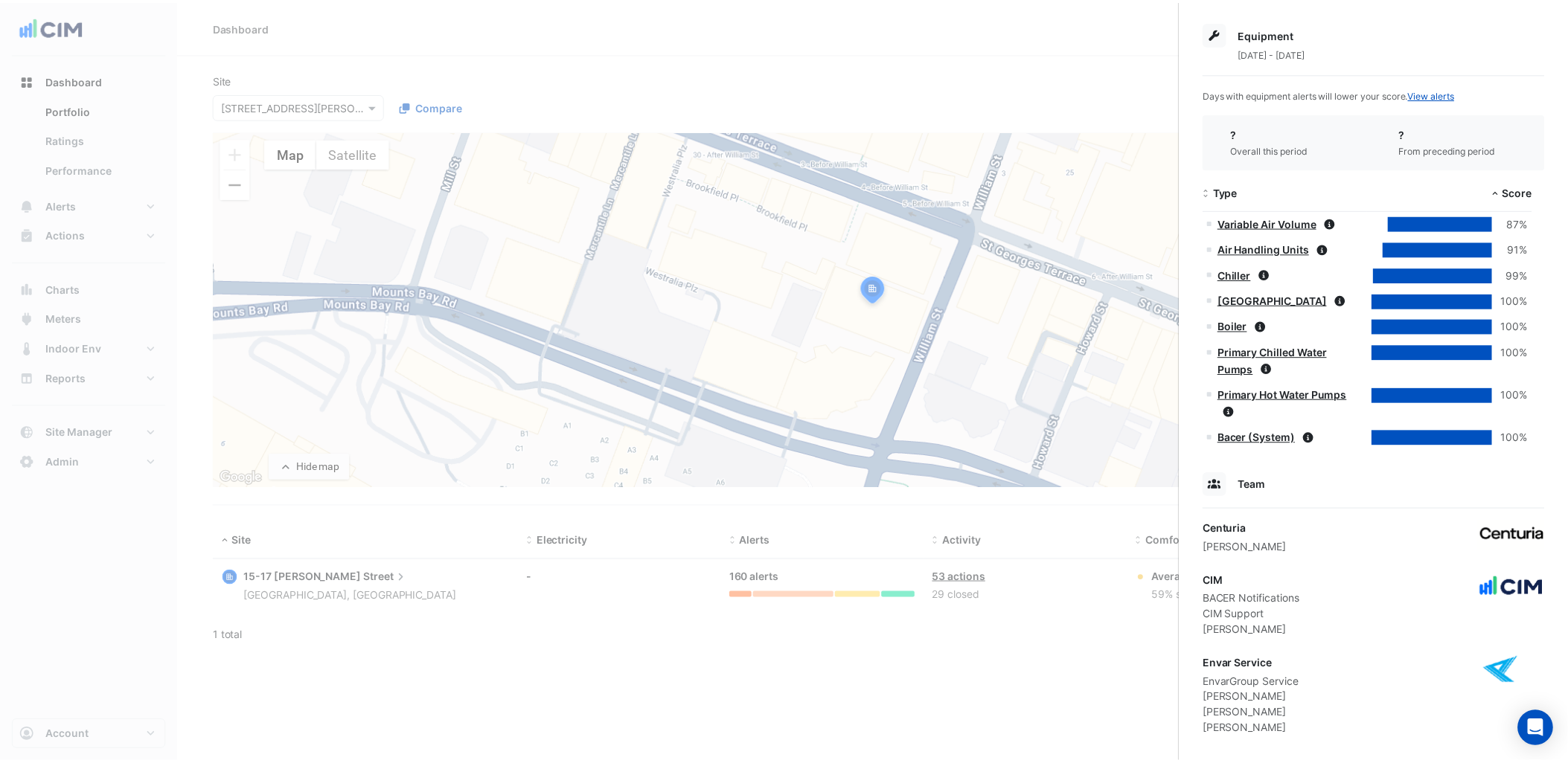
scroll to position [820, 0]
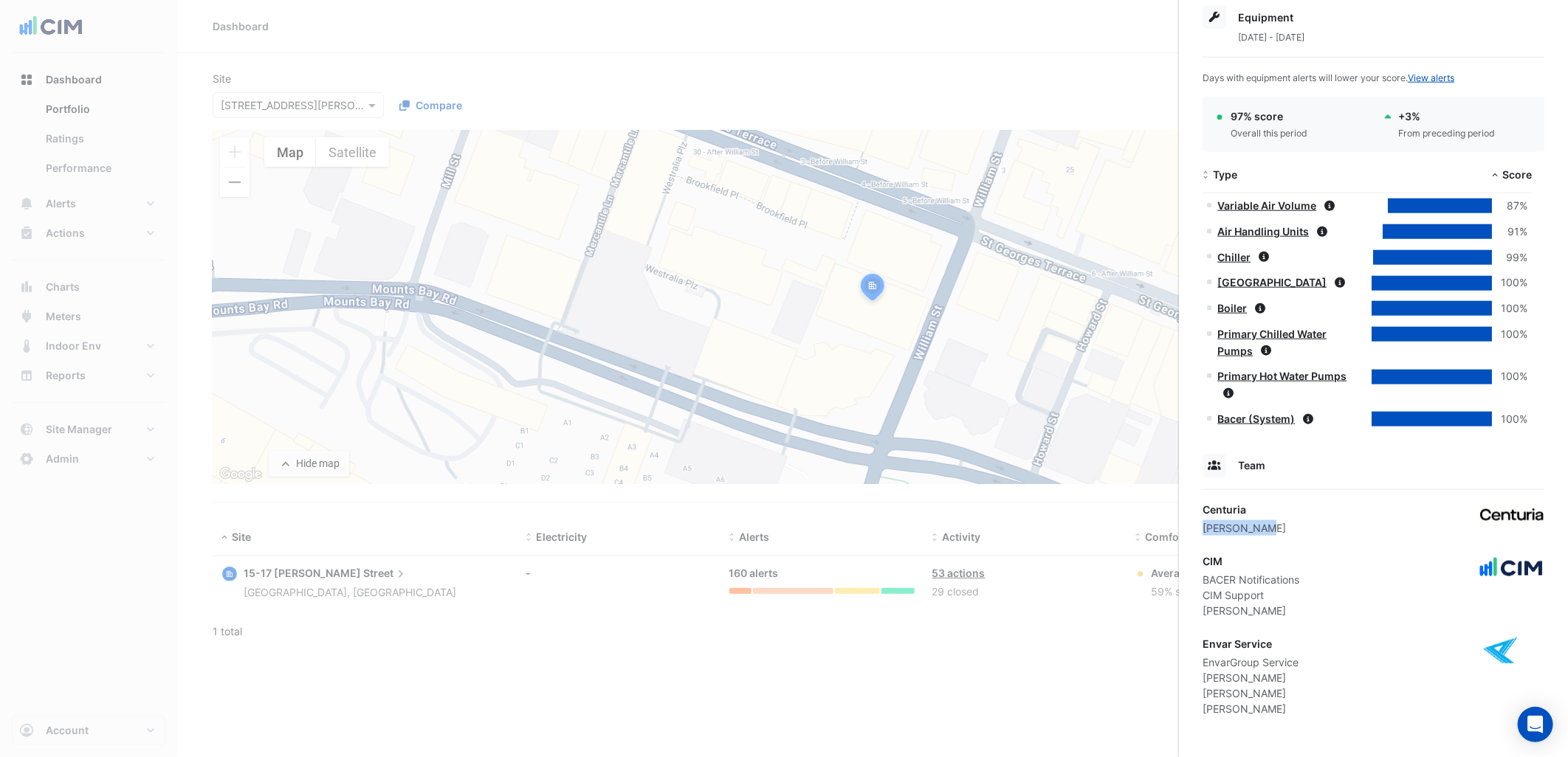
drag, startPoint x: 1273, startPoint y: 522, endPoint x: 1203, endPoint y: 530, distance: 70.5
click at [1203, 530] on div "Centuria [PERSON_NAME]" at bounding box center [1373, 519] width 342 height 34
copy div "[PERSON_NAME]"
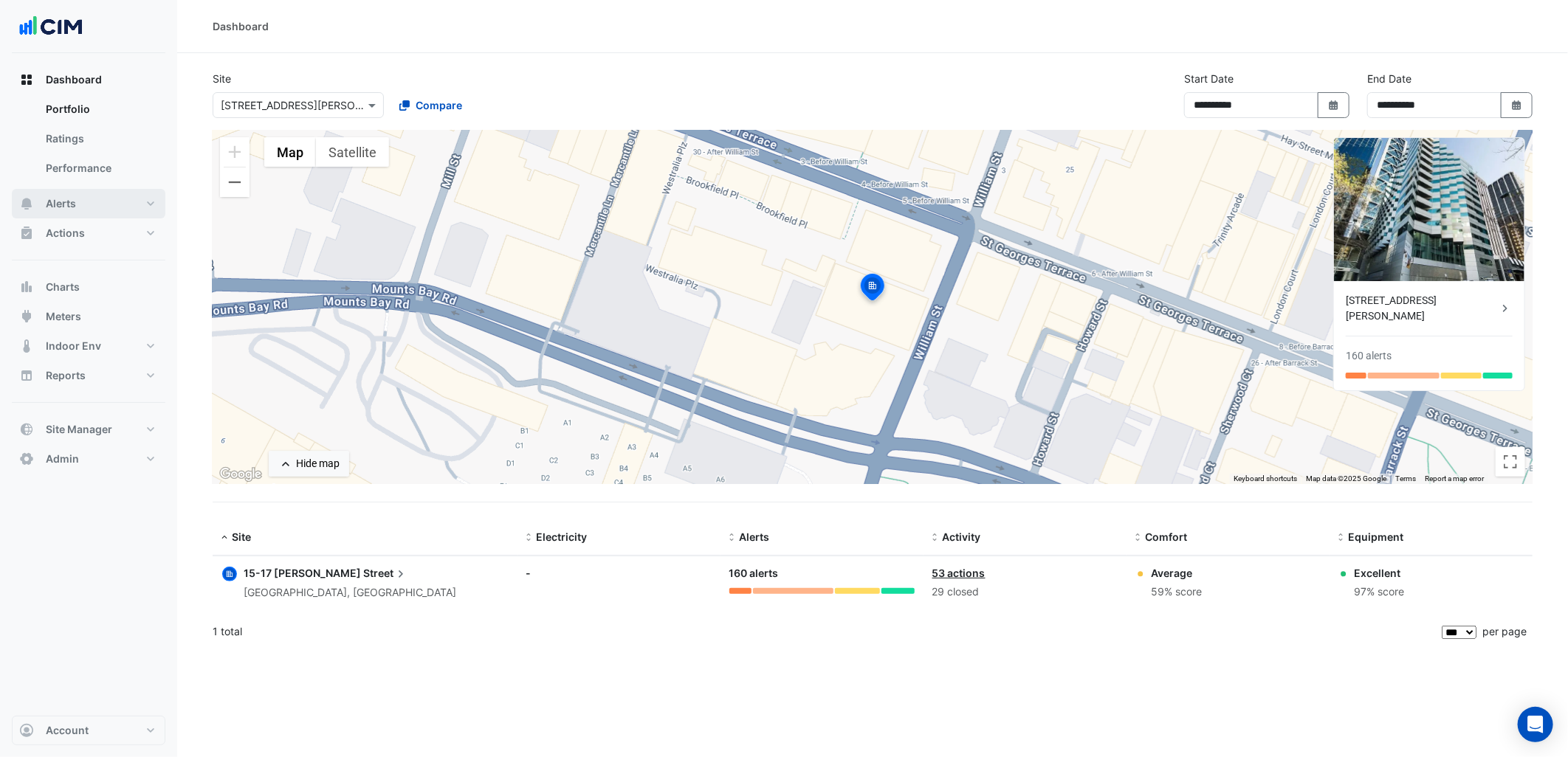
drag, startPoint x: 122, startPoint y: 159, endPoint x: 119, endPoint y: 212, distance: 53.1
click at [122, 162] on ngb-offcanvas-backdrop at bounding box center [784, 378] width 1568 height 757
click at [118, 216] on button "Alerts" at bounding box center [88, 203] width 153 height 29
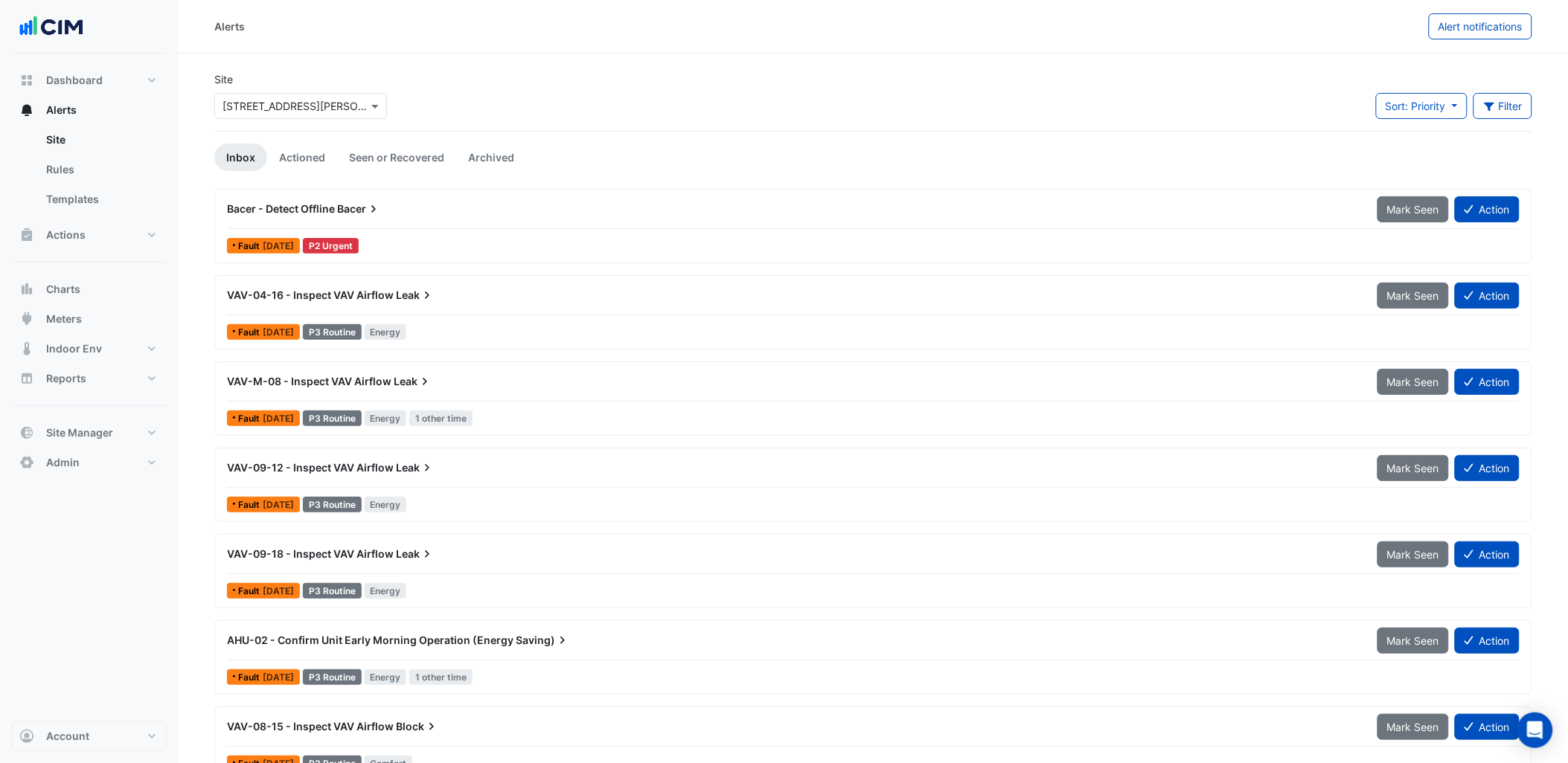
click at [315, 92] on div "× 15-17 William Street" at bounding box center [300, 103] width 179 height 32
click at [362, 212] on span "Bacer" at bounding box center [359, 209] width 44 height 15
click at [291, 104] on input "text" at bounding box center [286, 107] width 126 height 15
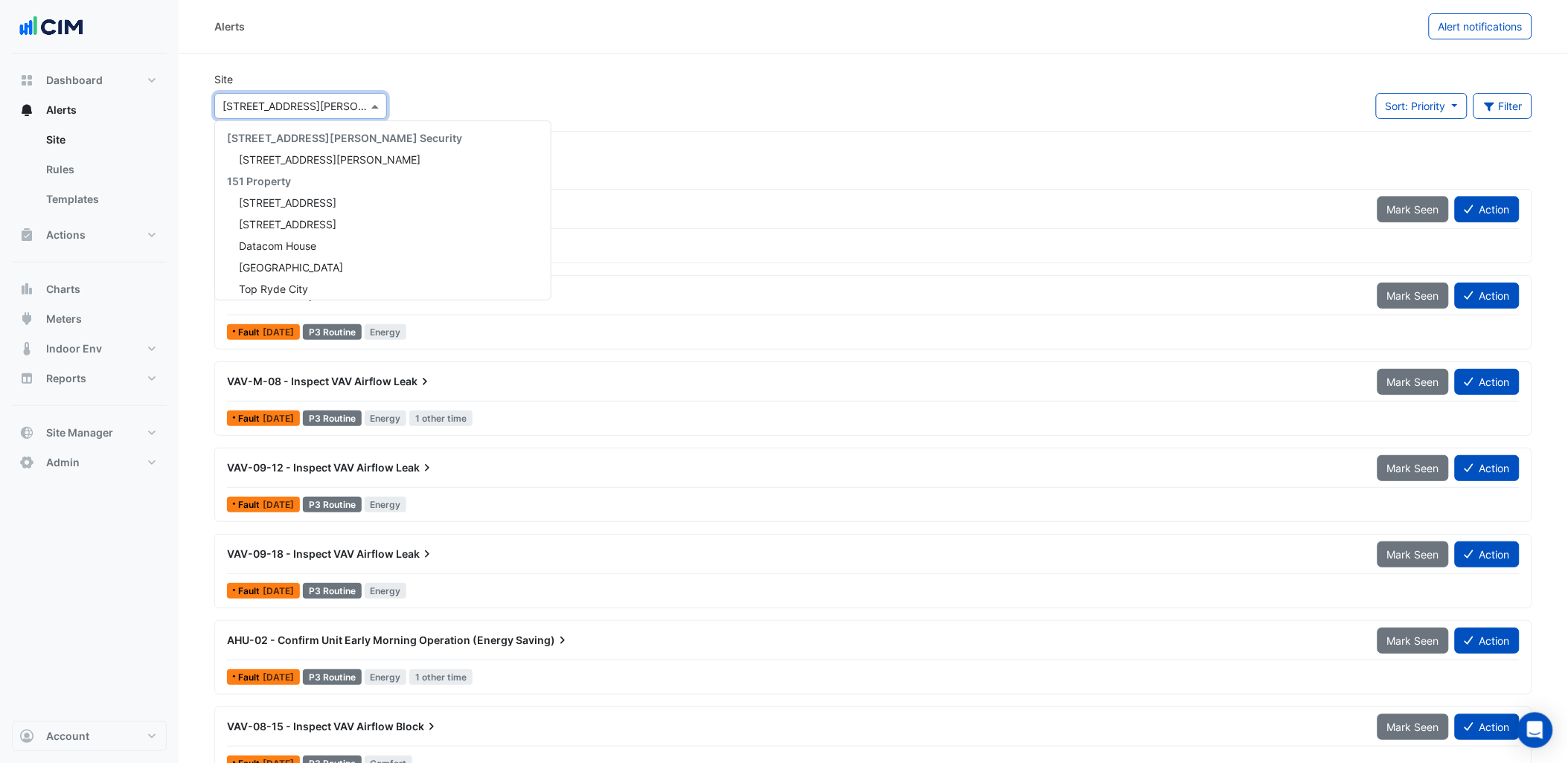
scroll to position [7445, 0]
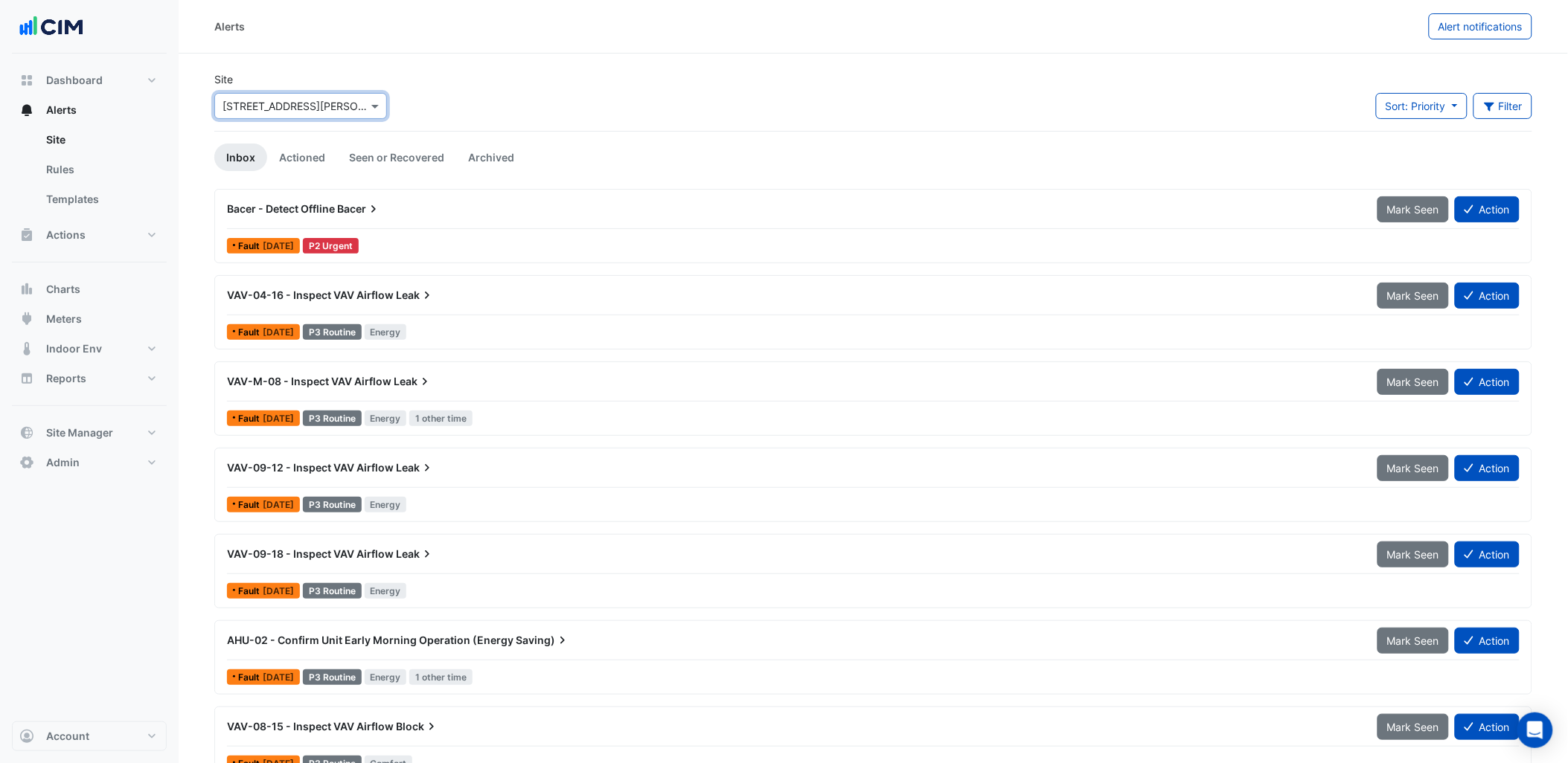
click at [410, 222] on div "Bacer - Detect Offline Bacer" at bounding box center [793, 209] width 1151 height 27
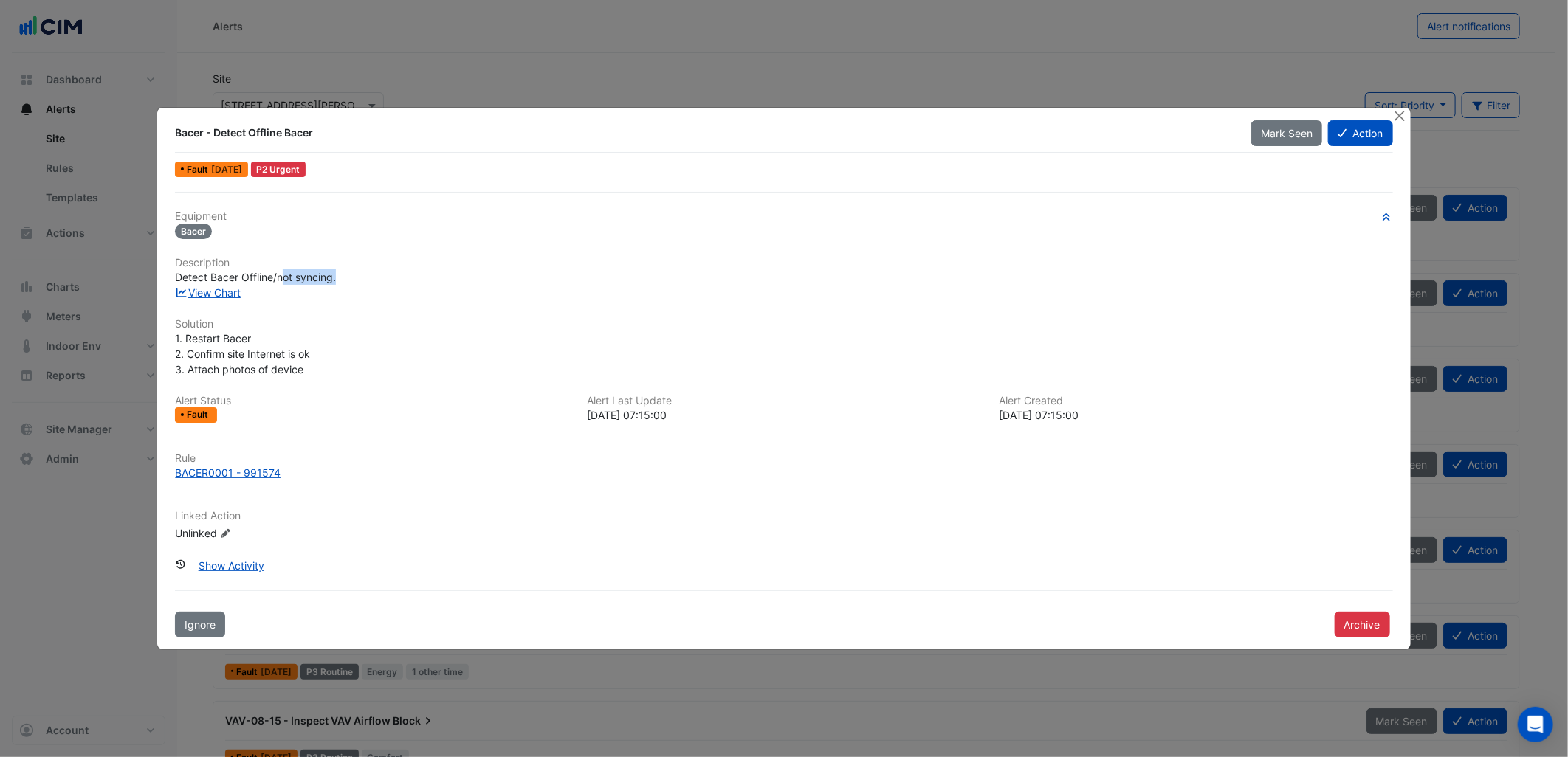
drag, startPoint x: 289, startPoint y: 277, endPoint x: 337, endPoint y: 283, distance: 48.4
click at [337, 283] on div "Detect Bacer Offline/not syncing." at bounding box center [784, 277] width 1217 height 15
drag, startPoint x: 337, startPoint y: 283, endPoint x: 381, endPoint y: 354, distance: 83.5
click at [381, 354] on div "1. Restart Bacer 2. Confirm site Internet is ok 3. Attach photos of device" at bounding box center [784, 353] width 1217 height 46
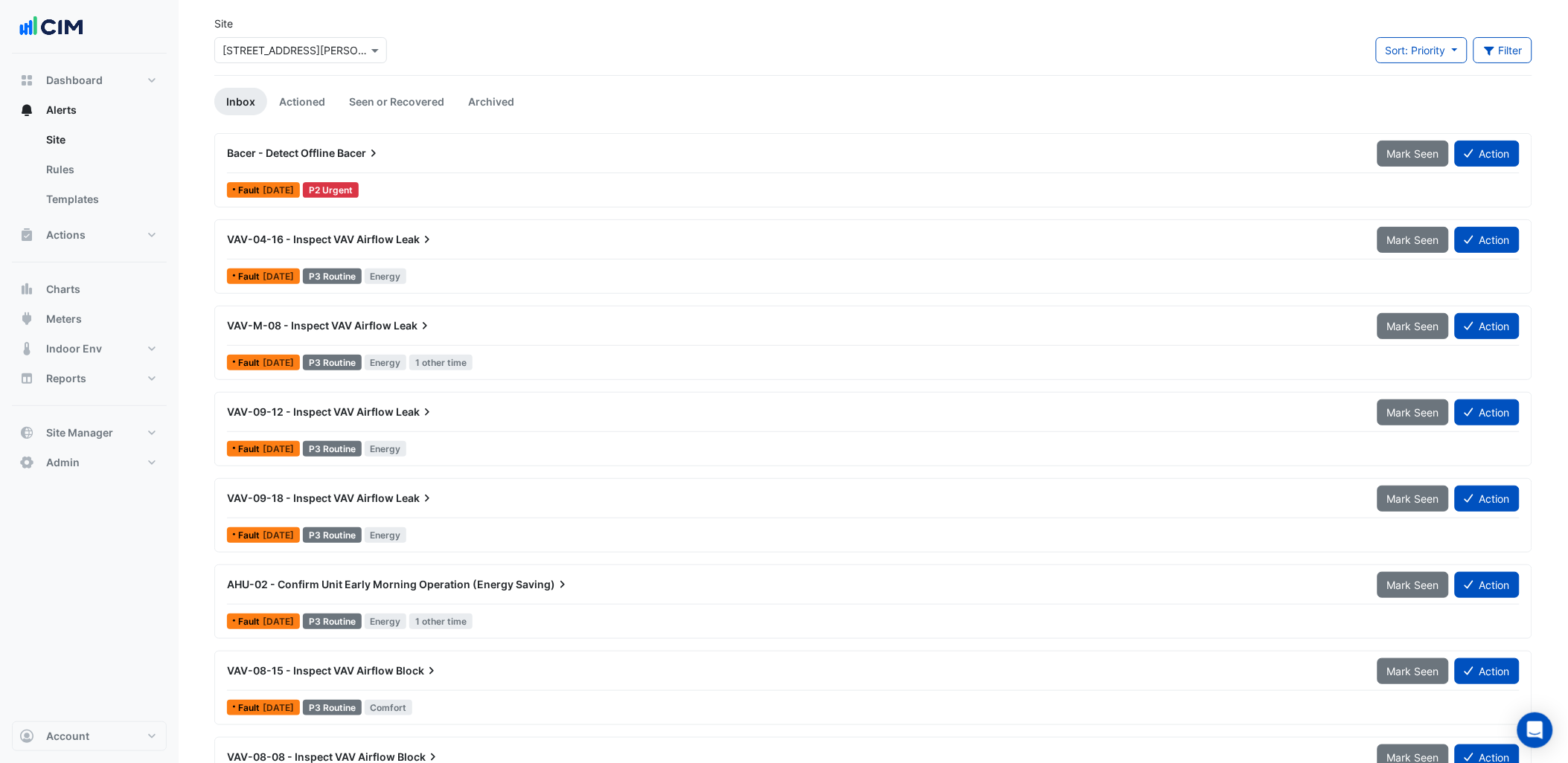
scroll to position [82, 0]
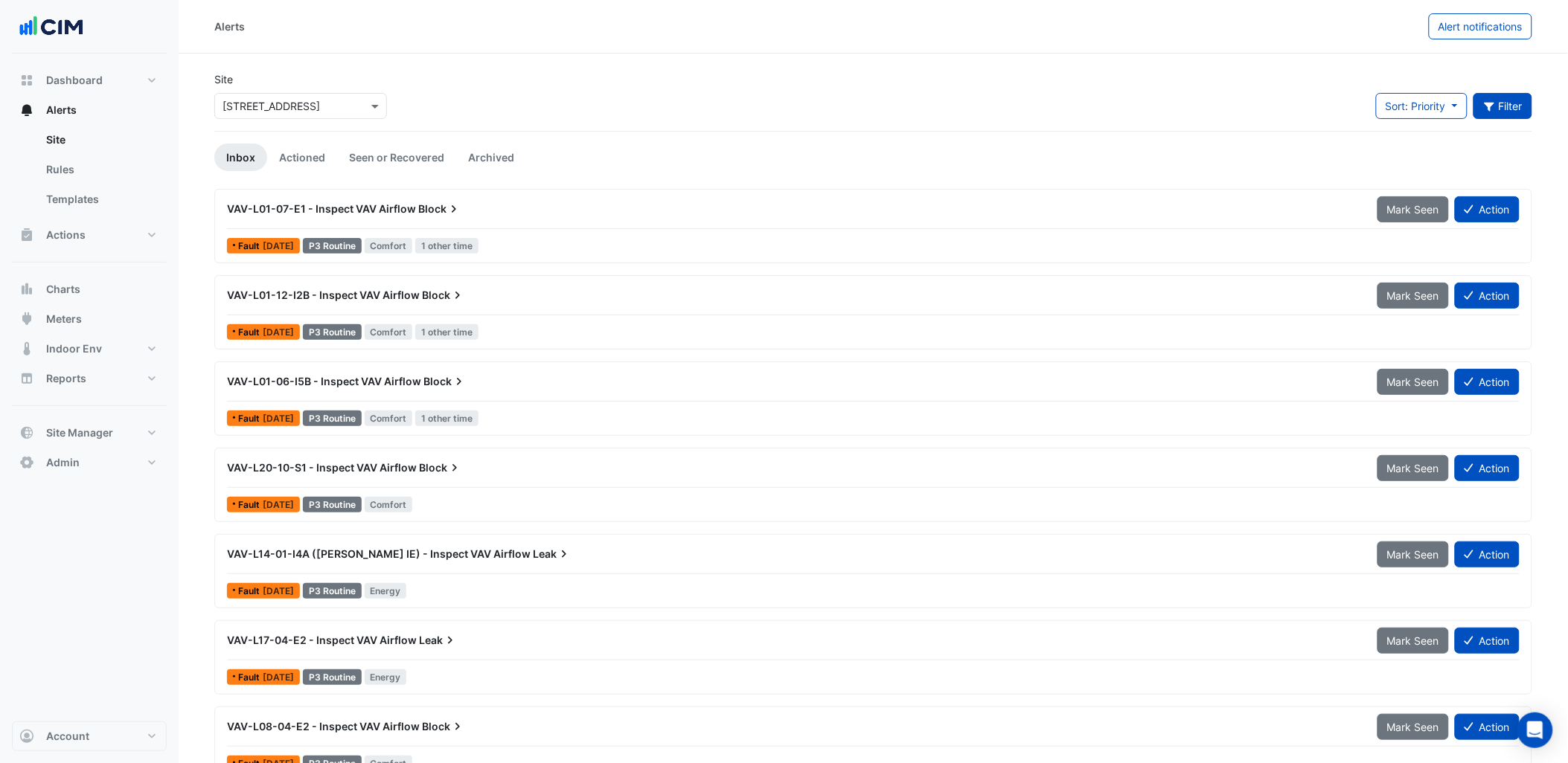
click at [1488, 107] on icon "button" at bounding box center [1490, 106] width 13 height 11
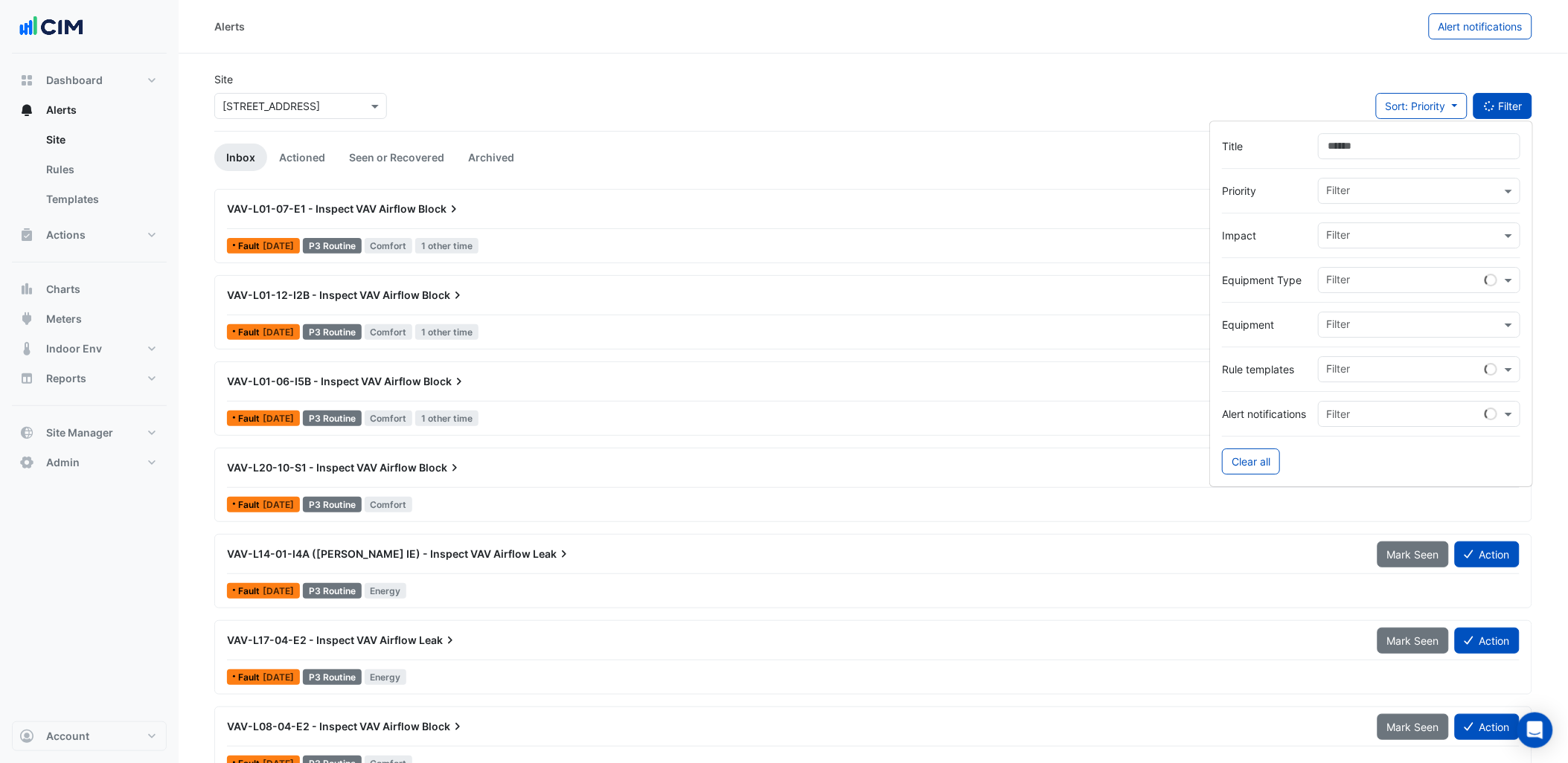
click at [1411, 143] on input "Title" at bounding box center [1419, 145] width 202 height 26
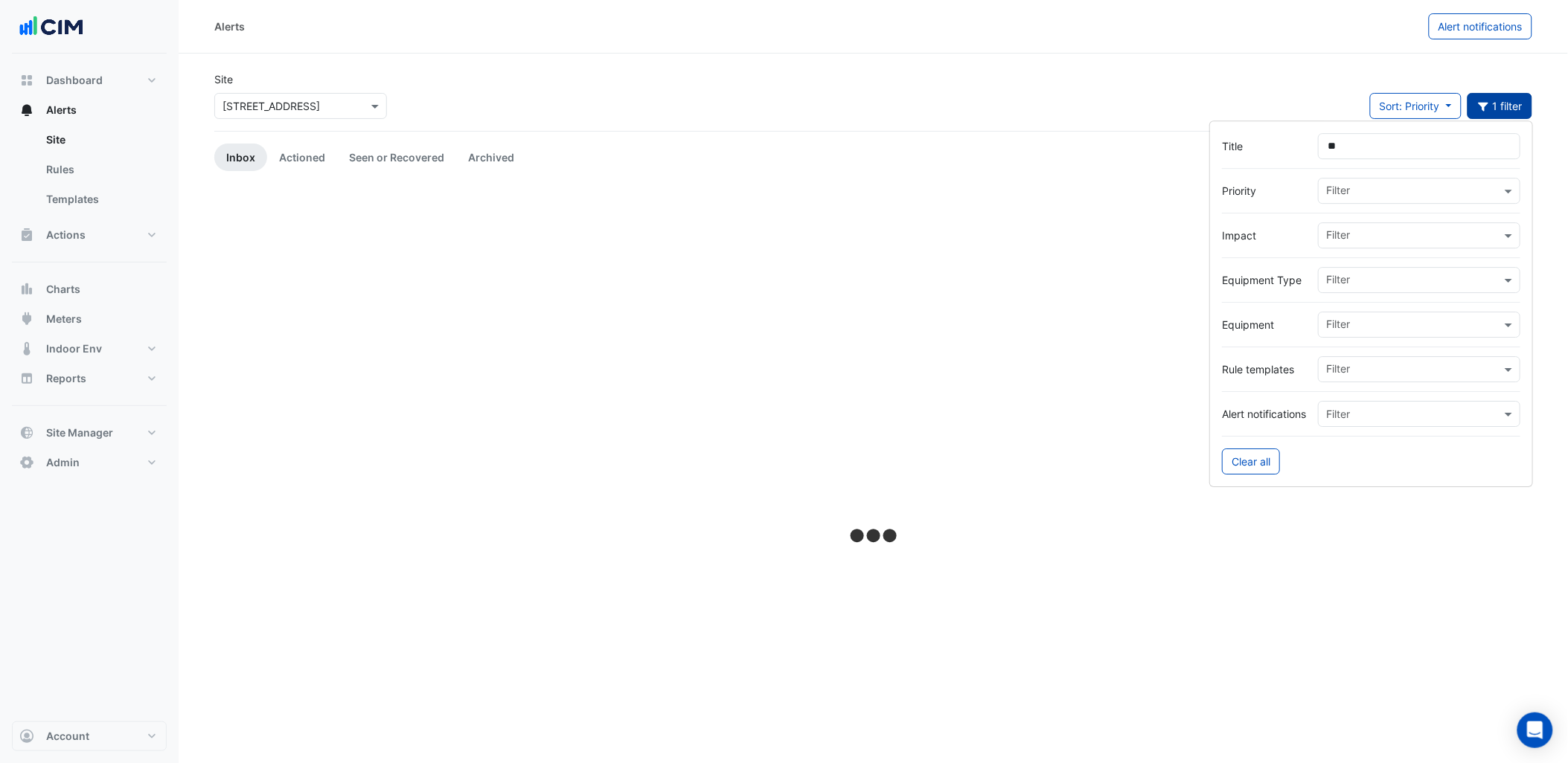
type input "*"
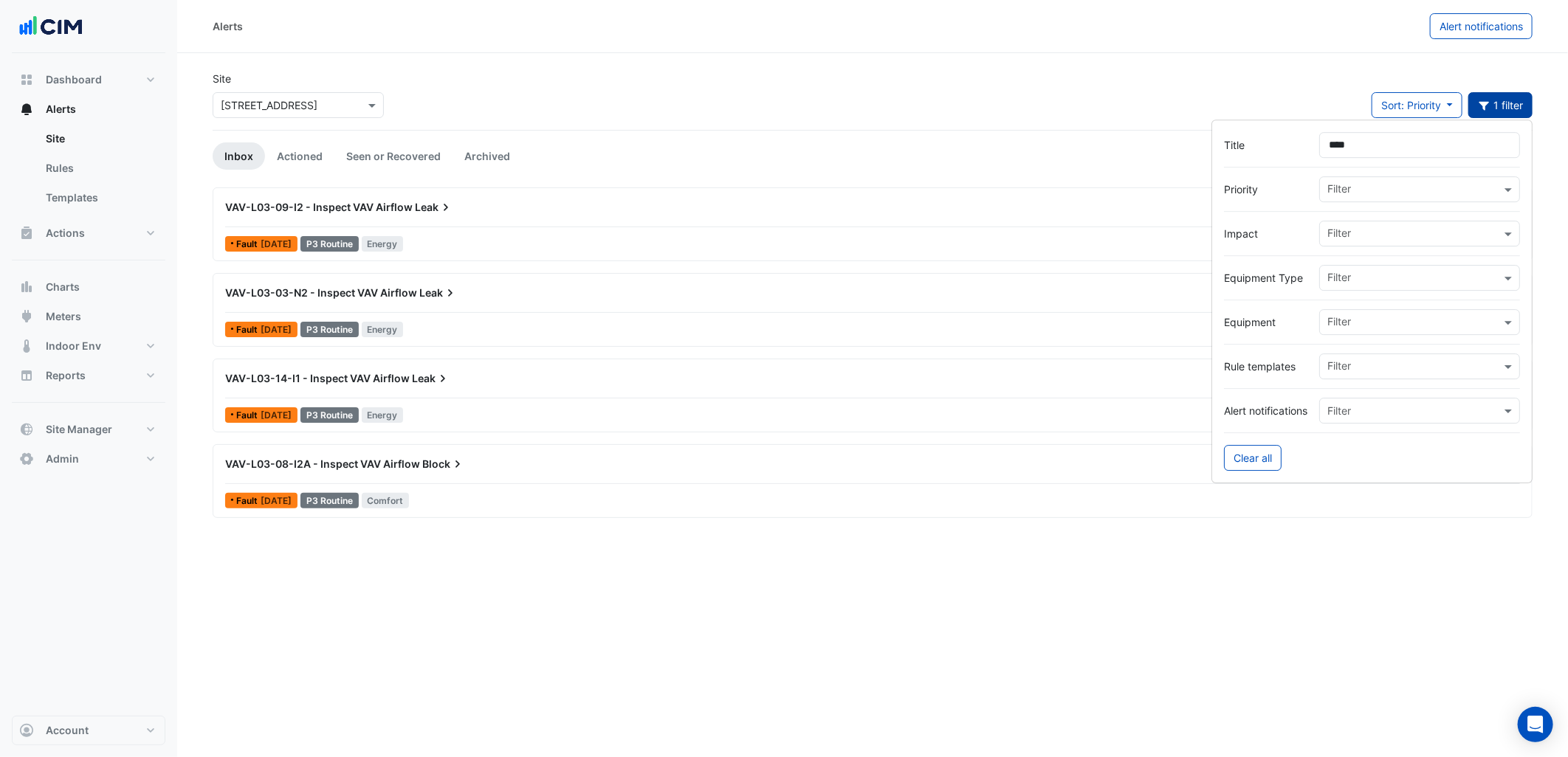
type input "****"
click at [448, 214] on icon at bounding box center [446, 207] width 15 height 15
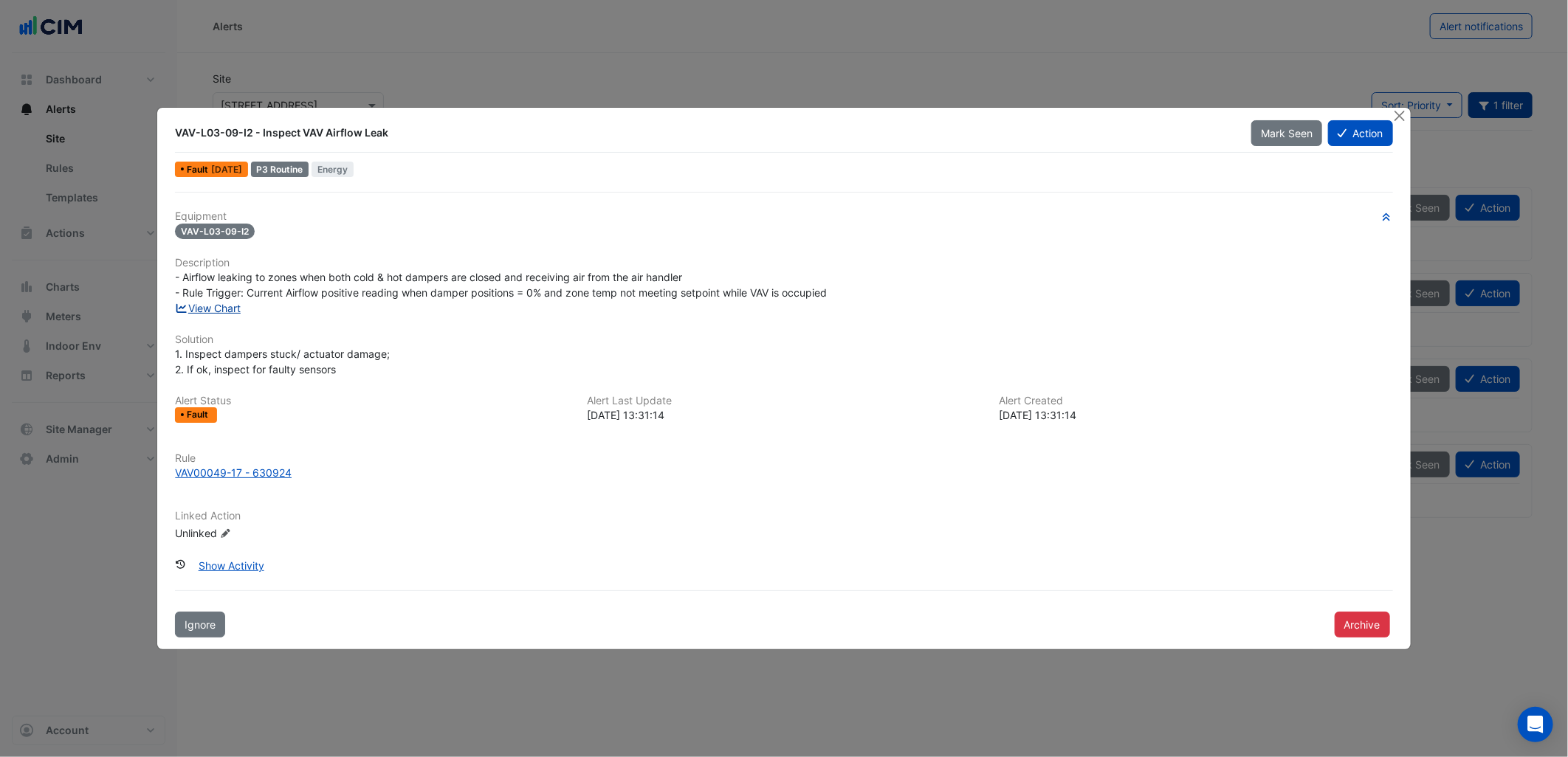
click at [223, 302] on link "View Chart" at bounding box center [207, 308] width 65 height 12
click at [535, 240] on div "Equipment VAV-L03-09-I2 Description - Airflow leaking to zones when both cold &…" at bounding box center [784, 382] width 1217 height 343
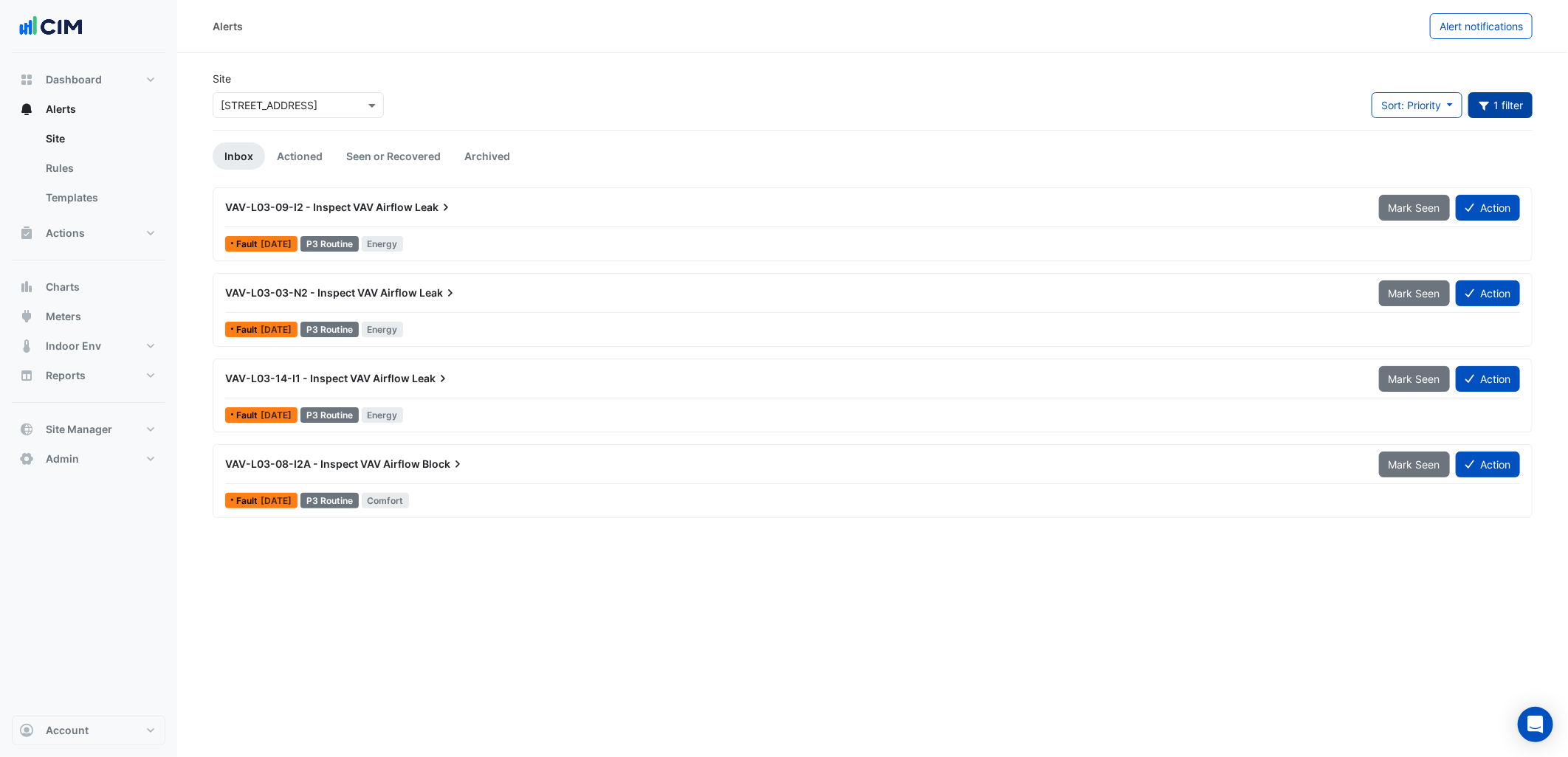
click at [1500, 102] on button "1 filter" at bounding box center [1501, 104] width 65 height 26
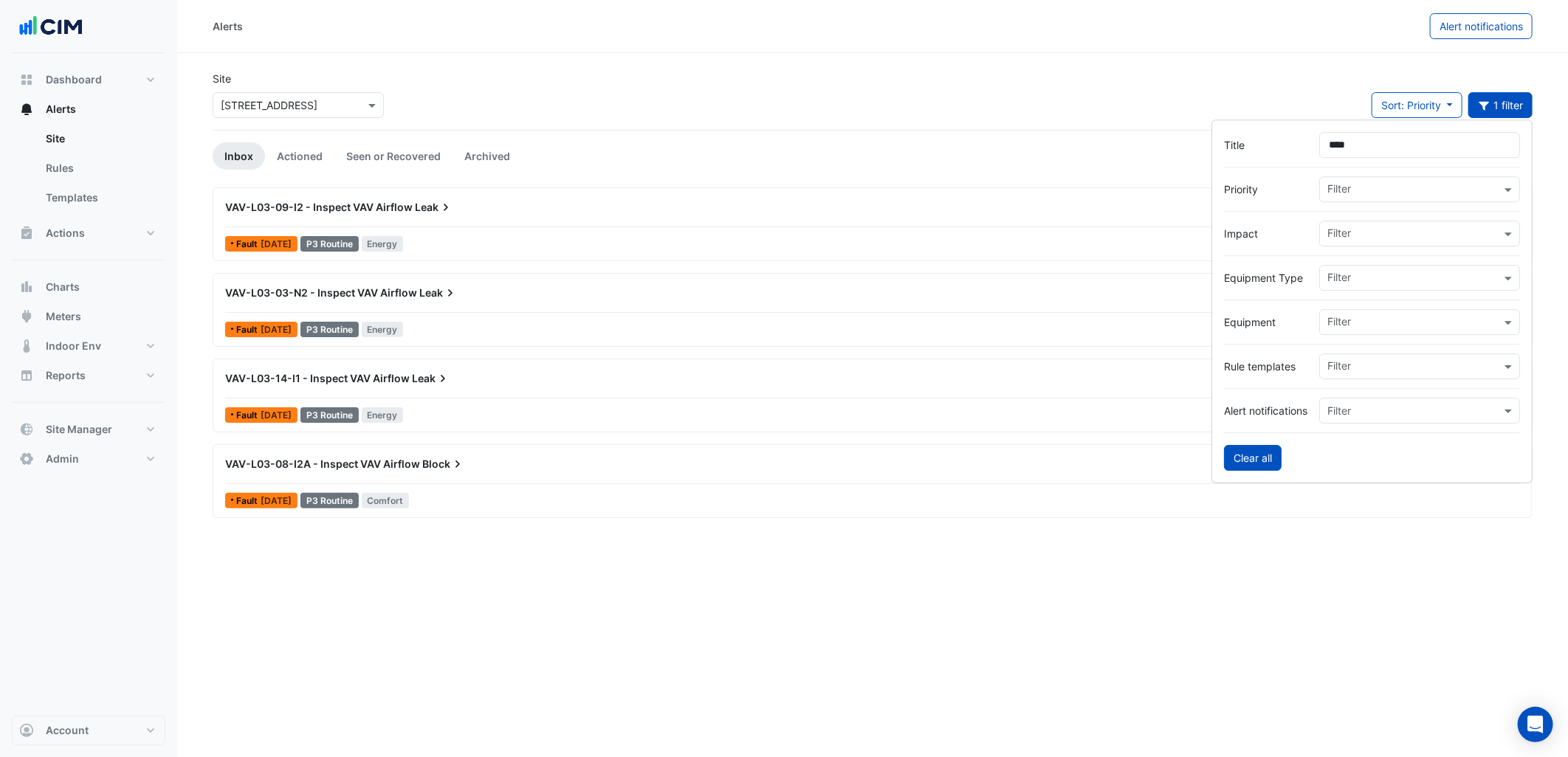
click at [1253, 445] on button "Clear all" at bounding box center [1253, 458] width 58 height 26
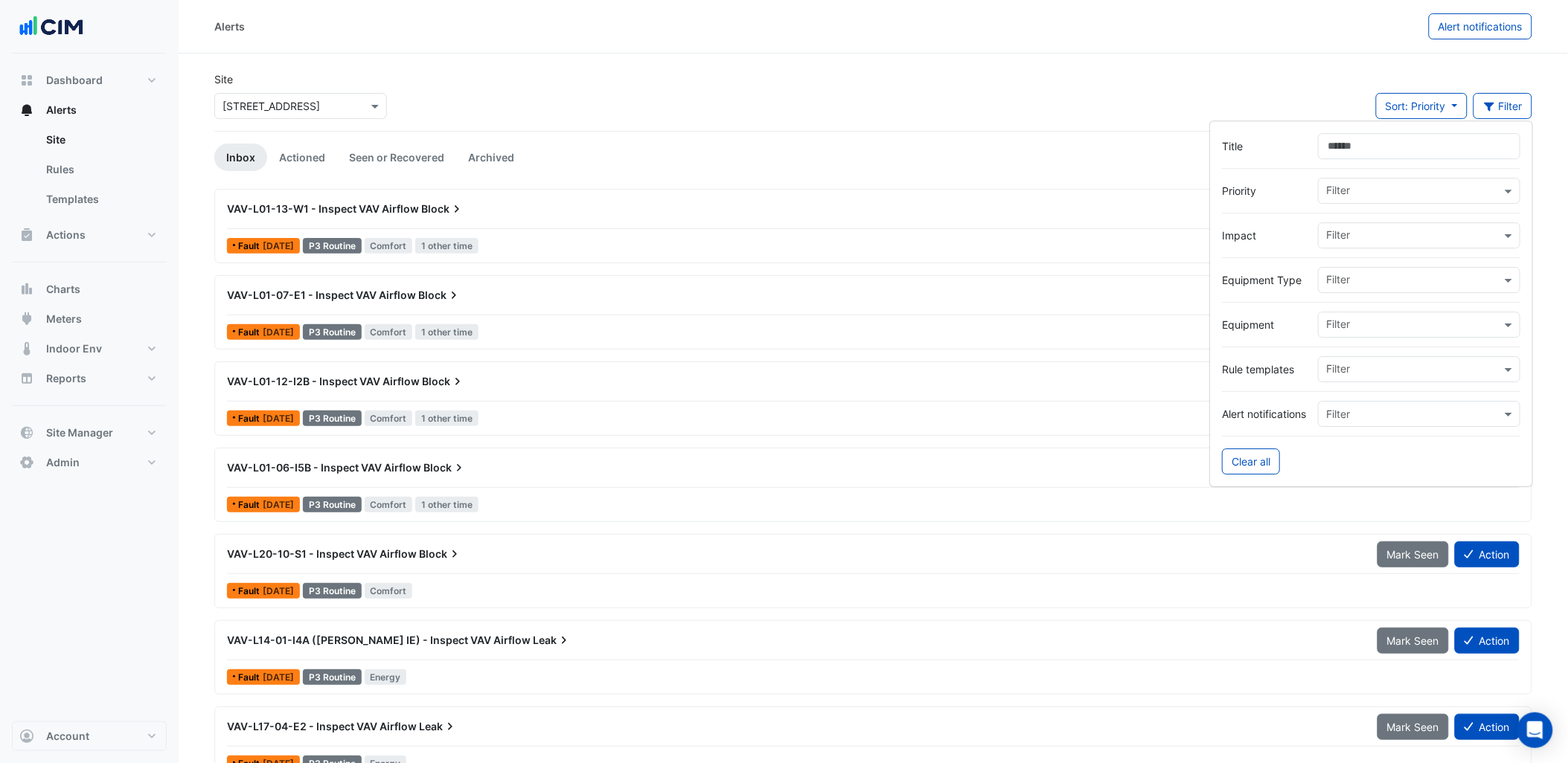
click at [888, 91] on div "Site × 44 Market Street Sort: Priority Priority Updated Filter" at bounding box center [873, 101] width 1336 height 59
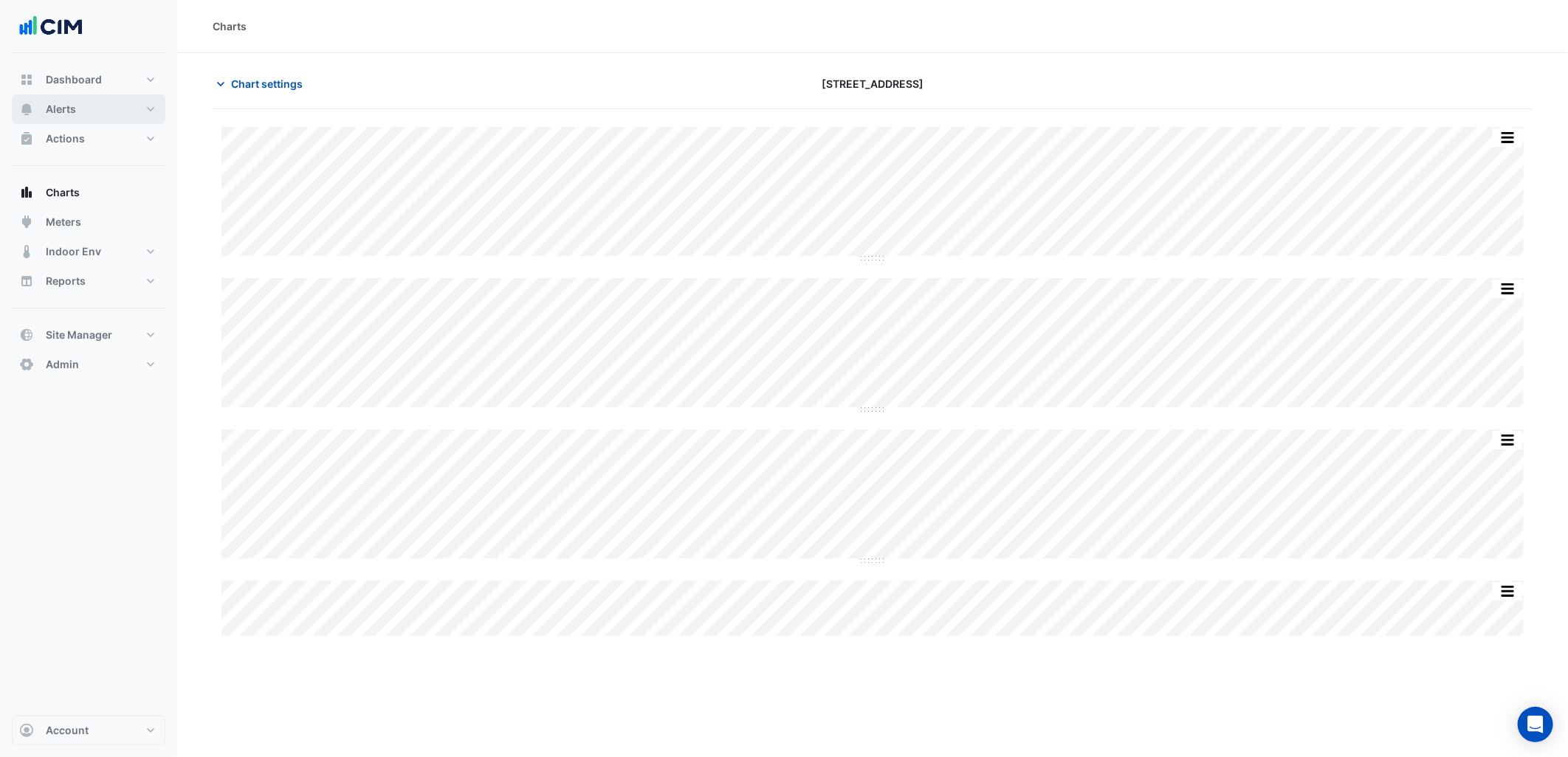
click at [115, 108] on button "Alerts" at bounding box center [88, 109] width 153 height 29
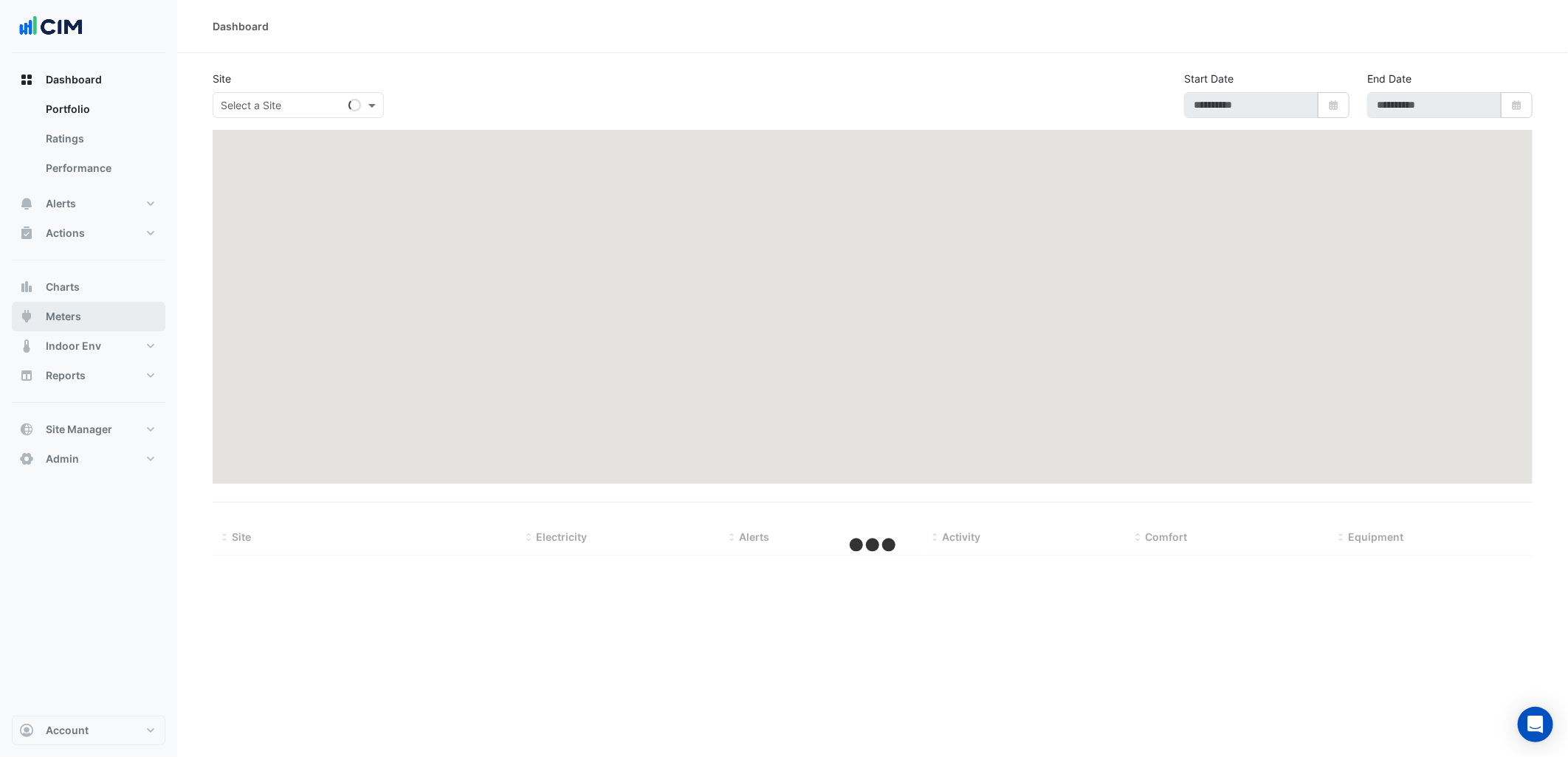
click at [113, 321] on button "Meters" at bounding box center [88, 316] width 153 height 29
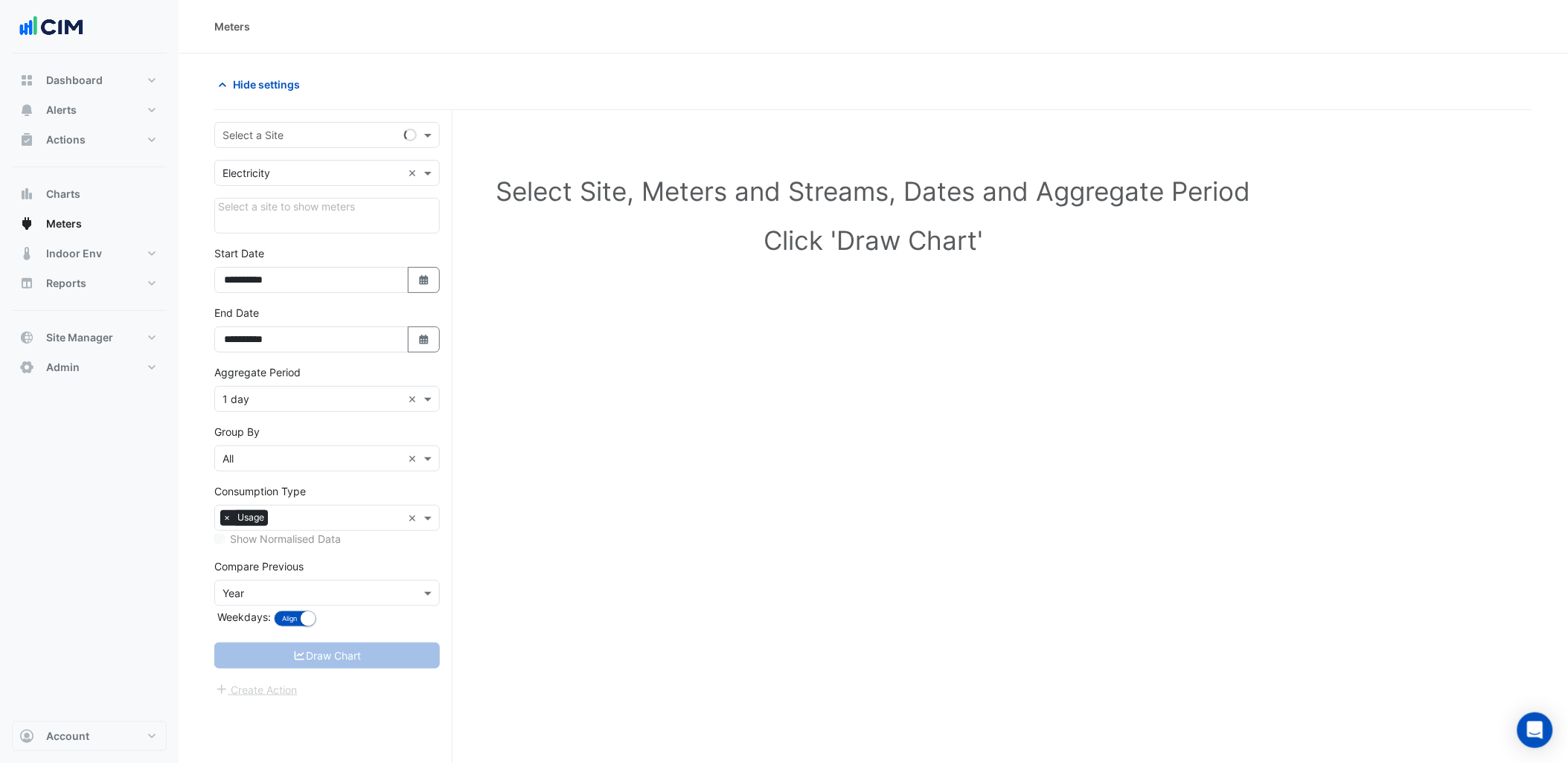
click at [367, 117] on div "**********" at bounding box center [332, 464] width 238 height 710
click at [365, 138] on input "text" at bounding box center [312, 136] width 180 height 15
type input "**********"
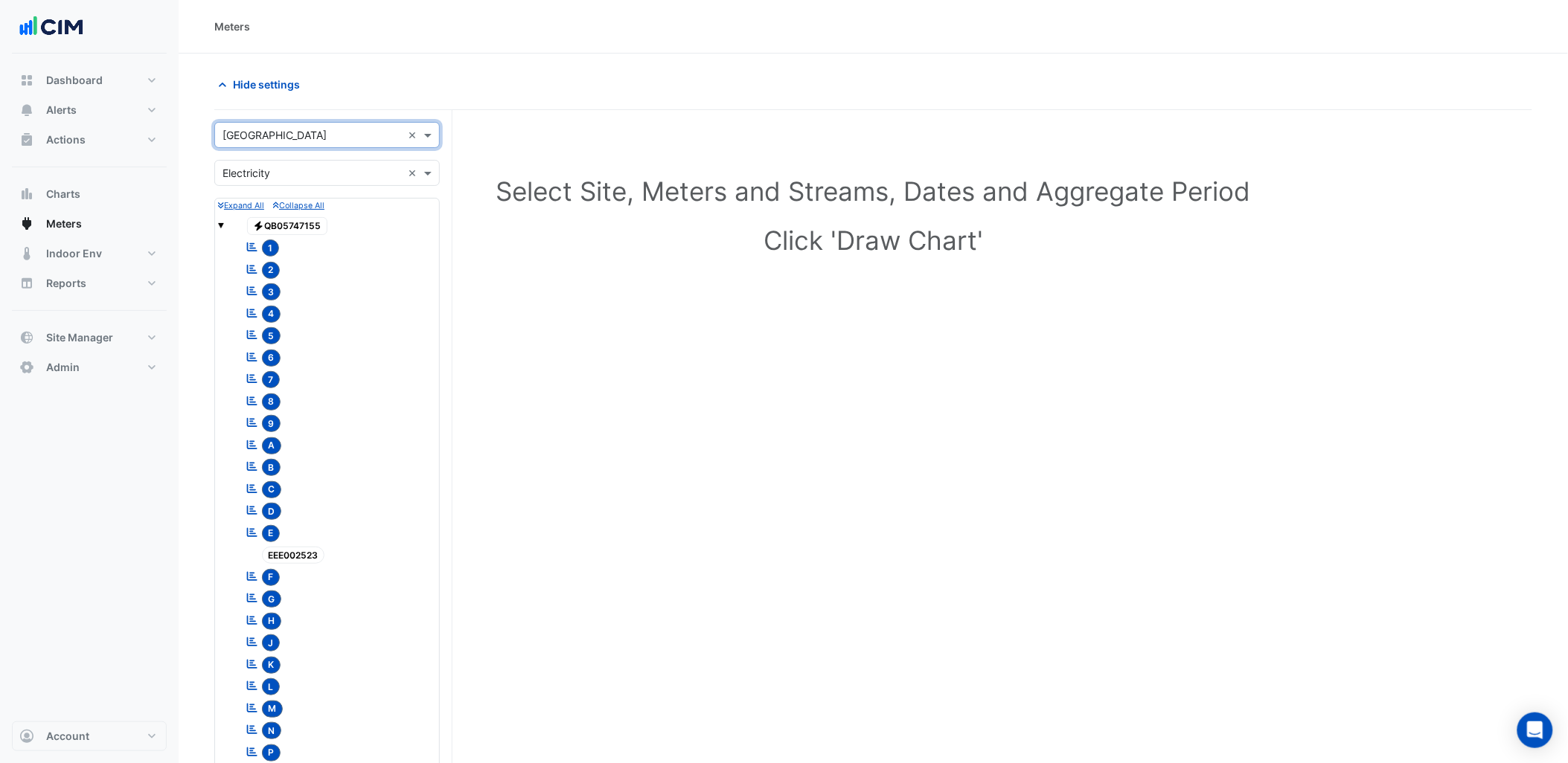
click at [338, 179] on input "text" at bounding box center [312, 174] width 180 height 15
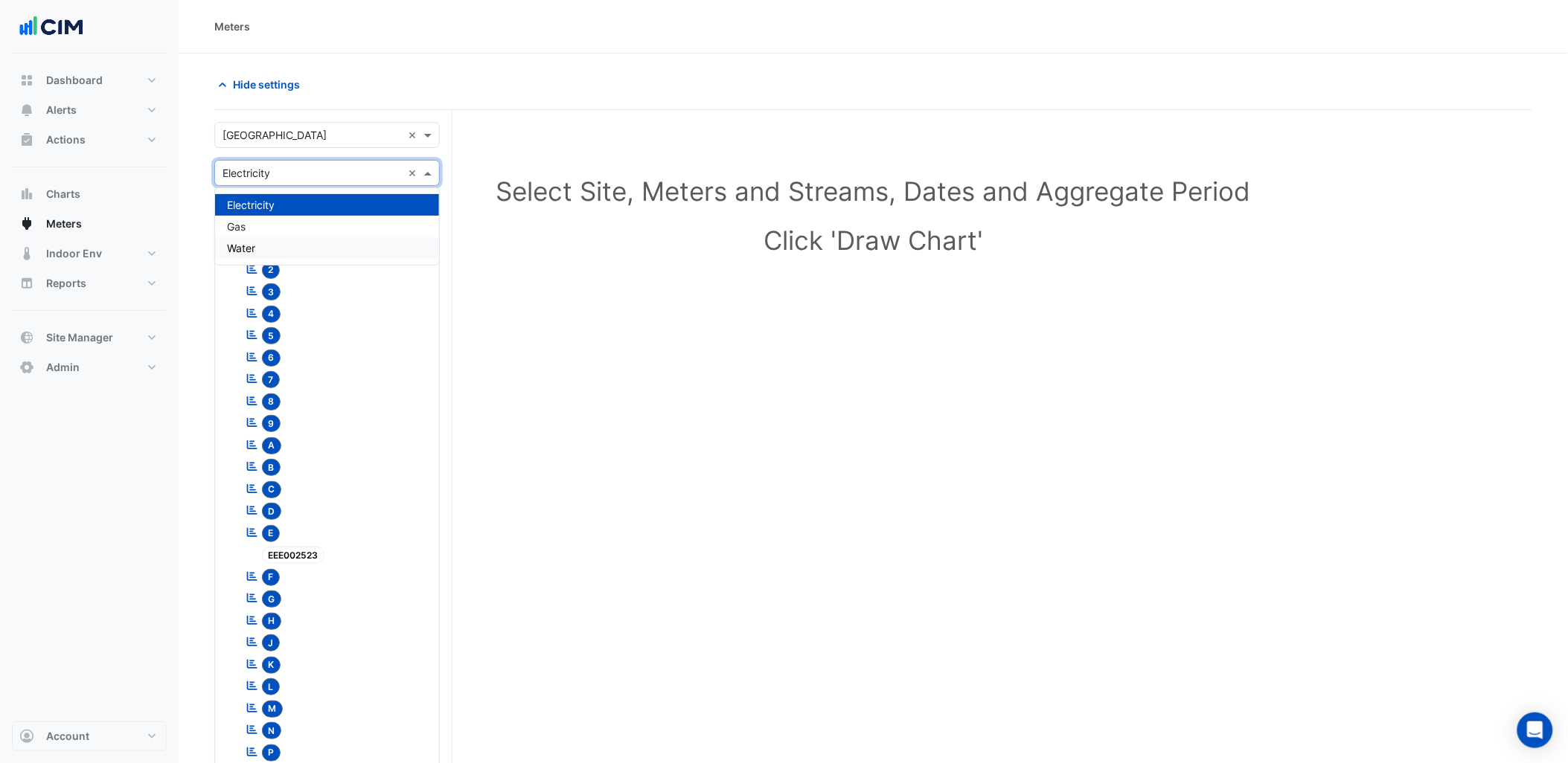
click at [256, 258] on div "Water" at bounding box center [327, 248] width 224 height 22
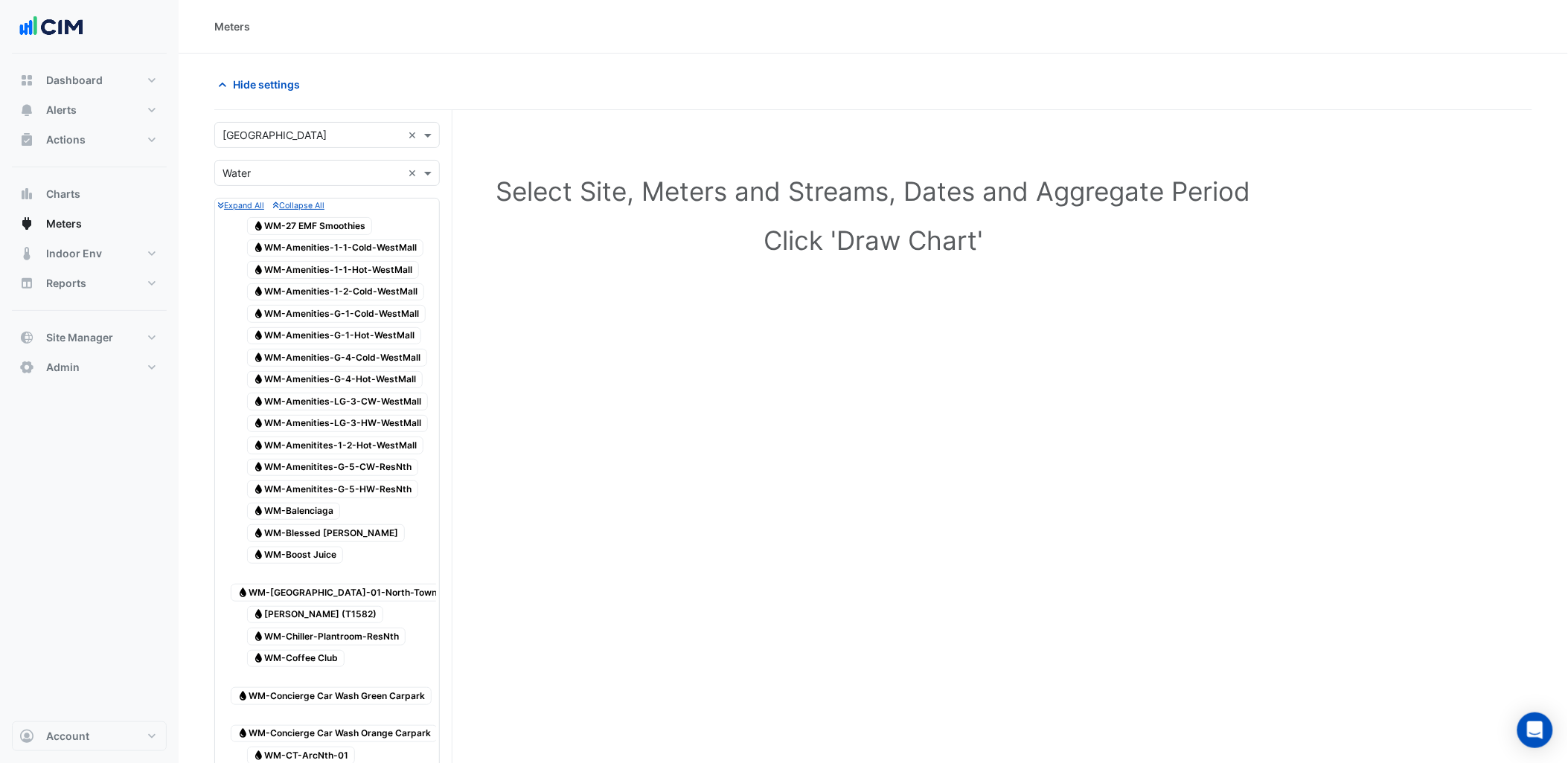
click at [264, 236] on div "Water WM-27 EMF Smoothies" at bounding box center [302, 226] width 149 height 21
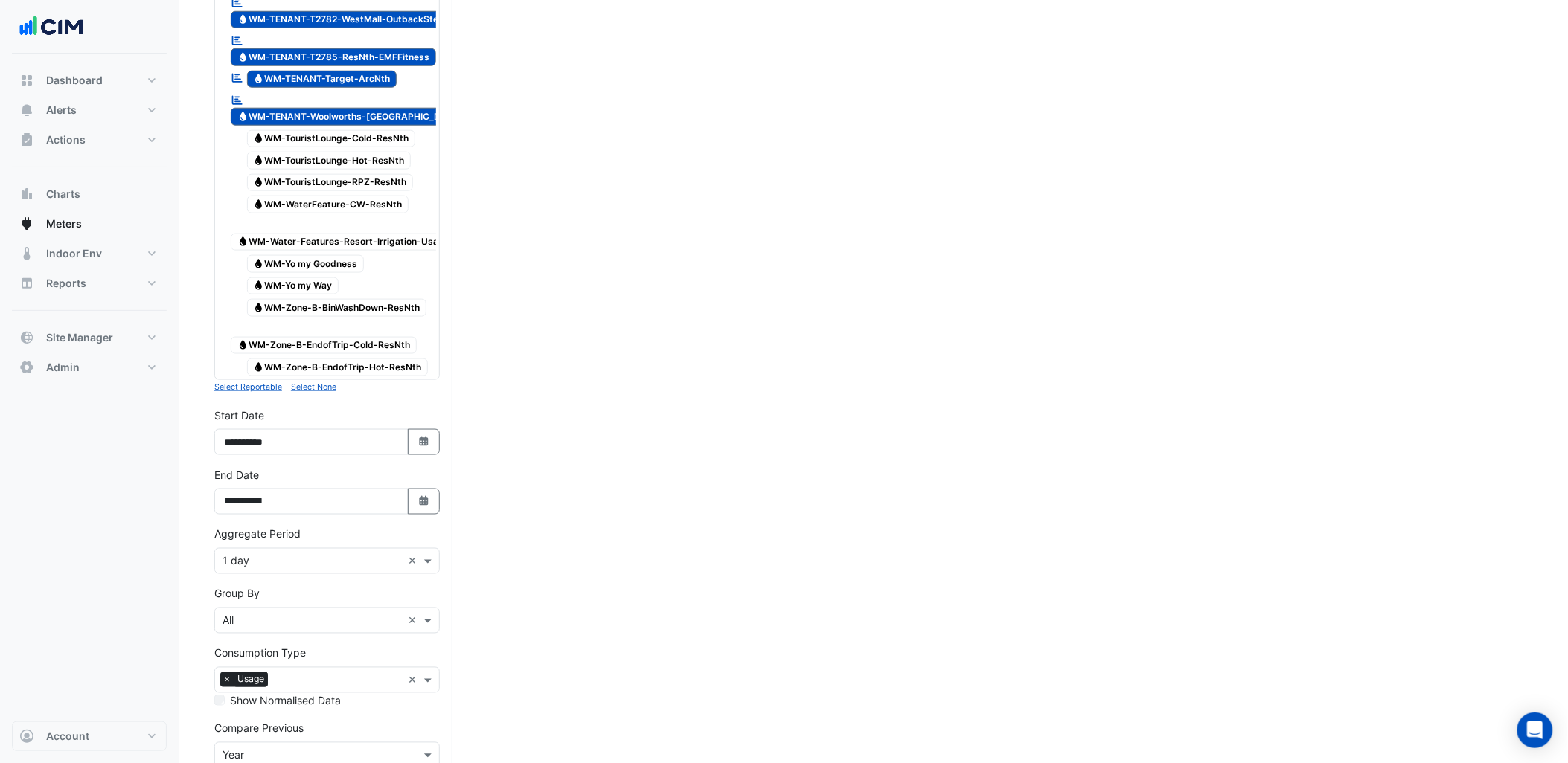
scroll to position [4713, 0]
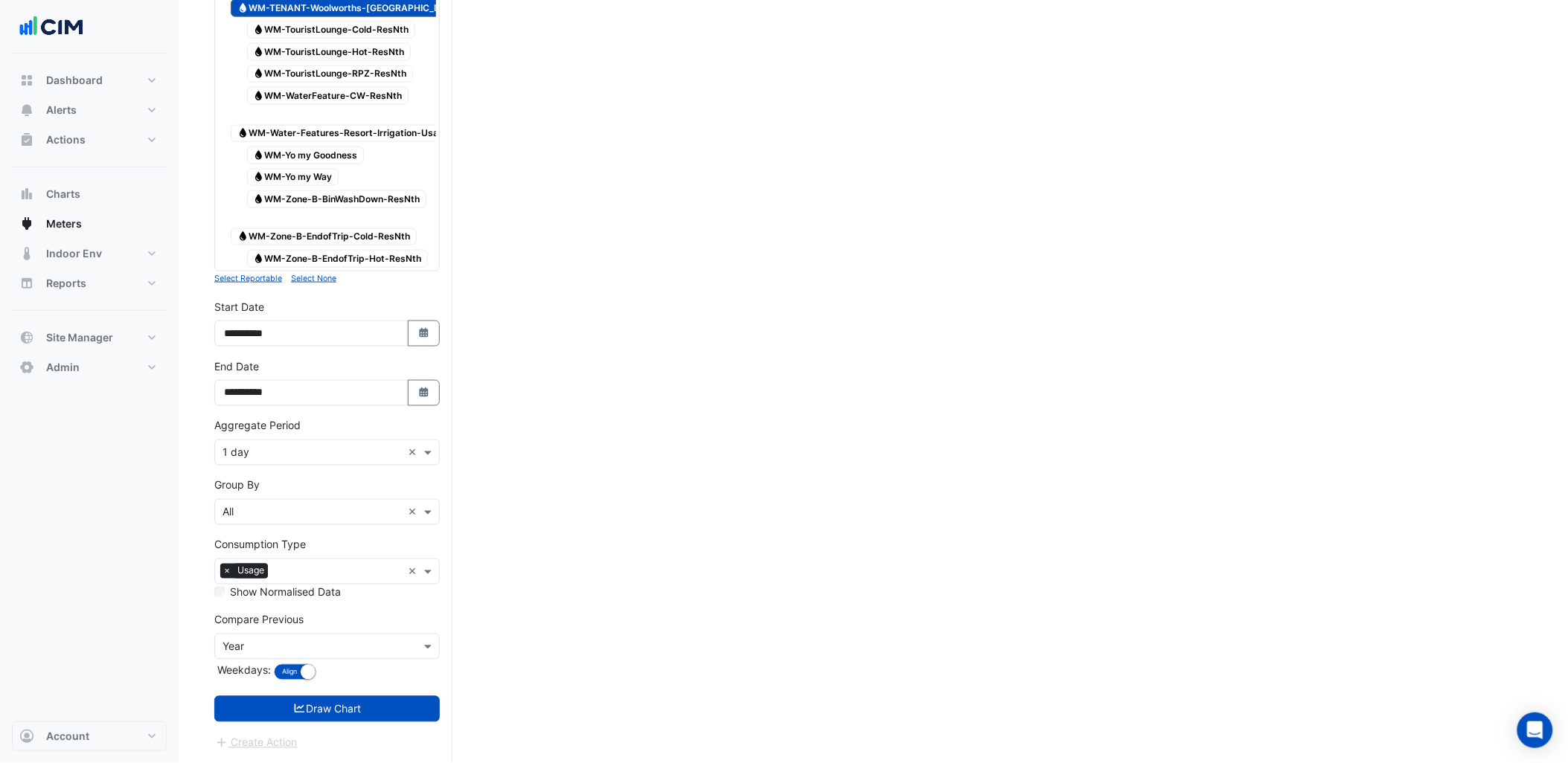
click at [328, 284] on small "Select None" at bounding box center [314, 279] width 46 height 10
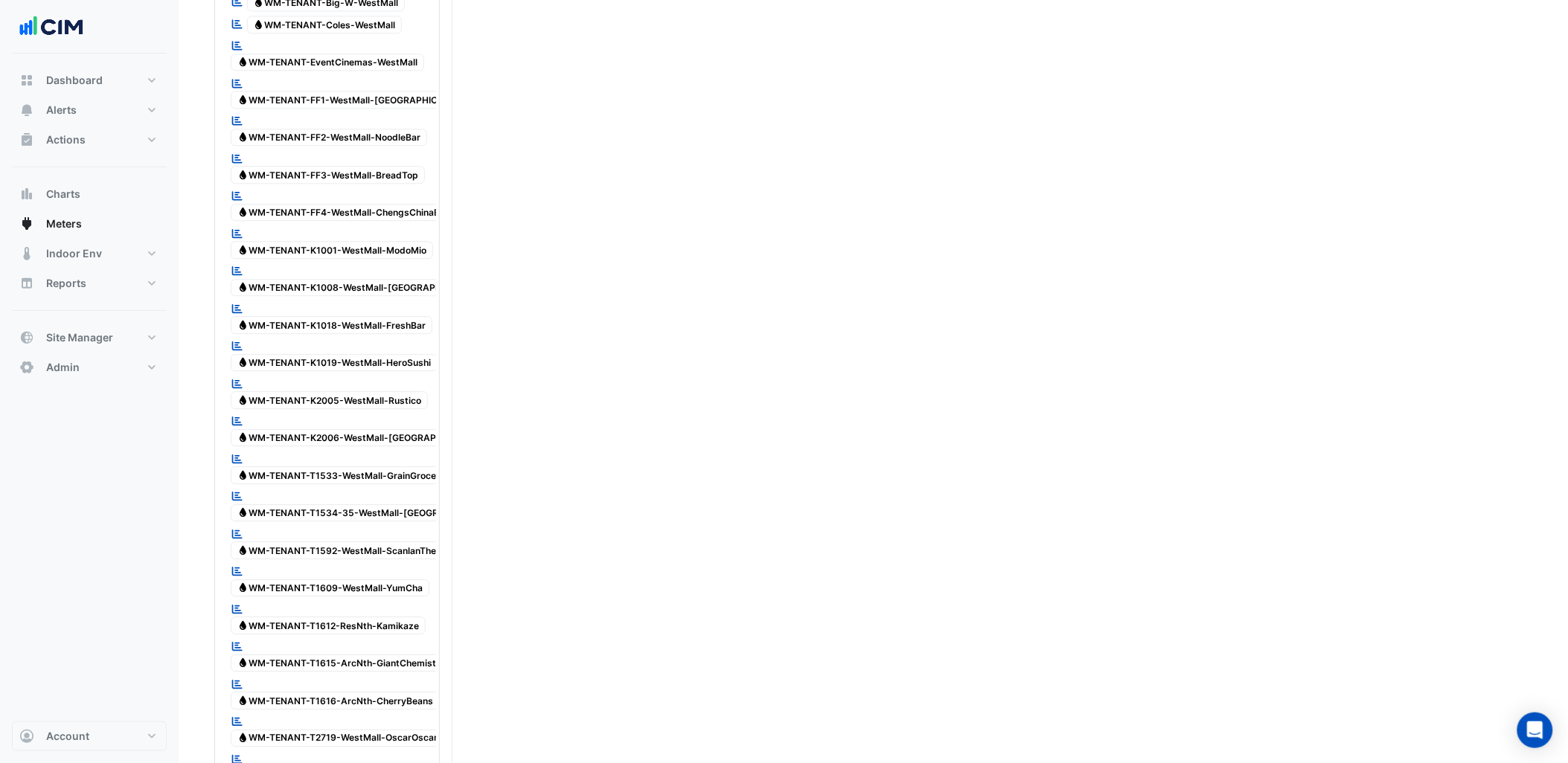
scroll to position [3224, 0]
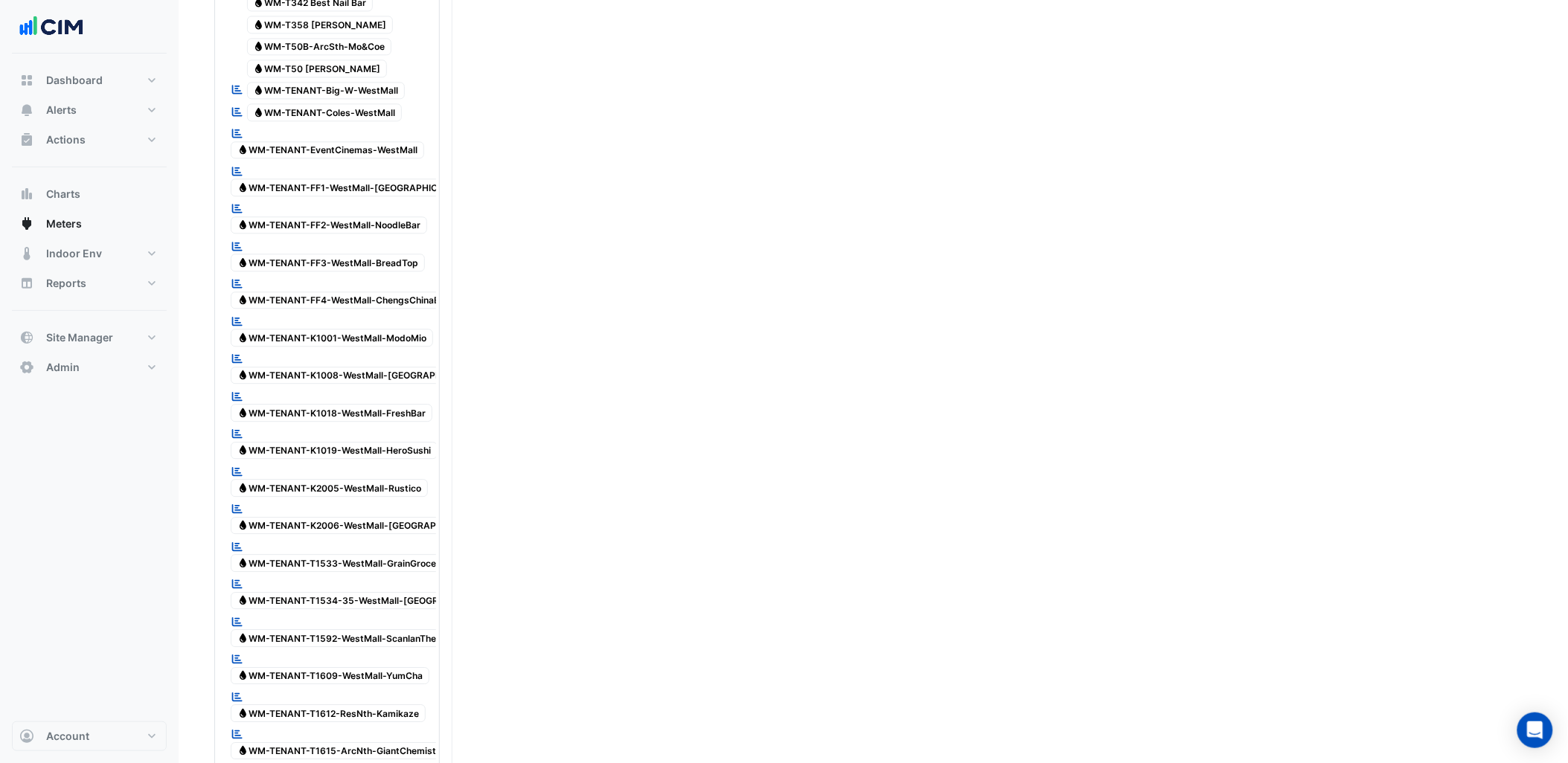
click at [340, 160] on div "Reportable Water WM-TENANT-EventCinemas-WestMall" at bounding box center [331, 142] width 209 height 36
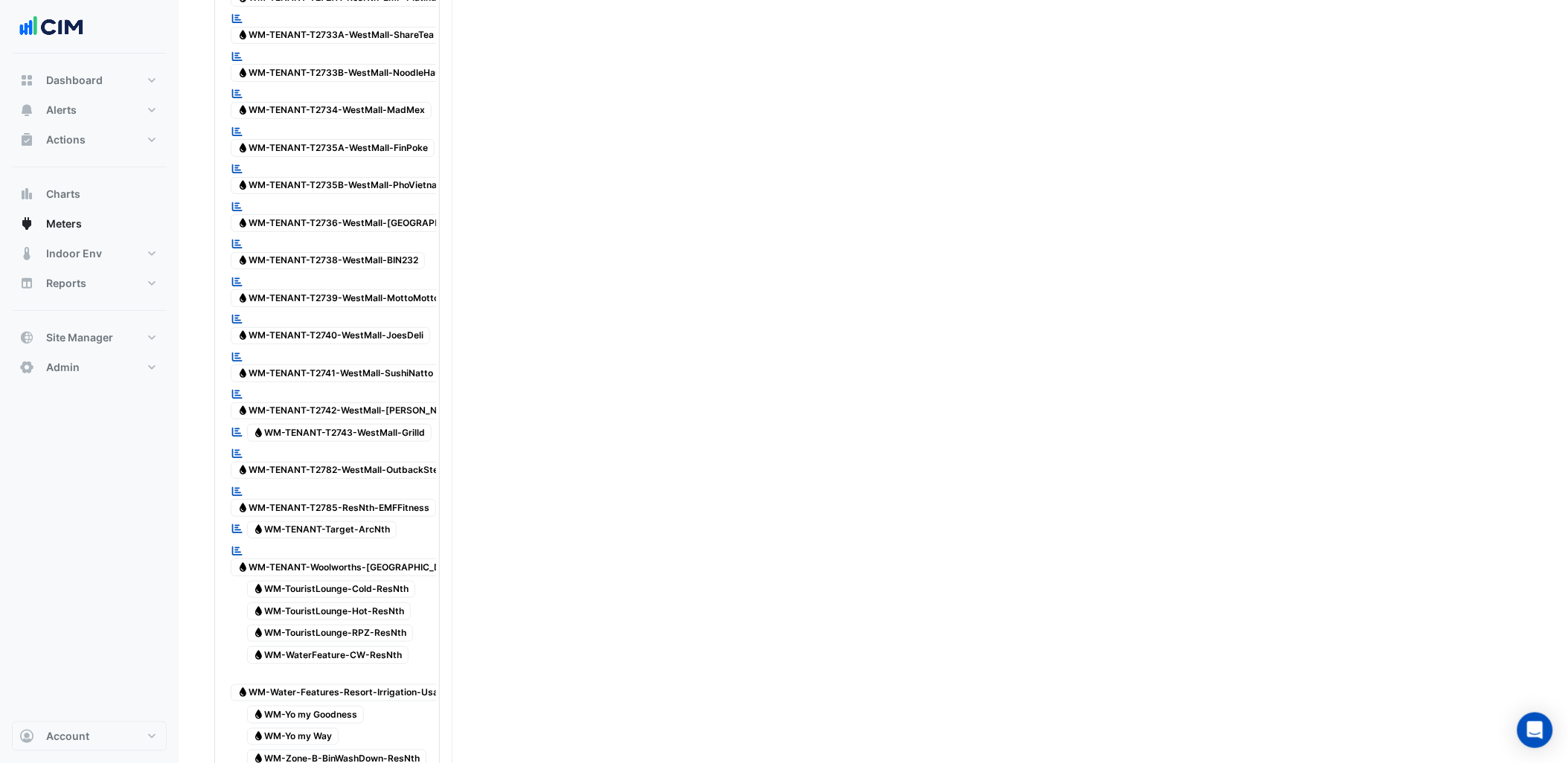
scroll to position [4809, 0]
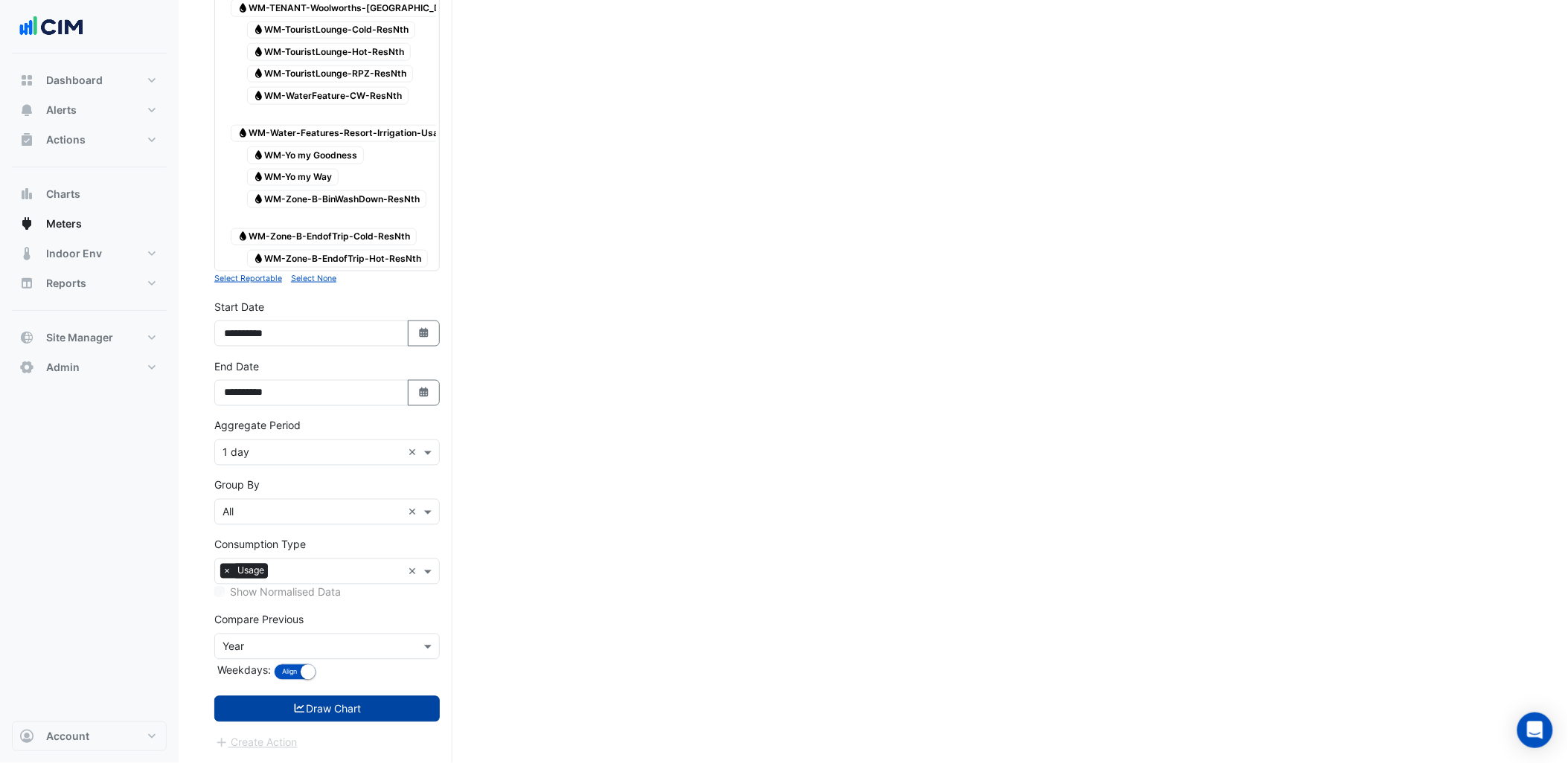
click at [366, 705] on button "Draw Chart" at bounding box center [327, 709] width 225 height 26
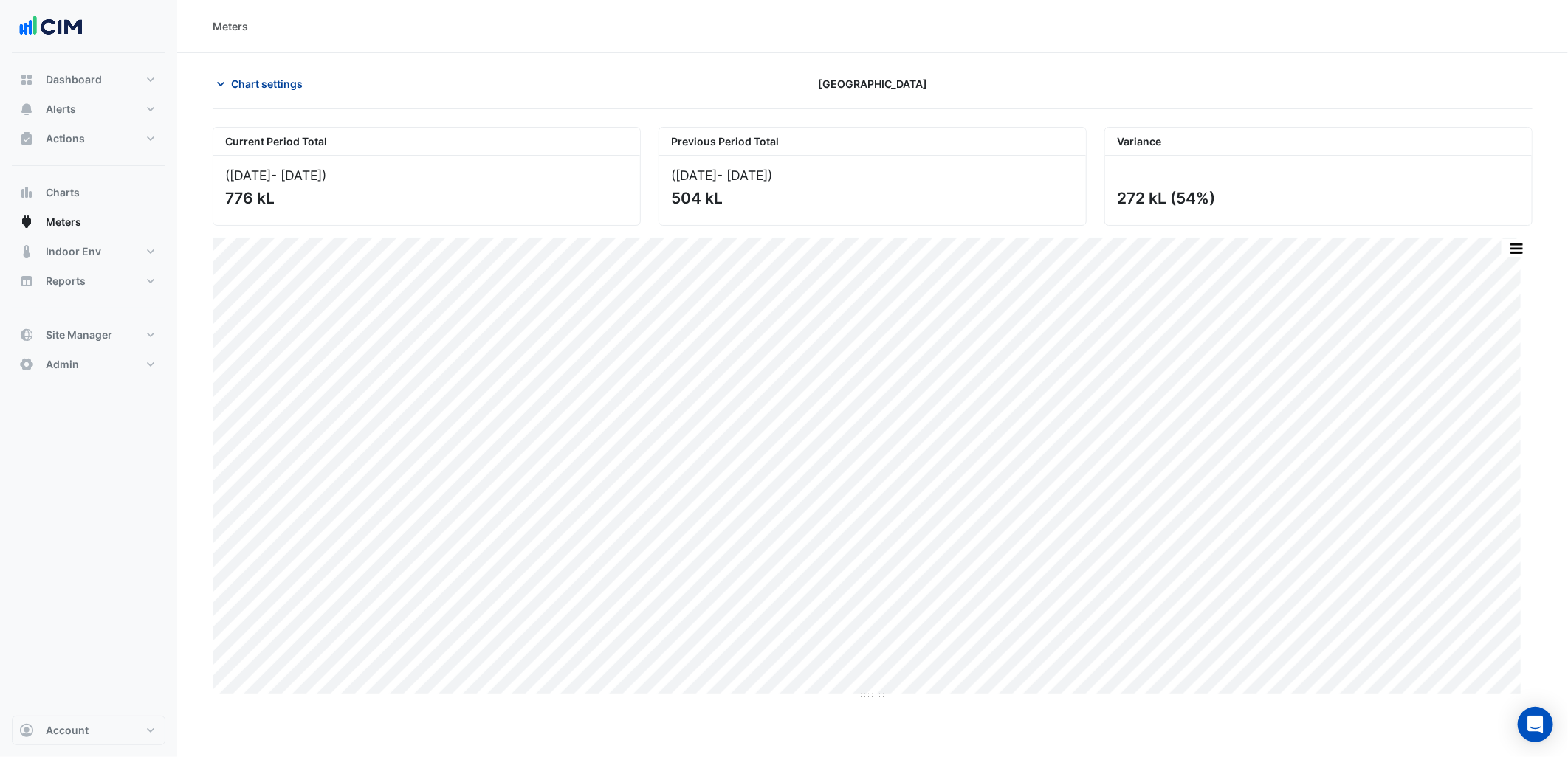
click at [271, 78] on span "Chart settings" at bounding box center [267, 83] width 72 height 15
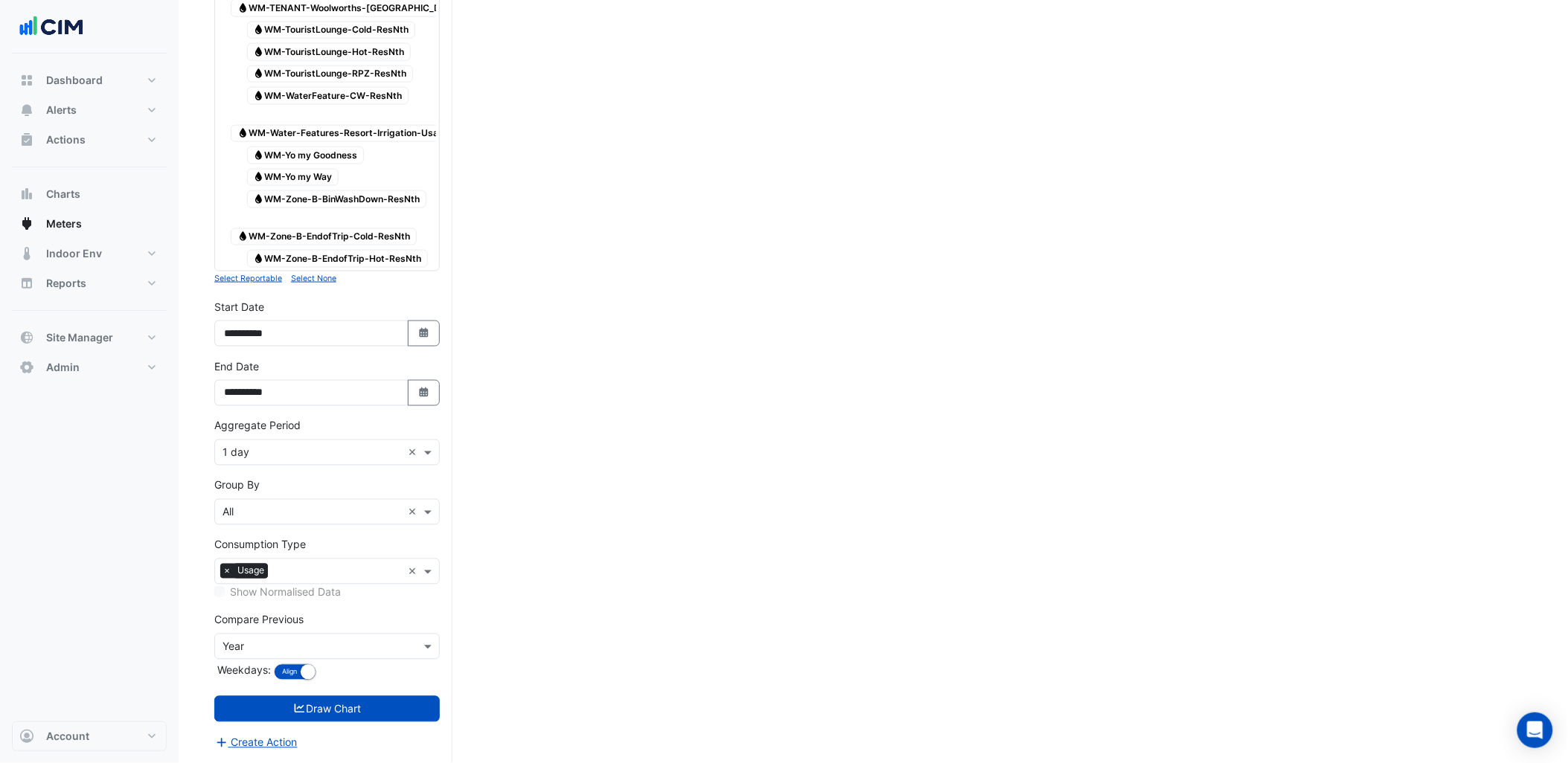
scroll to position [4809, 0]
click at [303, 454] on input "text" at bounding box center [312, 454] width 180 height 15
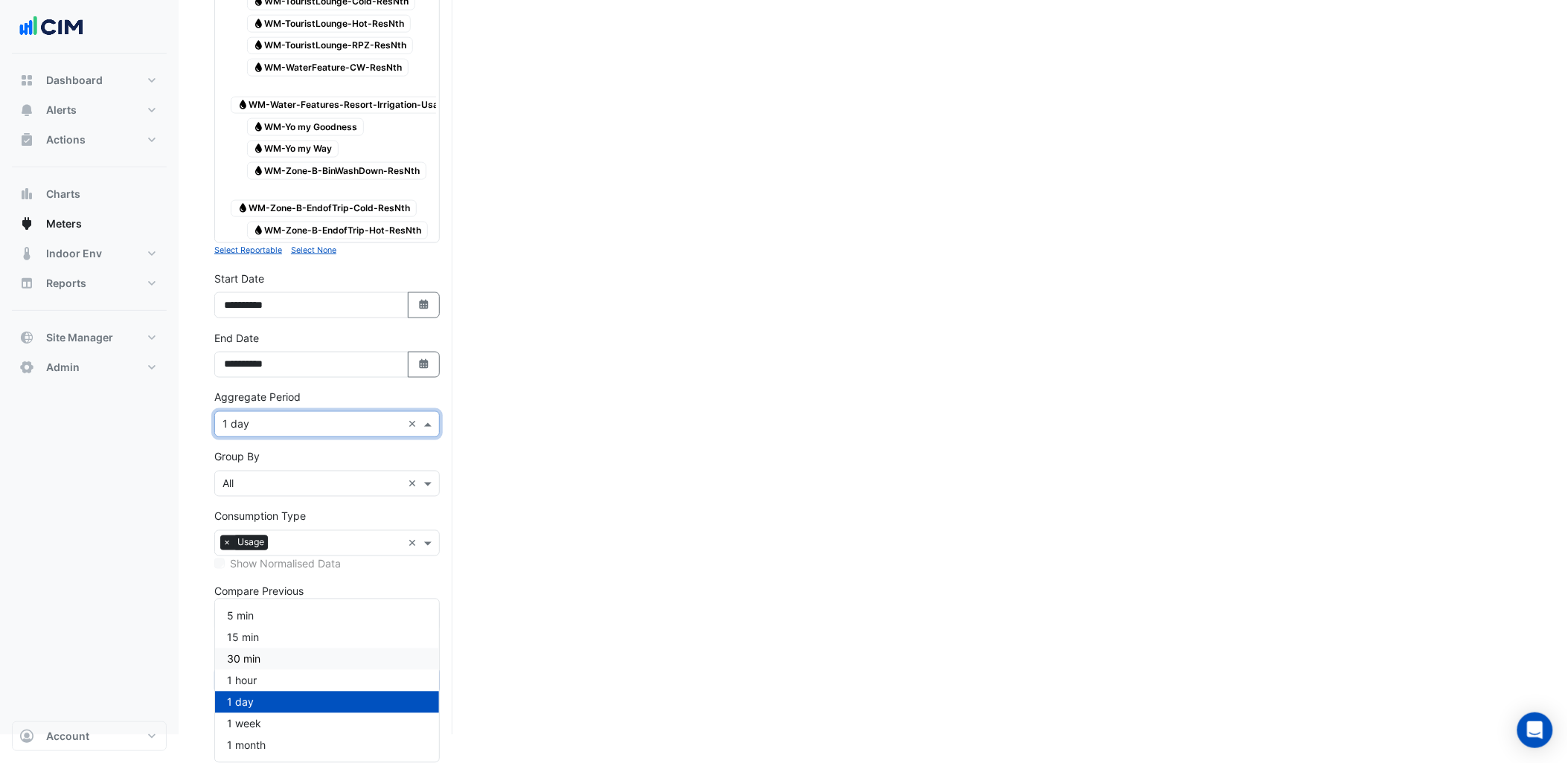
click at [276, 648] on div "30 min" at bounding box center [327, 659] width 224 height 22
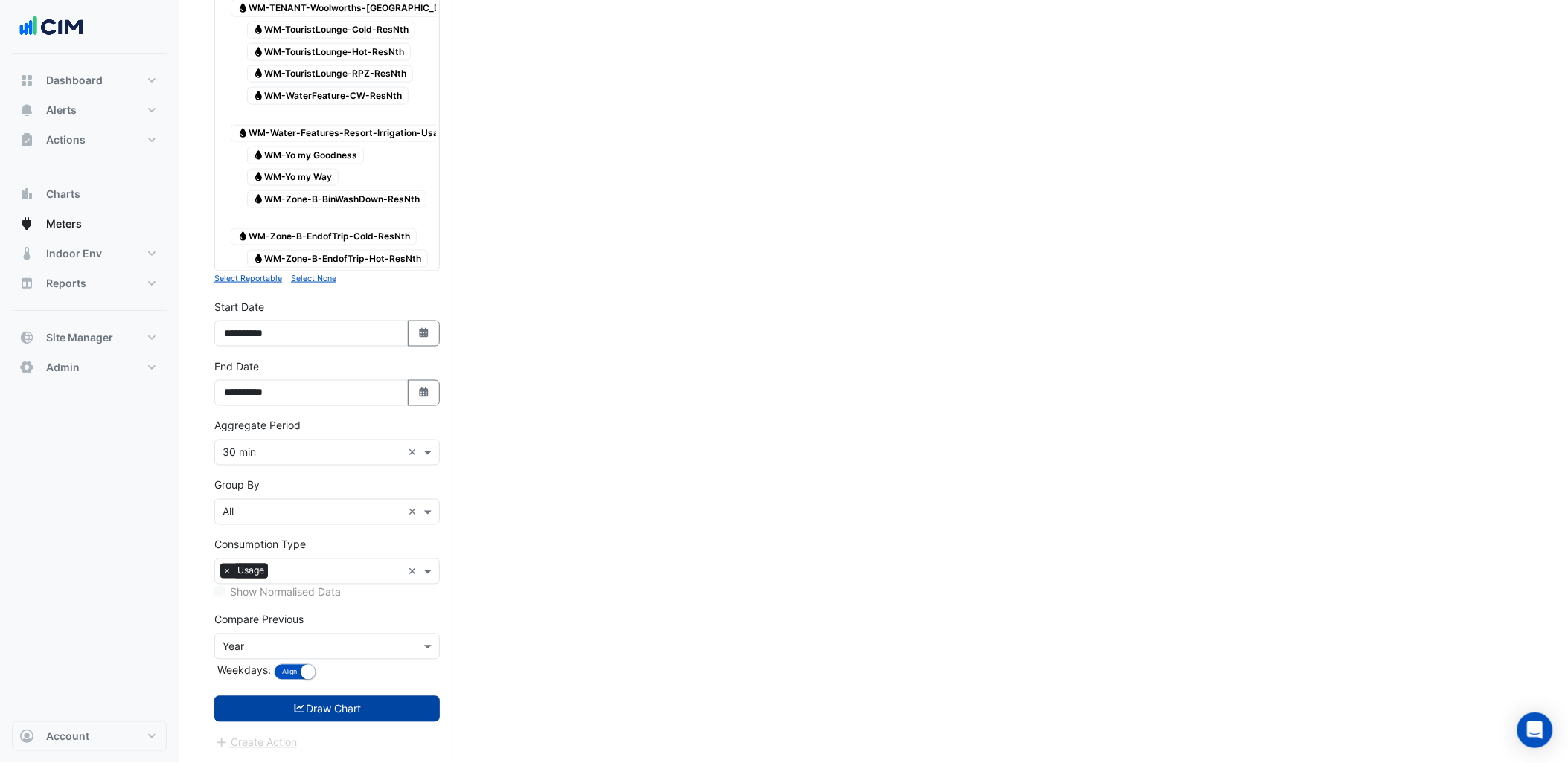
click at [351, 707] on button "Draw Chart" at bounding box center [327, 709] width 225 height 26
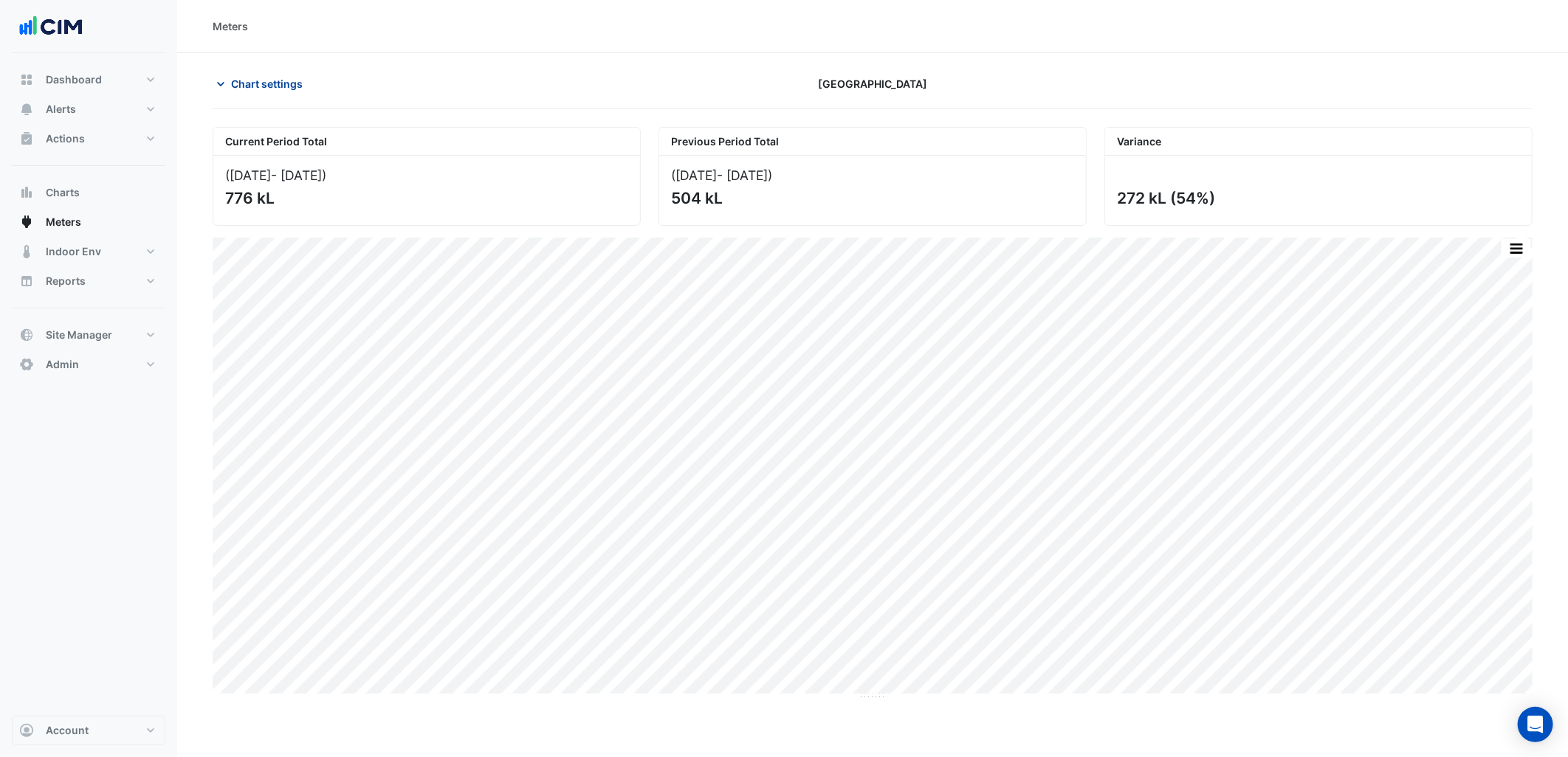
click at [281, 84] on span "Chart settings" at bounding box center [267, 83] width 72 height 15
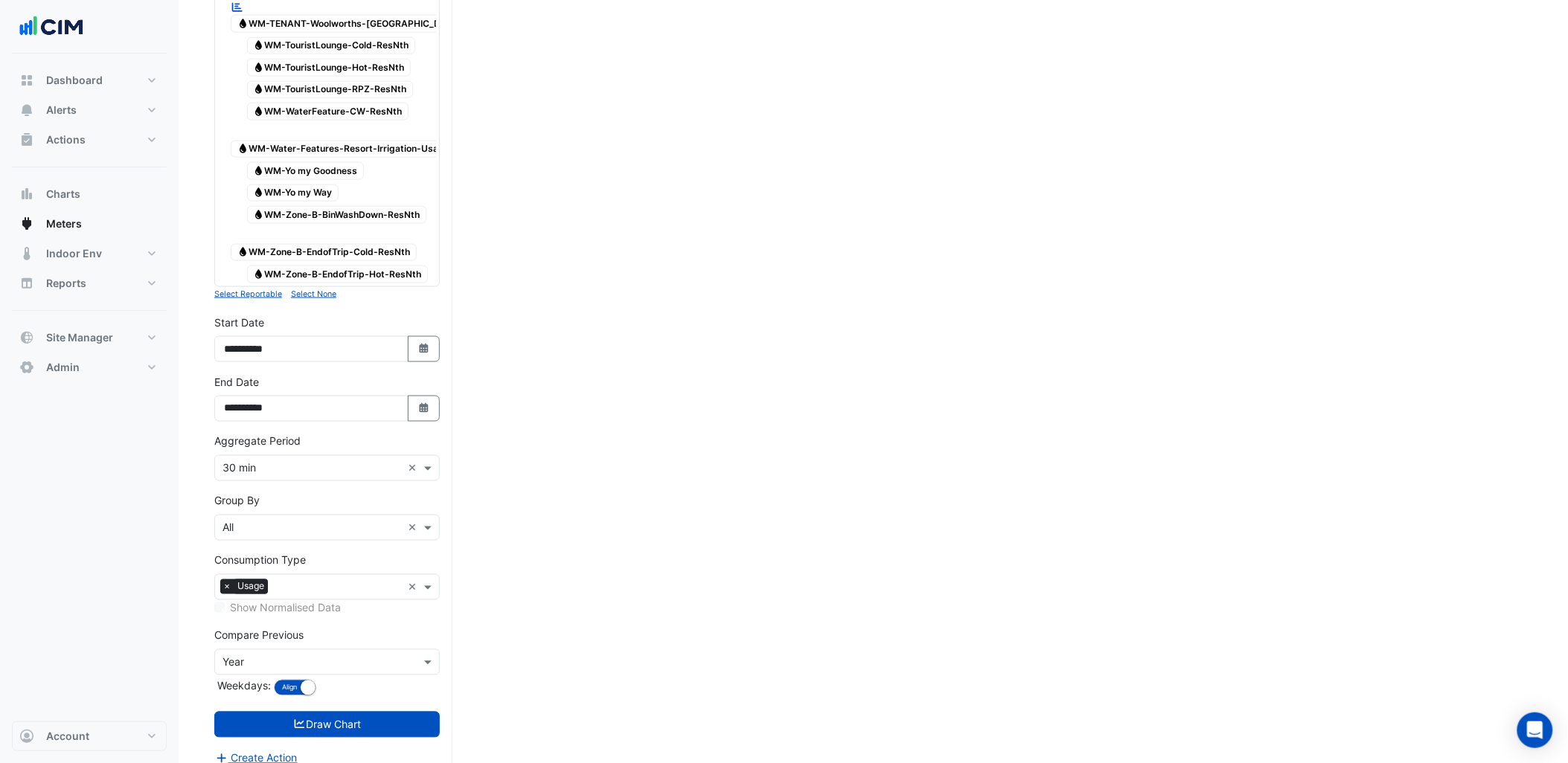
scroll to position [4809, 0]
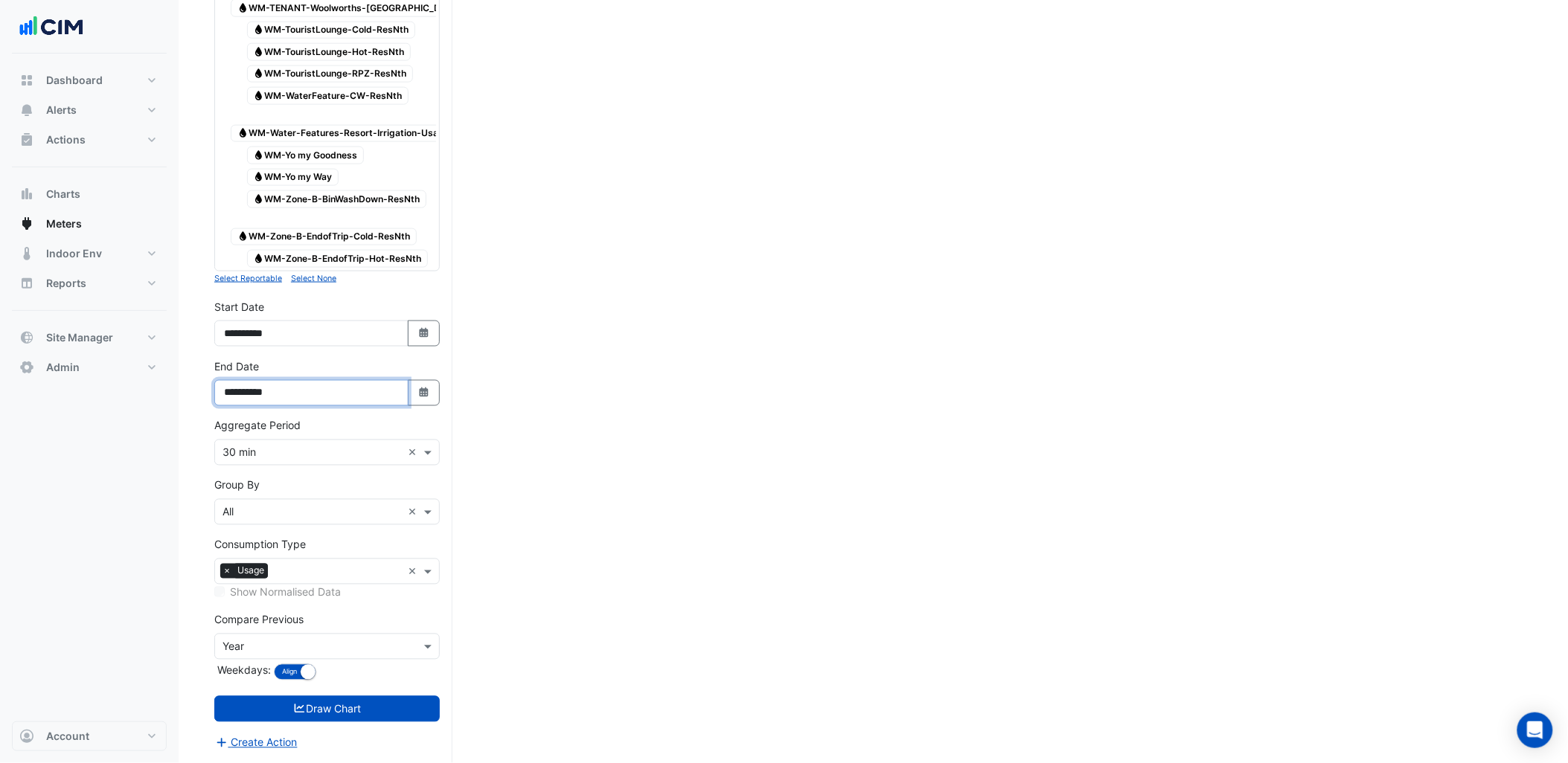
click at [406, 383] on input "**********" at bounding box center [310, 392] width 194 height 26
click at [418, 390] on icon "Select Date" at bounding box center [424, 392] width 13 height 11
click at [381, 350] on span "Next month" at bounding box center [382, 355] width 11 height 11
select select "*"
click at [378, 440] on div "21" at bounding box center [382, 452] width 24 height 24
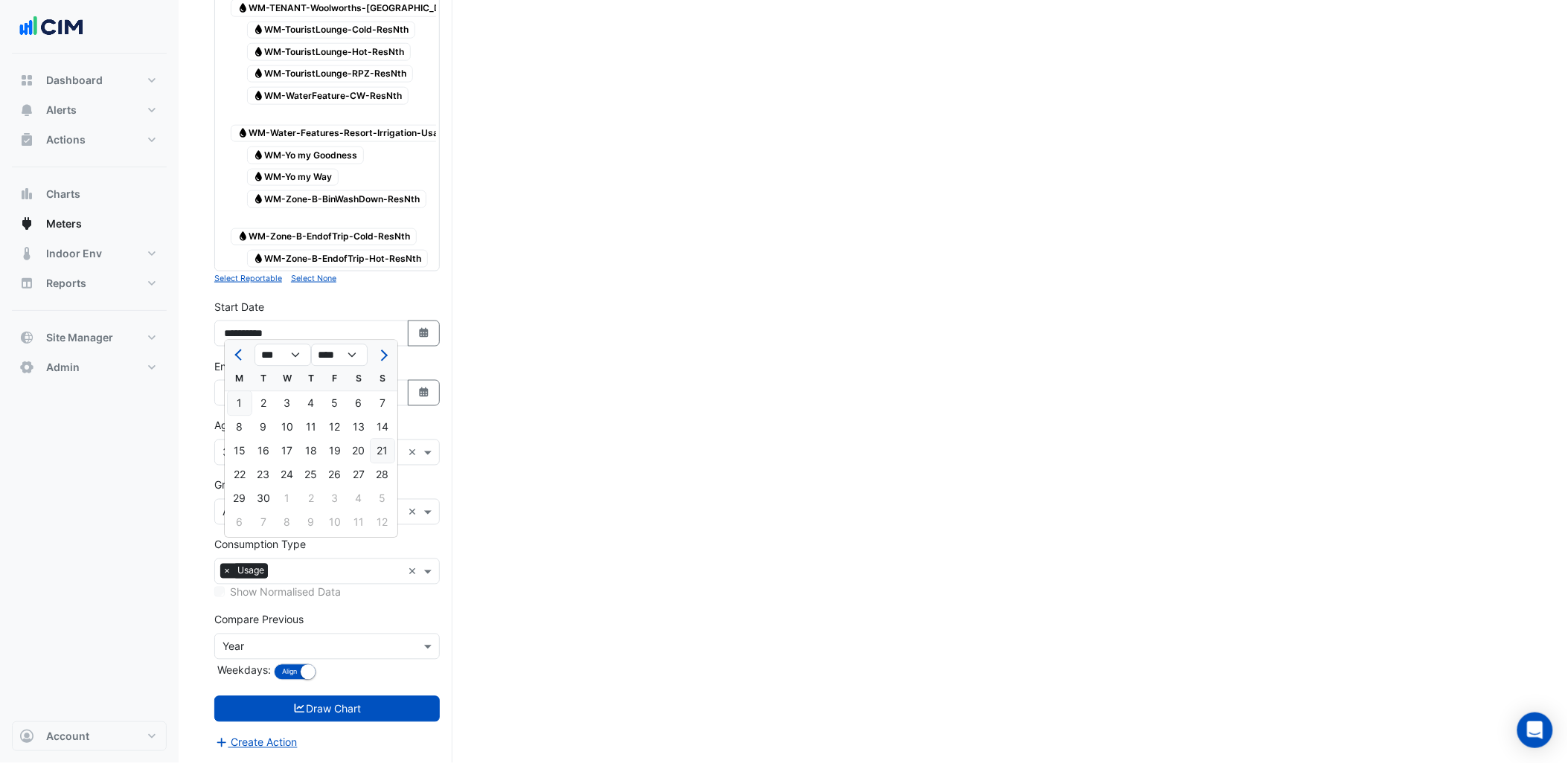
type input "**********"
click at [298, 450] on input "text" at bounding box center [312, 454] width 180 height 15
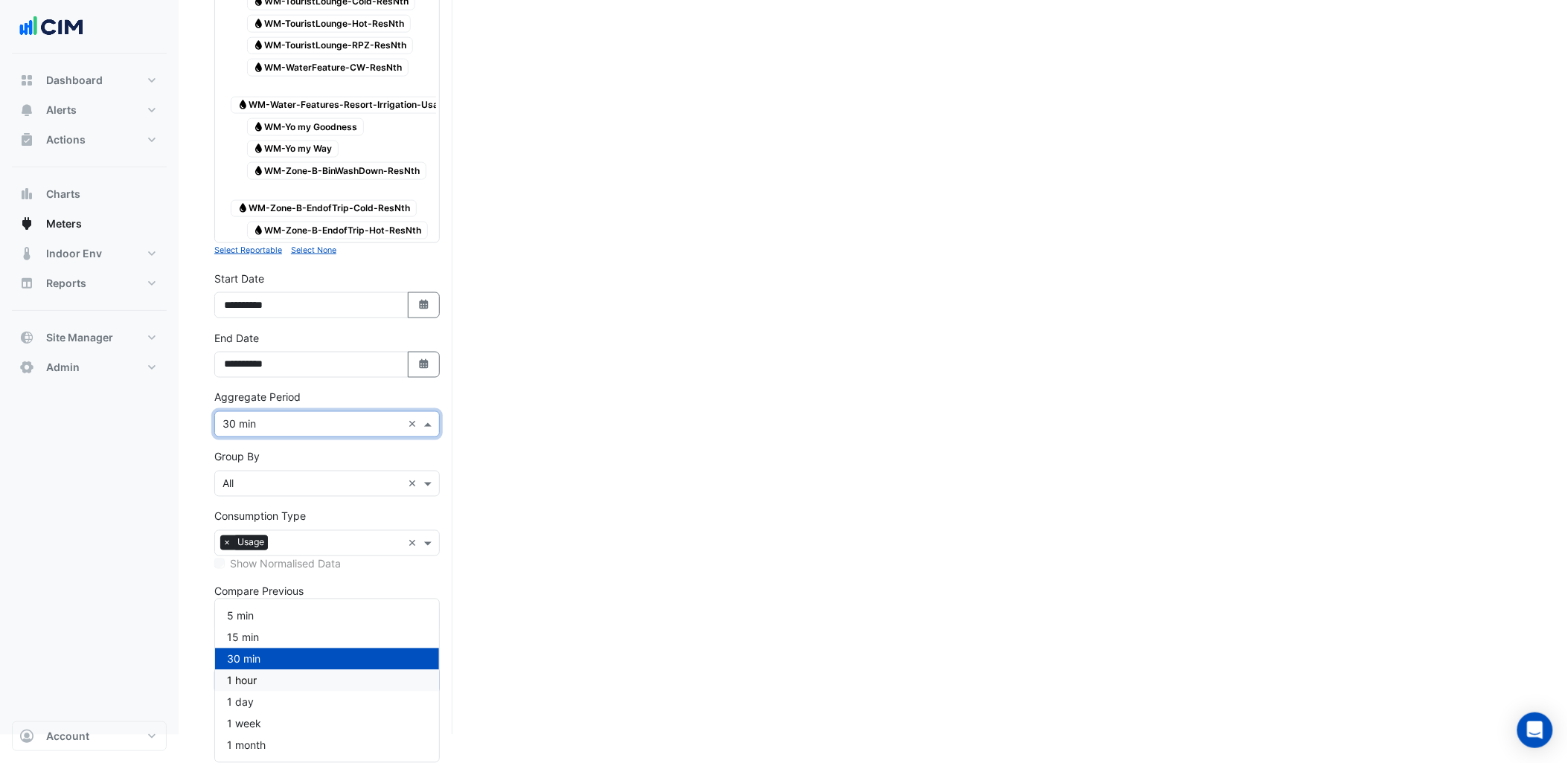
click at [261, 670] on div "1 hour" at bounding box center [327, 681] width 224 height 22
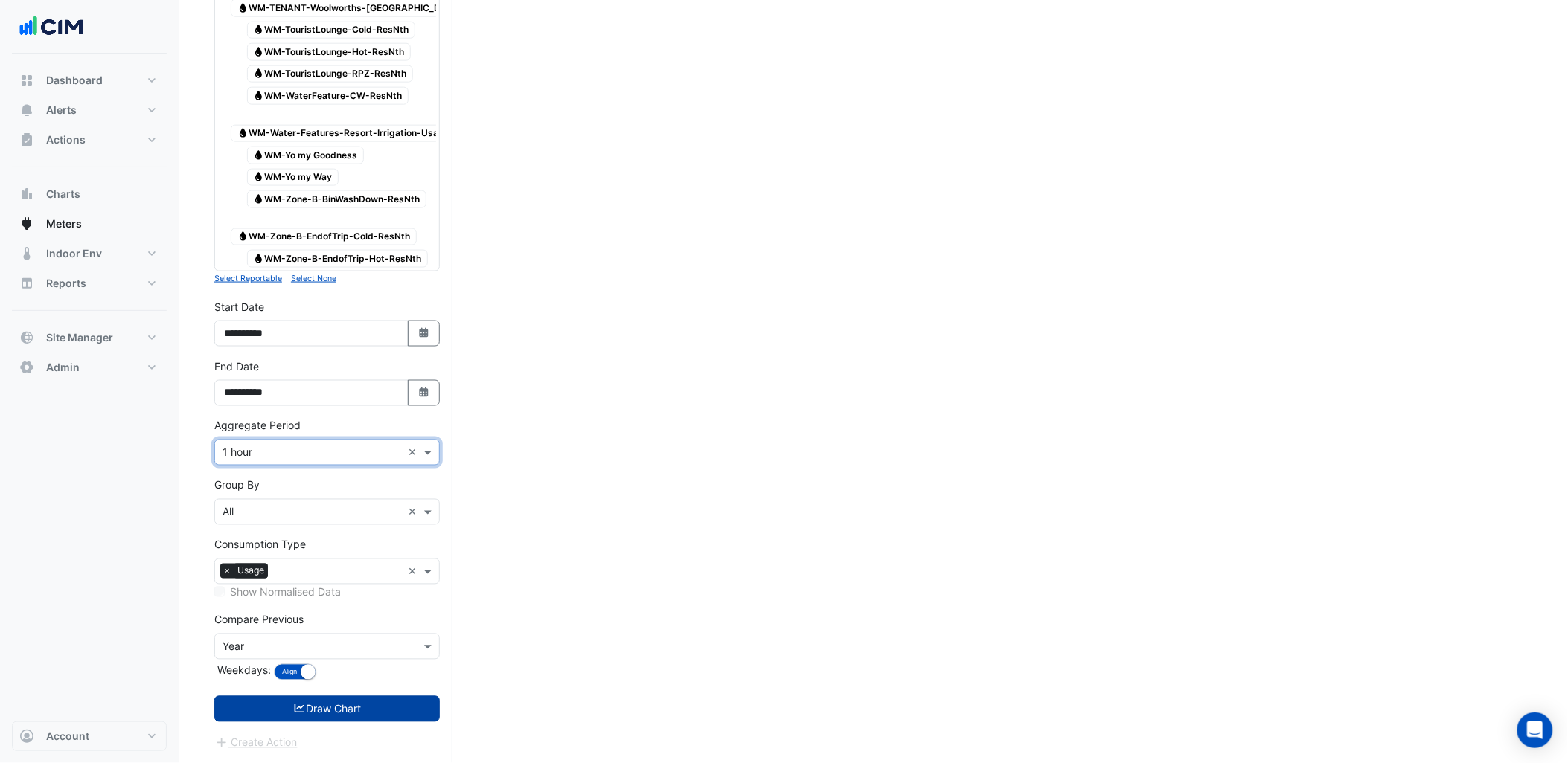
click at [355, 703] on button "Draw Chart" at bounding box center [327, 709] width 225 height 26
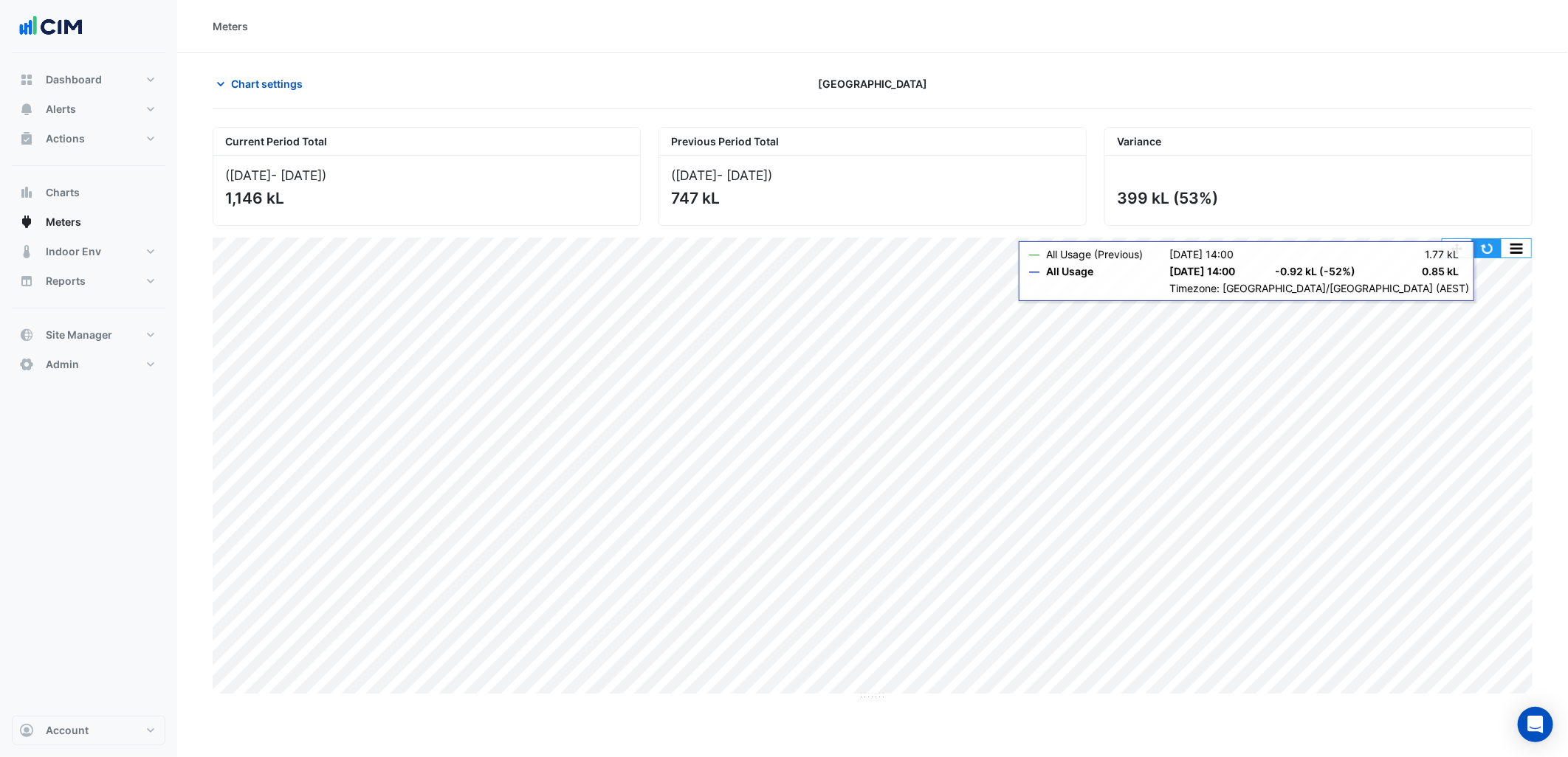
click at [1487, 251] on button "button" at bounding box center [1487, 247] width 29 height 18
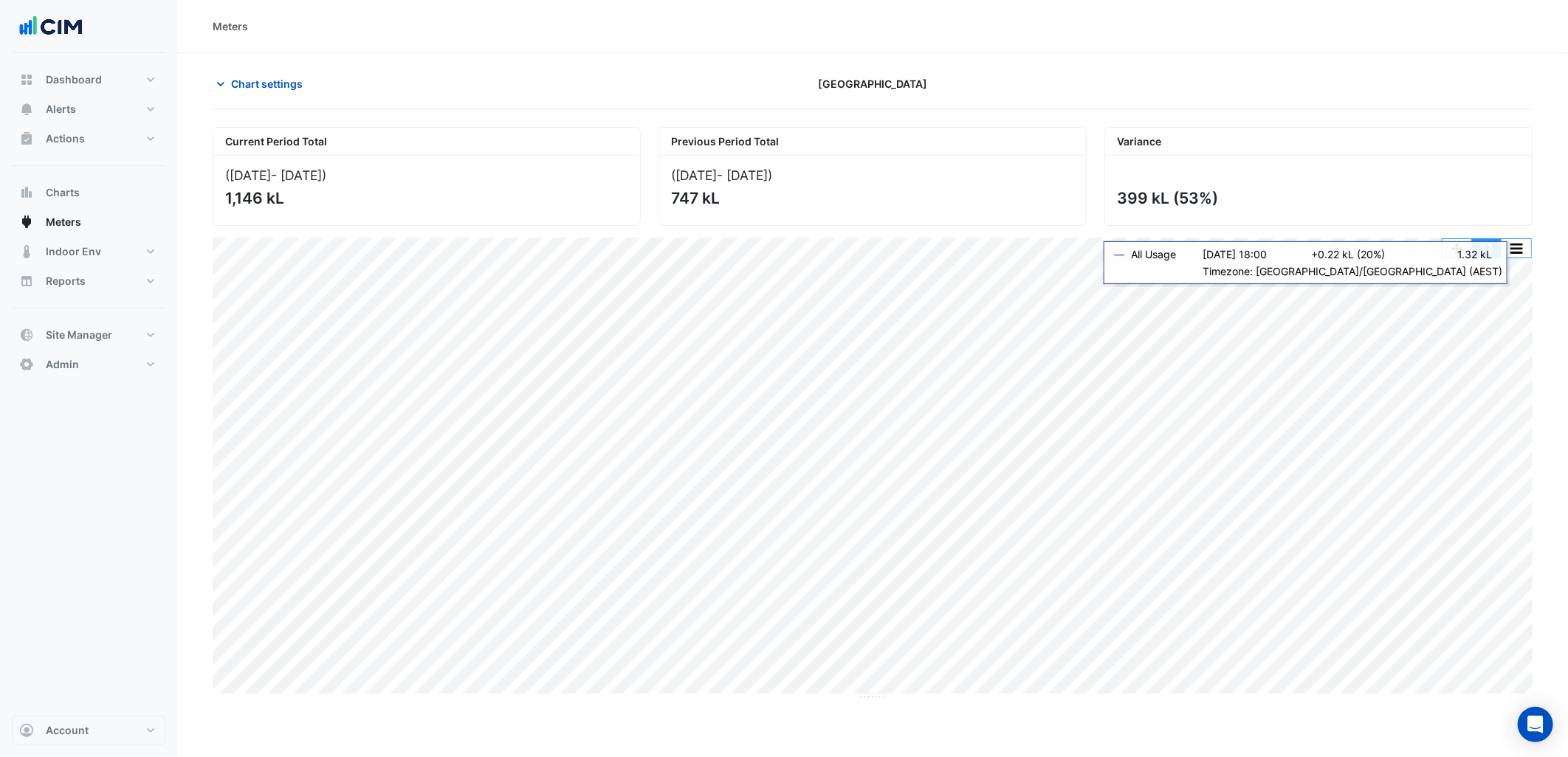
click at [1486, 253] on button "button" at bounding box center [1487, 247] width 29 height 18
click at [146, 333] on button "Site Manager" at bounding box center [88, 334] width 153 height 29
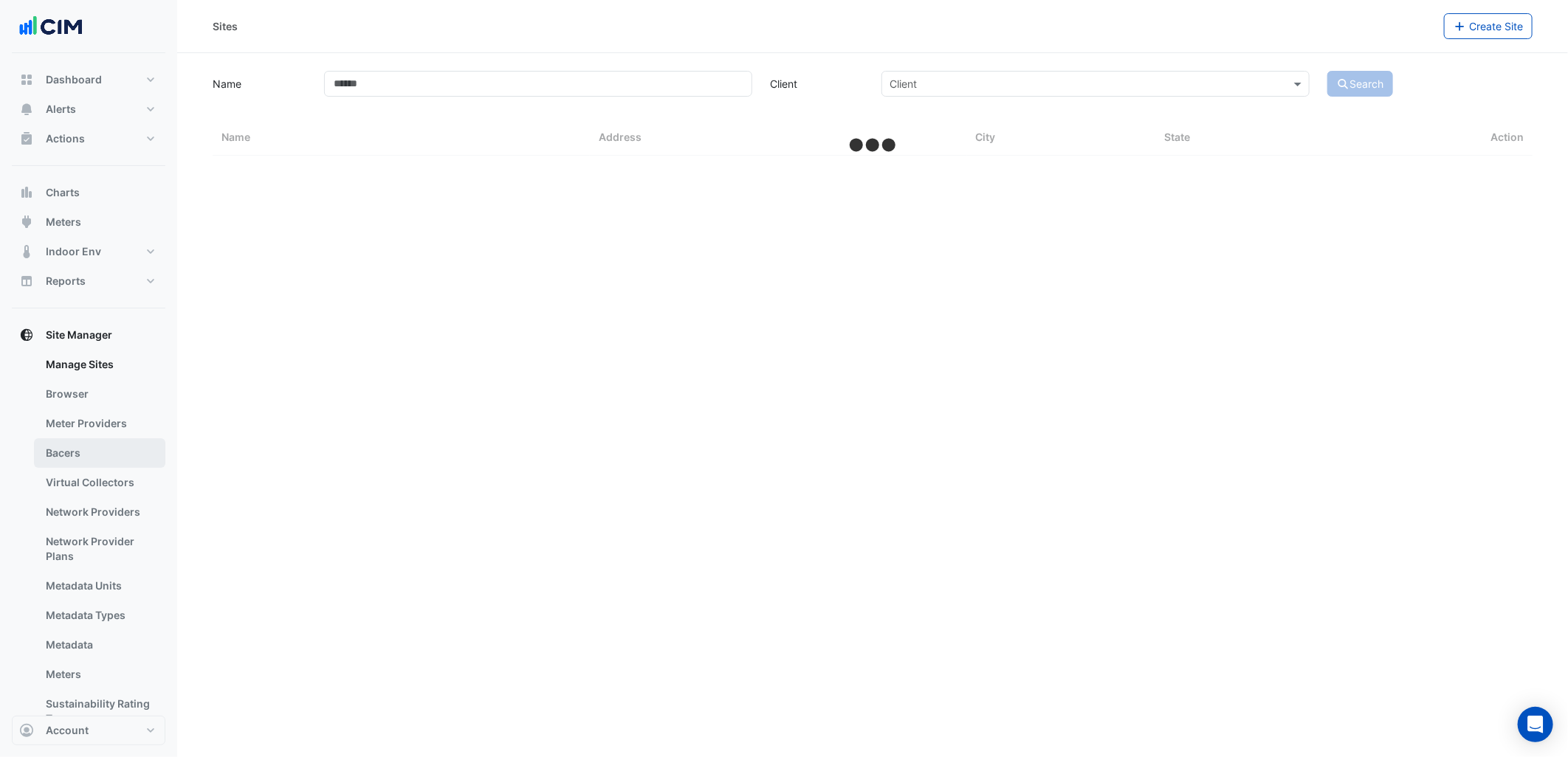
click at [85, 460] on link "Bacers" at bounding box center [99, 453] width 132 height 29
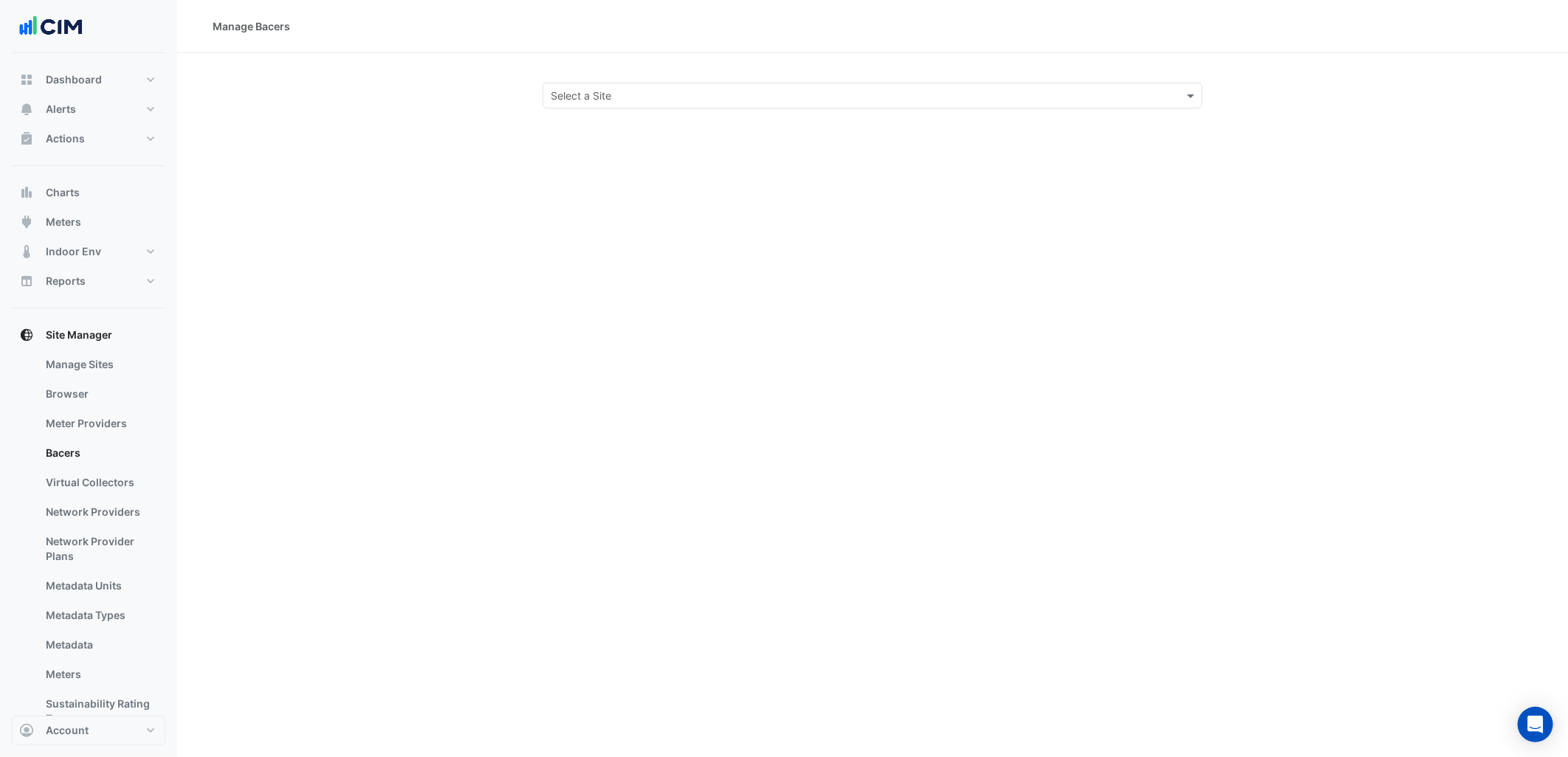
click at [605, 105] on div "Select a Site" at bounding box center [873, 95] width 660 height 26
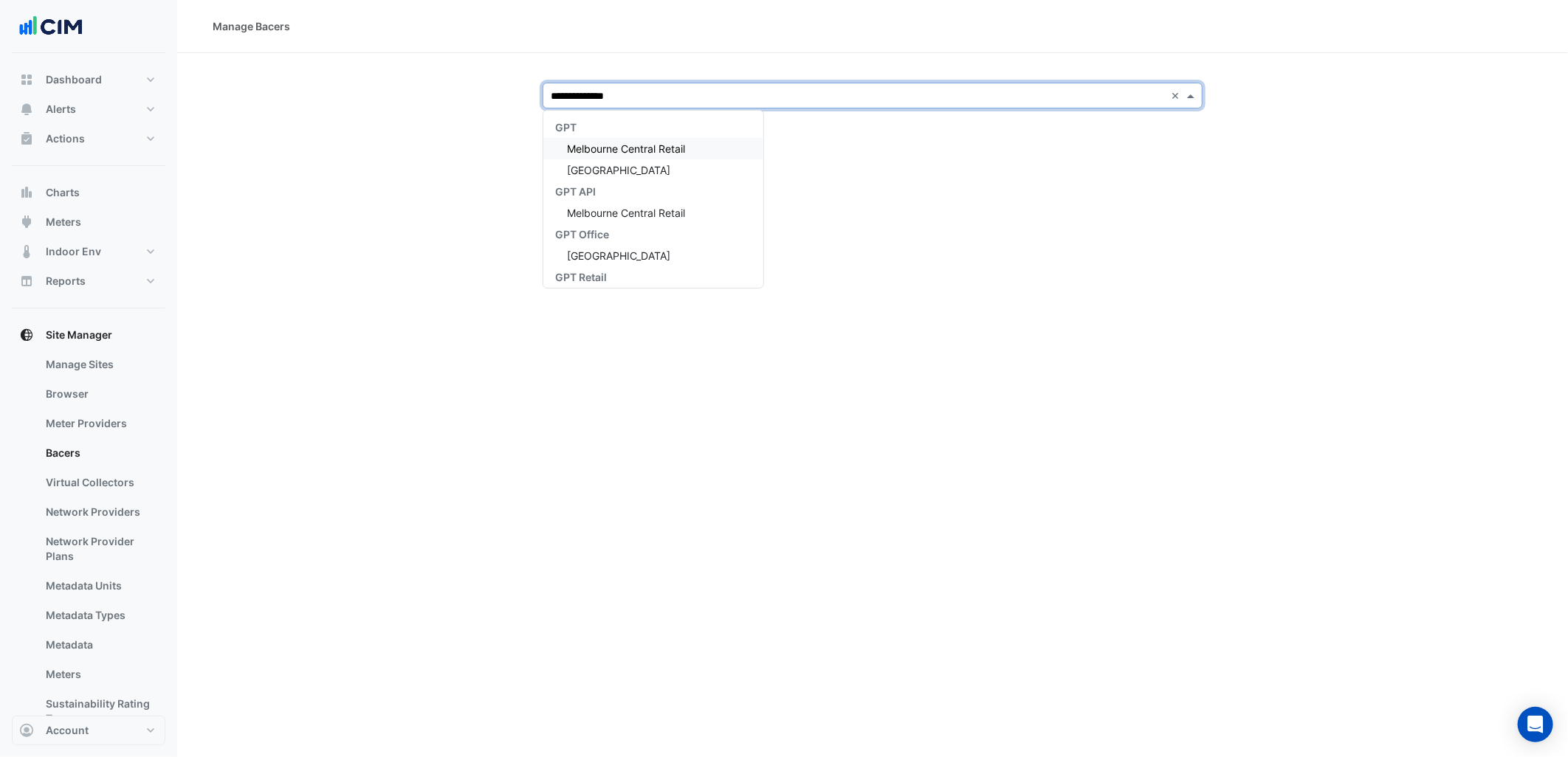
type input "**********"
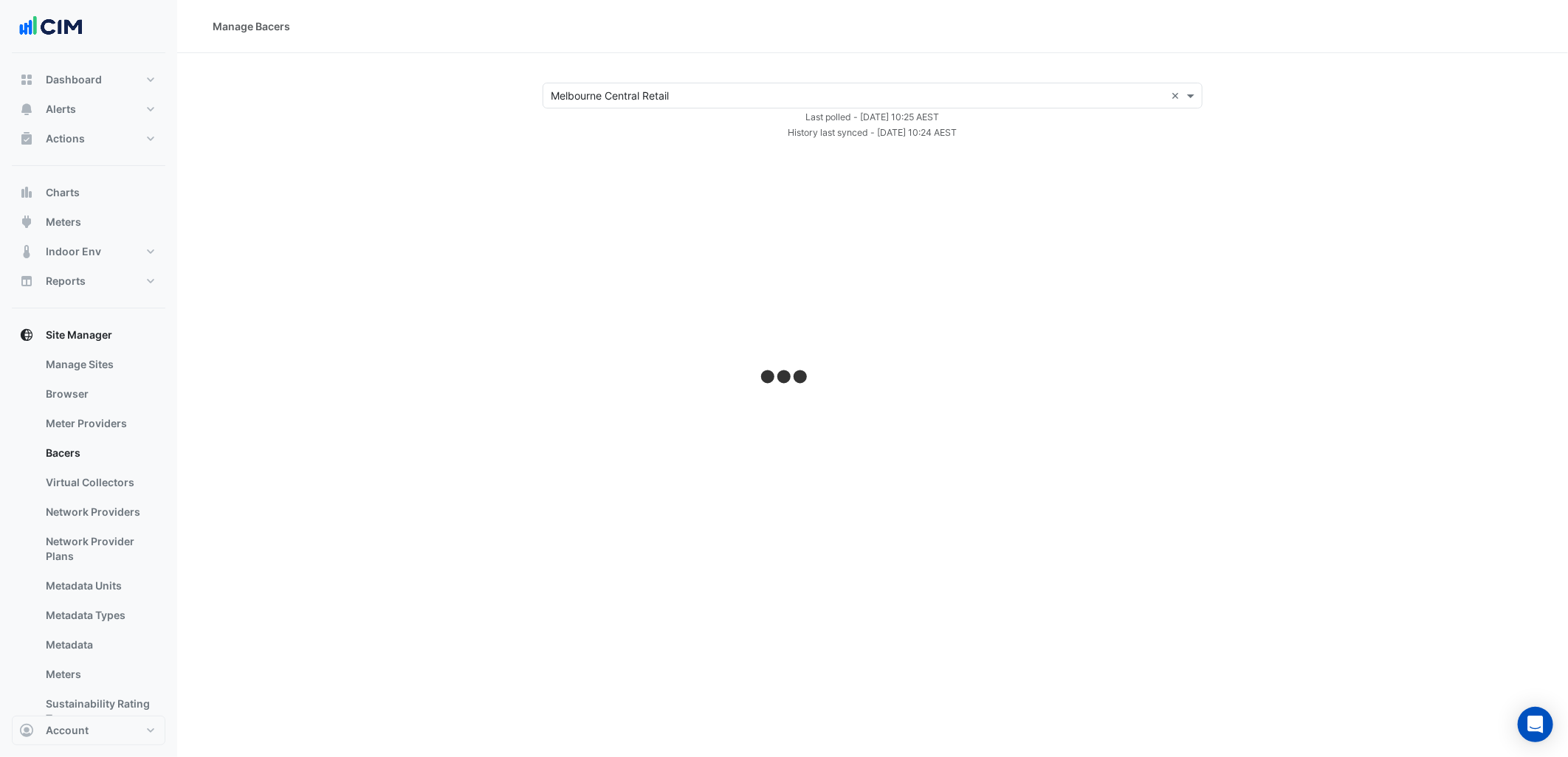
select select "***"
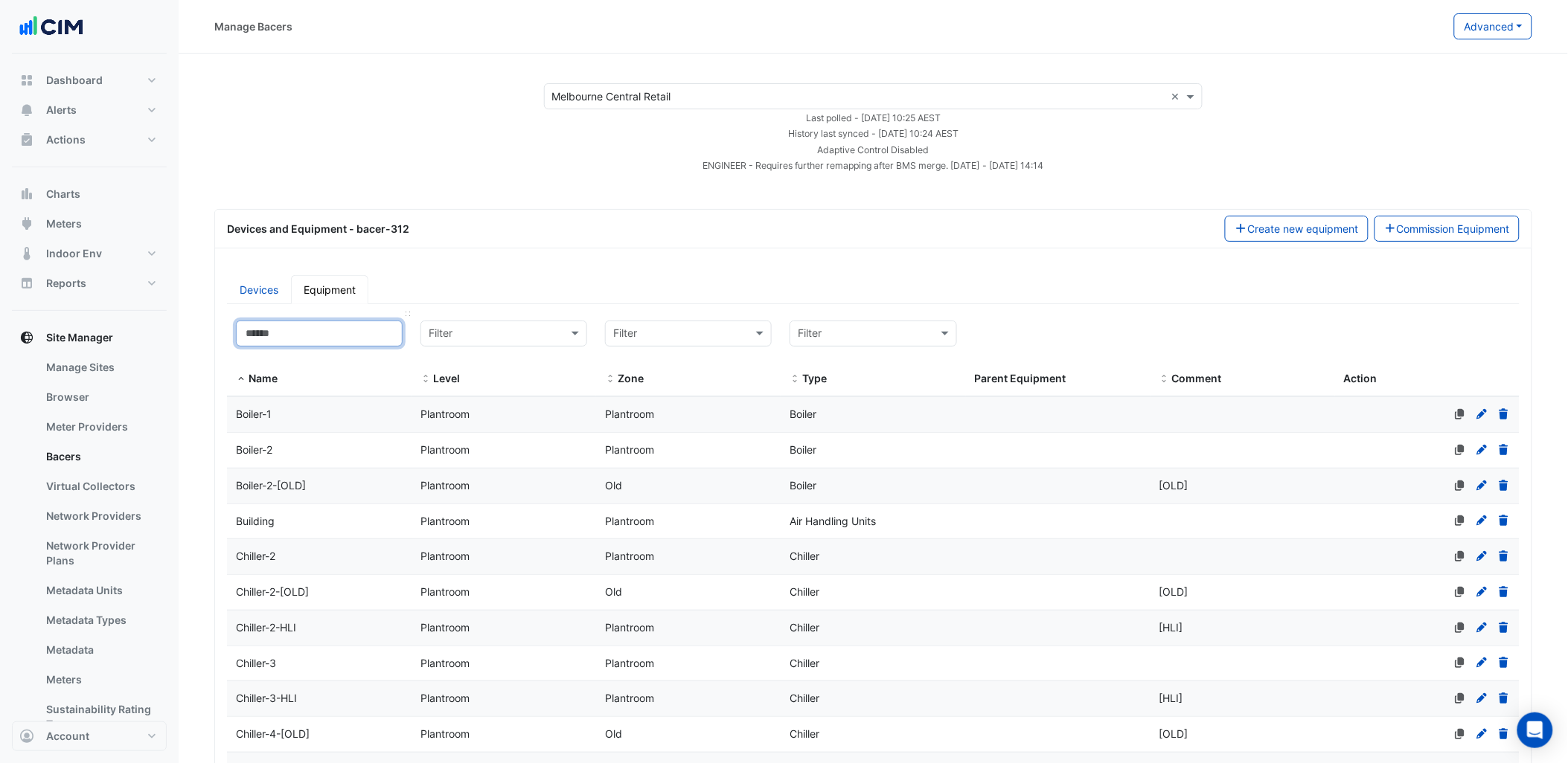
click at [291, 332] on input at bounding box center [319, 333] width 167 height 26
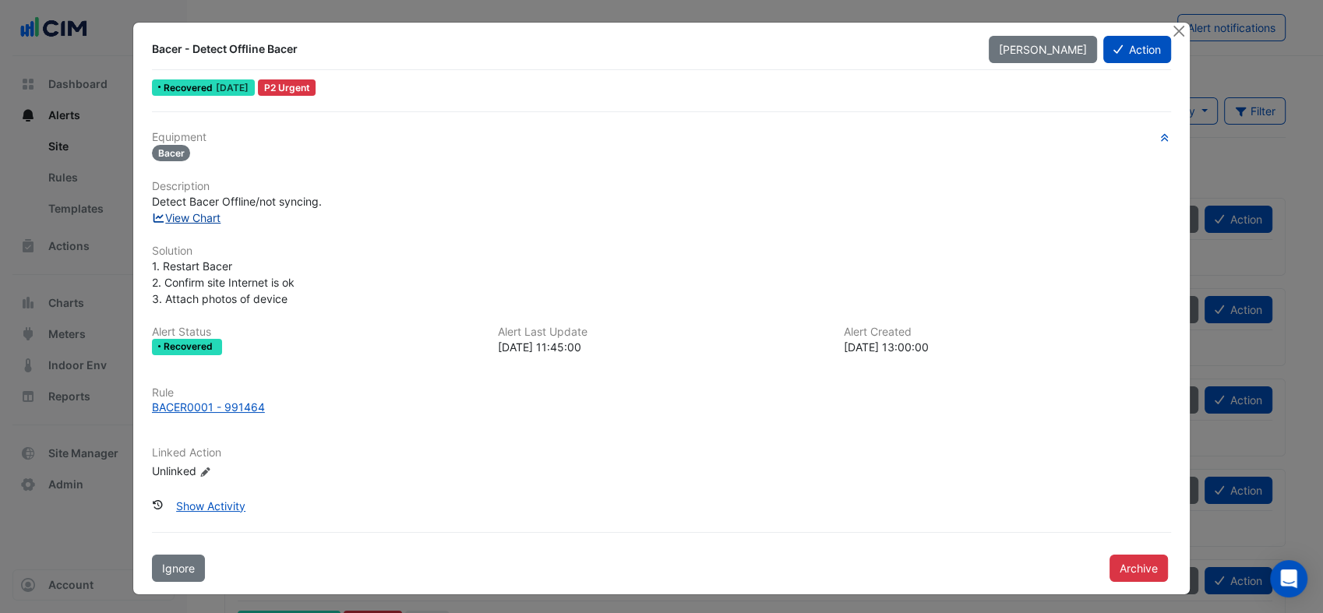
click at [192, 219] on link "View Chart" at bounding box center [186, 217] width 69 height 13
